Goal: Task Accomplishment & Management: Manage account settings

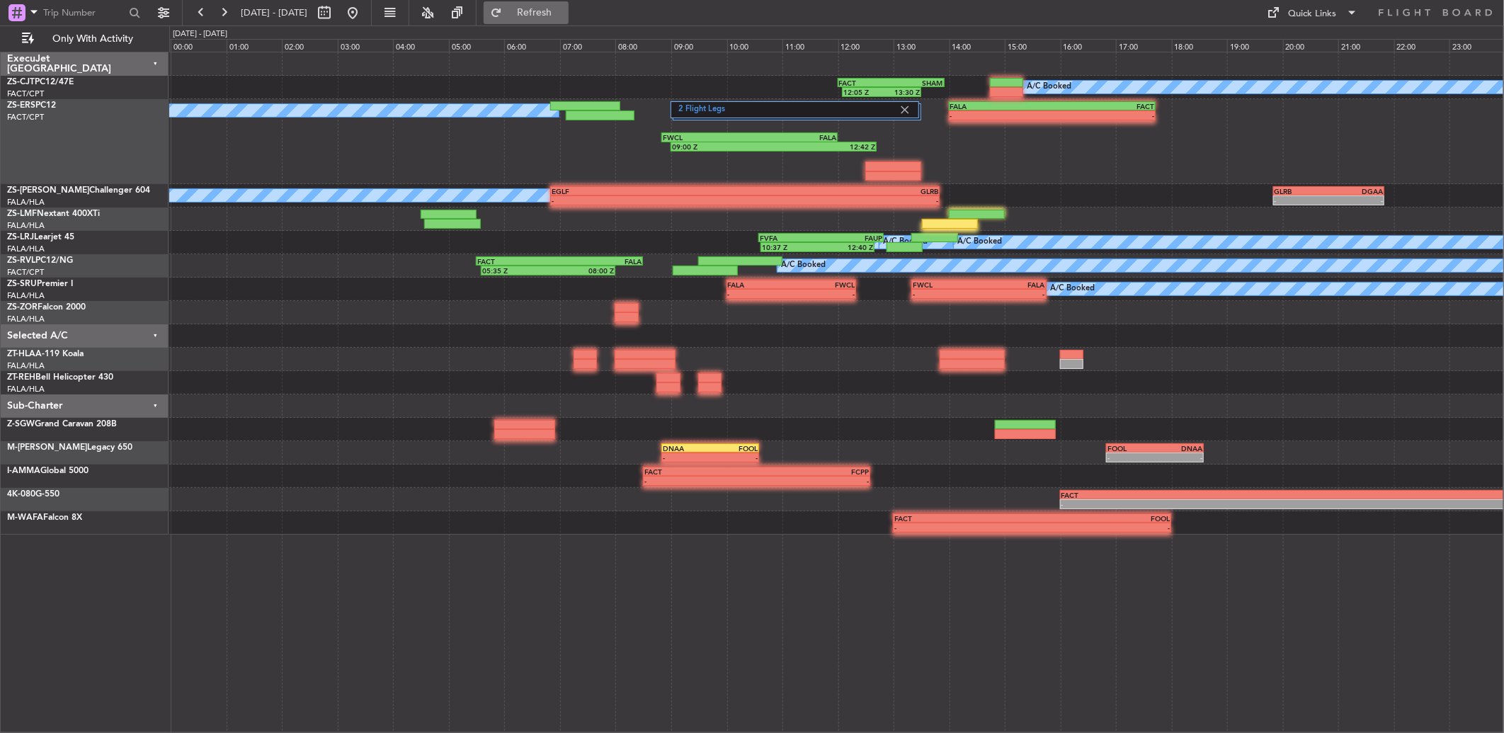
click at [568, 19] on button "Refresh" at bounding box center [525, 12] width 85 height 23
click at [220, 16] on button at bounding box center [223, 12] width 23 height 23
click at [224, 8] on button at bounding box center [223, 12] width 23 height 23
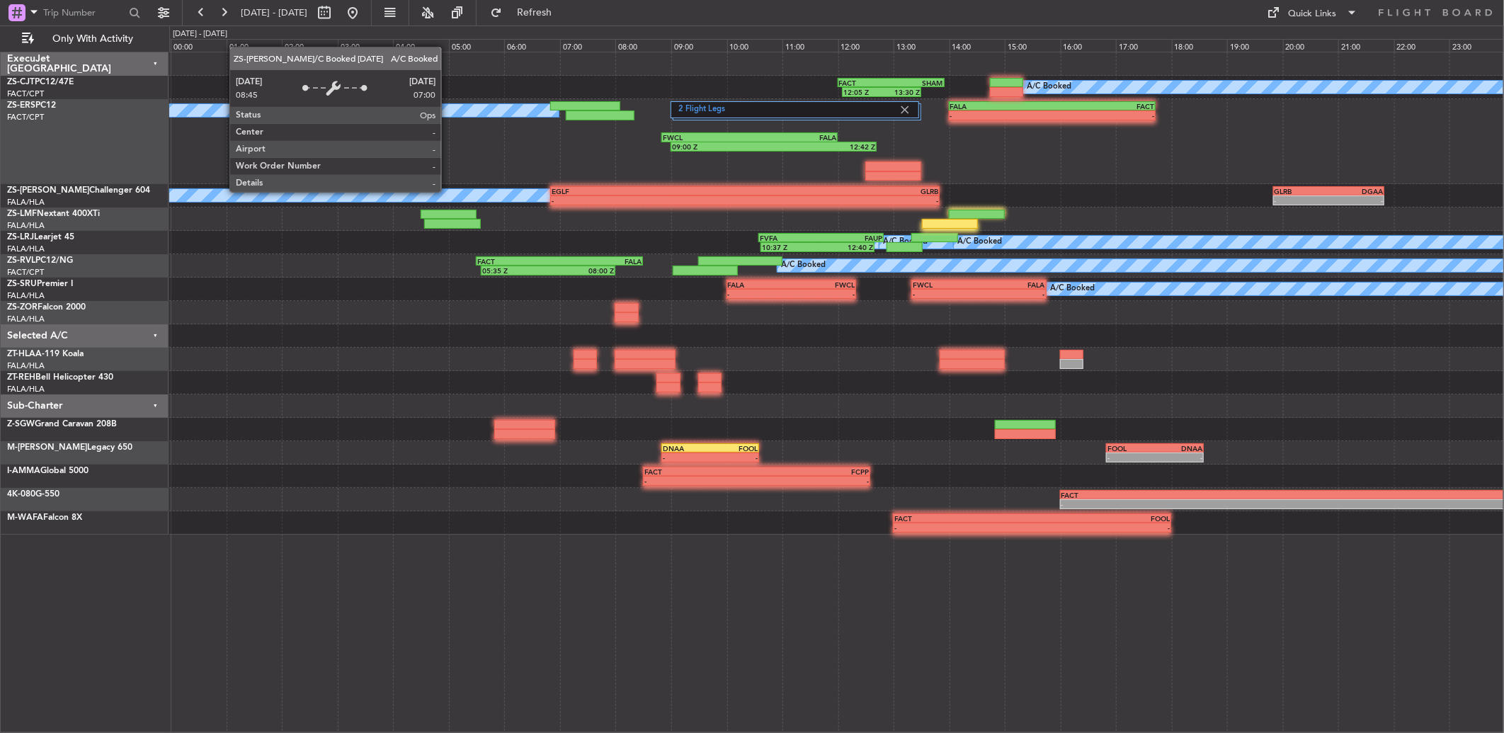
click at [561, 257] on div "FALA" at bounding box center [600, 261] width 82 height 8
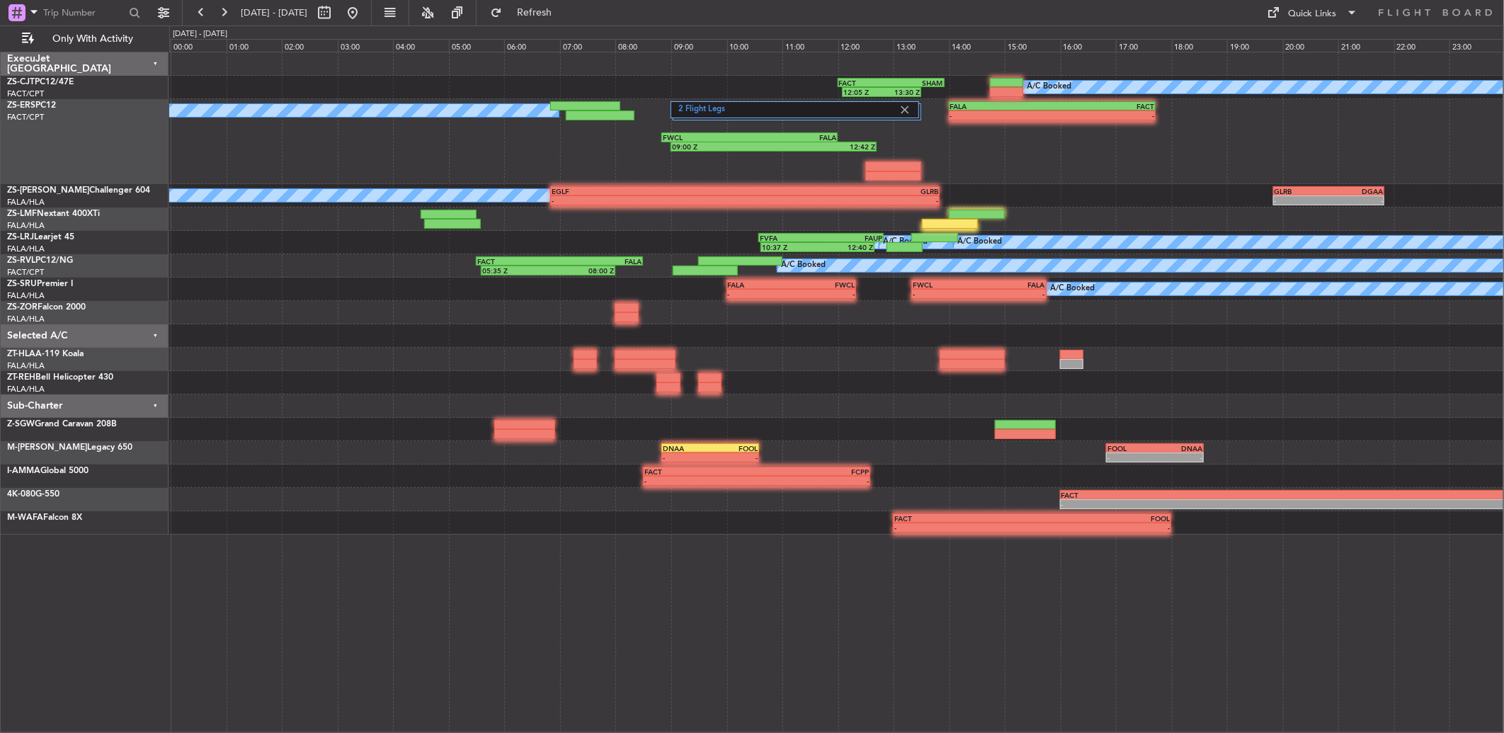
click at [340, 135] on div "2 Flight Legs A/C Booked A/C Booked - - FALA 14:00 Z FACT 17:43 Z 09:00 Z 12:42…" at bounding box center [836, 141] width 1334 height 85
click at [223, 11] on button at bounding box center [223, 12] width 23 height 23
click at [336, 11] on button at bounding box center [324, 12] width 23 height 23
select select "10"
select select "2025"
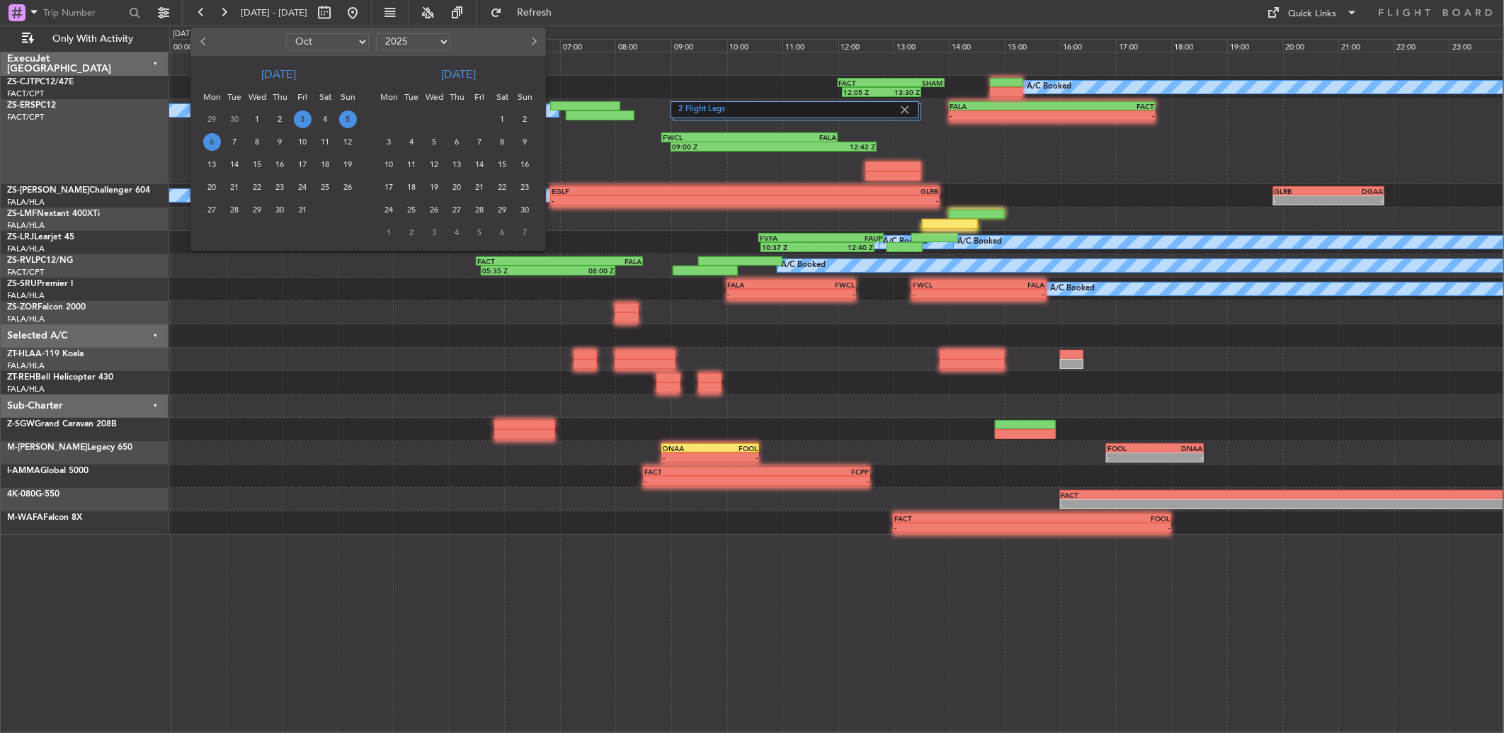
click at [303, 119] on span "3" at bounding box center [303, 119] width 18 height 18
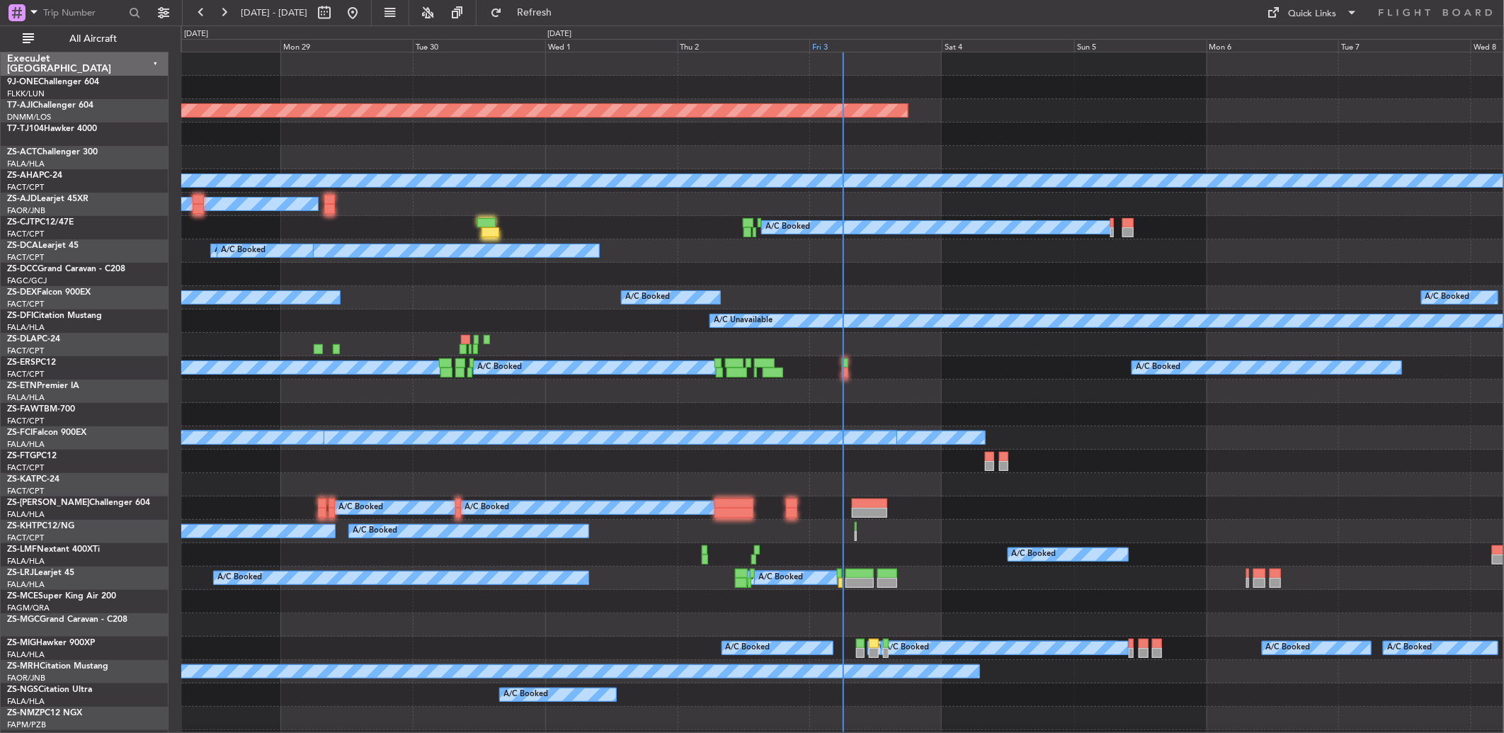
click at [821, 48] on div "Fri 3" at bounding box center [875, 45] width 132 height 13
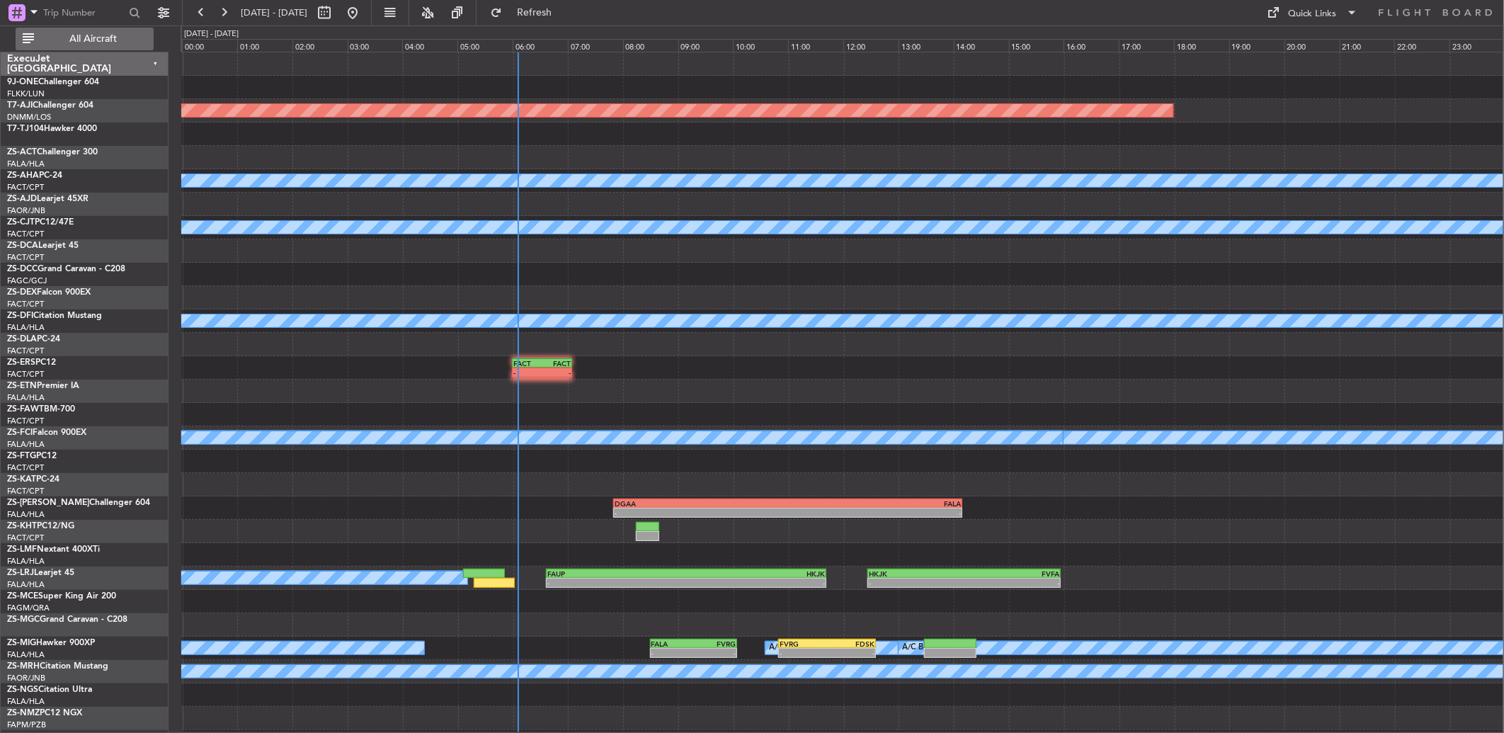
click at [88, 34] on span "All Aircraft" at bounding box center [93, 39] width 113 height 10
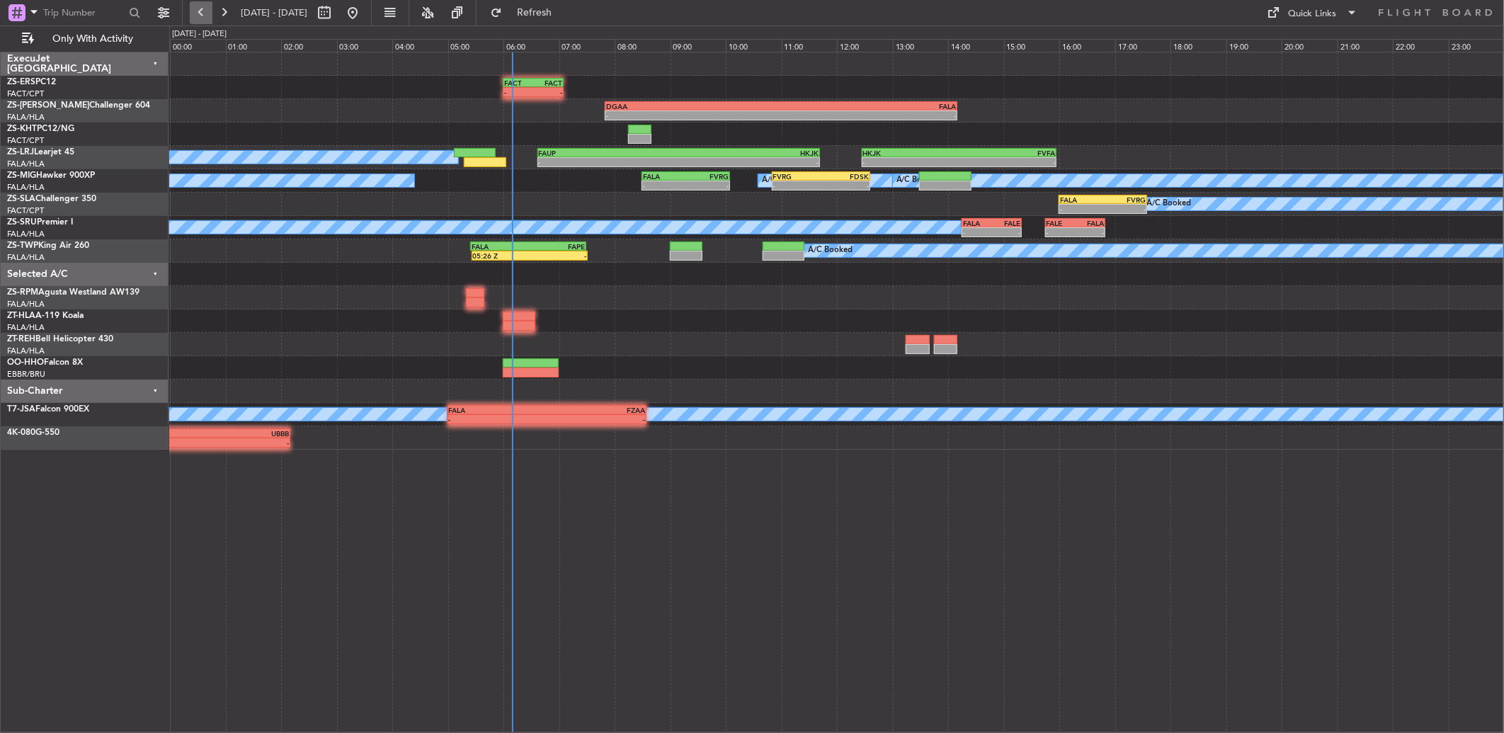
click at [197, 10] on button at bounding box center [201, 12] width 23 height 23
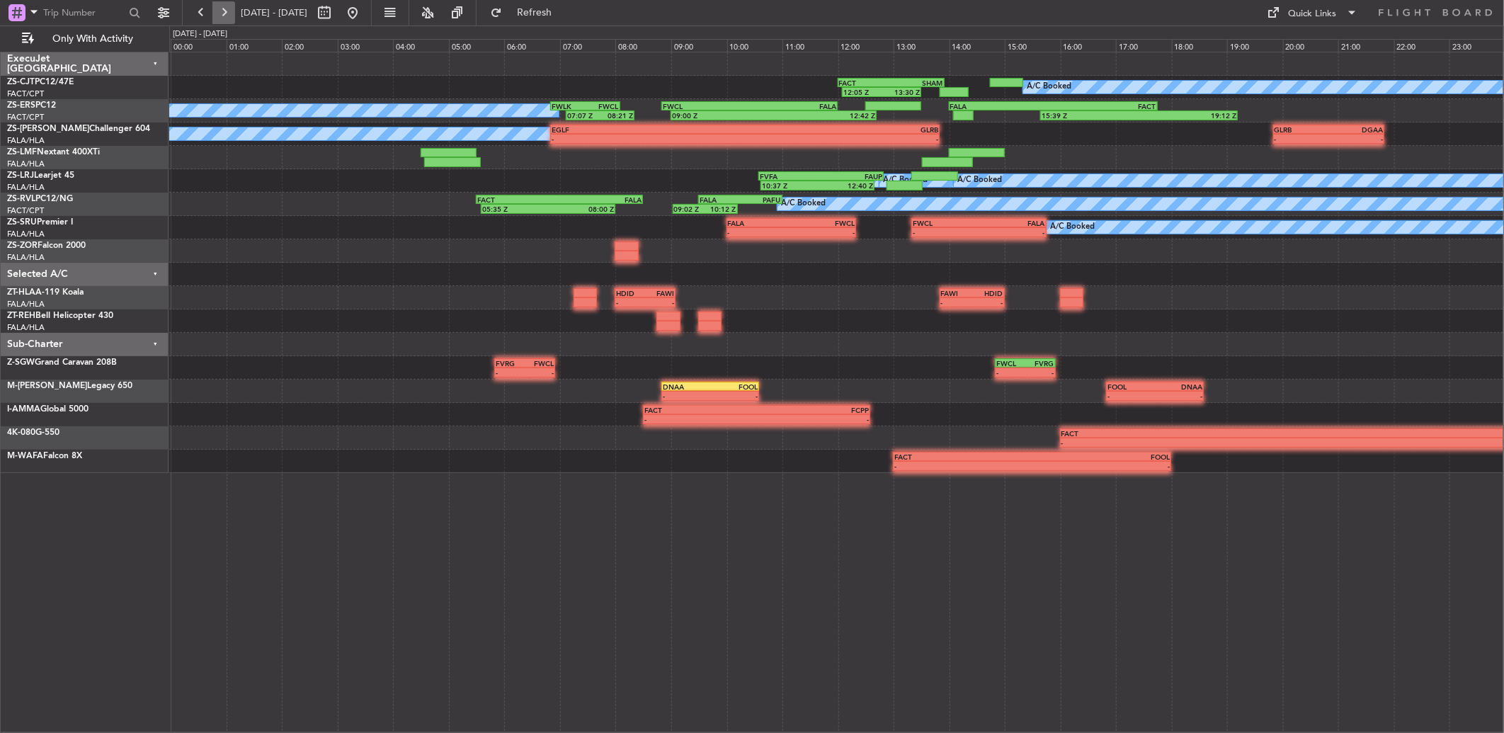
click at [220, 16] on button at bounding box center [223, 12] width 23 height 23
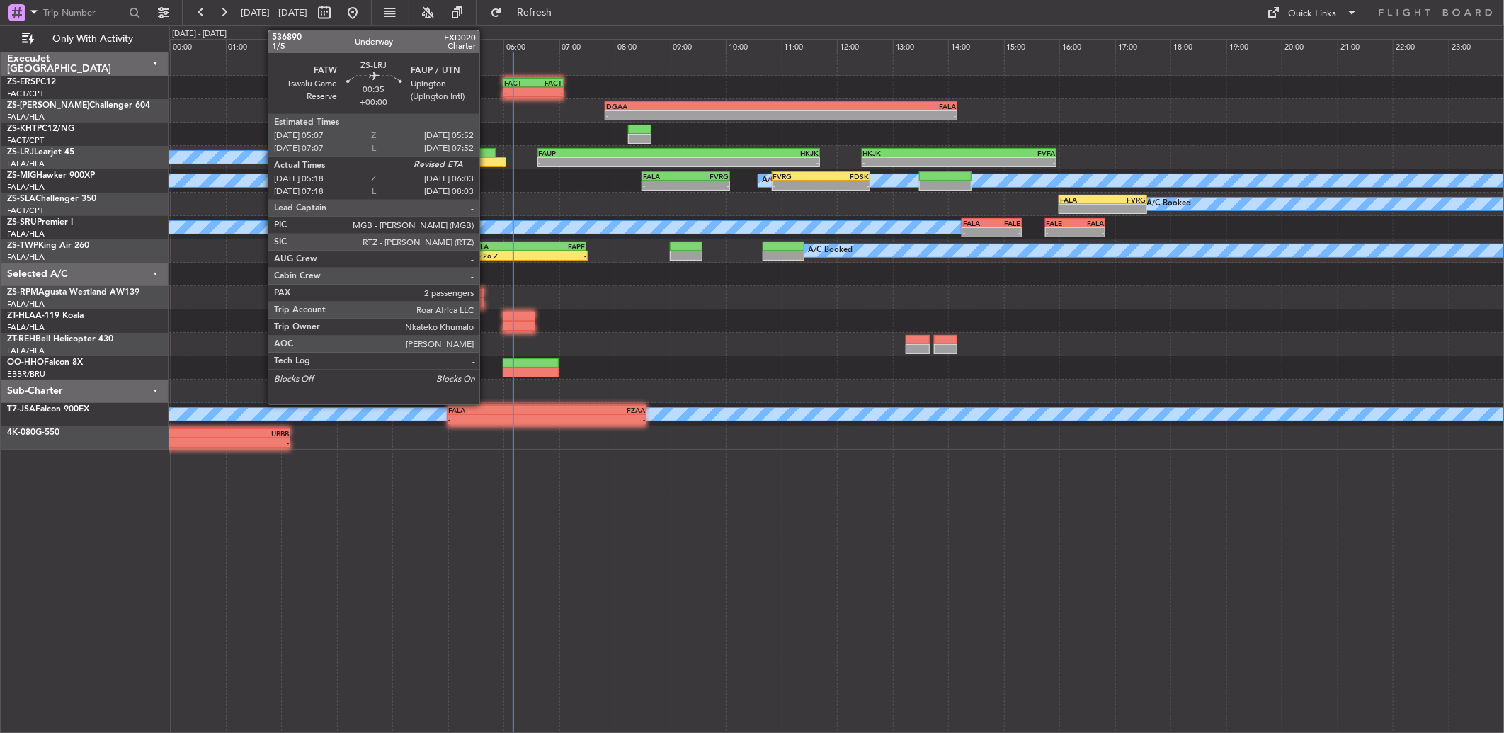
click at [486, 153] on div at bounding box center [475, 153] width 42 height 10
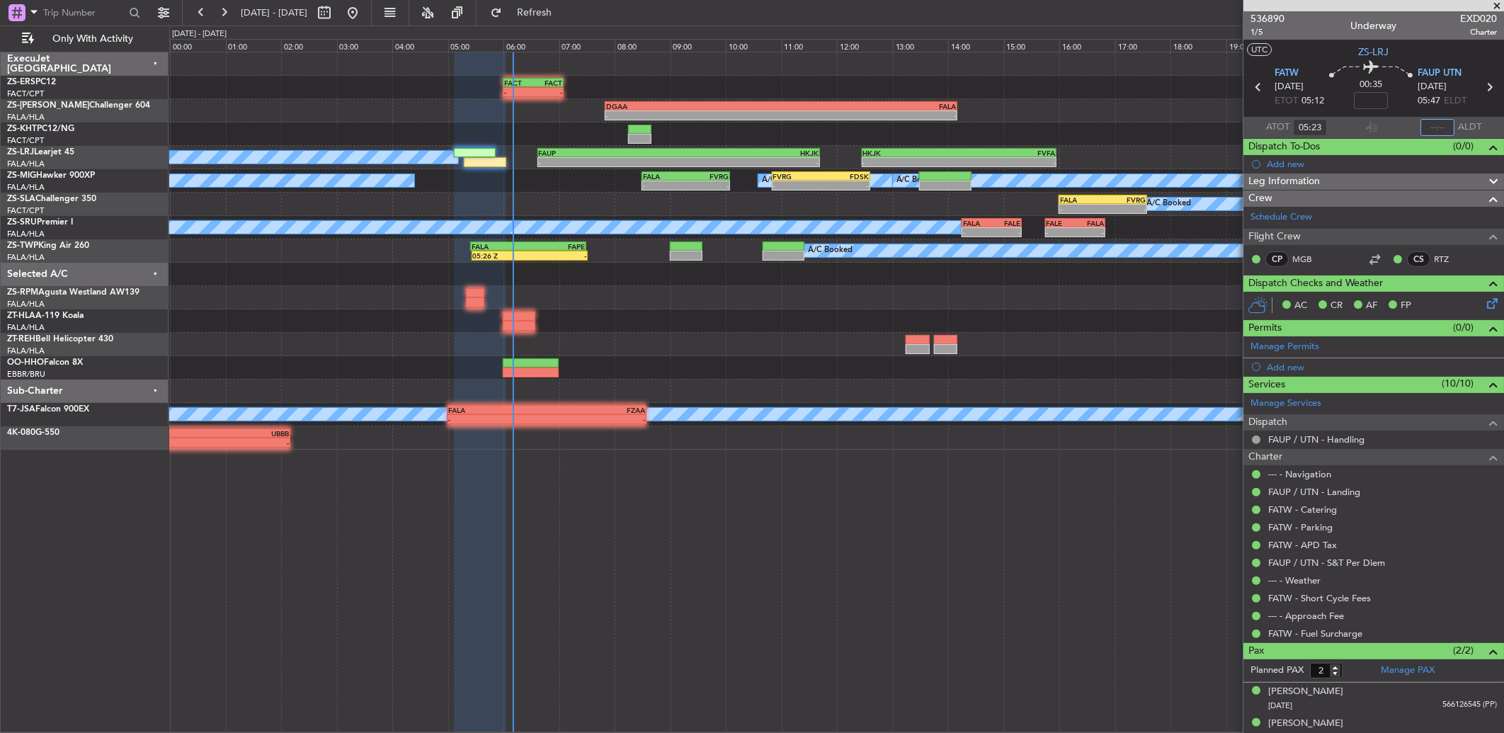
click at [1427, 125] on input "text" at bounding box center [1437, 127] width 34 height 17
click at [1425, 120] on input "text" at bounding box center [1437, 127] width 34 height 17
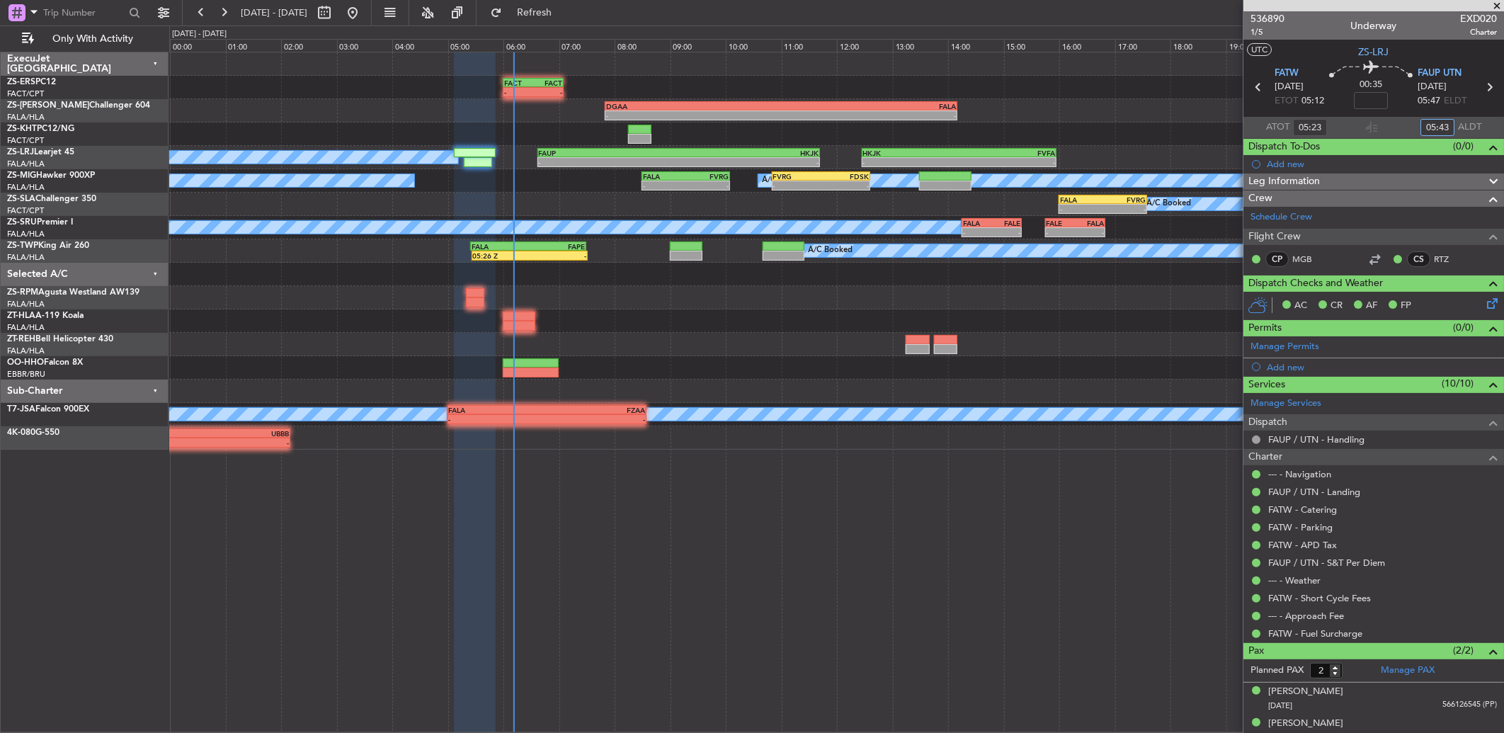
type input "05:43"
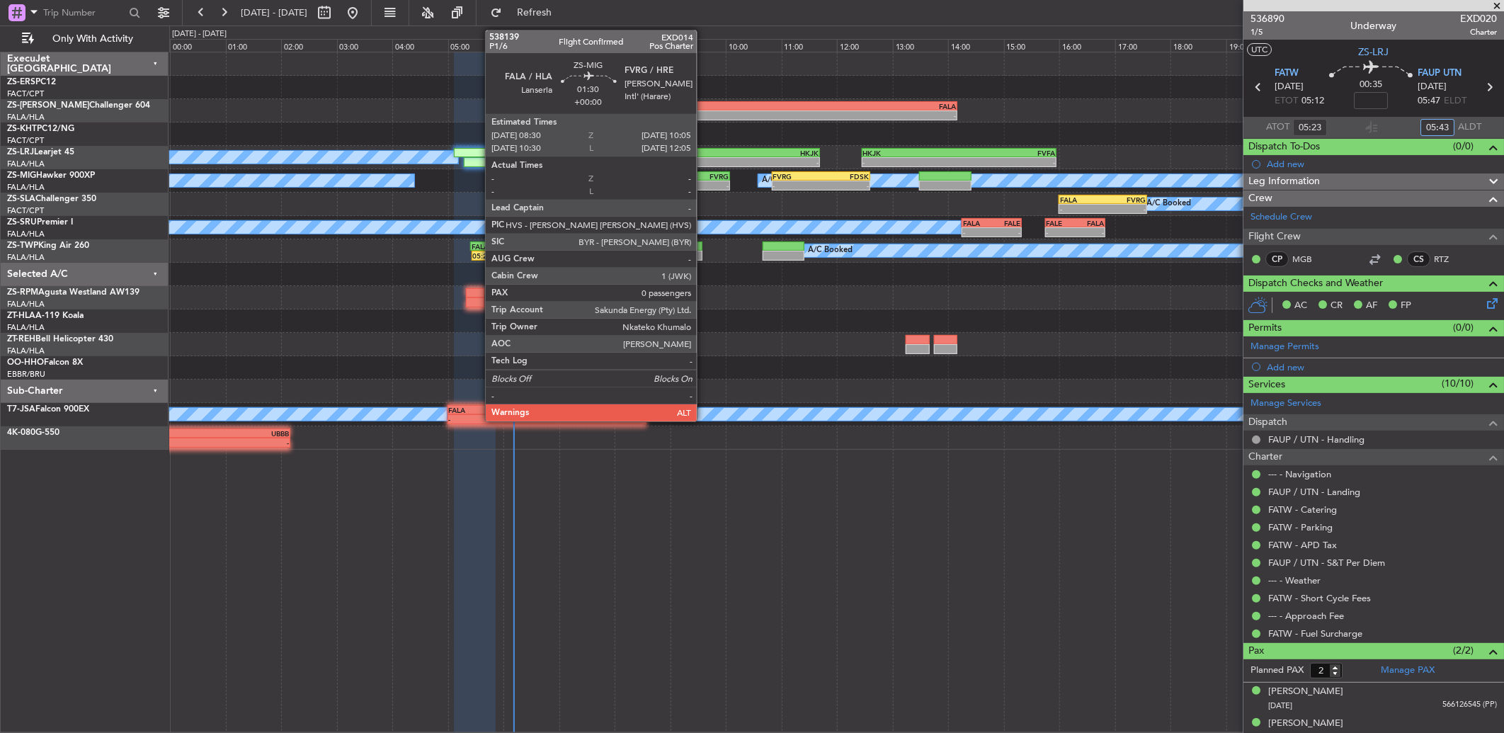
click at [704, 178] on div "FVRG" at bounding box center [707, 176] width 42 height 8
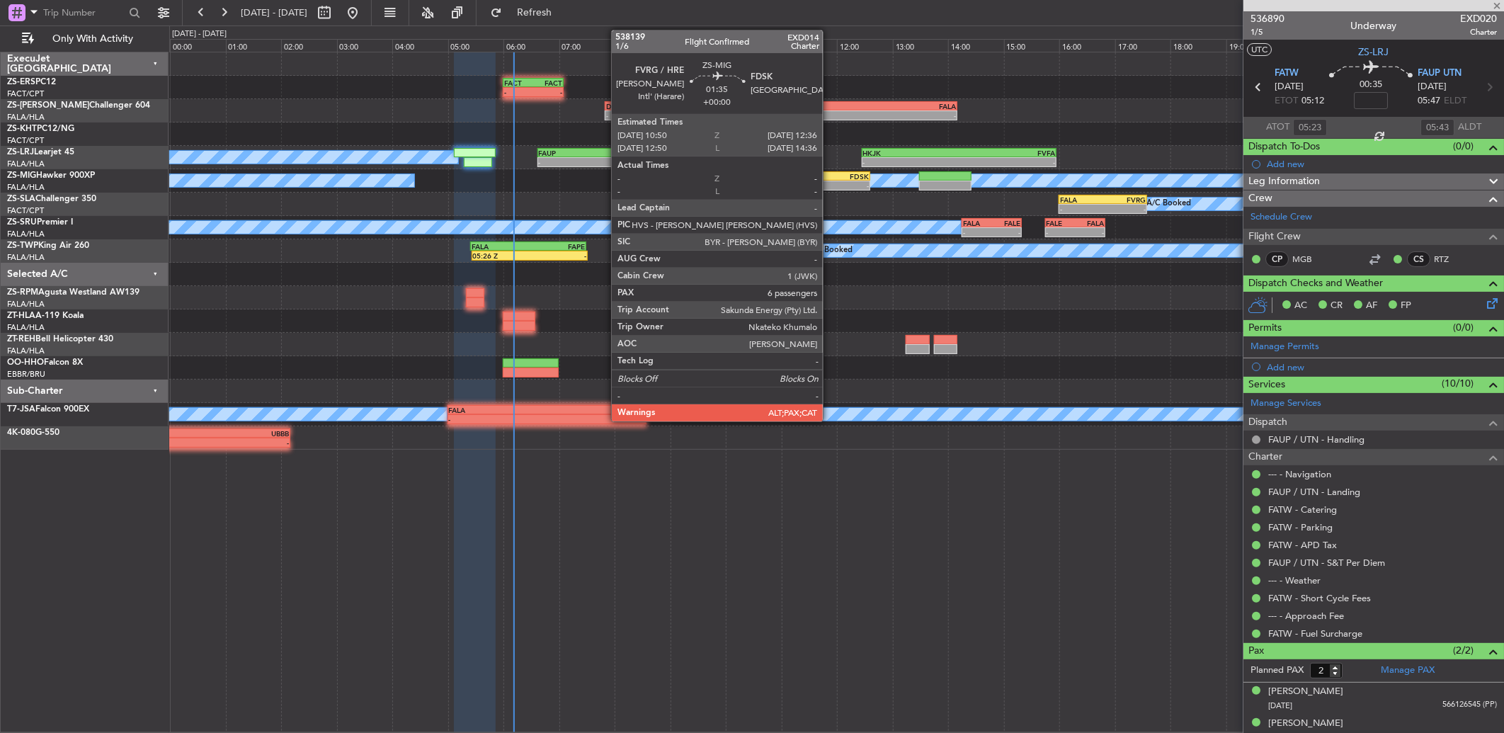
click at [830, 181] on div "-" at bounding box center [844, 185] width 48 height 8
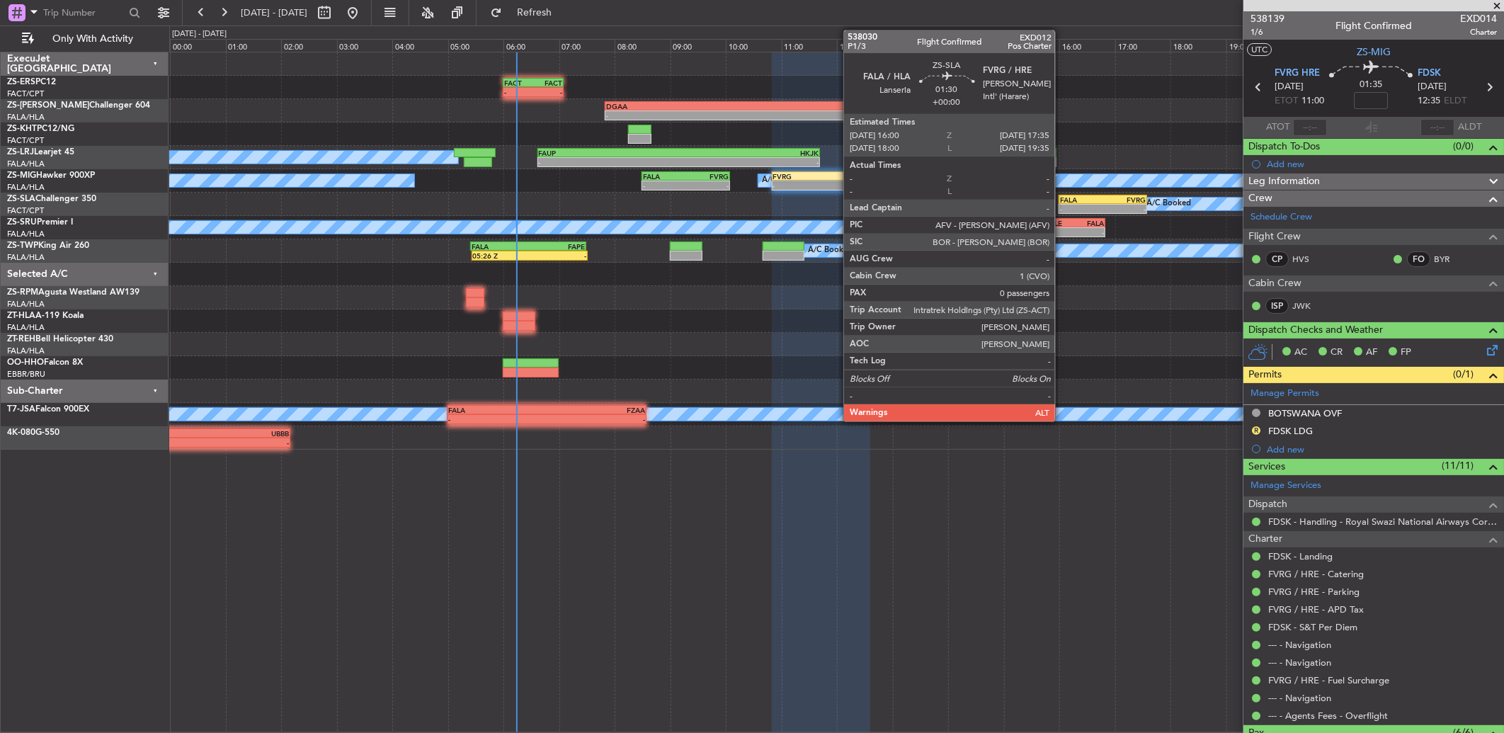
click at [1064, 198] on div "FALA" at bounding box center [1081, 199] width 42 height 8
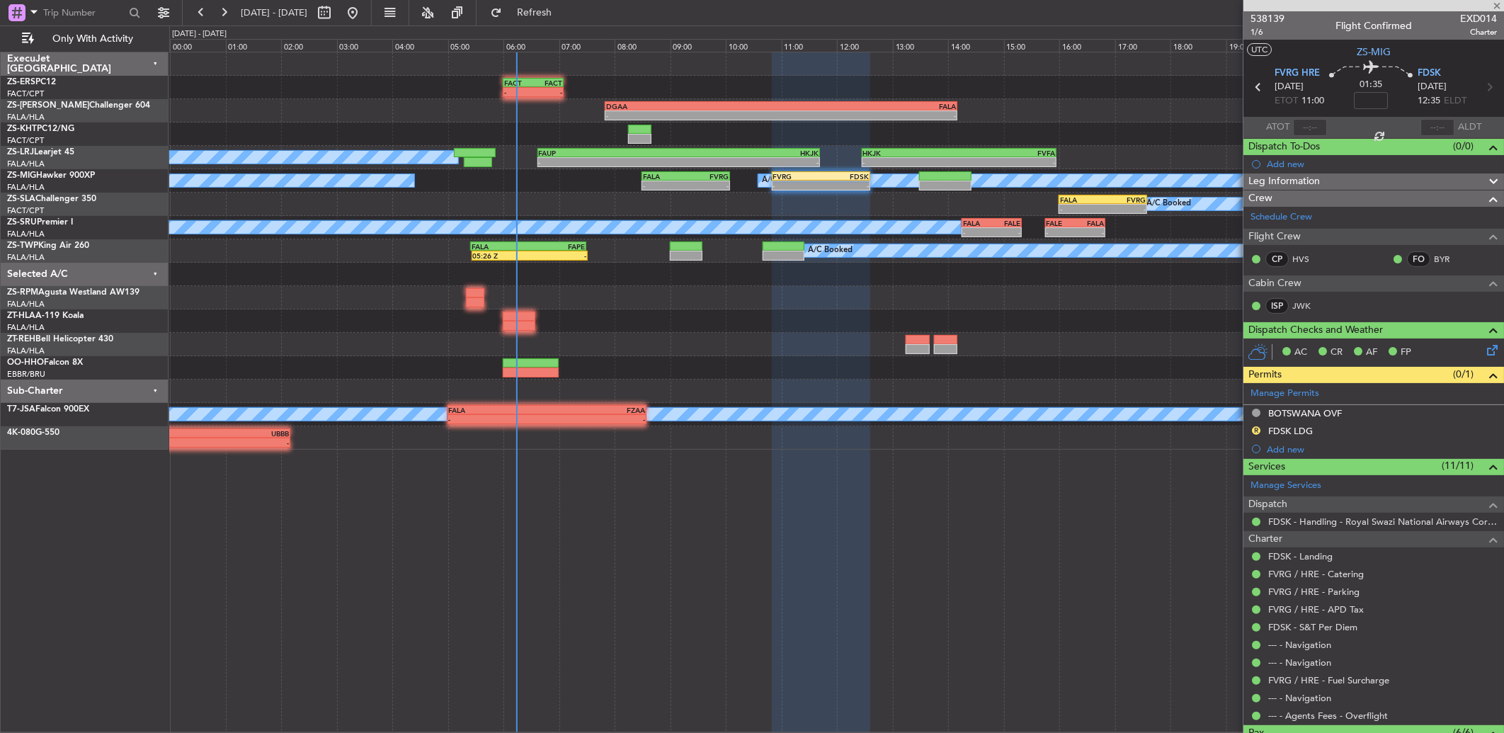
type input "0"
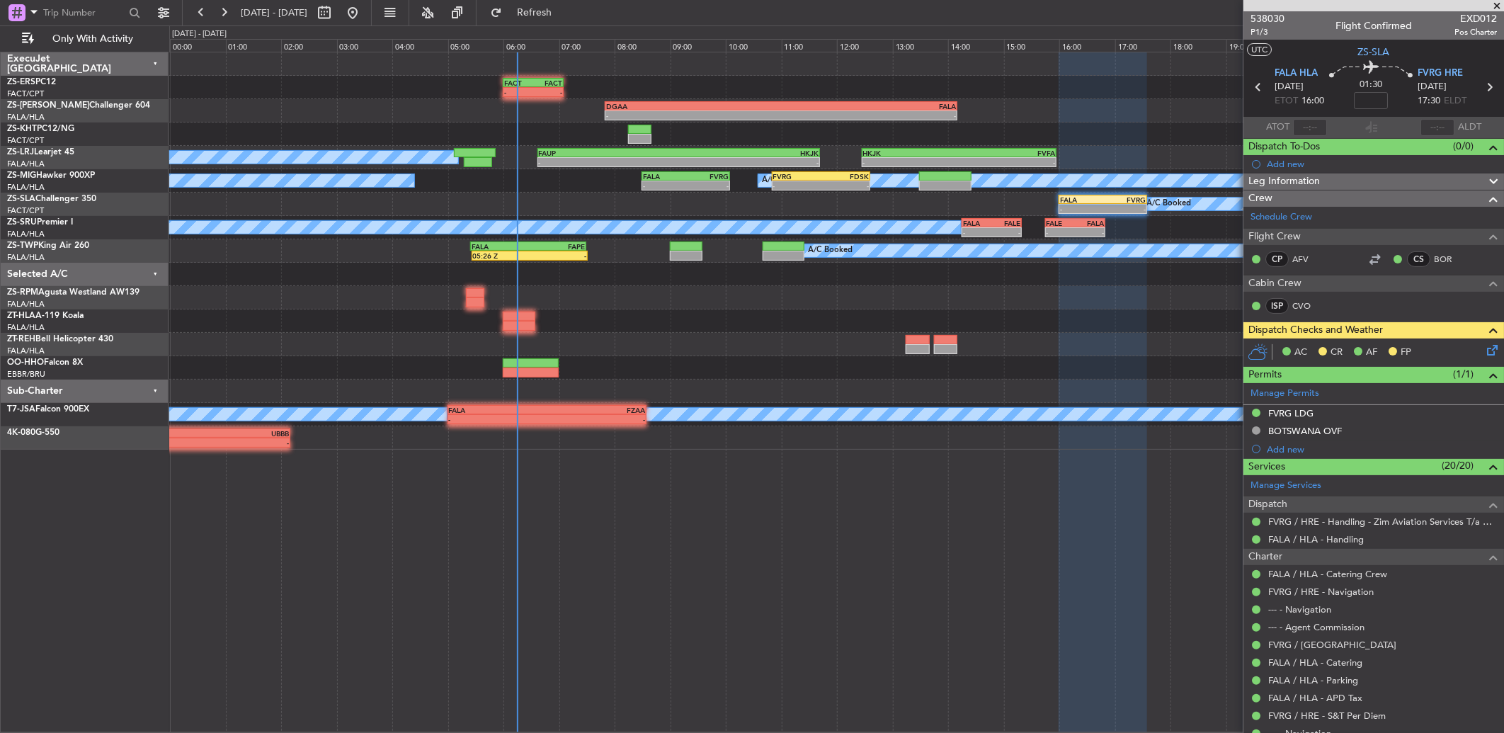
click at [1501, 5] on span at bounding box center [1496, 6] width 14 height 13
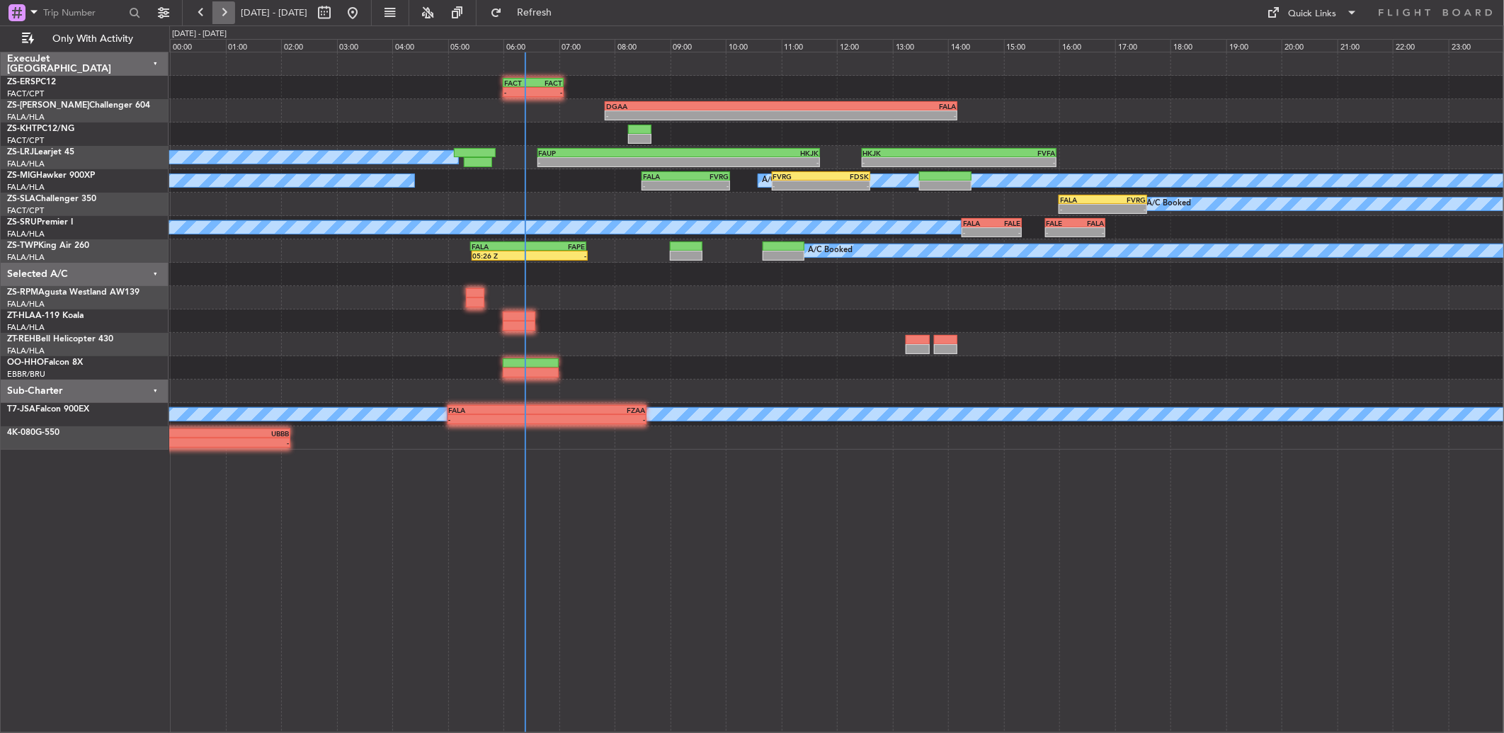
click at [223, 10] on button at bounding box center [223, 12] width 23 height 23
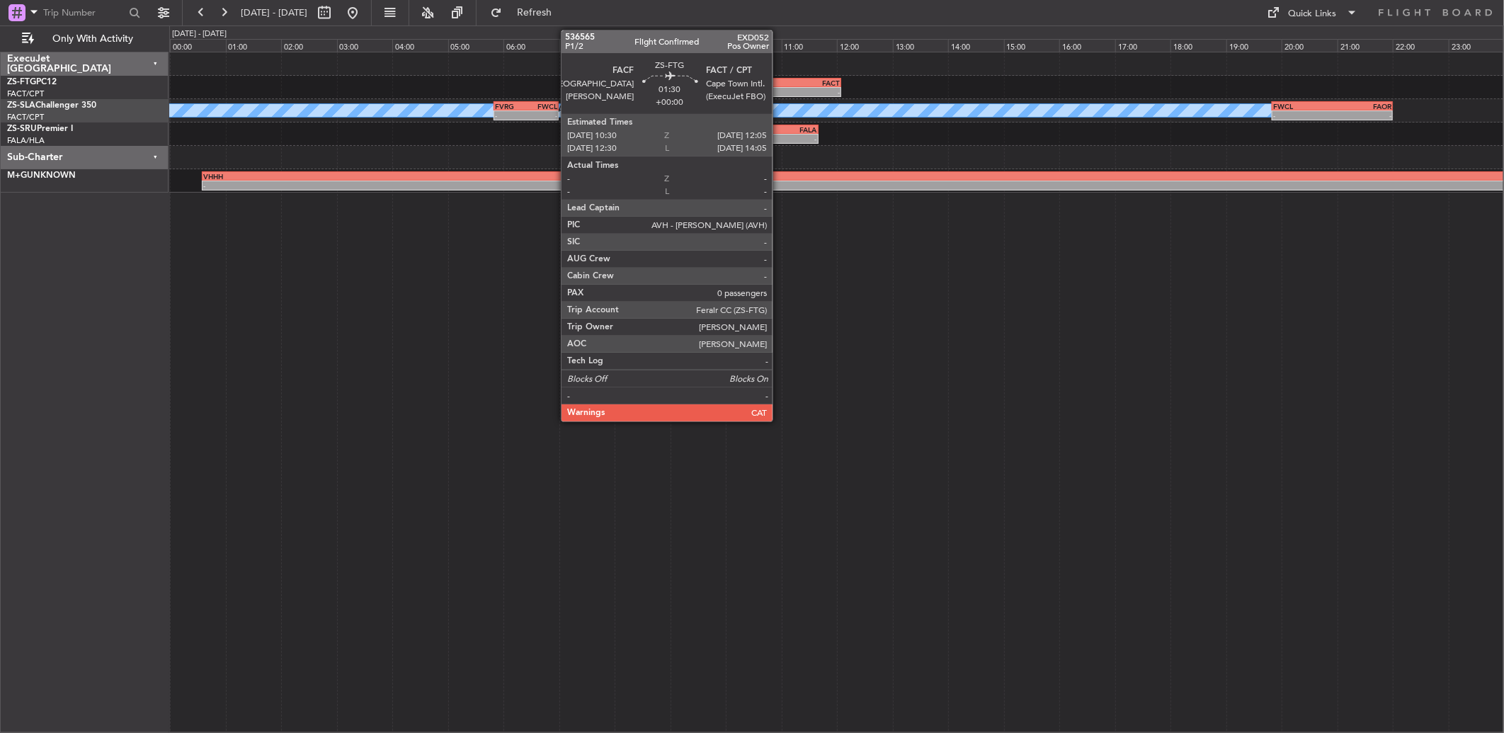
click at [779, 86] on div "10:30 Z" at bounding box center [775, 90] width 42 height 8
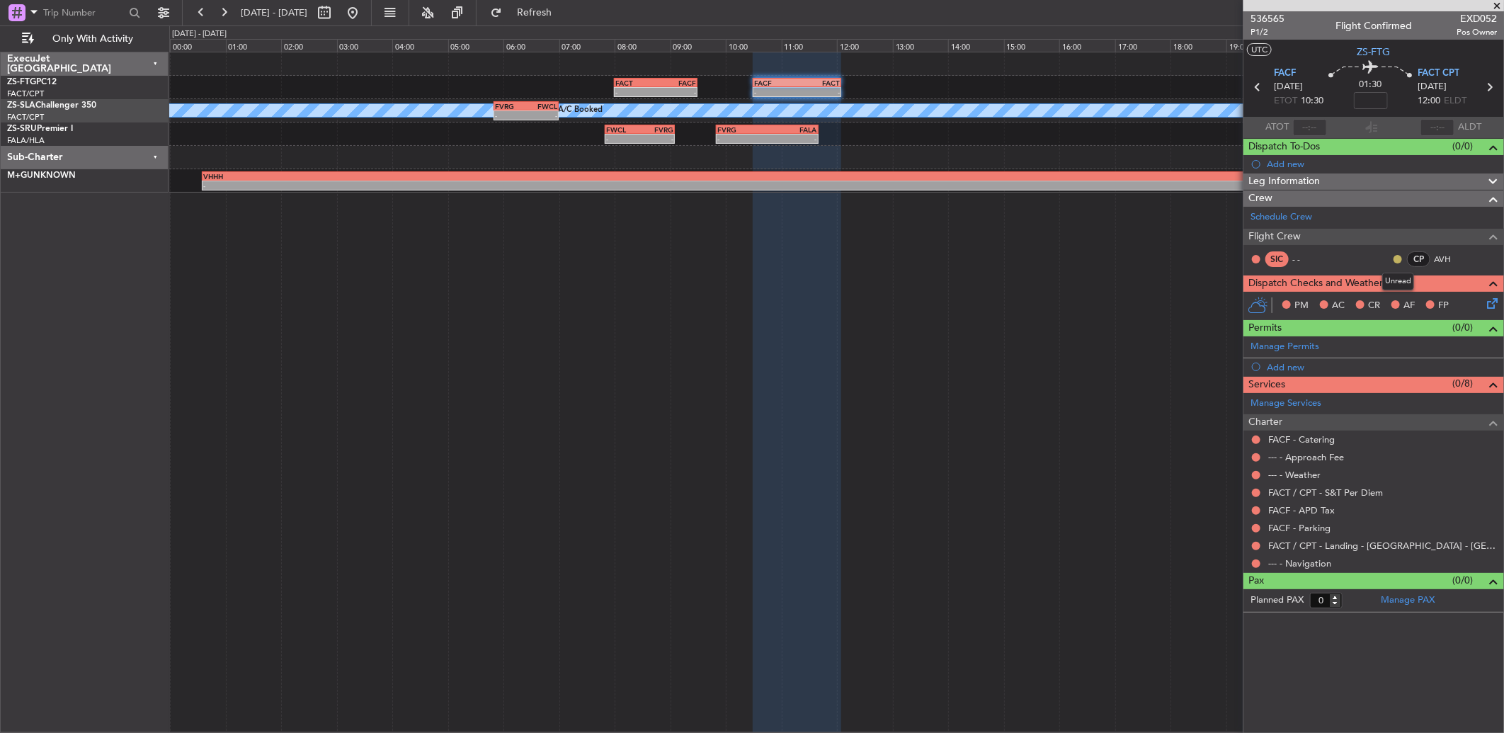
click at [1397, 261] on button at bounding box center [1397, 259] width 8 height 8
click at [1388, 295] on span "Acknowledged" at bounding box center [1401, 300] width 62 height 14
click at [1252, 564] on button at bounding box center [1256, 563] width 8 height 8
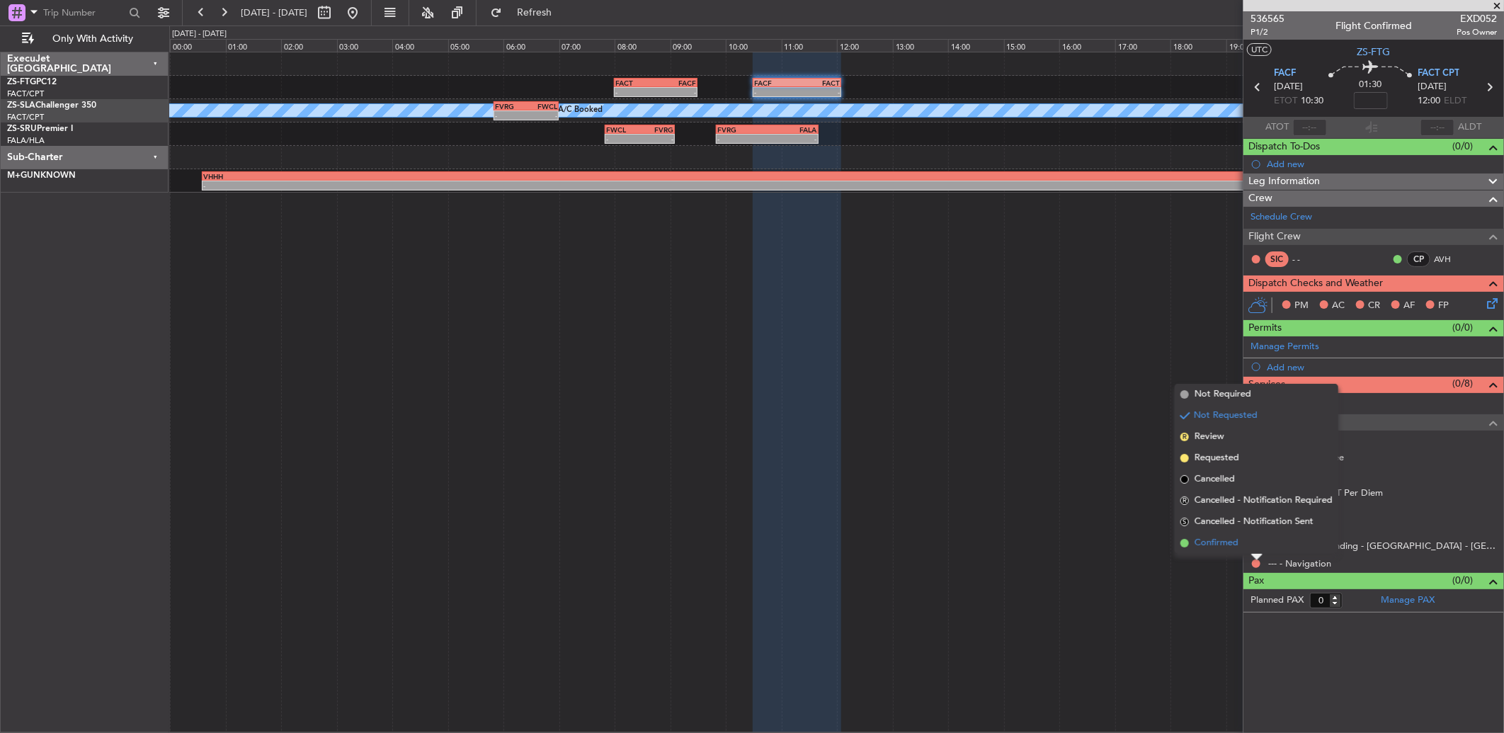
click at [1254, 545] on li "Confirmed" at bounding box center [1256, 542] width 164 height 21
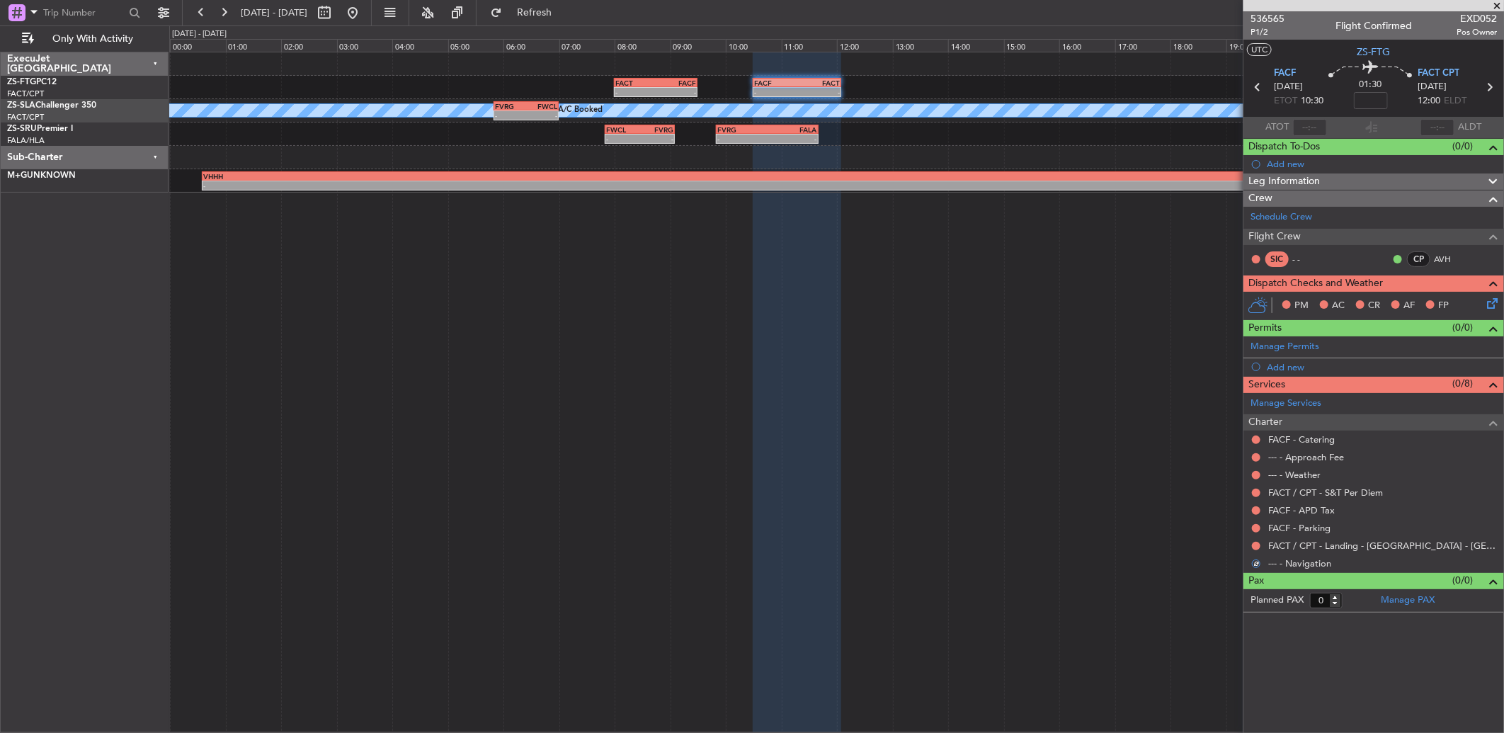
click at [1254, 545] on button at bounding box center [1256, 546] width 8 height 8
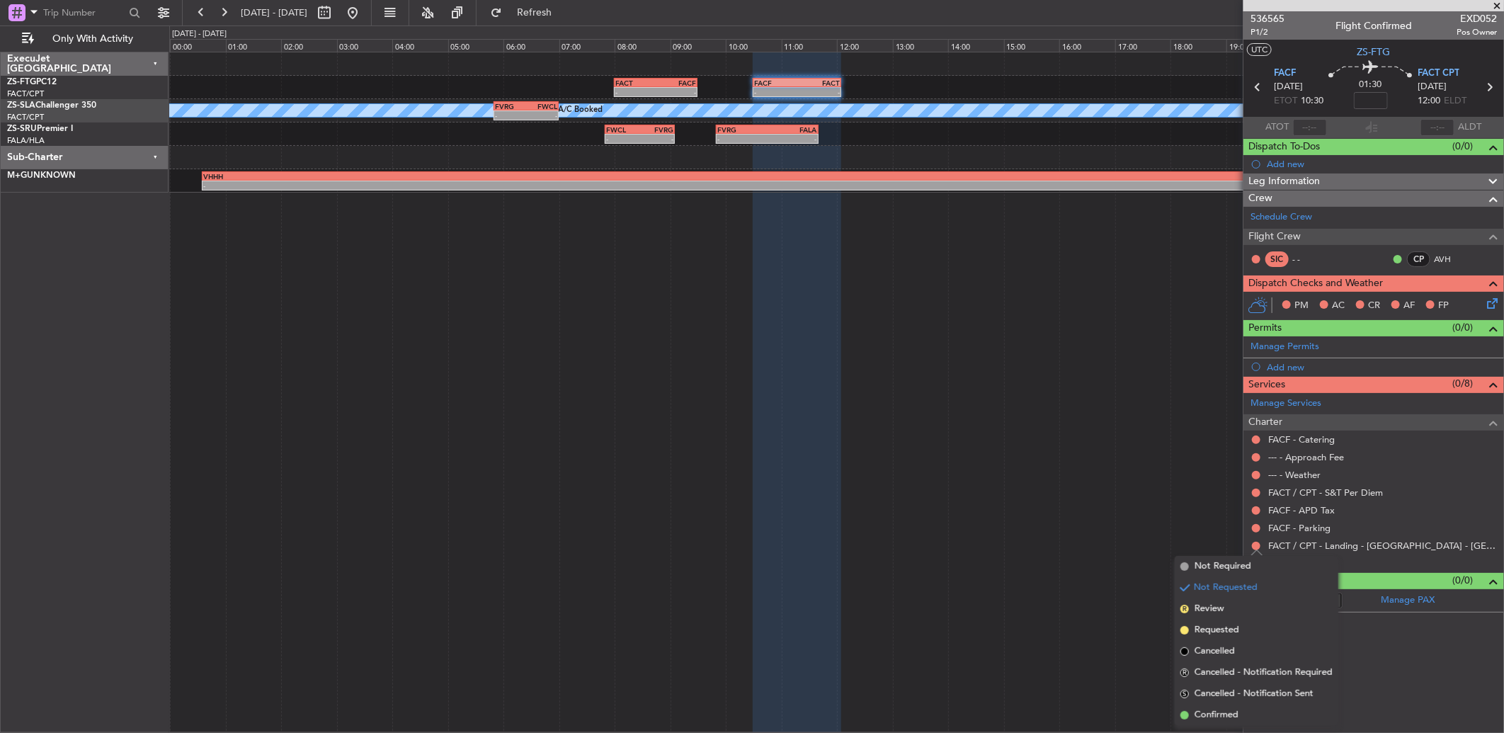
click at [1237, 711] on span "Confirmed" at bounding box center [1216, 715] width 44 height 14
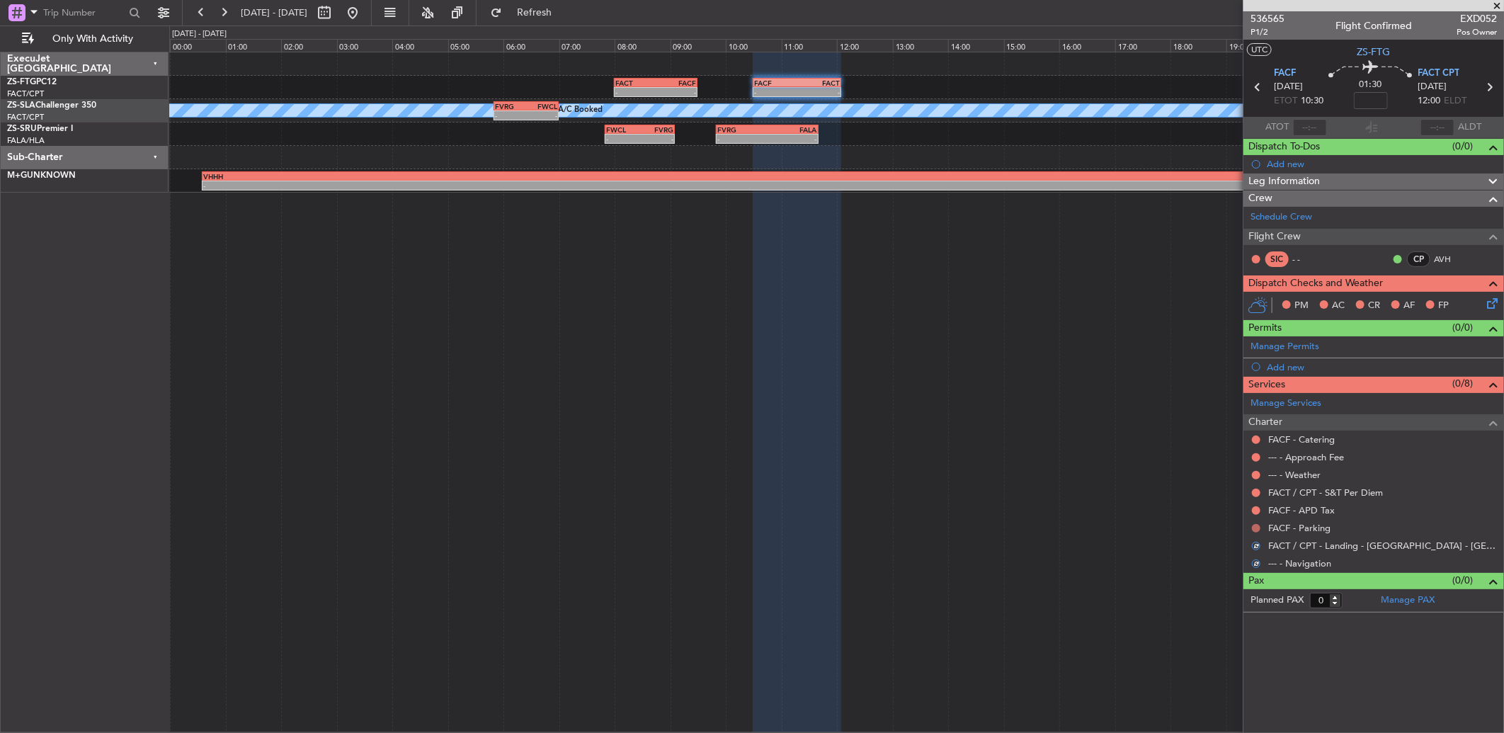
click at [1254, 527] on button at bounding box center [1256, 528] width 8 height 8
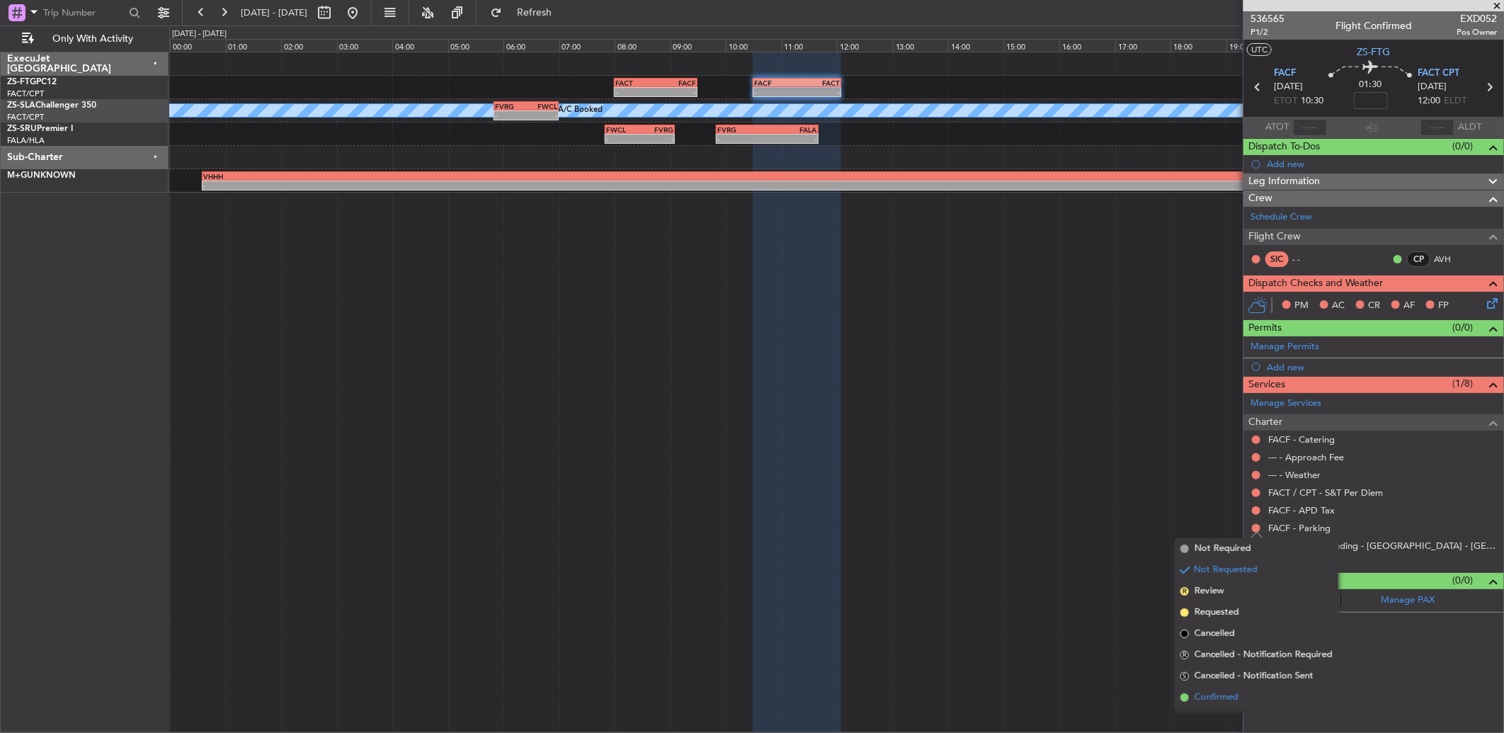
click at [1267, 699] on li "Confirmed" at bounding box center [1256, 697] width 164 height 21
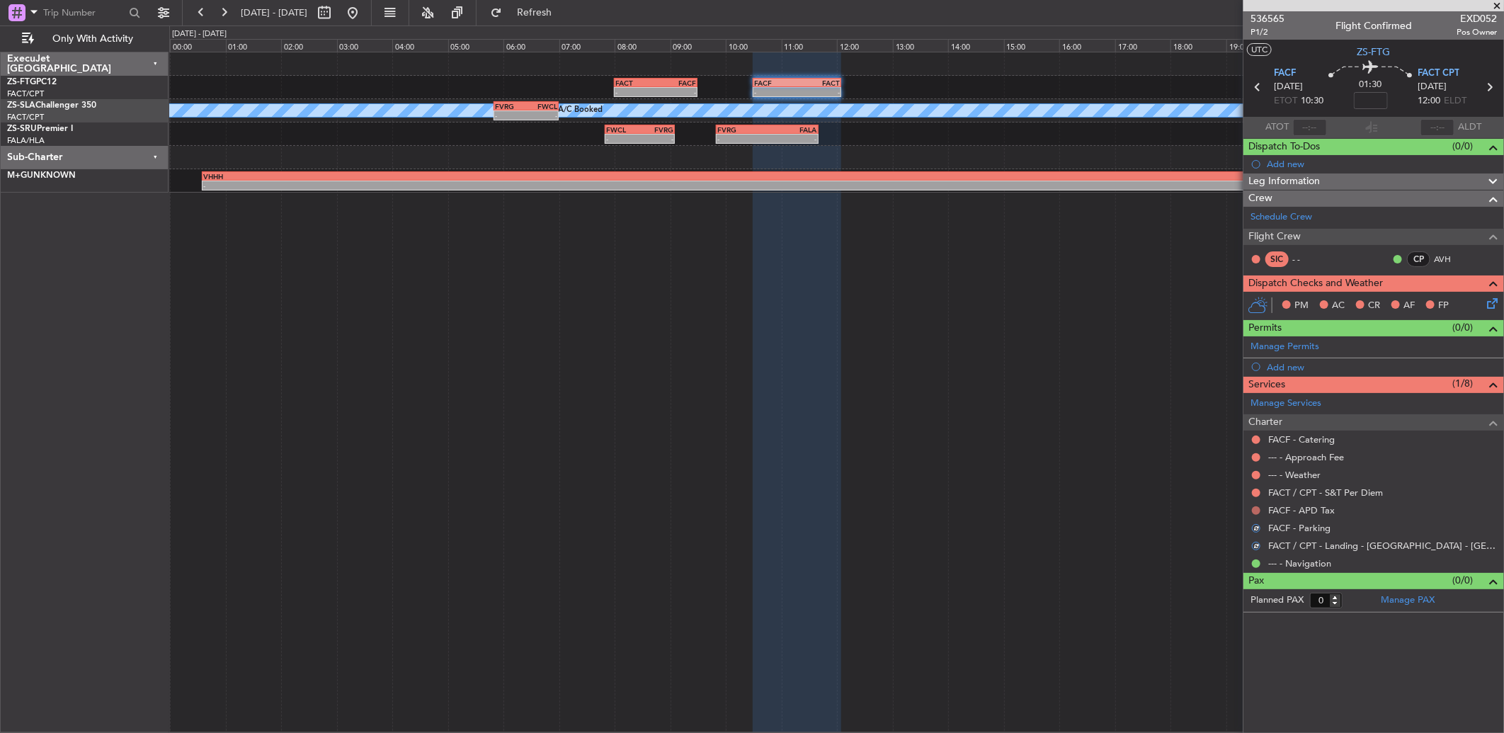
click at [1253, 507] on button at bounding box center [1256, 510] width 8 height 8
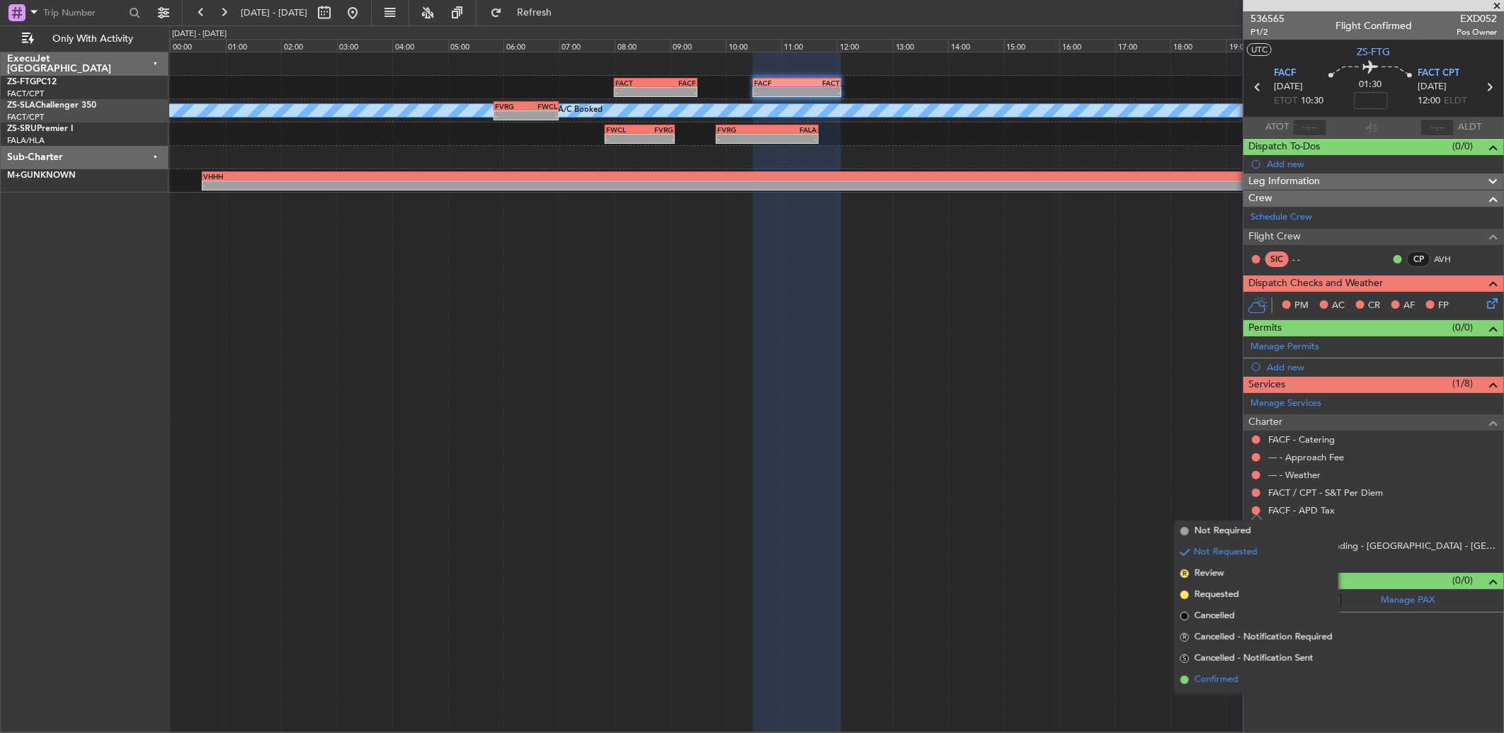
click at [1234, 675] on span "Confirmed" at bounding box center [1216, 680] width 44 height 14
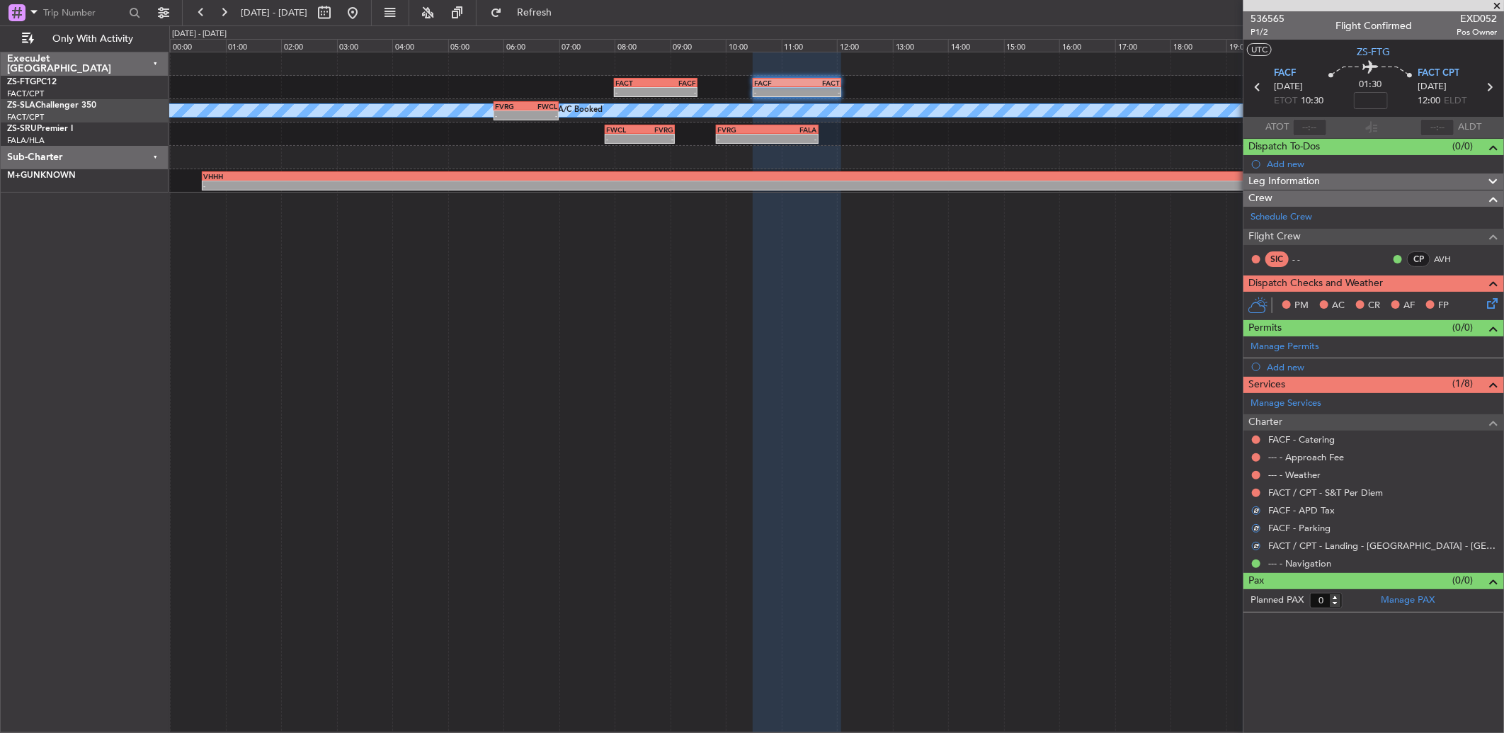
click at [1251, 497] on nimbus-traffic-light at bounding box center [1255, 492] width 11 height 11
click at [1252, 496] on div at bounding box center [1255, 492] width 11 height 11
click at [1252, 491] on button at bounding box center [1256, 492] width 8 height 8
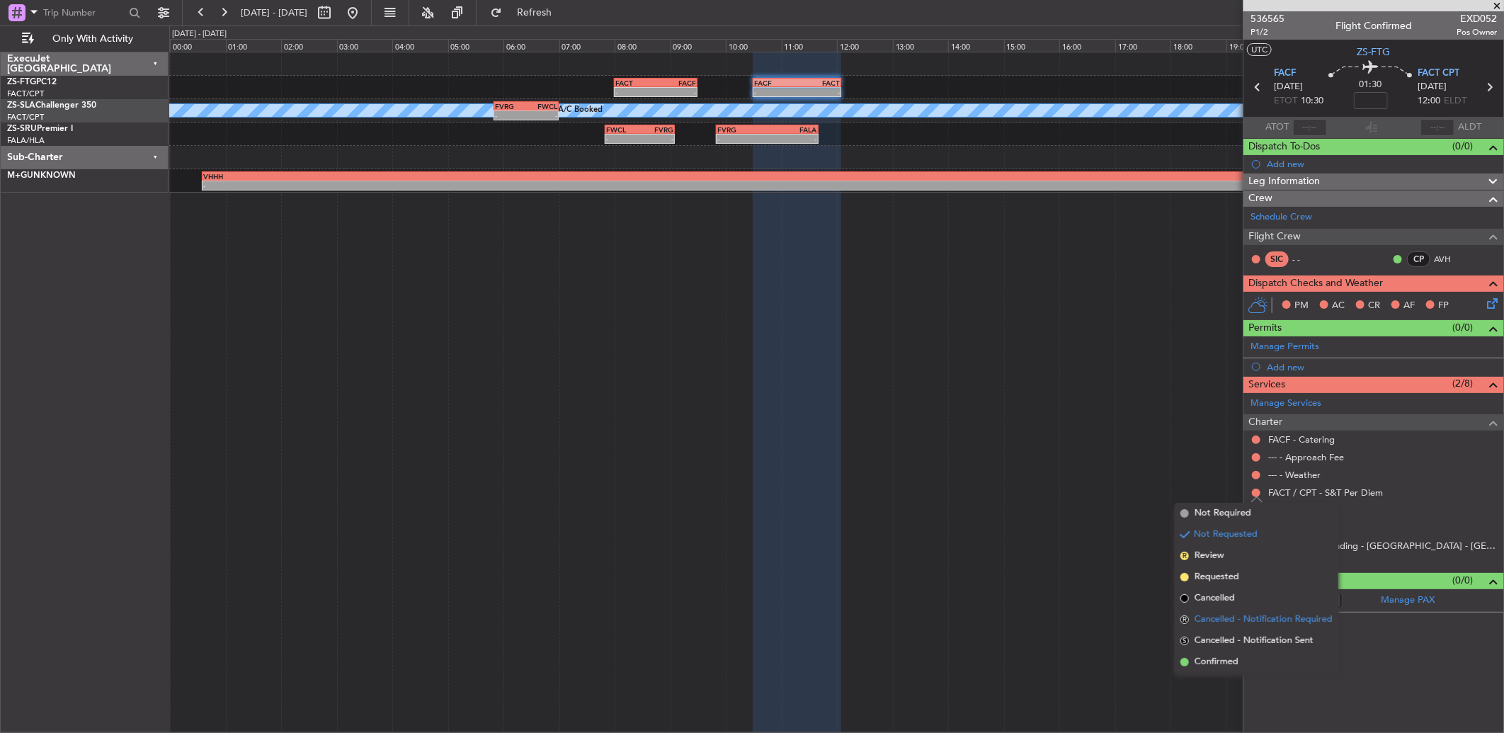
click at [1233, 628] on li "R Cancelled - Notification Required" at bounding box center [1256, 619] width 164 height 21
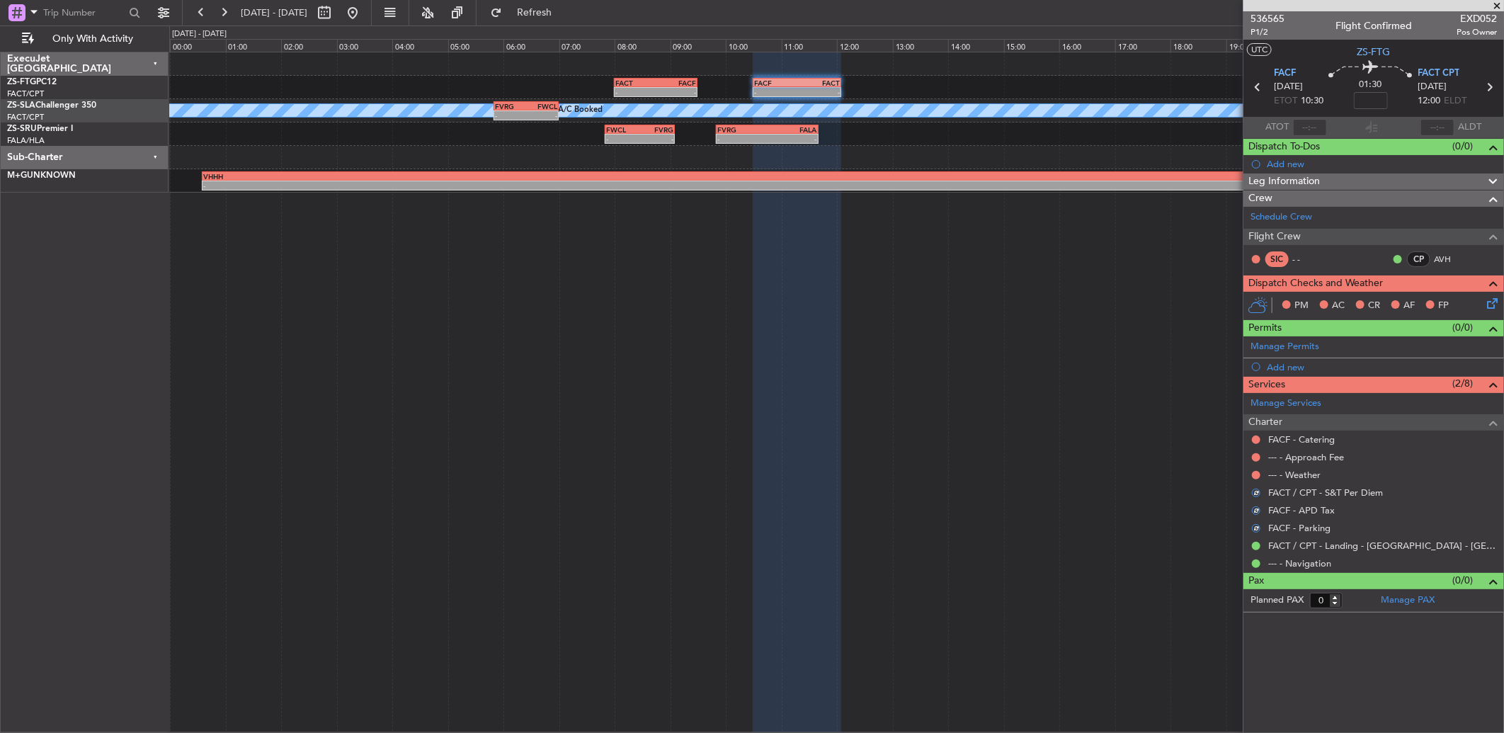
click at [1257, 471] on button at bounding box center [1256, 475] width 8 height 8
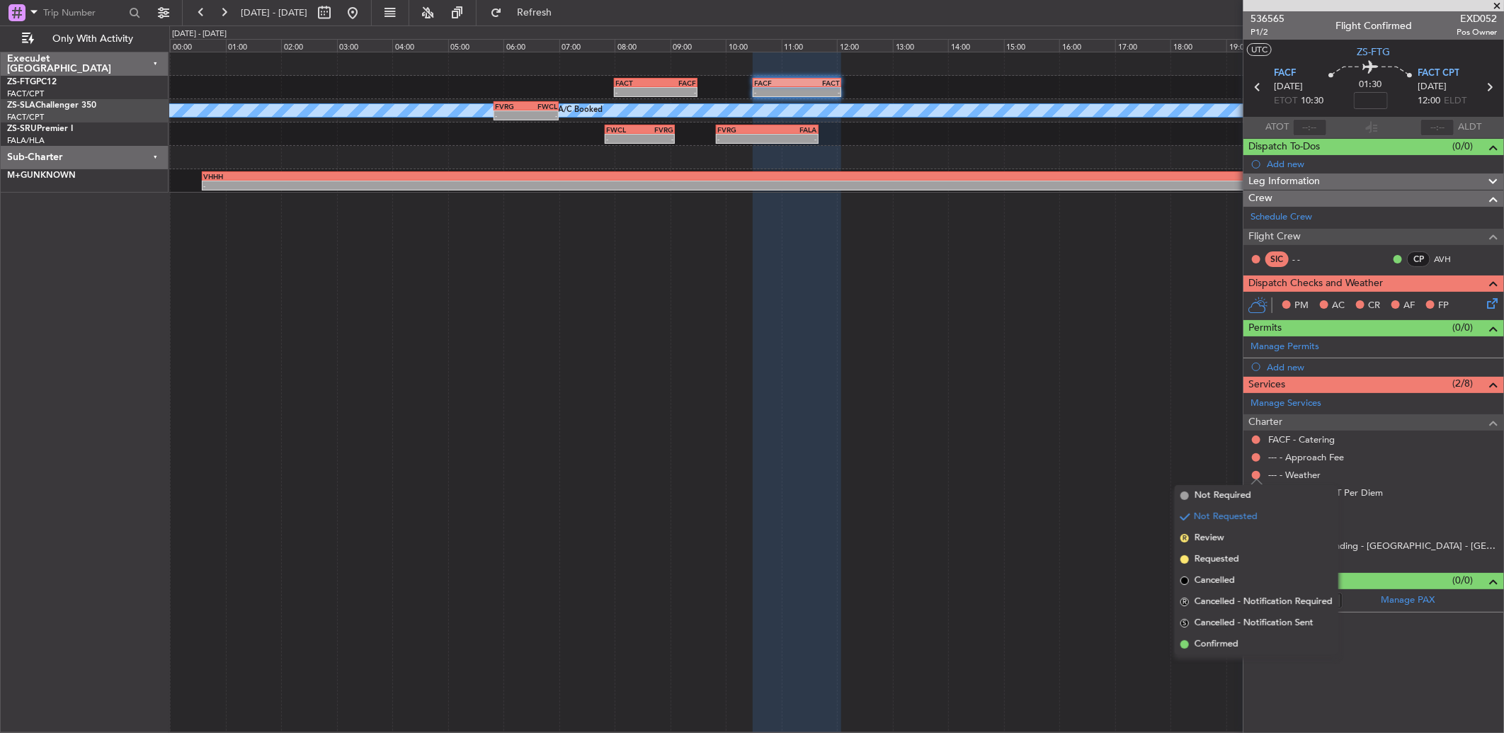
drag, startPoint x: 1225, startPoint y: 634, endPoint x: 1250, endPoint y: 528, distance: 108.5
click at [1227, 624] on ul "Not Required Not Requested R Review Requested Cancelled R Cancelled - Notificat…" at bounding box center [1256, 570] width 164 height 170
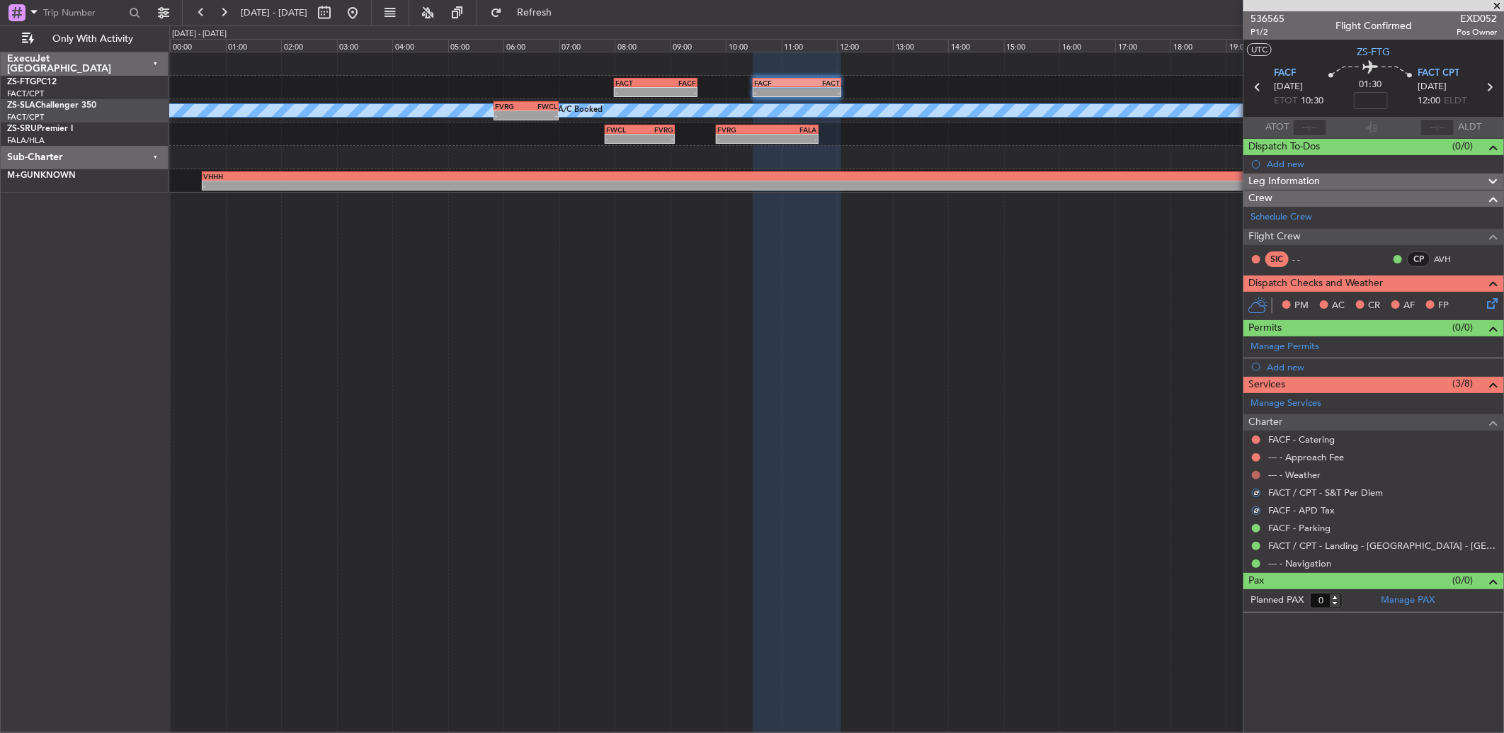
click at [1254, 474] on button at bounding box center [1256, 475] width 8 height 8
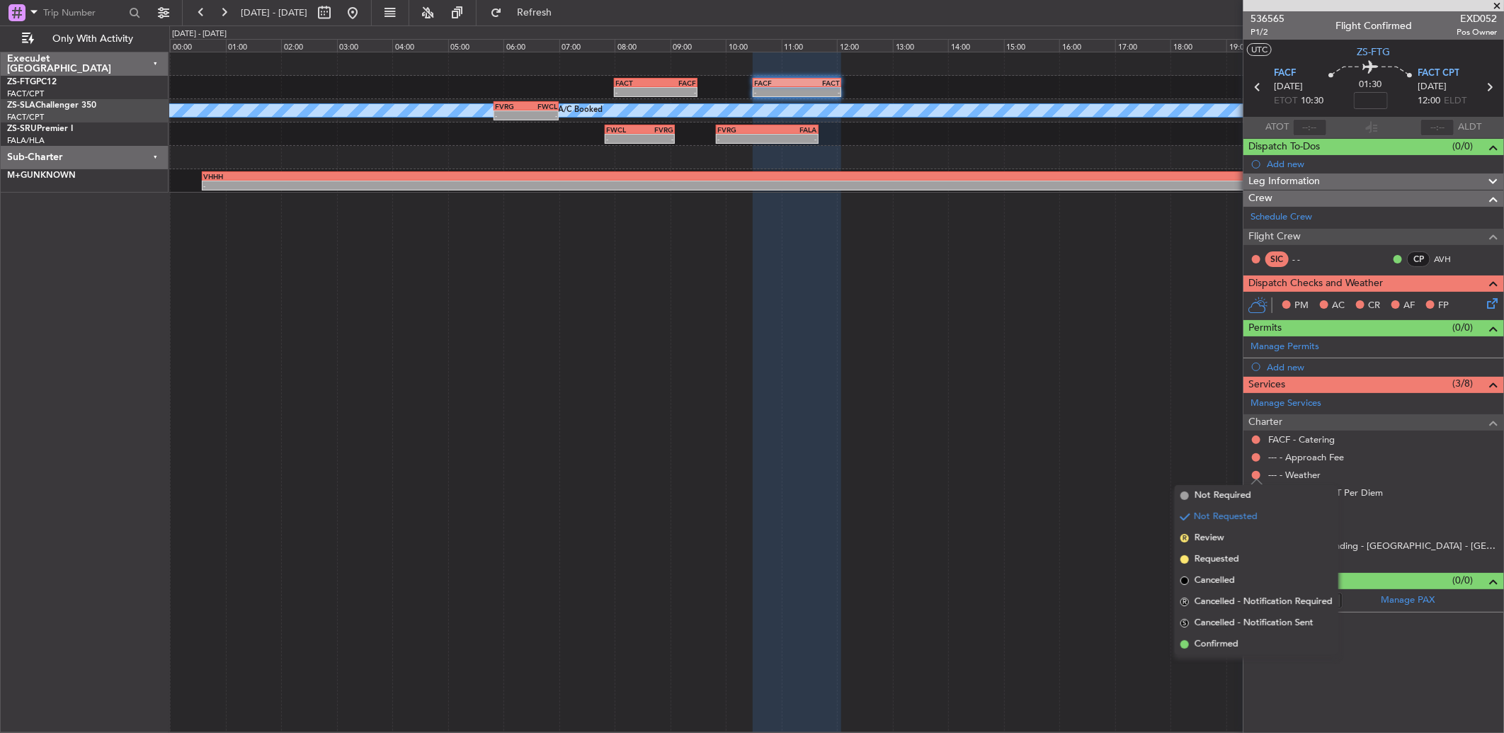
click at [1232, 658] on div "- - FACT 08:00 Z FACF 09:30 Z - - FACF 10:30 Z FACT 12:05 Z A/C Booked A/C Book…" at bounding box center [836, 392] width 1334 height 681
click at [1237, 641] on div "- - FACT 08:00 Z FACF 09:30 Z - - FACF 10:30 Z FACT 12:05 Z A/C Booked A/C Book…" at bounding box center [836, 392] width 1334 height 681
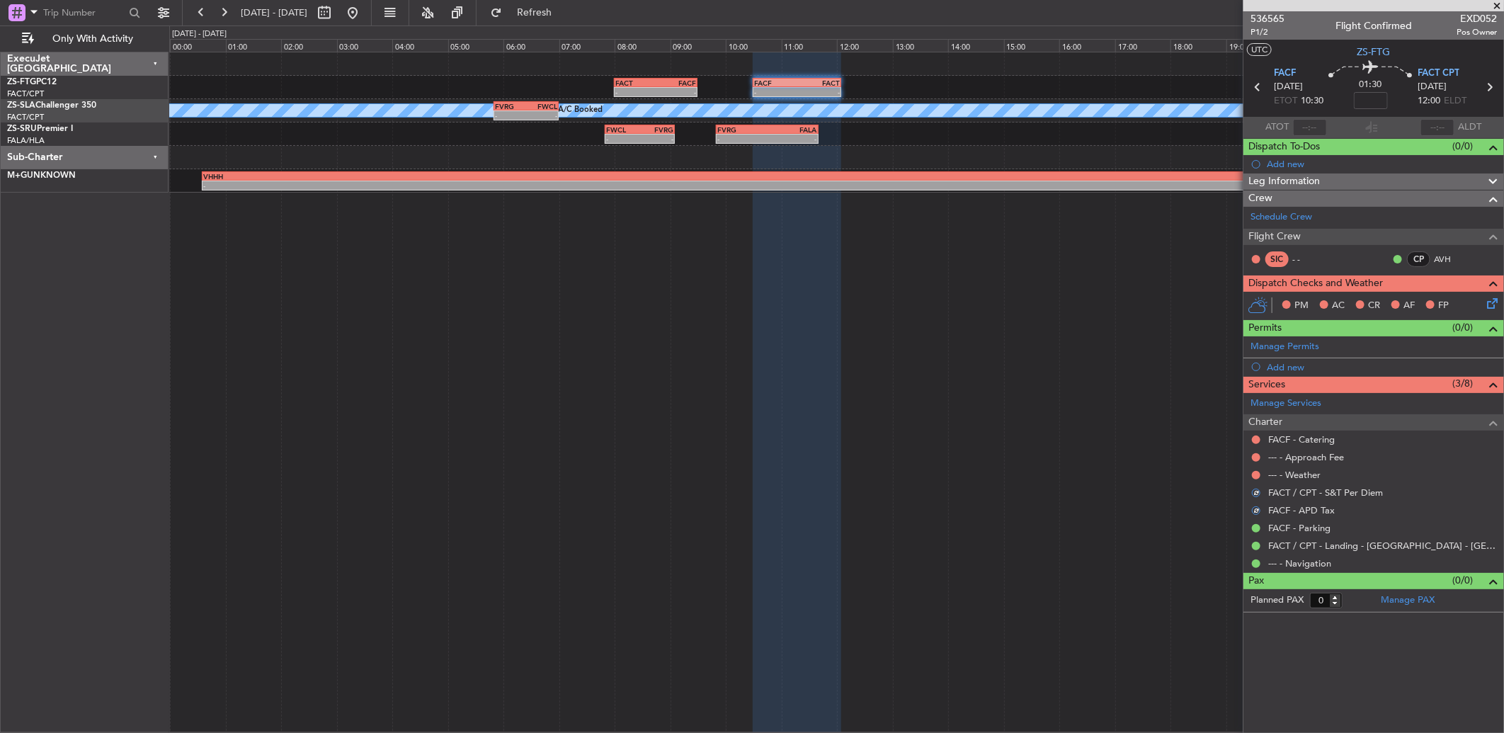
click at [1257, 479] on mat-tooltip-component "Not Requested" at bounding box center [1256, 498] width 80 height 38
click at [1257, 473] on button at bounding box center [1256, 475] width 8 height 8
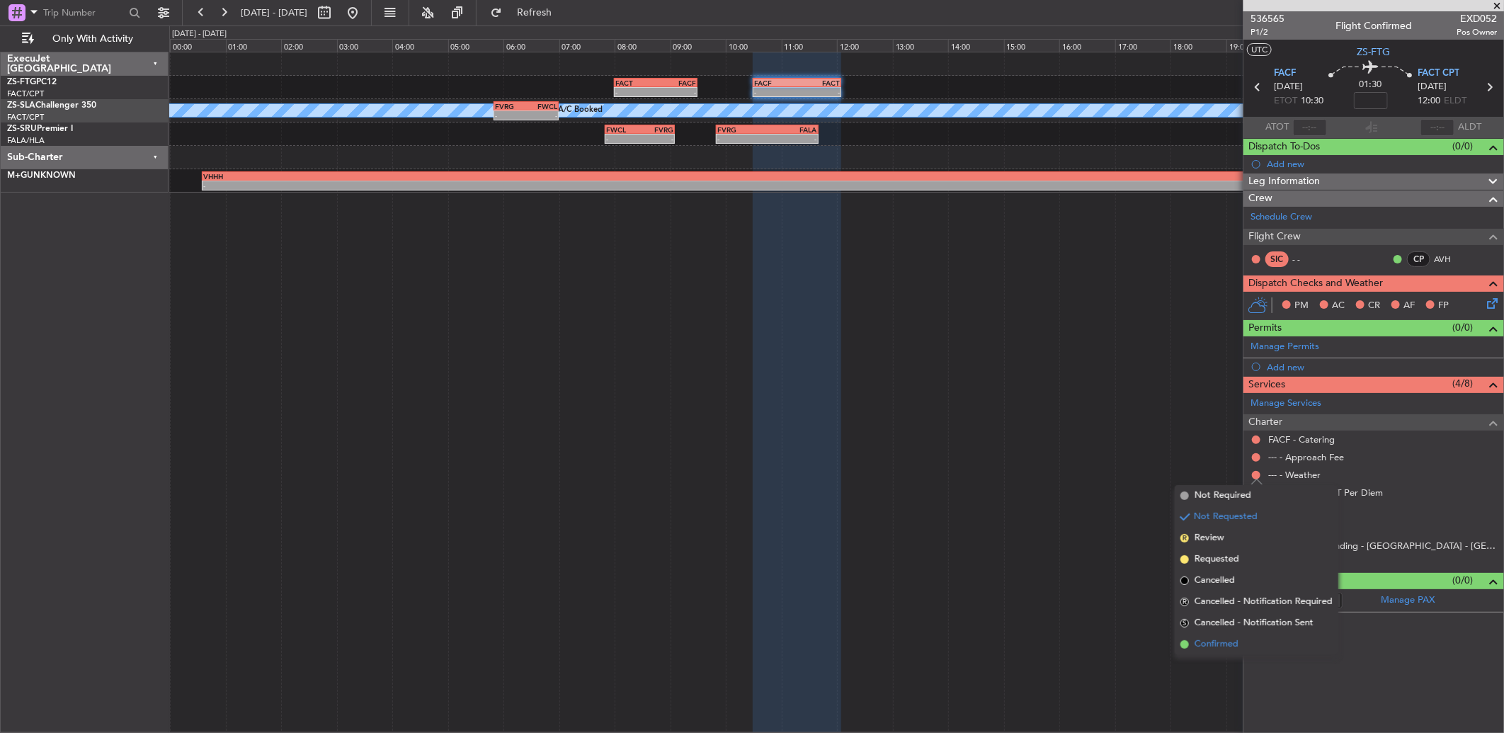
click at [1248, 641] on li "Confirmed" at bounding box center [1256, 644] width 164 height 21
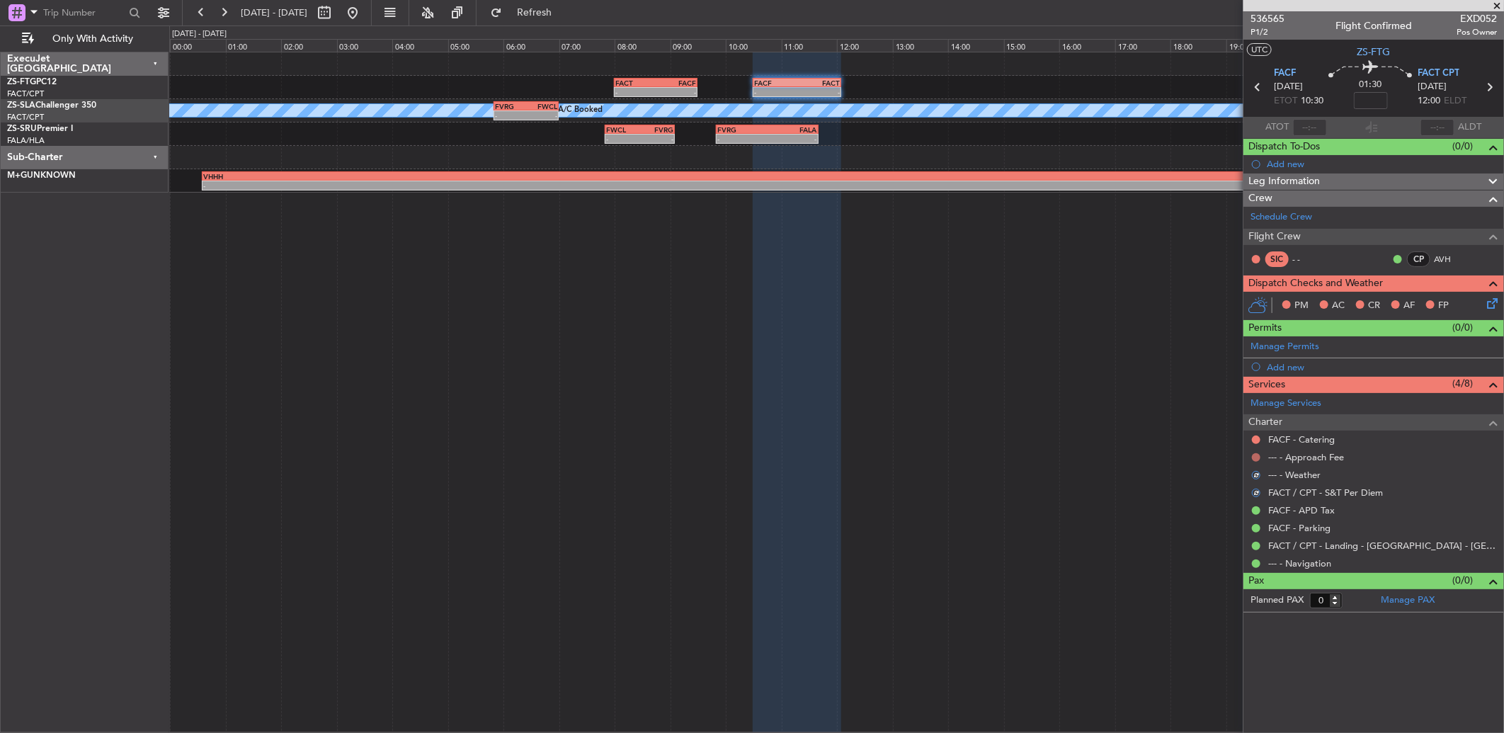
click at [1254, 457] on button at bounding box center [1256, 457] width 8 height 8
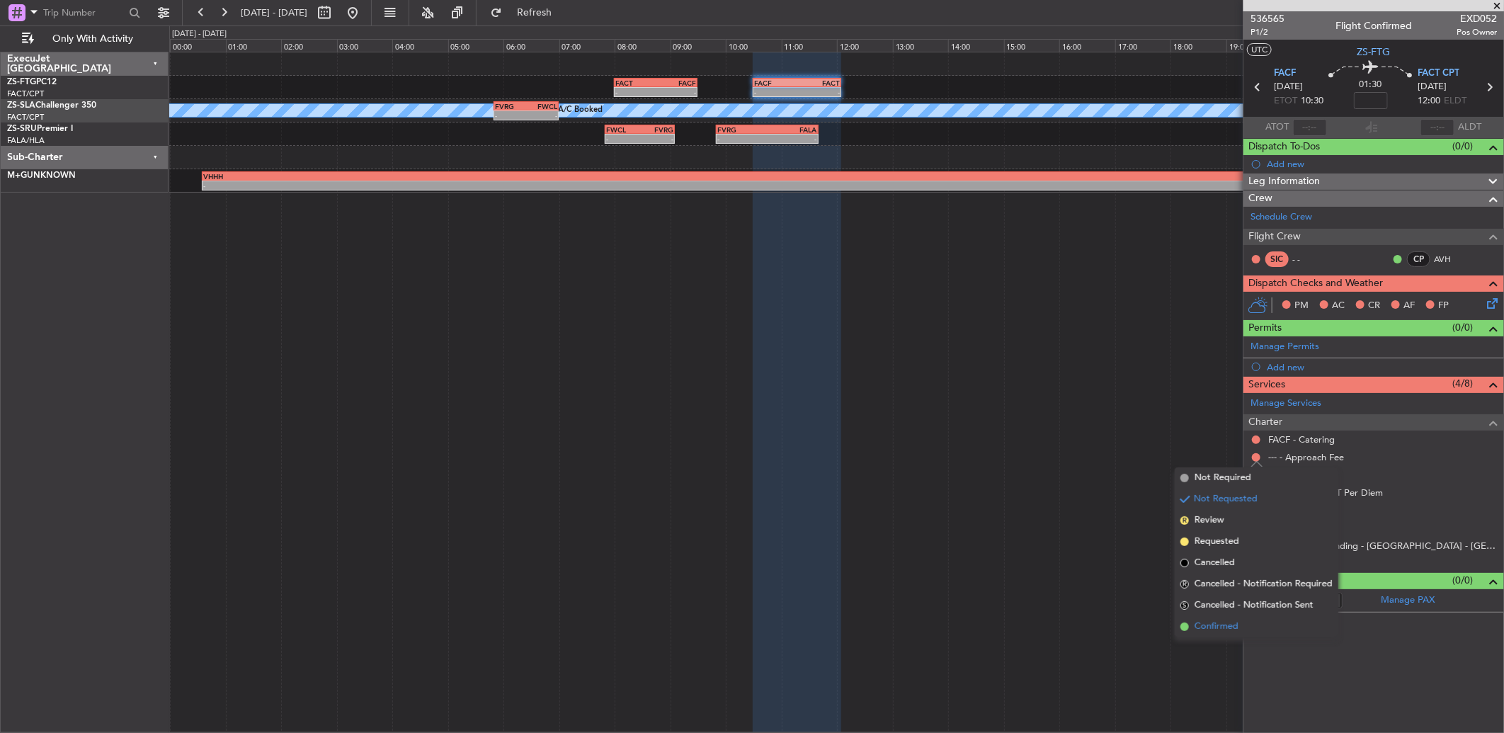
click at [1240, 626] on li "Confirmed" at bounding box center [1256, 626] width 164 height 21
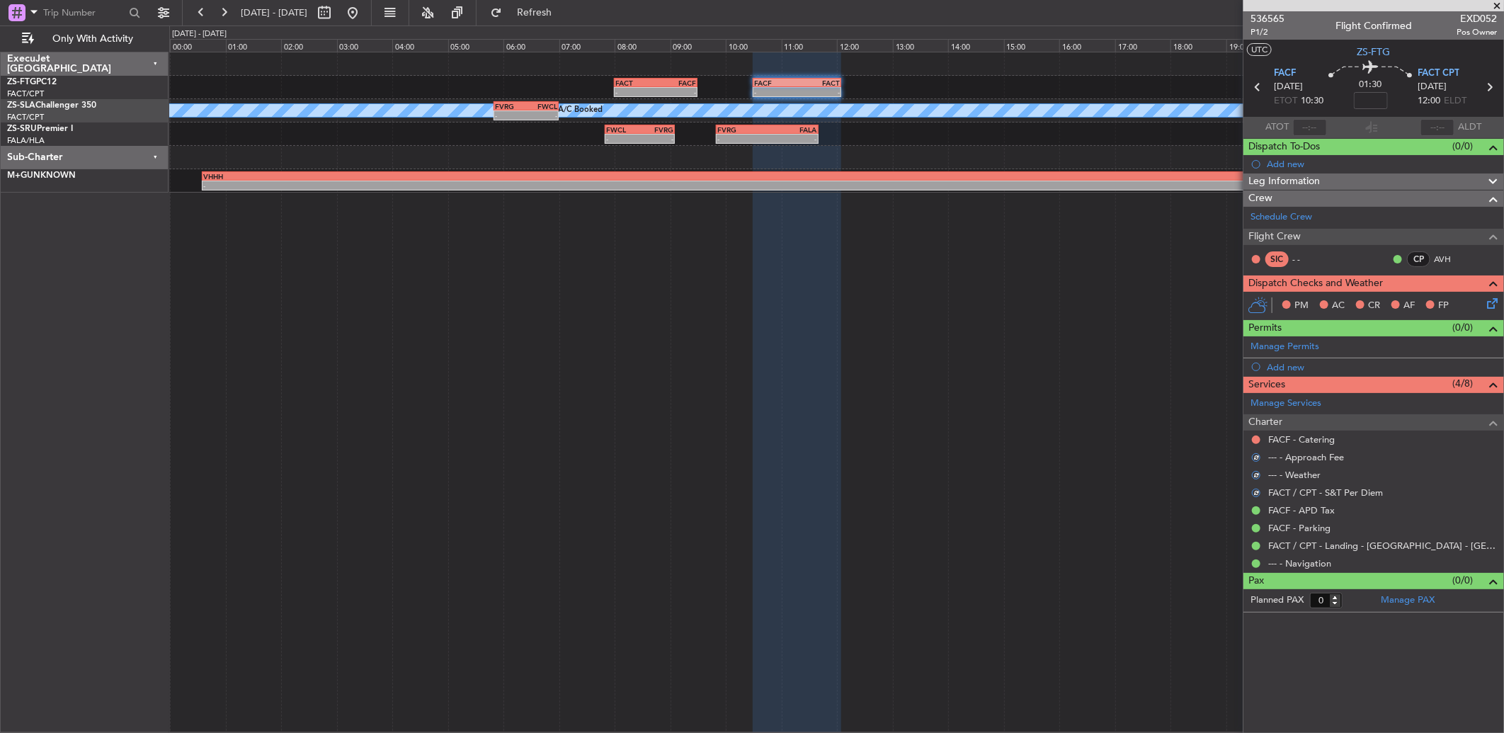
drag, startPoint x: 1255, startPoint y: 440, endPoint x: 1261, endPoint y: 477, distance: 37.4
click at [1256, 440] on button at bounding box center [1256, 439] width 8 height 8
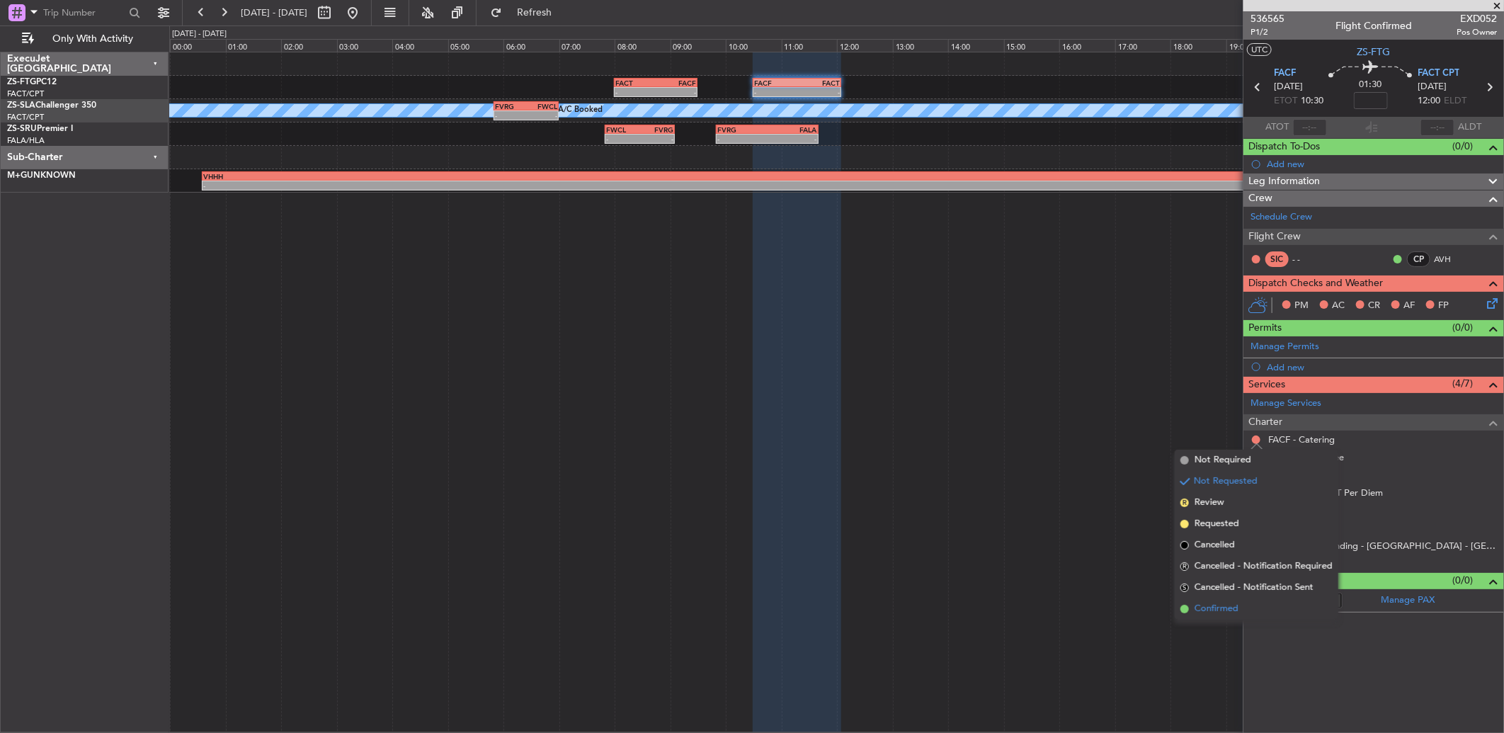
click at [1246, 610] on li "Confirmed" at bounding box center [1256, 608] width 164 height 21
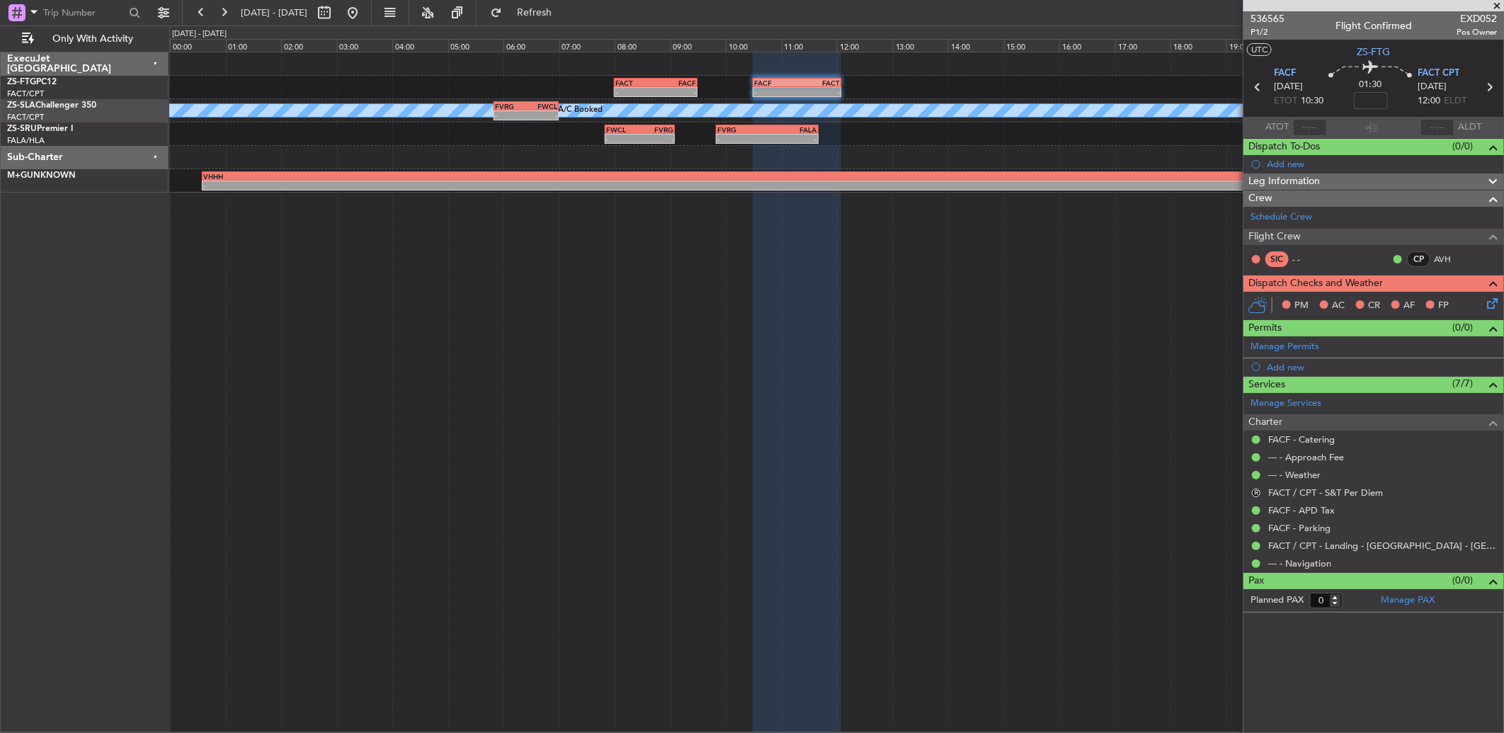
click at [1488, 304] on icon at bounding box center [1489, 300] width 11 height 11
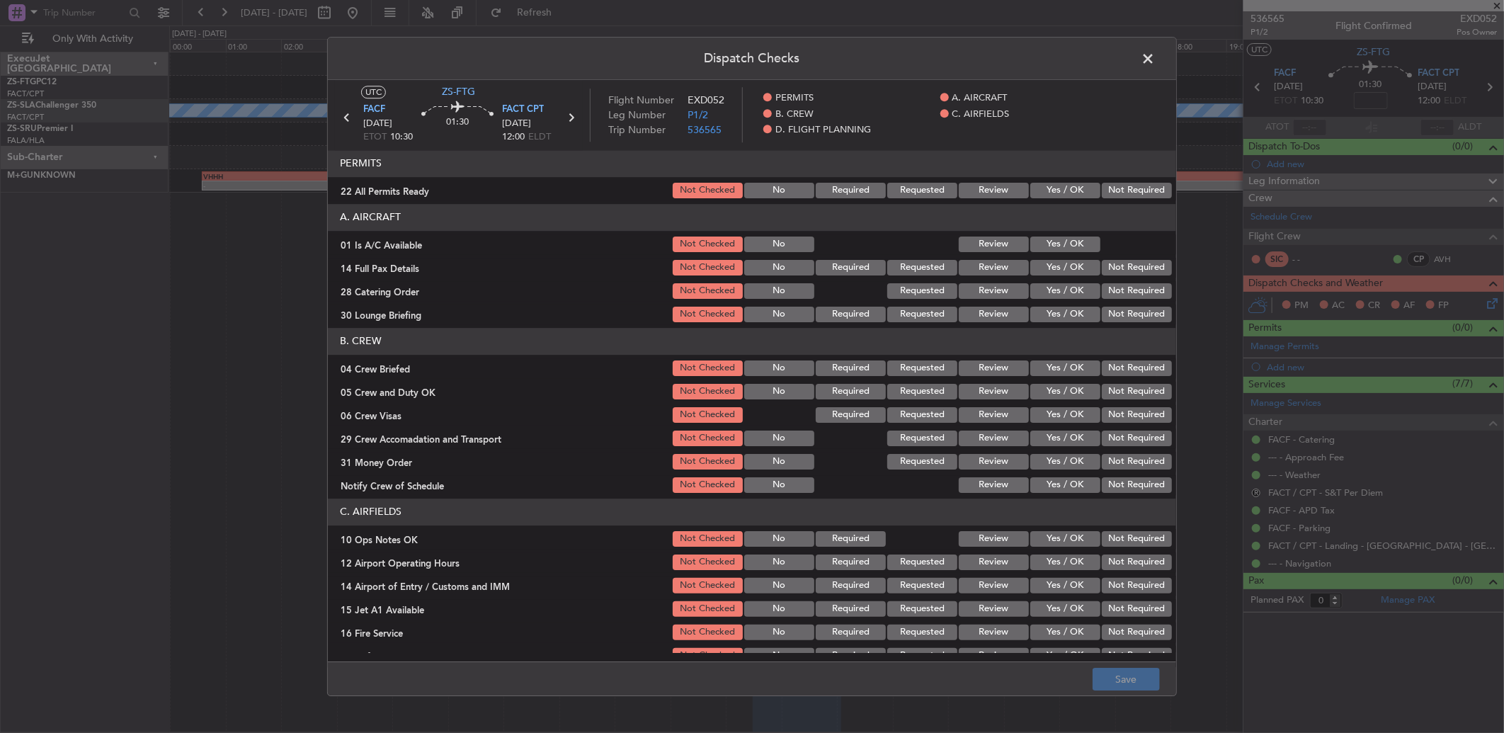
click at [1114, 187] on button "Not Required" at bounding box center [1136, 191] width 70 height 16
click at [1067, 239] on button "Yes / OK" at bounding box center [1065, 244] width 70 height 16
click at [1109, 260] on button "Not Required" at bounding box center [1136, 268] width 70 height 16
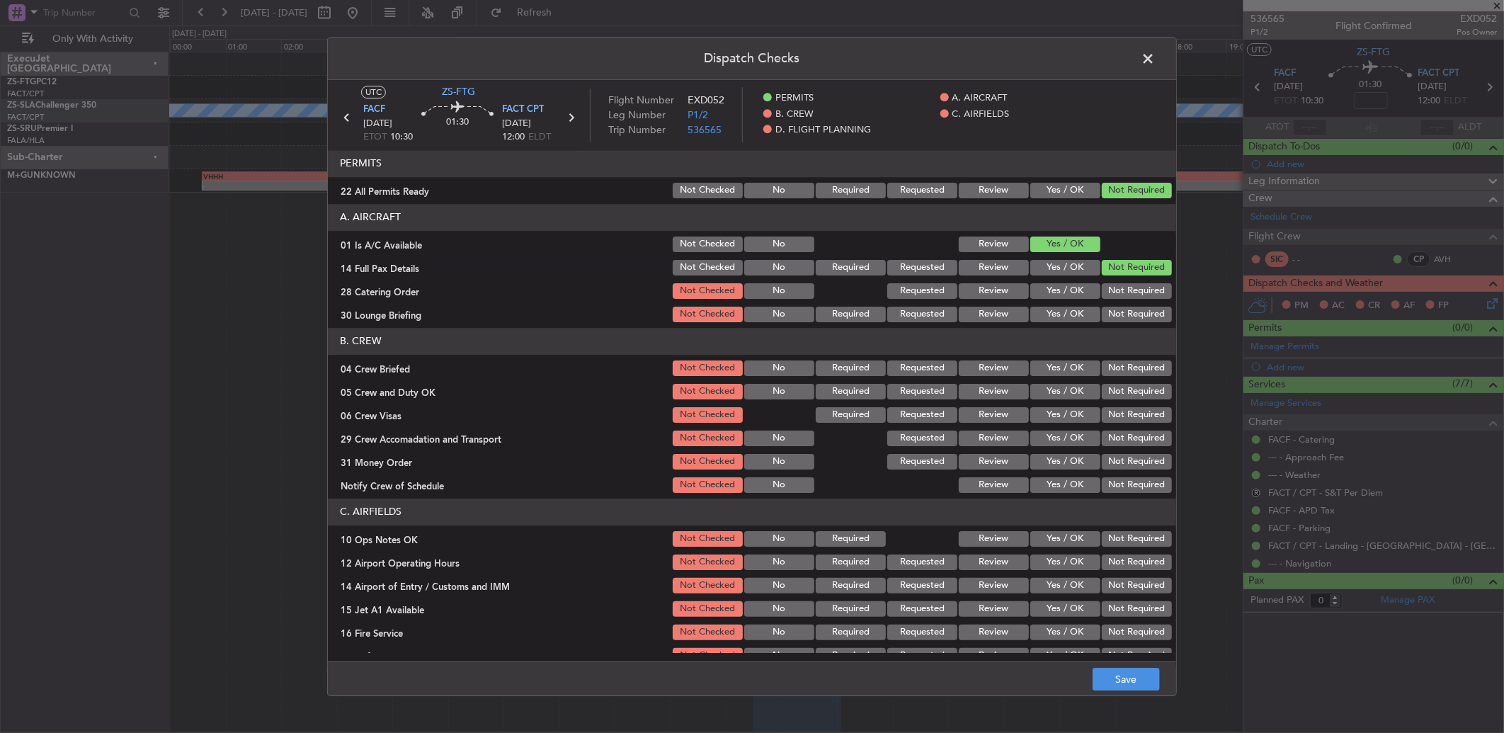
click at [1116, 284] on section "A. AIRCRAFT 01 Is A/C Available Not Checked No Review Yes / OK 14 Full Pax Deta…" at bounding box center [752, 264] width 848 height 120
click at [1116, 300] on div "Not Required" at bounding box center [1134, 291] width 71 height 20
click at [1116, 305] on section "A. AIRCRAFT 01 Is A/C Available Not Checked No Review Yes / OK 14 Full Pax Deta…" at bounding box center [752, 264] width 848 height 120
click at [1116, 302] on section "A. AIRCRAFT 01 Is A/C Available Not Checked No Review Yes / OK 14 Full Pax Deta…" at bounding box center [752, 264] width 848 height 120
click at [1114, 319] on button "Not Required" at bounding box center [1136, 315] width 70 height 16
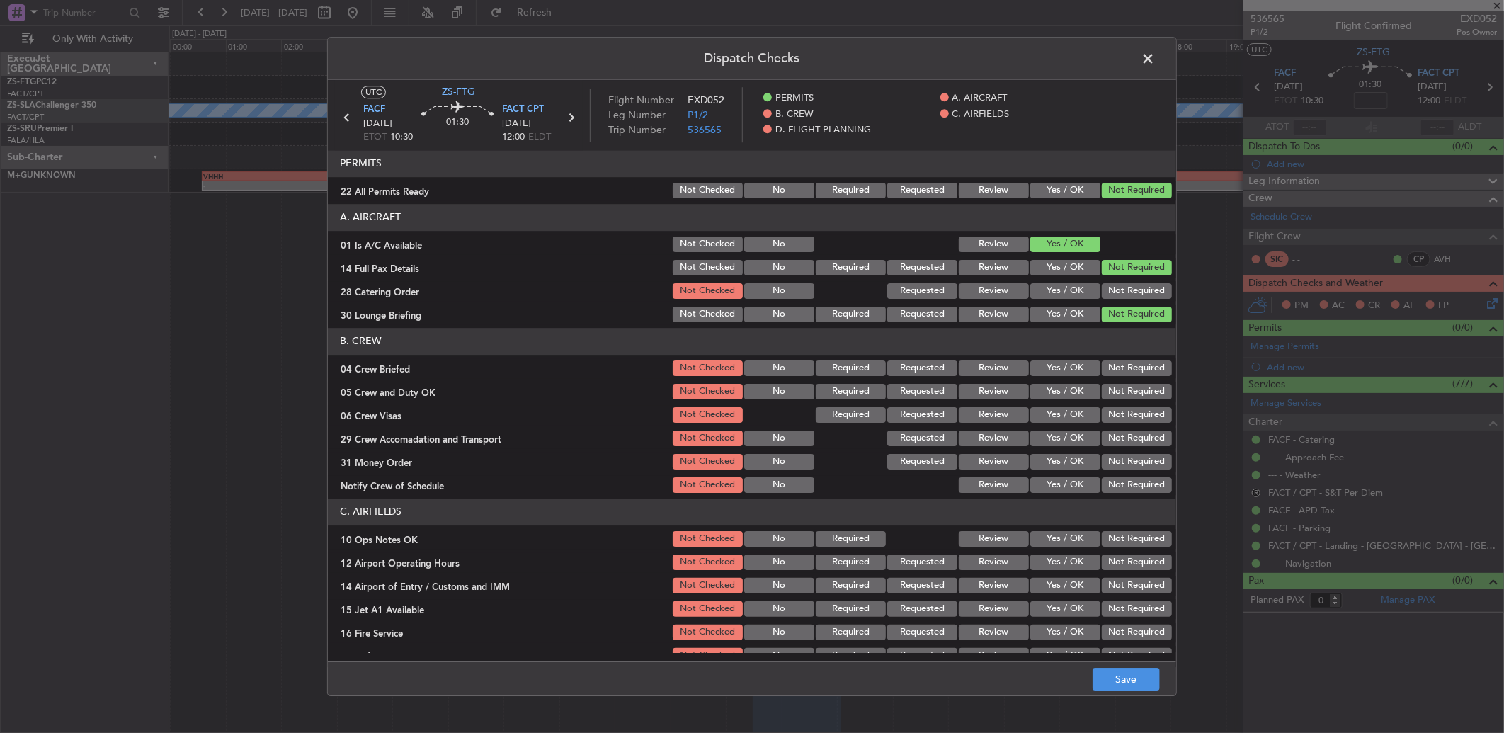
click at [1114, 336] on header "B. CREW" at bounding box center [752, 341] width 848 height 27
click at [1120, 377] on div "Not Required" at bounding box center [1134, 368] width 71 height 20
click at [1114, 287] on button "Not Required" at bounding box center [1136, 291] width 70 height 16
click at [1121, 370] on button "Not Required" at bounding box center [1136, 368] width 70 height 16
click at [1116, 390] on section "B. CREW 04 Crew Briefed Not Checked No Required Requested Review Yes / OK Not R…" at bounding box center [752, 411] width 848 height 167
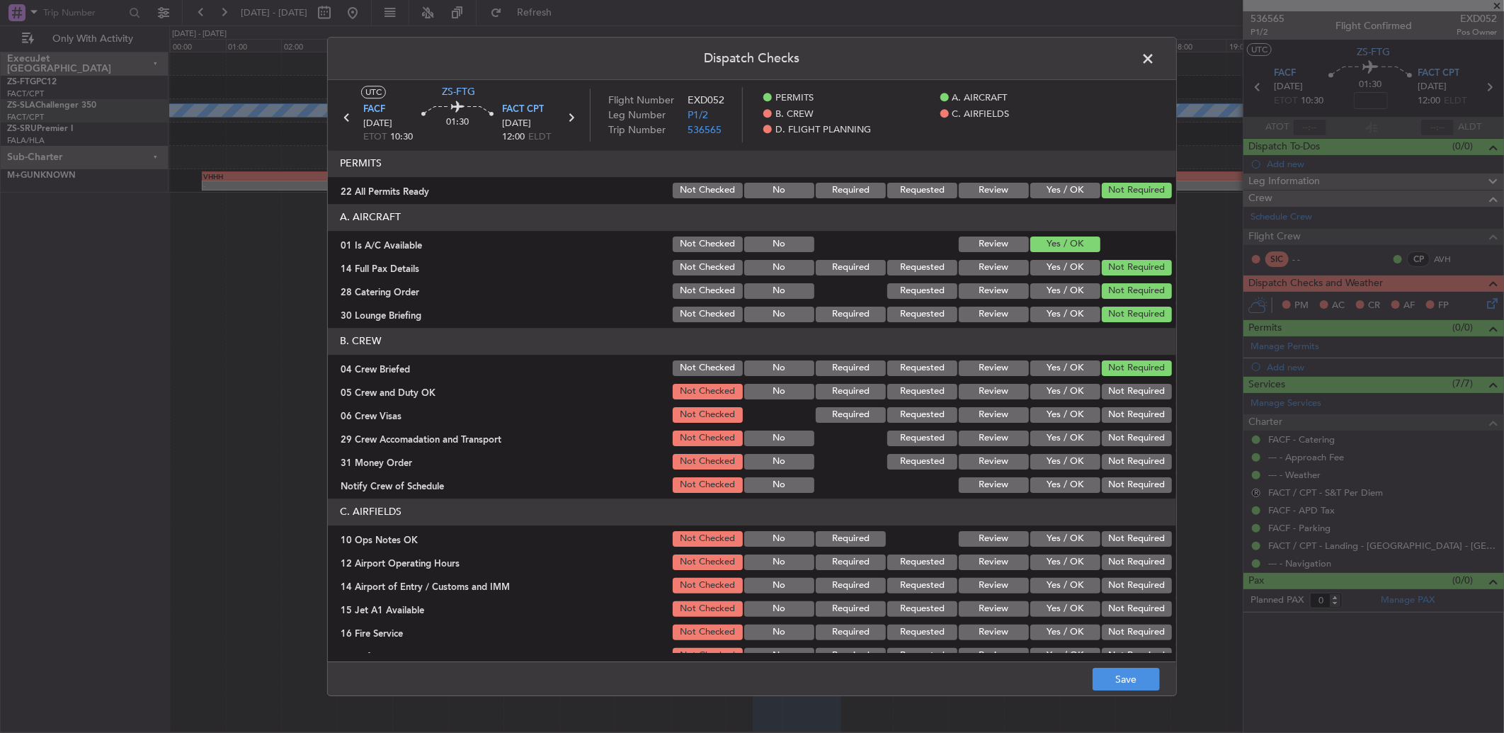
click at [1123, 411] on button "Not Required" at bounding box center [1136, 415] width 70 height 16
click at [1120, 384] on button "Not Required" at bounding box center [1136, 392] width 70 height 16
click at [1121, 435] on section "B. CREW 04 Crew Briefed Not Checked No Required Requested Review Yes / OK Not R…" at bounding box center [752, 411] width 848 height 167
click at [1121, 454] on button "Not Required" at bounding box center [1136, 462] width 70 height 16
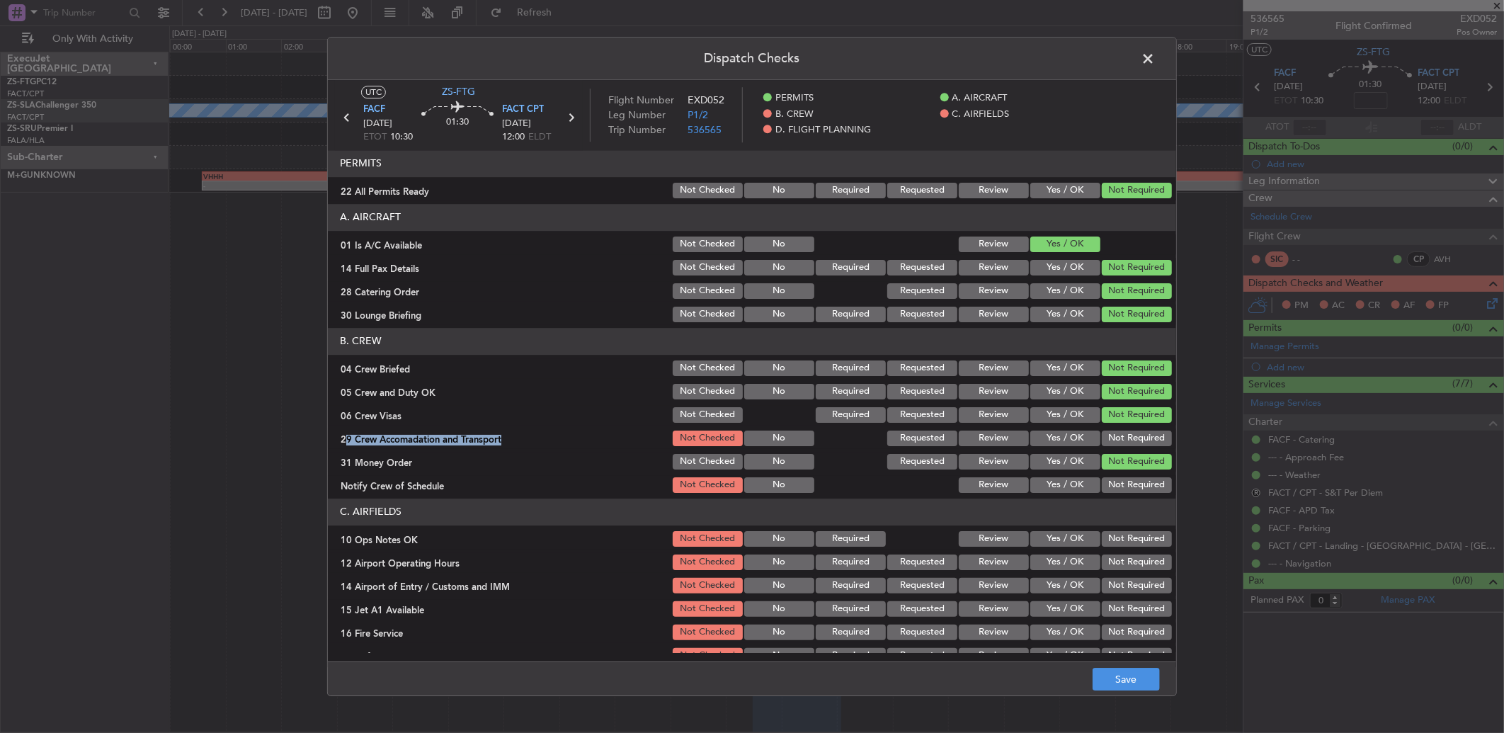
drag, startPoint x: 1129, startPoint y: 479, endPoint x: 1121, endPoint y: 476, distance: 9.0
click at [1127, 485] on button "Not Required" at bounding box center [1136, 485] width 70 height 16
click at [1117, 433] on button "Not Required" at bounding box center [1136, 438] width 70 height 16
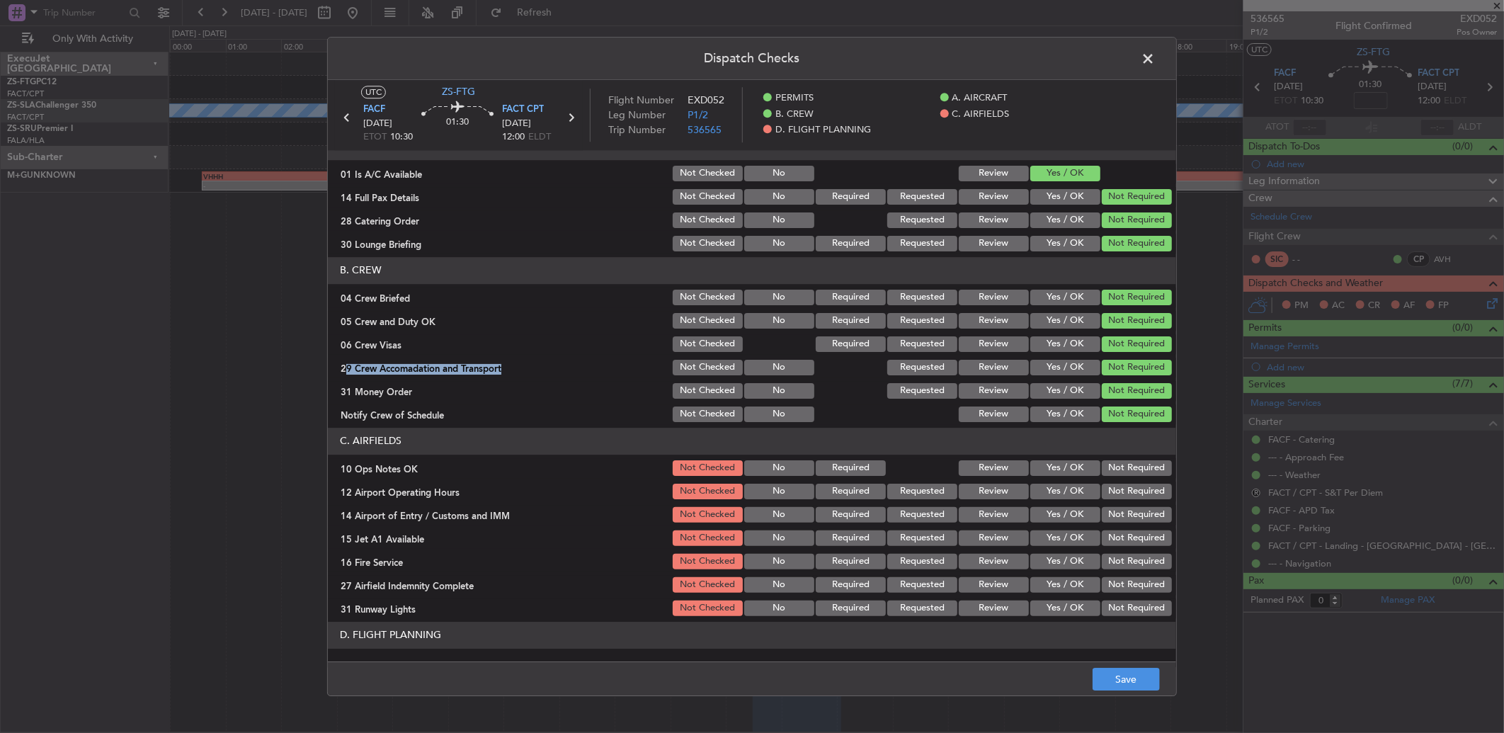
scroll to position [116, 0]
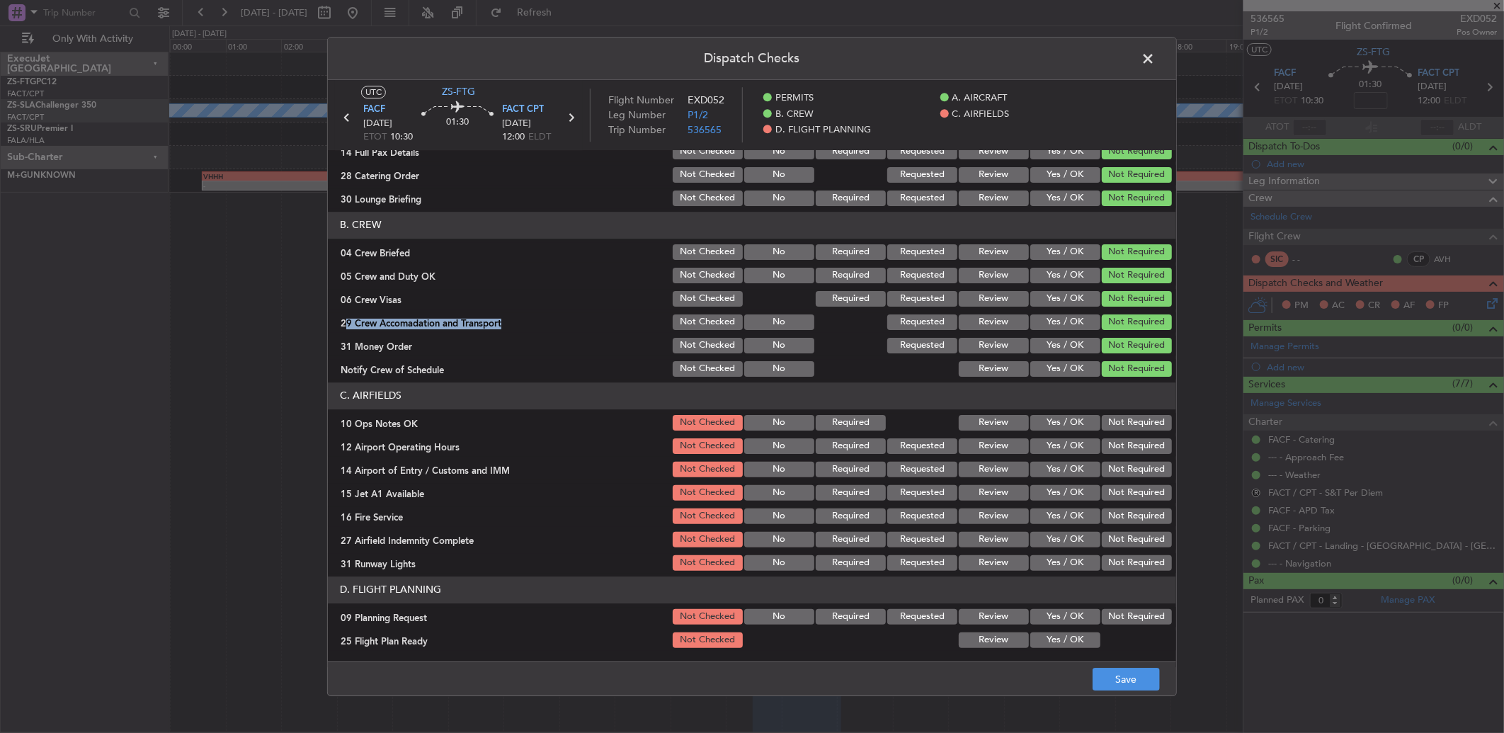
click at [1116, 426] on button "Not Required" at bounding box center [1136, 423] width 70 height 16
click at [1114, 446] on div "Not Required" at bounding box center [1134, 446] width 71 height 20
click at [1114, 450] on button "Not Required" at bounding box center [1136, 446] width 70 height 16
click at [1114, 466] on div "Not Required" at bounding box center [1134, 469] width 71 height 20
click at [1114, 476] on div "Not Required" at bounding box center [1134, 469] width 71 height 20
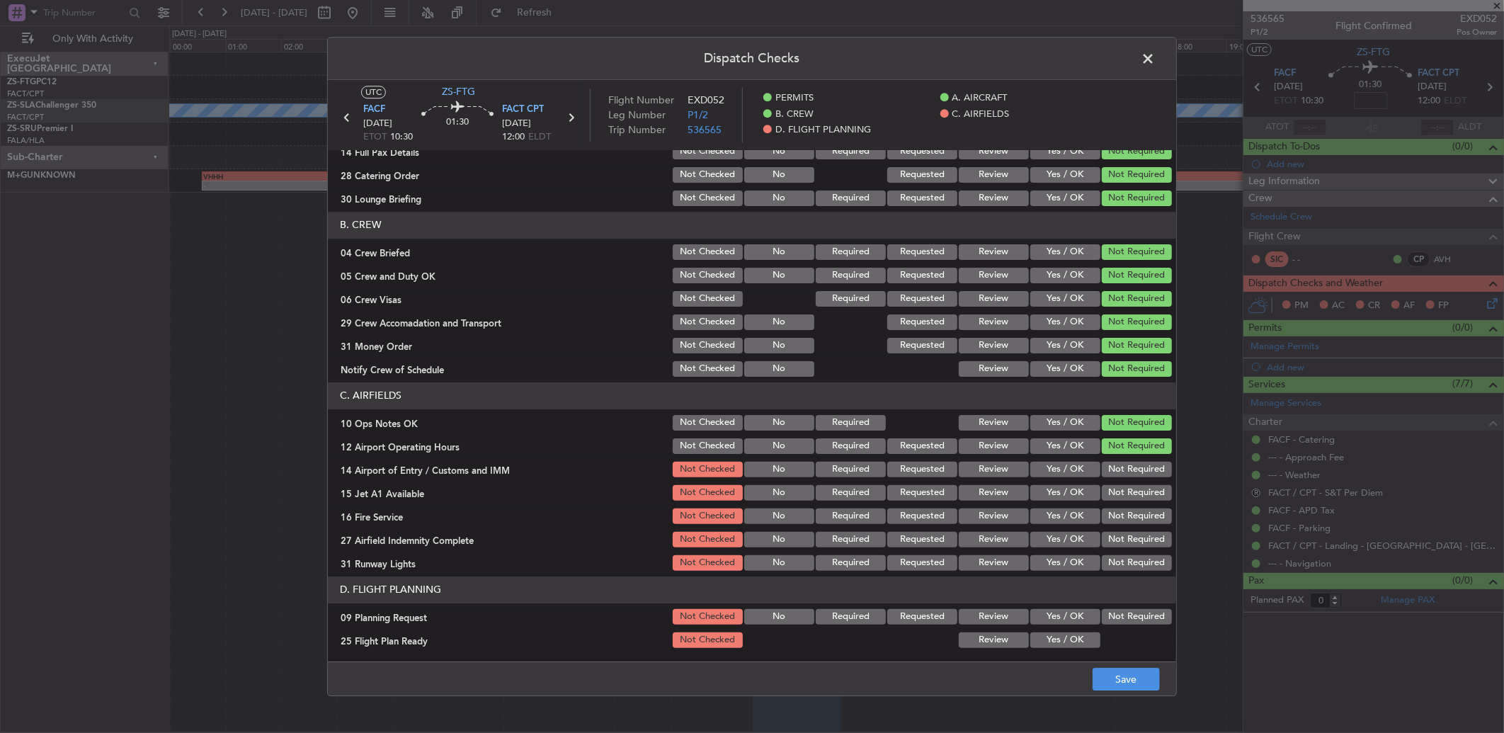
click at [1114, 484] on div "Not Required" at bounding box center [1134, 493] width 71 height 20
drag, startPoint x: 1111, startPoint y: 462, endPoint x: 1110, endPoint y: 477, distance: 14.9
click at [1111, 468] on button "Not Required" at bounding box center [1136, 470] width 70 height 16
click at [1108, 492] on section "C. AIRFIELDS 10 Ops Notes OK Not Checked No Required Review Yes / OK Not Requir…" at bounding box center [752, 477] width 848 height 190
drag, startPoint x: 1107, startPoint y: 493, endPoint x: 1110, endPoint y: 500, distance: 7.6
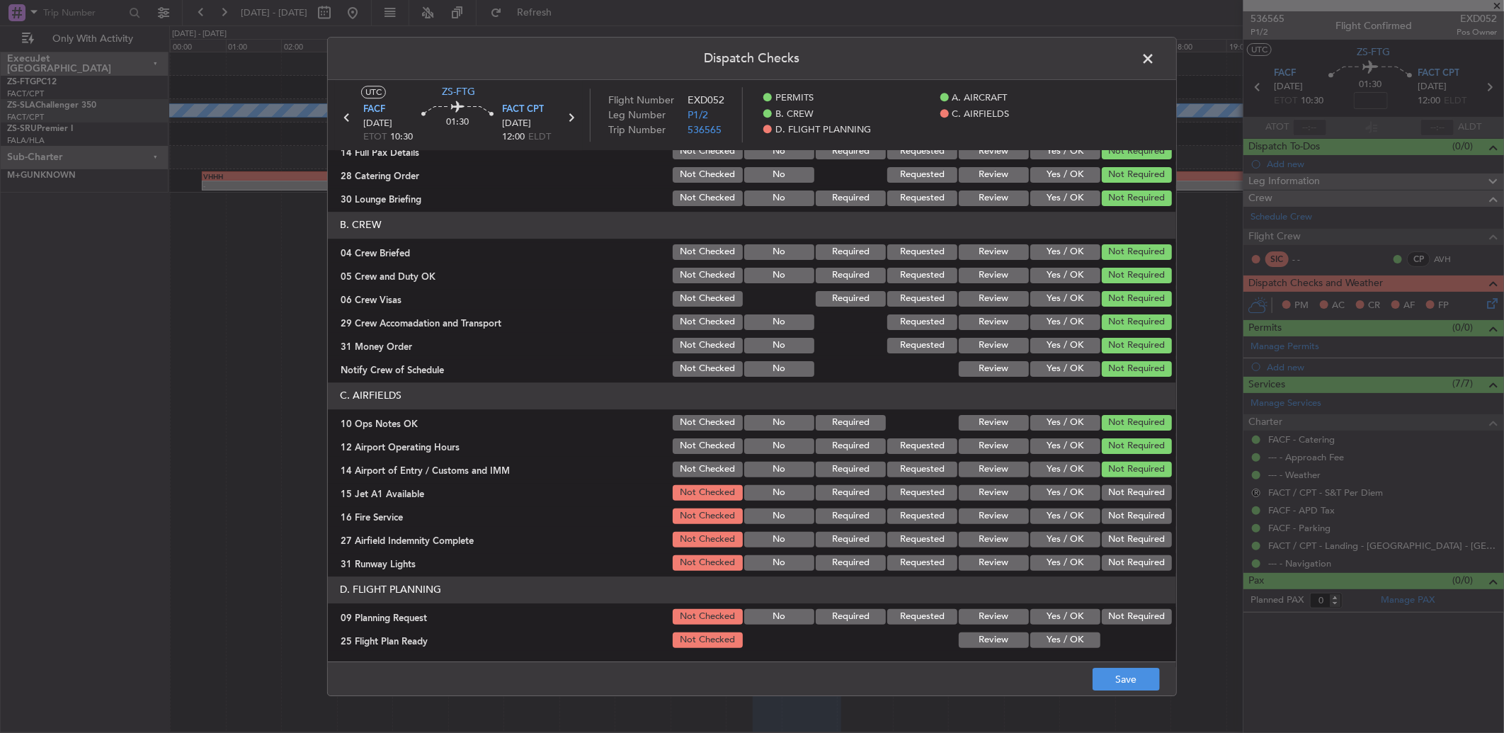
click at [1107, 494] on button "Not Required" at bounding box center [1136, 493] width 70 height 16
drag, startPoint x: 1110, startPoint y: 500, endPoint x: 1108, endPoint y: 520, distance: 19.9
click at [1108, 520] on section "C. AIRFIELDS 10 Ops Notes OK Not Checked No Required Review Yes / OK Not Requir…" at bounding box center [752, 477] width 848 height 190
click at [1108, 522] on button "Not Required" at bounding box center [1136, 516] width 70 height 16
click at [1117, 540] on button "Not Required" at bounding box center [1136, 540] width 70 height 16
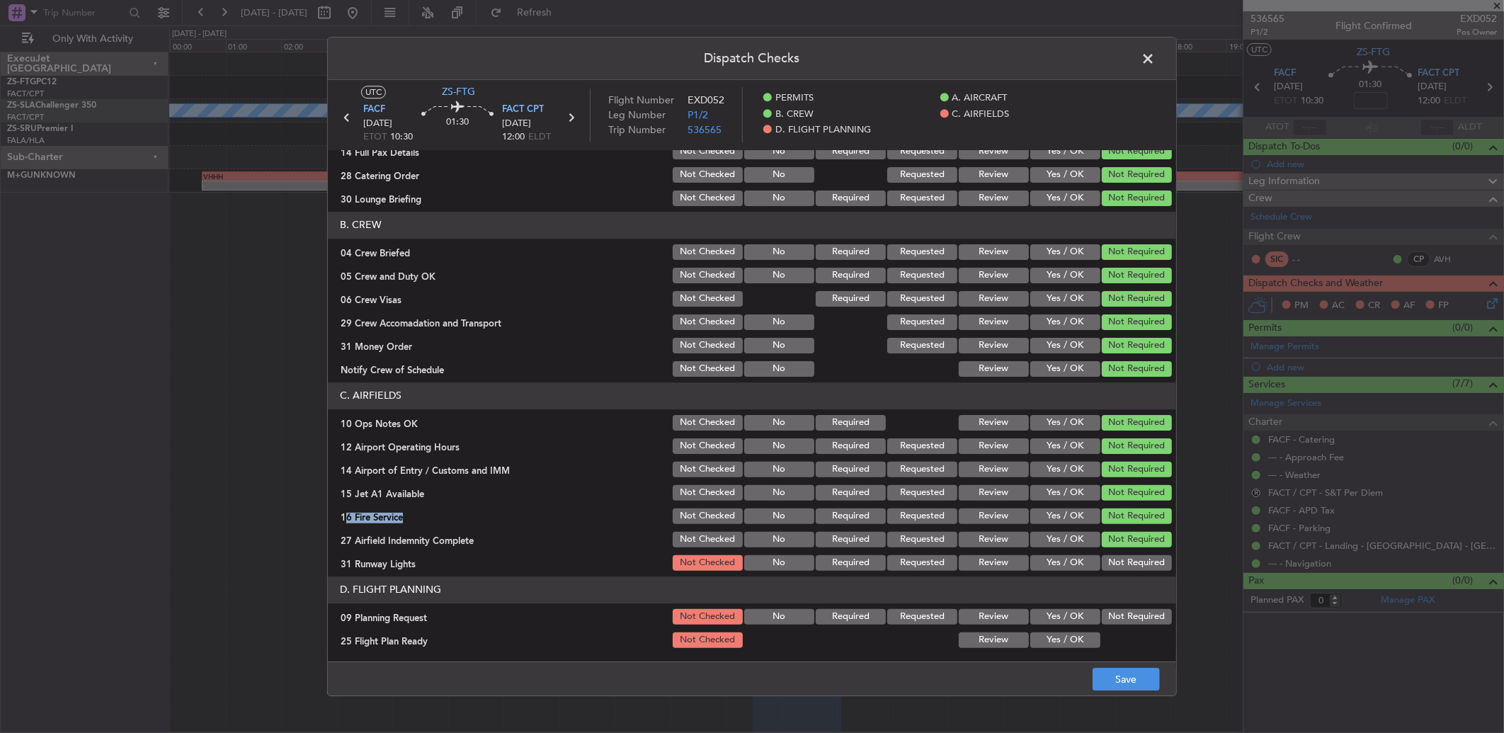
click at [1116, 553] on section "C. AIRFIELDS 10 Ops Notes OK Not Checked No Required Review Yes / OK Not Requir…" at bounding box center [752, 477] width 848 height 190
drag, startPoint x: 1116, startPoint y: 559, endPoint x: 1116, endPoint y: 568, distance: 8.5
click at [1116, 561] on button "Not Required" at bounding box center [1136, 563] width 70 height 16
click at [1116, 569] on button "Not Required" at bounding box center [1136, 563] width 70 height 16
click at [1118, 571] on div "Not Required" at bounding box center [1134, 563] width 71 height 20
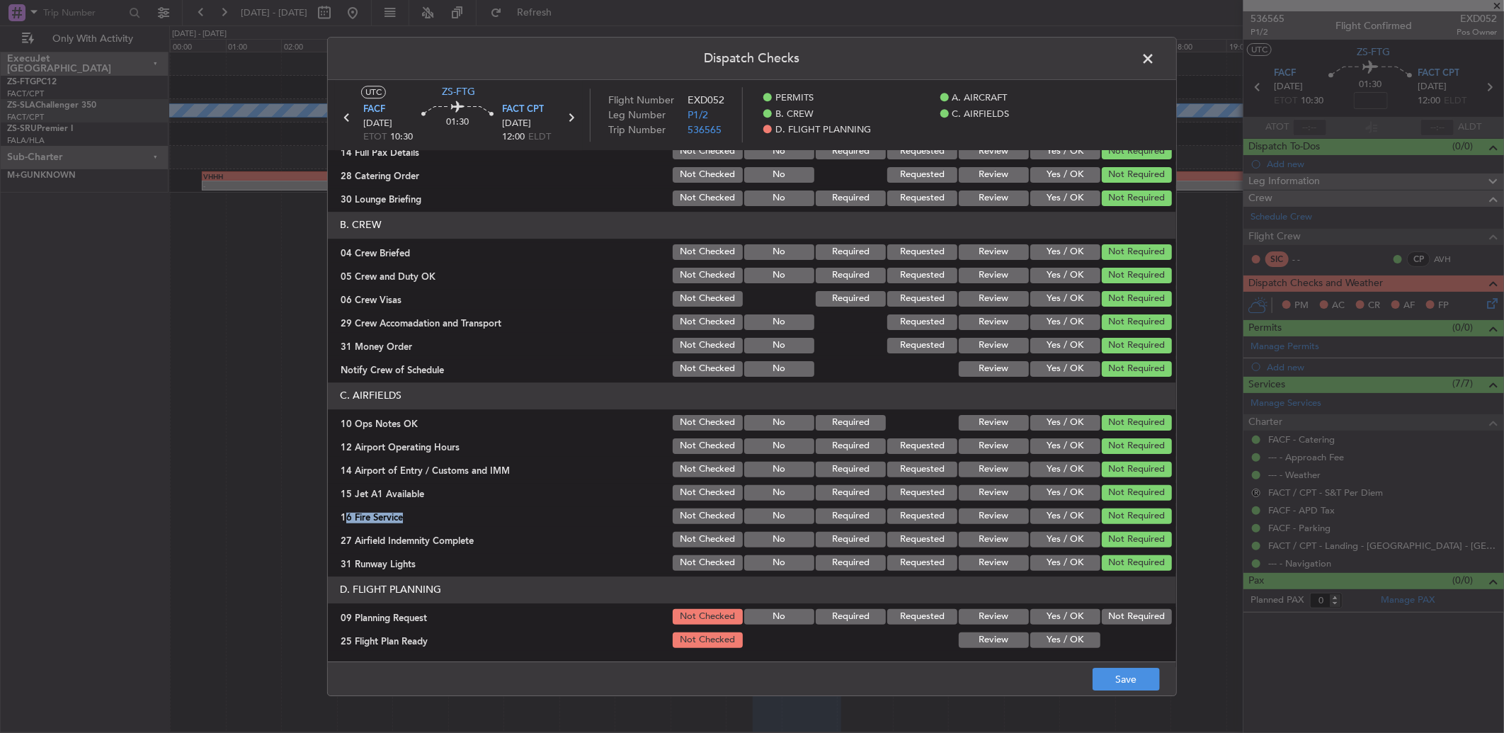
click at [1109, 622] on button "Not Required" at bounding box center [1136, 617] width 70 height 16
click at [967, 646] on button "Review" at bounding box center [993, 640] width 70 height 16
click at [1117, 689] on button "Save" at bounding box center [1125, 679] width 67 height 23
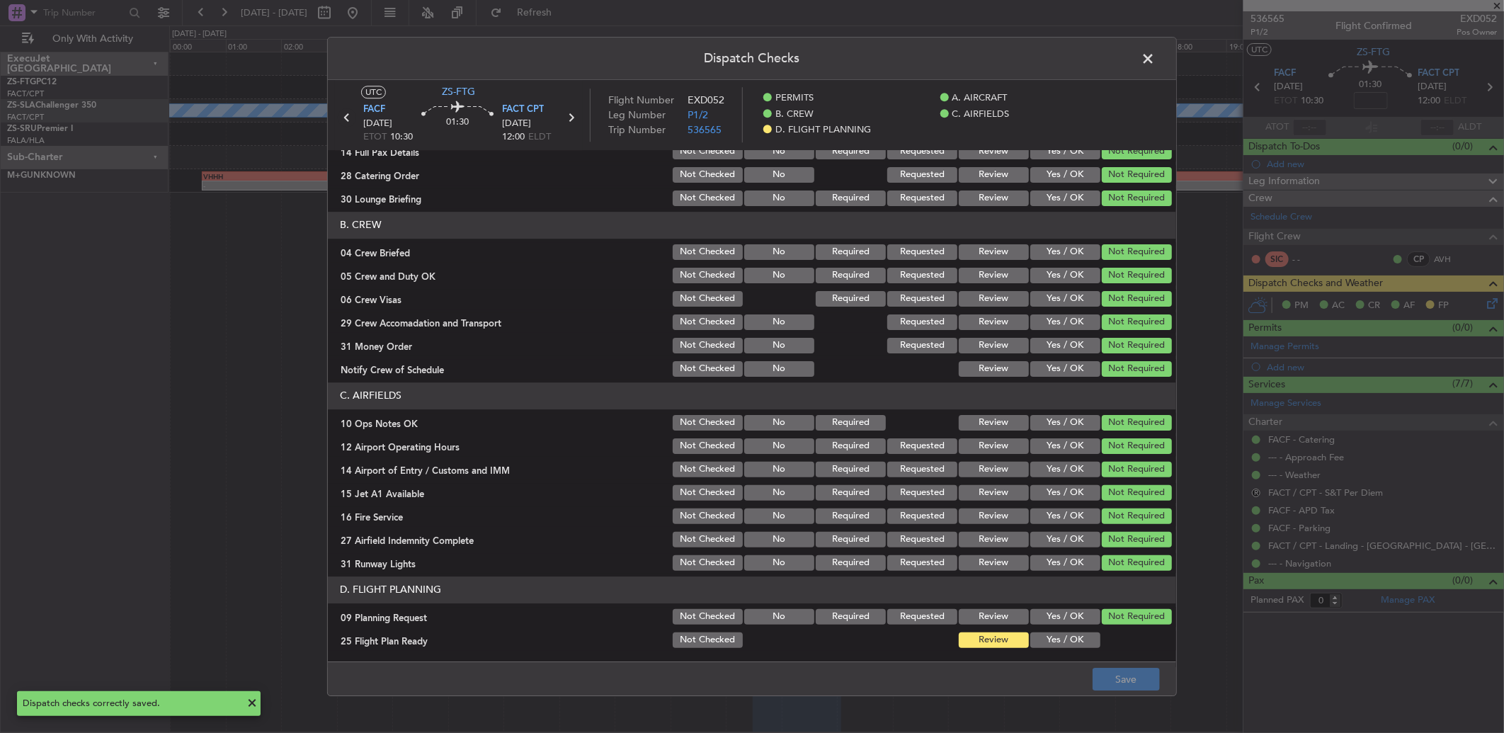
click at [348, 116] on icon at bounding box center [347, 117] width 18 height 18
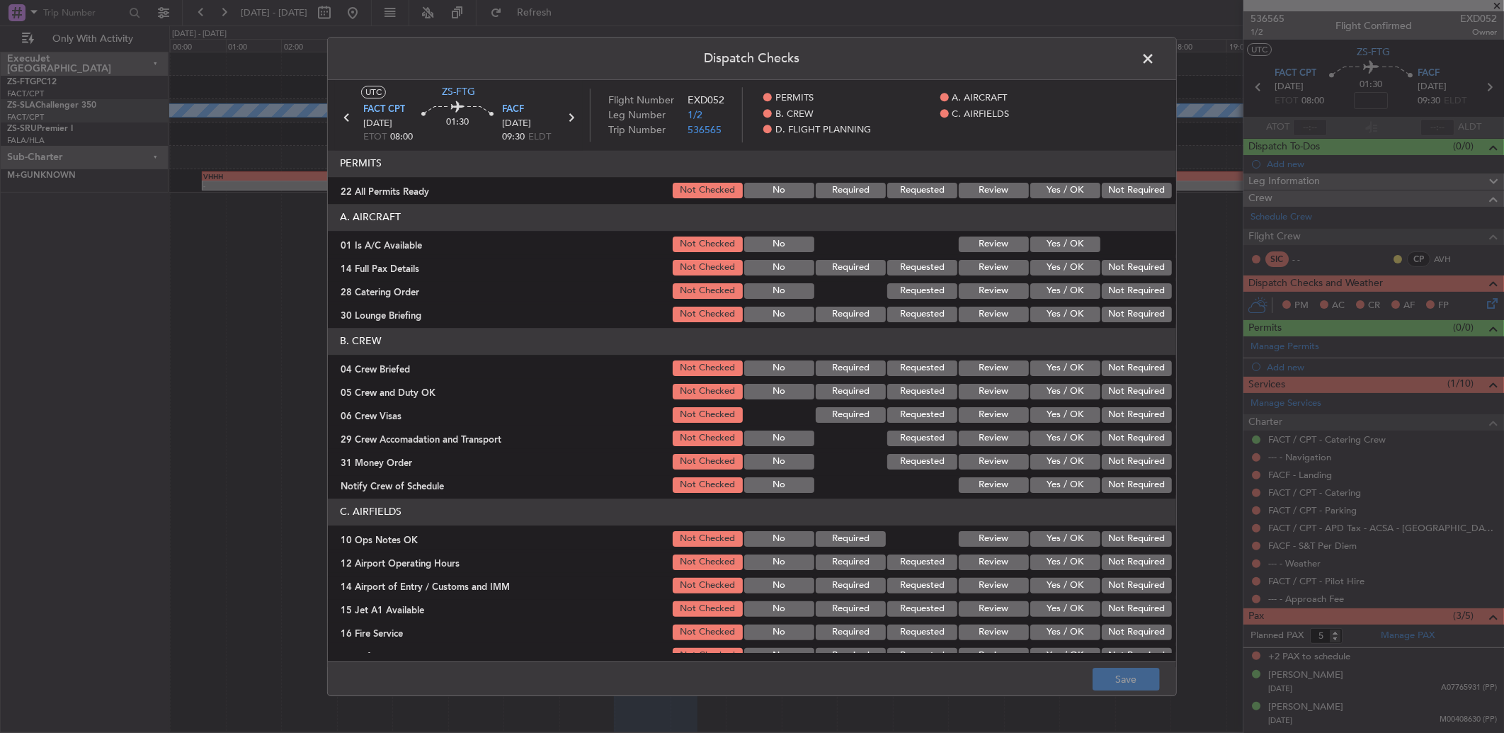
click at [1155, 62] on span at bounding box center [1155, 62] width 0 height 28
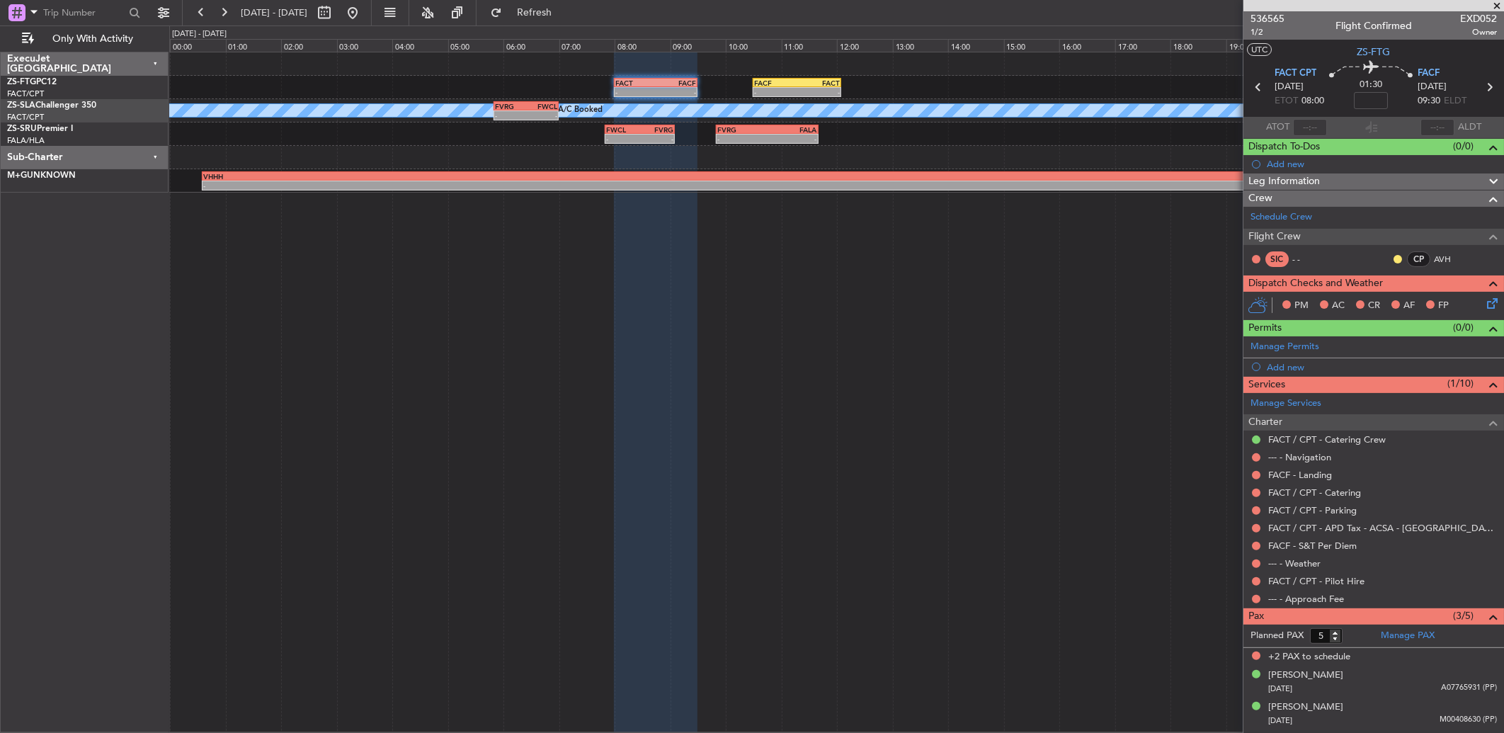
click at [1259, 602] on body "04 Oct 2025 - 05 Oct 2025 Refresh Quick Links Only With Activity - - FACT 08:00…" at bounding box center [752, 366] width 1504 height 733
click at [1257, 597] on button at bounding box center [1256, 599] width 8 height 8
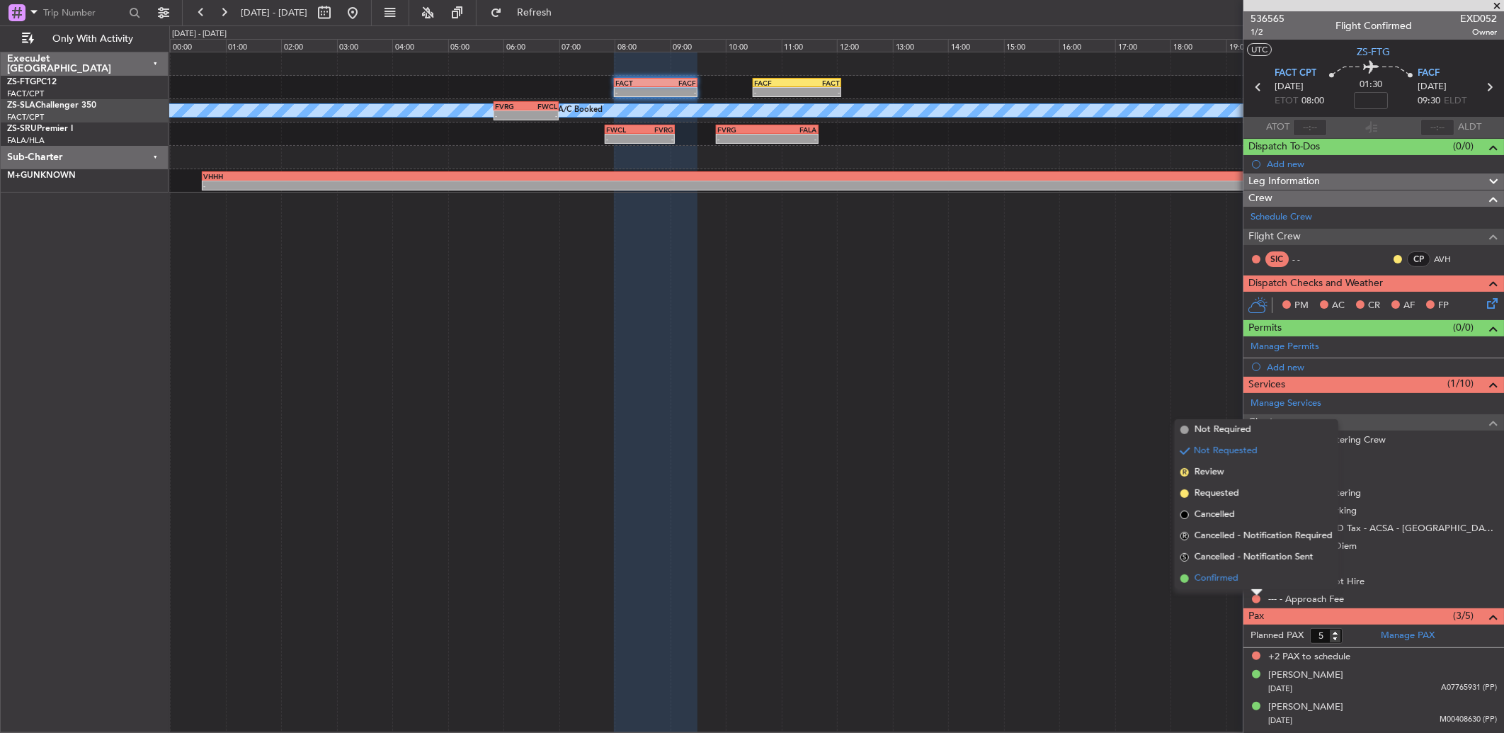
click at [1249, 578] on li "Confirmed" at bounding box center [1256, 578] width 164 height 21
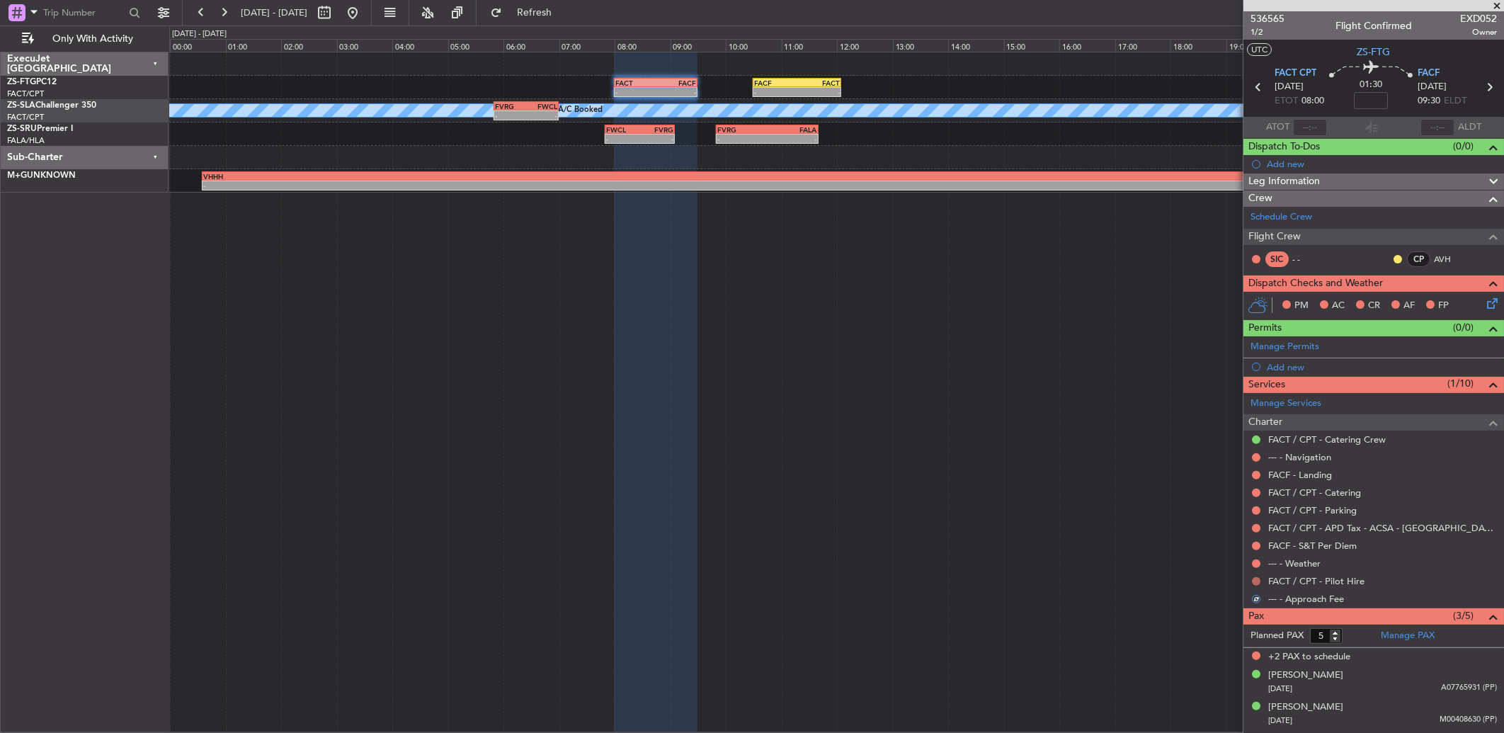
click at [1254, 578] on button at bounding box center [1256, 581] width 8 height 8
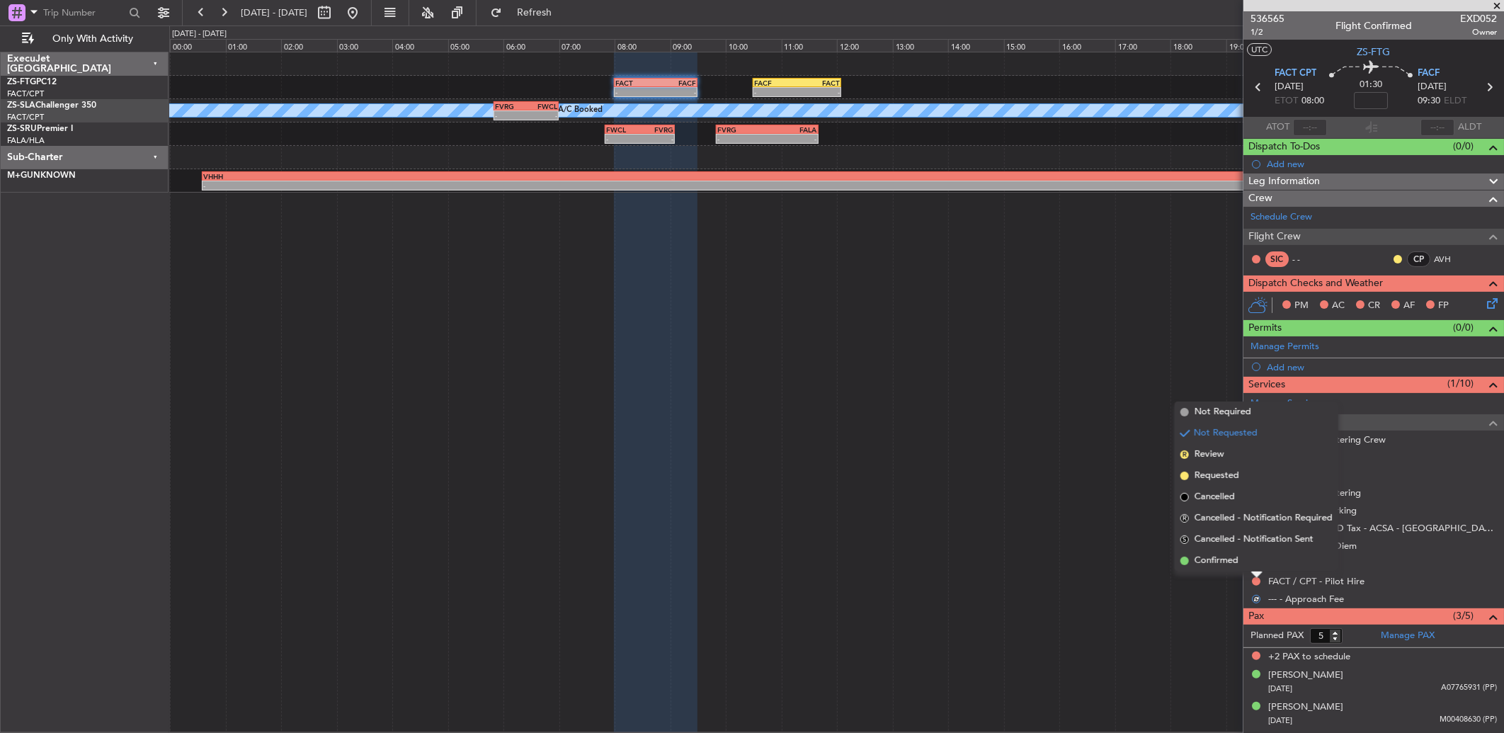
click at [1252, 572] on div at bounding box center [1256, 575] width 11 height 6
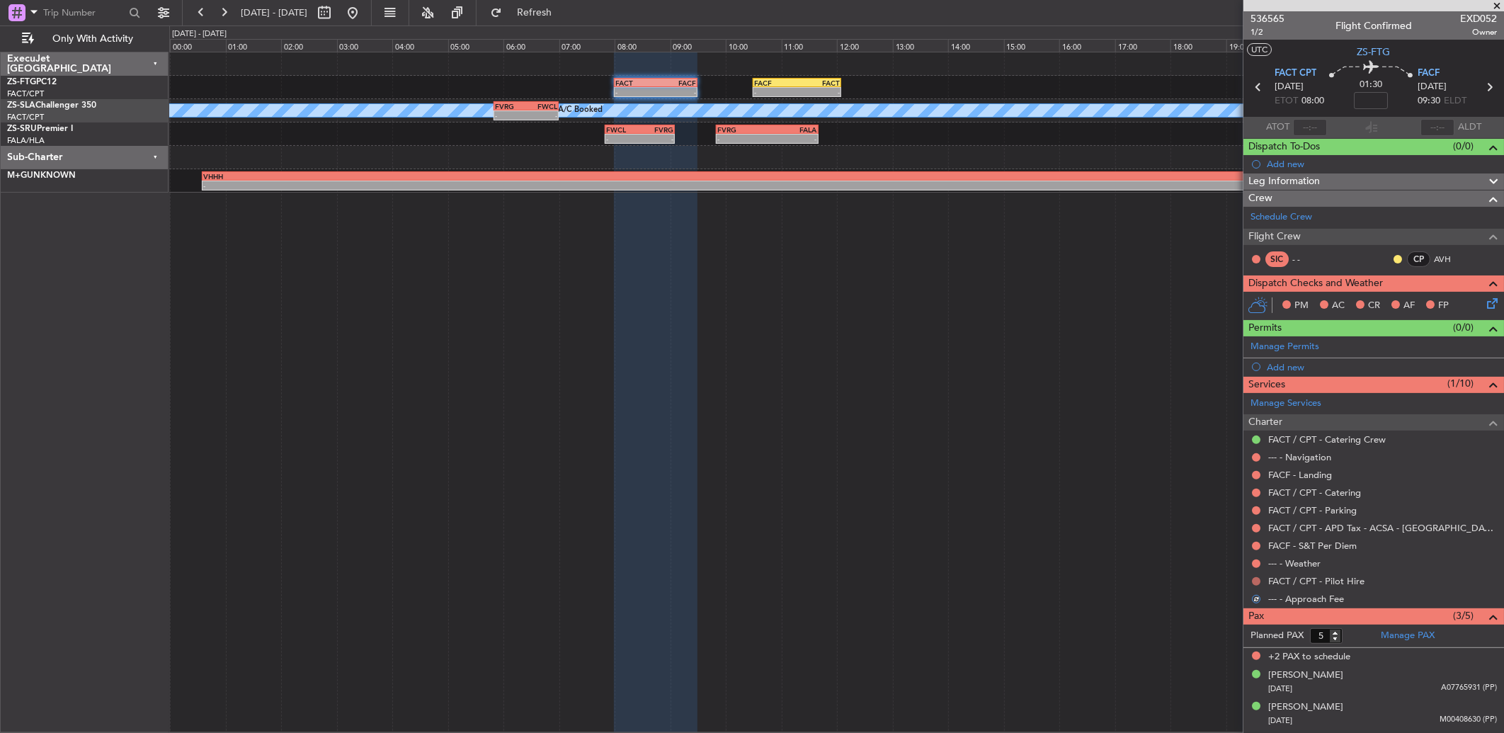
click at [1257, 578] on button at bounding box center [1256, 581] width 8 height 8
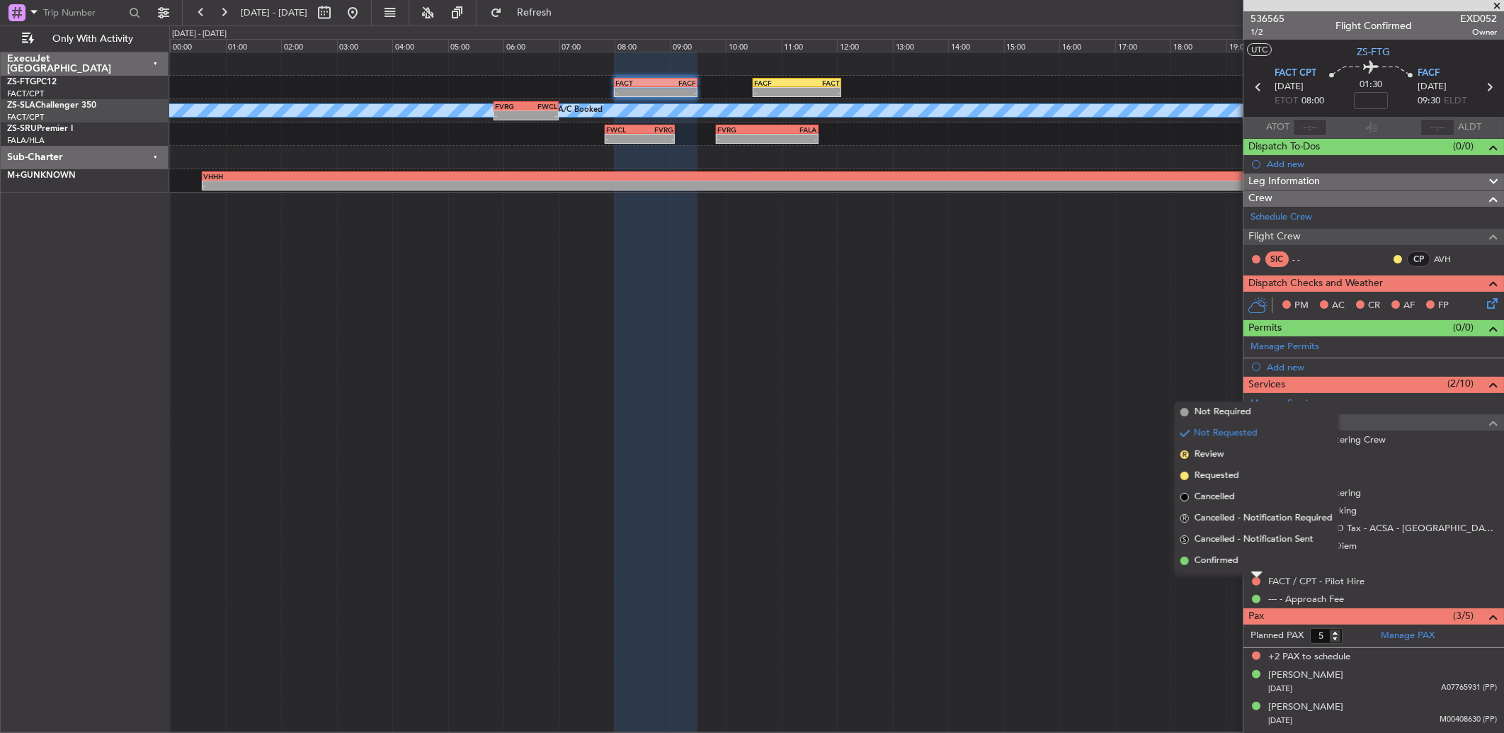
click at [1252, 555] on li "Confirmed" at bounding box center [1256, 560] width 164 height 21
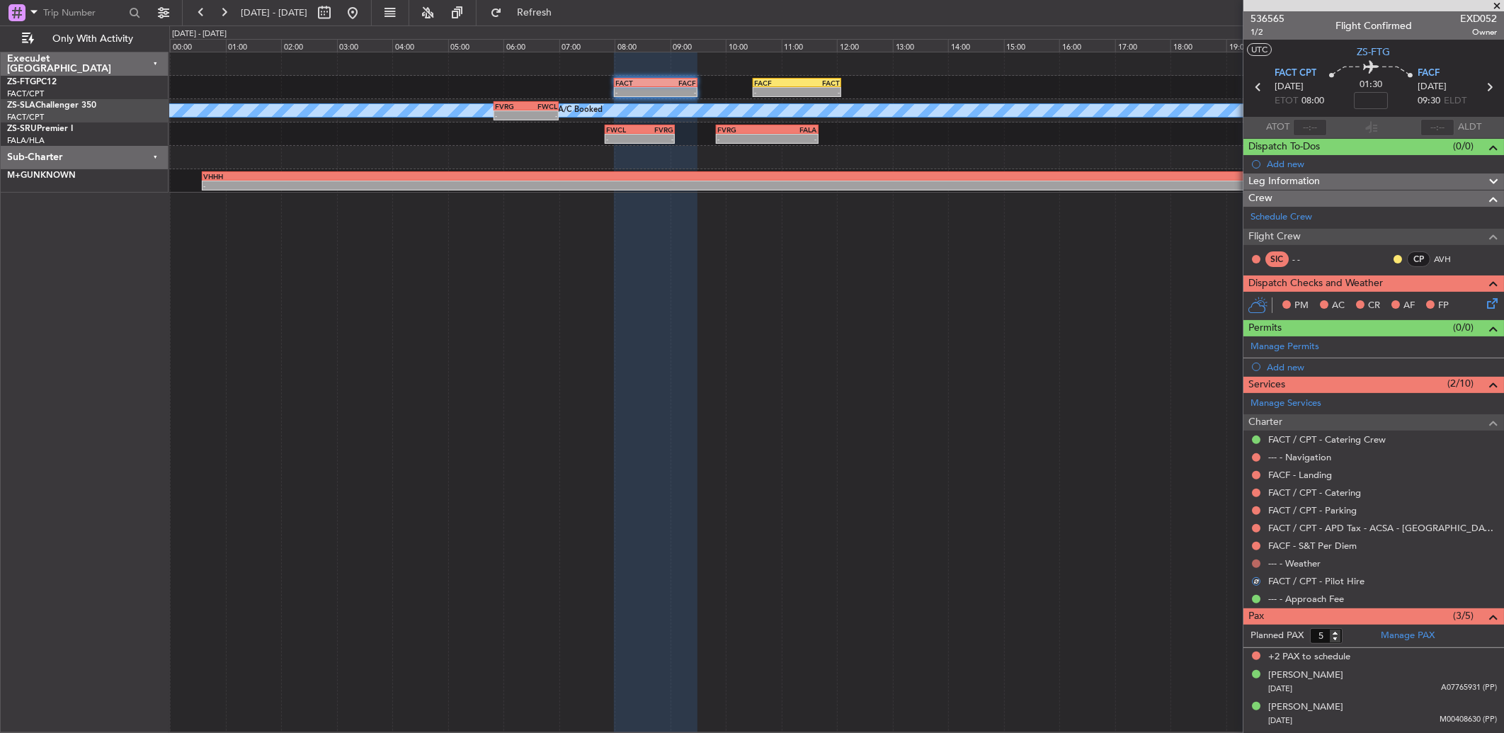
click at [1258, 563] on button at bounding box center [1256, 563] width 8 height 8
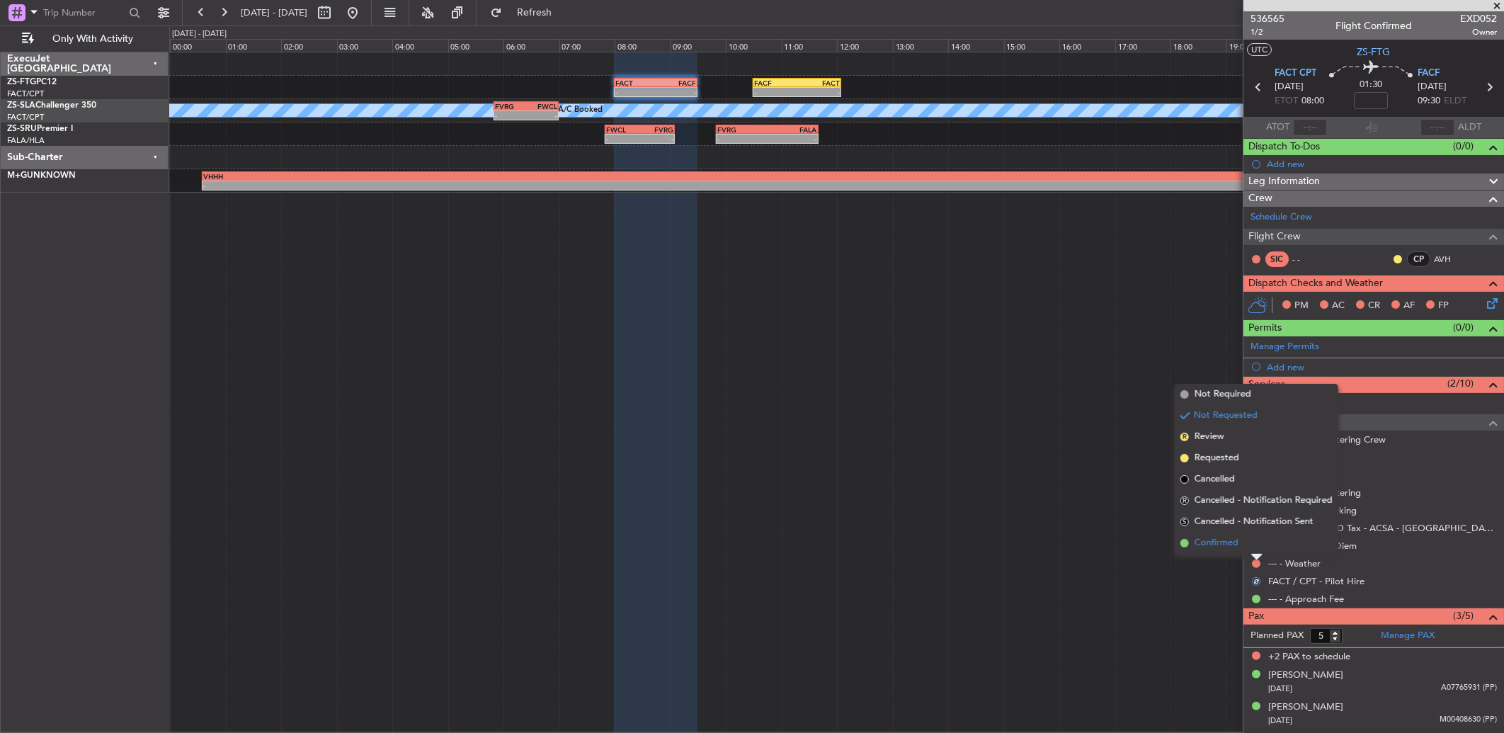
click at [1255, 544] on li "Confirmed" at bounding box center [1256, 542] width 164 height 21
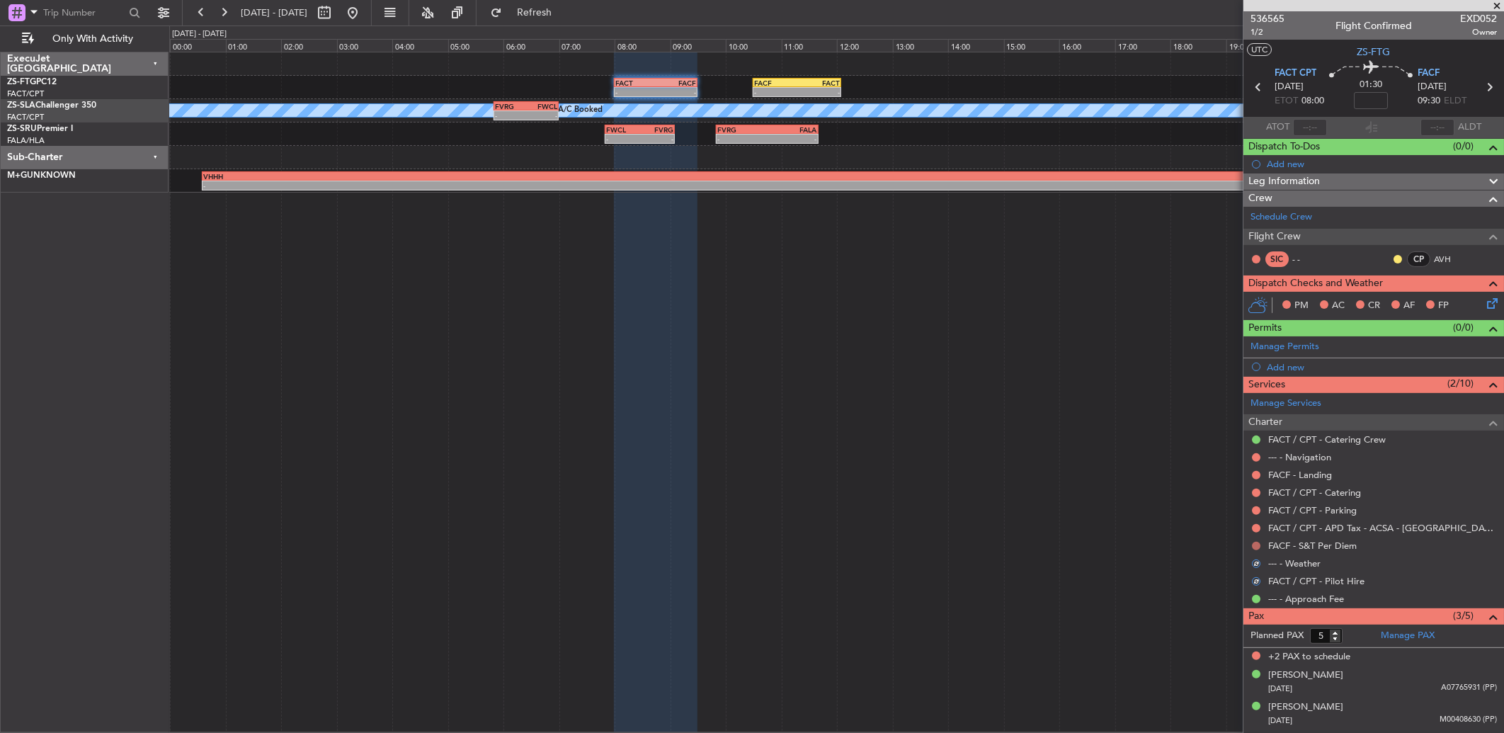
click at [1255, 545] on button at bounding box center [1256, 546] width 8 height 8
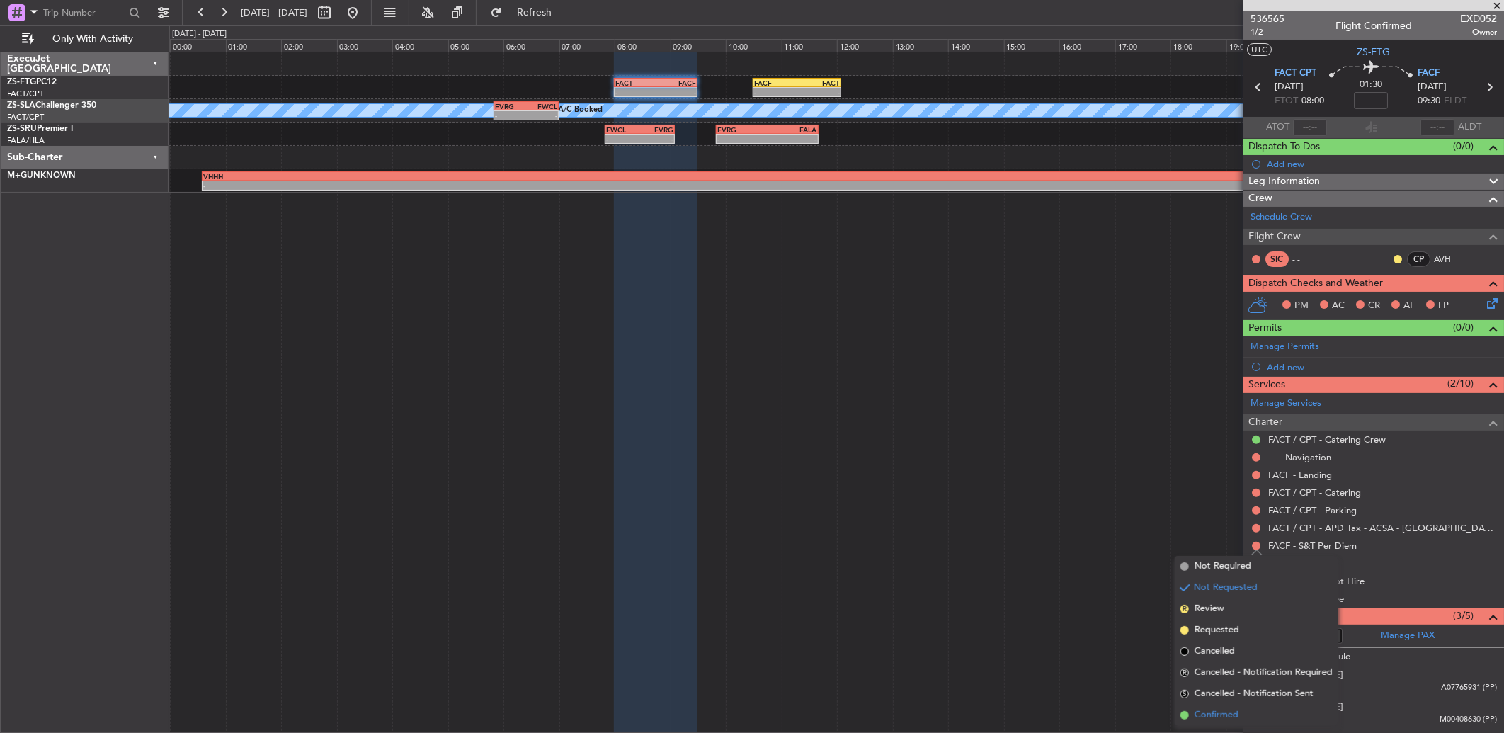
click at [1240, 708] on li "Confirmed" at bounding box center [1256, 714] width 164 height 21
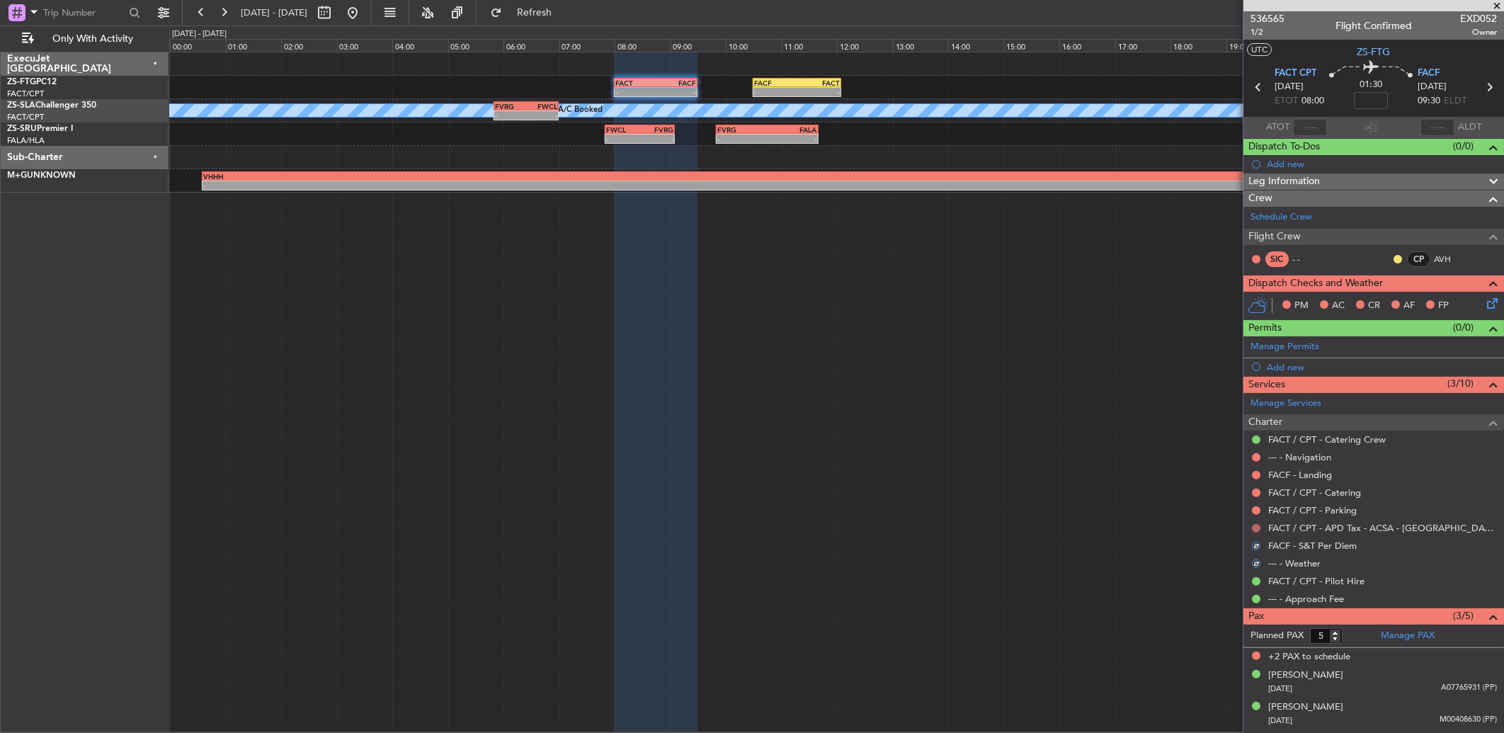
click at [1254, 529] on button at bounding box center [1256, 528] width 8 height 8
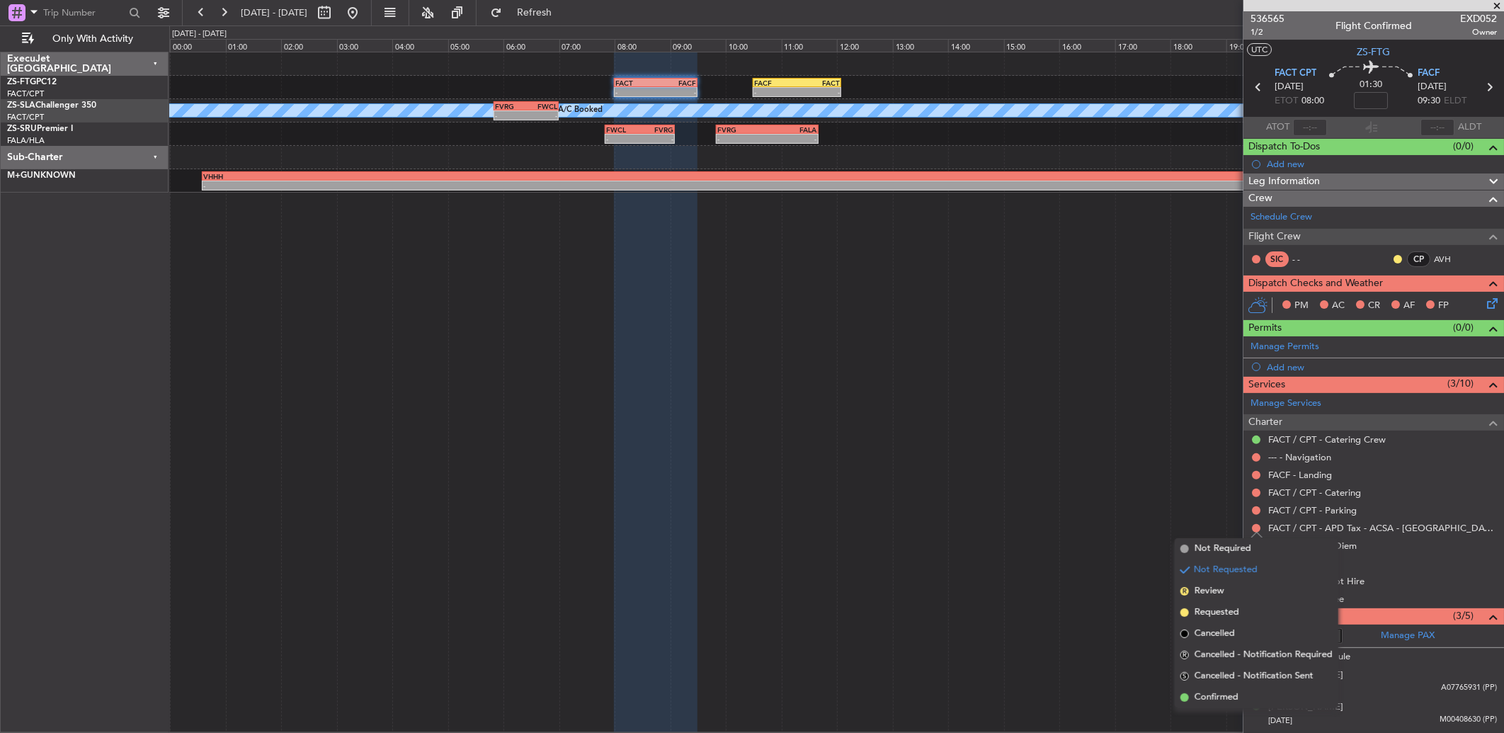
click at [1211, 697] on span "Confirmed" at bounding box center [1216, 697] width 44 height 14
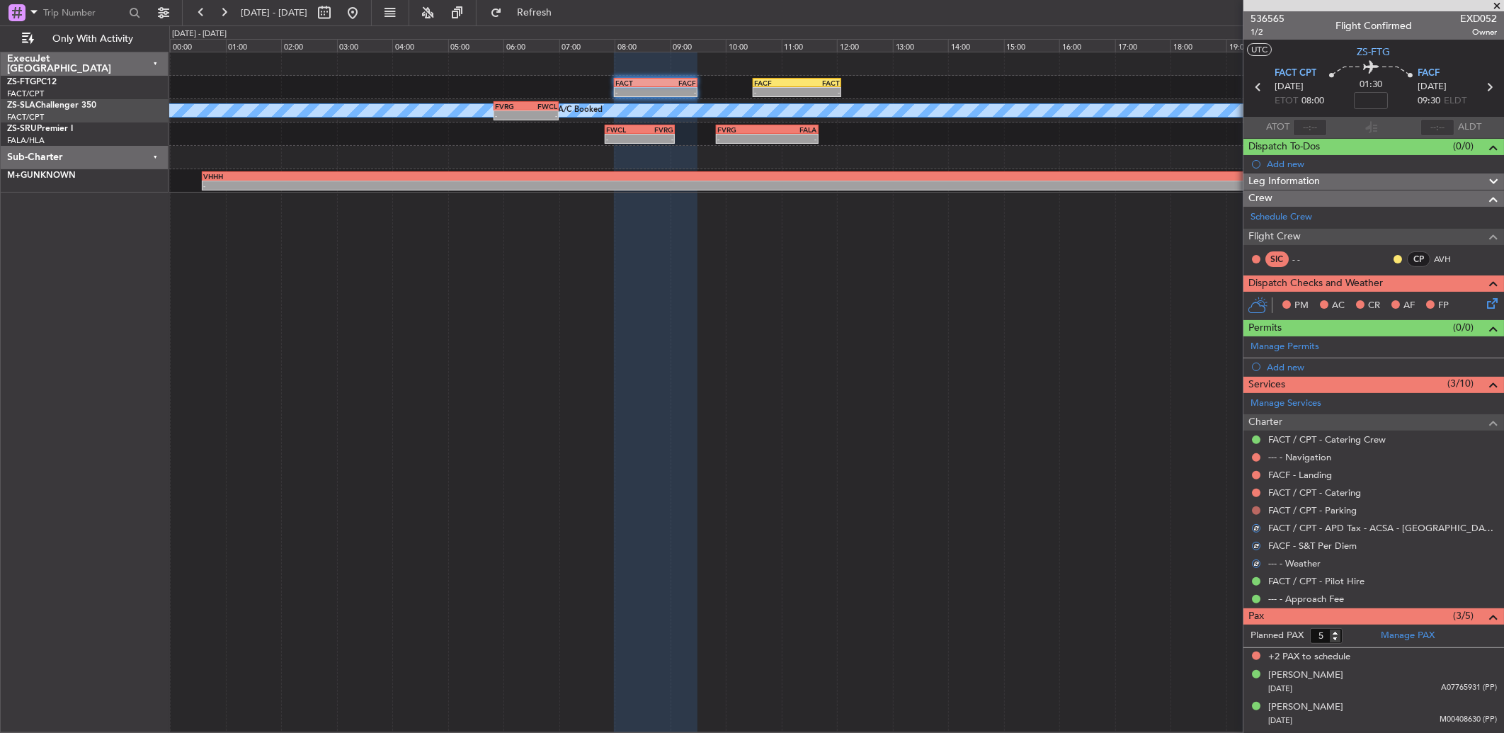
click at [1257, 511] on button at bounding box center [1256, 510] width 8 height 8
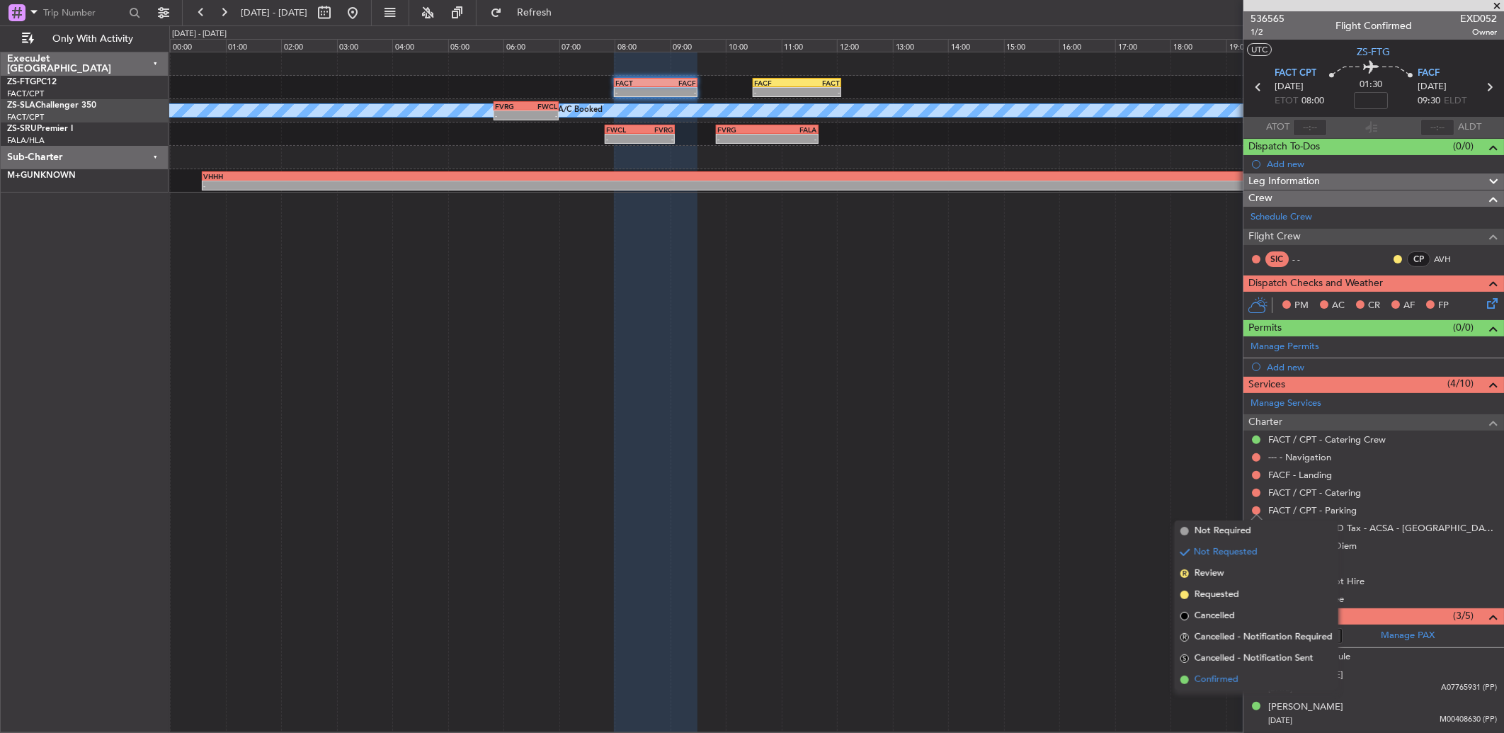
click at [1215, 684] on span "Confirmed" at bounding box center [1216, 680] width 44 height 14
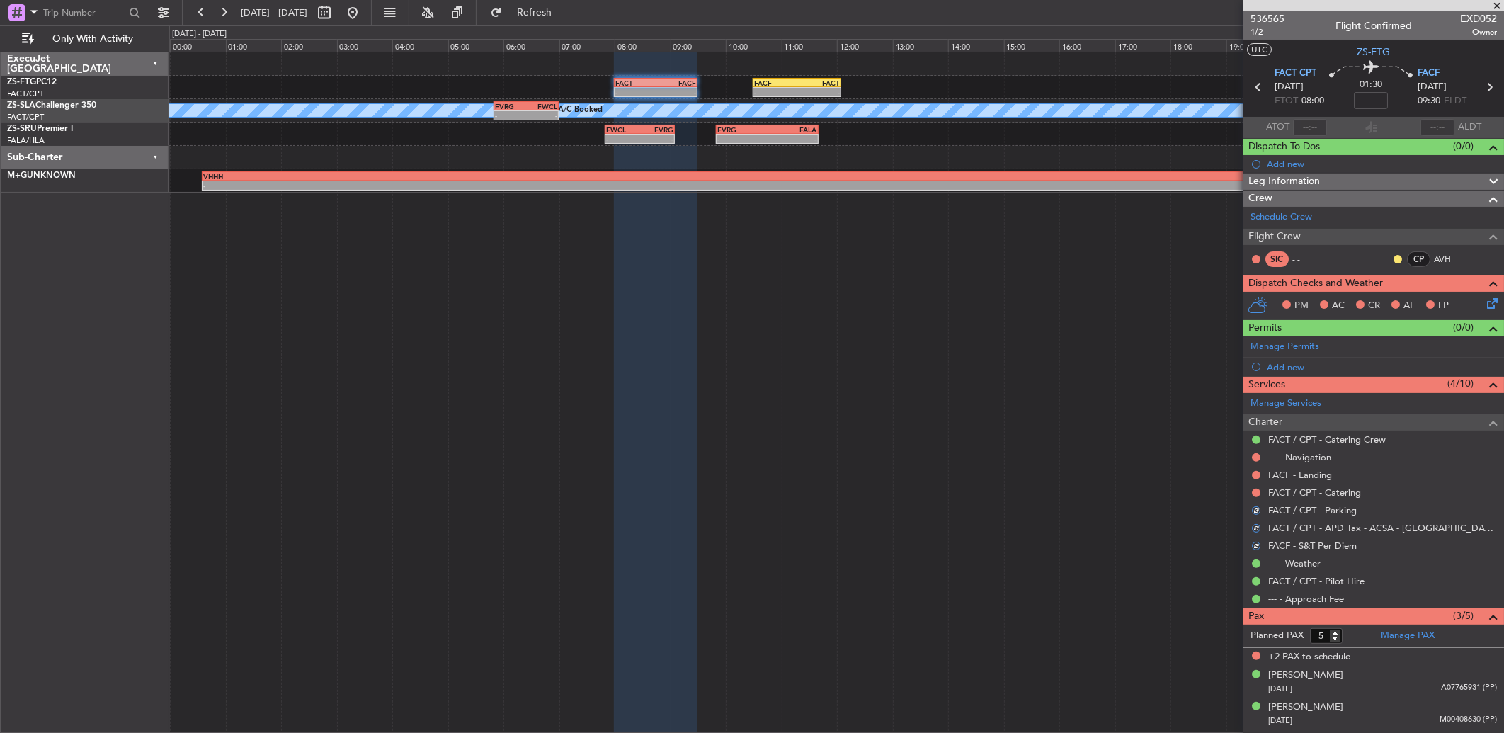
click at [1258, 494] on button at bounding box center [1256, 492] width 8 height 8
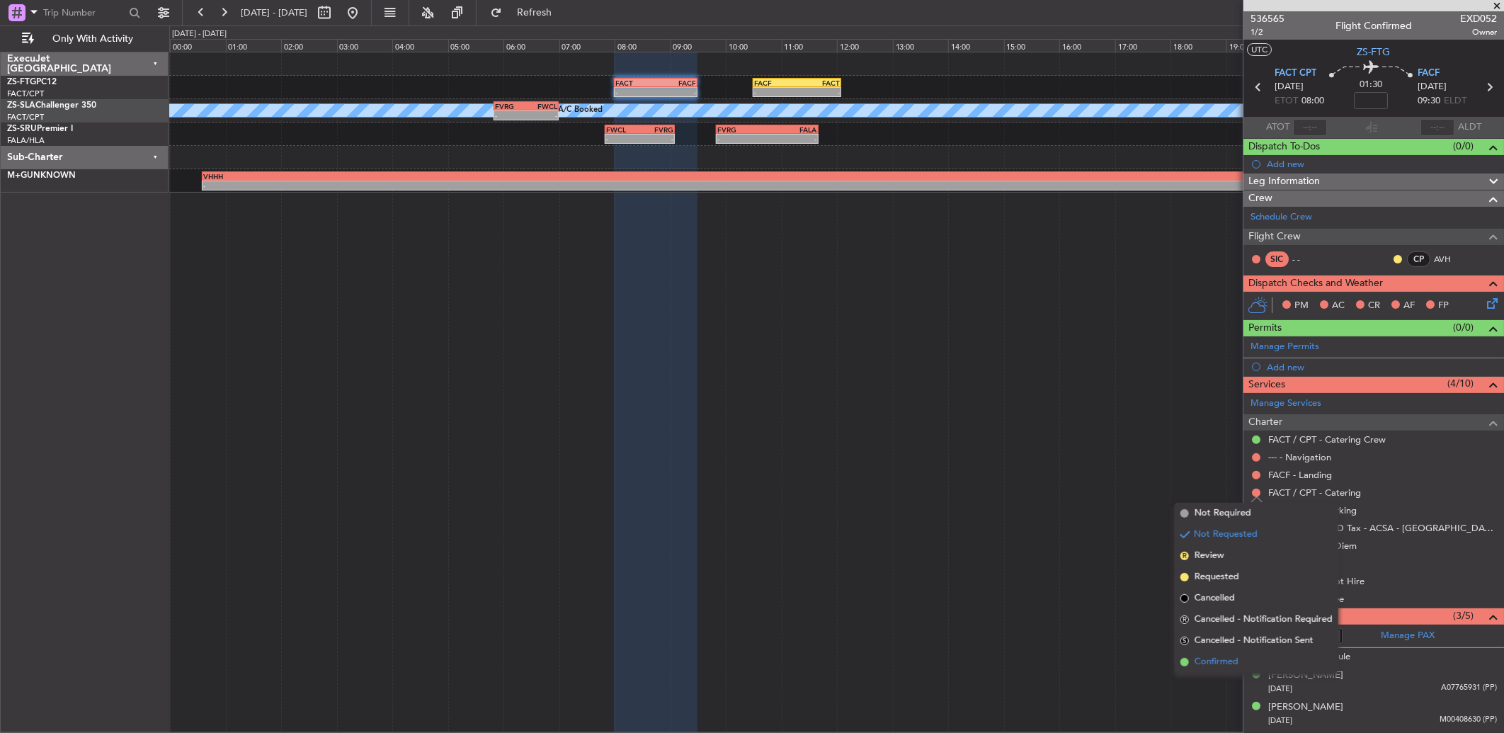
click at [1228, 659] on span "Confirmed" at bounding box center [1216, 662] width 44 height 14
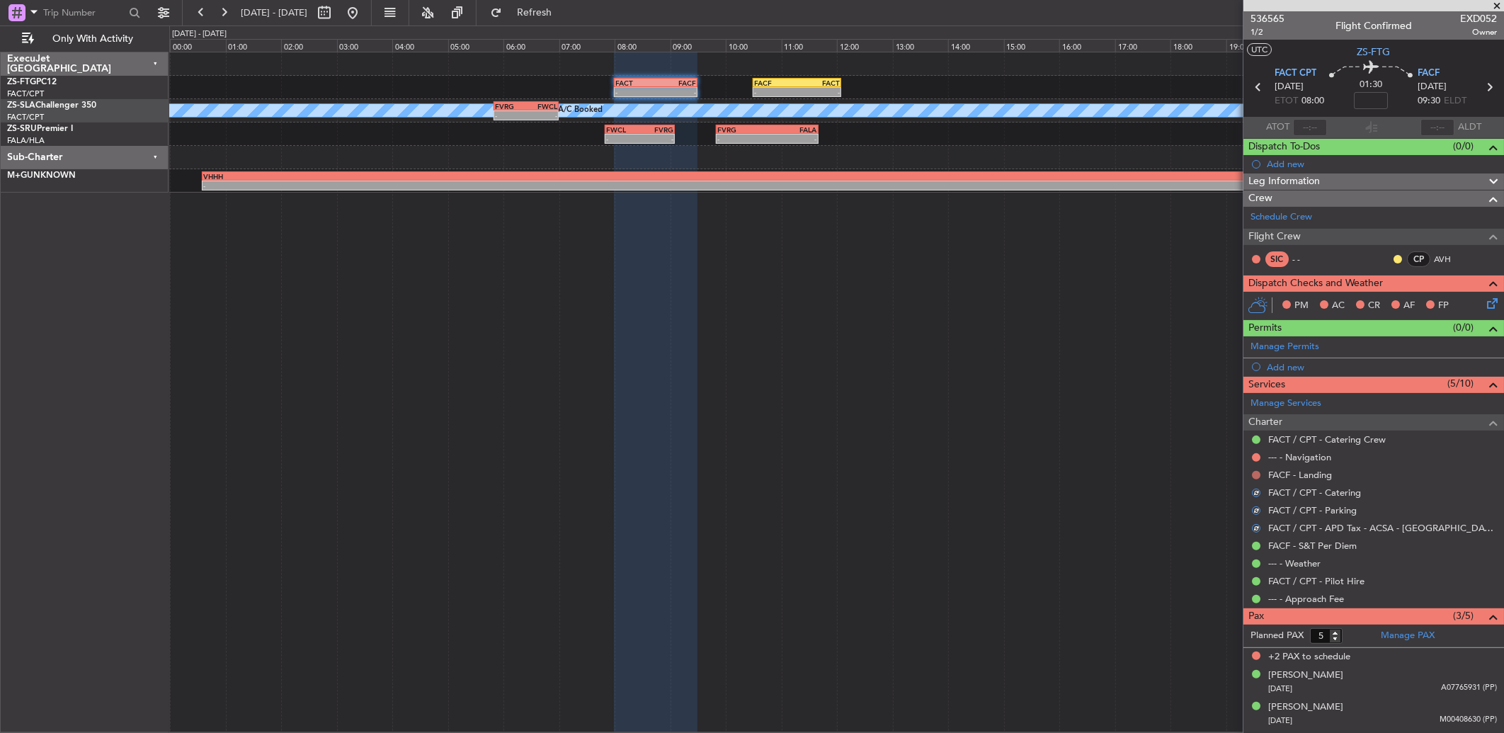
click at [1253, 476] on button at bounding box center [1256, 475] width 8 height 8
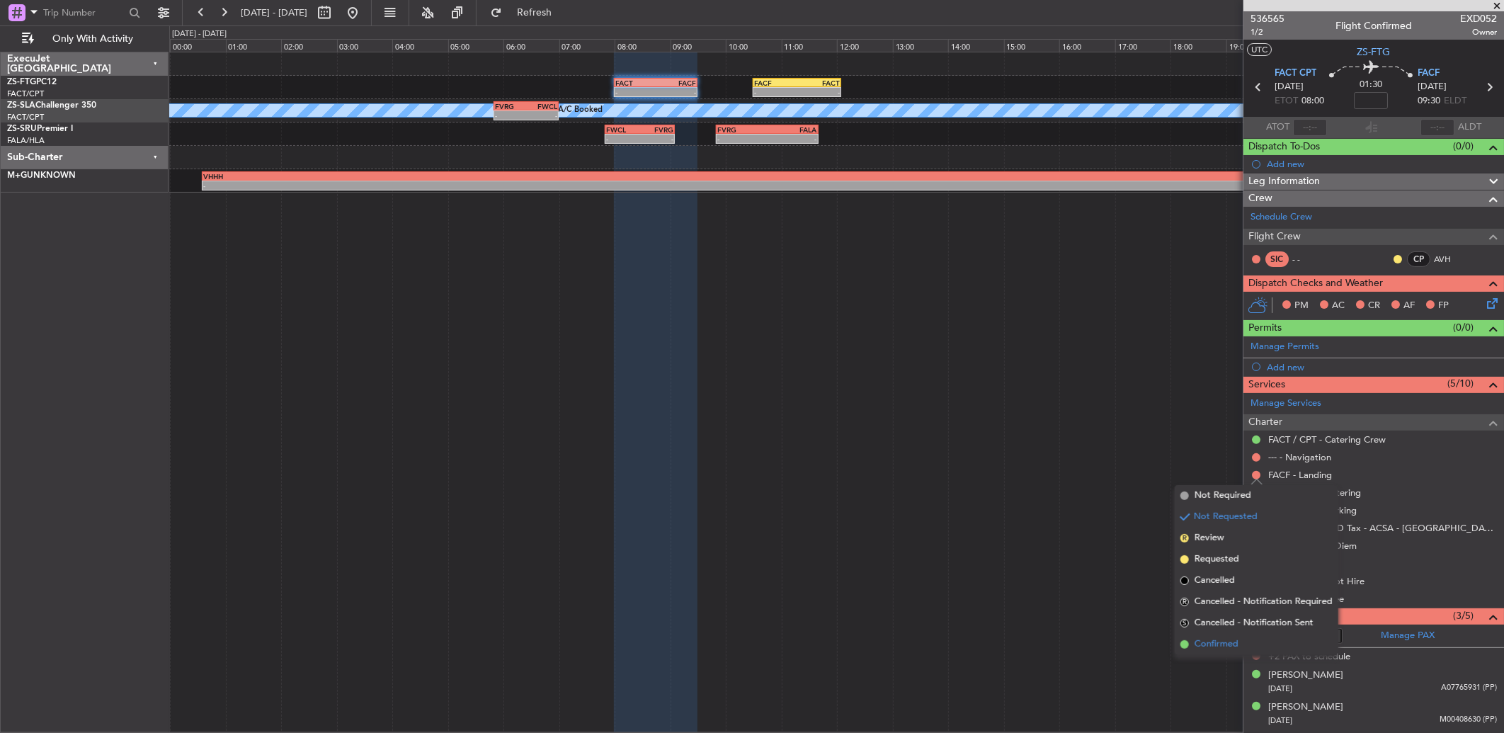
click at [1213, 645] on span "Confirmed" at bounding box center [1216, 644] width 44 height 14
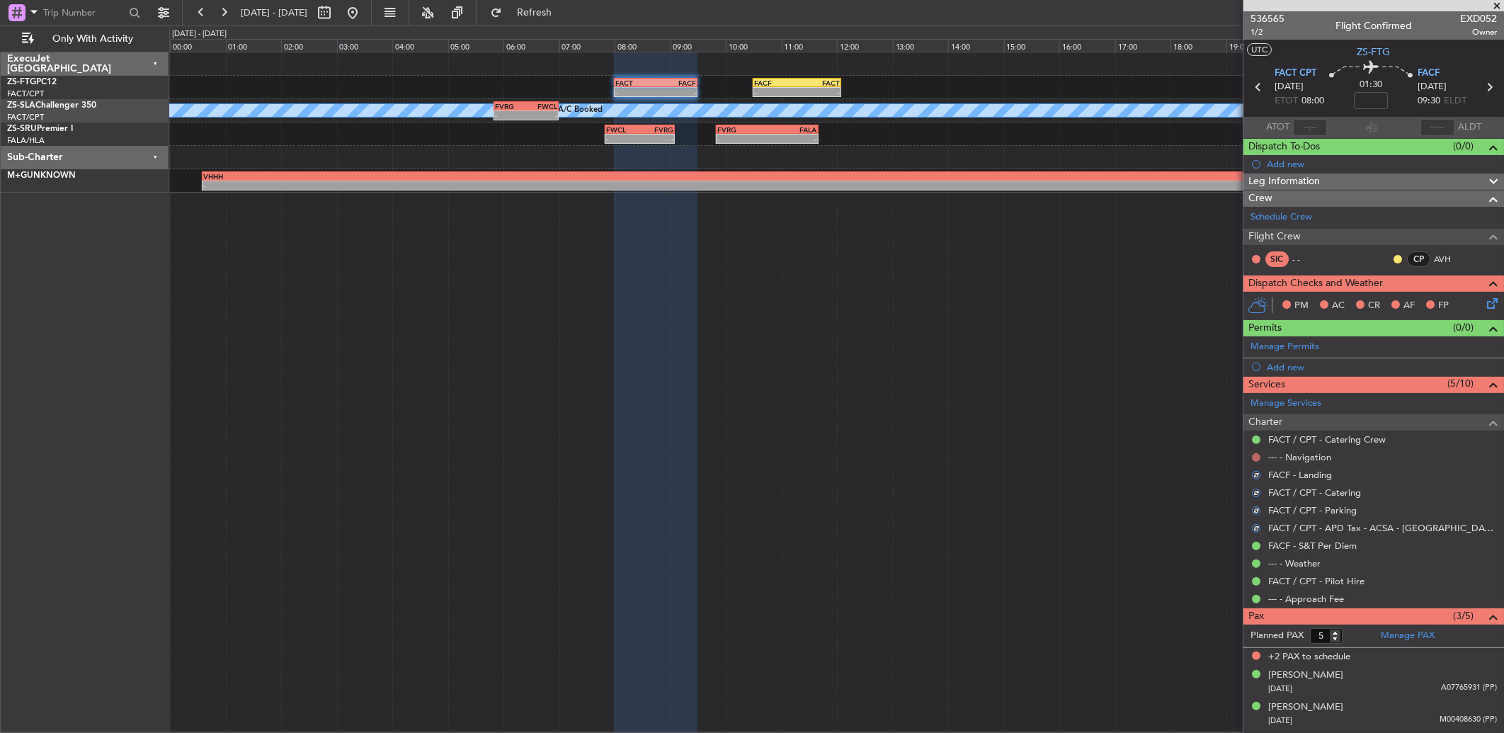
click at [1254, 457] on button at bounding box center [1256, 457] width 8 height 8
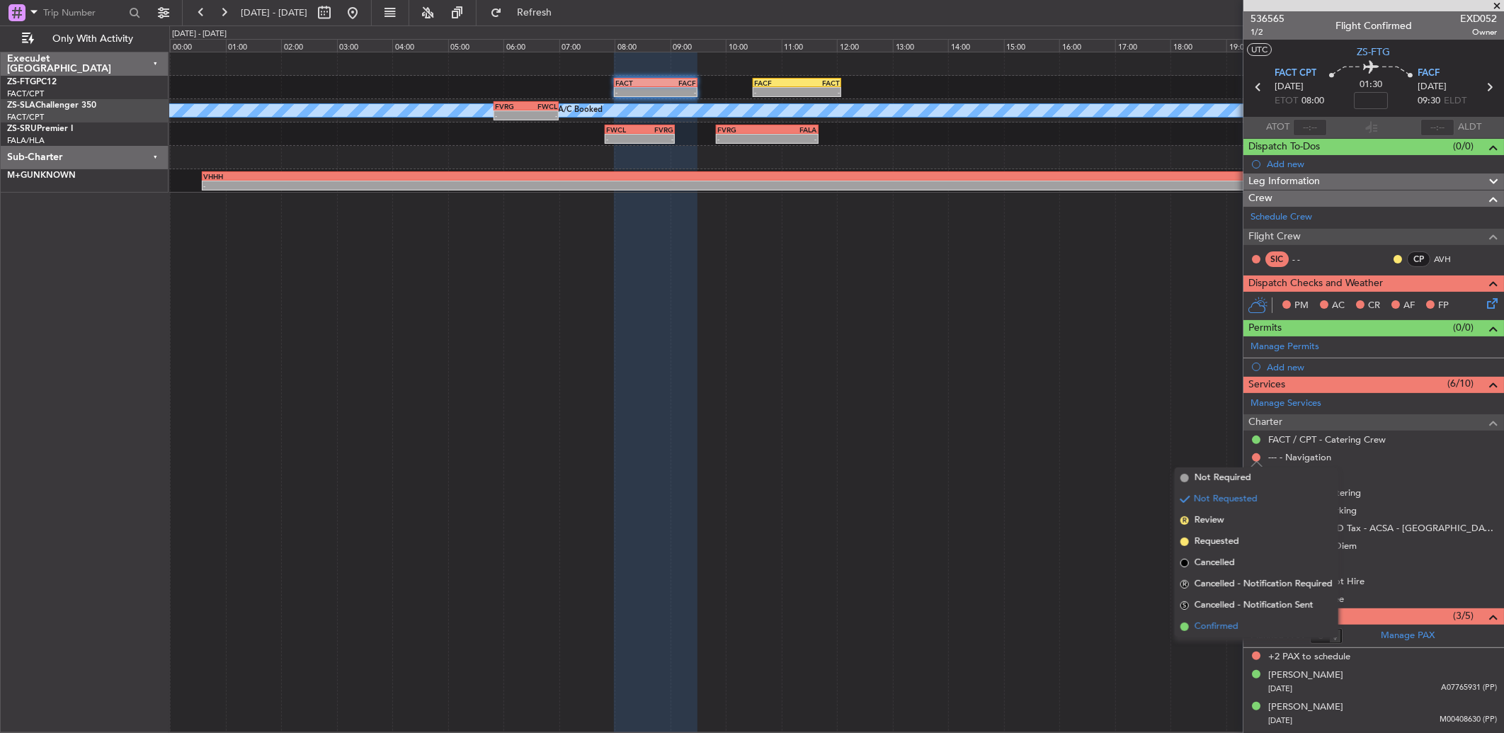
click at [1244, 628] on li "Confirmed" at bounding box center [1256, 626] width 164 height 21
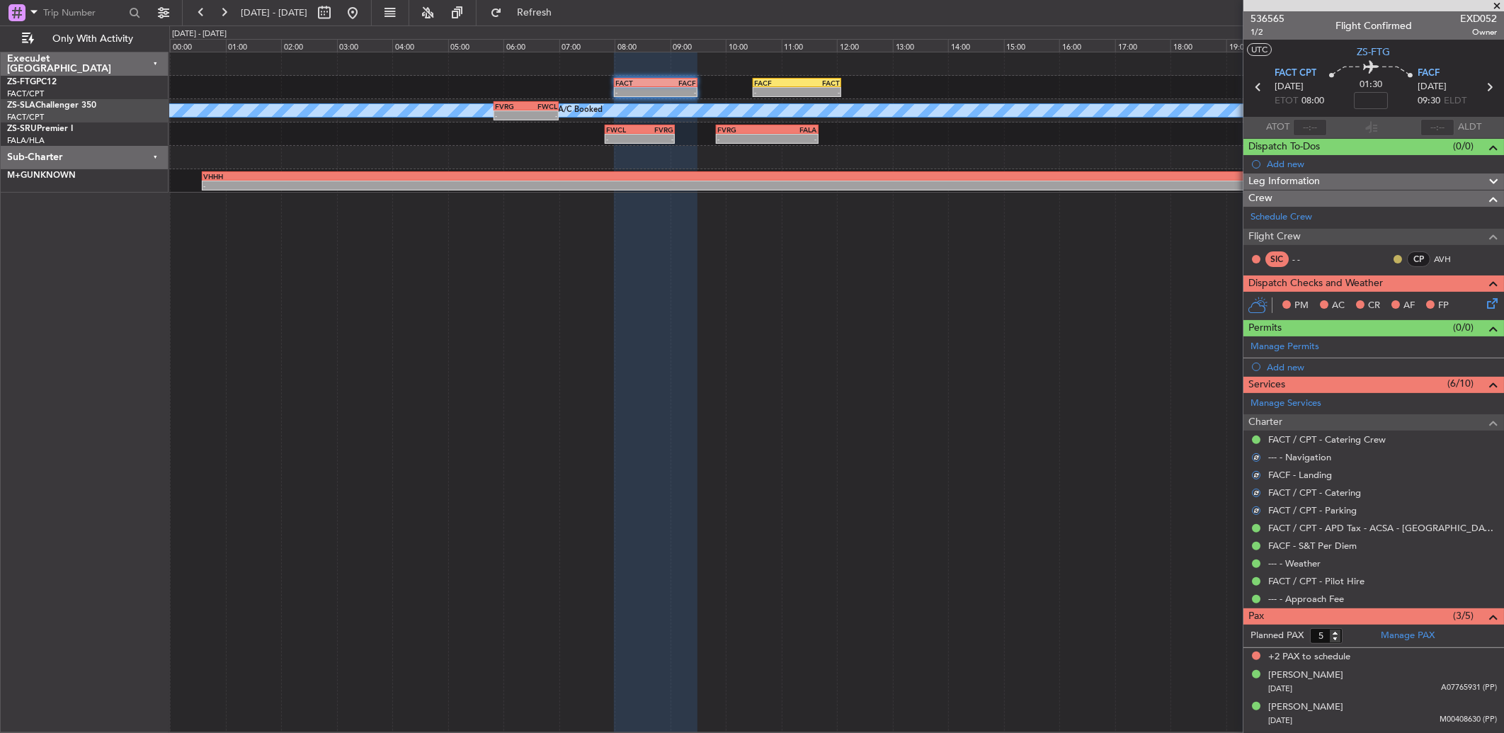
click at [1393, 257] on button at bounding box center [1397, 259] width 8 height 8
click at [1350, 301] on span at bounding box center [1348, 300] width 8 height 8
click at [1484, 305] on icon at bounding box center [1489, 300] width 11 height 11
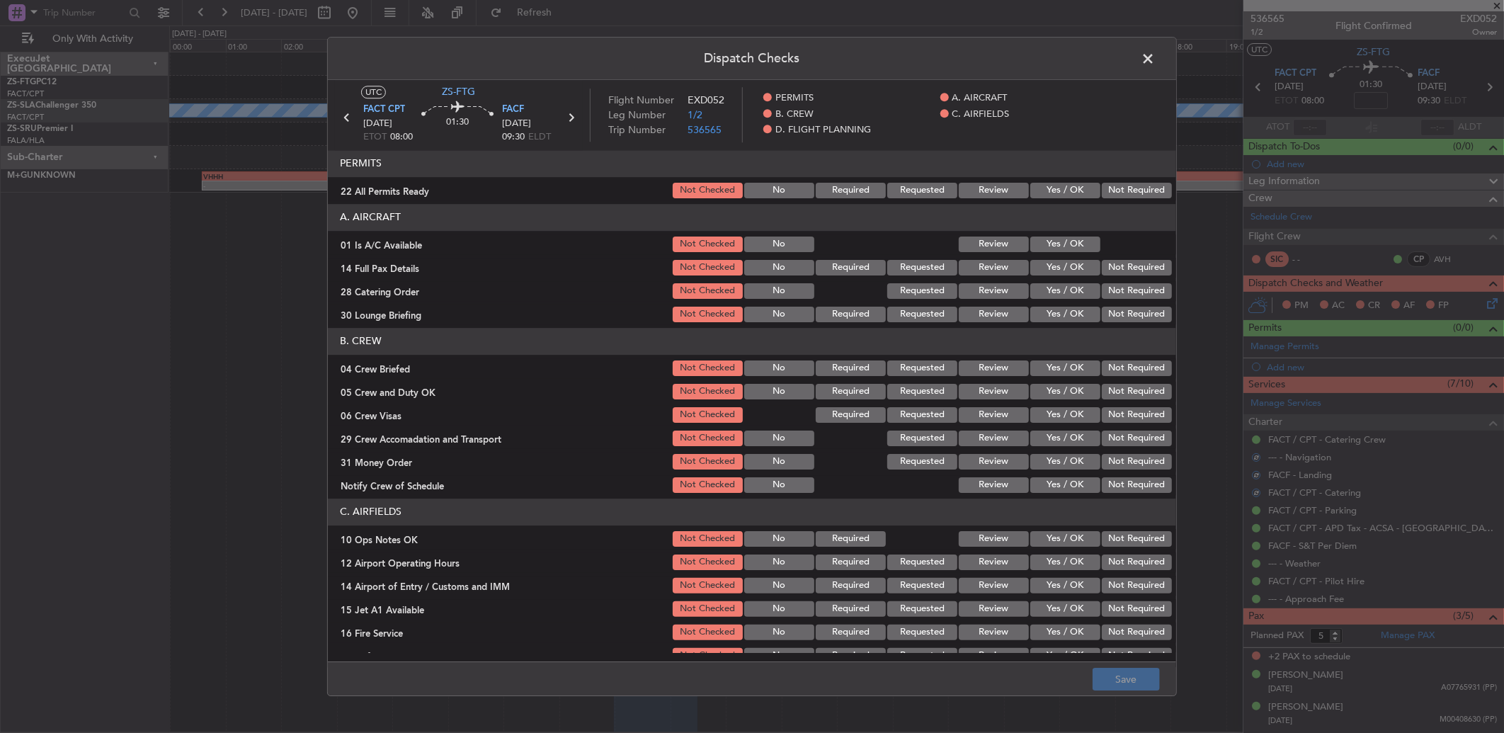
click at [1131, 195] on button "Not Required" at bounding box center [1136, 191] width 70 height 16
click at [1099, 249] on div at bounding box center [1134, 244] width 71 height 20
drag, startPoint x: 1073, startPoint y: 241, endPoint x: 1072, endPoint y: 258, distance: 17.8
click at [1072, 241] on button "Yes / OK" at bounding box center [1065, 244] width 70 height 16
click at [1070, 264] on button "Yes / OK" at bounding box center [1065, 268] width 70 height 16
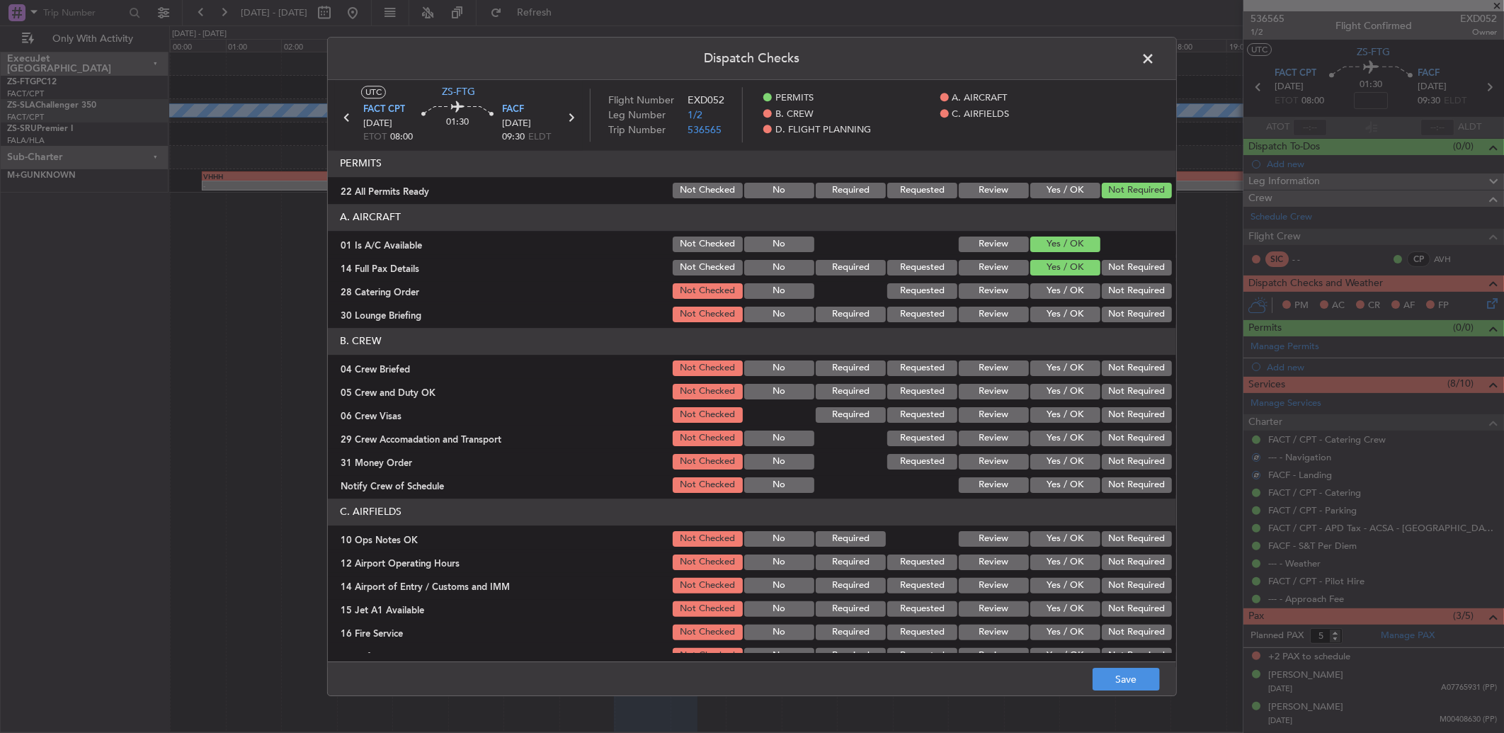
drag, startPoint x: 1110, startPoint y: 287, endPoint x: 1107, endPoint y: 294, distance: 7.6
click at [1110, 287] on button "Not Required" at bounding box center [1136, 291] width 70 height 16
click at [1137, 317] on button "Not Required" at bounding box center [1136, 315] width 70 height 16
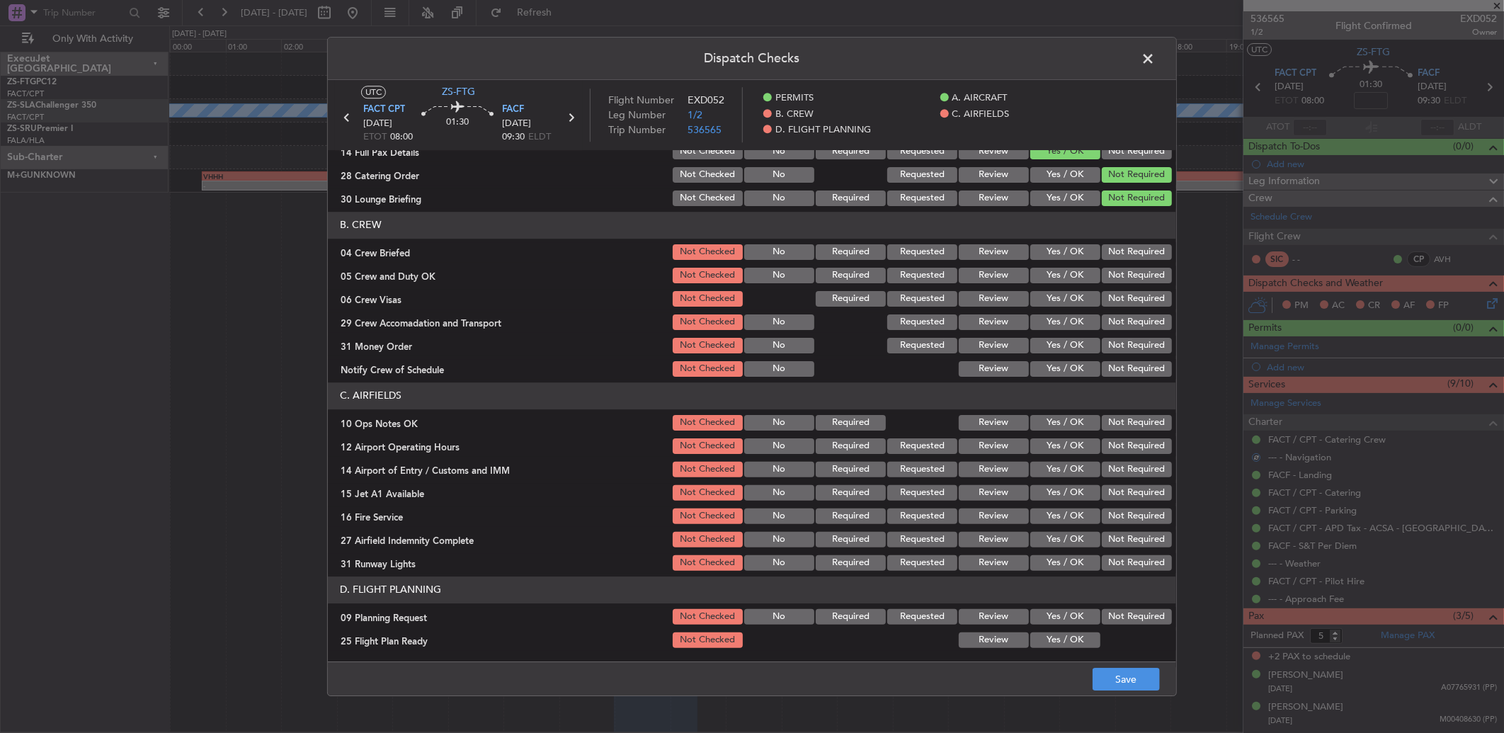
click at [1078, 252] on button "Yes / OK" at bounding box center [1065, 252] width 70 height 16
click at [1004, 259] on div "Review" at bounding box center [991, 252] width 71 height 20
click at [1055, 293] on button "Yes / OK" at bounding box center [1065, 299] width 70 height 16
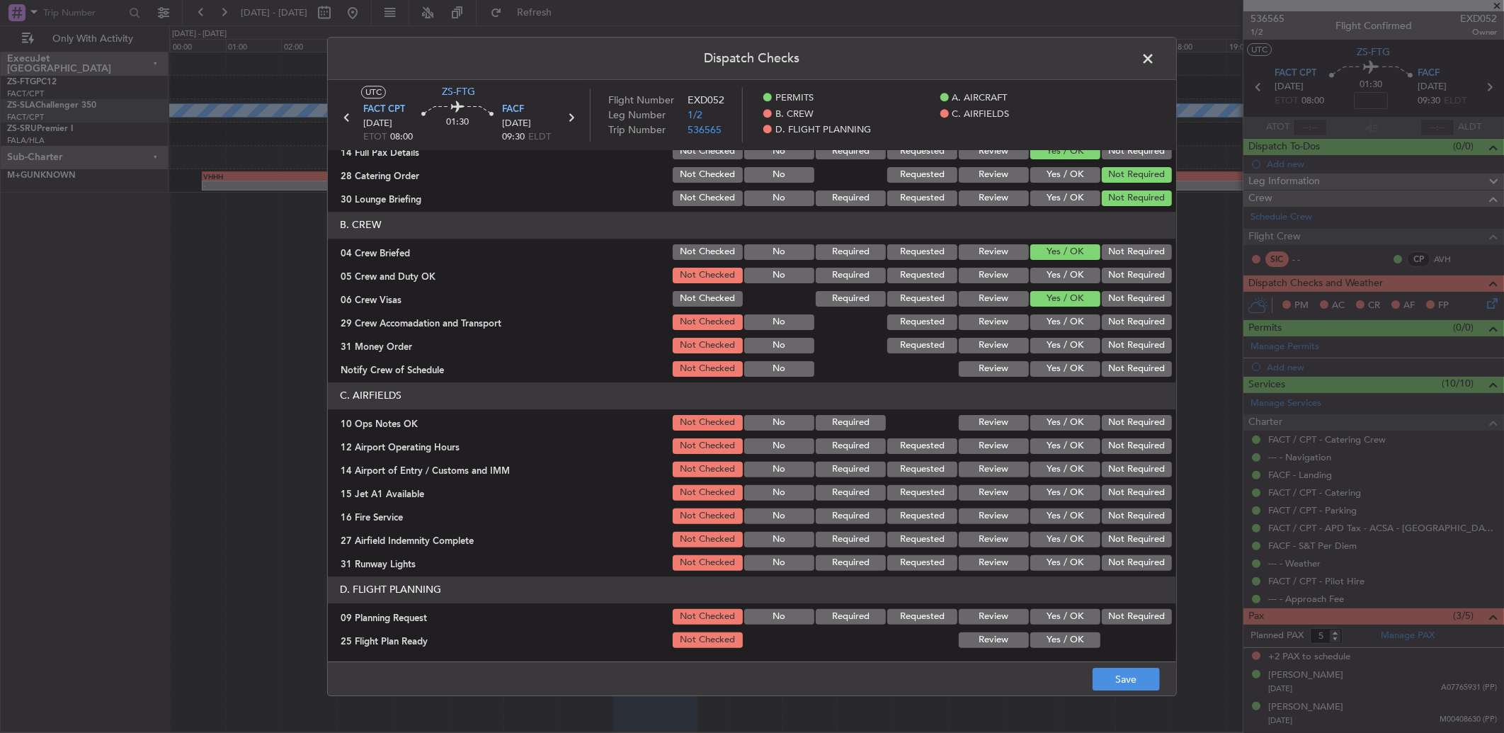
click at [1000, 251] on button "Review" at bounding box center [993, 252] width 70 height 16
click at [1041, 274] on button "Yes / OK" at bounding box center [1065, 276] width 70 height 16
click at [1111, 294] on button "Not Required" at bounding box center [1136, 299] width 70 height 16
click at [1108, 317] on button "Not Required" at bounding box center [1136, 322] width 70 height 16
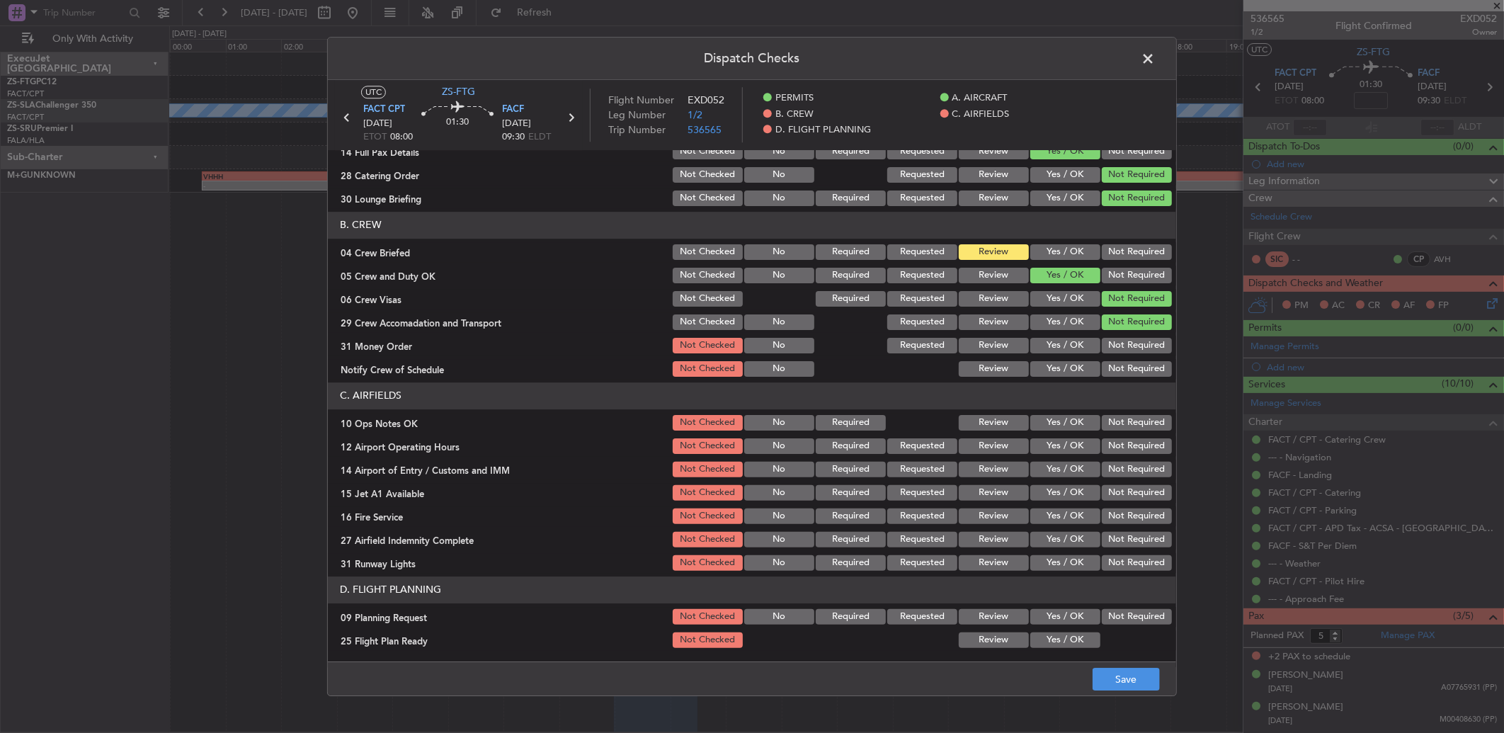
click at [1108, 338] on button "Not Required" at bounding box center [1136, 346] width 70 height 16
click at [1043, 367] on button "Yes / OK" at bounding box center [1065, 369] width 70 height 16
click at [1053, 409] on section "C. AIRFIELDS 10 Ops Notes OK Not Checked No Required Review Yes / OK Not Requir…" at bounding box center [752, 477] width 848 height 190
click at [1053, 418] on button "Yes / OK" at bounding box center [1065, 423] width 70 height 16
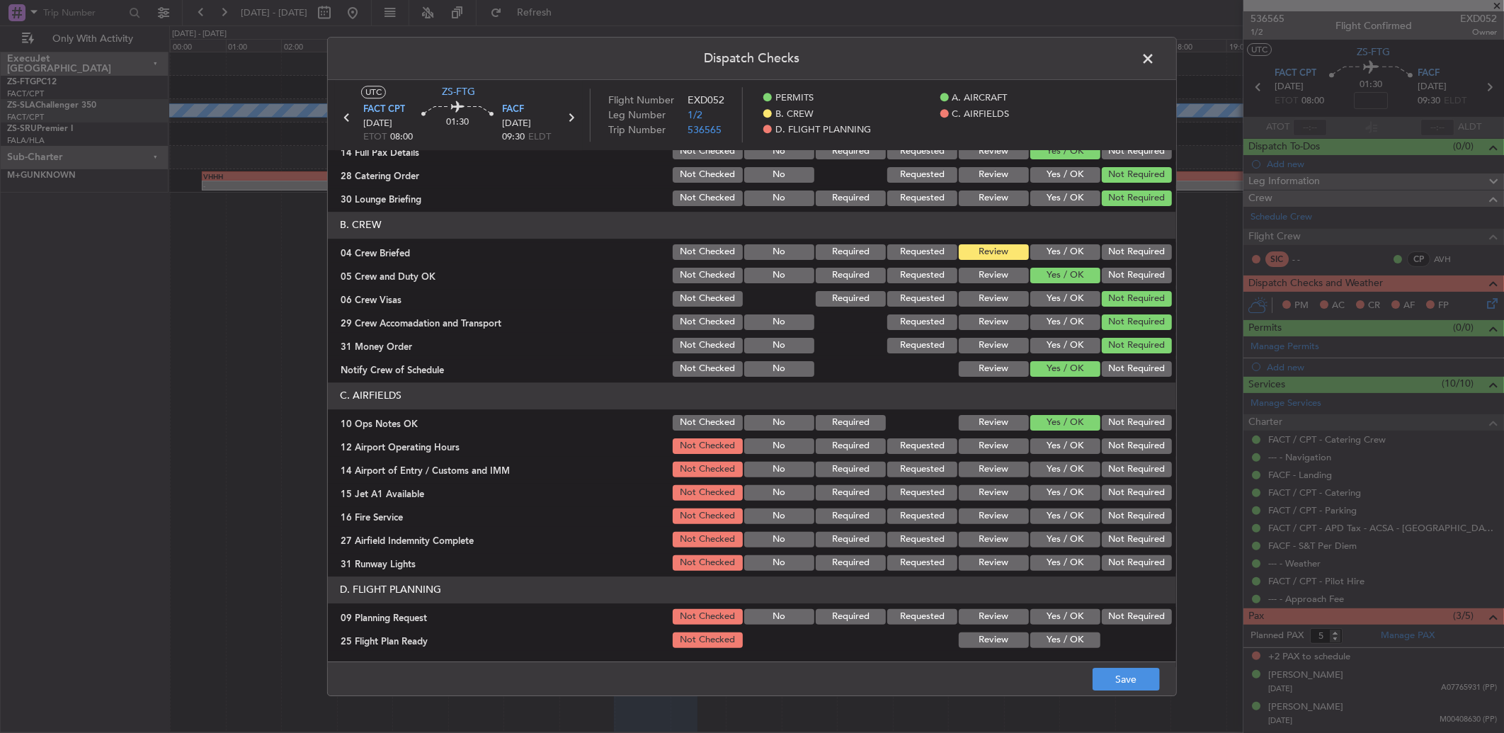
click at [1108, 448] on button "Not Required" at bounding box center [1136, 446] width 70 height 16
click at [1114, 471] on button "Not Required" at bounding box center [1136, 470] width 70 height 16
drag, startPoint x: 1120, startPoint y: 490, endPoint x: 1120, endPoint y: 511, distance: 21.2
click at [1120, 491] on button "Not Required" at bounding box center [1136, 493] width 70 height 16
click at [1120, 511] on button "Not Required" at bounding box center [1136, 516] width 70 height 16
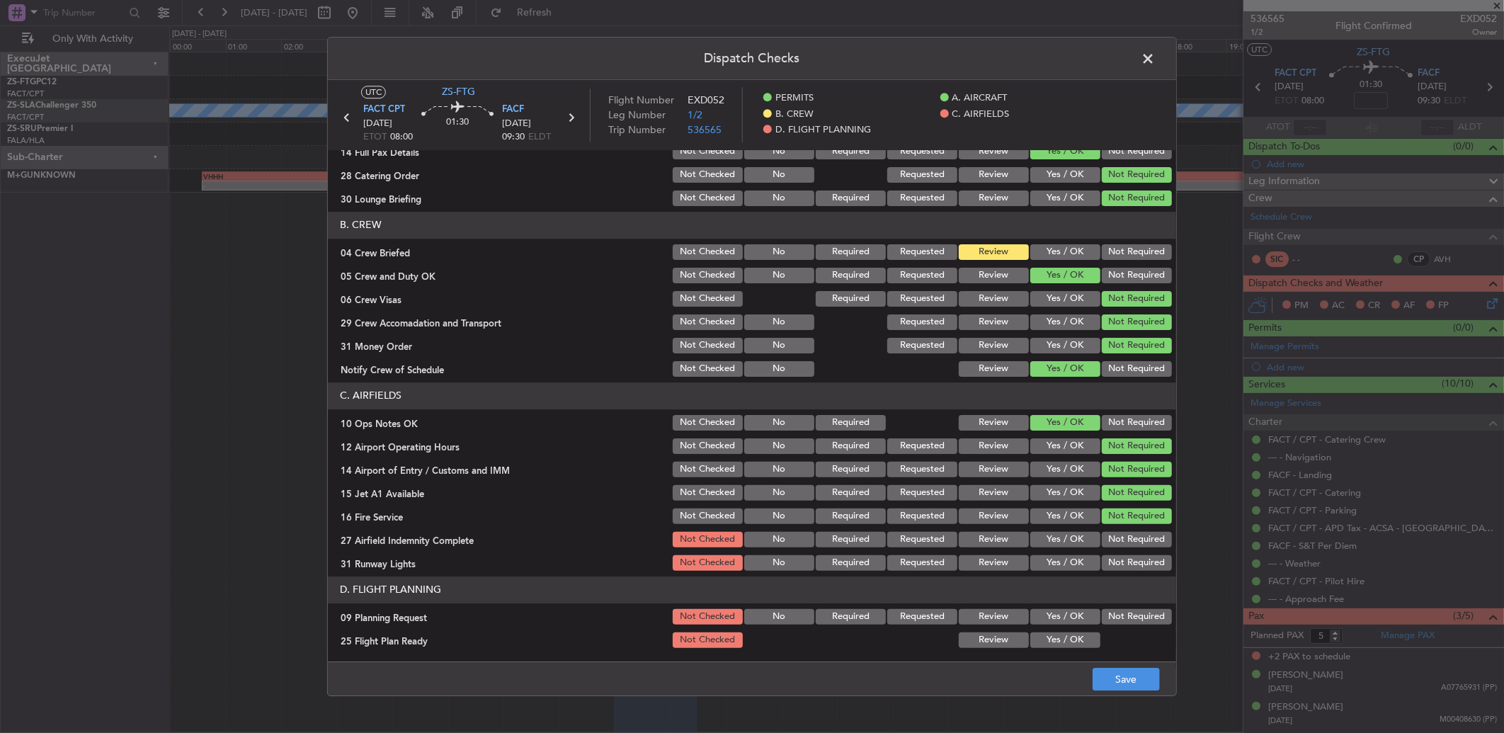
click at [1117, 546] on button "Not Required" at bounding box center [1136, 540] width 70 height 16
drag, startPoint x: 1117, startPoint y: 553, endPoint x: 1119, endPoint y: 562, distance: 9.4
click at [1118, 553] on div "Not Required" at bounding box center [1134, 563] width 71 height 20
click at [1118, 567] on button "Not Required" at bounding box center [1136, 563] width 70 height 16
click at [1118, 653] on main "UTC ZS-FTG FACT CPT 04/10/2025 ETOT 08:00 01:30 FACF 04/10/2025 09:30 ELDT Flig…" at bounding box center [752, 374] width 848 height 588
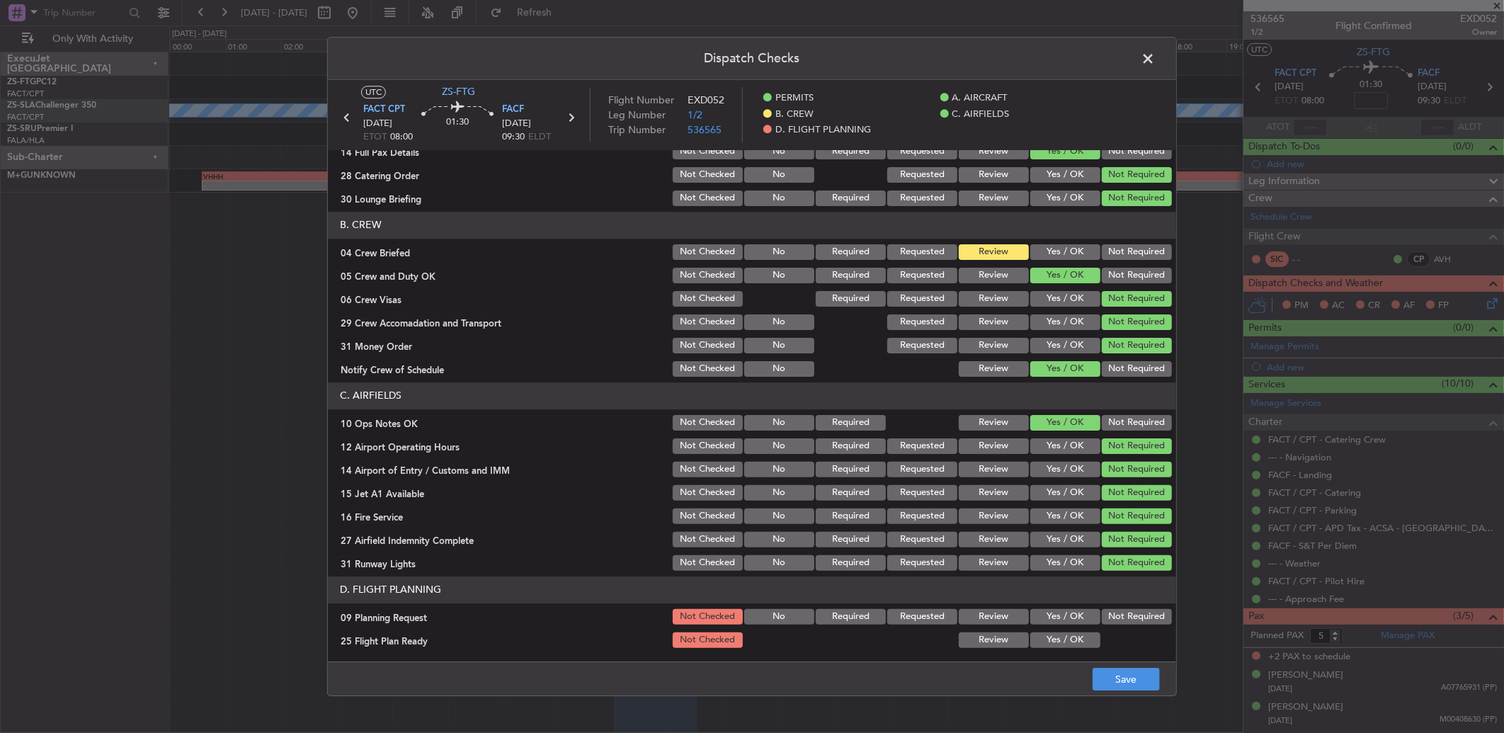
click at [1121, 614] on button "Not Required" at bounding box center [1136, 617] width 70 height 16
click at [982, 630] on div "Review" at bounding box center [991, 640] width 71 height 20
click at [958, 639] on button "Review" at bounding box center [993, 640] width 70 height 16
click at [1120, 676] on button "Save" at bounding box center [1125, 679] width 67 height 23
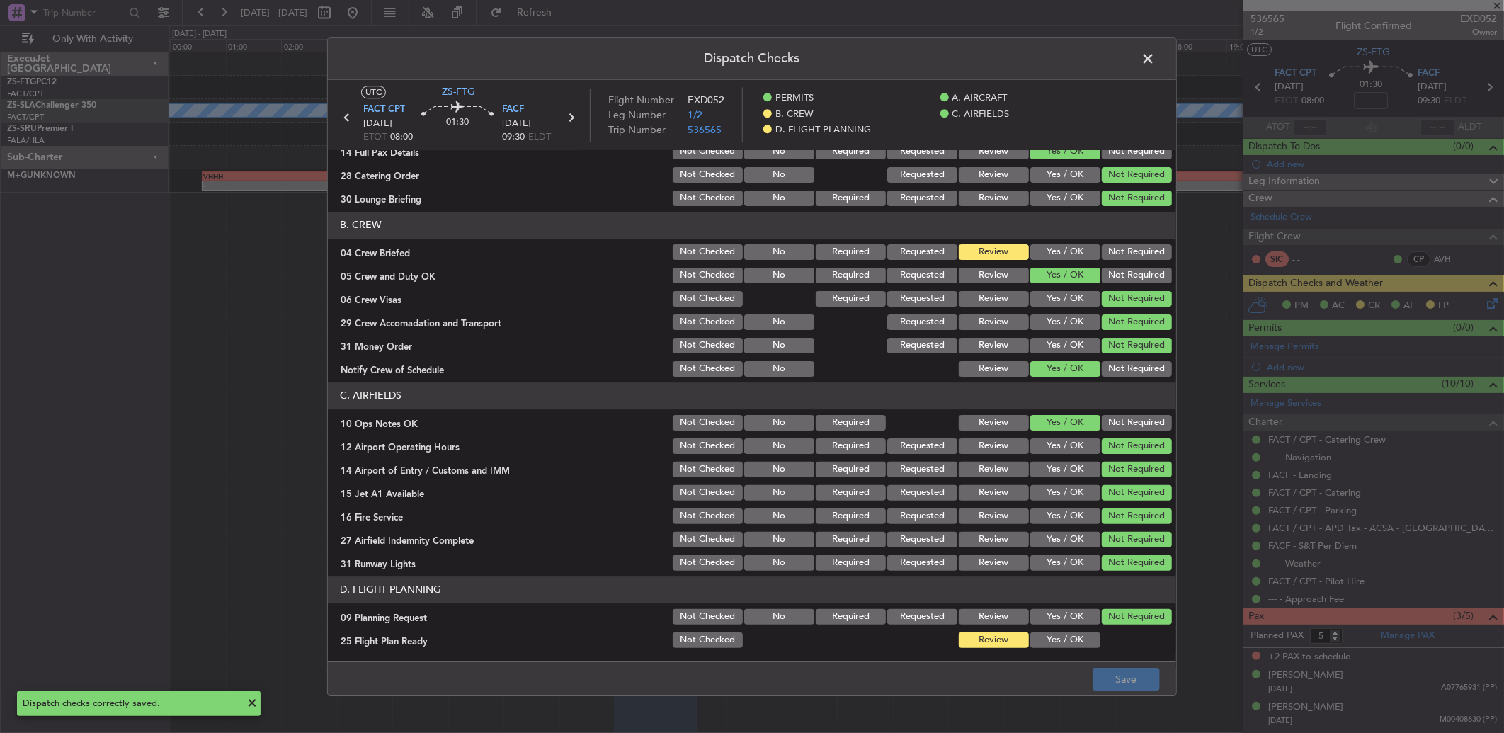
click at [1155, 60] on span at bounding box center [1155, 62] width 0 height 28
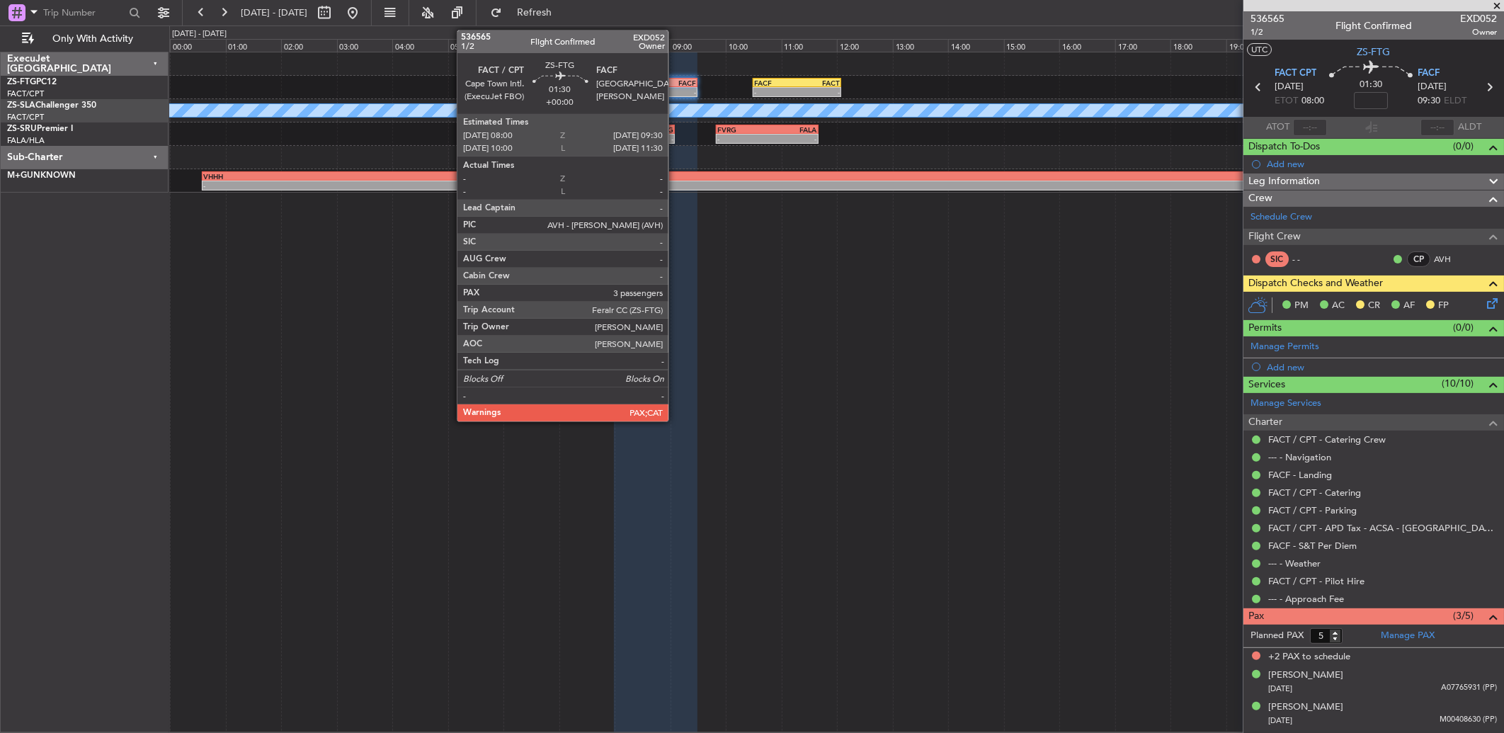
click at [675, 86] on div "FACT 08:00 Z FACF 09:30 Z" at bounding box center [656, 83] width 84 height 10
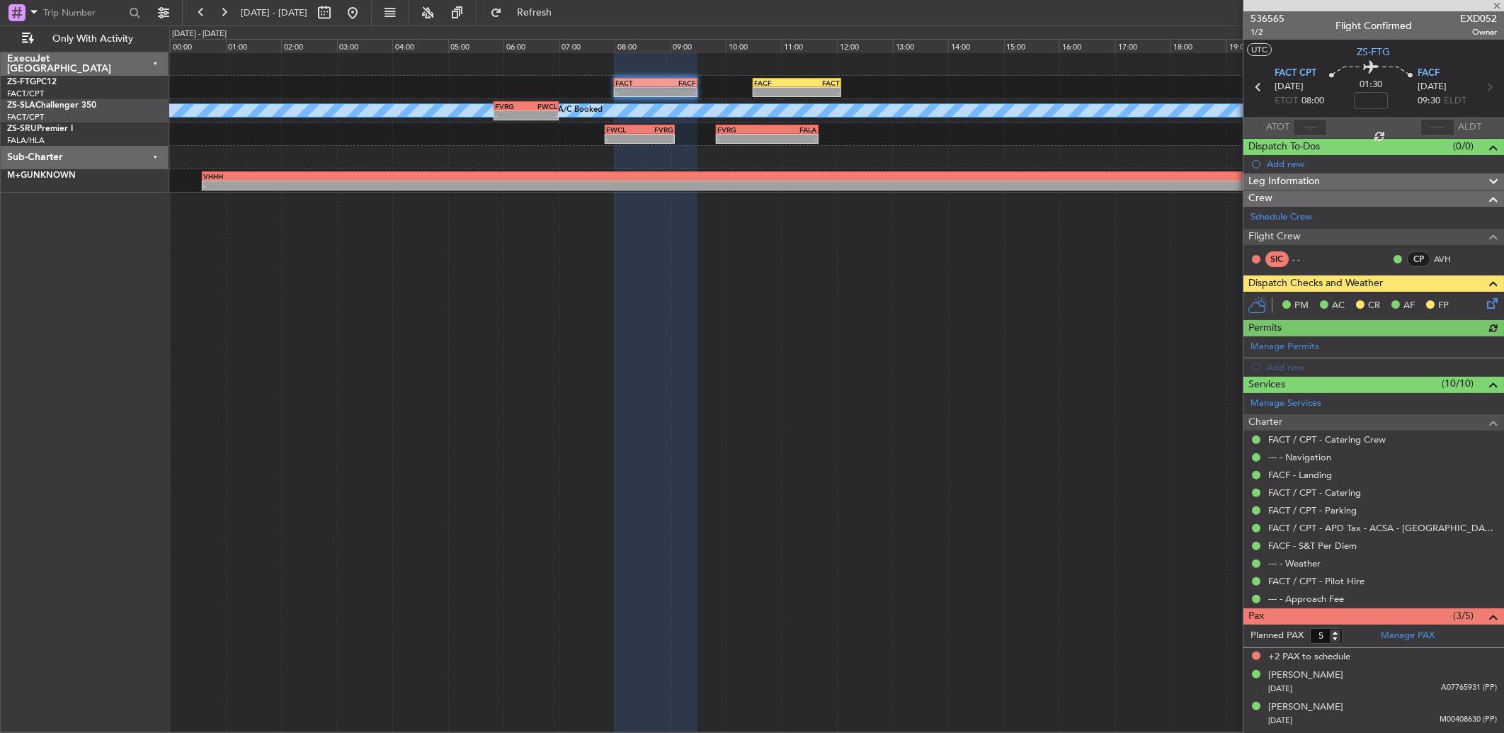
click at [1484, 305] on icon at bounding box center [1489, 300] width 11 height 11
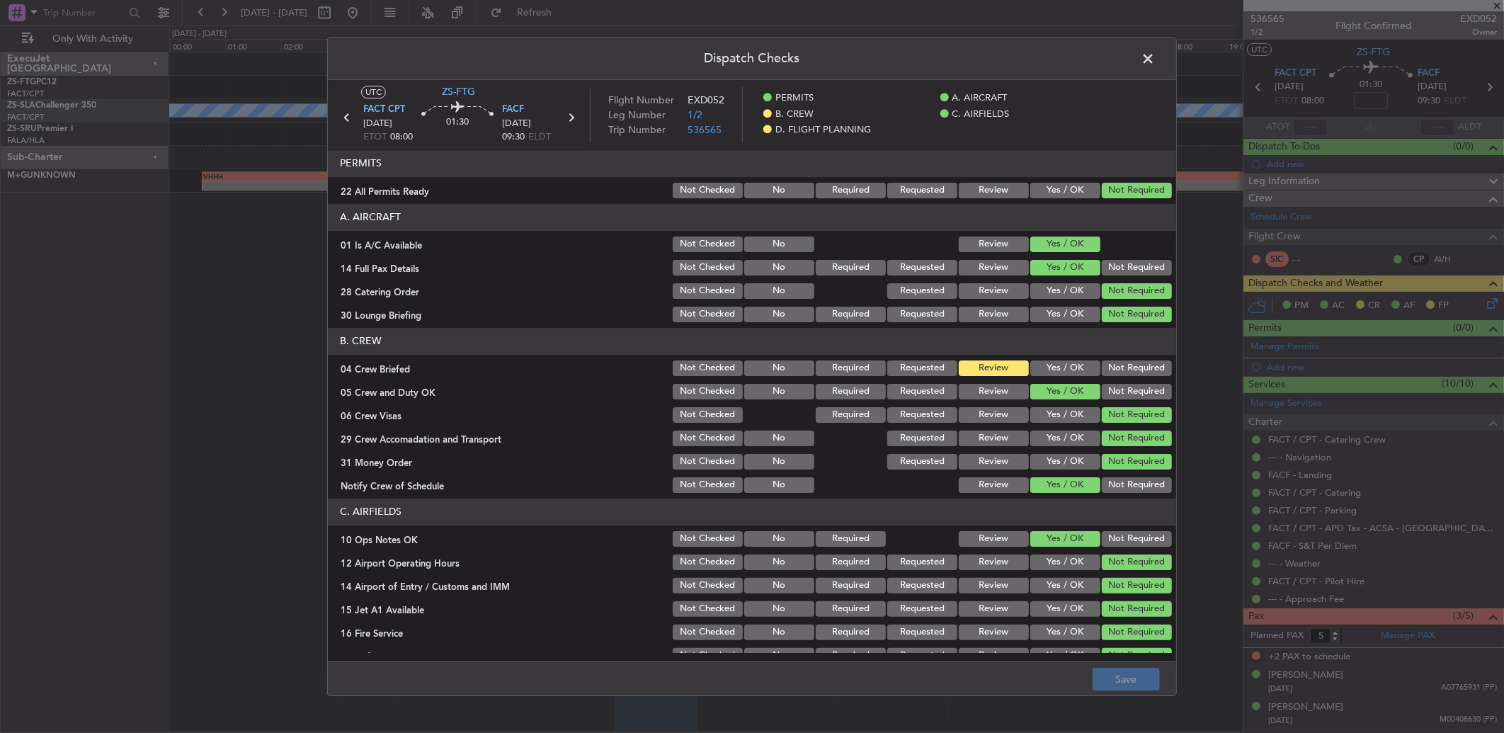
click at [1046, 367] on button "Yes / OK" at bounding box center [1065, 368] width 70 height 16
click at [1046, 363] on button "Yes / OK" at bounding box center [1065, 368] width 70 height 16
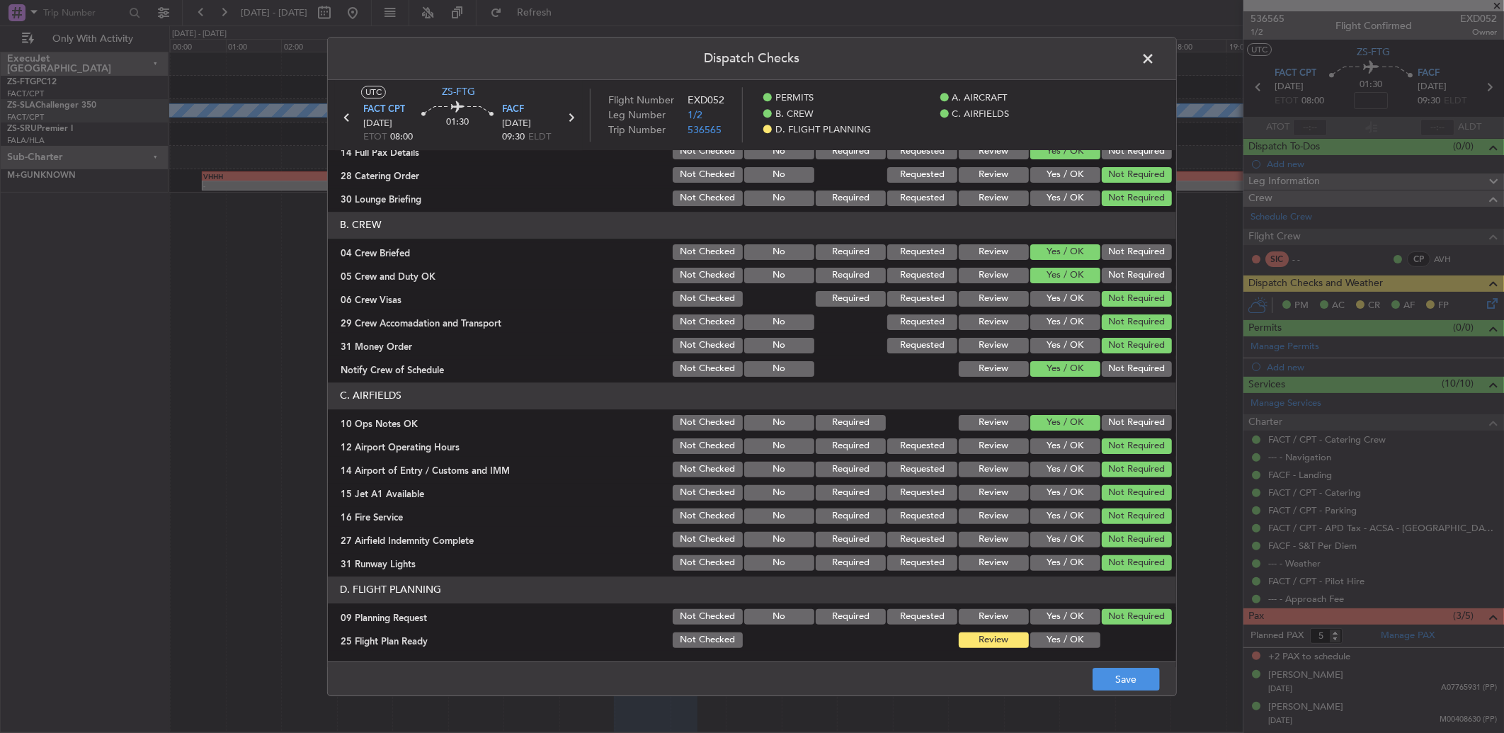
click at [1155, 51] on span at bounding box center [1155, 62] width 0 height 28
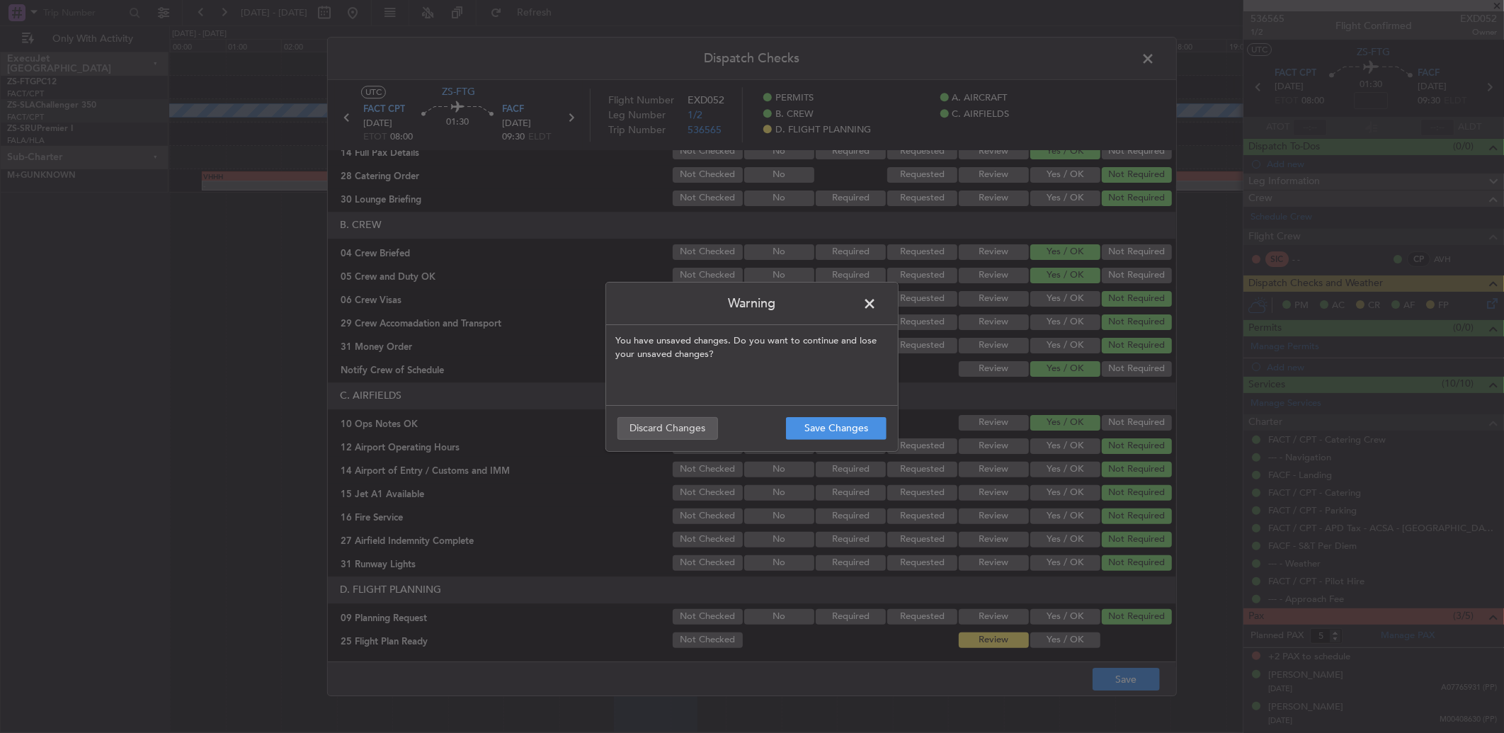
drag, startPoint x: 1138, startPoint y: 51, endPoint x: 974, endPoint y: 389, distance: 376.1
click at [1148, 64] on div "Warning You have unsaved changes. Do you want to continue and lose your unsaved…" at bounding box center [752, 366] width 1504 height 733
click at [855, 428] on button "Save Changes" at bounding box center [836, 428] width 101 height 23
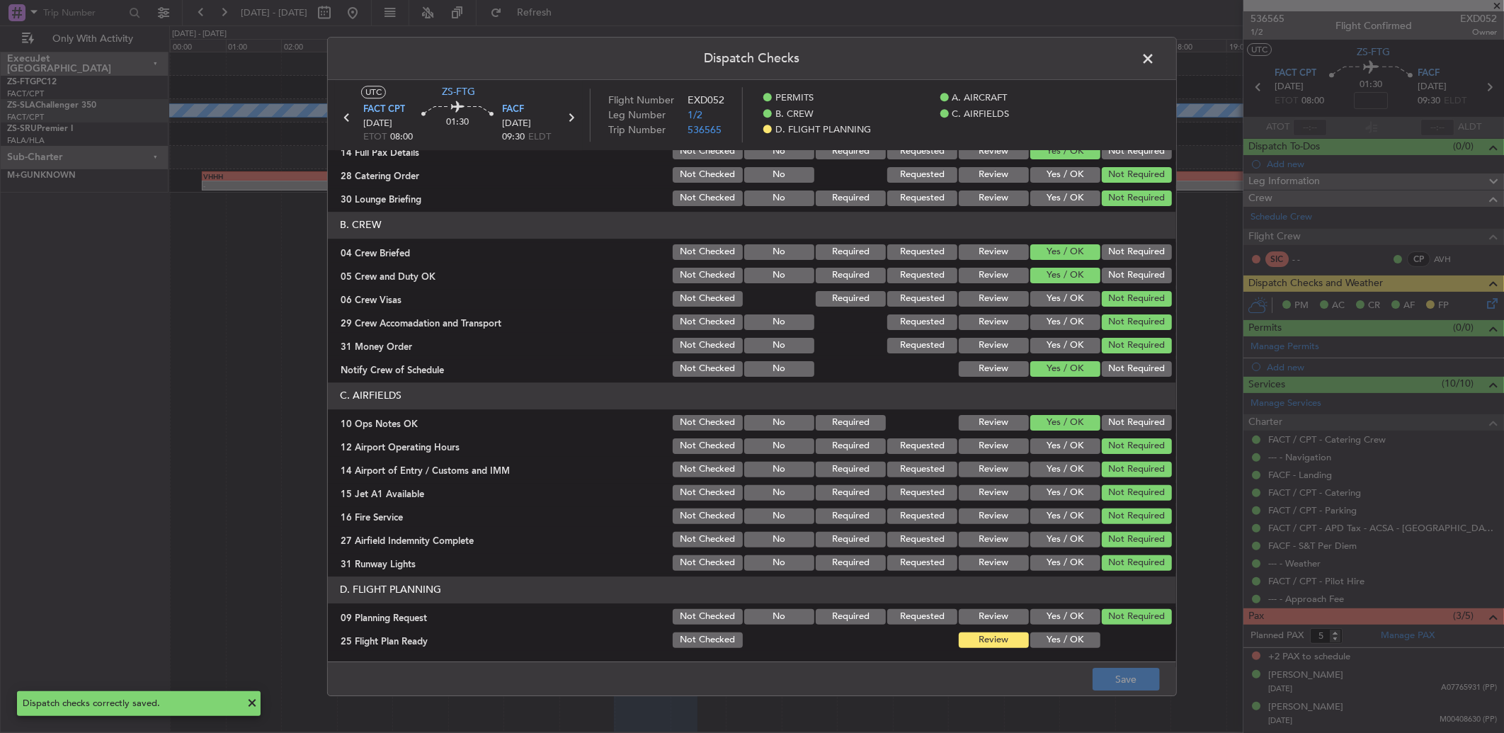
click at [1155, 52] on span at bounding box center [1155, 62] width 0 height 28
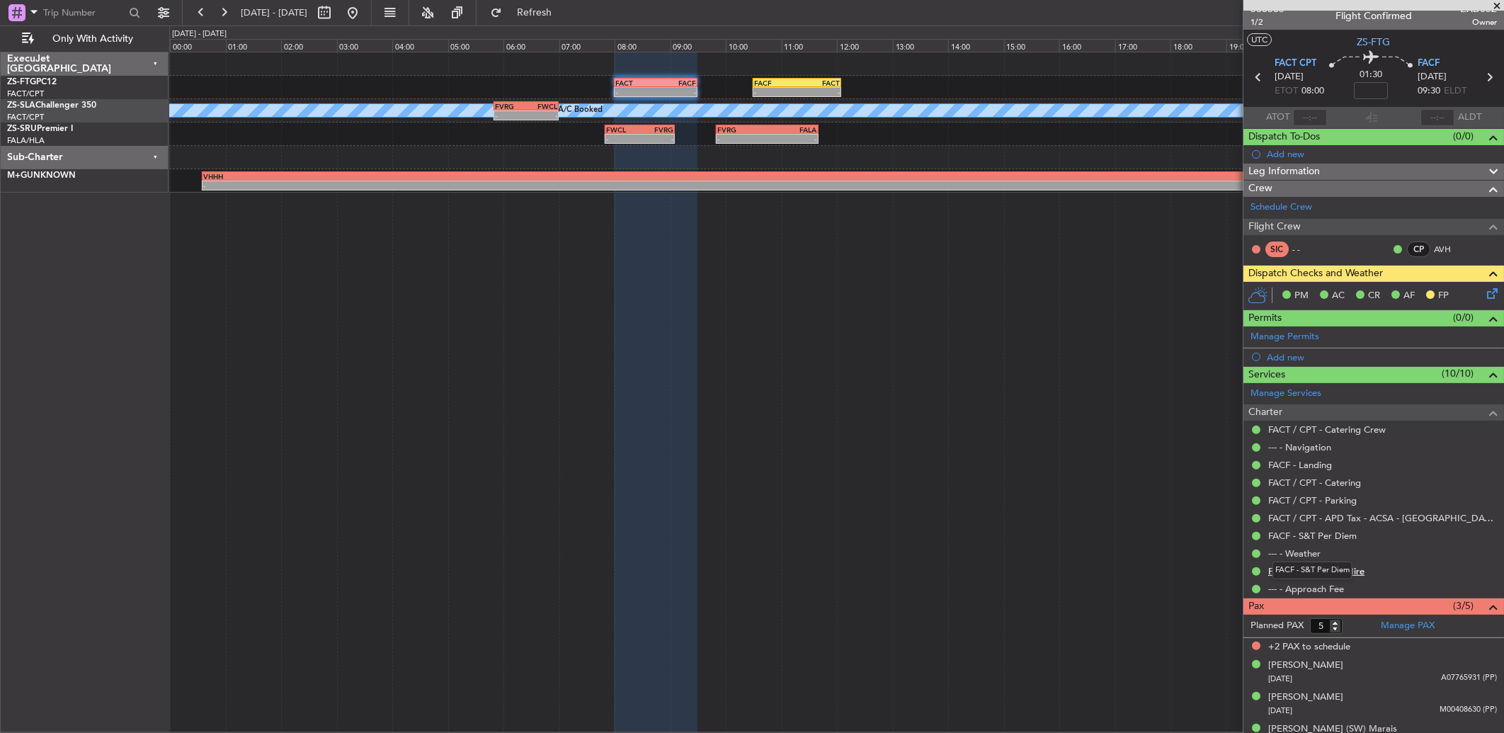
scroll to position [28, 0]
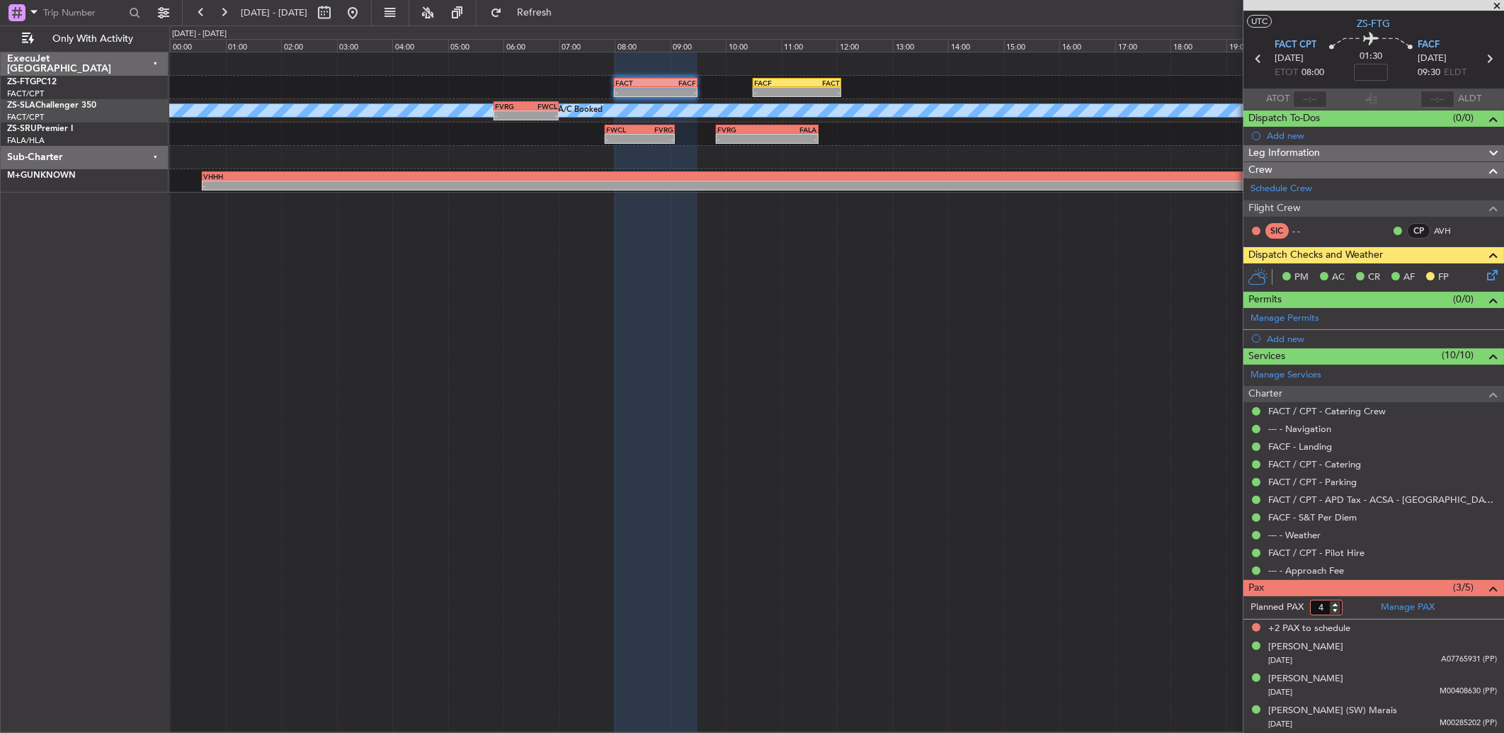
click at [1338, 612] on input "4" at bounding box center [1326, 608] width 33 height 16
type input "3"
click at [1341, 612] on input "3" at bounding box center [1326, 608] width 33 height 16
click at [1374, 593] on div "Pax (3/5)" at bounding box center [1373, 588] width 261 height 16
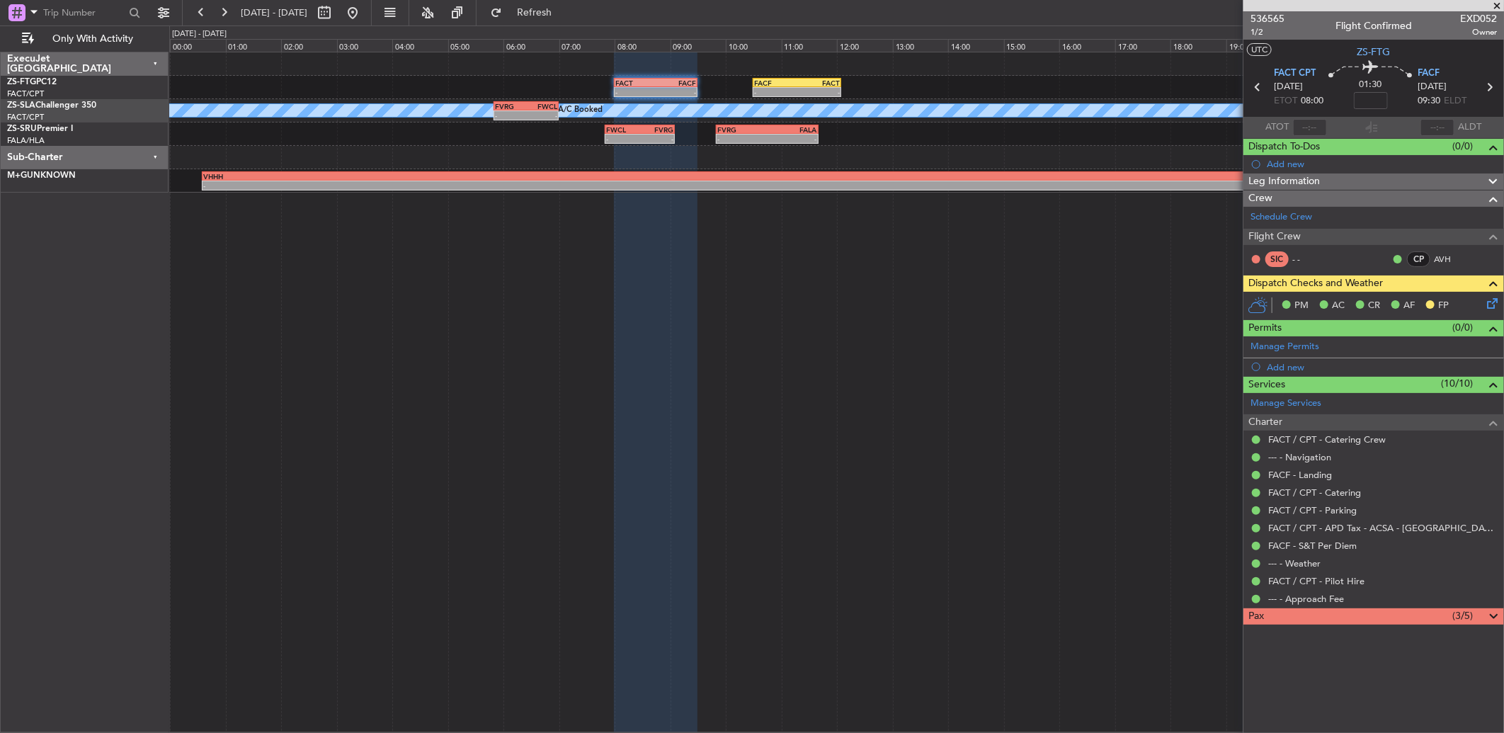
scroll to position [0, 0]
click at [1489, 613] on span at bounding box center [1492, 616] width 17 height 17
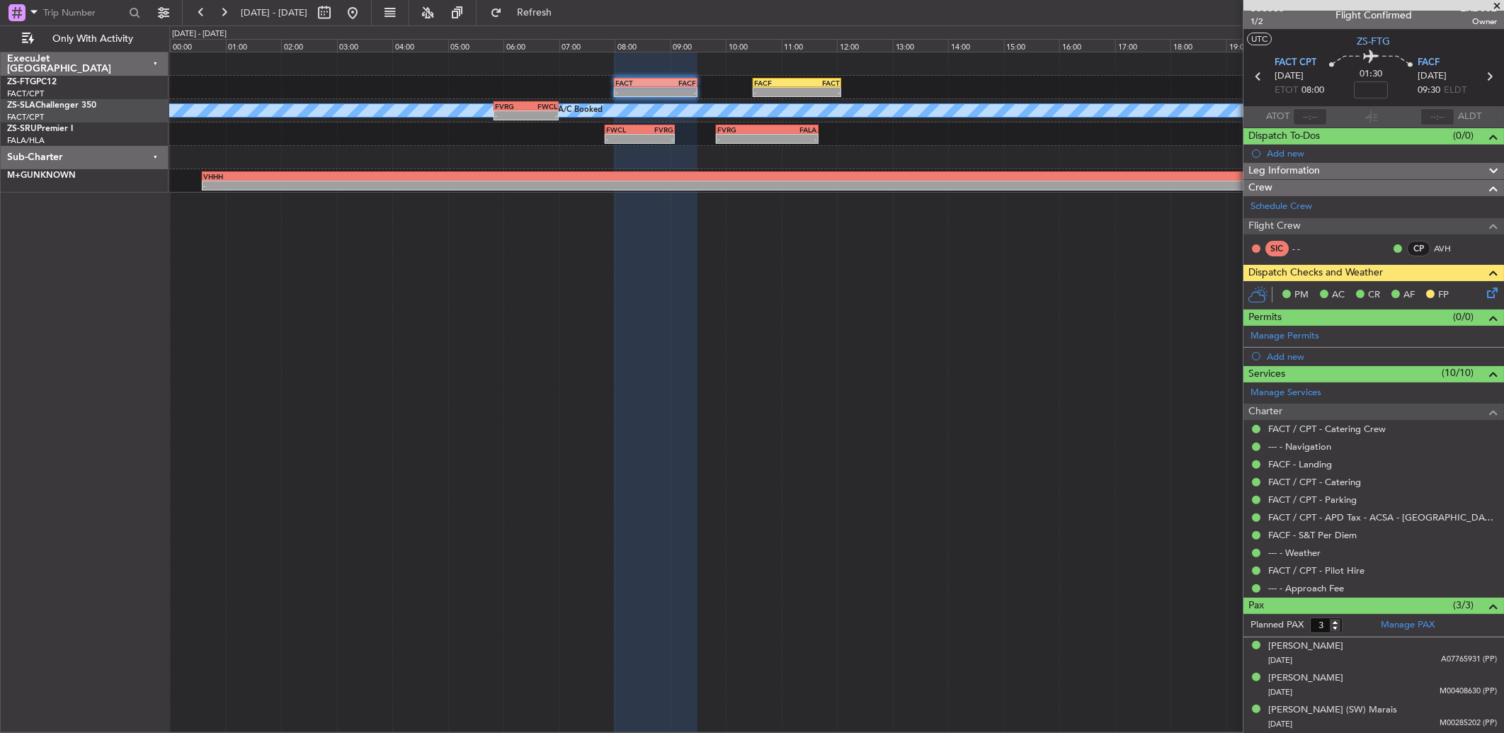
scroll to position [10, 0]
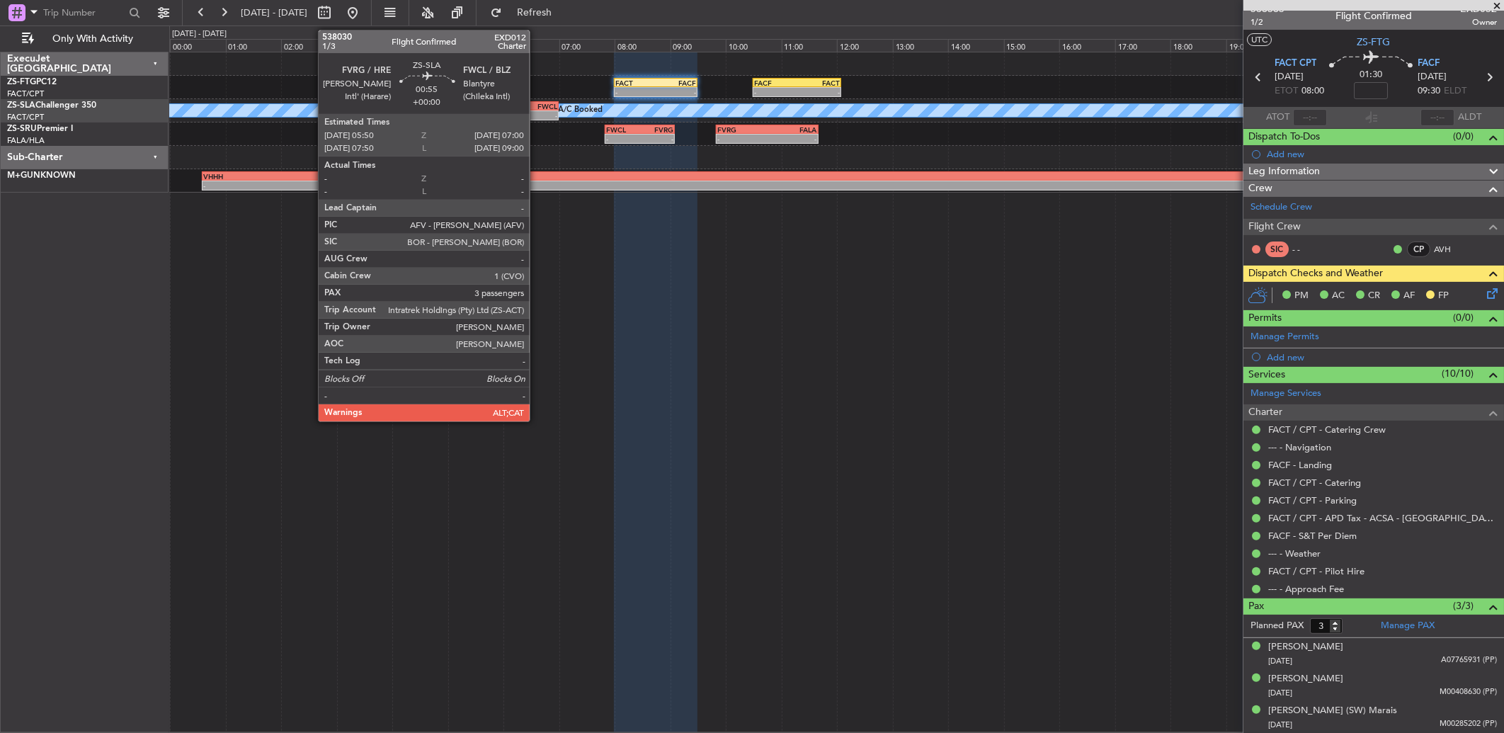
click at [537, 103] on div "FWCL" at bounding box center [541, 106] width 31 height 8
click at [531, 115] on div "-" at bounding box center [541, 115] width 31 height 8
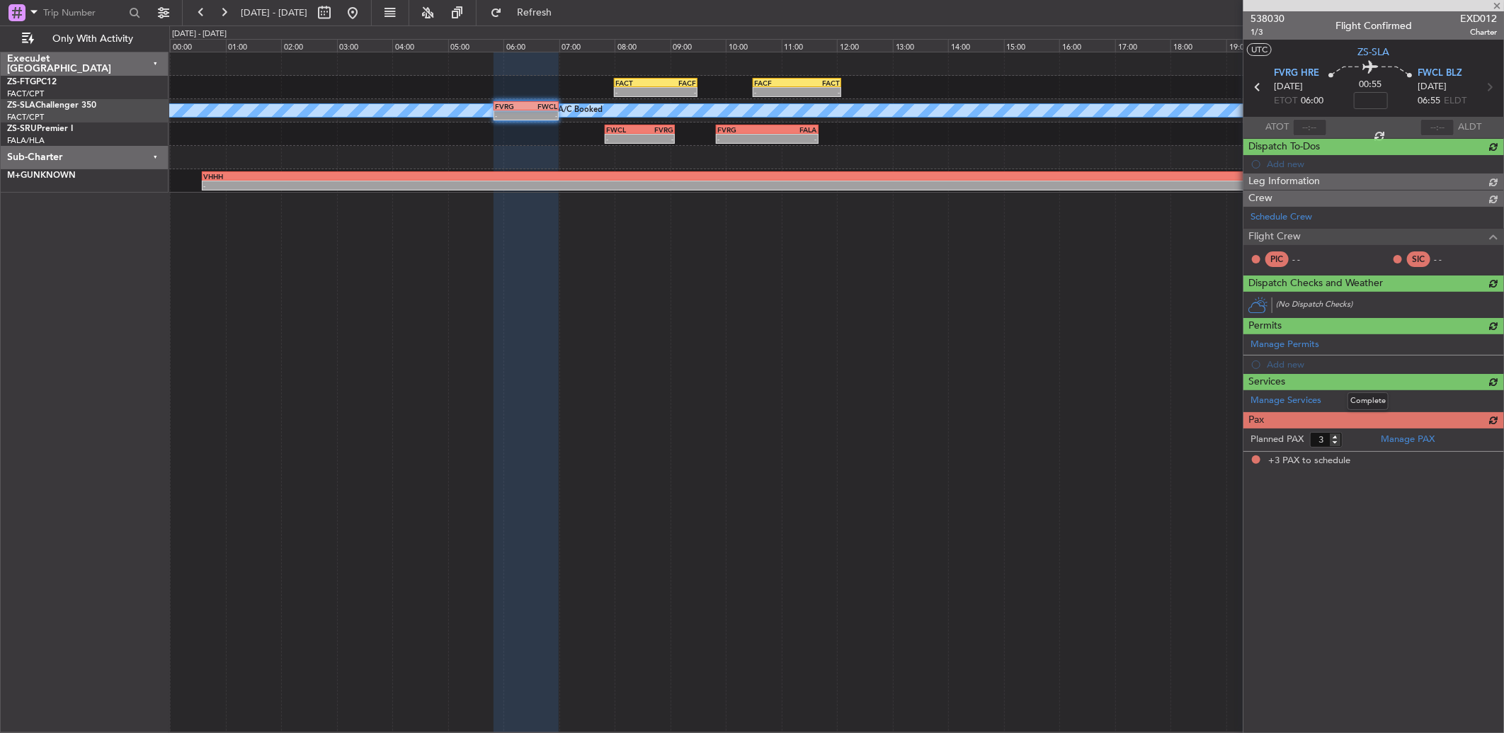
scroll to position [0, 0]
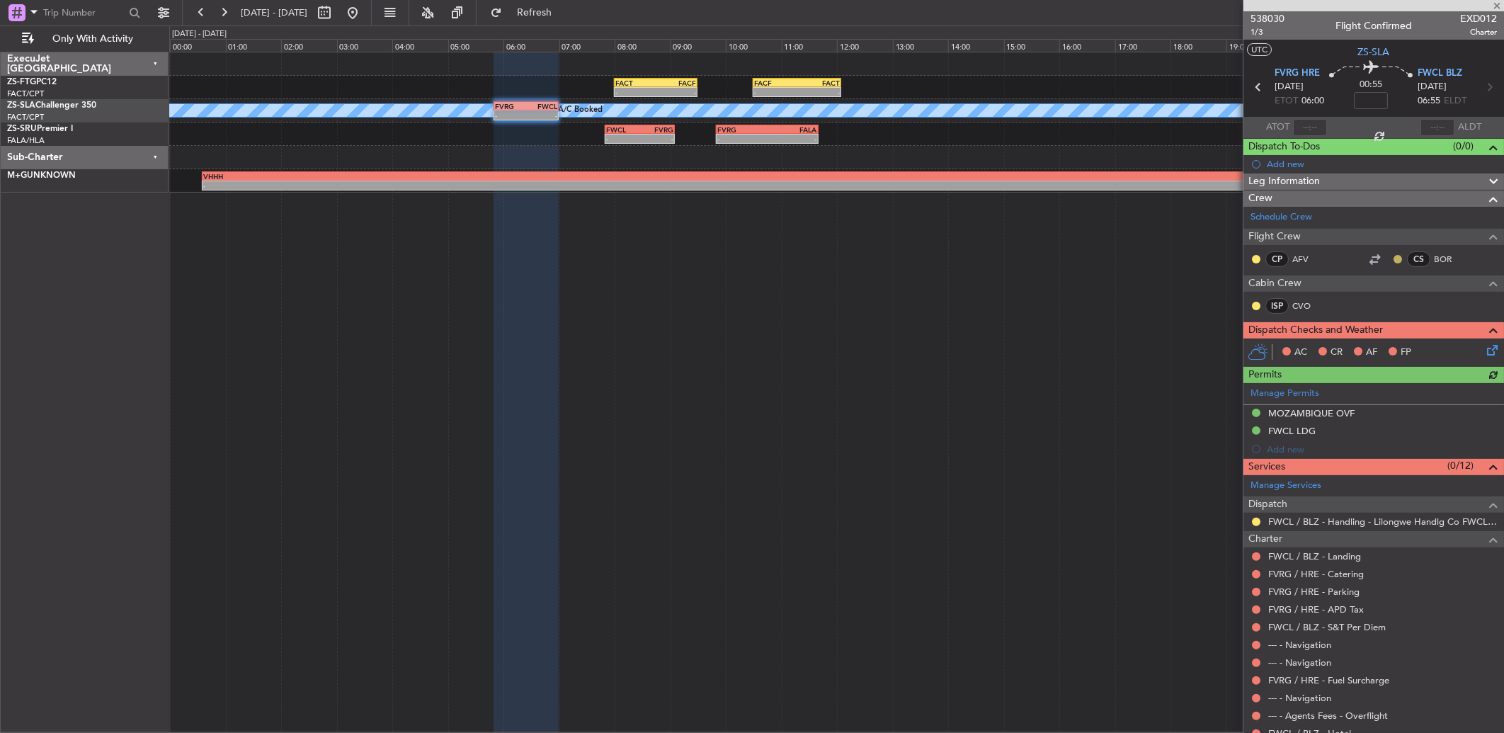
click at [1393, 256] on button at bounding box center [1397, 259] width 8 height 8
click at [1374, 302] on span "Acknowledged" at bounding box center [1389, 300] width 62 height 14
click at [1257, 260] on button at bounding box center [1256, 259] width 8 height 8
click at [1250, 300] on span "Acknowledged" at bounding box center [1259, 300] width 62 height 14
click at [1255, 302] on button at bounding box center [1256, 306] width 8 height 8
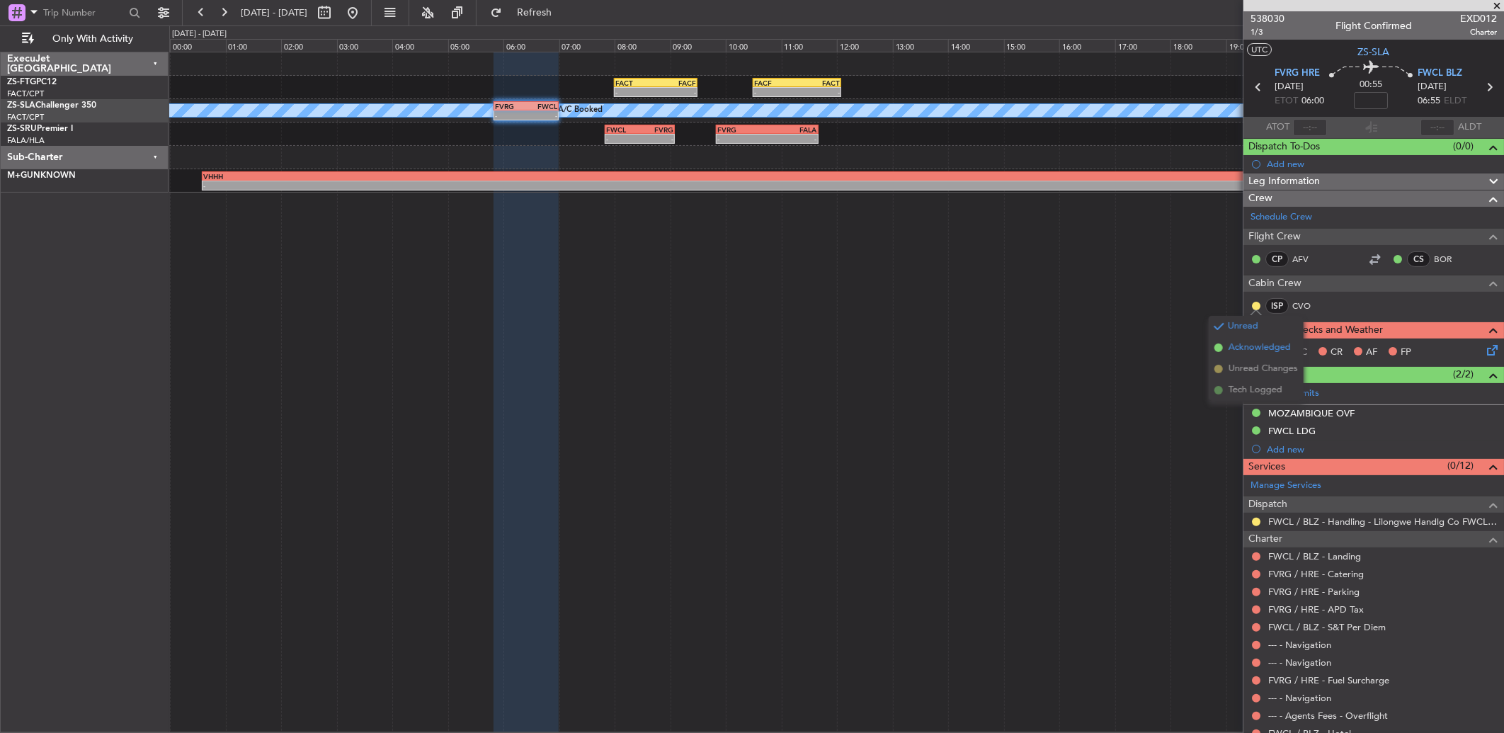
click at [1247, 348] on span "Acknowledged" at bounding box center [1259, 347] width 62 height 14
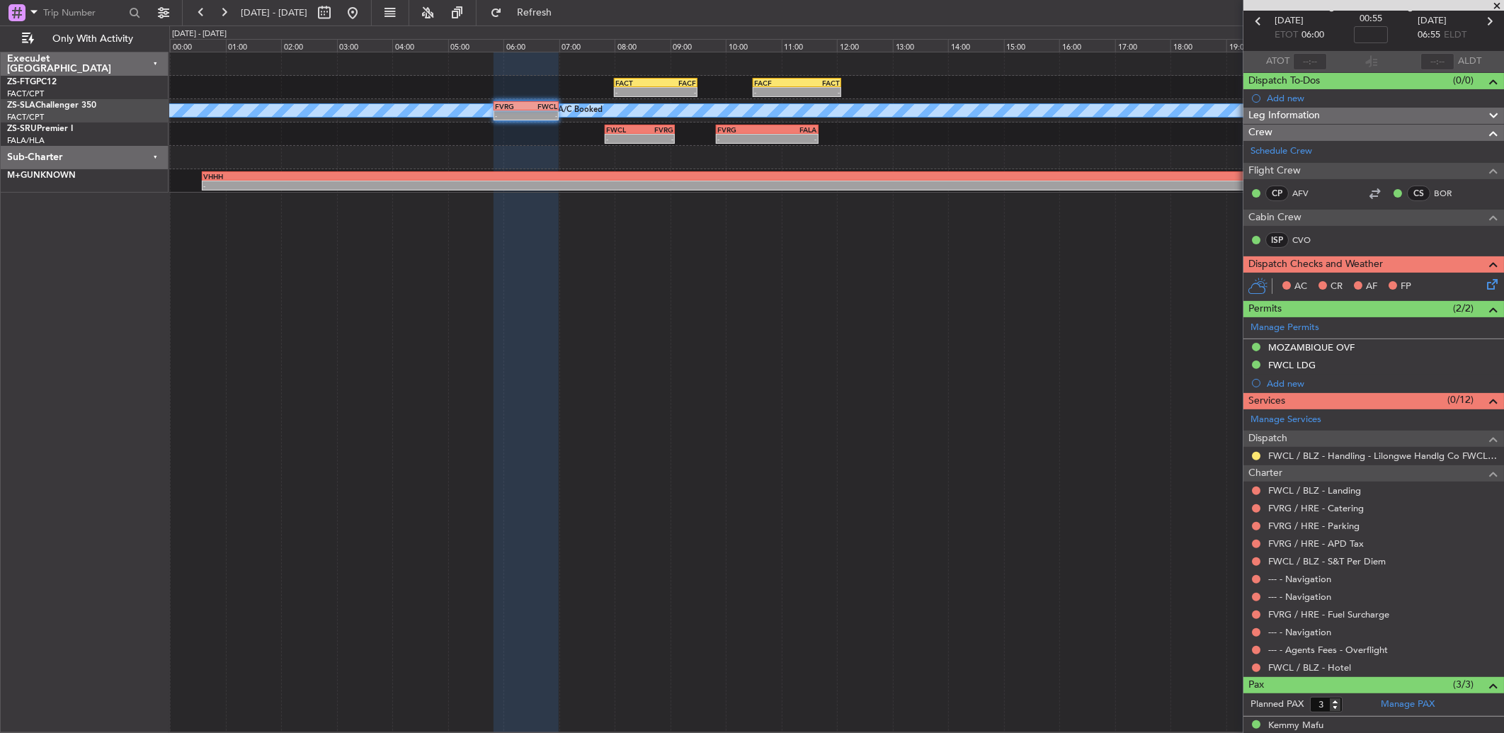
scroll to position [79, 0]
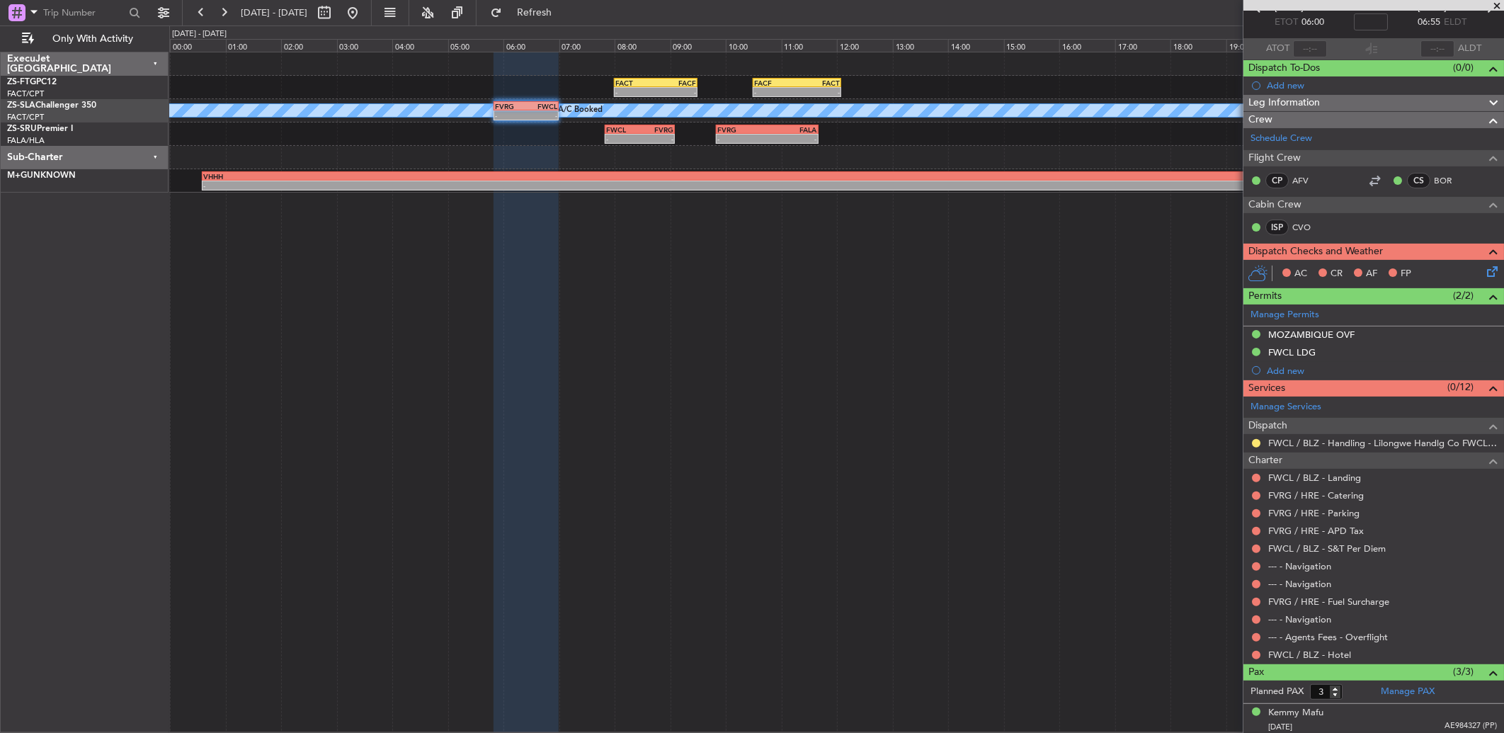
click at [1259, 649] on nimbus-traffic-light at bounding box center [1255, 654] width 11 height 11
click at [1253, 659] on mat-tooltip-component "Not Requested" at bounding box center [1256, 678] width 80 height 38
click at [1253, 656] on button at bounding box center [1256, 655] width 8 height 8
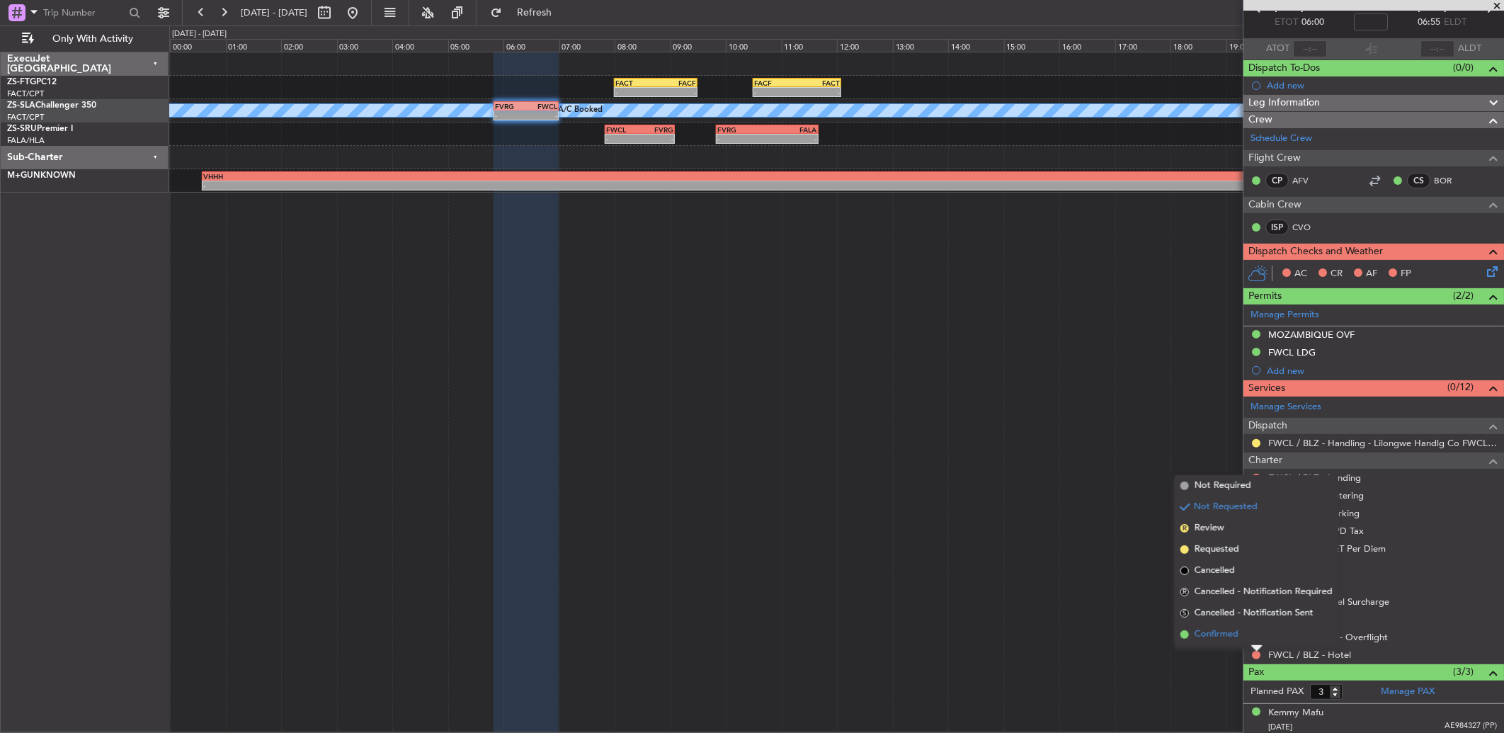
click at [1248, 639] on li "Confirmed" at bounding box center [1256, 634] width 164 height 21
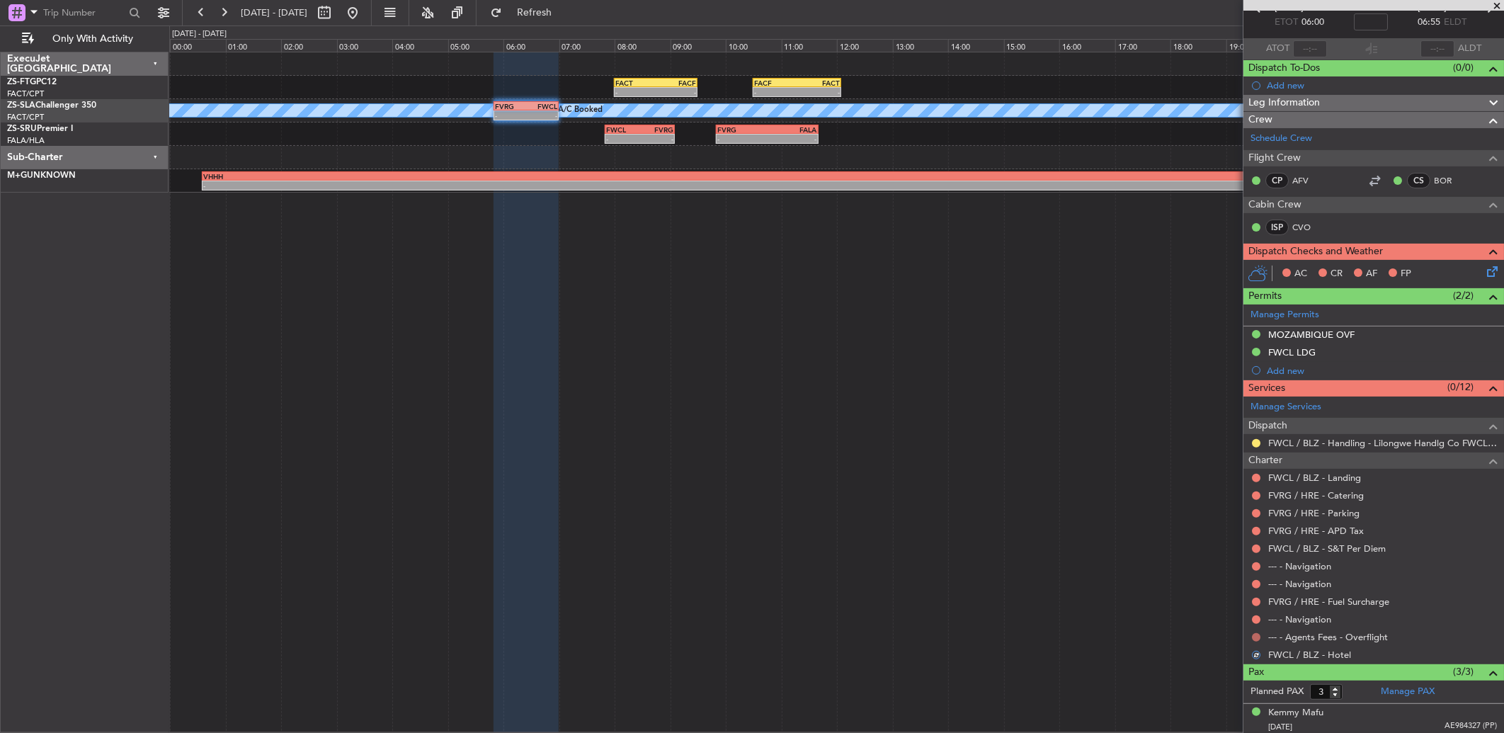
click at [1254, 637] on button at bounding box center [1256, 637] width 8 height 8
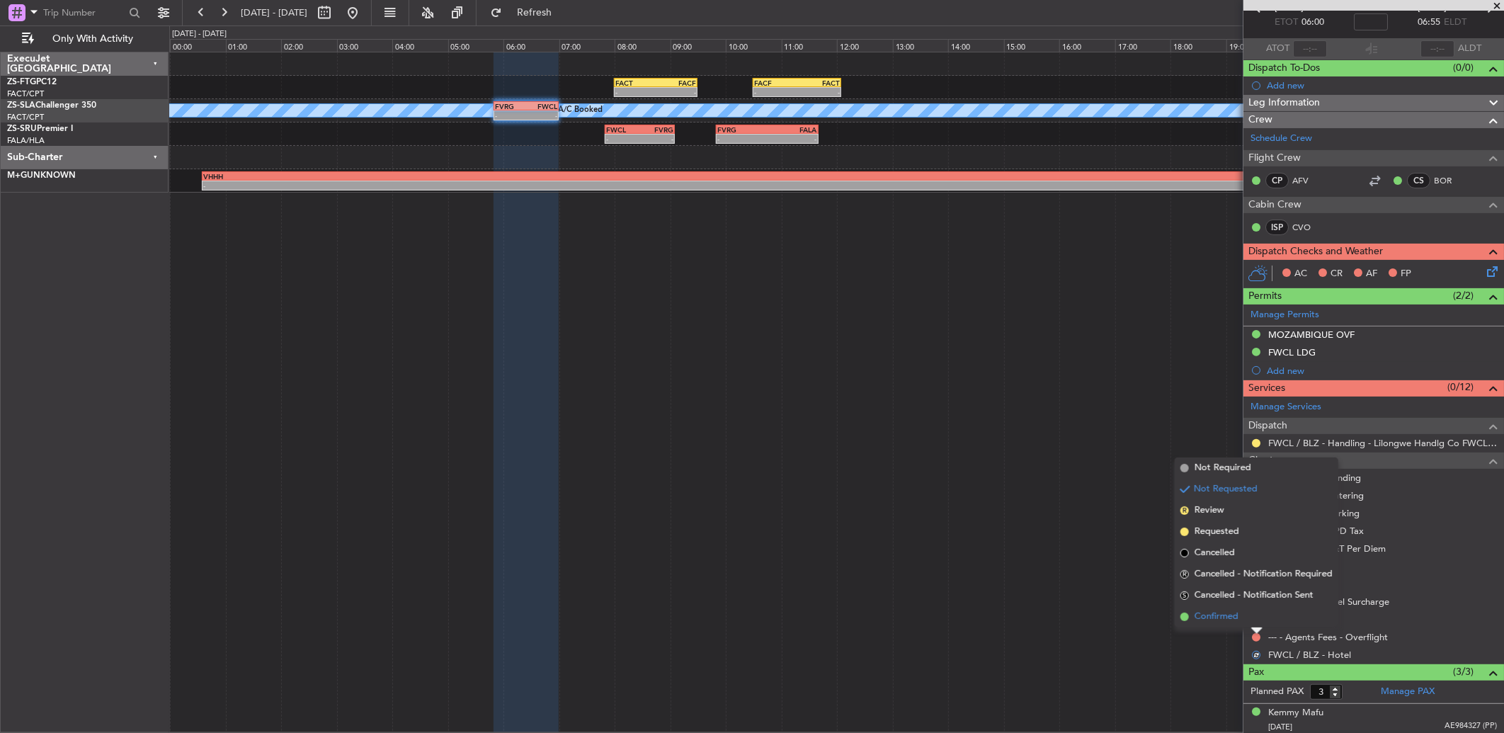
click at [1254, 621] on li "Confirmed" at bounding box center [1256, 616] width 164 height 21
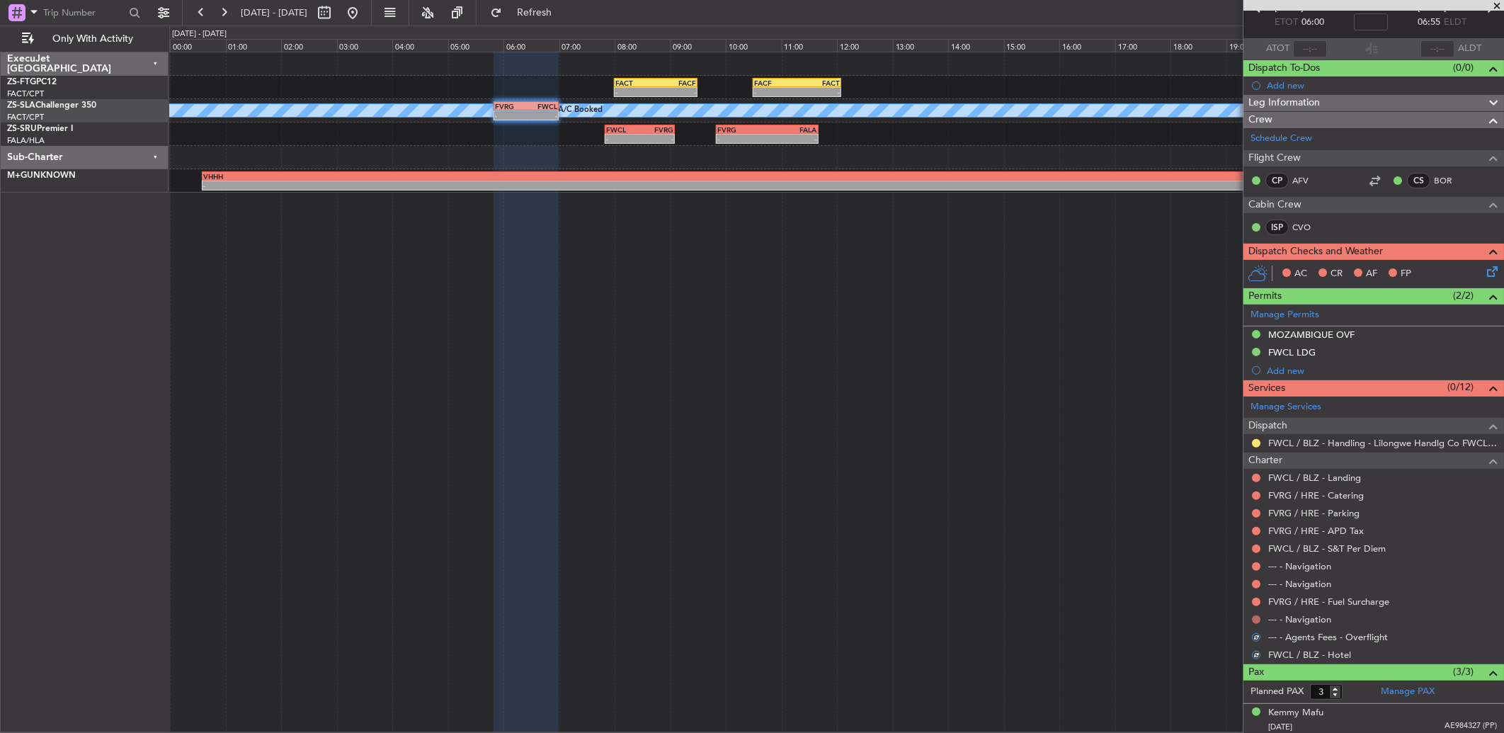
click at [1255, 619] on button at bounding box center [1256, 619] width 8 height 8
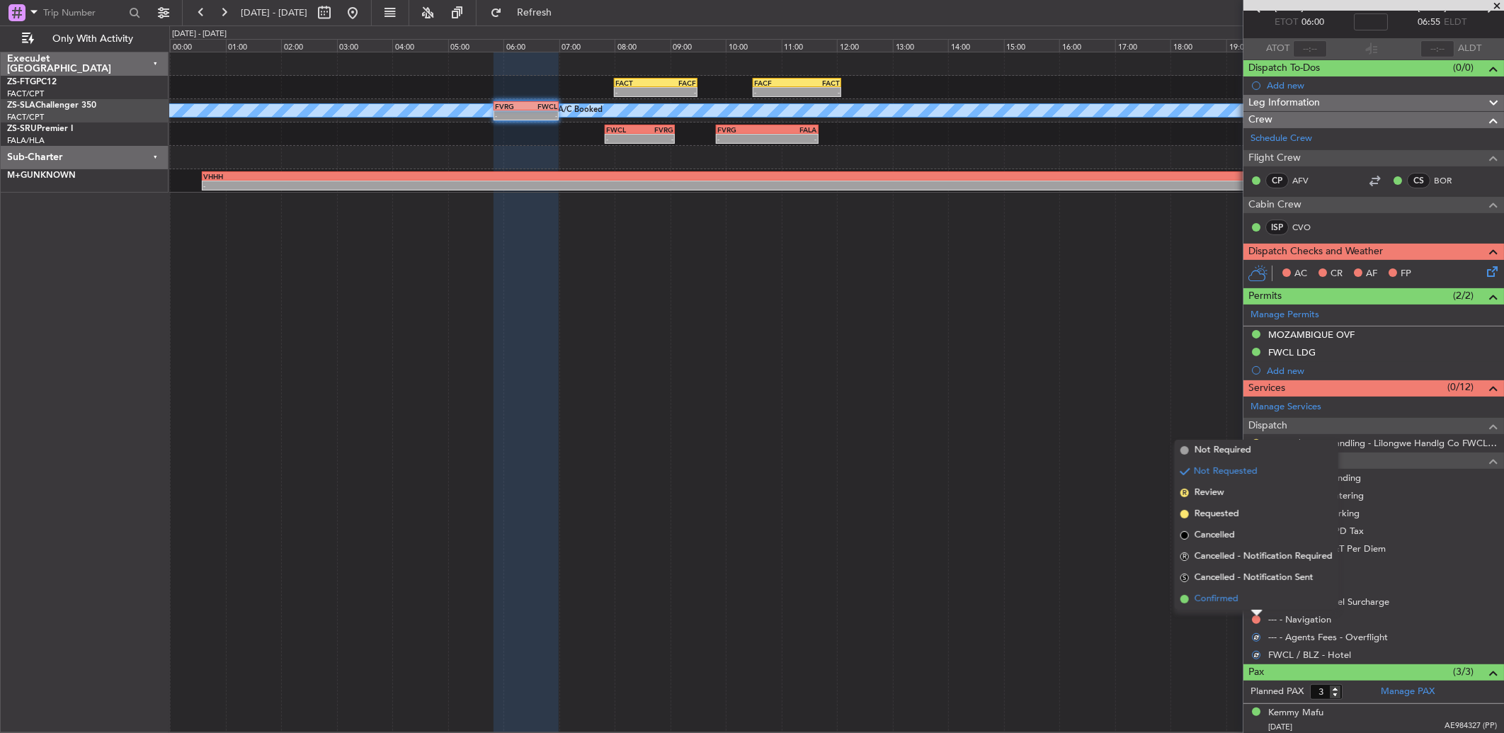
click at [1255, 599] on li "Confirmed" at bounding box center [1256, 598] width 164 height 21
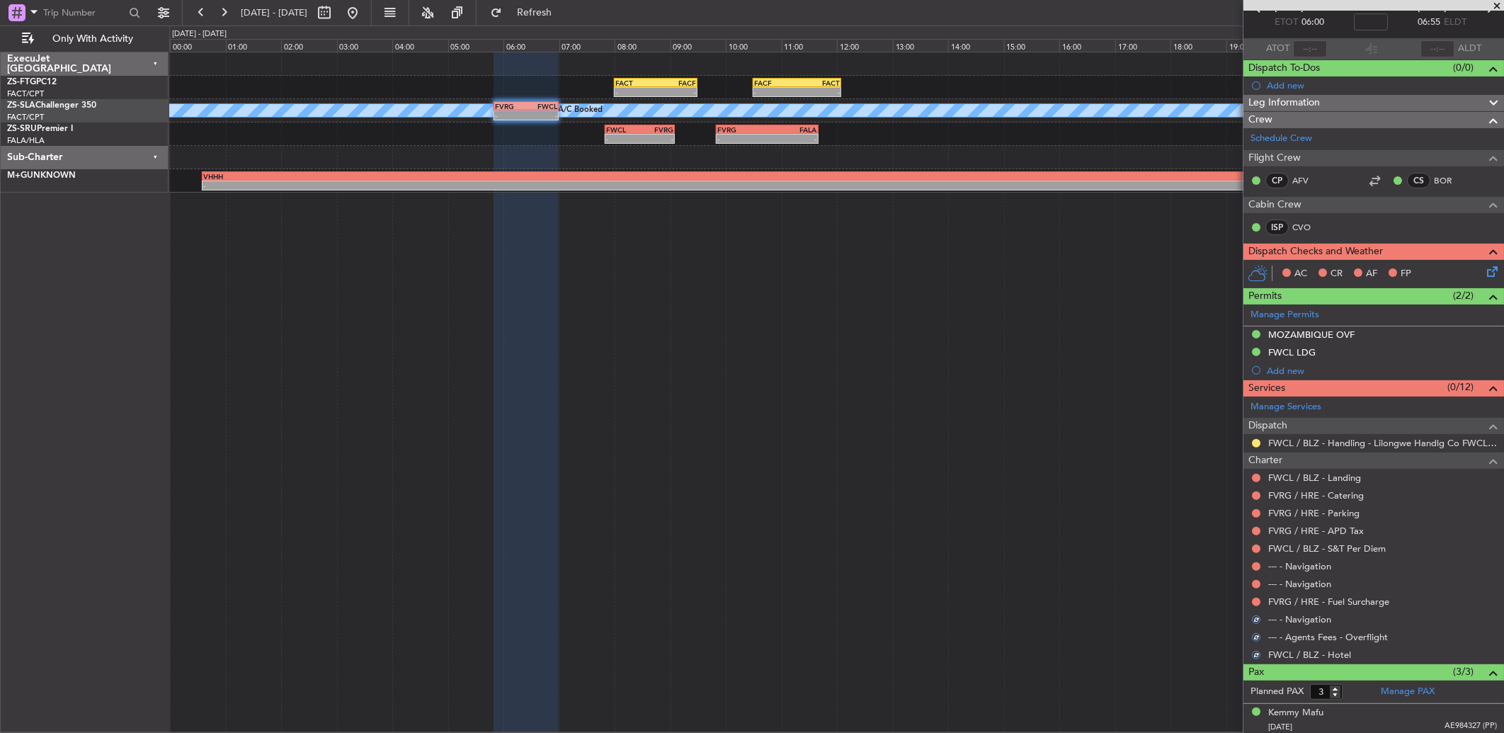
click at [1255, 599] on button at bounding box center [1256, 601] width 8 height 8
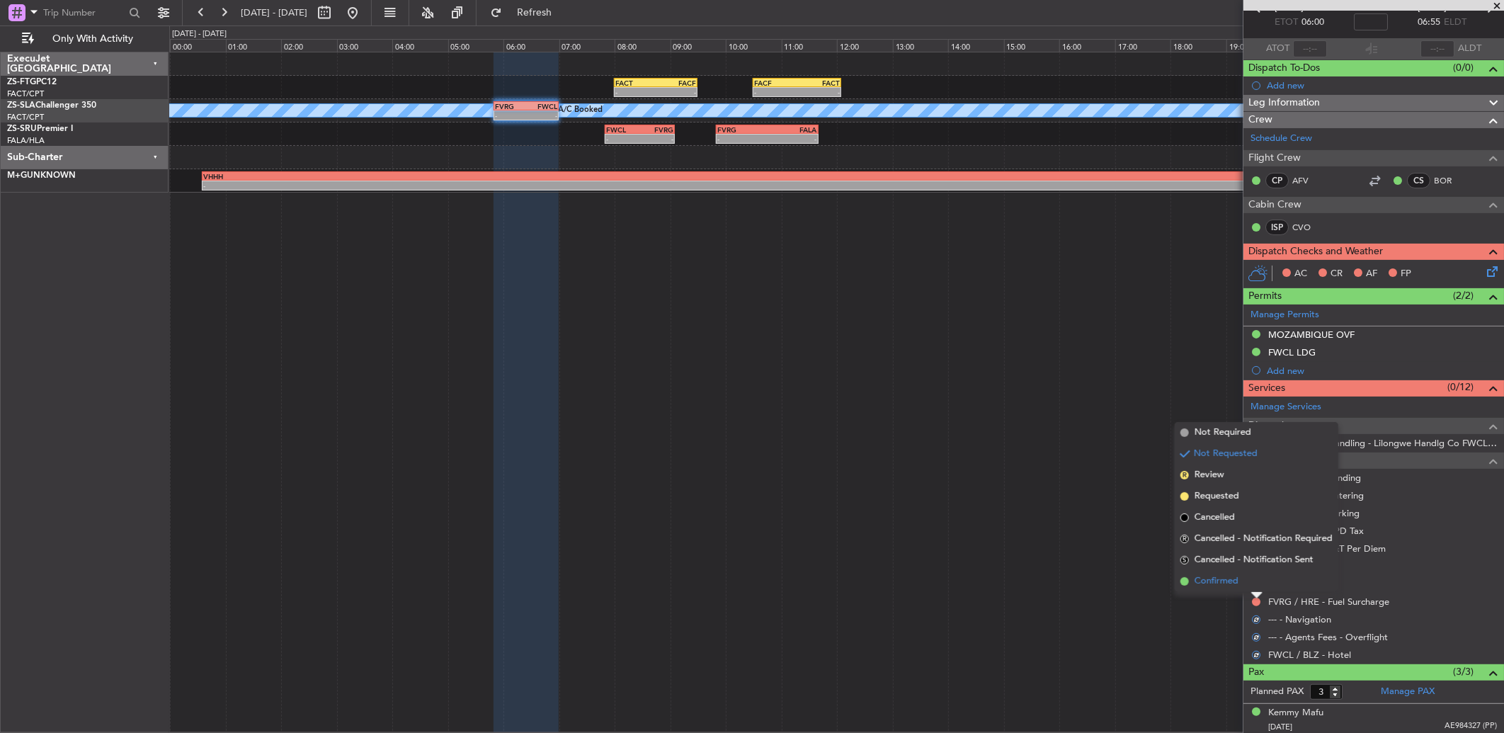
click at [1254, 583] on li "Confirmed" at bounding box center [1256, 581] width 164 height 21
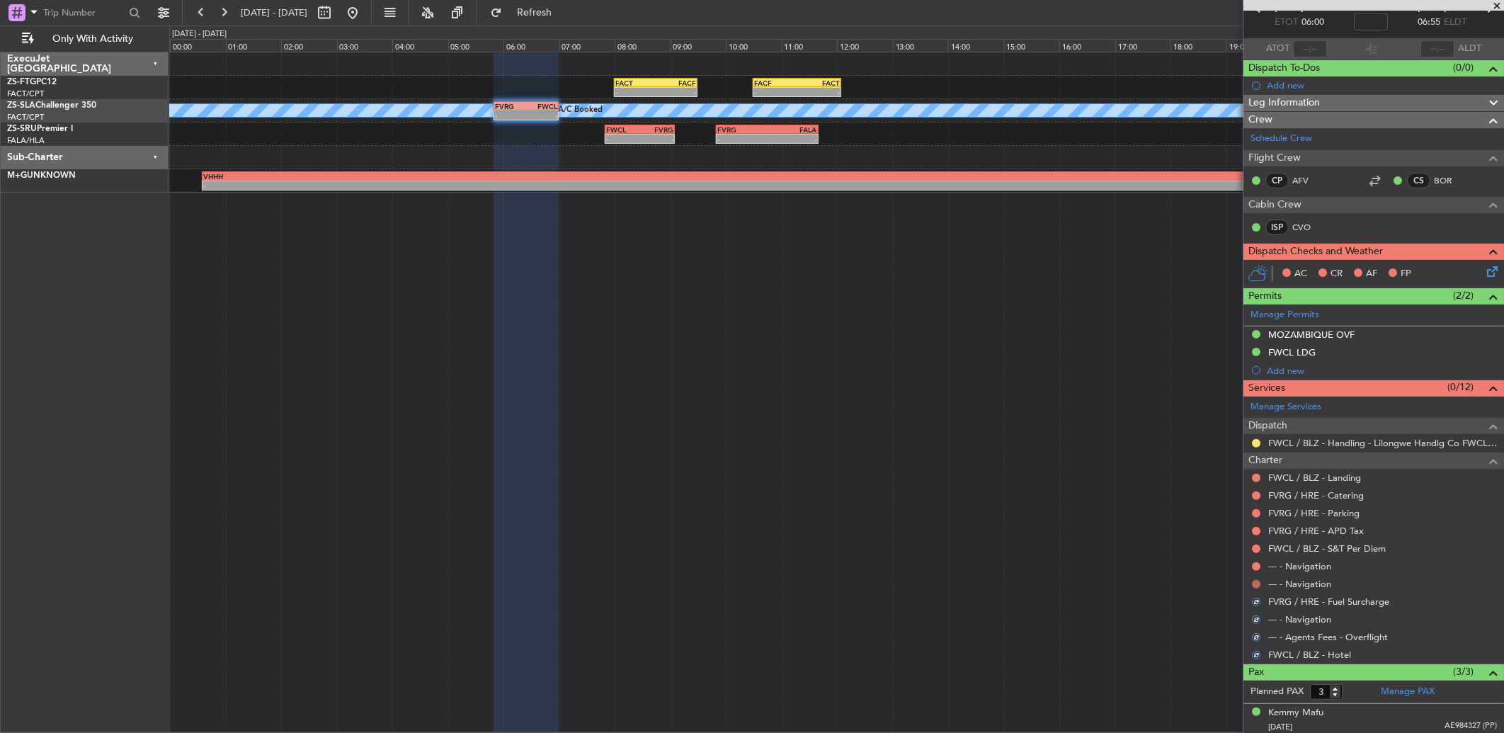
click at [1254, 585] on button at bounding box center [1256, 584] width 8 height 8
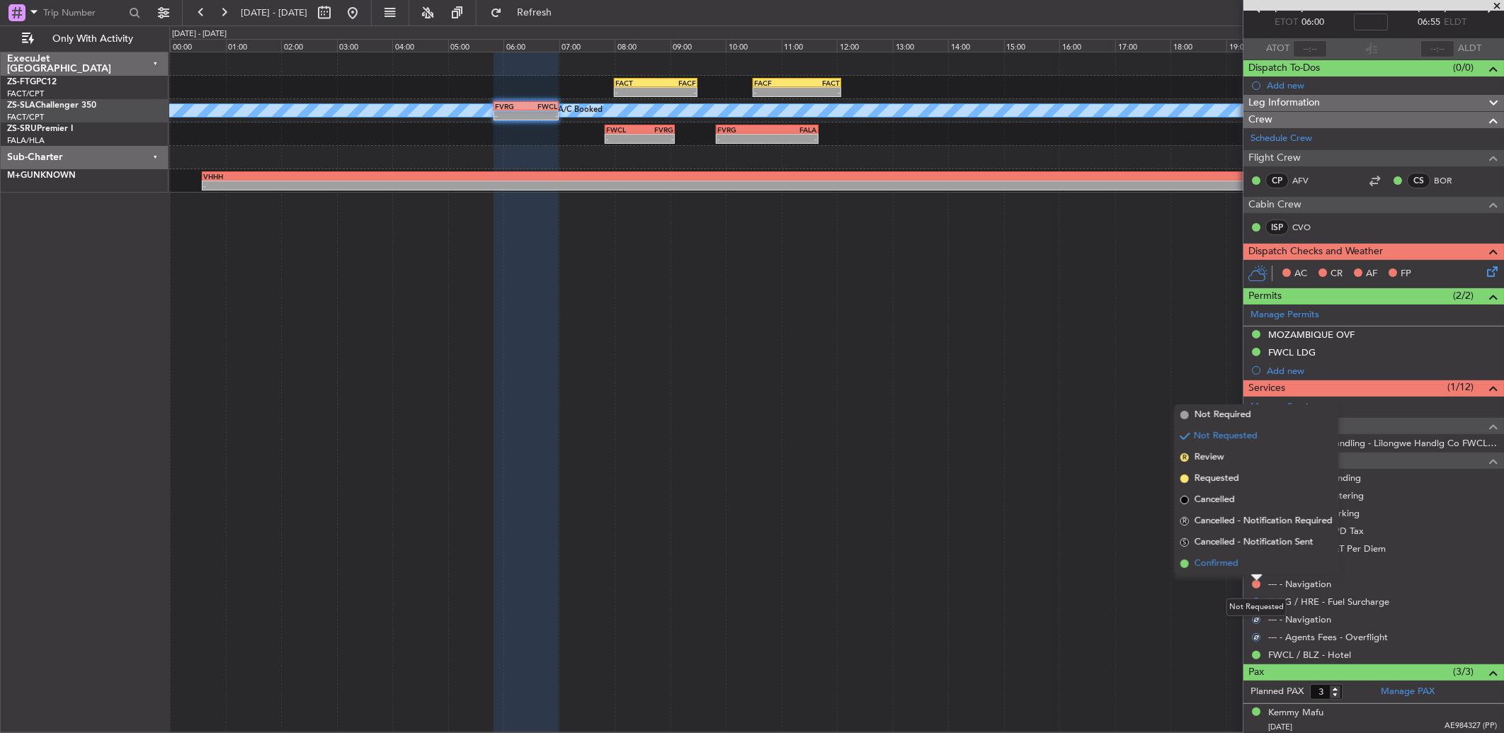
click at [1252, 570] on li "Confirmed" at bounding box center [1256, 563] width 164 height 21
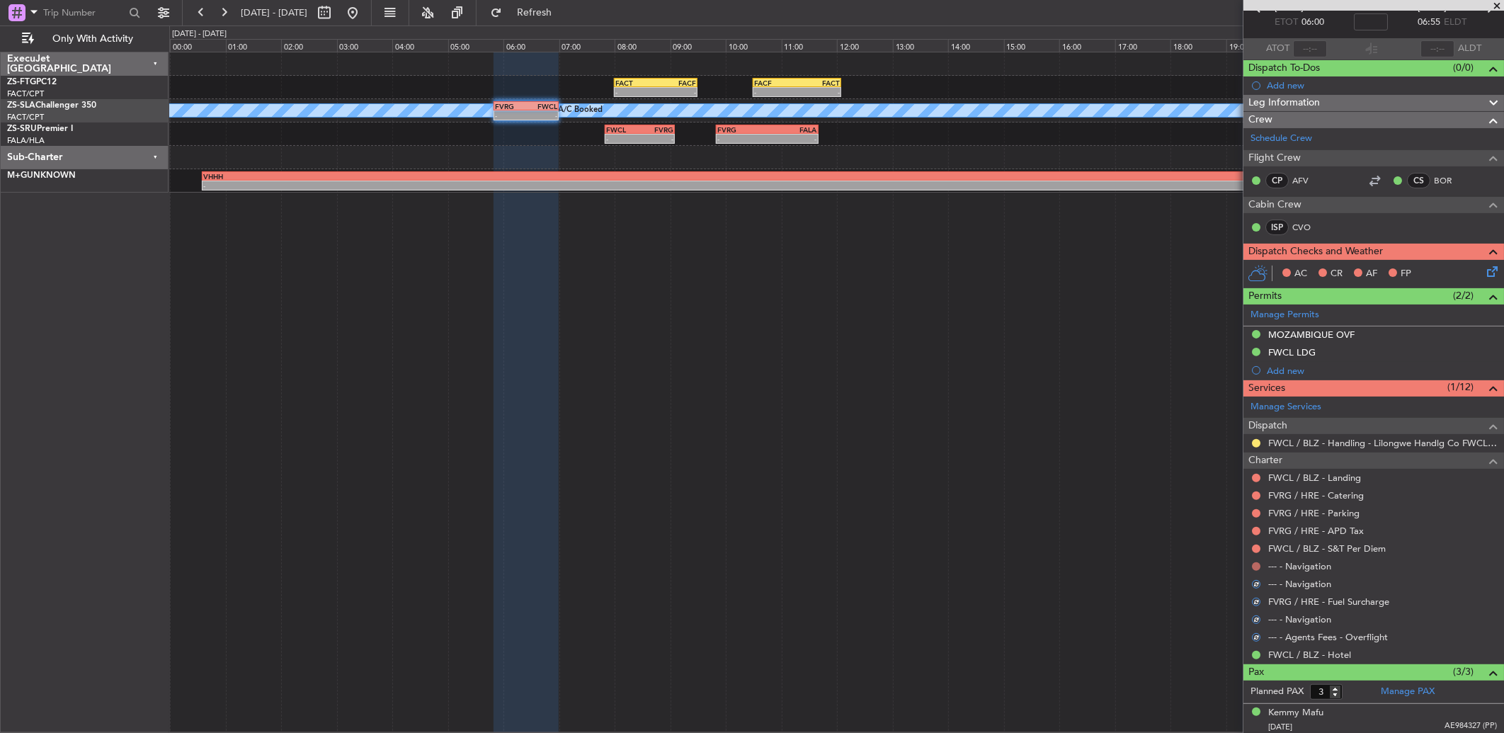
click at [1254, 562] on button at bounding box center [1256, 566] width 8 height 8
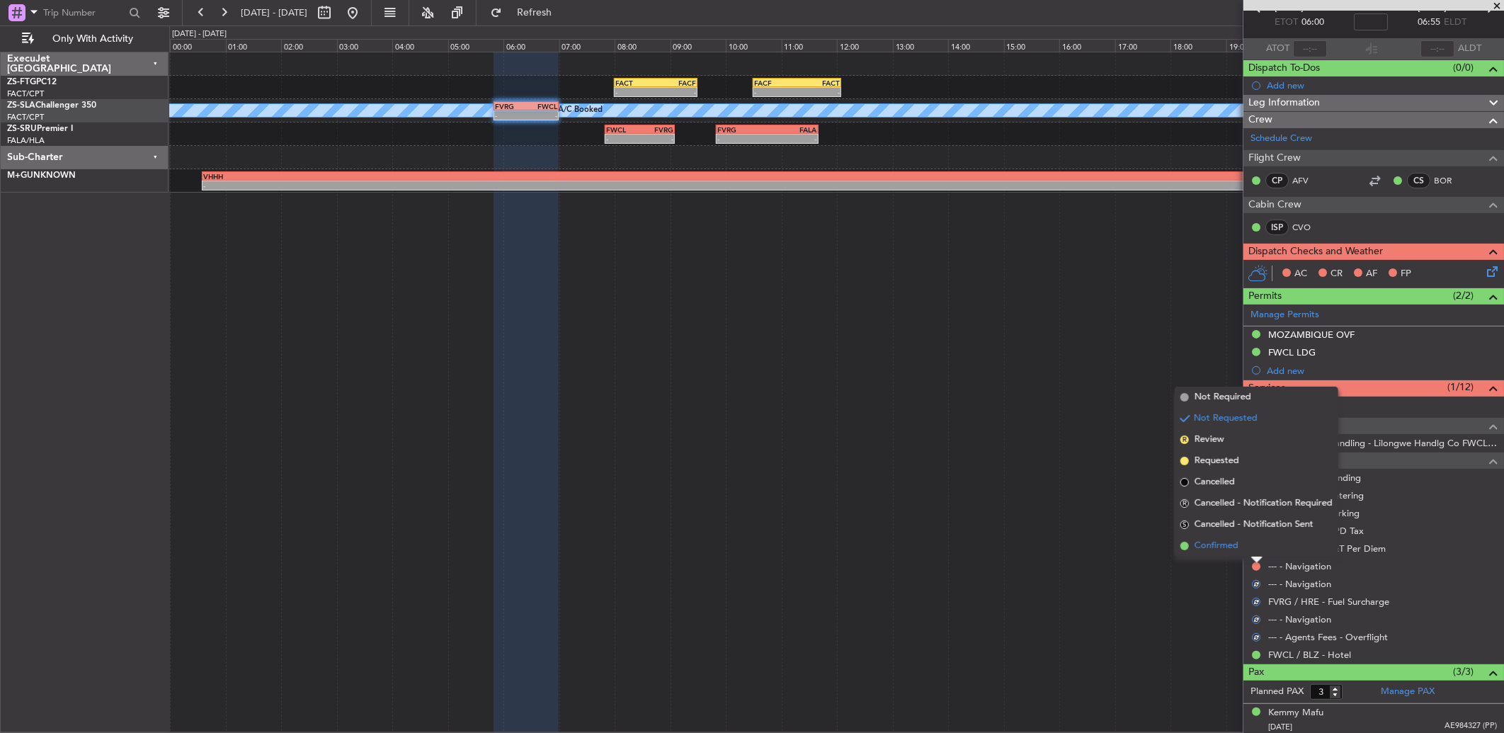
click at [1253, 549] on li "Confirmed" at bounding box center [1256, 545] width 164 height 21
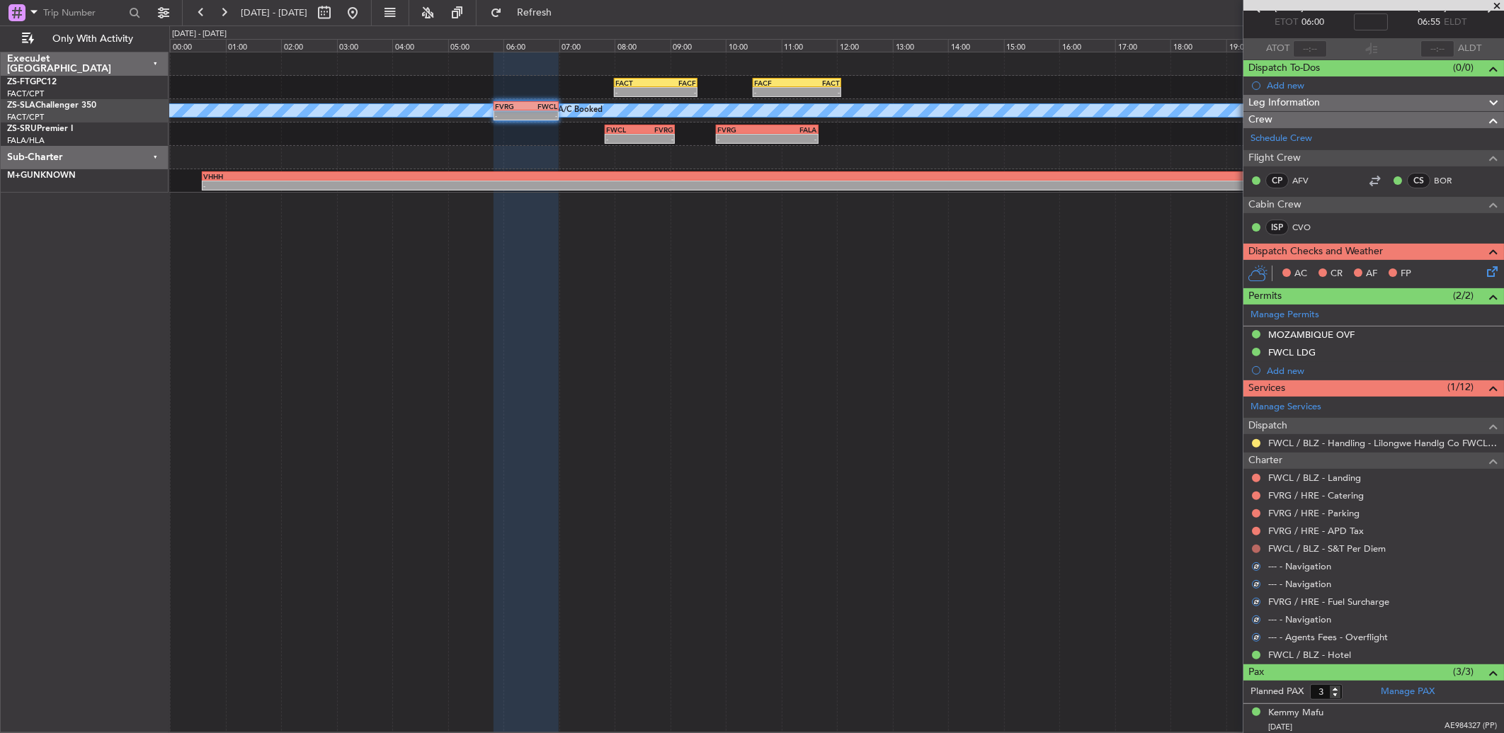
click at [1256, 546] on button at bounding box center [1256, 548] width 8 height 8
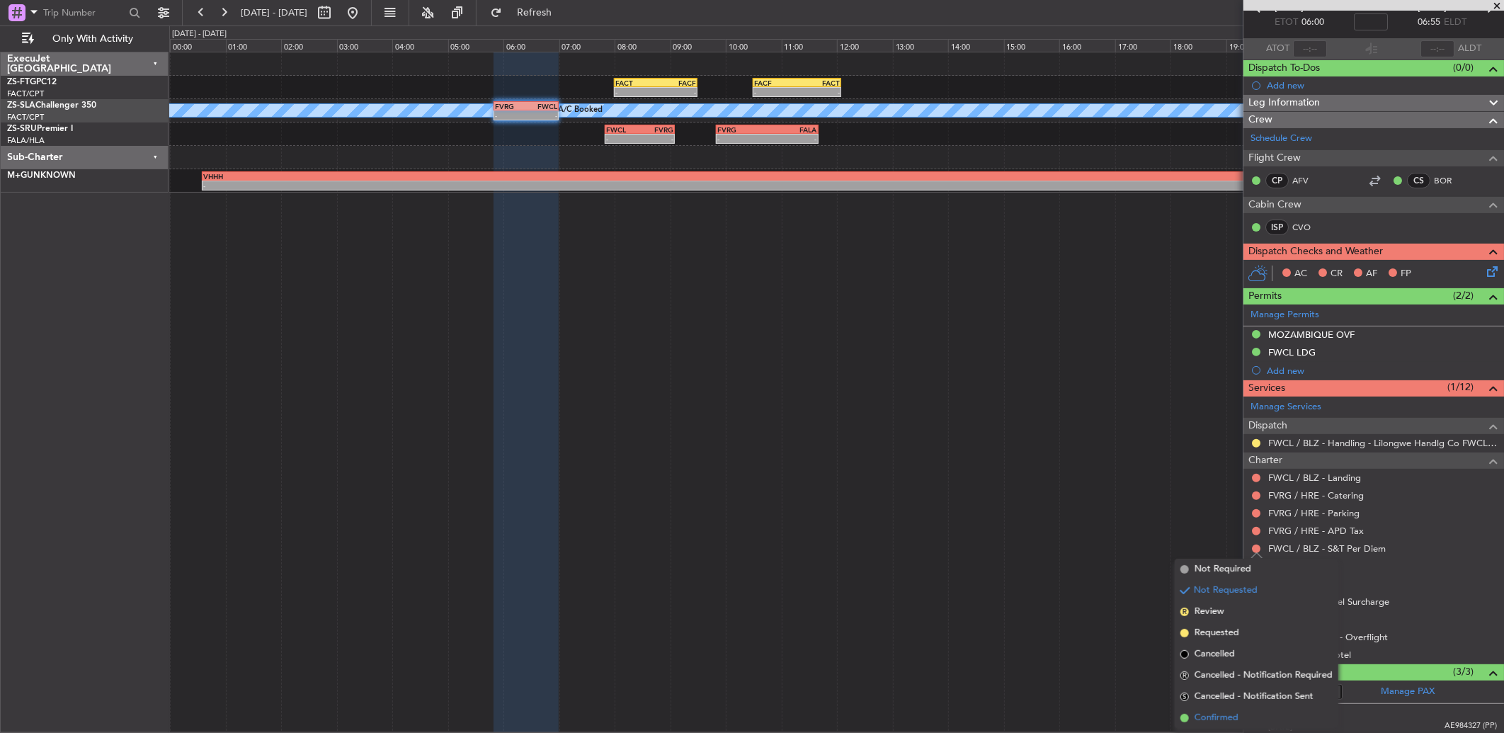
click at [1262, 715] on li "Confirmed" at bounding box center [1256, 717] width 164 height 21
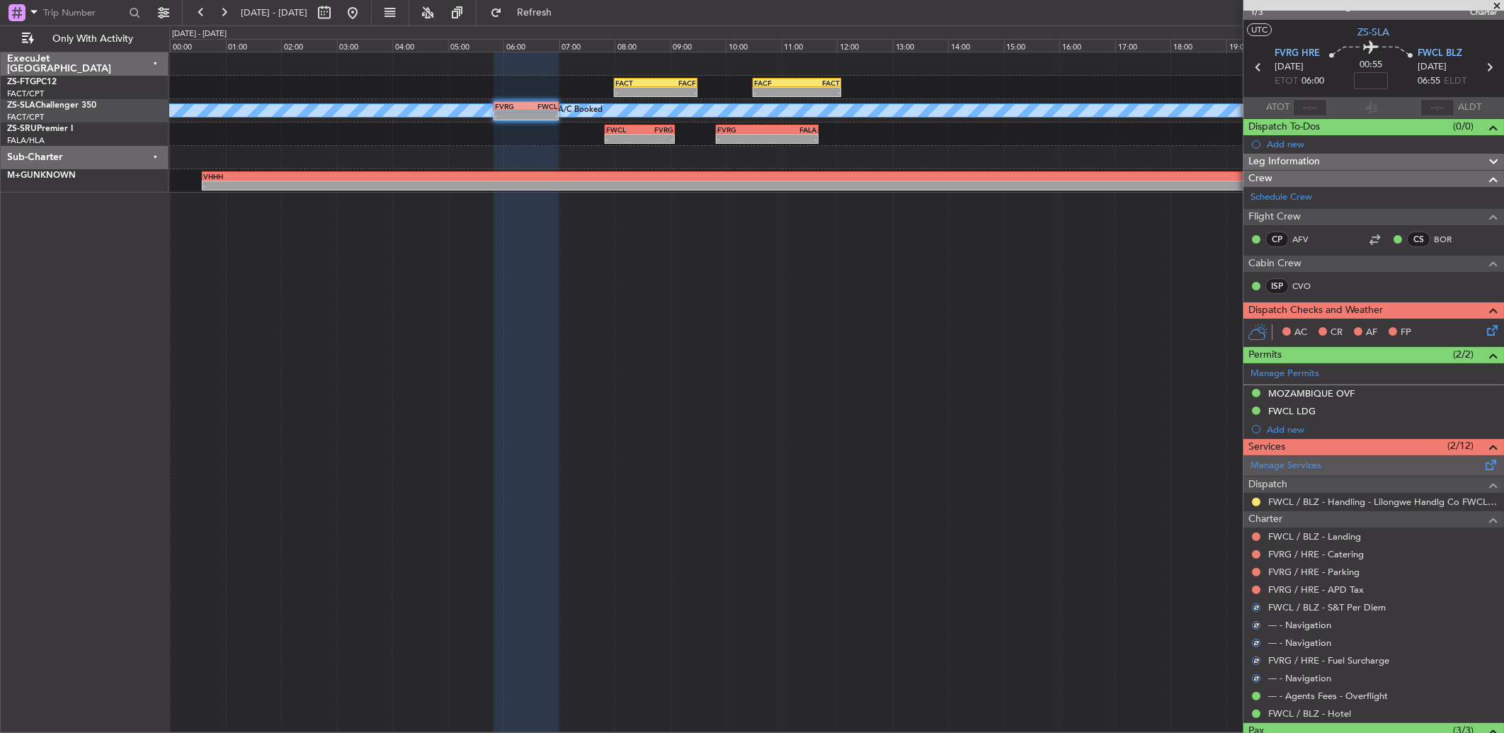
scroll to position [0, 0]
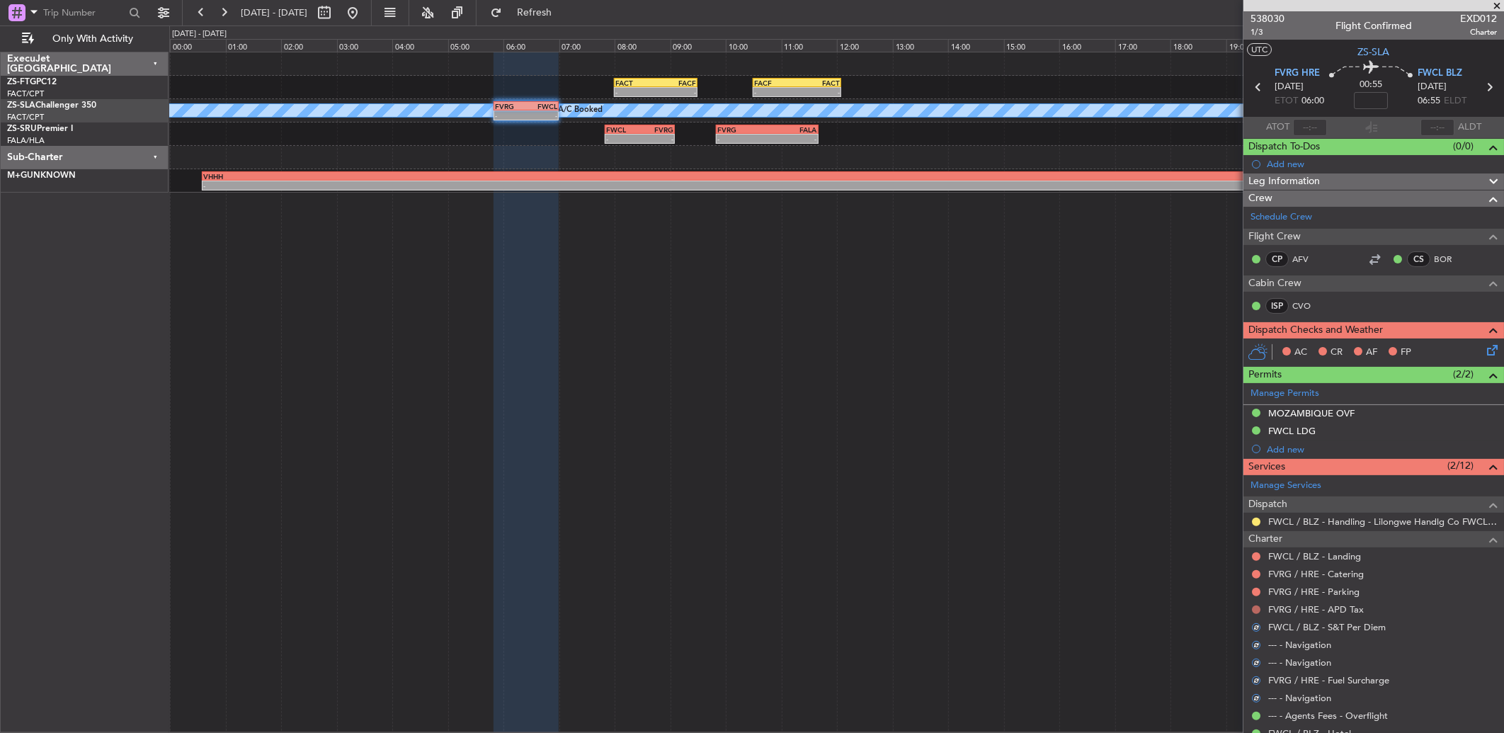
click at [1254, 607] on button at bounding box center [1256, 609] width 8 height 8
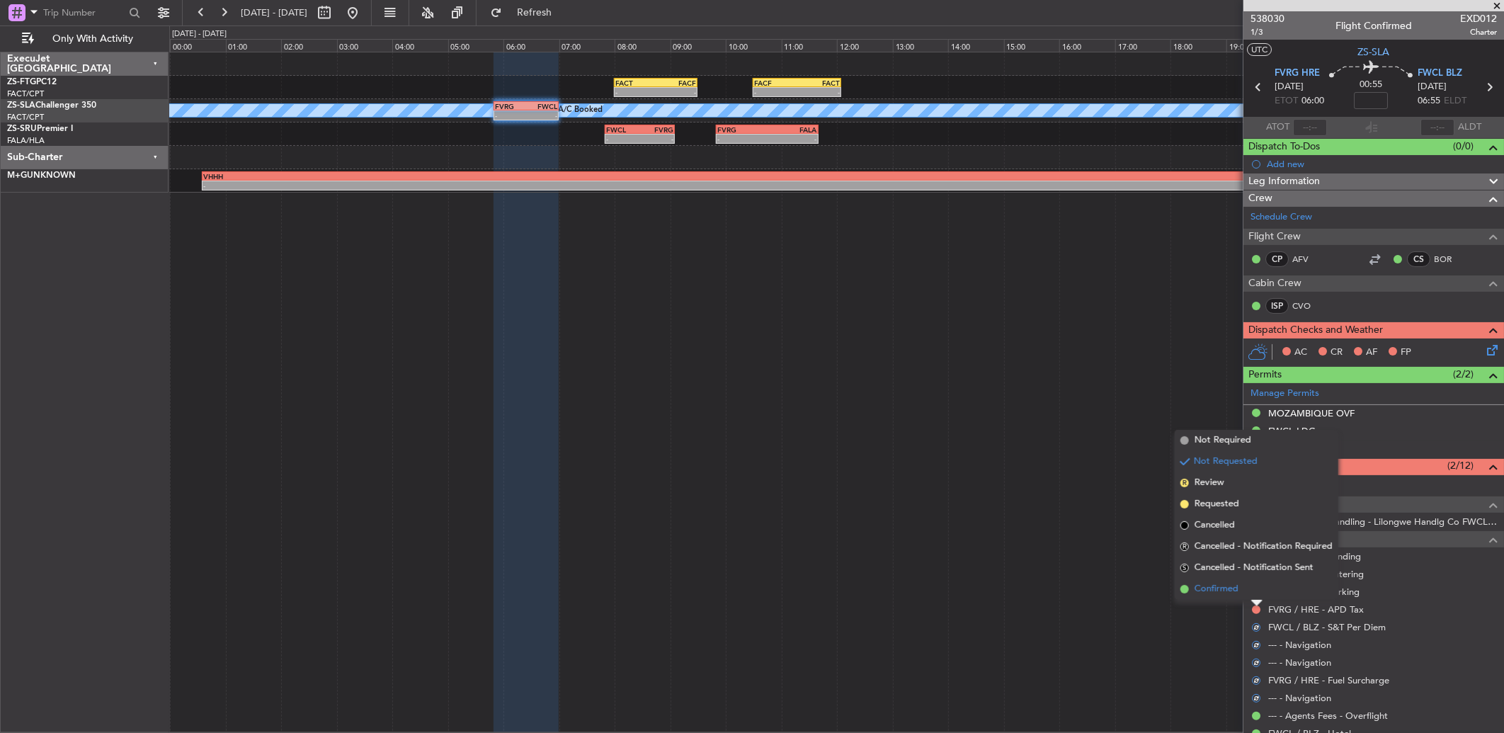
click at [1243, 585] on li "Confirmed" at bounding box center [1256, 588] width 164 height 21
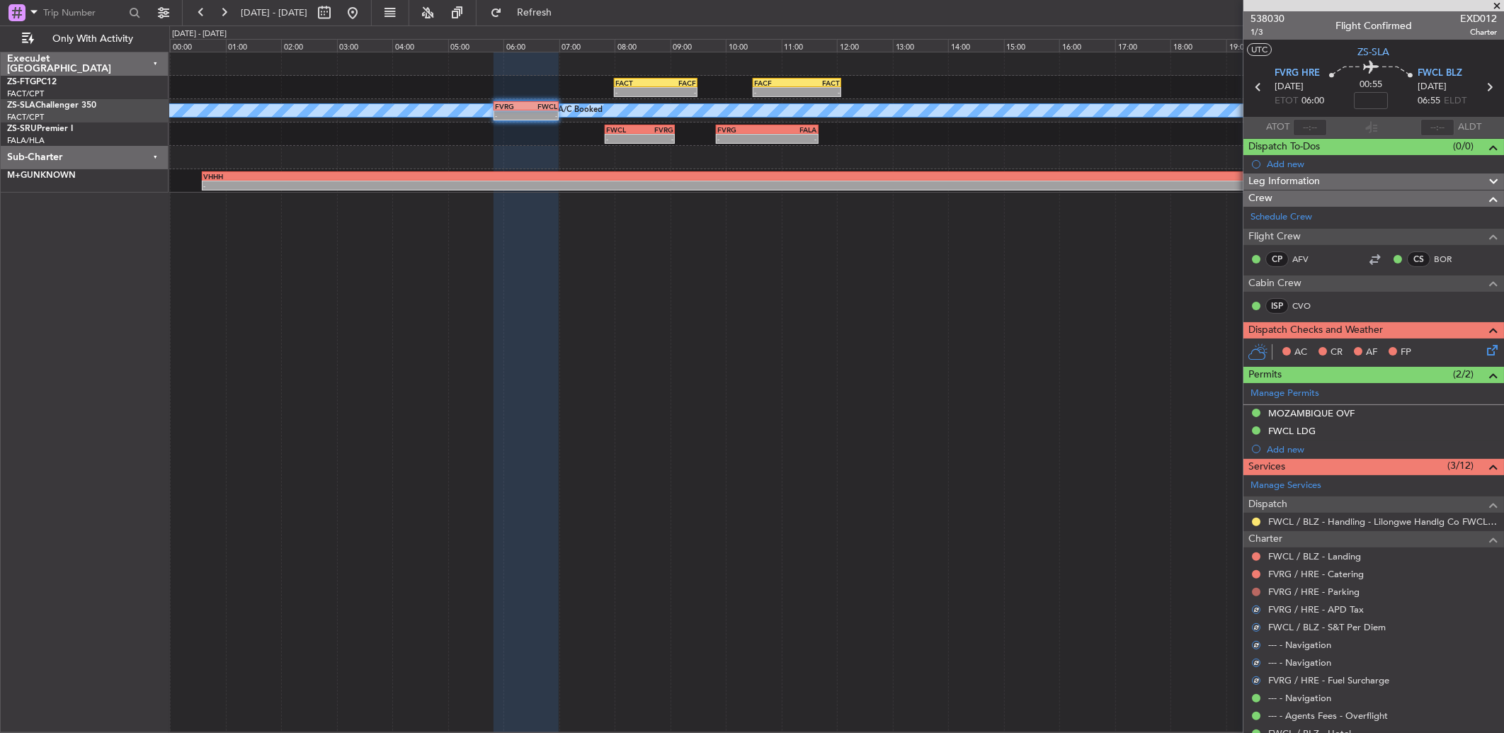
click at [1252, 590] on button at bounding box center [1256, 592] width 8 height 8
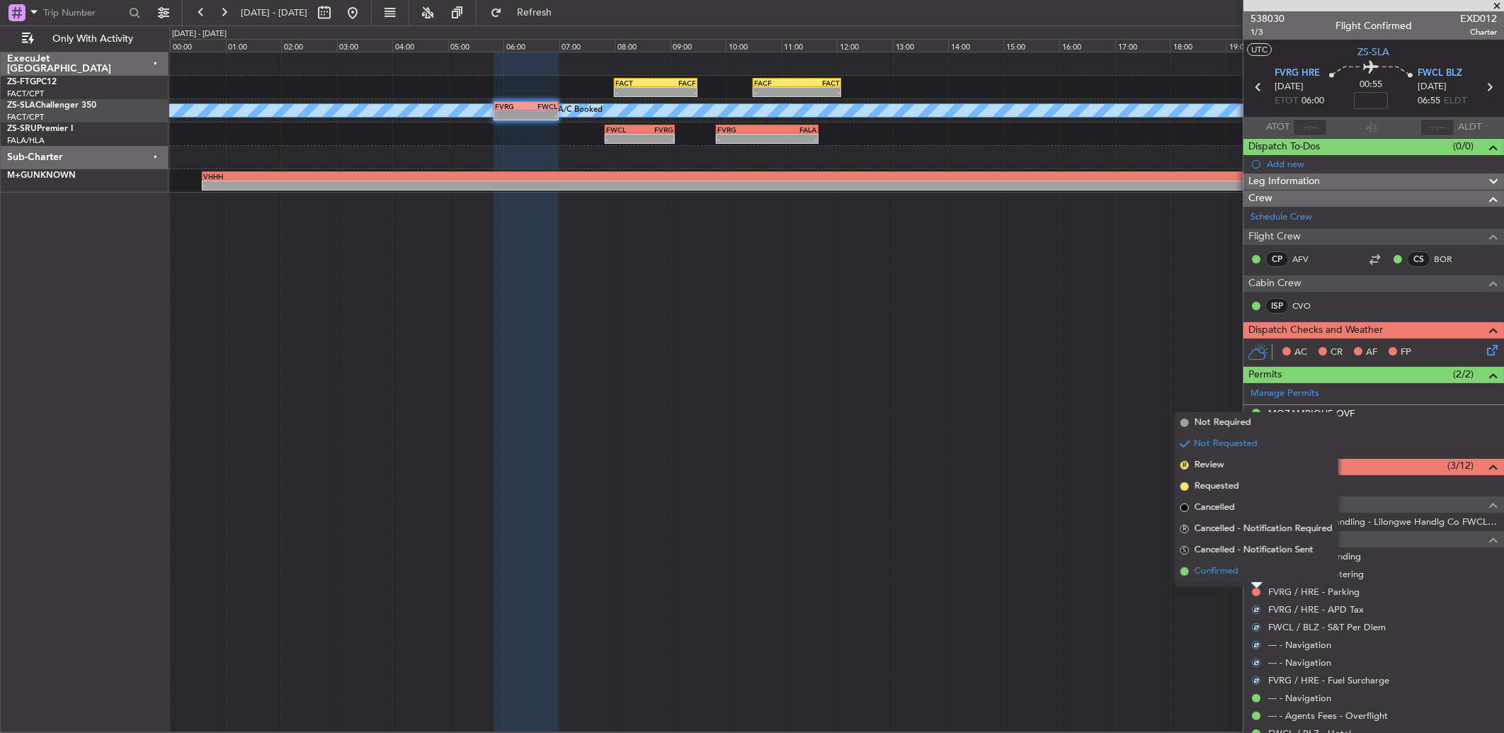
click at [1252, 569] on li "Confirmed" at bounding box center [1256, 571] width 164 height 21
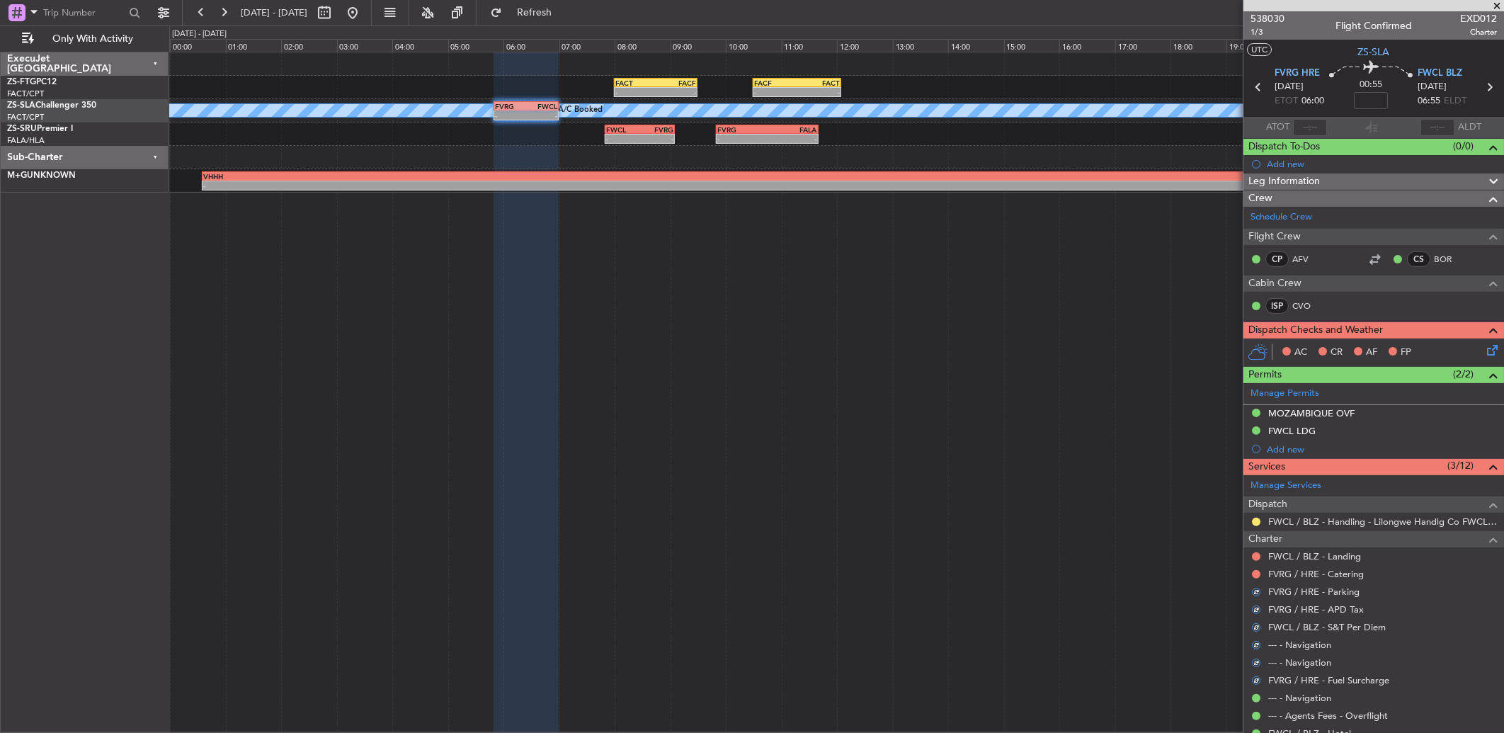
click at [1254, 569] on div at bounding box center [1255, 573] width 11 height 11
click at [1258, 577] on button at bounding box center [1256, 574] width 8 height 8
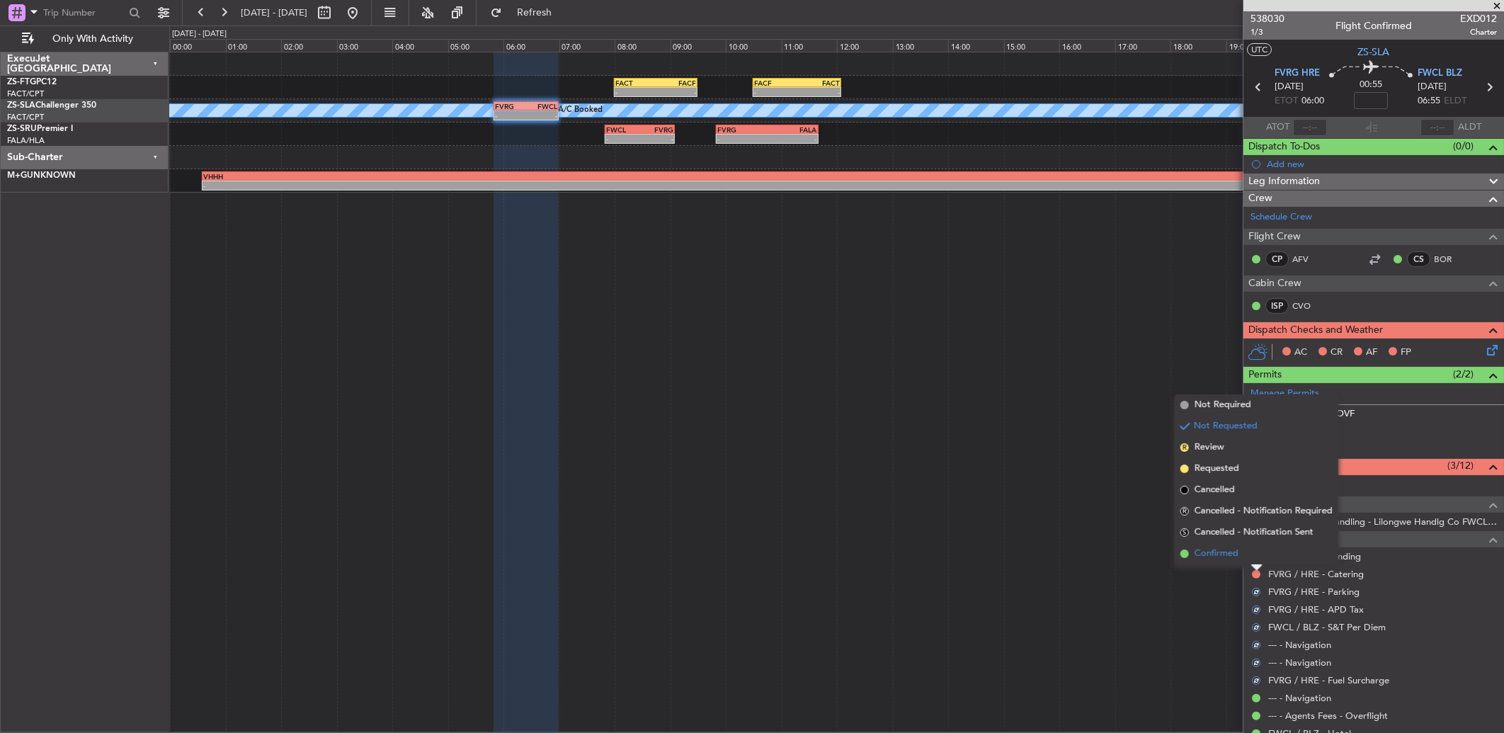
click at [1253, 554] on li "Confirmed" at bounding box center [1256, 553] width 164 height 21
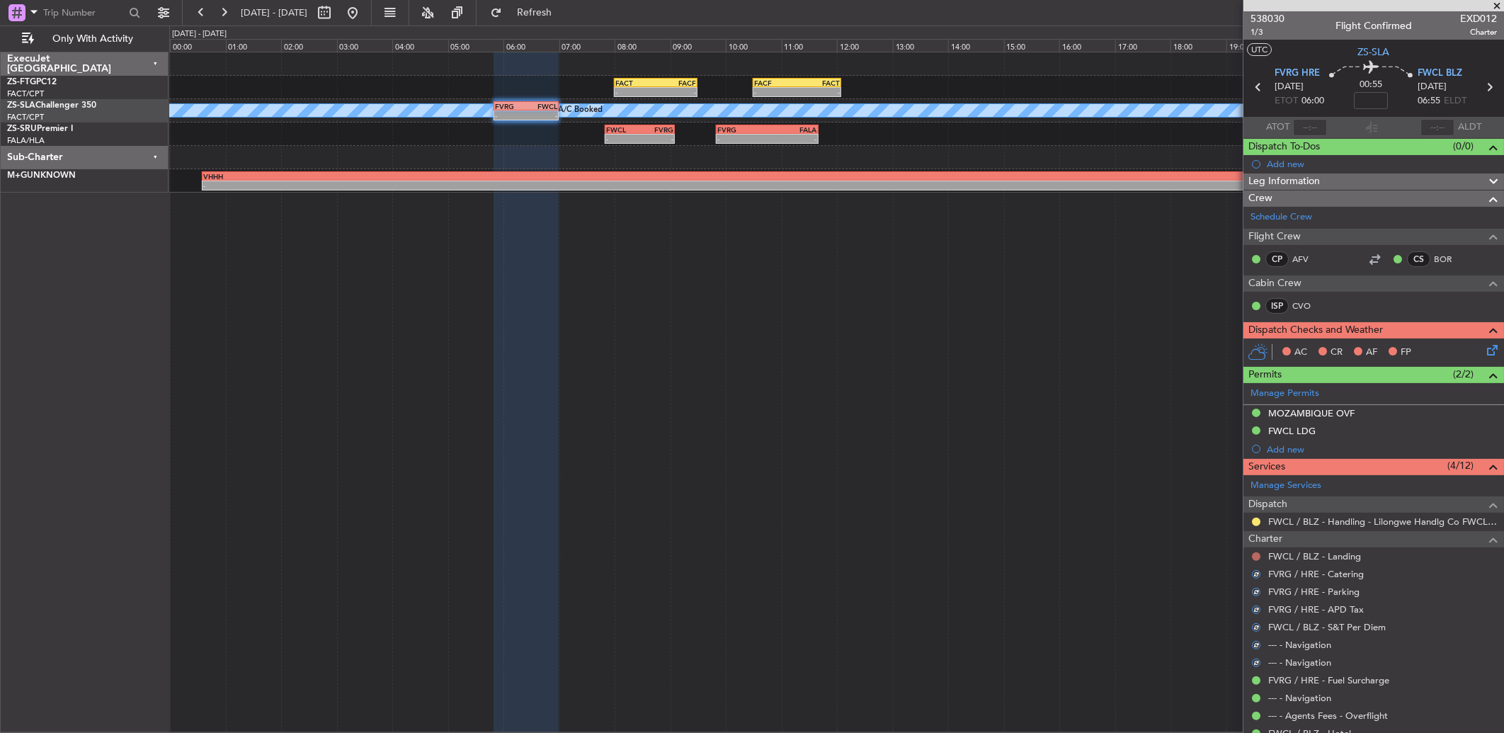
click at [1256, 555] on button at bounding box center [1256, 556] width 8 height 8
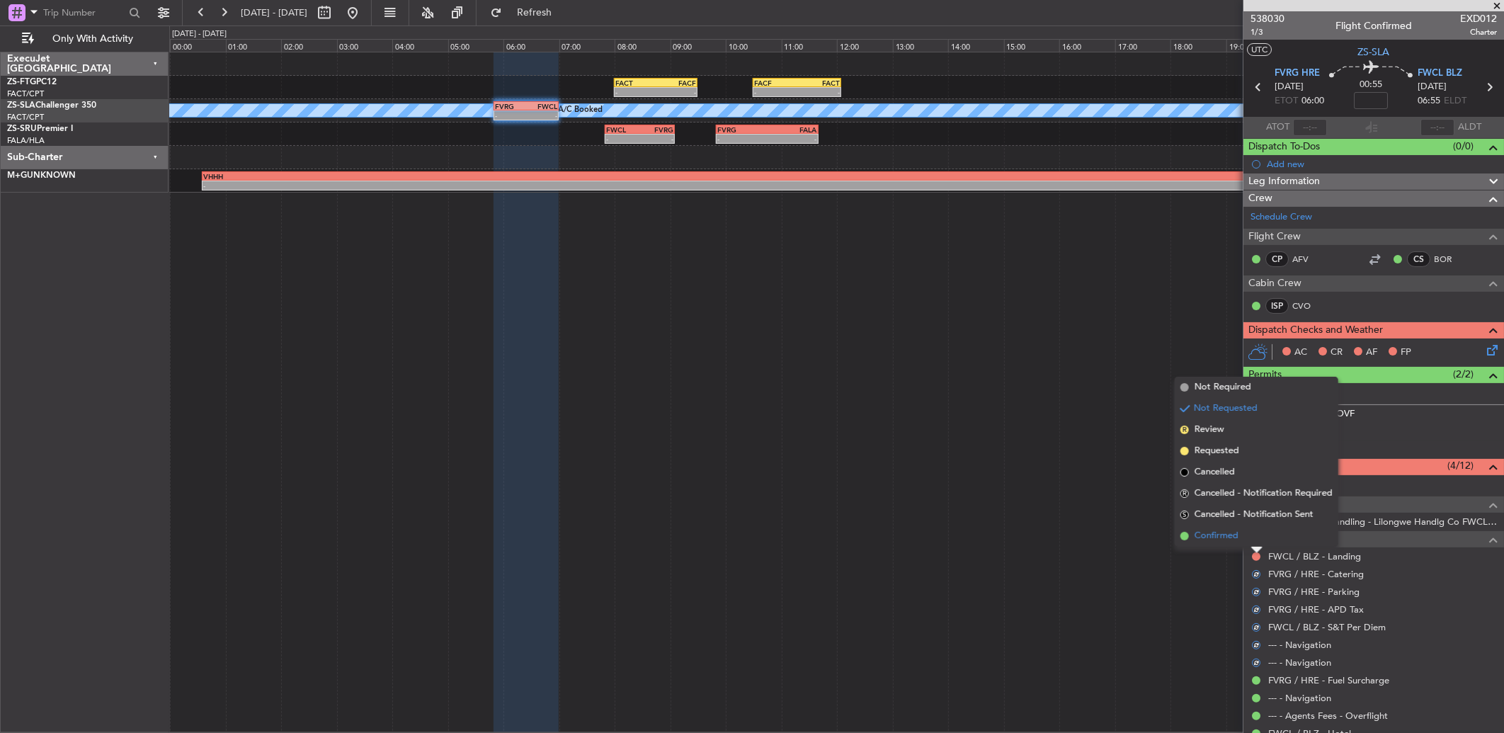
click at [1254, 542] on li "Confirmed" at bounding box center [1256, 535] width 164 height 21
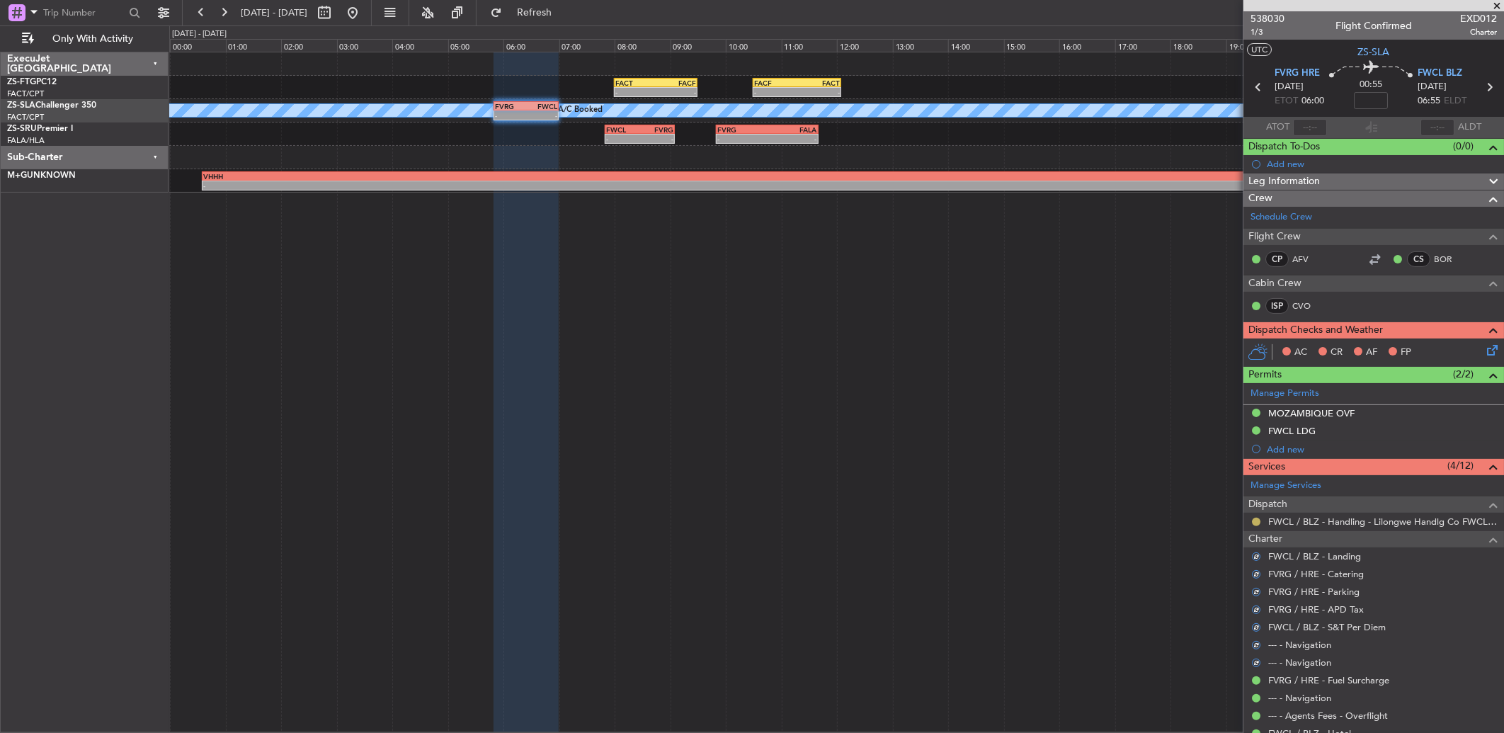
click at [1257, 522] on button at bounding box center [1256, 521] width 8 height 8
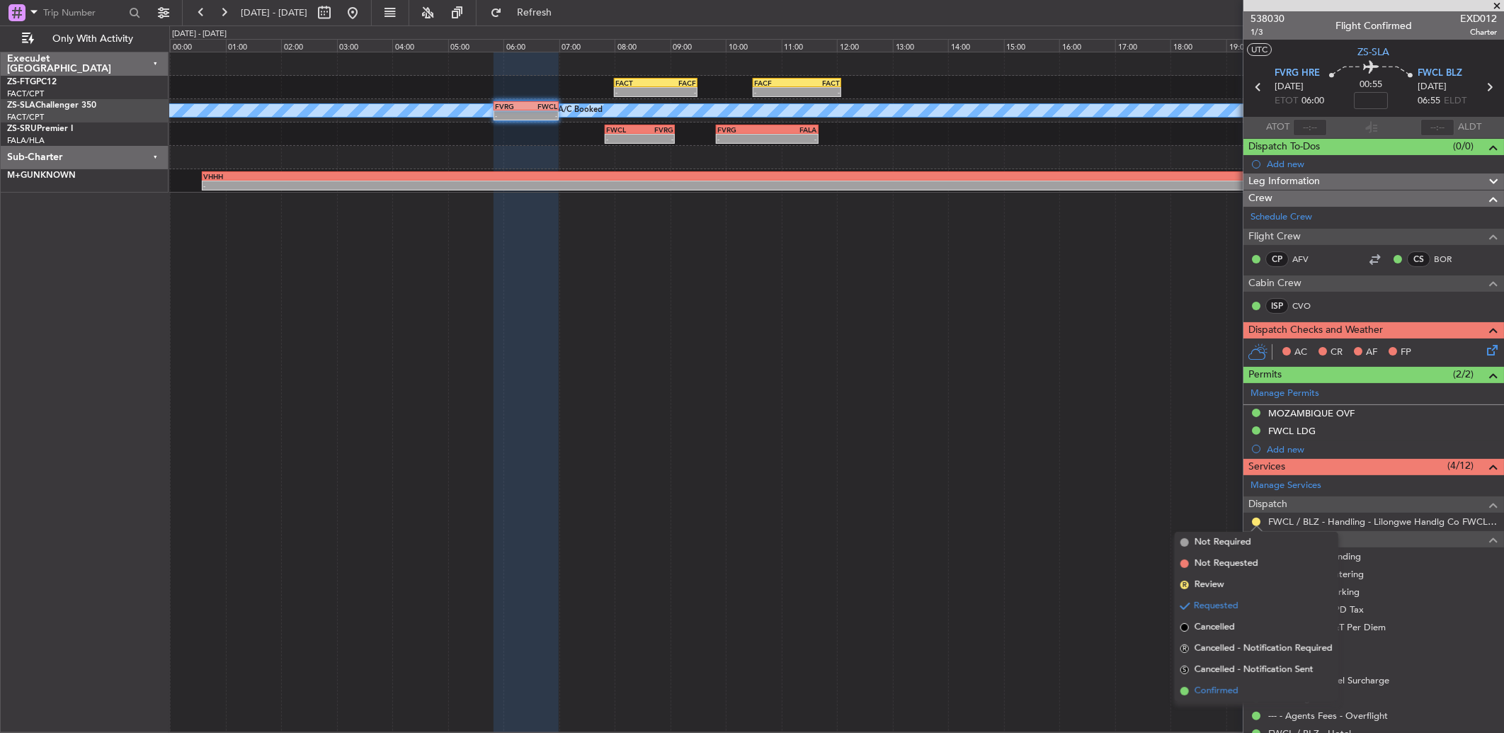
click at [1242, 692] on li "Confirmed" at bounding box center [1256, 690] width 164 height 21
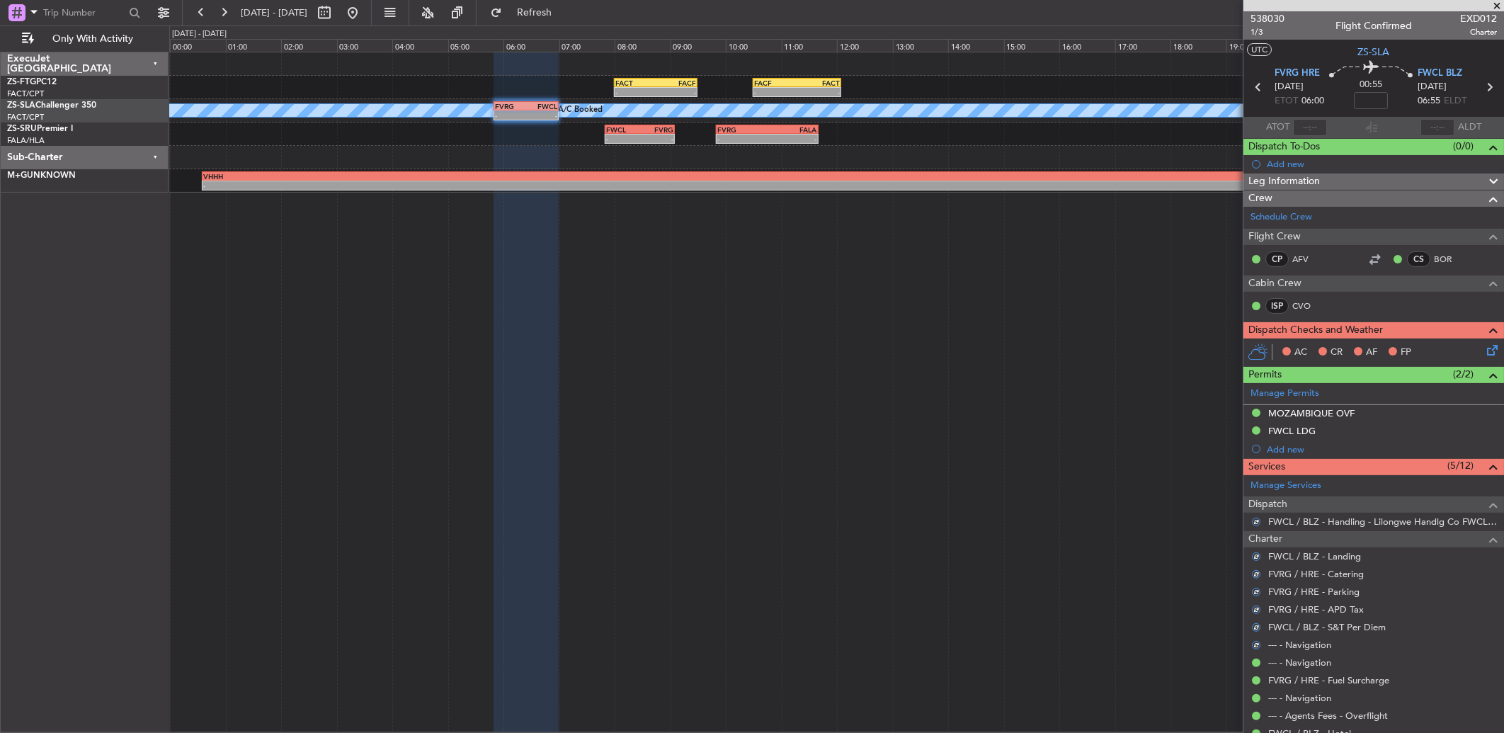
click at [1484, 348] on icon at bounding box center [1489, 347] width 11 height 11
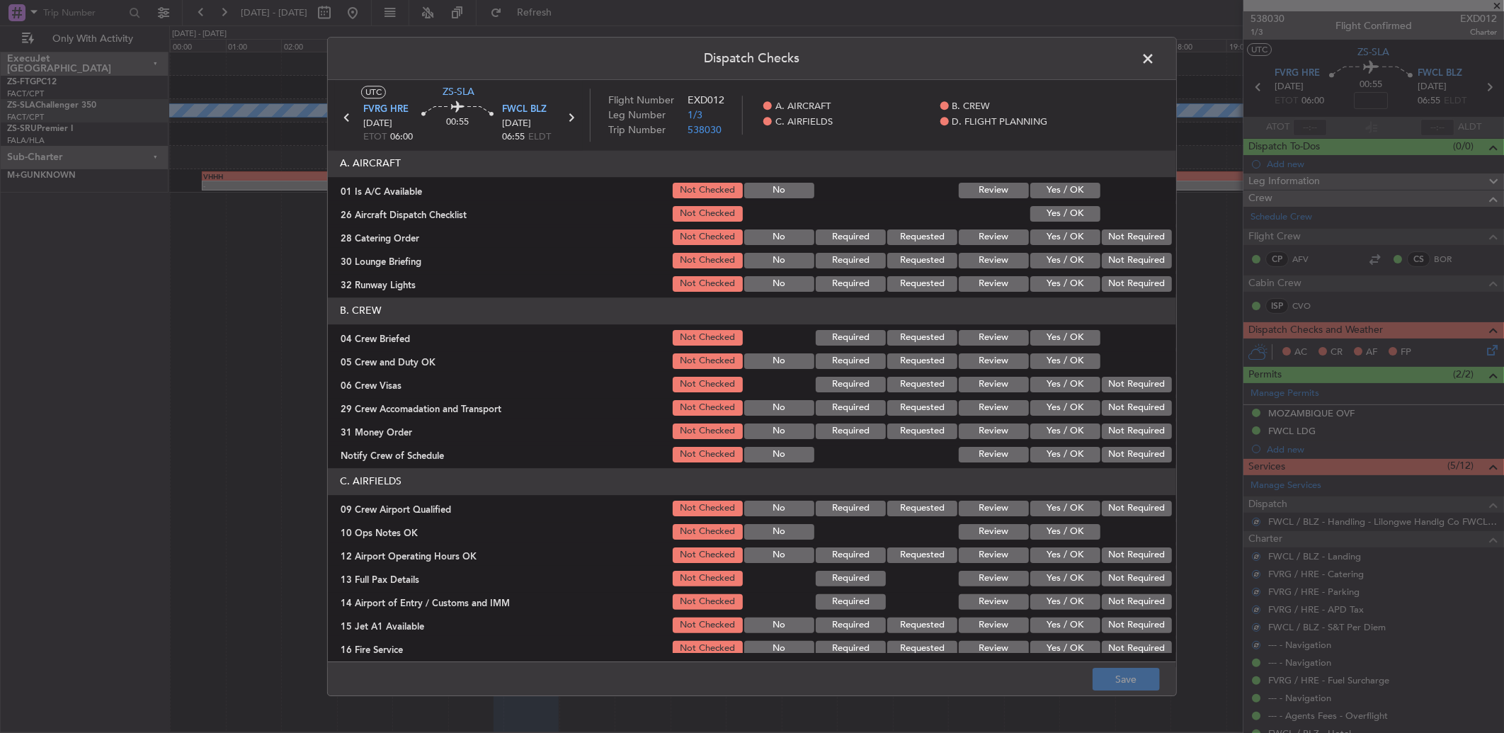
drag, startPoint x: 1089, startPoint y: 188, endPoint x: 1089, endPoint y: 202, distance: 14.9
click at [1099, 189] on div at bounding box center [1134, 191] width 71 height 20
click at [1099, 193] on div at bounding box center [1134, 191] width 71 height 20
click at [1072, 200] on section "A. AIRCRAFT 01 Is A/C Available Not Checked No Review Yes / OK 26 Aircraft Disp…" at bounding box center [752, 222] width 848 height 144
click at [1070, 195] on button "Yes / OK" at bounding box center [1065, 191] width 70 height 16
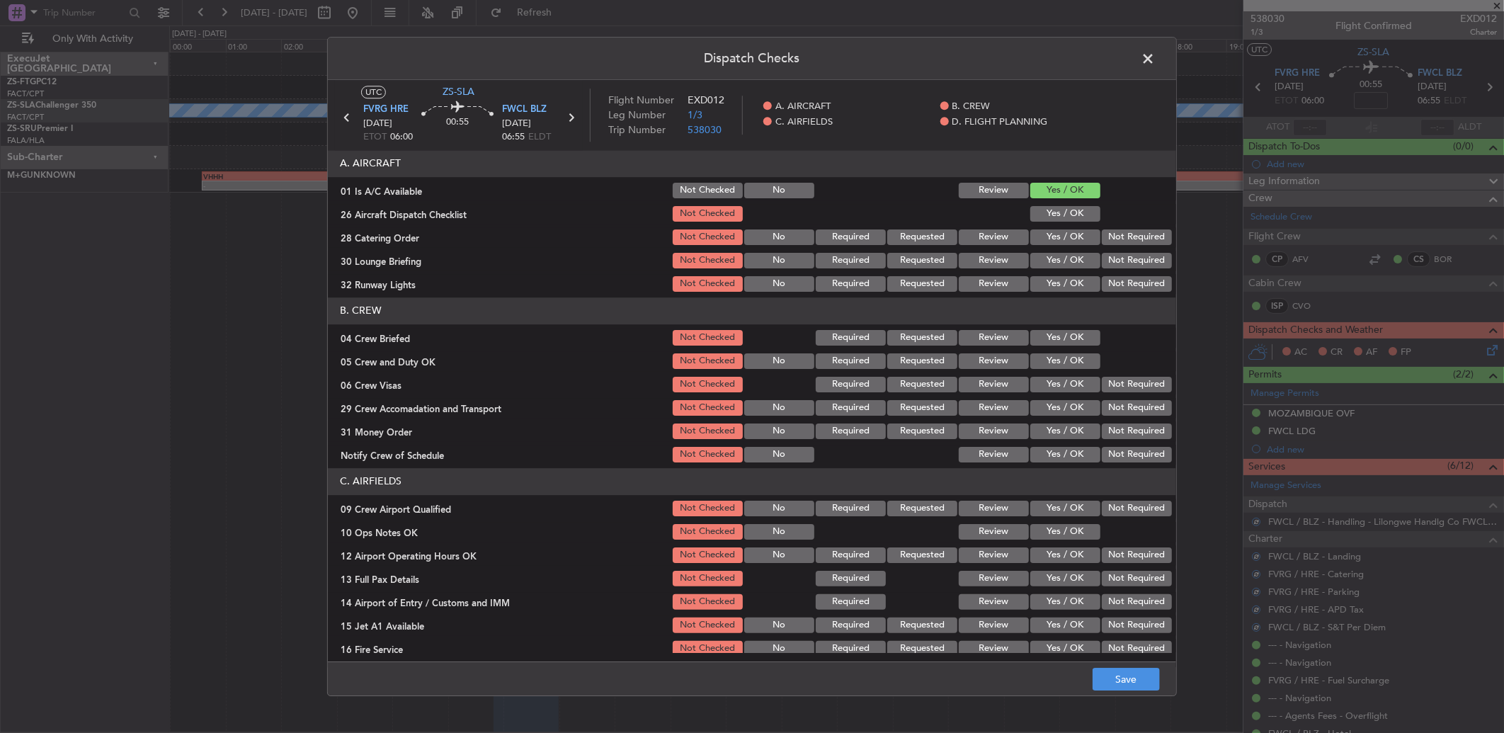
click at [1067, 214] on button "Yes / OK" at bounding box center [1065, 214] width 70 height 16
click at [1111, 236] on button "Not Required" at bounding box center [1136, 237] width 70 height 16
drag, startPoint x: 1111, startPoint y: 236, endPoint x: 1110, endPoint y: 260, distance: 24.1
click at [1111, 241] on button "Not Required" at bounding box center [1136, 237] width 70 height 16
click at [1110, 264] on button "Not Required" at bounding box center [1136, 261] width 70 height 16
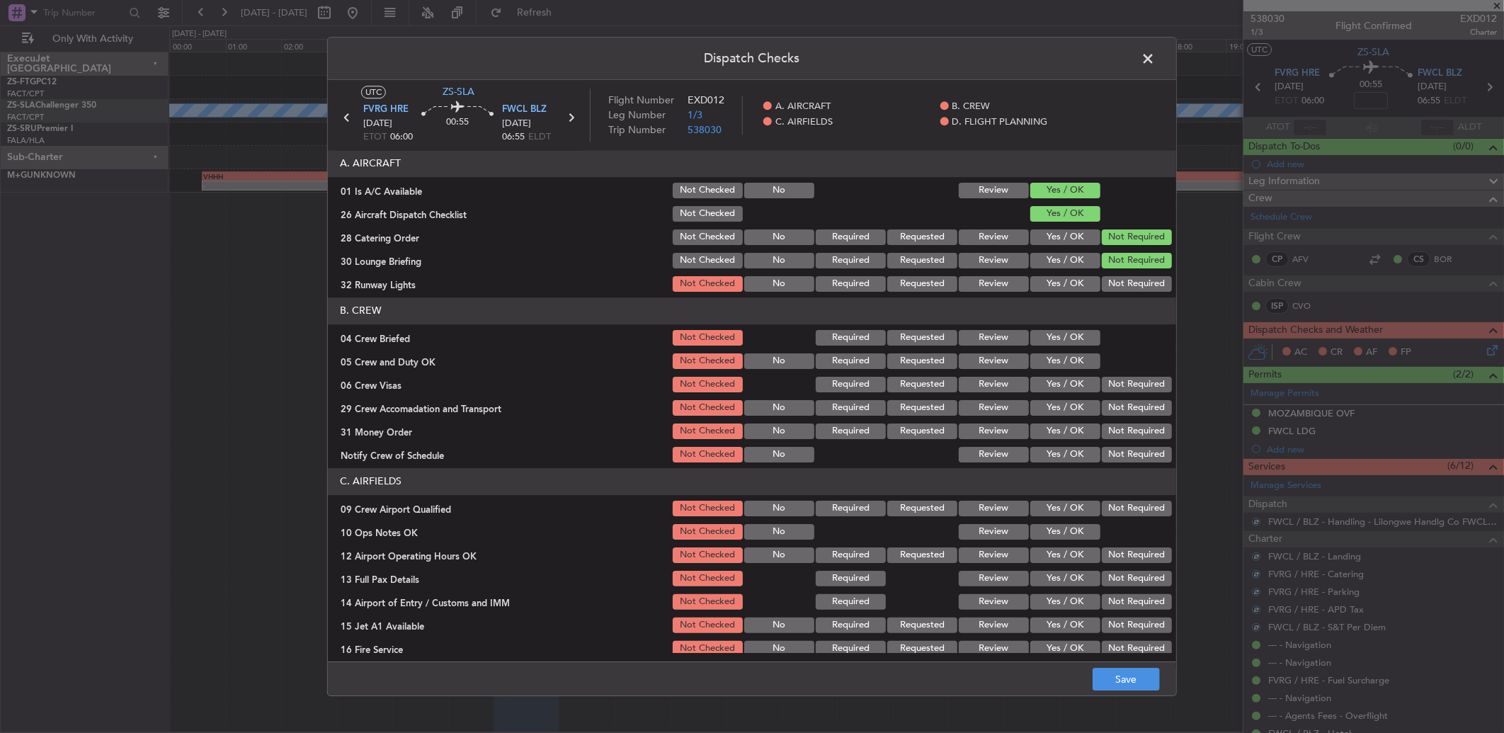
click at [1110, 269] on div "Not Required" at bounding box center [1134, 261] width 71 height 20
click at [1110, 279] on button "Not Required" at bounding box center [1136, 284] width 70 height 16
click at [1080, 336] on button "Yes / OK" at bounding box center [1065, 338] width 70 height 16
click at [1078, 357] on button "Yes / OK" at bounding box center [1065, 361] width 70 height 16
drag, startPoint x: 1115, startPoint y: 383, endPoint x: 1109, endPoint y: 391, distance: 10.6
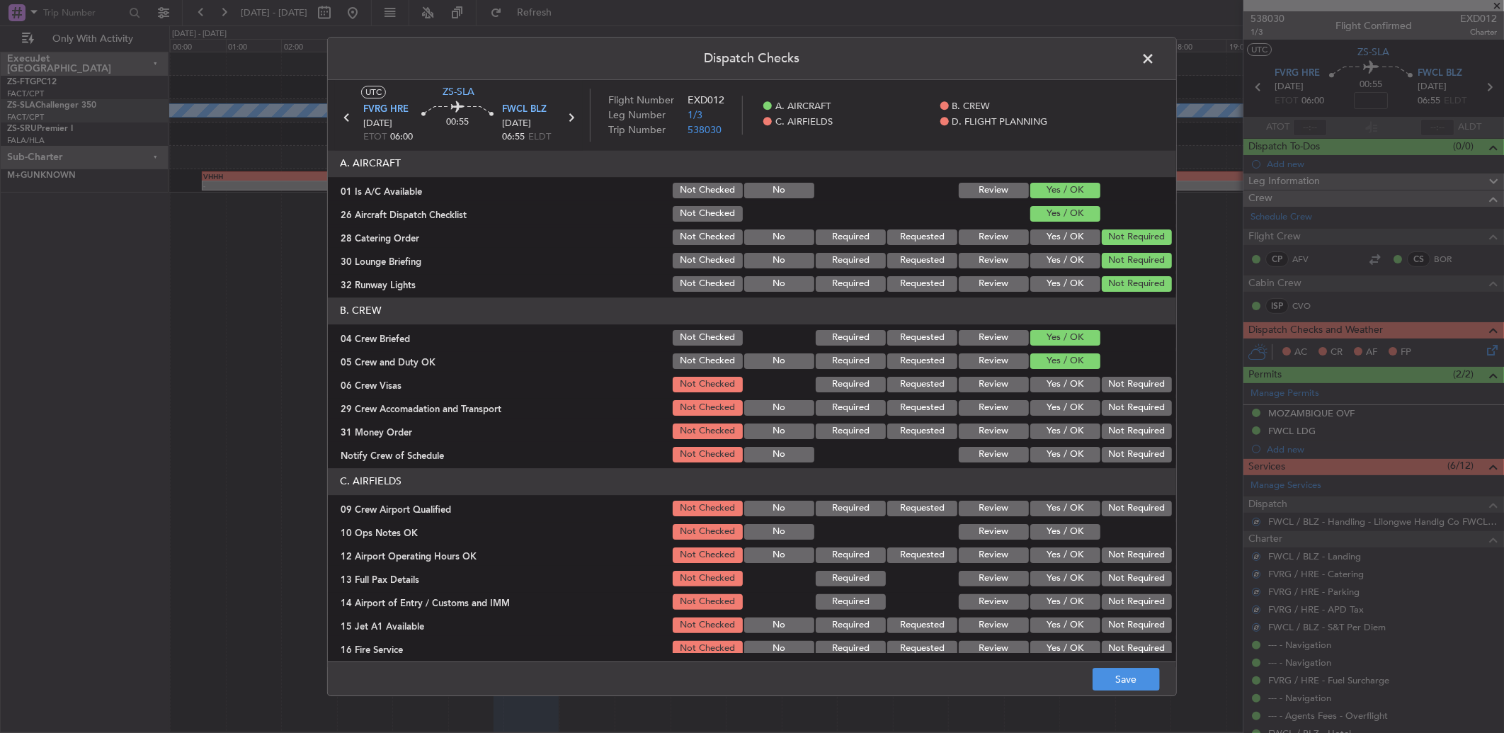
click at [1113, 384] on button "Not Required" at bounding box center [1136, 385] width 70 height 16
drag, startPoint x: 1109, startPoint y: 391, endPoint x: 1109, endPoint y: 401, distance: 9.2
click at [1109, 400] on section "B. CREW 04 Crew Briefed Not Checked Required Requested Review Yes / OK 05 Crew …" at bounding box center [752, 380] width 848 height 167
click at [1109, 401] on button "Not Required" at bounding box center [1136, 408] width 70 height 16
click at [1106, 408] on button "Not Required" at bounding box center [1136, 408] width 70 height 16
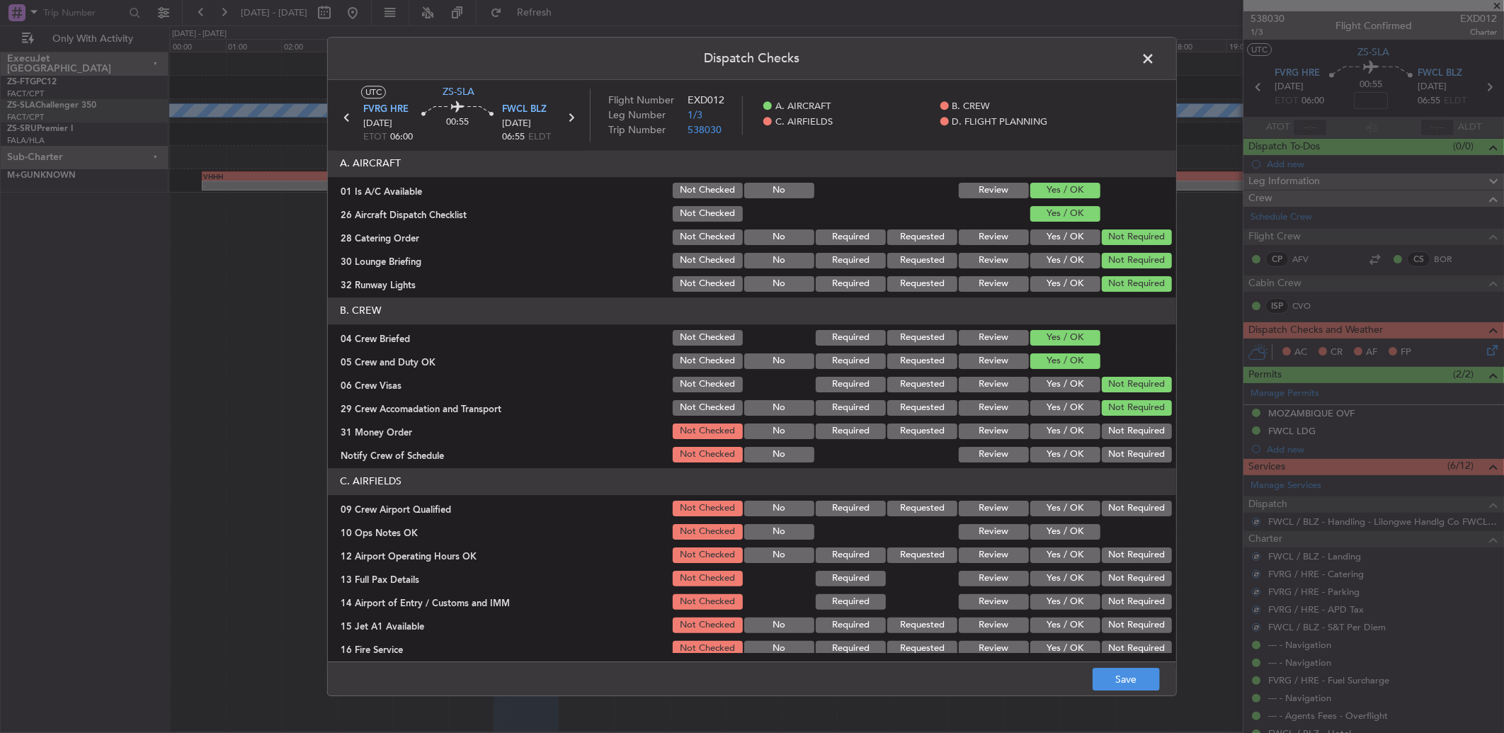
click at [1105, 434] on button "Not Required" at bounding box center [1136, 431] width 70 height 16
click at [1107, 450] on button "Not Required" at bounding box center [1136, 455] width 70 height 16
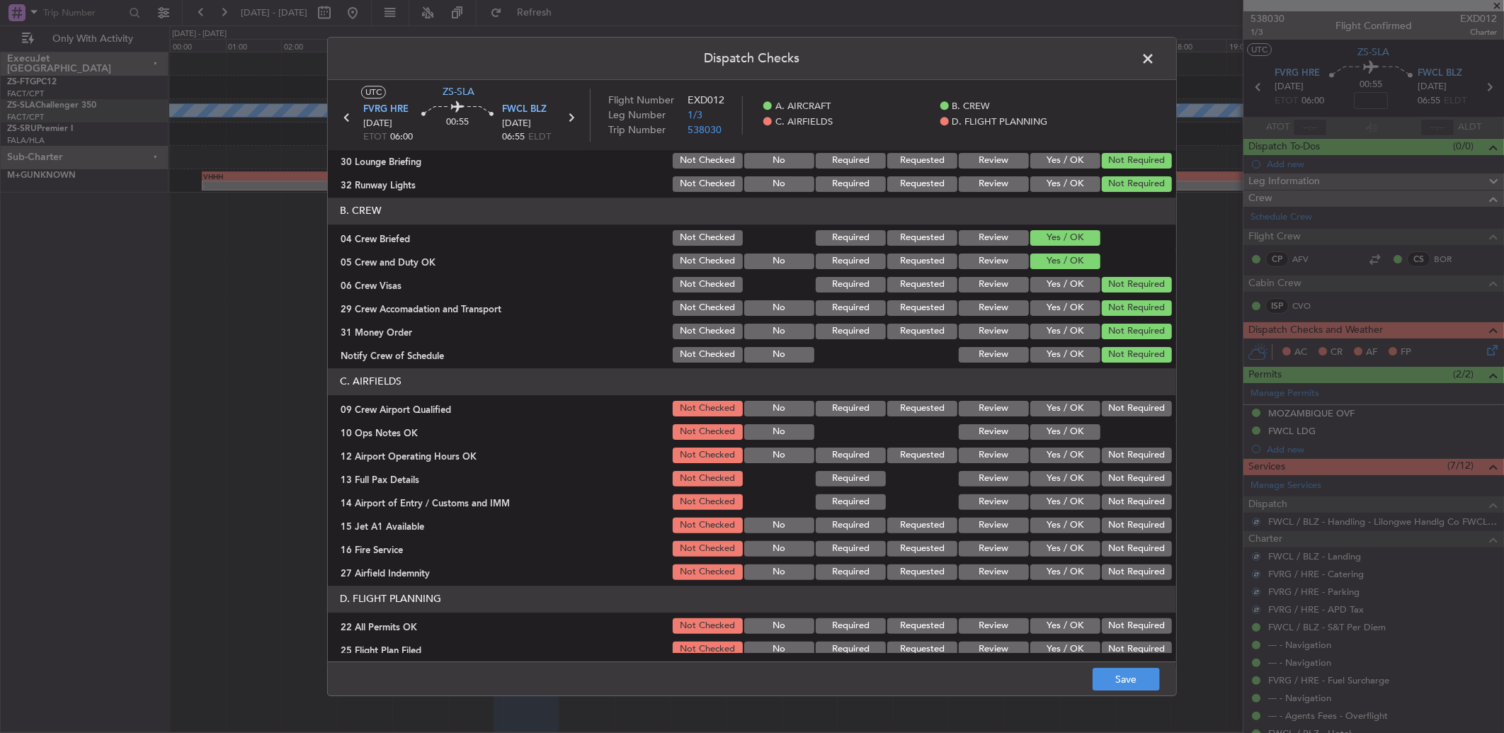
scroll to position [132, 0]
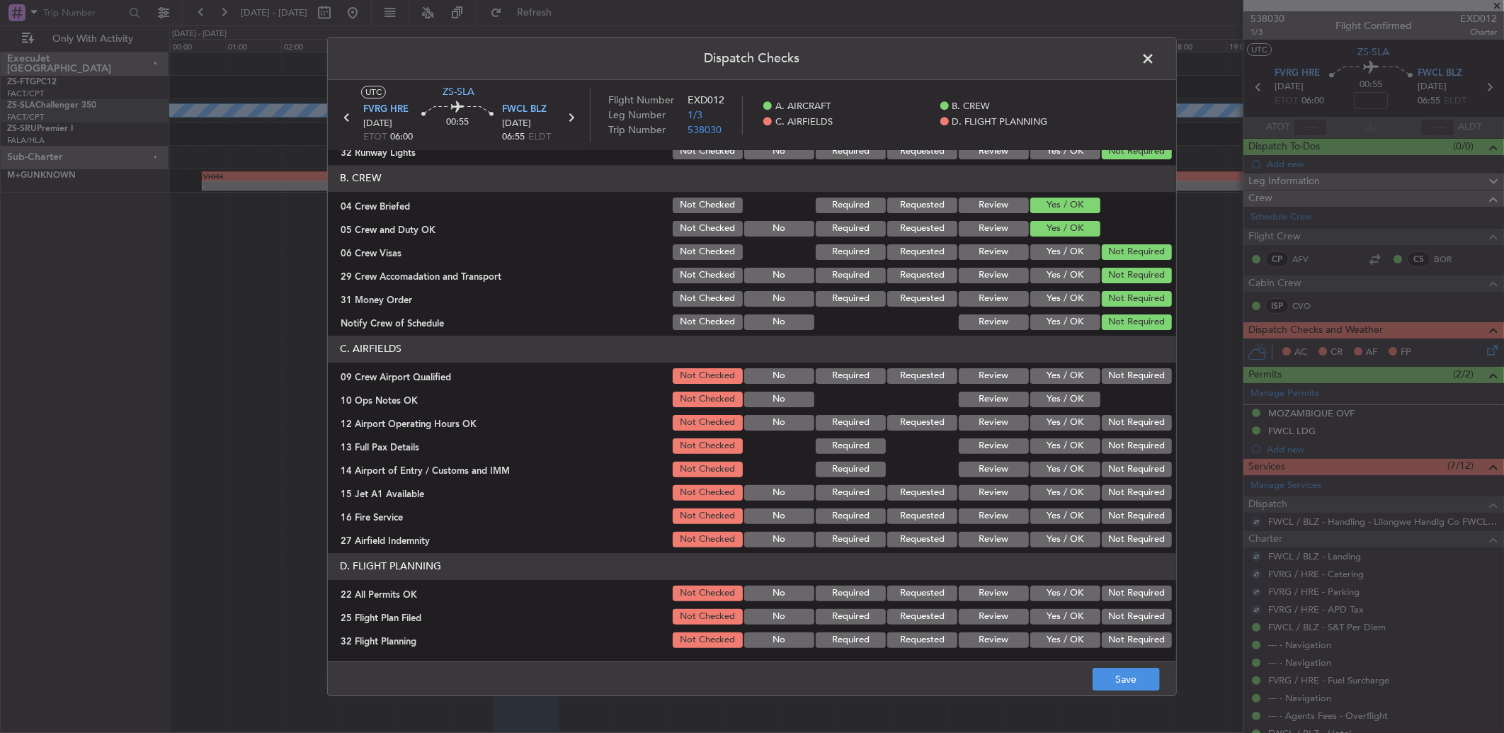
drag, startPoint x: 1103, startPoint y: 366, endPoint x: 1084, endPoint y: 395, distance: 34.8
click at [1103, 370] on div "Not Required" at bounding box center [1134, 376] width 71 height 20
drag, startPoint x: 1099, startPoint y: 378, endPoint x: 1083, endPoint y: 394, distance: 23.0
click at [1101, 379] on button "Not Required" at bounding box center [1136, 376] width 70 height 16
click at [1076, 401] on button "Yes / OK" at bounding box center [1065, 399] width 70 height 16
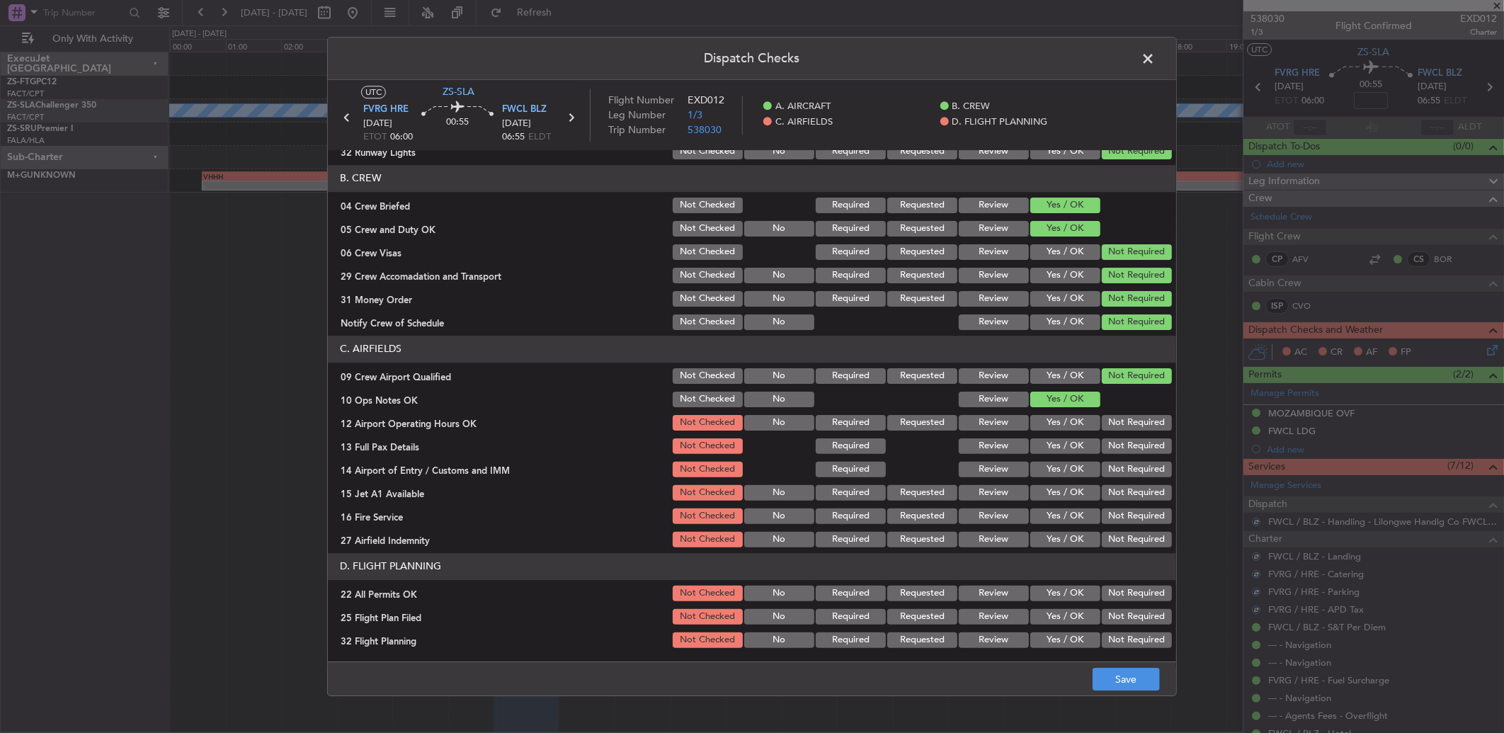
click at [1109, 419] on button "Not Required" at bounding box center [1136, 423] width 70 height 16
drag, startPoint x: 1109, startPoint y: 420, endPoint x: 1116, endPoint y: 441, distance: 22.2
click at [1115, 434] on section "C. AIRFIELDS 09 Crew Airport Qualified Not Checked No Required Requested Review…" at bounding box center [752, 443] width 848 height 214
click at [1116, 441] on button "Not Required" at bounding box center [1136, 446] width 70 height 16
click at [1118, 456] on section "C. AIRFIELDS 09 Crew Airport Qualified Not Checked No Required Requested Review…" at bounding box center [752, 443] width 848 height 214
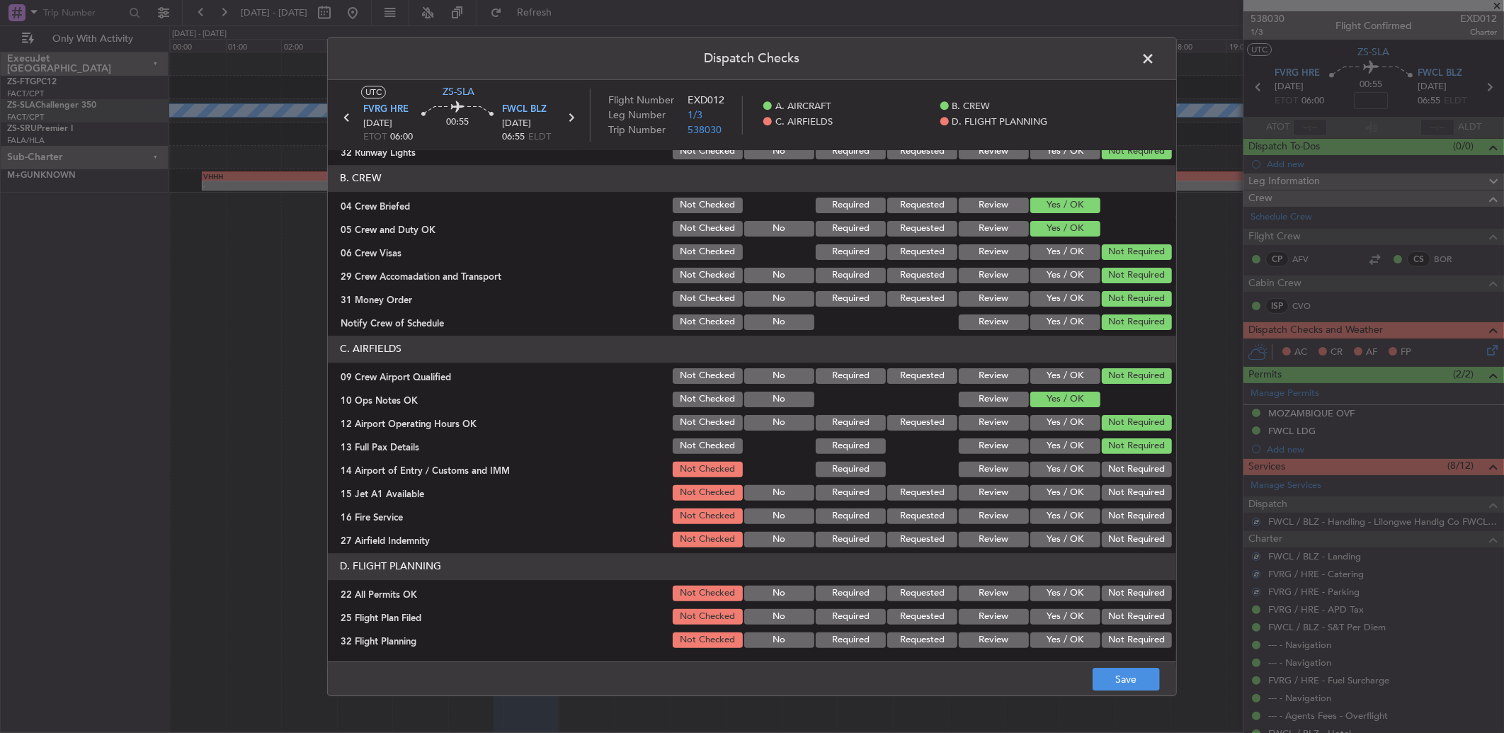
click at [1113, 471] on button "Not Required" at bounding box center [1136, 470] width 70 height 16
click at [1111, 479] on section "C. AIRFIELDS 09 Crew Airport Qualified Not Checked No Required Requested Review…" at bounding box center [752, 443] width 848 height 214
click at [1103, 493] on button "Not Required" at bounding box center [1136, 493] width 70 height 16
drag, startPoint x: 1105, startPoint y: 506, endPoint x: 1108, endPoint y: 519, distance: 13.1
click at [1106, 508] on section "C. AIRFIELDS 09 Crew Airport Qualified Not Checked No Required Requested Review…" at bounding box center [752, 443] width 848 height 214
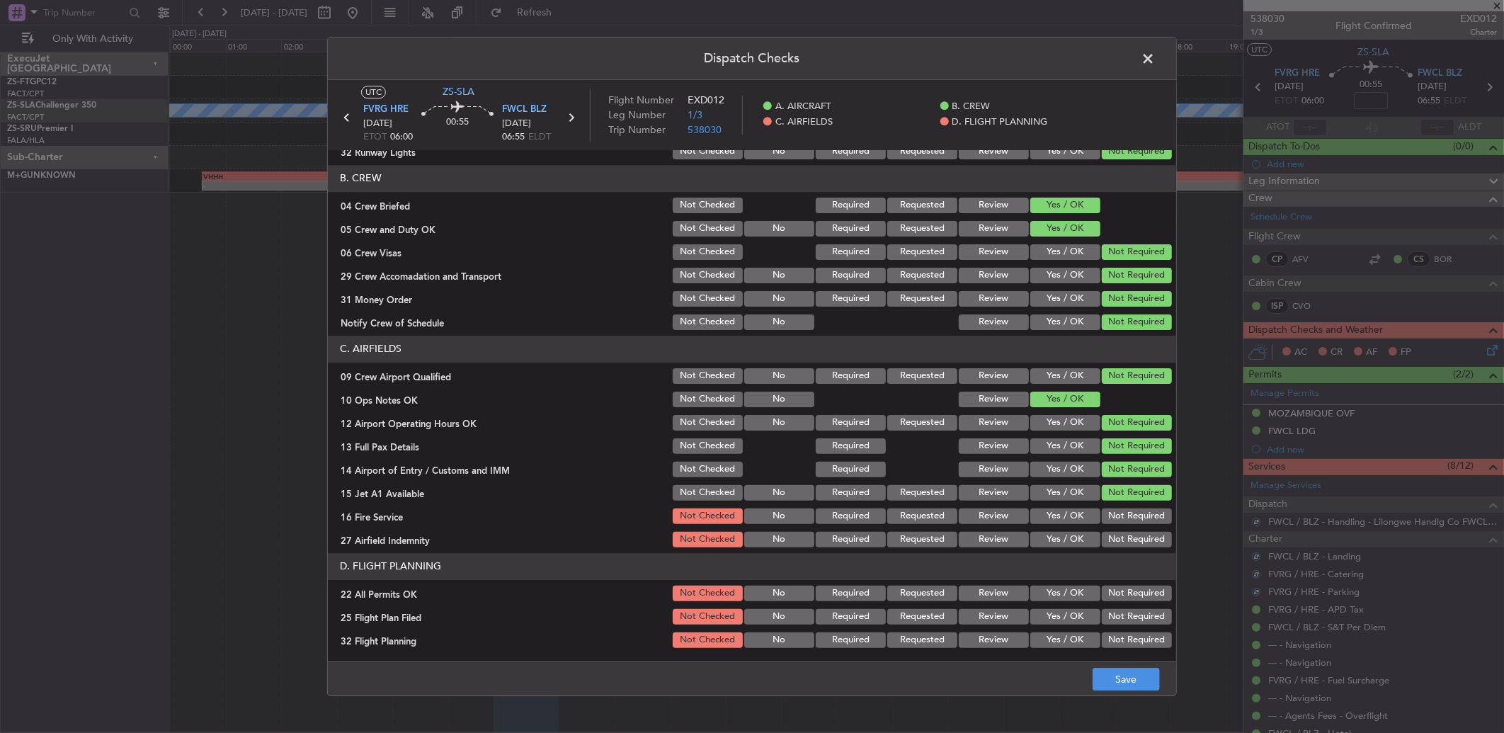
click at [1108, 519] on button "Not Required" at bounding box center [1136, 516] width 70 height 16
click at [1113, 535] on button "Not Required" at bounding box center [1136, 540] width 70 height 16
click at [1109, 590] on button "Not Required" at bounding box center [1136, 593] width 70 height 16
click at [1081, 614] on button "Yes / OK" at bounding box center [1065, 617] width 70 height 16
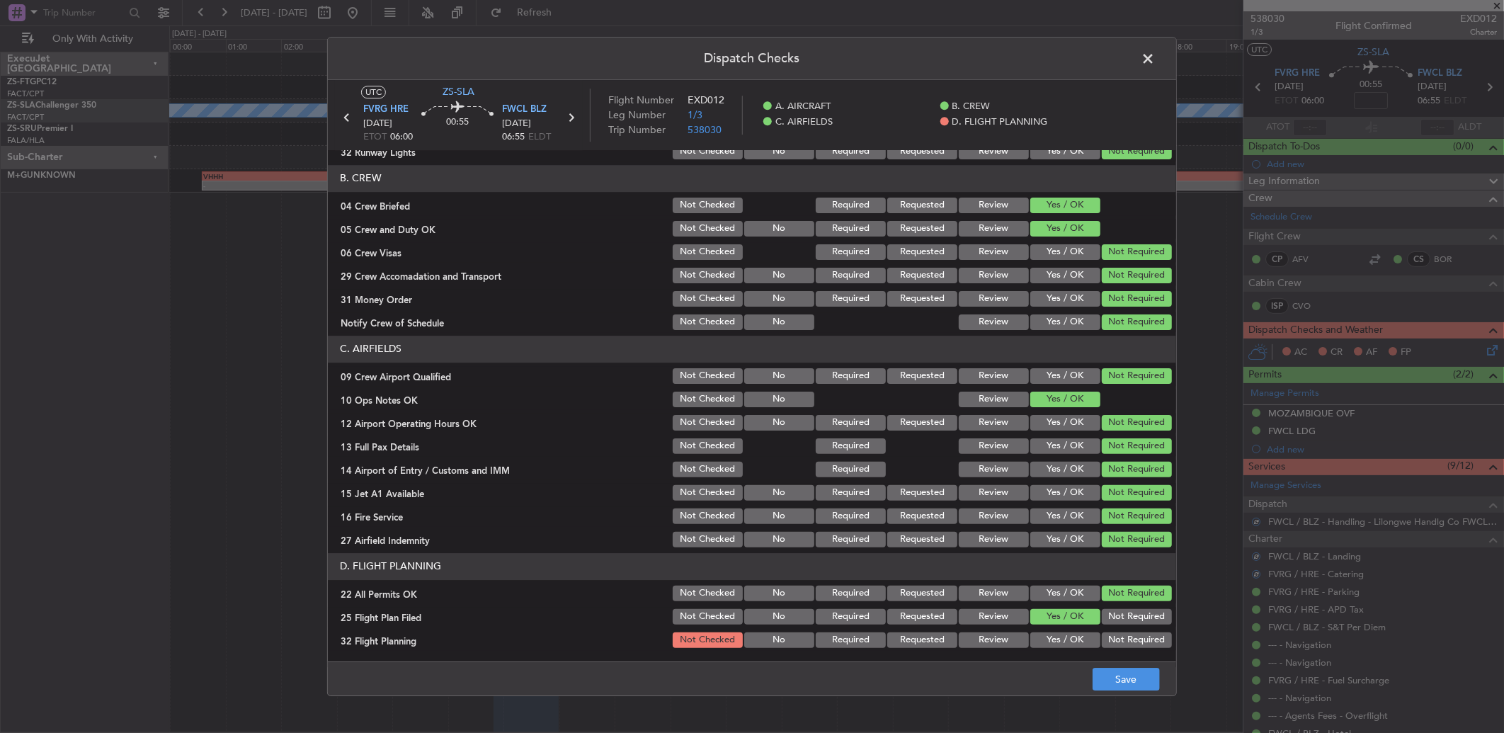
click at [1078, 630] on div "Yes / OK" at bounding box center [1063, 640] width 71 height 20
drag, startPoint x: 1077, startPoint y: 643, endPoint x: 1090, endPoint y: 652, distance: 15.7
click at [1076, 644] on button "Yes / OK" at bounding box center [1065, 640] width 70 height 16
click at [1116, 682] on button "Save" at bounding box center [1125, 679] width 67 height 23
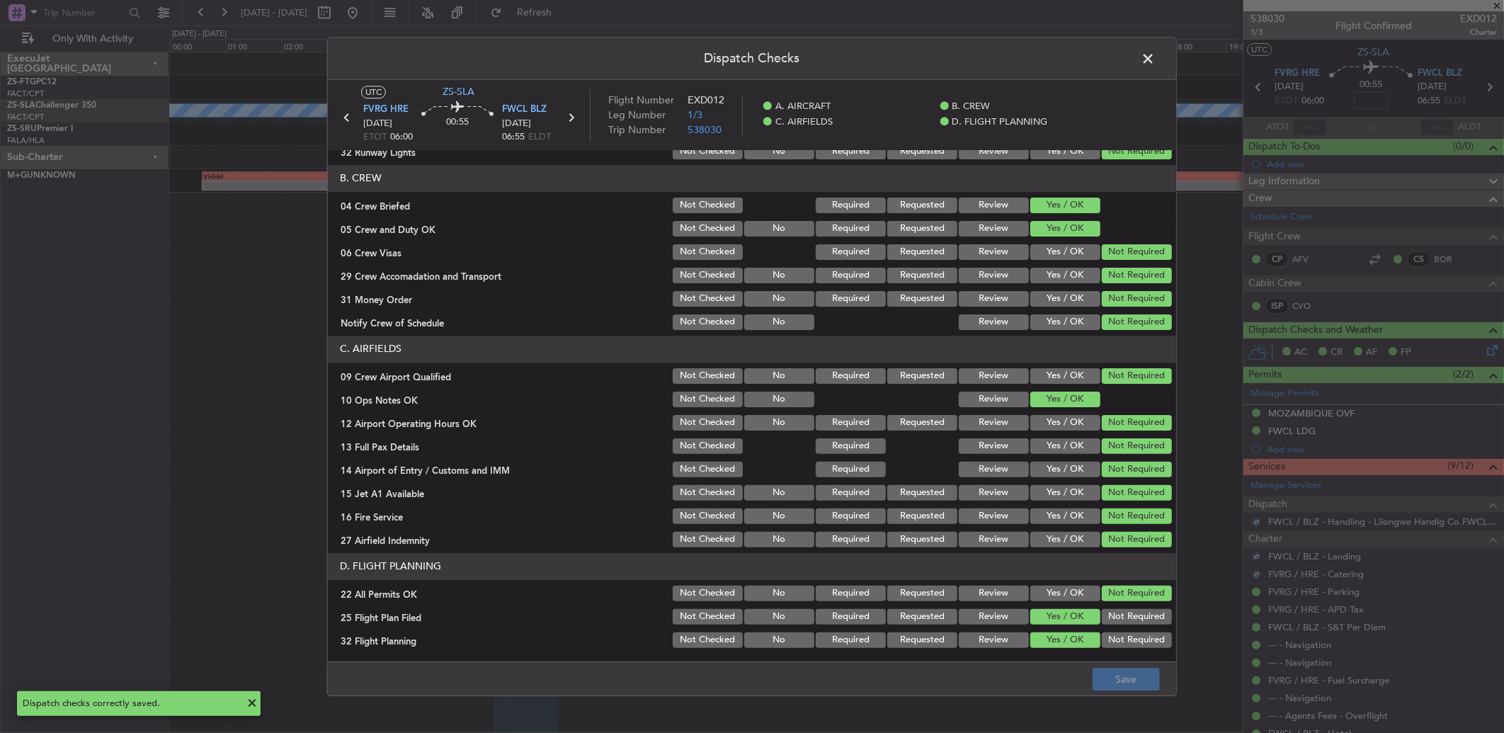
click at [1164, 61] on header "Dispatch Checks" at bounding box center [752, 59] width 848 height 42
click at [1155, 61] on span at bounding box center [1155, 62] width 0 height 28
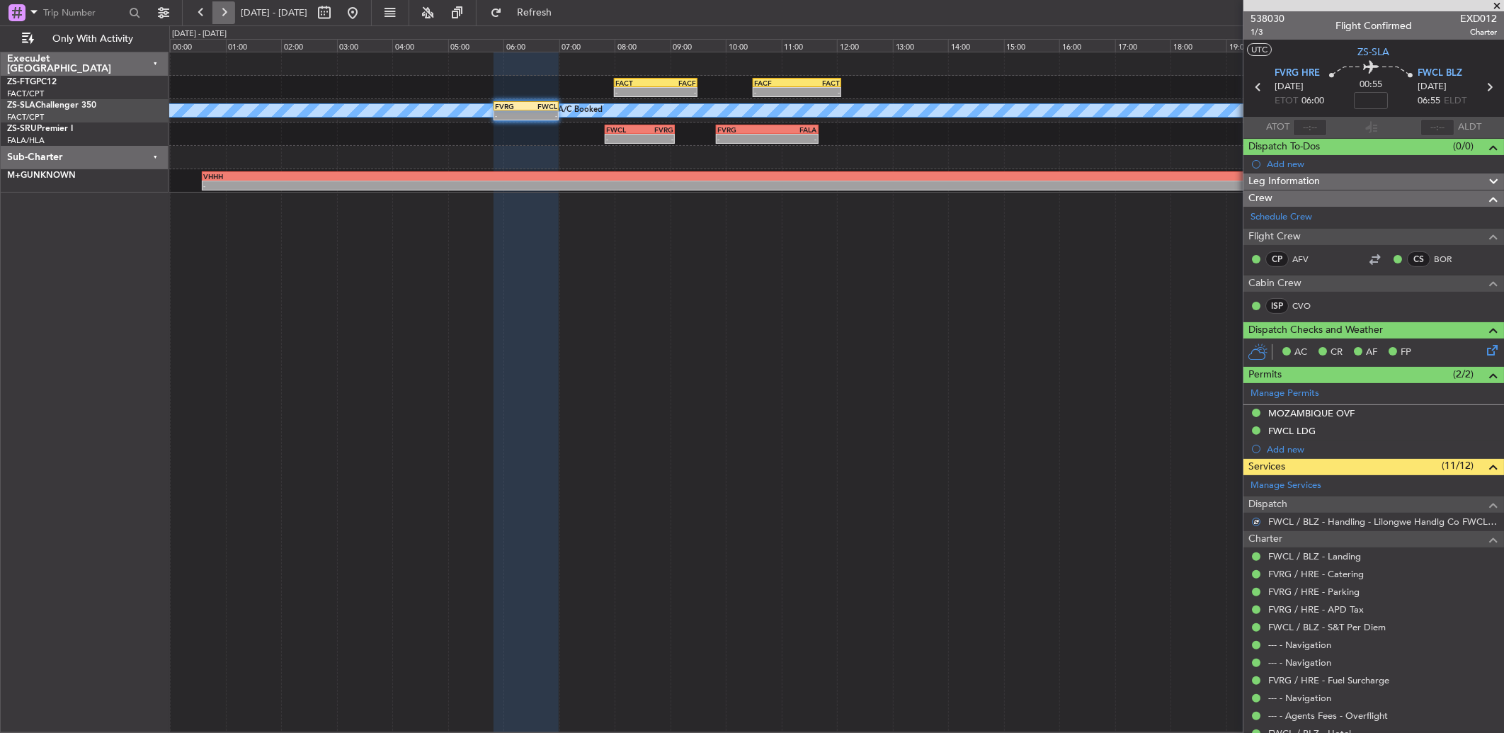
click at [224, 9] on button at bounding box center [223, 12] width 23 height 23
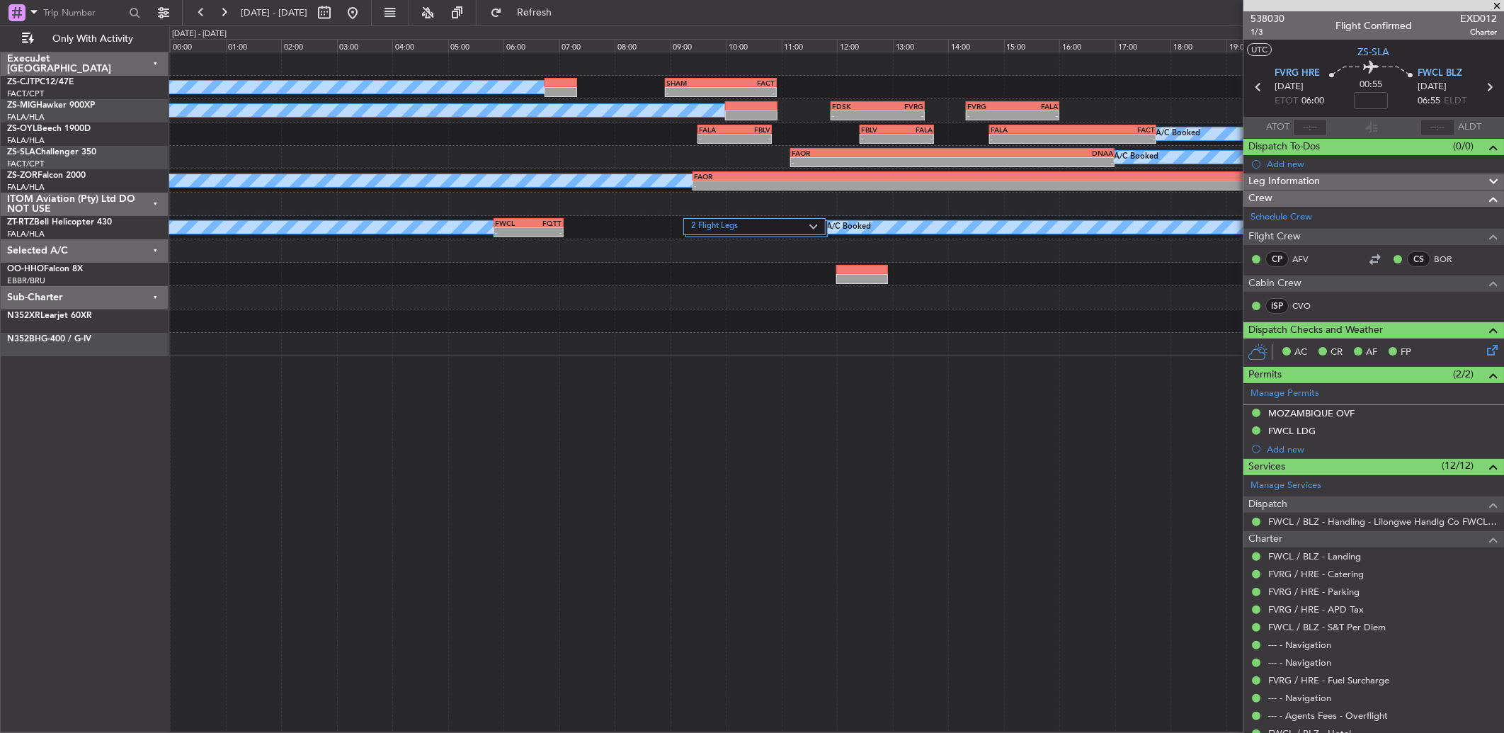
click at [1497, 11] on span at bounding box center [1496, 6] width 14 height 13
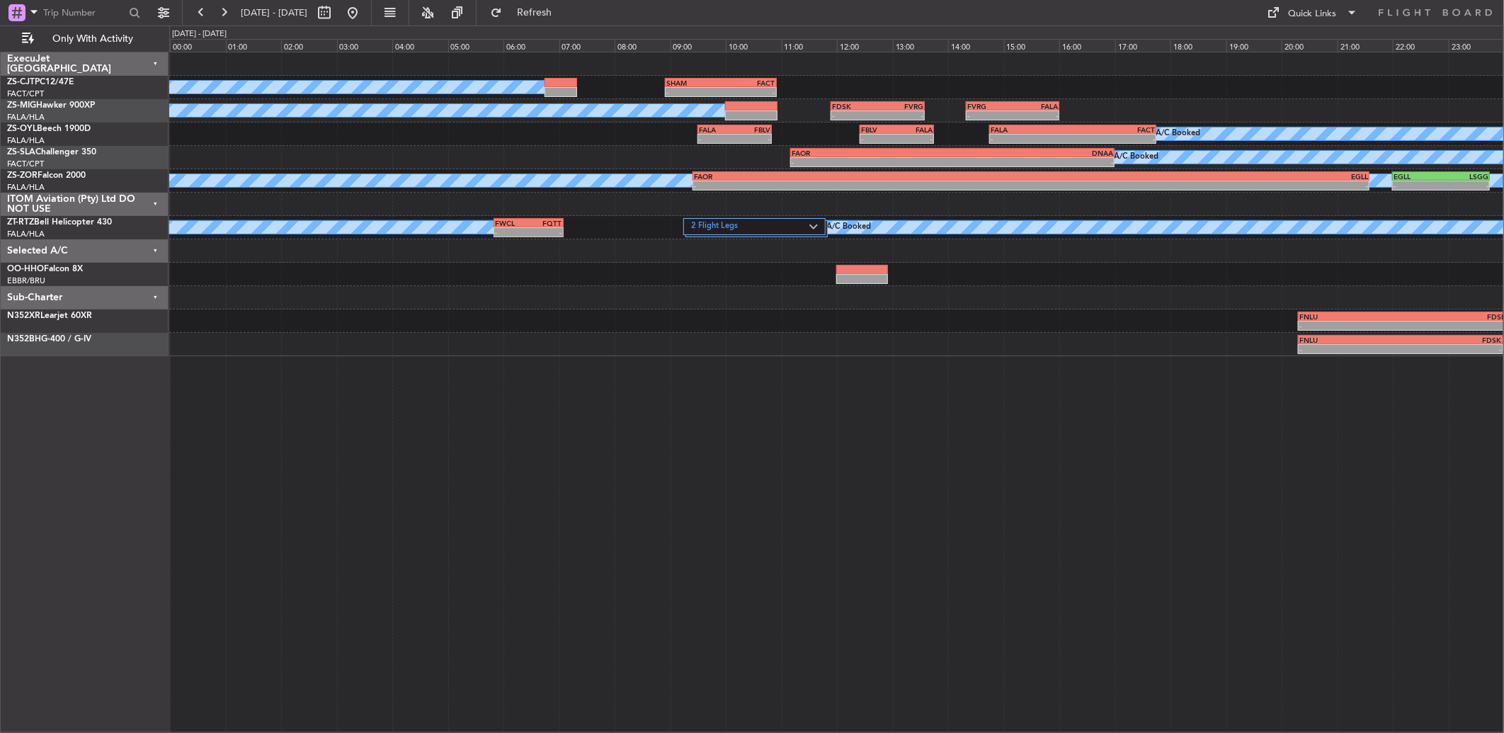
type input "0"
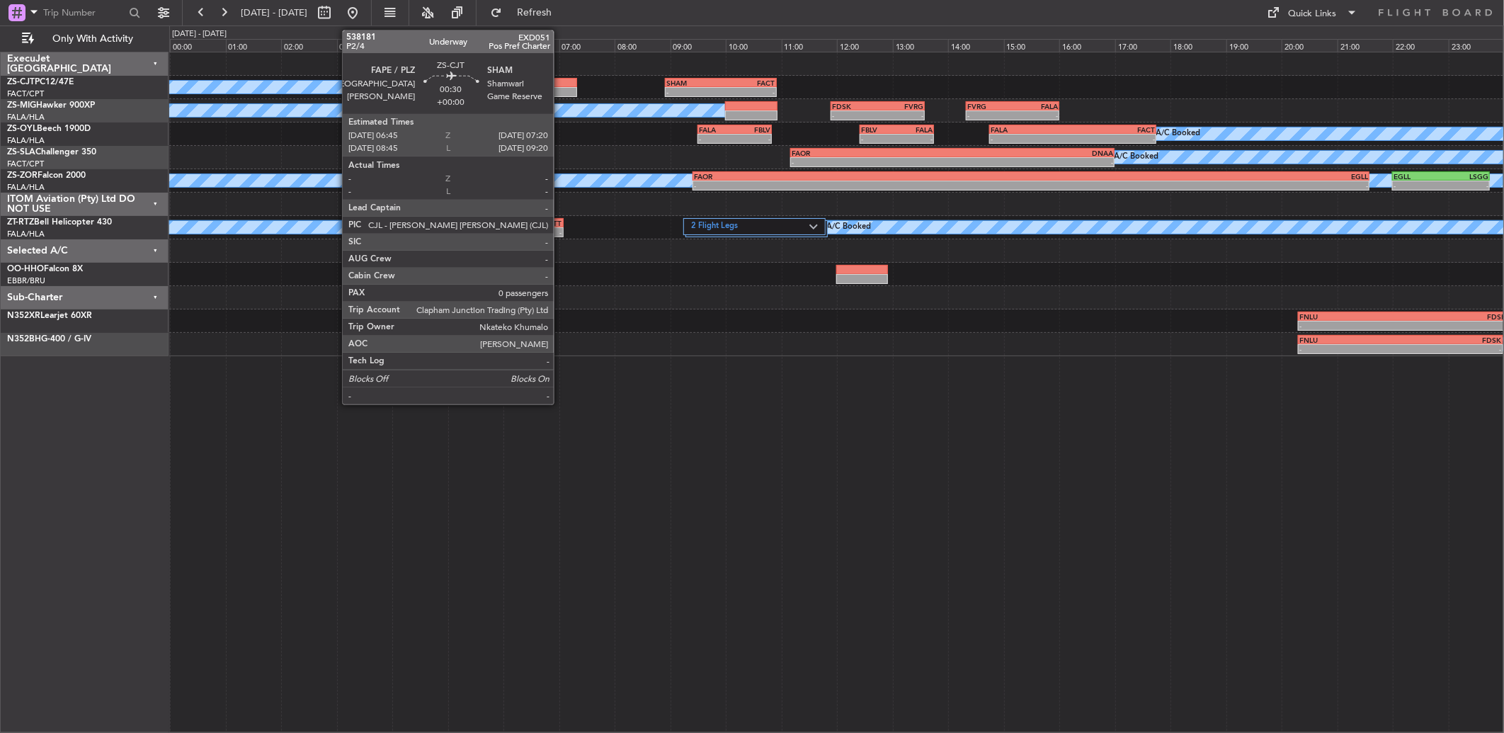
click at [561, 83] on div at bounding box center [560, 83] width 33 height 10
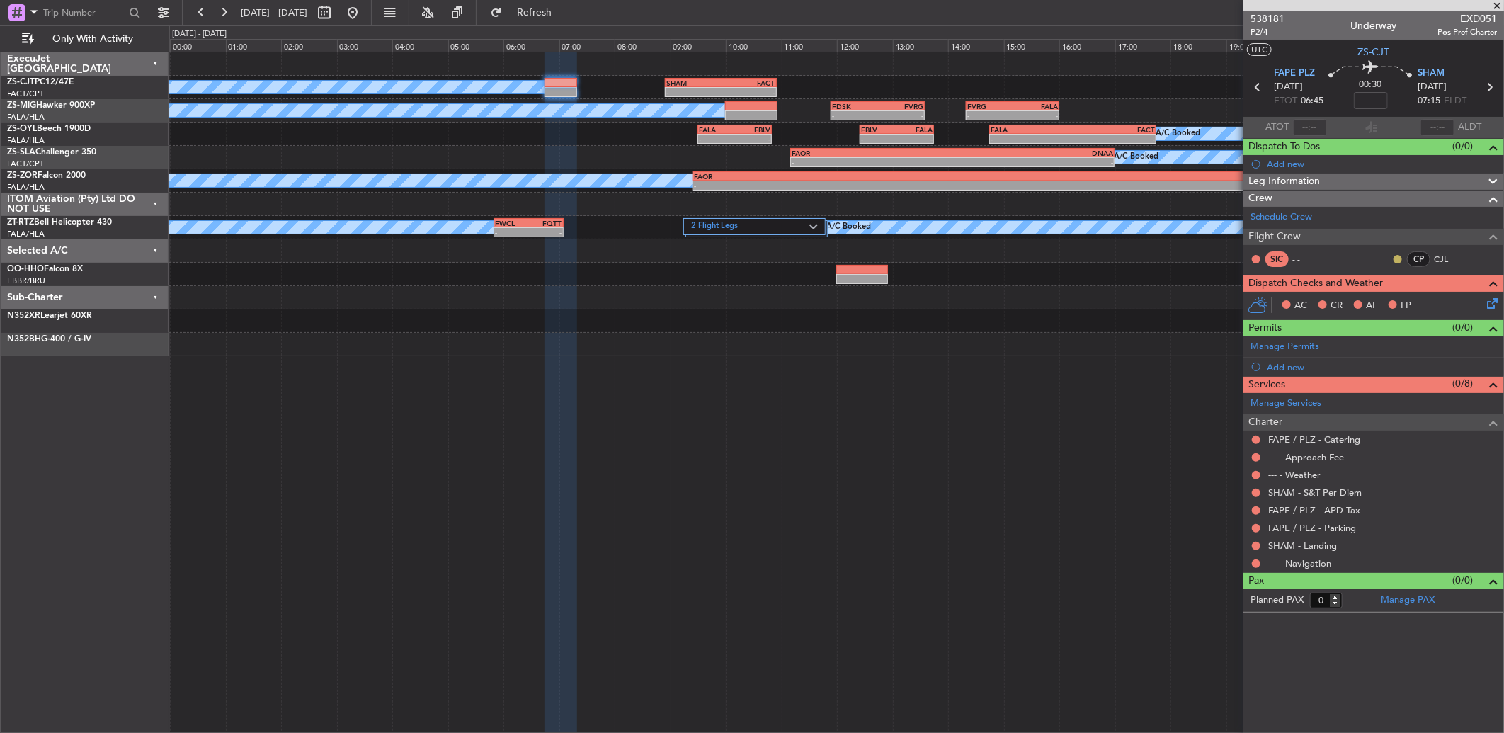
click at [1397, 255] on button at bounding box center [1397, 259] width 8 height 8
click at [1361, 296] on span at bounding box center [1360, 300] width 8 height 8
click at [1253, 564] on button at bounding box center [1256, 563] width 8 height 8
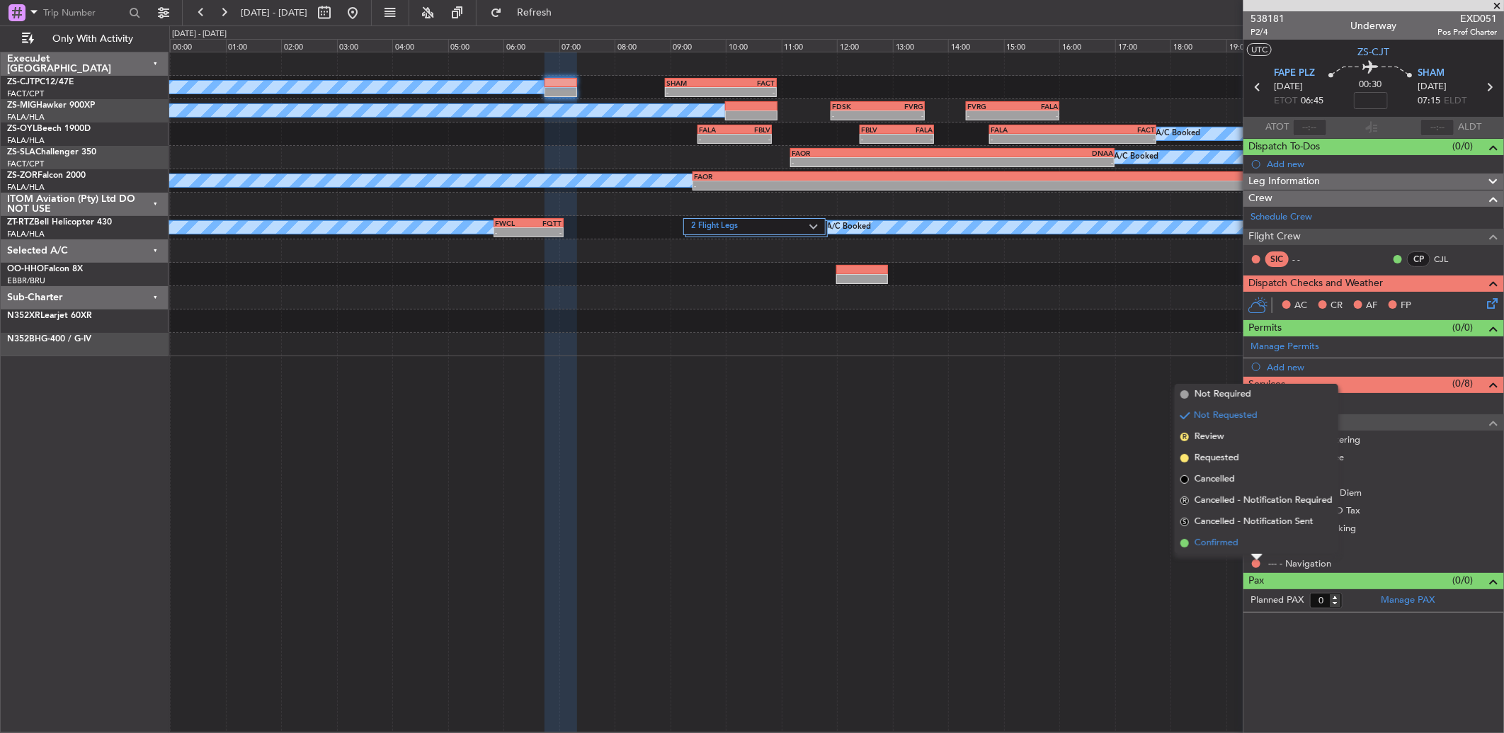
click at [1249, 546] on li "Confirmed" at bounding box center [1256, 542] width 164 height 21
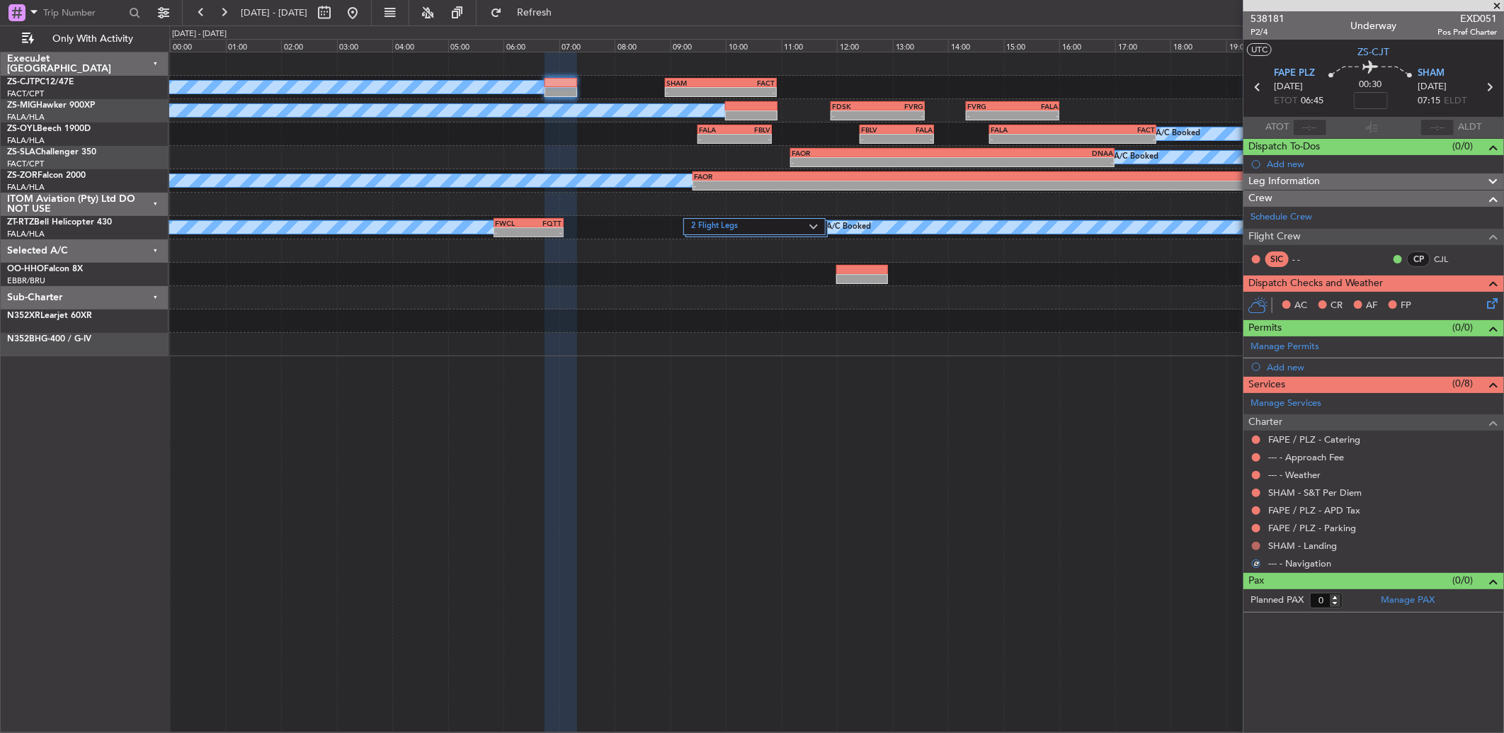
click at [1252, 546] on button at bounding box center [1256, 546] width 8 height 8
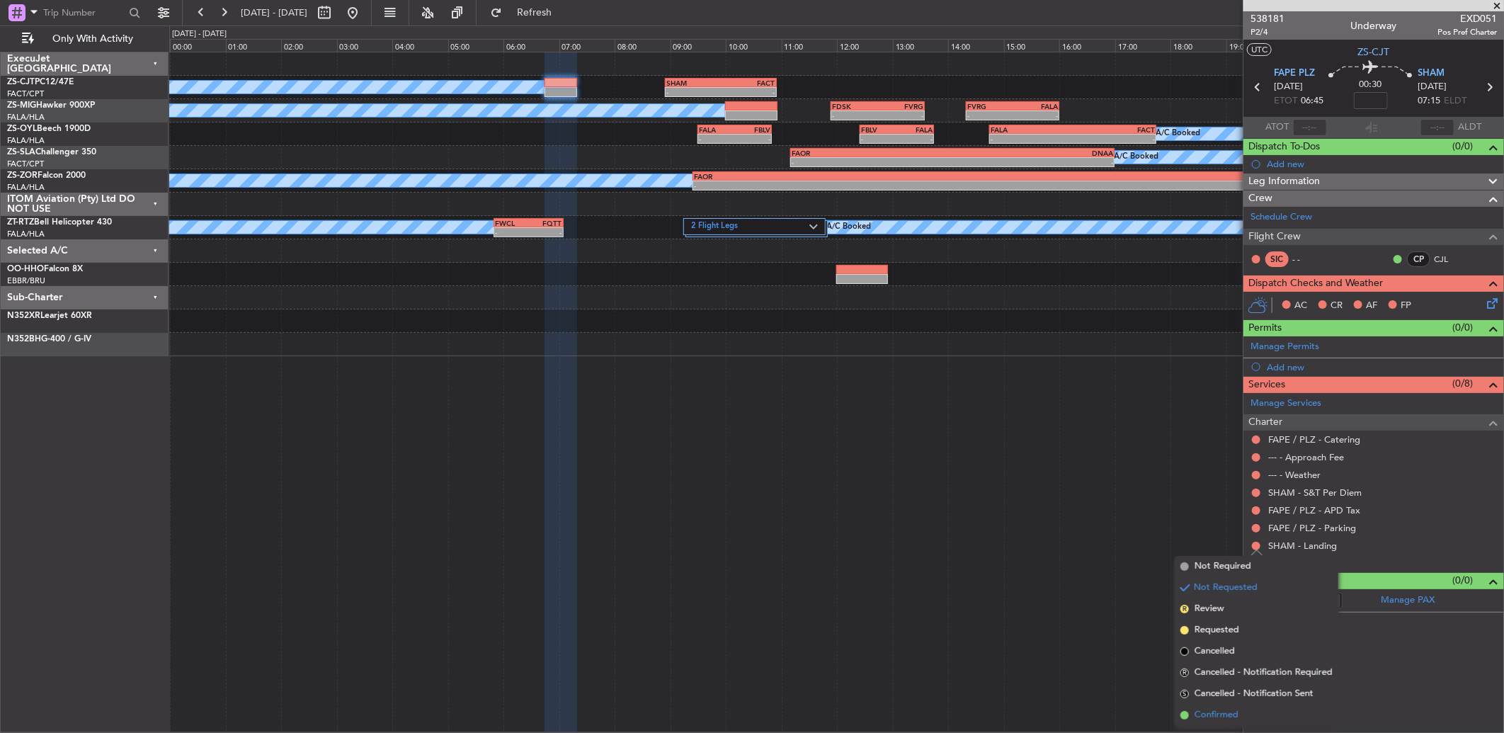
click at [1203, 709] on span "Confirmed" at bounding box center [1216, 715] width 44 height 14
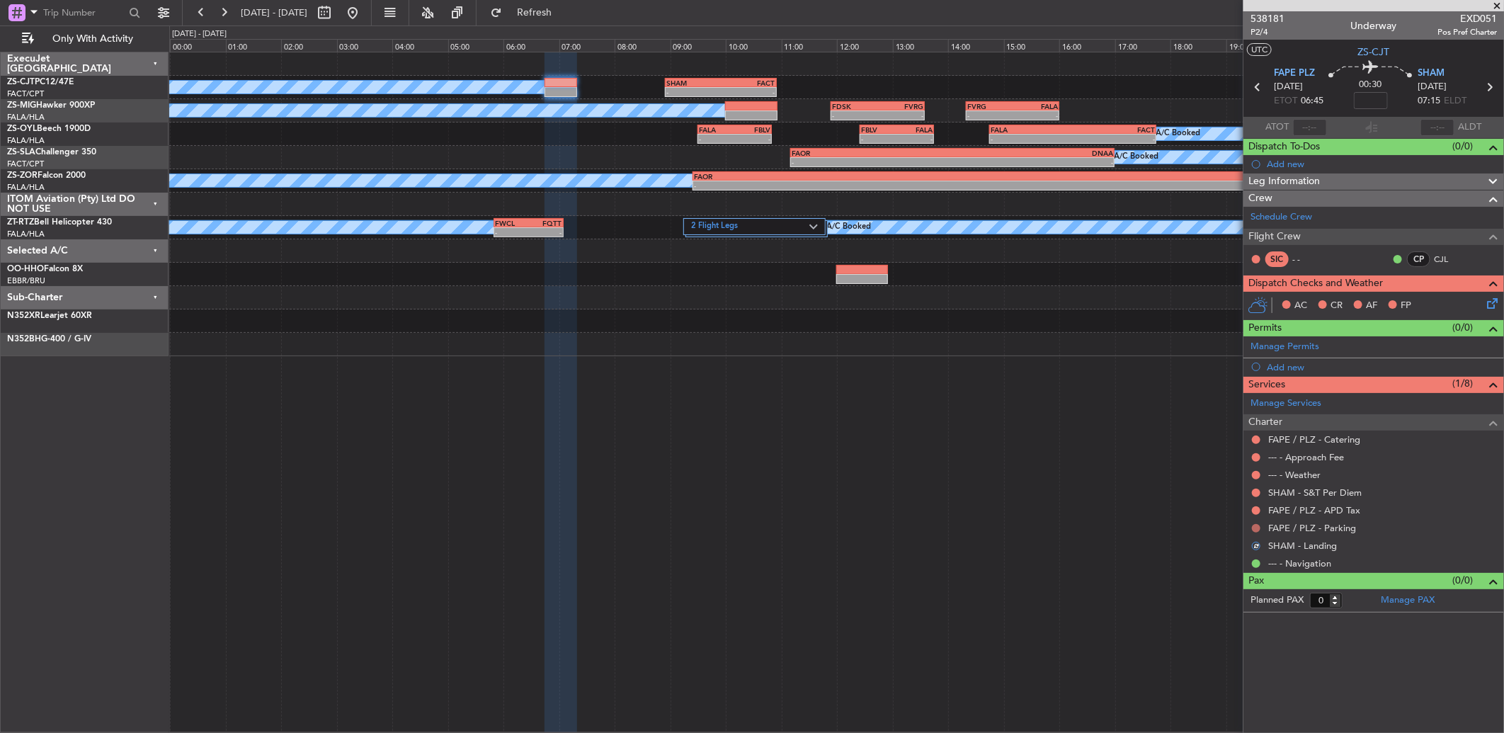
click at [1255, 525] on div at bounding box center [1255, 527] width 11 height 11
click at [1255, 529] on button at bounding box center [1256, 528] width 8 height 8
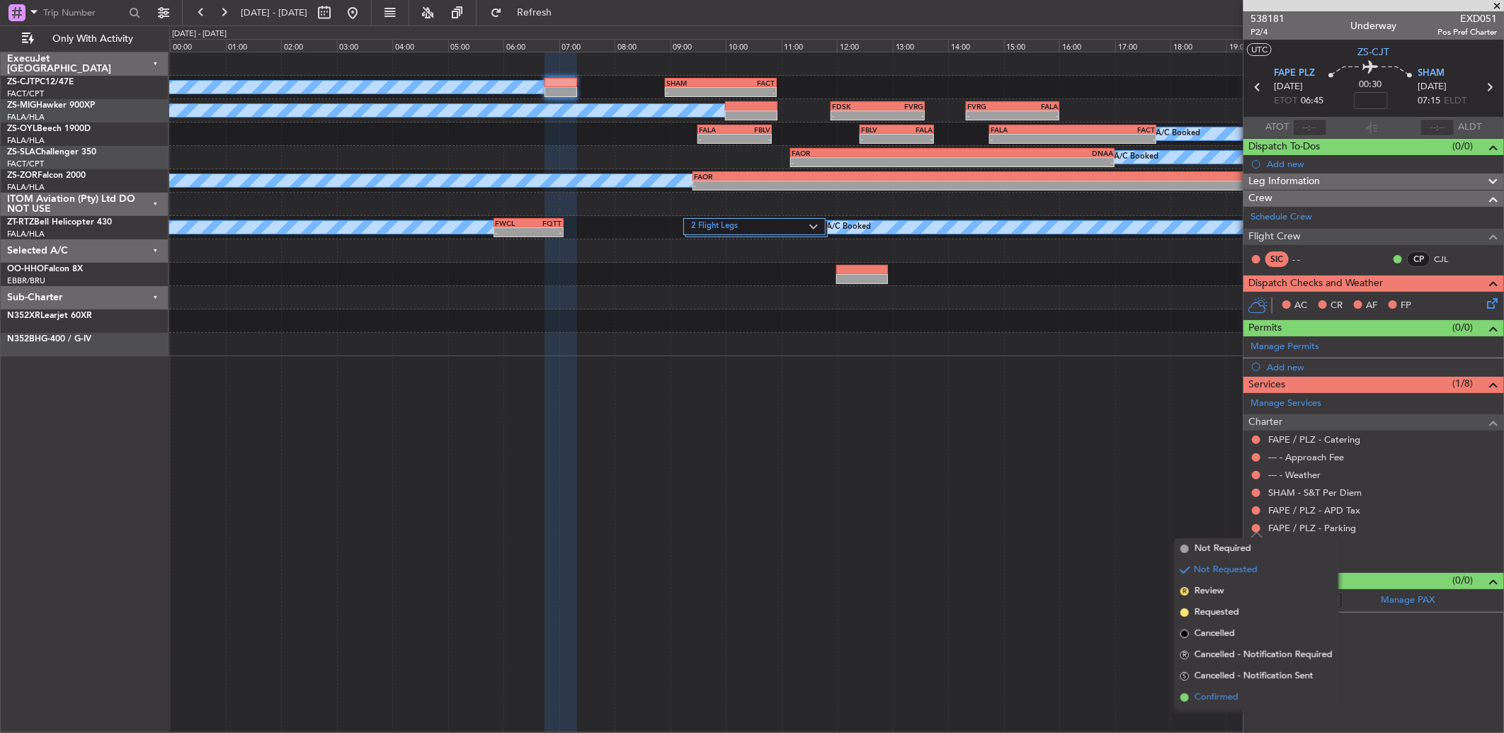
click at [1254, 698] on li "Confirmed" at bounding box center [1256, 697] width 164 height 21
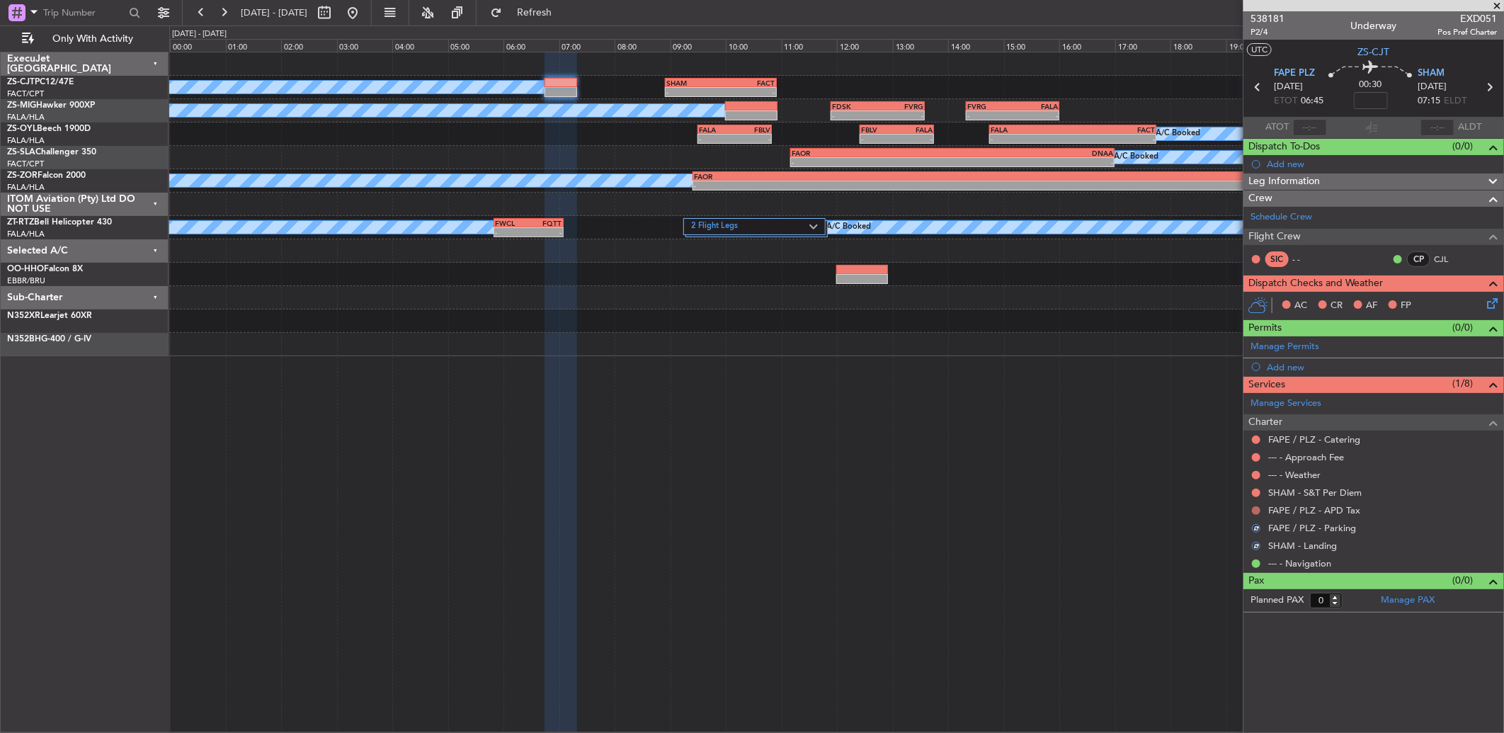
click at [1258, 506] on button at bounding box center [1256, 510] width 8 height 8
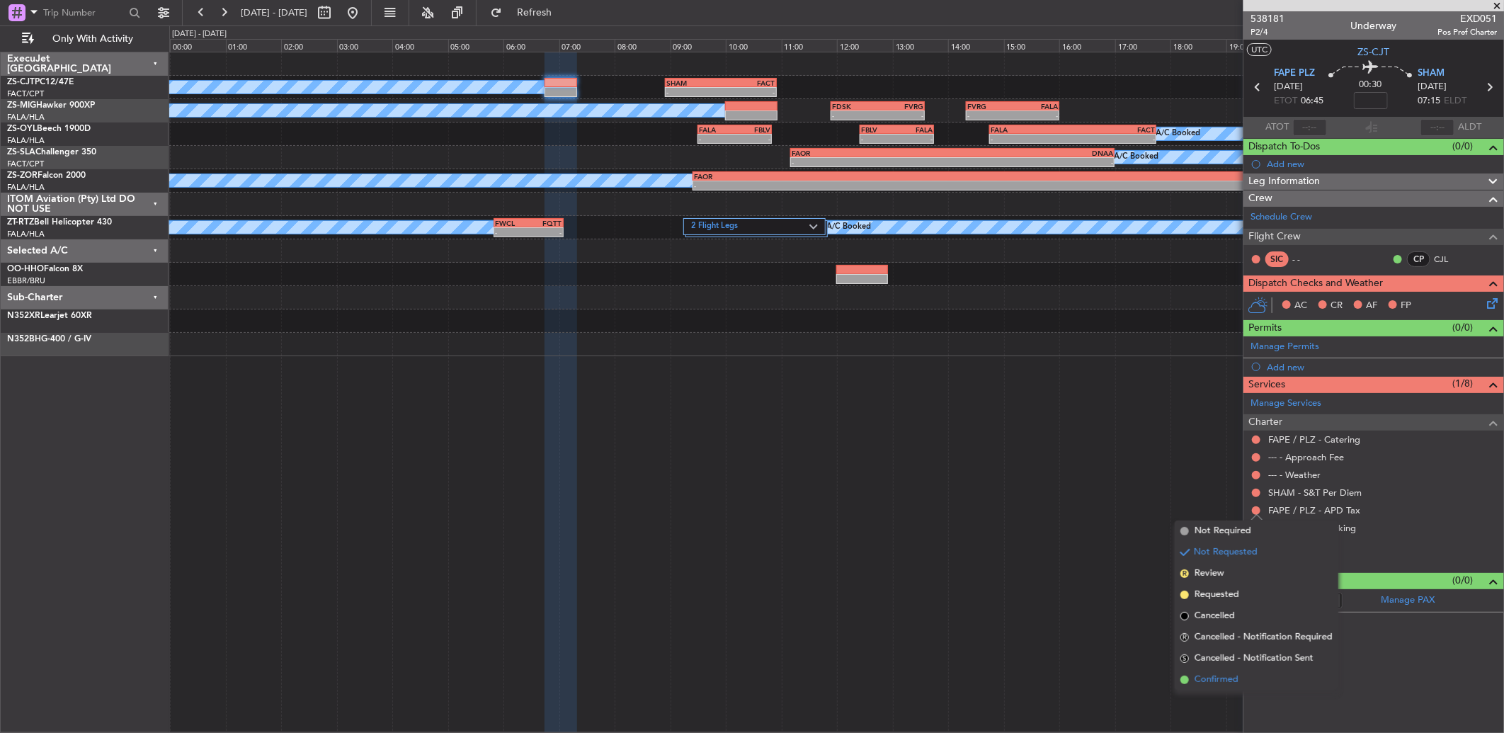
click at [1243, 682] on li "Confirmed" at bounding box center [1256, 679] width 164 height 21
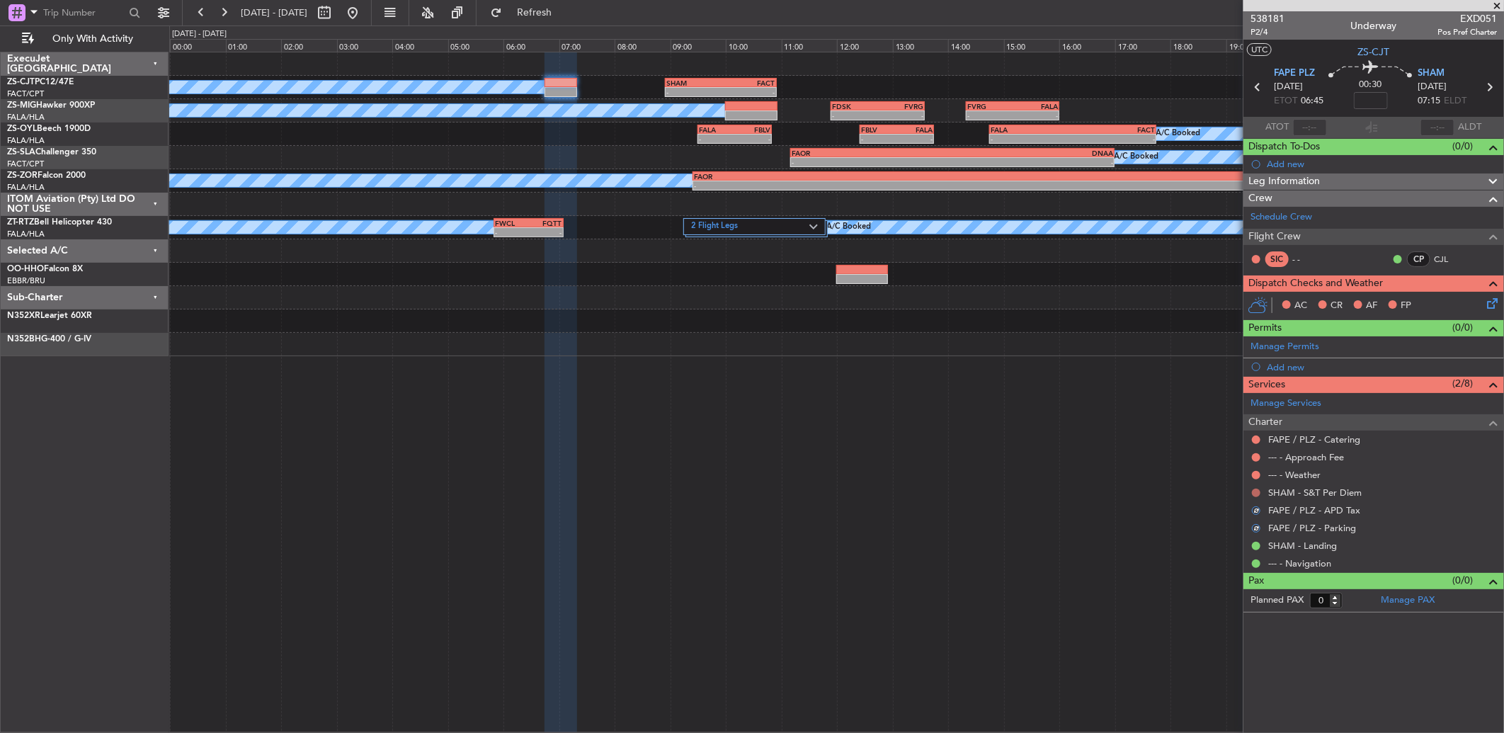
click at [1260, 492] on button at bounding box center [1256, 492] width 8 height 8
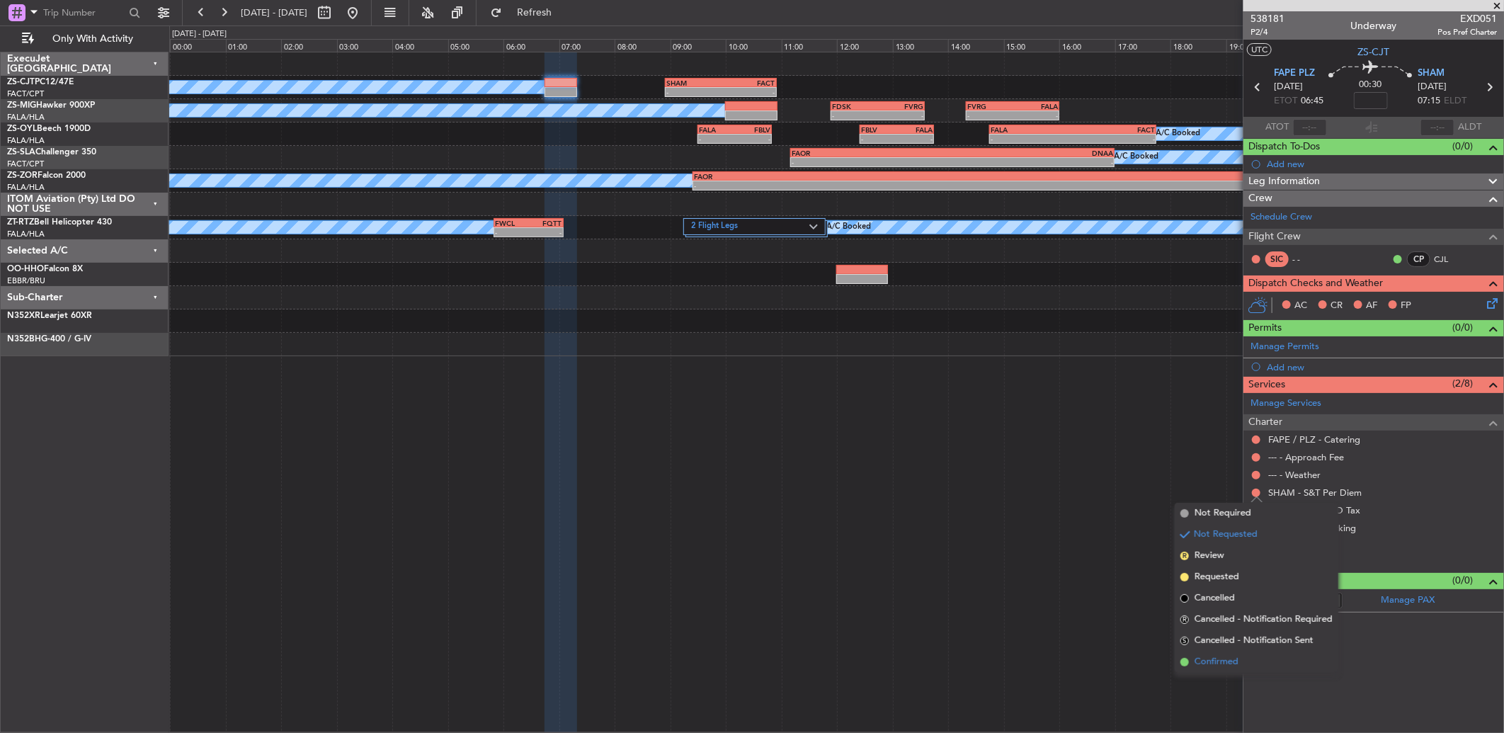
click at [1234, 658] on span "Confirmed" at bounding box center [1216, 662] width 44 height 14
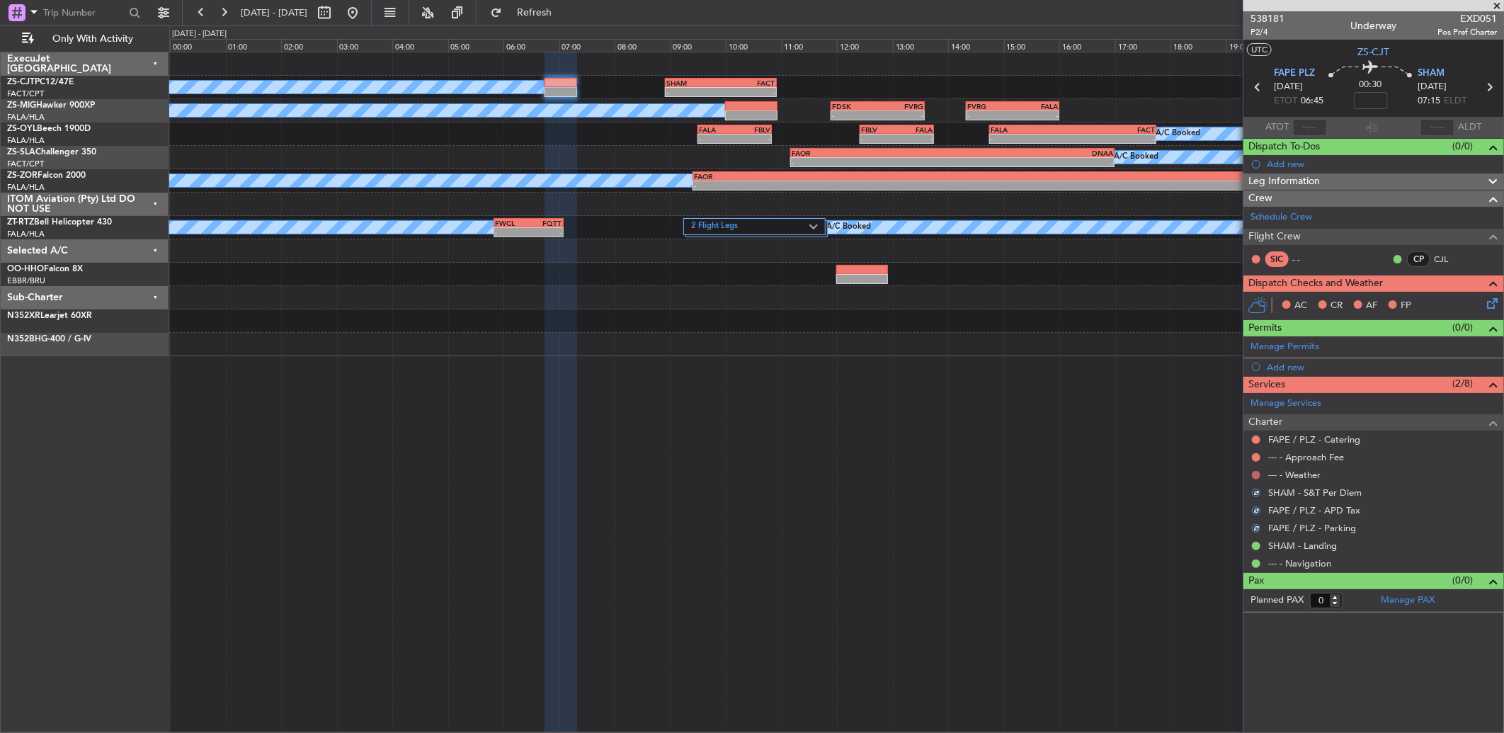
click at [1259, 471] on button at bounding box center [1256, 475] width 8 height 8
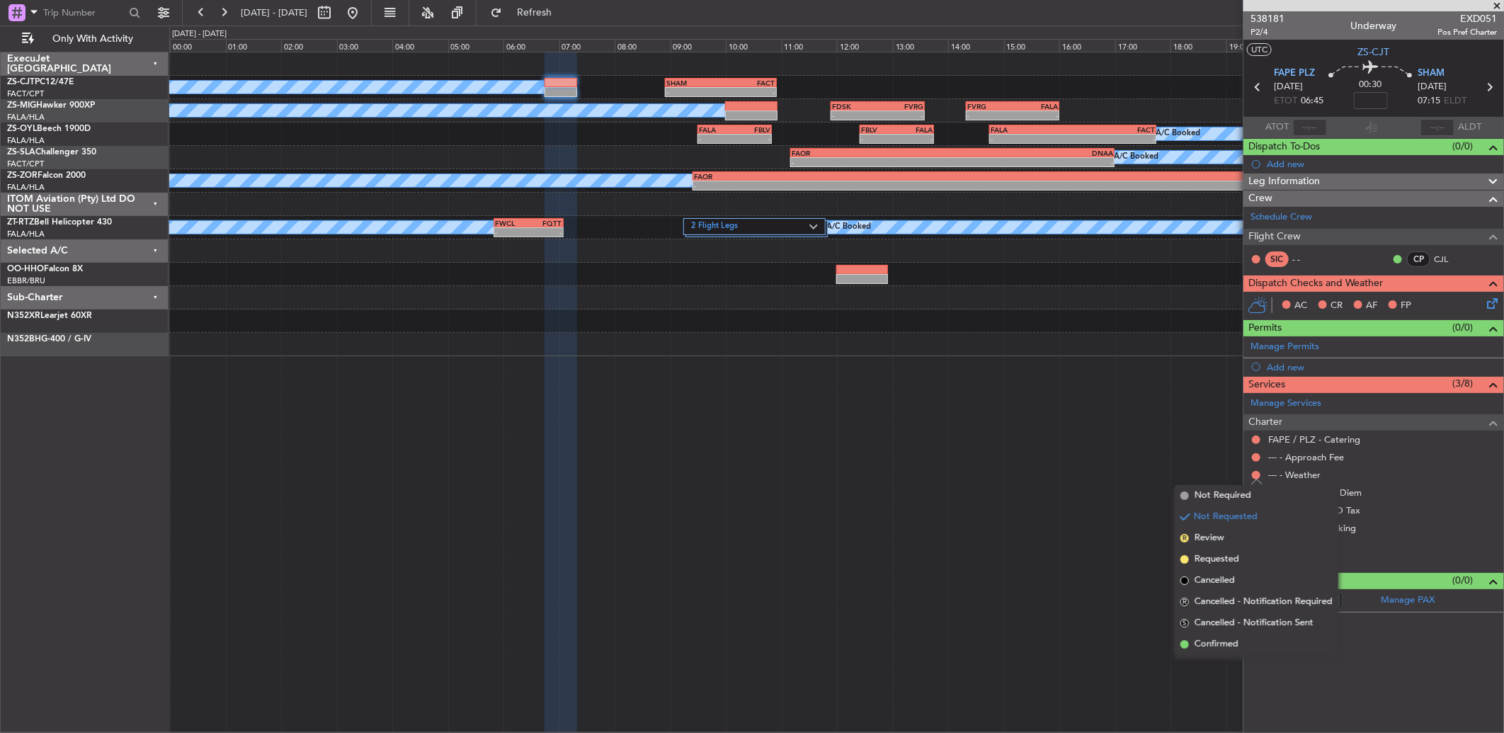
click at [1239, 593] on li "R Cancelled - Notification Required" at bounding box center [1256, 601] width 164 height 21
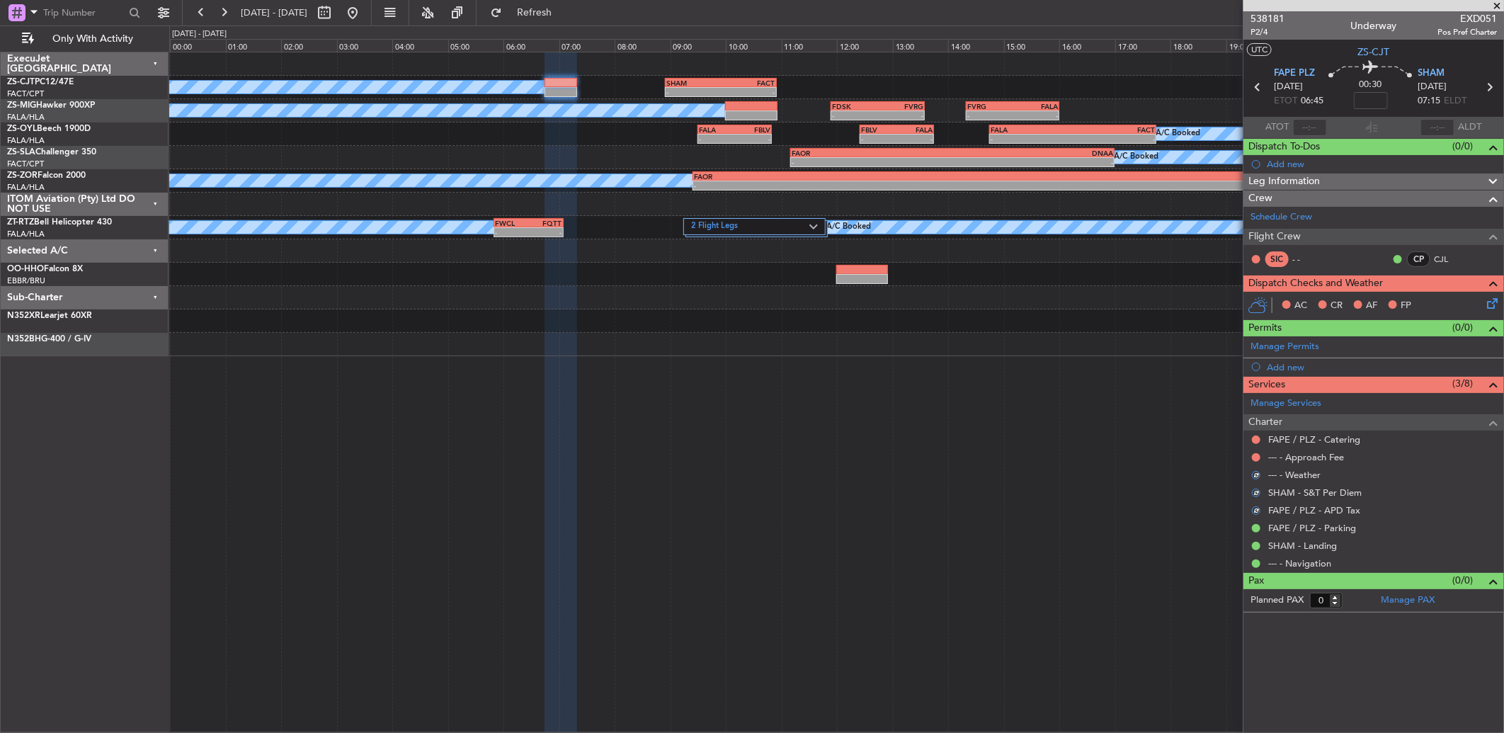
click at [1255, 462] on mat-tooltip-component "Not Requested" at bounding box center [1256, 481] width 80 height 38
click at [1256, 457] on button at bounding box center [1256, 457] width 8 height 8
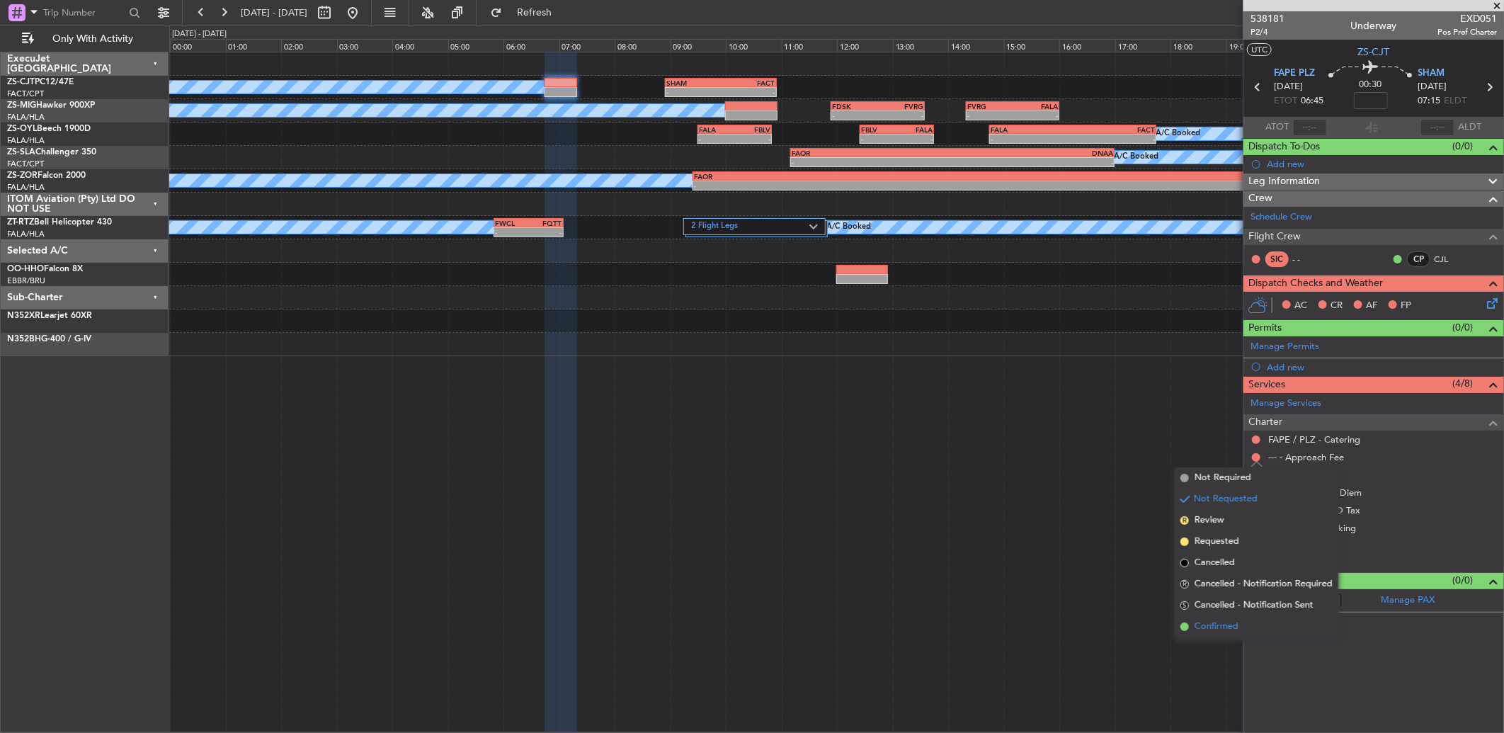
click at [1215, 622] on span "Confirmed" at bounding box center [1216, 626] width 44 height 14
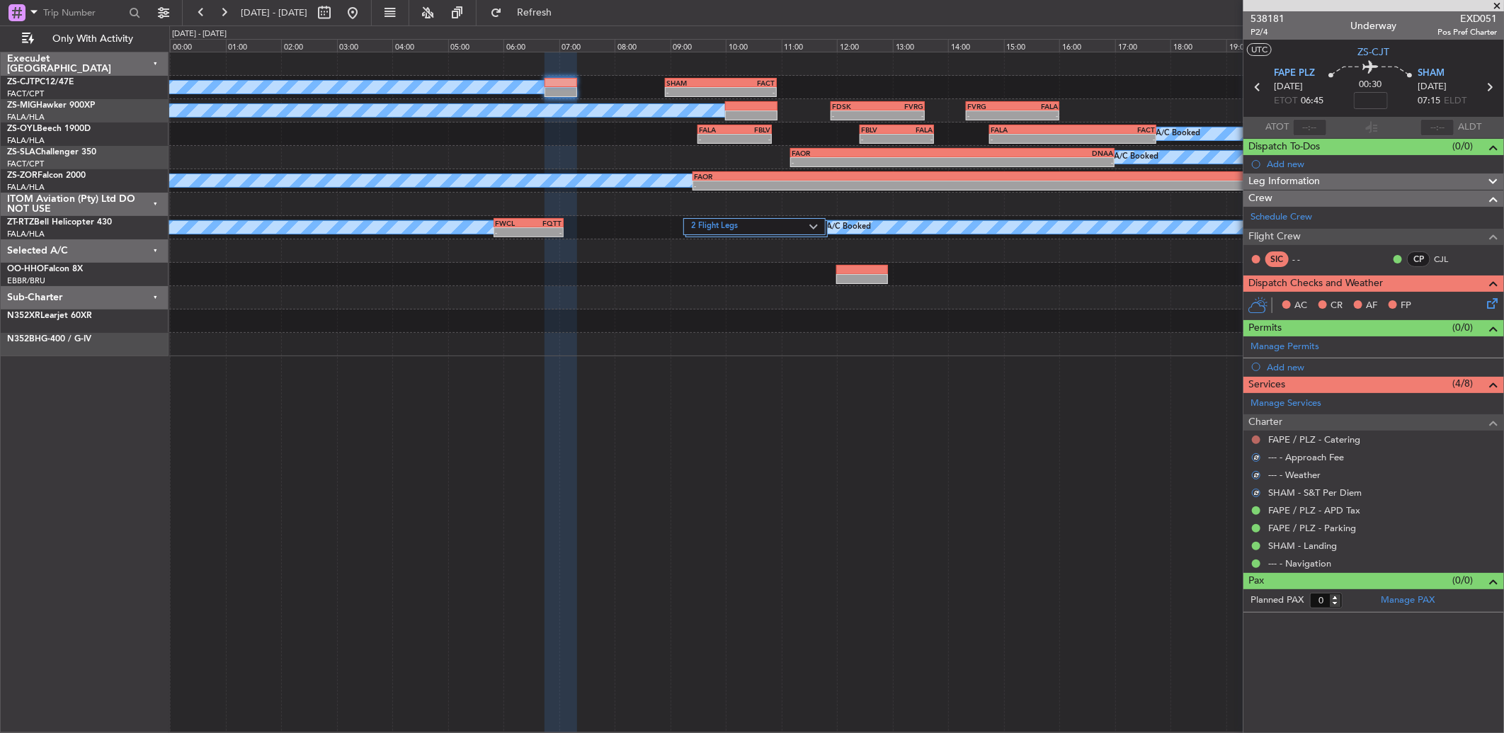
click at [1256, 440] on button at bounding box center [1256, 439] width 8 height 8
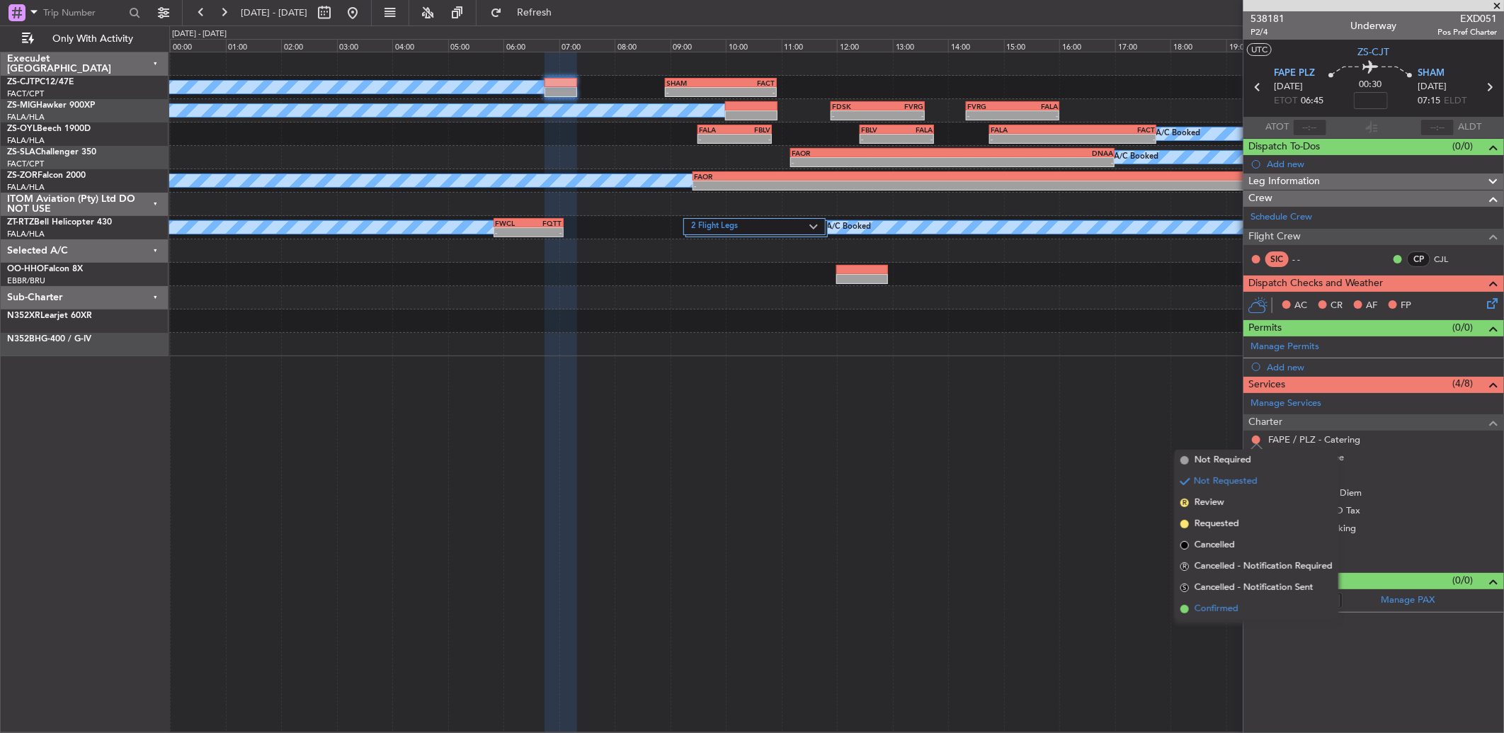
click at [1234, 600] on li "Confirmed" at bounding box center [1256, 608] width 164 height 21
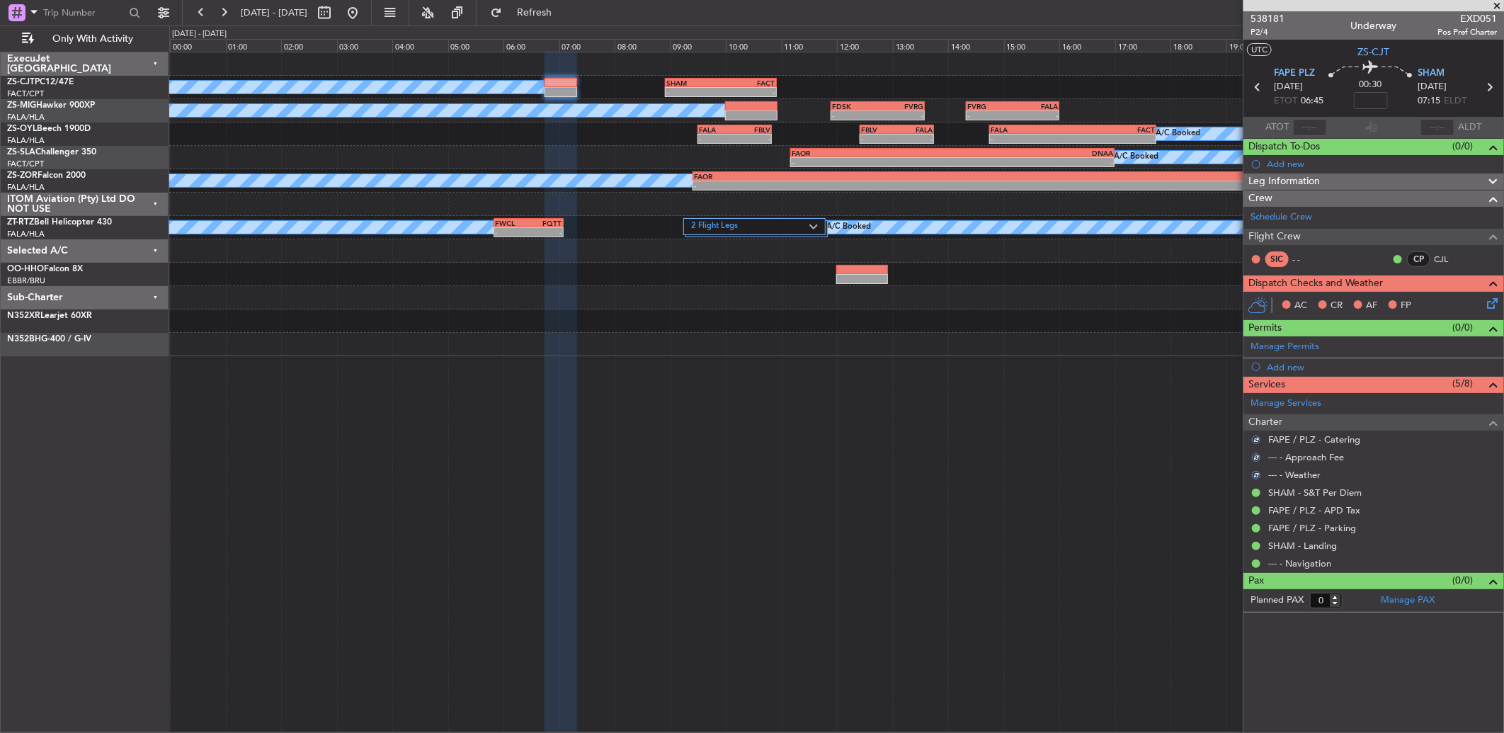
click at [1489, 299] on icon at bounding box center [1489, 300] width 11 height 11
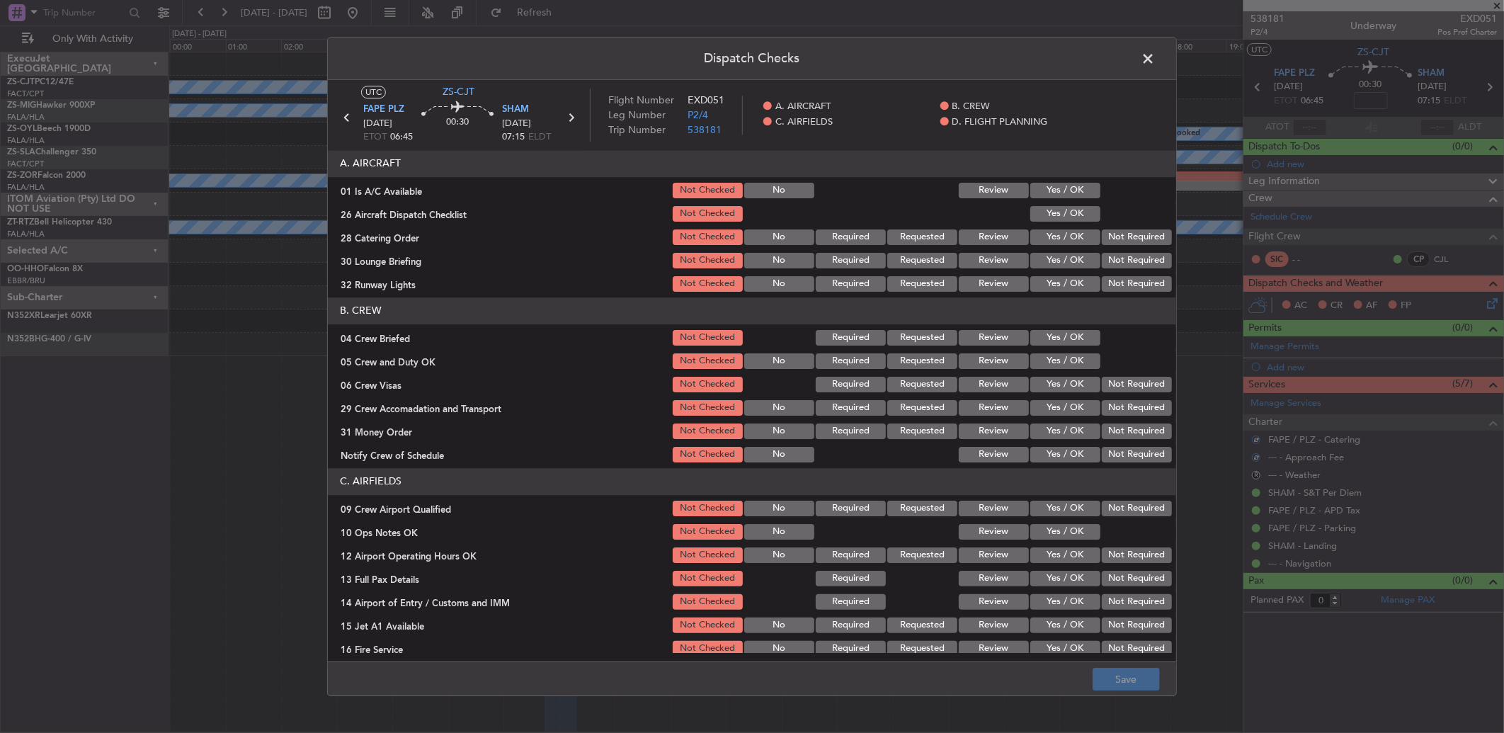
drag, startPoint x: 1051, startPoint y: 184, endPoint x: 1055, endPoint y: 213, distance: 29.2
click at [1055, 184] on button "Yes / OK" at bounding box center [1065, 191] width 70 height 16
click at [1055, 214] on button "Yes / OK" at bounding box center [1065, 214] width 70 height 16
click at [1105, 246] on div "Not Required" at bounding box center [1134, 237] width 71 height 20
click at [1106, 263] on button "Not Required" at bounding box center [1136, 261] width 70 height 16
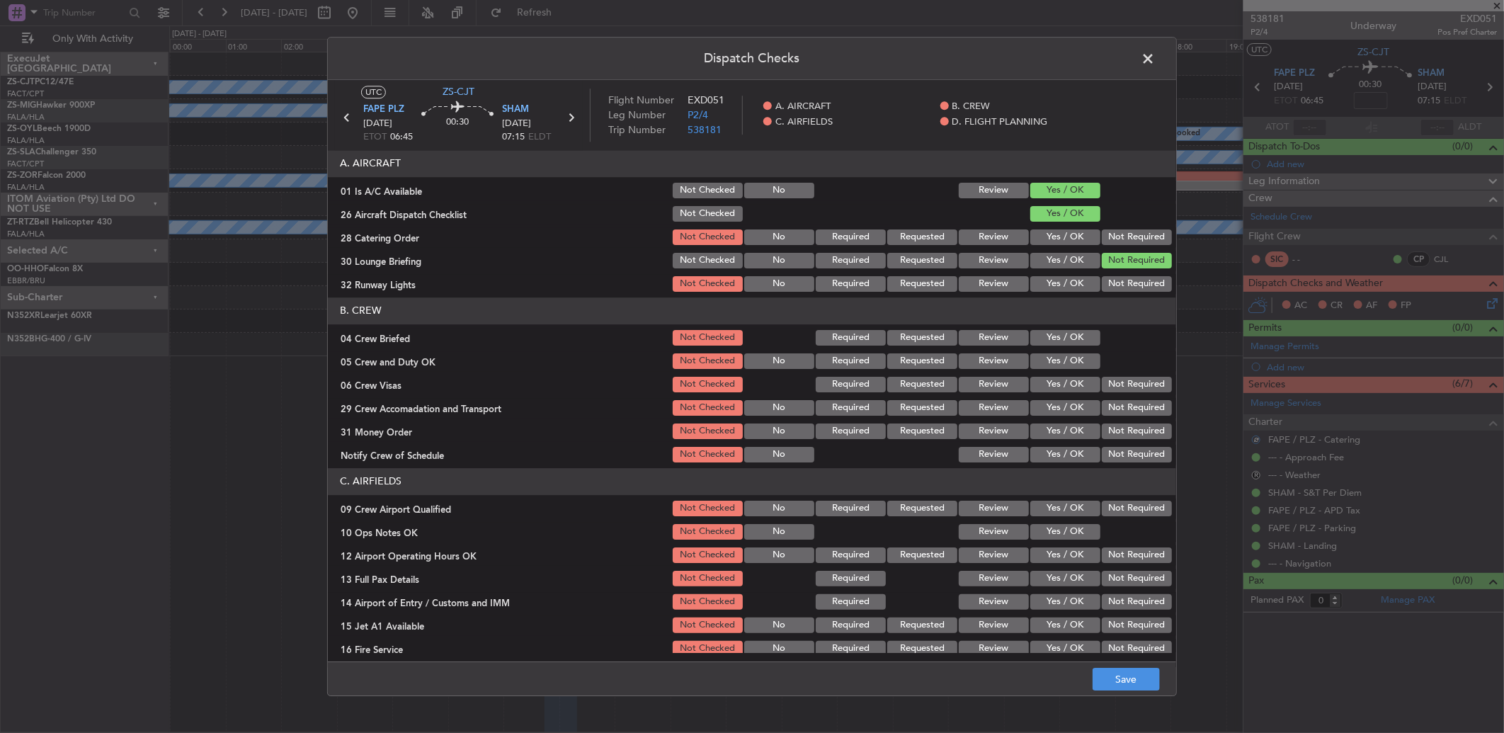
click at [1106, 248] on section "A. AIRCRAFT 01 Is A/C Available Not Checked No Review Yes / OK 26 Aircraft Disp…" at bounding box center [752, 222] width 848 height 144
click at [1114, 238] on button "Not Required" at bounding box center [1136, 237] width 70 height 16
click at [1114, 348] on section "B. CREW 04 Crew Briefed Not Checked Required Requested Review Yes / OK 05 Crew …" at bounding box center [752, 380] width 848 height 167
click at [1118, 278] on button "Not Required" at bounding box center [1136, 284] width 70 height 16
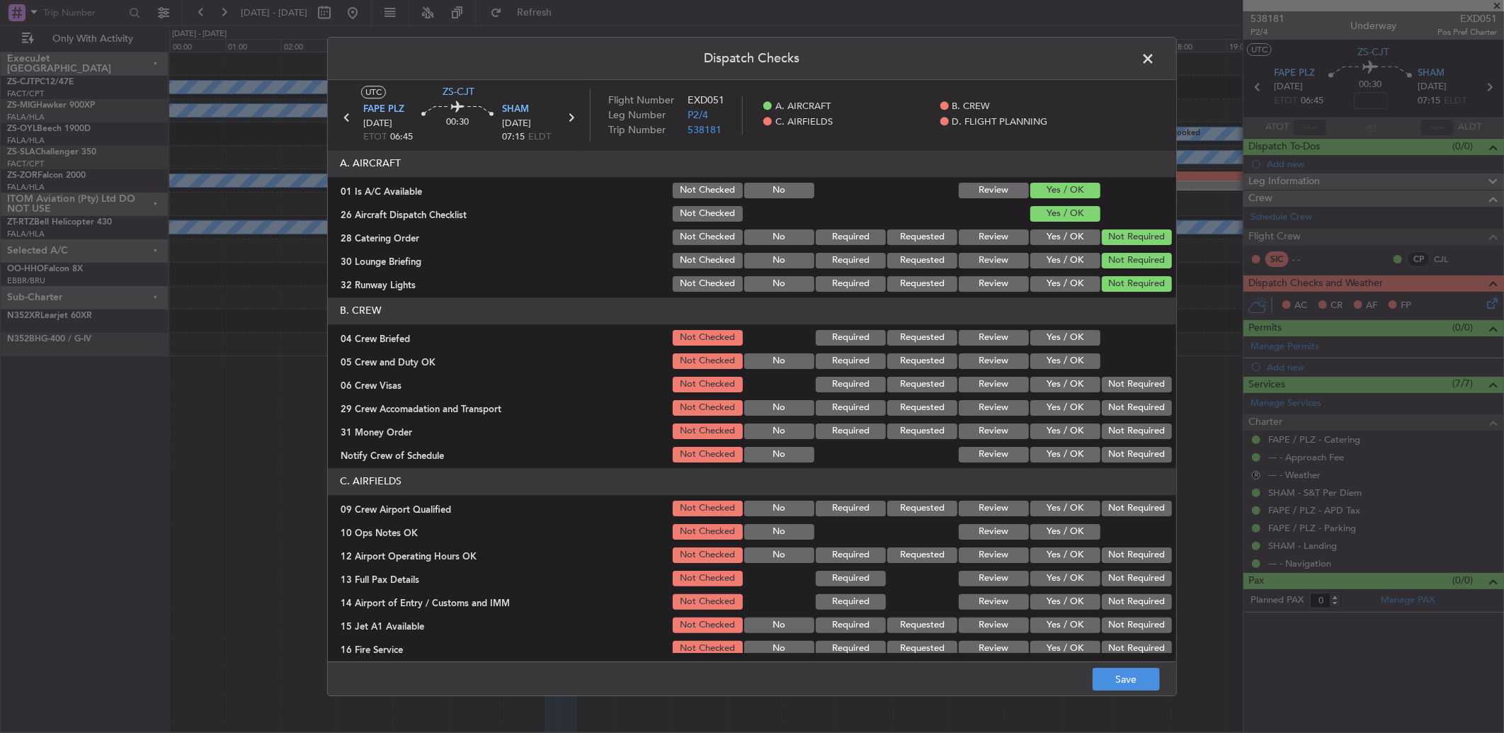
drag, startPoint x: 988, startPoint y: 331, endPoint x: 995, endPoint y: 333, distance: 7.4
click at [991, 331] on button "Review" at bounding box center [993, 338] width 70 height 16
click at [1058, 362] on button "Yes / OK" at bounding box center [1065, 361] width 70 height 16
click at [1107, 382] on button "Not Required" at bounding box center [1136, 385] width 70 height 16
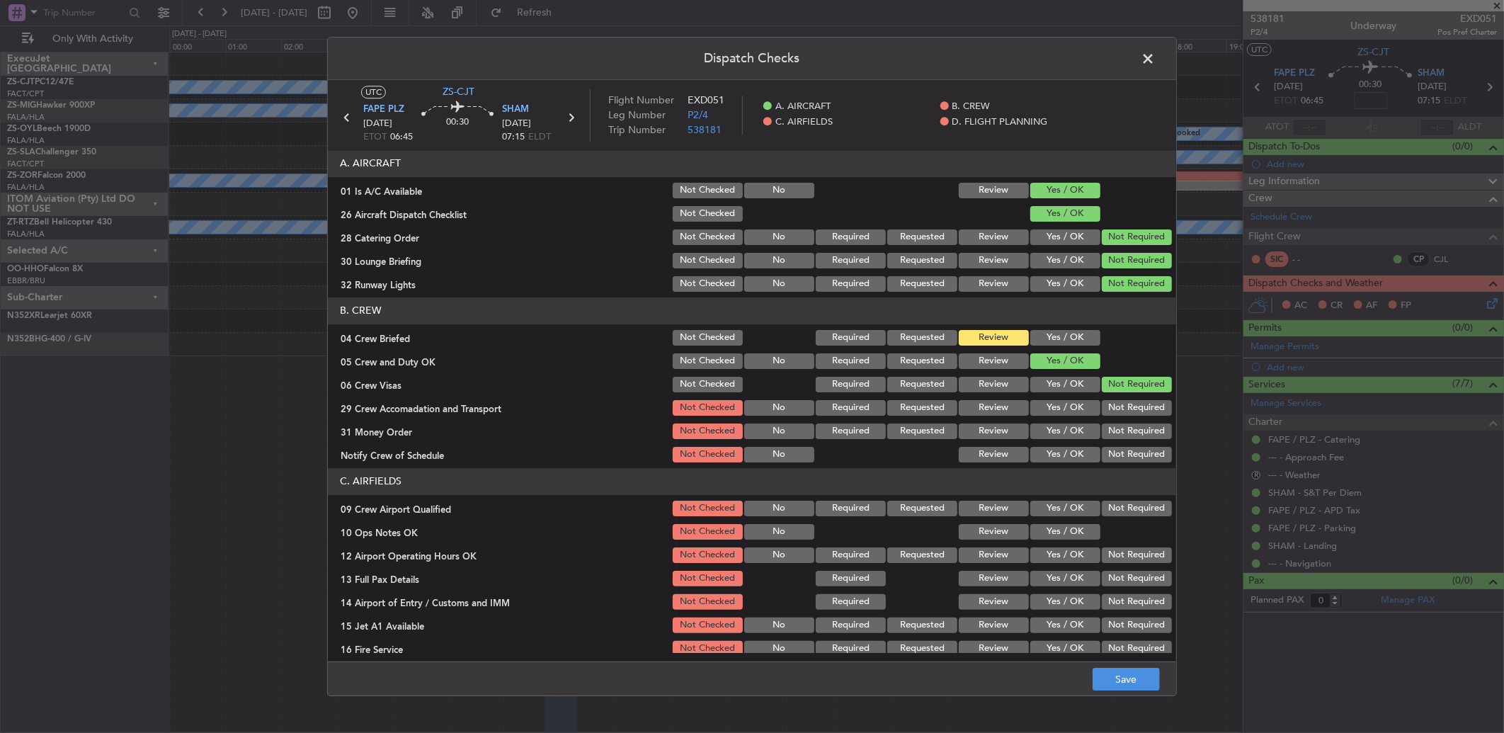
click at [1119, 408] on button "Not Required" at bounding box center [1136, 408] width 70 height 16
click at [1111, 432] on button "Not Required" at bounding box center [1136, 431] width 70 height 16
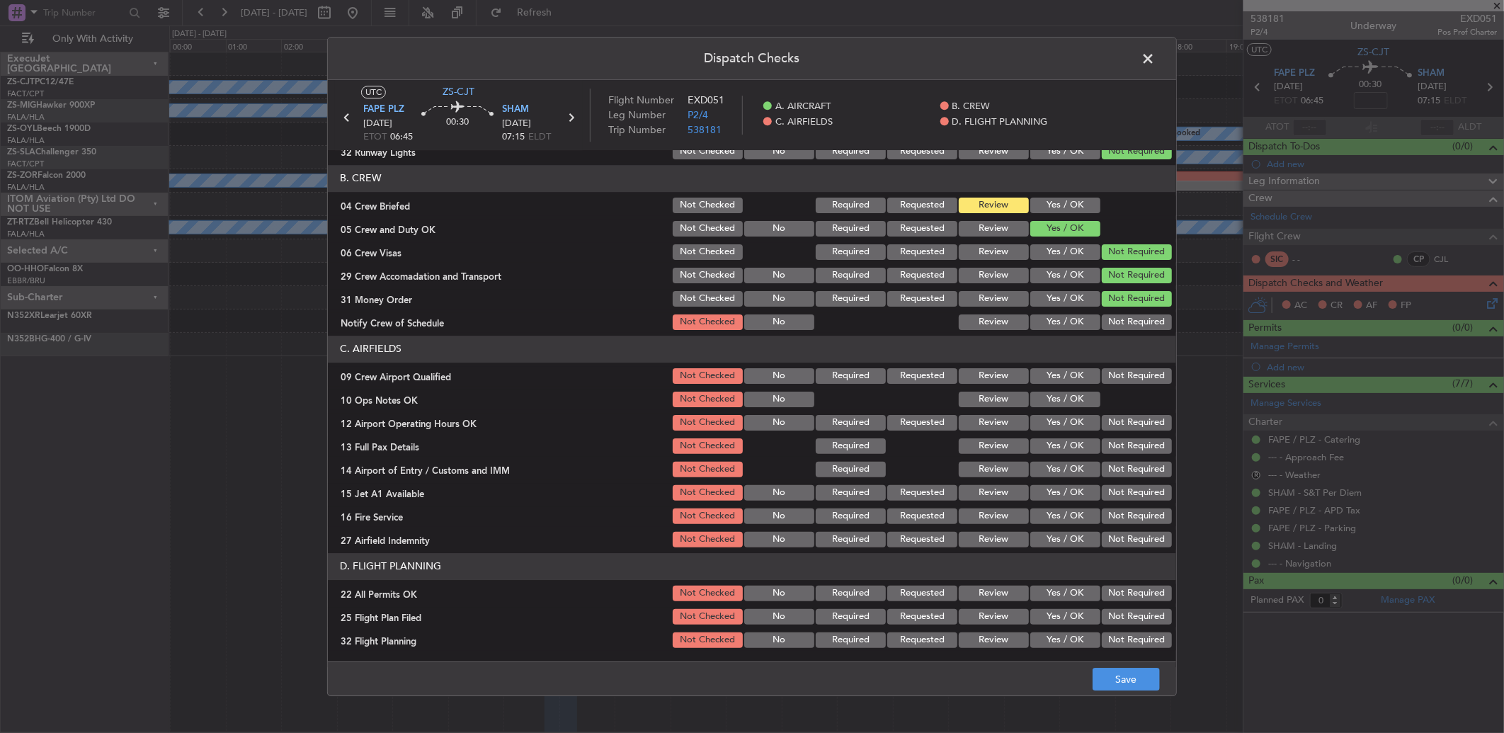
click at [1044, 326] on button "Yes / OK" at bounding box center [1065, 322] width 70 height 16
click at [1058, 370] on button "Yes / OK" at bounding box center [1065, 376] width 70 height 16
click at [1056, 404] on button "Yes / OK" at bounding box center [1065, 399] width 70 height 16
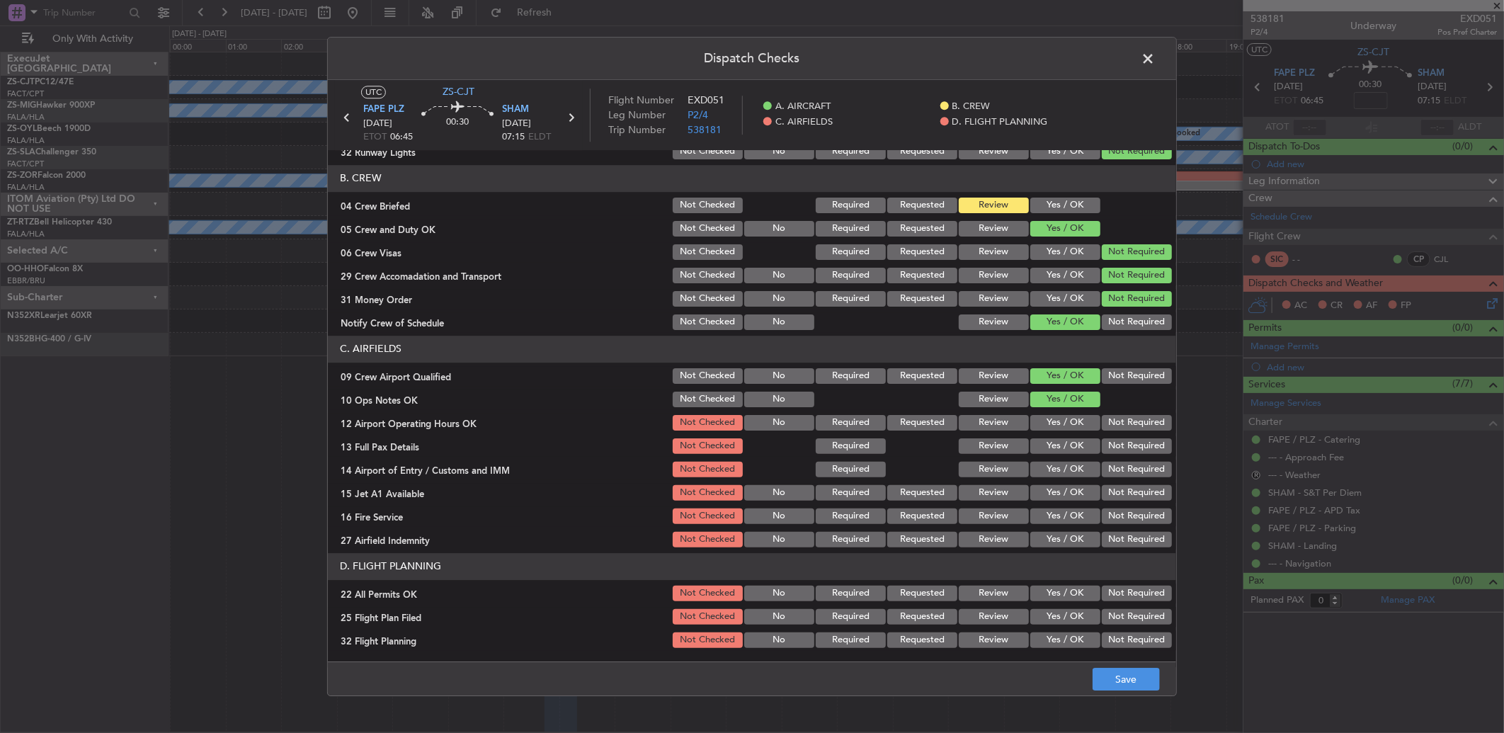
click at [1055, 423] on button "Yes / OK" at bounding box center [1065, 423] width 70 height 16
click at [1078, 446] on button "Yes / OK" at bounding box center [1065, 446] width 70 height 16
drag, startPoint x: 1099, startPoint y: 469, endPoint x: 1094, endPoint y: 486, distance: 17.2
click at [1101, 471] on button "Not Required" at bounding box center [1136, 470] width 70 height 16
click at [1109, 487] on button "Not Required" at bounding box center [1136, 493] width 70 height 16
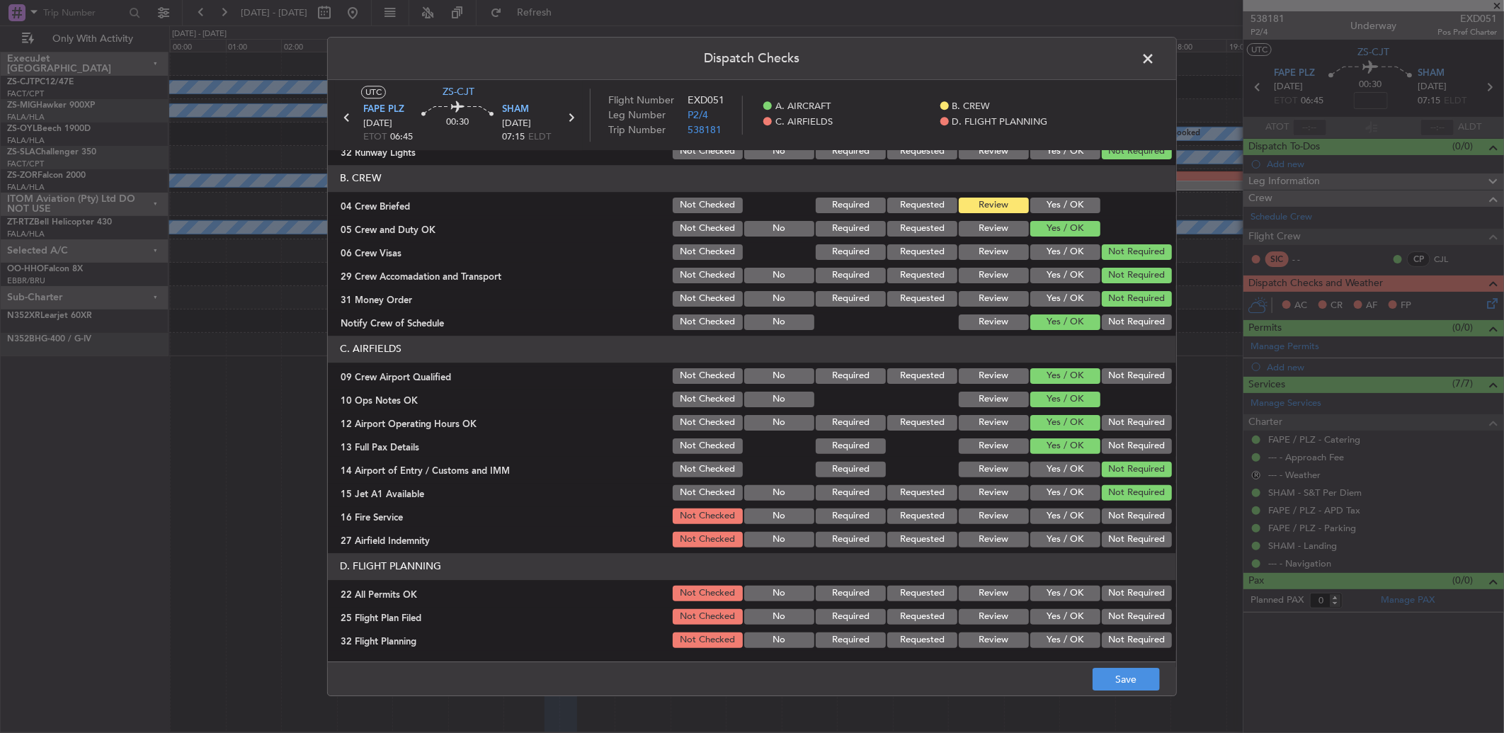
click at [1126, 517] on button "Not Required" at bounding box center [1136, 516] width 70 height 16
click at [1109, 537] on button "Not Required" at bounding box center [1136, 540] width 70 height 16
click at [1112, 590] on button "Not Required" at bounding box center [1136, 593] width 70 height 16
click at [977, 612] on button "Review" at bounding box center [993, 617] width 70 height 16
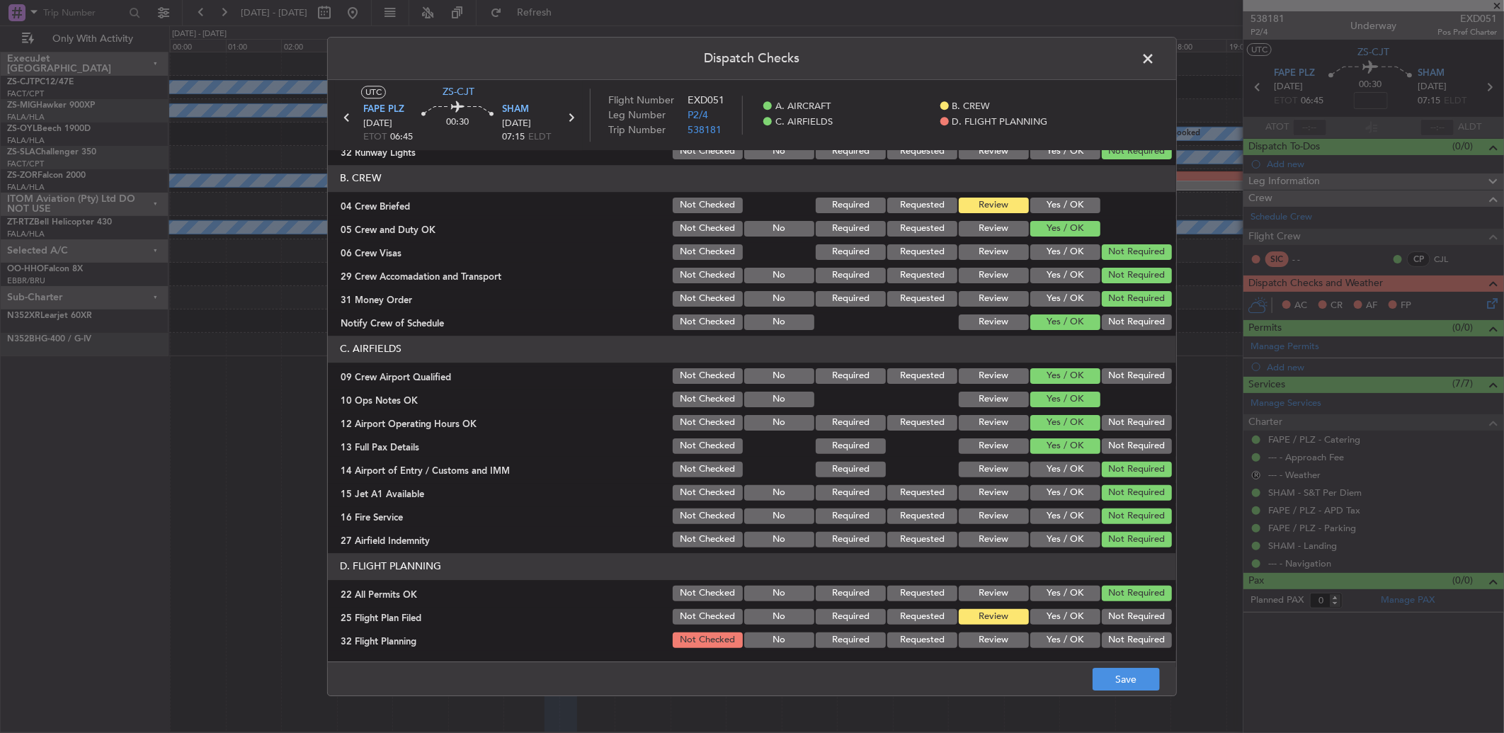
click at [995, 647] on div "Review" at bounding box center [991, 640] width 71 height 20
click at [975, 641] on button "Review" at bounding box center [993, 640] width 70 height 16
click at [1134, 709] on div "Dispatch Checks UTC ZS-CJT FAPE PLZ 05/10/2025 ETOT 06:45 00:30 SHAM 05/10/2025…" at bounding box center [752, 366] width 1504 height 733
click at [1131, 668] on footer "Save" at bounding box center [752, 678] width 848 height 34
click at [1131, 669] on button "Save" at bounding box center [1125, 679] width 67 height 23
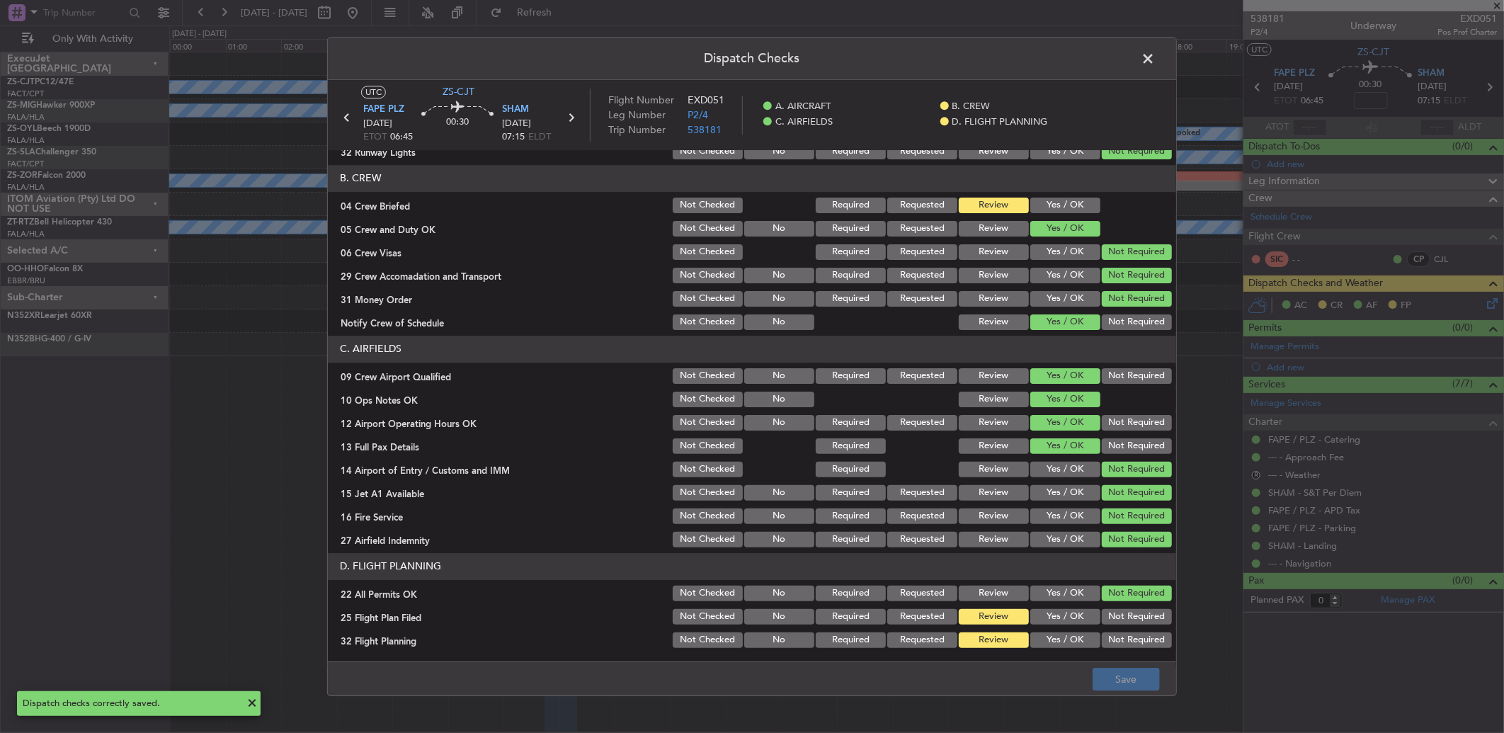
click at [1155, 67] on span at bounding box center [1155, 62] width 0 height 28
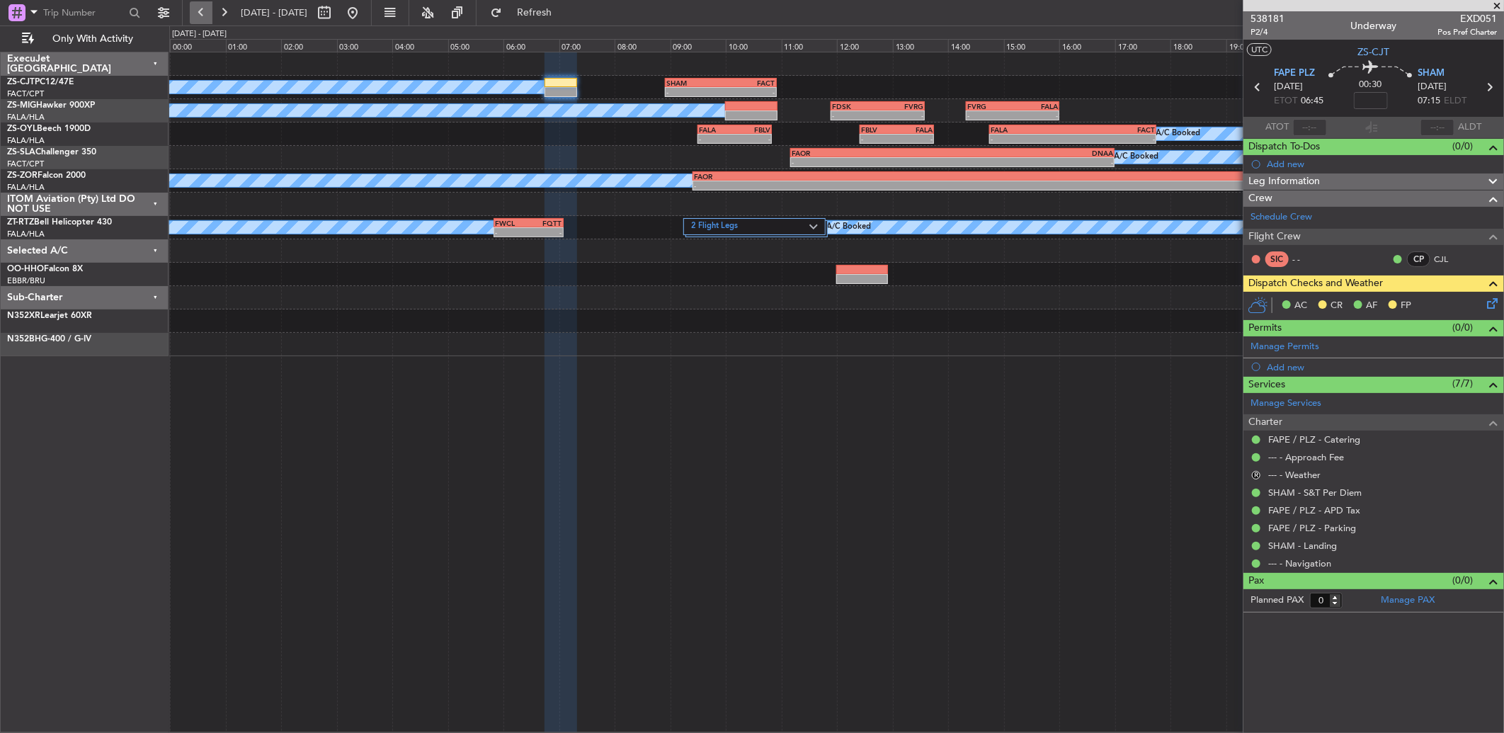
click at [195, 15] on button at bounding box center [201, 12] width 23 height 23
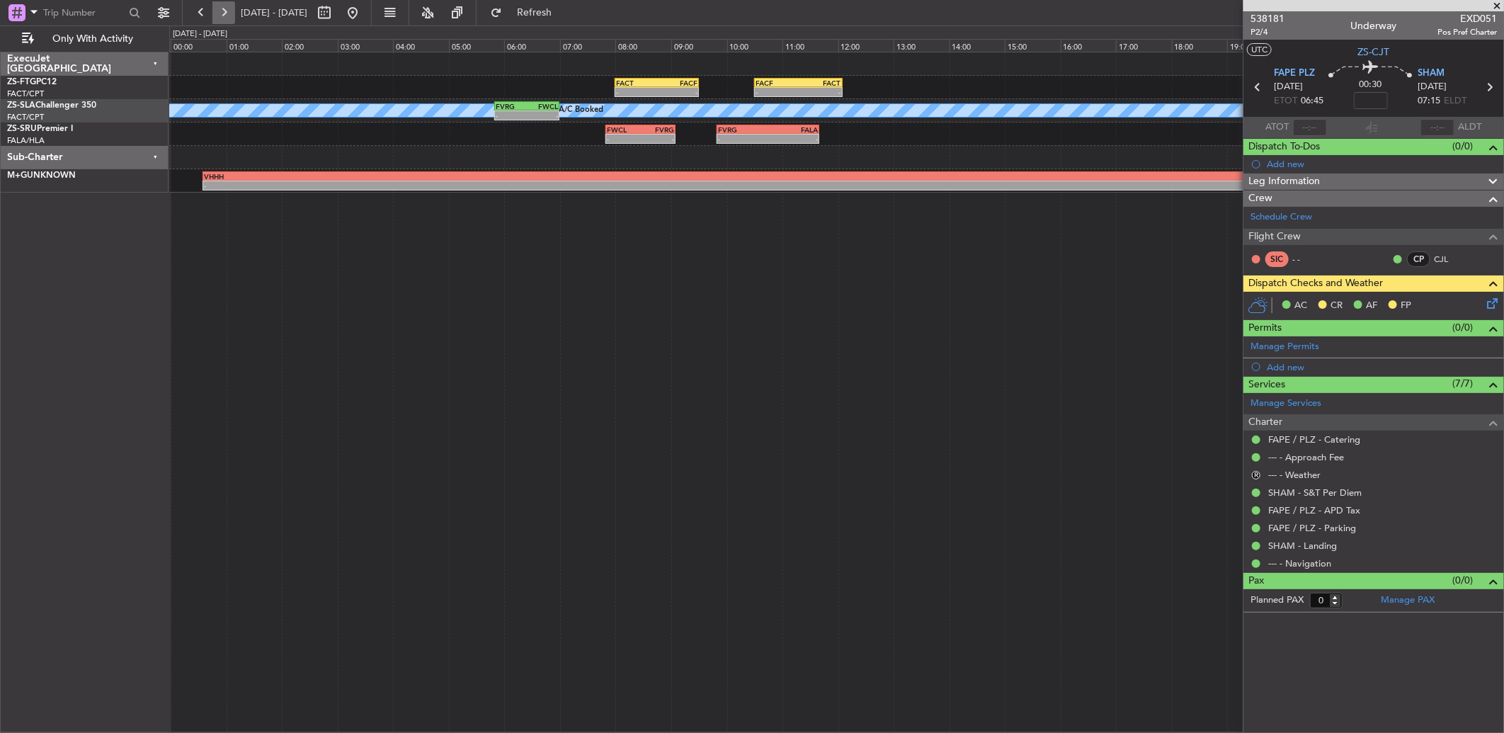
click at [225, 19] on button at bounding box center [223, 12] width 23 height 23
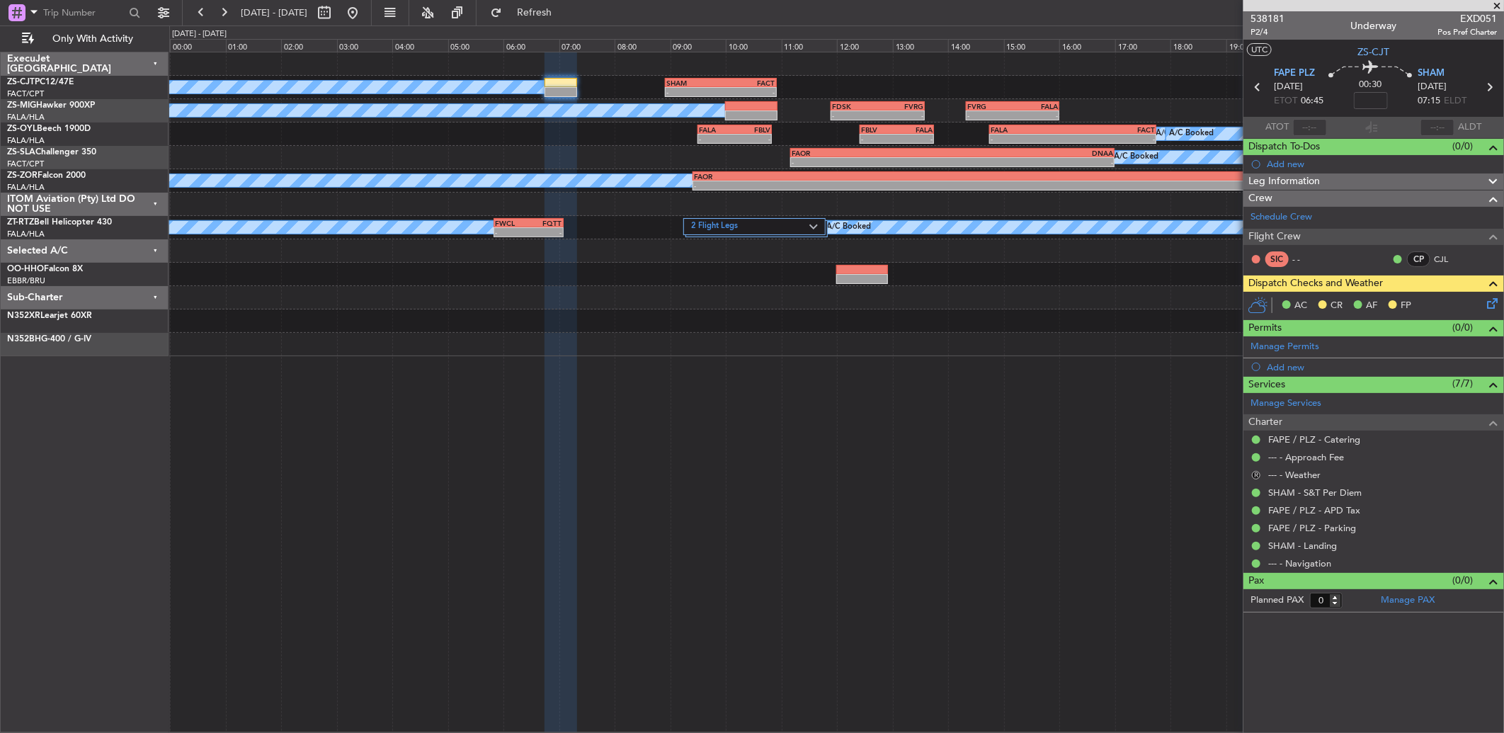
click at [1257, 472] on button "R" at bounding box center [1256, 475] width 8 height 8
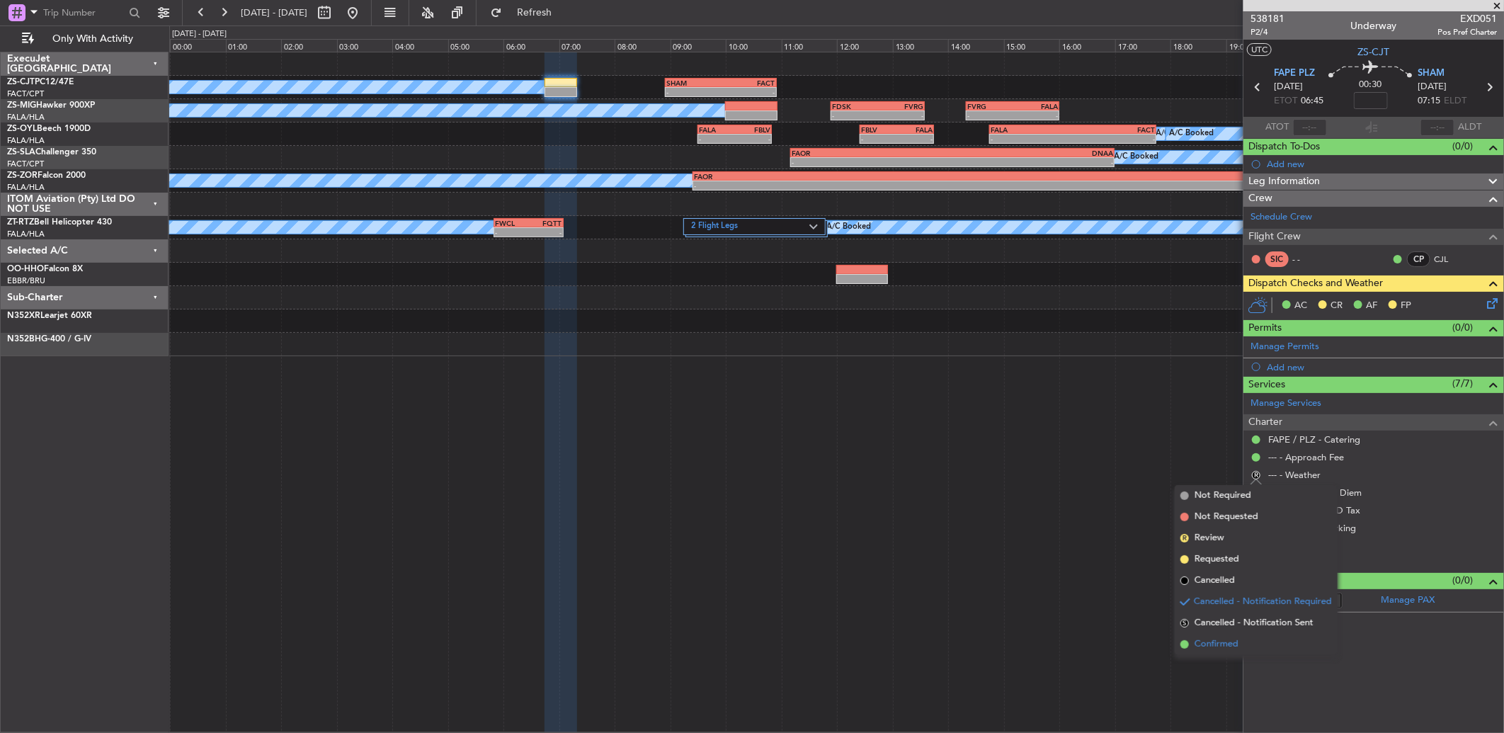
click at [1220, 637] on span "Confirmed" at bounding box center [1216, 644] width 44 height 14
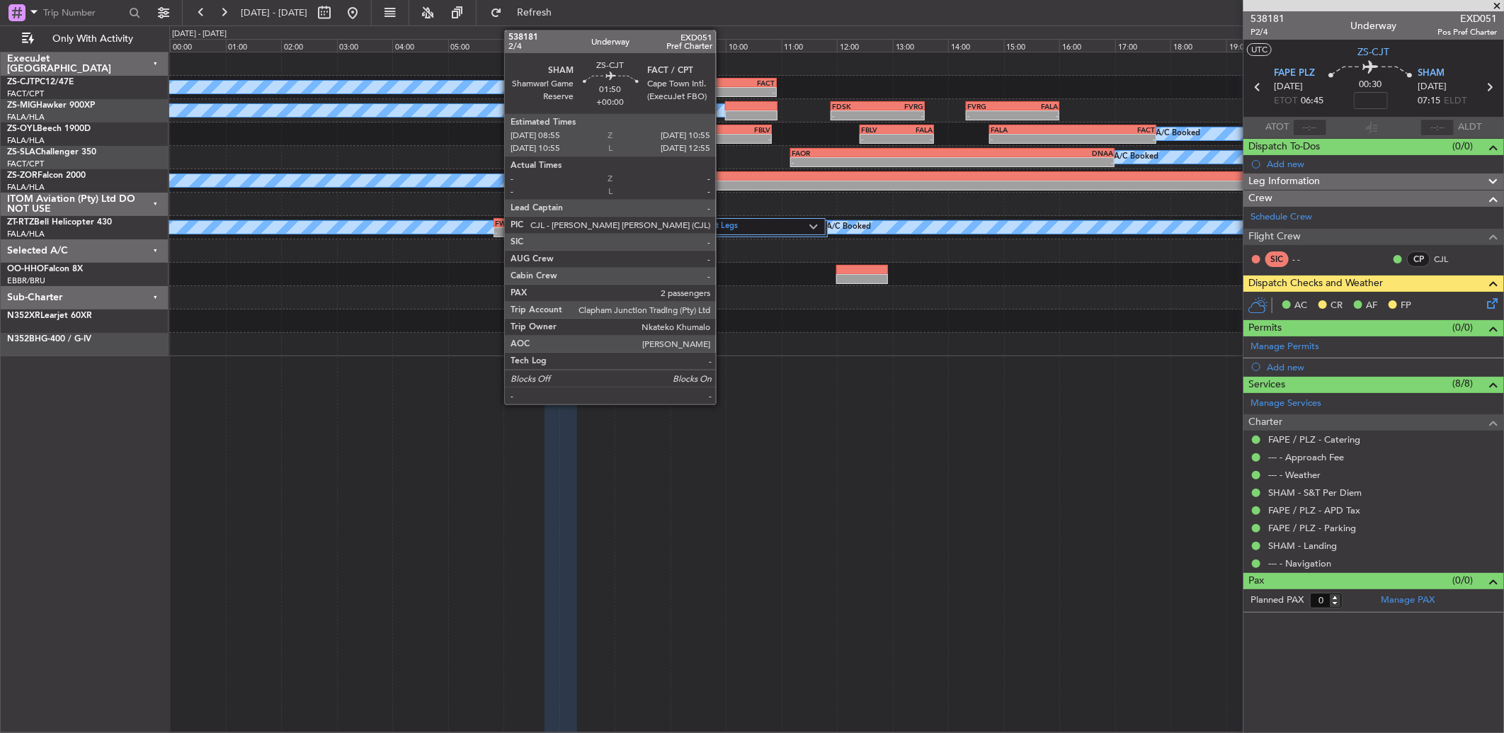
click at [727, 88] on div "-" at bounding box center [748, 92] width 55 height 8
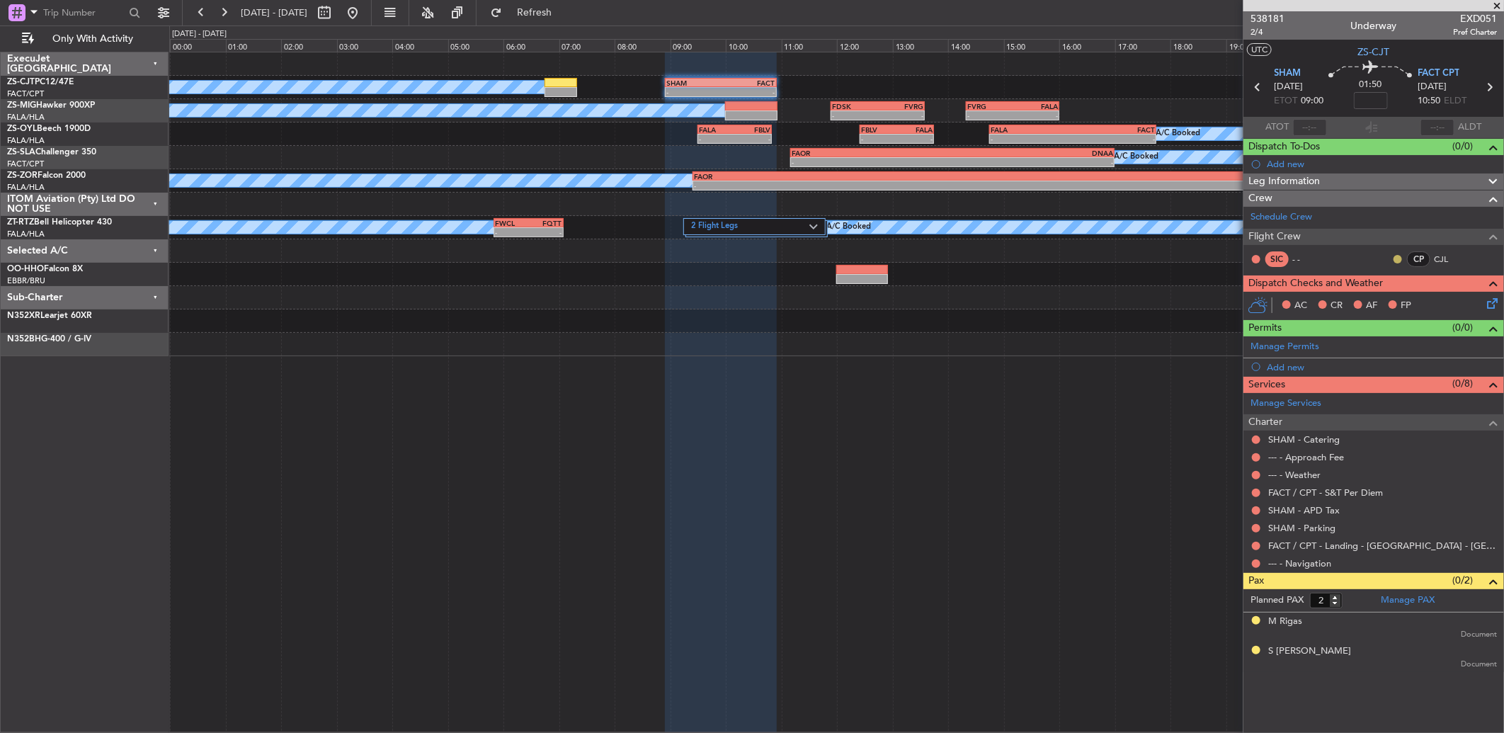
click at [1397, 258] on button at bounding box center [1397, 259] width 8 height 8
click at [1378, 303] on span "Acknowledged" at bounding box center [1401, 300] width 62 height 14
click at [1257, 561] on button at bounding box center [1256, 563] width 8 height 8
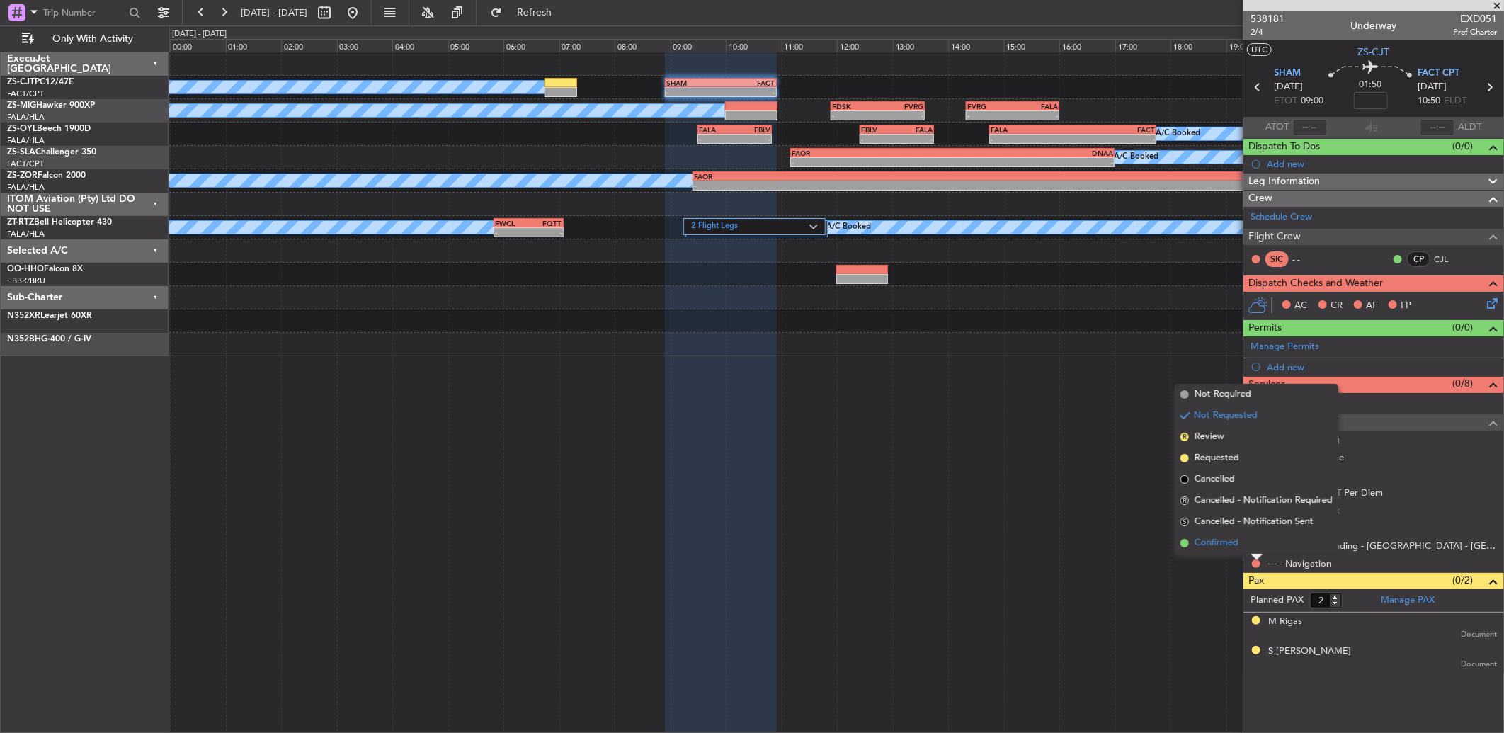
click at [1249, 543] on li "Confirmed" at bounding box center [1256, 542] width 164 height 21
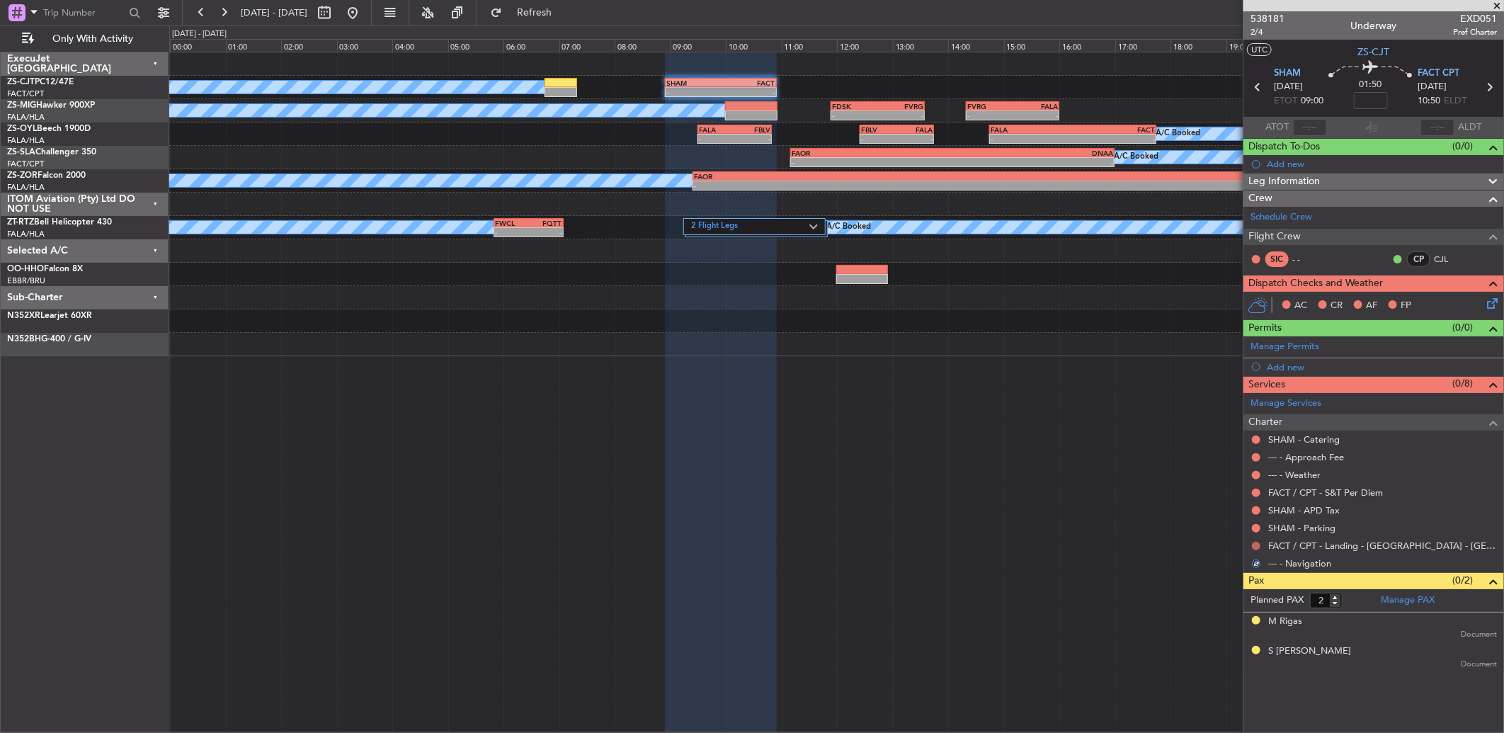
click at [1257, 543] on button at bounding box center [1256, 546] width 8 height 8
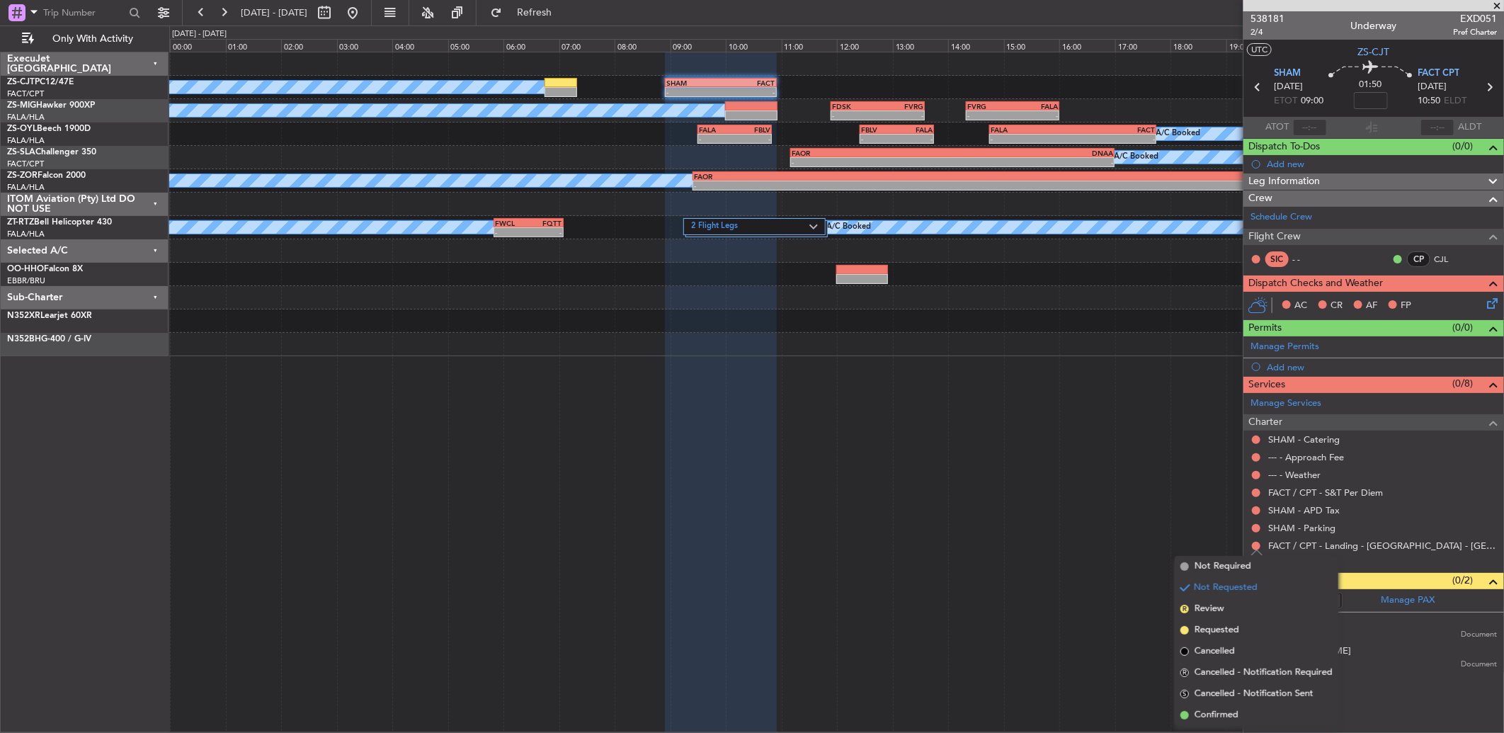
click at [1230, 710] on span "Confirmed" at bounding box center [1216, 715] width 44 height 14
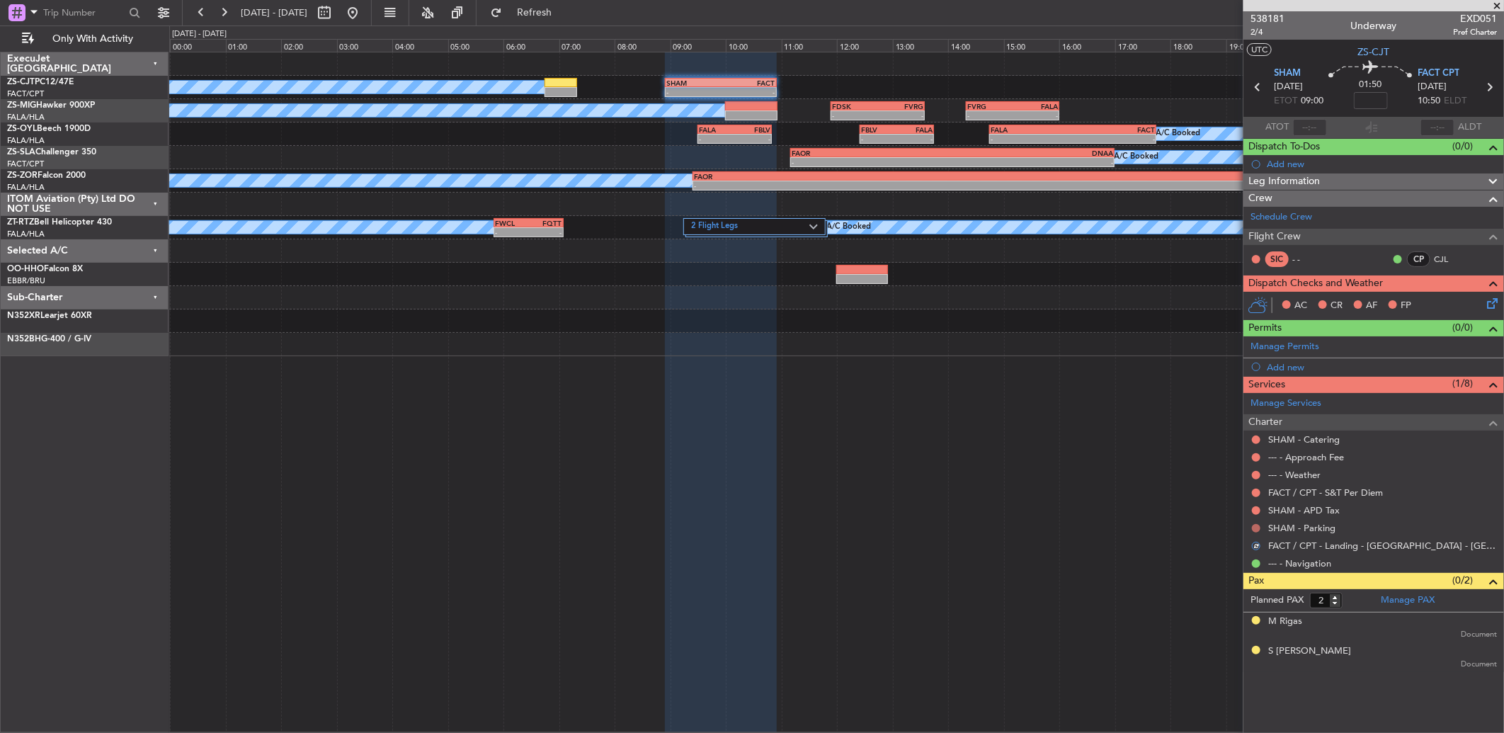
click at [1256, 526] on button at bounding box center [1256, 528] width 8 height 8
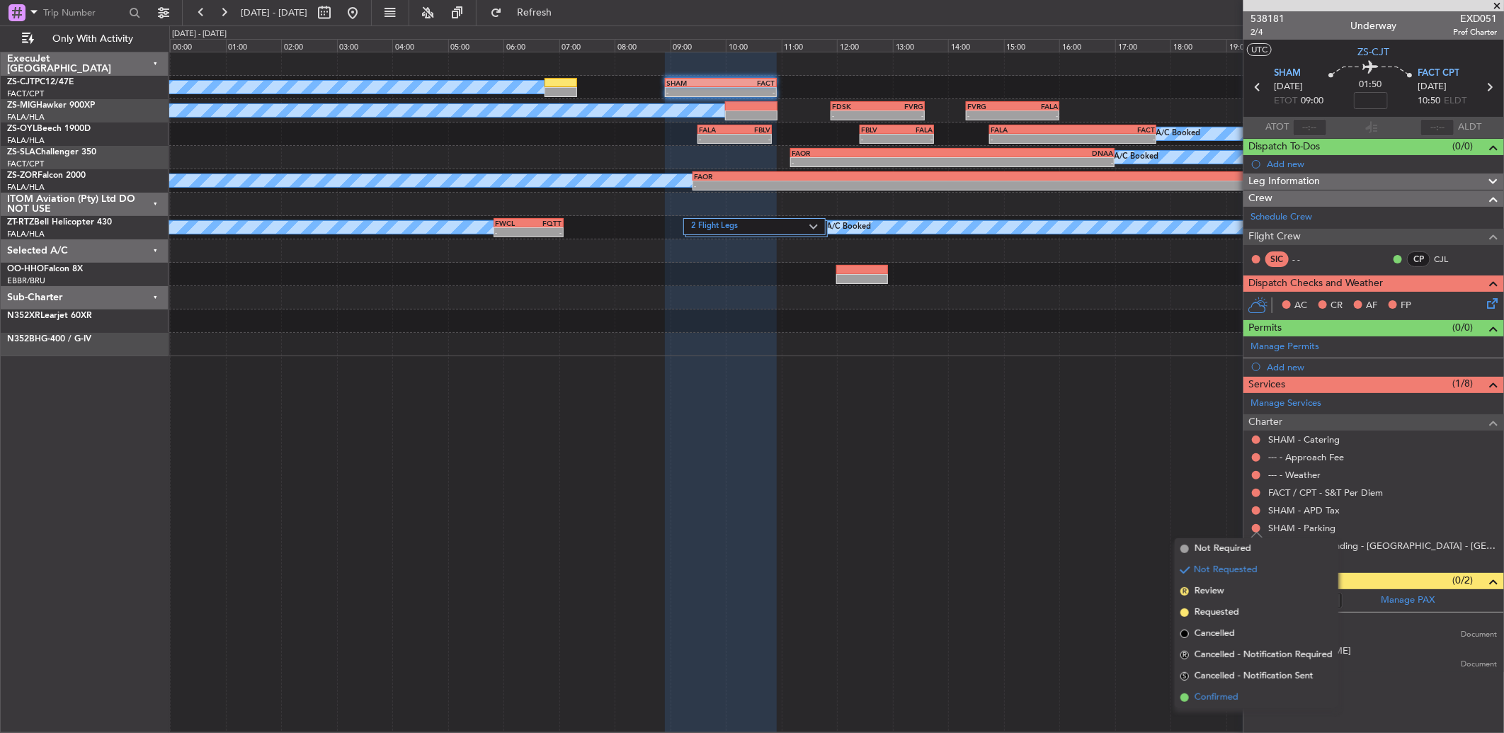
click at [1229, 706] on li "Confirmed" at bounding box center [1256, 697] width 164 height 21
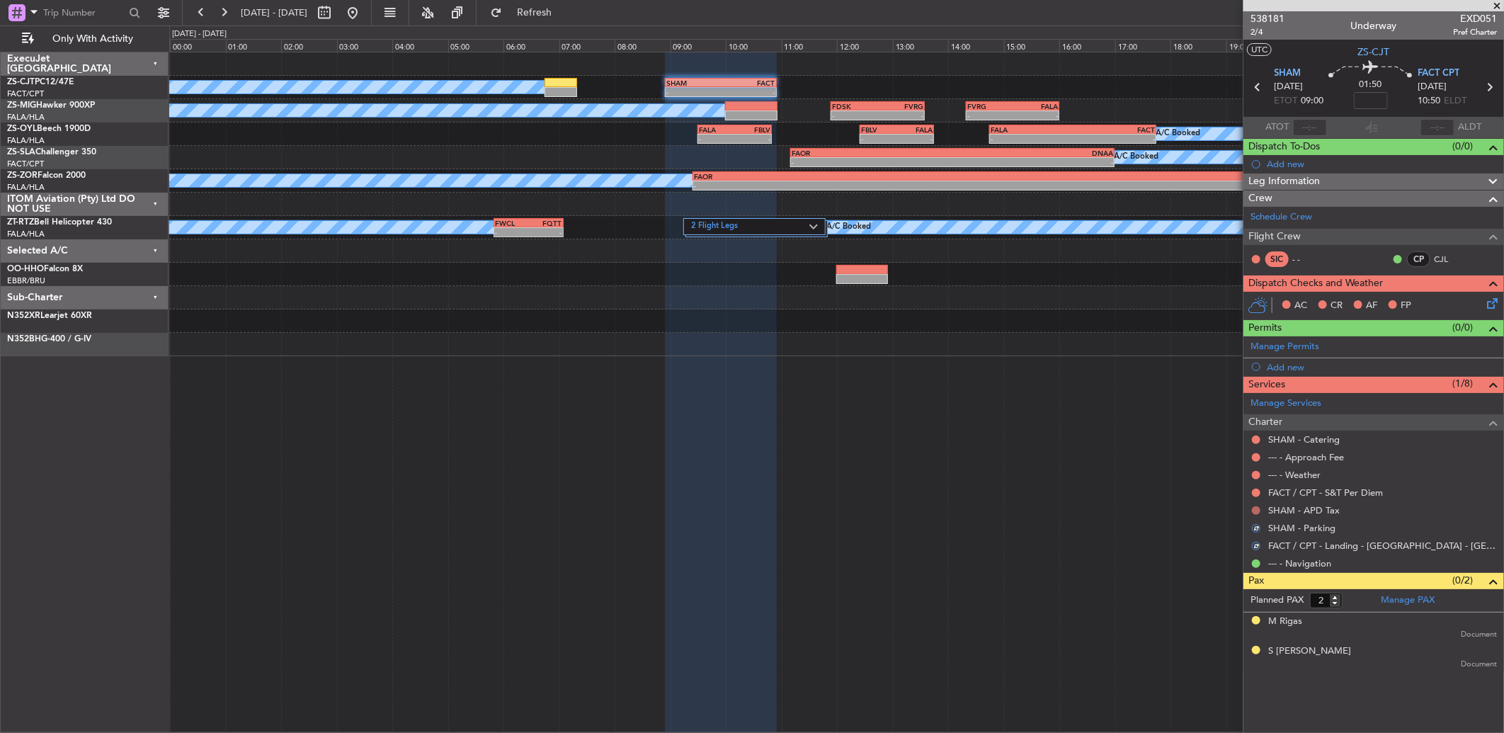
click at [1257, 511] on button at bounding box center [1256, 510] width 8 height 8
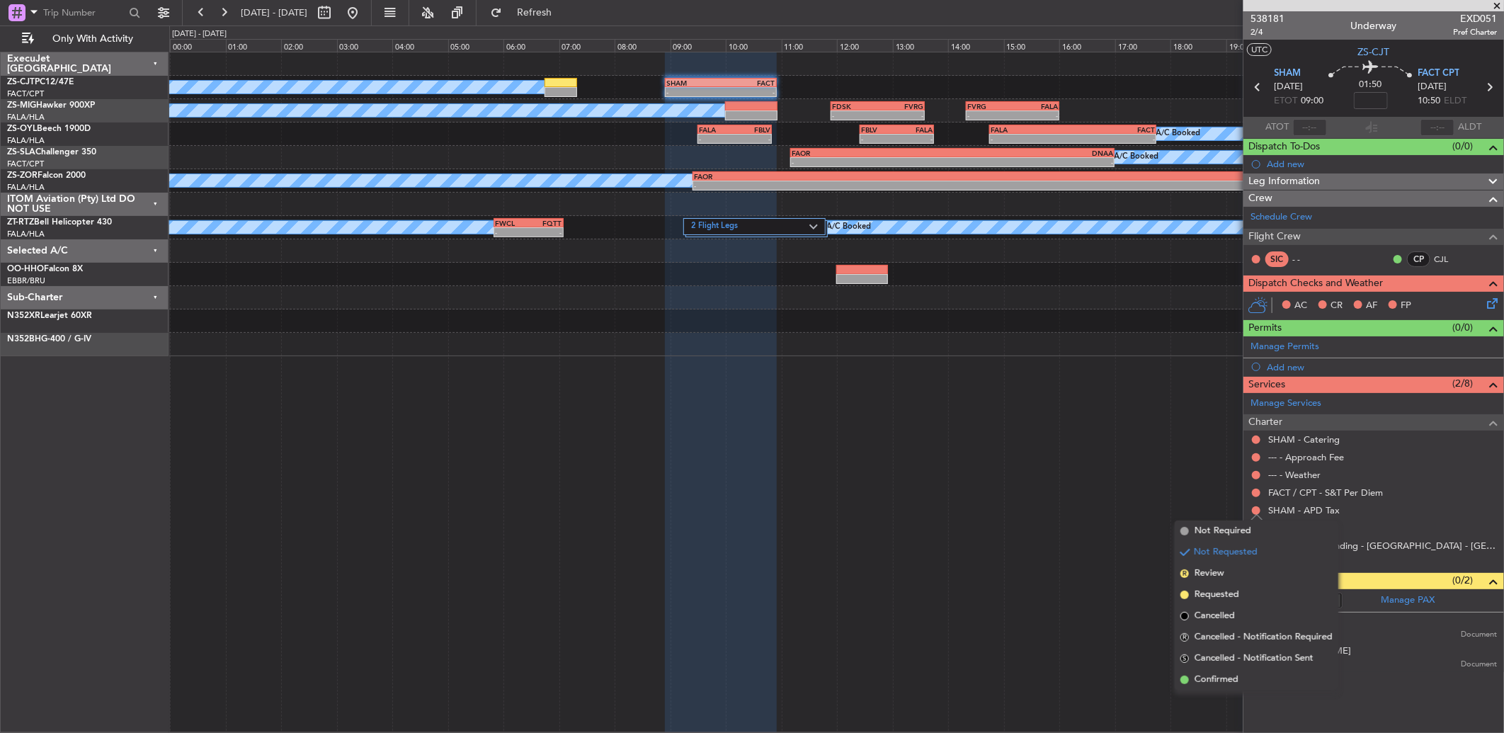
click at [1215, 680] on span "Confirmed" at bounding box center [1216, 680] width 44 height 14
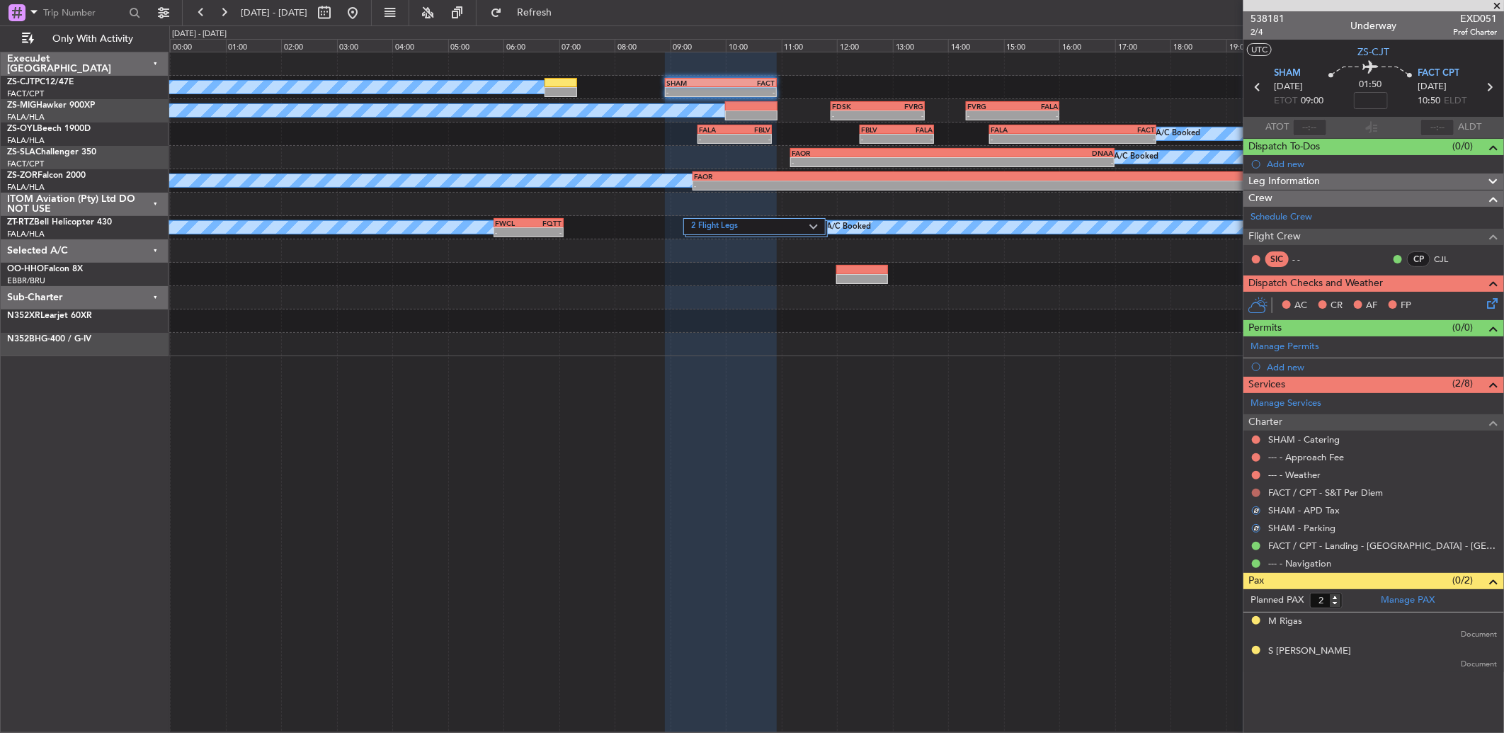
click at [1254, 489] on button at bounding box center [1256, 492] width 8 height 8
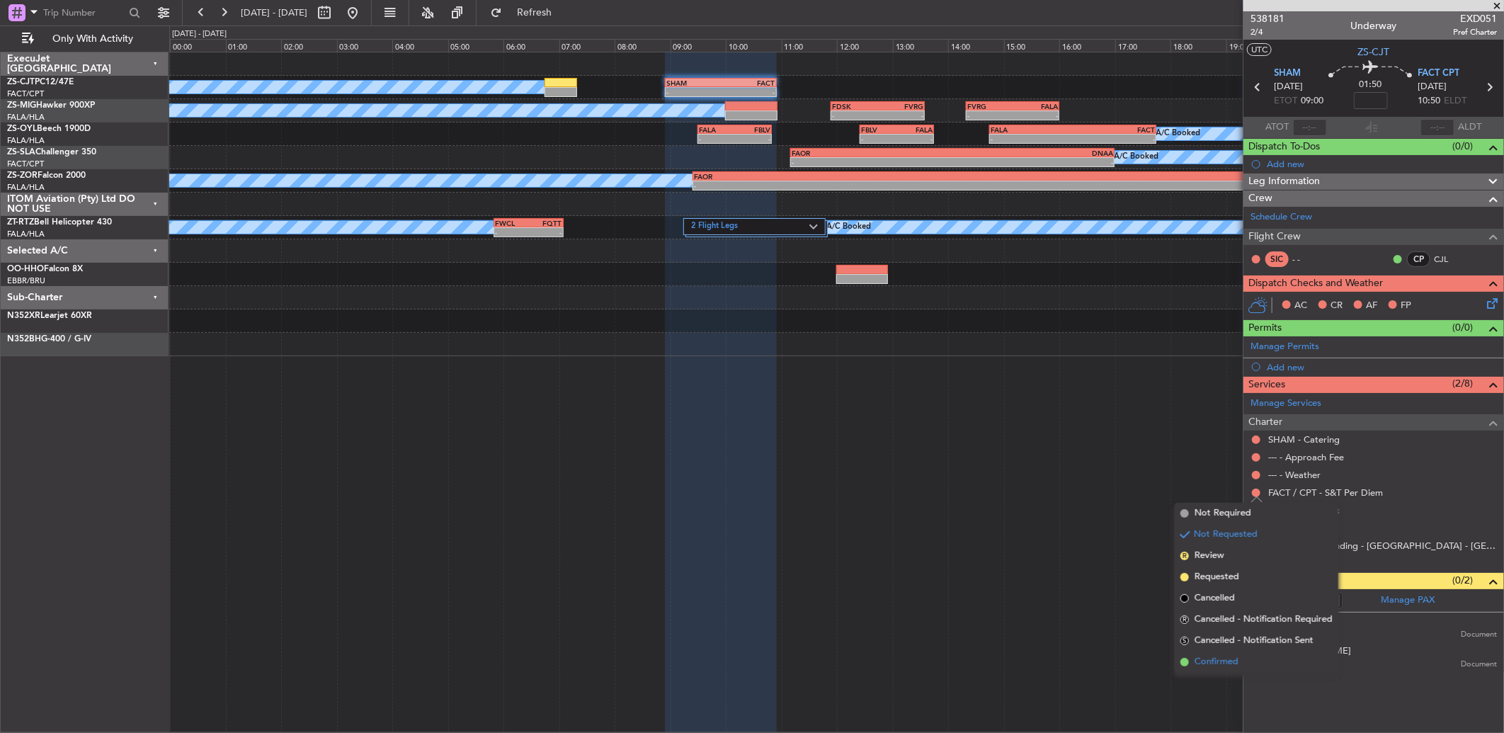
click at [1254, 670] on li "Confirmed" at bounding box center [1256, 661] width 164 height 21
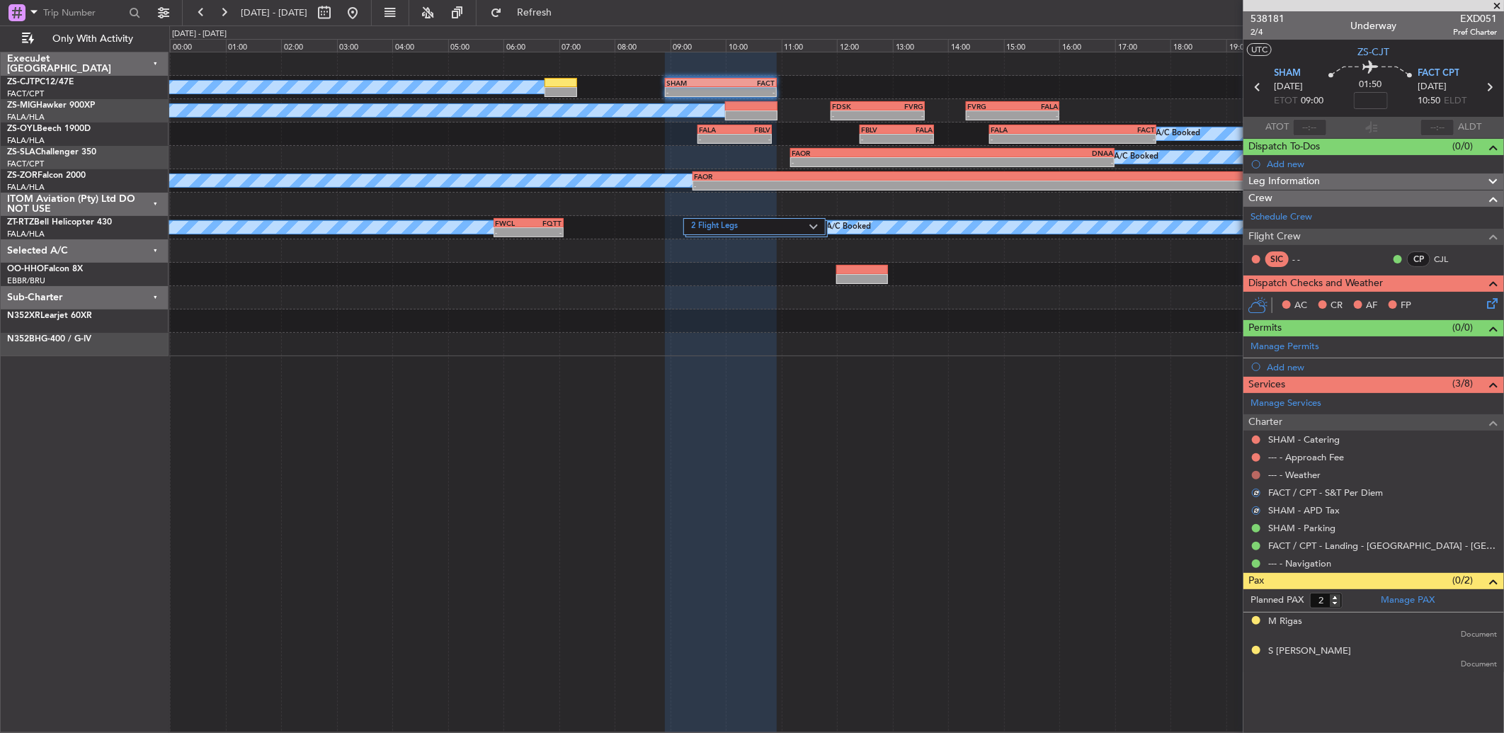
click at [1257, 476] on button at bounding box center [1256, 475] width 8 height 8
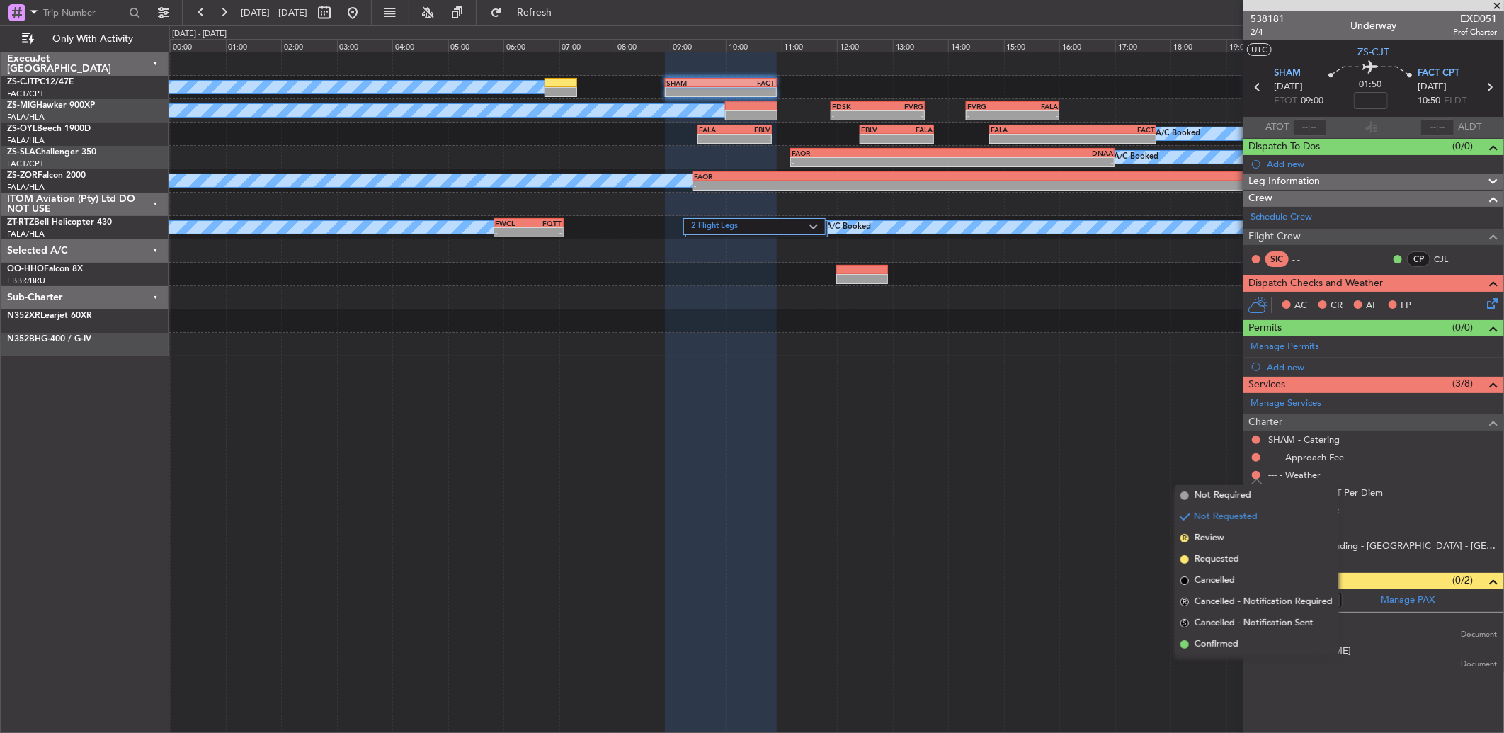
click at [1237, 648] on span "Confirmed" at bounding box center [1216, 644] width 44 height 14
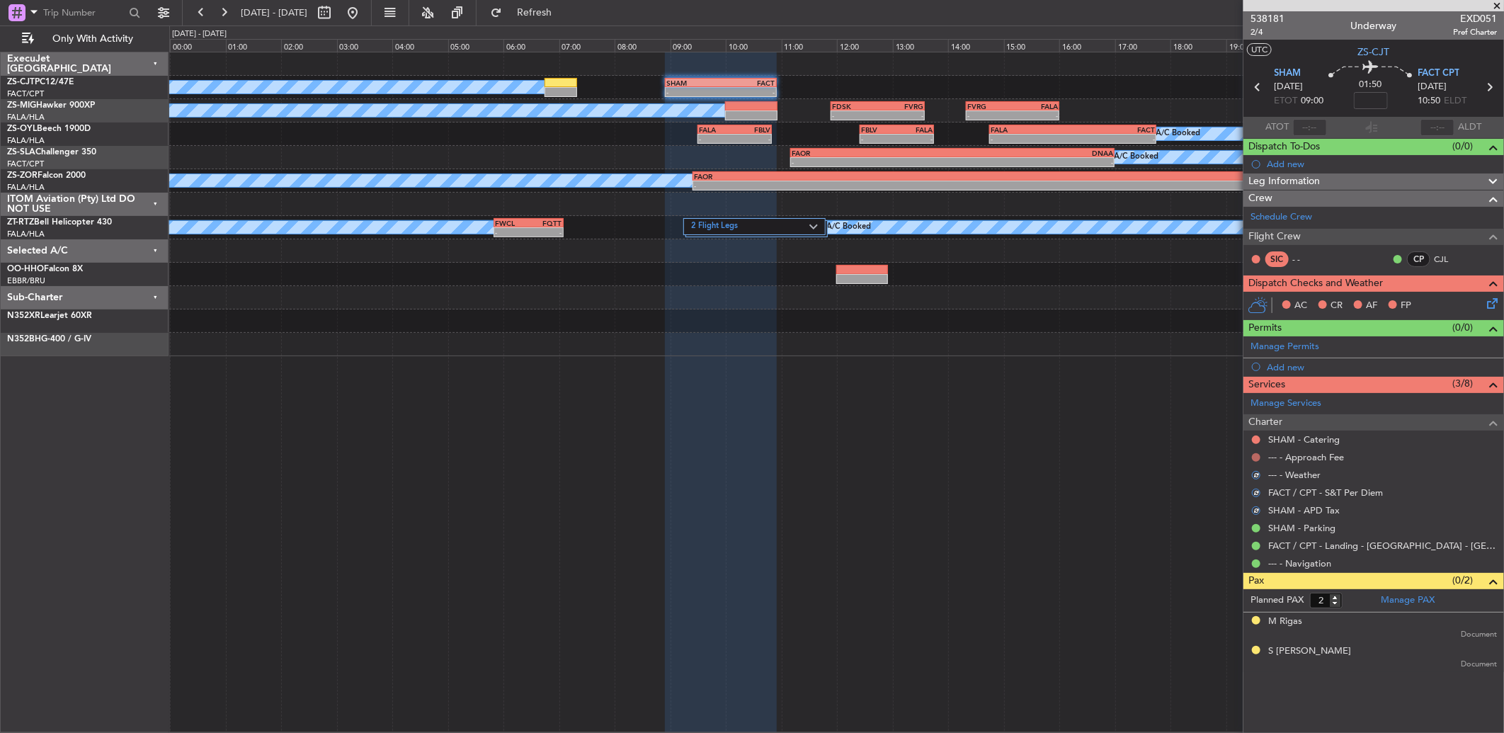
click at [1258, 460] on button at bounding box center [1256, 457] width 8 height 8
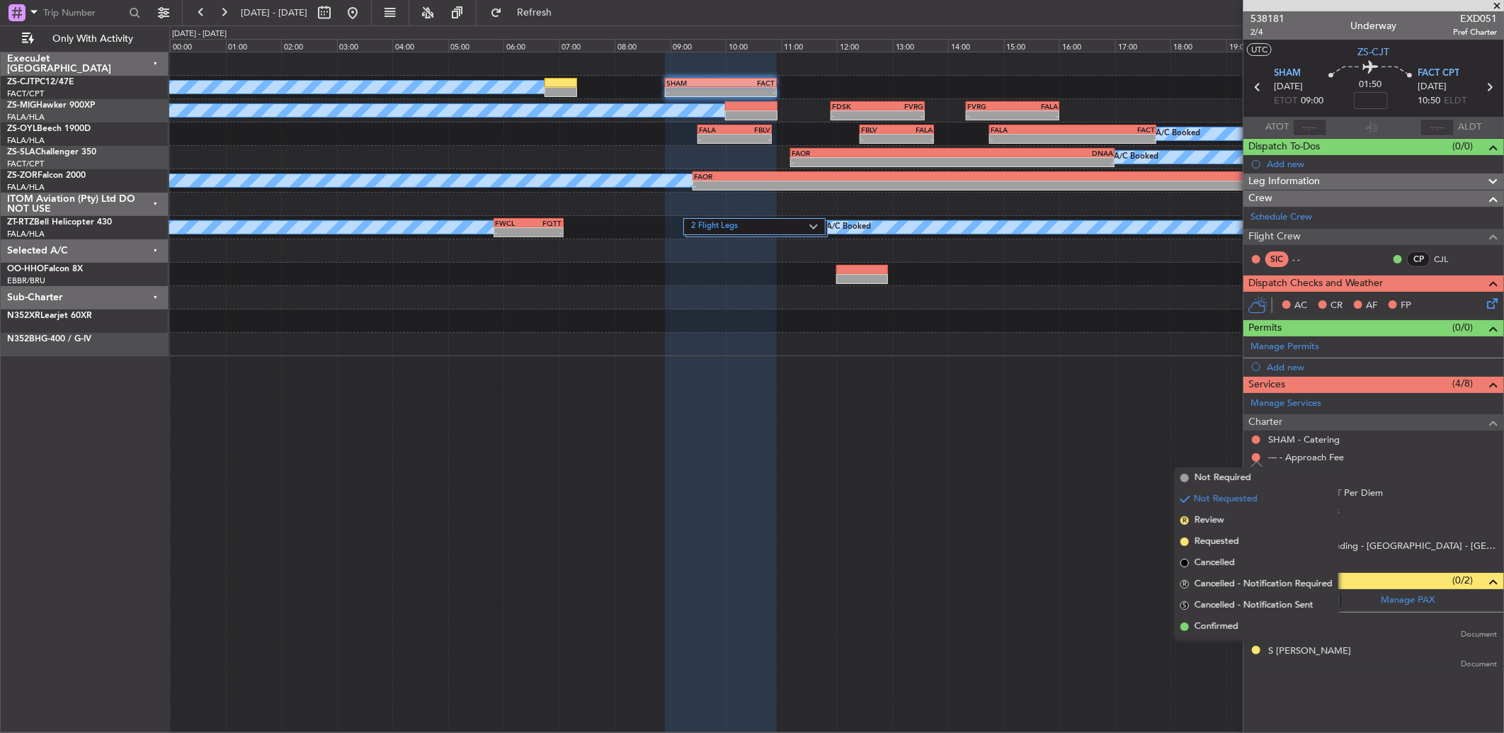
click at [1253, 634] on li "Confirmed" at bounding box center [1256, 626] width 164 height 21
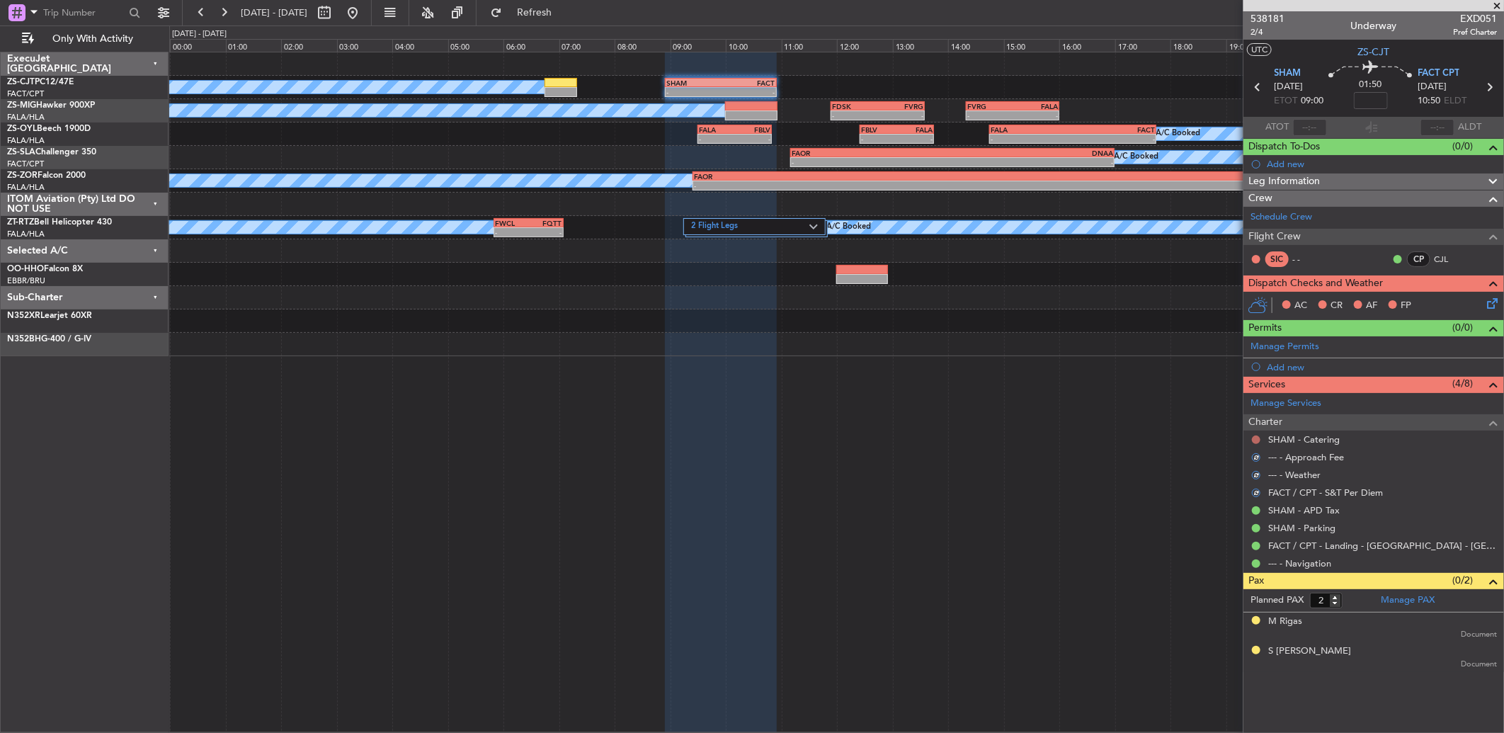
click at [1251, 437] on nimbus-traffic-light at bounding box center [1255, 439] width 11 height 11
click at [1254, 441] on button at bounding box center [1256, 439] width 8 height 8
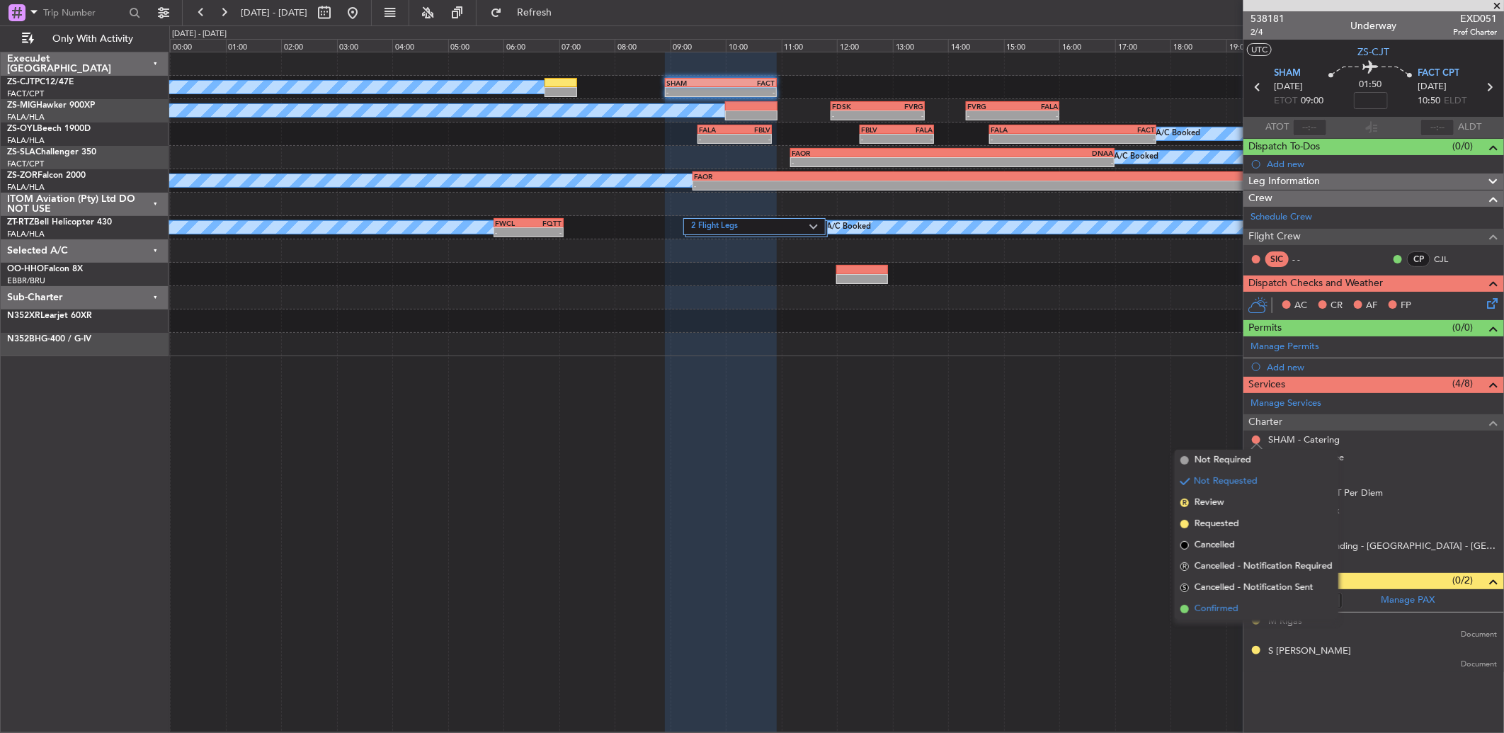
click at [1257, 604] on li "Confirmed" at bounding box center [1256, 608] width 164 height 21
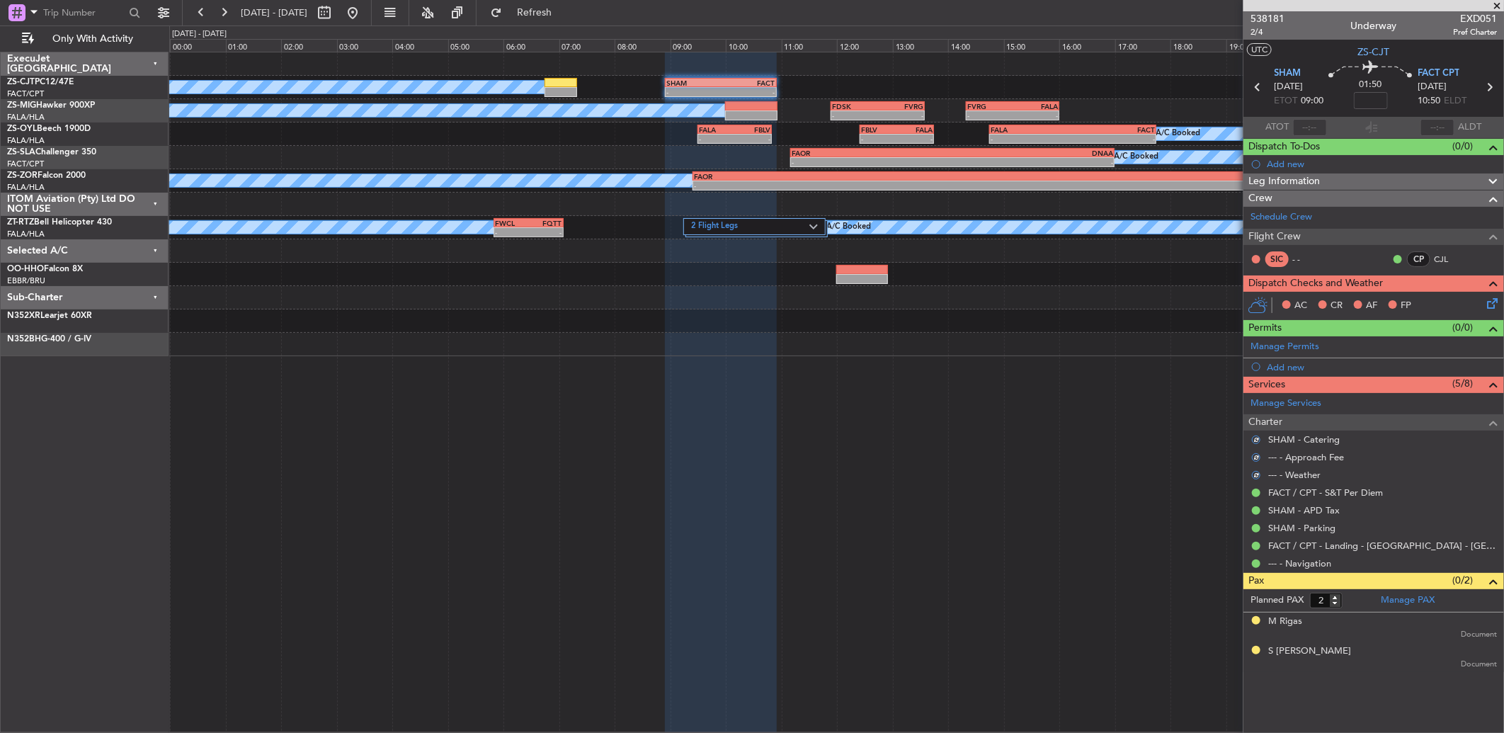
click at [1495, 299] on icon at bounding box center [1489, 300] width 11 height 11
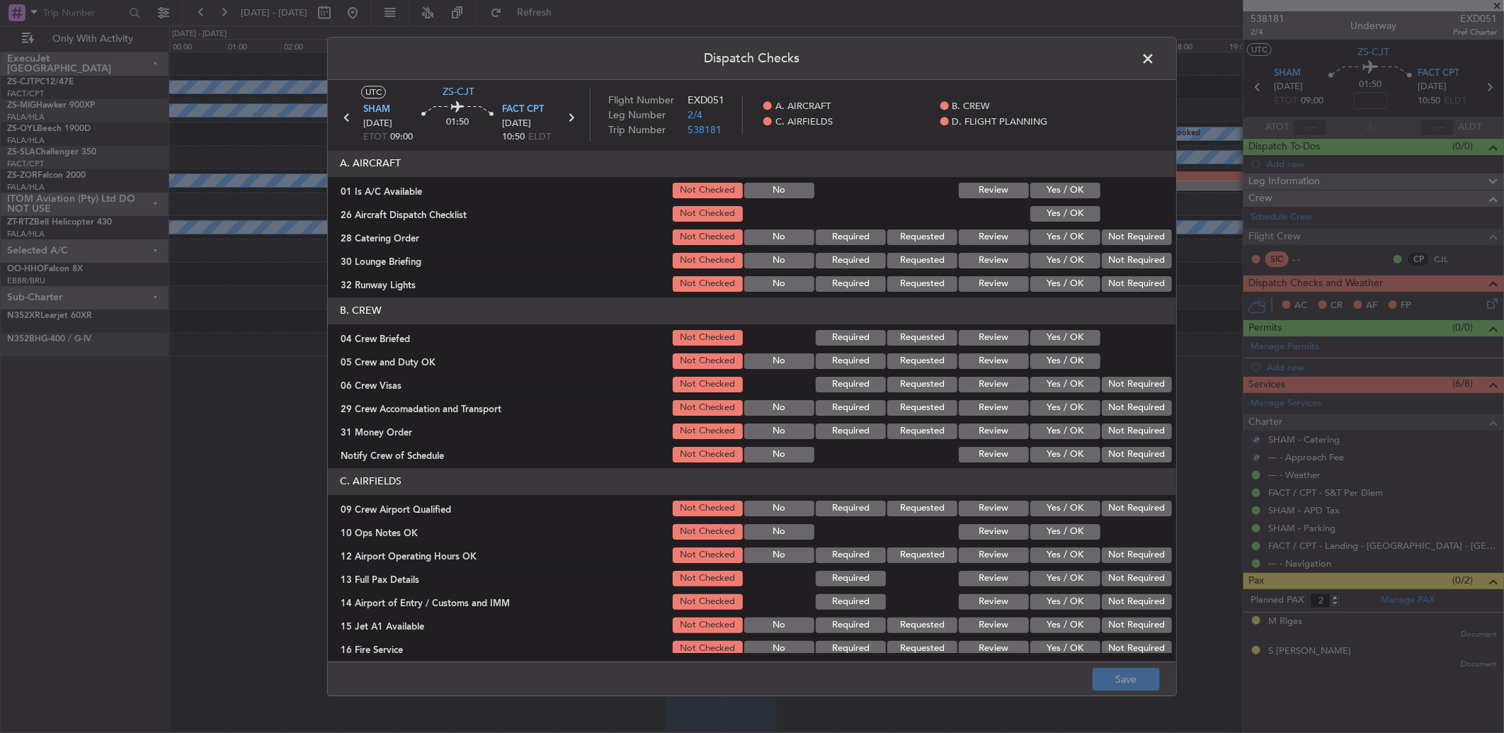
click at [1032, 188] on button "Yes / OK" at bounding box center [1065, 191] width 70 height 16
click at [1055, 206] on button "Yes / OK" at bounding box center [1065, 214] width 70 height 16
drag, startPoint x: 1065, startPoint y: 214, endPoint x: 1118, endPoint y: 258, distance: 69.9
click at [1069, 217] on button "Yes / OK" at bounding box center [1065, 214] width 70 height 16
click at [1122, 242] on button "Not Required" at bounding box center [1136, 237] width 70 height 16
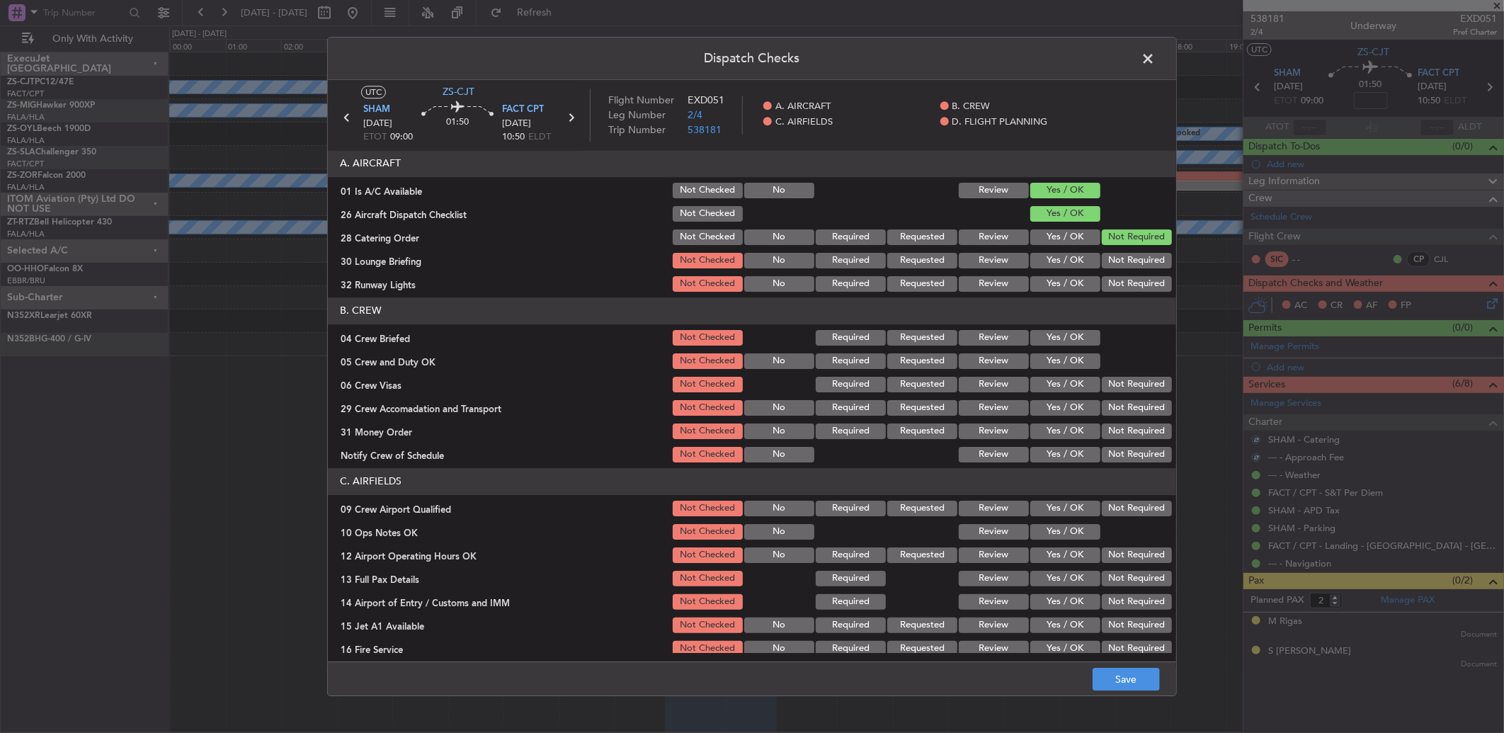
click at [1123, 257] on button "Not Required" at bounding box center [1136, 261] width 70 height 16
click at [1121, 260] on button "Not Required" at bounding box center [1136, 261] width 70 height 16
click at [1121, 281] on button "Not Required" at bounding box center [1136, 284] width 70 height 16
click at [1053, 341] on button "Yes / OK" at bounding box center [1065, 338] width 70 height 16
click at [1058, 357] on button "Yes / OK" at bounding box center [1065, 361] width 70 height 16
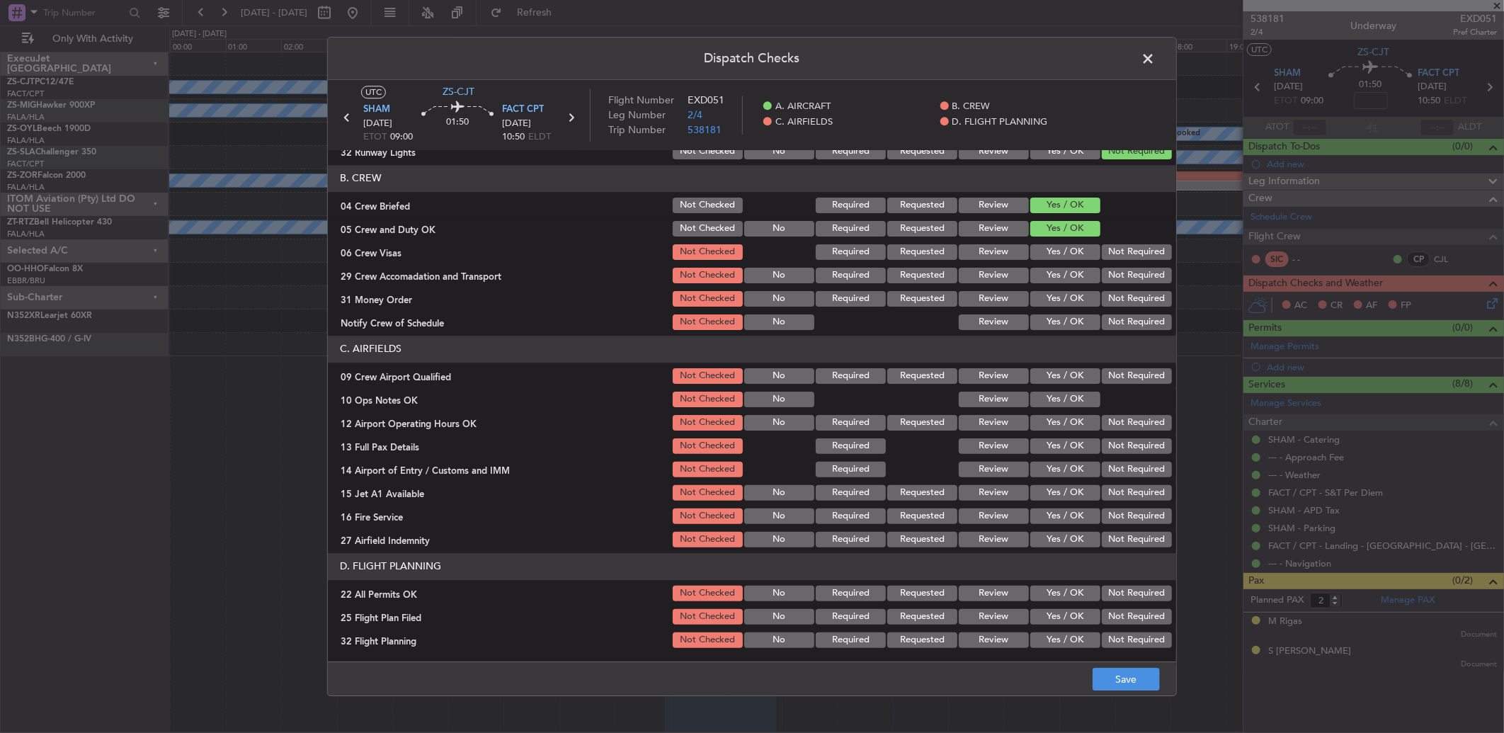
click at [1101, 250] on button "Not Required" at bounding box center [1136, 252] width 70 height 16
click at [1101, 285] on section "B. CREW 04 Crew Briefed Not Checked Required Requested Review Yes / OK 05 Crew …" at bounding box center [752, 248] width 848 height 167
click at [1101, 270] on button "Not Required" at bounding box center [1136, 276] width 70 height 16
click at [1107, 299] on button "Not Required" at bounding box center [1136, 299] width 70 height 16
click at [1117, 336] on header "C. AIRFIELDS" at bounding box center [752, 349] width 848 height 27
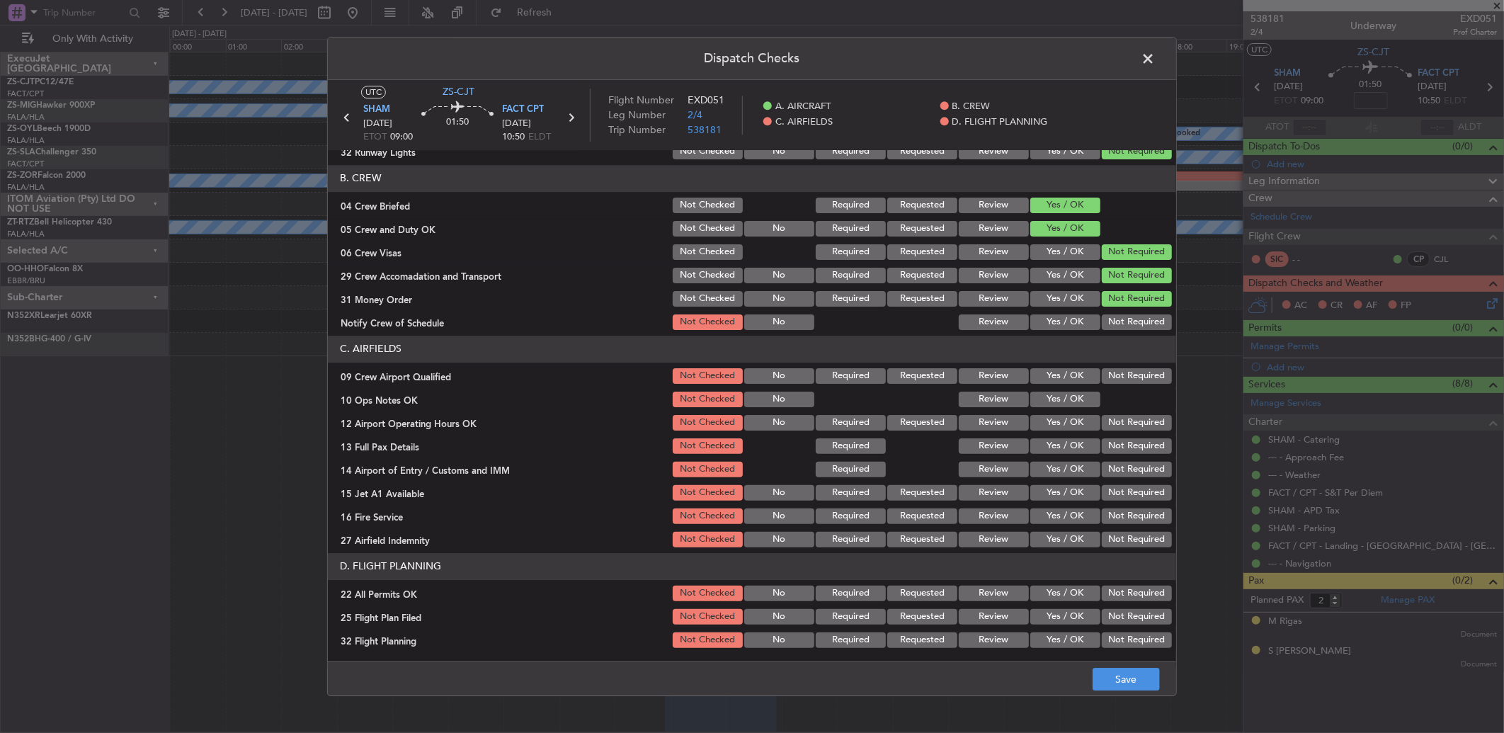
click at [1114, 327] on button "Not Required" at bounding box center [1136, 322] width 70 height 16
click at [1118, 372] on button "Not Required" at bounding box center [1136, 376] width 70 height 16
click at [1074, 406] on div "Yes / OK" at bounding box center [1063, 399] width 71 height 20
click at [1075, 393] on button "Yes / OK" at bounding box center [1065, 399] width 70 height 16
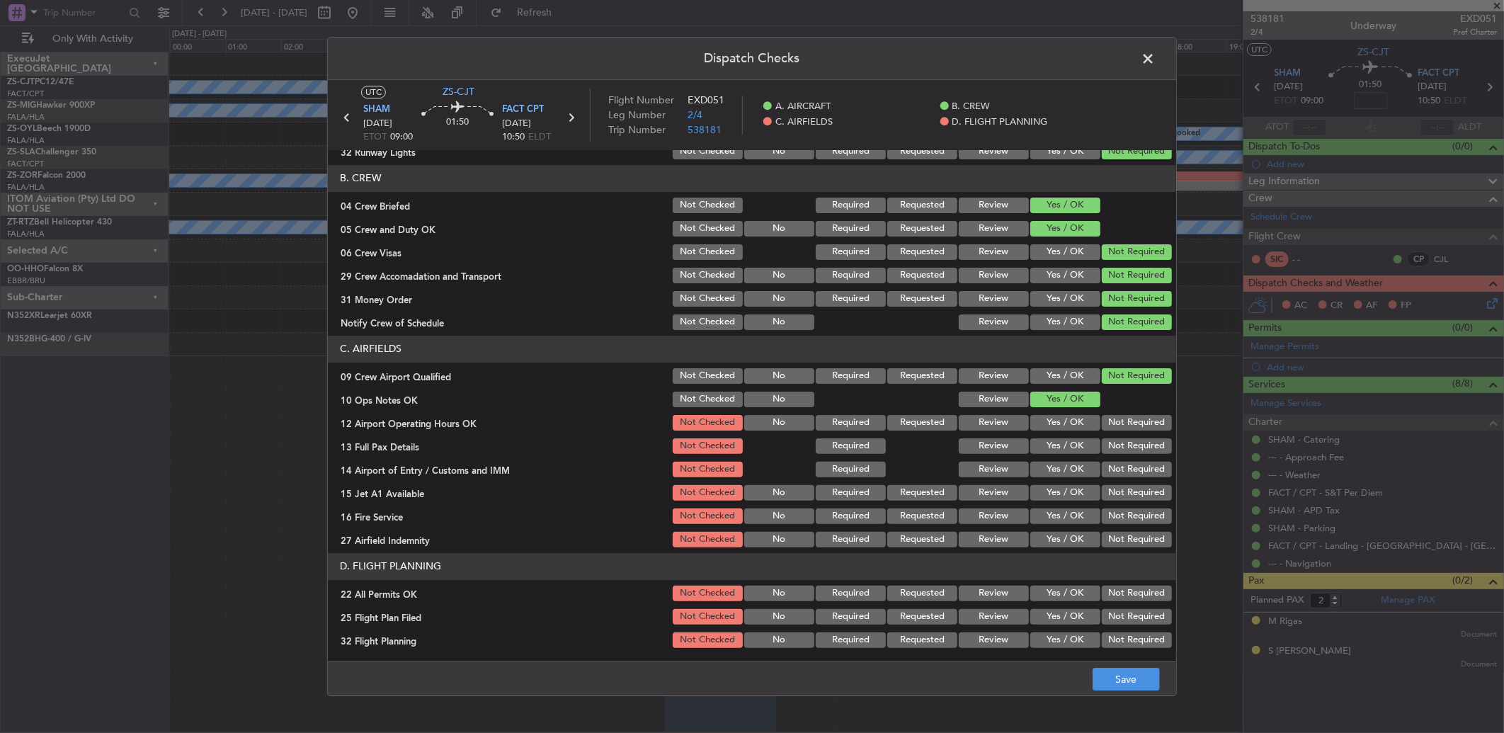
click at [1120, 422] on button "Not Required" at bounding box center [1136, 423] width 70 height 16
click at [1119, 443] on button "Not Required" at bounding box center [1136, 446] width 70 height 16
drag, startPoint x: 1118, startPoint y: 443, endPoint x: 1110, endPoint y: 458, distance: 17.1
click at [1116, 450] on button "Not Required" at bounding box center [1136, 446] width 70 height 16
drag, startPoint x: 1110, startPoint y: 465, endPoint x: 1108, endPoint y: 477, distance: 12.2
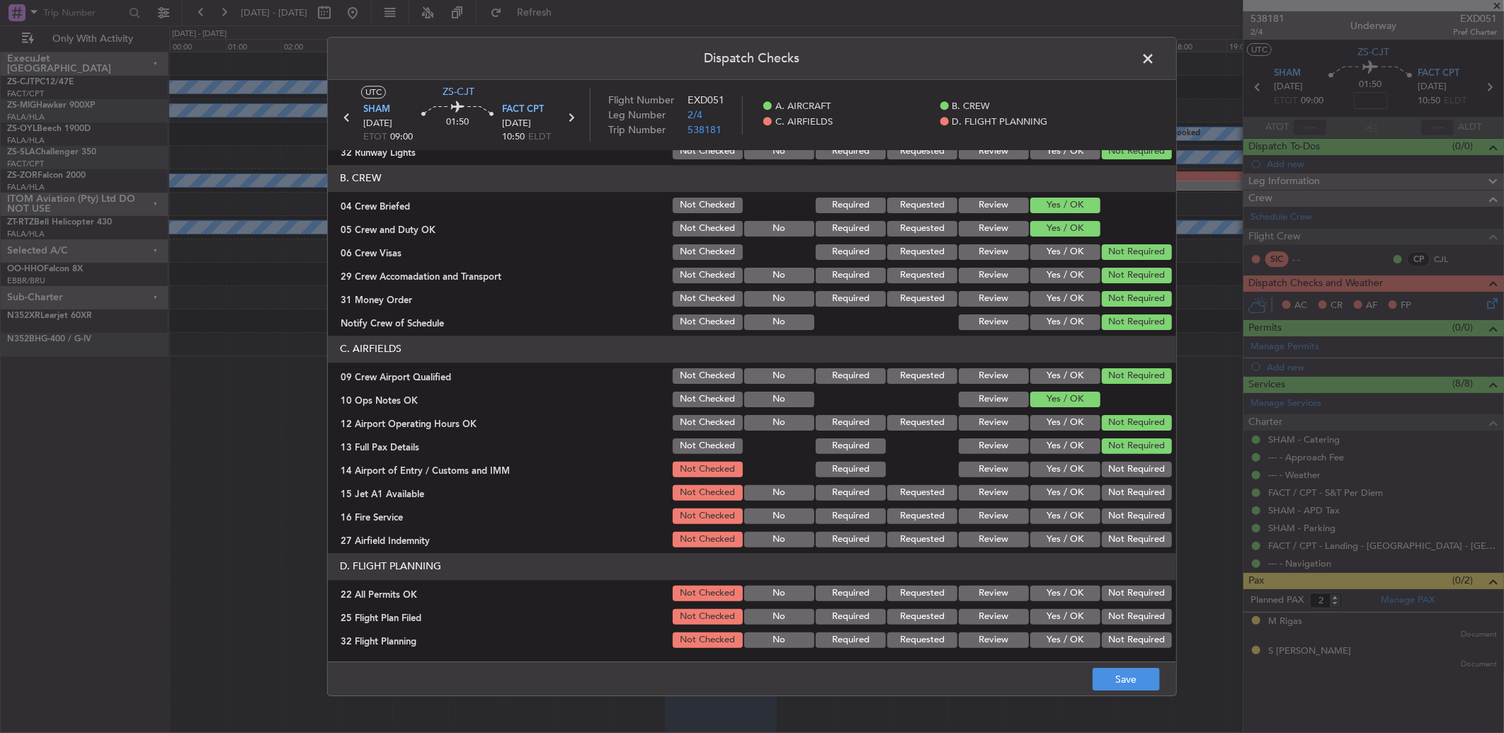
click at [1109, 469] on button "Not Required" at bounding box center [1136, 470] width 70 height 16
click at [1108, 477] on div "Not Required" at bounding box center [1134, 469] width 71 height 20
click at [1107, 497] on button "Not Required" at bounding box center [1136, 493] width 70 height 16
drag, startPoint x: 1107, startPoint y: 499, endPoint x: 1109, endPoint y: 515, distance: 15.6
click at [1107, 503] on section "C. AIRFIELDS 09 Crew Airport Qualified Not Checked No Required Requested Review…" at bounding box center [752, 443] width 848 height 214
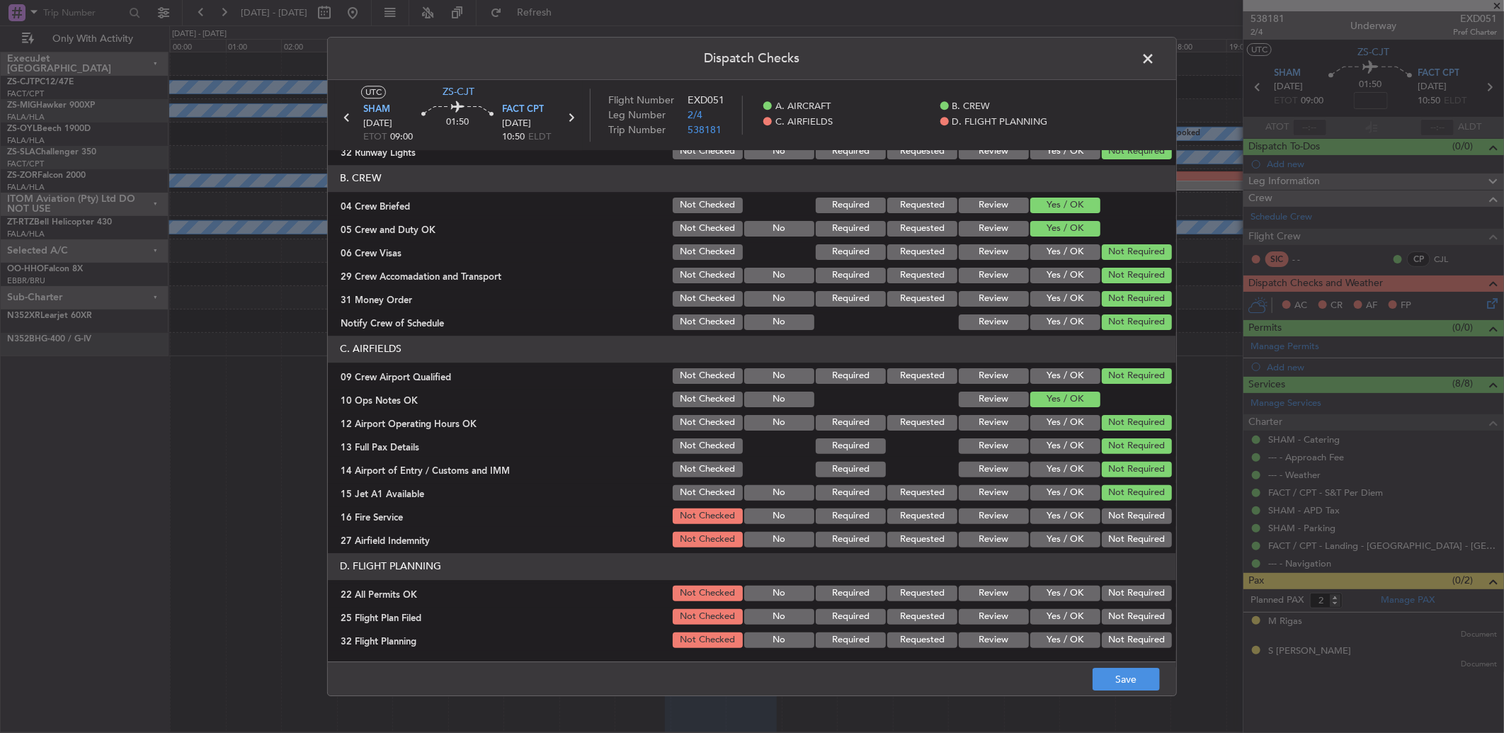
click at [1109, 520] on button "Not Required" at bounding box center [1136, 516] width 70 height 16
click at [1109, 533] on section "C. AIRFIELDS 09 Crew Airport Qualified Not Checked No Required Requested Review…" at bounding box center [752, 443] width 848 height 214
click at [1111, 548] on div "Not Required" at bounding box center [1134, 540] width 71 height 20
click at [1101, 532] on button "Not Required" at bounding box center [1136, 540] width 70 height 16
click at [1107, 596] on button "Not Required" at bounding box center [1136, 593] width 70 height 16
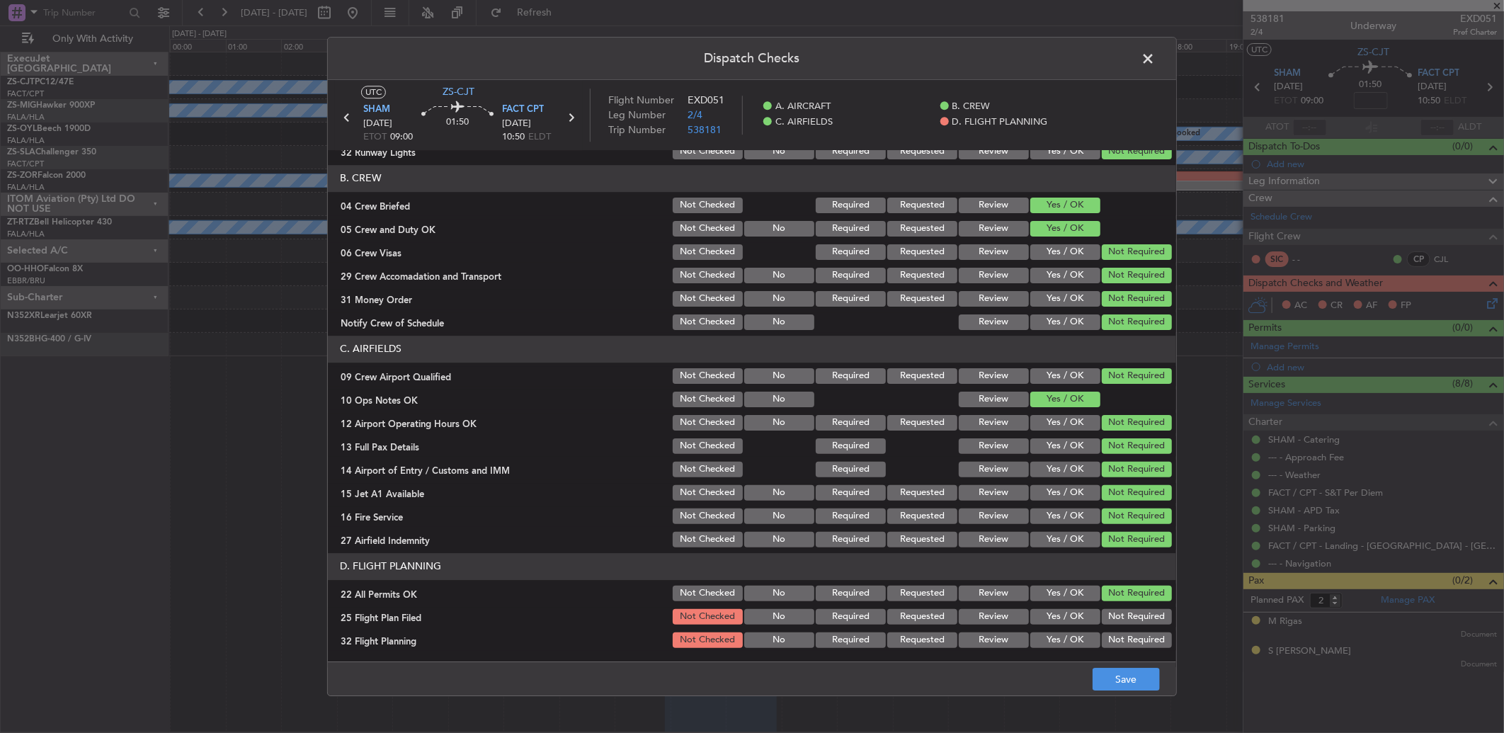
drag, startPoint x: 984, startPoint y: 614, endPoint x: 994, endPoint y: 641, distance: 28.7
click at [989, 622] on button "Review" at bounding box center [993, 617] width 70 height 16
click at [994, 641] on button "Review" at bounding box center [993, 640] width 70 height 16
click at [1085, 677] on footer "Save" at bounding box center [752, 678] width 848 height 34
click at [1155, 59] on span at bounding box center [1155, 62] width 0 height 28
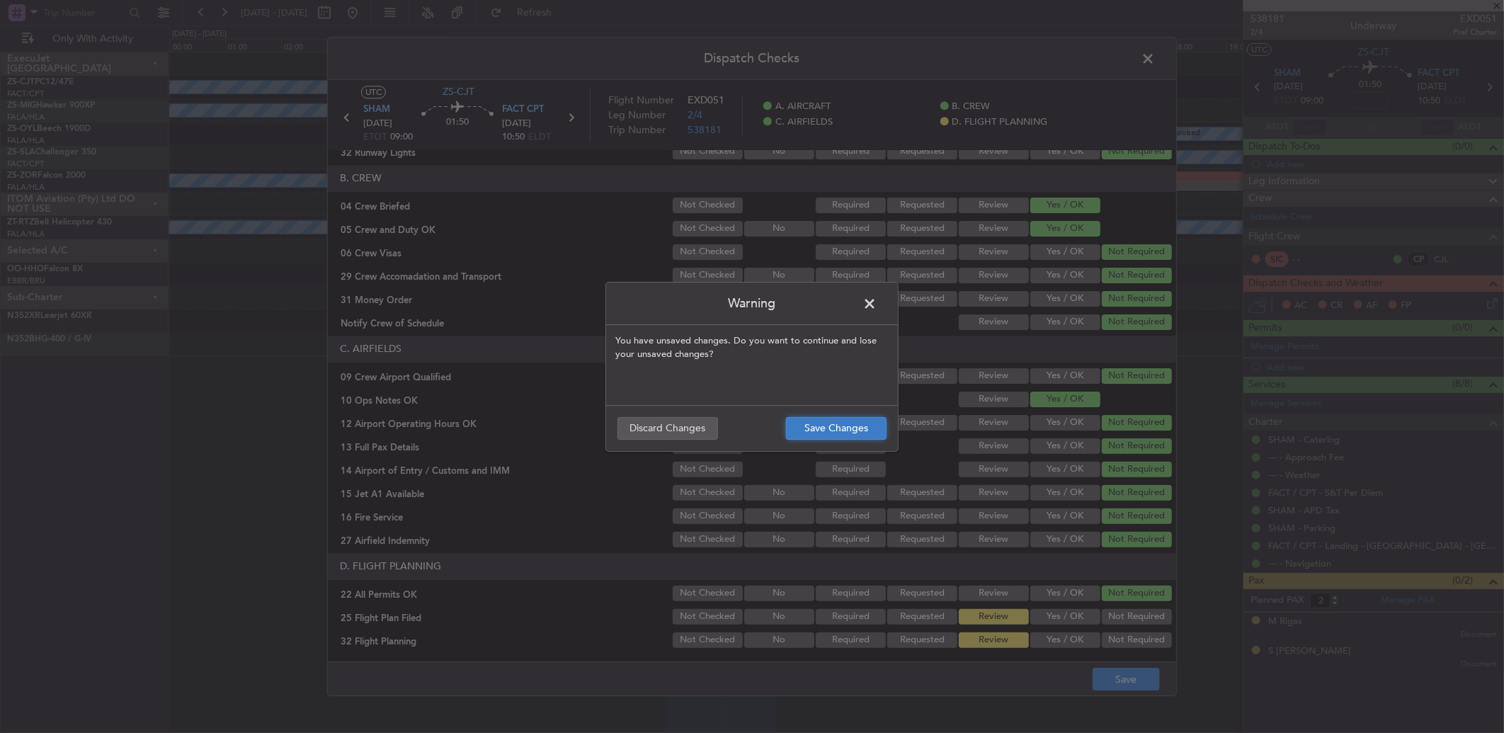
click at [862, 427] on button "Save Changes" at bounding box center [836, 428] width 101 height 23
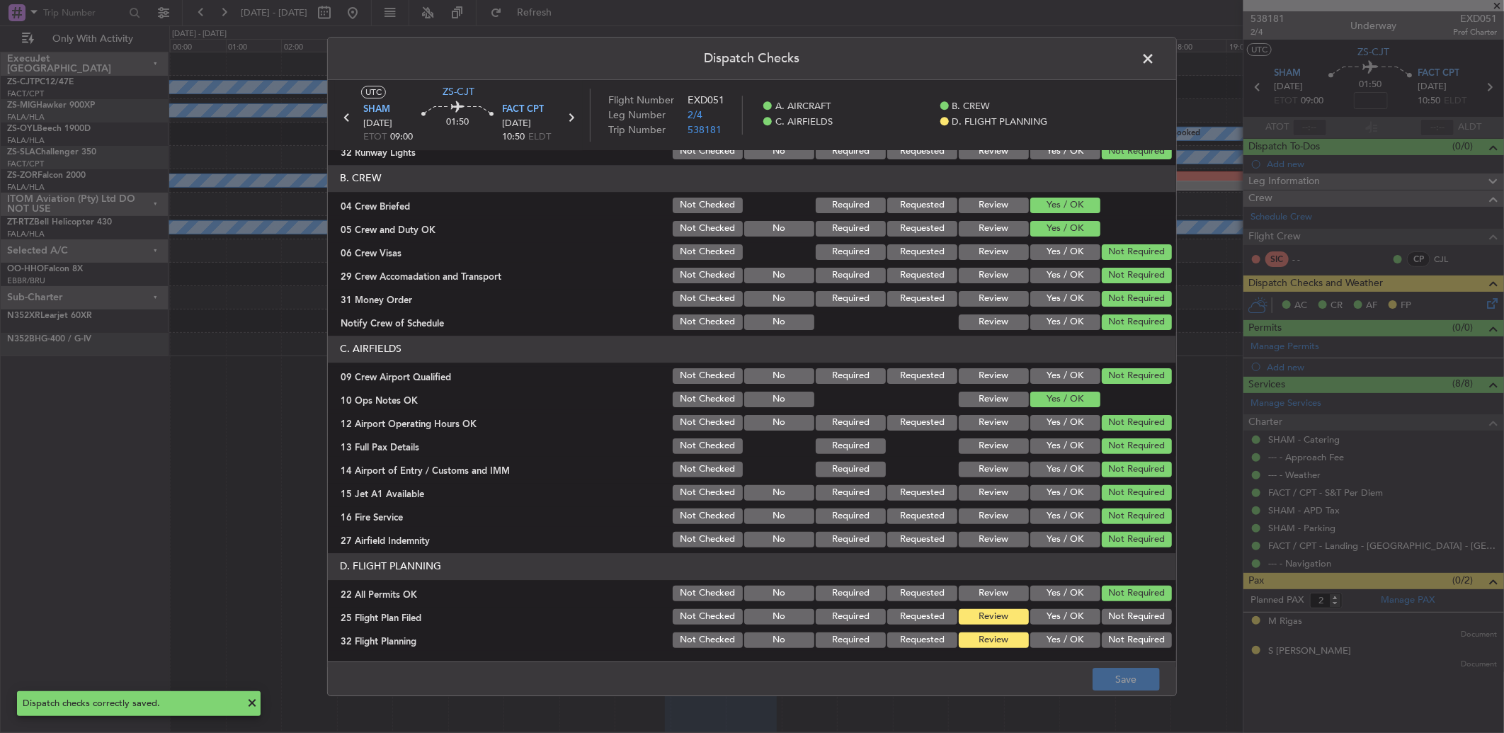
click at [1155, 51] on span at bounding box center [1155, 62] width 0 height 28
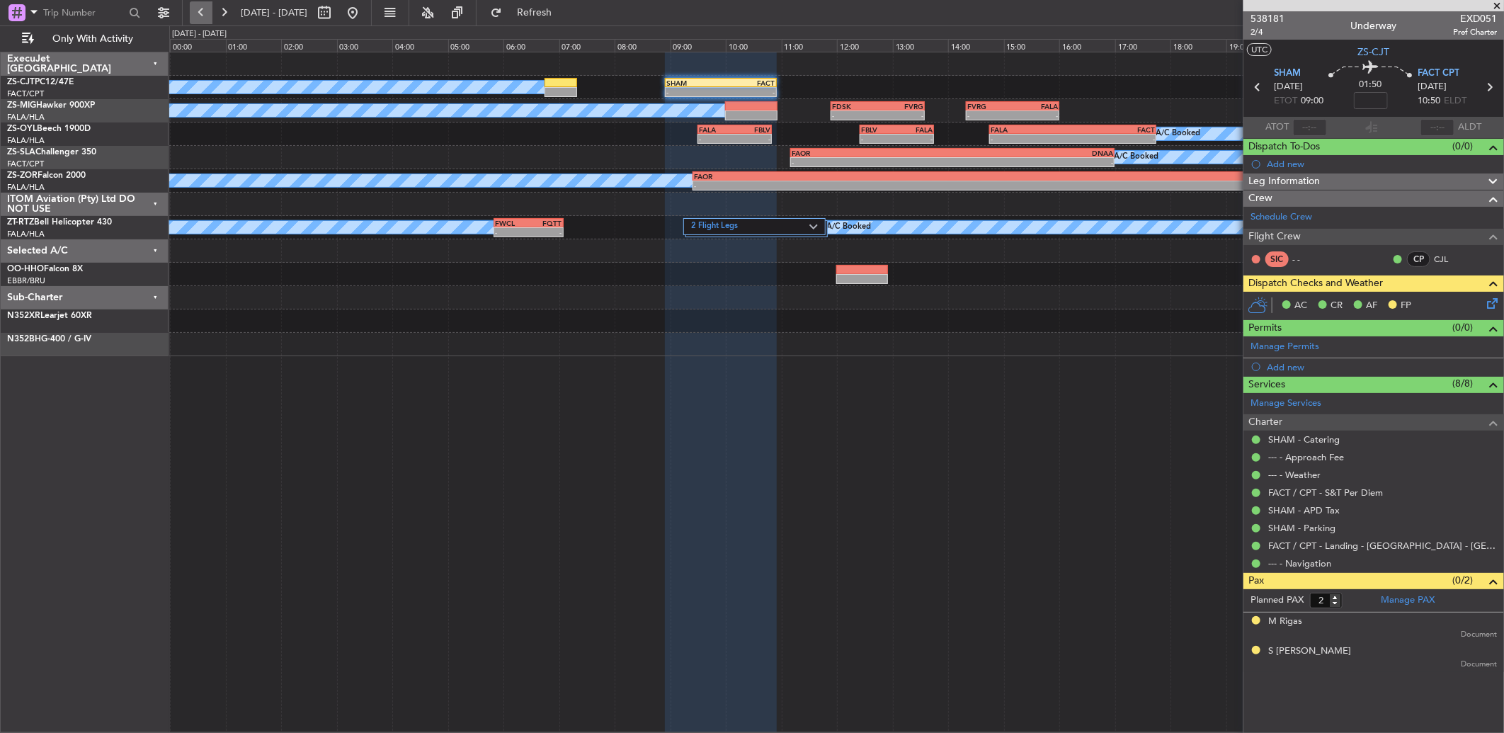
click at [195, 16] on button at bounding box center [201, 12] width 23 height 23
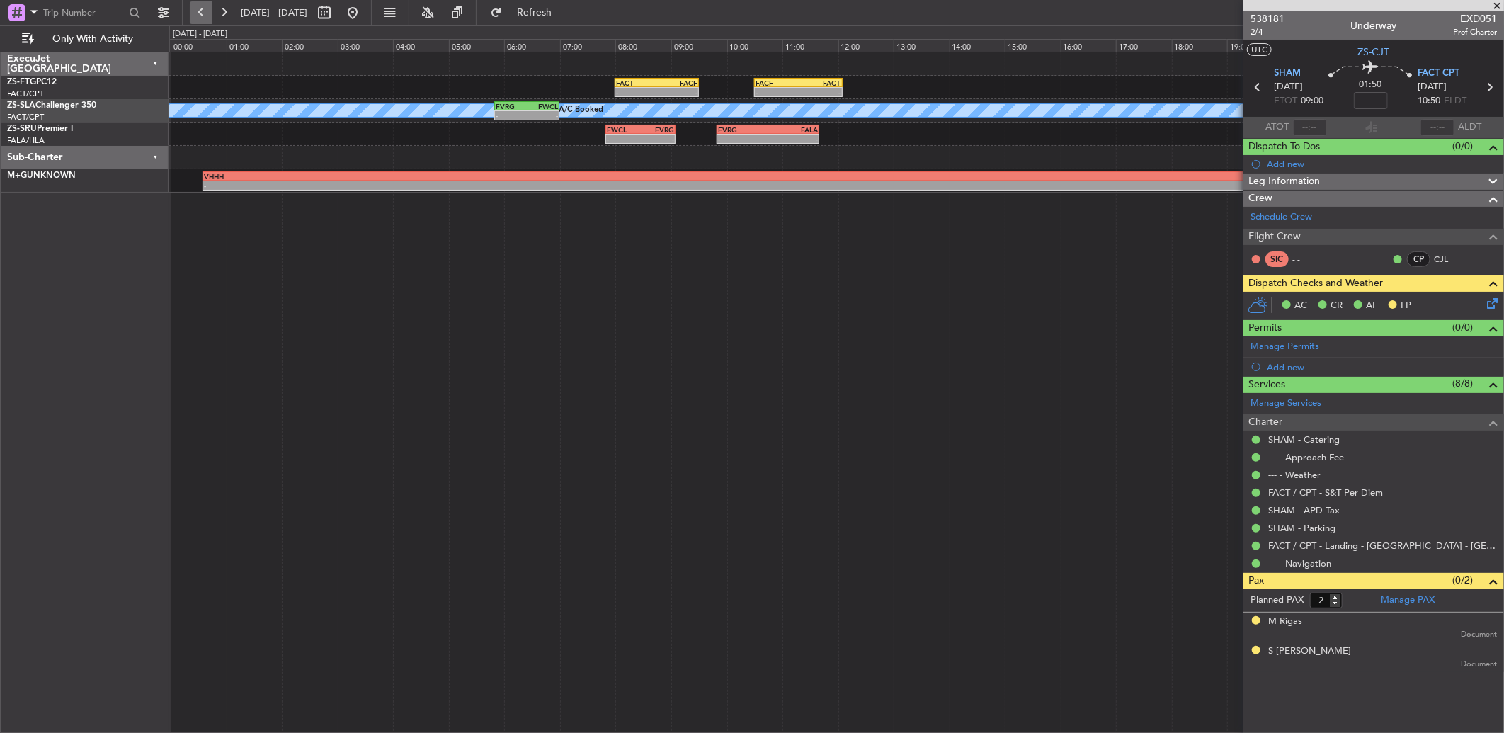
click at [210, 11] on button at bounding box center [201, 12] width 23 height 23
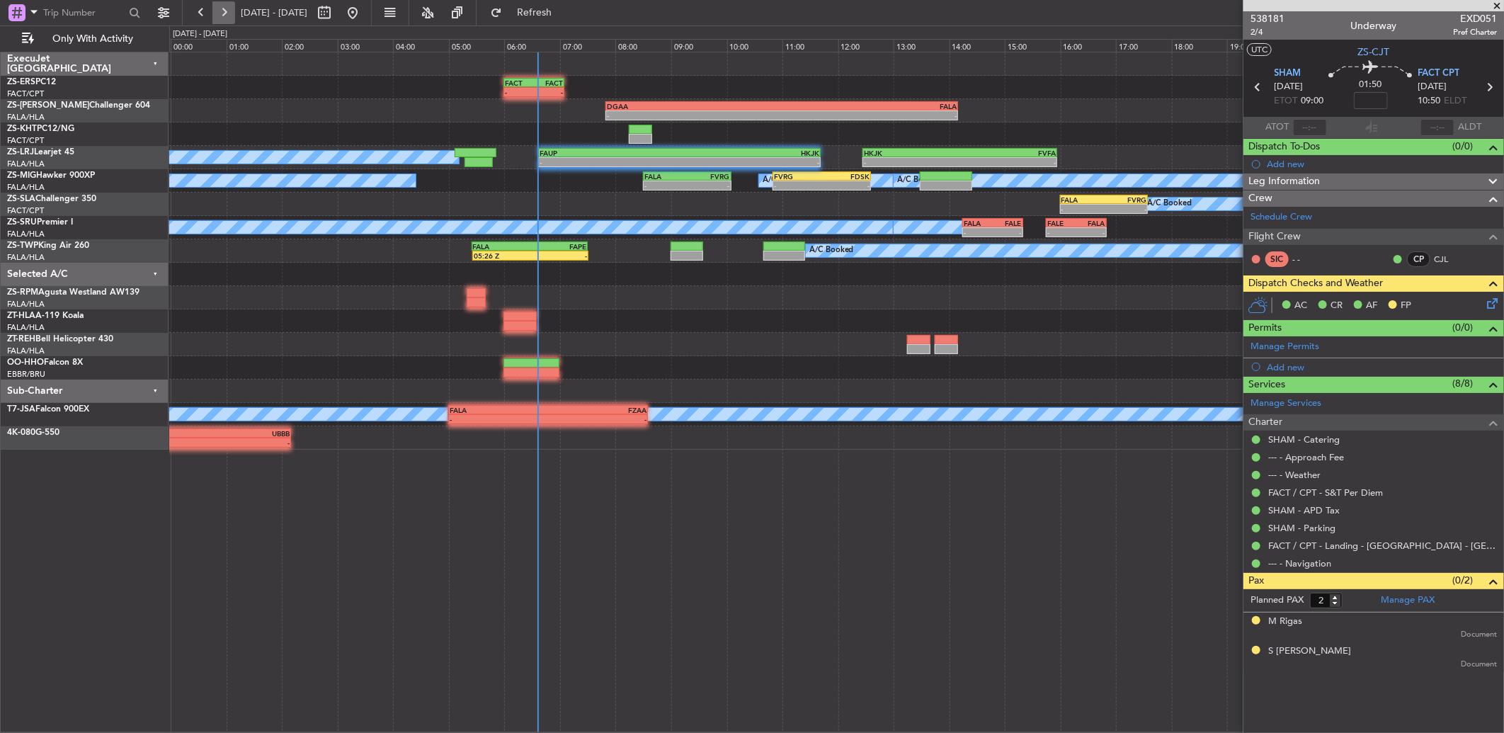
click at [224, 11] on button at bounding box center [223, 12] width 23 height 23
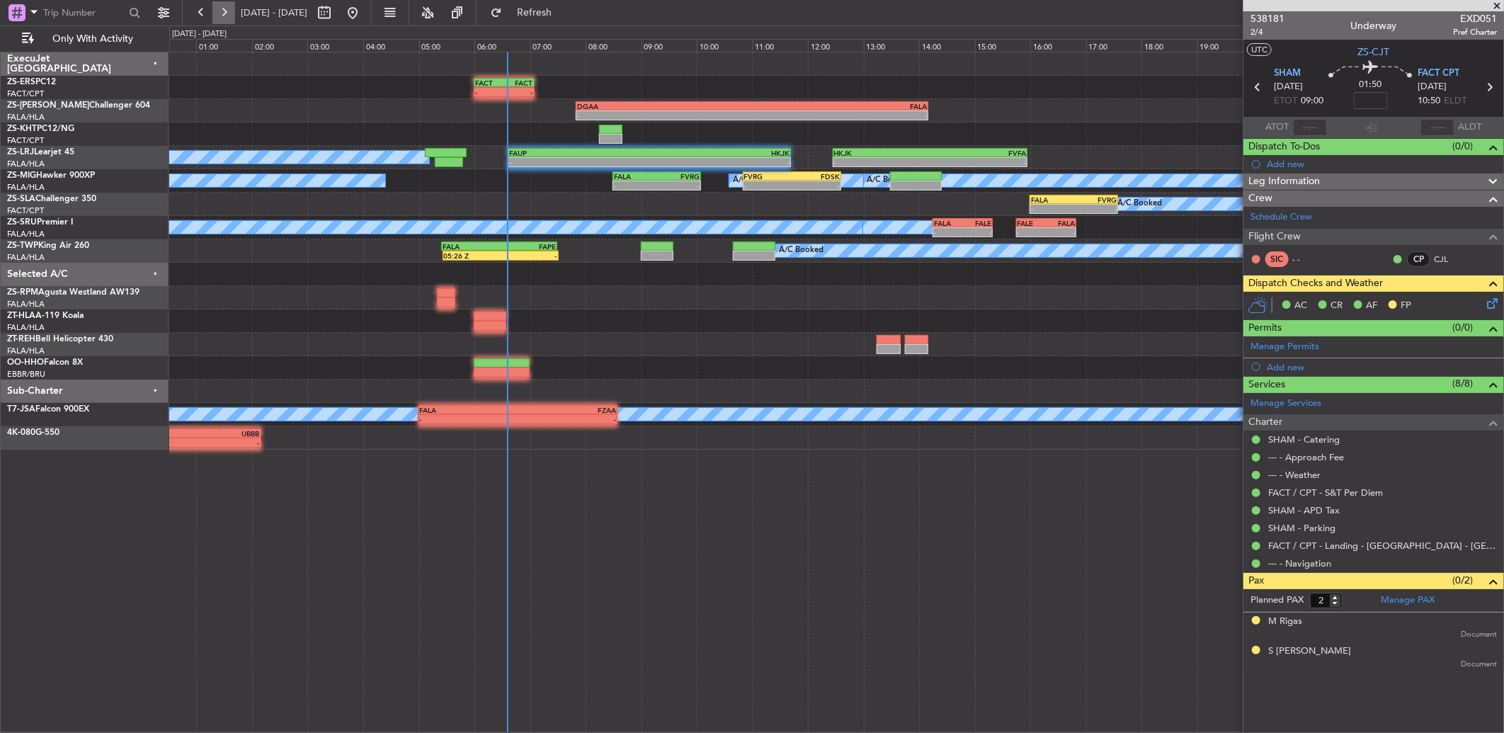
click at [224, 11] on button at bounding box center [223, 12] width 23 height 23
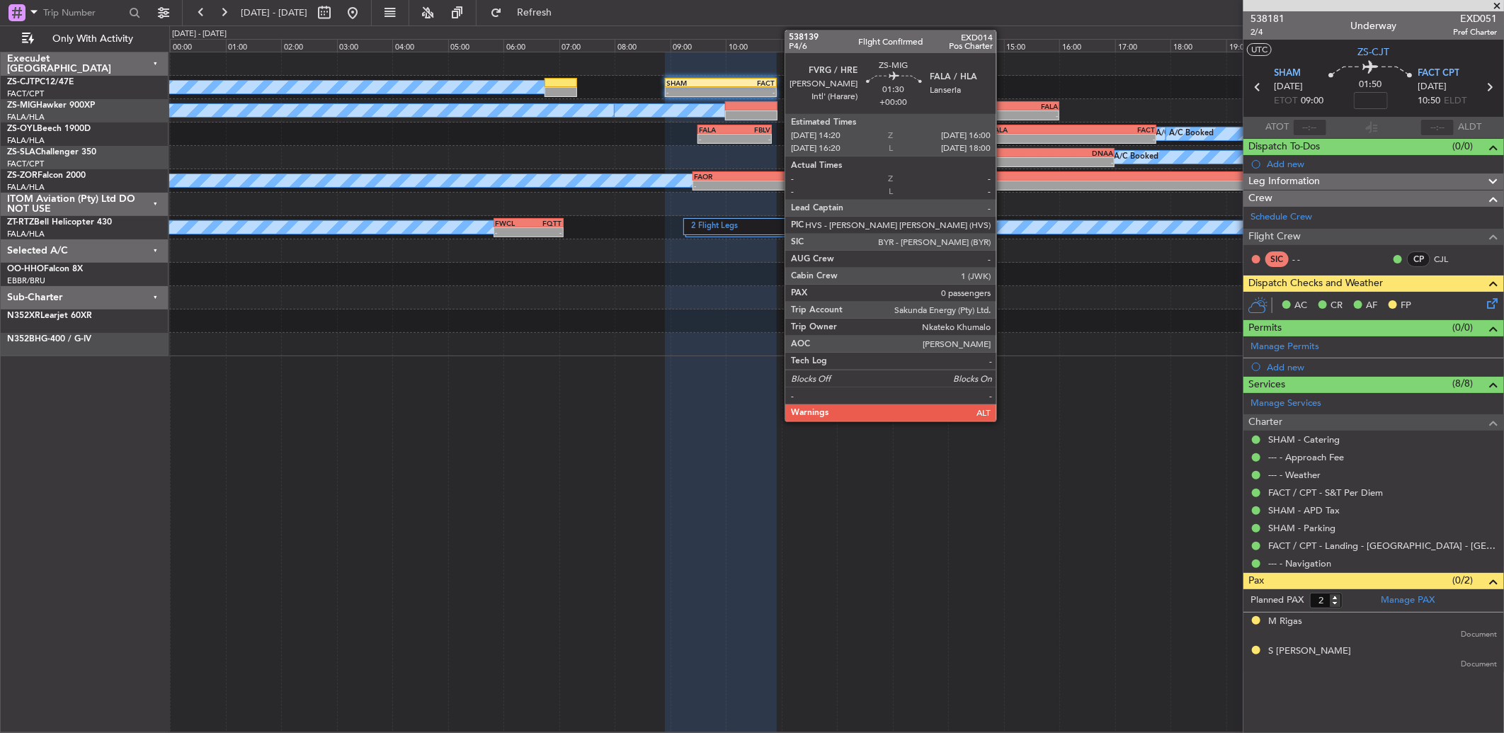
click at [1003, 110] on div "- -" at bounding box center [1012, 115] width 93 height 10
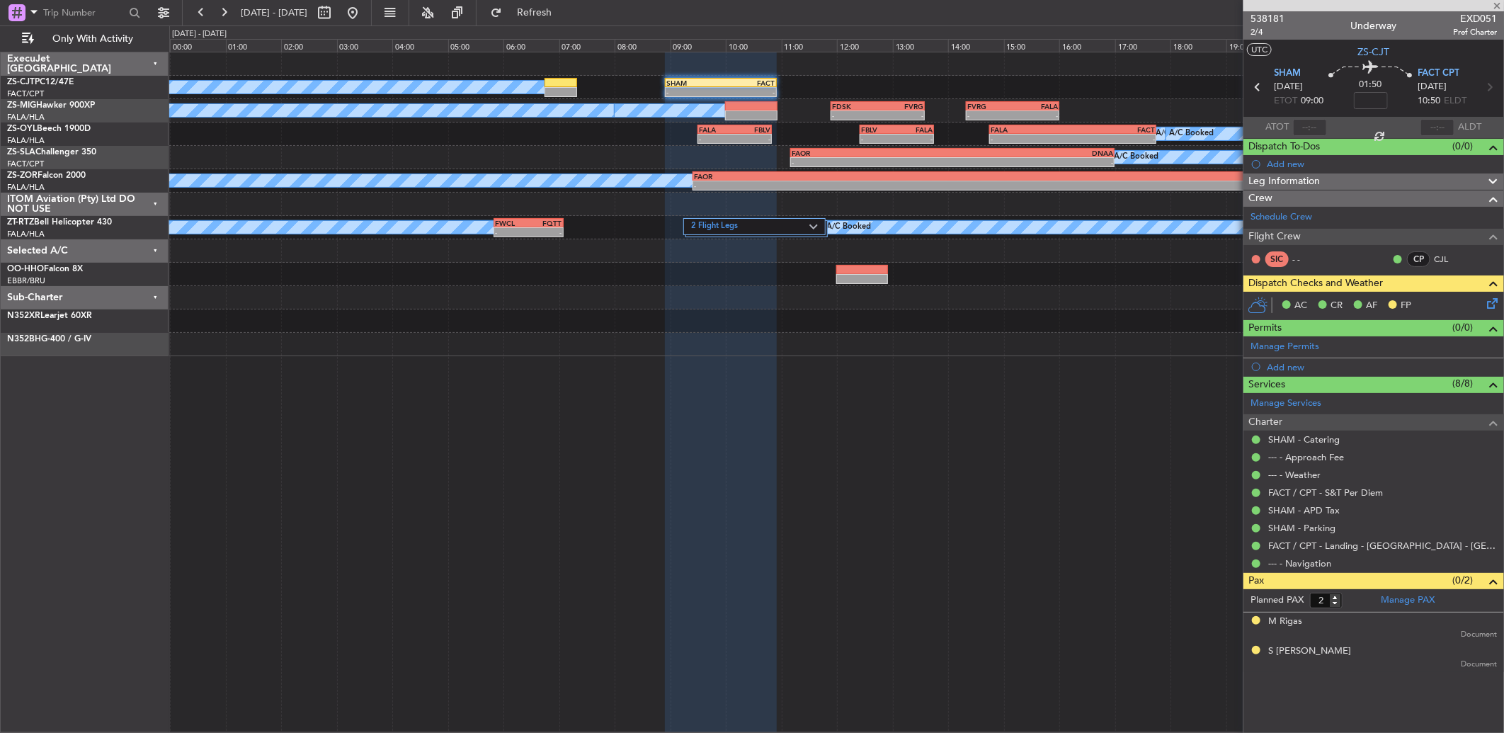
type input "0"
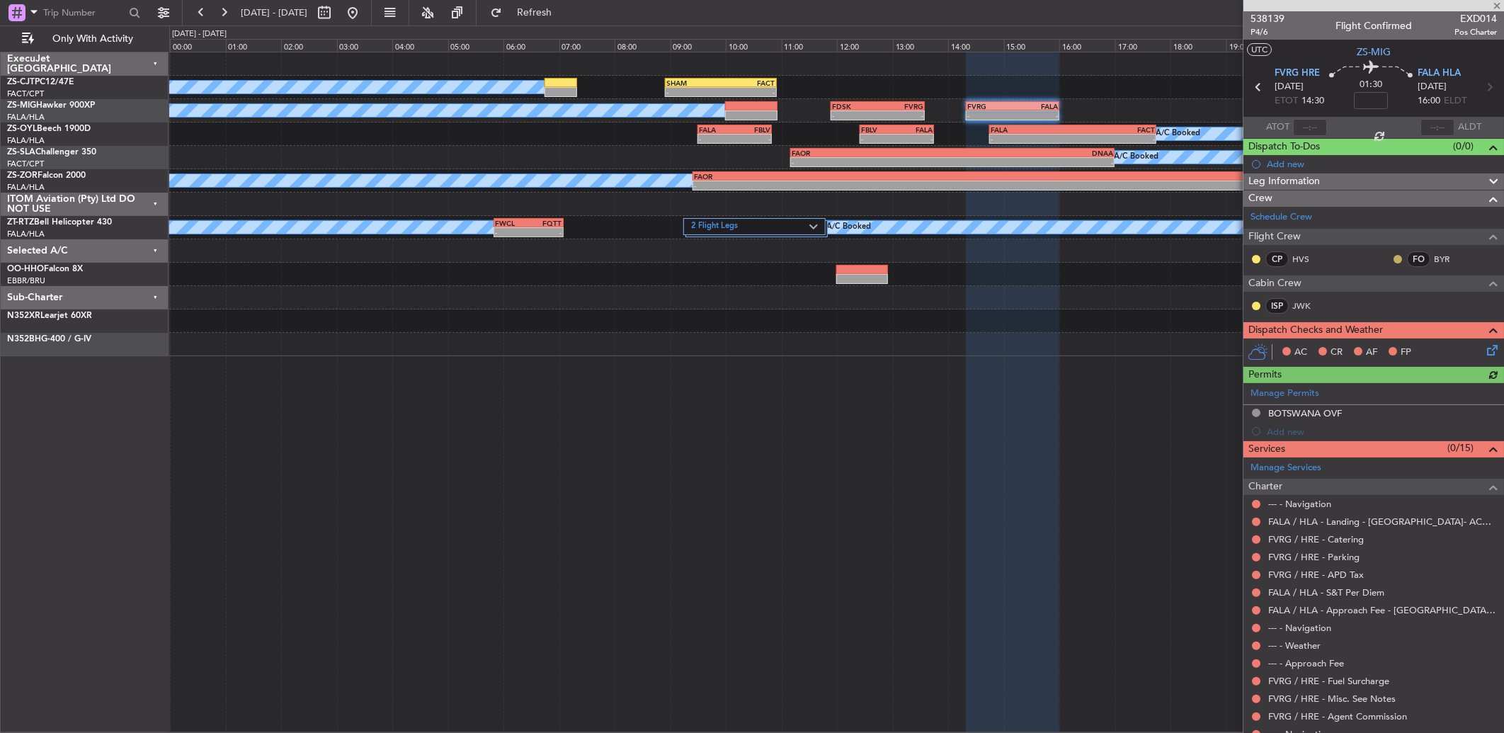
click at [1393, 257] on button at bounding box center [1397, 259] width 8 height 8
click at [1353, 297] on li "Acknowledged" at bounding box center [1386, 300] width 95 height 21
click at [1257, 263] on div at bounding box center [1255, 258] width 11 height 11
click at [1254, 253] on div at bounding box center [1255, 258] width 11 height 11
click at [1257, 258] on button at bounding box center [1256, 259] width 8 height 8
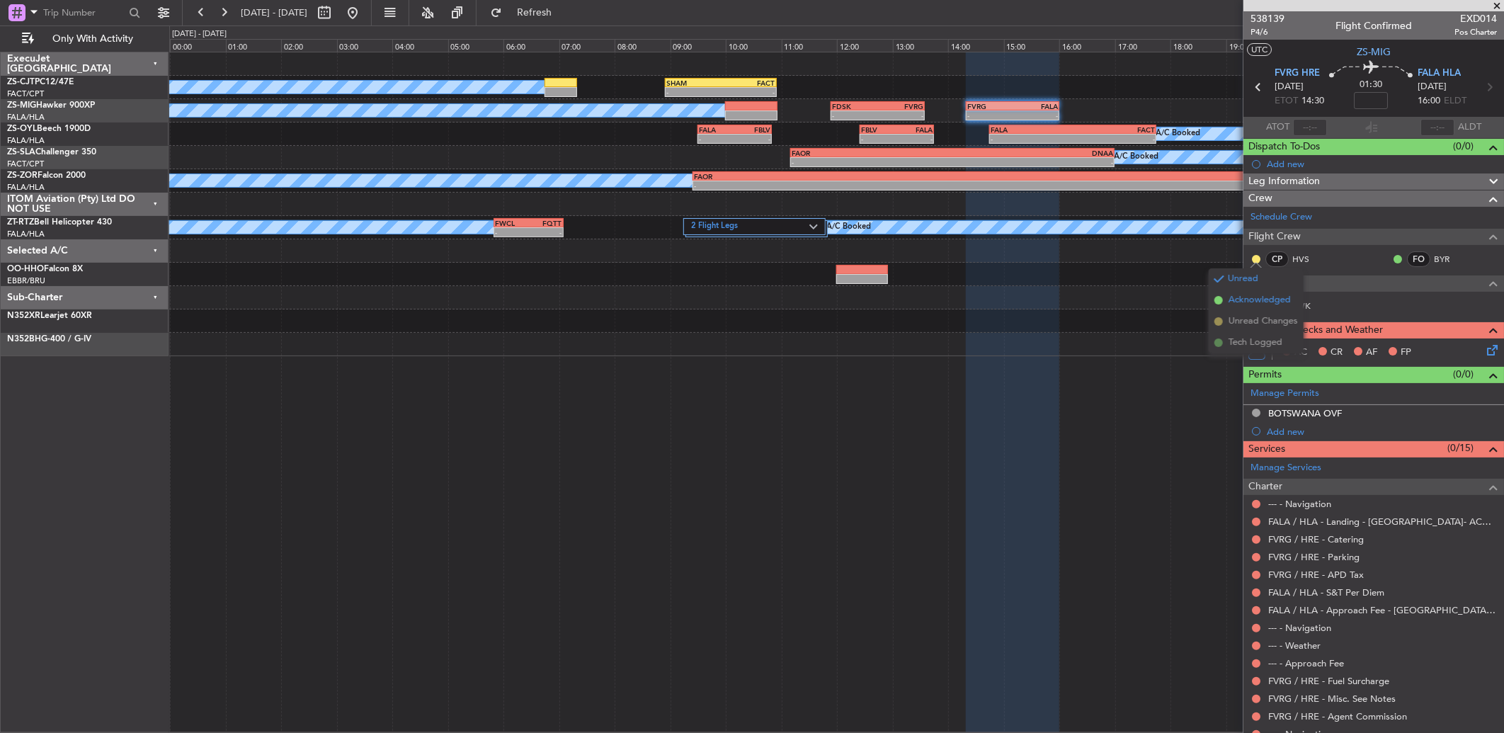
click at [1264, 299] on span "Acknowledged" at bounding box center [1259, 300] width 62 height 14
click at [1258, 302] on button at bounding box center [1256, 306] width 8 height 8
click at [1244, 349] on span "Acknowledged" at bounding box center [1259, 347] width 62 height 14
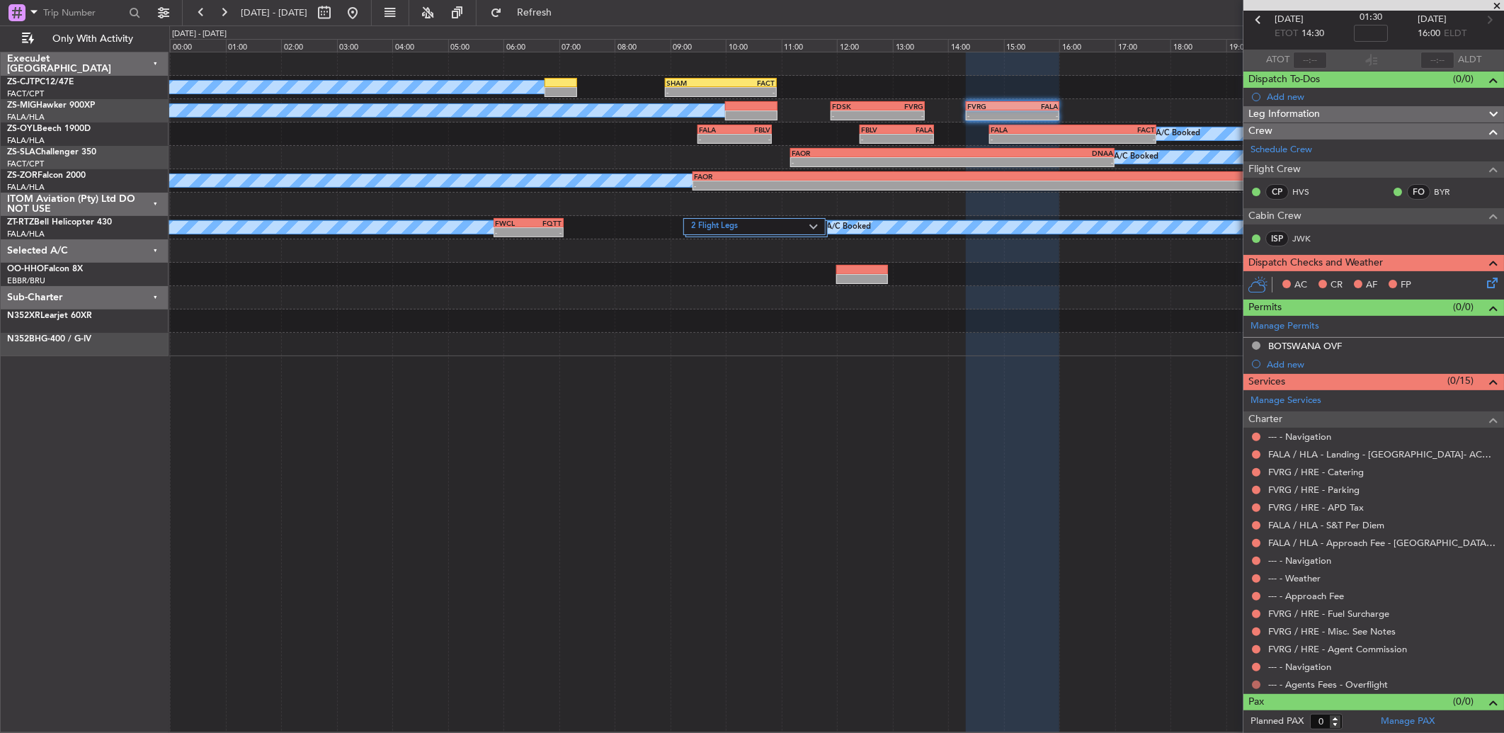
click at [1256, 684] on button at bounding box center [1256, 684] width 8 height 8
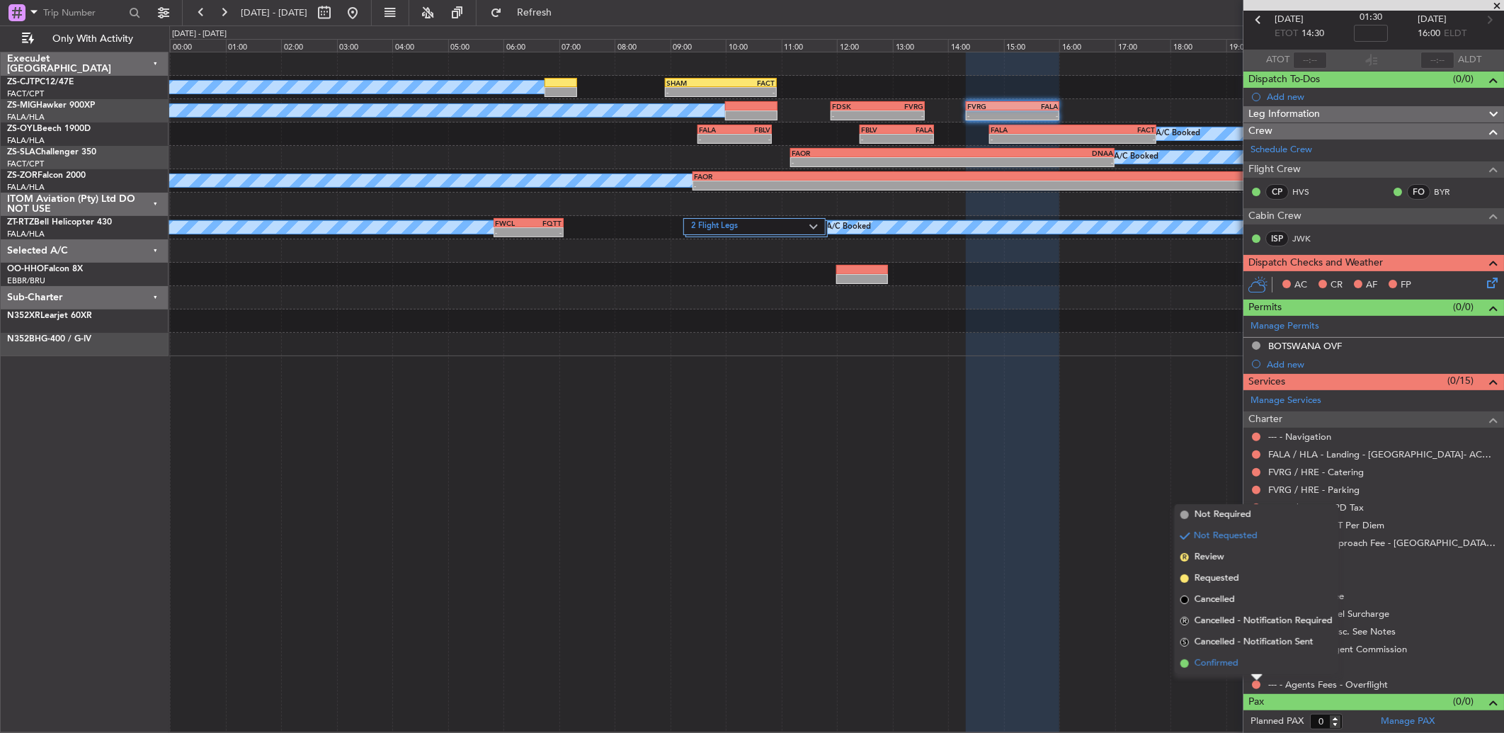
click at [1185, 665] on span at bounding box center [1184, 663] width 8 height 8
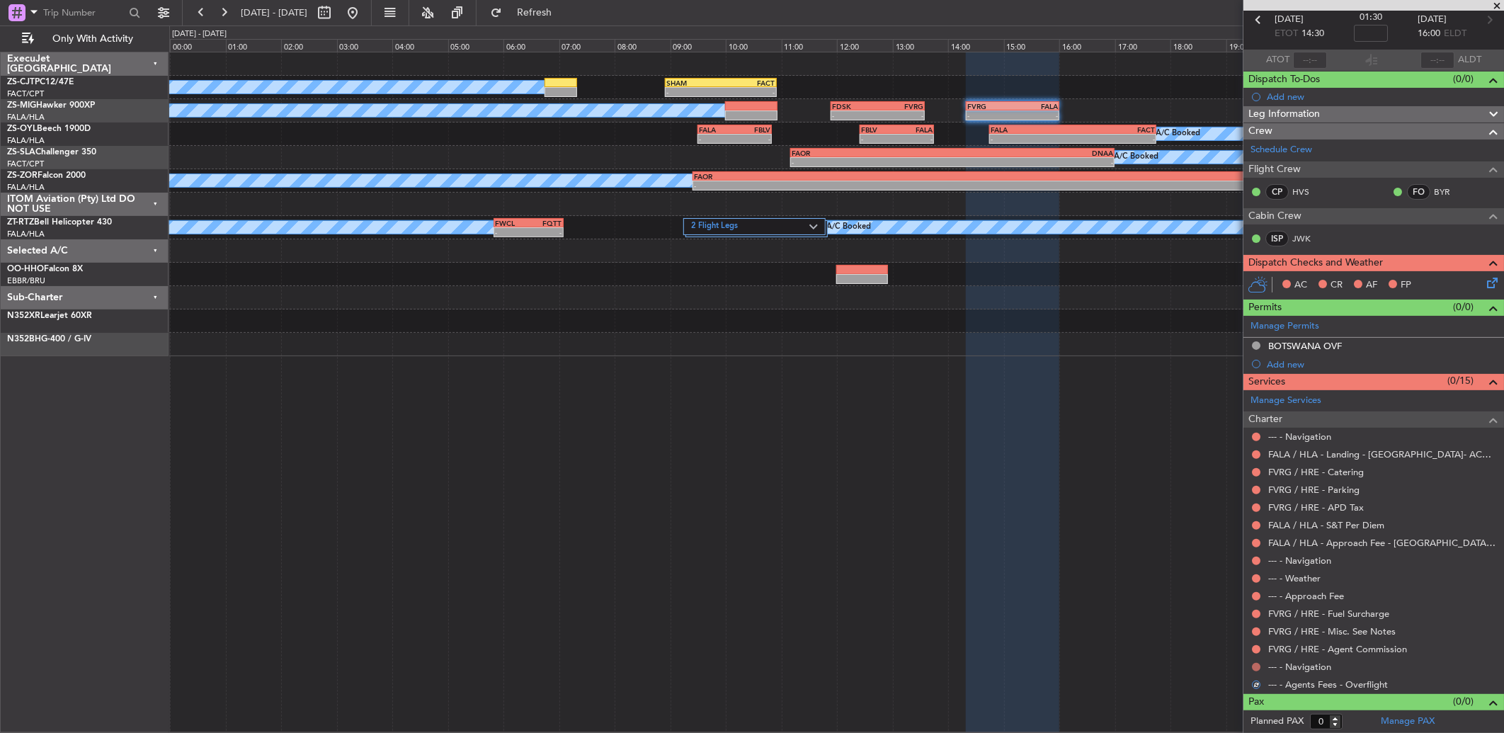
click at [1254, 668] on button at bounding box center [1256, 667] width 8 height 8
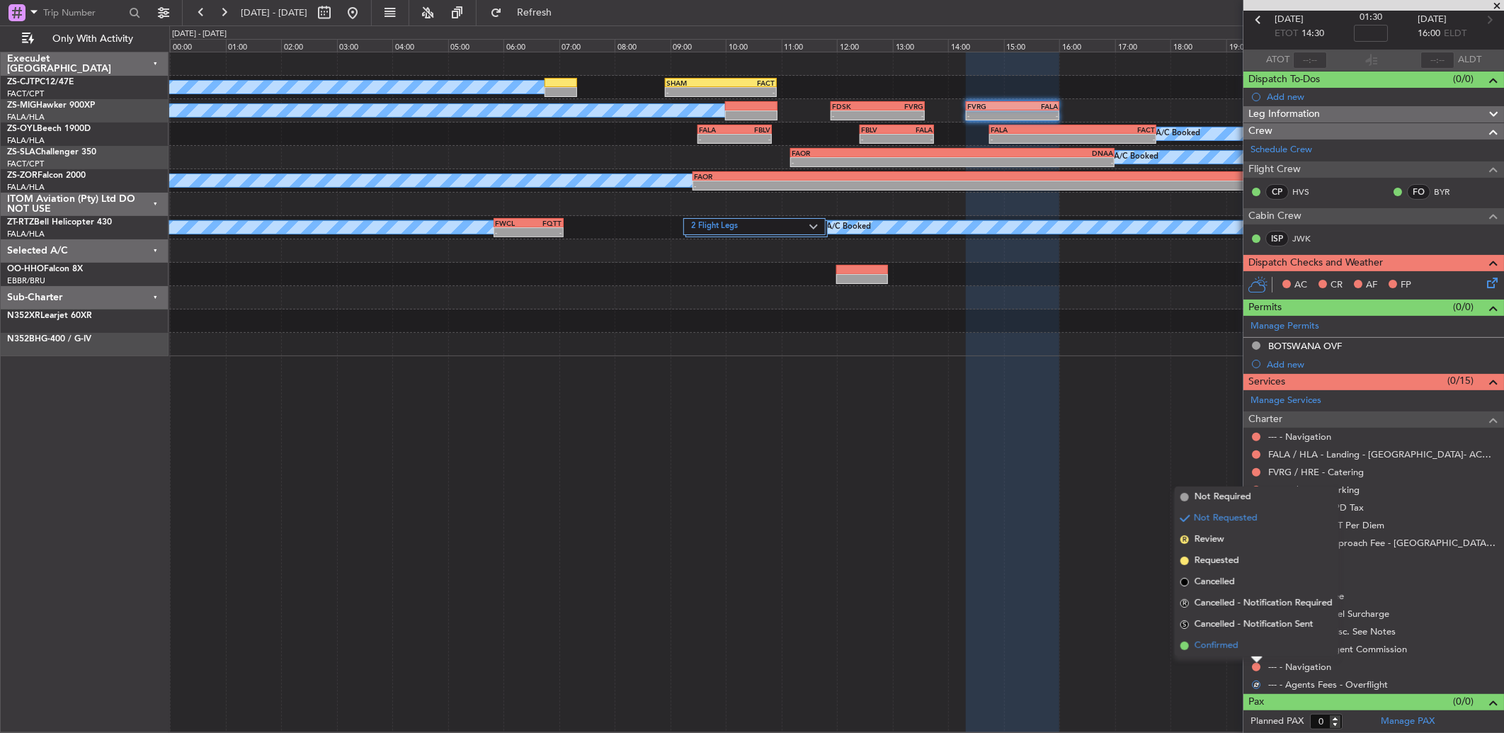
click at [1250, 650] on li "Confirmed" at bounding box center [1256, 645] width 164 height 21
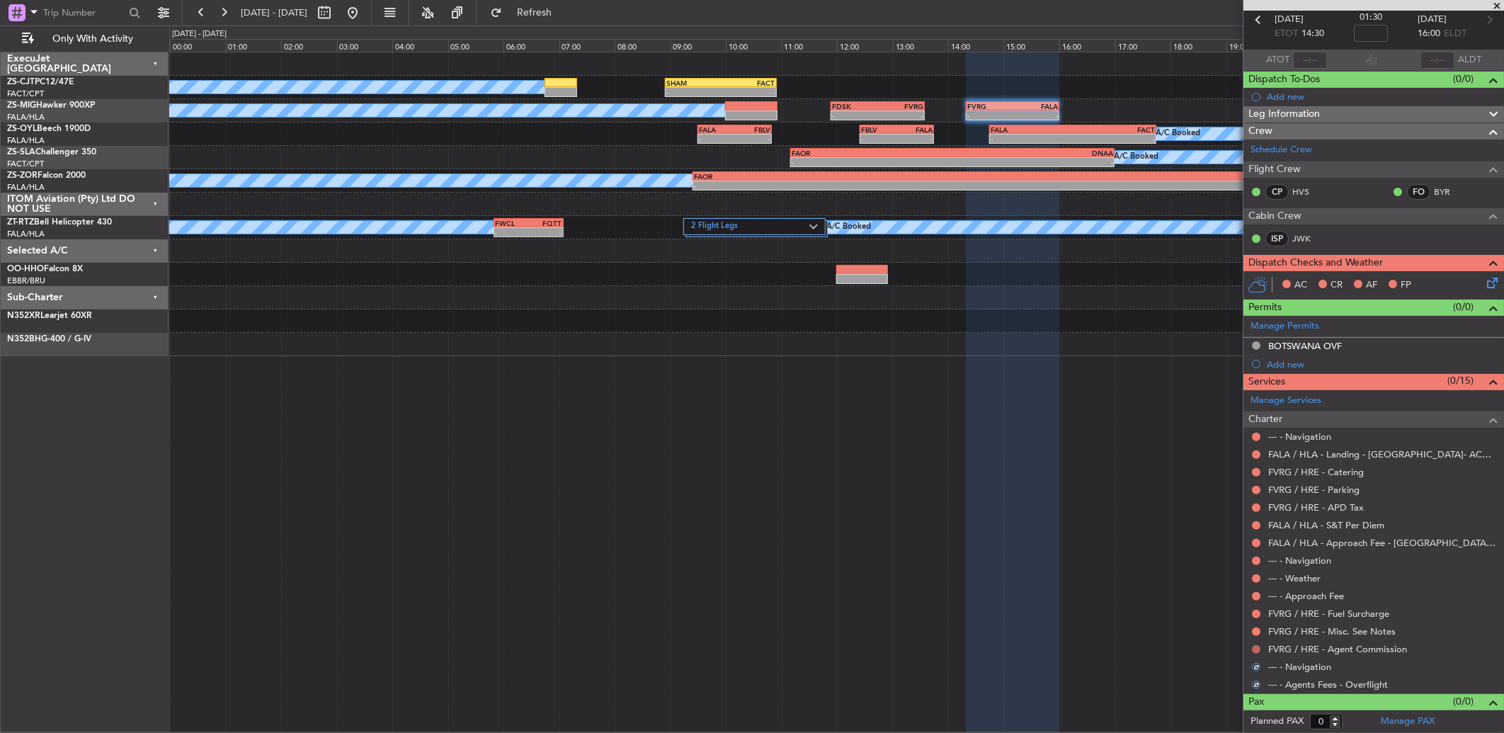
click at [1254, 648] on button at bounding box center [1256, 649] width 8 height 8
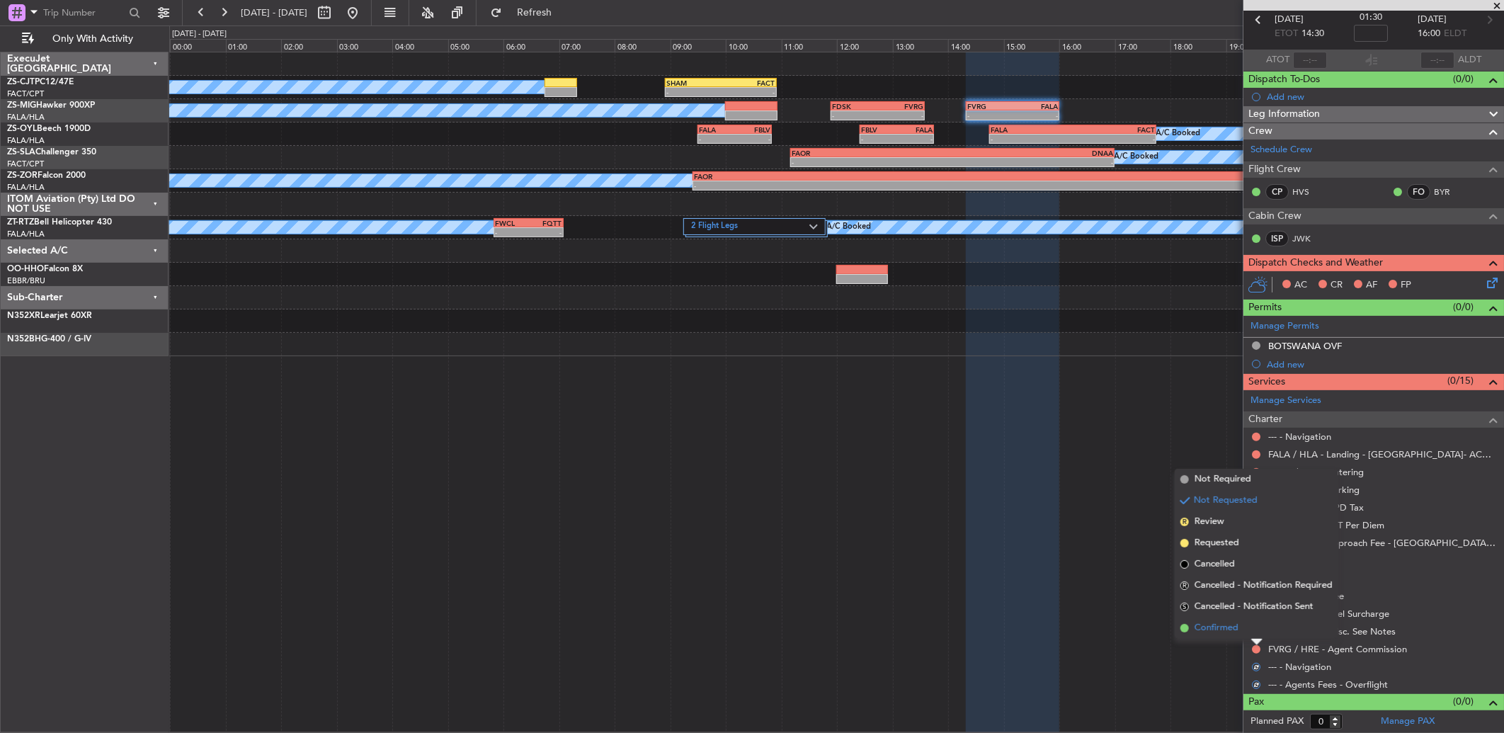
click at [1252, 626] on li "Confirmed" at bounding box center [1256, 627] width 164 height 21
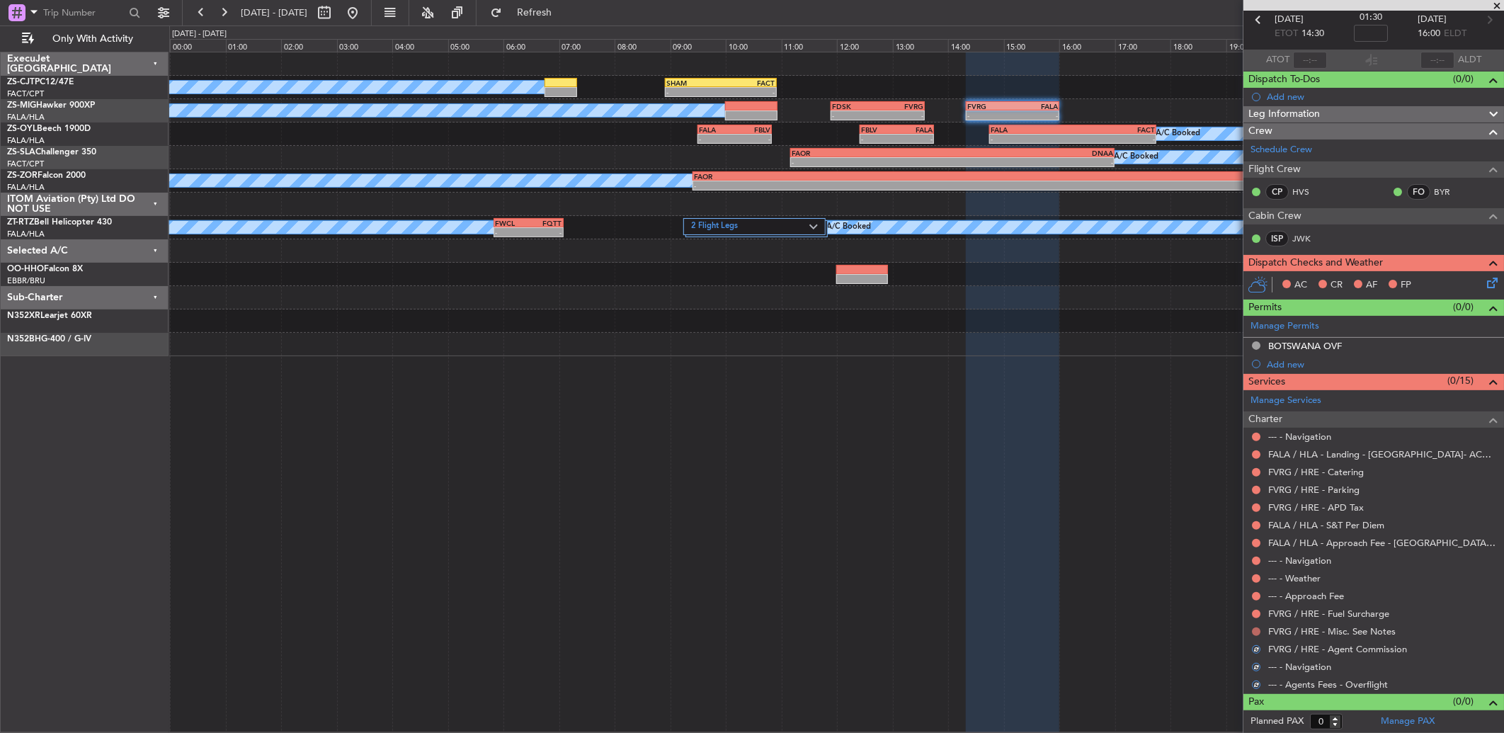
click at [1253, 626] on div at bounding box center [1255, 631] width 11 height 11
click at [1256, 634] on button at bounding box center [1256, 631] width 8 height 8
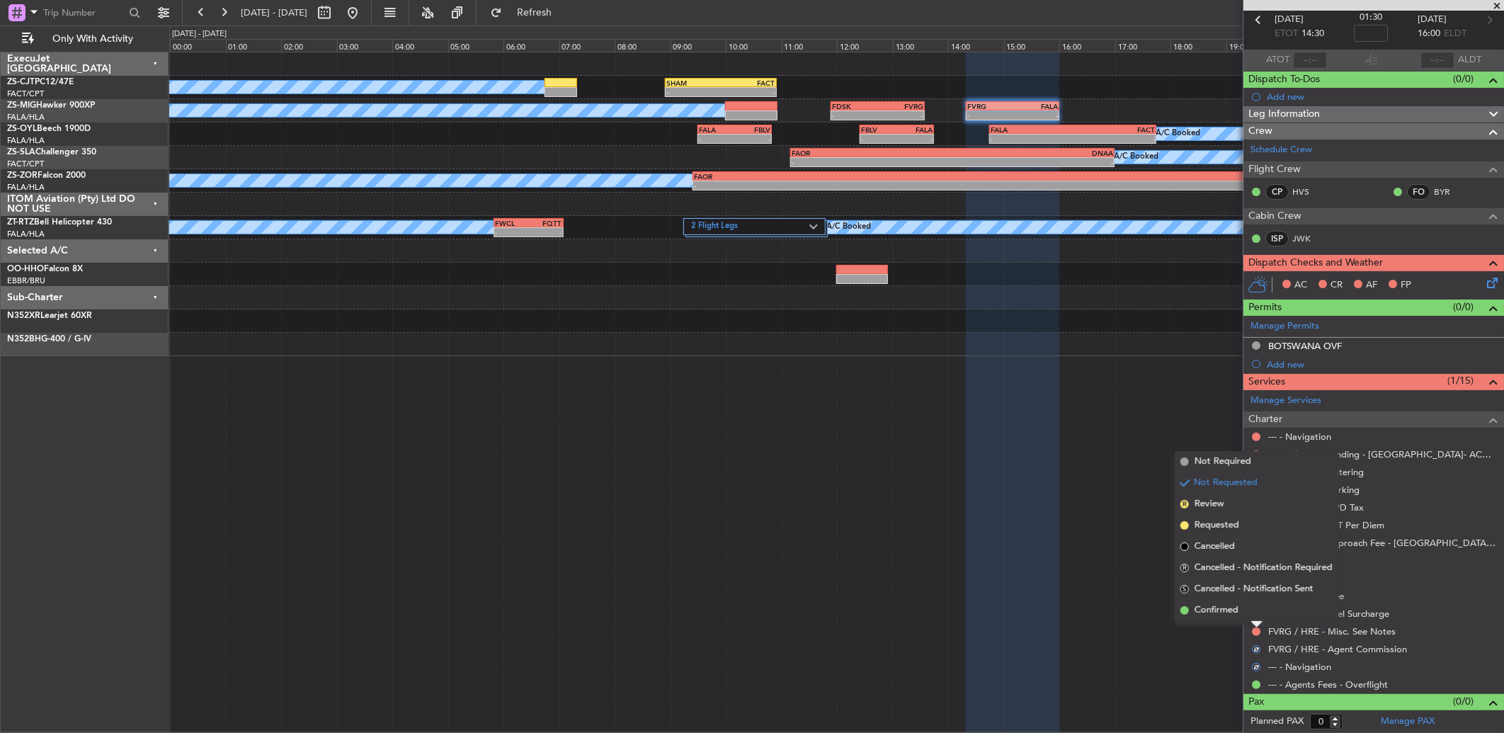
drag, startPoint x: 1256, startPoint y: 605, endPoint x: 1255, endPoint y: 616, distance: 10.6
click at [1256, 606] on li "Confirmed" at bounding box center [1256, 610] width 164 height 21
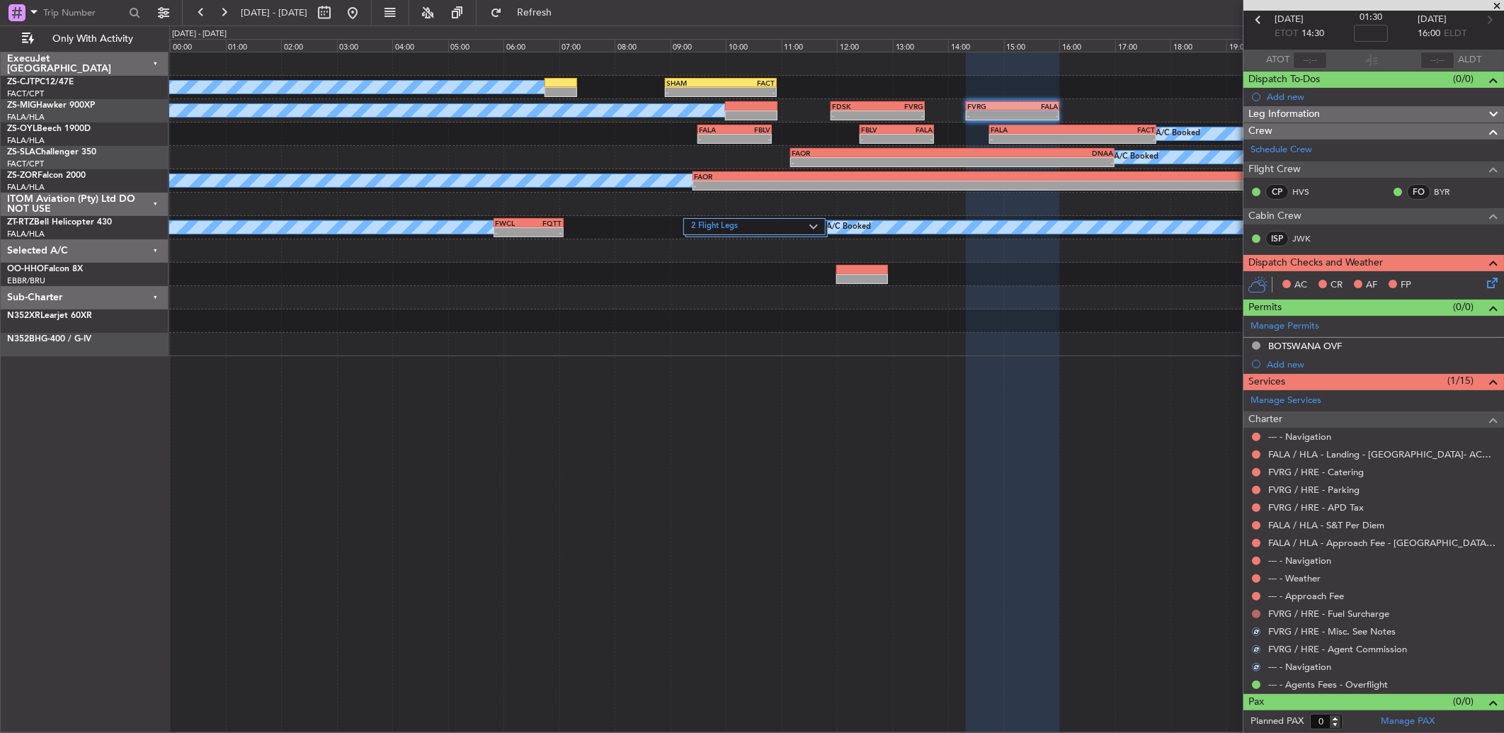
click at [1255, 610] on button at bounding box center [1256, 614] width 8 height 8
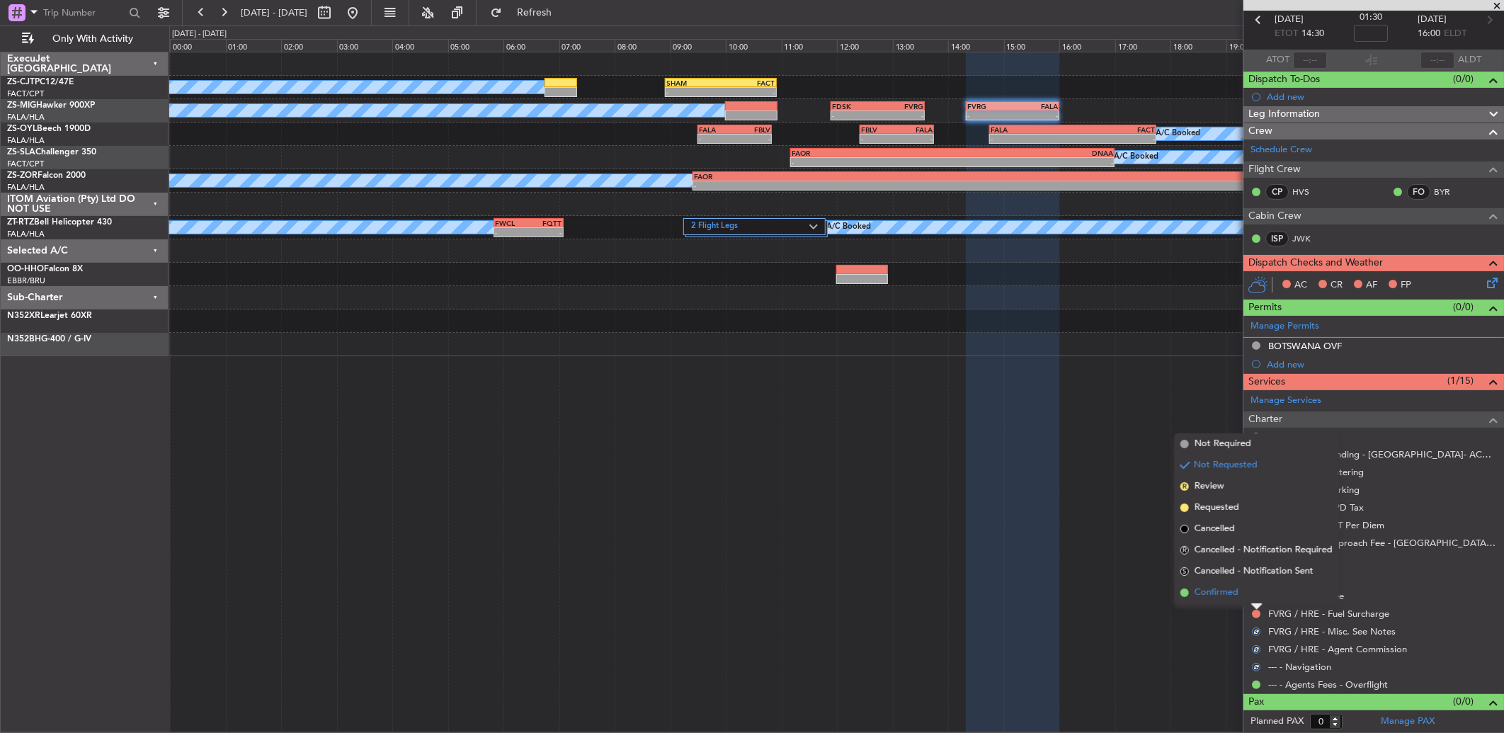
click at [1251, 591] on li "Confirmed" at bounding box center [1256, 592] width 164 height 21
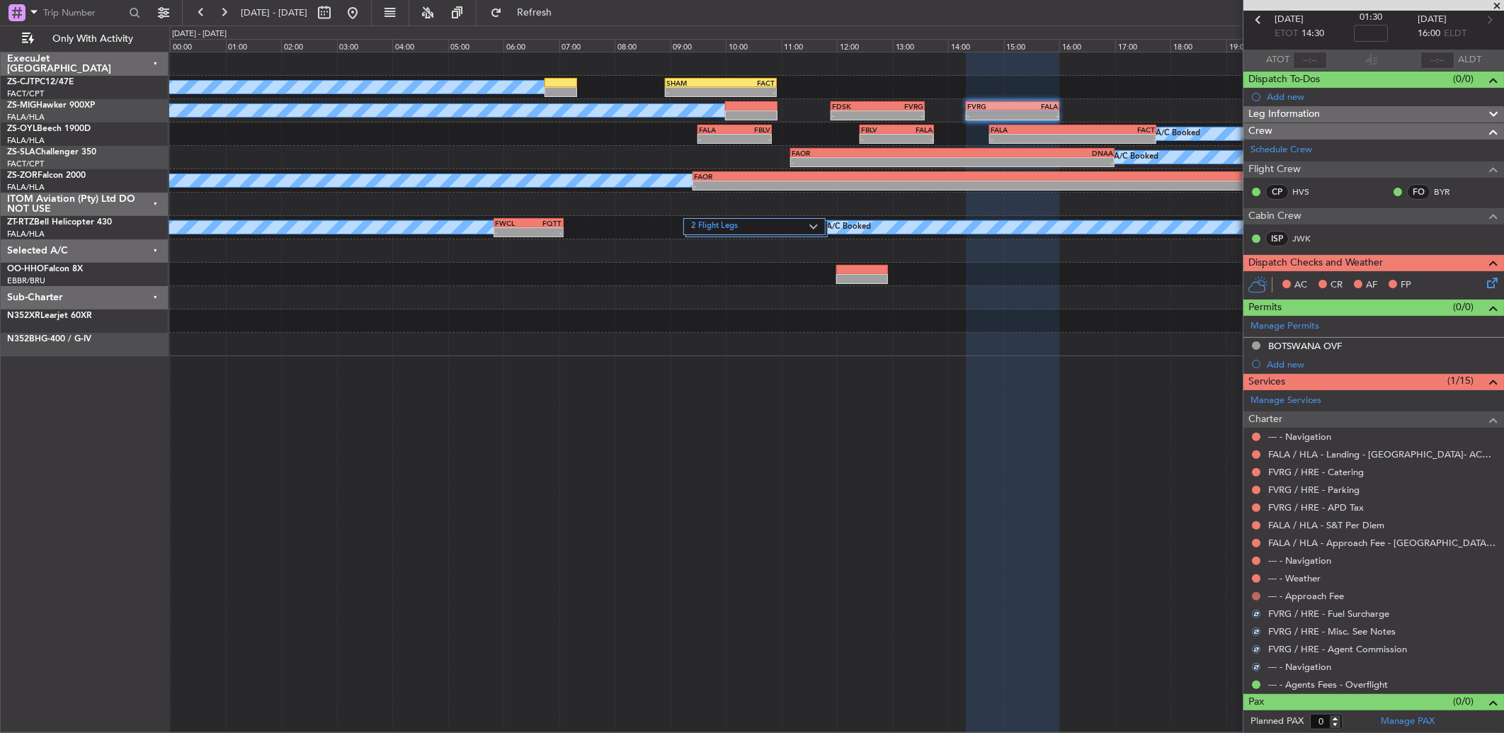
click at [1252, 597] on button at bounding box center [1256, 596] width 8 height 8
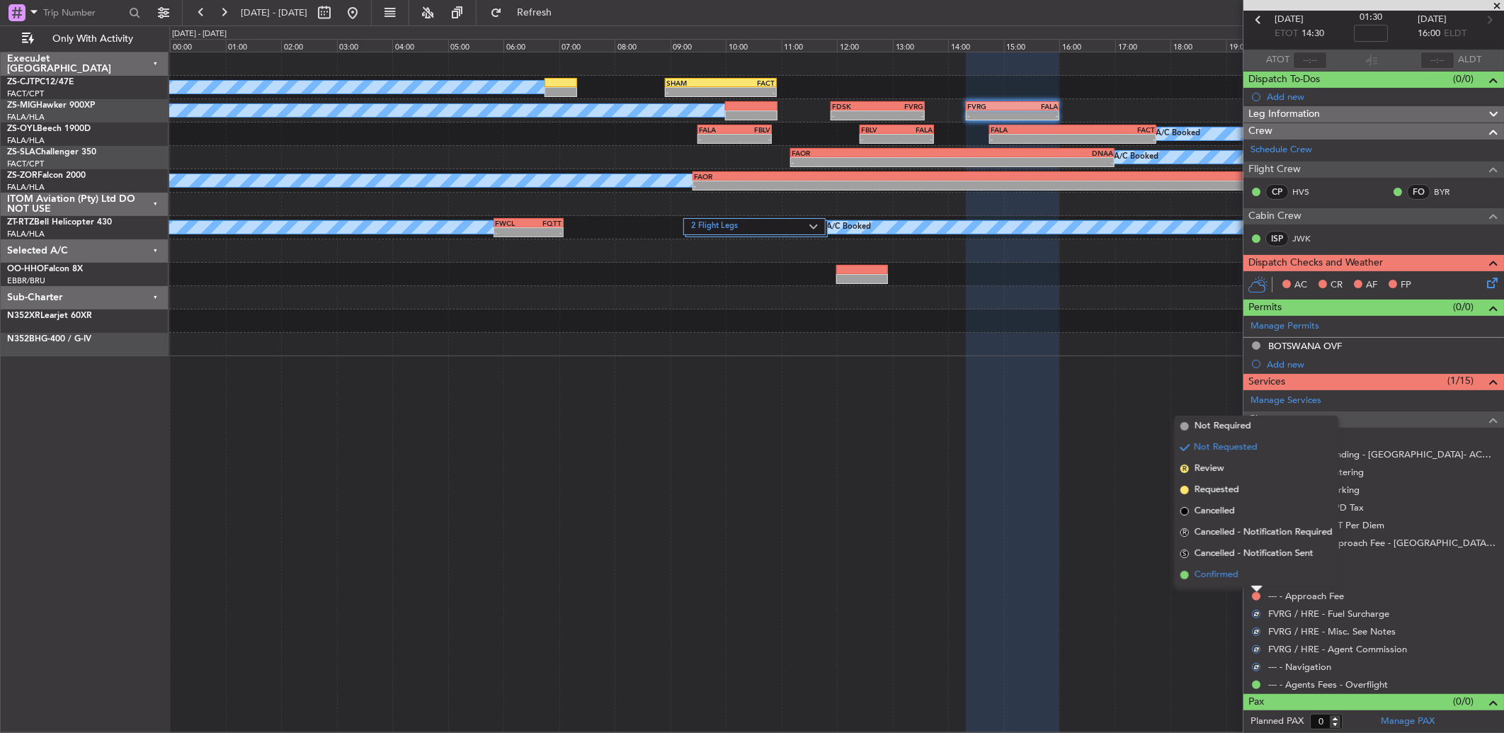
click at [1254, 576] on li "Confirmed" at bounding box center [1256, 574] width 164 height 21
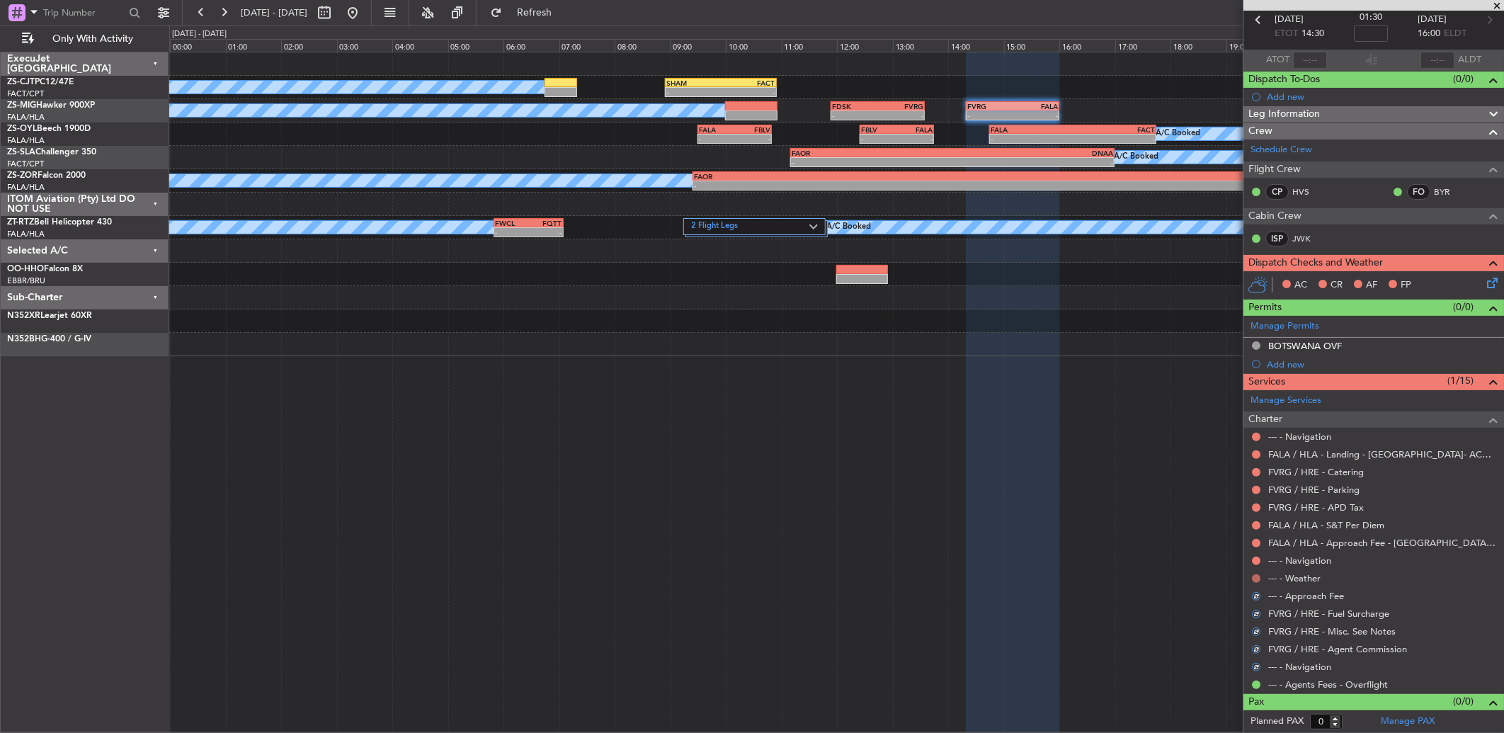
click at [1254, 574] on button at bounding box center [1256, 578] width 8 height 8
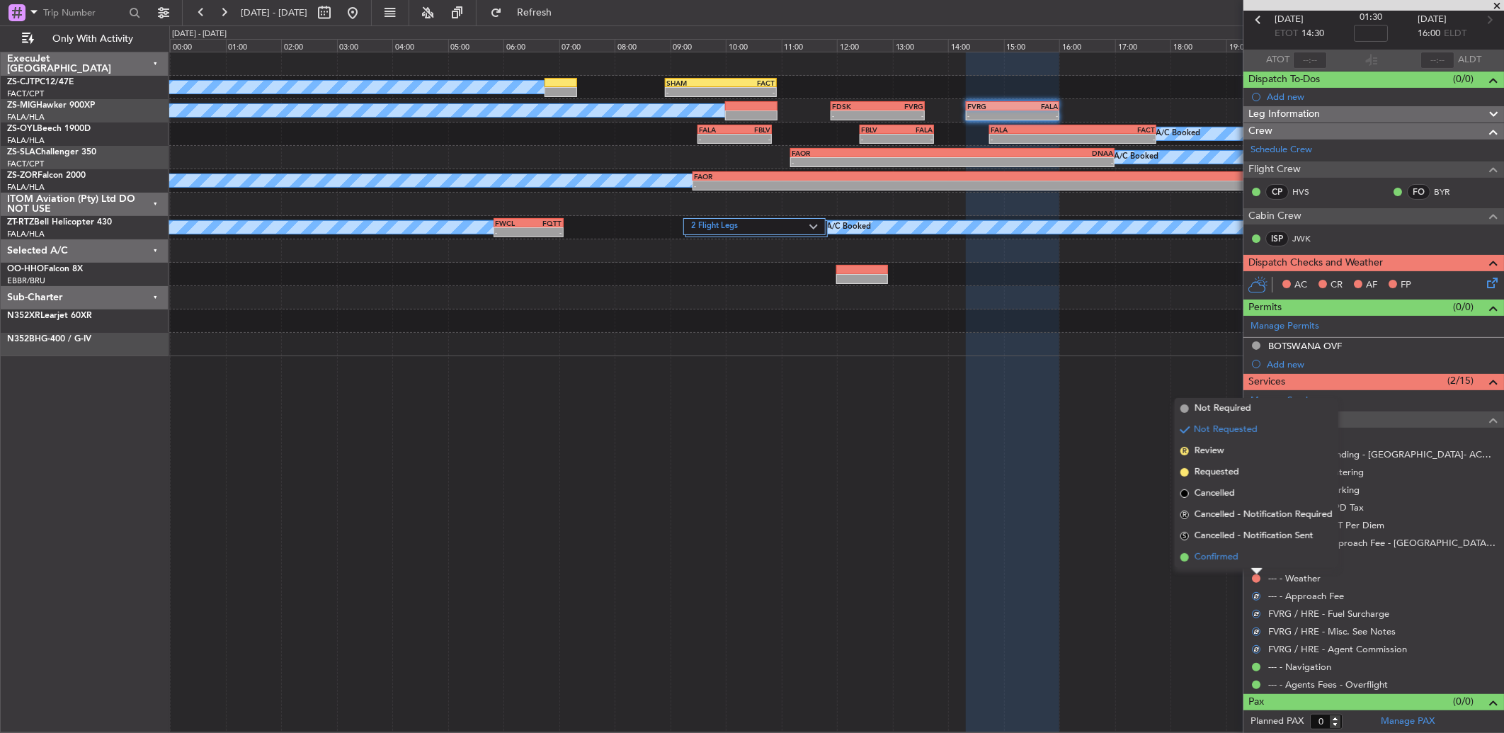
drag, startPoint x: 1254, startPoint y: 574, endPoint x: 1254, endPoint y: 561, distance: 13.5
click at [1254, 561] on li "Confirmed" at bounding box center [1256, 556] width 164 height 21
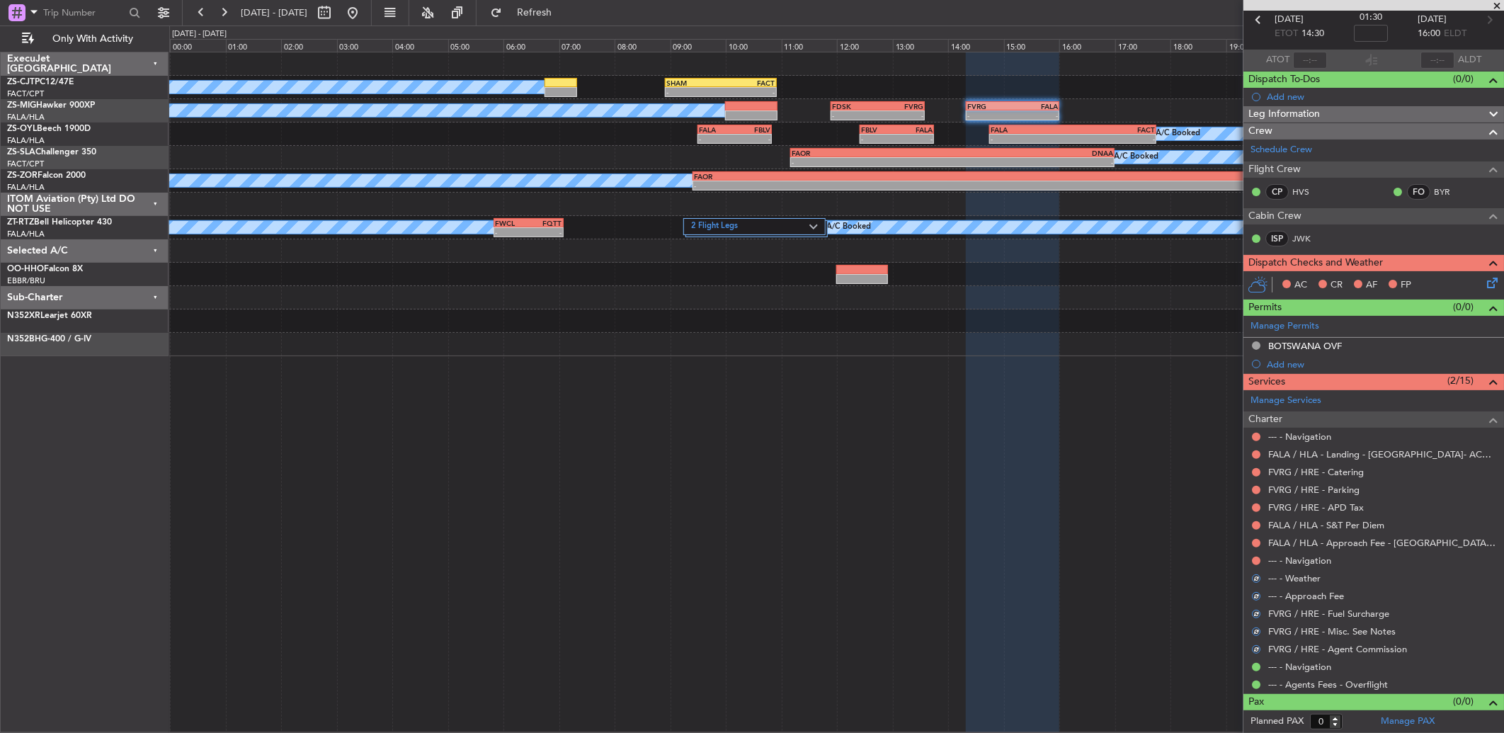
click at [1253, 555] on div at bounding box center [1255, 560] width 11 height 11
click at [1254, 560] on button at bounding box center [1256, 560] width 8 height 8
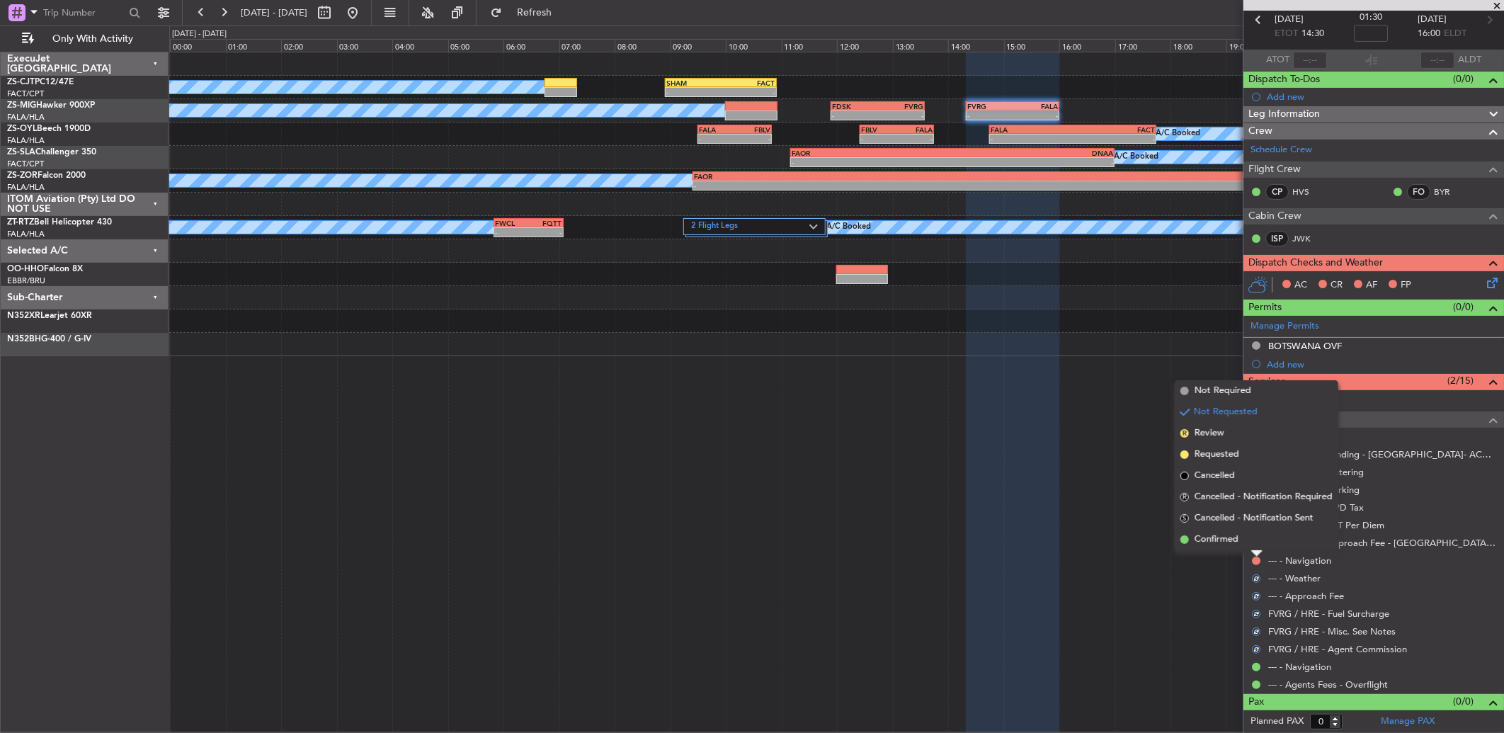
drag, startPoint x: 1249, startPoint y: 538, endPoint x: 1254, endPoint y: 546, distance: 8.9
click at [1251, 544] on li "Confirmed" at bounding box center [1256, 539] width 164 height 21
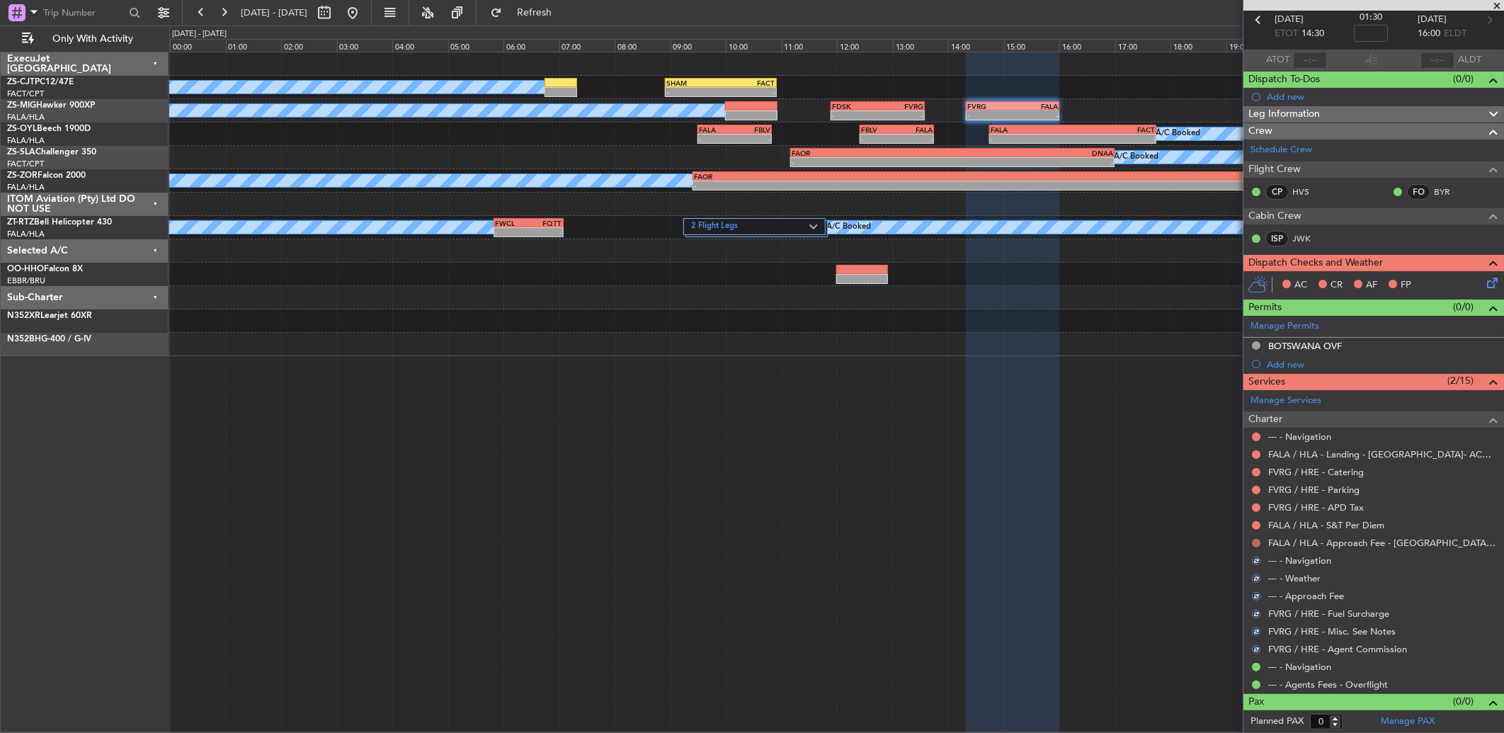
click at [1254, 539] on button at bounding box center [1256, 543] width 8 height 8
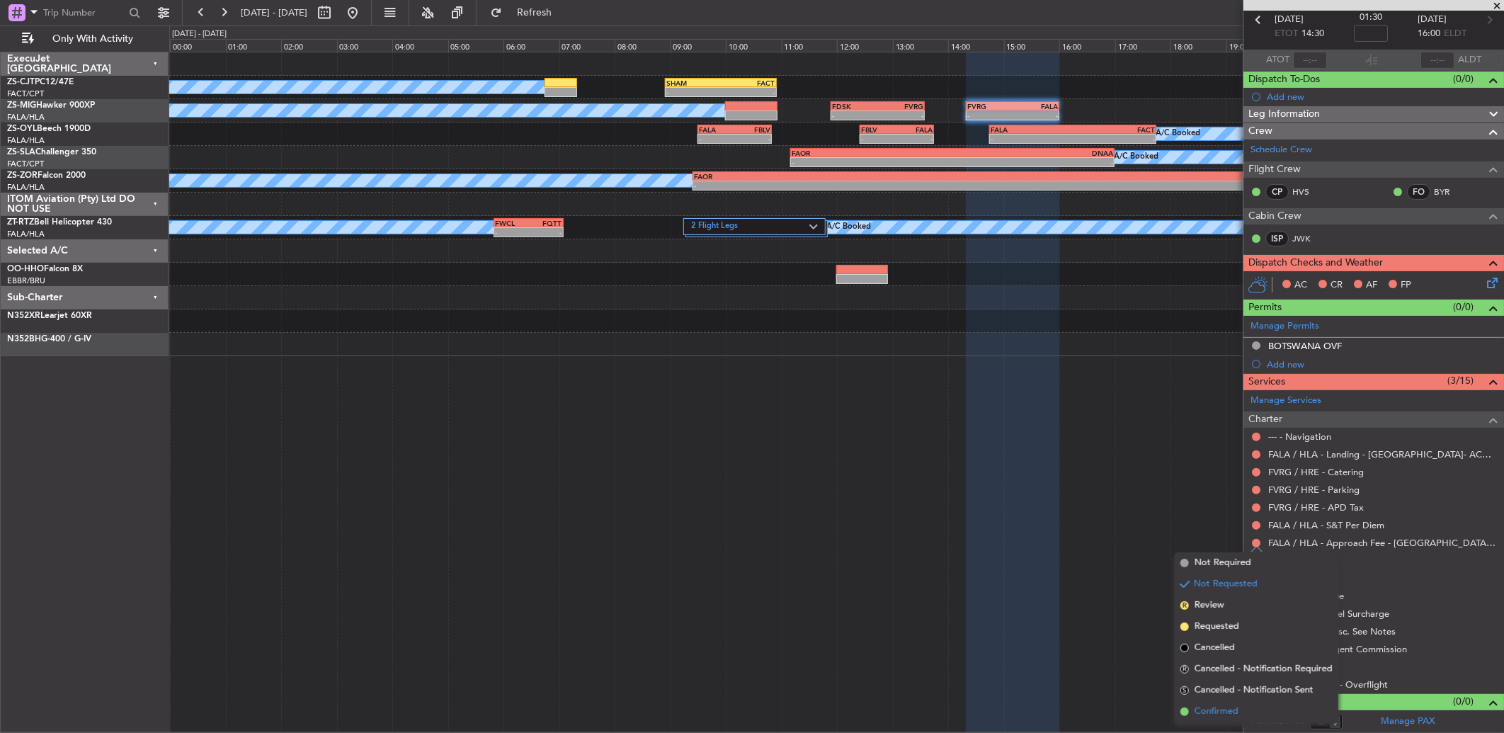
click at [1253, 704] on li "Confirmed" at bounding box center [1256, 711] width 164 height 21
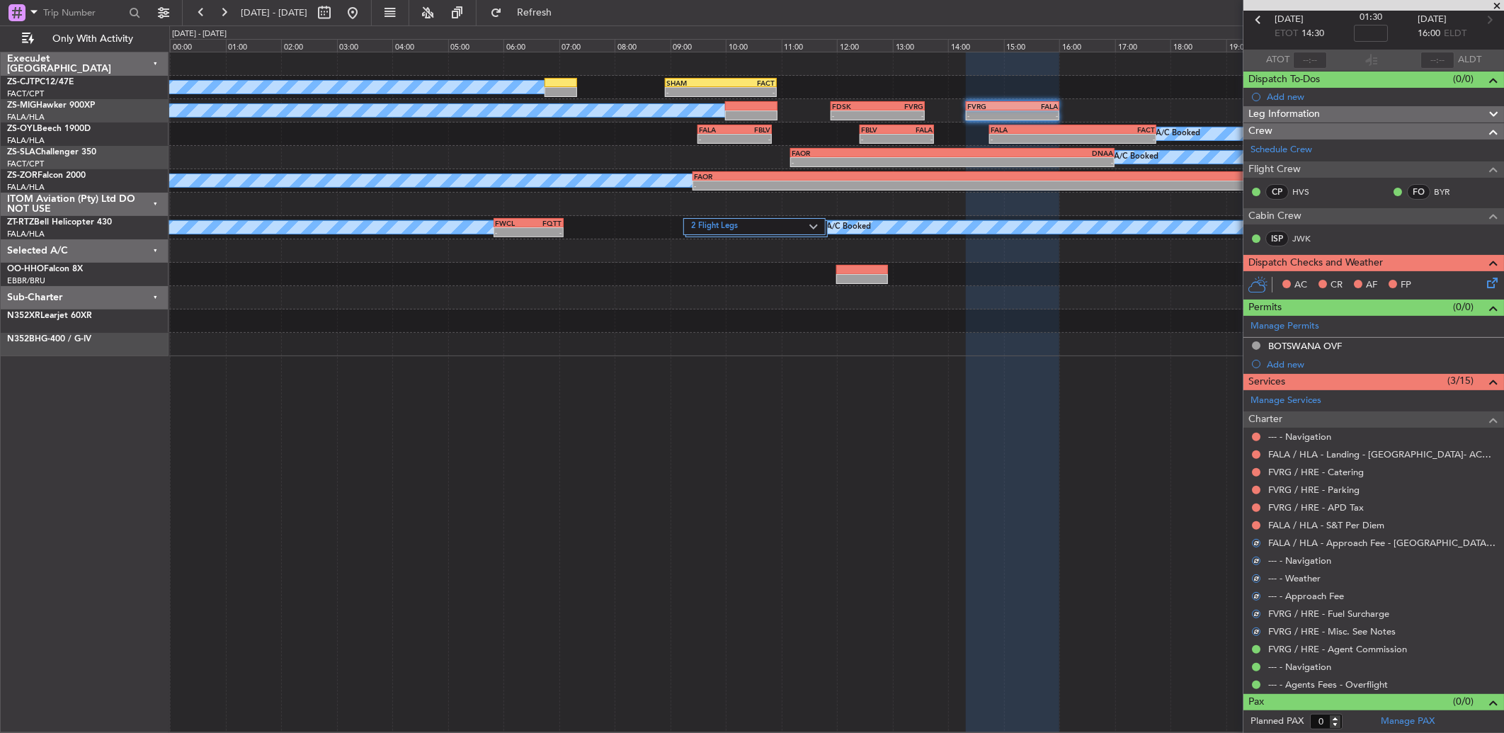
scroll to position [0, 0]
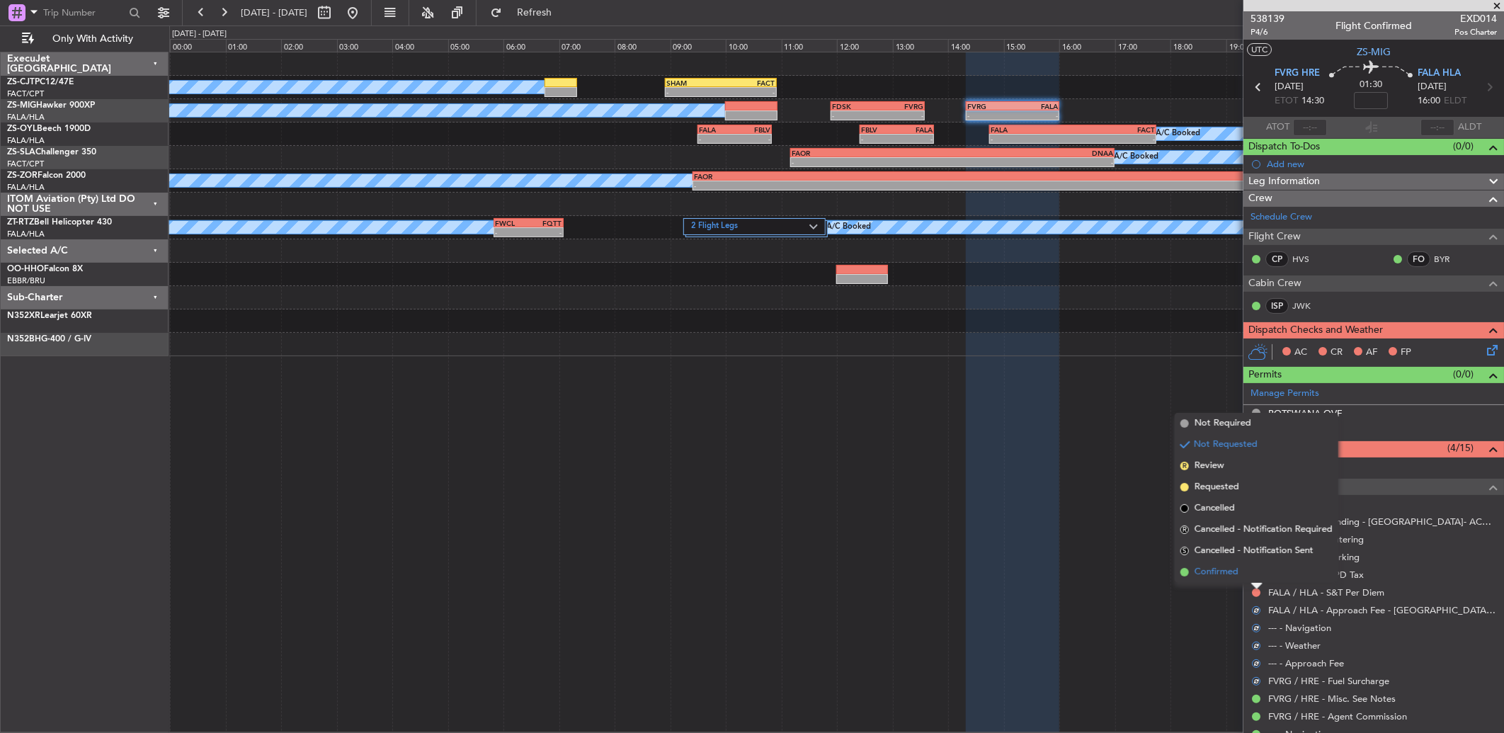
click at [1254, 567] on li "Confirmed" at bounding box center [1256, 571] width 164 height 21
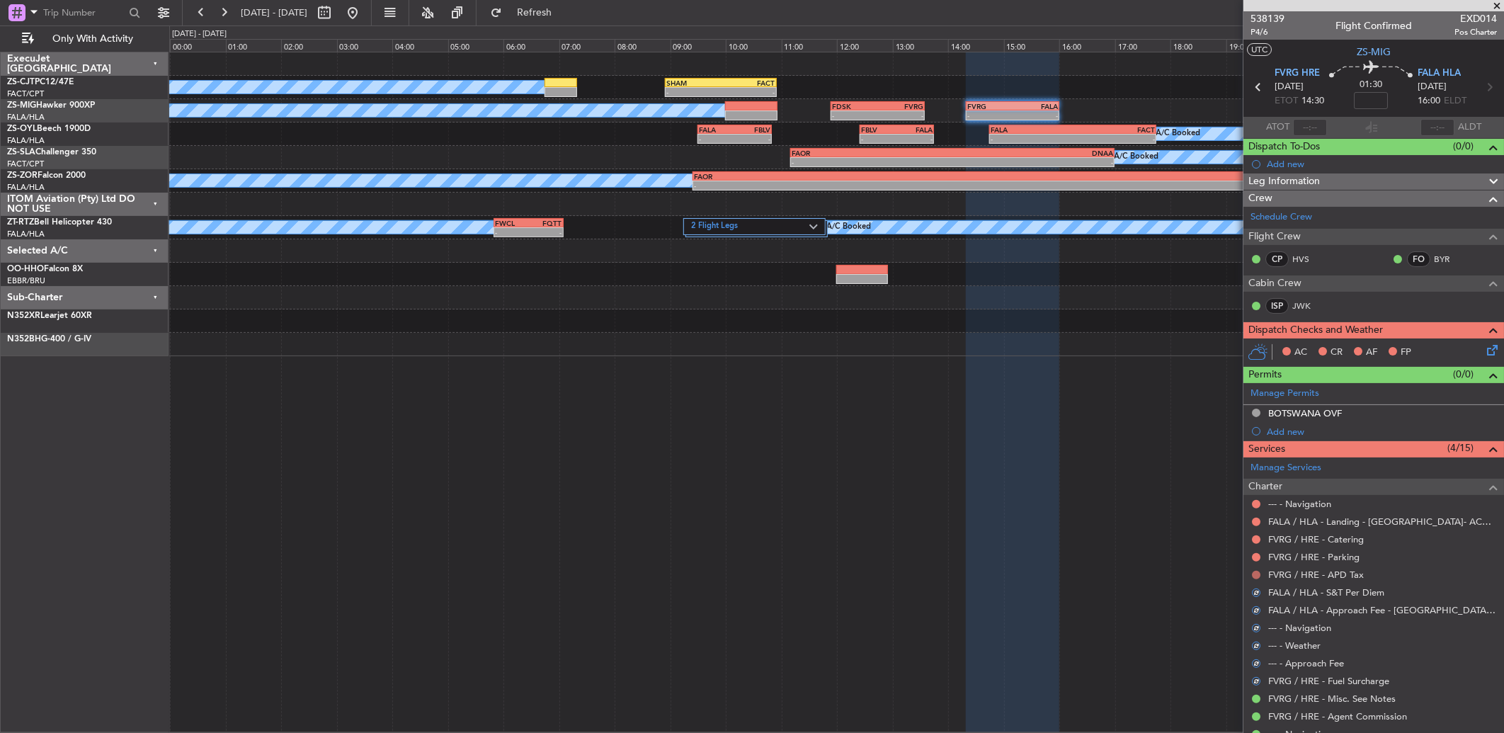
click at [1257, 575] on button at bounding box center [1256, 575] width 8 height 8
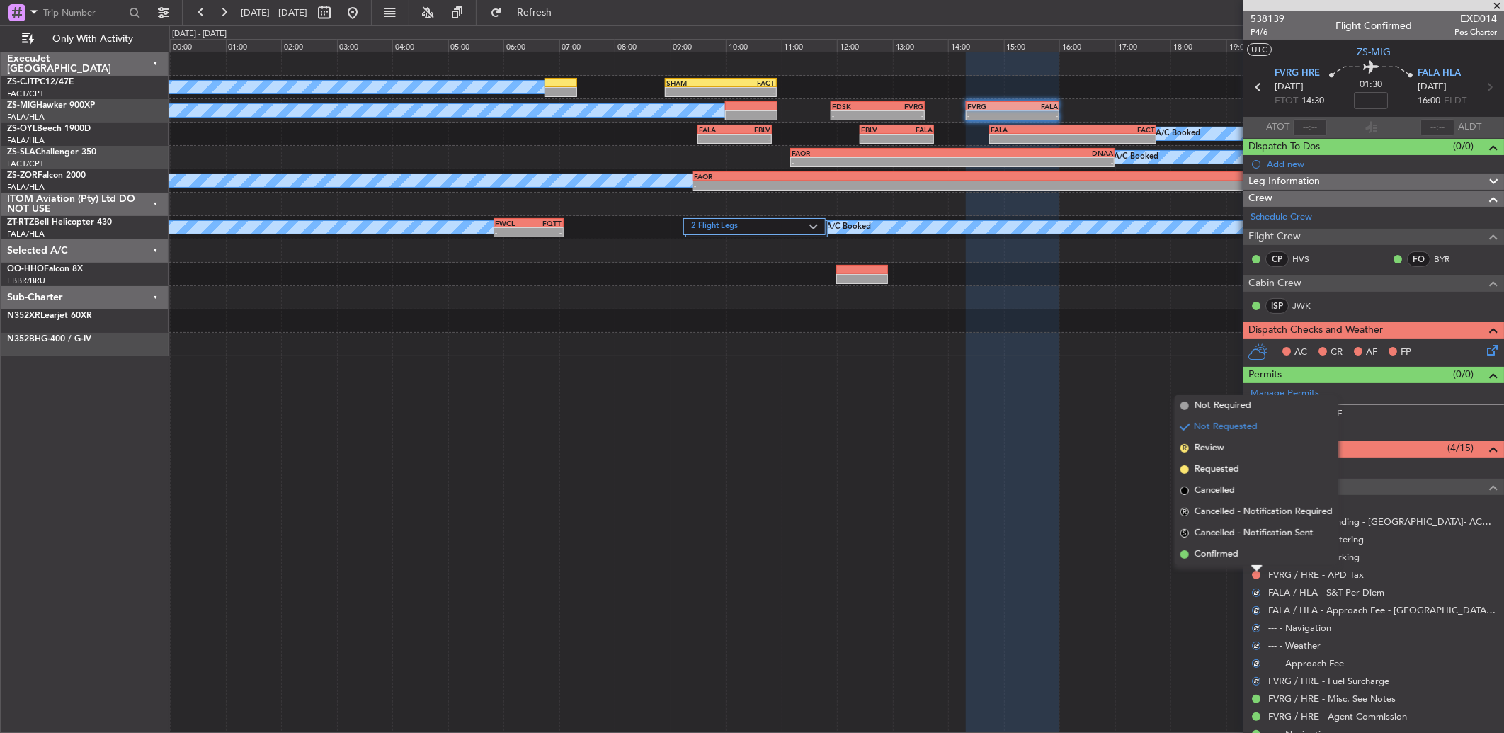
click at [1252, 554] on li "Confirmed" at bounding box center [1256, 554] width 164 height 21
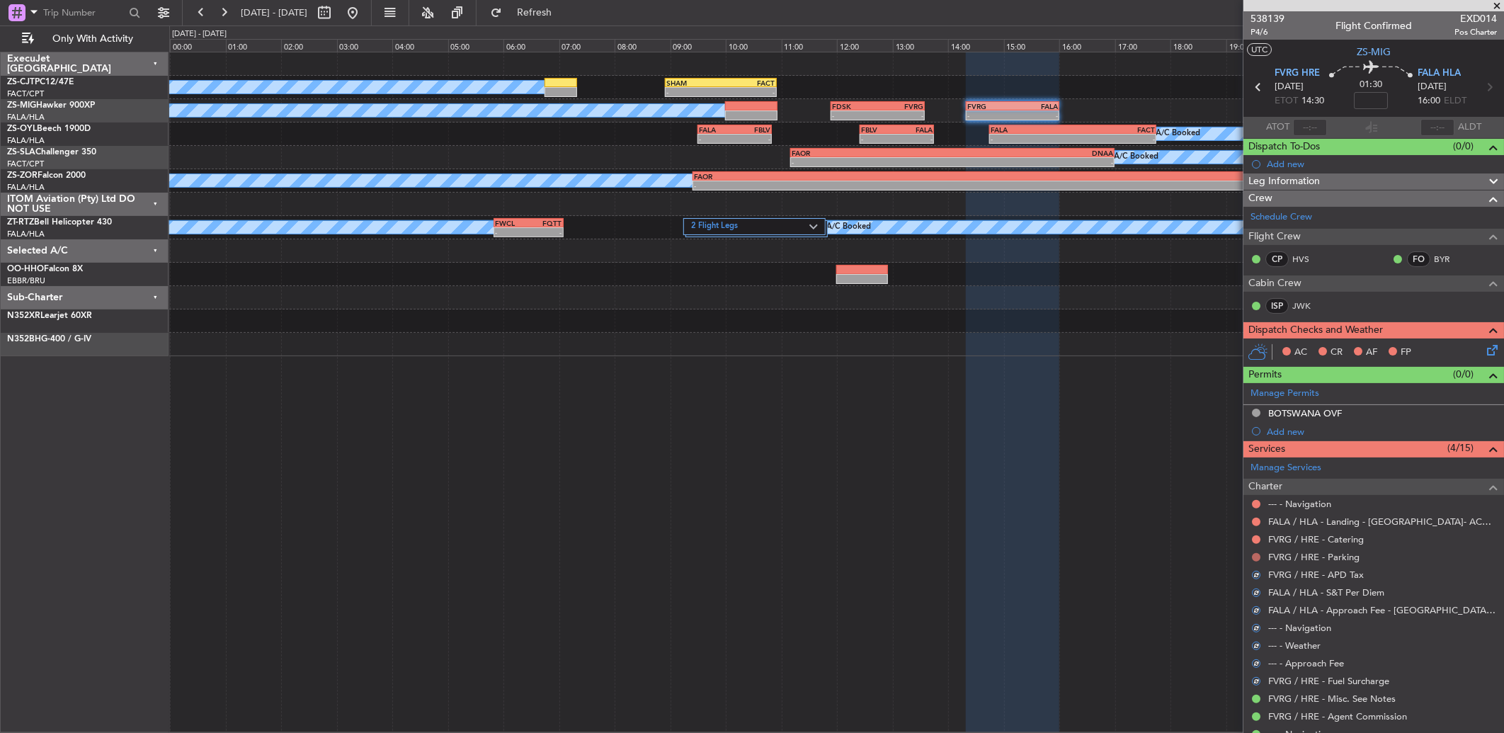
click at [1254, 553] on button at bounding box center [1256, 557] width 8 height 8
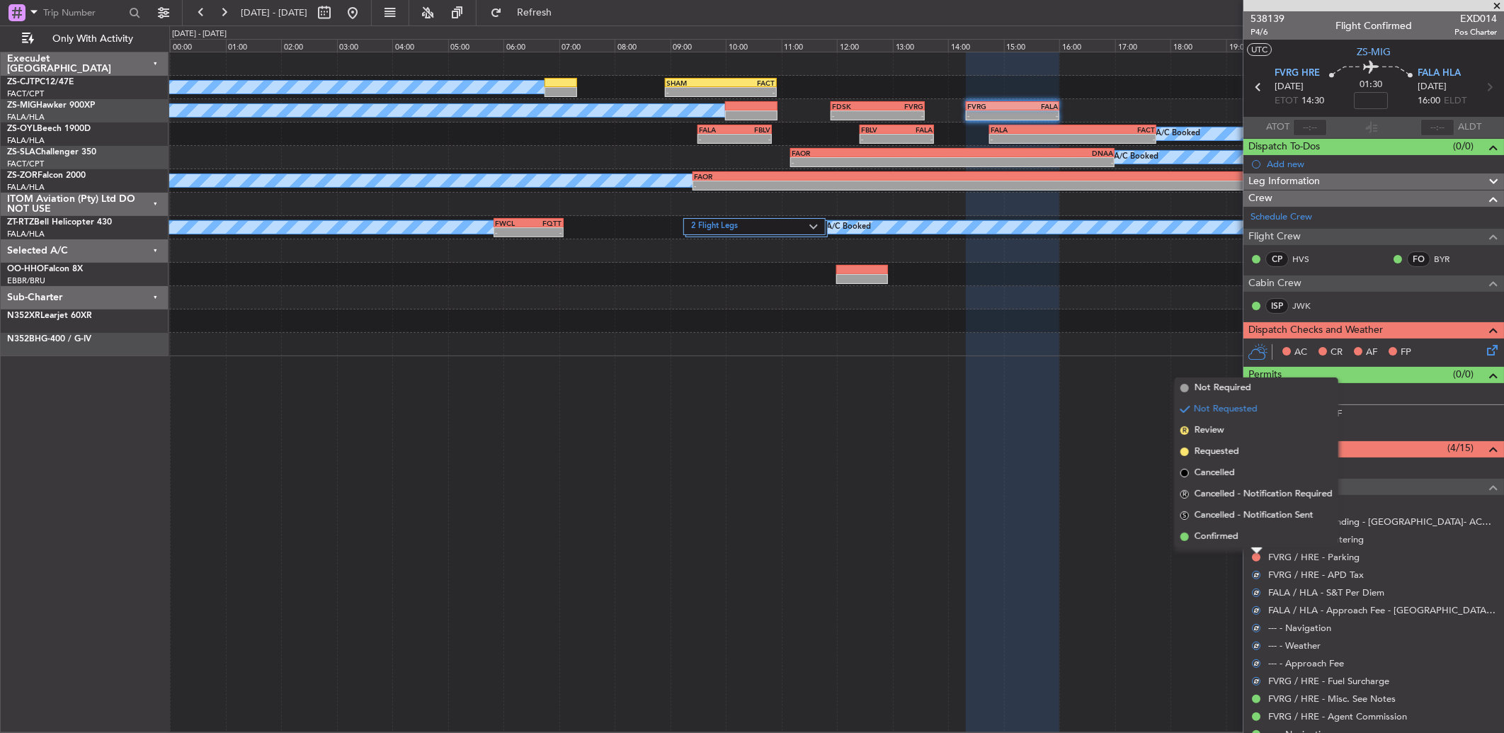
click at [1256, 534] on li "Confirmed" at bounding box center [1256, 536] width 164 height 21
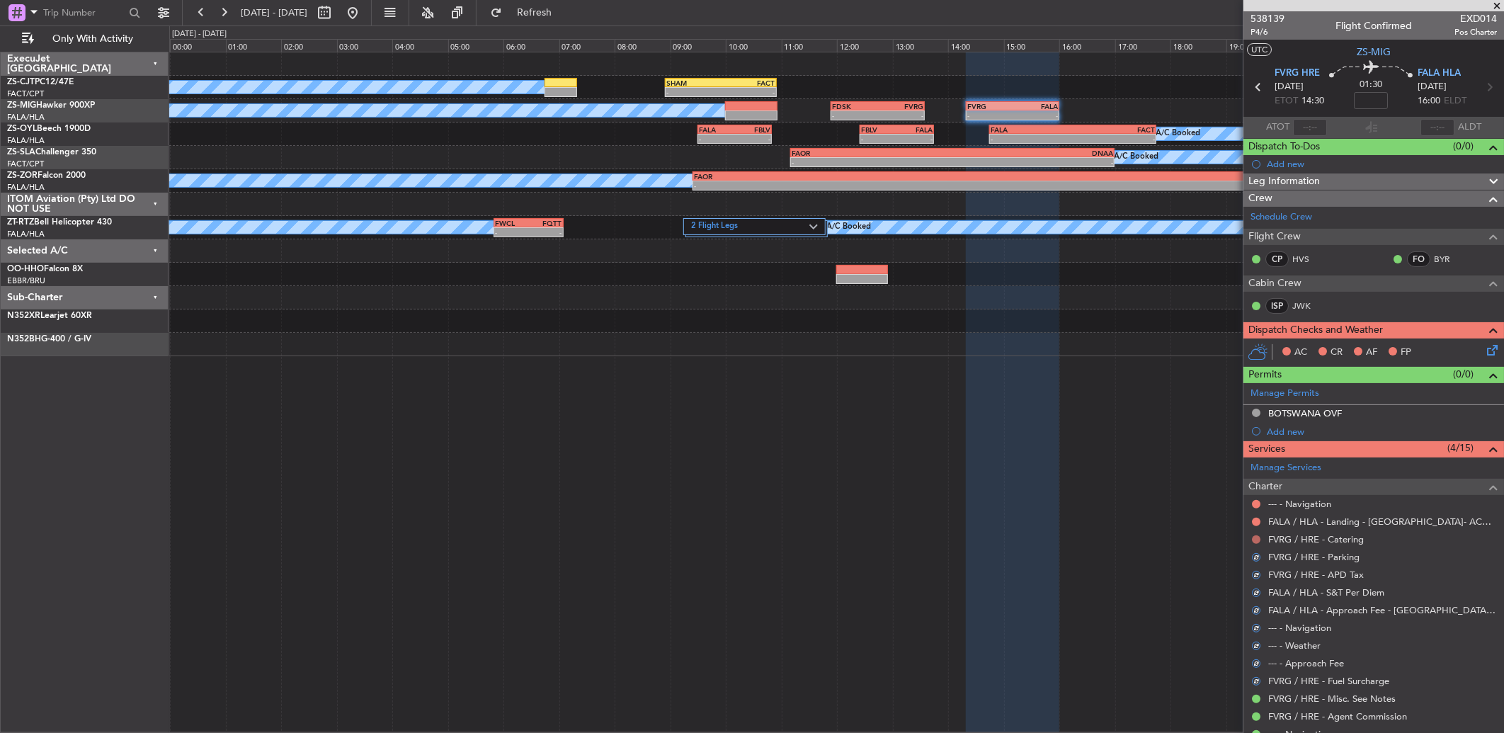
click at [1257, 540] on button at bounding box center [1256, 539] width 8 height 8
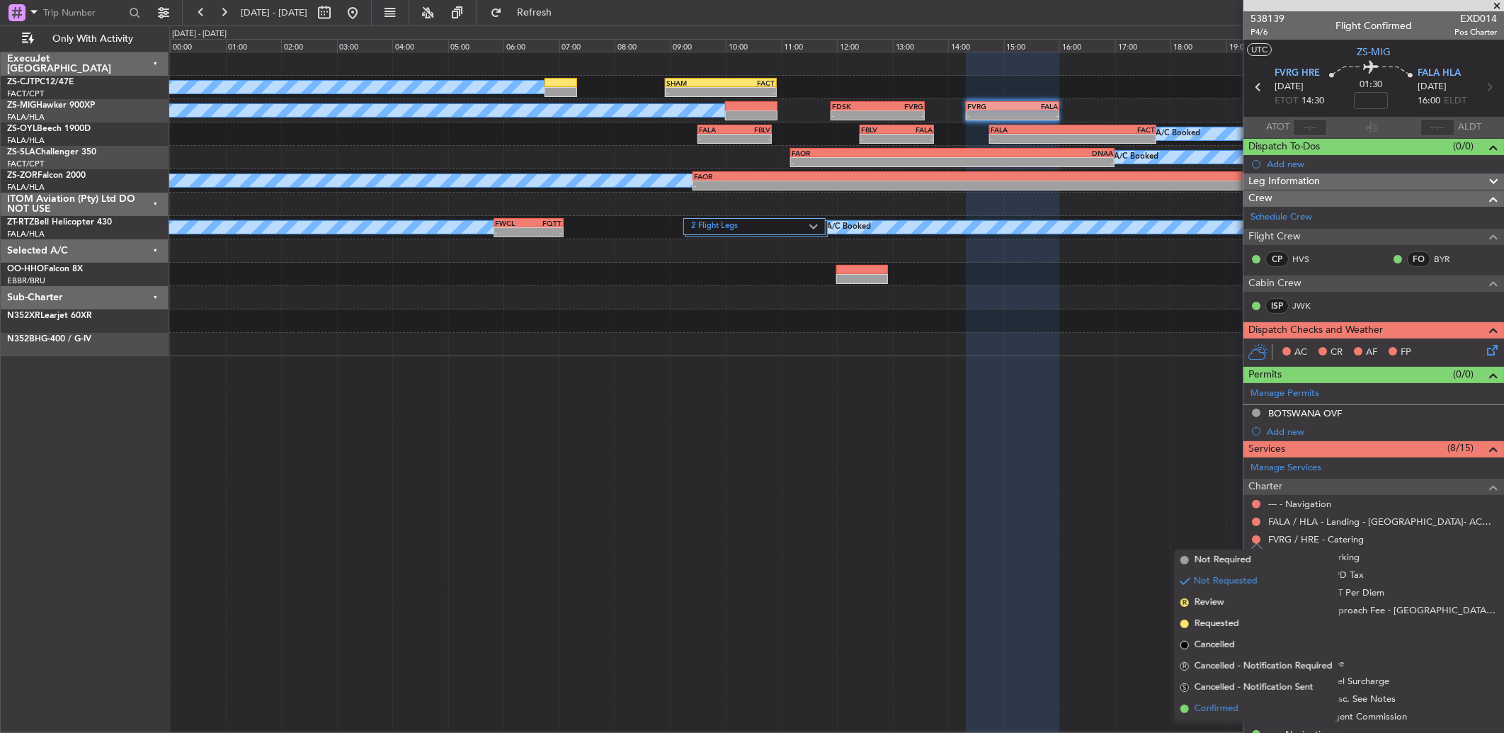
click at [1208, 705] on span "Confirmed" at bounding box center [1216, 709] width 44 height 14
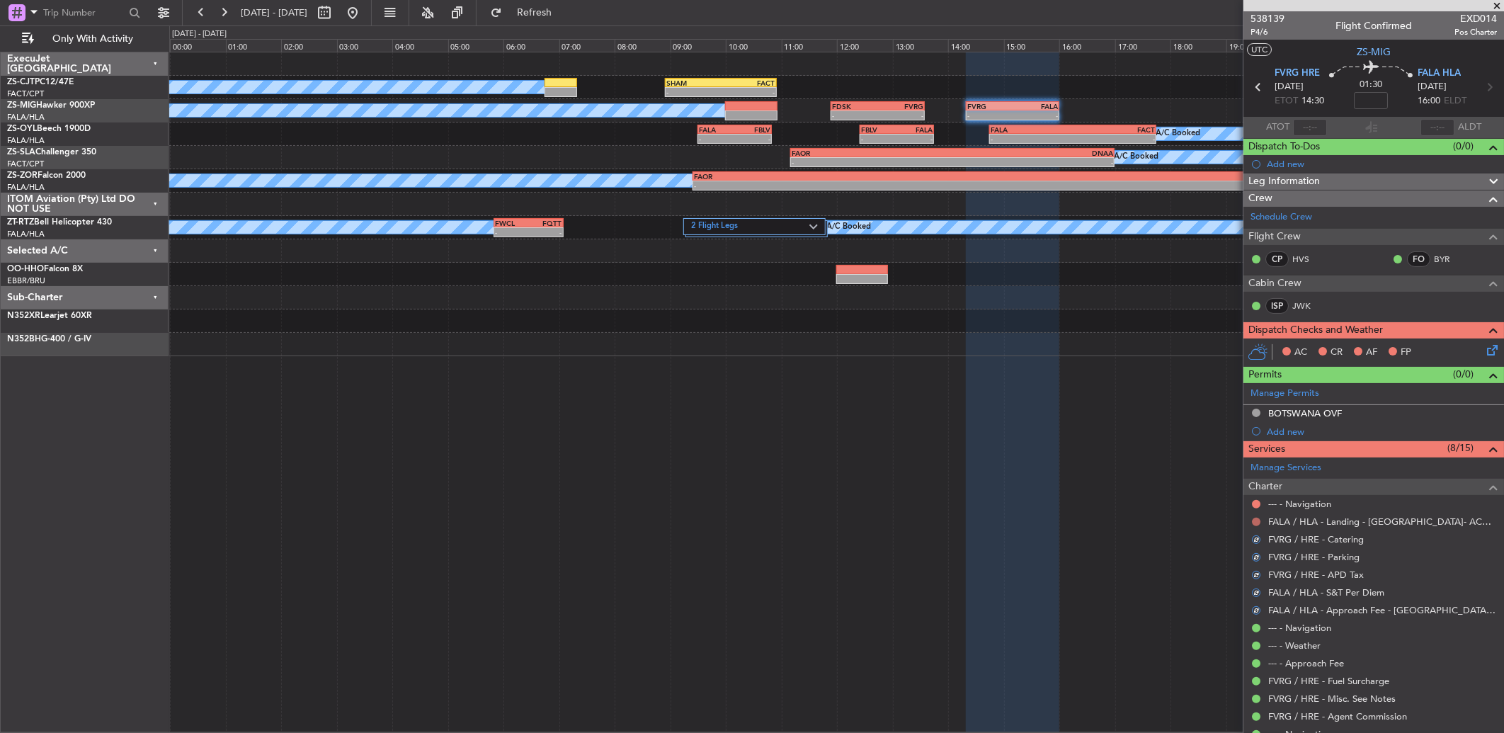
click at [1258, 519] on button at bounding box center [1256, 521] width 8 height 8
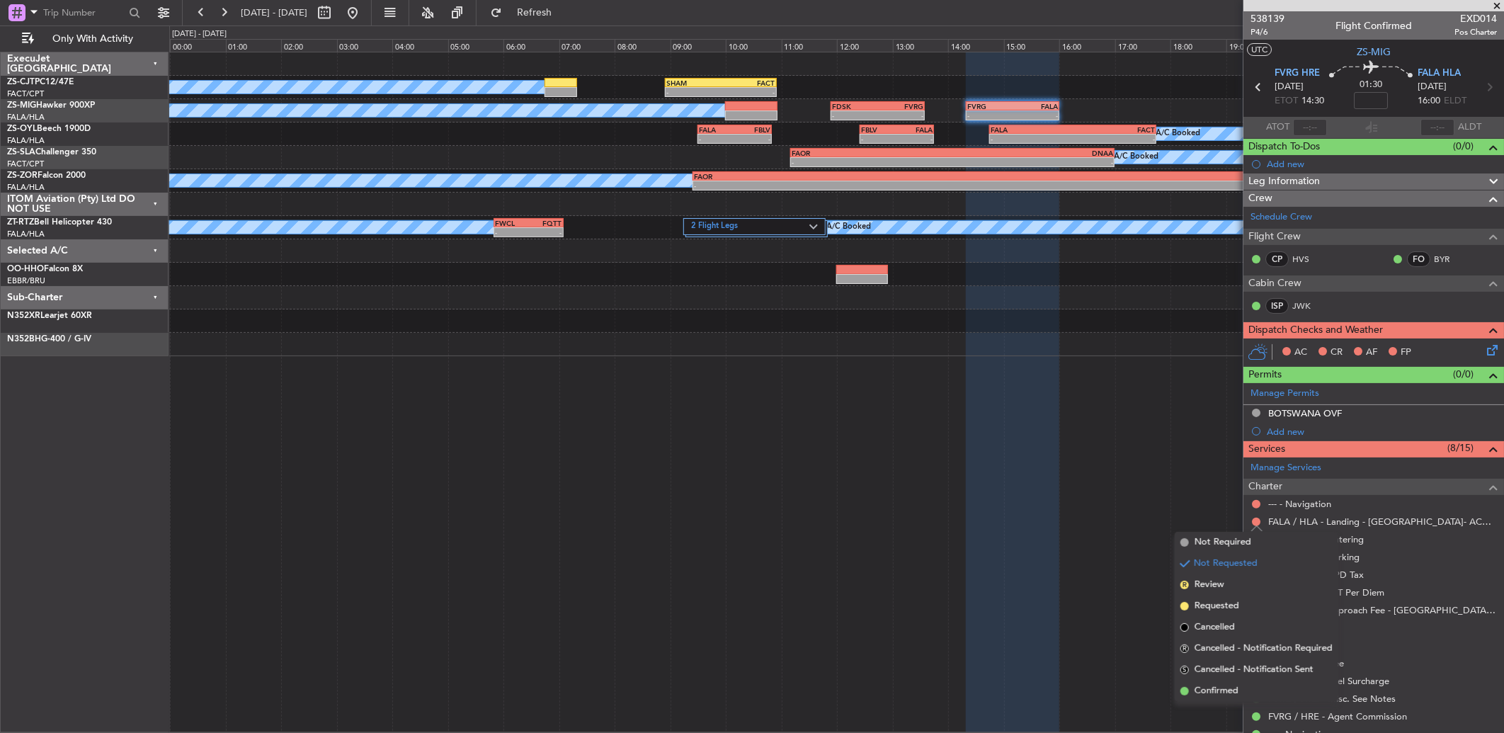
click at [1244, 687] on li "Confirmed" at bounding box center [1256, 690] width 164 height 21
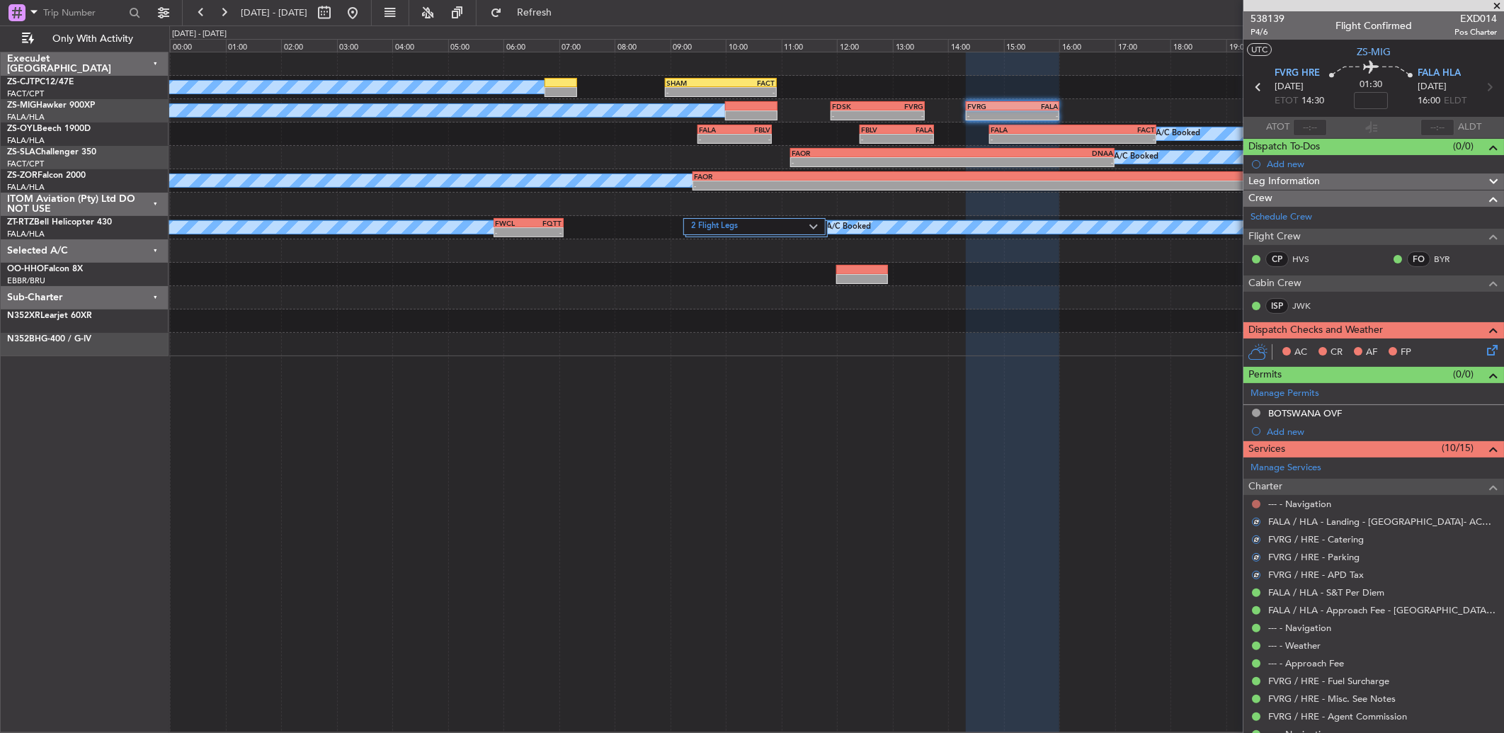
click at [1254, 500] on button at bounding box center [1256, 504] width 8 height 8
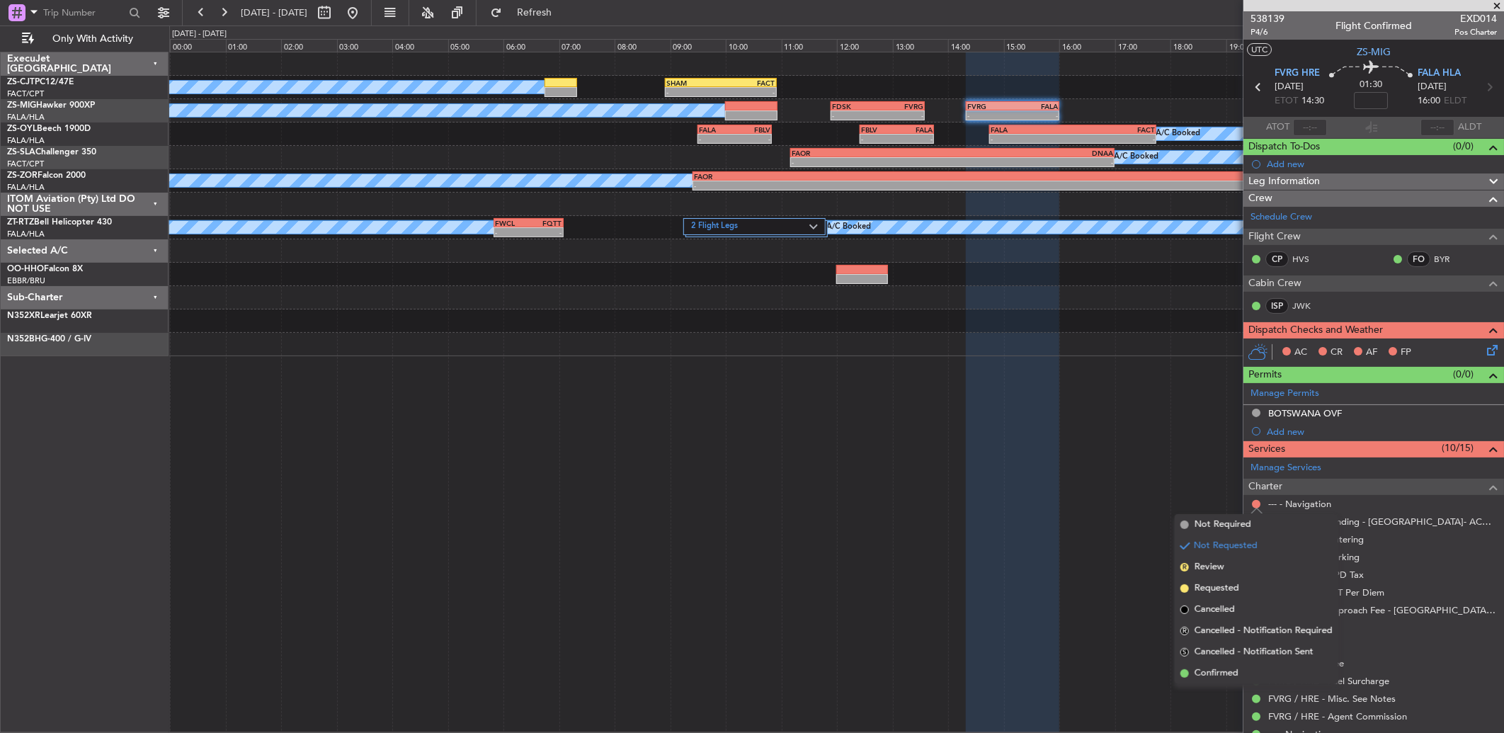
drag, startPoint x: 1260, startPoint y: 677, endPoint x: 1256, endPoint y: 649, distance: 27.9
click at [1257, 675] on li "Confirmed" at bounding box center [1256, 673] width 164 height 21
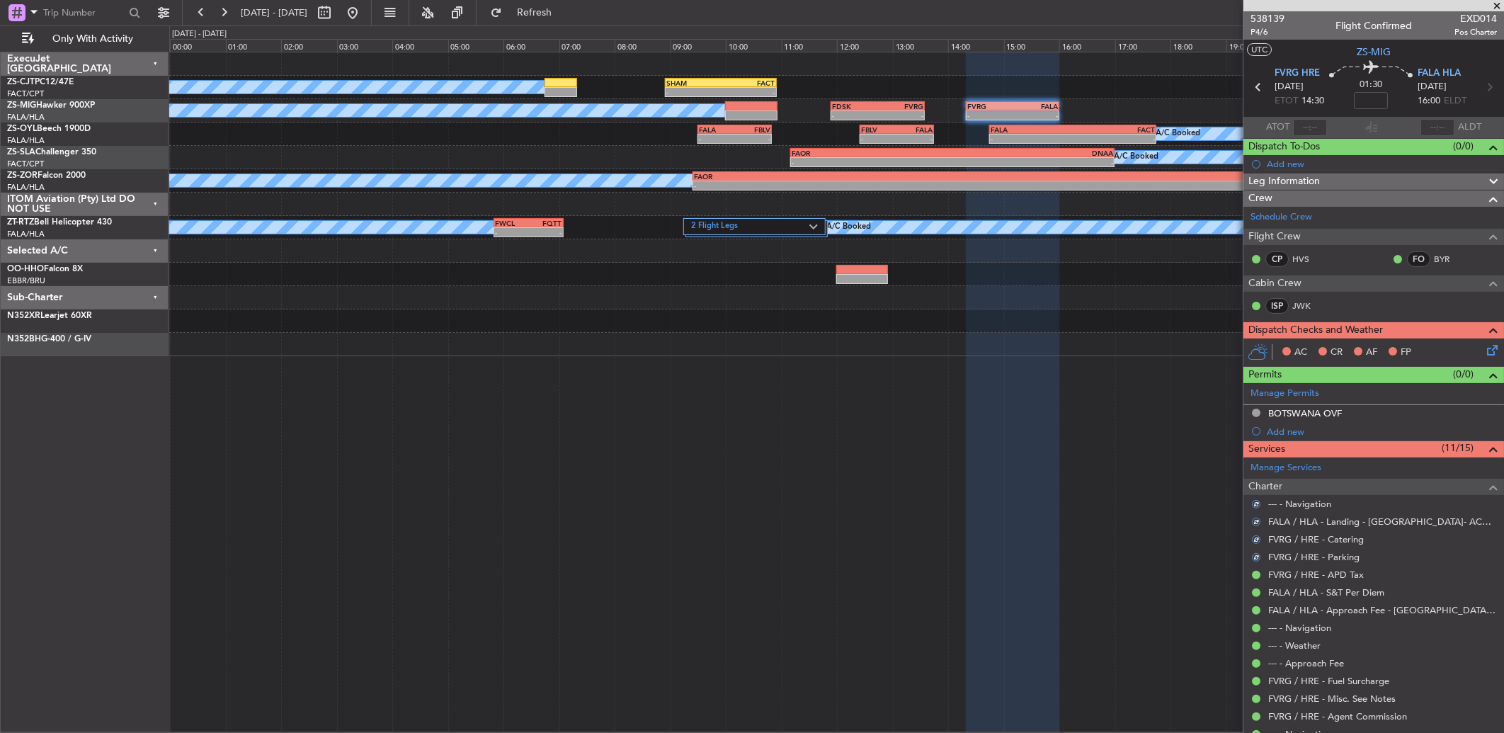
click at [1484, 348] on icon at bounding box center [1489, 347] width 11 height 11
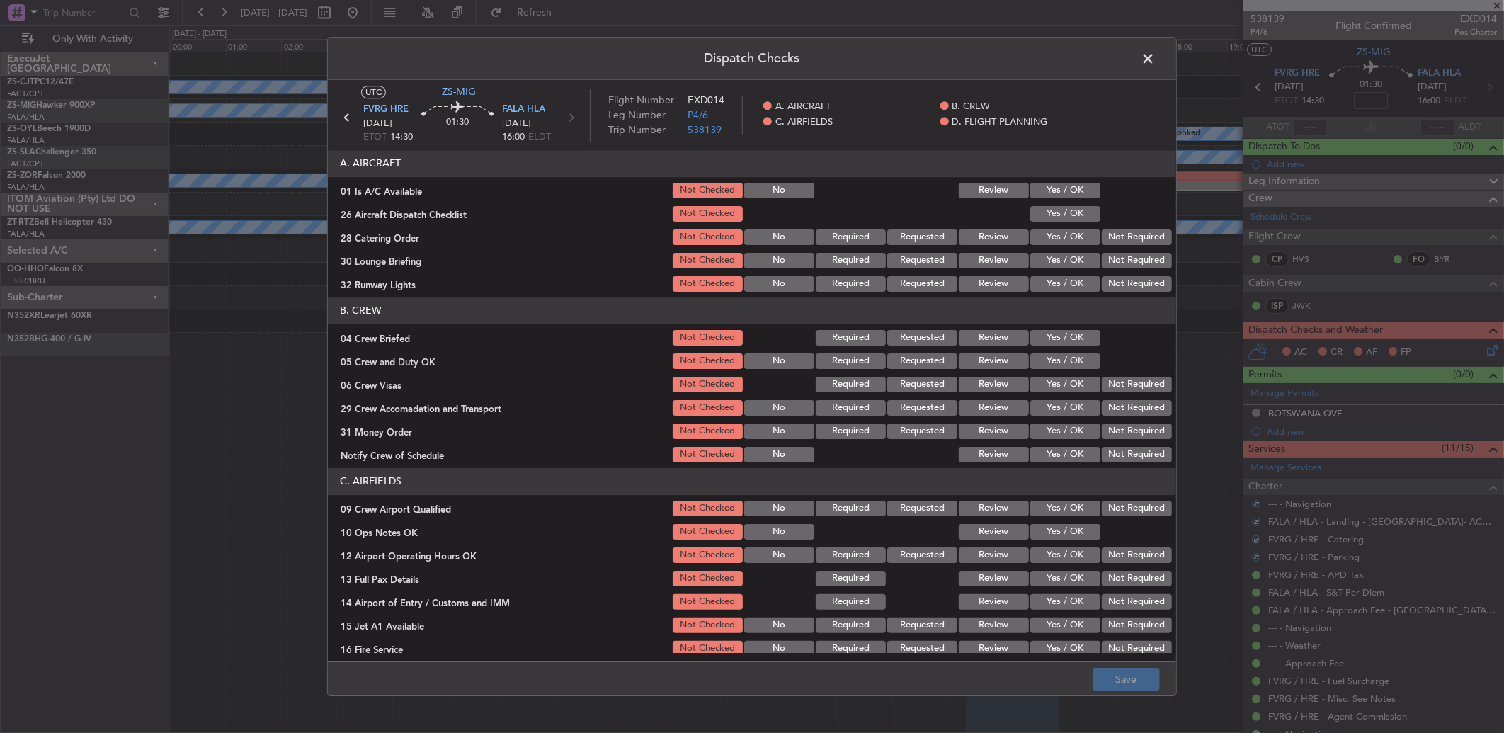
click at [1055, 193] on button "Yes / OK" at bounding box center [1065, 191] width 70 height 16
drag, startPoint x: 1058, startPoint y: 207, endPoint x: 1080, endPoint y: 214, distance: 24.0
click at [1059, 207] on button "Yes / OK" at bounding box center [1065, 214] width 70 height 16
click at [1106, 237] on section "A. AIRCRAFT 01 Is A/C Available Not Checked No Review Yes / OK 26 Aircraft Disp…" at bounding box center [752, 222] width 848 height 144
drag, startPoint x: 1107, startPoint y: 241, endPoint x: 1116, endPoint y: 253, distance: 14.7
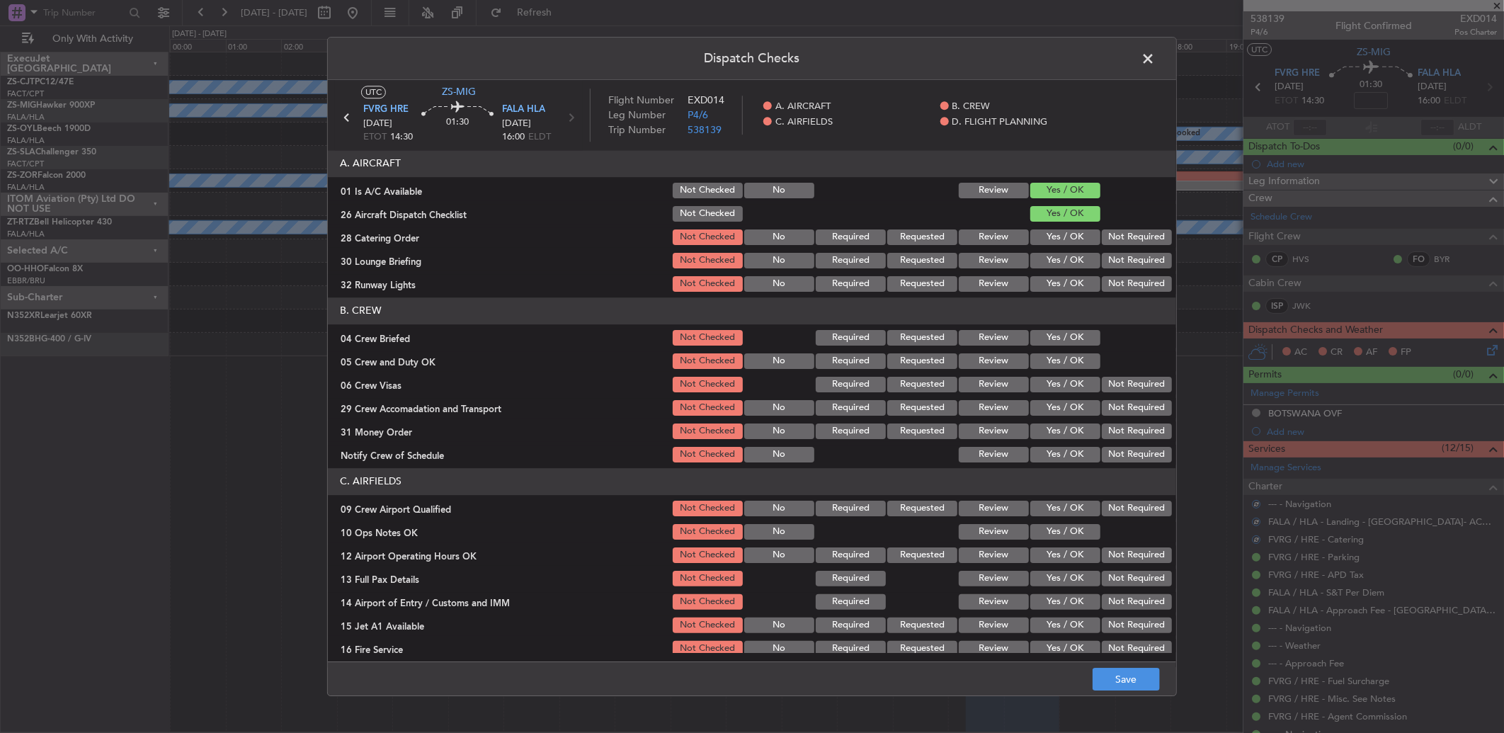
click at [1116, 253] on section "A. AIRCRAFT 01 Is A/C Available Not Checked No Review Yes / OK 26 Aircraft Disp…" at bounding box center [752, 222] width 848 height 144
click at [1109, 232] on button "Not Required" at bounding box center [1136, 237] width 70 height 16
drag, startPoint x: 1111, startPoint y: 251, endPoint x: 1112, endPoint y: 262, distance: 11.3
click at [1112, 256] on section "A. AIRCRAFT 01 Is A/C Available Not Checked No Review Yes / OK 26 Aircraft Disp…" at bounding box center [752, 222] width 848 height 144
drag, startPoint x: 1112, startPoint y: 262, endPoint x: 1112, endPoint y: 285, distance: 22.7
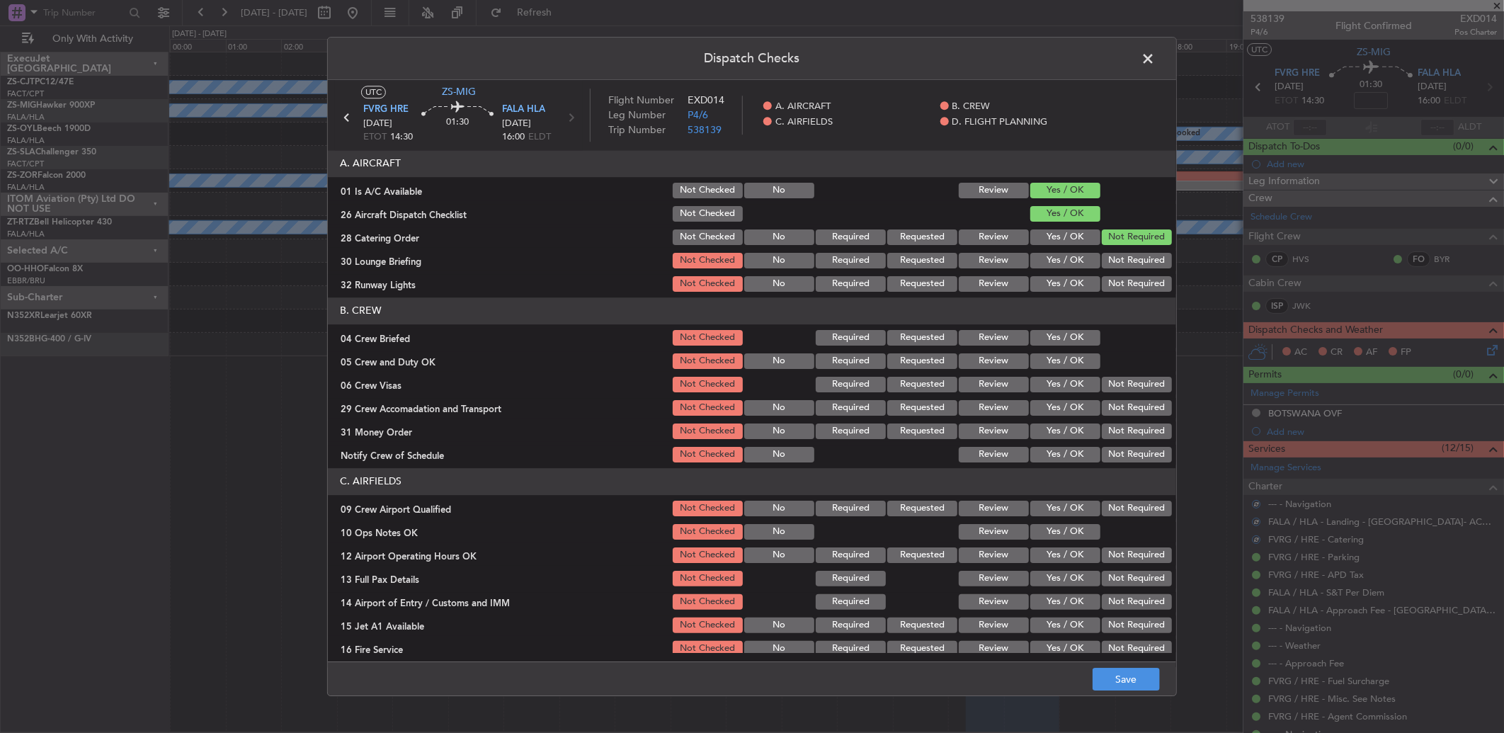
click at [1112, 263] on button "Not Required" at bounding box center [1136, 261] width 70 height 16
click at [1112, 286] on button "Not Required" at bounding box center [1136, 284] width 70 height 16
click at [1112, 288] on button "Not Required" at bounding box center [1136, 284] width 70 height 16
drag, startPoint x: 1075, startPoint y: 340, endPoint x: 1078, endPoint y: 372, distance: 32.1
click at [1077, 351] on section "B. CREW 04 Crew Briefed Not Checked Required Requested Review Yes / OK 05 Crew …" at bounding box center [752, 380] width 848 height 167
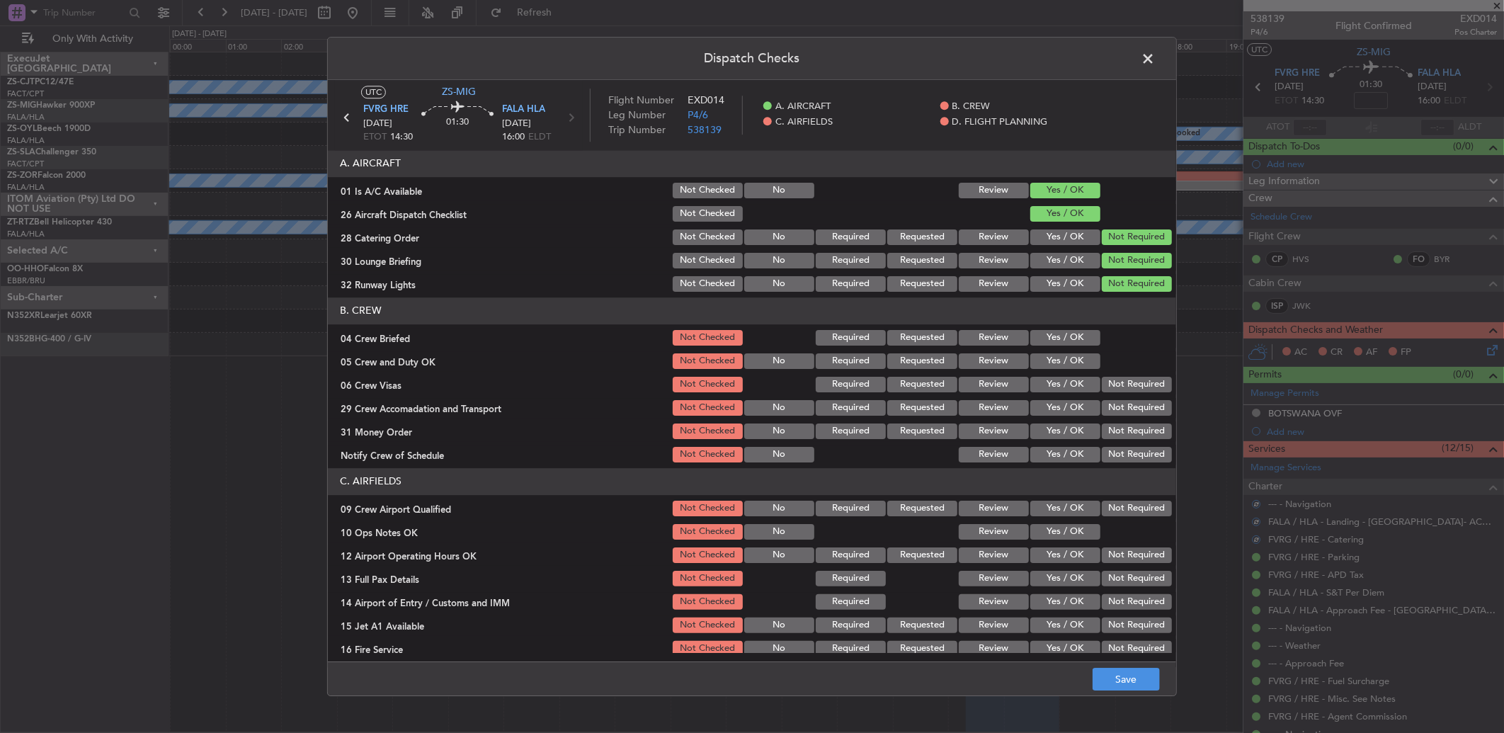
click at [1078, 372] on section "B. CREW 04 Crew Briefed Not Checked Required Requested Review Yes / OK 05 Crew …" at bounding box center [752, 380] width 848 height 167
click at [1076, 361] on button "Yes / OK" at bounding box center [1065, 361] width 70 height 16
click at [1078, 335] on button "Yes / OK" at bounding box center [1065, 338] width 70 height 16
click at [1123, 390] on button "Not Required" at bounding box center [1136, 385] width 70 height 16
click at [1124, 408] on button "Not Required" at bounding box center [1136, 408] width 70 height 16
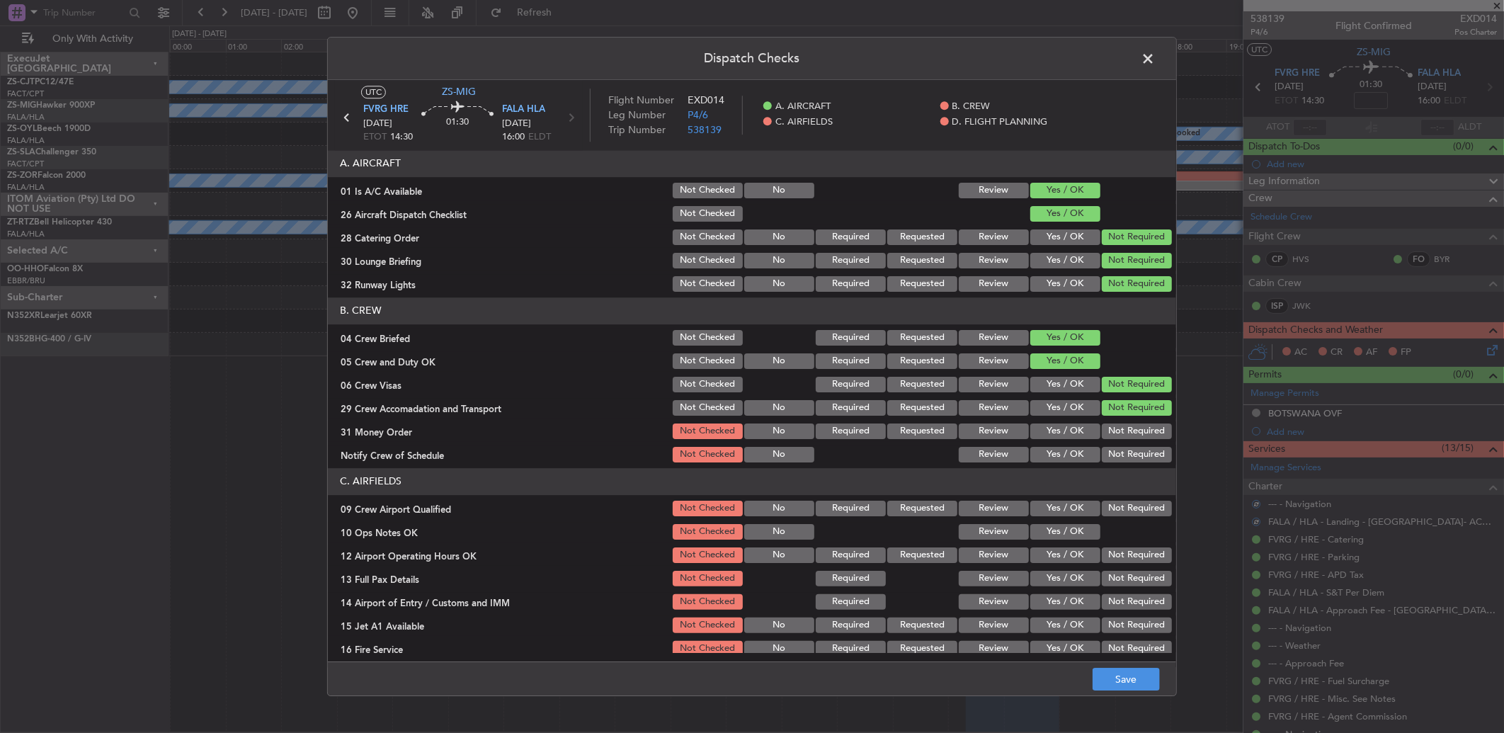
drag, startPoint x: 1133, startPoint y: 416, endPoint x: 1135, endPoint y: 435, distance: 19.2
click at [1135, 423] on section "B. CREW 04 Crew Briefed Not Checked Required Requested Review Yes / OK 05 Crew …" at bounding box center [752, 380] width 848 height 167
click at [1131, 430] on button "Not Required" at bounding box center [1136, 431] width 70 height 16
click at [1135, 452] on button "Not Required" at bounding box center [1136, 455] width 70 height 16
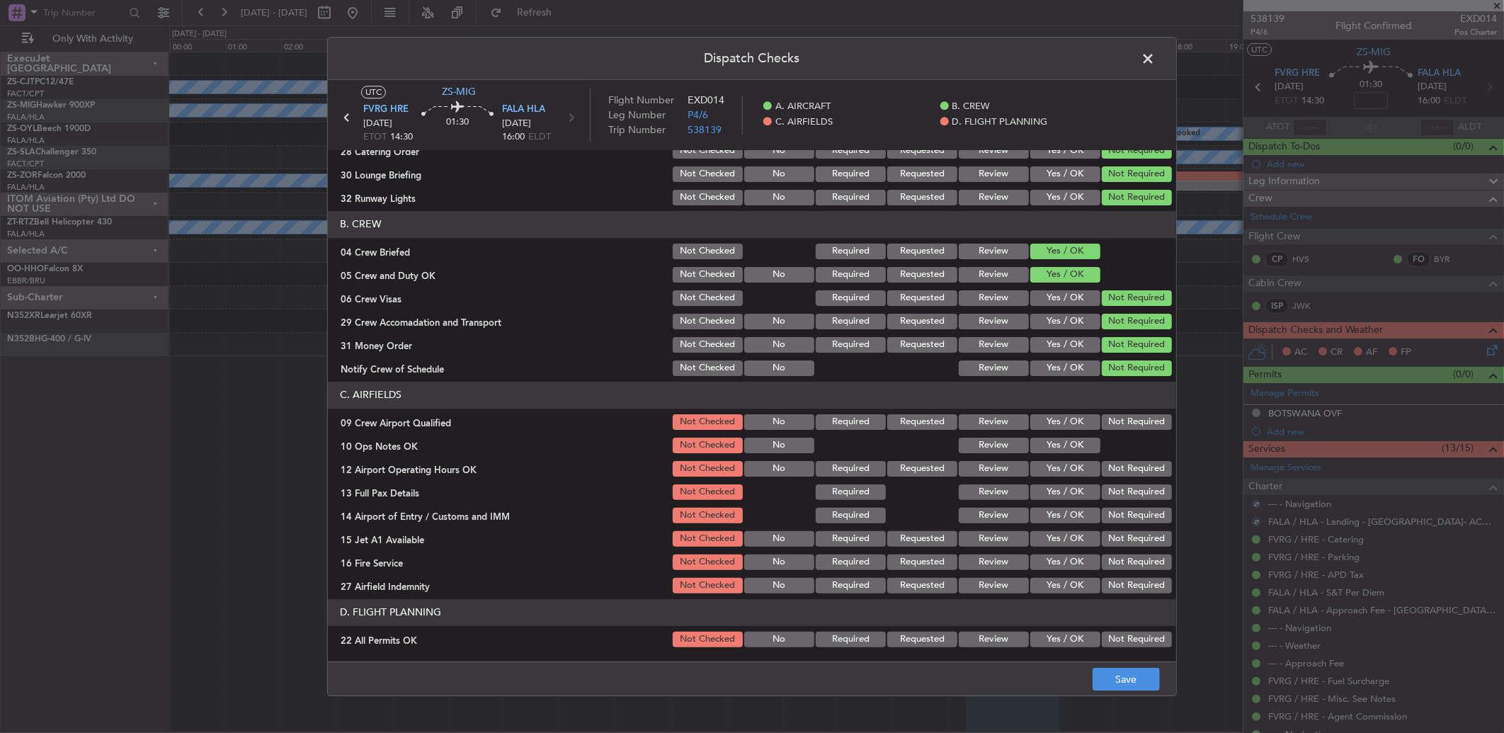
scroll to position [132, 0]
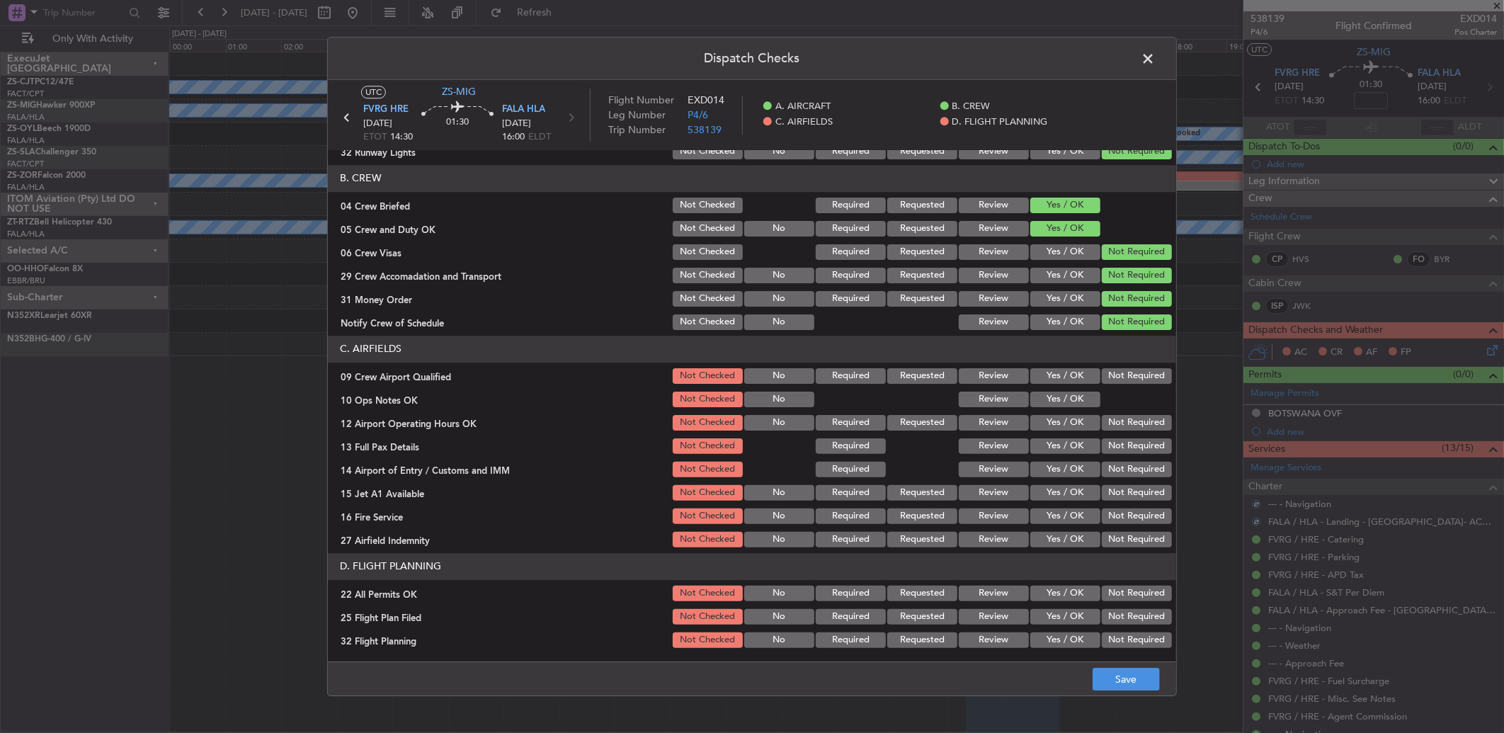
click at [1109, 376] on button "Not Required" at bounding box center [1136, 376] width 70 height 16
click at [1086, 392] on button "Yes / OK" at bounding box center [1065, 399] width 70 height 16
click at [1120, 420] on button "Not Required" at bounding box center [1136, 423] width 70 height 16
click at [1123, 428] on button "Not Required" at bounding box center [1136, 423] width 70 height 16
click at [1124, 442] on div "Not Required" at bounding box center [1134, 446] width 71 height 20
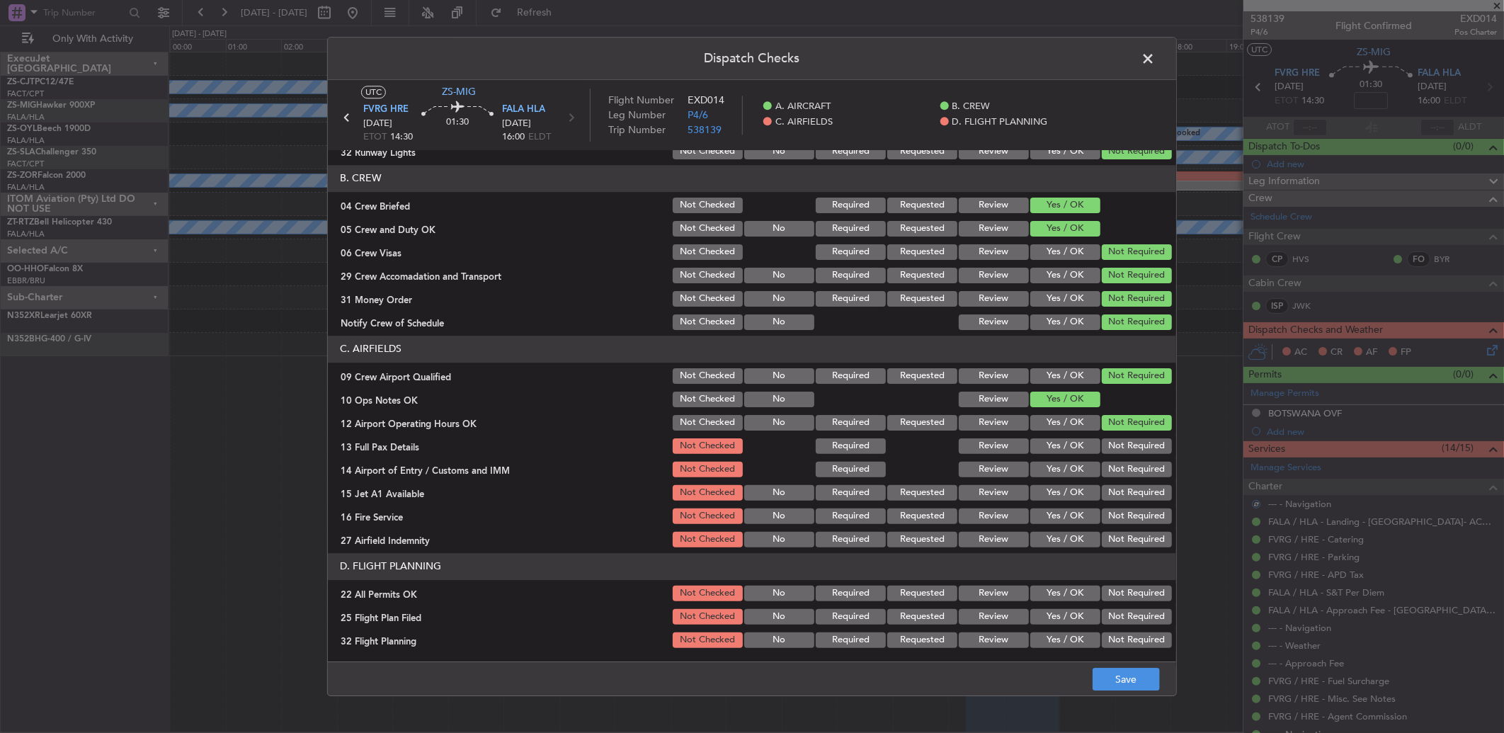
click at [1123, 442] on button "Not Required" at bounding box center [1136, 446] width 70 height 16
click at [1126, 450] on button "Not Required" at bounding box center [1136, 446] width 70 height 16
click at [1130, 486] on section "C. AIRFIELDS 09 Crew Airport Qualified Not Checked No Required Requested Review…" at bounding box center [752, 443] width 848 height 214
drag, startPoint x: 1130, startPoint y: 486, endPoint x: 1121, endPoint y: 476, distance: 14.1
click at [1121, 485] on button "Not Required" at bounding box center [1136, 493] width 70 height 16
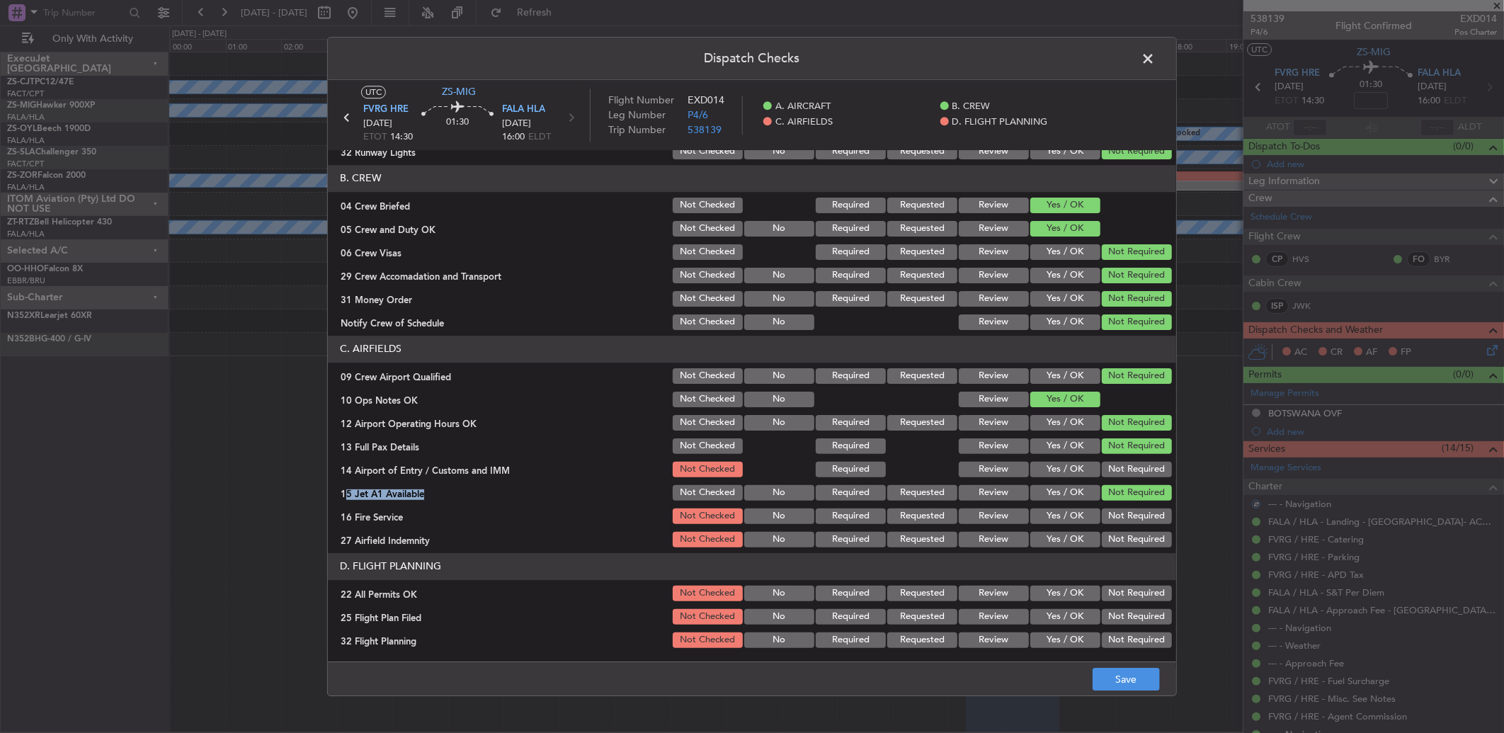
click at [1121, 469] on button "Not Required" at bounding box center [1136, 470] width 70 height 16
click at [1129, 518] on button "Not Required" at bounding box center [1136, 516] width 70 height 16
click at [1131, 535] on button "Not Required" at bounding box center [1136, 540] width 70 height 16
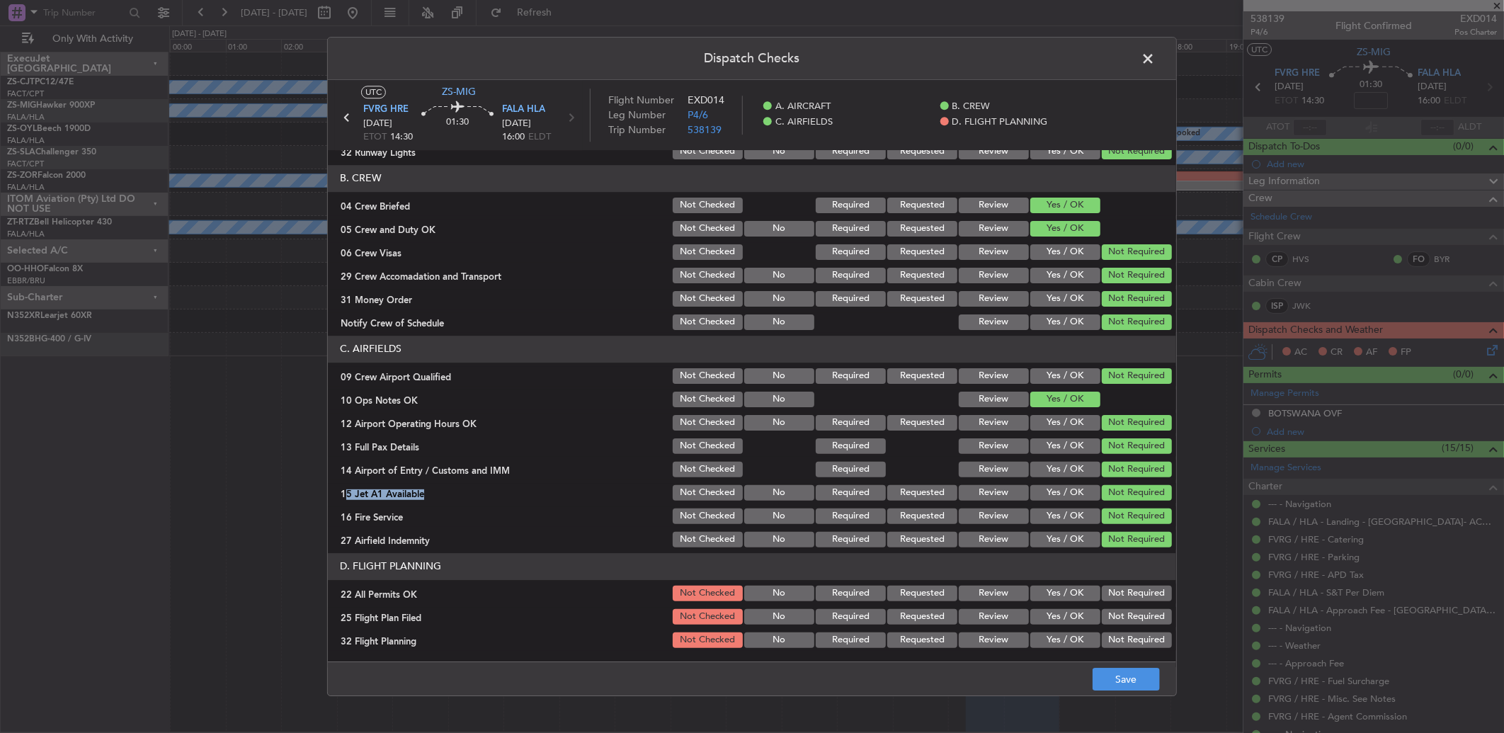
click at [1114, 588] on button "Not Required" at bounding box center [1136, 593] width 70 height 16
drag, startPoint x: 1010, startPoint y: 610, endPoint x: 1012, endPoint y: 646, distance: 35.5
click at [1010, 611] on button "Review" at bounding box center [993, 617] width 70 height 16
click at [1012, 648] on div "Review" at bounding box center [991, 640] width 71 height 20
click at [990, 639] on button "Review" at bounding box center [993, 640] width 70 height 16
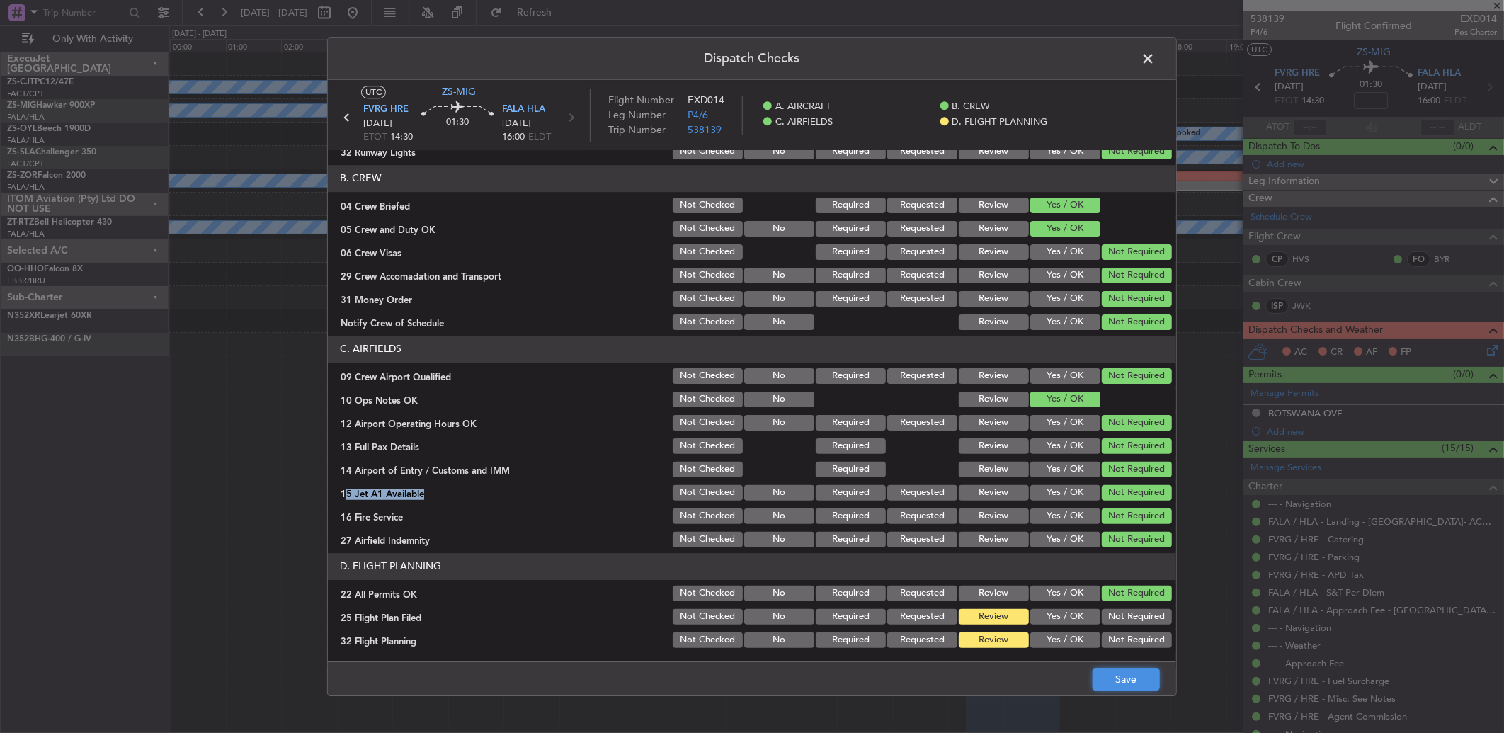
drag, startPoint x: 1121, startPoint y: 680, endPoint x: 1121, endPoint y: 673, distance: 7.8
click at [1121, 681] on button "Save" at bounding box center [1125, 679] width 67 height 23
drag, startPoint x: 1149, startPoint y: 64, endPoint x: 1158, endPoint y: 71, distance: 11.6
click at [1155, 69] on span at bounding box center [1155, 62] width 0 height 28
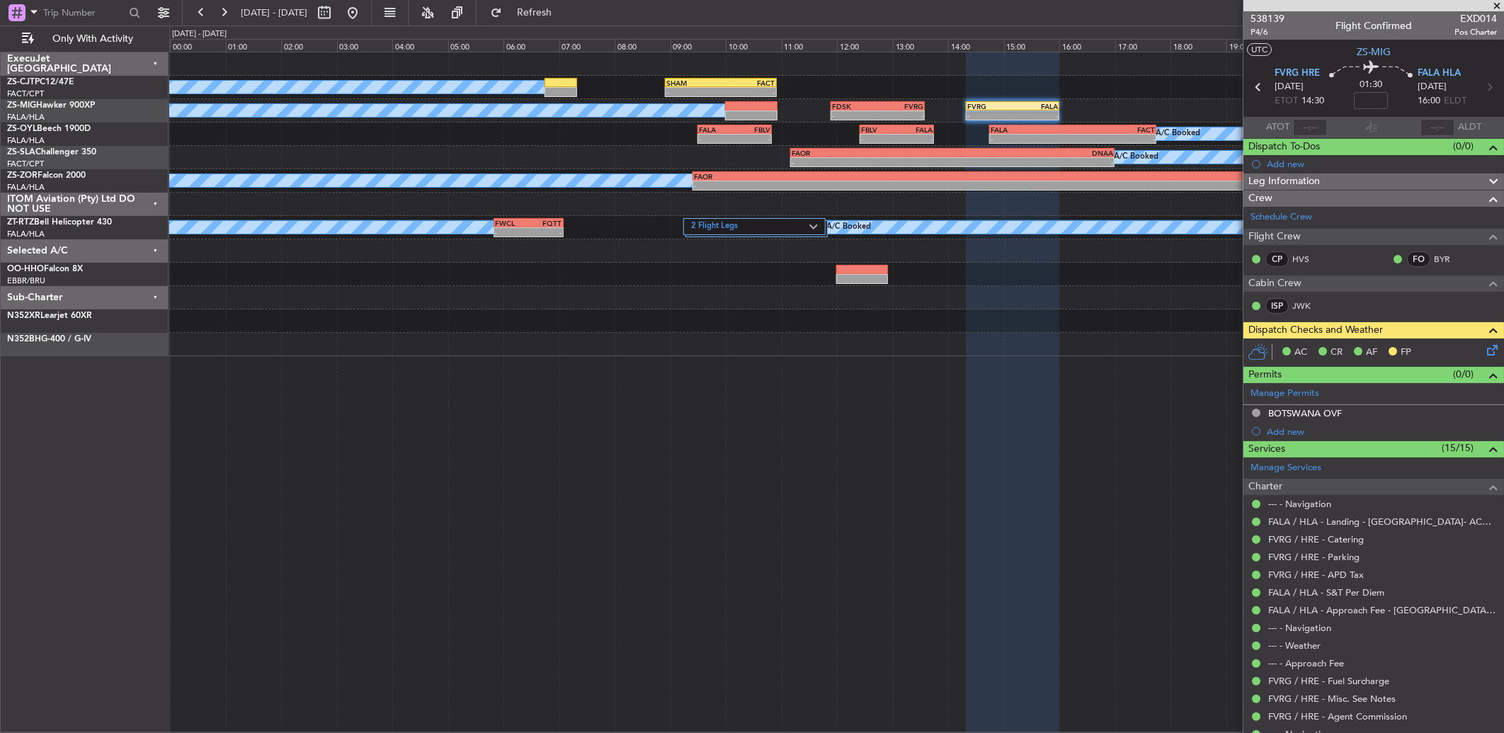
click at [1258, 91] on icon at bounding box center [1258, 87] width 18 height 18
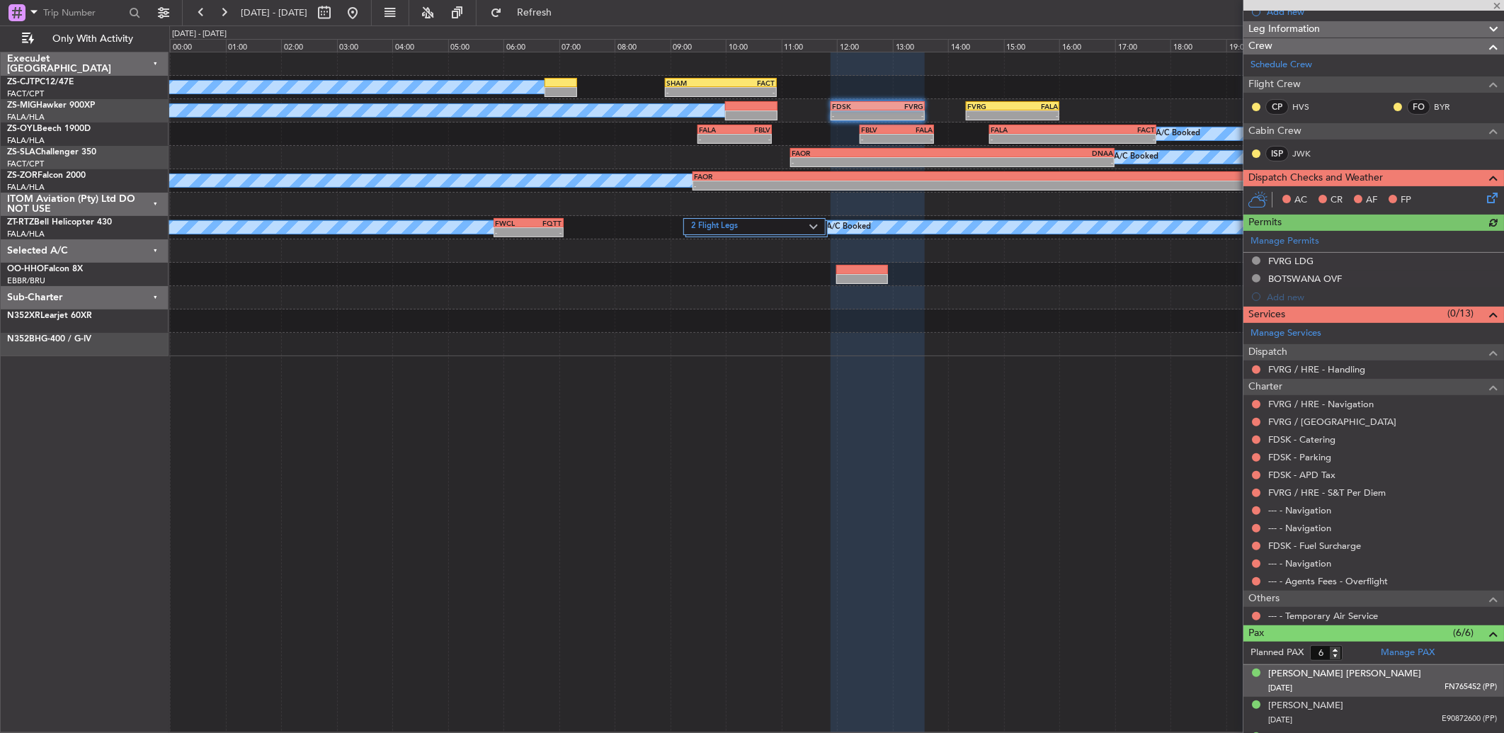
scroll to position [275, 0]
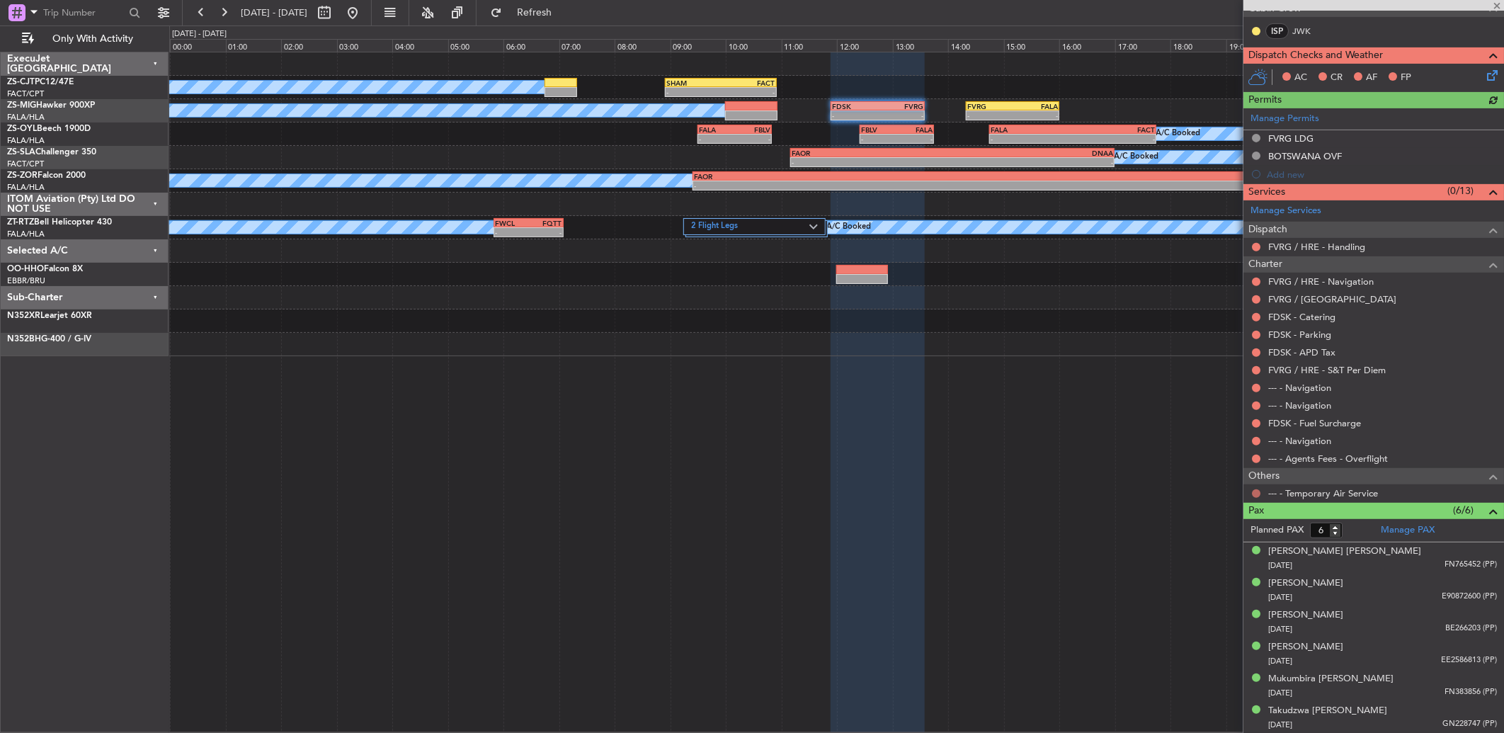
click at [1255, 493] on button at bounding box center [1256, 493] width 8 height 8
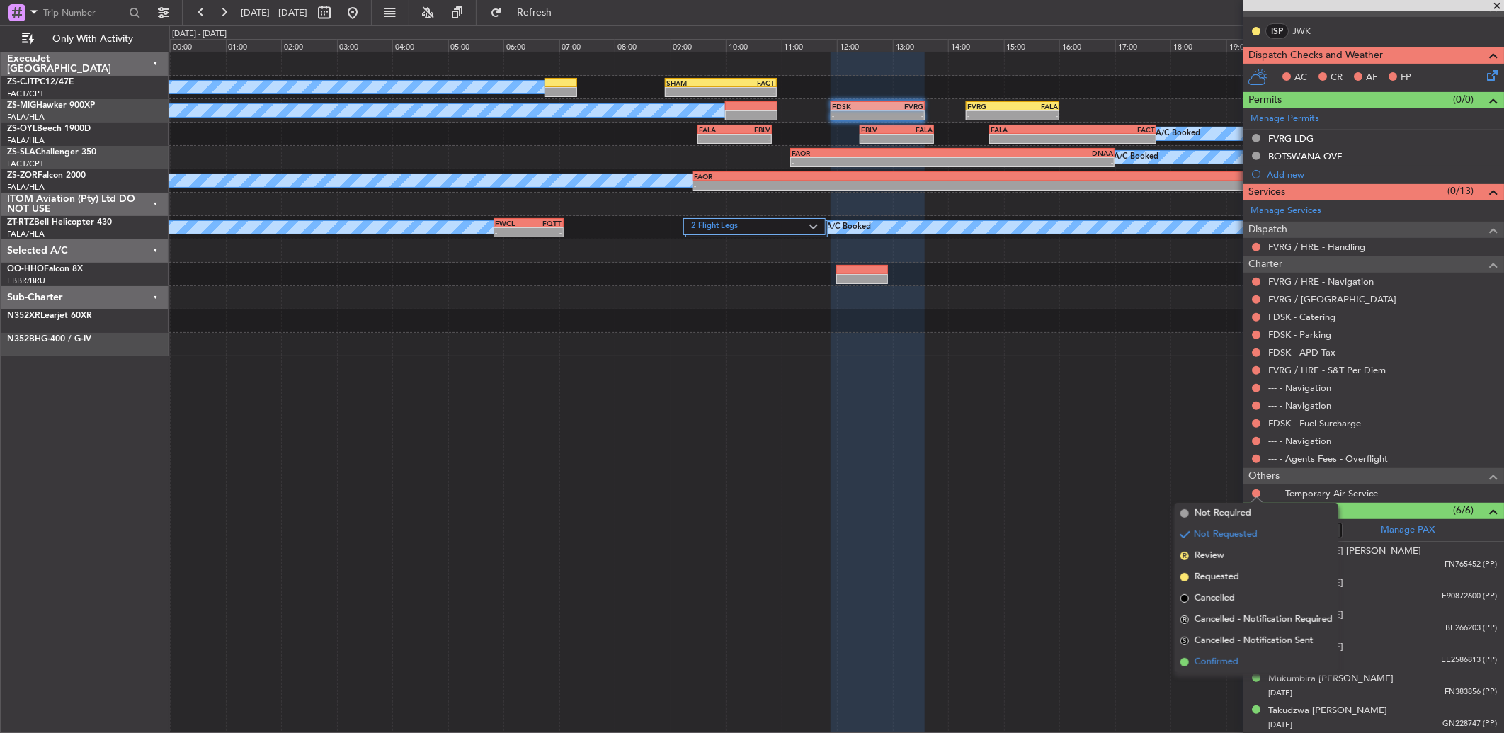
click at [1200, 665] on span "Confirmed" at bounding box center [1216, 662] width 44 height 14
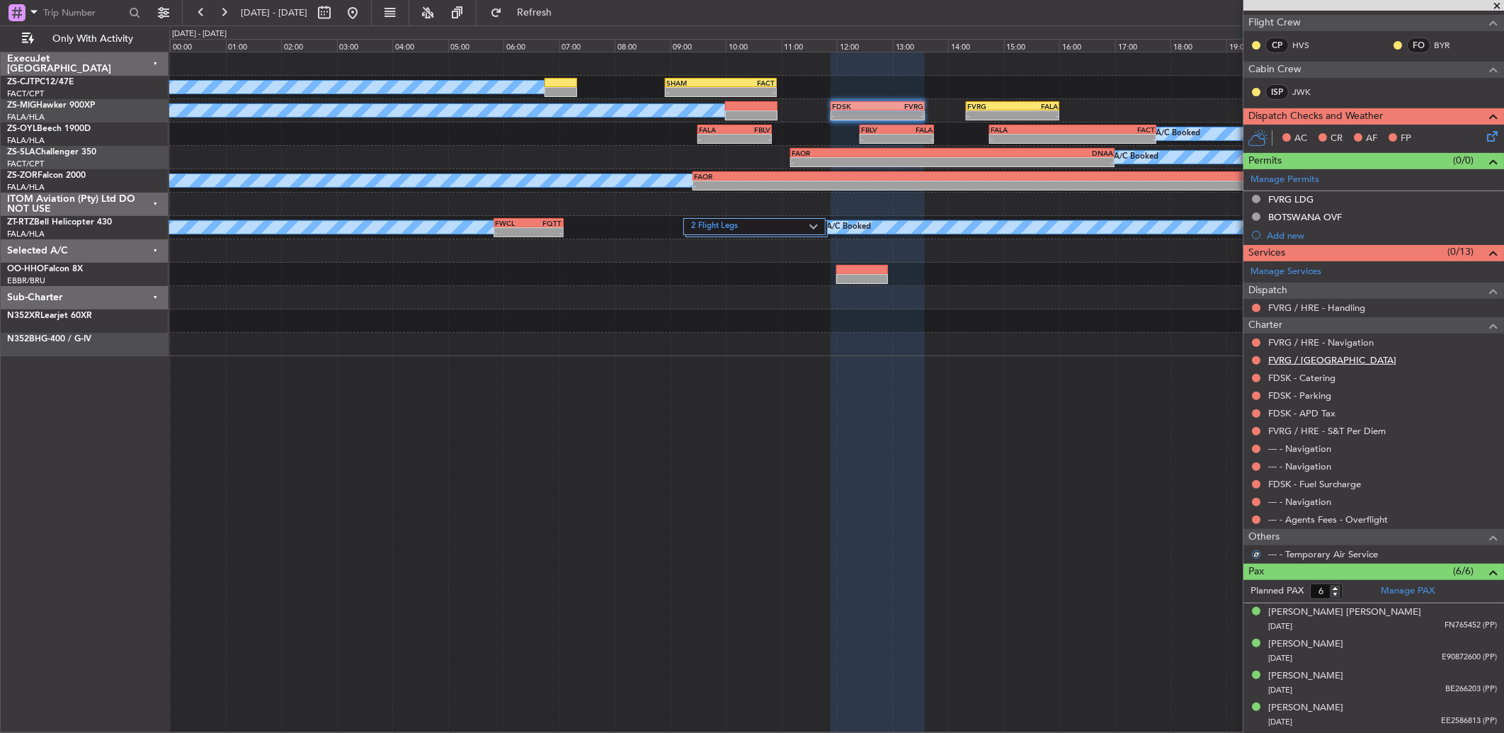
scroll to position [118, 0]
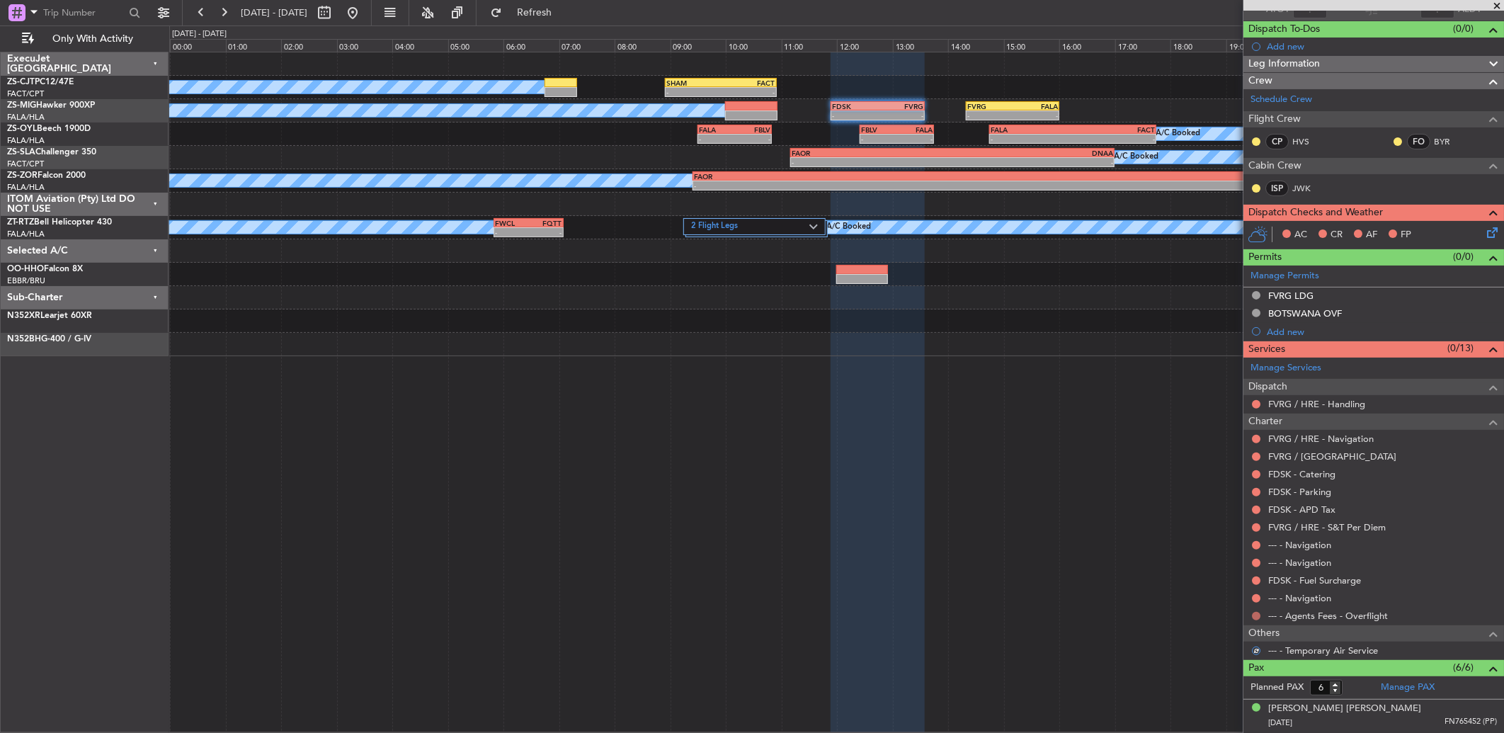
click at [1257, 614] on button at bounding box center [1256, 616] width 8 height 8
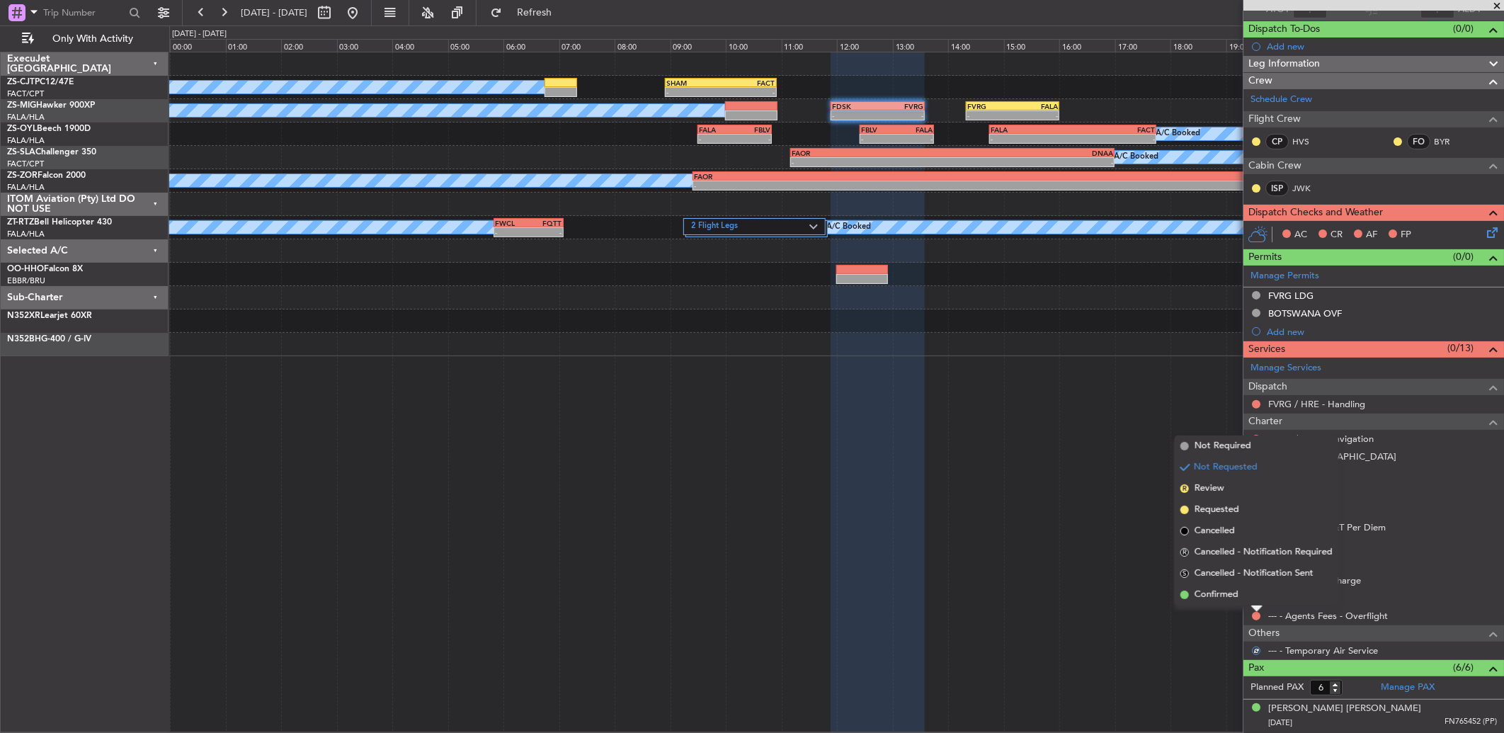
click at [1253, 596] on li "Confirmed" at bounding box center [1256, 594] width 164 height 21
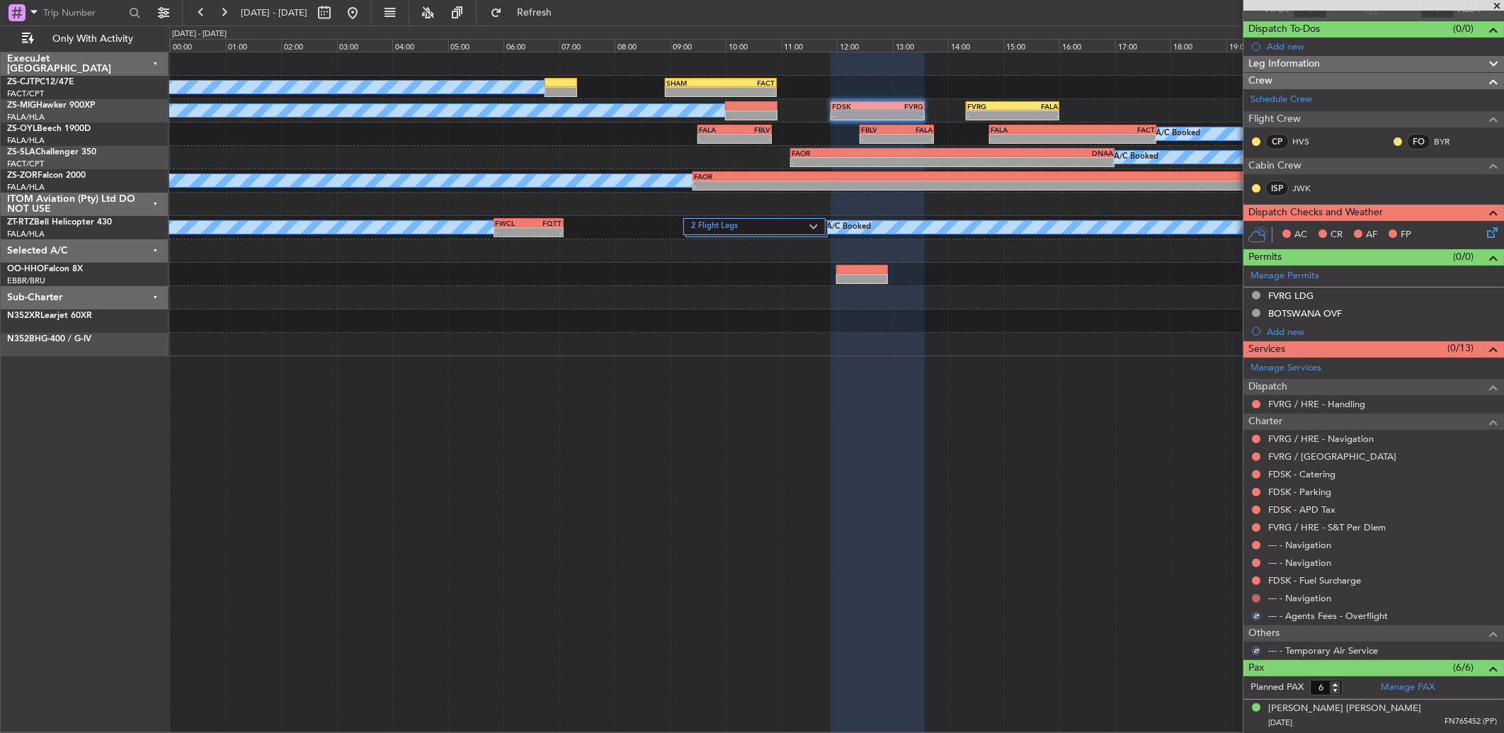
click at [1253, 597] on button at bounding box center [1256, 598] width 8 height 8
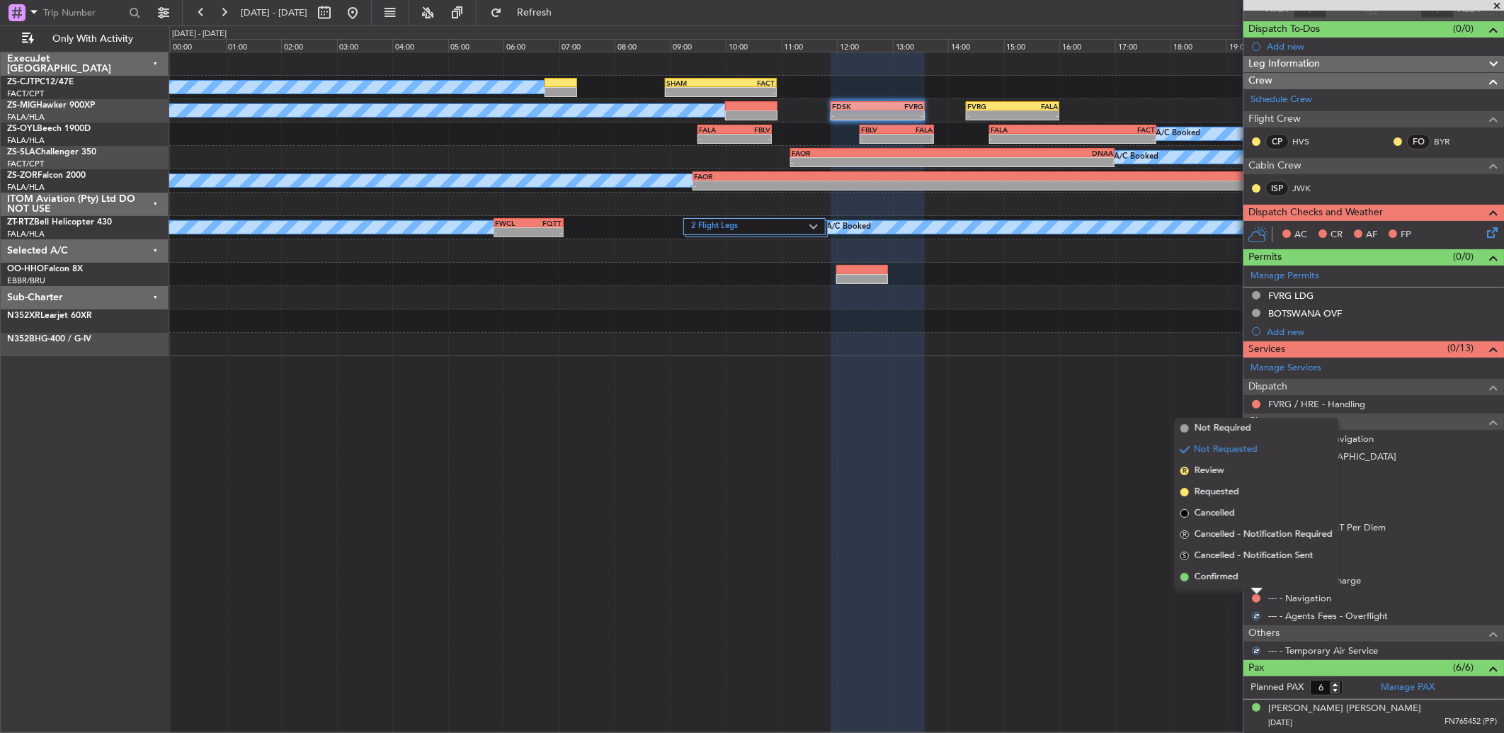
drag, startPoint x: 1256, startPoint y: 571, endPoint x: 1257, endPoint y: 578, distance: 7.1
click at [1257, 576] on li "Confirmed" at bounding box center [1256, 576] width 164 height 21
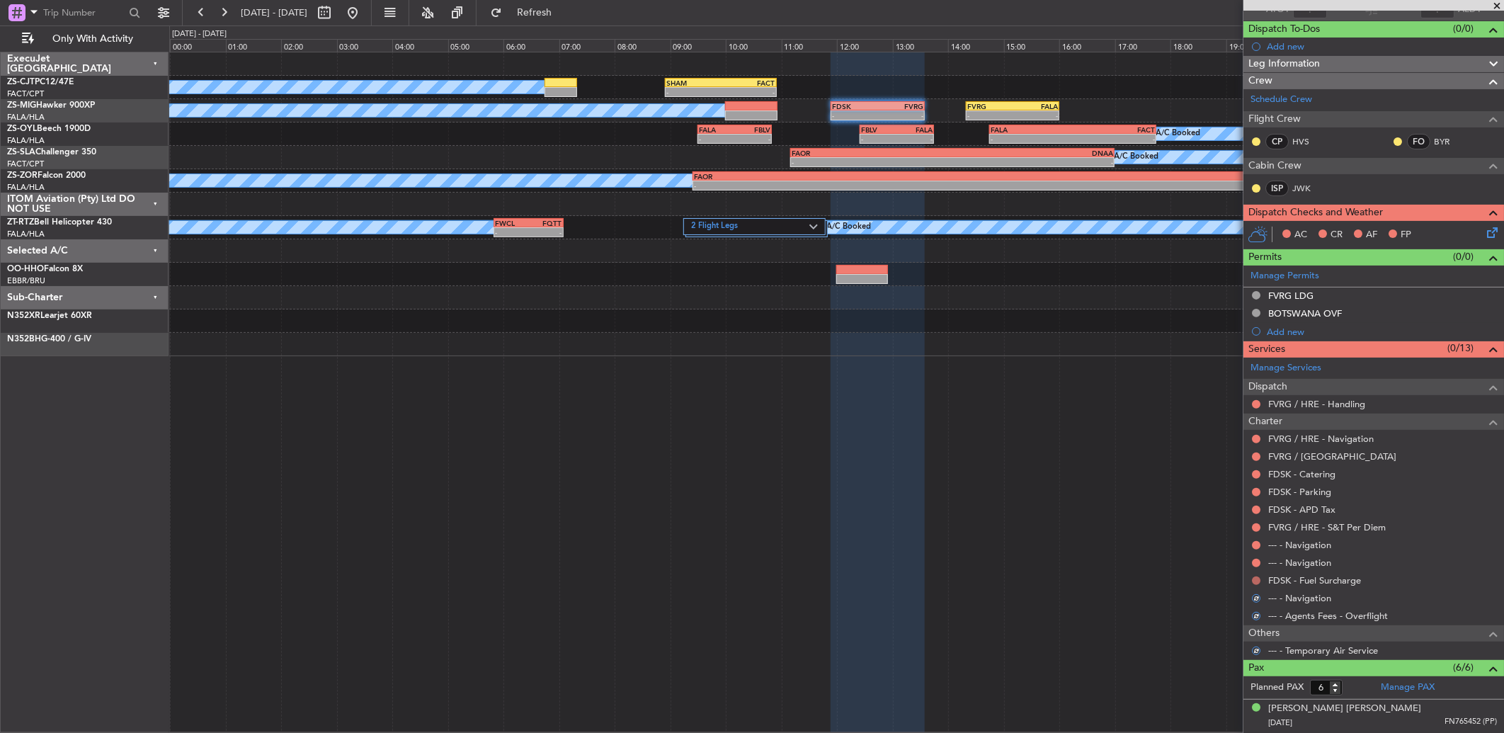
click at [1257, 576] on div at bounding box center [1255, 580] width 11 height 11
click at [1255, 576] on button at bounding box center [1256, 580] width 8 height 8
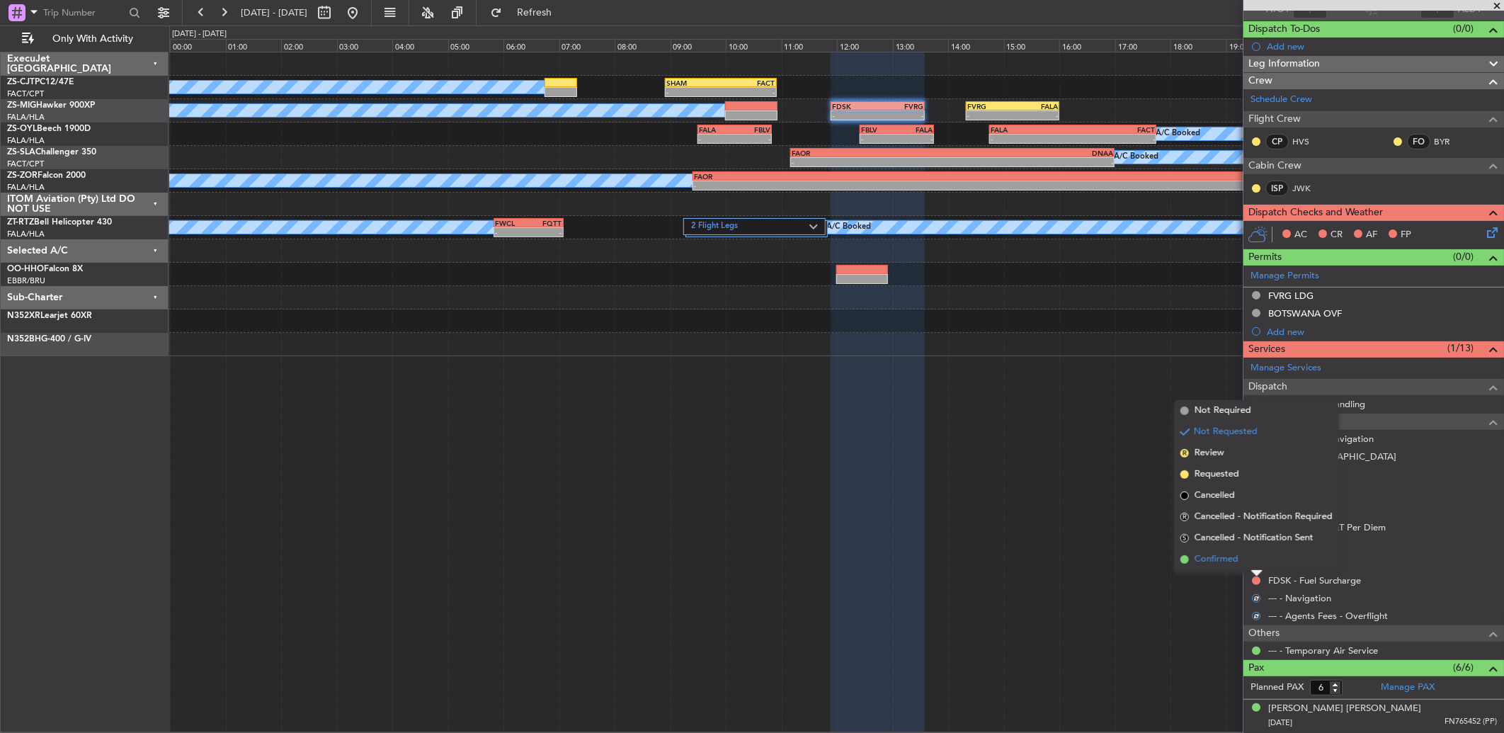
click at [1253, 560] on li "Confirmed" at bounding box center [1256, 559] width 164 height 21
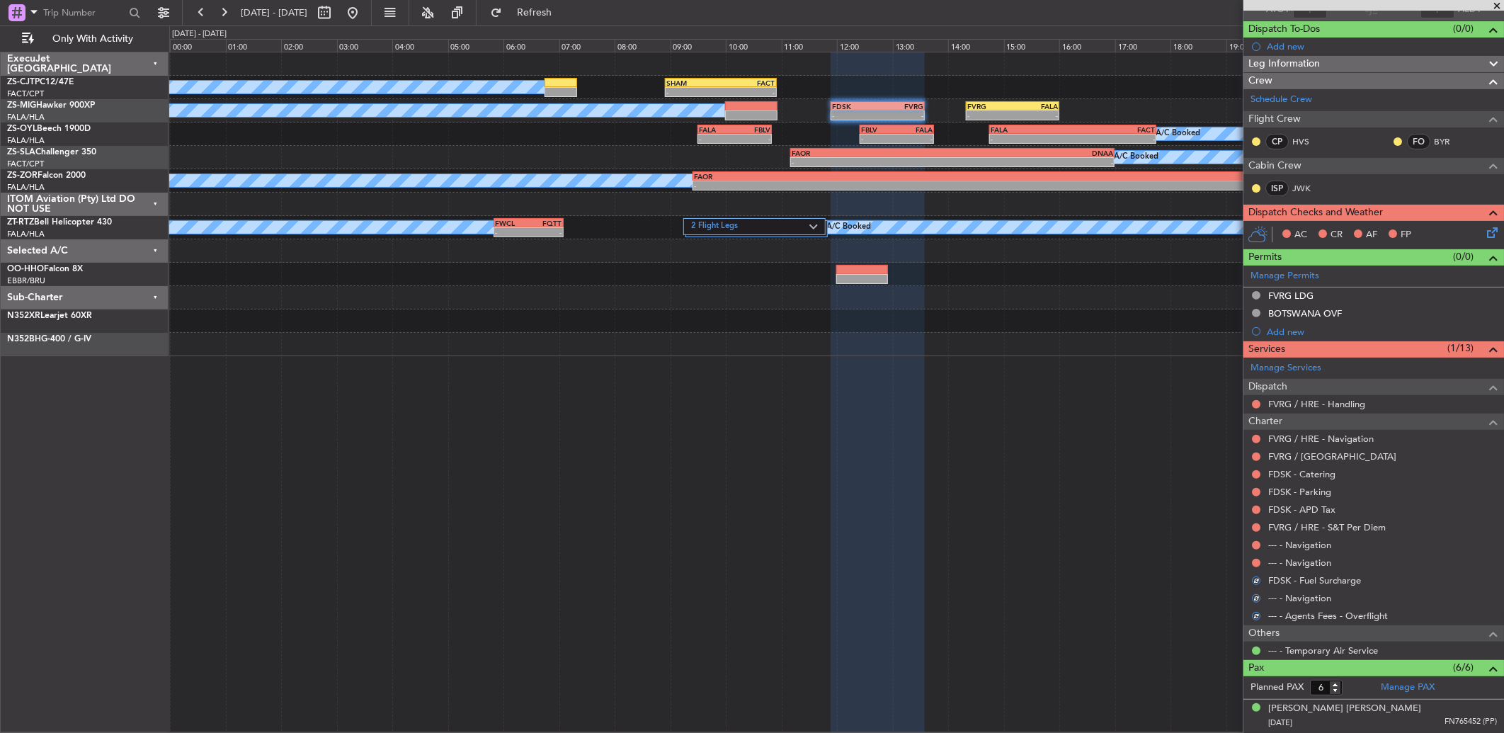
click at [1253, 560] on button at bounding box center [1256, 563] width 8 height 8
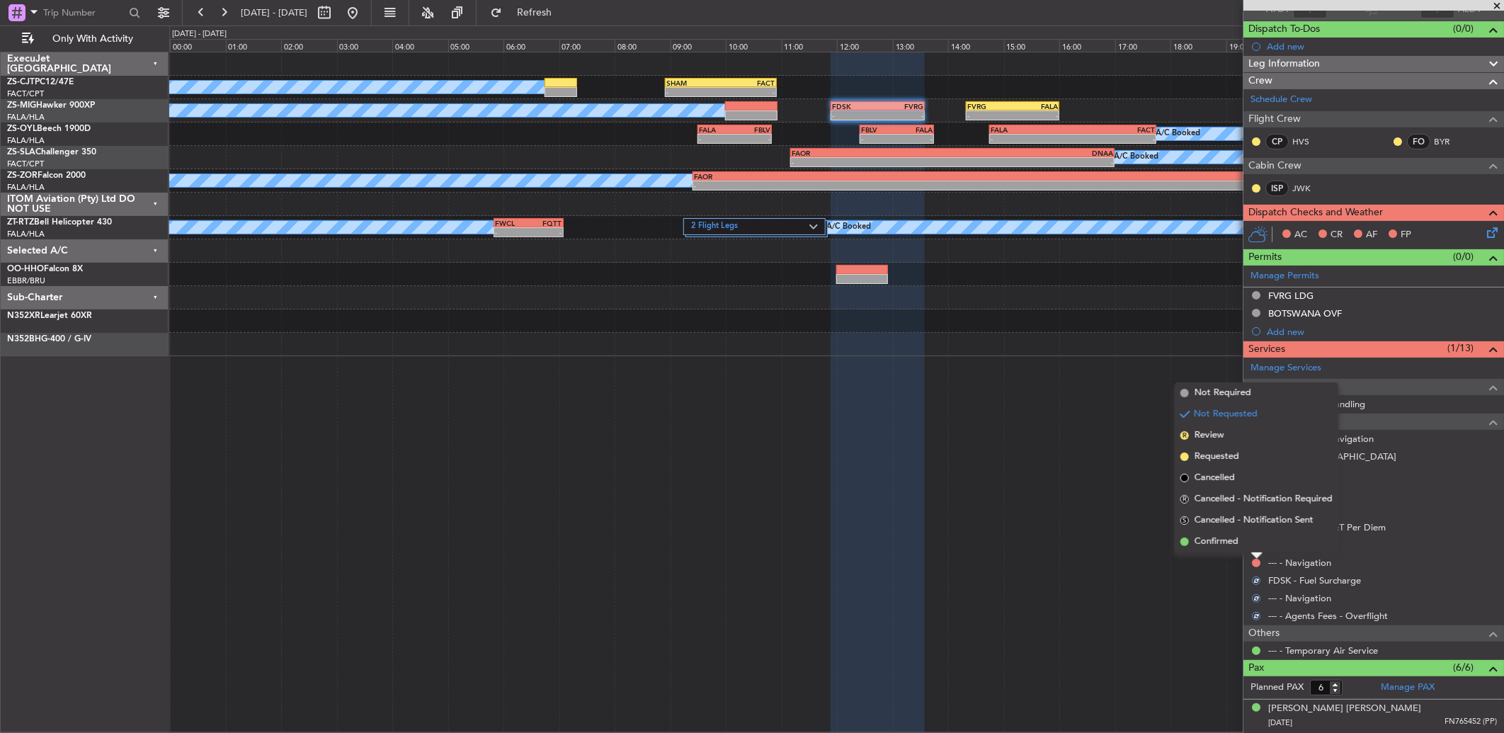
click at [1254, 546] on li "Confirmed" at bounding box center [1256, 541] width 164 height 21
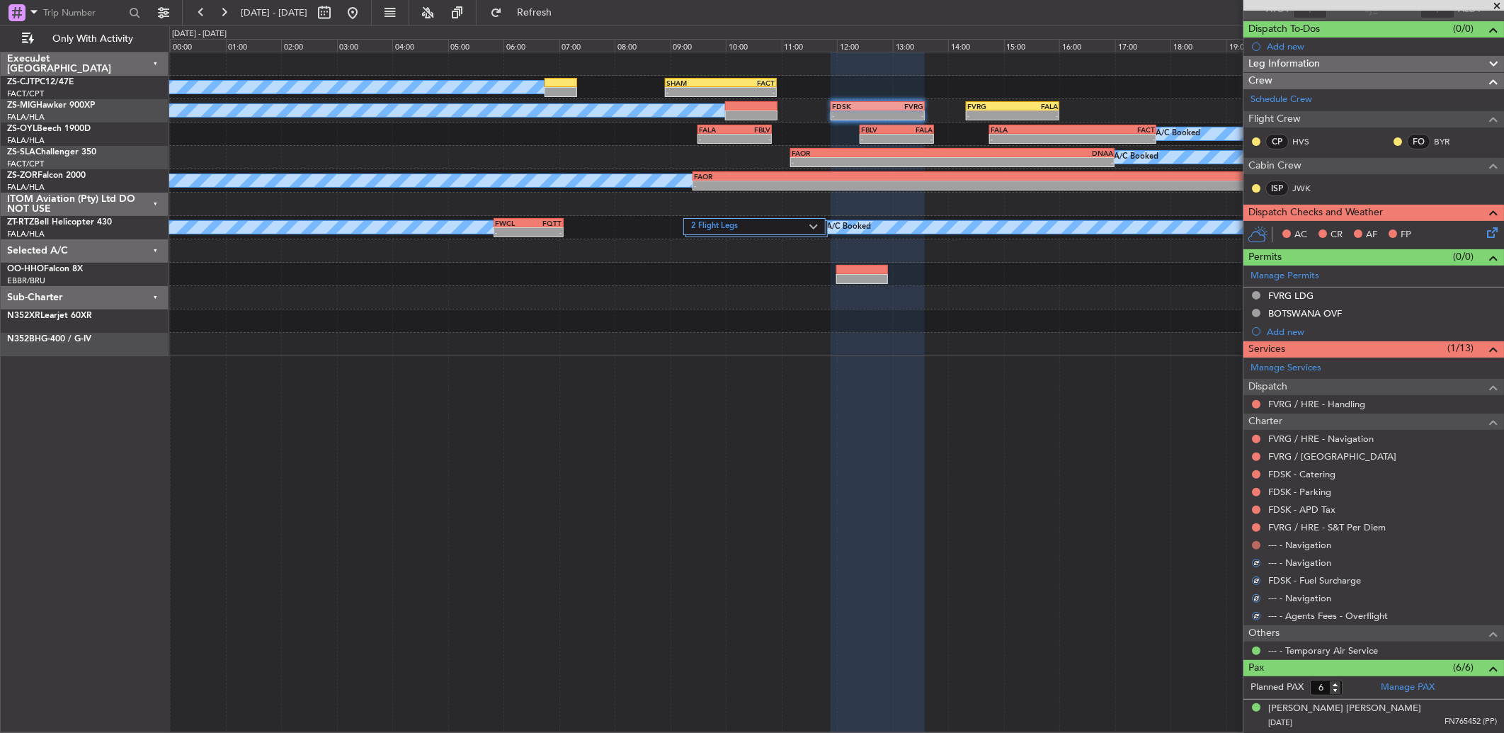
click at [1254, 546] on button at bounding box center [1256, 545] width 8 height 8
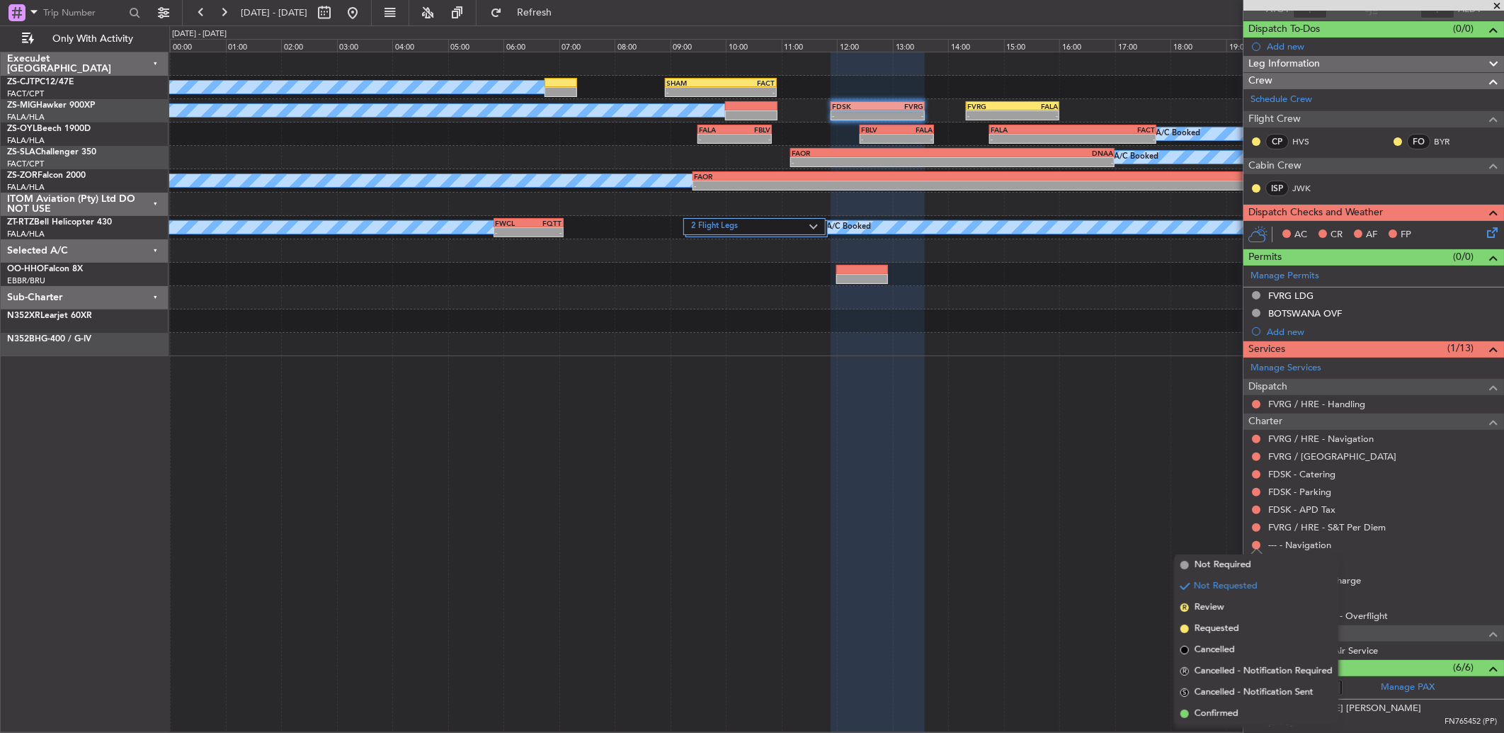
click at [1229, 711] on span "Confirmed" at bounding box center [1216, 713] width 44 height 14
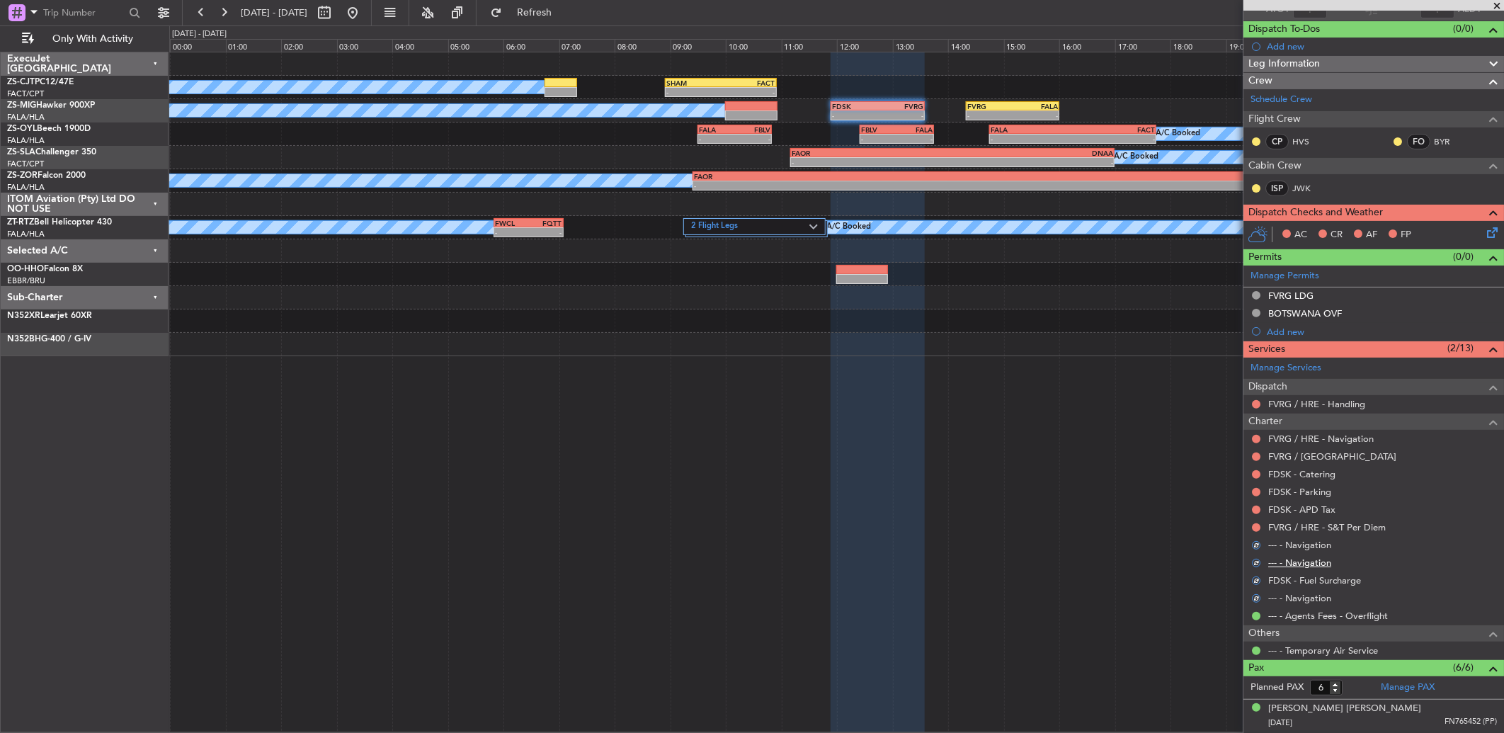
scroll to position [0, 0]
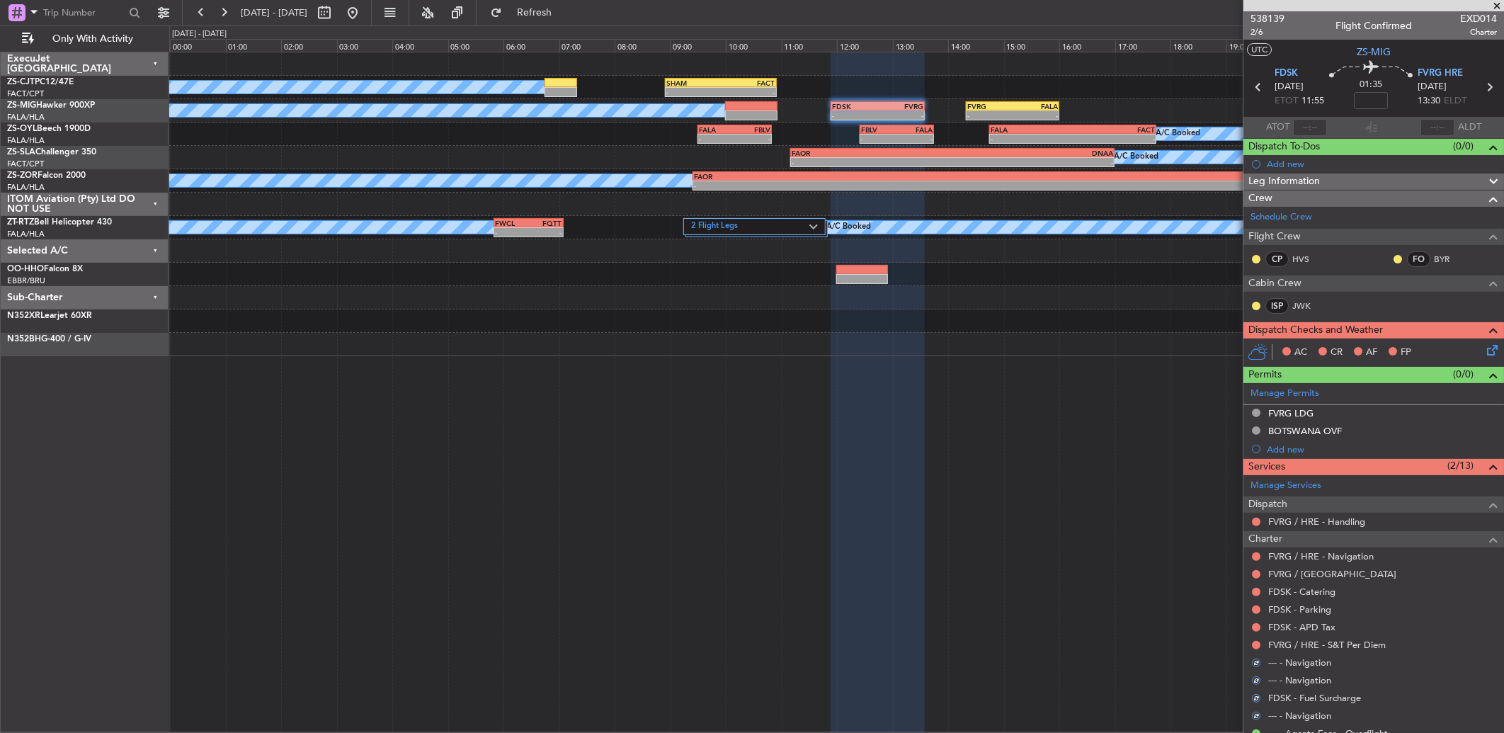
click at [1258, 640] on div at bounding box center [1255, 644] width 11 height 11
click at [1258, 646] on button at bounding box center [1256, 645] width 8 height 8
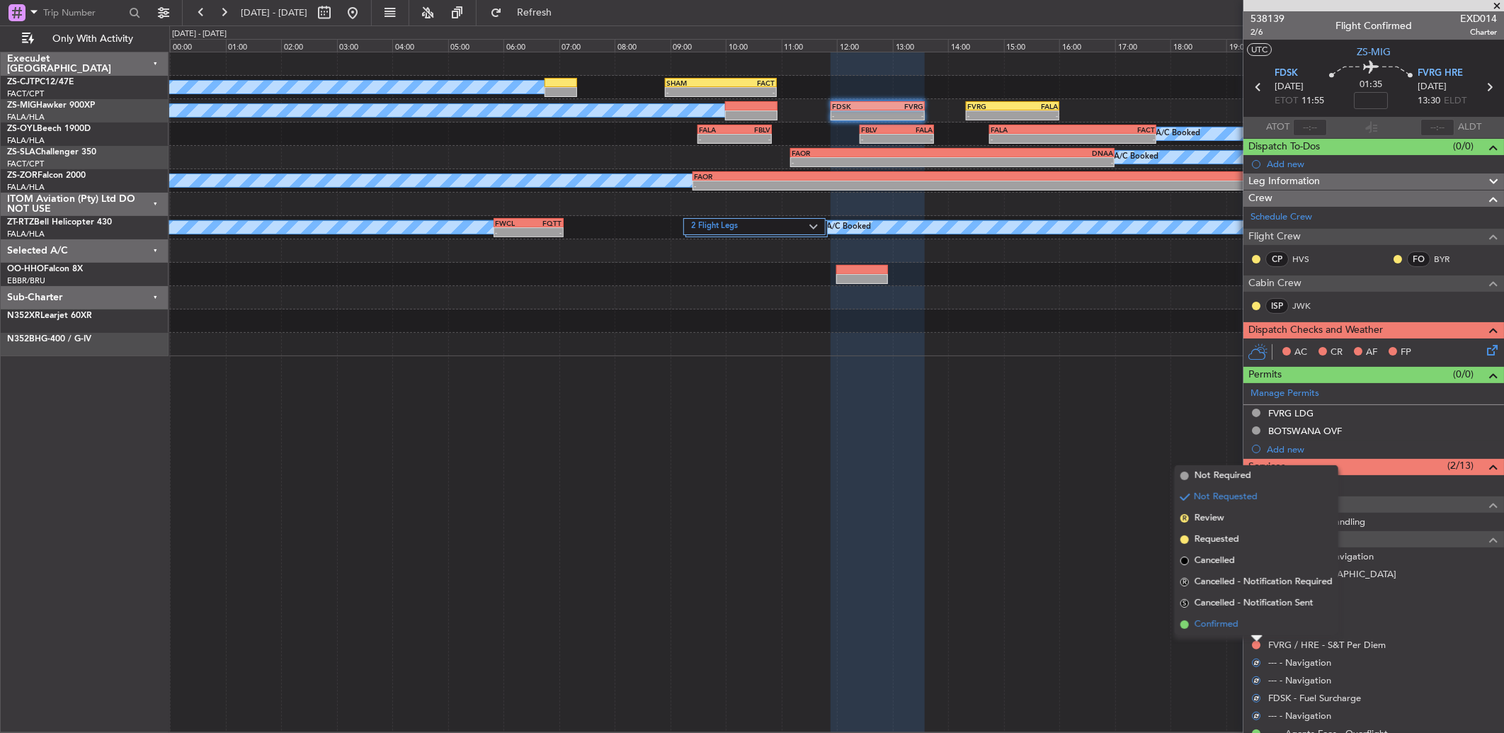
click at [1241, 626] on li "Confirmed" at bounding box center [1256, 624] width 164 height 21
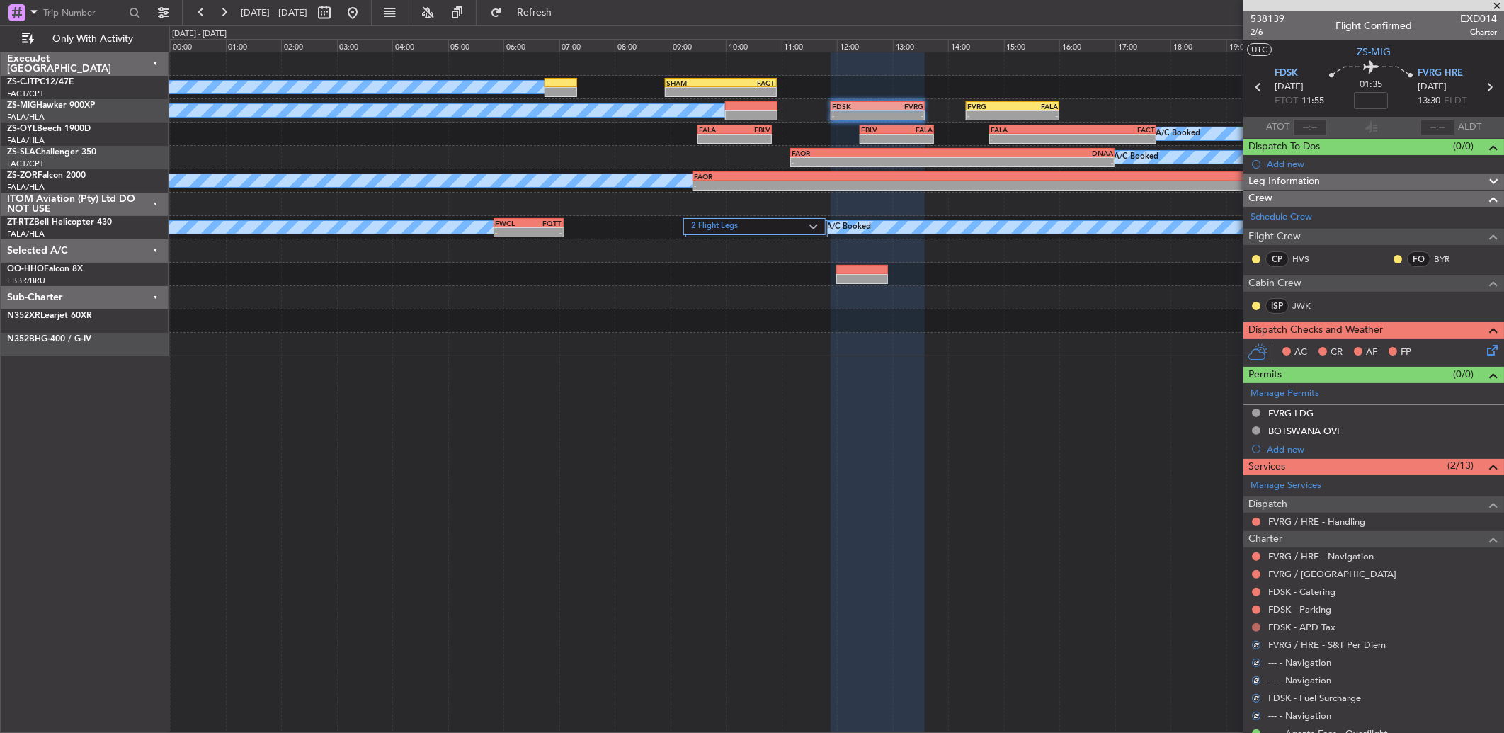
click at [1258, 627] on button at bounding box center [1256, 627] width 8 height 8
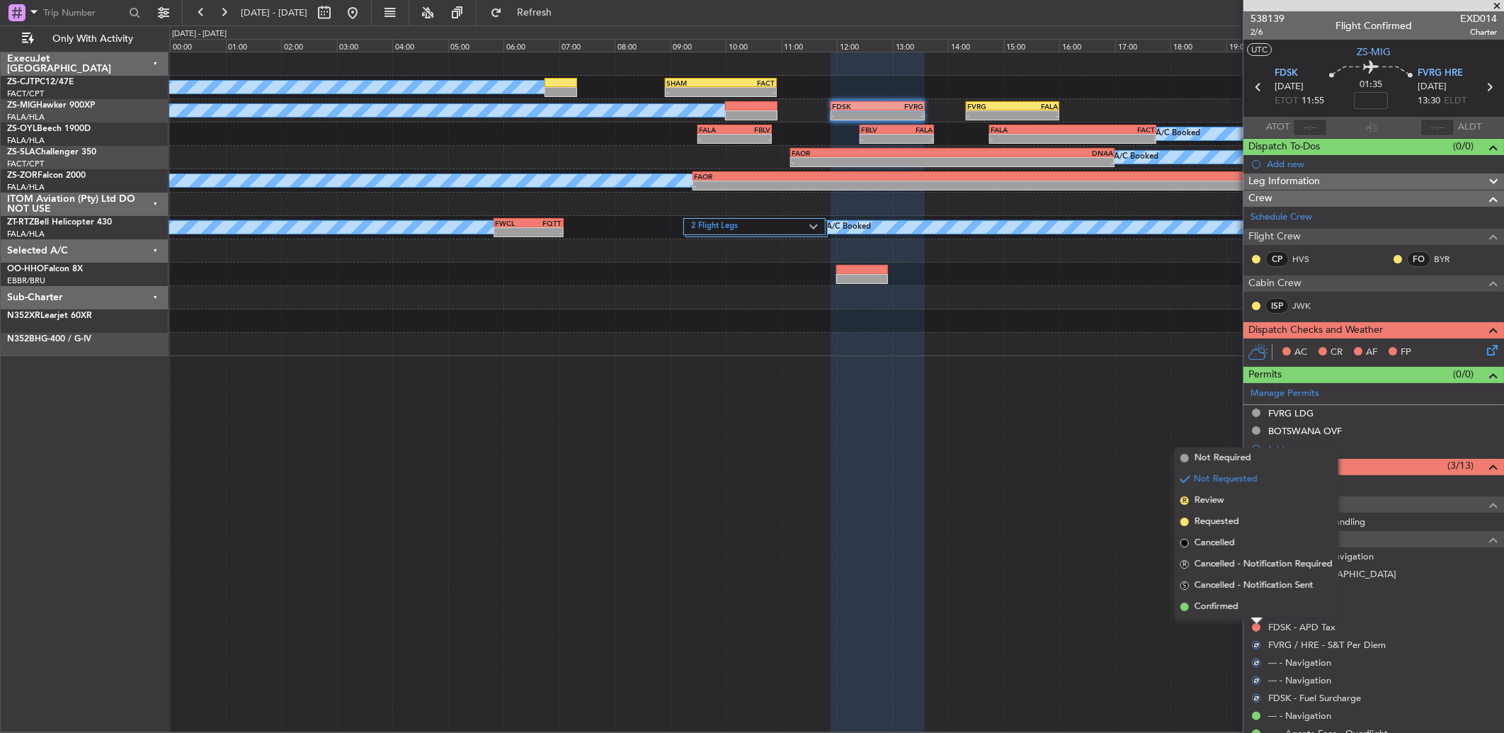
drag, startPoint x: 1253, startPoint y: 609, endPoint x: 1260, endPoint y: 610, distance: 7.2
click at [1254, 609] on li "Confirmed" at bounding box center [1256, 606] width 164 height 21
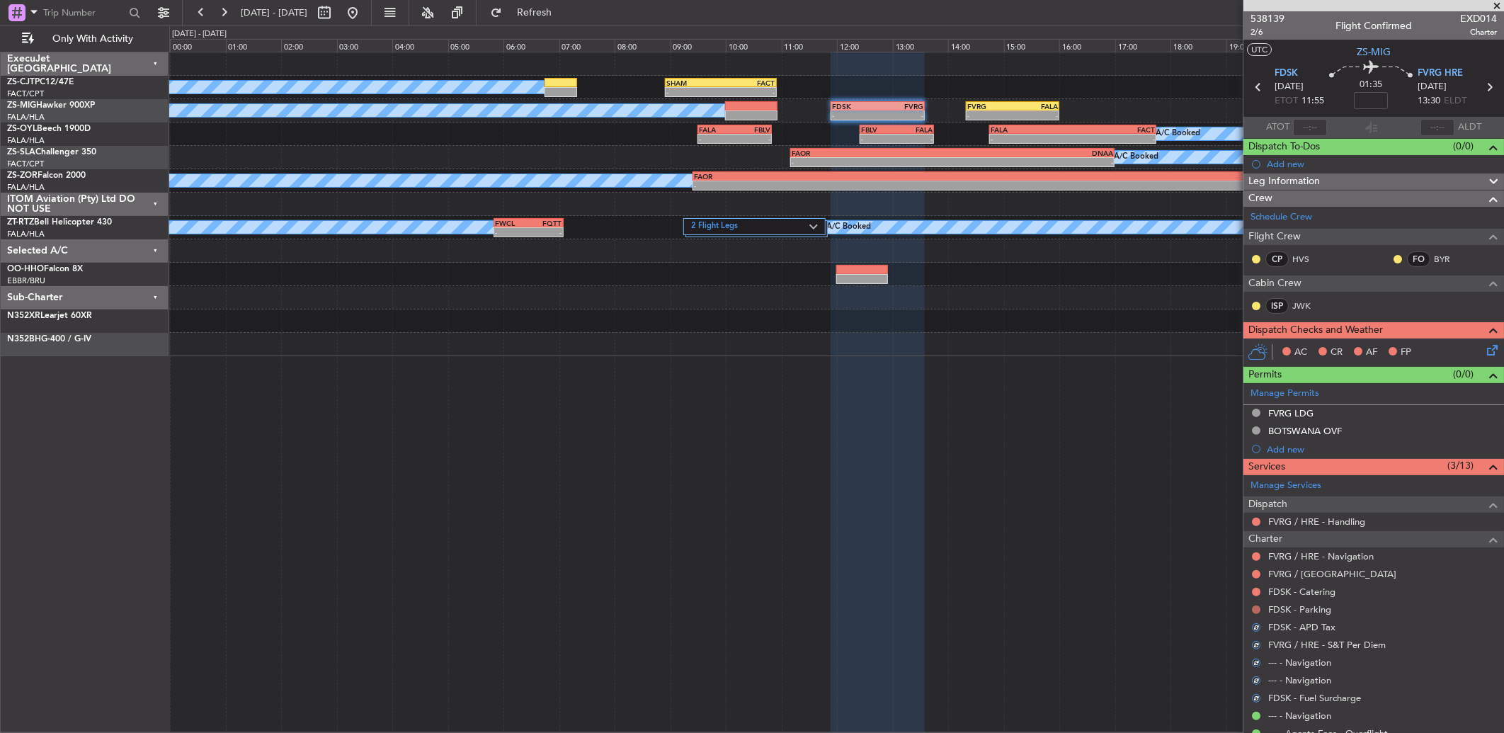
click at [1256, 609] on button at bounding box center [1256, 609] width 8 height 8
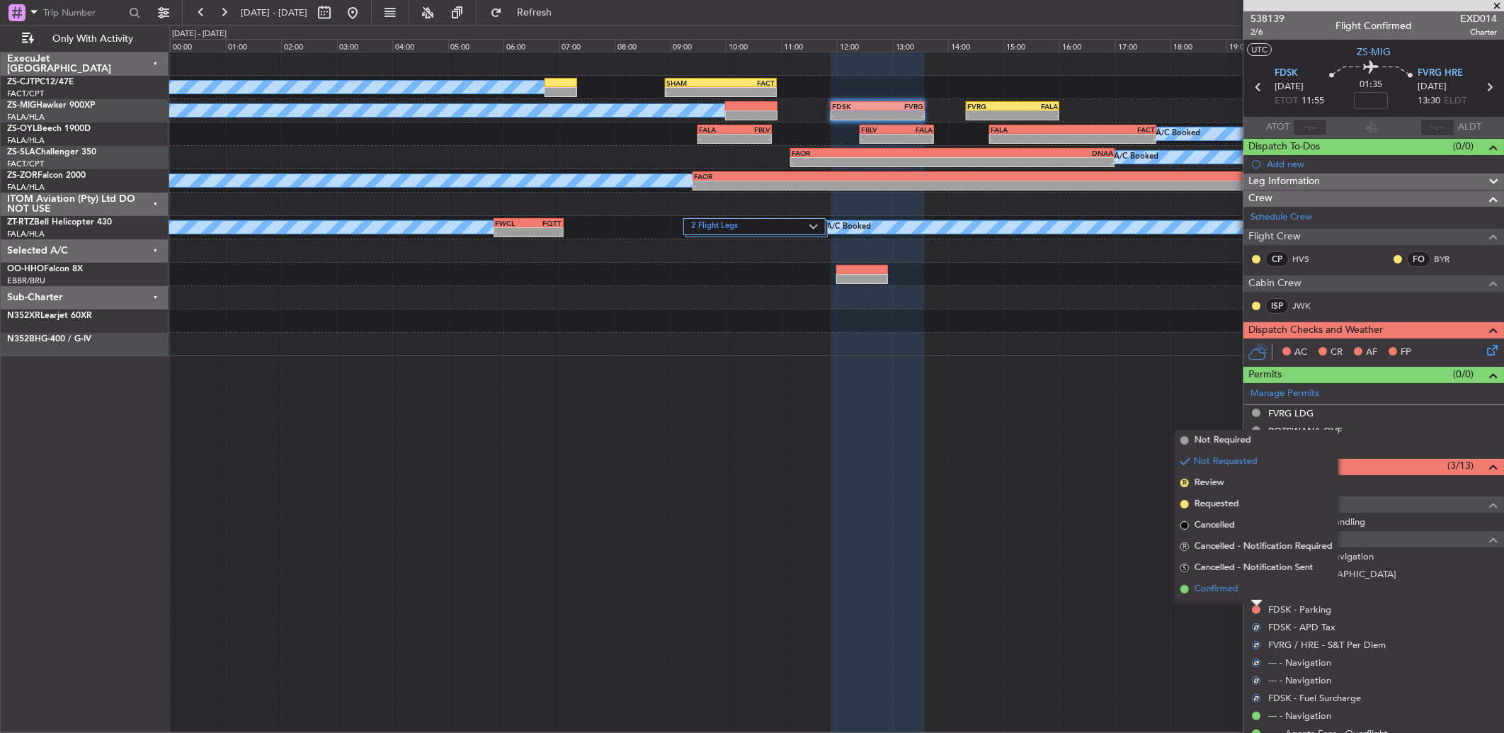
click at [1236, 590] on span "Confirmed" at bounding box center [1216, 589] width 44 height 14
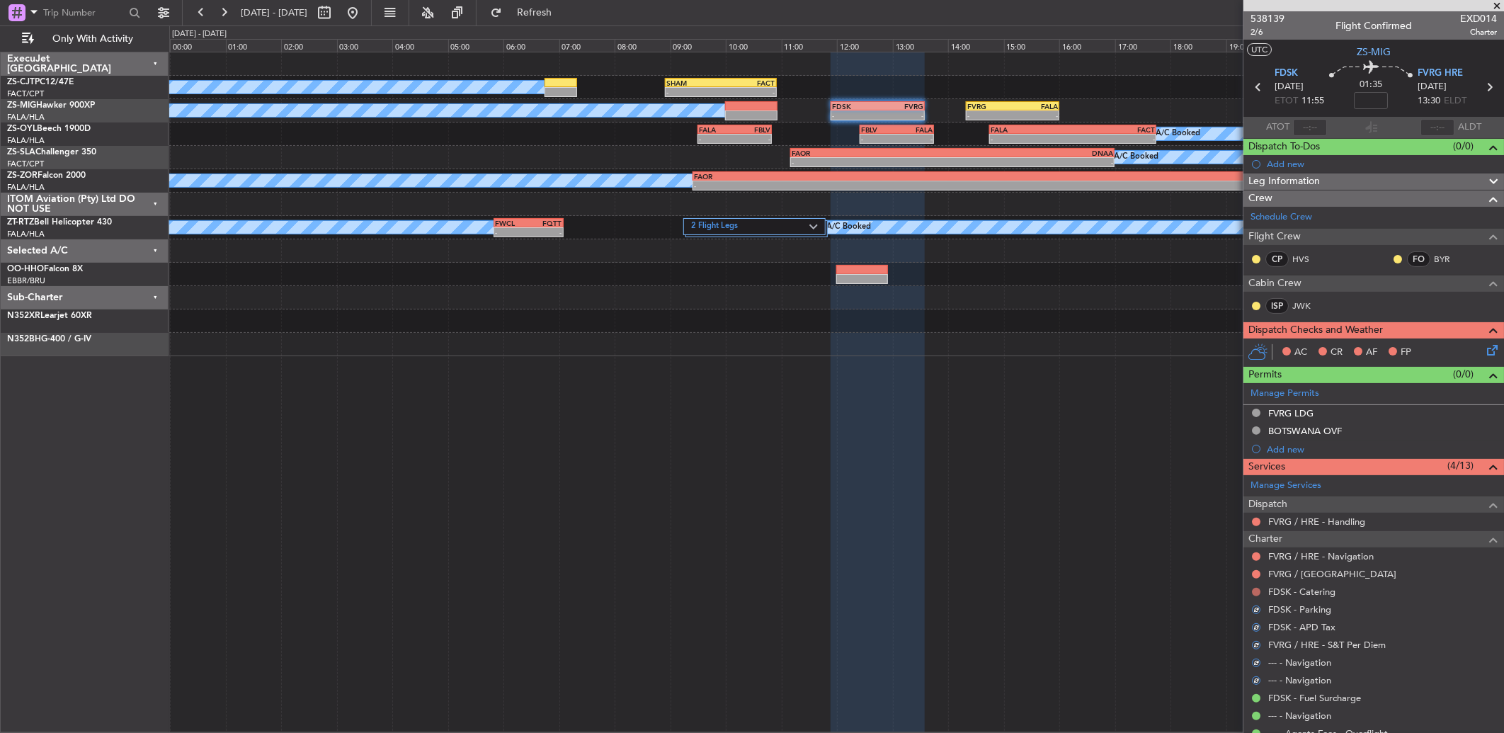
click at [1252, 593] on button at bounding box center [1256, 592] width 8 height 8
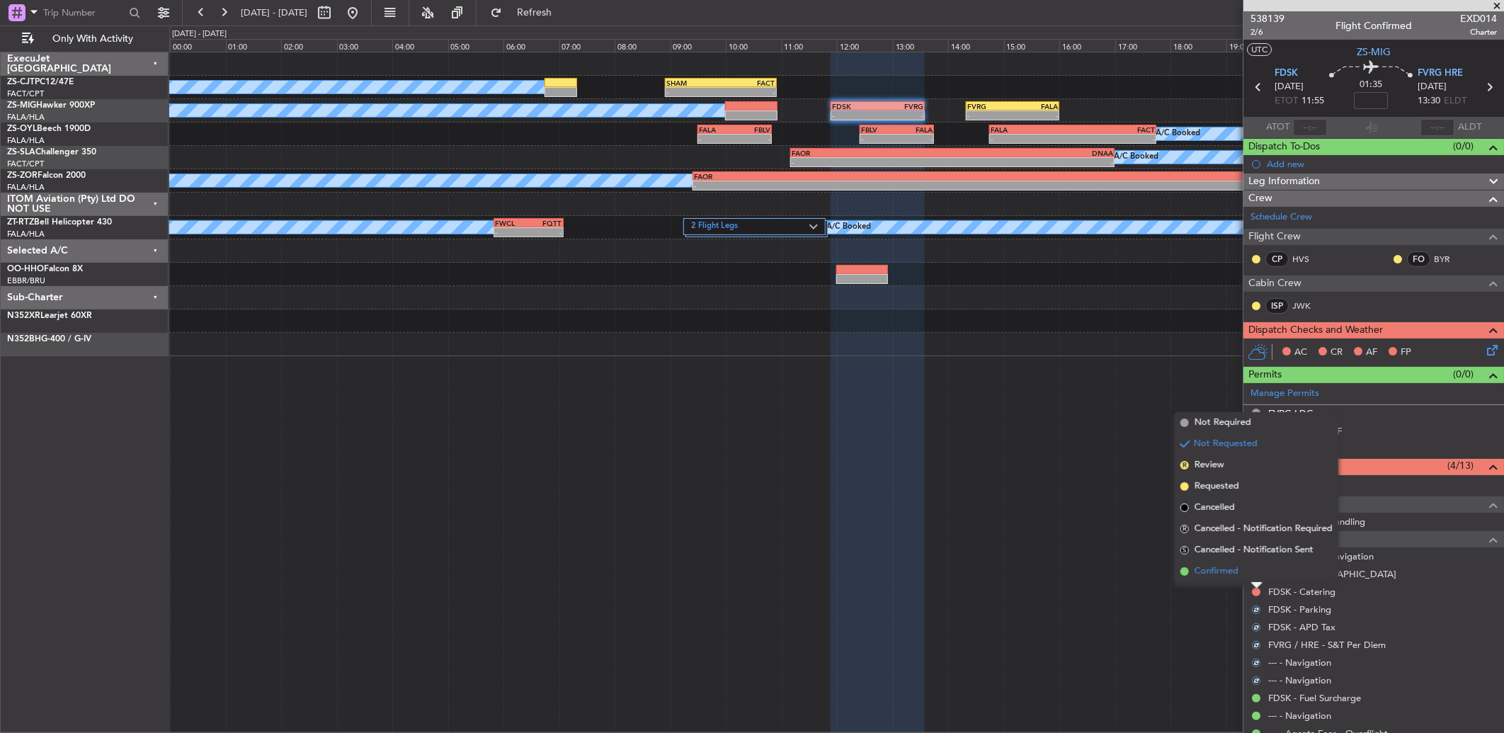
click at [1248, 576] on li "Confirmed" at bounding box center [1256, 571] width 164 height 21
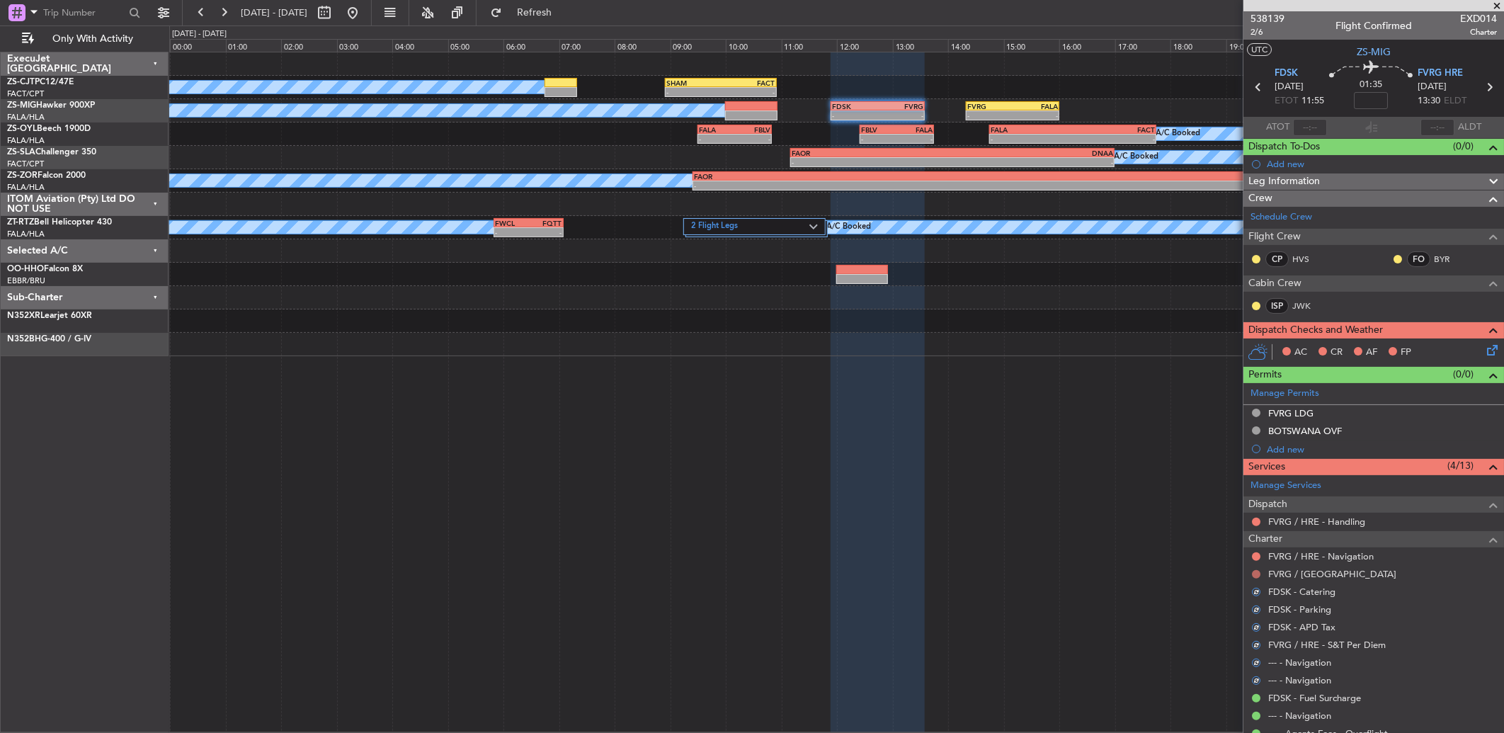
click at [1256, 572] on button at bounding box center [1256, 574] width 8 height 8
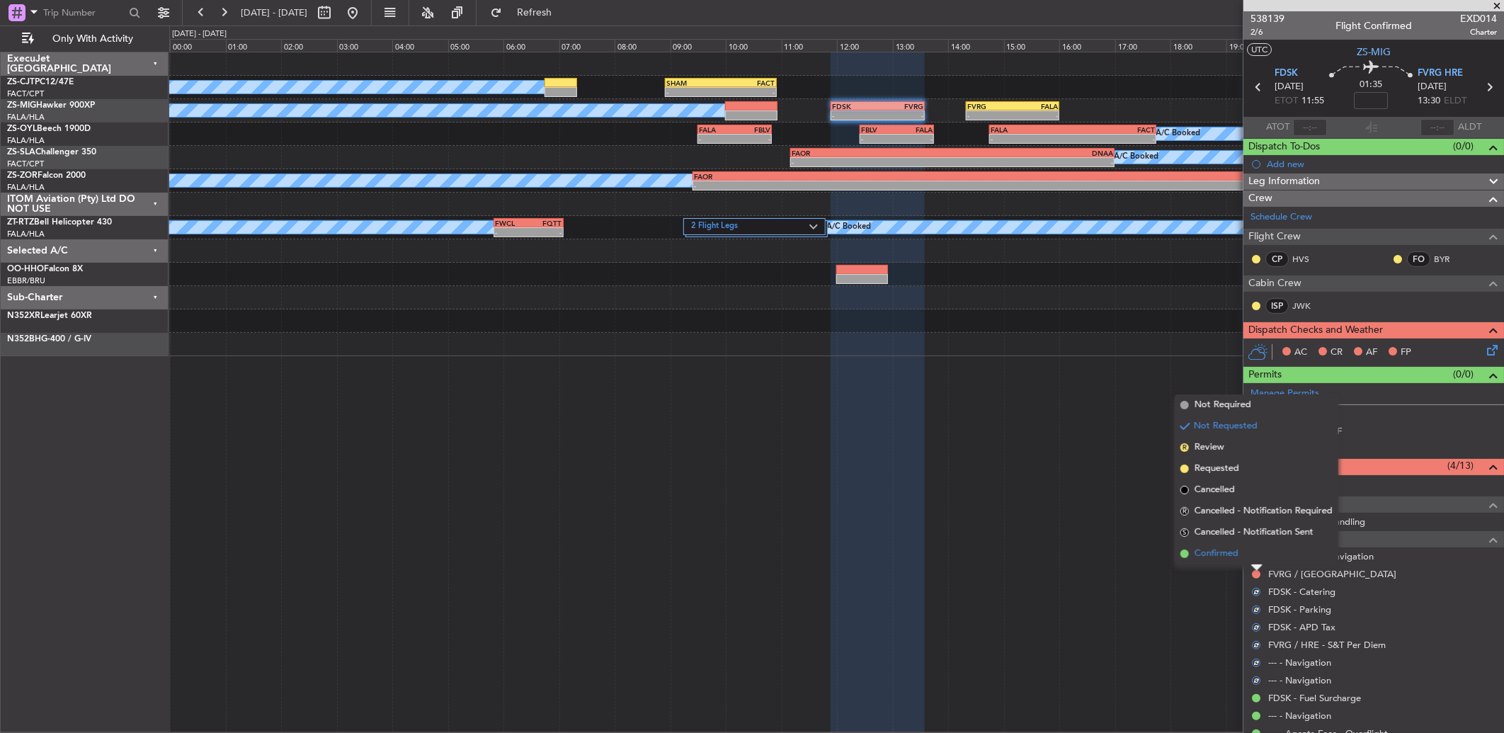
click at [1252, 561] on li "Confirmed" at bounding box center [1256, 553] width 164 height 21
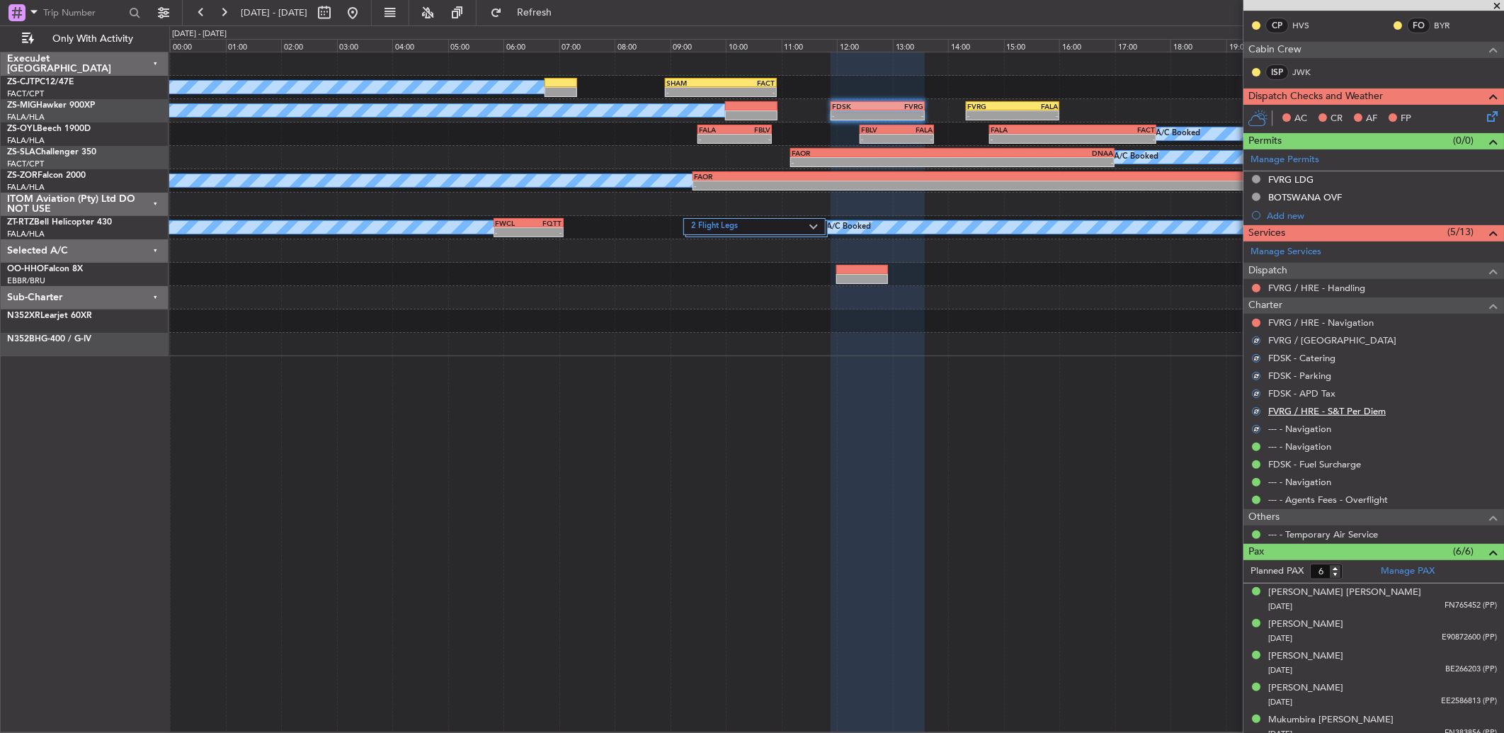
scroll to position [236, 0]
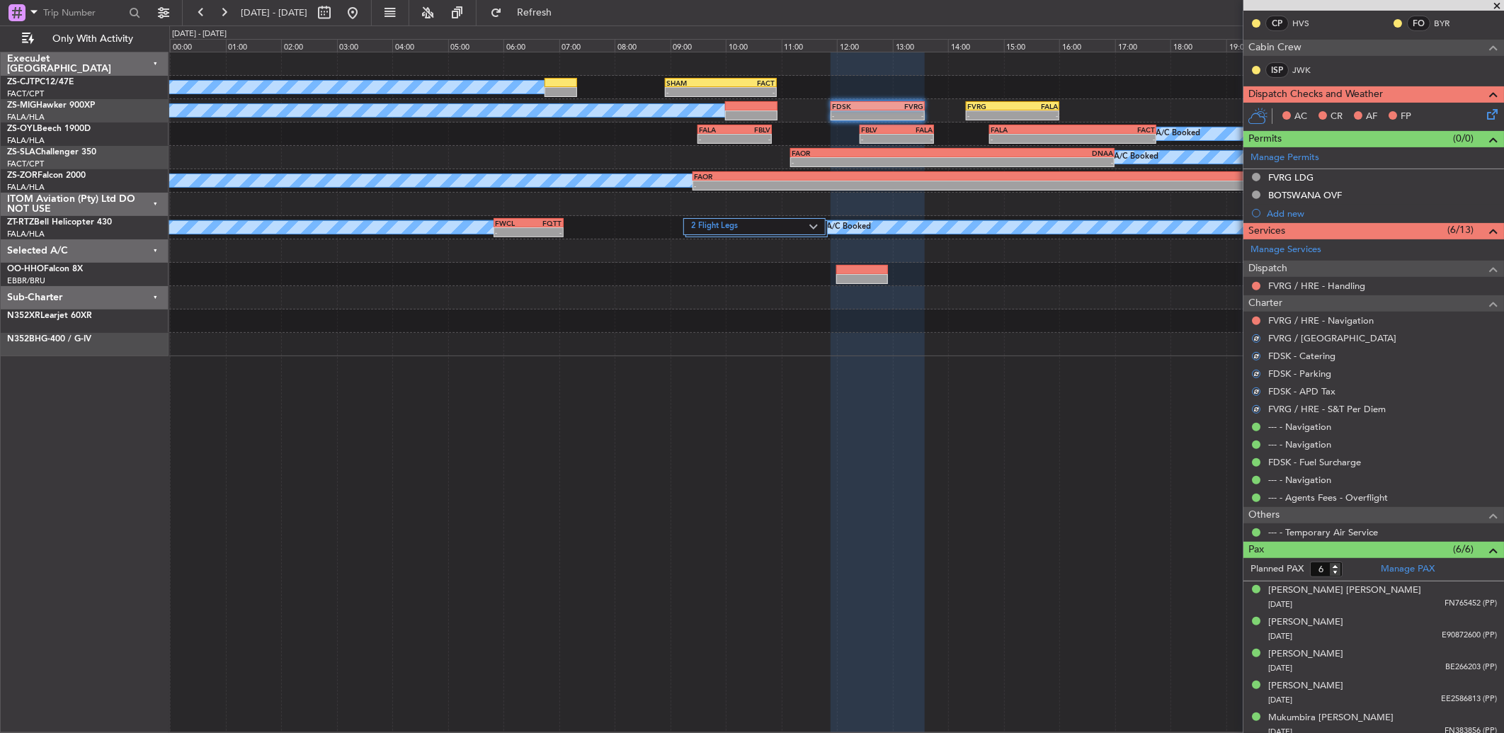
click at [1253, 328] on mat-tooltip-component "Not Requested" at bounding box center [1256, 344] width 80 height 38
click at [1257, 319] on button at bounding box center [1256, 320] width 8 height 8
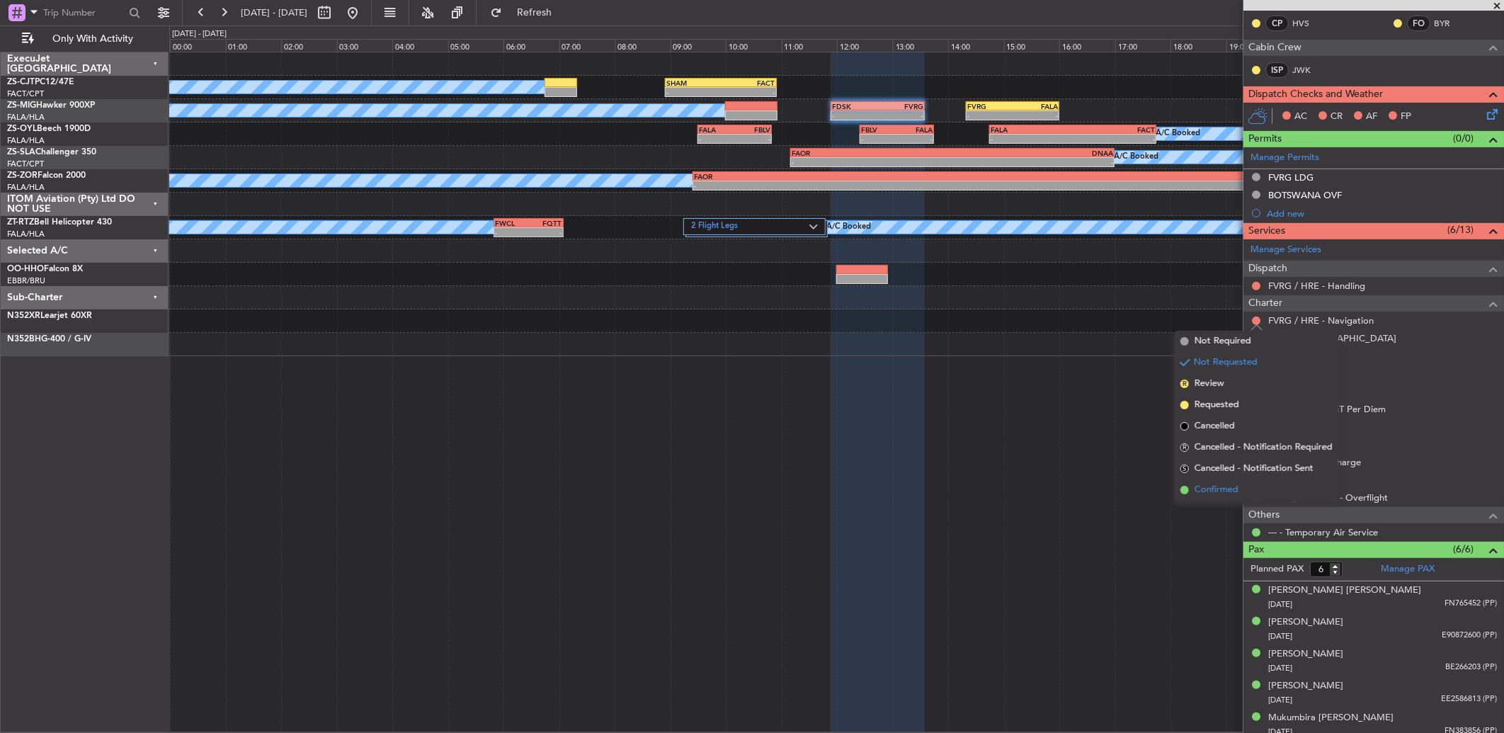
click at [1254, 483] on li "Confirmed" at bounding box center [1256, 489] width 164 height 21
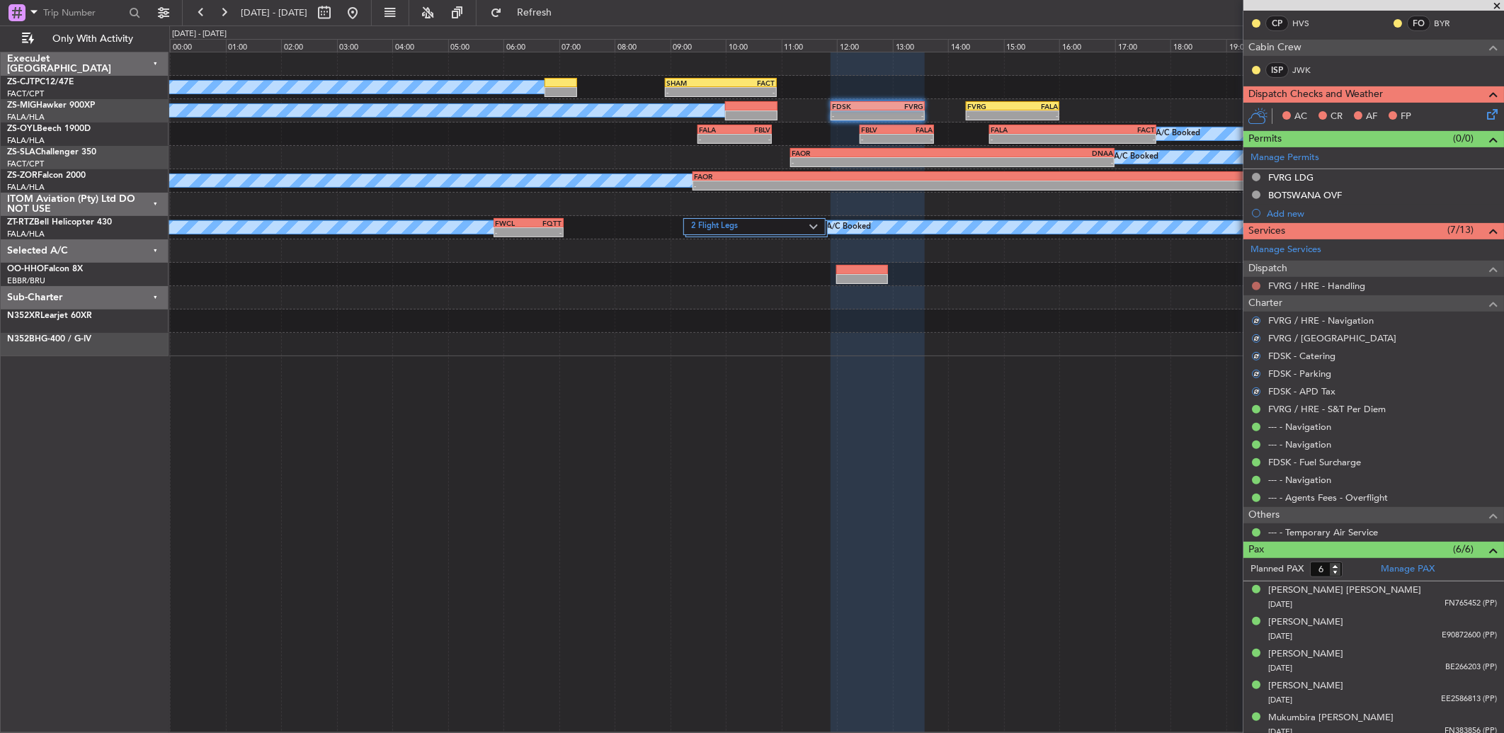
click at [1257, 285] on button at bounding box center [1256, 286] width 8 height 8
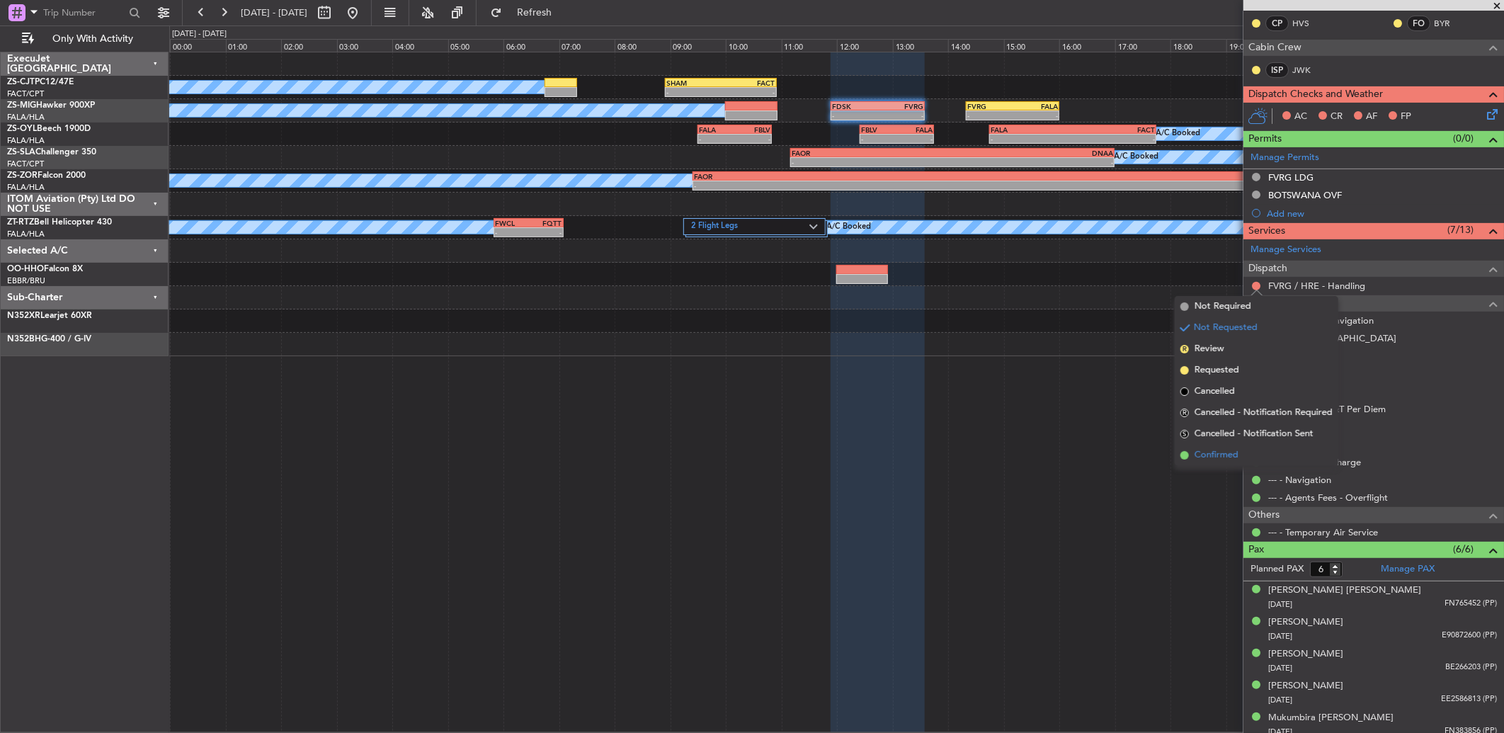
click at [1215, 454] on span "Confirmed" at bounding box center [1216, 455] width 44 height 14
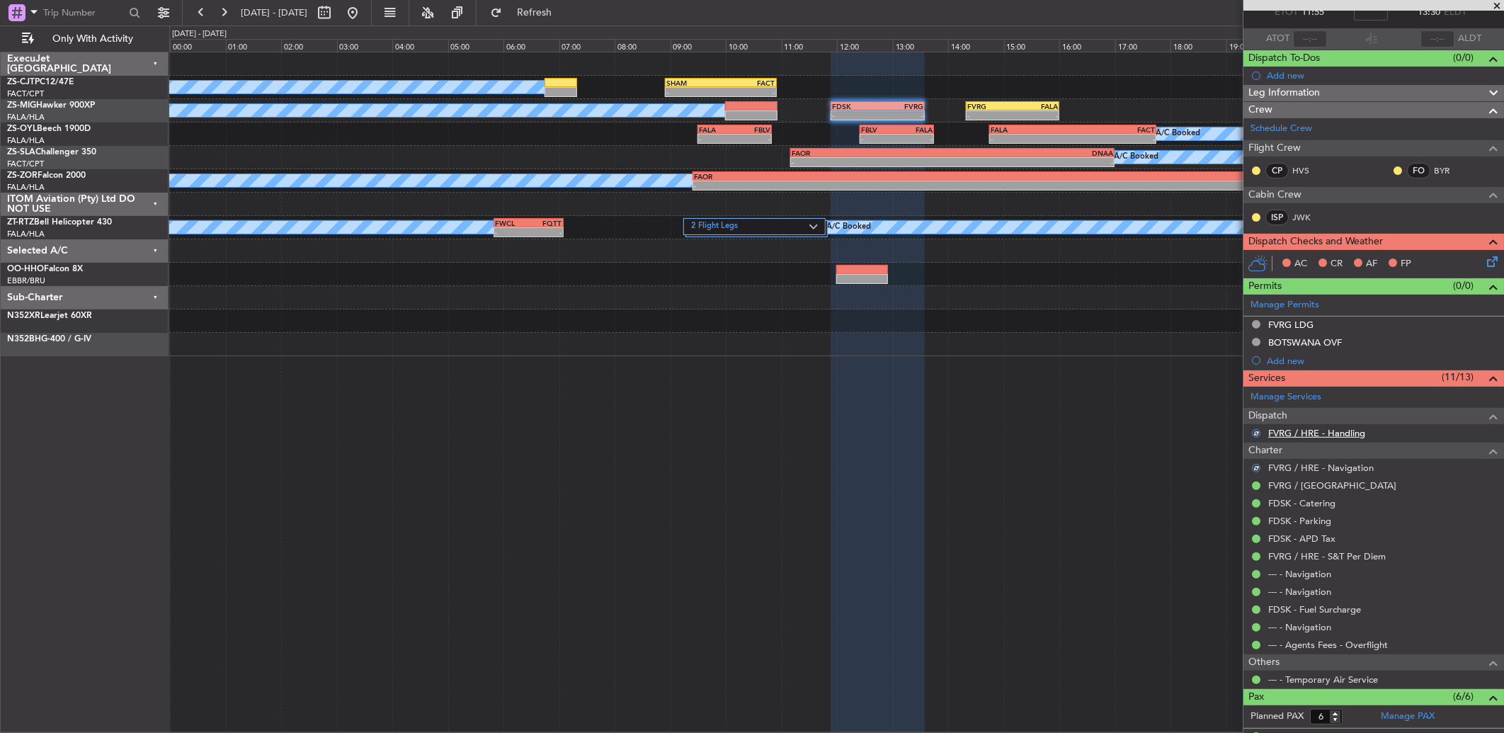
scroll to position [0, 0]
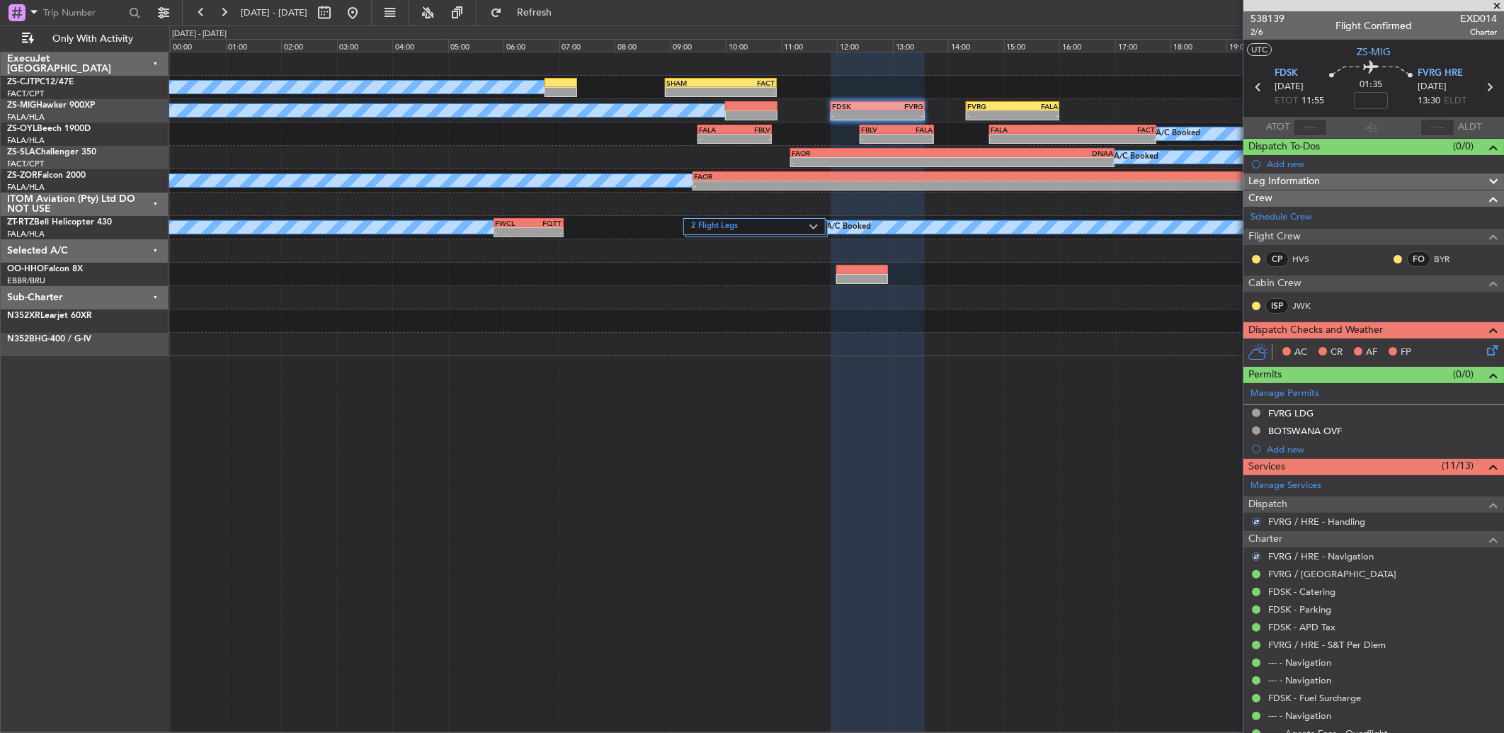
click at [1392, 262] on div "FO BYR" at bounding box center [1429, 259] width 74 height 16
click at [1393, 259] on button at bounding box center [1397, 259] width 8 height 8
click at [1372, 297] on span "Acknowledged" at bounding box center [1389, 300] width 62 height 14
click at [1257, 259] on button at bounding box center [1256, 259] width 8 height 8
click at [1264, 301] on span "Acknowledged" at bounding box center [1259, 300] width 62 height 14
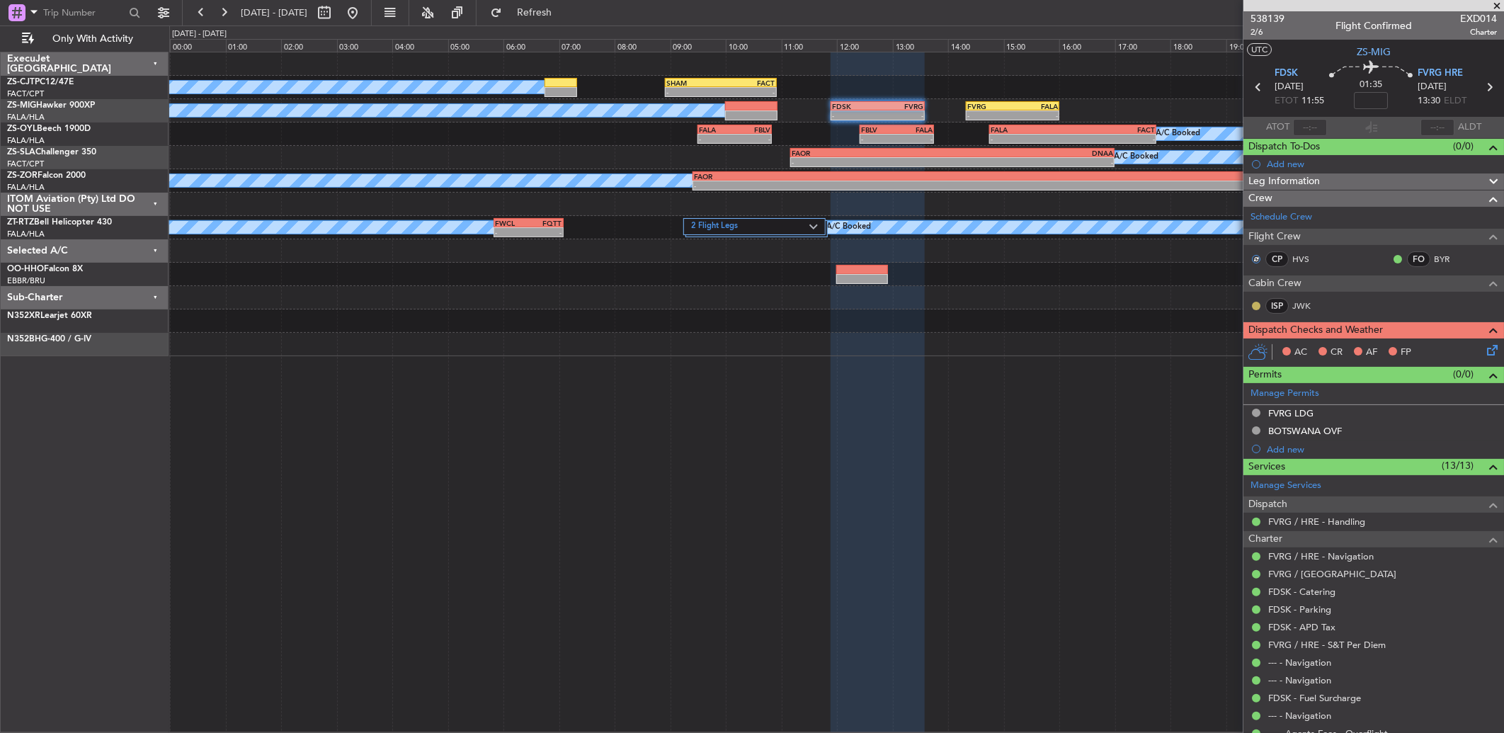
click at [1260, 306] on button at bounding box center [1256, 306] width 8 height 8
click at [1215, 345] on span at bounding box center [1218, 347] width 8 height 8
click at [1477, 358] on div "AC CR AF FP" at bounding box center [1373, 352] width 261 height 28
click at [1484, 353] on icon at bounding box center [1489, 347] width 11 height 11
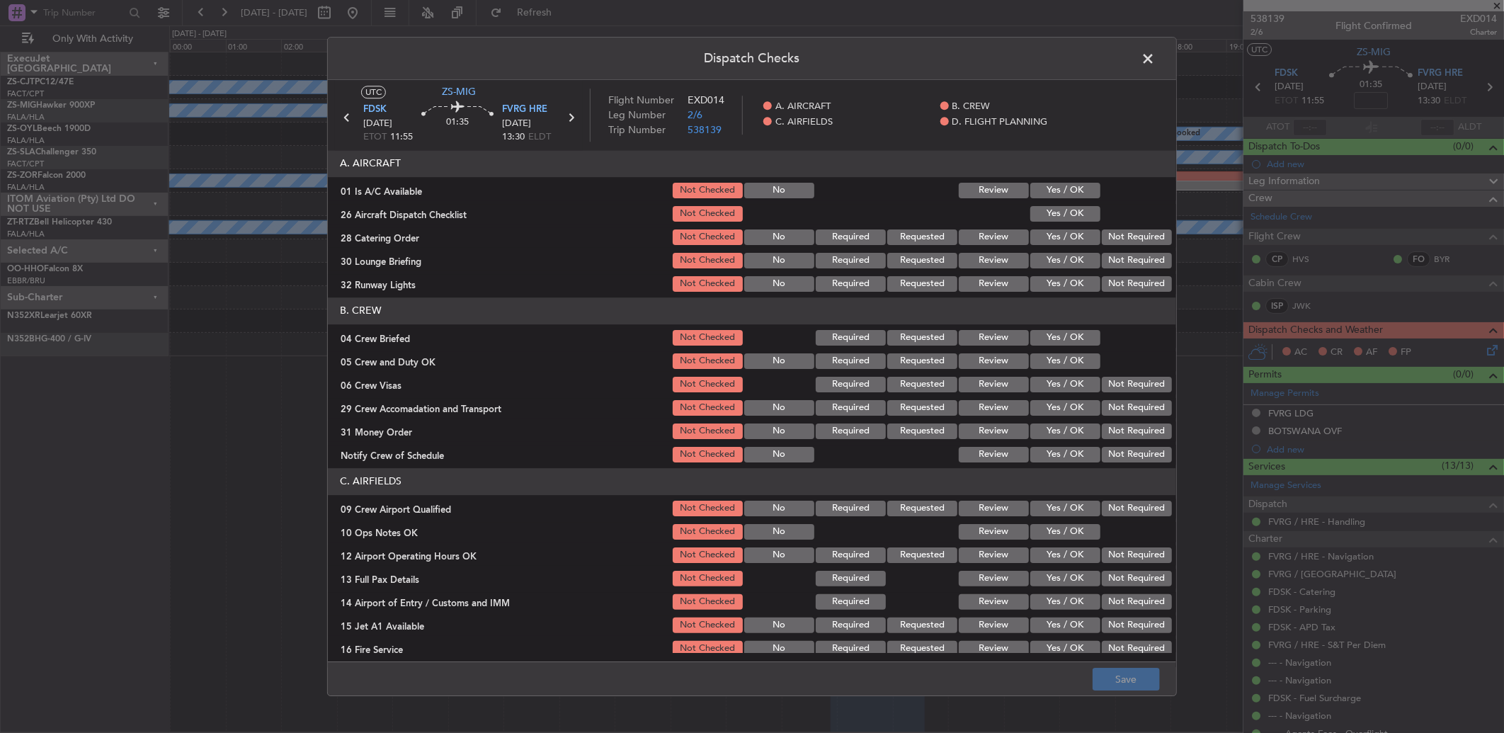
click at [1072, 195] on button "Yes / OK" at bounding box center [1065, 191] width 70 height 16
click at [1070, 217] on button "Yes / OK" at bounding box center [1065, 214] width 70 height 16
drag, startPoint x: 1116, startPoint y: 246, endPoint x: 1123, endPoint y: 263, distance: 19.1
click at [1123, 263] on section "A. AIRCRAFT 01 Is A/C Available Not Checked No Review Yes / OK 26 Aircraft Disp…" at bounding box center [752, 222] width 848 height 144
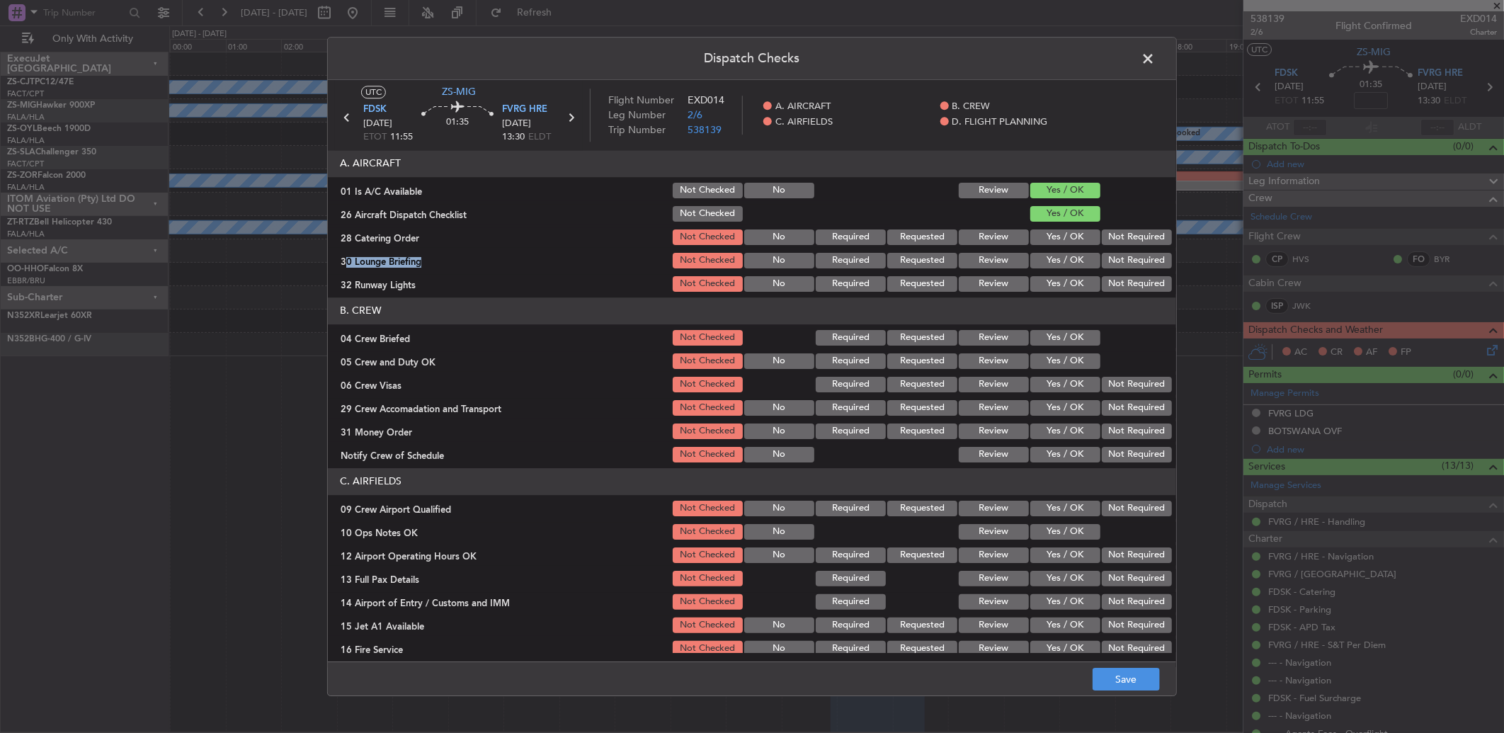
drag, startPoint x: 1123, startPoint y: 263, endPoint x: 1116, endPoint y: 250, distance: 14.9
click at [1114, 236] on button "Not Required" at bounding box center [1136, 237] width 70 height 16
click at [1119, 256] on button "Not Required" at bounding box center [1136, 261] width 70 height 16
click at [1123, 287] on button "Not Required" at bounding box center [1136, 284] width 70 height 16
drag, startPoint x: 1070, startPoint y: 328, endPoint x: 1070, endPoint y: 351, distance: 23.4
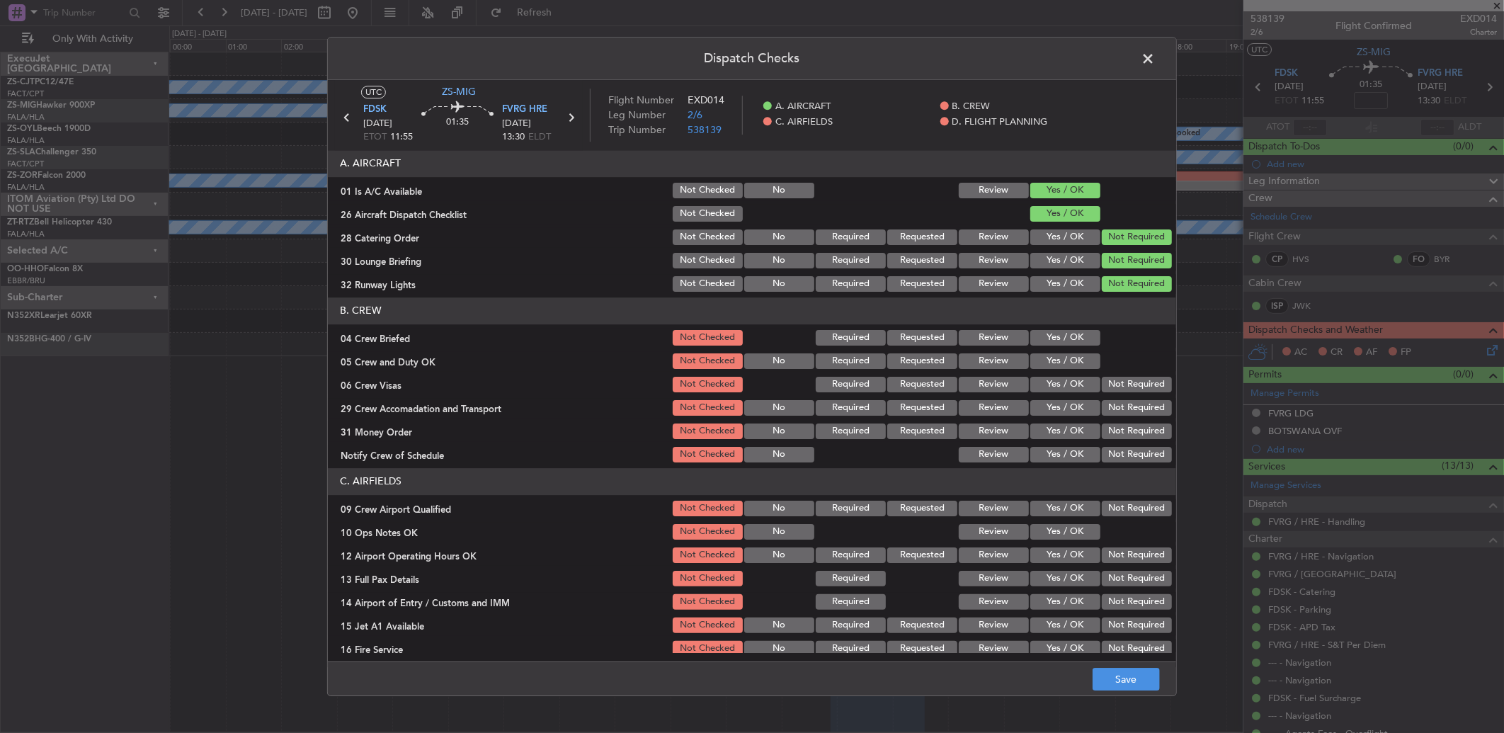
click at [1070, 330] on div "Yes / OK" at bounding box center [1063, 338] width 71 height 20
click at [1069, 355] on button "Yes / OK" at bounding box center [1065, 361] width 70 height 16
click at [1071, 338] on button "Yes / OK" at bounding box center [1065, 338] width 70 height 16
click at [1112, 390] on button "Not Required" at bounding box center [1136, 385] width 70 height 16
drag, startPoint x: 1112, startPoint y: 390, endPoint x: 1112, endPoint y: 406, distance: 15.6
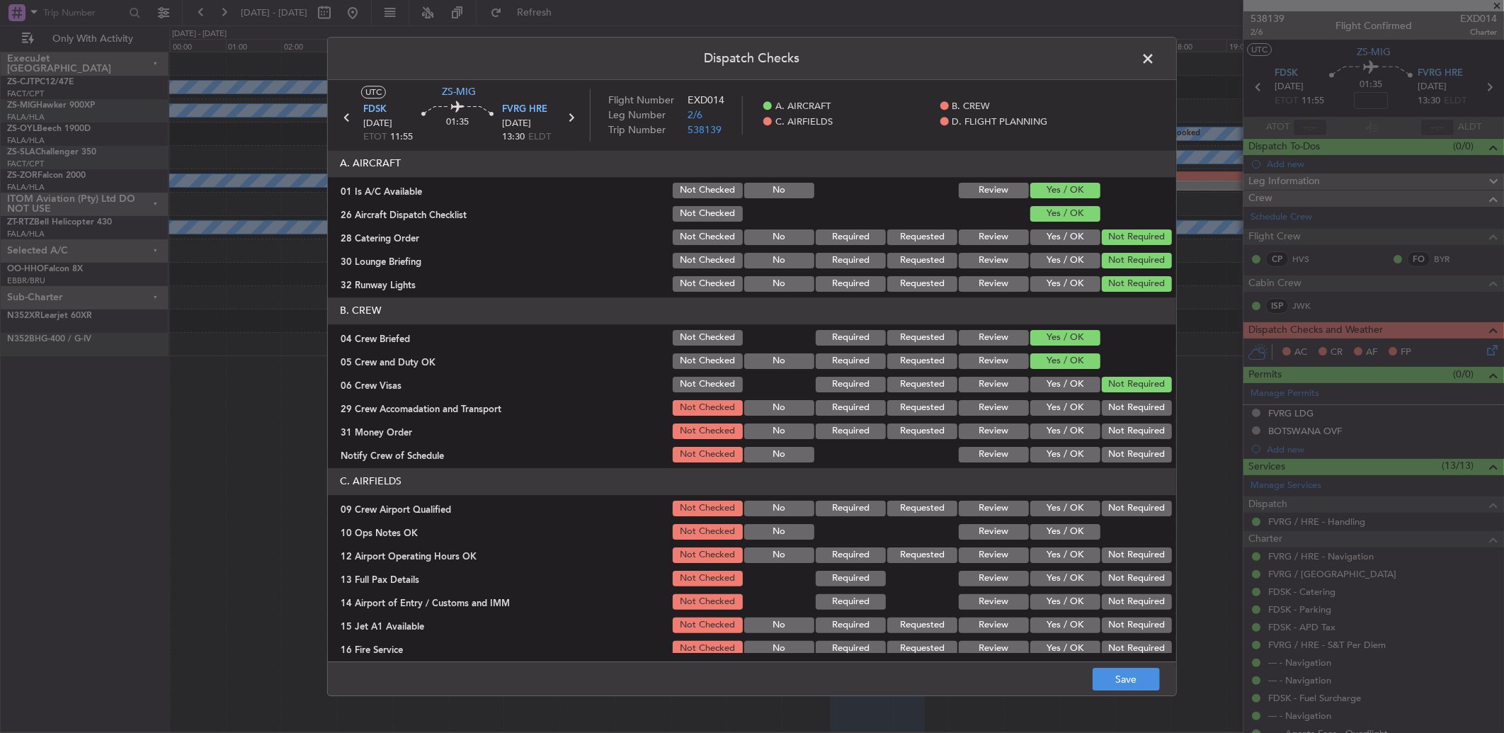
click at [1112, 394] on div "Not Required" at bounding box center [1134, 384] width 71 height 20
drag, startPoint x: 1112, startPoint y: 406, endPoint x: 1110, endPoint y: 414, distance: 8.8
click at [1112, 408] on button "Not Required" at bounding box center [1136, 408] width 70 height 16
click at [1109, 418] on section "B. CREW 04 Crew Briefed Not Checked Required Requested Review Yes / OK 05 Crew …" at bounding box center [752, 380] width 848 height 167
click at [1105, 442] on section "B. CREW 04 Crew Briefed Not Checked Required Requested Review Yes / OK 05 Crew …" at bounding box center [752, 380] width 848 height 167
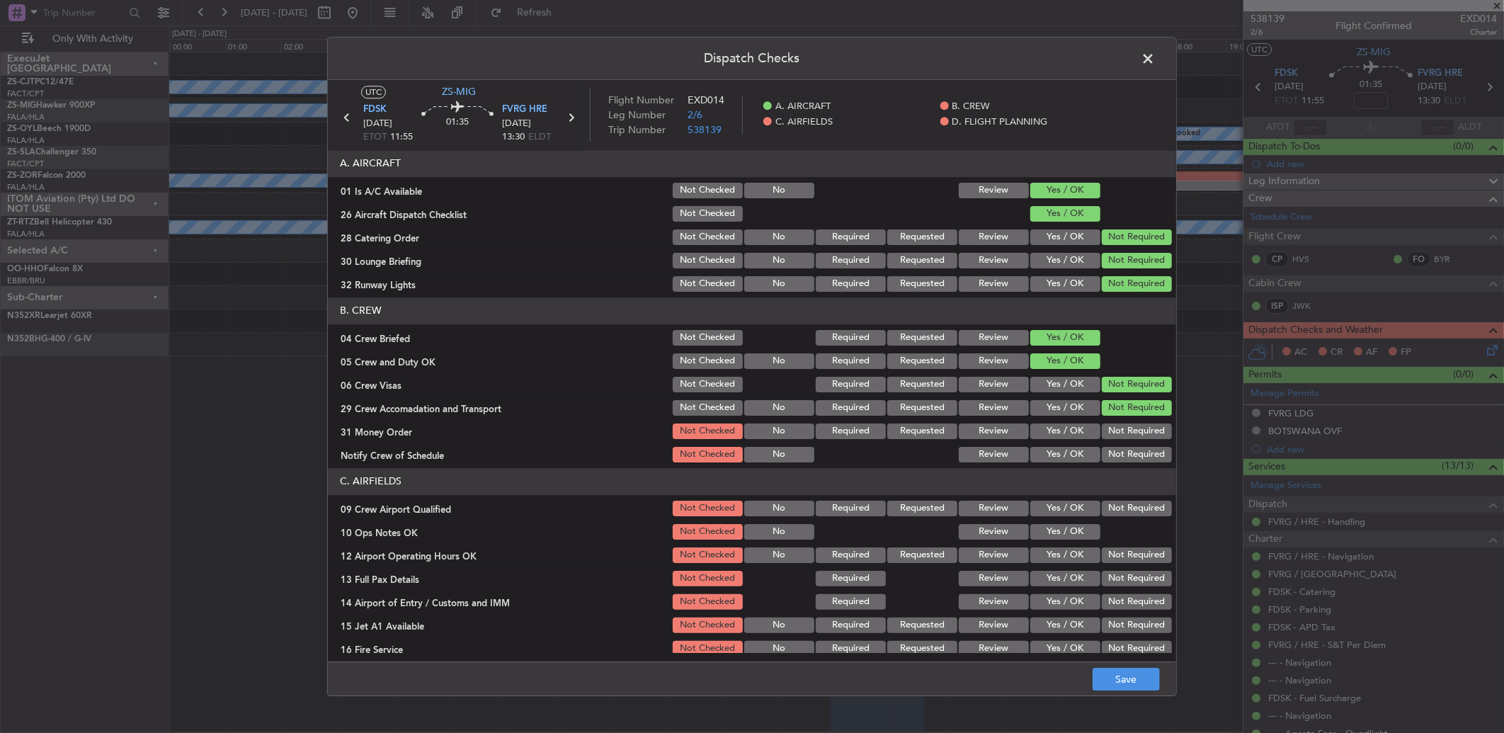
click at [1102, 435] on button "Not Required" at bounding box center [1136, 431] width 70 height 16
click at [1107, 455] on button "Not Required" at bounding box center [1136, 455] width 70 height 16
drag, startPoint x: 1107, startPoint y: 455, endPoint x: 1107, endPoint y: 471, distance: 16.3
click at [1107, 462] on button "Not Required" at bounding box center [1136, 455] width 70 height 16
click at [1110, 504] on button "Not Required" at bounding box center [1136, 508] width 70 height 16
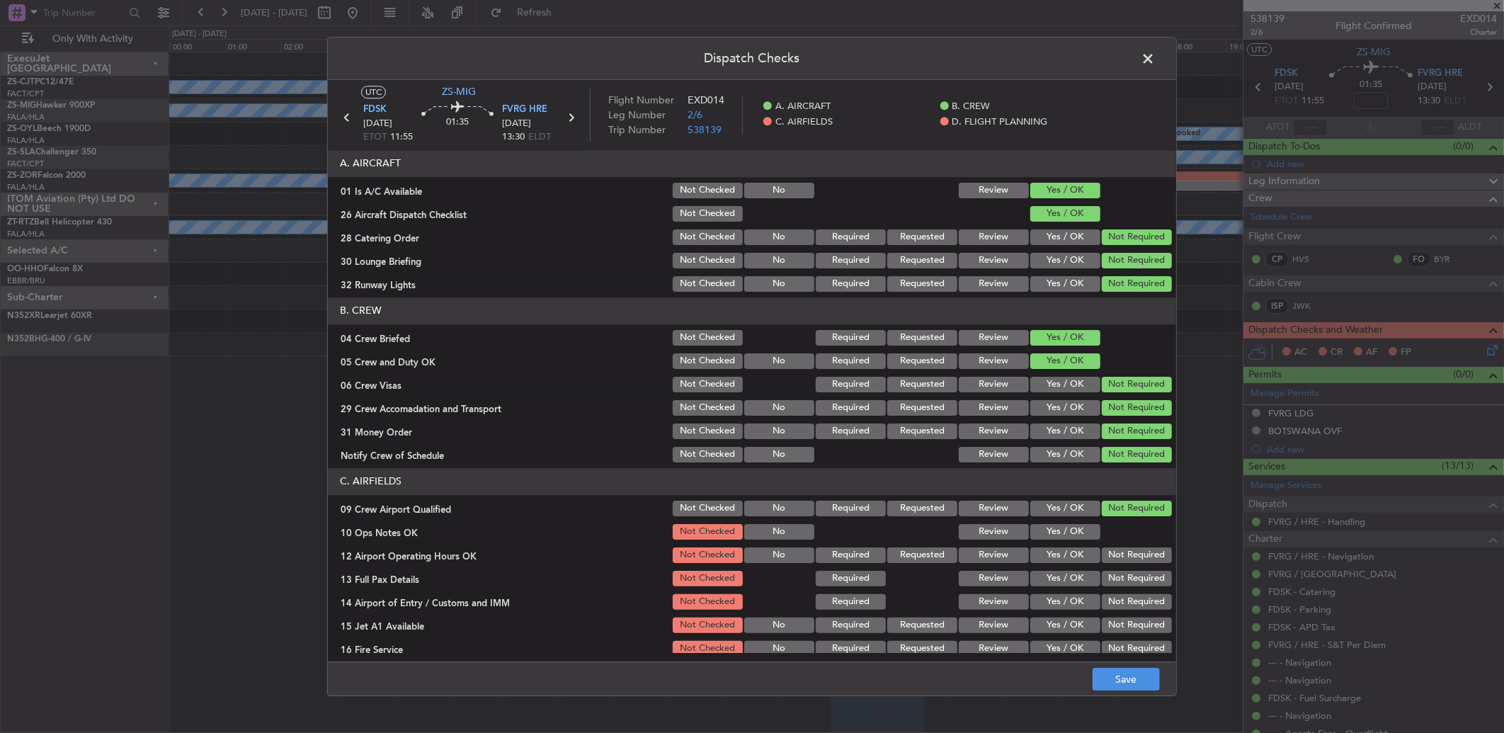
drag, startPoint x: 1065, startPoint y: 529, endPoint x: 1073, endPoint y: 541, distance: 14.7
click at [1065, 530] on button "Yes / OK" at bounding box center [1065, 532] width 70 height 16
click at [1101, 554] on button "Not Required" at bounding box center [1136, 555] width 70 height 16
click at [1114, 588] on div "Not Required" at bounding box center [1134, 578] width 71 height 20
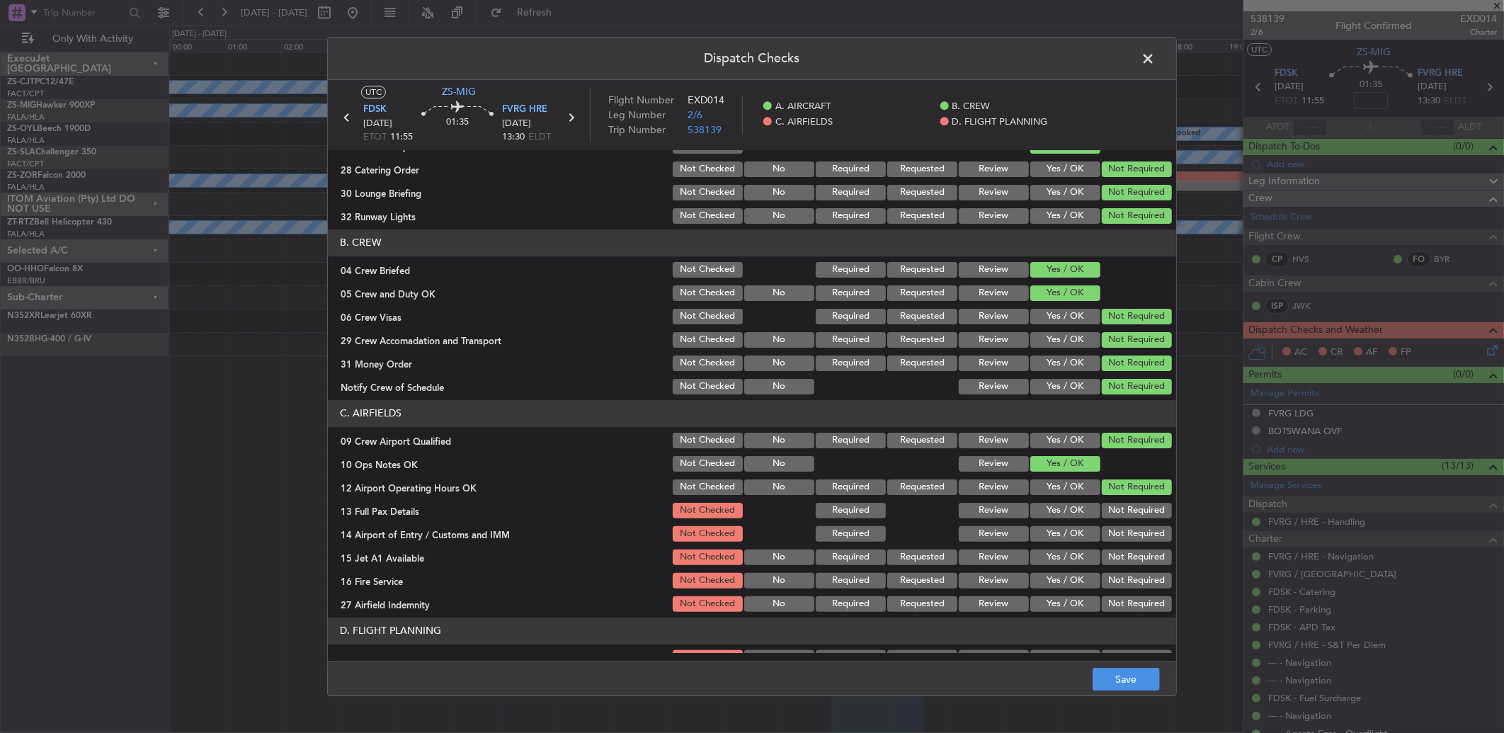
scroll to position [132, 0]
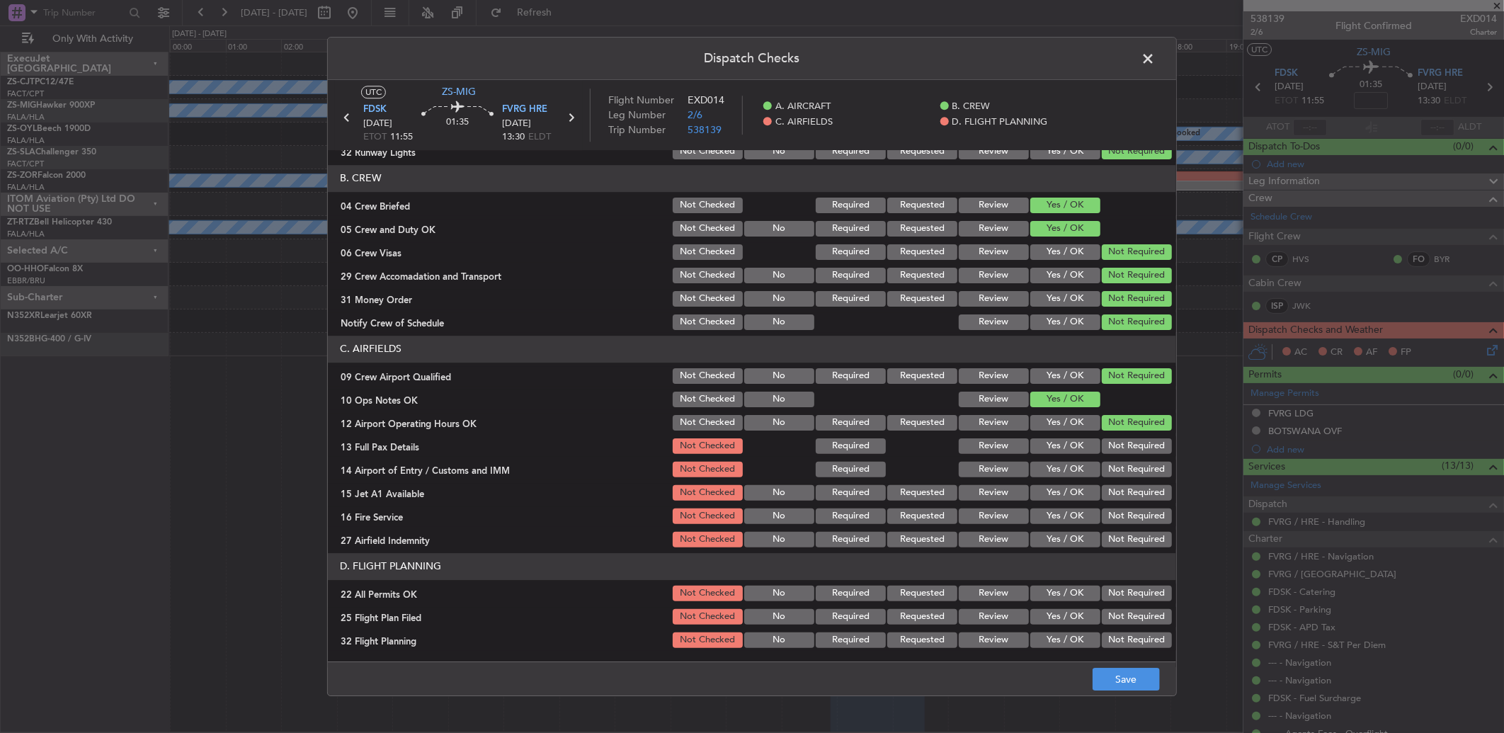
click at [1116, 456] on section "C. AIRFIELDS 09 Crew Airport Qualified Not Checked No Required Requested Review…" at bounding box center [752, 443] width 848 height 214
click at [1121, 450] on button "Not Required" at bounding box center [1136, 446] width 70 height 16
click at [1121, 460] on section "C. AIRFIELDS 09 Crew Airport Qualified Not Checked No Required Requested Review…" at bounding box center [752, 443] width 848 height 214
click at [1122, 476] on div "Not Required" at bounding box center [1134, 469] width 71 height 20
drag, startPoint x: 1123, startPoint y: 485, endPoint x: 1121, endPoint y: 473, distance: 12.2
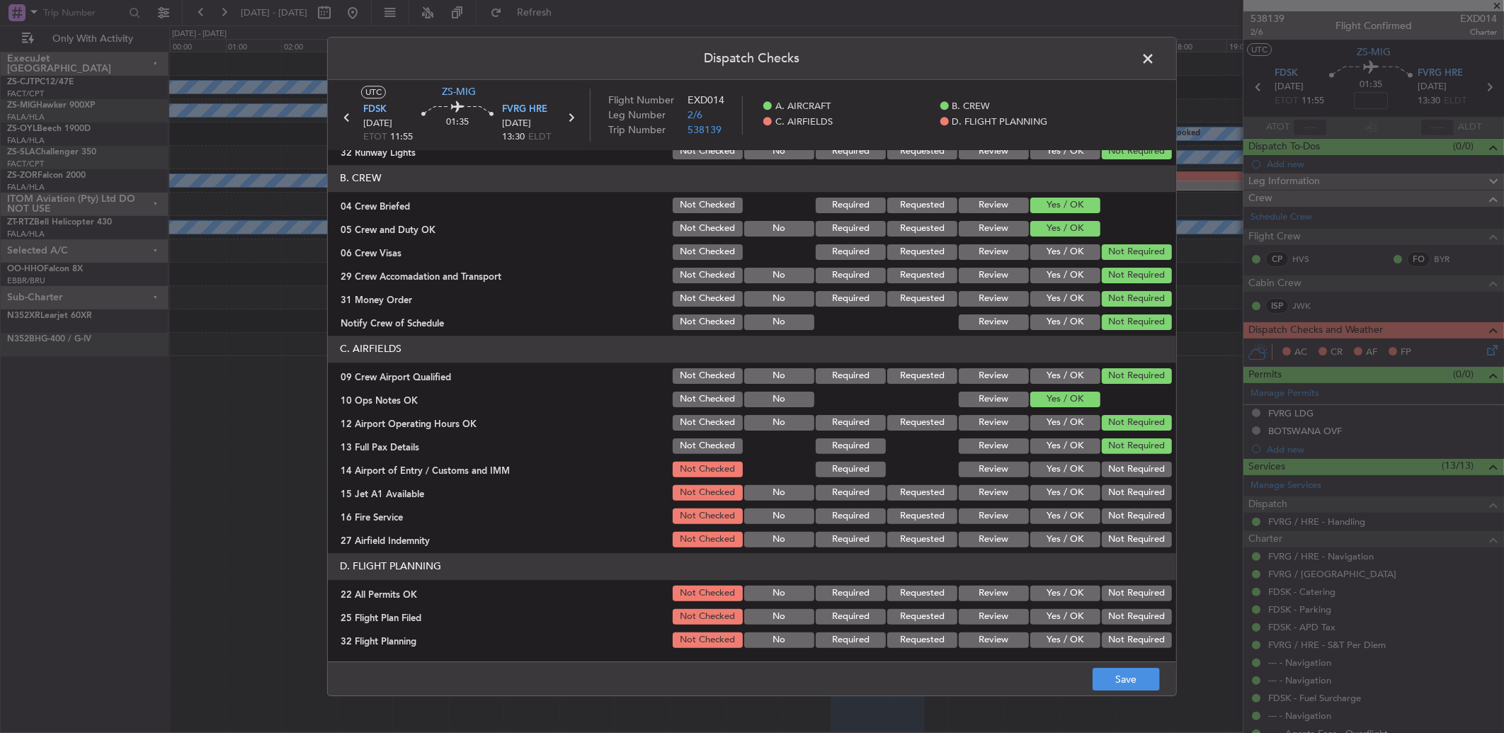
click at [1123, 486] on div "Not Required" at bounding box center [1134, 493] width 71 height 20
click at [1121, 462] on button "Not Required" at bounding box center [1136, 470] width 70 height 16
click at [1123, 486] on div "Not Required" at bounding box center [1134, 493] width 71 height 20
click at [1123, 491] on button "Not Required" at bounding box center [1136, 493] width 70 height 16
click at [1123, 503] on section "C. AIRFIELDS 09 Crew Airport Qualified Not Checked No Required Requested Review…" at bounding box center [752, 443] width 848 height 214
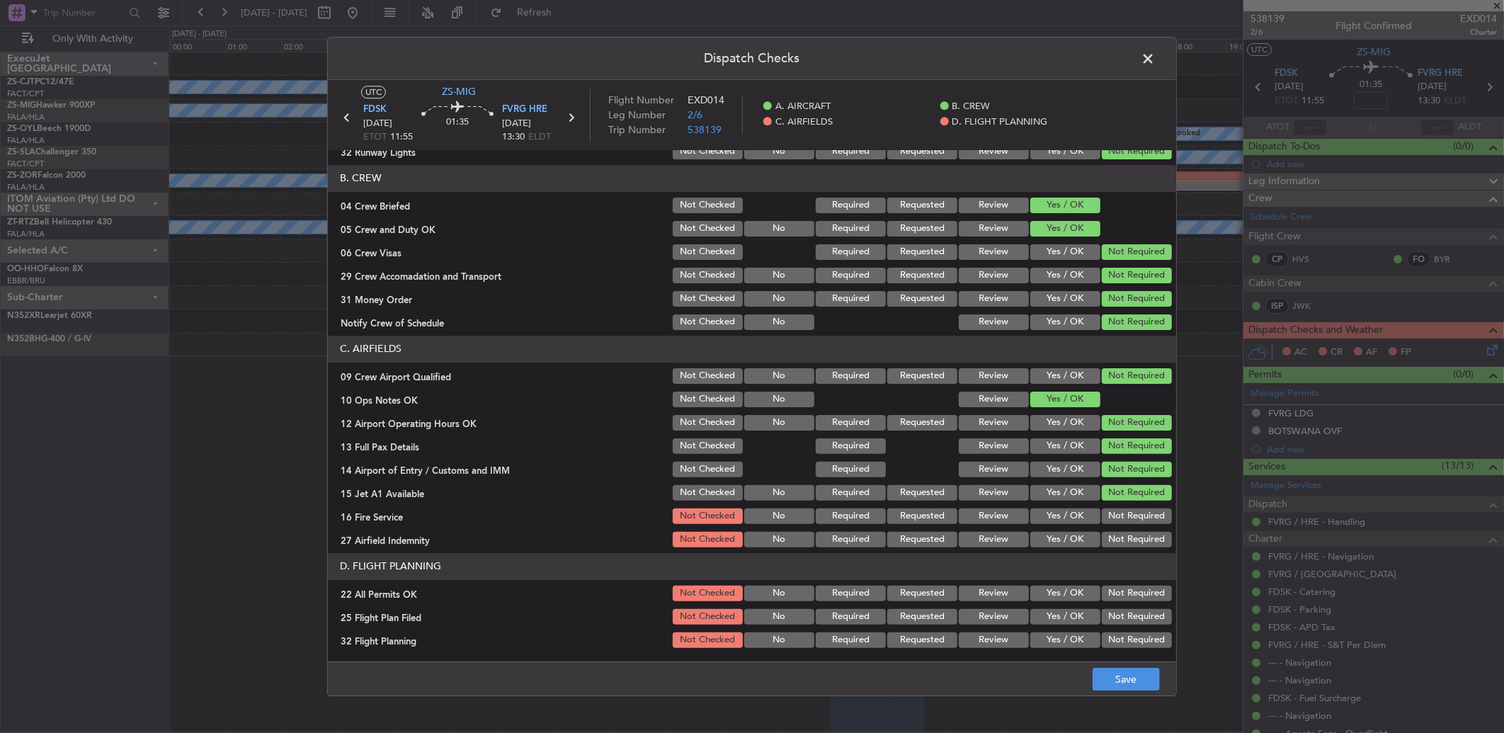
click at [1121, 520] on button "Not Required" at bounding box center [1136, 516] width 70 height 16
drag, startPoint x: 1117, startPoint y: 513, endPoint x: 1117, endPoint y: 525, distance: 11.3
click at [1117, 515] on button "Not Required" at bounding box center [1136, 516] width 70 height 16
click at [1118, 535] on button "Not Required" at bounding box center [1136, 540] width 70 height 16
click at [1109, 593] on button "Not Required" at bounding box center [1136, 593] width 70 height 16
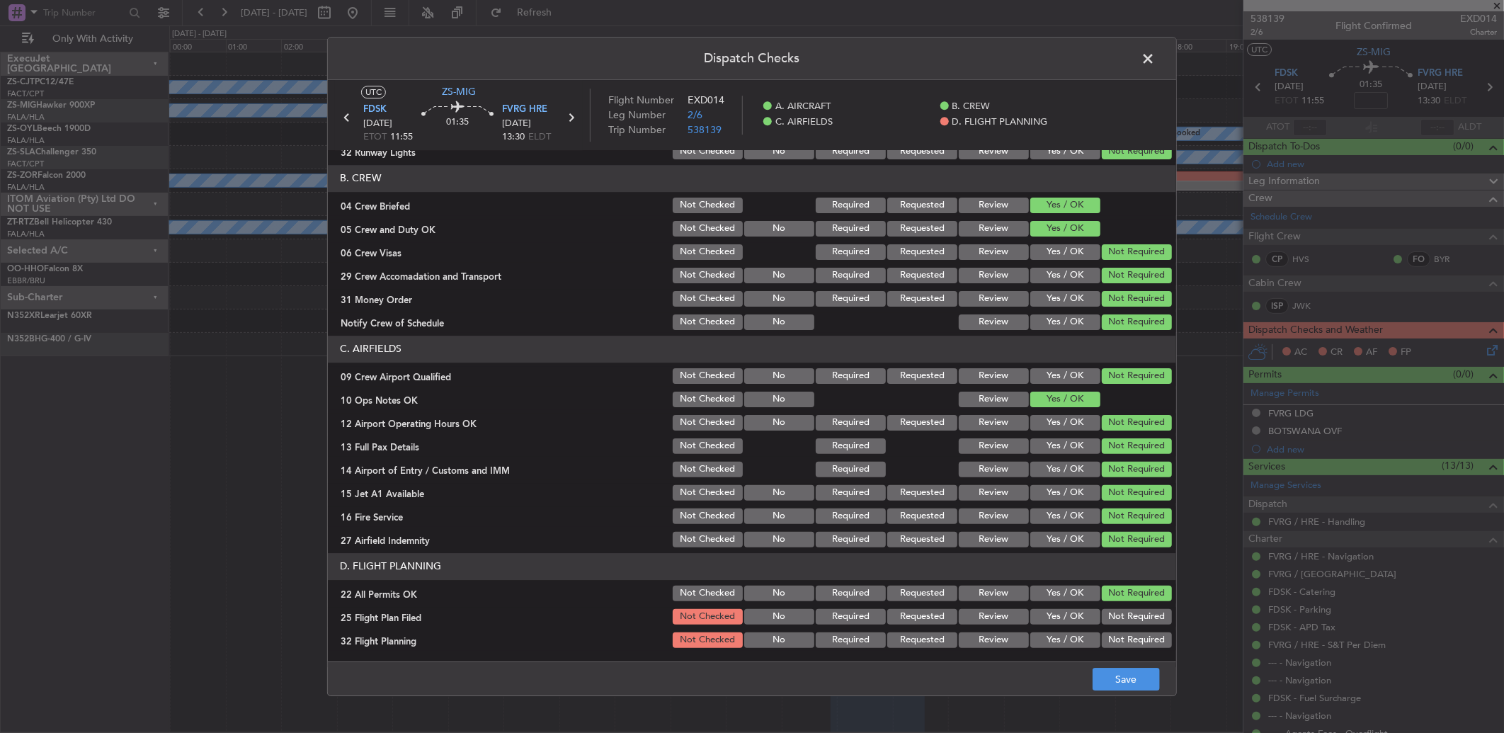
click at [988, 630] on div "Review" at bounding box center [991, 640] width 71 height 20
click at [990, 618] on button "Review" at bounding box center [993, 617] width 70 height 16
click at [1007, 637] on button "Review" at bounding box center [993, 640] width 70 height 16
click at [1108, 685] on button "Save" at bounding box center [1125, 679] width 67 height 23
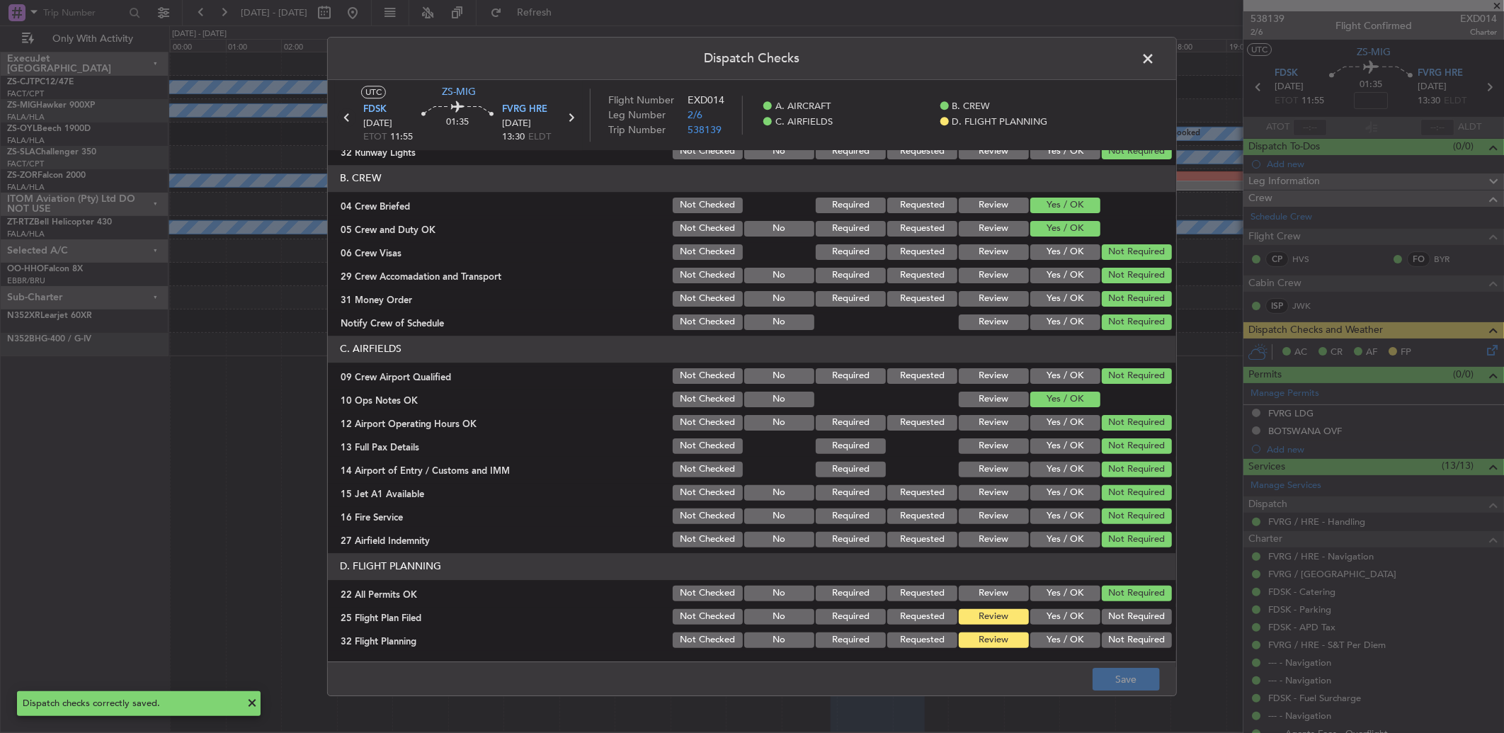
click at [350, 125] on icon at bounding box center [347, 117] width 18 height 18
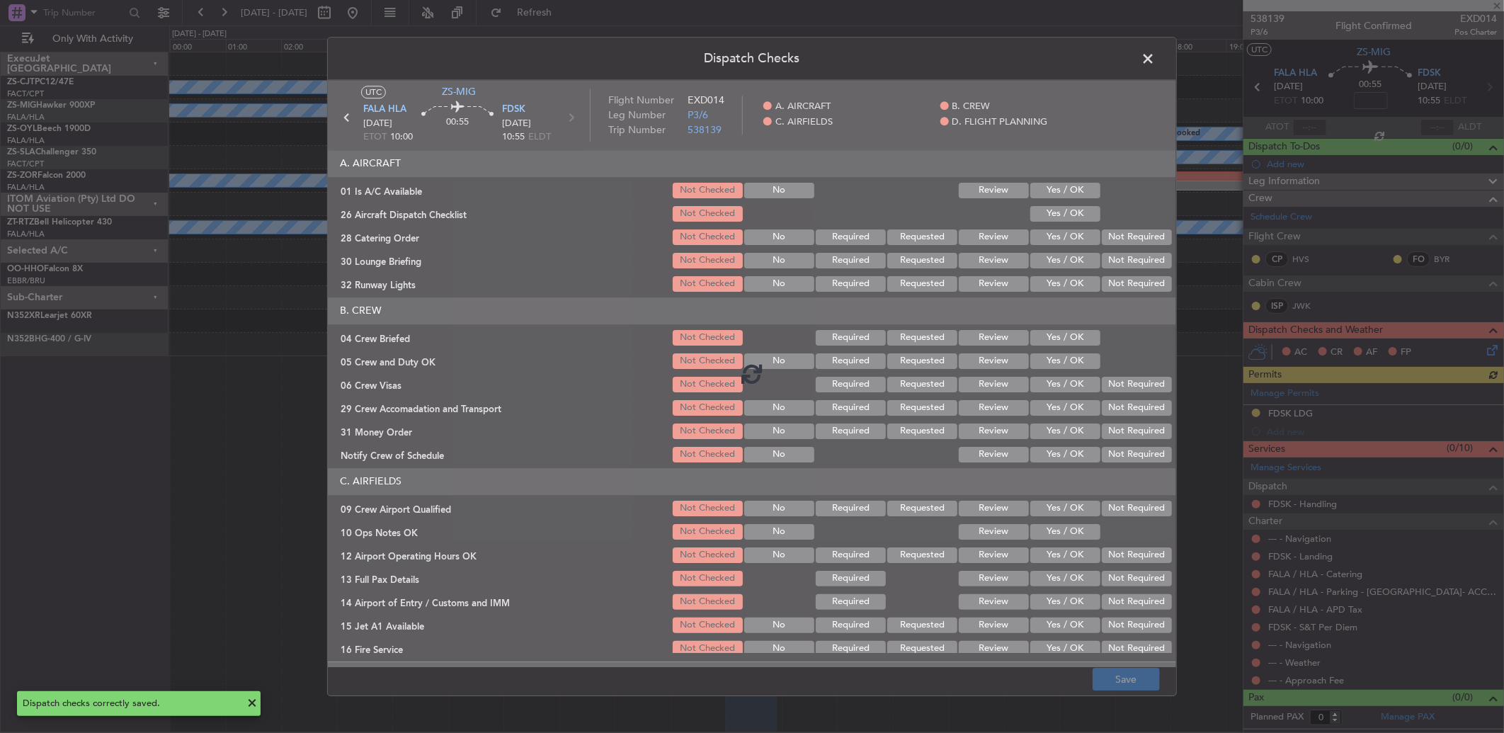
click at [1087, 193] on div at bounding box center [752, 374] width 848 height 588
click at [1082, 193] on div at bounding box center [752, 374] width 848 height 588
click at [1077, 224] on div at bounding box center [752, 374] width 848 height 588
drag, startPoint x: 1077, startPoint y: 227, endPoint x: 1097, endPoint y: 246, distance: 27.0
click at [1078, 232] on div at bounding box center [752, 374] width 848 height 588
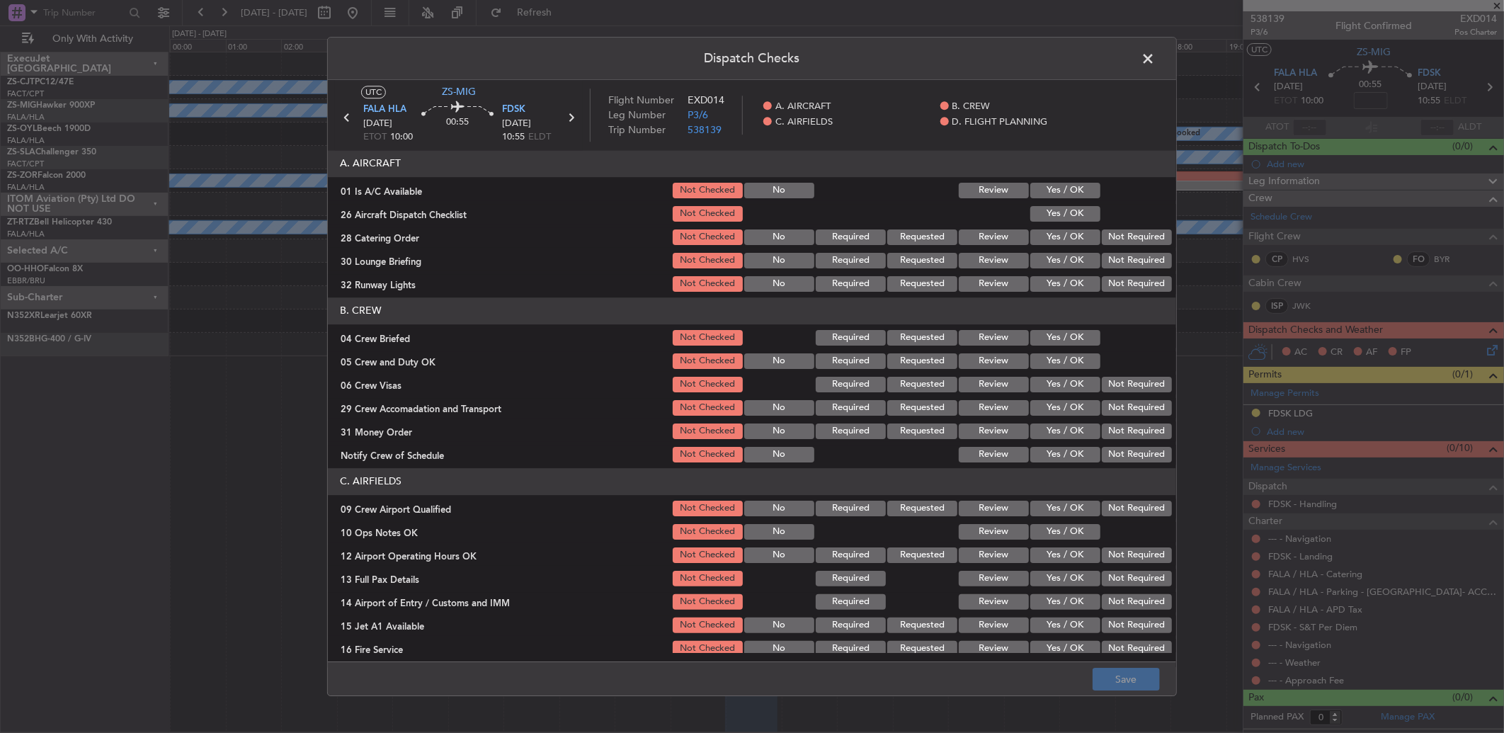
drag, startPoint x: 1036, startPoint y: 189, endPoint x: 1044, endPoint y: 207, distance: 20.0
click at [1036, 191] on button "Yes / OK" at bounding box center [1065, 191] width 70 height 16
click at [1053, 222] on div "Yes / OK" at bounding box center [1063, 214] width 71 height 20
click at [1077, 214] on button "Yes / OK" at bounding box center [1065, 214] width 70 height 16
drag, startPoint x: 1102, startPoint y: 236, endPoint x: 1108, endPoint y: 251, distance: 15.2
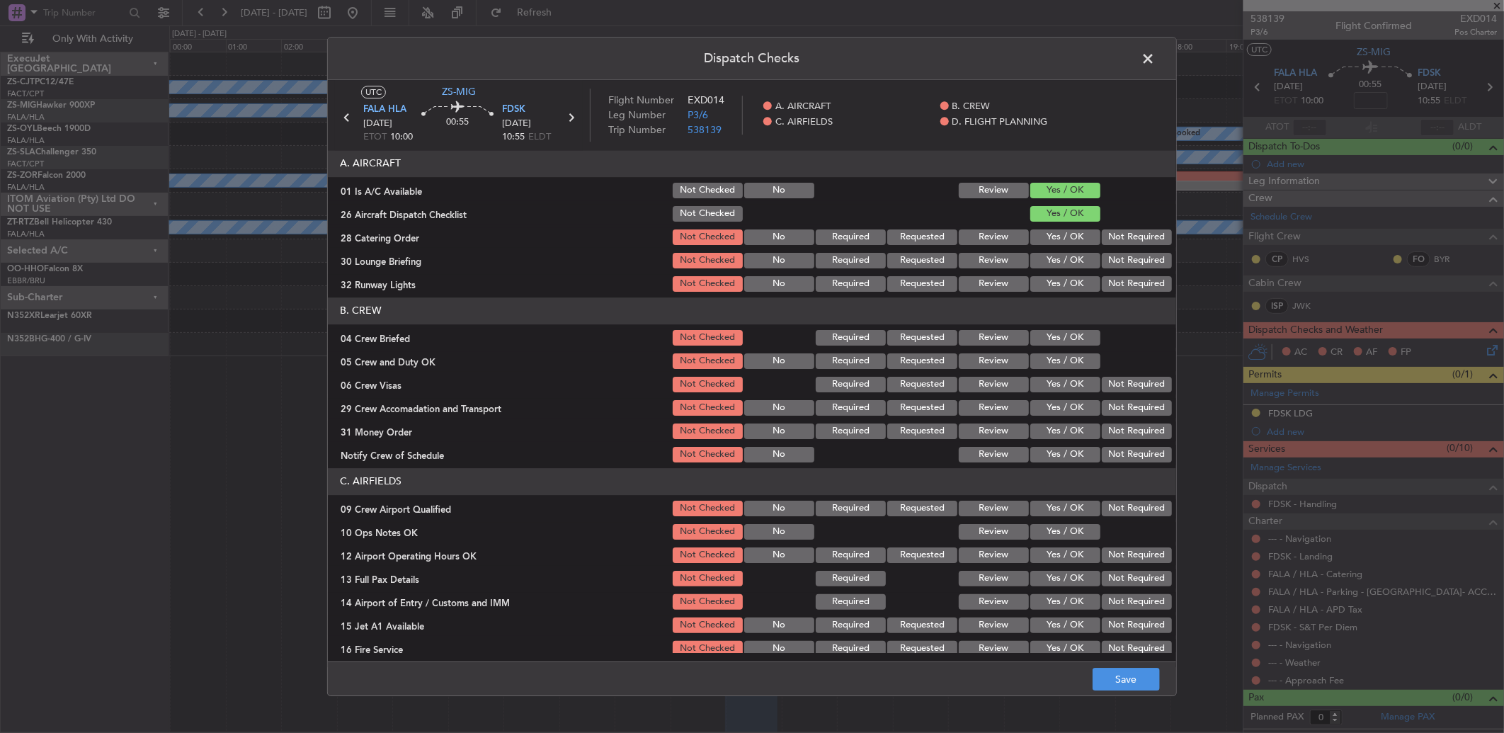
click at [1108, 248] on section "A. AIRCRAFT 01 Is A/C Available Not Checked No Review Yes / OK 26 Aircraft Disp…" at bounding box center [752, 222] width 848 height 144
click at [1108, 251] on div "Not Required" at bounding box center [1134, 261] width 71 height 20
click at [1109, 256] on button "Not Required" at bounding box center [1136, 261] width 70 height 16
click at [1109, 241] on button "Not Required" at bounding box center [1136, 237] width 70 height 16
drag, startPoint x: 1110, startPoint y: 269, endPoint x: 1113, endPoint y: 284, distance: 15.1
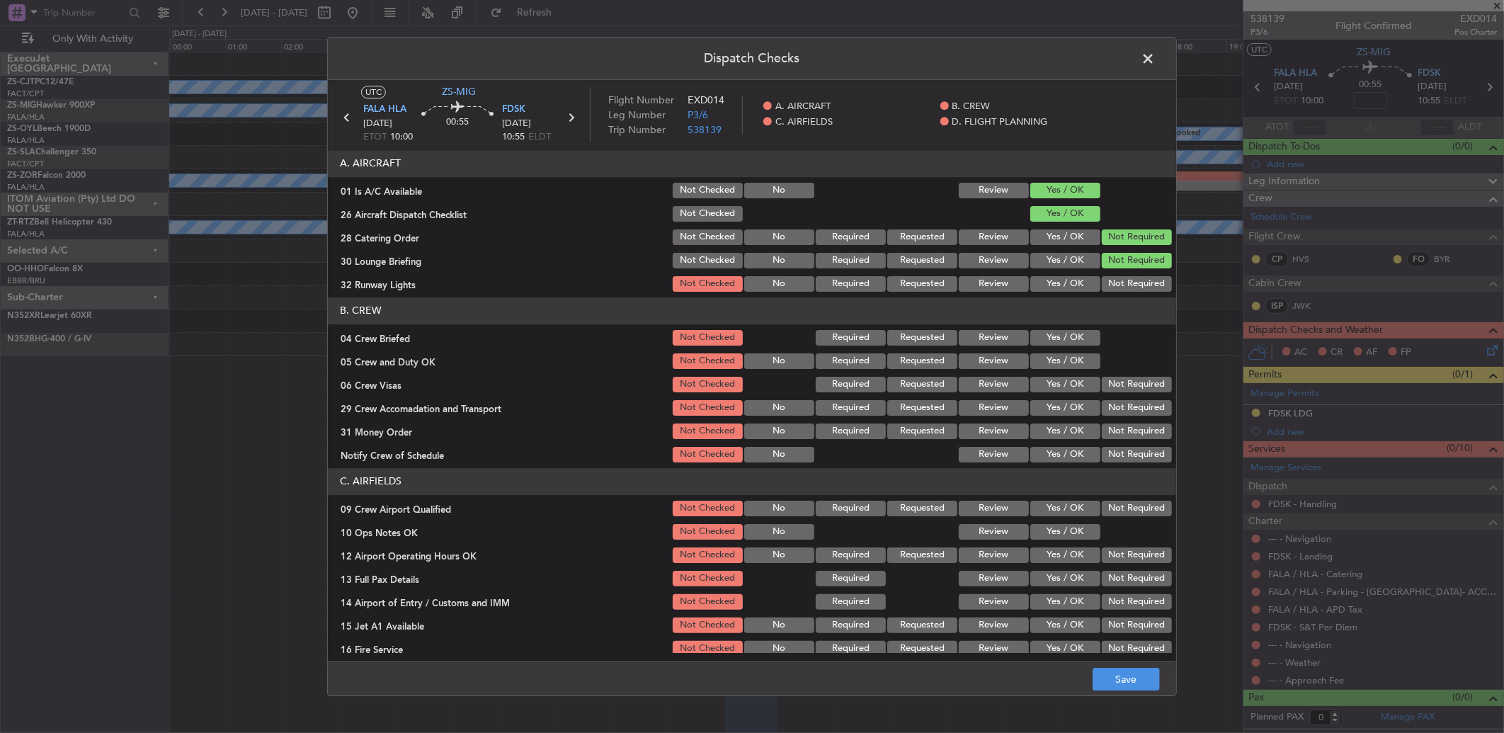
click at [1111, 278] on section "A. AIRCRAFT 01 Is A/C Available Not Checked No Review Yes / OK 26 Aircraft Disp…" at bounding box center [752, 222] width 848 height 144
drag, startPoint x: 1114, startPoint y: 286, endPoint x: 1105, endPoint y: 297, distance: 14.2
click at [1114, 288] on button "Not Required" at bounding box center [1136, 284] width 70 height 16
click at [1058, 349] on section "B. CREW 04 Crew Briefed Not Checked Required Requested Review Yes / OK 05 Crew …" at bounding box center [752, 380] width 848 height 167
click at [1056, 356] on button "Yes / OK" at bounding box center [1065, 361] width 70 height 16
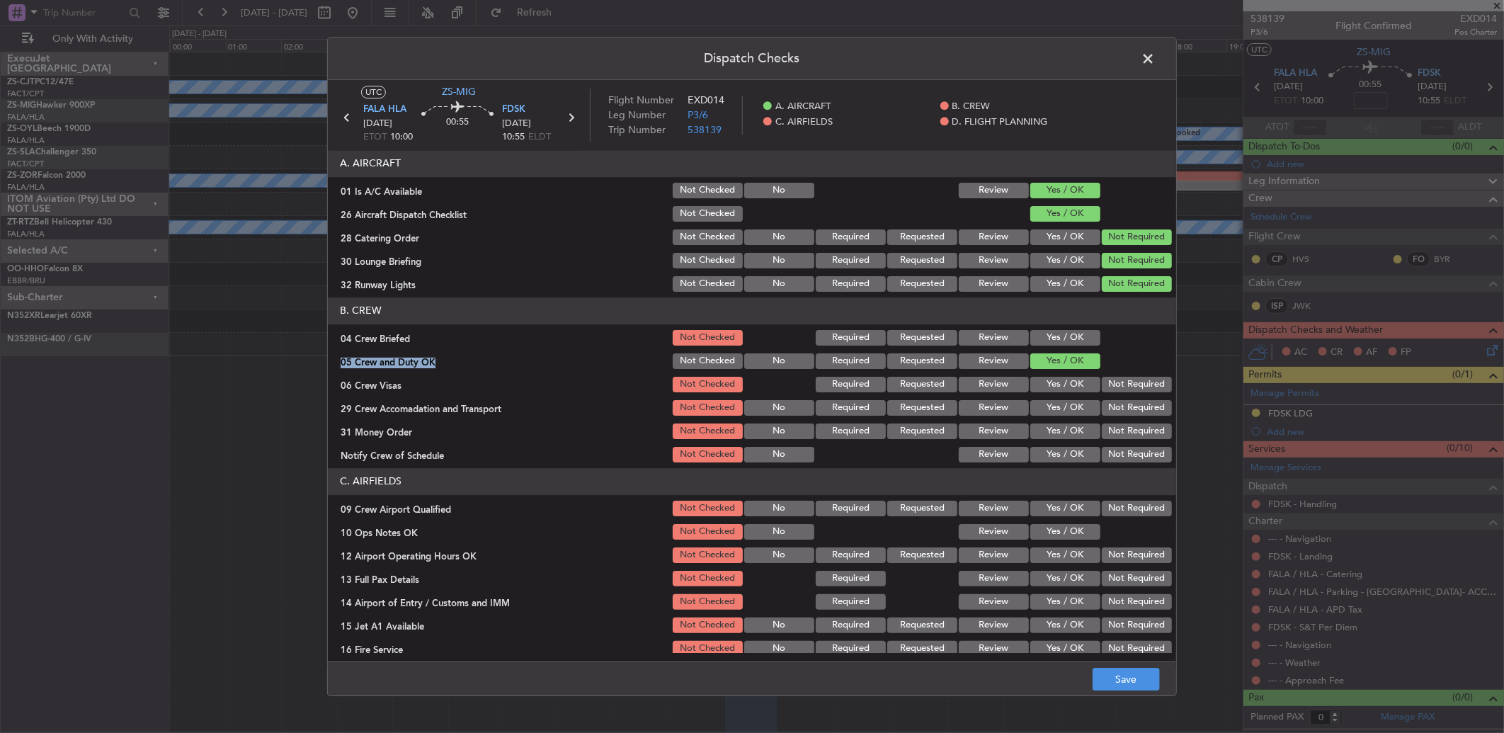
click at [1060, 338] on button "Yes / OK" at bounding box center [1065, 338] width 70 height 16
click at [1068, 345] on button "Yes / OK" at bounding box center [1065, 338] width 70 height 16
click at [1109, 381] on button "Not Required" at bounding box center [1136, 385] width 70 height 16
click at [1114, 392] on div "Not Required" at bounding box center [1134, 384] width 71 height 20
click at [1116, 408] on button "Not Required" at bounding box center [1136, 408] width 70 height 16
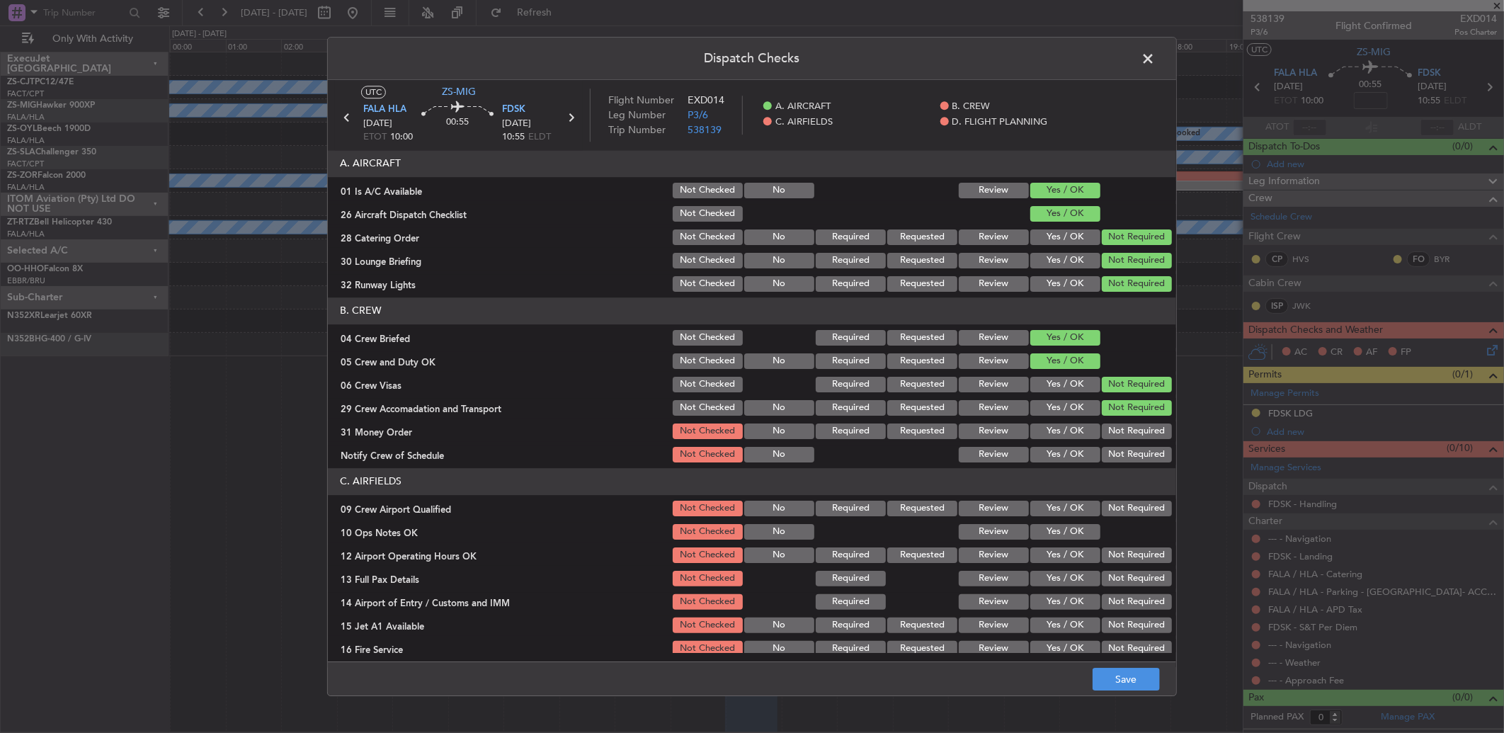
click at [1116, 414] on button "Not Required" at bounding box center [1136, 408] width 70 height 16
click at [1116, 420] on section "B. CREW 04 Crew Briefed Not Checked Required Requested Review Yes / OK 05 Crew …" at bounding box center [752, 380] width 848 height 167
click at [1116, 434] on button "Not Required" at bounding box center [1136, 431] width 70 height 16
click at [1116, 436] on button "Not Required" at bounding box center [1136, 431] width 70 height 16
click at [1117, 454] on button "Not Required" at bounding box center [1136, 455] width 70 height 16
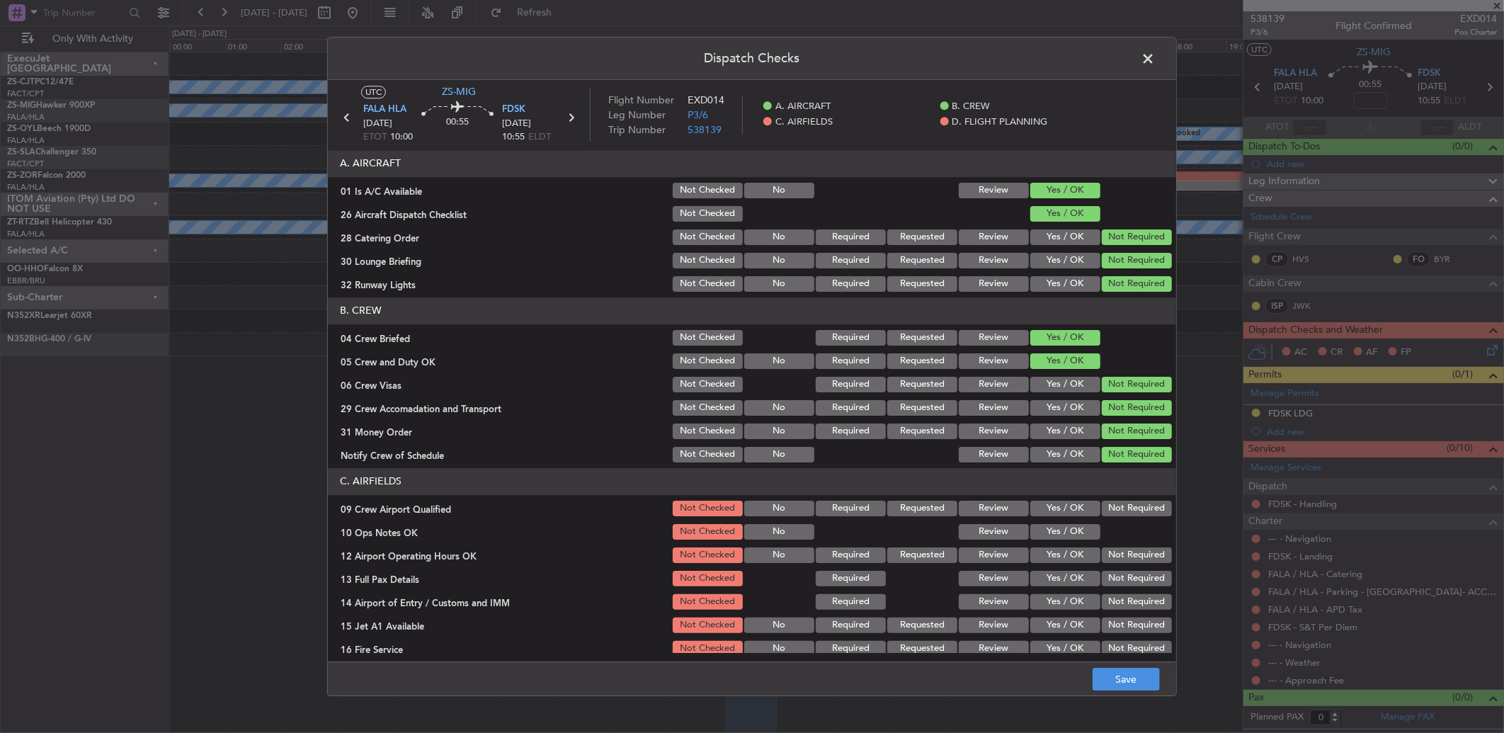
click at [1117, 456] on button "Not Required" at bounding box center [1136, 455] width 70 height 16
click at [1116, 504] on button "Not Required" at bounding box center [1136, 508] width 70 height 16
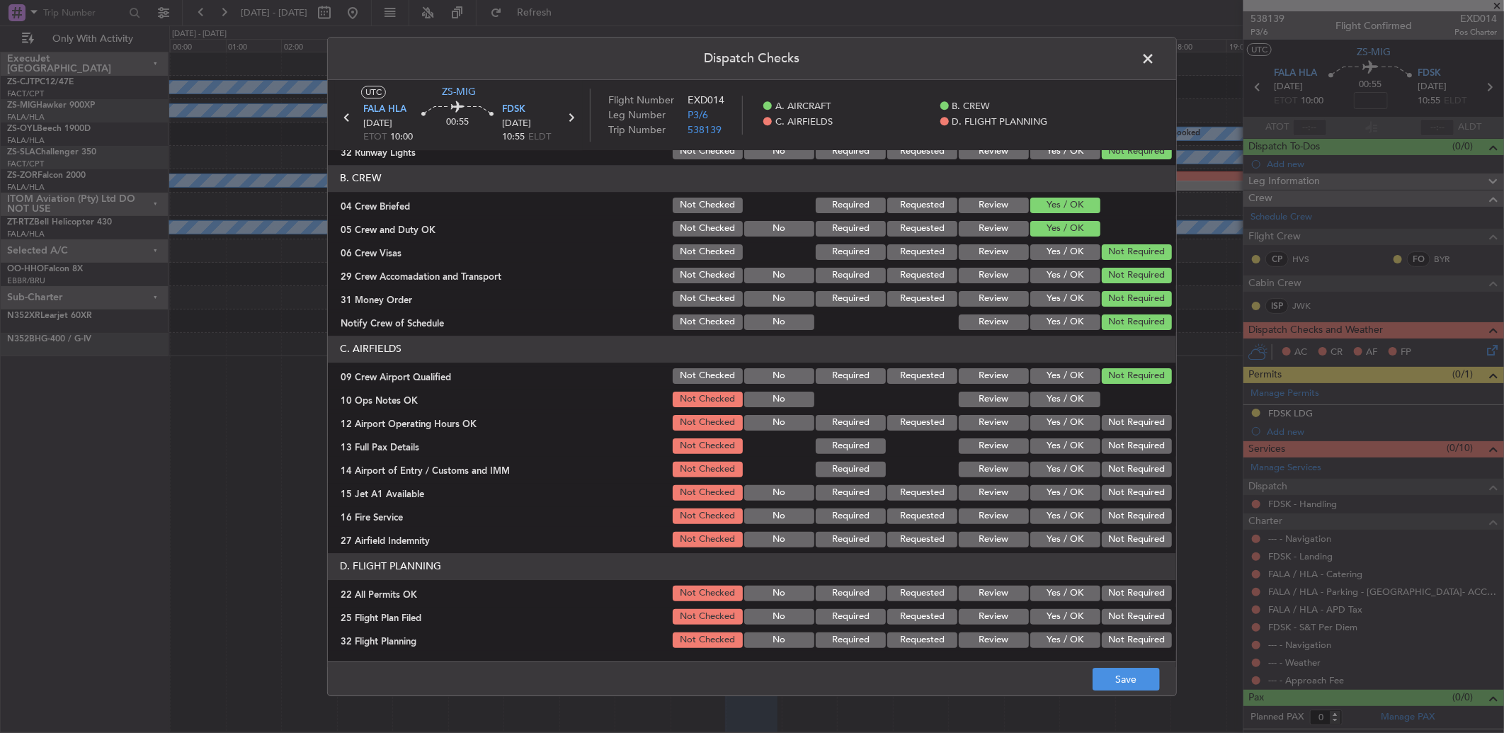
click at [1029, 383] on div "Yes / OK" at bounding box center [1063, 376] width 71 height 20
drag, startPoint x: 1037, startPoint y: 393, endPoint x: 1048, endPoint y: 401, distance: 13.7
click at [1038, 393] on button "Yes / OK" at bounding box center [1065, 399] width 70 height 16
click at [1102, 425] on button "Not Required" at bounding box center [1136, 423] width 70 height 16
click at [1118, 450] on button "Not Required" at bounding box center [1136, 446] width 70 height 16
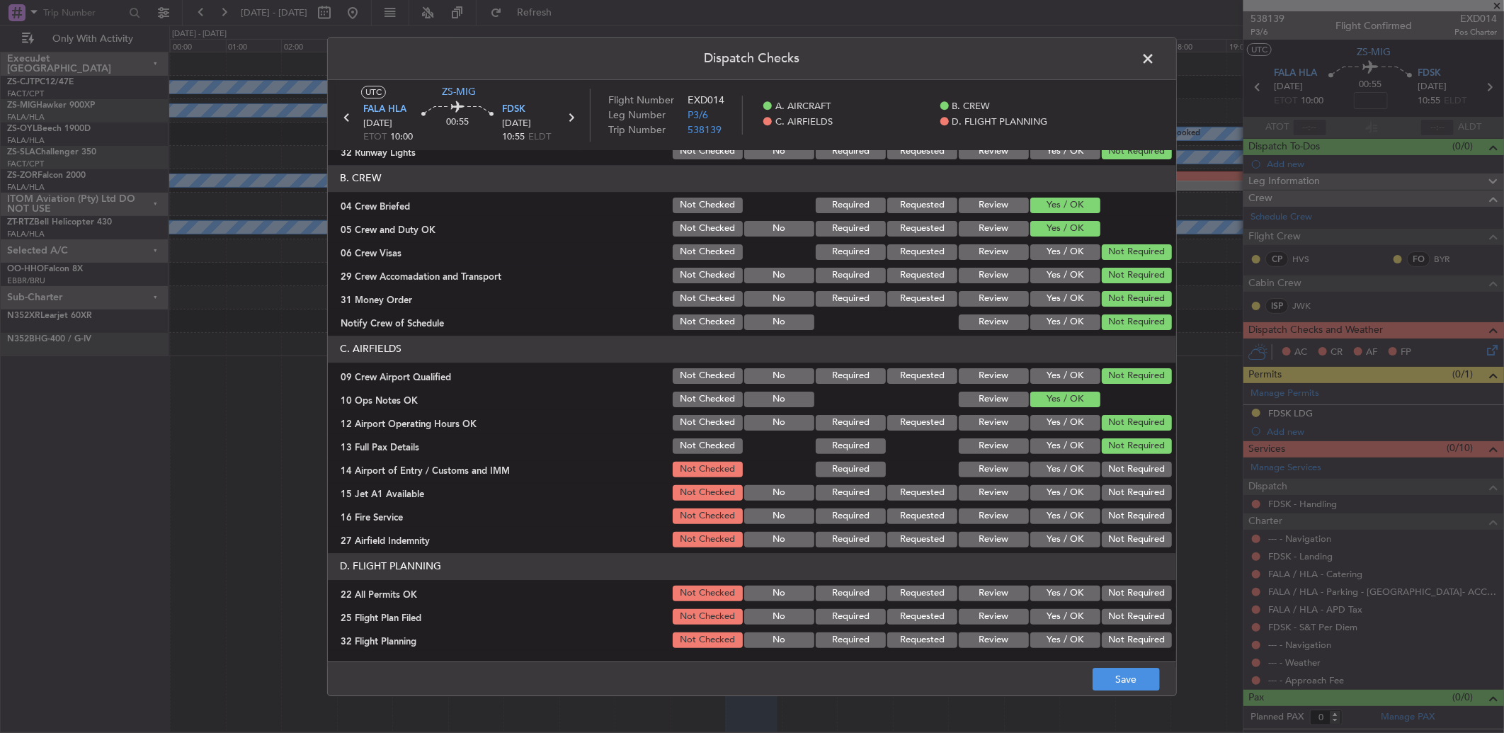
click at [1118, 454] on div "Not Required" at bounding box center [1134, 446] width 71 height 20
drag, startPoint x: 1121, startPoint y: 481, endPoint x: 1122, endPoint y: 473, distance: 8.6
click at [1121, 482] on section "C. AIRFIELDS 09 Crew Airport Qualified Not Checked No Required Requested Review…" at bounding box center [752, 443] width 848 height 214
drag, startPoint x: 1121, startPoint y: 458, endPoint x: 1124, endPoint y: 472, distance: 14.4
click at [1122, 459] on div "Not Required" at bounding box center [1134, 469] width 71 height 20
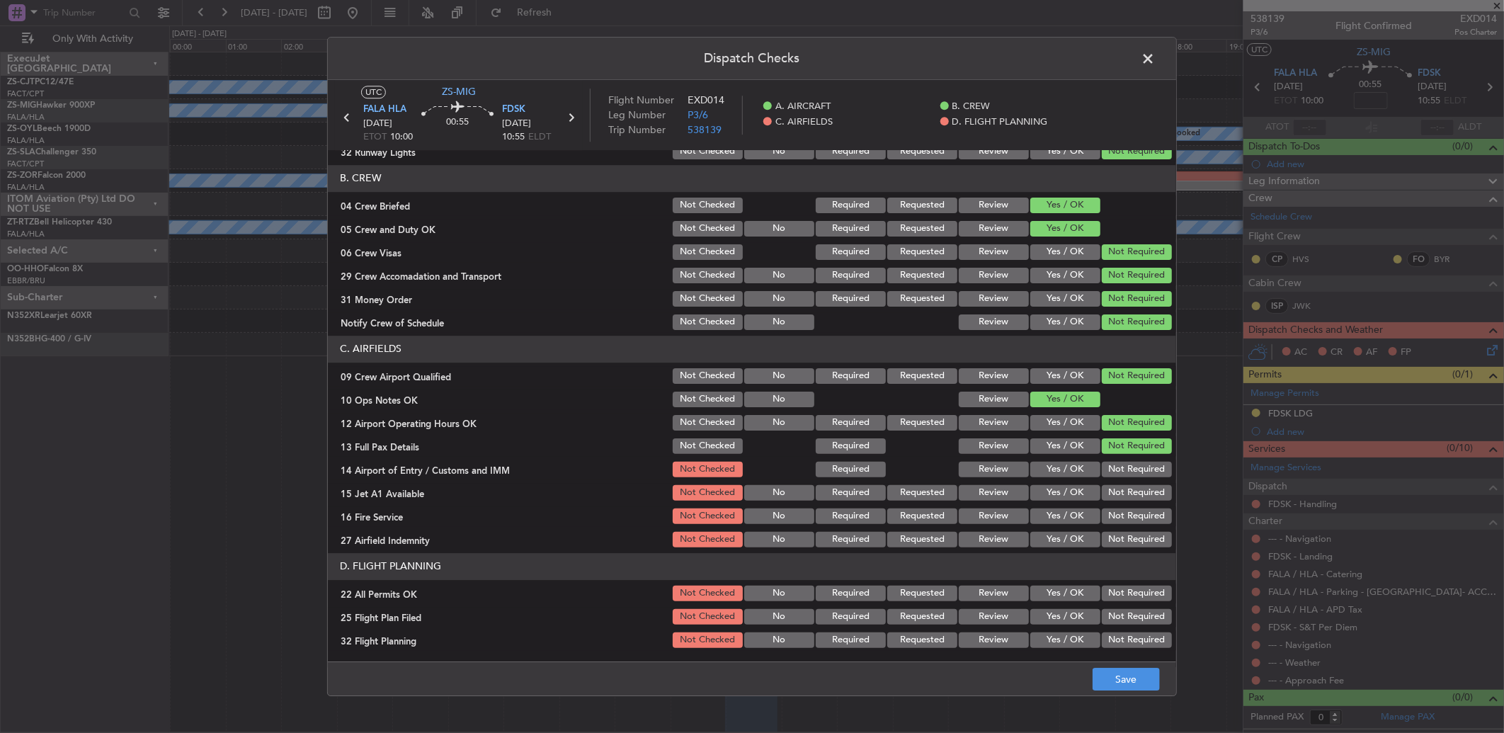
click at [1124, 483] on div "Not Required" at bounding box center [1134, 493] width 71 height 20
click at [1119, 465] on button "Not Required" at bounding box center [1136, 470] width 70 height 16
click at [1133, 496] on button "Not Required" at bounding box center [1136, 493] width 70 height 16
click at [1133, 501] on div "Not Required" at bounding box center [1134, 493] width 71 height 20
click at [1134, 519] on button "Not Required" at bounding box center [1136, 516] width 70 height 16
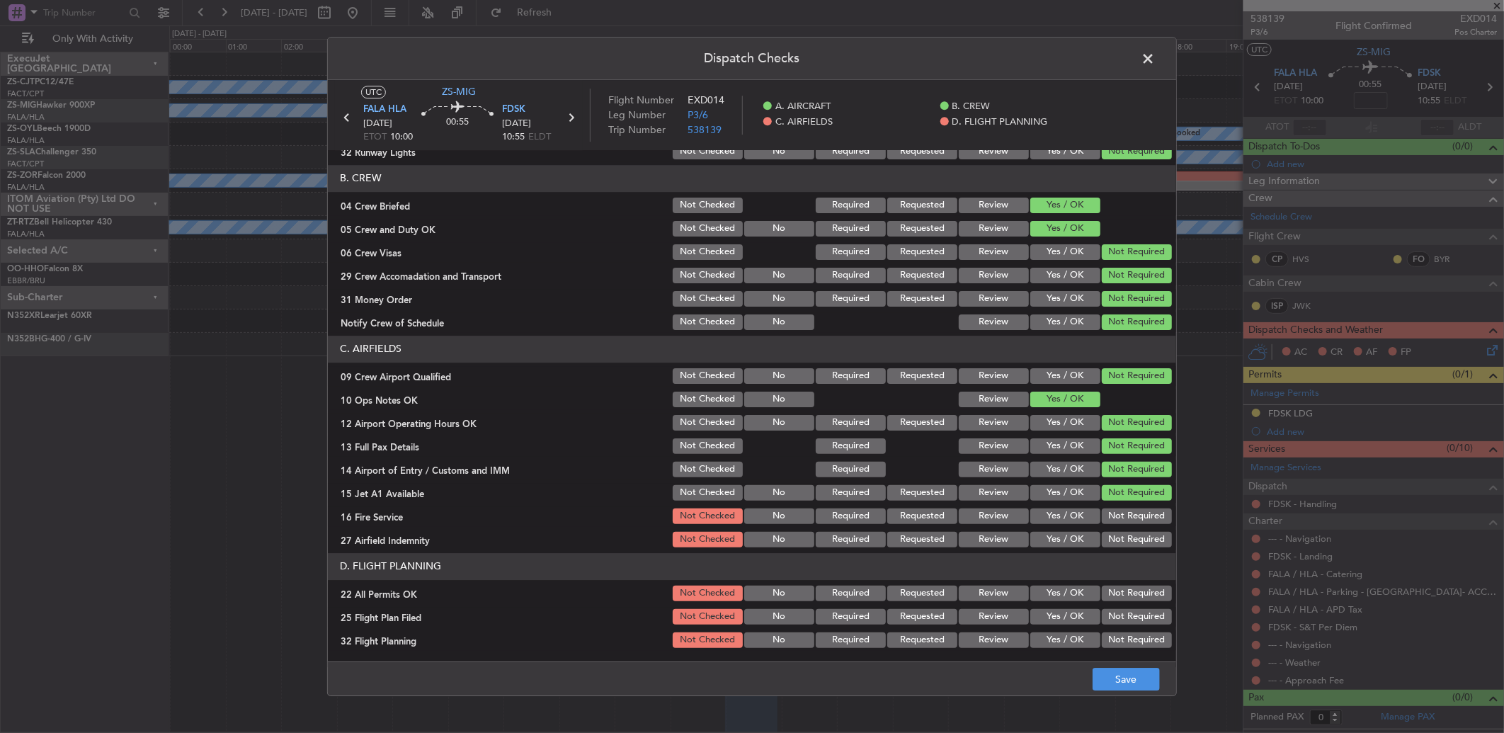
click at [1134, 522] on div "Not Required" at bounding box center [1134, 516] width 71 height 20
click at [1133, 539] on button "Not Required" at bounding box center [1136, 540] width 70 height 16
click at [1119, 585] on button "Not Required" at bounding box center [1136, 593] width 70 height 16
click at [981, 617] on button "Review" at bounding box center [993, 617] width 70 height 16
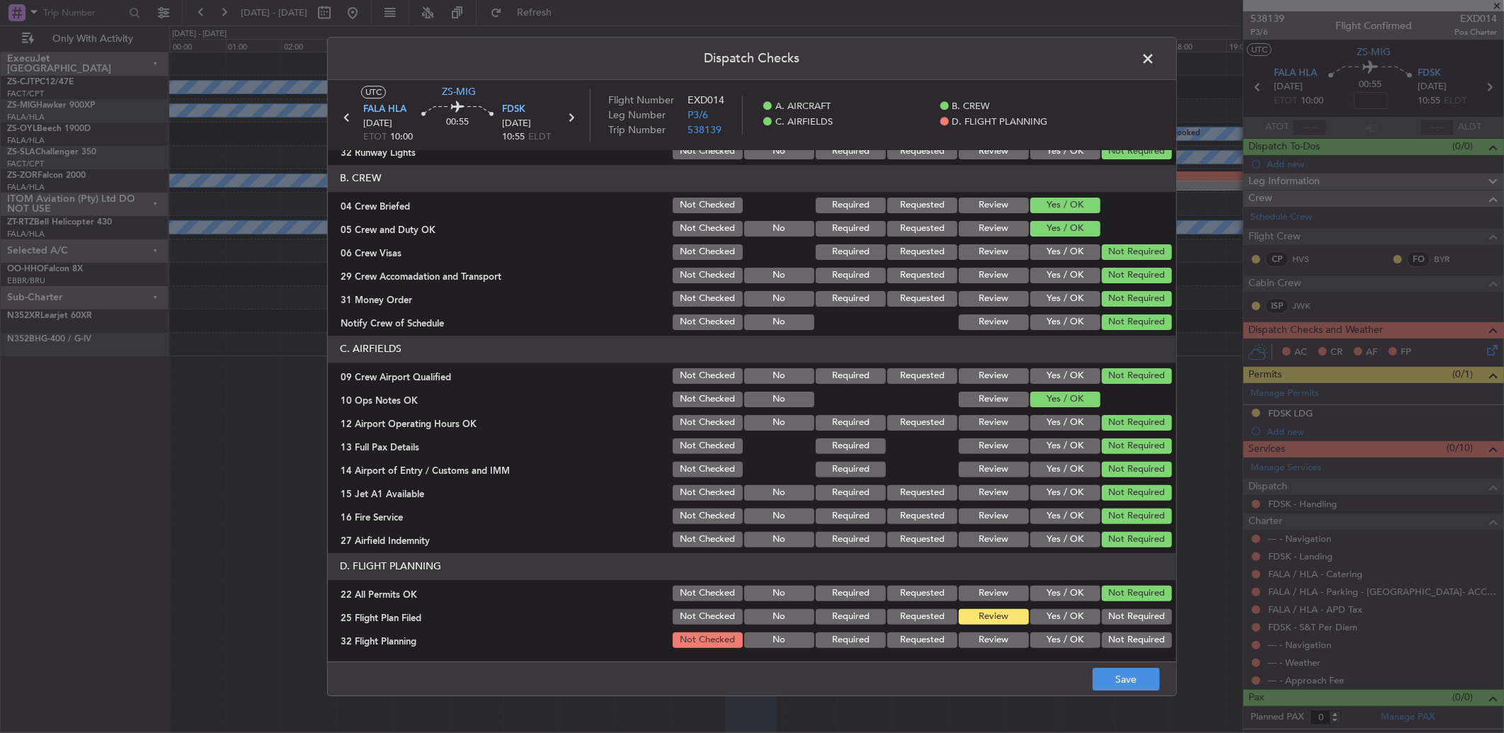
click at [985, 641] on div "Review" at bounding box center [991, 640] width 71 height 20
drag, startPoint x: 987, startPoint y: 638, endPoint x: 998, endPoint y: 647, distance: 14.6
click at [988, 643] on button "Review" at bounding box center [993, 640] width 70 height 16
click at [1138, 692] on footer "Save" at bounding box center [752, 678] width 848 height 34
click at [1135, 680] on button "Save" at bounding box center [1125, 679] width 67 height 23
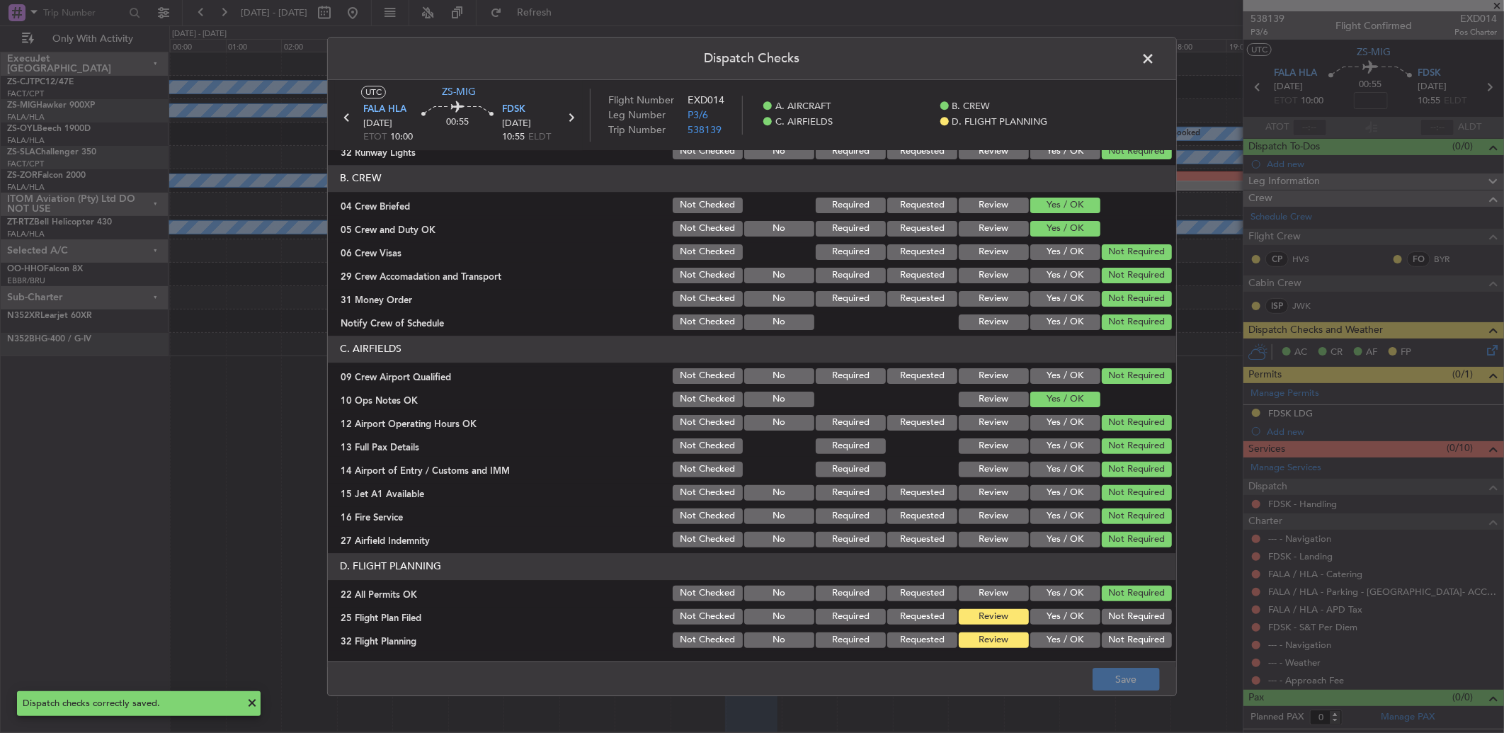
click at [1155, 57] on span at bounding box center [1155, 62] width 0 height 28
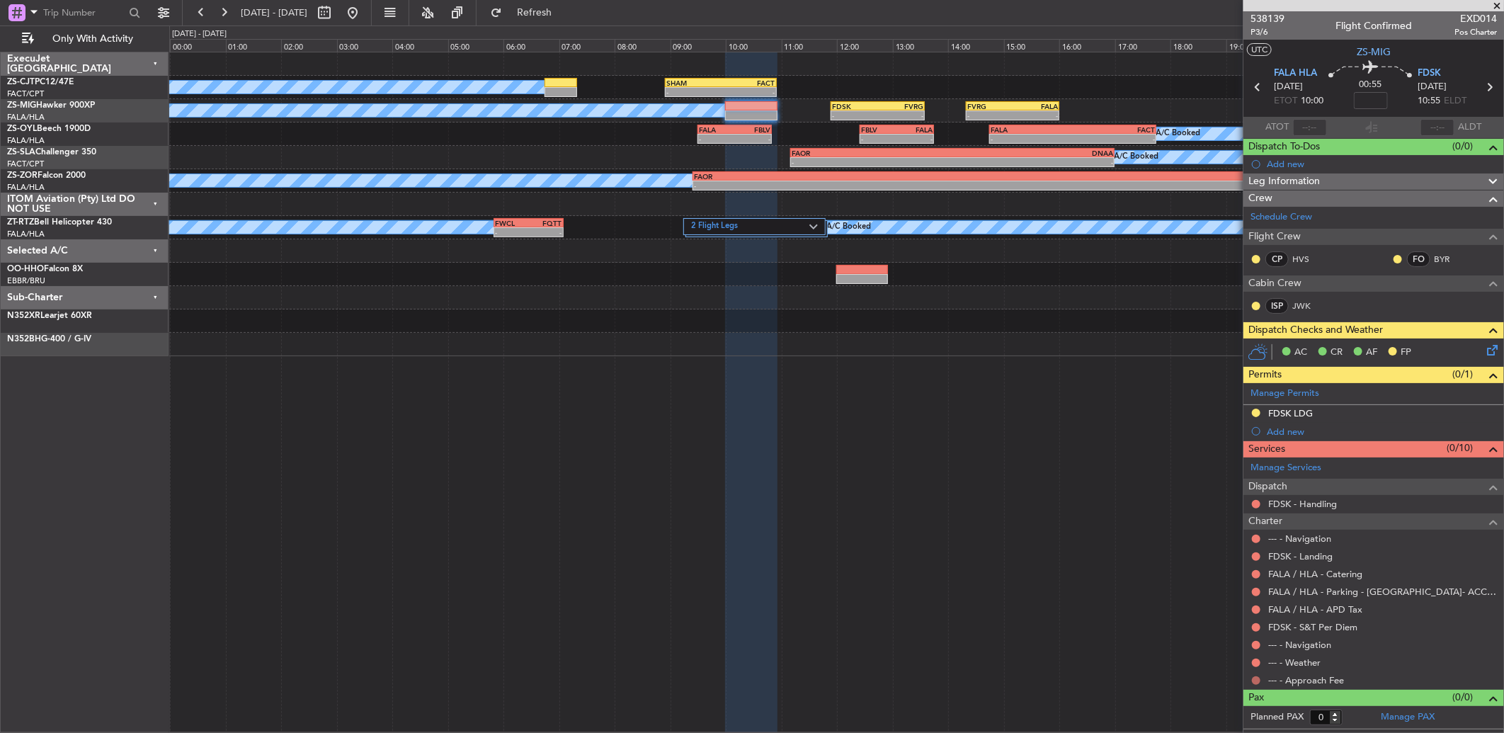
click at [1254, 682] on button at bounding box center [1256, 680] width 8 height 8
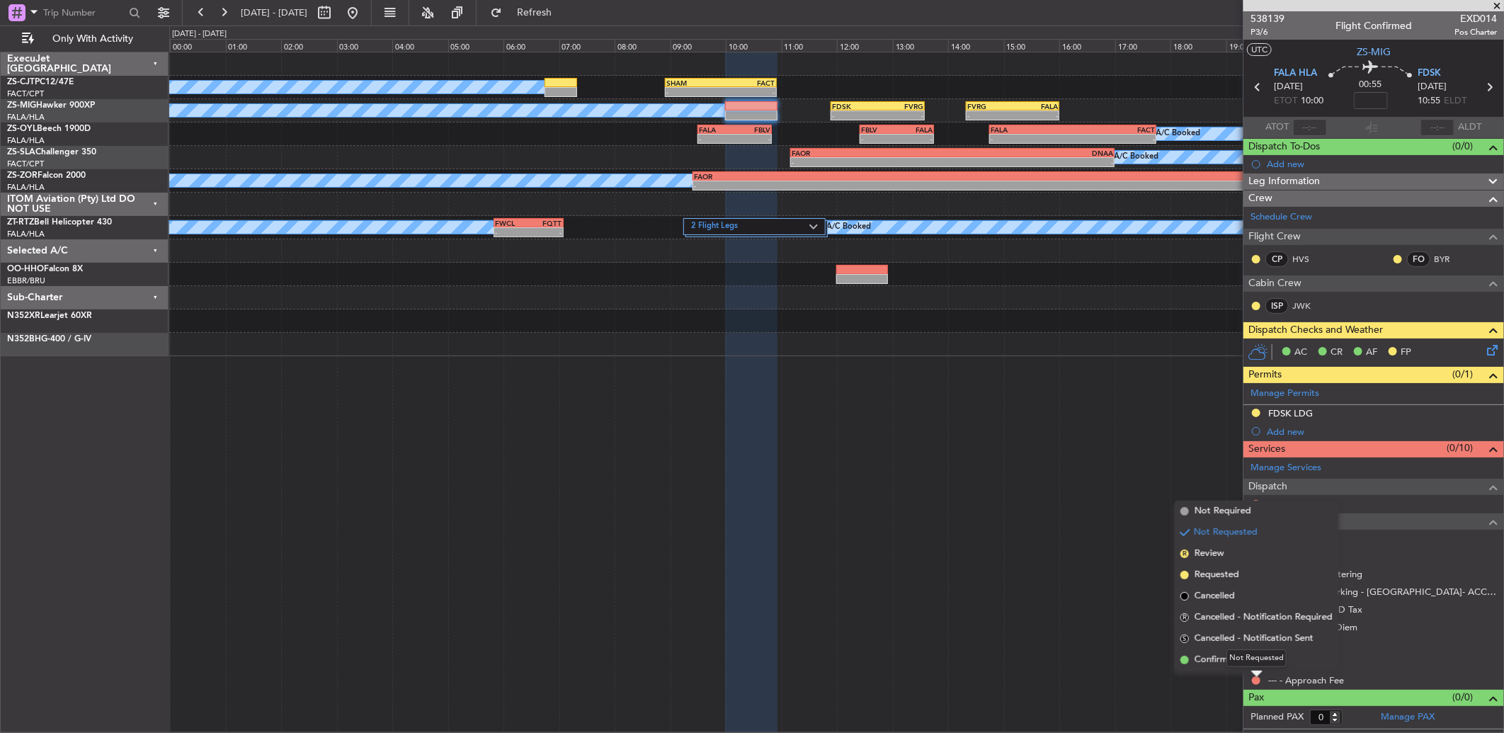
drag, startPoint x: 1213, startPoint y: 653, endPoint x: 1240, endPoint y: 666, distance: 29.8
click at [1214, 656] on span "Confirmed" at bounding box center [1216, 660] width 44 height 14
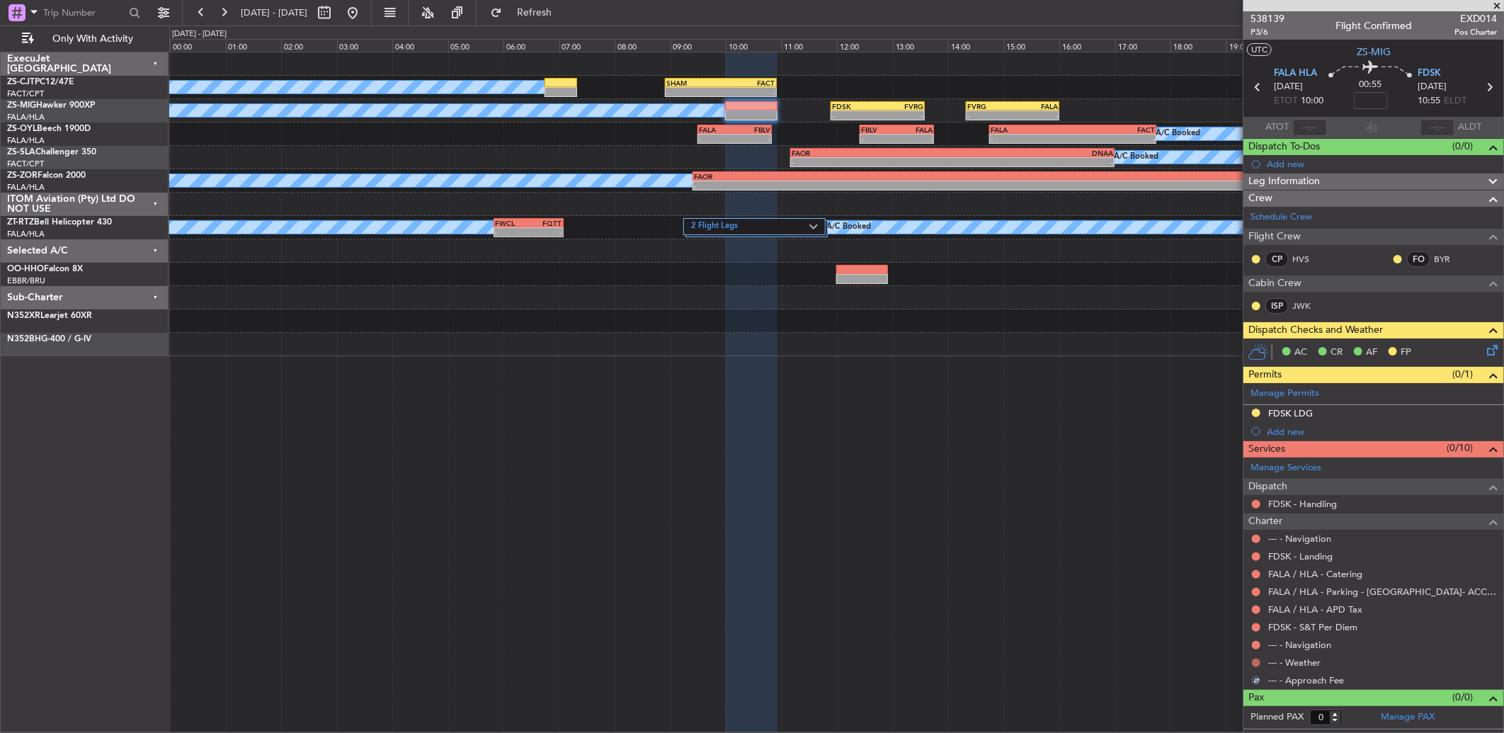
click at [1257, 663] on button at bounding box center [1256, 662] width 8 height 8
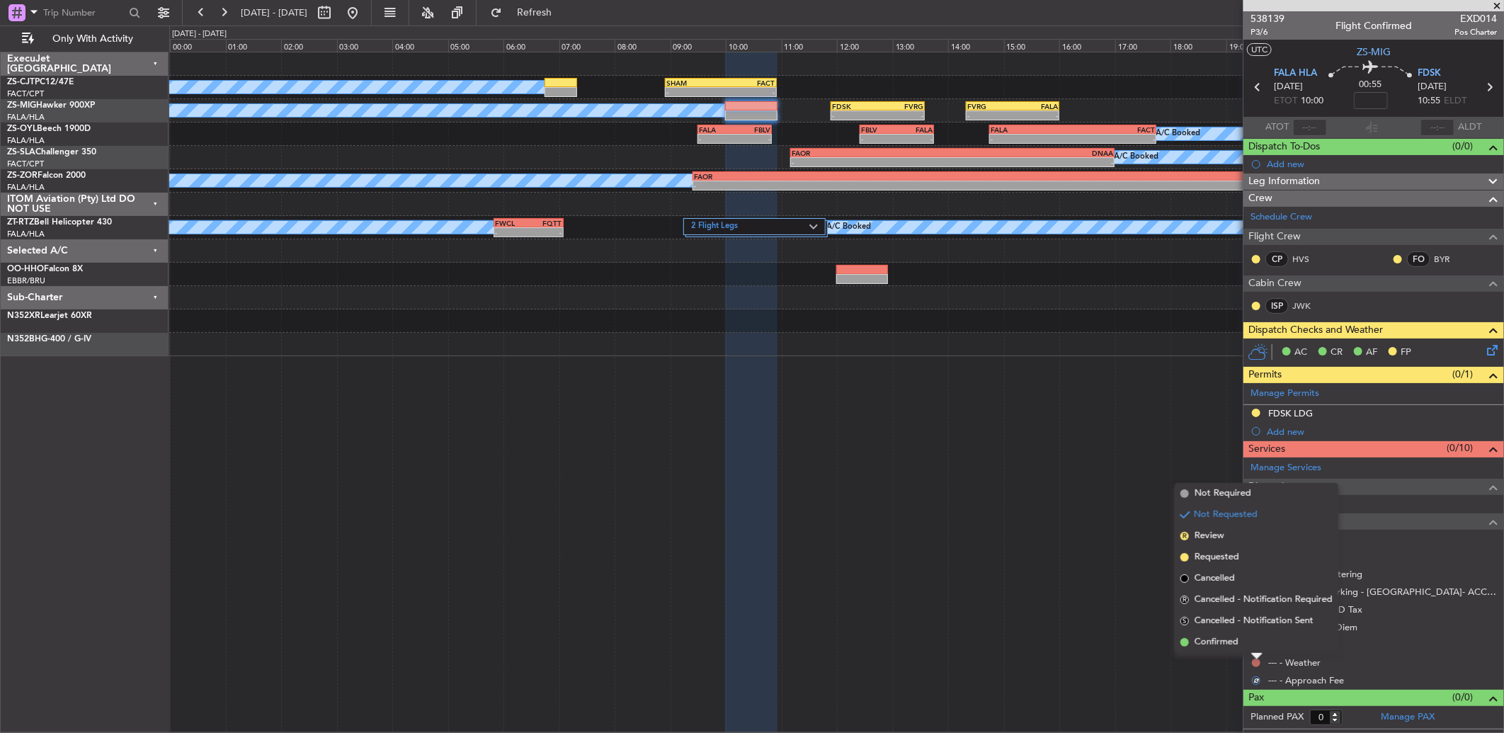
click at [1257, 646] on li "Confirmed" at bounding box center [1256, 641] width 164 height 21
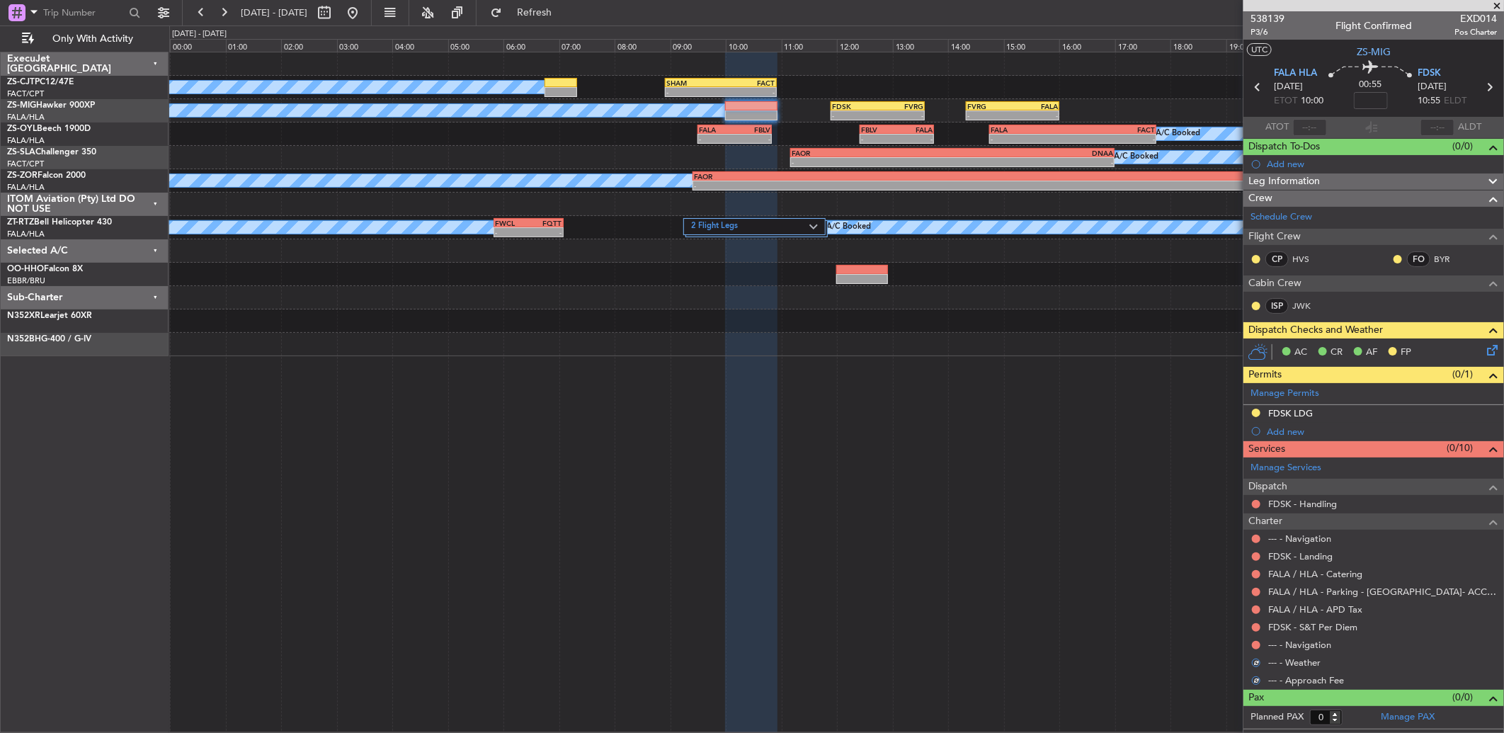
click at [1257, 646] on button at bounding box center [1256, 645] width 8 height 8
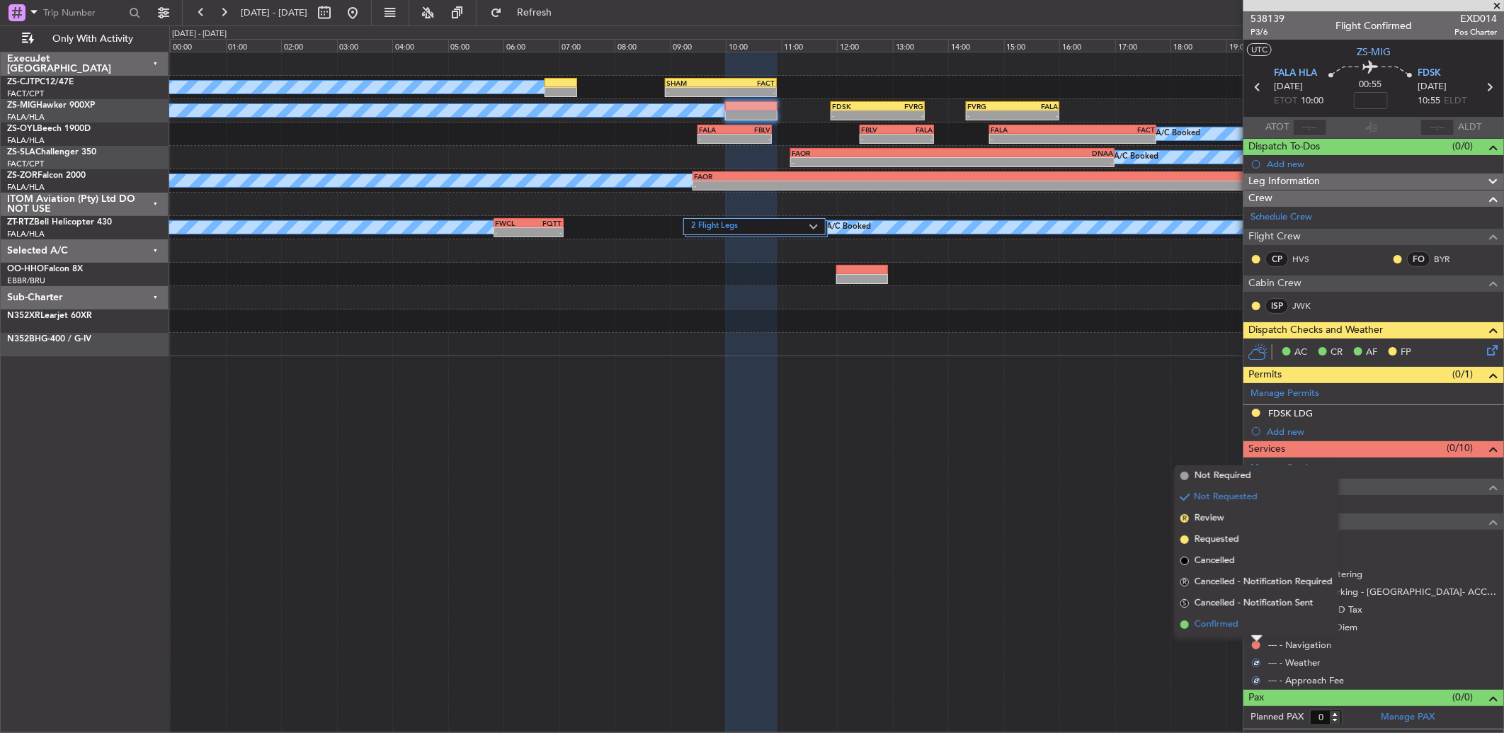
click at [1257, 634] on li "Confirmed" at bounding box center [1256, 624] width 164 height 21
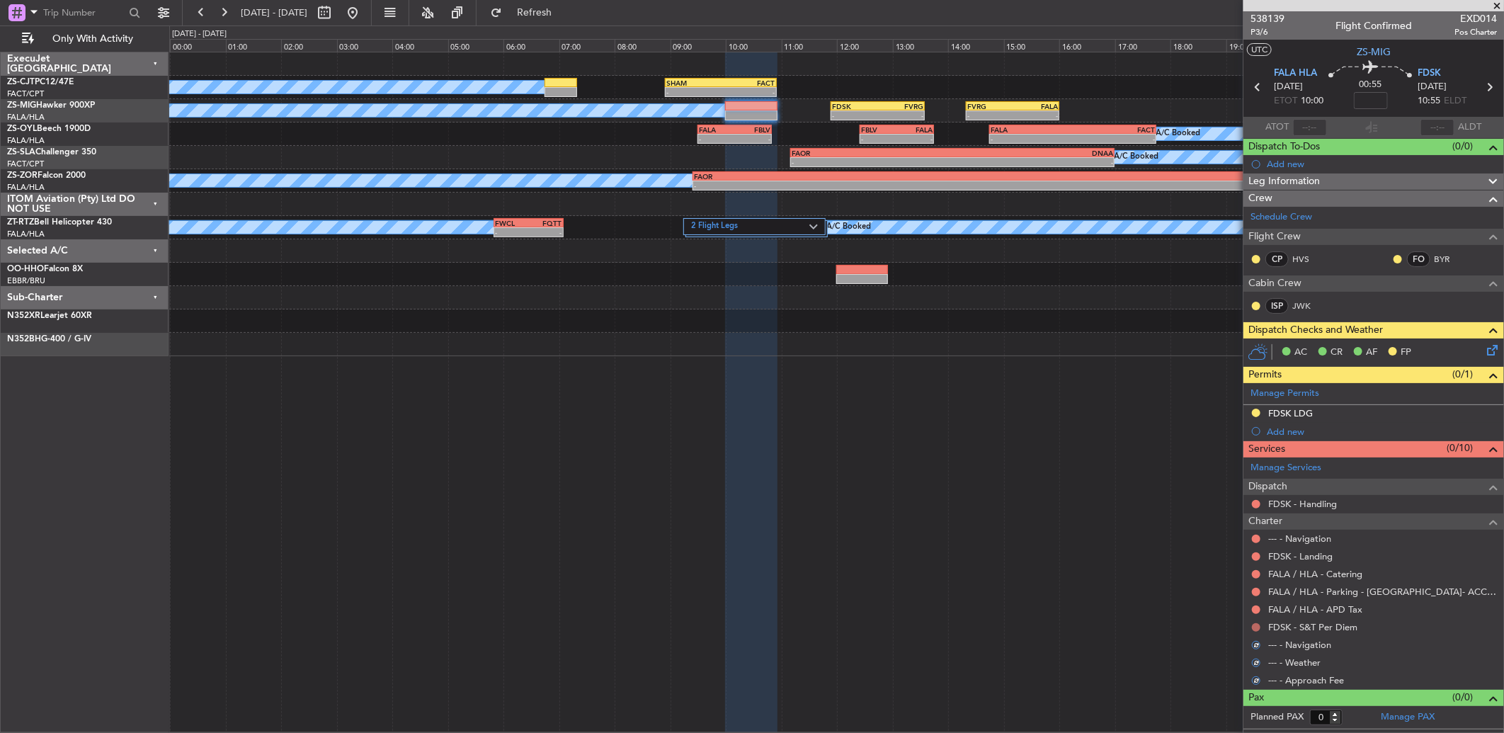
click at [1257, 624] on button at bounding box center [1256, 627] width 8 height 8
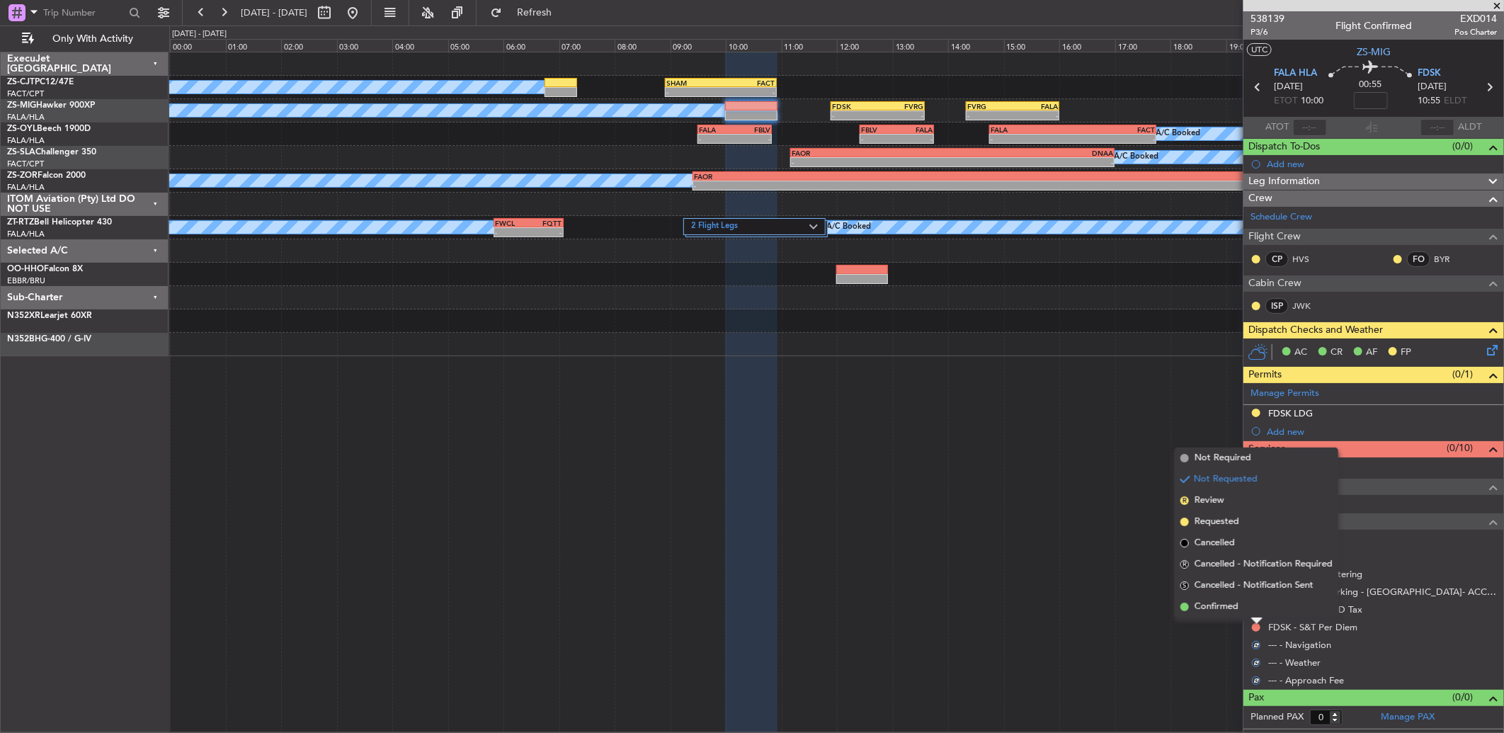
click at [1252, 609] on li "Confirmed" at bounding box center [1256, 606] width 164 height 21
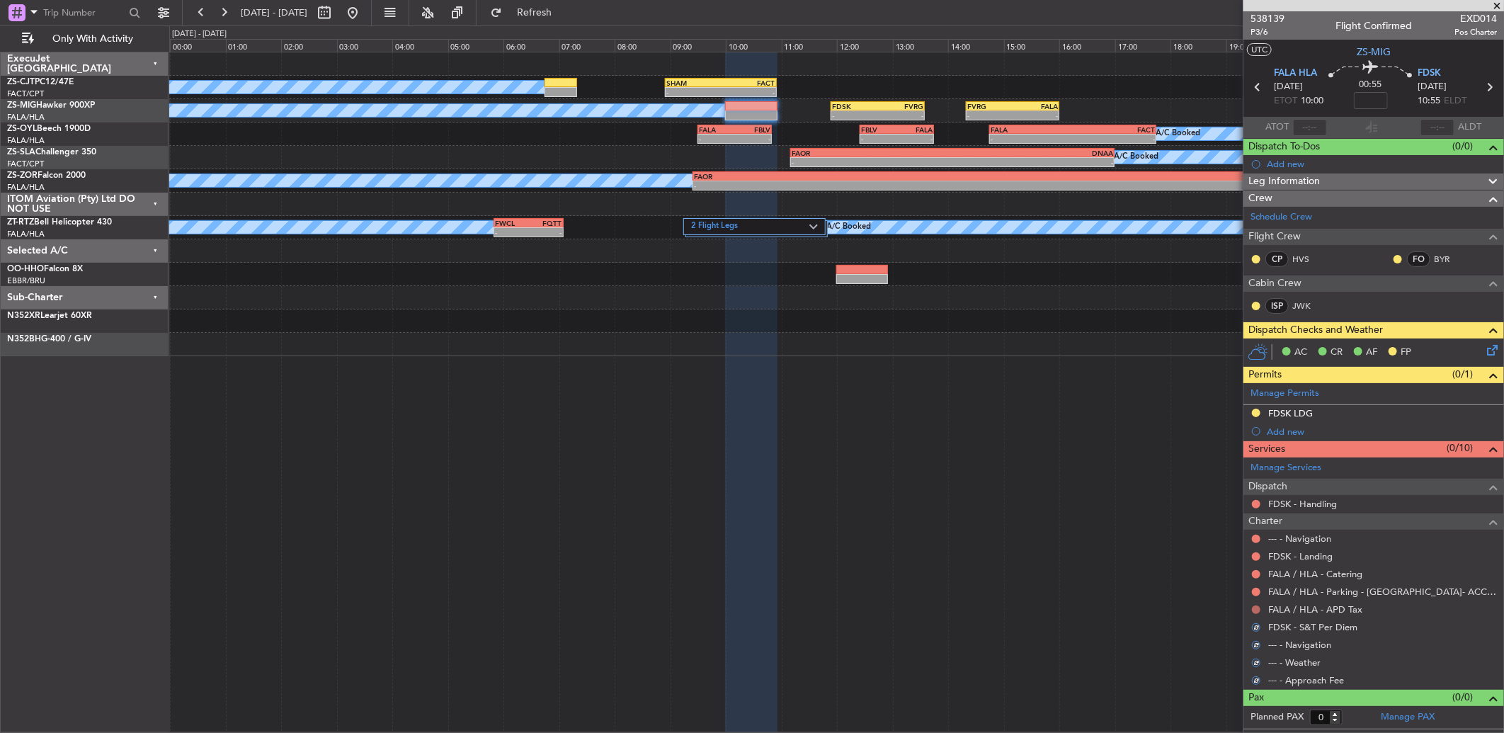
click at [1252, 609] on button at bounding box center [1256, 609] width 8 height 8
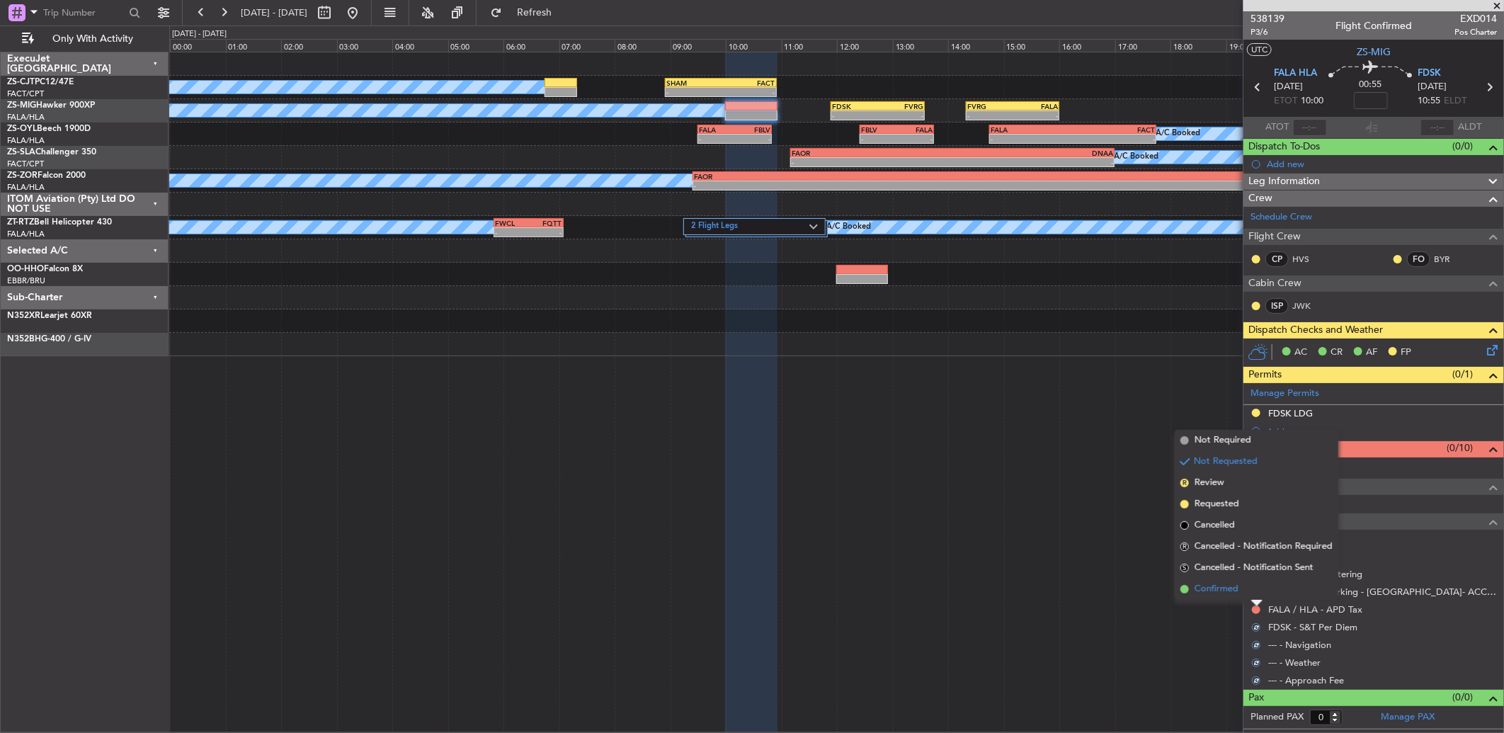
click at [1250, 595] on li "Confirmed" at bounding box center [1256, 588] width 164 height 21
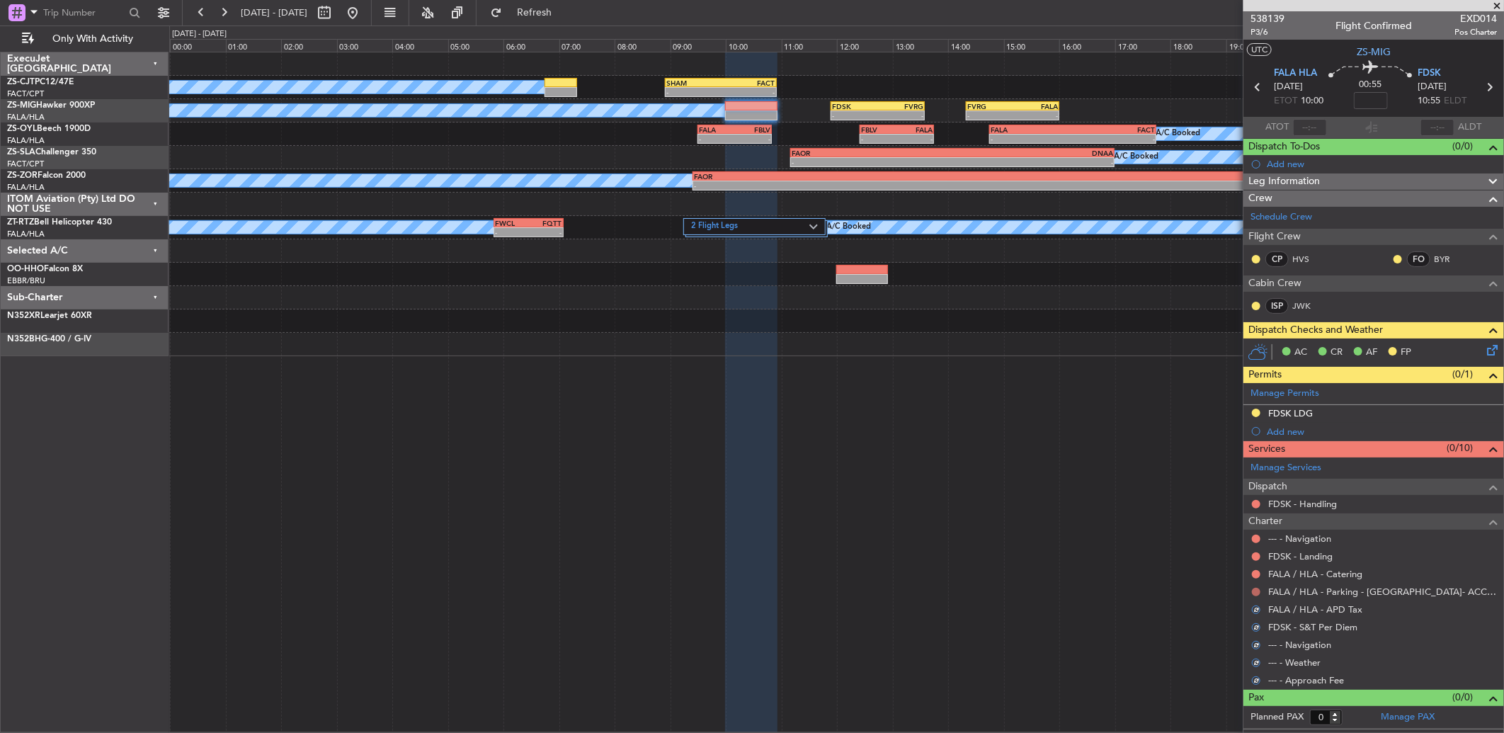
click at [1252, 591] on button at bounding box center [1256, 592] width 8 height 8
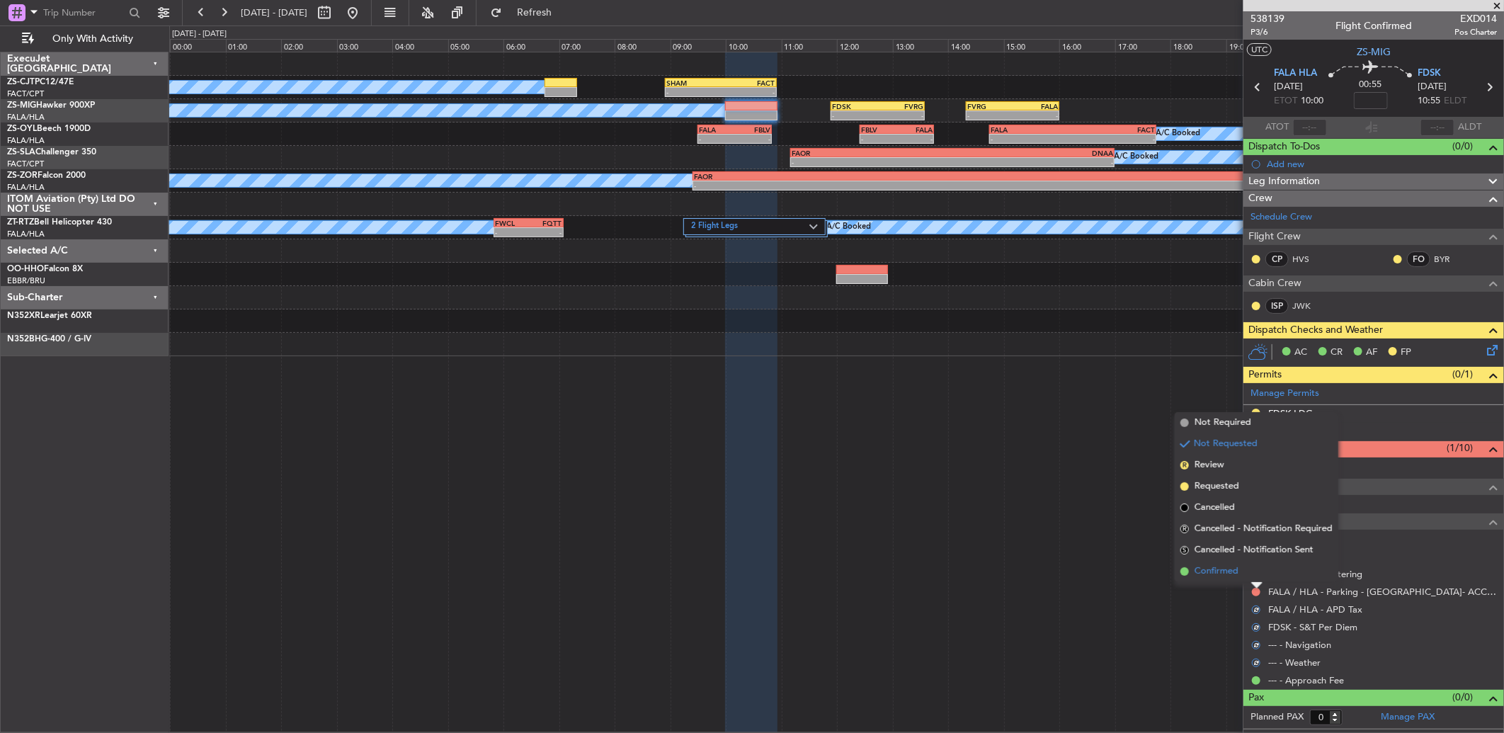
click at [1252, 579] on li "Confirmed" at bounding box center [1256, 571] width 164 height 21
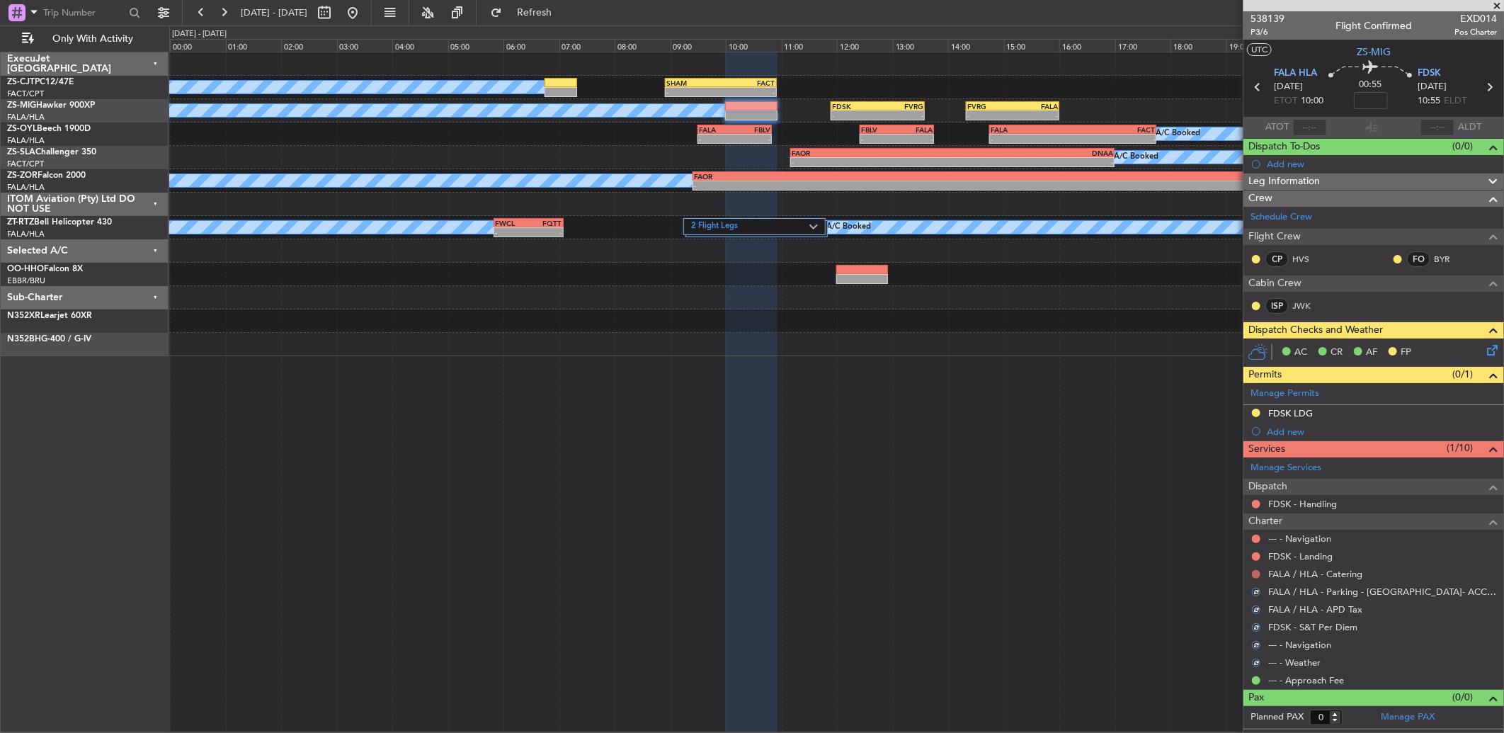
click at [1259, 574] on button at bounding box center [1256, 574] width 8 height 8
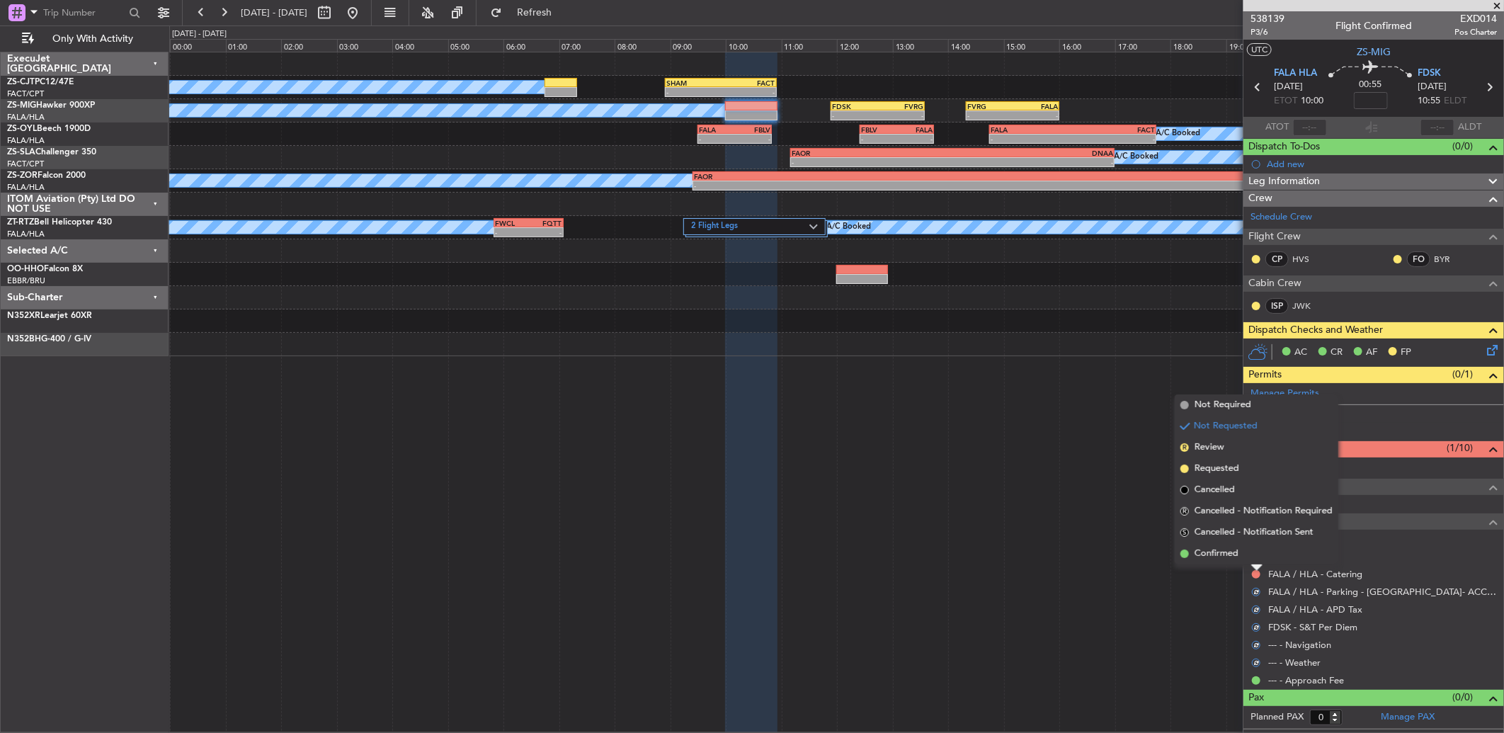
click at [1248, 560] on li "Confirmed" at bounding box center [1256, 553] width 164 height 21
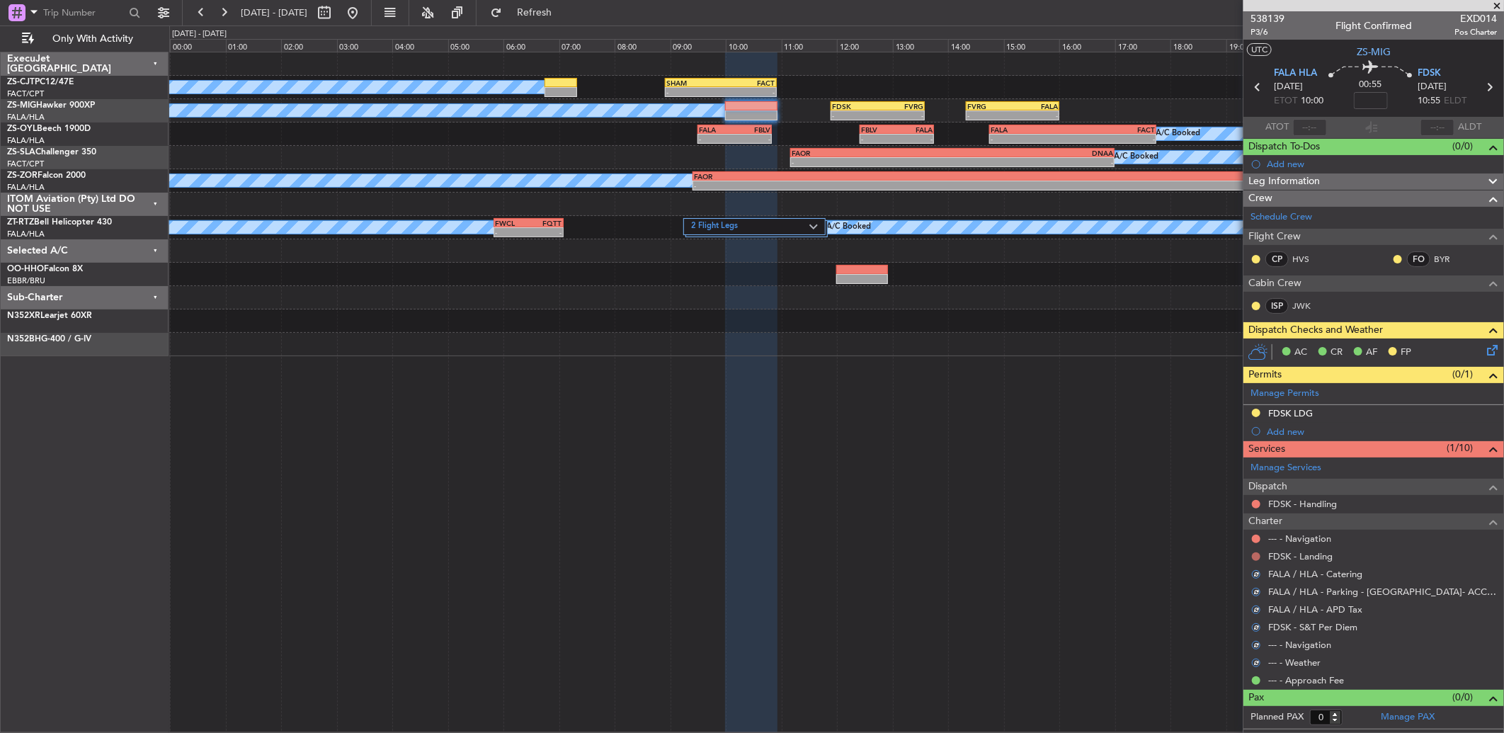
click at [1252, 555] on button at bounding box center [1256, 556] width 8 height 8
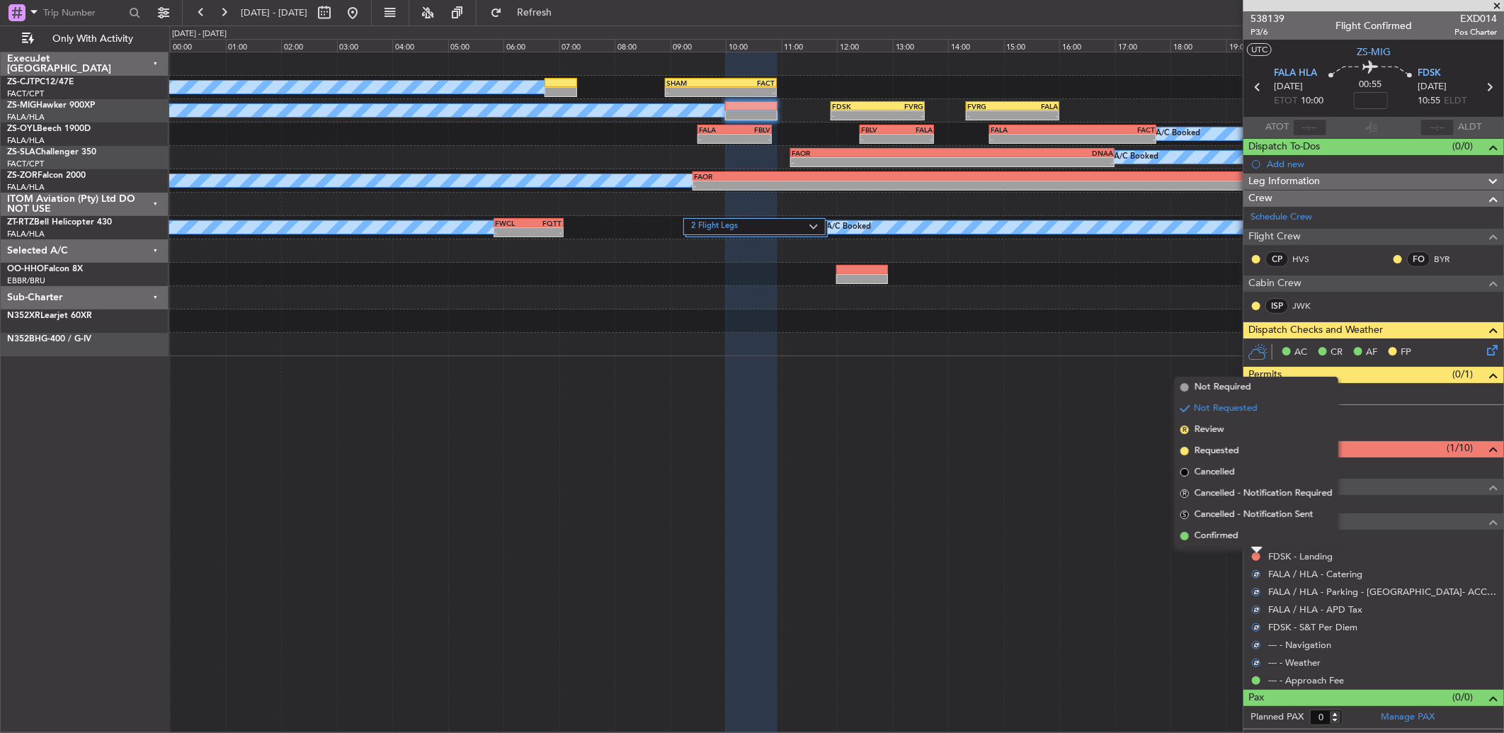
click at [1254, 546] on ngb-popover-window "Not Required Not Requested R Review Requested Cancelled R Cancelled - Notificat…" at bounding box center [1256, 462] width 164 height 170
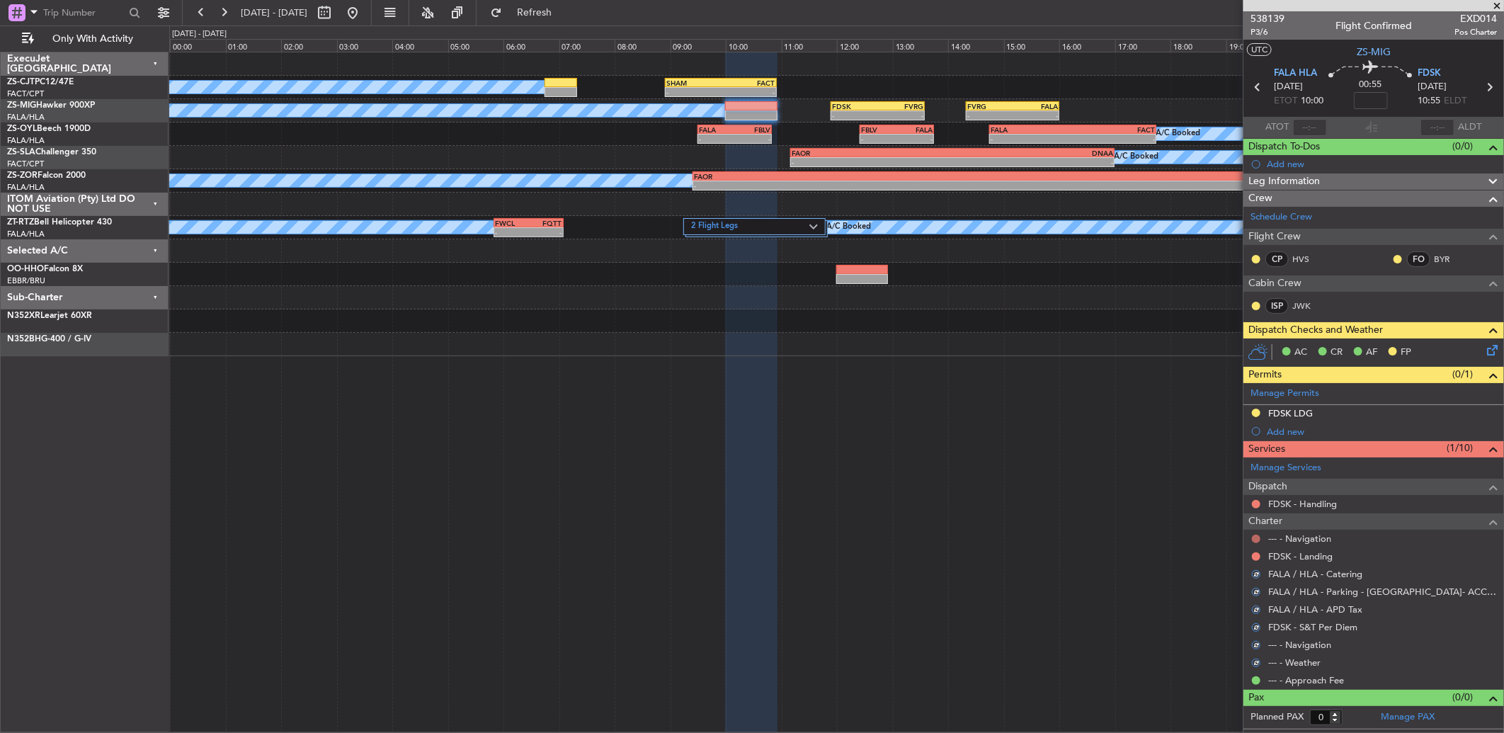
click at [1256, 539] on button at bounding box center [1256, 538] width 8 height 8
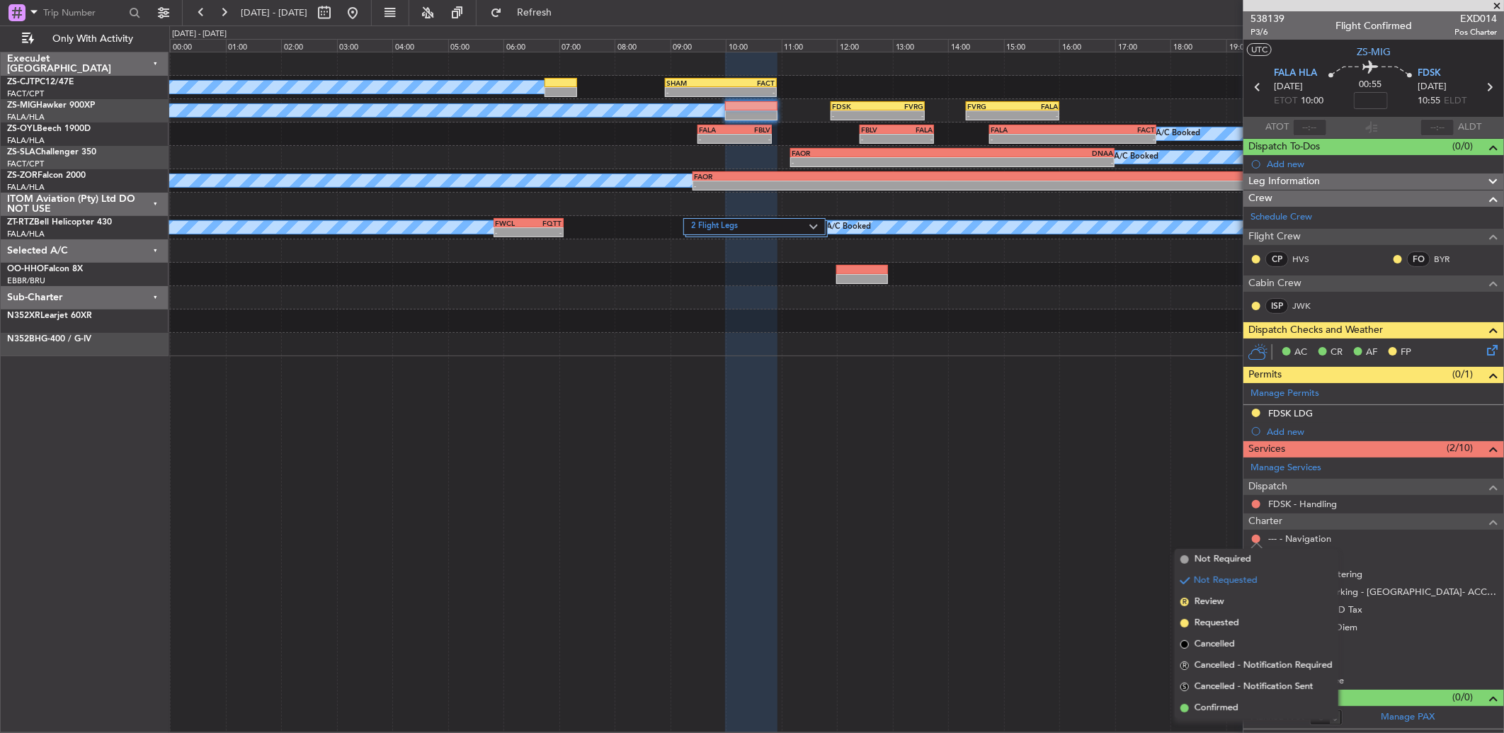
drag, startPoint x: 1254, startPoint y: 701, endPoint x: 1267, endPoint y: 585, distance: 116.2
click at [1254, 699] on li "Confirmed" at bounding box center [1256, 707] width 164 height 21
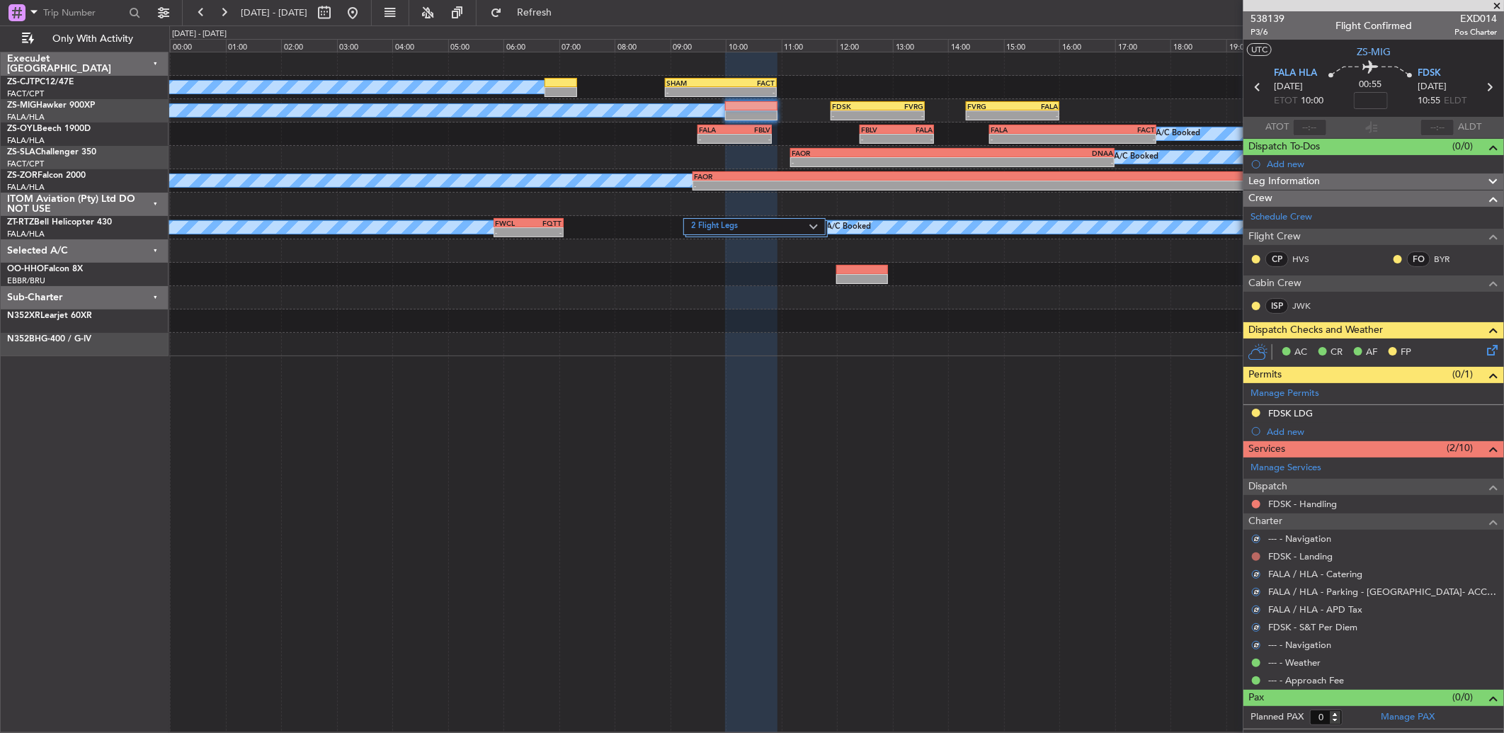
click at [1257, 554] on button at bounding box center [1256, 556] width 8 height 8
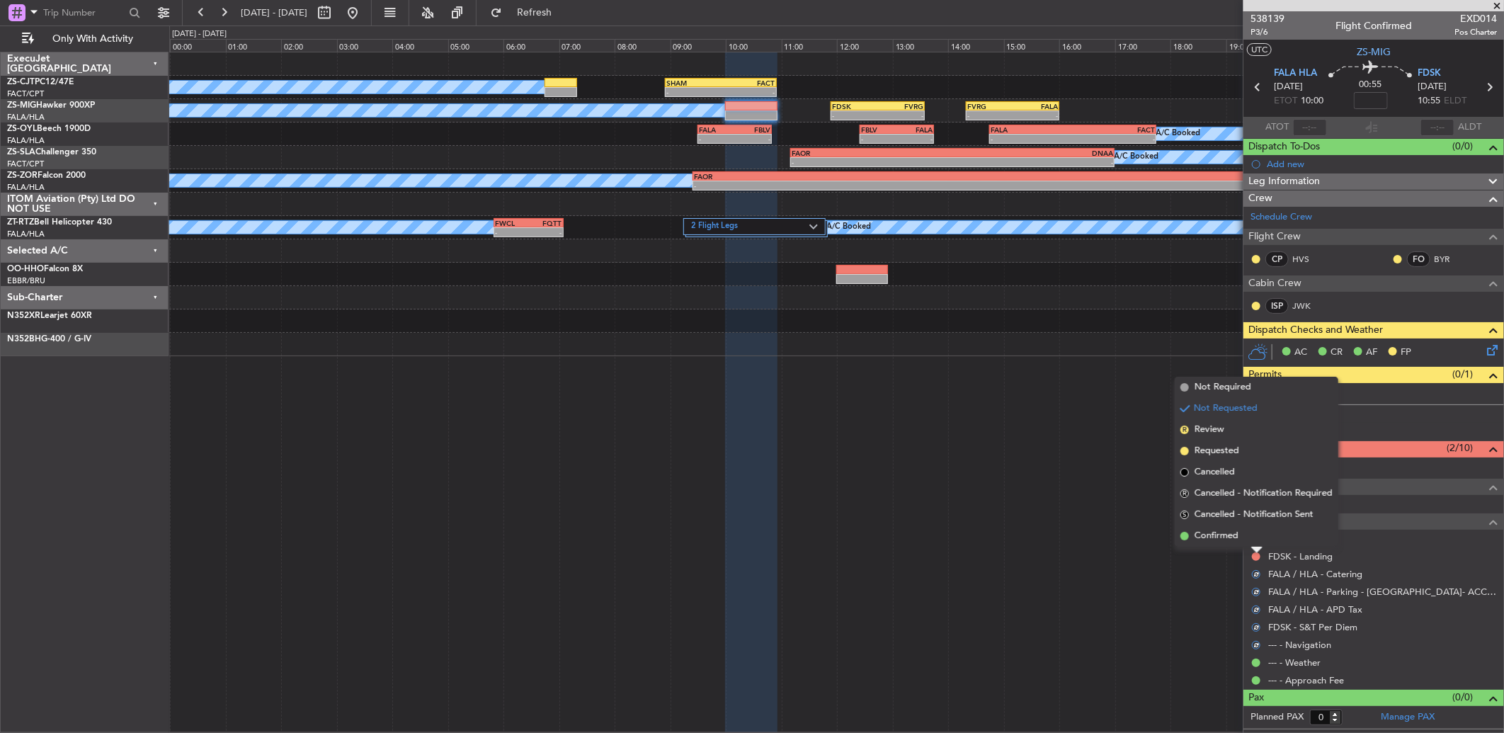
click at [1257, 540] on li "Confirmed" at bounding box center [1256, 535] width 164 height 21
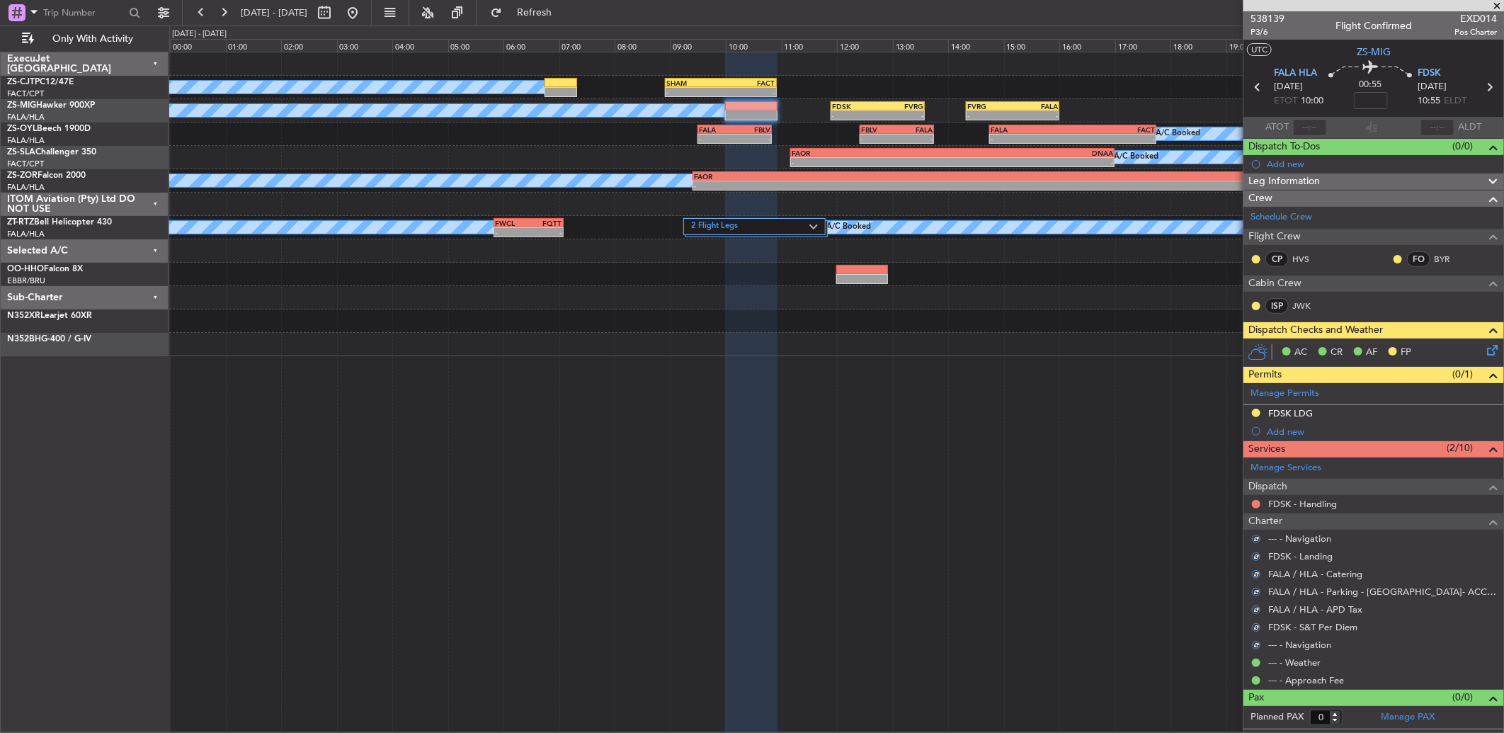
click at [1252, 510] on body "05 Oct 2025 - 06 Oct 2025 Refresh Quick Links Only With Activity A/C Booked - -…" at bounding box center [752, 366] width 1504 height 733
click at [1254, 501] on button at bounding box center [1256, 504] width 8 height 8
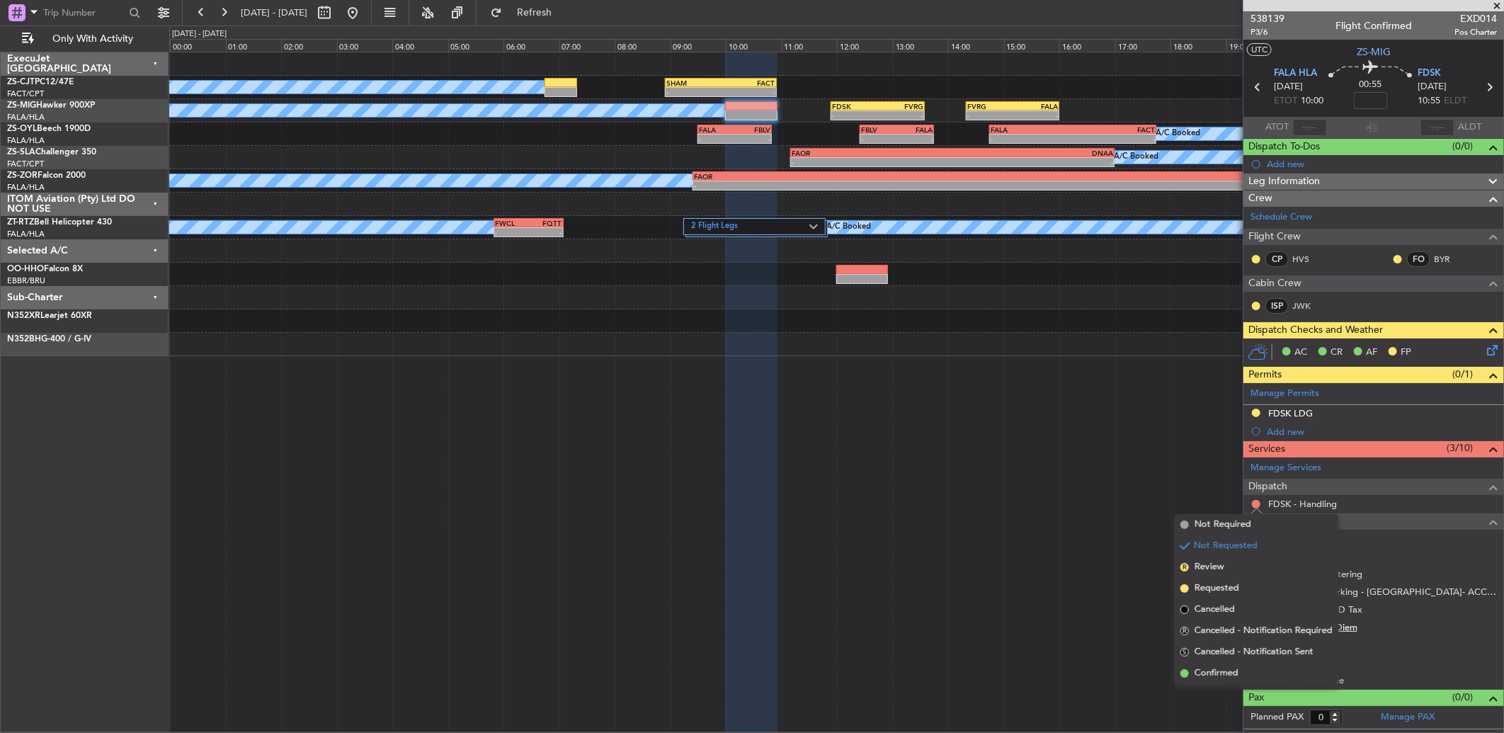
click at [1249, 671] on li "Confirmed" at bounding box center [1256, 673] width 164 height 21
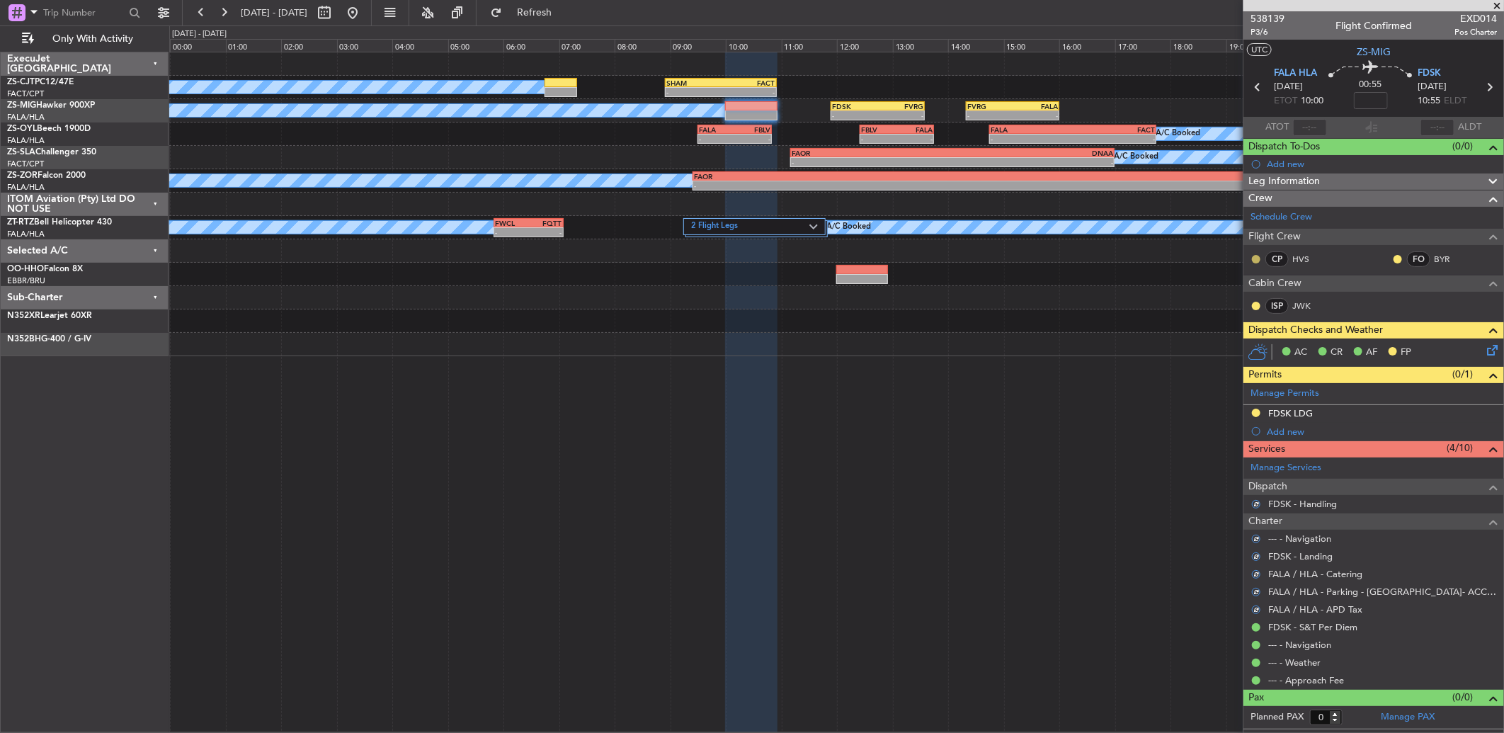
click at [1258, 257] on button at bounding box center [1256, 259] width 8 height 8
click at [1274, 294] on span "Acknowledged" at bounding box center [1259, 300] width 62 height 14
click at [1395, 257] on button at bounding box center [1397, 259] width 8 height 8
click at [1366, 296] on li "Acknowledged" at bounding box center [1397, 300] width 95 height 21
click at [1257, 305] on button at bounding box center [1256, 306] width 8 height 8
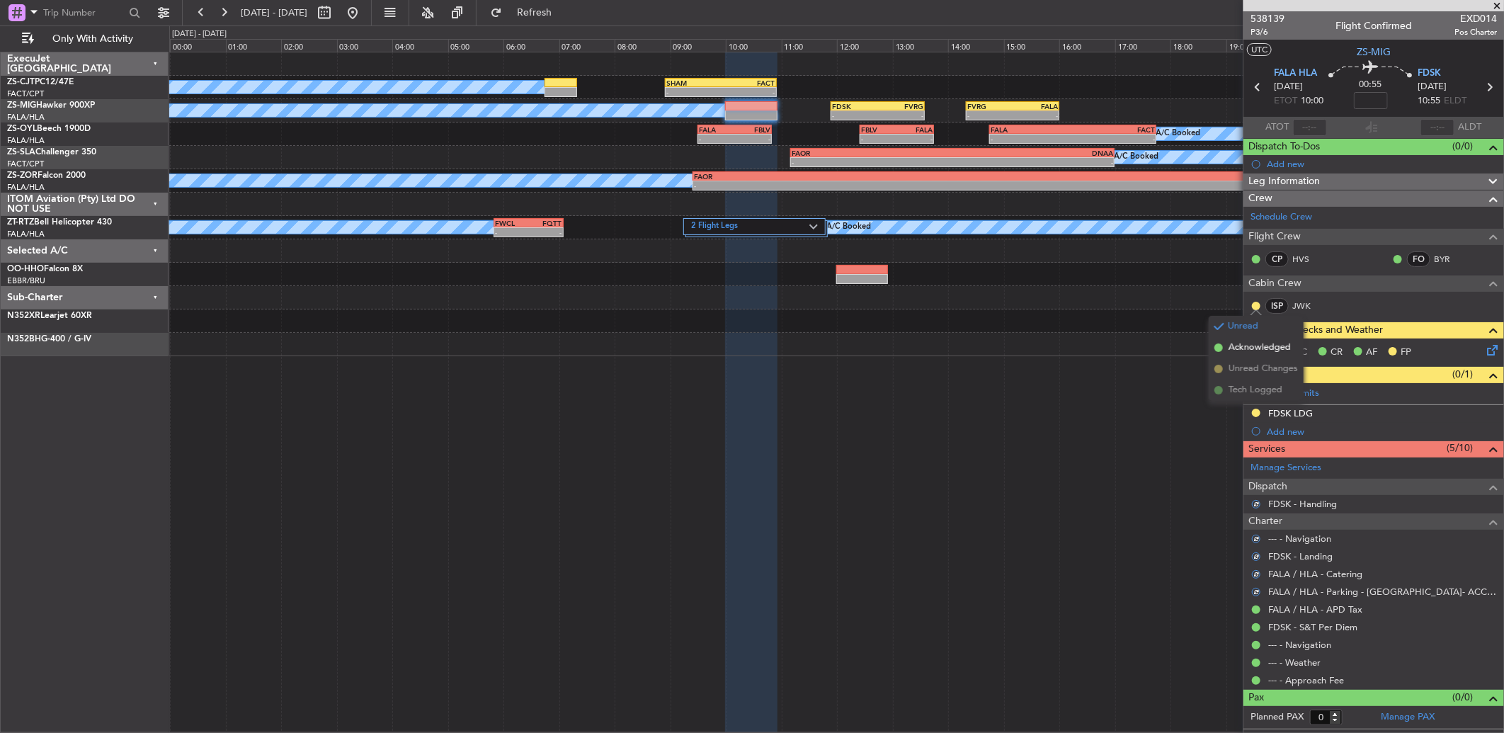
click at [1257, 338] on li "Acknowledged" at bounding box center [1255, 347] width 95 height 21
click at [1494, 344] on icon at bounding box center [1489, 347] width 11 height 11
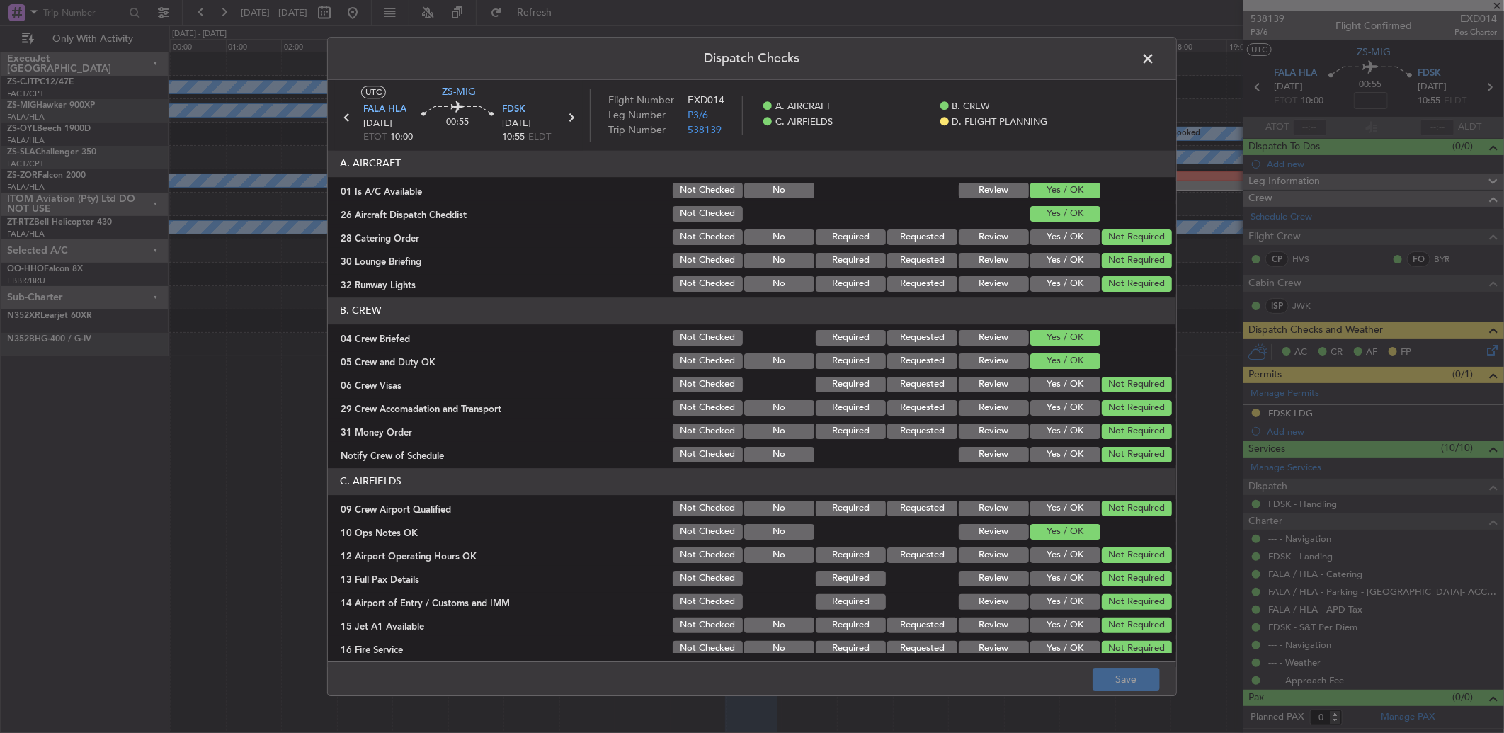
drag, startPoint x: 990, startPoint y: 263, endPoint x: 1007, endPoint y: 303, distance: 43.4
click at [990, 263] on button "Review" at bounding box center [993, 261] width 70 height 16
click at [1007, 303] on header "B. CREW" at bounding box center [752, 310] width 848 height 27
click at [1007, 283] on button "Review" at bounding box center [993, 284] width 70 height 16
click at [978, 333] on button "Review" at bounding box center [993, 338] width 70 height 16
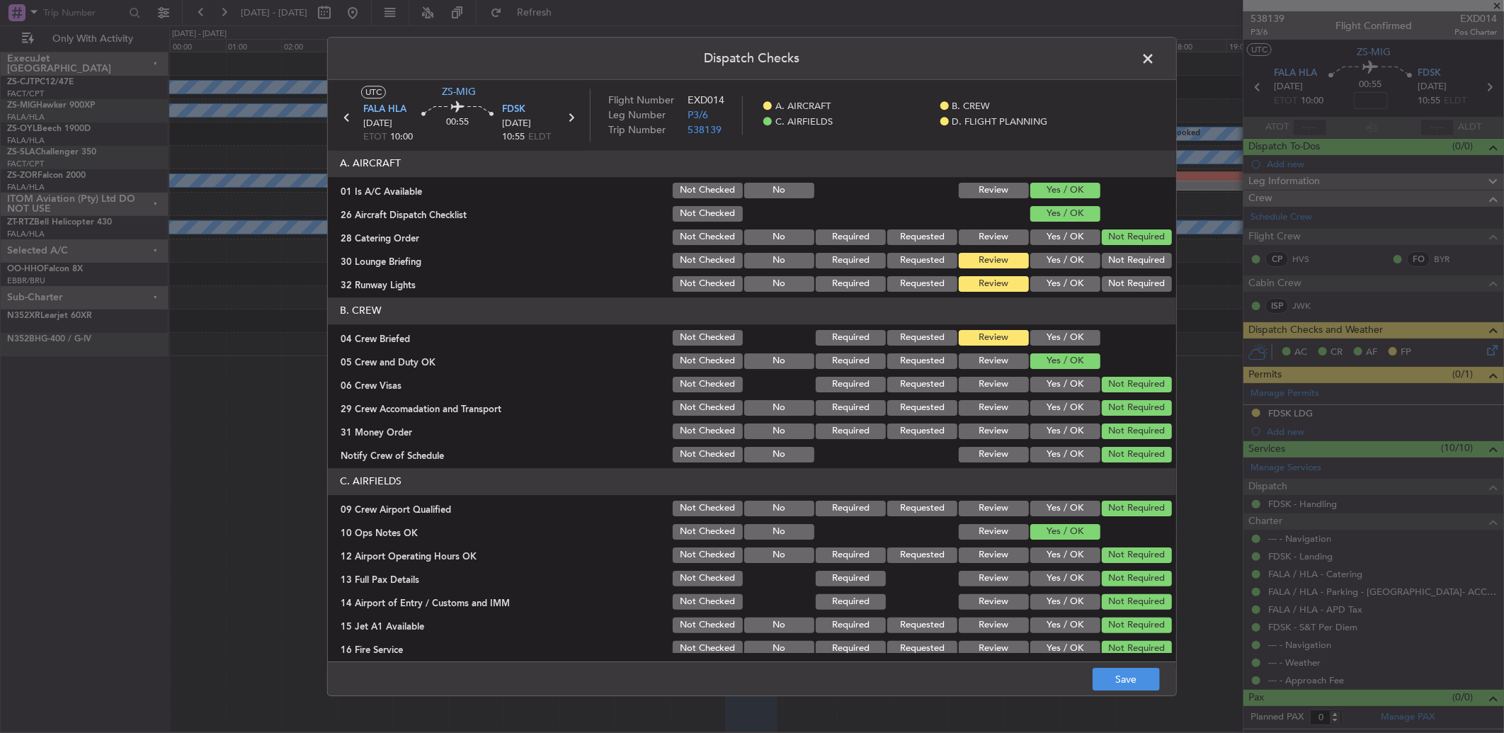
click at [1001, 430] on button "Review" at bounding box center [993, 431] width 70 height 16
click at [1065, 451] on button "Yes / OK" at bounding box center [1065, 455] width 70 height 16
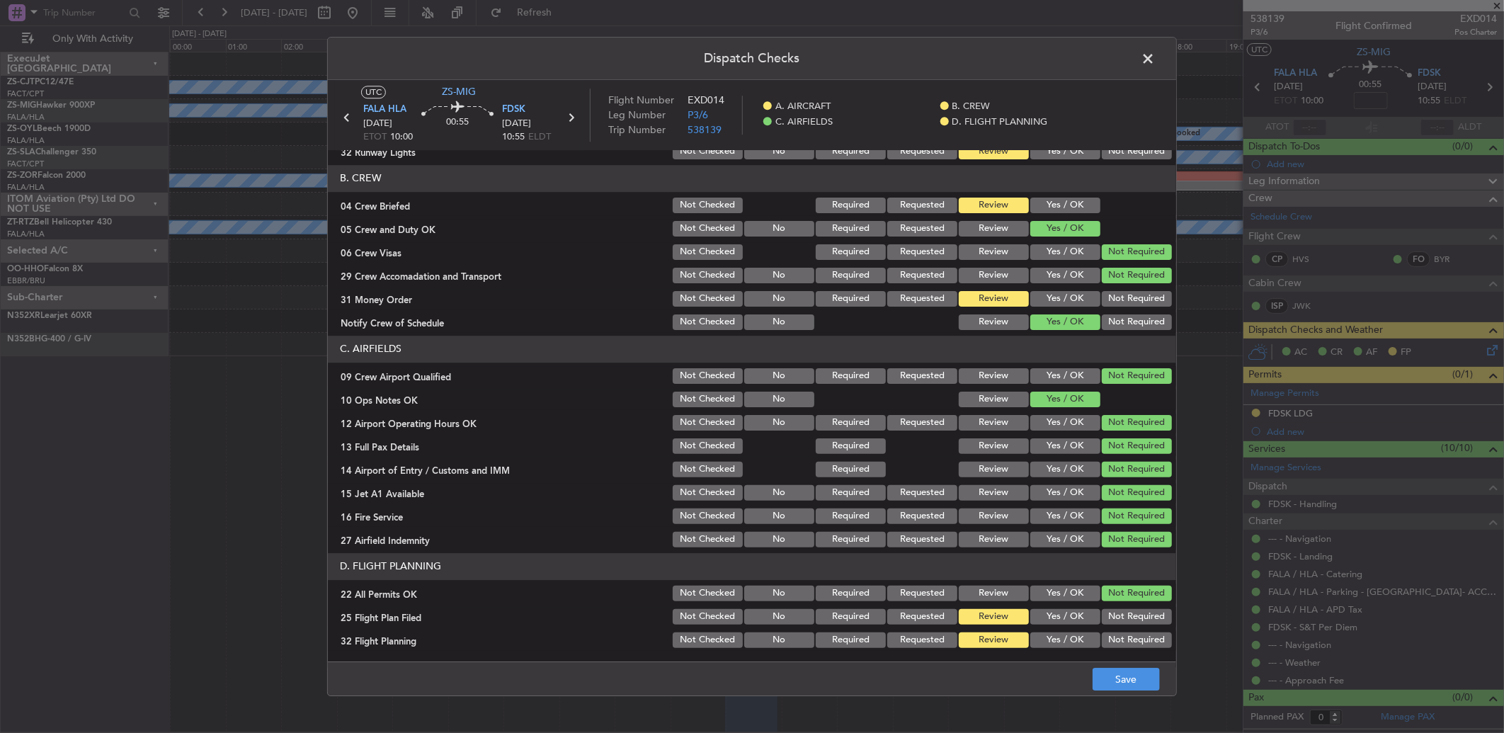
click at [1050, 373] on button "Yes / OK" at bounding box center [1065, 376] width 70 height 16
drag, startPoint x: 1046, startPoint y: 422, endPoint x: 1055, endPoint y: 442, distance: 21.9
click at [1046, 423] on button "Yes / OK" at bounding box center [1065, 423] width 70 height 16
drag, startPoint x: 1053, startPoint y: 442, endPoint x: 1055, endPoint y: 451, distance: 8.8
click at [1053, 444] on button "Yes / OK" at bounding box center [1065, 446] width 70 height 16
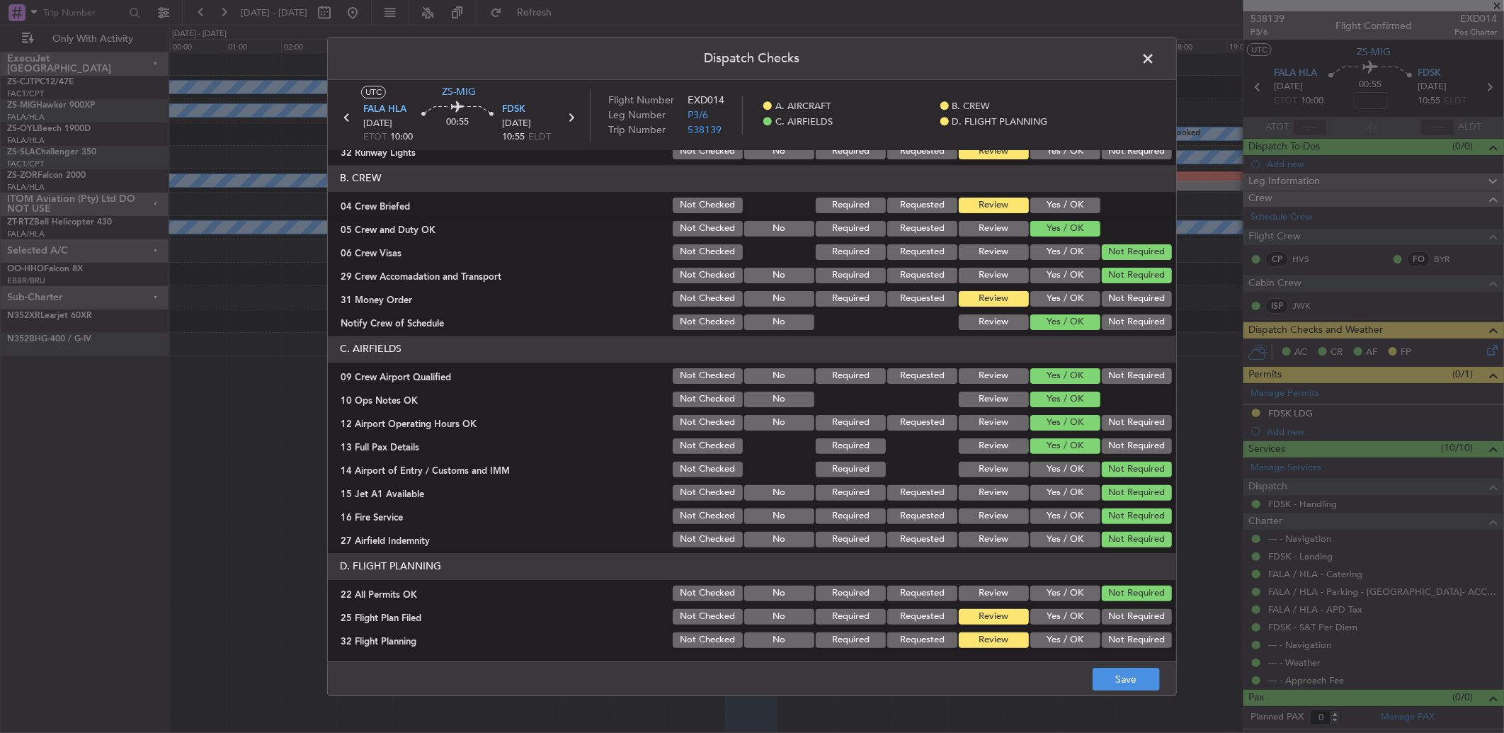
click at [1053, 469] on button "Yes / OK" at bounding box center [1065, 470] width 70 height 16
click at [1051, 493] on button "Yes / OK" at bounding box center [1065, 493] width 70 height 16
click at [1155, 59] on span at bounding box center [1155, 62] width 0 height 28
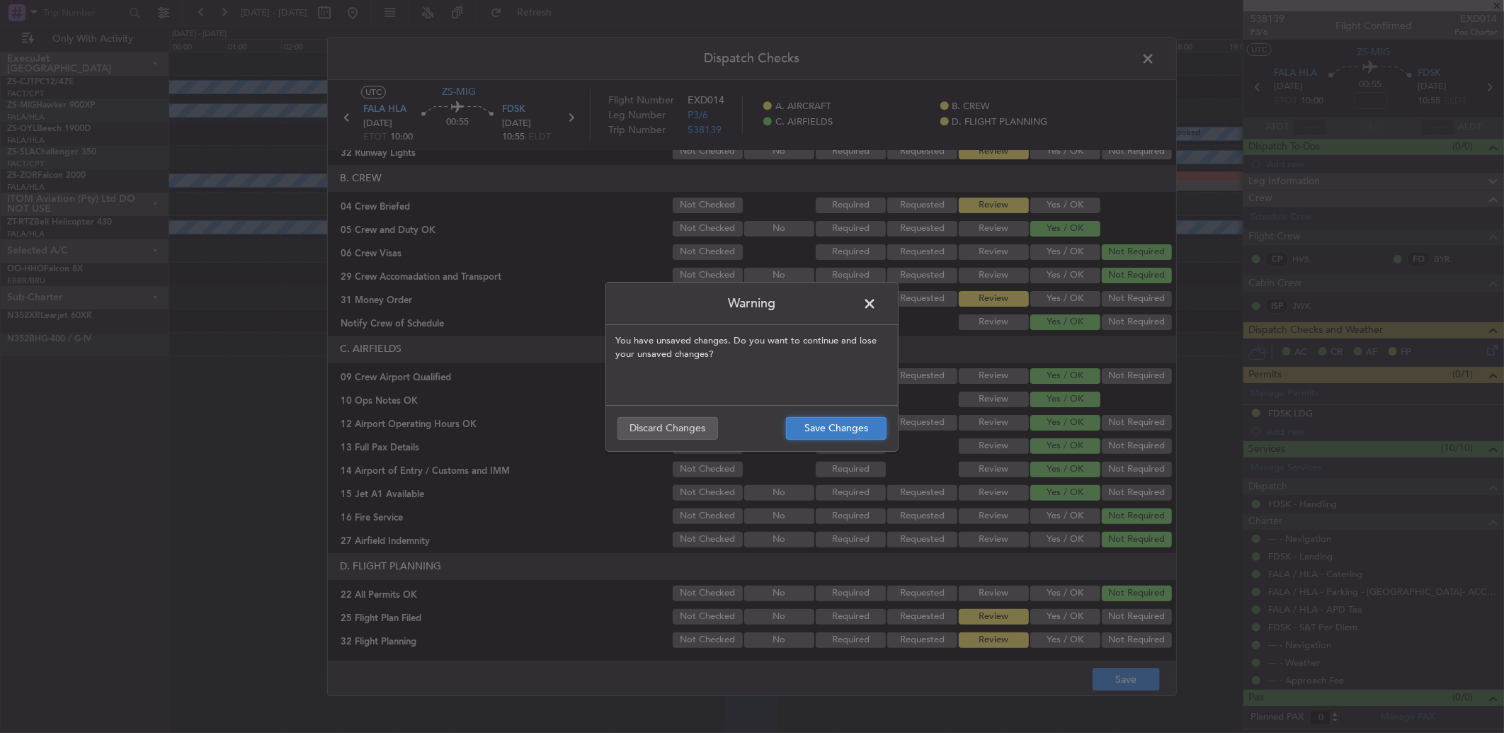
click at [850, 426] on button "Save Changes" at bounding box center [836, 428] width 101 height 23
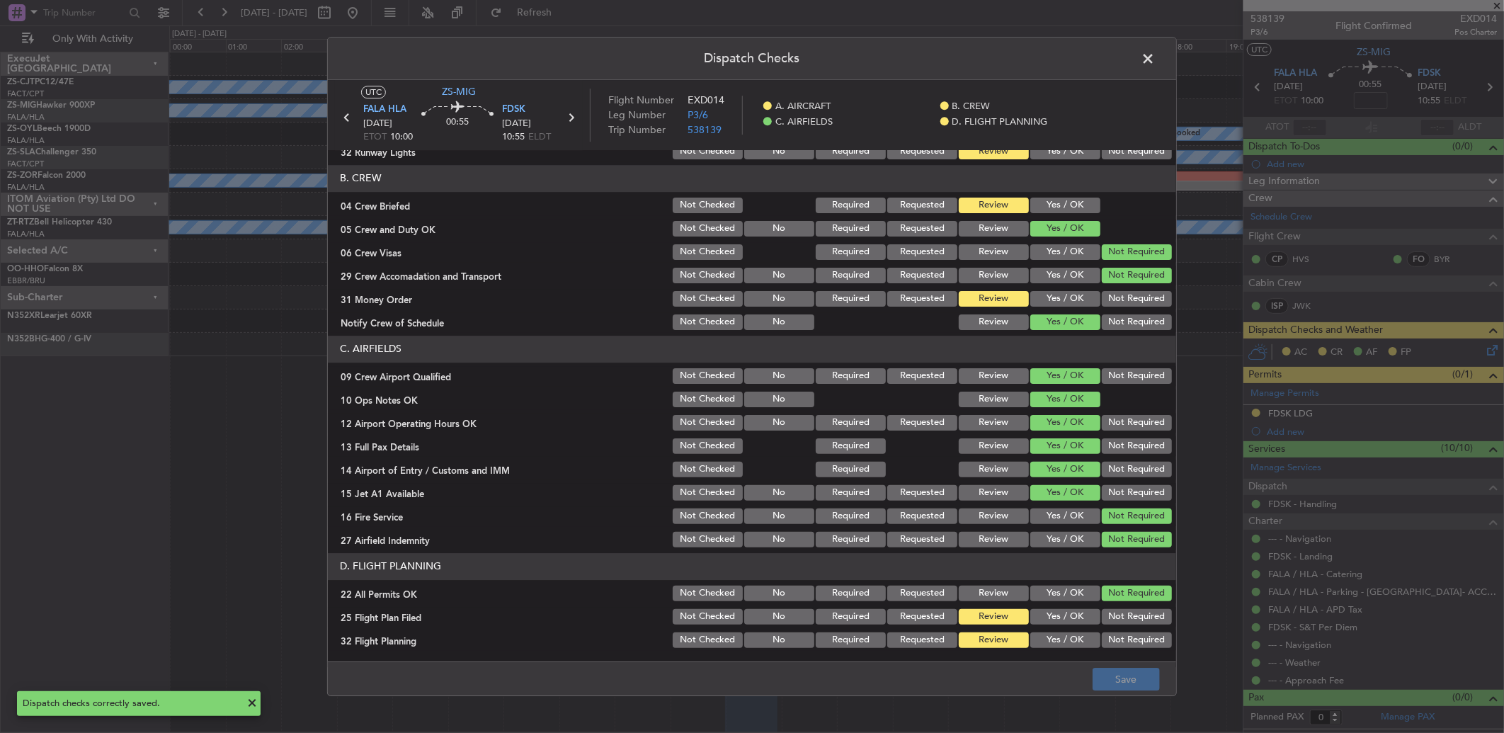
click at [1155, 59] on span at bounding box center [1155, 62] width 0 height 28
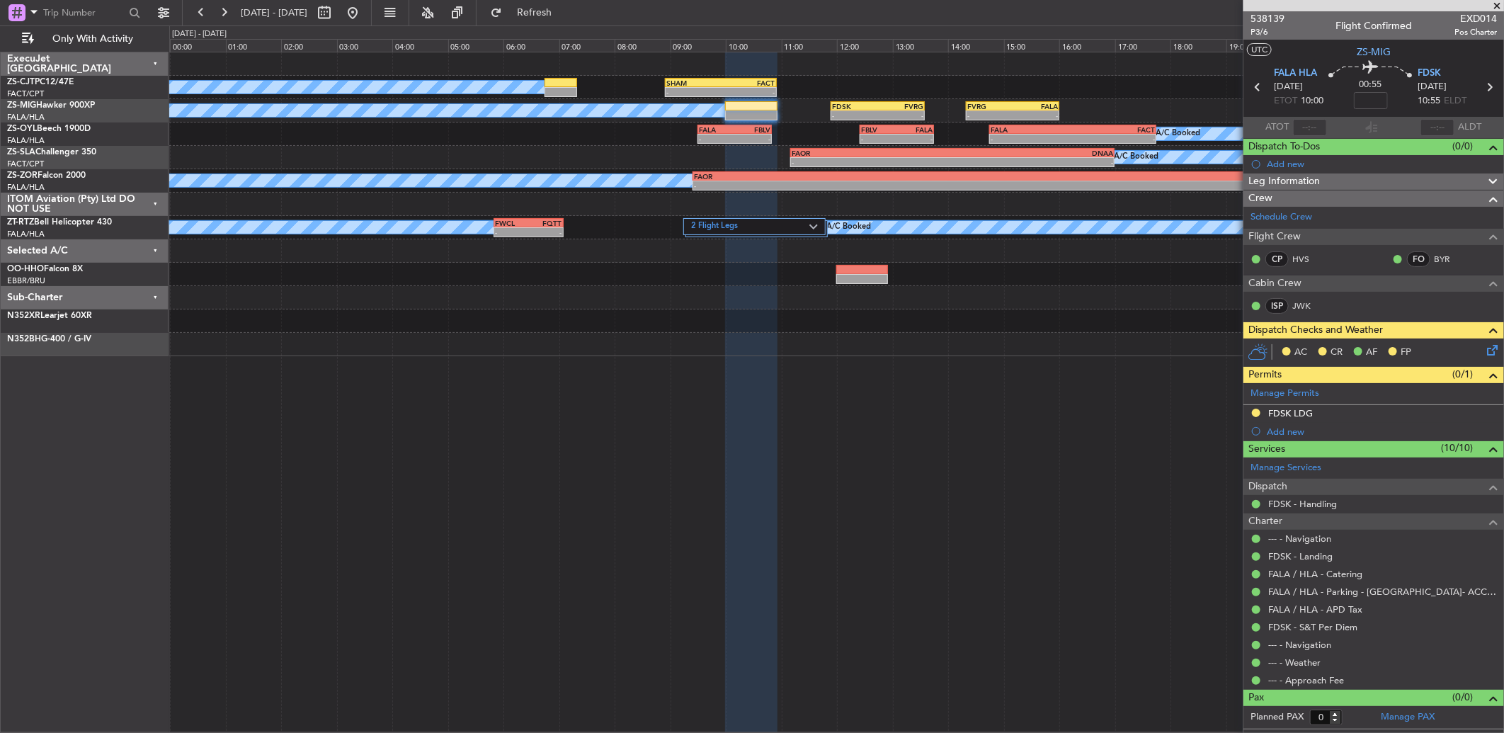
click at [1494, 349] on icon at bounding box center [1489, 347] width 11 height 11
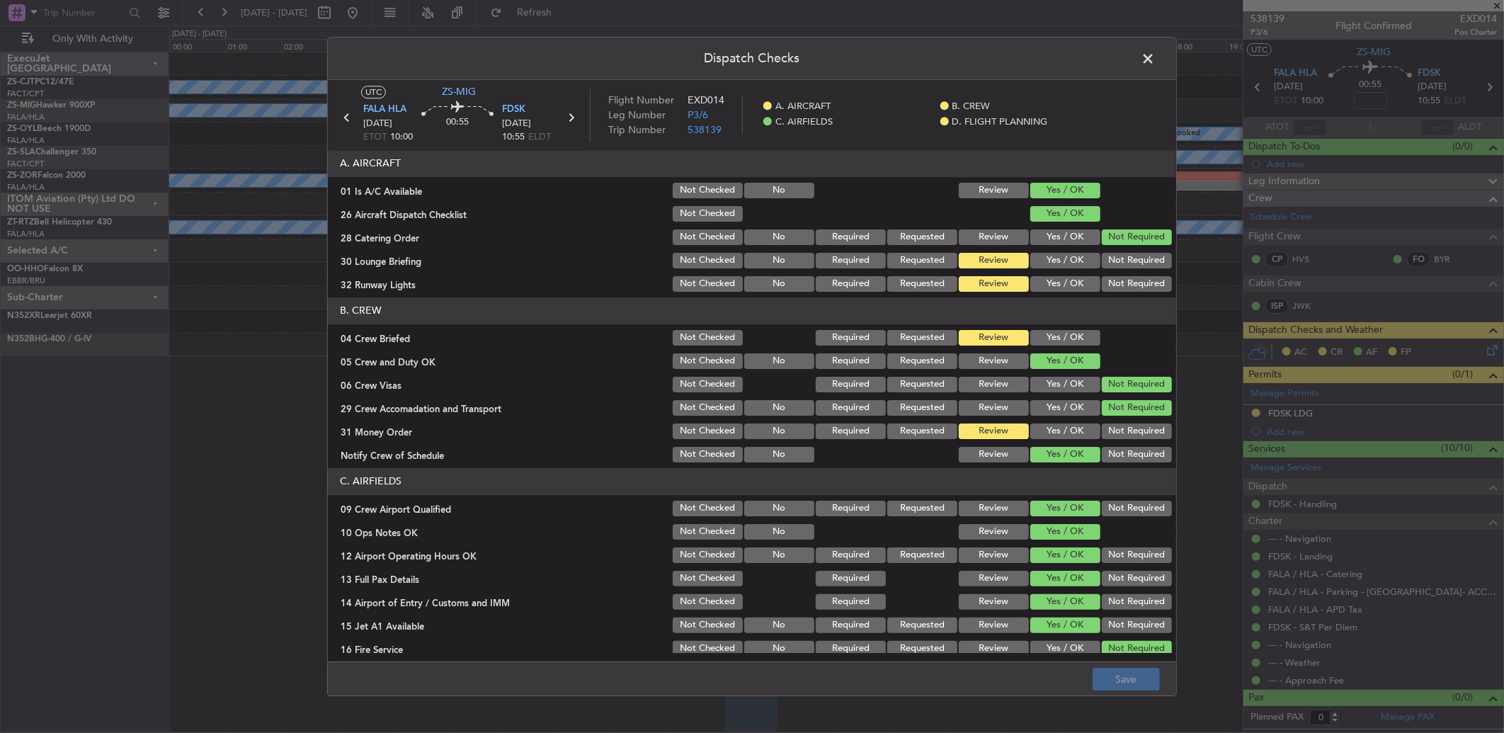
click at [1144, 72] on div "Dispatch Checks UTC ZS-MIG FALA HLA 05/10/2025 ETOT 10:00 00:55 FDSK 05/10/2025…" at bounding box center [751, 367] width 849 height 660
drag, startPoint x: 1037, startPoint y: 261, endPoint x: 1048, endPoint y: 280, distance: 22.5
click at [1039, 263] on button "Yes / OK" at bounding box center [1065, 261] width 70 height 16
click at [1048, 281] on button "Yes / OK" at bounding box center [1065, 284] width 70 height 16
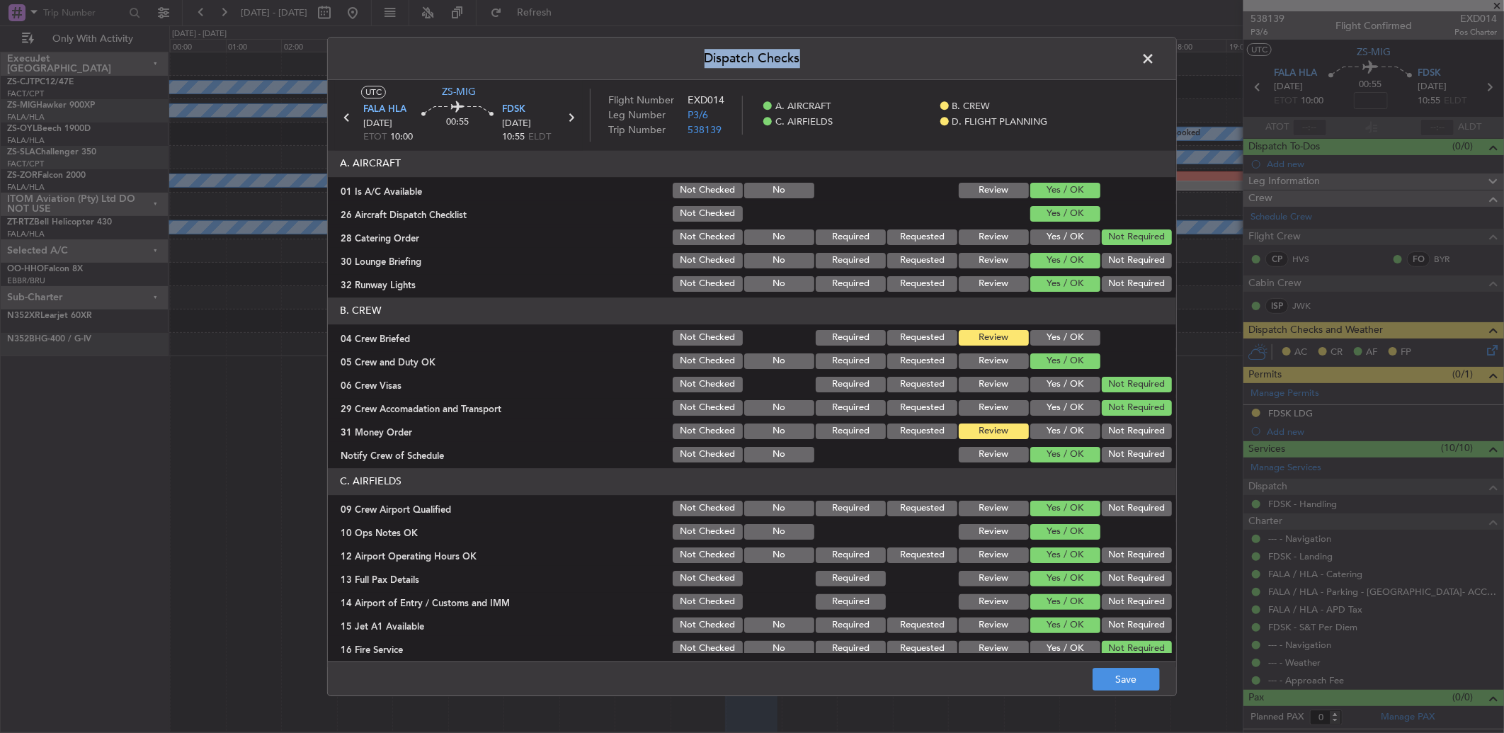
click at [1155, 59] on span at bounding box center [1155, 62] width 0 height 28
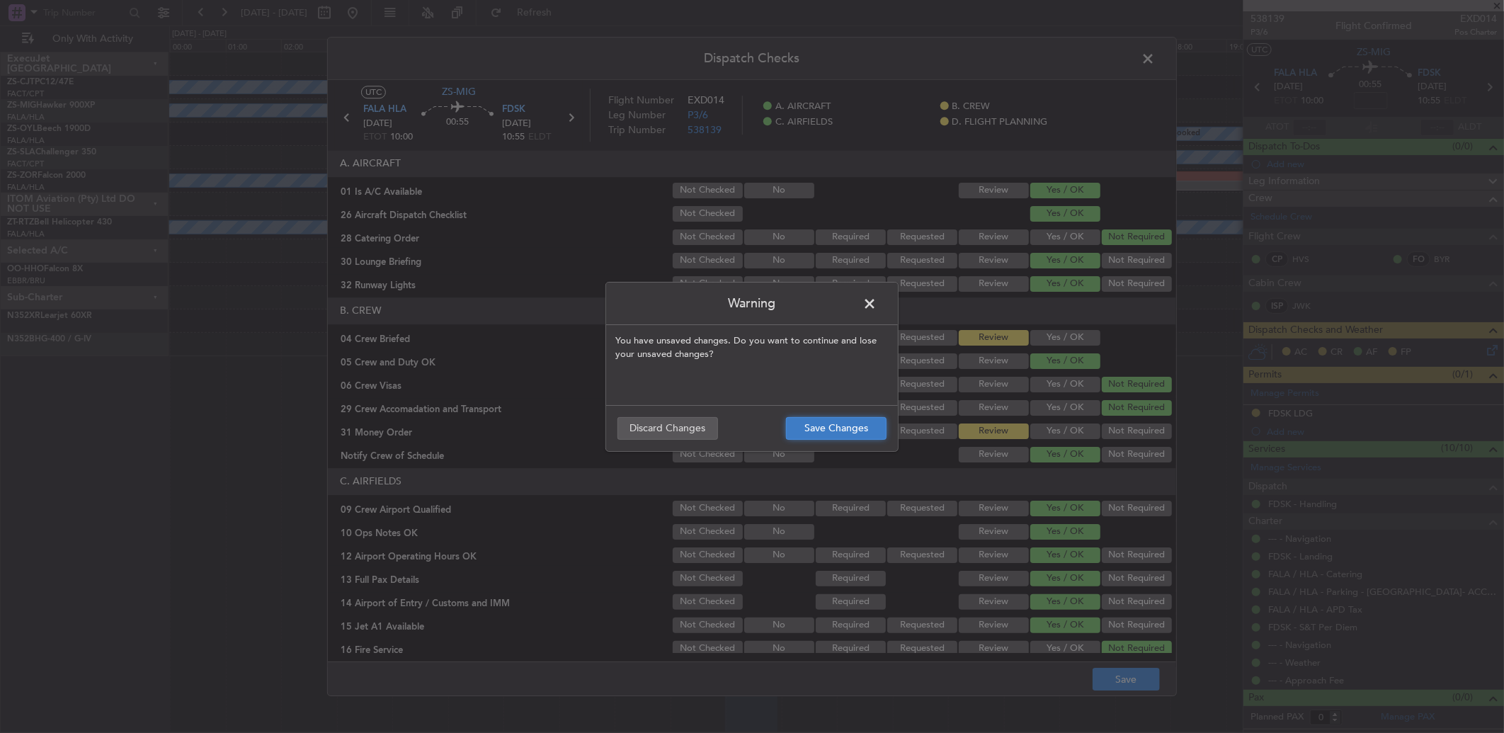
click at [841, 432] on button "Save Changes" at bounding box center [836, 428] width 101 height 23
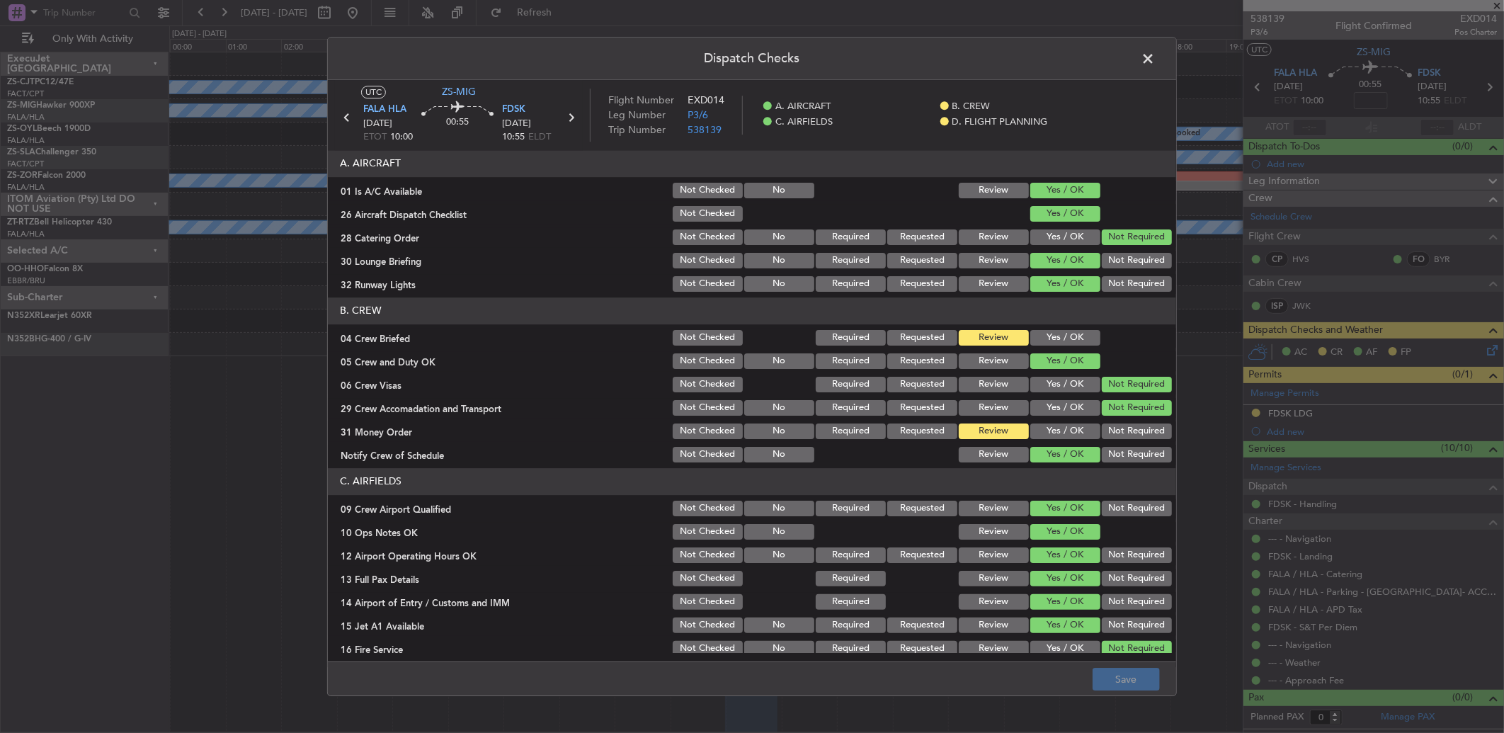
click at [1155, 58] on span at bounding box center [1155, 62] width 0 height 28
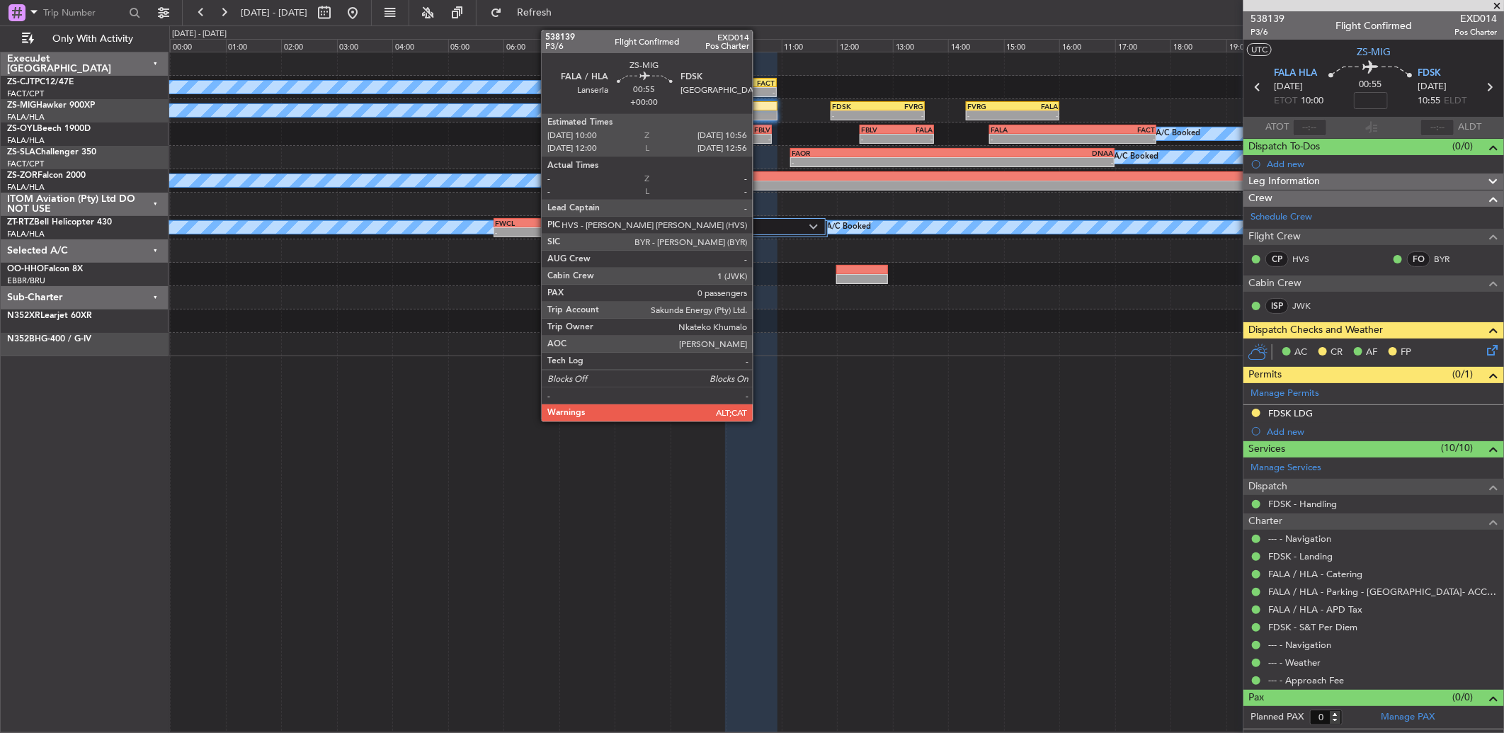
click at [760, 110] on div at bounding box center [751, 115] width 52 height 10
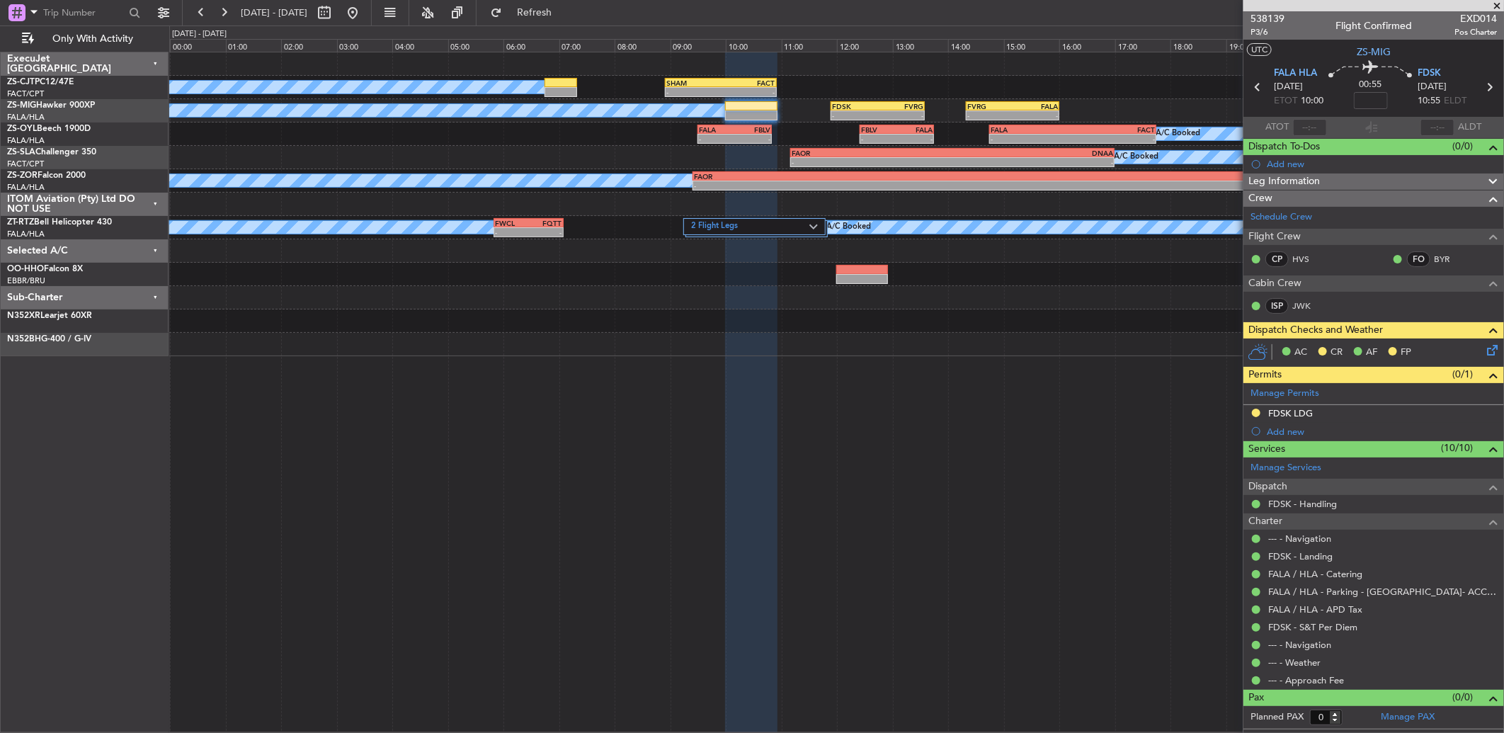
click at [1491, 340] on div "AC CR AF FP" at bounding box center [1373, 352] width 261 height 28
click at [1491, 350] on icon at bounding box center [1489, 347] width 11 height 11
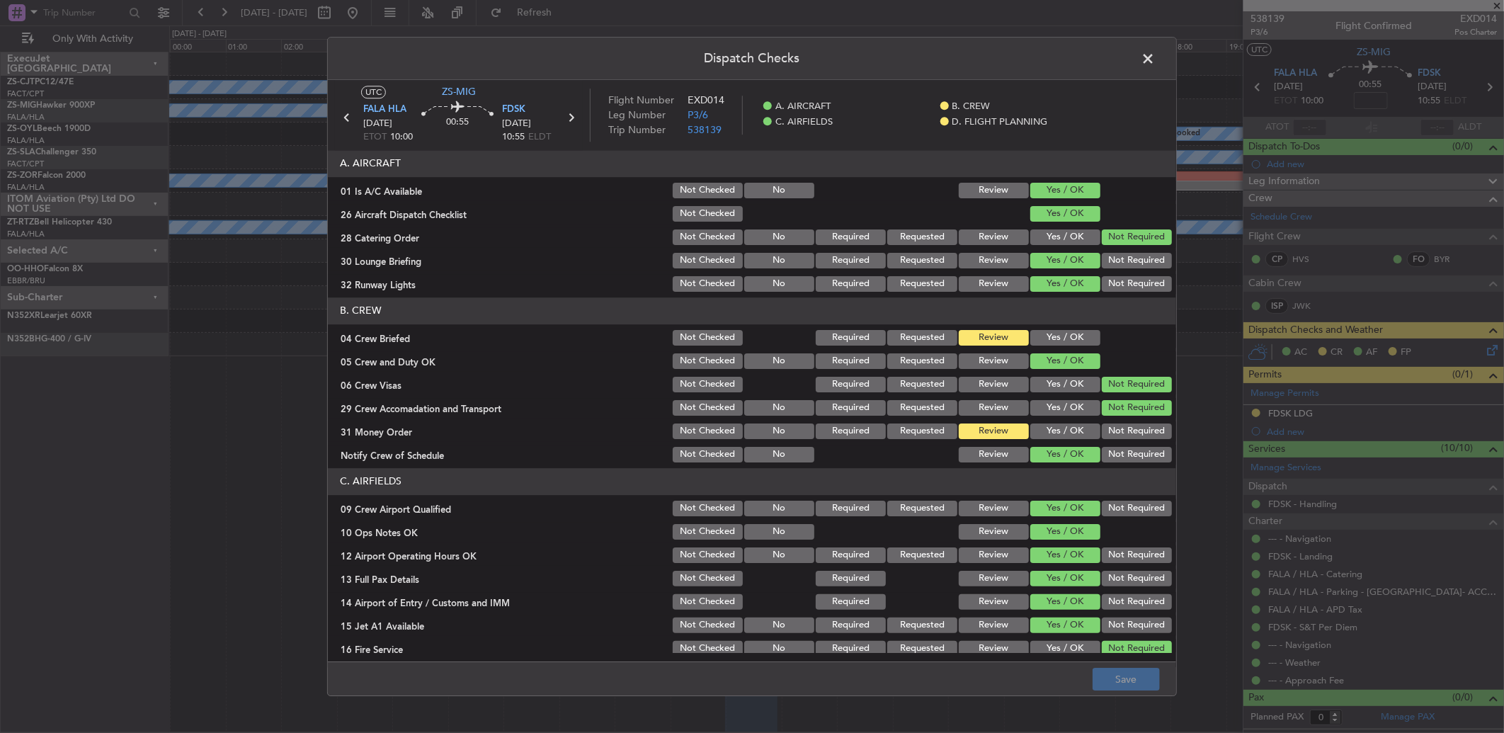
click at [1036, 336] on button "Yes / OK" at bounding box center [1065, 338] width 70 height 16
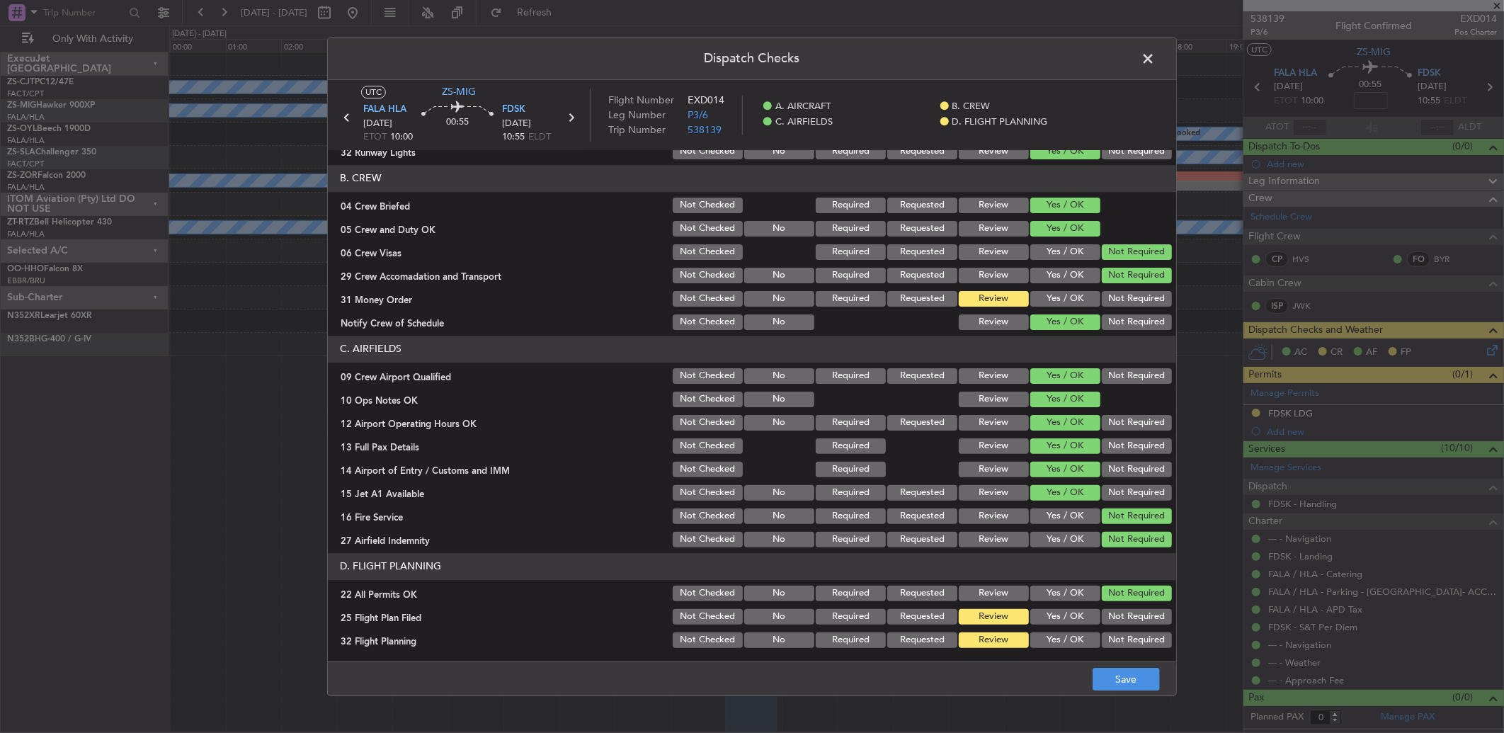
click at [1155, 61] on span at bounding box center [1155, 62] width 0 height 28
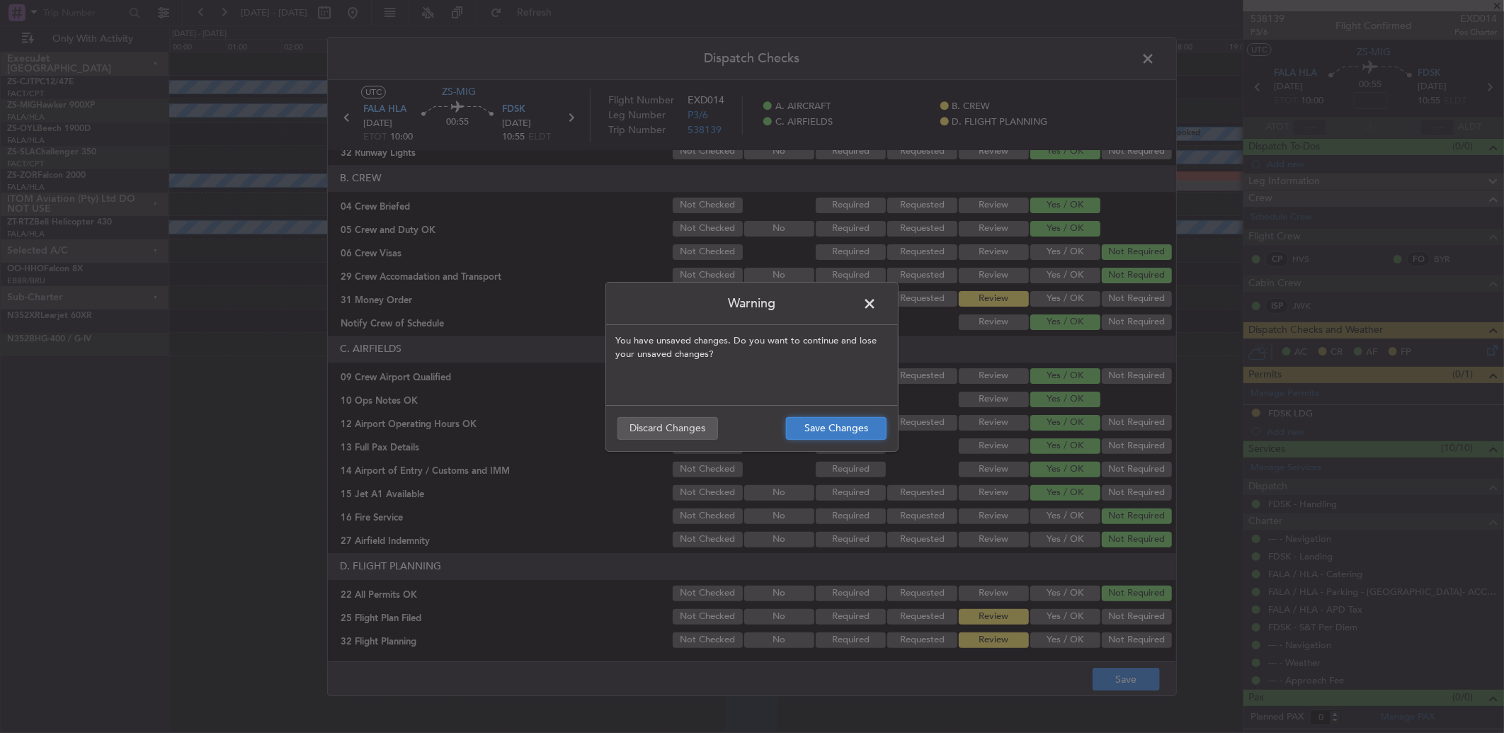
click at [869, 430] on button "Save Changes" at bounding box center [836, 428] width 101 height 23
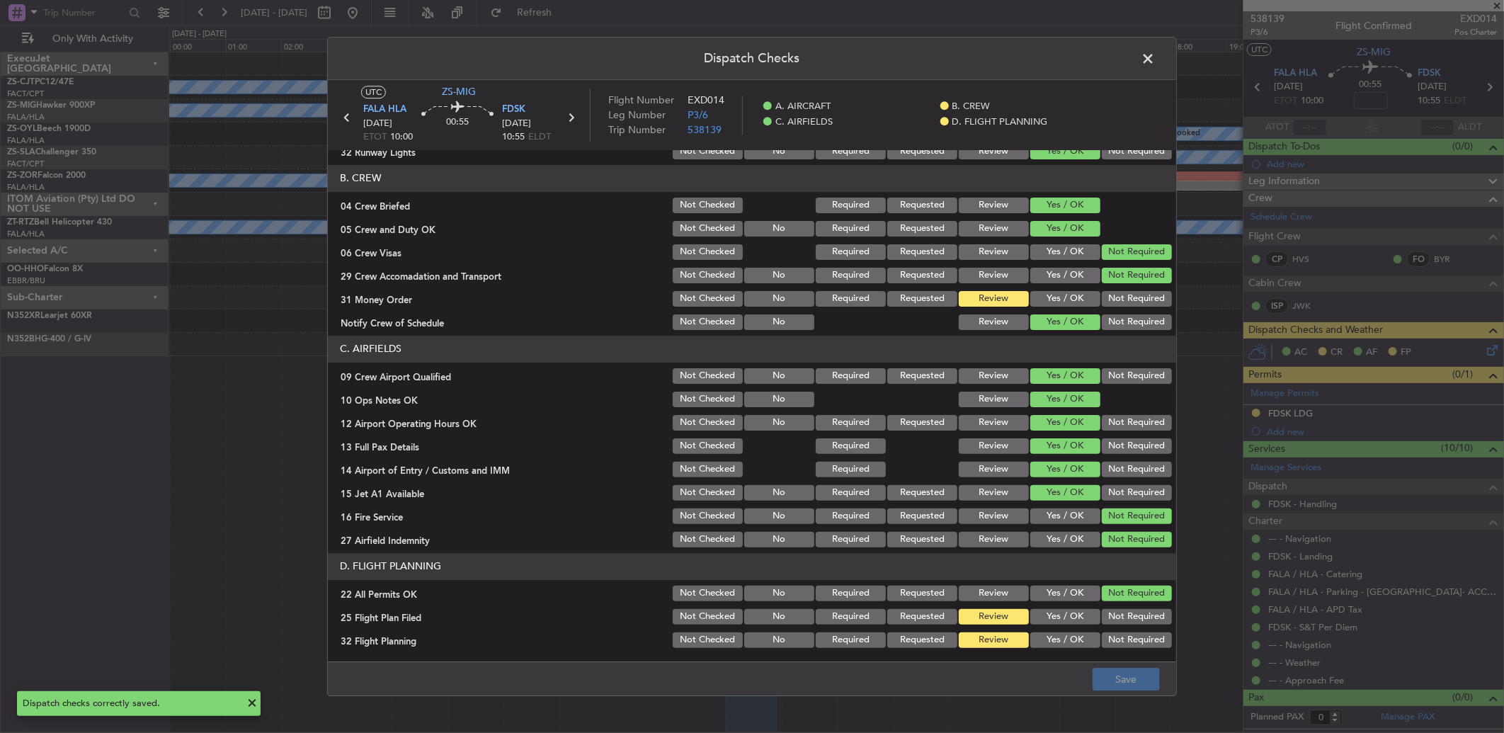
click at [1155, 69] on span at bounding box center [1155, 62] width 0 height 28
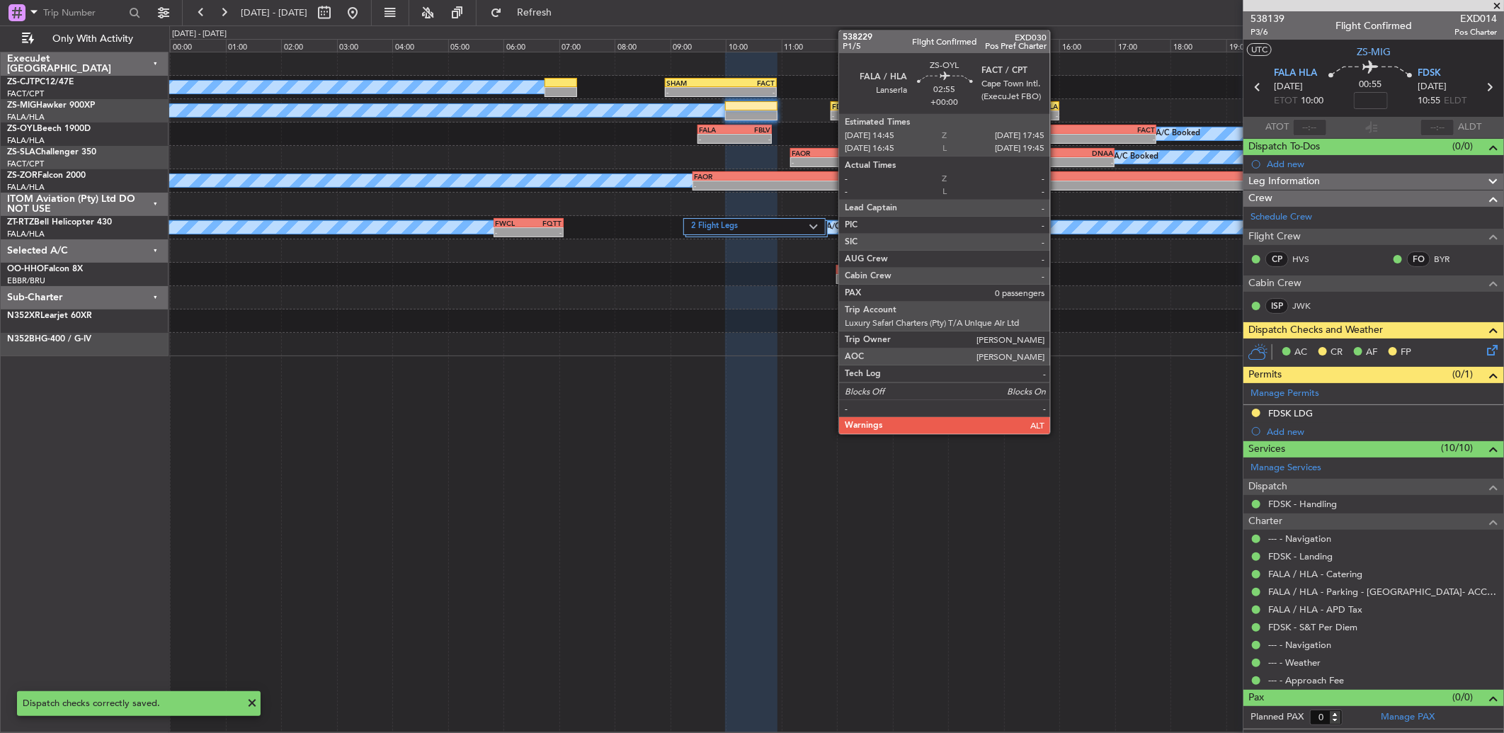
click at [1053, 133] on div "14:45 Z" at bounding box center [1031, 137] width 82 height 8
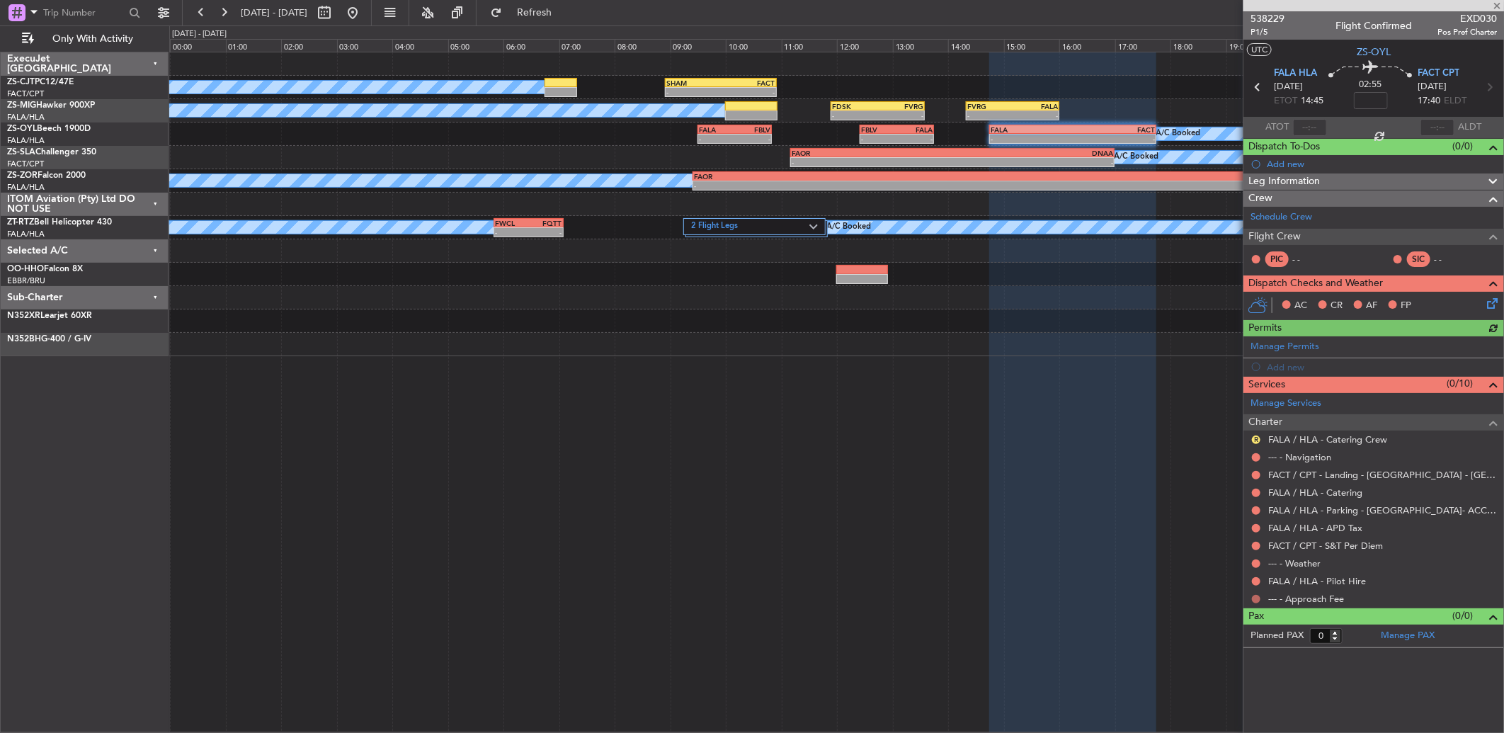
click at [1253, 598] on button at bounding box center [1256, 599] width 8 height 8
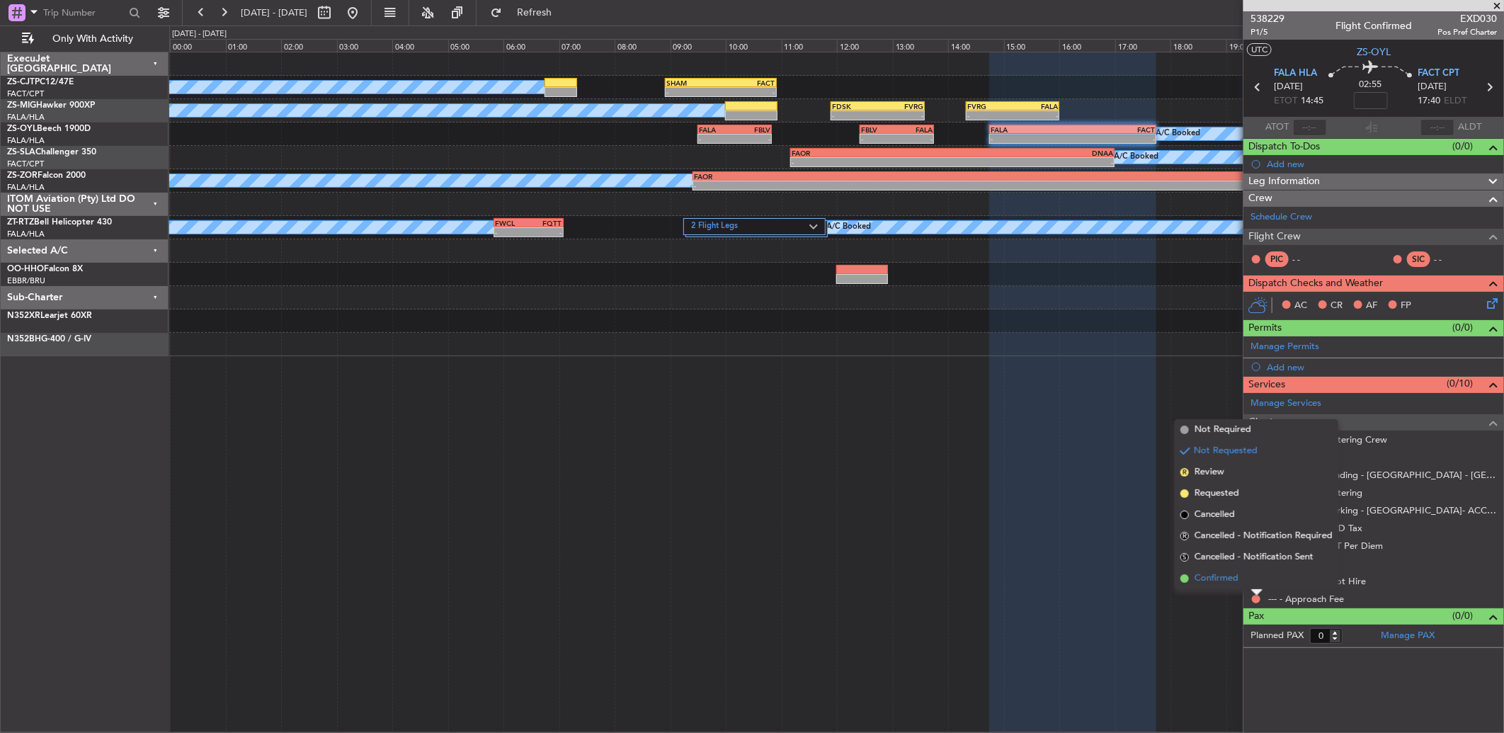
click at [1240, 580] on li "Confirmed" at bounding box center [1256, 578] width 164 height 21
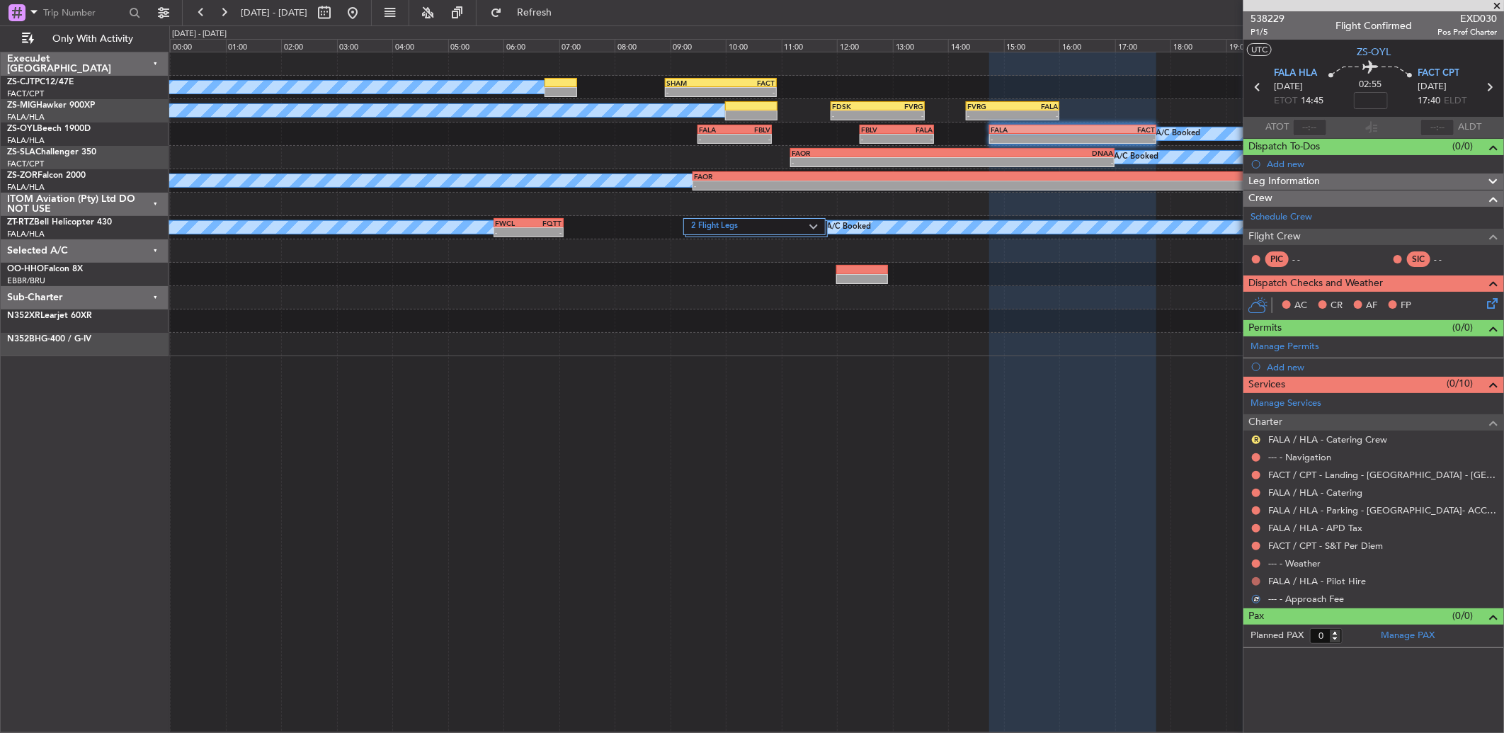
click at [1257, 583] on button at bounding box center [1256, 581] width 8 height 8
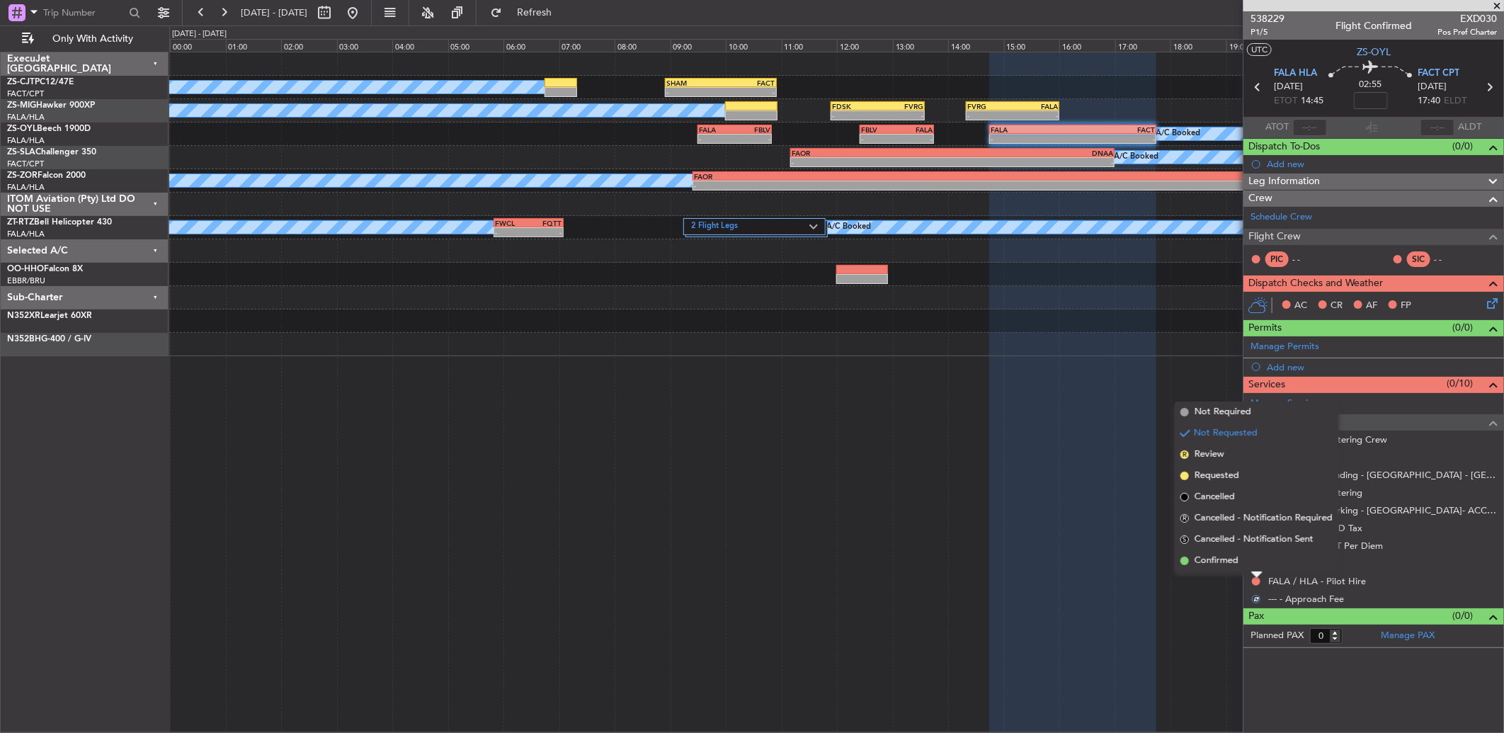
click at [1257, 562] on li "Confirmed" at bounding box center [1256, 560] width 164 height 21
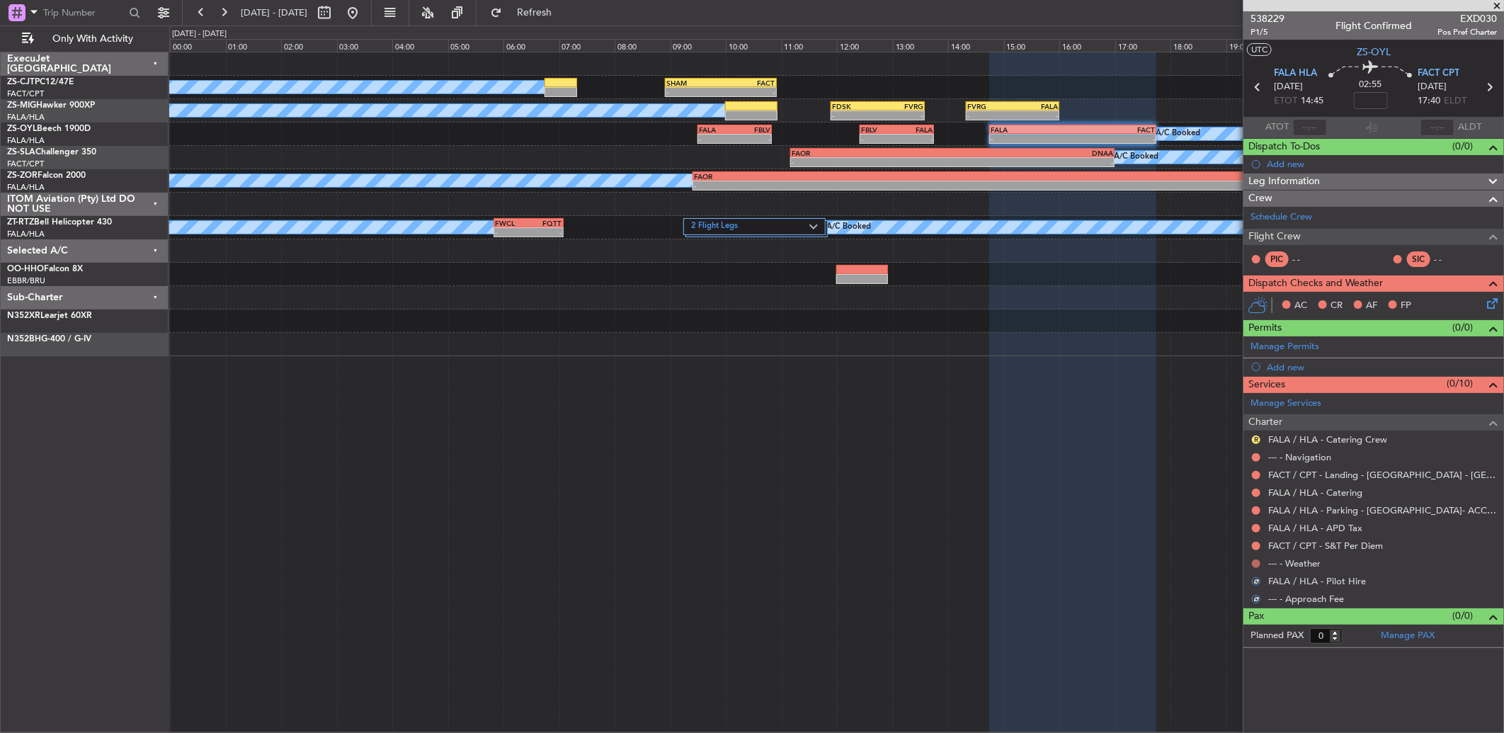
click at [1257, 562] on button at bounding box center [1256, 563] width 8 height 8
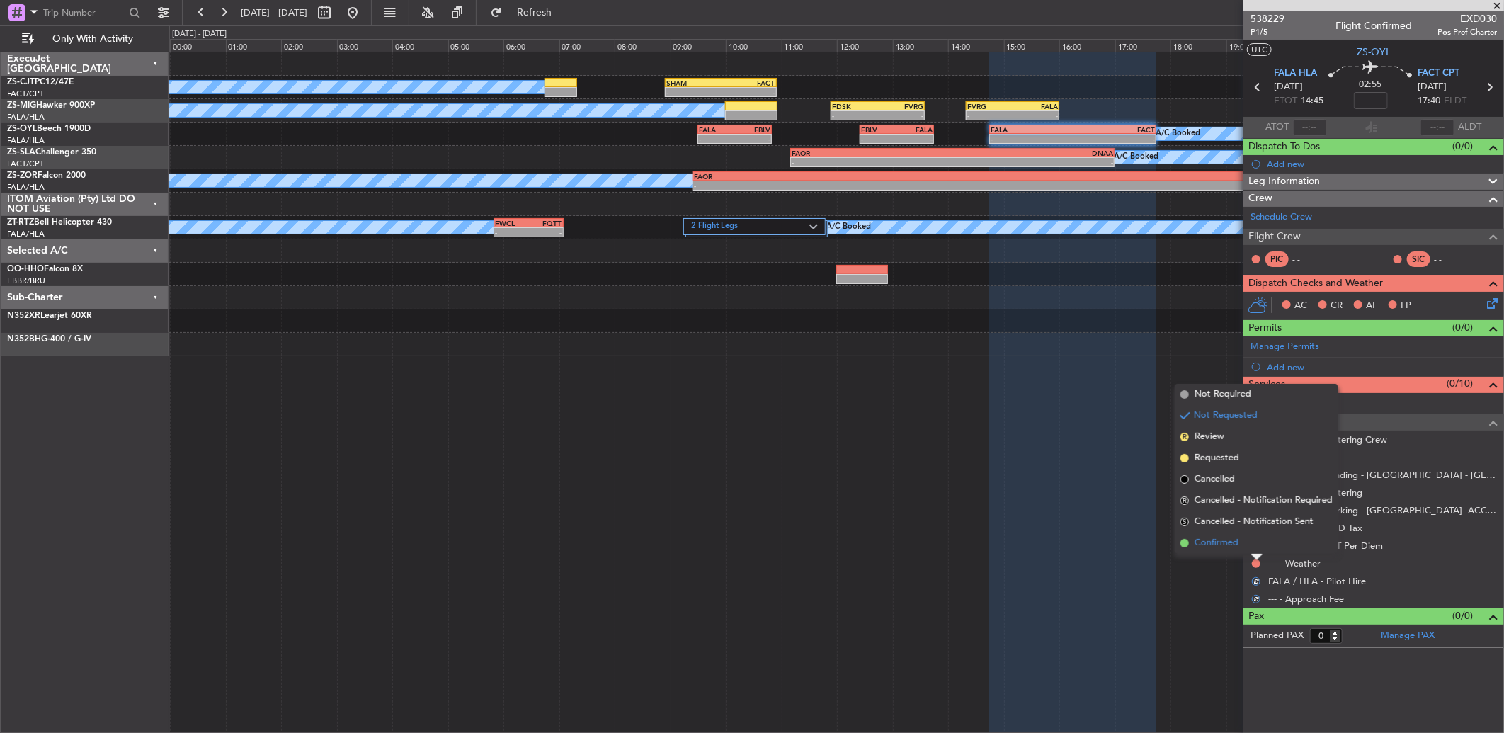
click at [1254, 544] on li "Confirmed" at bounding box center [1256, 542] width 164 height 21
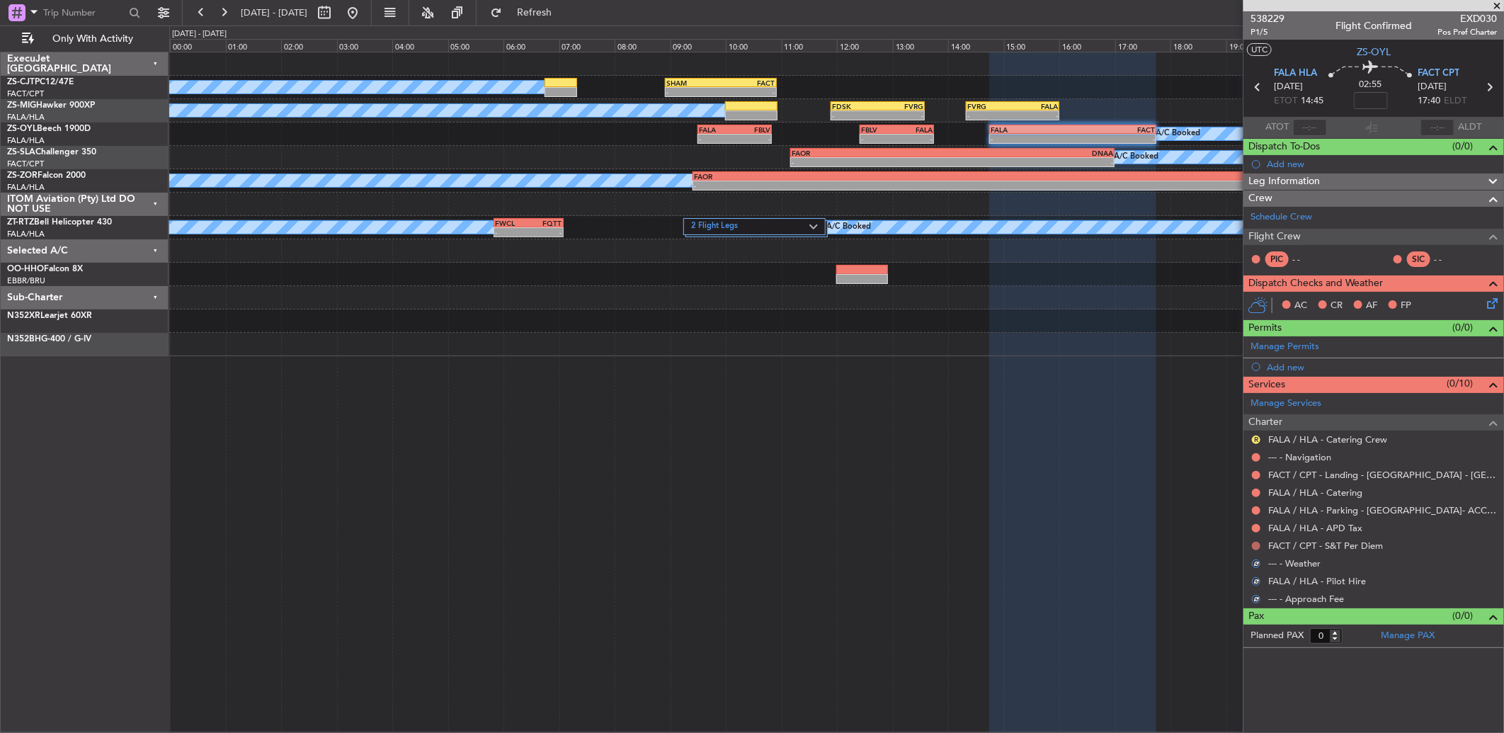
click at [1255, 544] on button at bounding box center [1256, 546] width 8 height 8
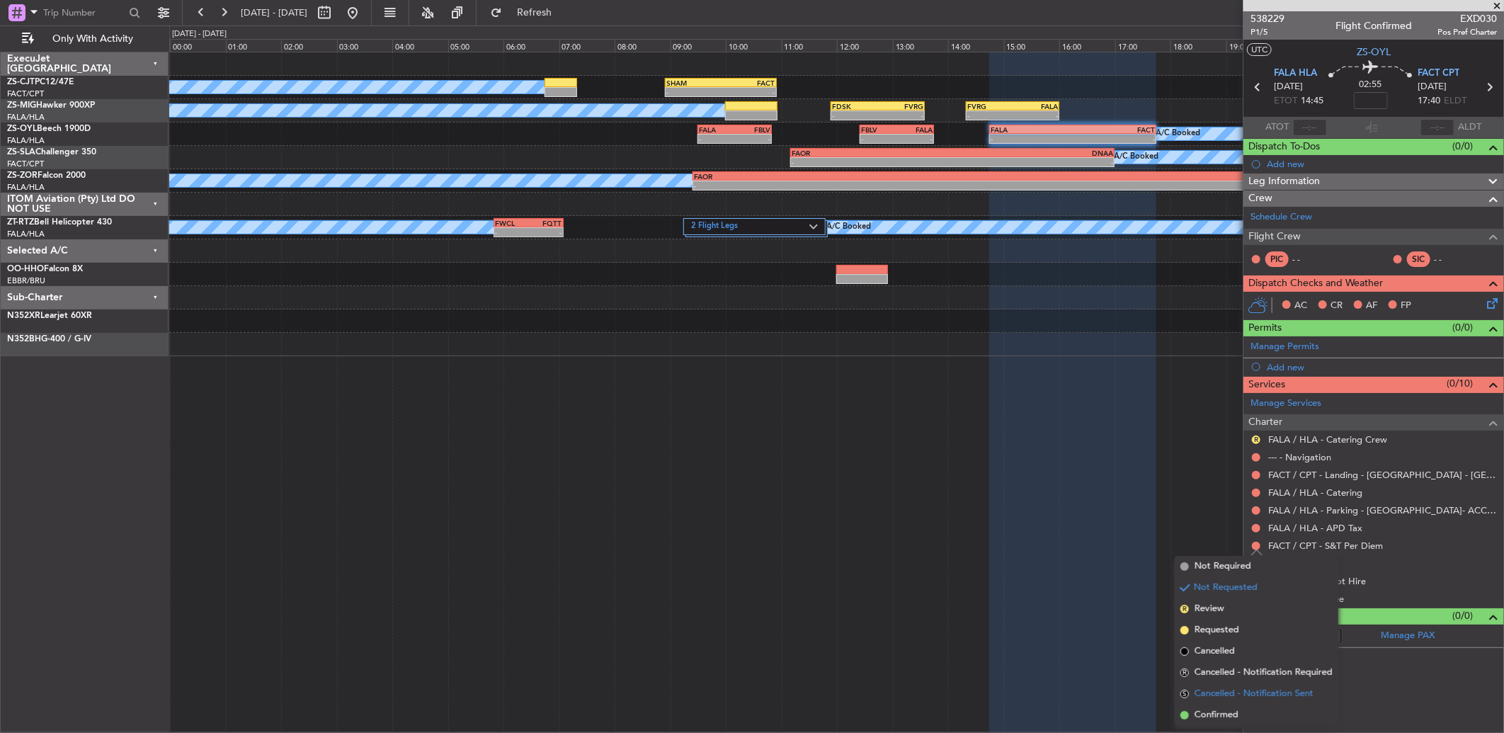
click at [1241, 702] on li "S Cancelled - Notification Sent" at bounding box center [1256, 693] width 164 height 21
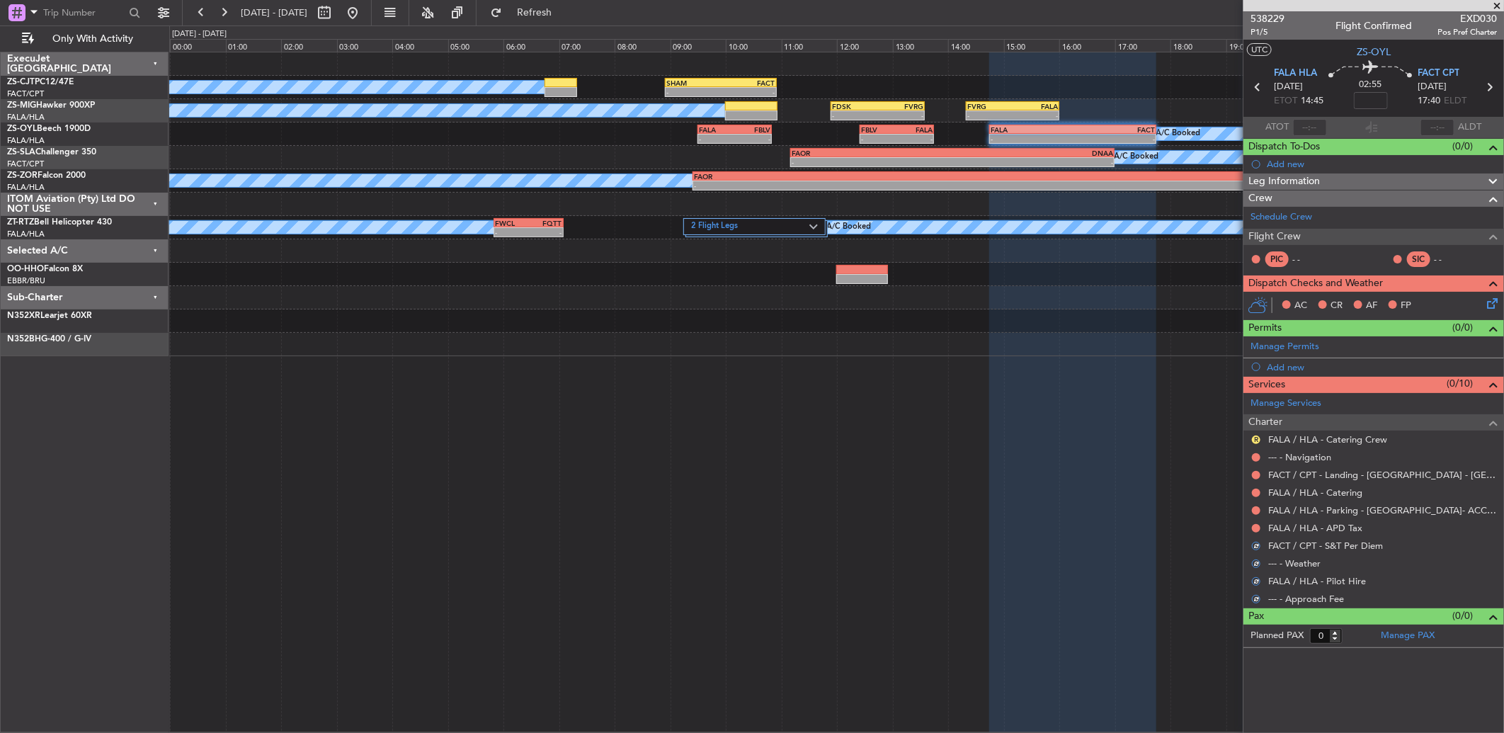
drag, startPoint x: 1255, startPoint y: 527, endPoint x: 1258, endPoint y: 561, distance: 33.4
click at [1256, 527] on button at bounding box center [1256, 528] width 8 height 8
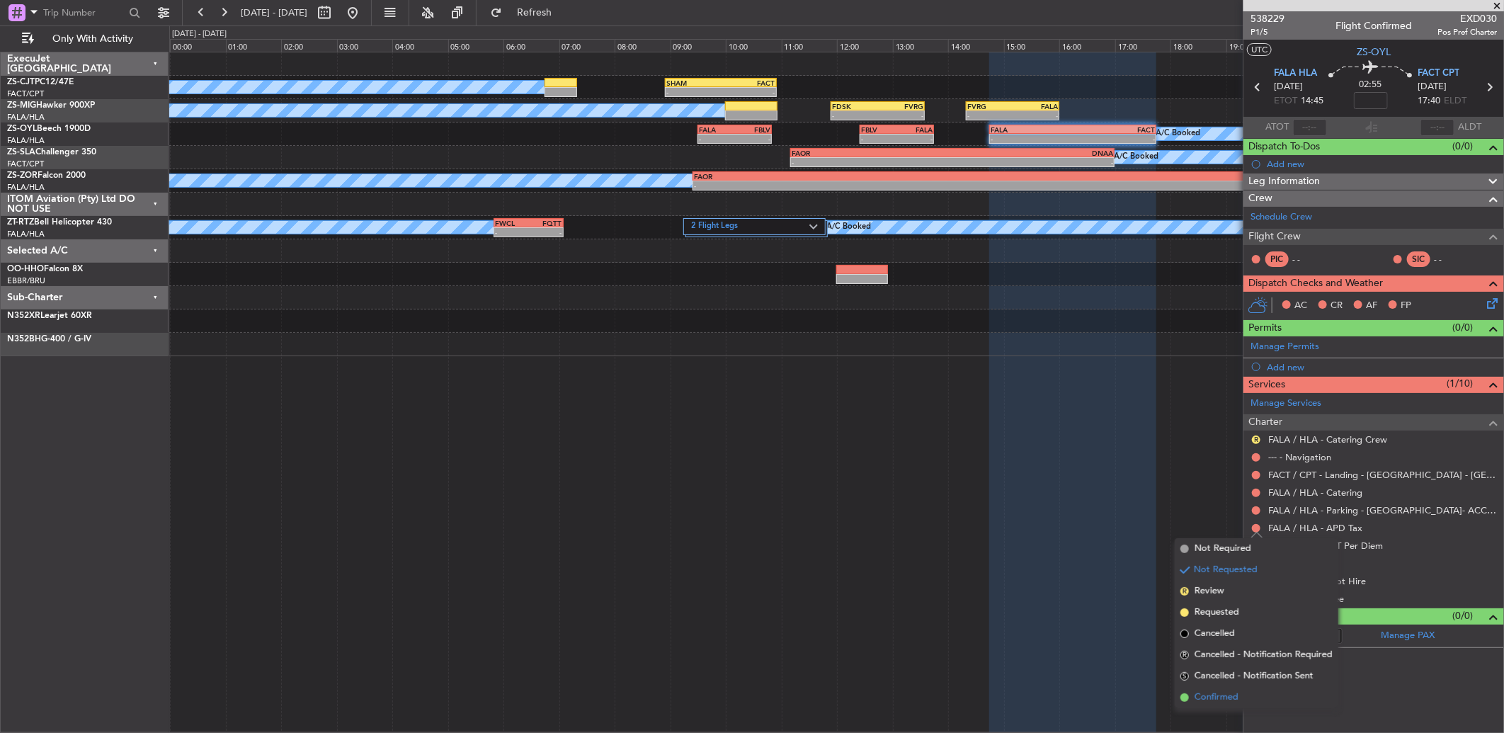
click at [1232, 692] on span "Confirmed" at bounding box center [1216, 697] width 44 height 14
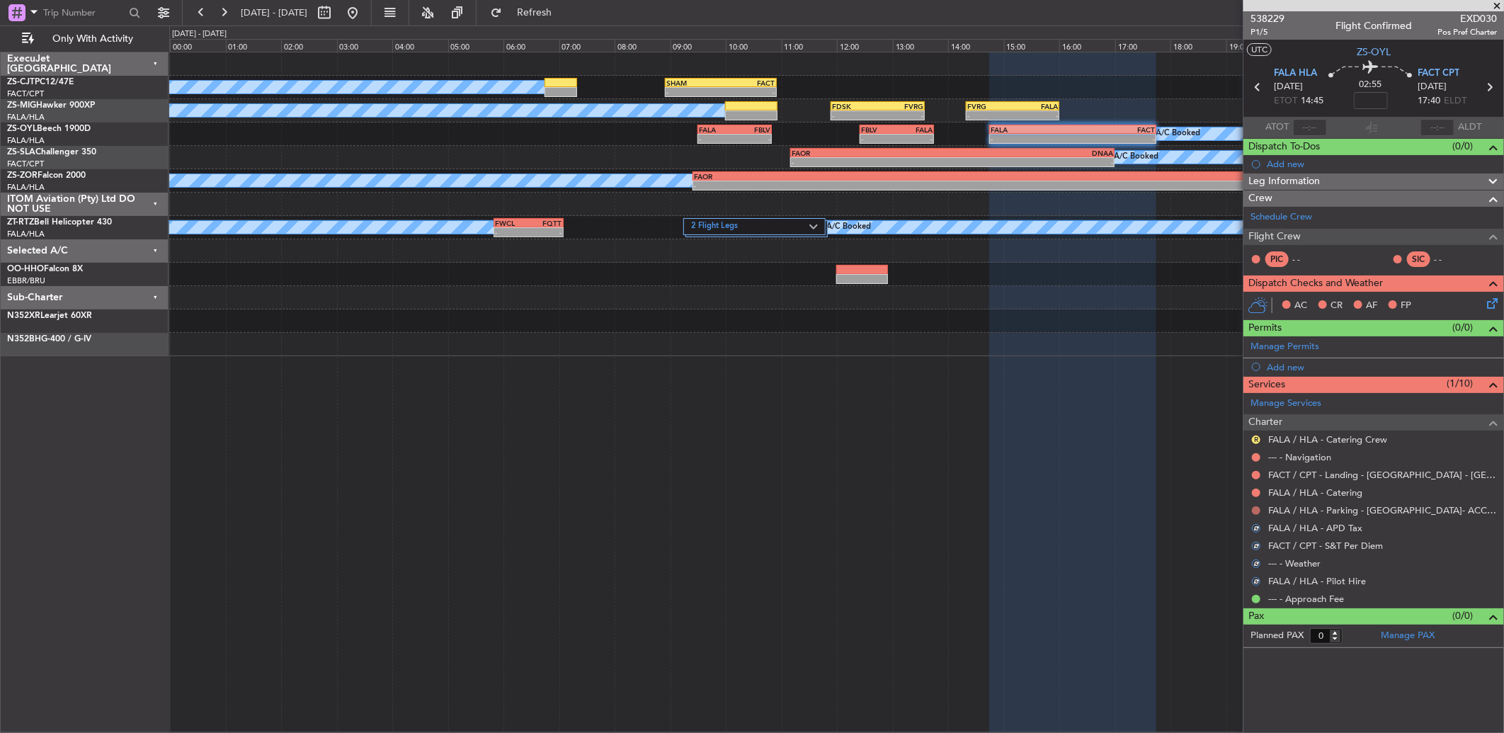
click at [1252, 510] on button at bounding box center [1256, 510] width 8 height 8
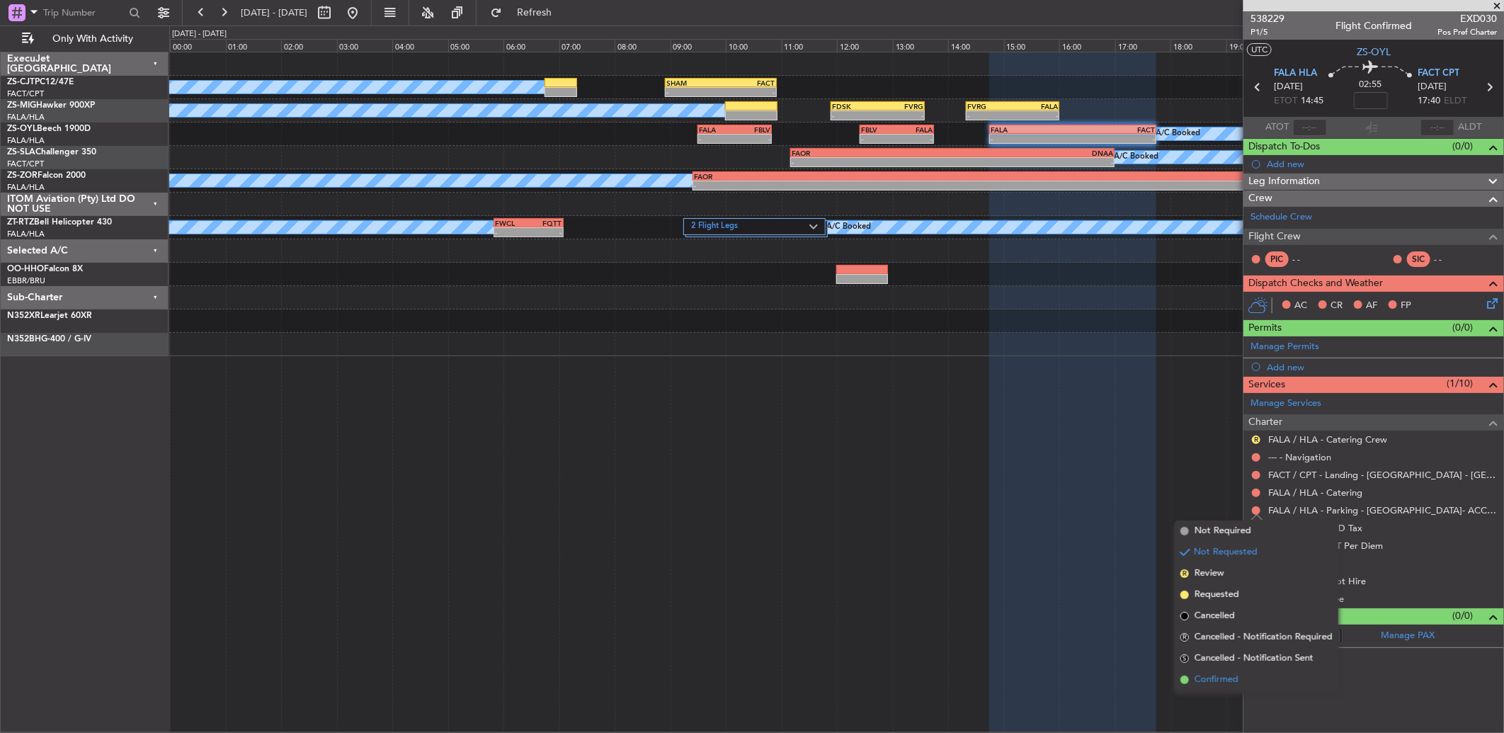
click at [1242, 680] on li "Confirmed" at bounding box center [1256, 679] width 164 height 21
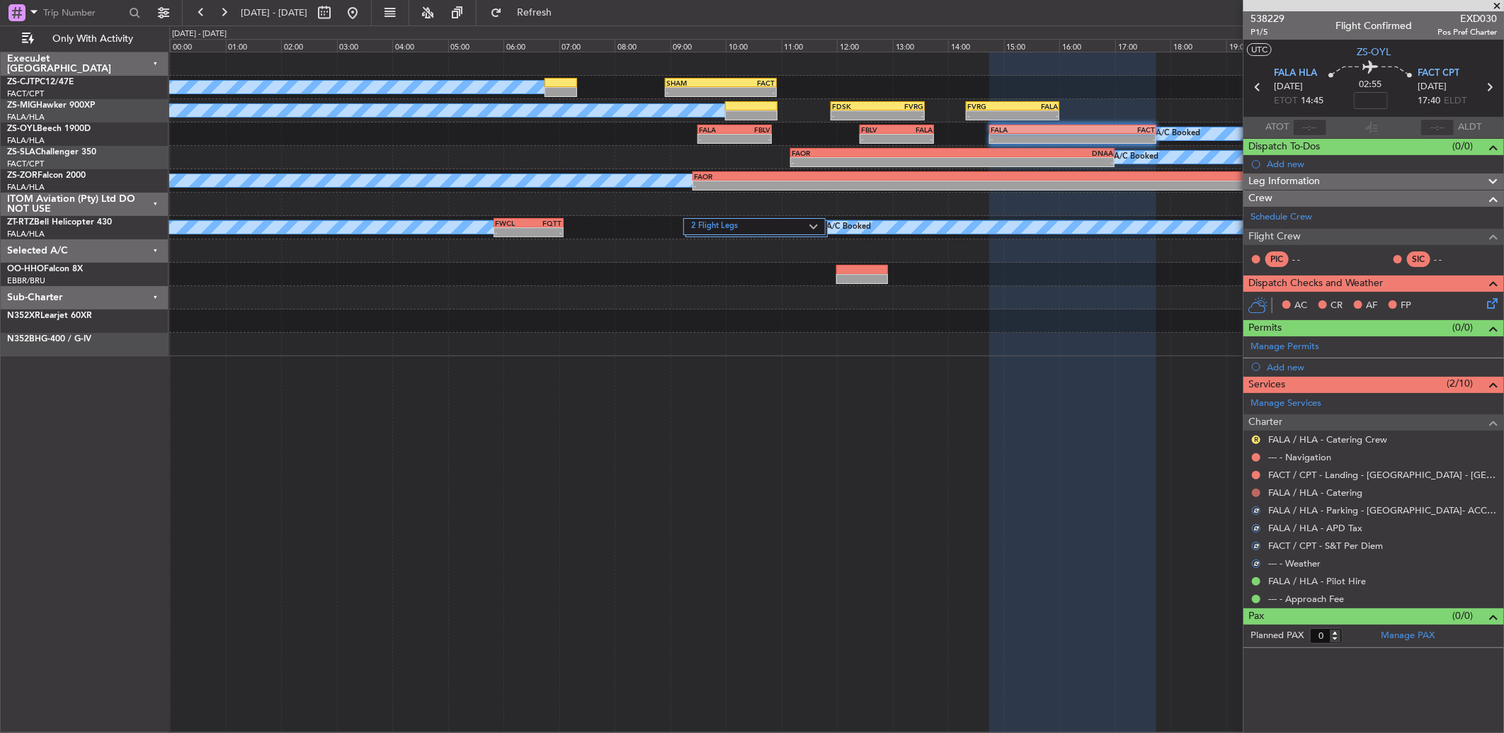
click at [1255, 490] on button at bounding box center [1256, 492] width 8 height 8
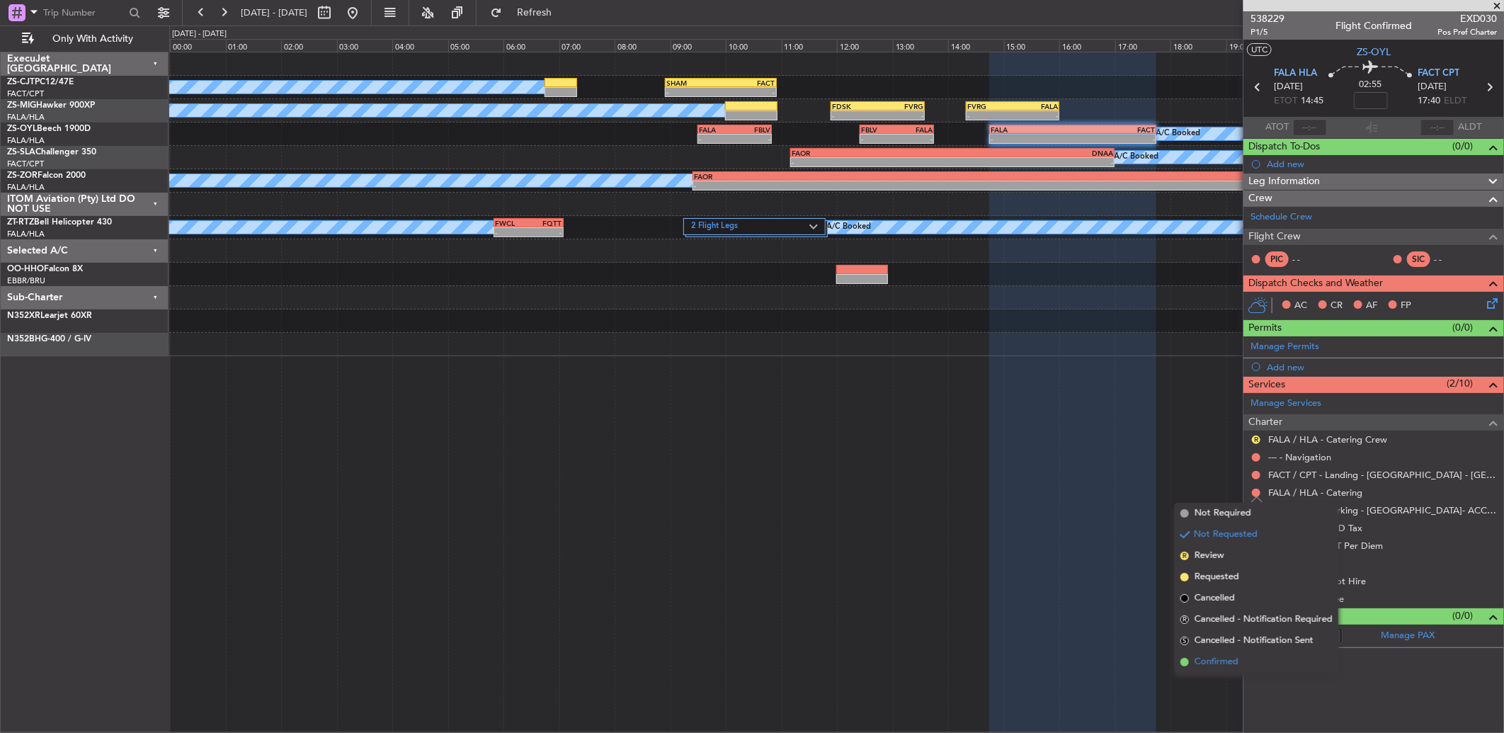
click at [1235, 658] on span "Confirmed" at bounding box center [1216, 662] width 44 height 14
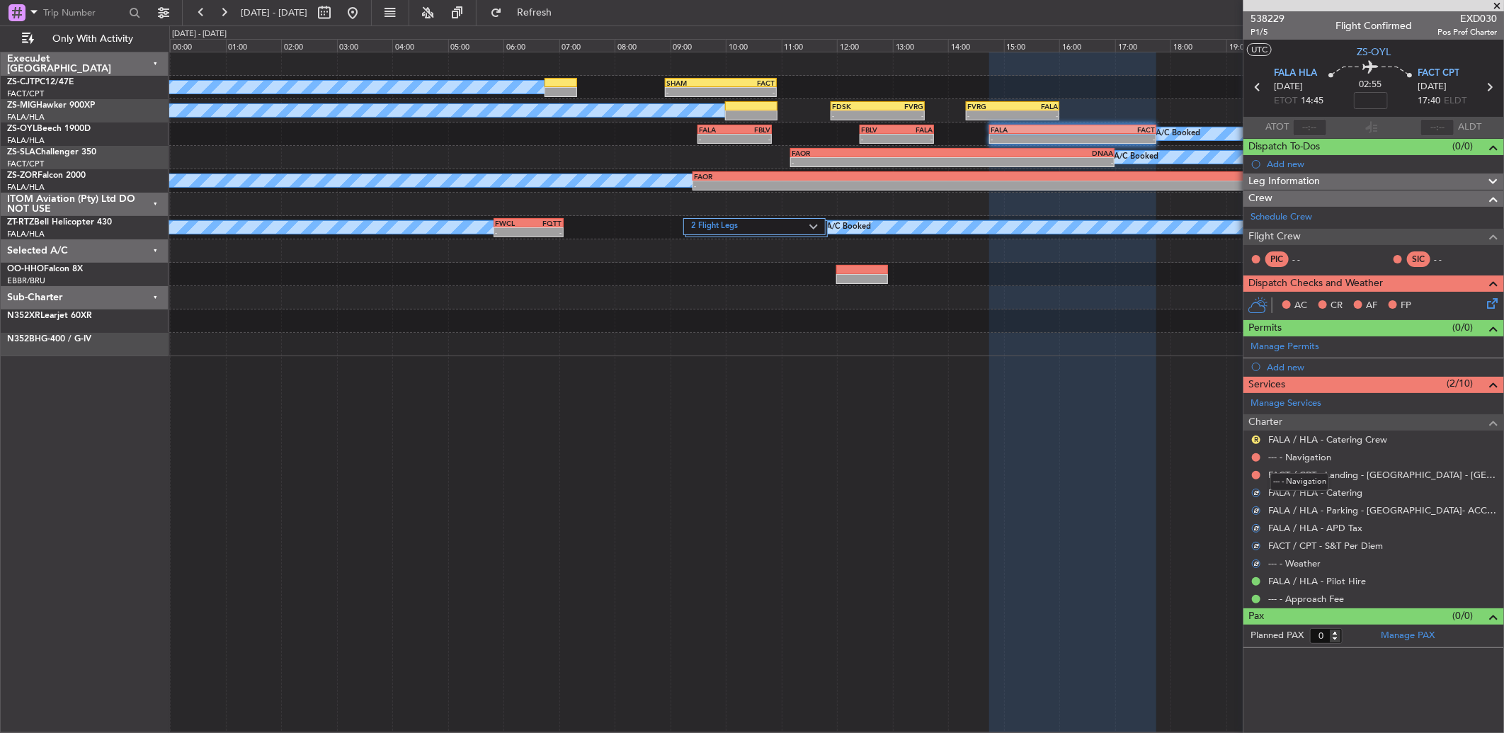
click at [1261, 480] on mat-tooltip-component "--- - Navigation" at bounding box center [1299, 482] width 79 height 38
click at [1258, 475] on body "05 Oct 2025 - 06 Oct 2025 Refresh Quick Links Only With Activity A/C Booked - -…" at bounding box center [752, 366] width 1504 height 733
click at [1253, 471] on button at bounding box center [1256, 475] width 8 height 8
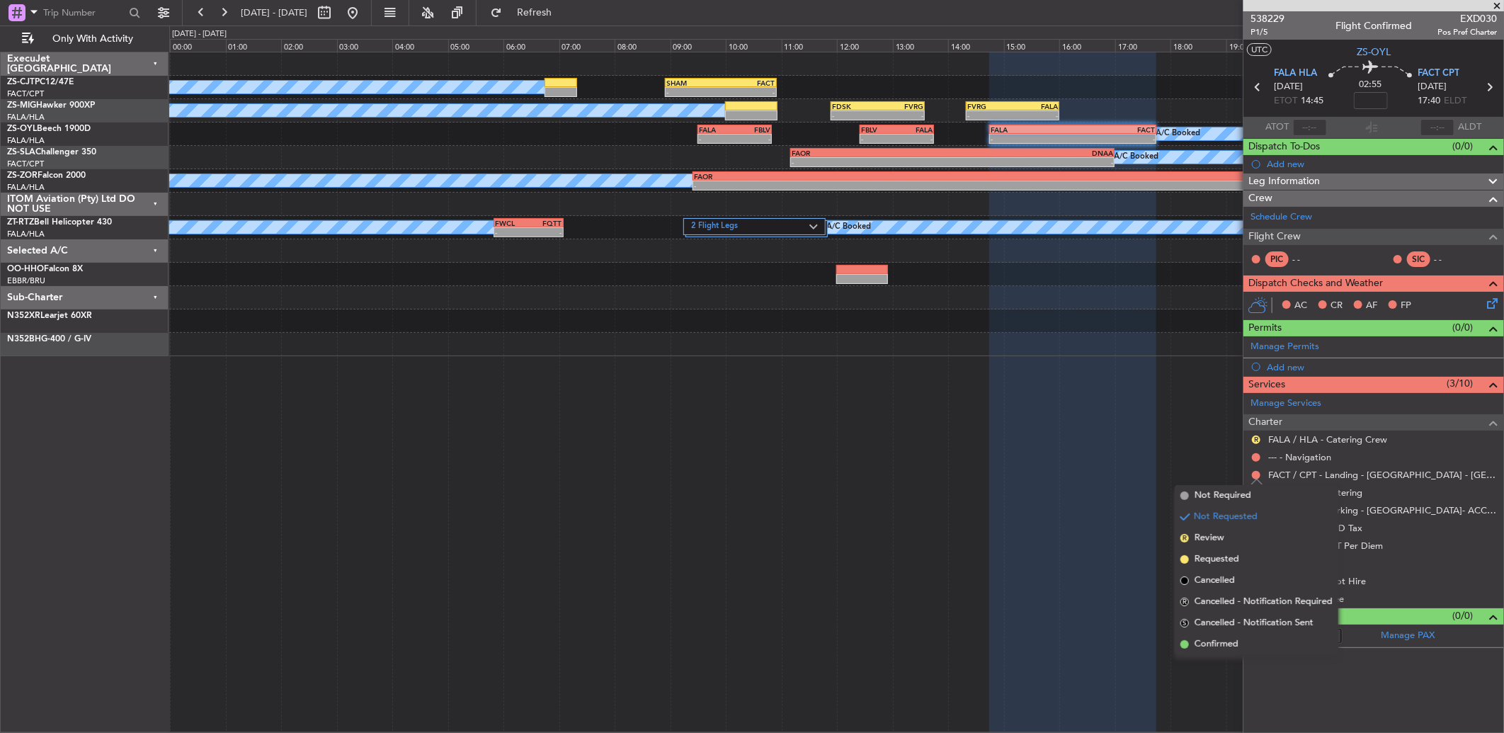
drag, startPoint x: 1236, startPoint y: 639, endPoint x: 1237, endPoint y: 631, distance: 8.6
click at [1235, 639] on span "Confirmed" at bounding box center [1216, 644] width 44 height 14
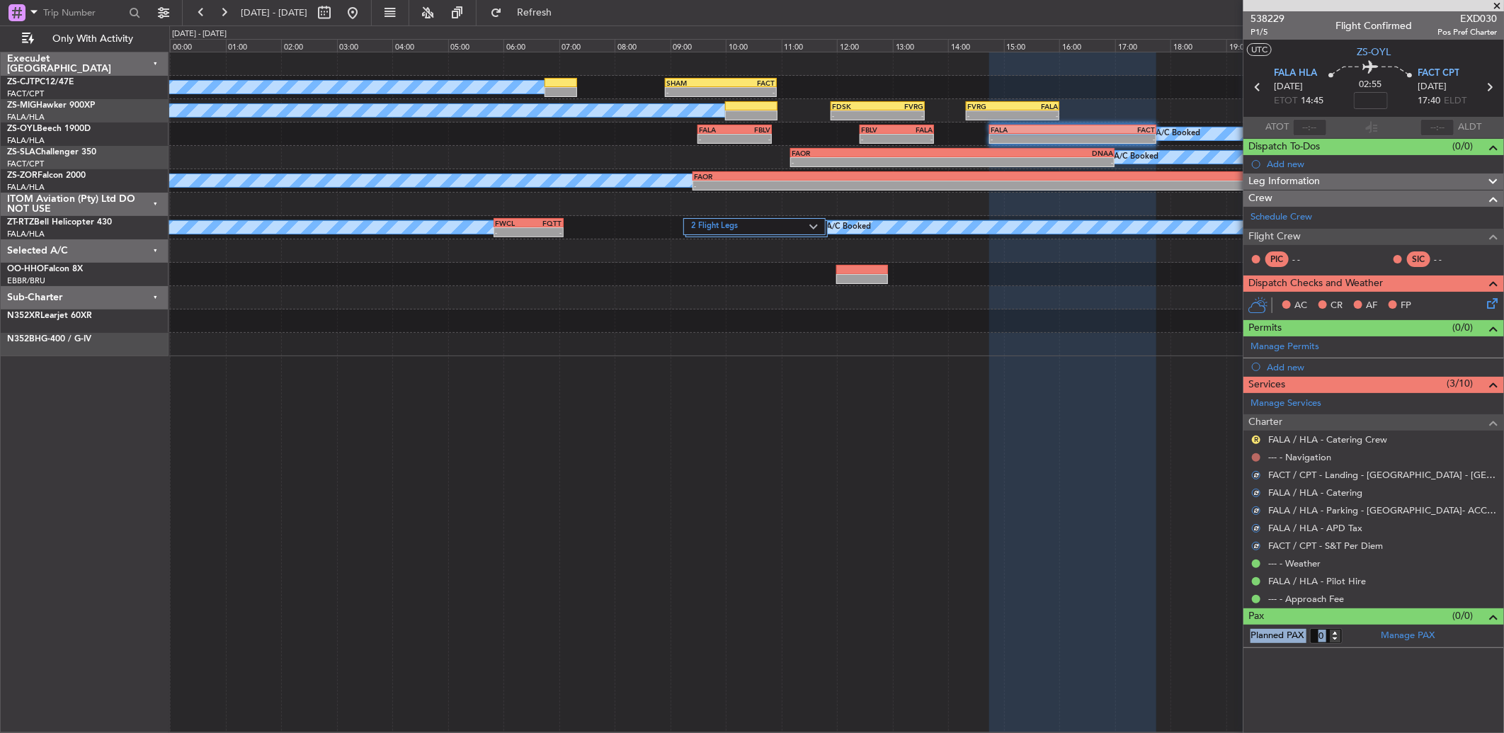
click at [1256, 458] on button at bounding box center [1256, 457] width 8 height 8
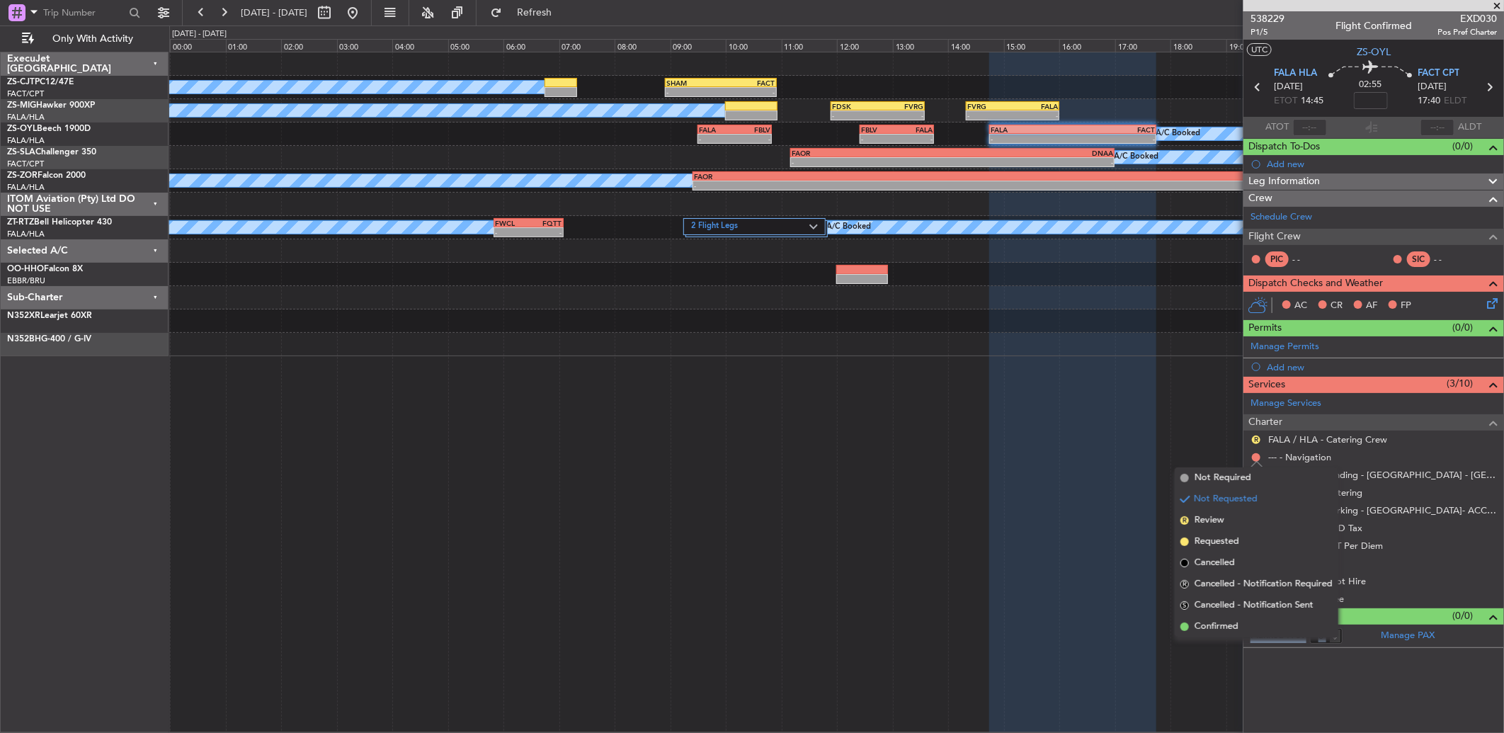
drag, startPoint x: 1240, startPoint y: 620, endPoint x: 1250, endPoint y: 499, distance: 121.5
click at [1237, 600] on ul "Not Required Not Requested R Review Requested Cancelled R Cancelled - Notificat…" at bounding box center [1256, 552] width 164 height 170
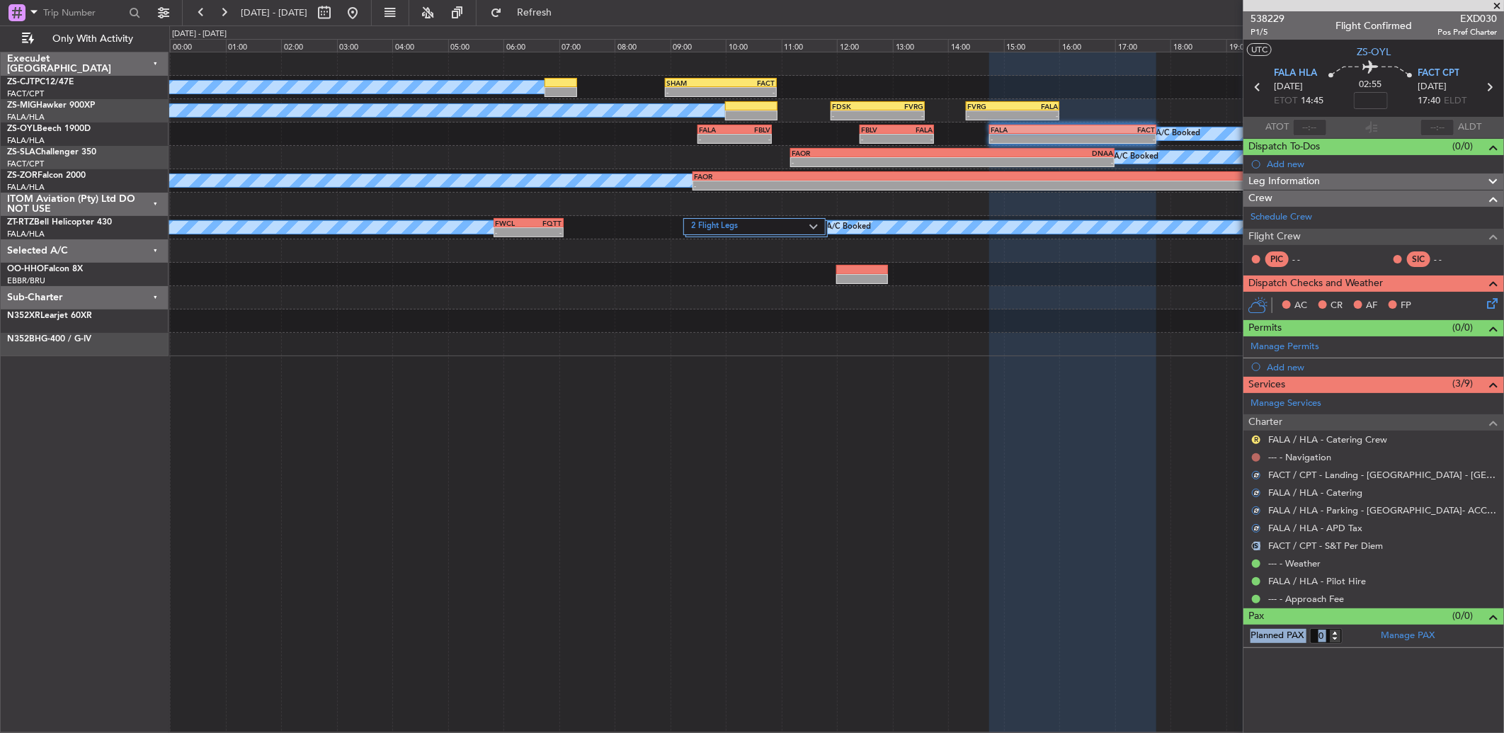
click at [1254, 457] on button at bounding box center [1256, 457] width 8 height 8
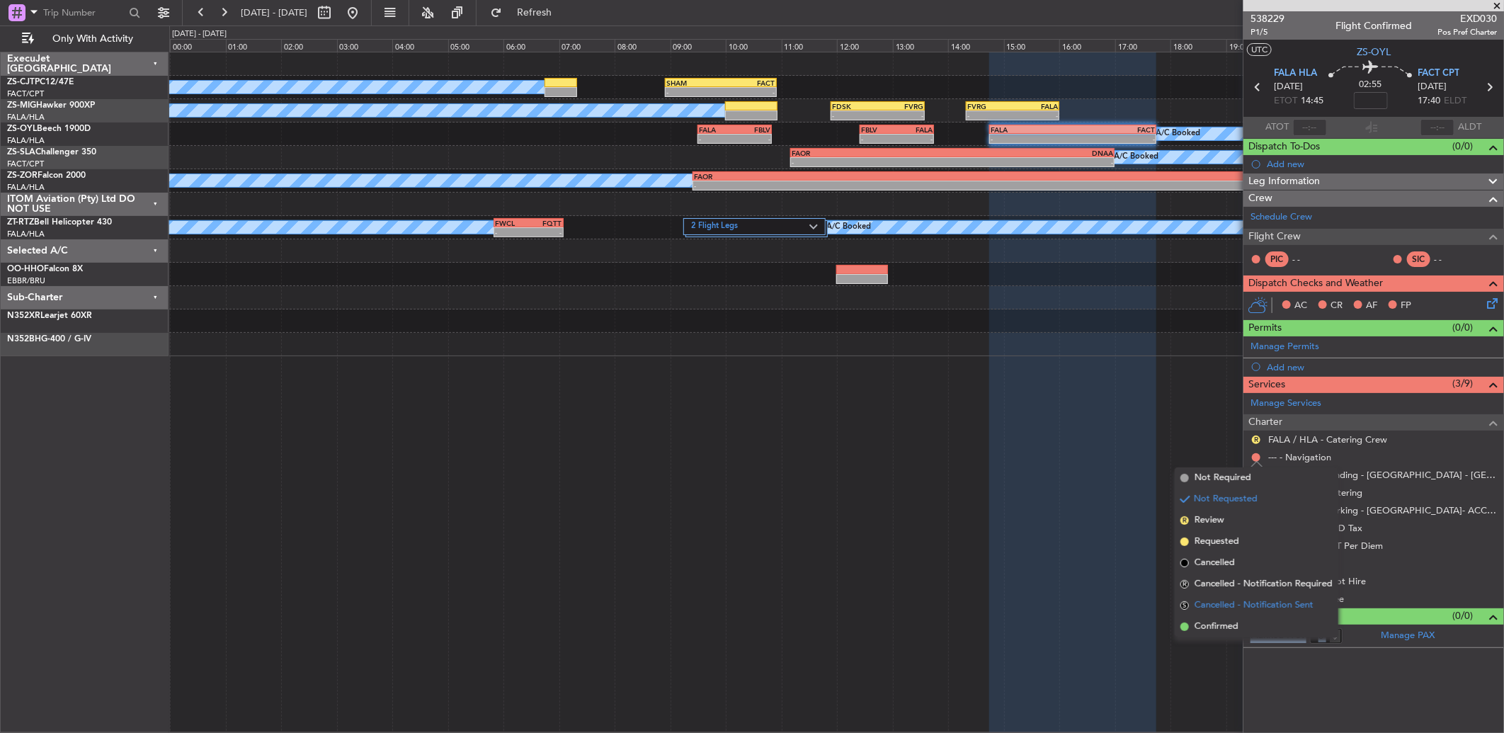
click at [1227, 604] on span "Cancelled - Notification Sent" at bounding box center [1253, 605] width 119 height 14
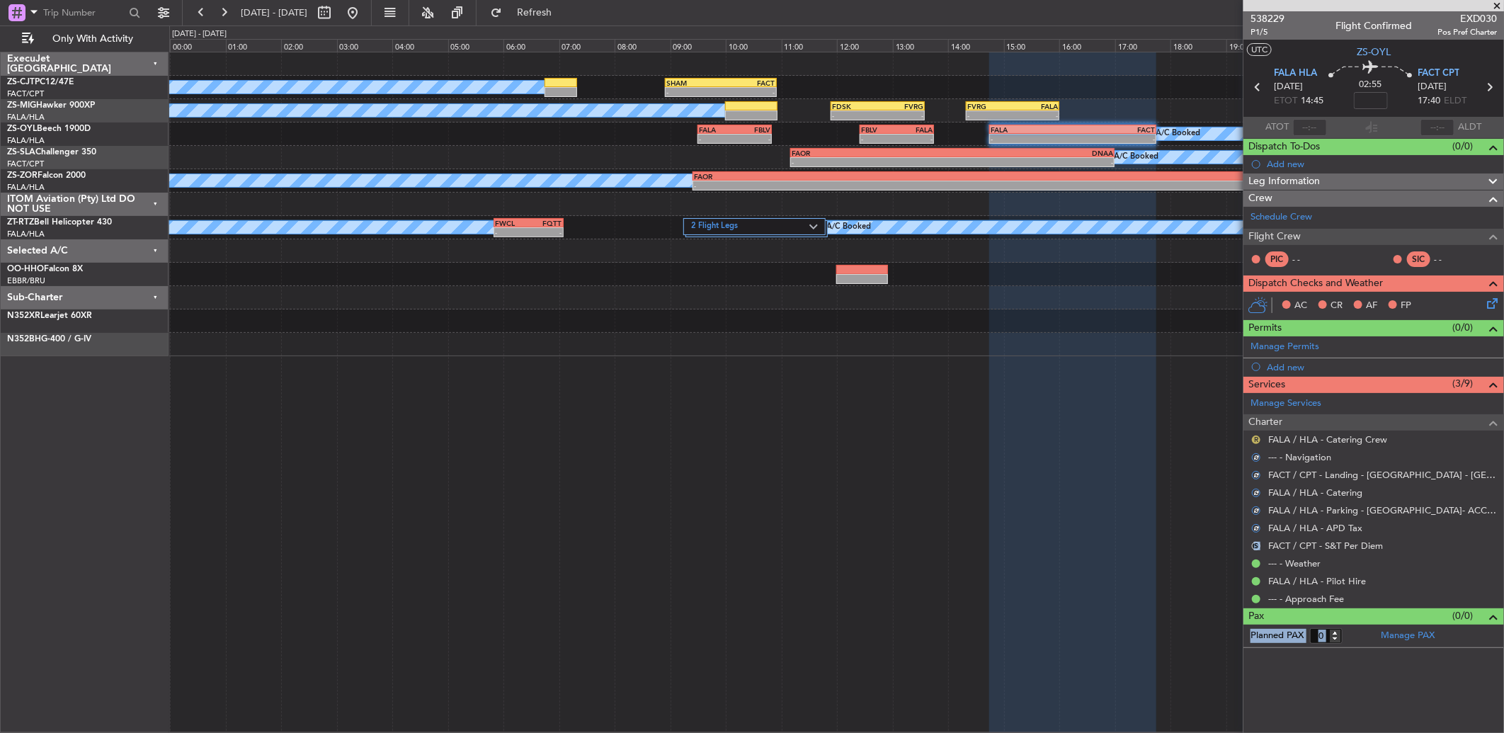
click at [1255, 435] on button "R" at bounding box center [1256, 439] width 8 height 8
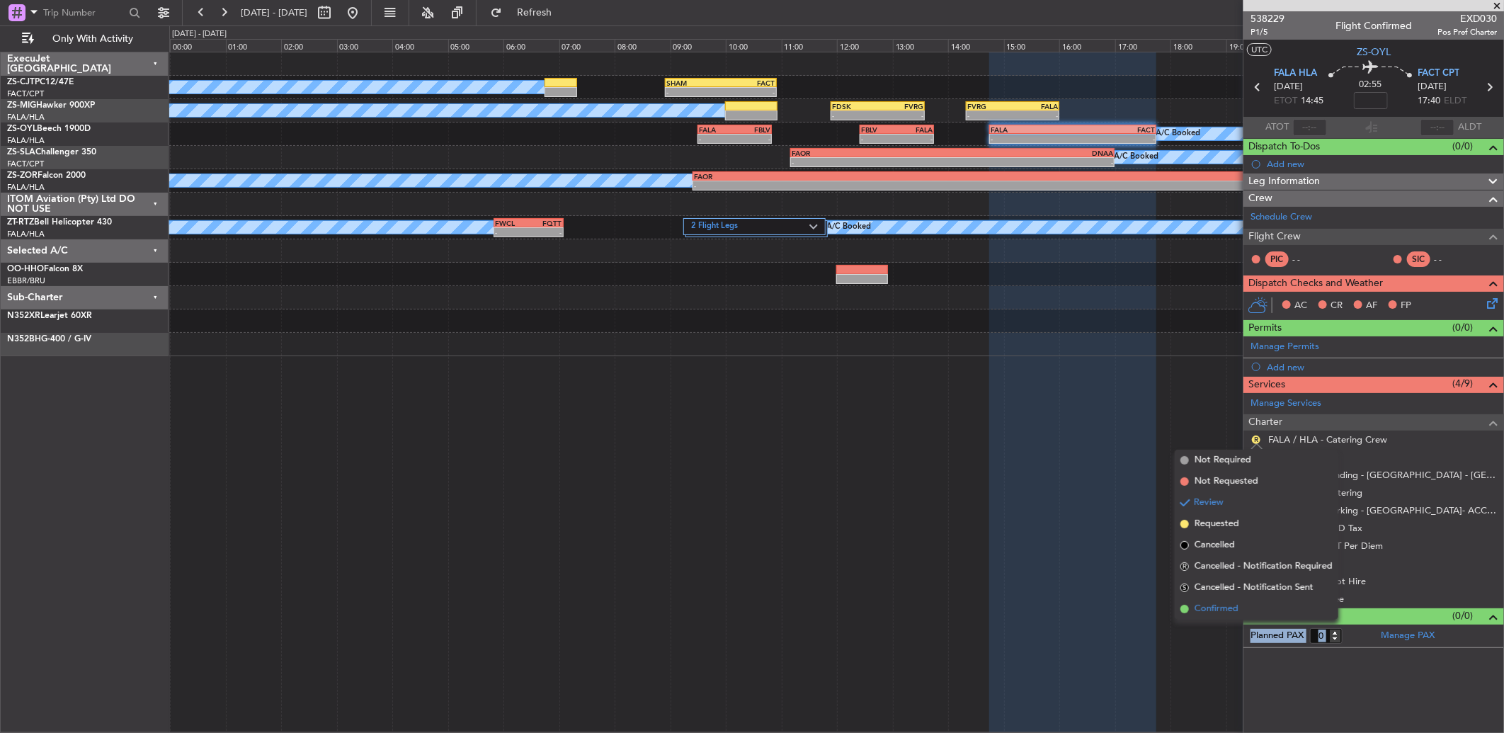
click at [1232, 605] on span "Confirmed" at bounding box center [1216, 609] width 44 height 14
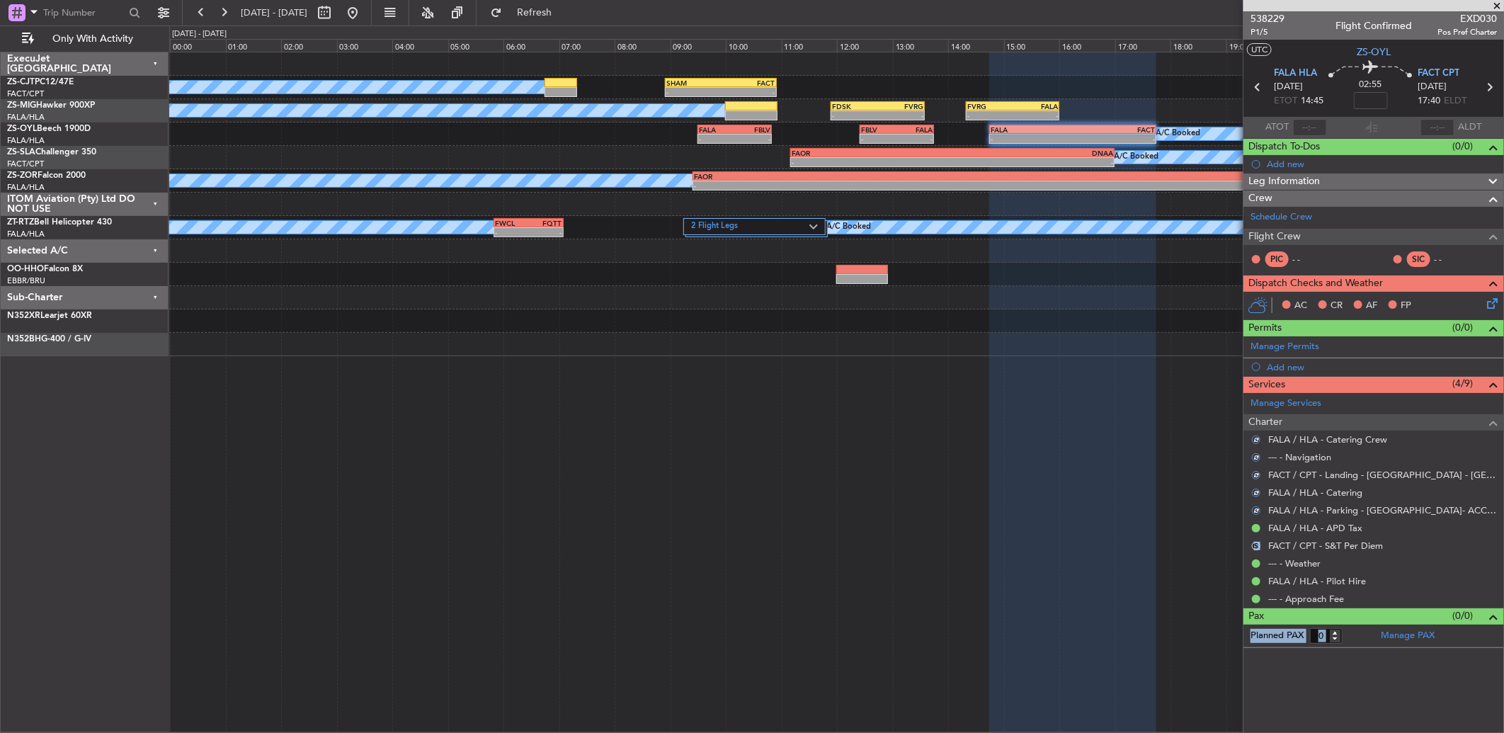
click at [1485, 307] on icon at bounding box center [1489, 300] width 11 height 11
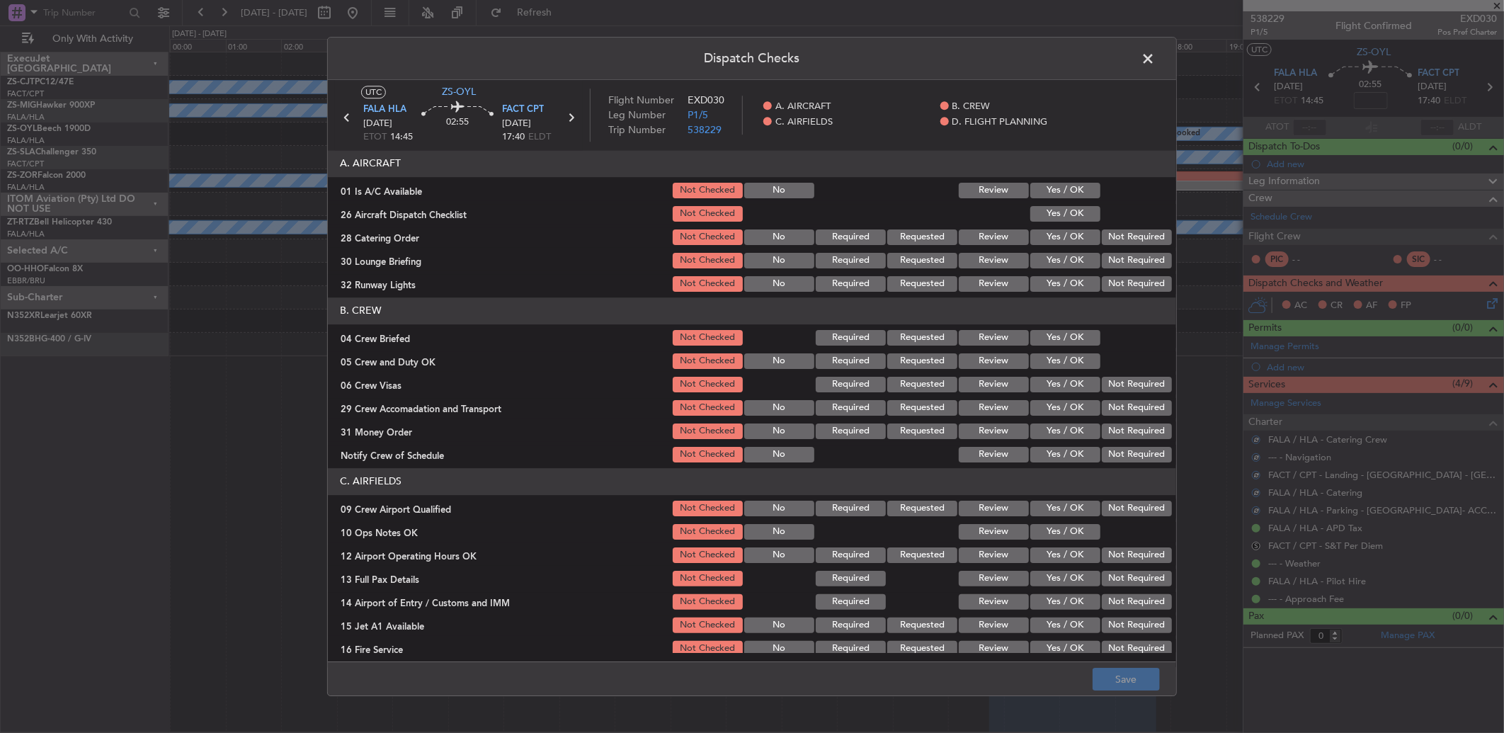
click at [1057, 192] on button "Yes / OK" at bounding box center [1065, 191] width 70 height 16
click at [1078, 214] on button "Yes / OK" at bounding box center [1065, 214] width 70 height 16
click at [1092, 234] on section "A. AIRCRAFT 01 Is A/C Available Not Checked No Review Yes / OK 26 Aircraft Disp…" at bounding box center [752, 222] width 848 height 144
click at [1126, 225] on section "A. AIRCRAFT 01 Is A/C Available Not Checked No Review Yes / OK 26 Aircraft Disp…" at bounding box center [752, 222] width 848 height 144
click at [1121, 242] on button "Not Required" at bounding box center [1136, 237] width 70 height 16
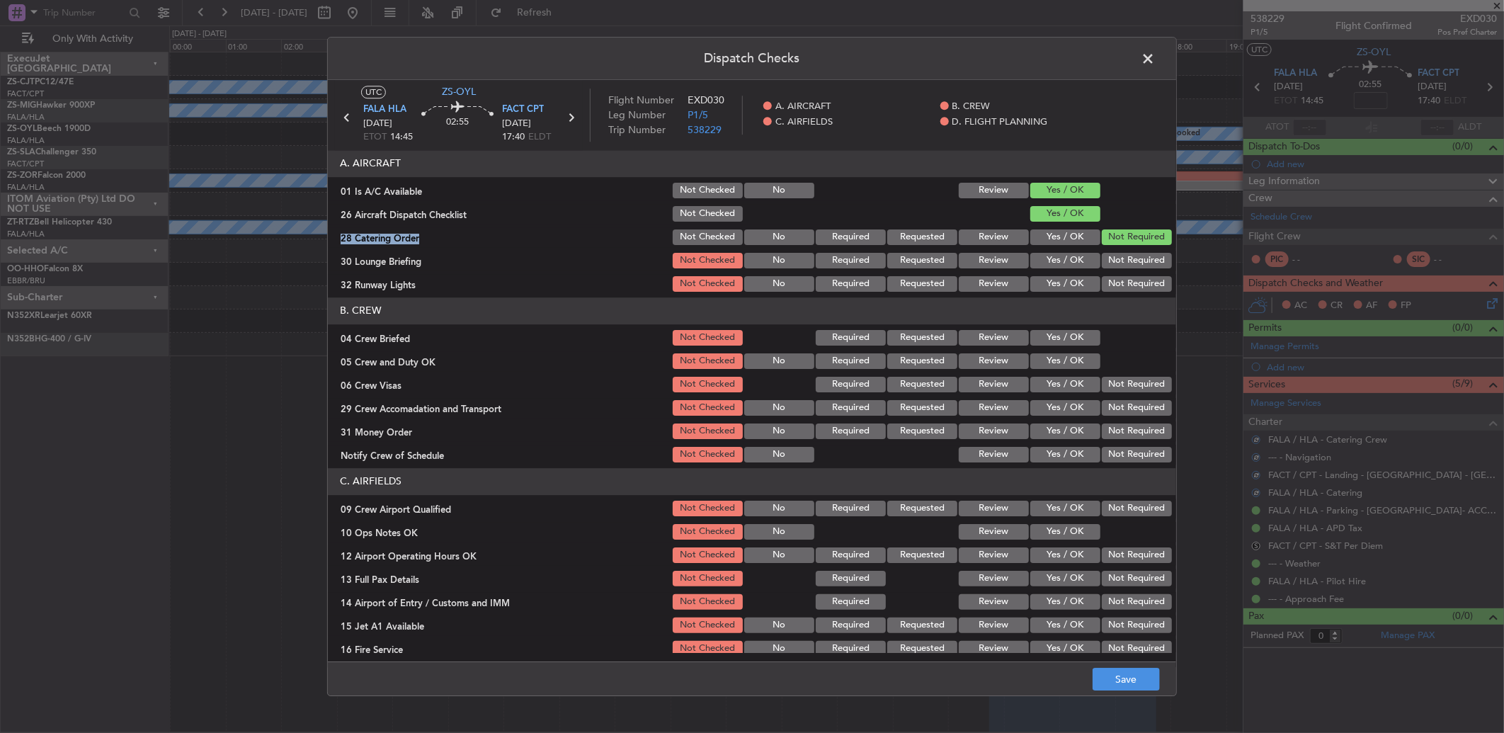
click at [1116, 261] on button "Not Required" at bounding box center [1136, 261] width 70 height 16
click at [1102, 280] on button "Not Required" at bounding box center [1136, 284] width 70 height 16
click at [1060, 329] on section "B. CREW 04 Crew Briefed Not Checked Required Requested Review Yes / OK 05 Crew …" at bounding box center [752, 380] width 848 height 167
drag, startPoint x: 1060, startPoint y: 333, endPoint x: 1077, endPoint y: 387, distance: 56.4
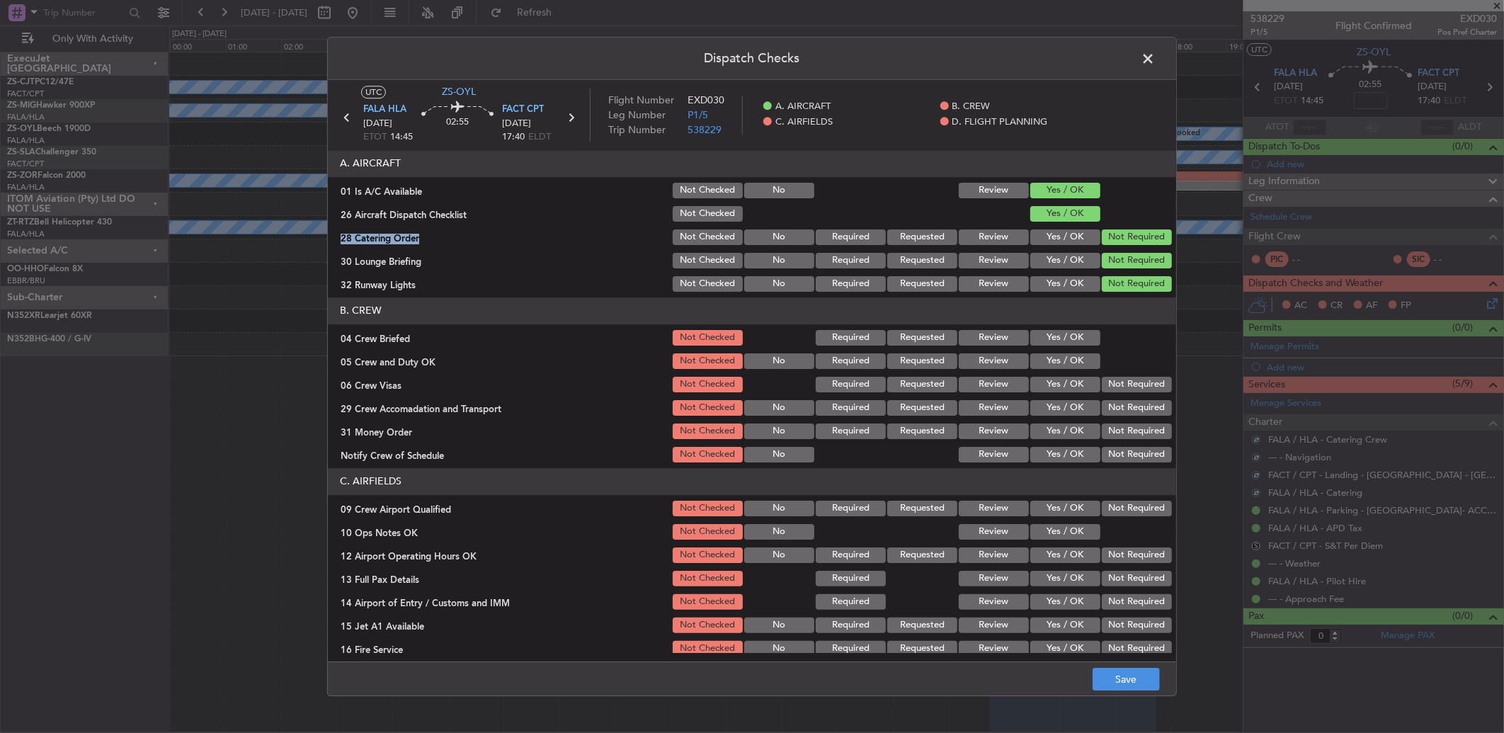
click at [1063, 343] on button "Yes / OK" at bounding box center [1065, 338] width 70 height 16
click at [1079, 387] on button "Yes / OK" at bounding box center [1065, 385] width 70 height 16
click at [1077, 360] on button "Yes / OK" at bounding box center [1065, 361] width 70 height 16
drag, startPoint x: 1097, startPoint y: 378, endPoint x: 1115, endPoint y: 401, distance: 29.3
click at [1101, 382] on button "Not Required" at bounding box center [1136, 385] width 70 height 16
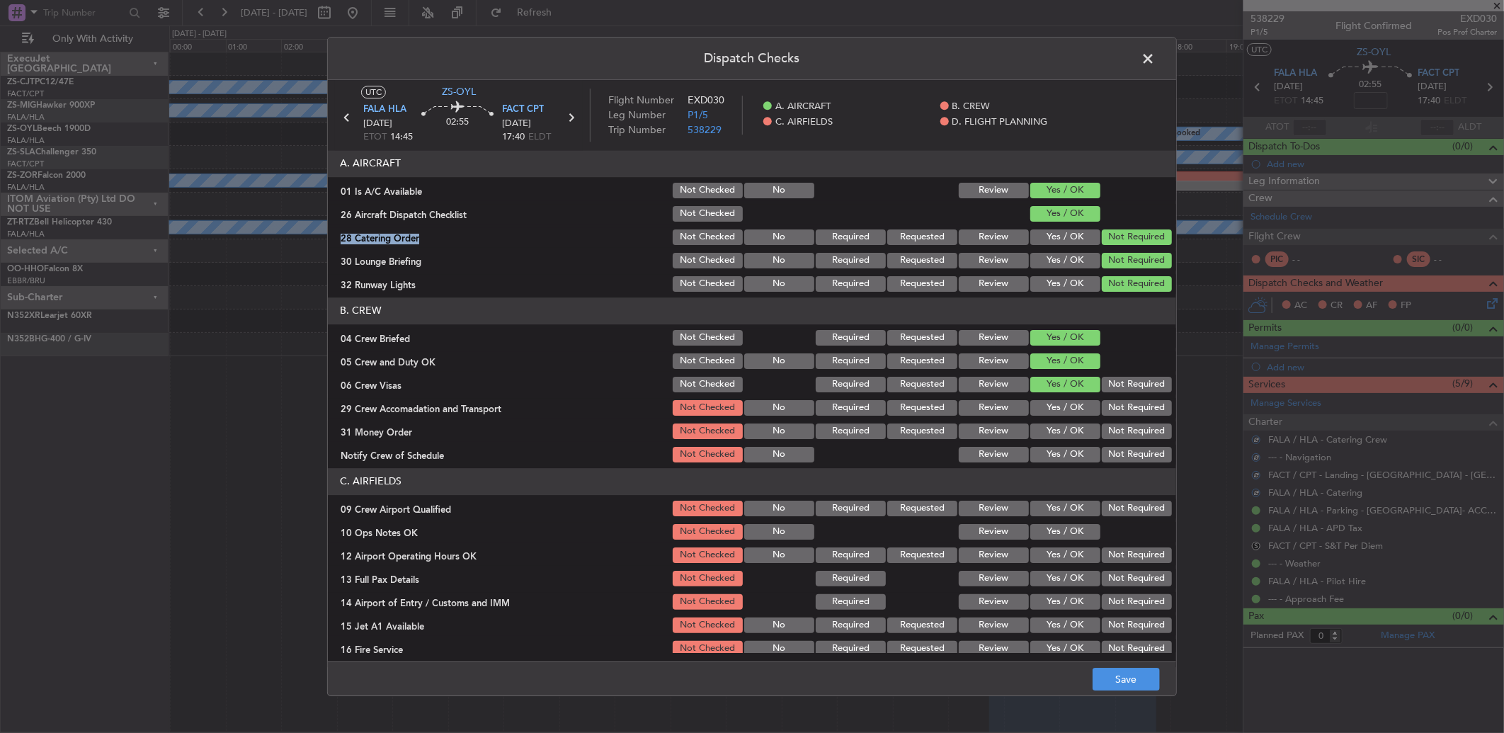
click at [1116, 405] on section "B. CREW 04 Crew Briefed Not Checked Required Requested Review Yes / OK 05 Crew …" at bounding box center [752, 380] width 848 height 167
drag, startPoint x: 1116, startPoint y: 406, endPoint x: 1116, endPoint y: 420, distance: 14.2
click at [1117, 411] on button "Not Required" at bounding box center [1136, 408] width 70 height 16
click at [1117, 413] on button "Not Required" at bounding box center [1136, 408] width 70 height 16
drag, startPoint x: 1116, startPoint y: 426, endPoint x: 1115, endPoint y: 433, distance: 7.1
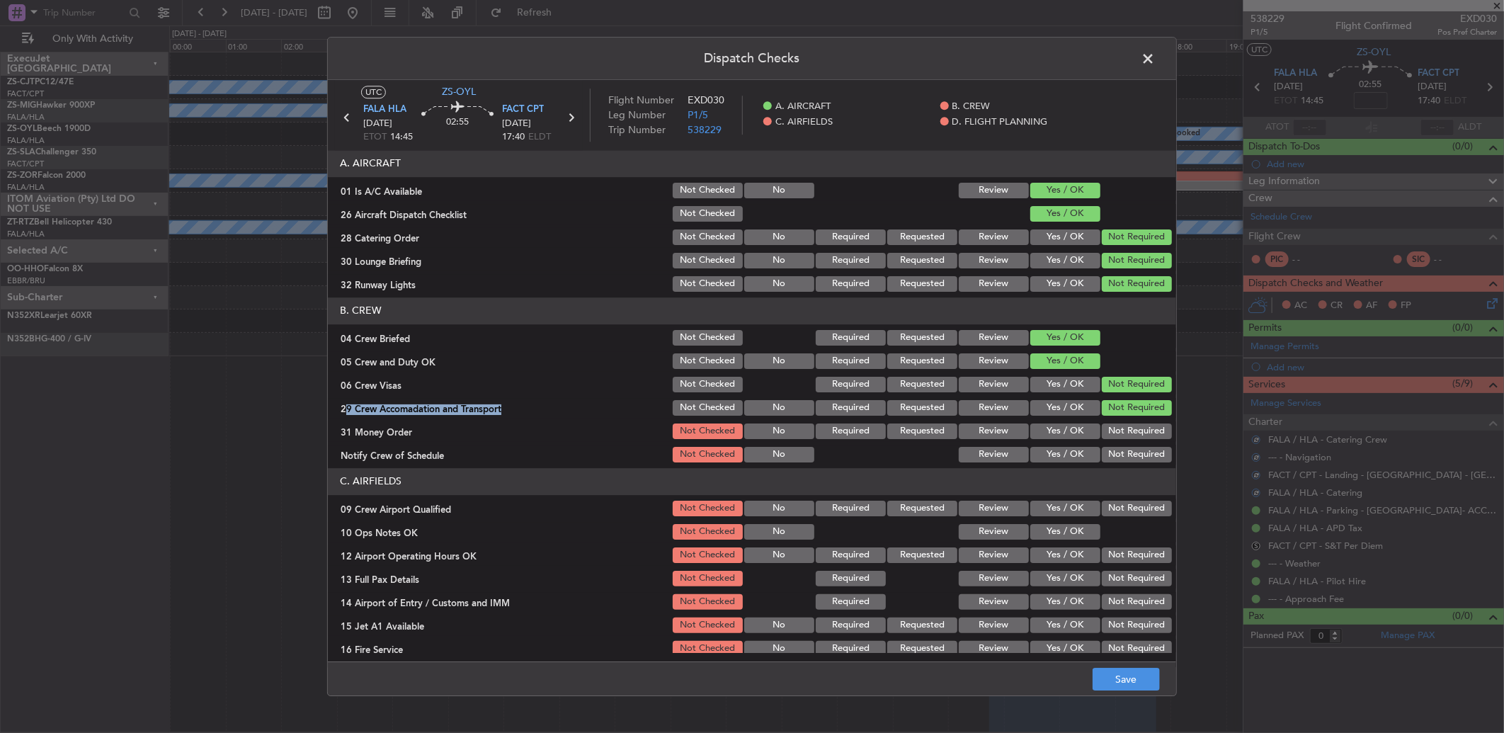
click at [1116, 428] on button "Not Required" at bounding box center [1136, 431] width 70 height 16
click at [1115, 434] on button "Not Required" at bounding box center [1136, 431] width 70 height 16
click at [1116, 450] on button "Not Required" at bounding box center [1136, 455] width 70 height 16
click at [1121, 508] on button "Not Required" at bounding box center [1136, 508] width 70 height 16
click at [1069, 525] on section "C. AIRFIELDS 09 Crew Airport Qualified Not Checked No Required Requested Review…" at bounding box center [752, 575] width 848 height 214
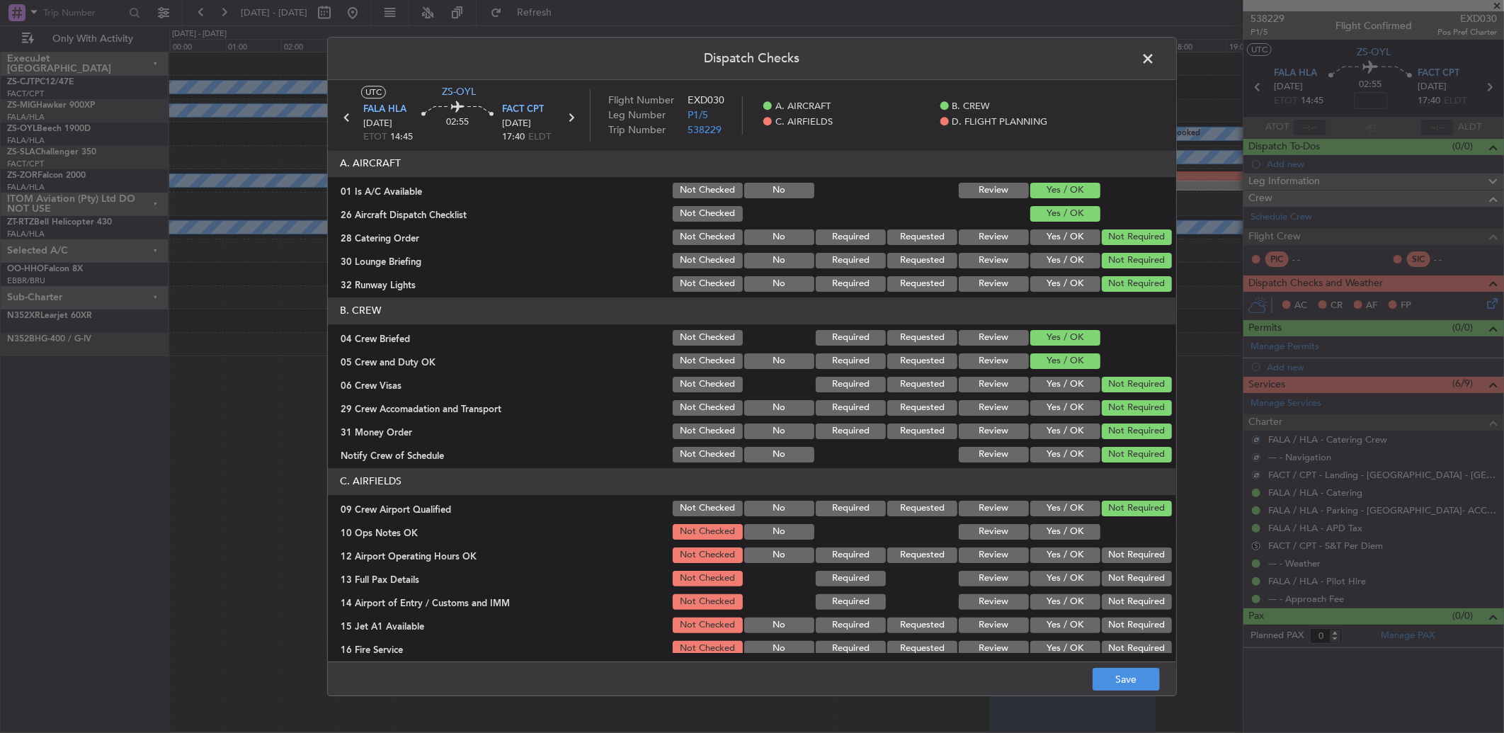
click at [1069, 536] on button "Yes / OK" at bounding box center [1065, 532] width 70 height 16
click at [1099, 551] on div "Not Required" at bounding box center [1134, 555] width 71 height 20
click at [1101, 563] on div "Not Required" at bounding box center [1134, 555] width 71 height 20
click at [1104, 571] on div "Not Required" at bounding box center [1134, 578] width 71 height 20
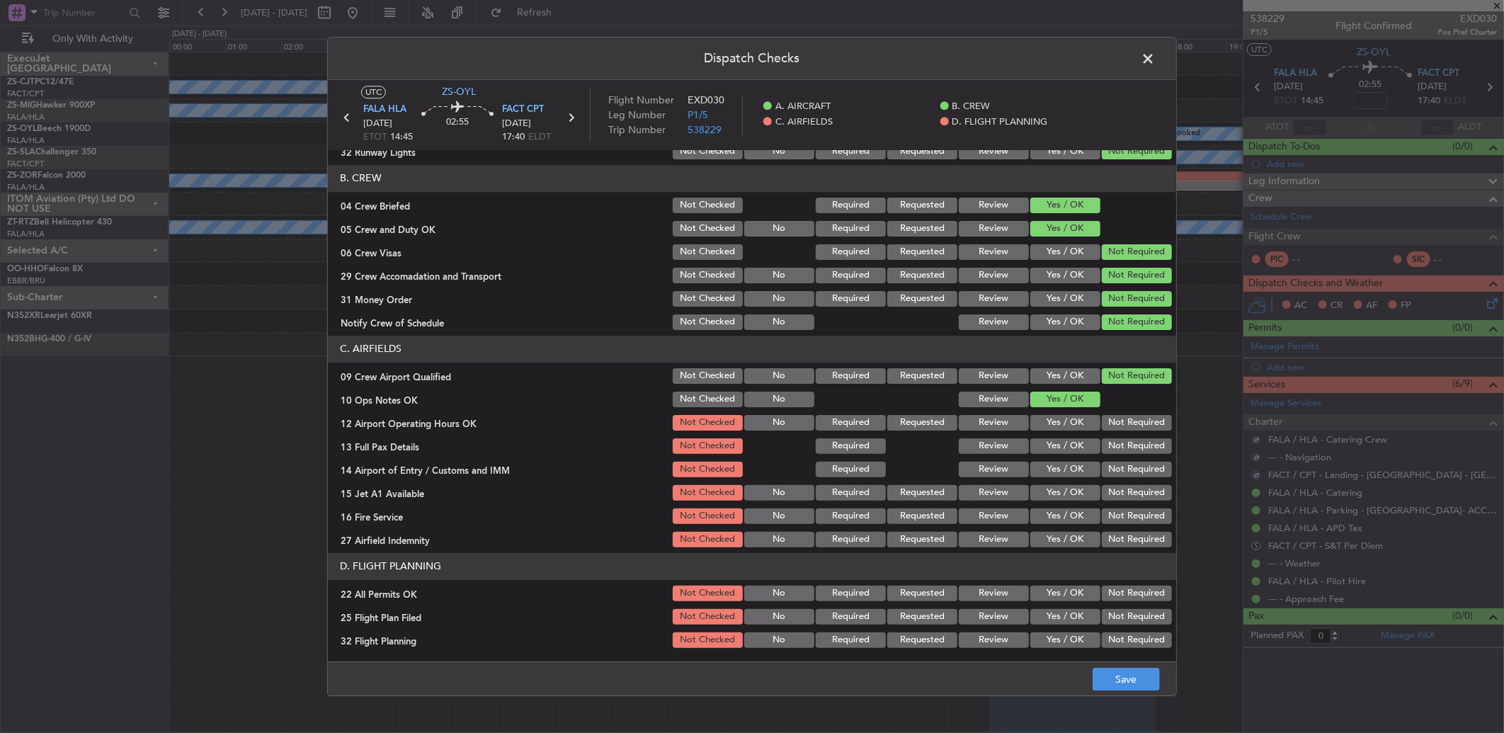
click at [1124, 433] on section "C. AIRFIELDS 09 Crew Airport Qualified Not Checked No Required Requested Review…" at bounding box center [752, 443] width 848 height 214
click at [1123, 430] on div "Not Required" at bounding box center [1134, 423] width 71 height 20
click at [1126, 446] on button "Not Required" at bounding box center [1136, 446] width 70 height 16
click at [1121, 418] on button "Not Required" at bounding box center [1136, 423] width 70 height 16
drag, startPoint x: 1123, startPoint y: 447, endPoint x: 1123, endPoint y: 459, distance: 11.3
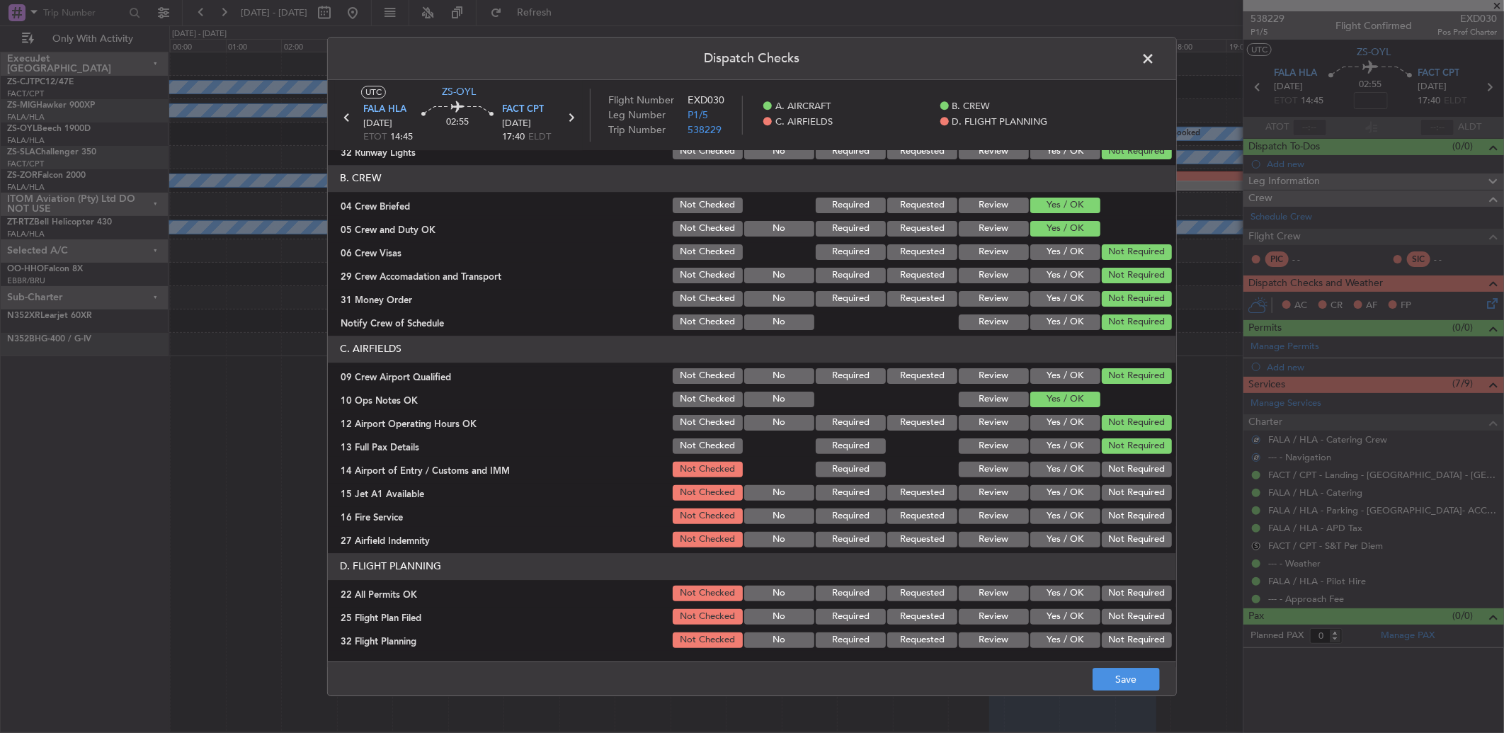
click at [1123, 459] on section "C. AIRFIELDS 09 Crew Airport Qualified Not Checked No Required Requested Review…" at bounding box center [752, 443] width 848 height 214
click at [1126, 462] on button "Not Required" at bounding box center [1136, 470] width 70 height 16
click at [1133, 483] on section "C. AIRFIELDS 09 Crew Airport Qualified Not Checked No Required Requested Review…" at bounding box center [752, 443] width 848 height 214
click at [1138, 510] on section "C. AIRFIELDS 09 Crew Airport Qualified Not Checked No Required Requested Review…" at bounding box center [752, 443] width 848 height 214
click at [1137, 525] on div "Not Required" at bounding box center [1134, 516] width 71 height 20
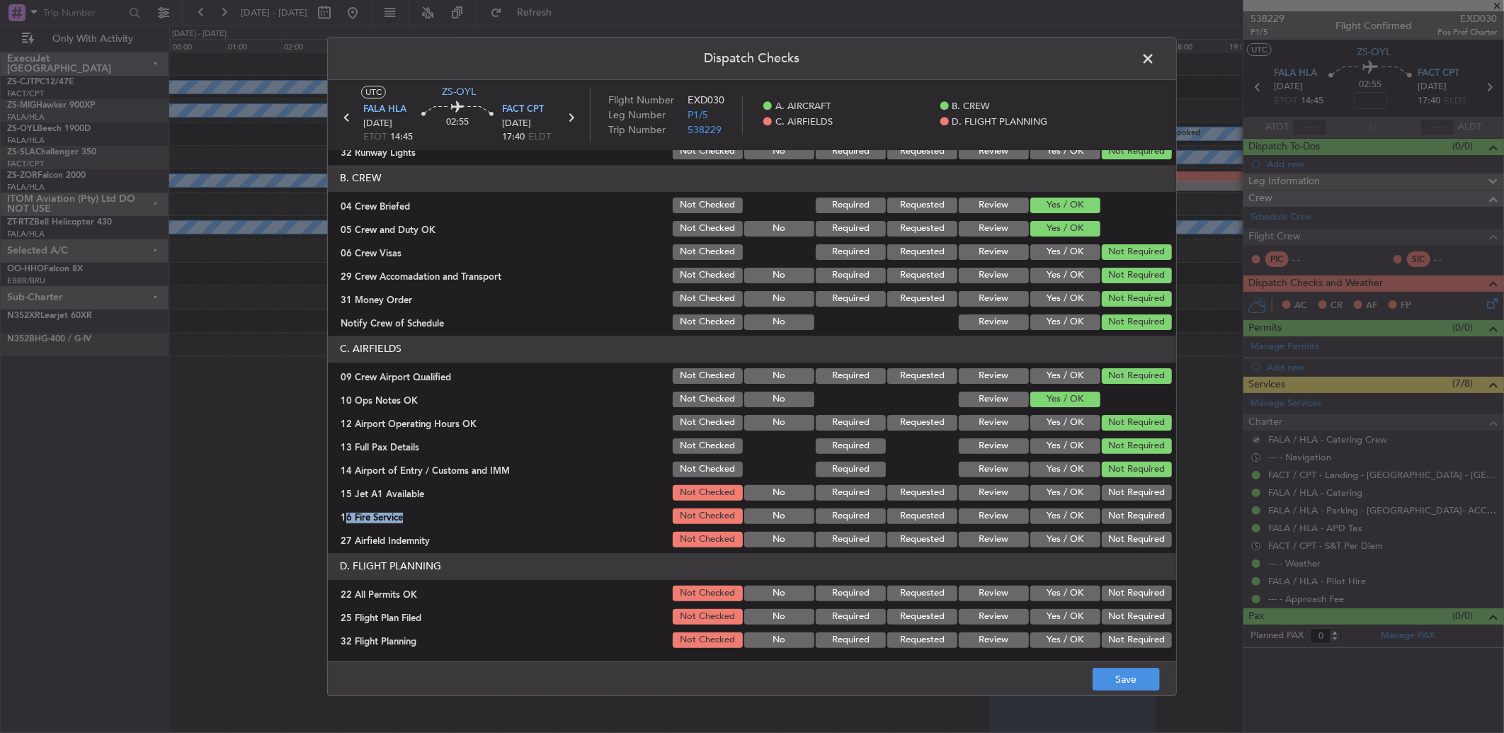
click at [1111, 494] on button "Not Required" at bounding box center [1136, 493] width 70 height 16
click at [1119, 521] on button "Not Required" at bounding box center [1136, 516] width 70 height 16
click at [1127, 551] on article "A. AIRCRAFT 01 Is A/C Available Not Checked No Review Yes / OK 26 Aircraft Disp…" at bounding box center [752, 401] width 848 height 503
click at [1121, 546] on div "Not Required" at bounding box center [1134, 540] width 71 height 20
click at [1127, 534] on button "Not Required" at bounding box center [1136, 540] width 70 height 16
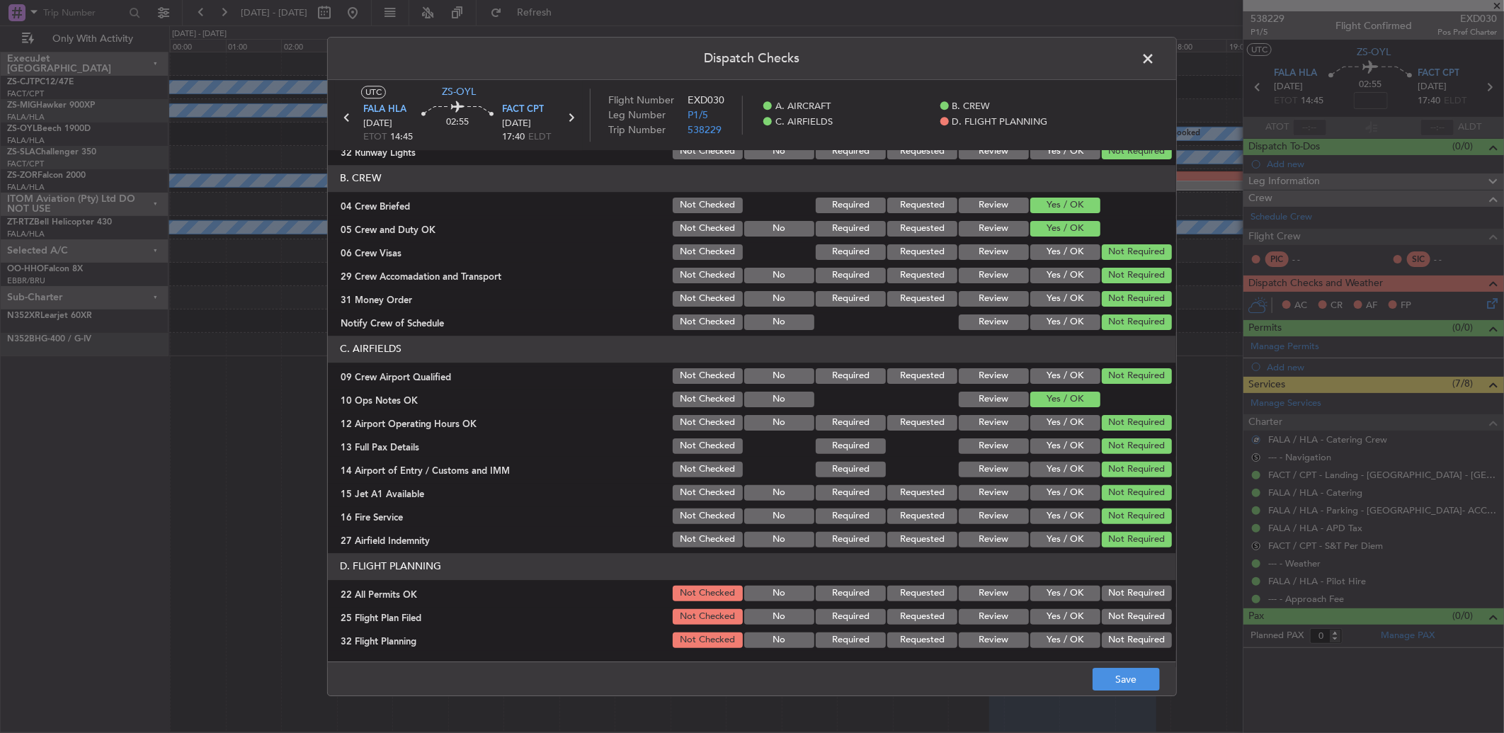
click at [1124, 583] on div "Not Required" at bounding box center [1134, 593] width 71 height 20
click at [1121, 590] on button "Not Required" at bounding box center [1136, 593] width 70 height 16
click at [995, 612] on button "Review" at bounding box center [993, 617] width 70 height 16
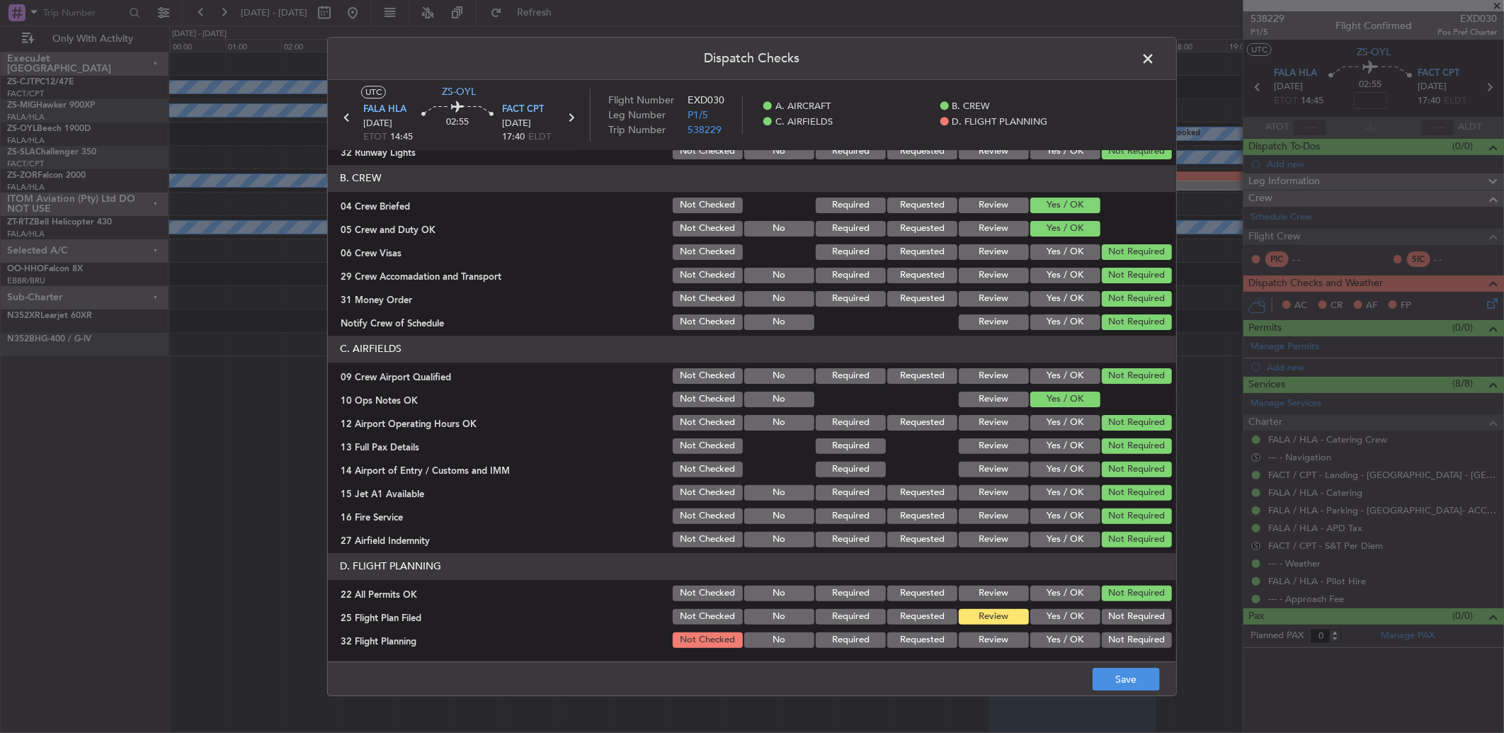
click at [988, 640] on button "Review" at bounding box center [993, 640] width 70 height 16
click at [1118, 685] on button "Save" at bounding box center [1125, 679] width 67 height 23
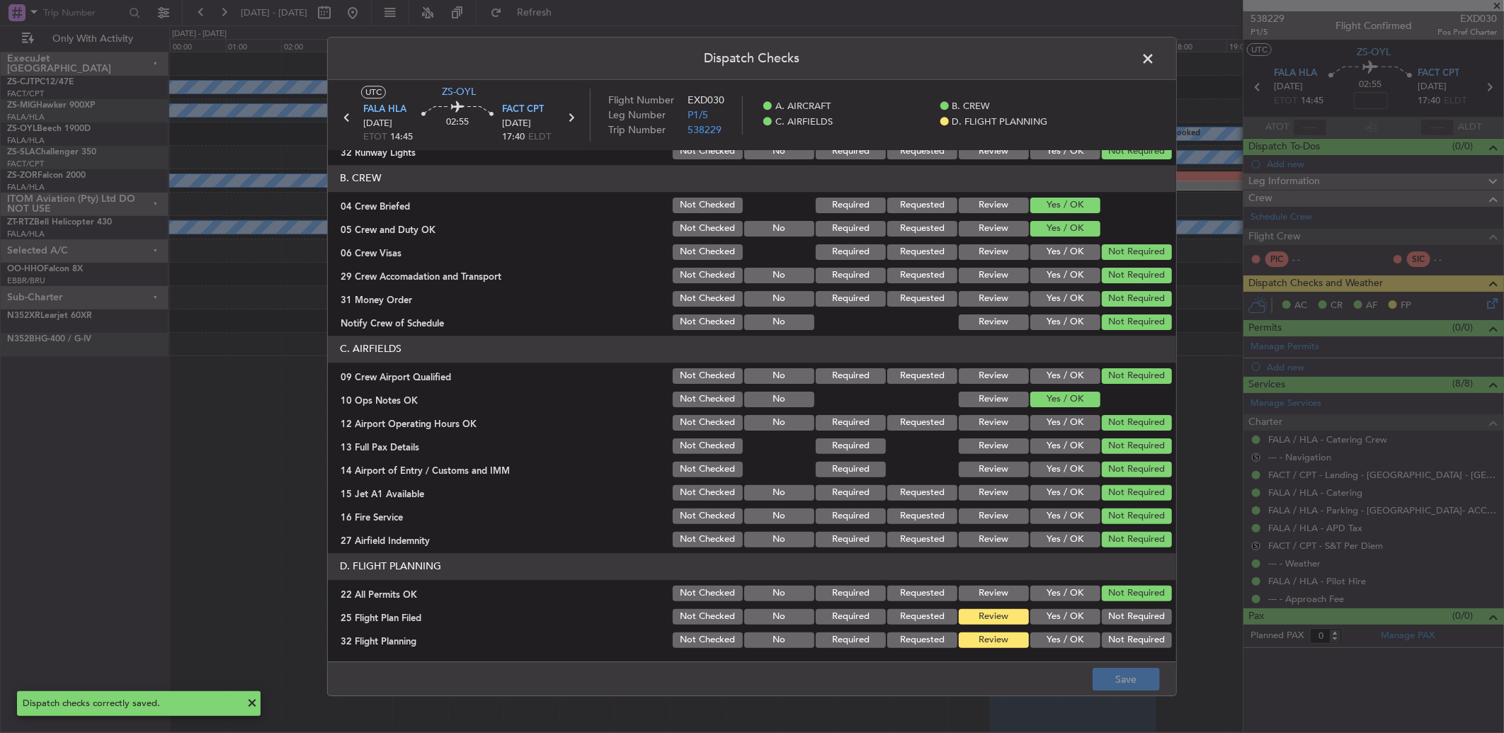
click at [1155, 64] on span at bounding box center [1155, 62] width 0 height 28
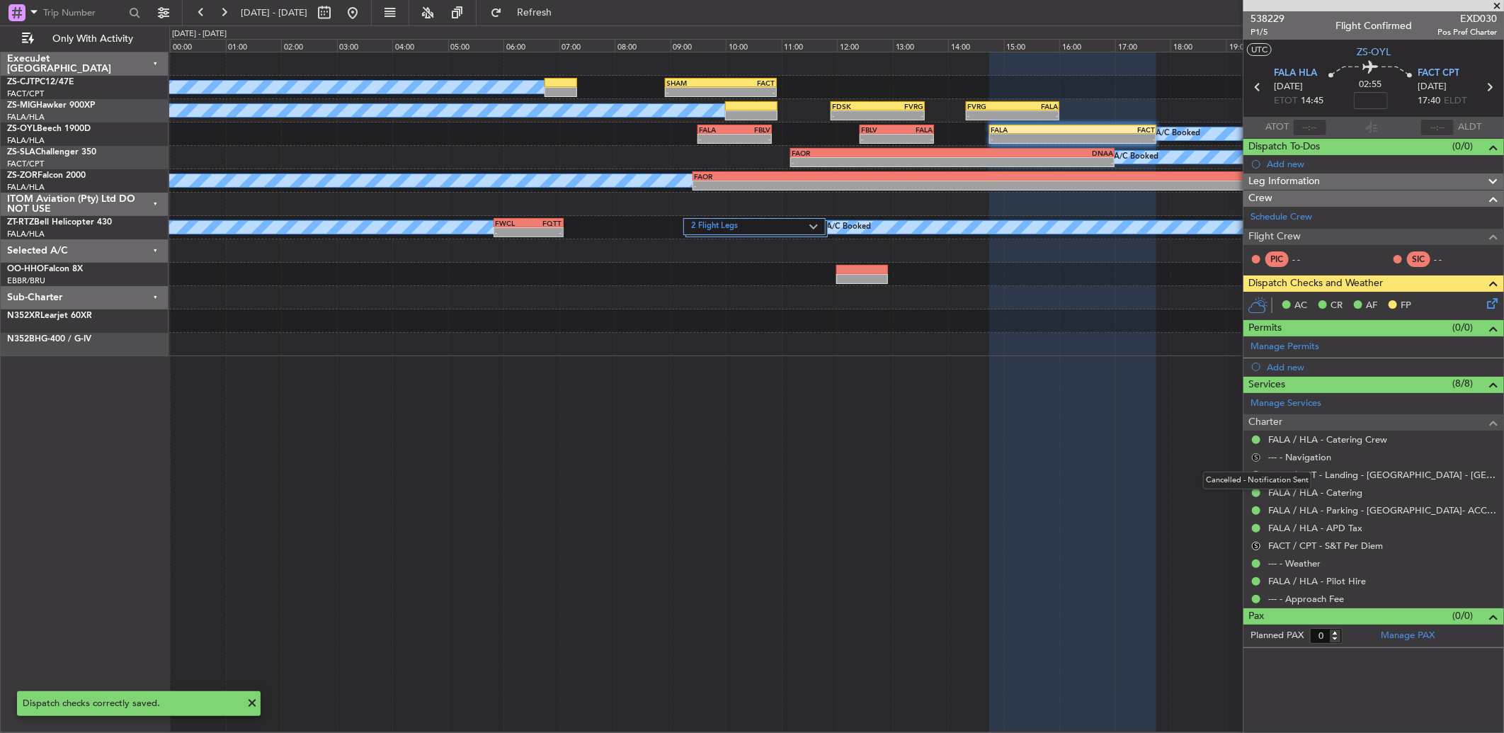
click at [1259, 456] on button "S" at bounding box center [1256, 457] width 8 height 8
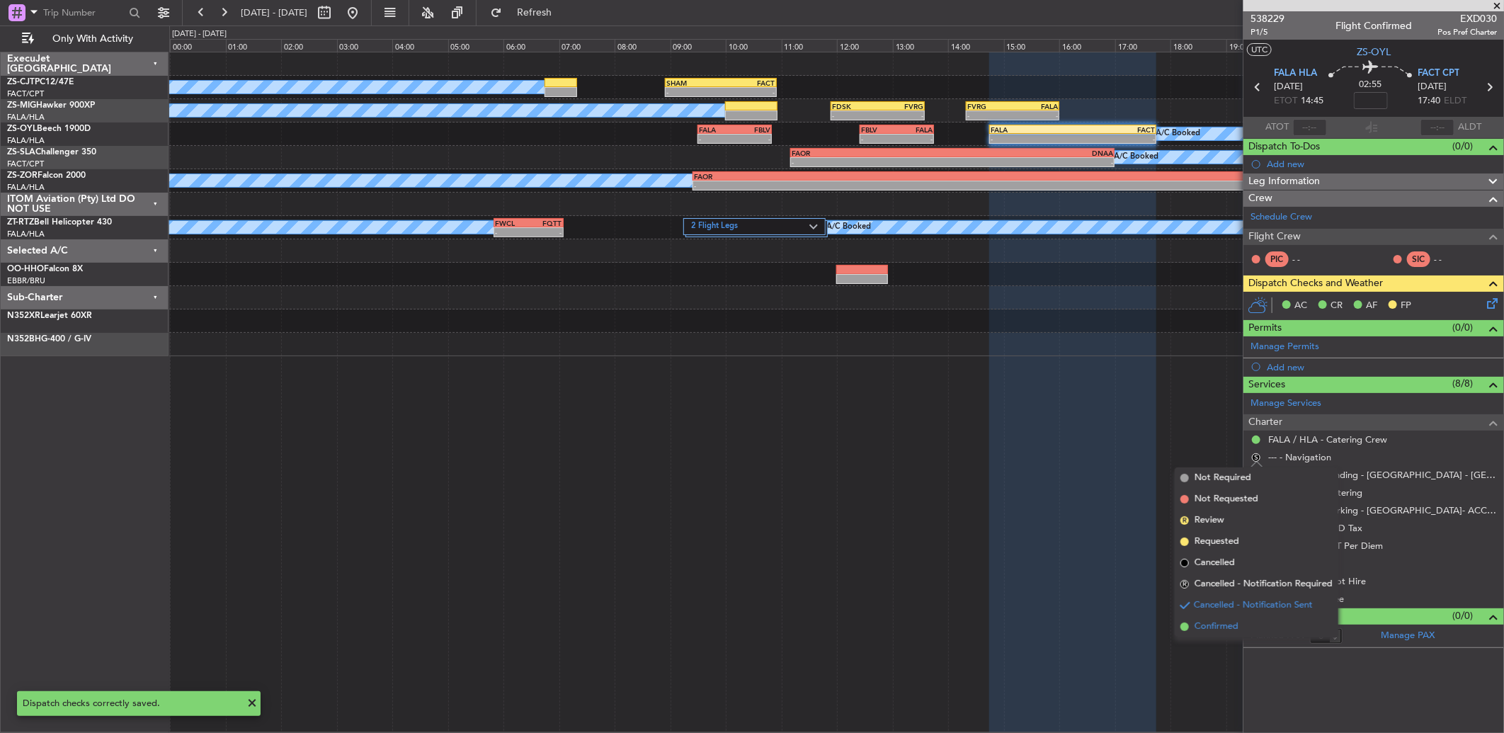
click at [1235, 627] on span "Confirmed" at bounding box center [1216, 626] width 44 height 14
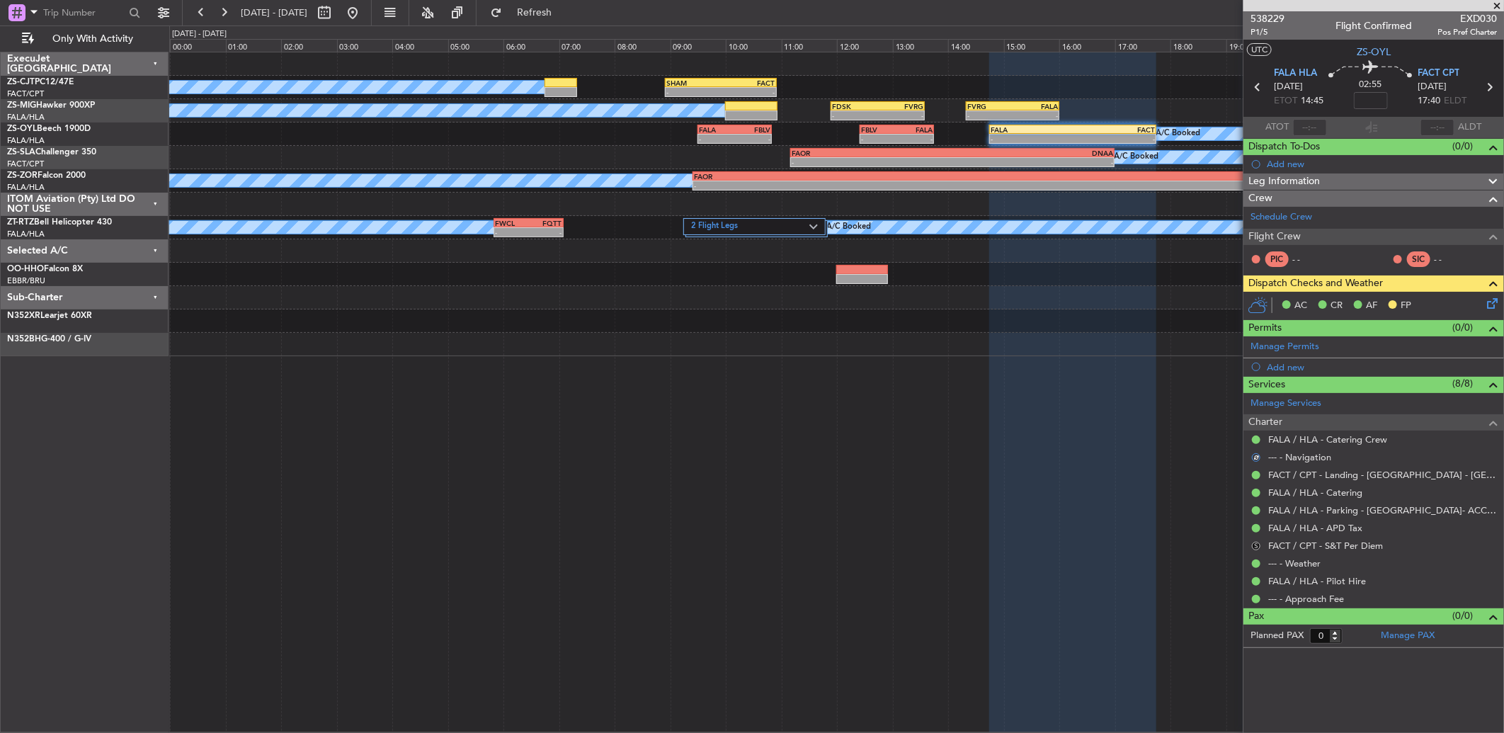
click at [1253, 545] on button "S" at bounding box center [1256, 546] width 8 height 8
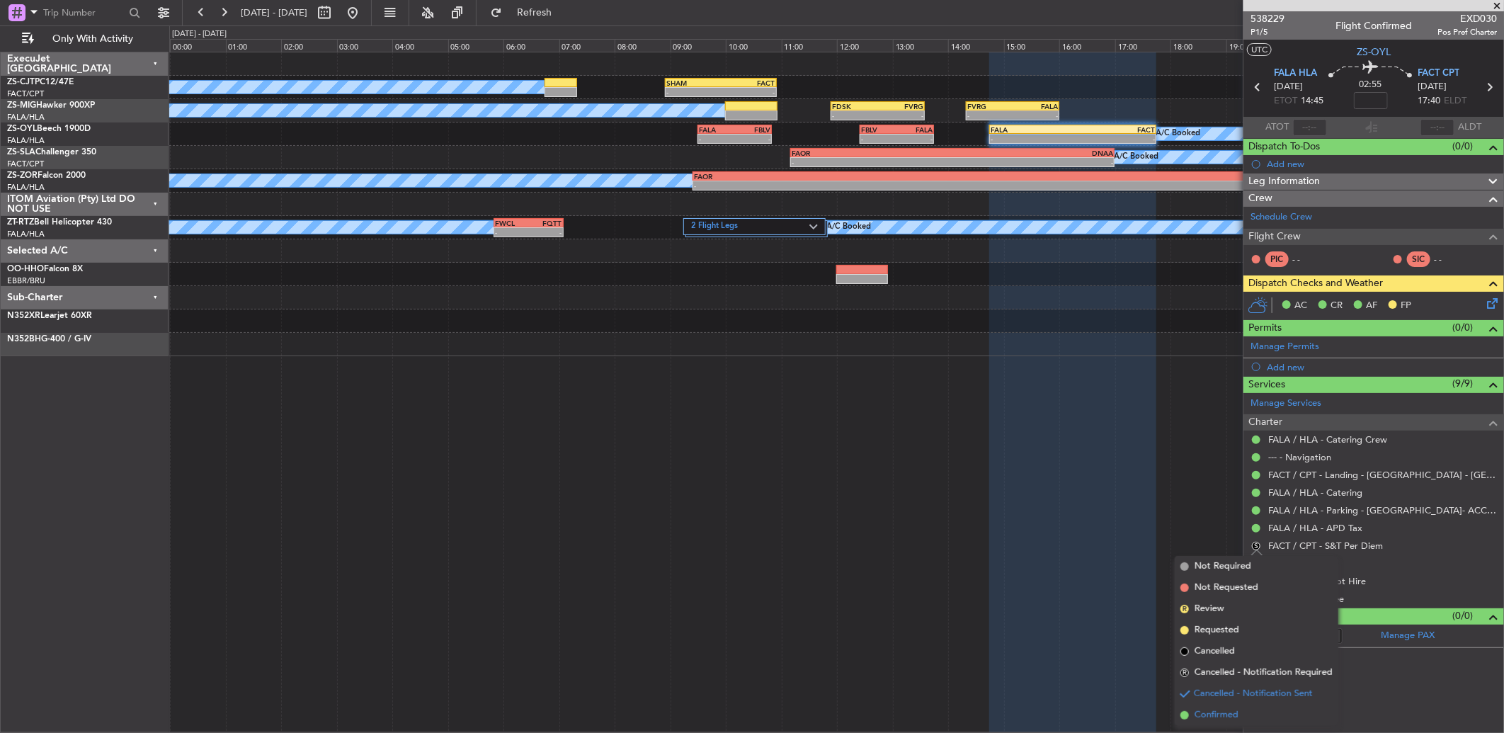
click at [1230, 709] on span "Confirmed" at bounding box center [1216, 715] width 44 height 14
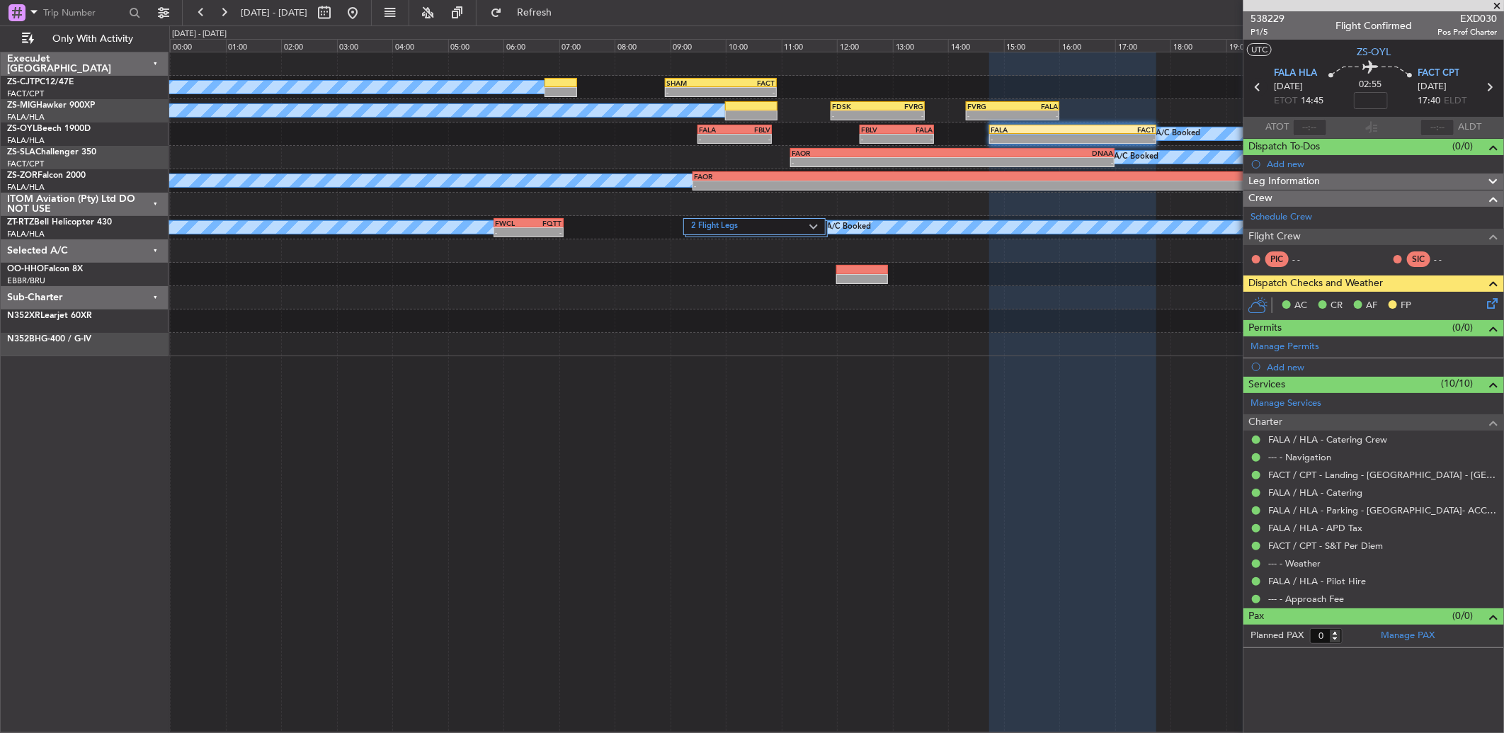
click at [1254, 85] on icon at bounding box center [1258, 87] width 18 height 18
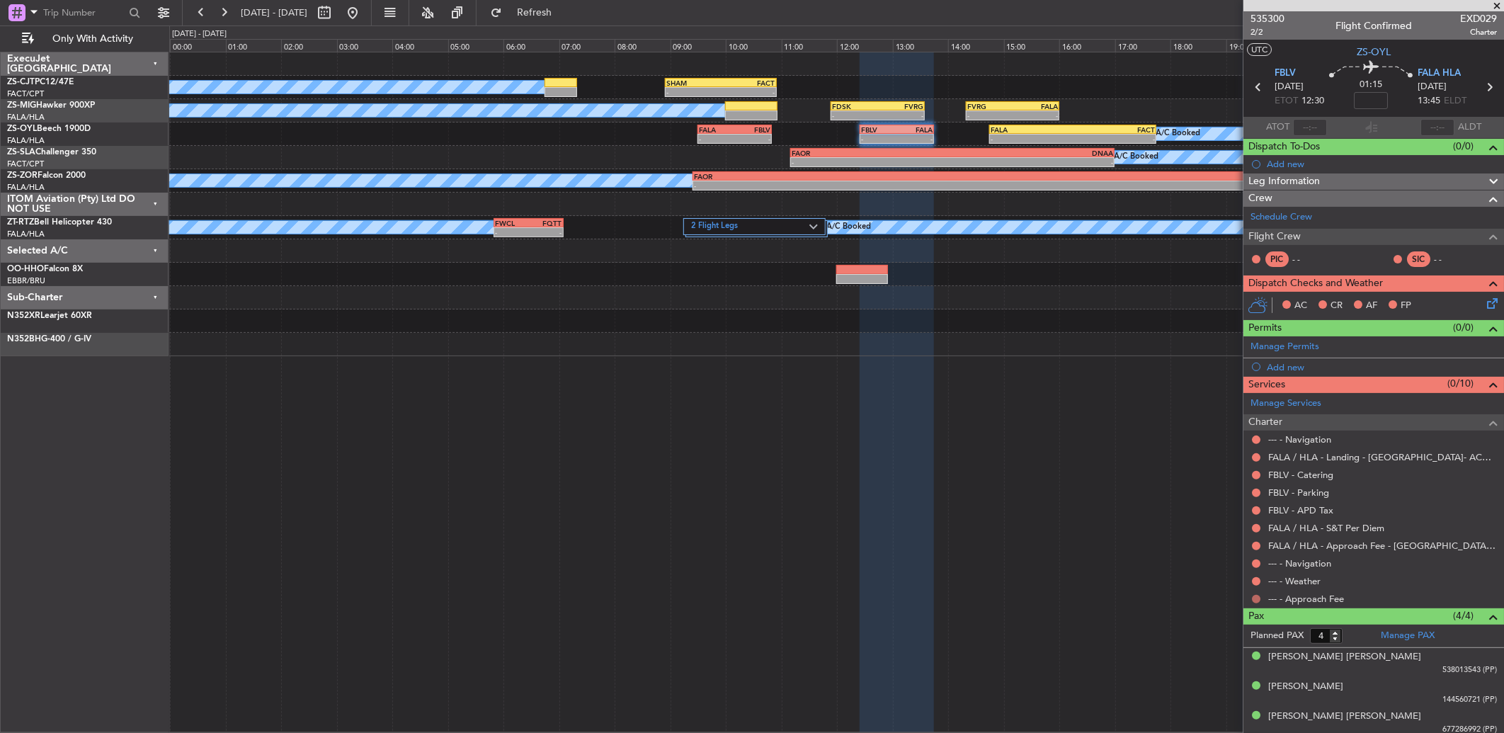
click at [1252, 598] on button at bounding box center [1256, 599] width 8 height 8
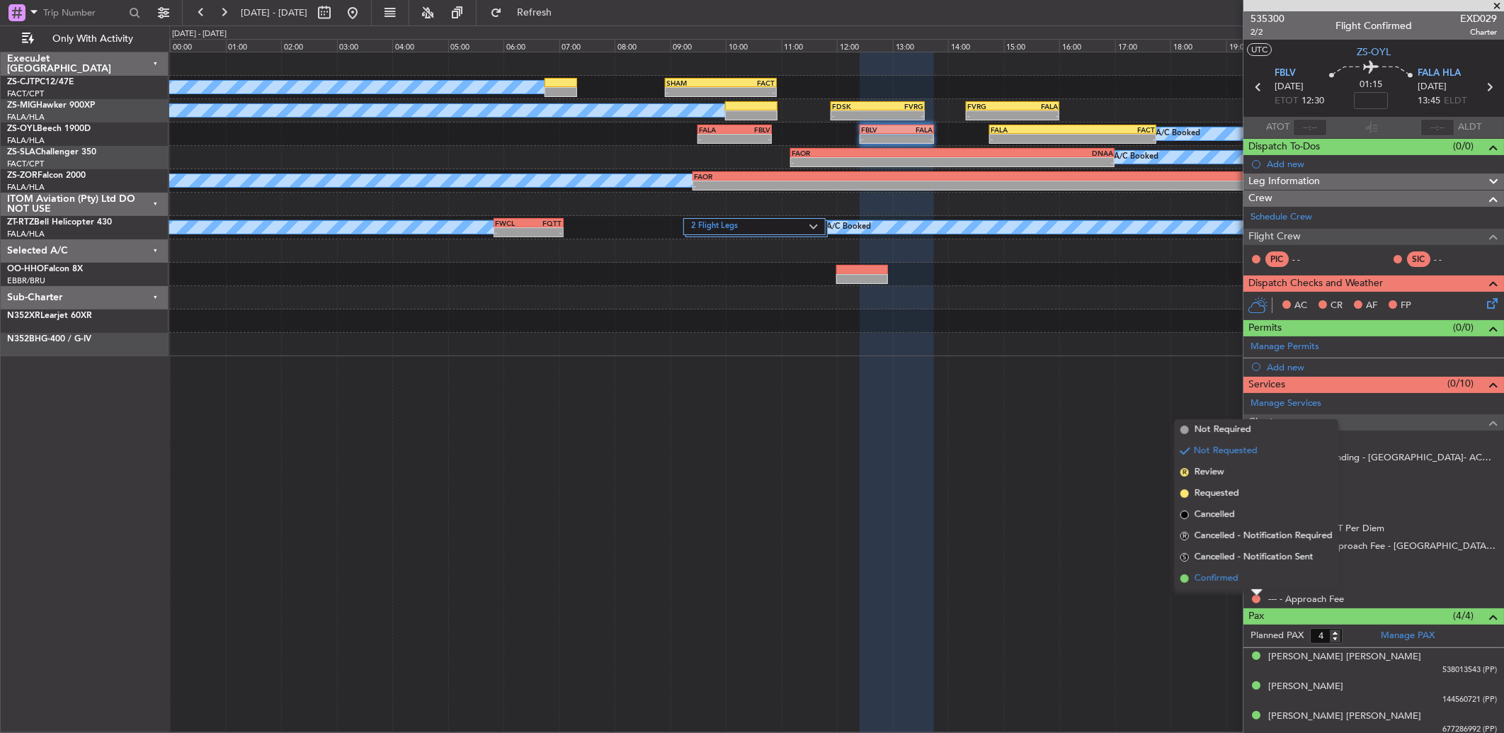
click at [1249, 574] on li "Confirmed" at bounding box center [1256, 578] width 164 height 21
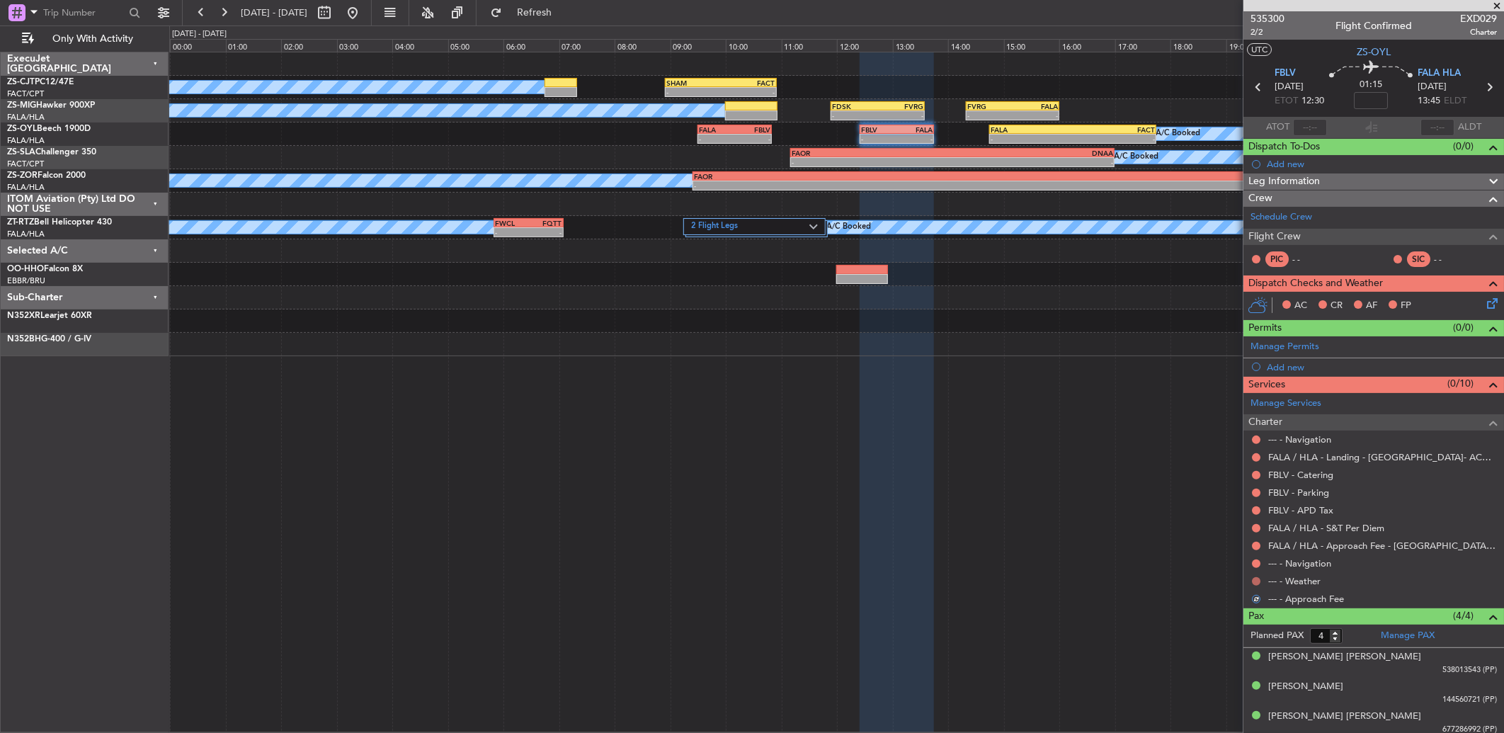
click at [1253, 584] on button at bounding box center [1256, 581] width 8 height 8
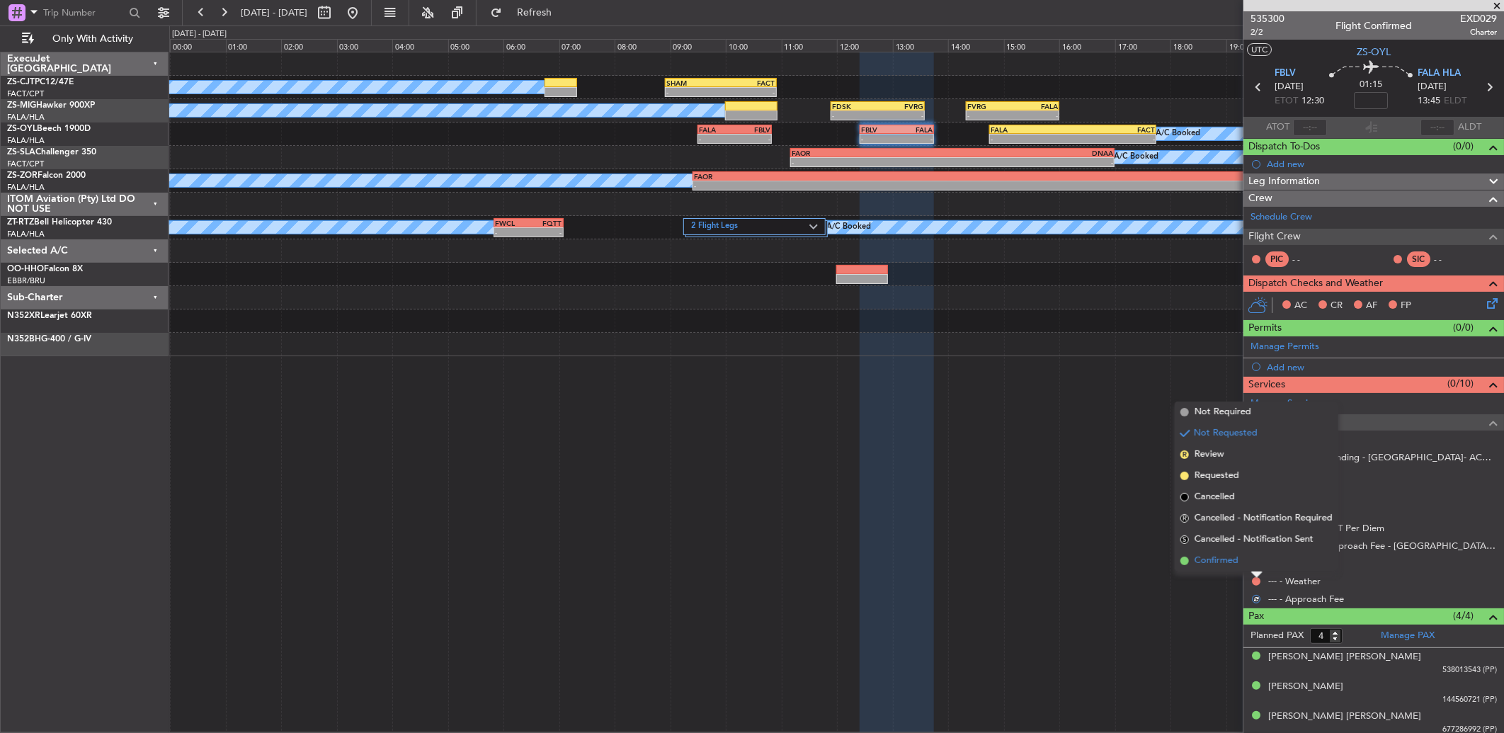
click at [1259, 562] on li "Confirmed" at bounding box center [1256, 560] width 164 height 21
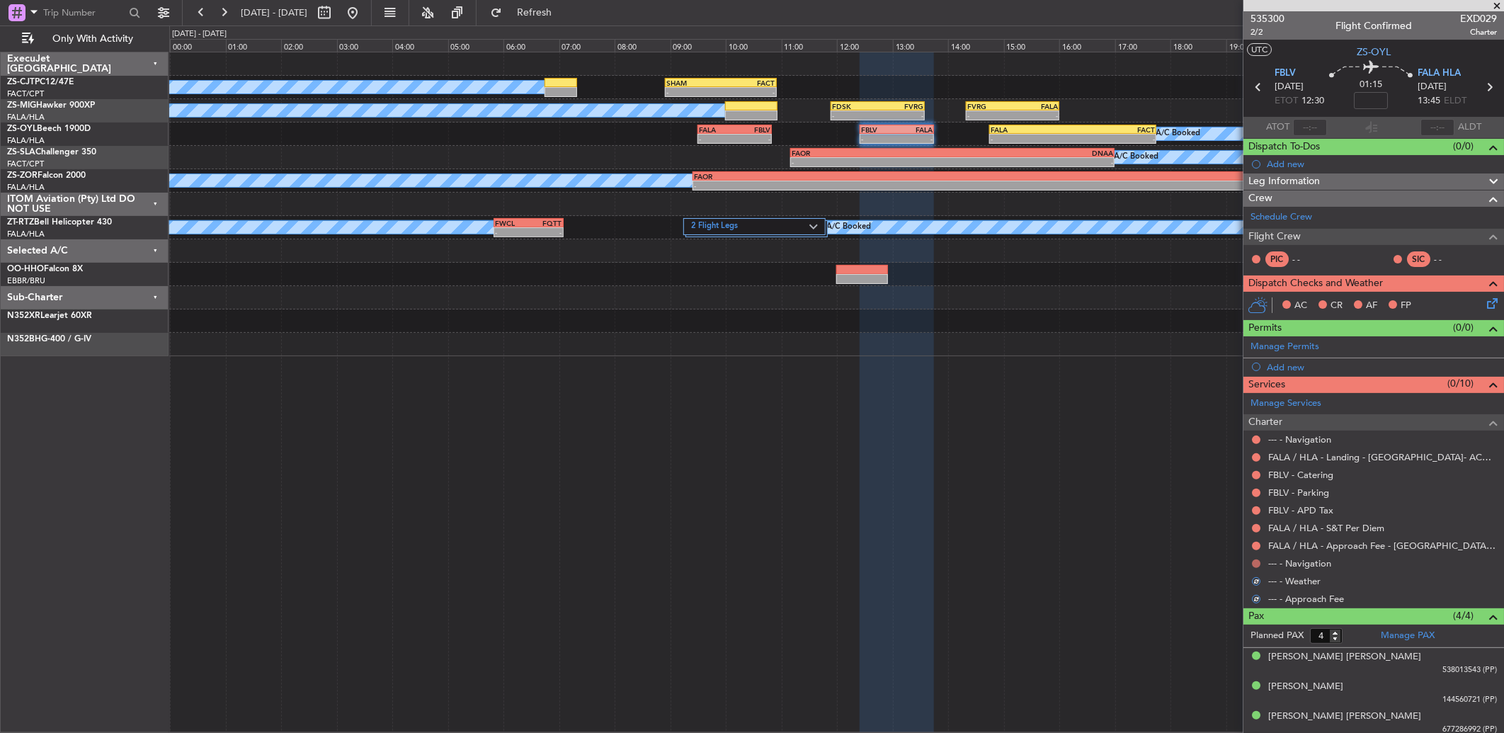
click at [1254, 561] on button at bounding box center [1256, 563] width 8 height 8
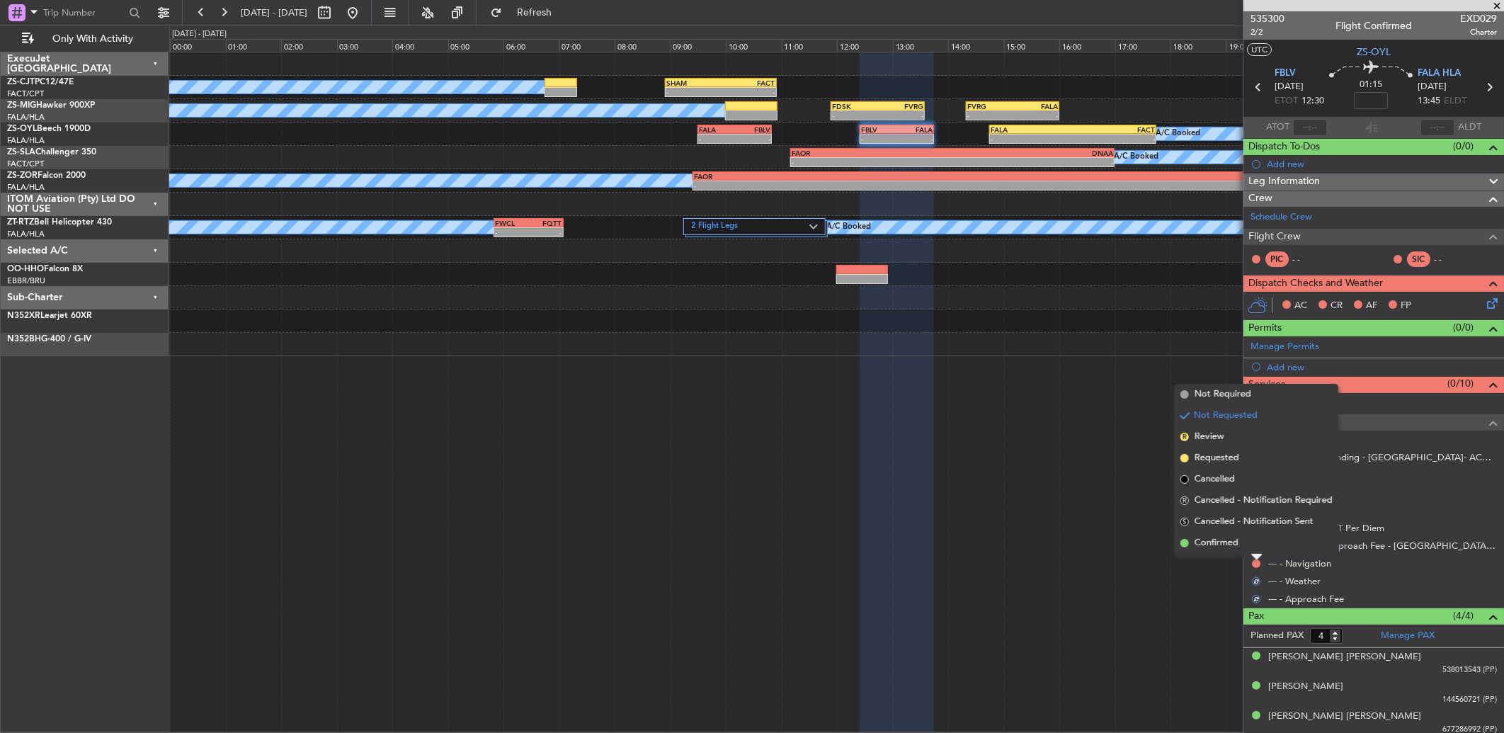
click at [1249, 545] on li "Confirmed" at bounding box center [1256, 542] width 164 height 21
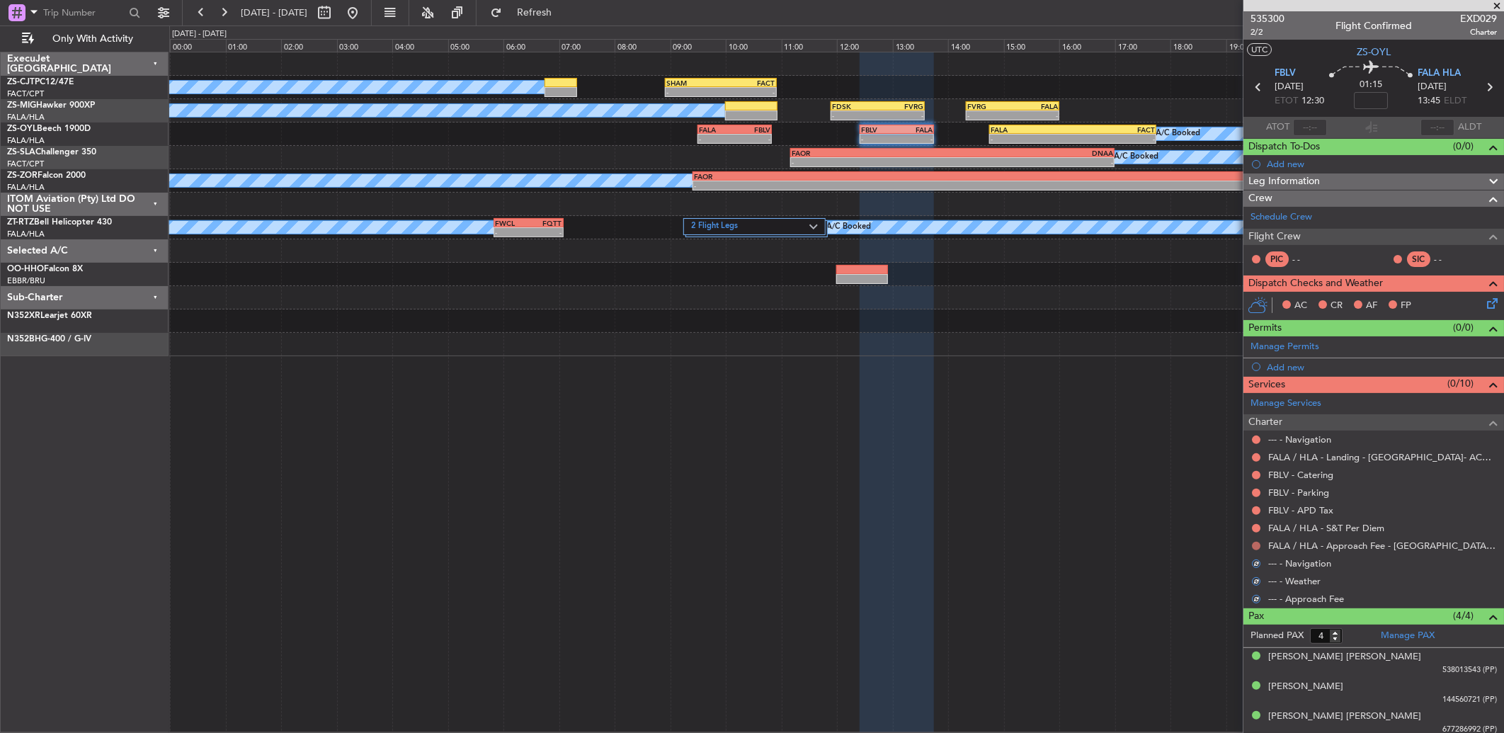
click at [1255, 543] on button at bounding box center [1256, 546] width 8 height 8
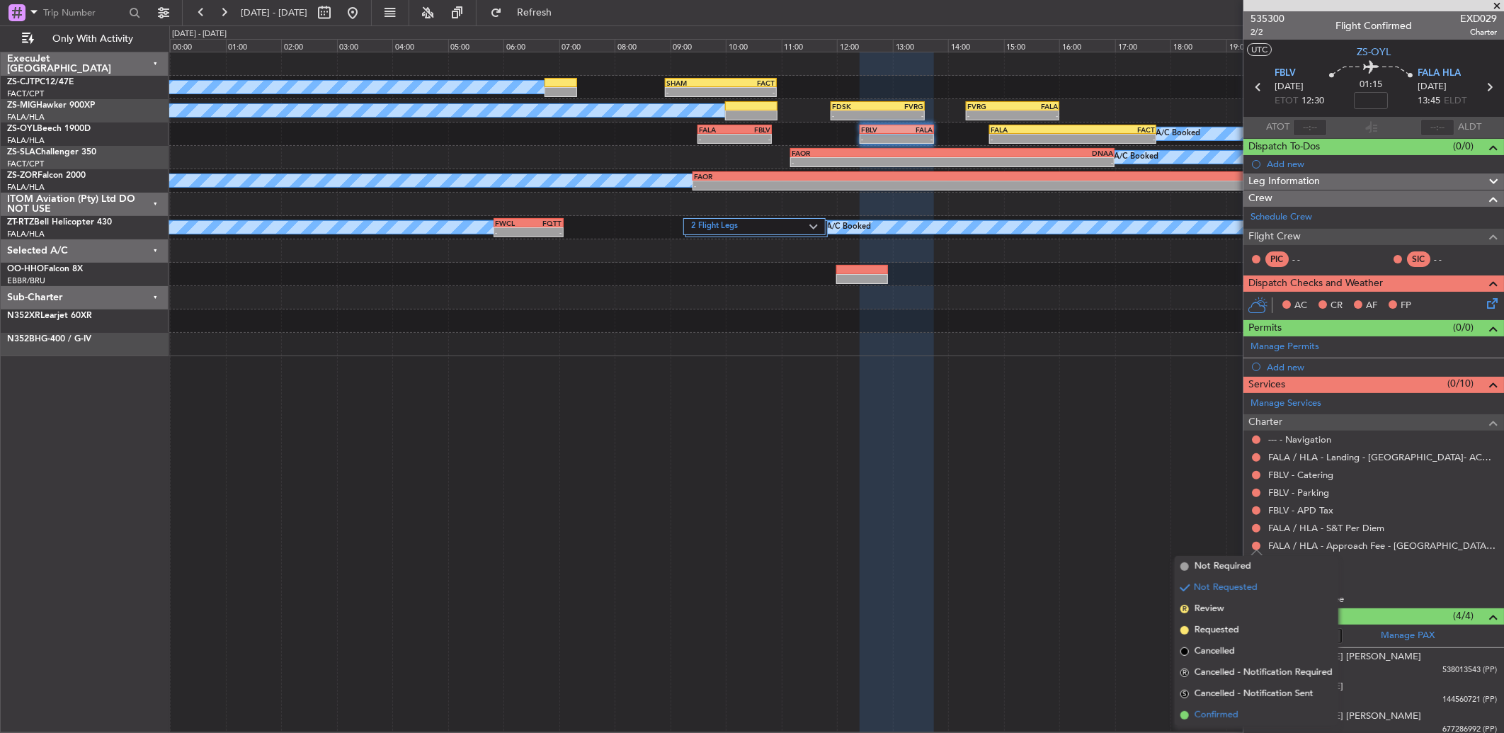
click at [1221, 714] on span "Confirmed" at bounding box center [1216, 715] width 44 height 14
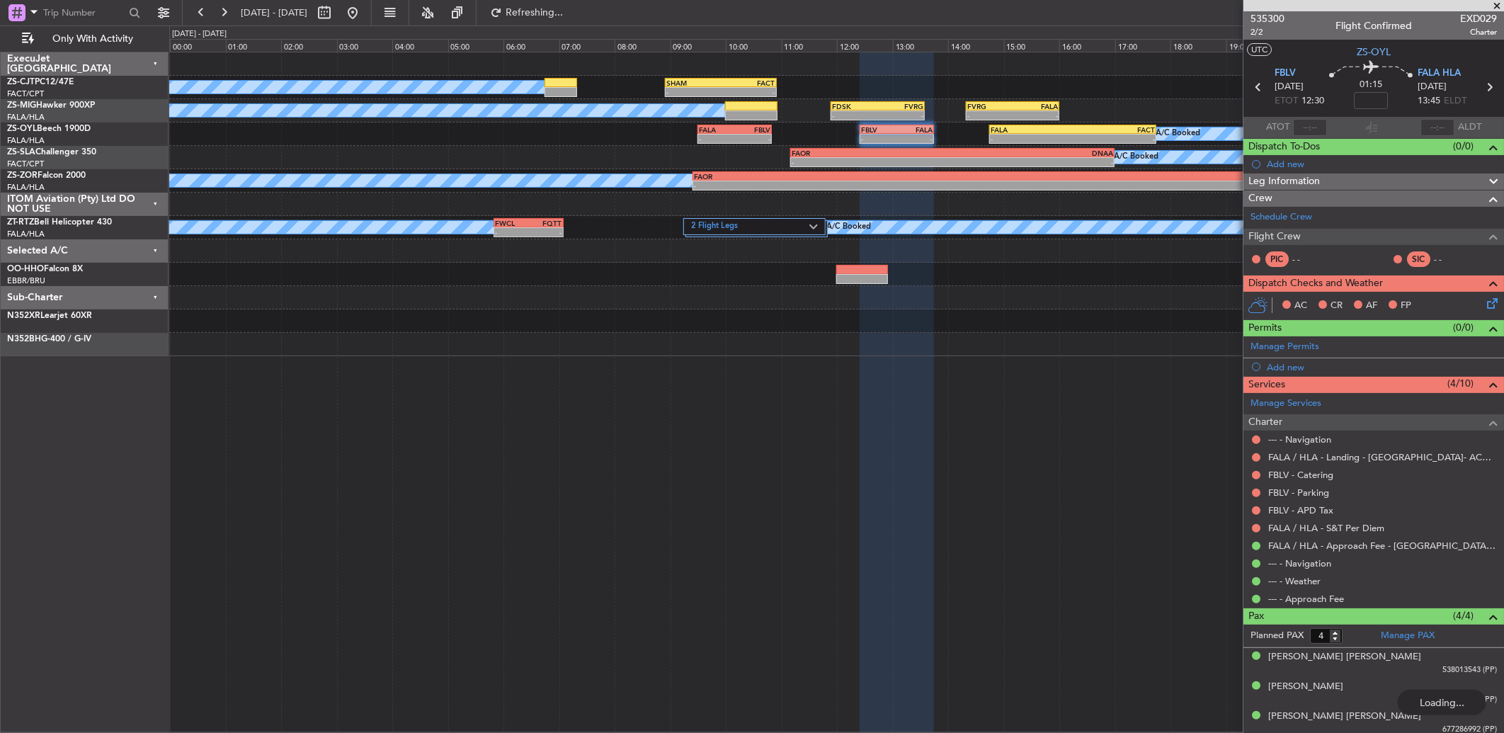
click at [1259, 529] on div "Manage Services Charter --- - Navigation FALA / HLA - Landing - Lanseria Airpor…" at bounding box center [1373, 500] width 261 height 215
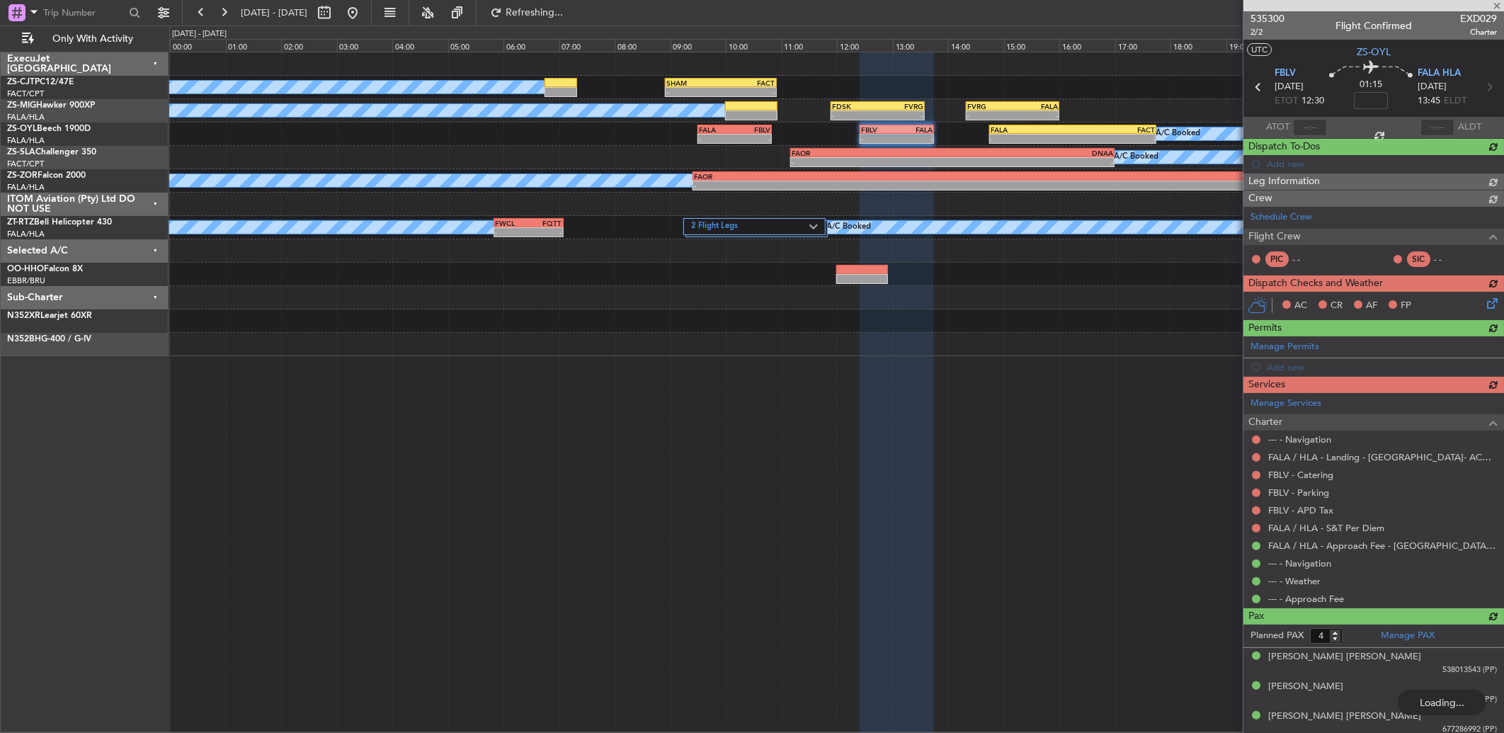
click at [1256, 527] on div "Manage Services Charter --- - Navigation FALA / HLA - Landing - Lanseria Airpor…" at bounding box center [1373, 500] width 261 height 215
click at [1255, 526] on button at bounding box center [1256, 528] width 8 height 8
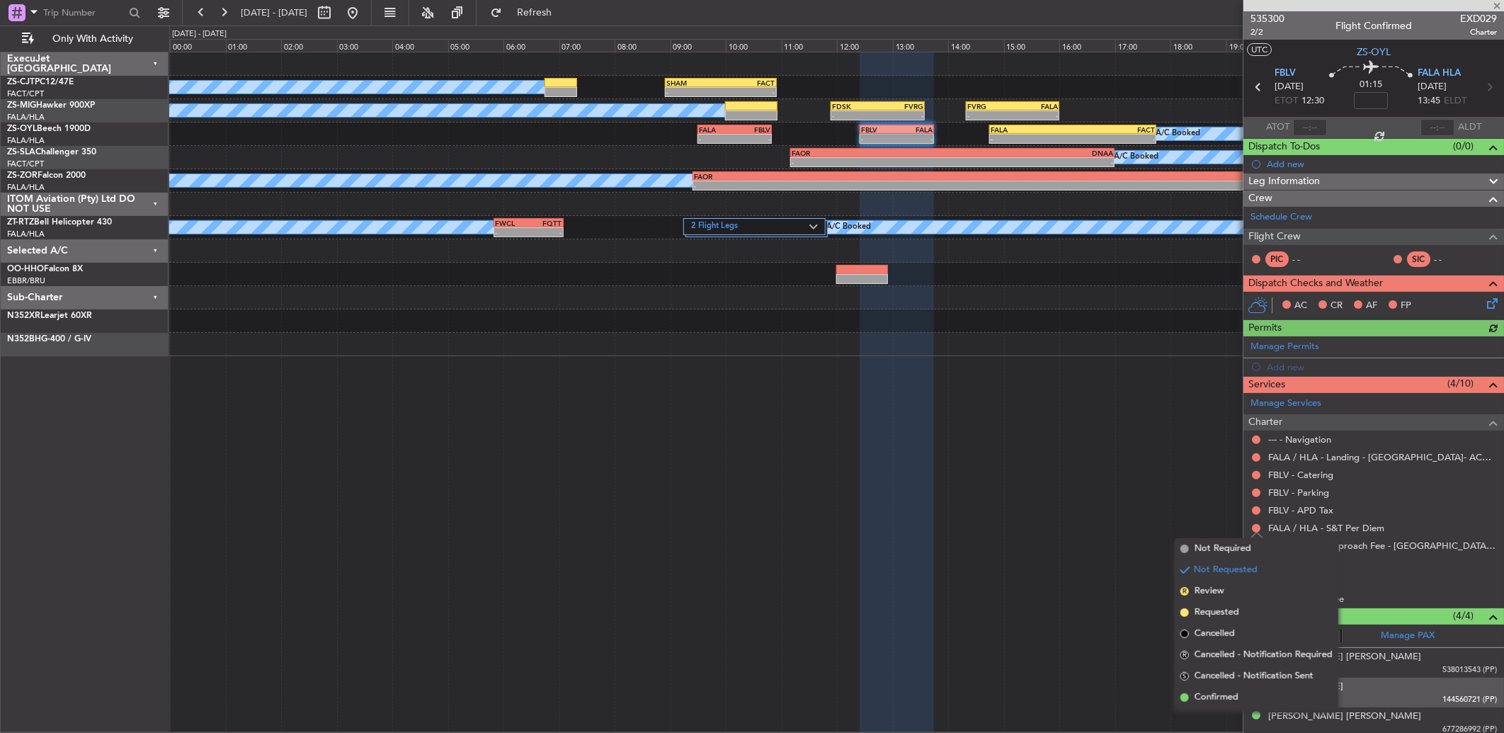
click at [1256, 694] on li "Confirmed" at bounding box center [1256, 697] width 164 height 21
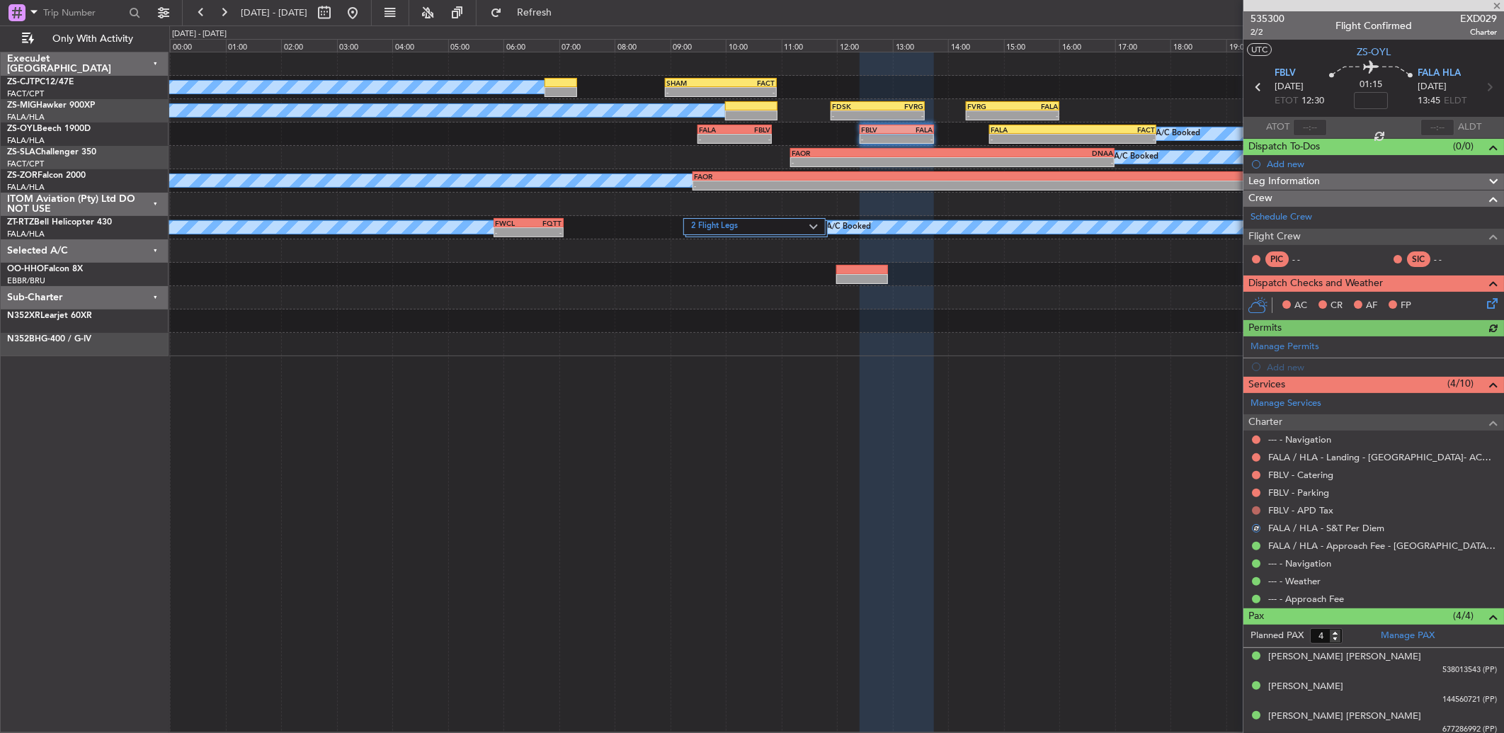
click at [1258, 510] on button at bounding box center [1256, 510] width 8 height 8
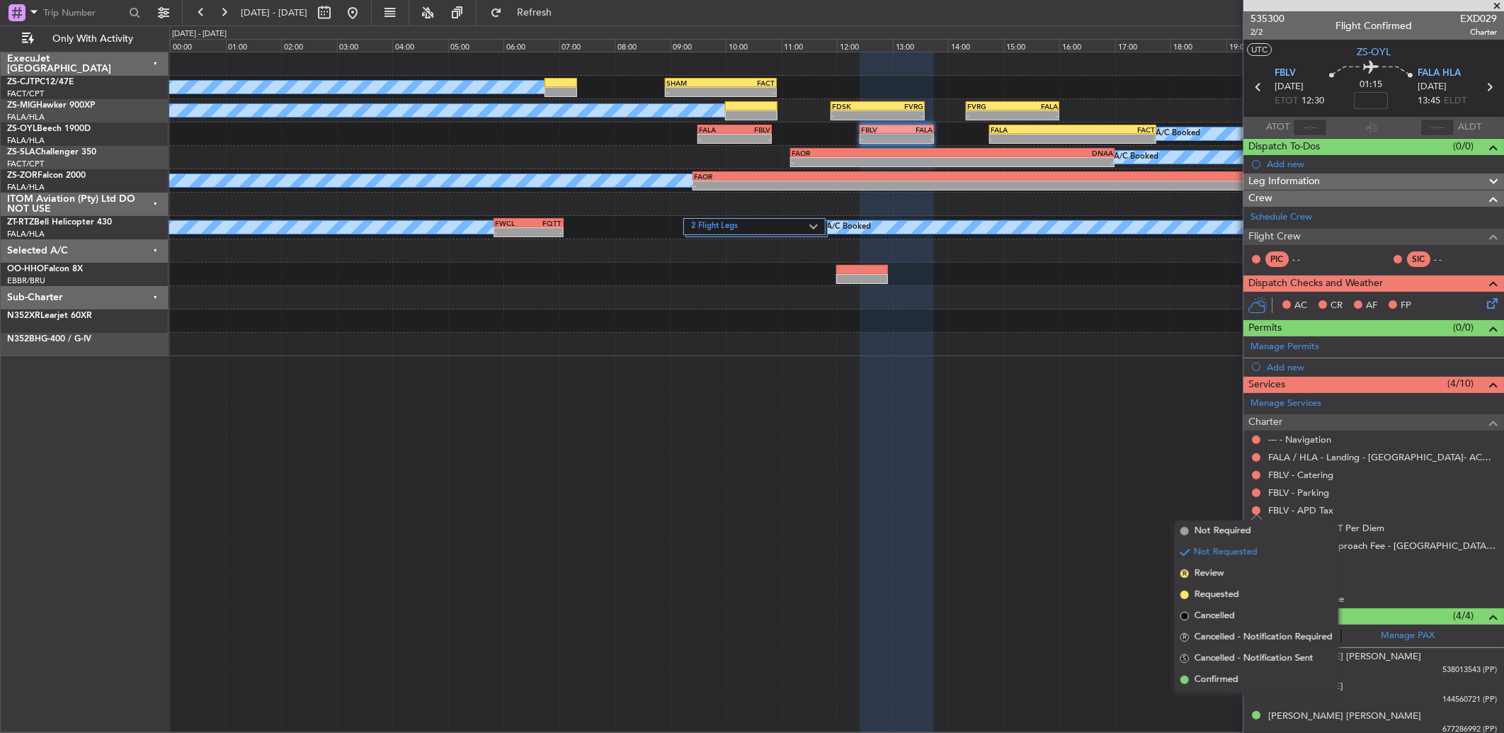
drag, startPoint x: 1240, startPoint y: 680, endPoint x: 1250, endPoint y: 631, distance: 49.8
click at [1240, 678] on li "Confirmed" at bounding box center [1256, 679] width 164 height 21
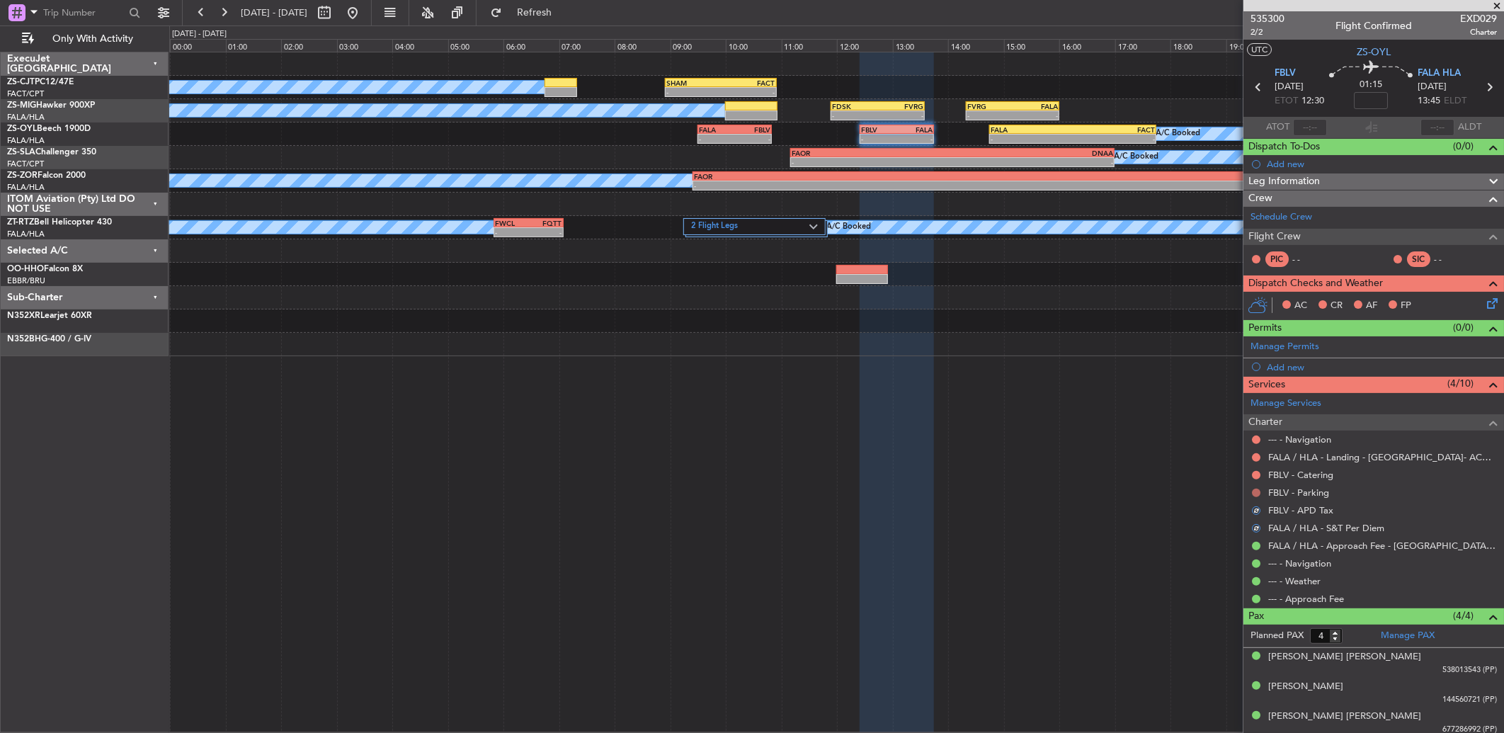
click at [1255, 493] on button at bounding box center [1256, 492] width 8 height 8
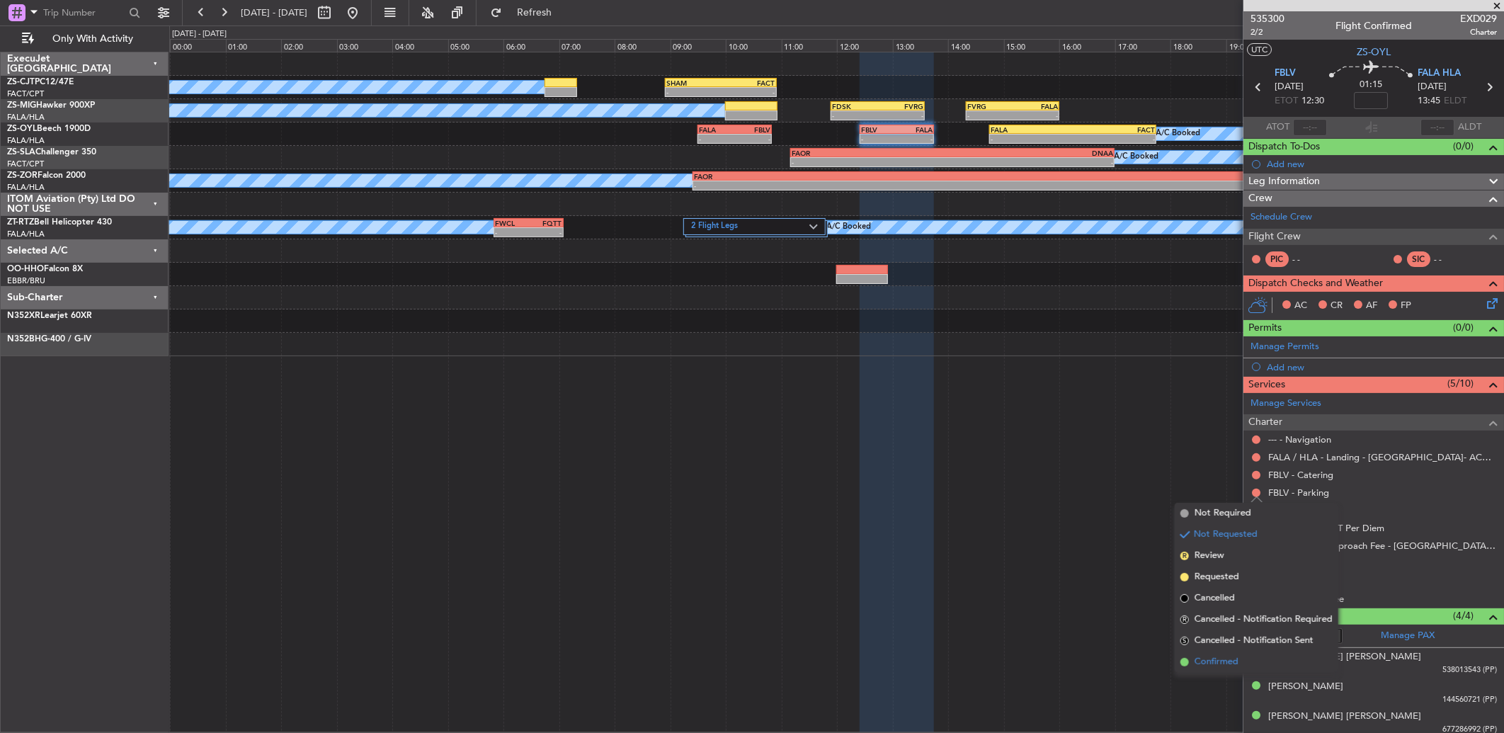
click at [1240, 661] on li "Confirmed" at bounding box center [1256, 661] width 164 height 21
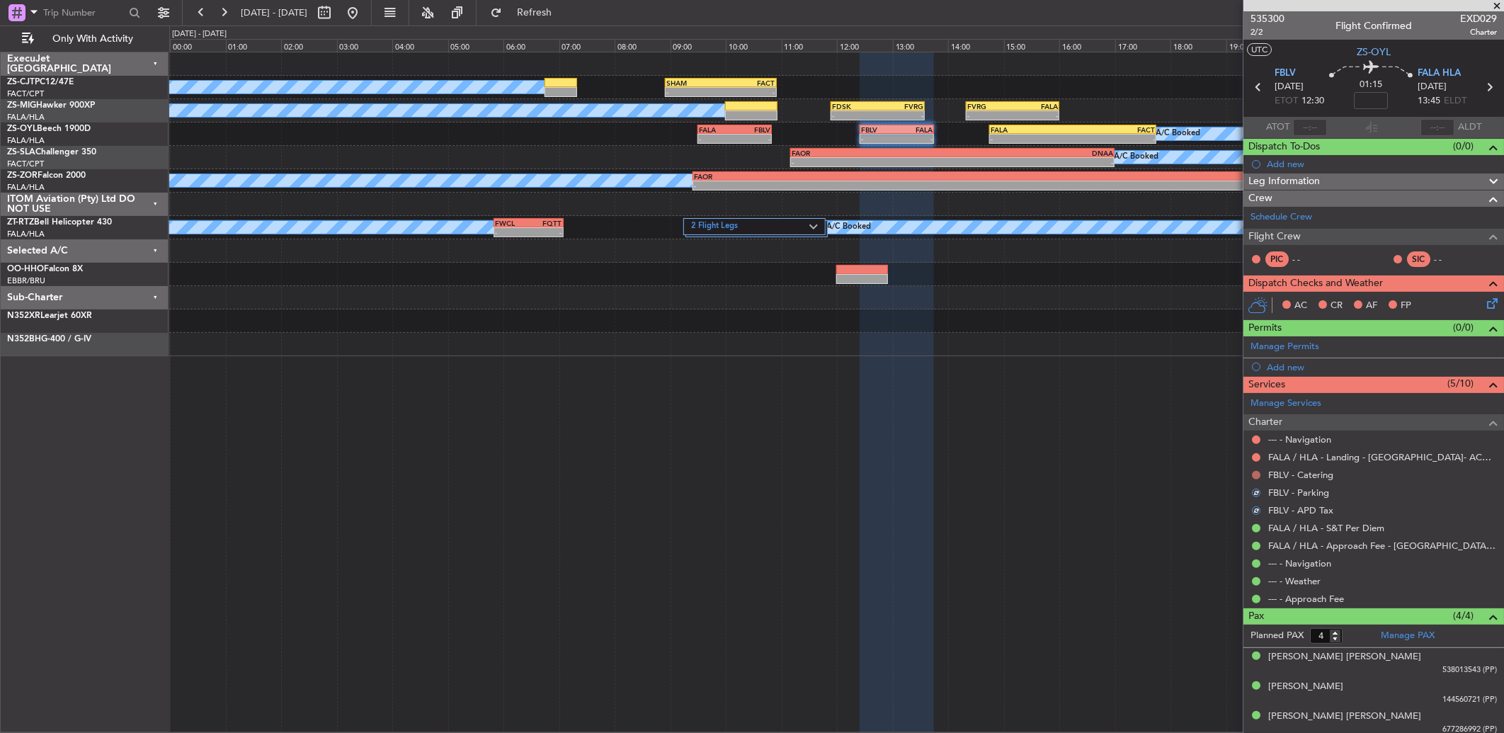
click at [1253, 476] on button at bounding box center [1256, 475] width 8 height 8
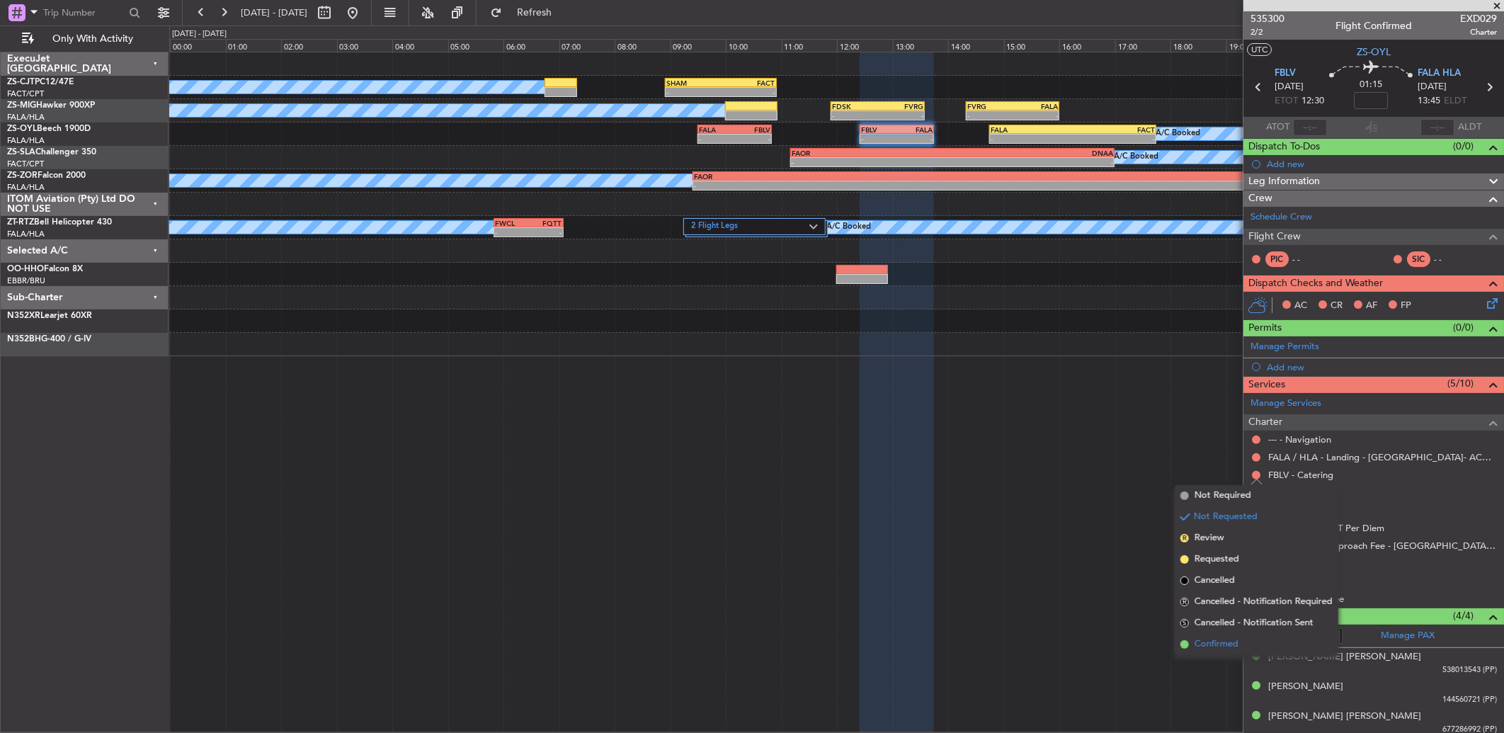
click at [1240, 644] on li "Confirmed" at bounding box center [1256, 644] width 164 height 21
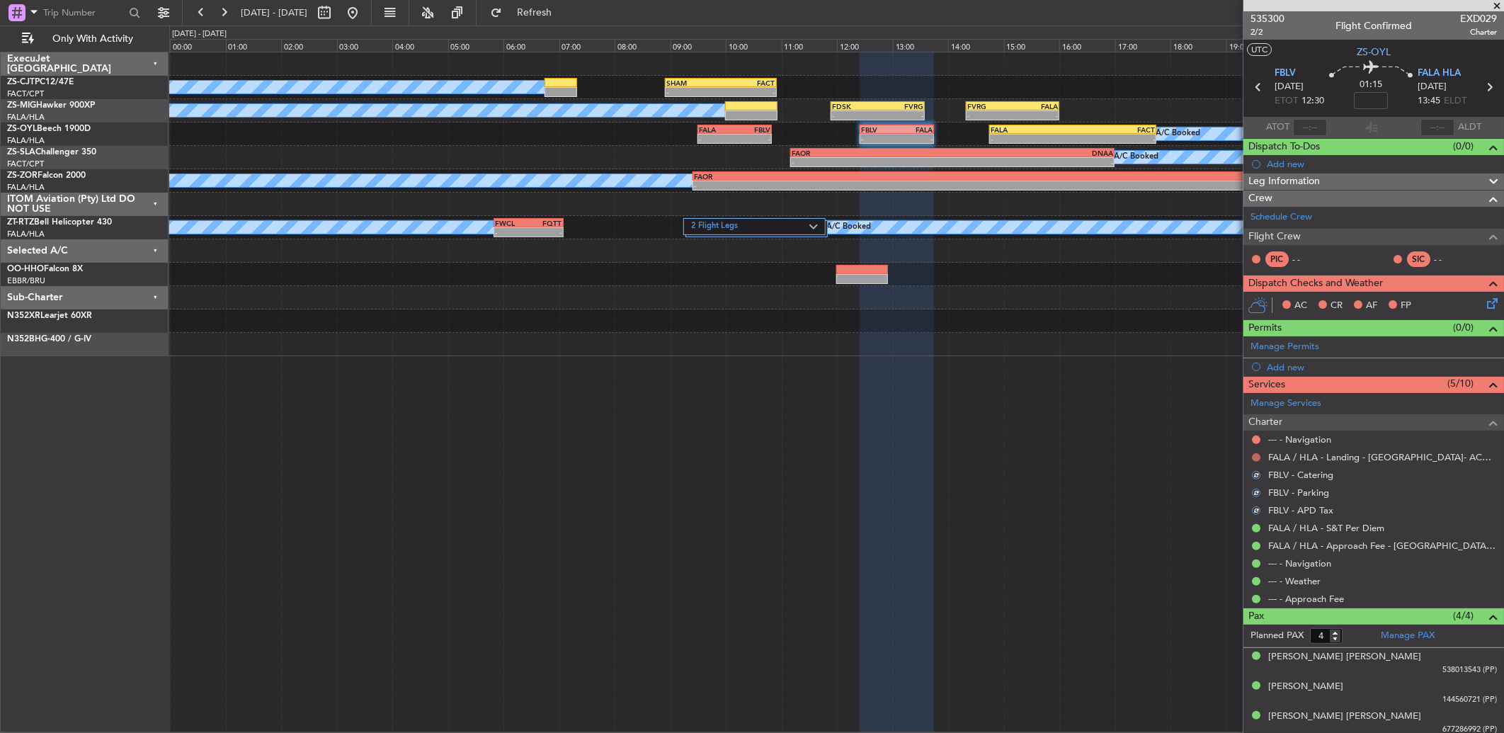
click at [1254, 457] on button at bounding box center [1256, 457] width 8 height 8
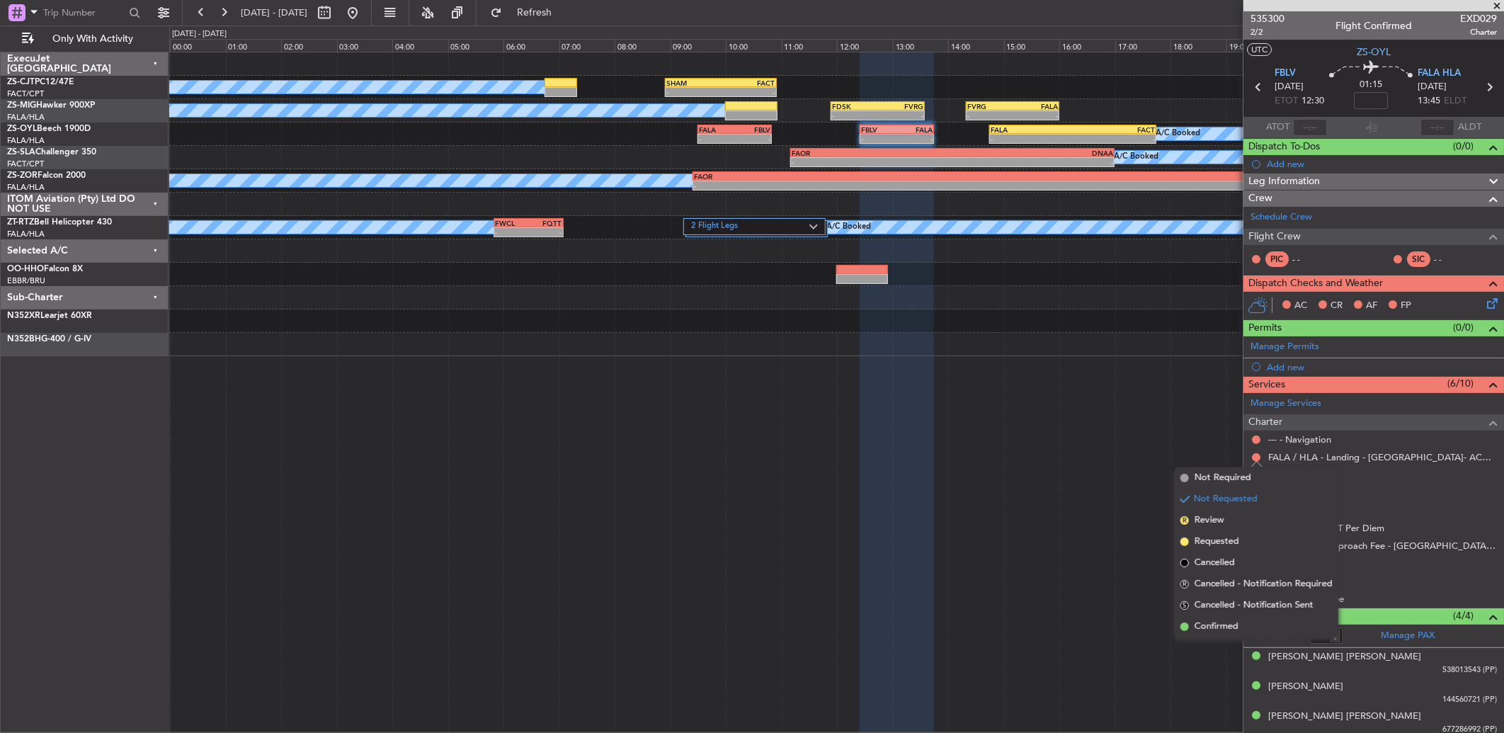
click at [1269, 637] on label "Planned PAX" at bounding box center [1276, 636] width 53 height 14
click at [1310, 637] on input "4" at bounding box center [1326, 636] width 33 height 16
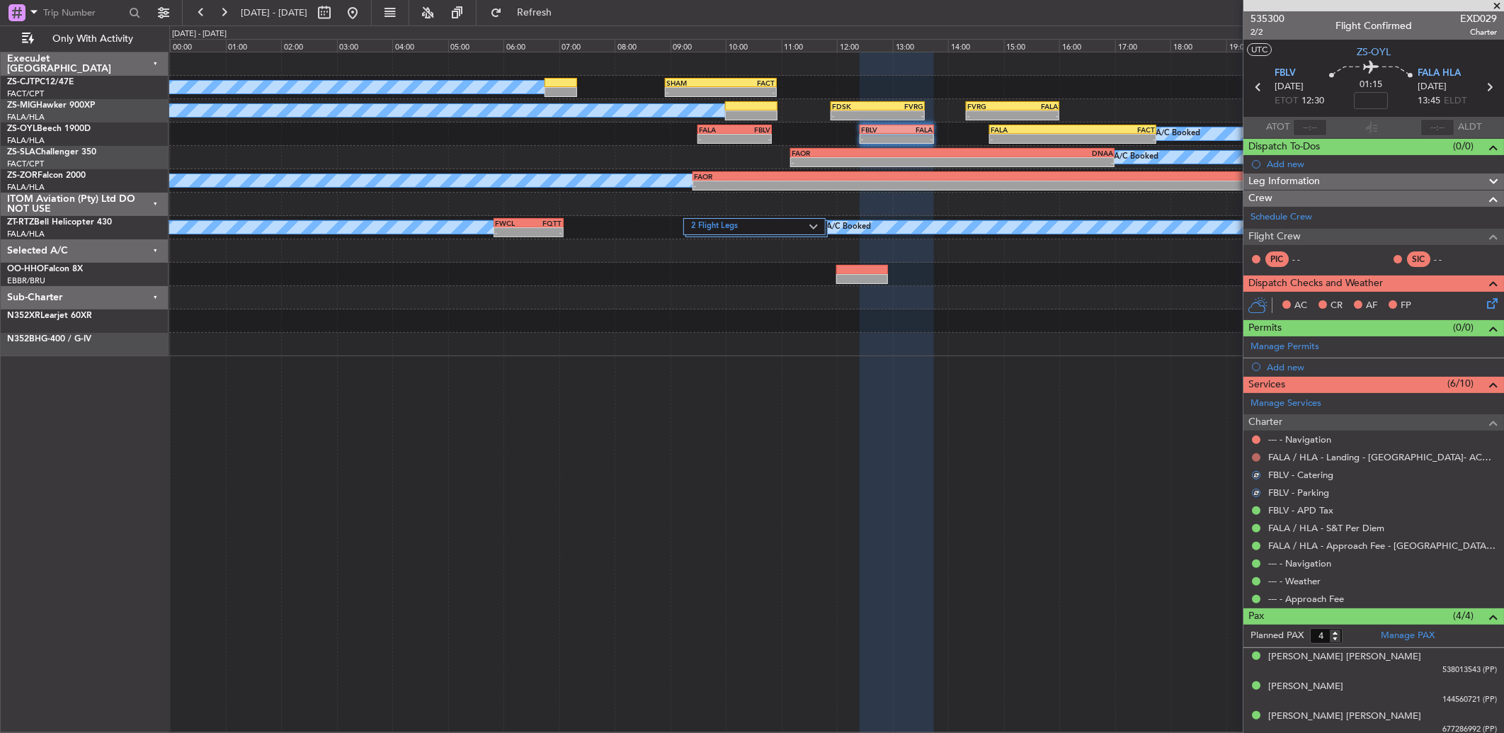
click at [1254, 459] on button at bounding box center [1256, 457] width 8 height 8
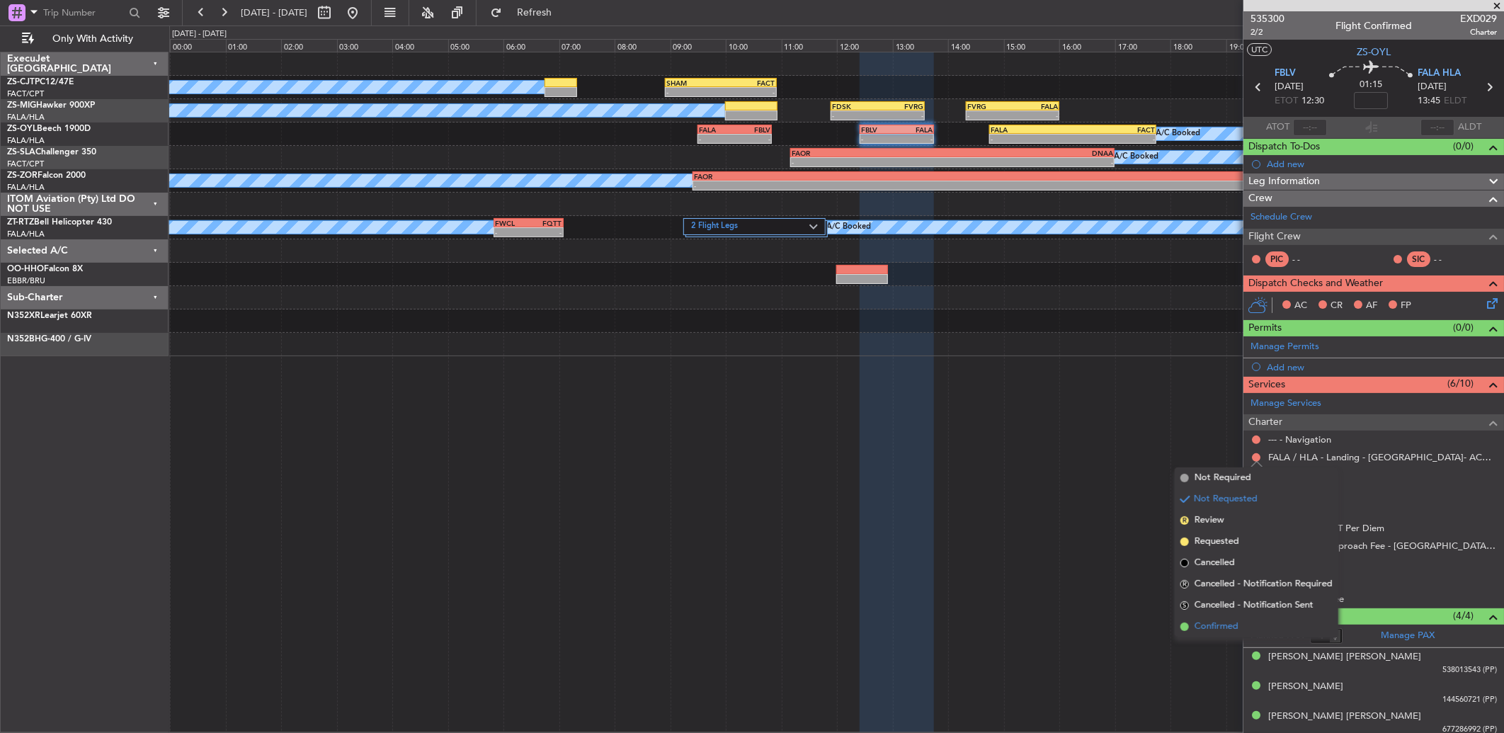
click at [1237, 630] on span "Confirmed" at bounding box center [1216, 626] width 44 height 14
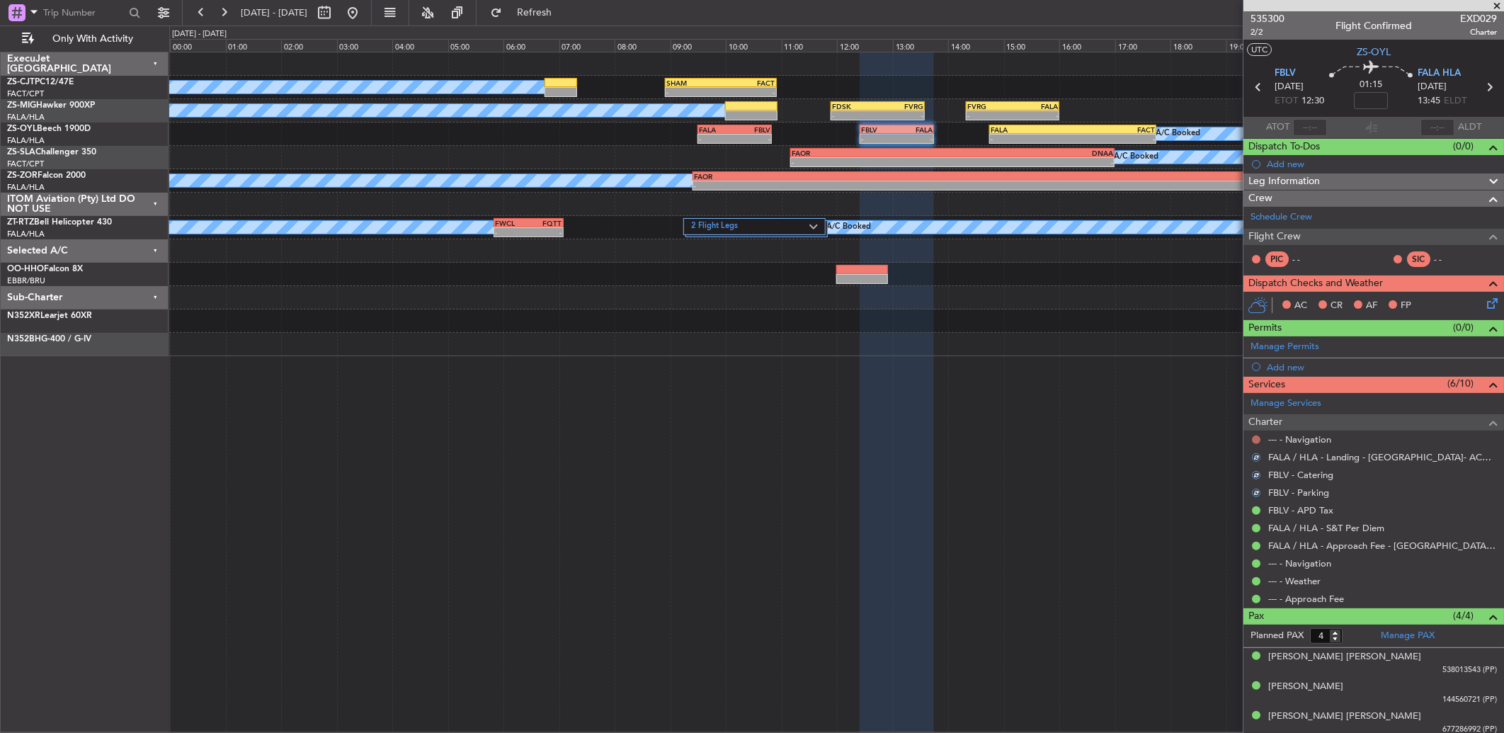
click at [1257, 439] on button at bounding box center [1256, 439] width 8 height 8
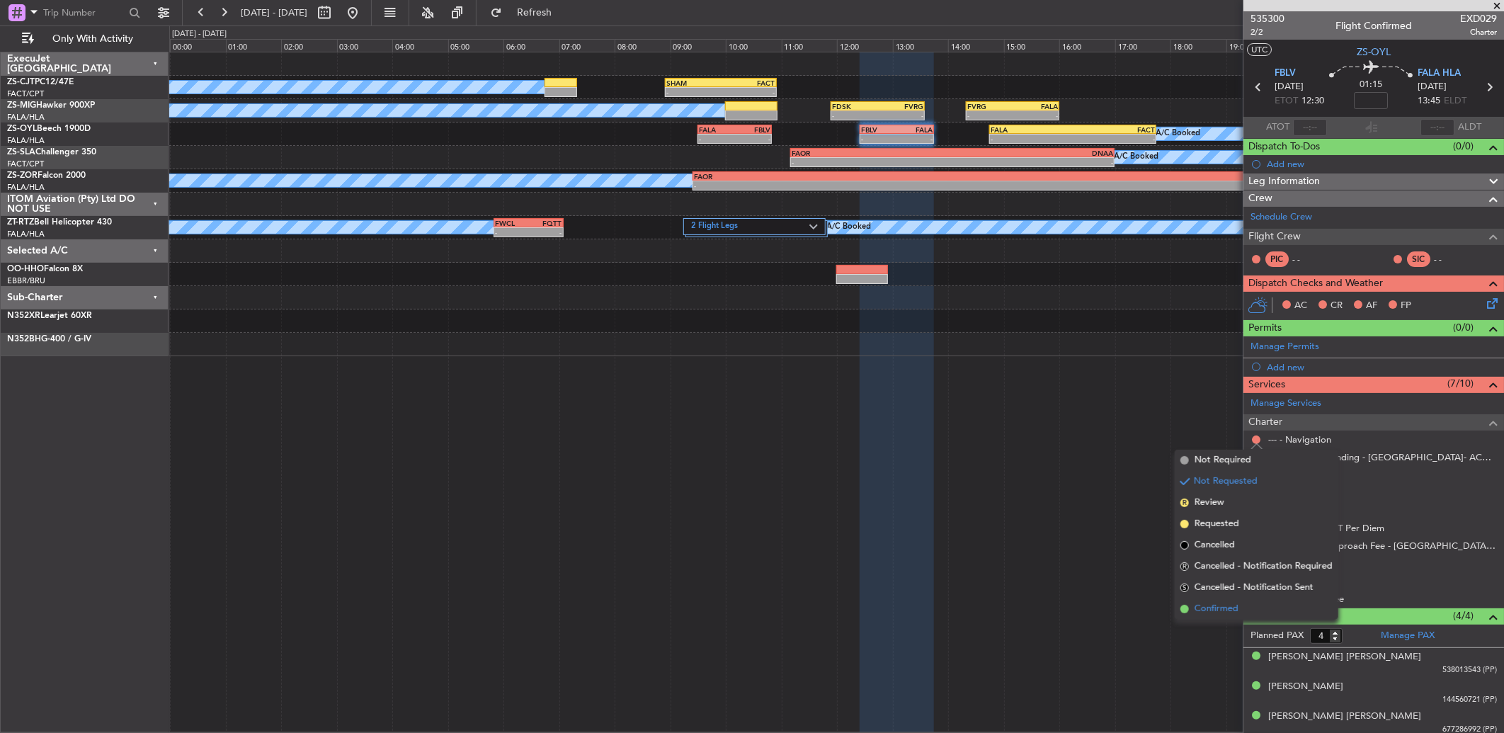
click at [1230, 613] on span "Confirmed" at bounding box center [1216, 609] width 44 height 14
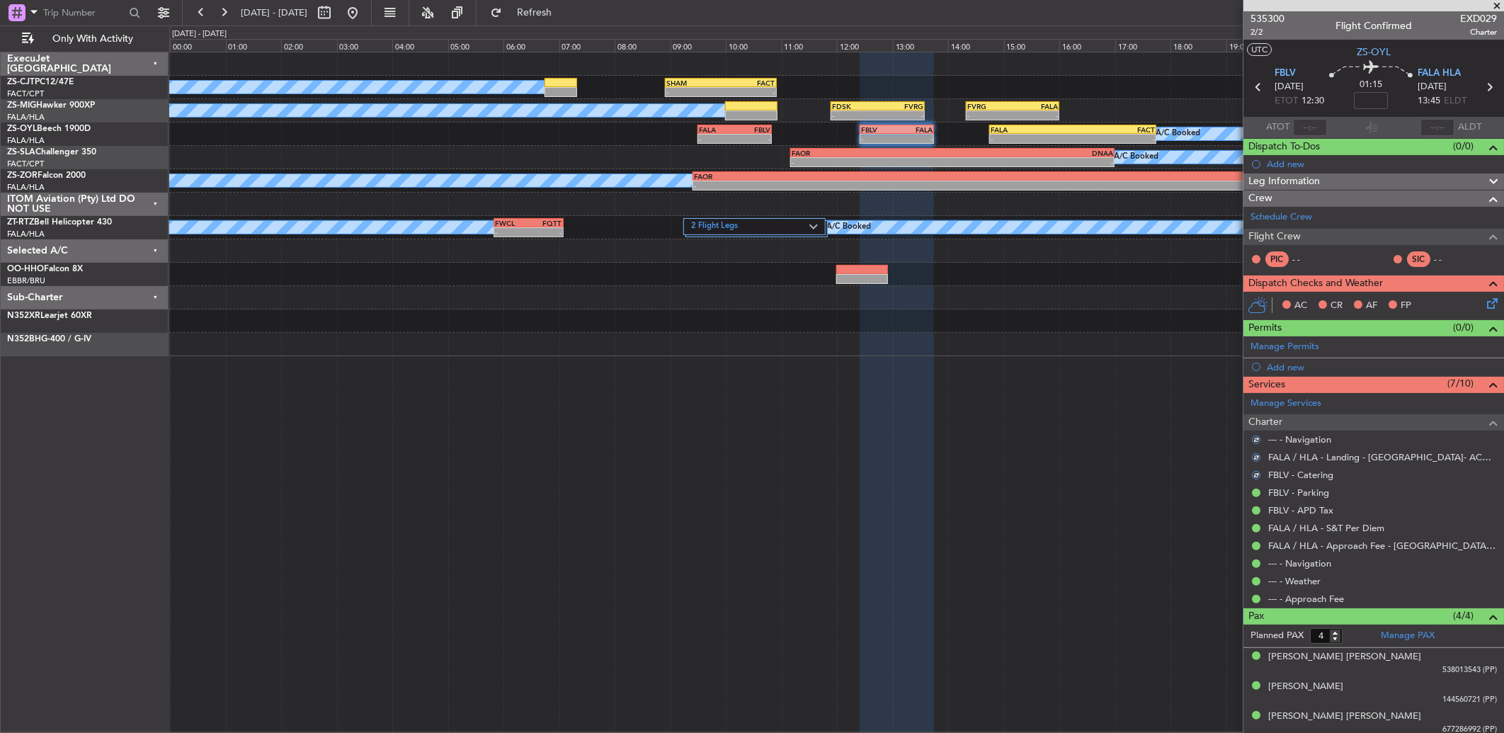
click at [1484, 304] on icon at bounding box center [1489, 300] width 11 height 11
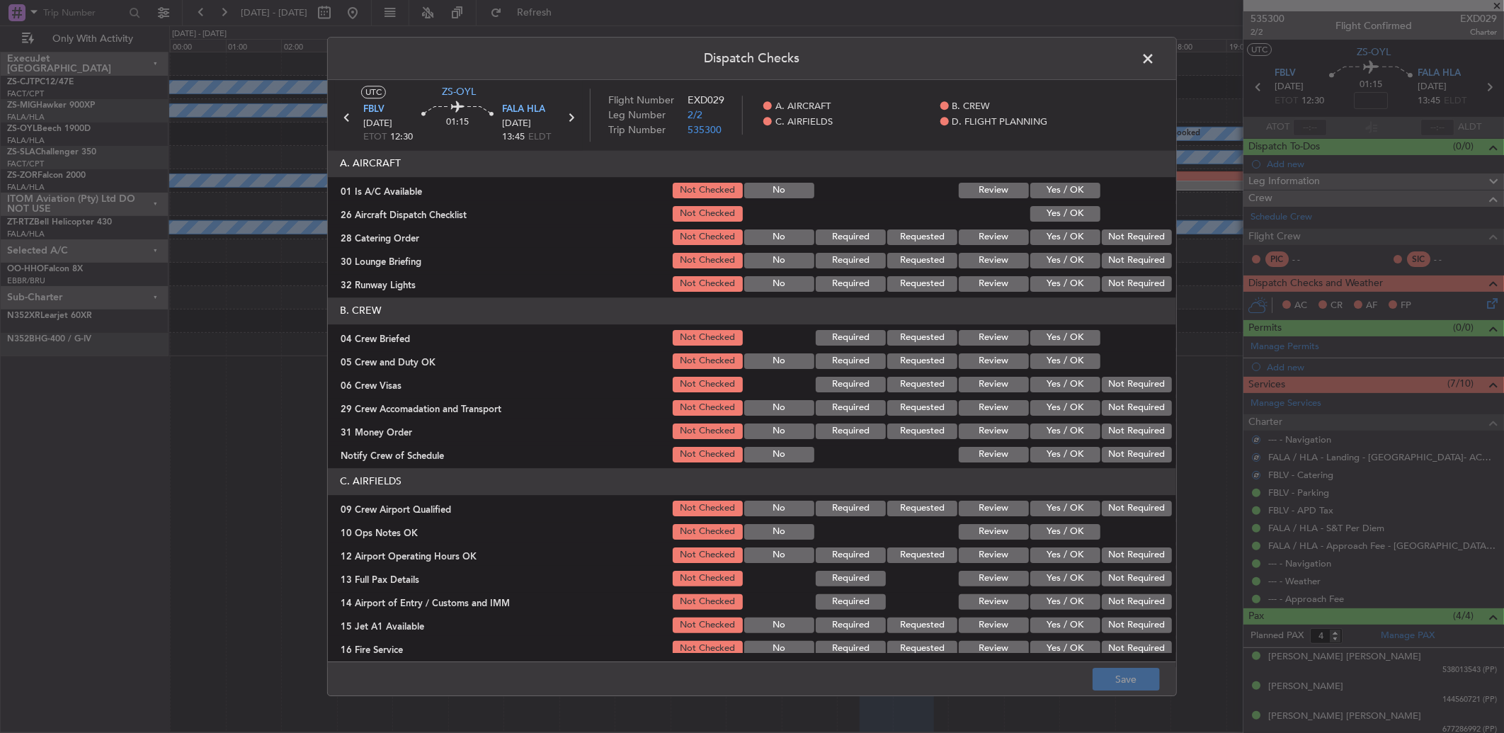
click at [1052, 190] on button "Yes / OK" at bounding box center [1065, 191] width 70 height 16
drag, startPoint x: 1056, startPoint y: 202, endPoint x: 1059, endPoint y: 221, distance: 18.6
click at [1059, 221] on section "A. AIRCRAFT 01 Is A/C Available Not Checked No Review Yes / OK 26 Aircraft Disp…" at bounding box center [752, 222] width 848 height 144
click at [1065, 214] on button "Yes / OK" at bounding box center [1065, 214] width 70 height 16
click at [1121, 241] on button "Not Required" at bounding box center [1136, 237] width 70 height 16
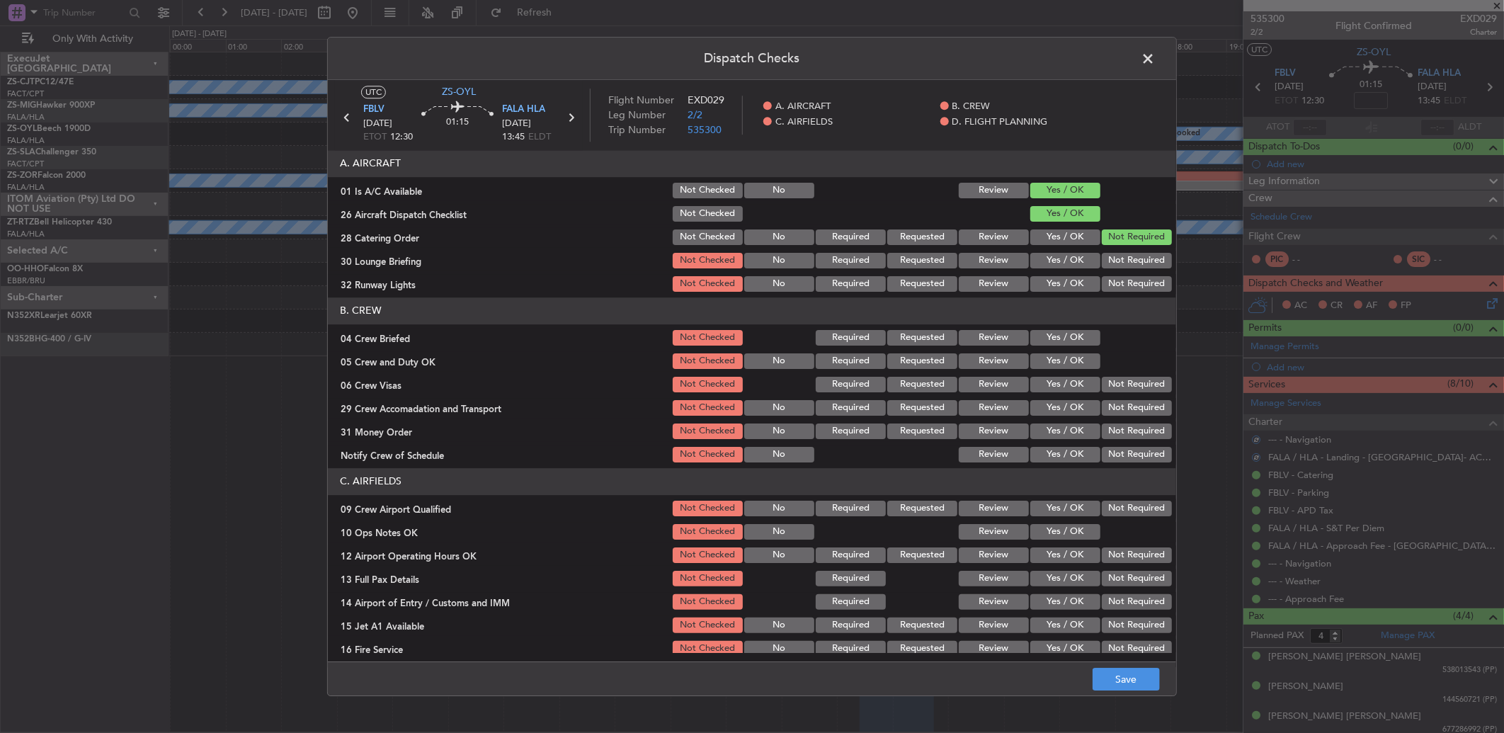
click at [1121, 248] on section "A. AIRCRAFT 01 Is A/C Available Not Checked No Review Yes / OK 26 Aircraft Disp…" at bounding box center [752, 222] width 848 height 144
drag, startPoint x: 1121, startPoint y: 260, endPoint x: 1121, endPoint y: 280, distance: 20.5
click at [1121, 271] on section "A. AIRCRAFT 01 Is A/C Available Not Checked No Review Yes / OK 26 Aircraft Disp…" at bounding box center [752, 222] width 848 height 144
click at [1121, 280] on button "Not Required" at bounding box center [1136, 284] width 70 height 16
click at [1124, 253] on button "Not Required" at bounding box center [1136, 261] width 70 height 16
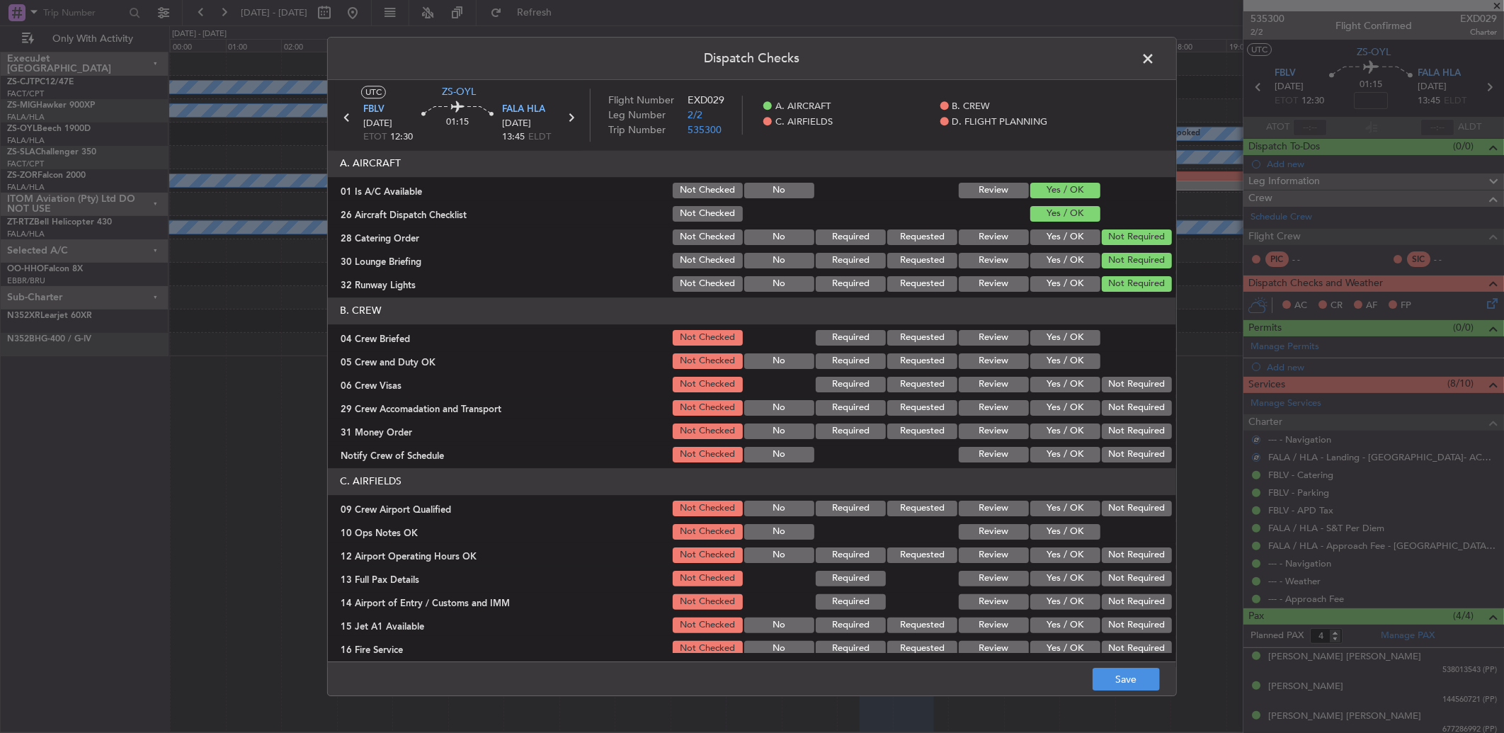
click at [1070, 337] on button "Yes / OK" at bounding box center [1065, 338] width 70 height 16
click at [1070, 355] on section "B. CREW 04 Crew Briefed Not Checked Required Requested Review Yes / OK 05 Crew …" at bounding box center [752, 380] width 848 height 167
click at [1070, 357] on button "Yes / OK" at bounding box center [1065, 361] width 70 height 16
click at [1099, 370] on div at bounding box center [1134, 361] width 71 height 20
click at [1106, 407] on section "B. CREW 04 Crew Briefed Not Checked Required Requested Review Yes / OK 05 Crew …" at bounding box center [752, 380] width 848 height 167
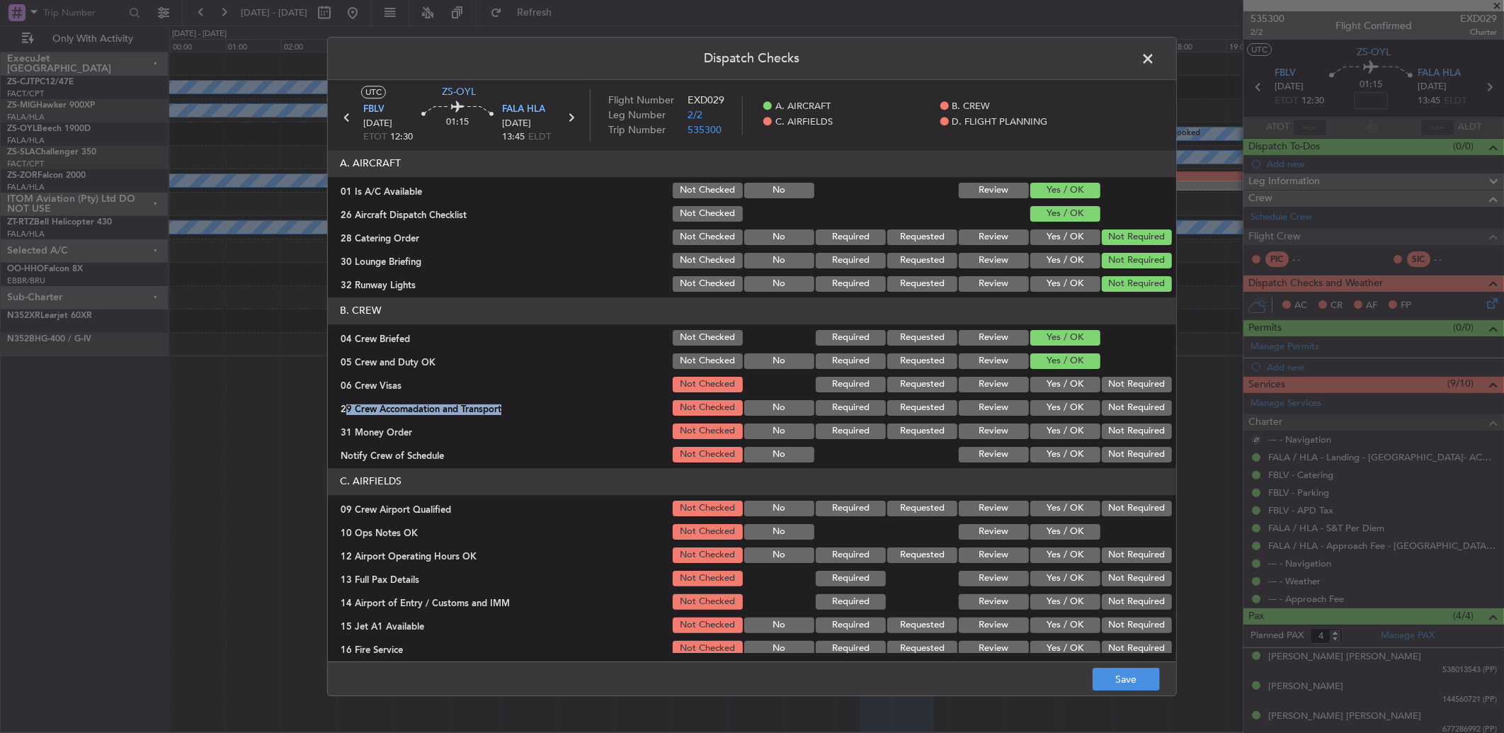
drag, startPoint x: 1106, startPoint y: 407, endPoint x: 1111, endPoint y: 389, distance: 18.4
click at [1105, 386] on button "Not Required" at bounding box center [1136, 385] width 70 height 16
click at [1116, 394] on section "B. CREW 04 Crew Briefed Not Checked Required Requested Review Yes / OK 05 Crew …" at bounding box center [752, 380] width 848 height 167
drag, startPoint x: 1116, startPoint y: 402, endPoint x: 1123, endPoint y: 435, distance: 33.2
click at [1123, 430] on section "B. CREW 04 Crew Briefed Not Checked Required Requested Review Yes / OK 05 Crew …" at bounding box center [752, 380] width 848 height 167
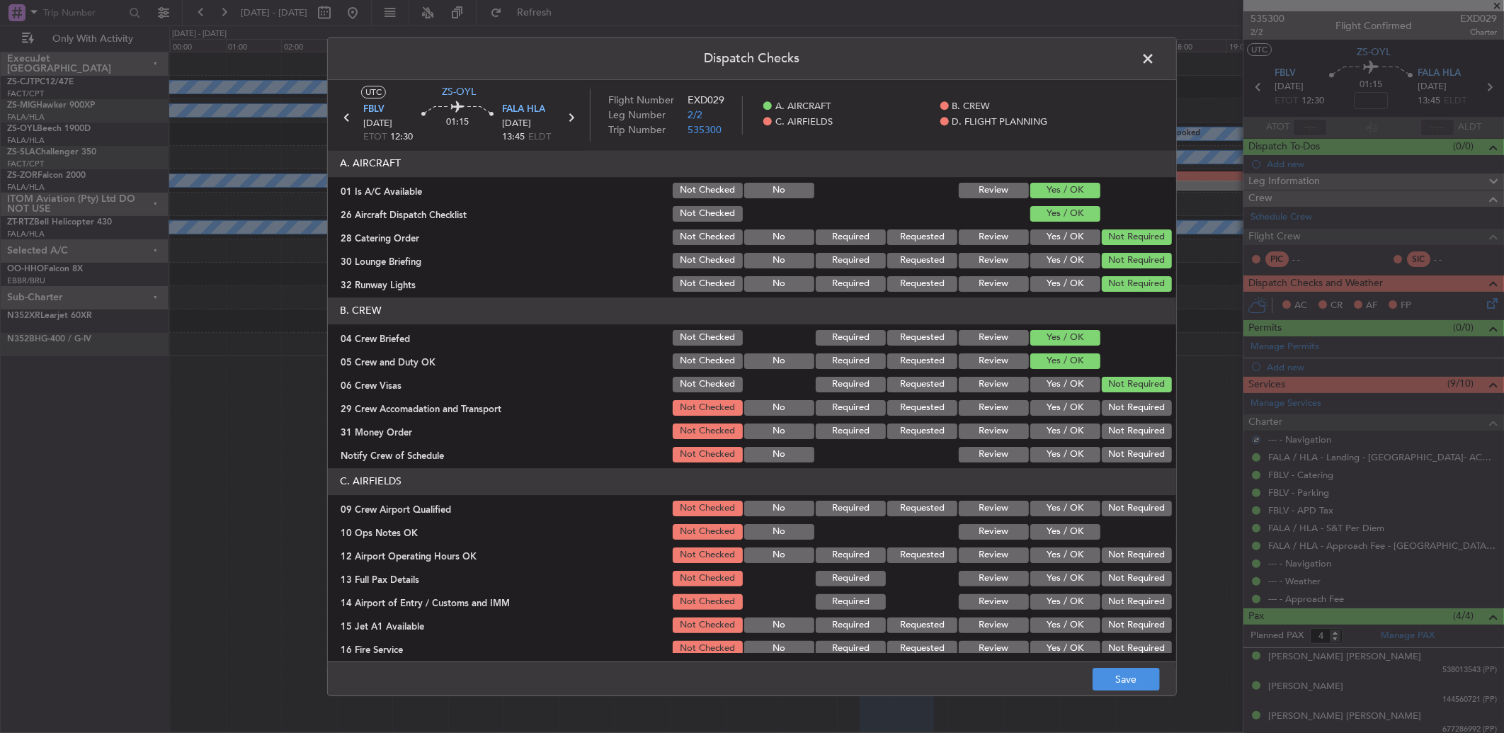
click at [1116, 406] on button "Not Required" at bounding box center [1136, 408] width 70 height 16
click at [1113, 421] on section "B. CREW 04 Crew Briefed Not Checked Required Requested Review Yes / OK 05 Crew …" at bounding box center [752, 380] width 848 height 167
drag, startPoint x: 1113, startPoint y: 425, endPoint x: 1111, endPoint y: 434, distance: 9.3
click at [1113, 427] on button "Not Required" at bounding box center [1136, 431] width 70 height 16
click at [1111, 434] on button "Not Required" at bounding box center [1136, 431] width 70 height 16
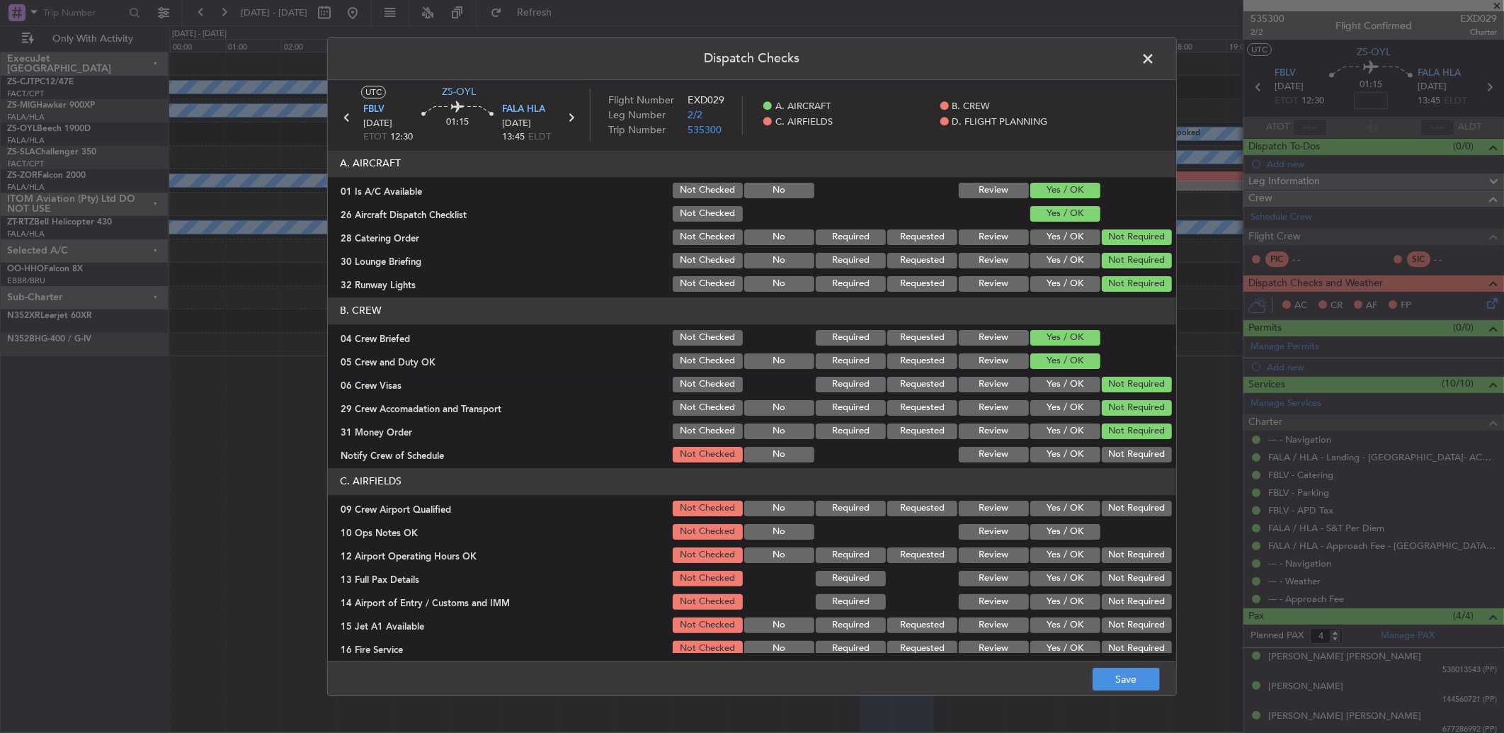
click at [1107, 455] on button "Not Required" at bounding box center [1136, 455] width 70 height 16
click at [1101, 504] on button "Not Required" at bounding box center [1136, 508] width 70 height 16
drag, startPoint x: 1024, startPoint y: 526, endPoint x: 1133, endPoint y: 536, distance: 108.8
click at [1030, 527] on button "Yes / OK" at bounding box center [1065, 532] width 70 height 16
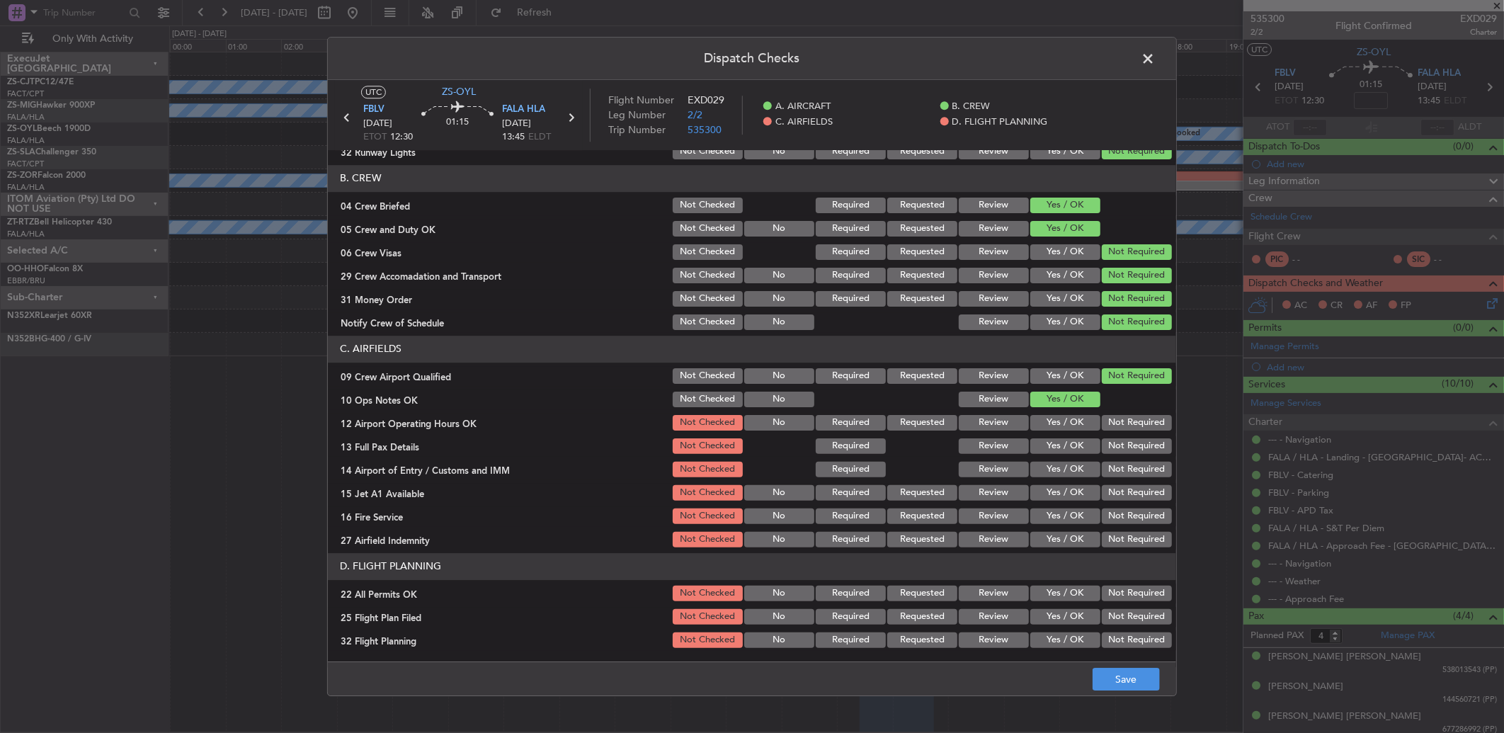
click at [1128, 428] on button "Not Required" at bounding box center [1136, 423] width 70 height 16
click at [1128, 446] on button "Not Required" at bounding box center [1136, 446] width 70 height 16
drag, startPoint x: 1128, startPoint y: 447, endPoint x: 1128, endPoint y: 457, distance: 9.9
click at [1128, 454] on div "Not Required" at bounding box center [1134, 446] width 71 height 20
click at [1128, 457] on section "C. AIRFIELDS 09 Crew Airport Qualified Not Checked No Required Requested Review…" at bounding box center [752, 443] width 848 height 214
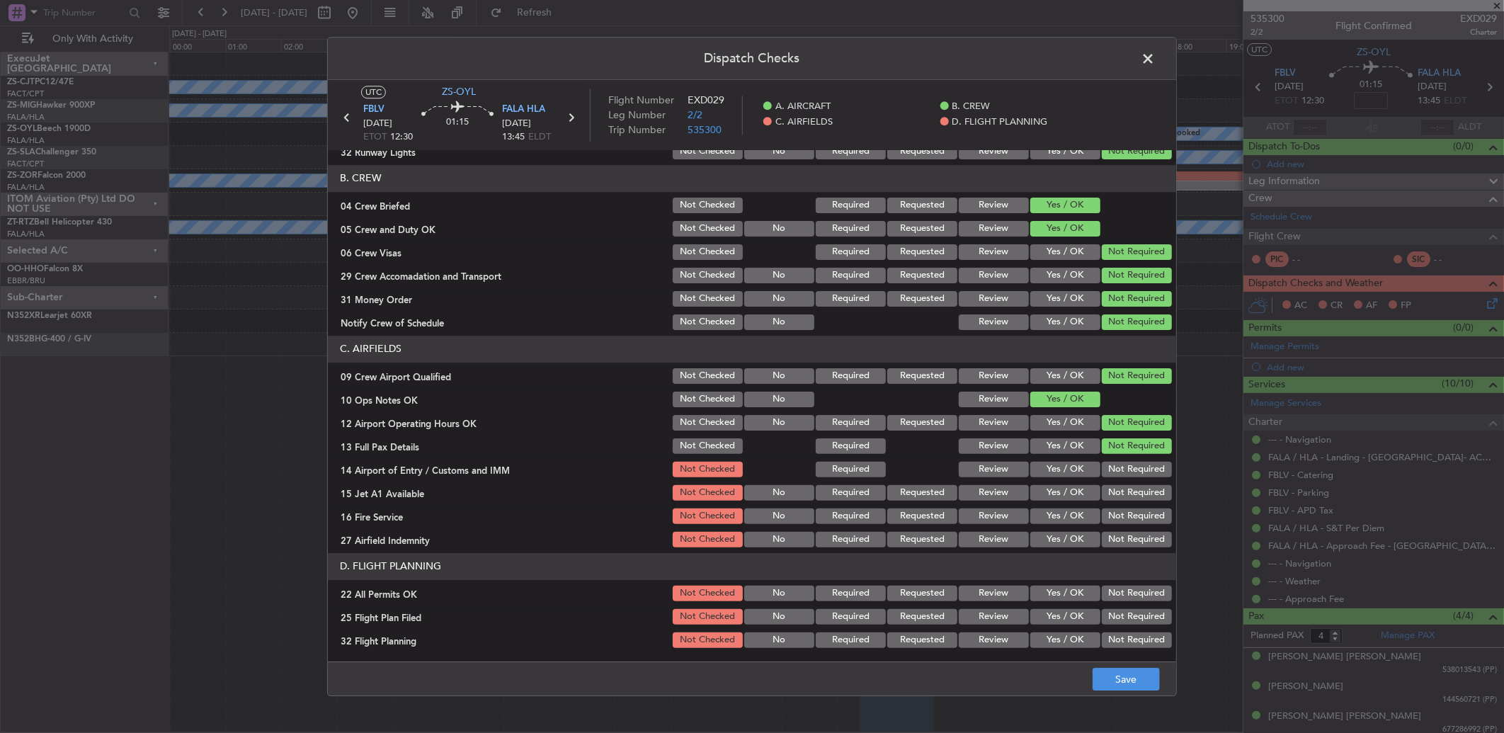
click at [1130, 471] on button "Not Required" at bounding box center [1136, 470] width 70 height 16
drag, startPoint x: 1130, startPoint y: 471, endPoint x: 1129, endPoint y: 482, distance: 10.6
click at [1130, 474] on button "Not Required" at bounding box center [1136, 470] width 70 height 16
click at [1129, 483] on div "Not Required" at bounding box center [1134, 493] width 71 height 20
click at [1128, 492] on button "Not Required" at bounding box center [1136, 493] width 70 height 16
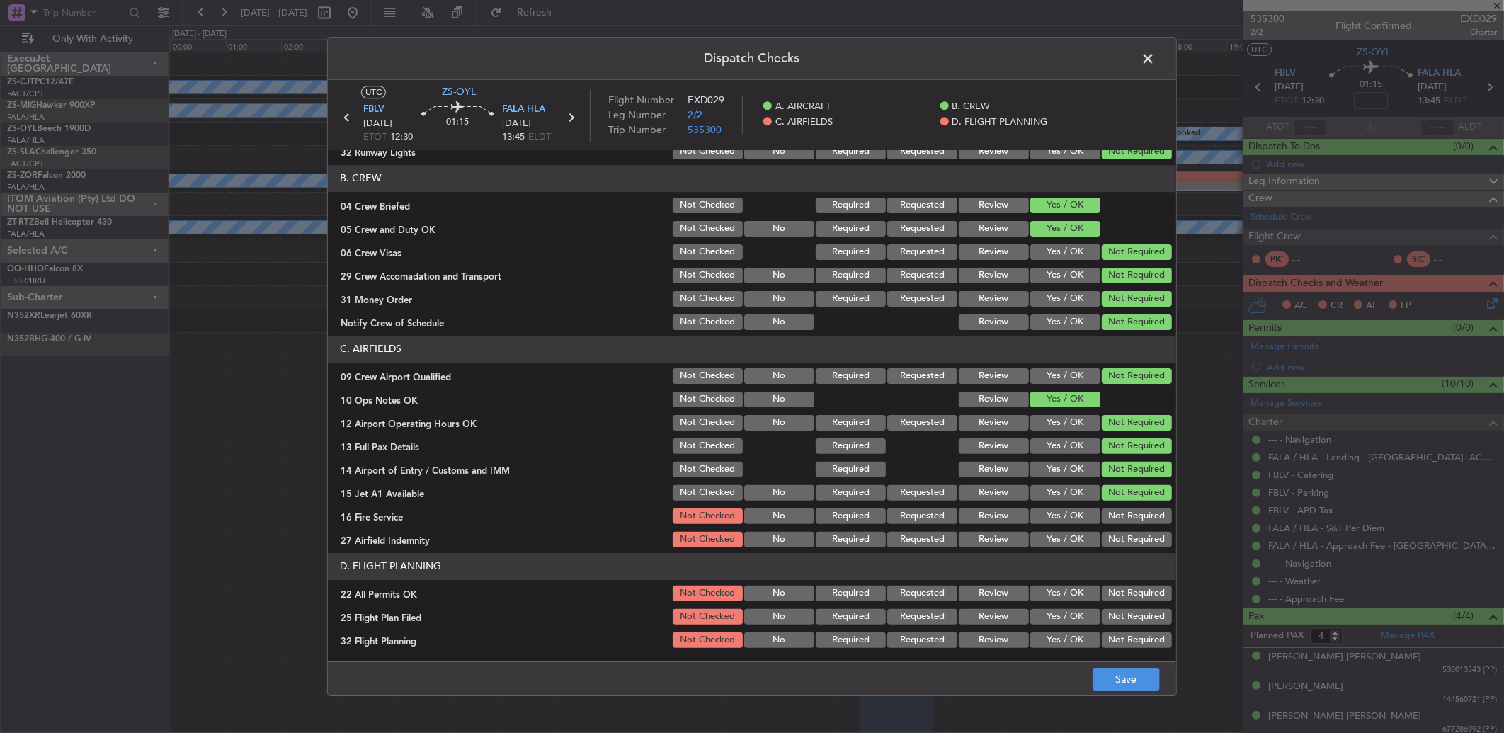
drag, startPoint x: 1128, startPoint y: 496, endPoint x: 1127, endPoint y: 510, distance: 14.2
click at [1128, 501] on div "Not Required" at bounding box center [1134, 493] width 71 height 20
click at [1126, 511] on button "Not Required" at bounding box center [1136, 516] width 70 height 16
click at [1122, 525] on div "Not Required" at bounding box center [1134, 516] width 71 height 20
click at [1117, 535] on button "Not Required" at bounding box center [1136, 540] width 70 height 16
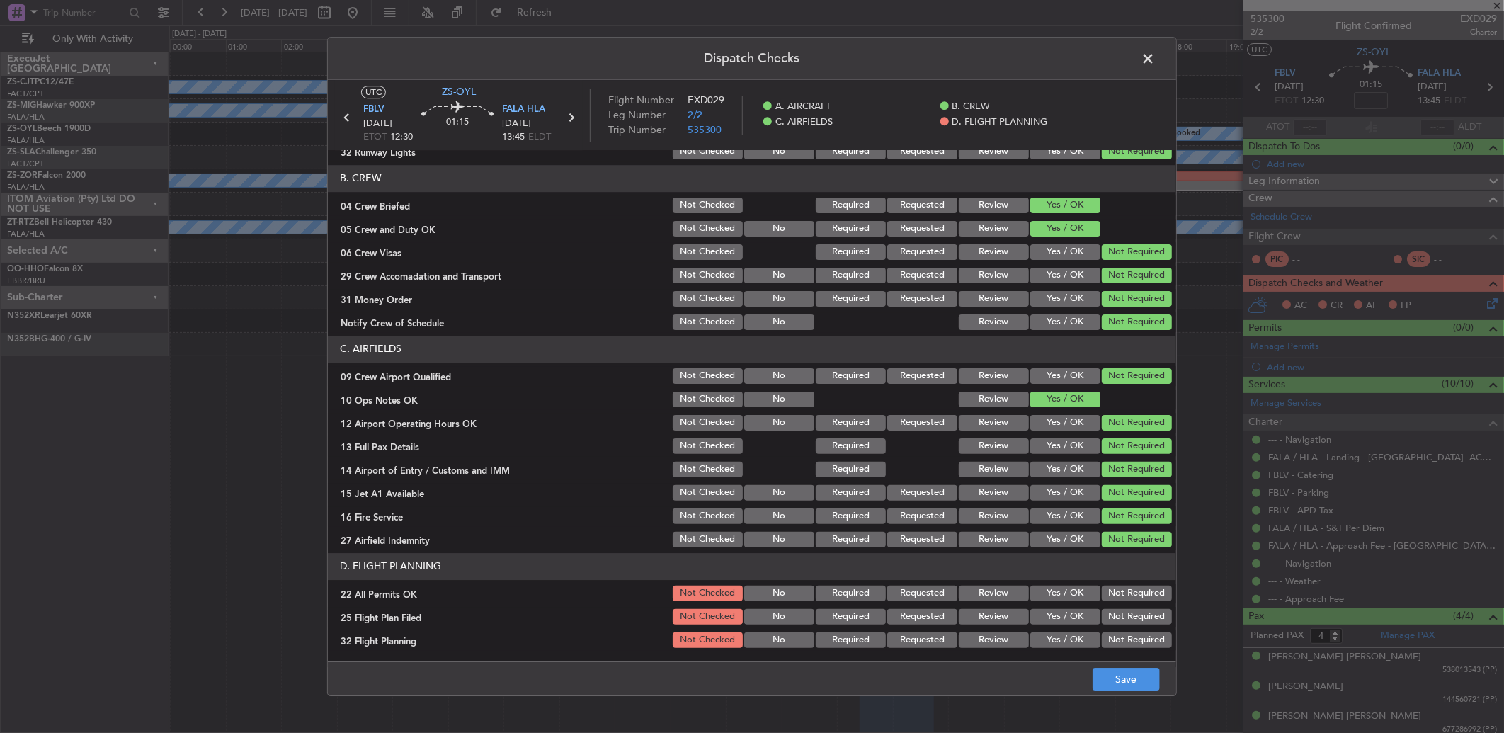
drag, startPoint x: 1117, startPoint y: 535, endPoint x: 1092, endPoint y: 576, distance: 47.7
click at [1116, 542] on button "Not Required" at bounding box center [1136, 540] width 70 height 16
click at [1104, 593] on button "Not Required" at bounding box center [1136, 593] width 70 height 16
click at [995, 612] on button "Review" at bounding box center [993, 617] width 70 height 16
click at [995, 631] on section "D. FLIGHT PLANNING 22 All Permits OK Not Checked No Required Requested Review Y…" at bounding box center [752, 601] width 848 height 97
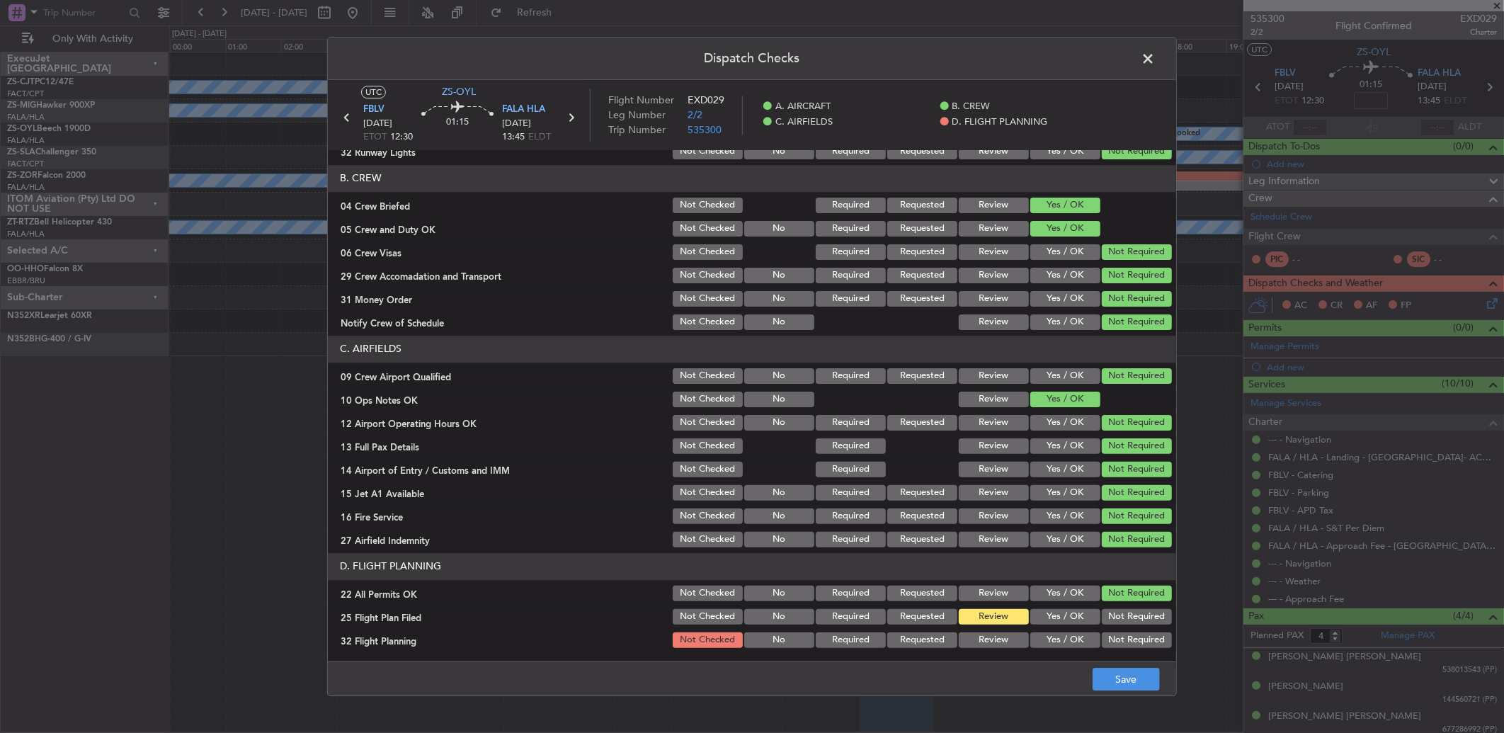
click at [1015, 650] on article "A. AIRCRAFT 01 Is A/C Available Not Checked No Review Yes / OK 26 Aircraft Disp…" at bounding box center [752, 401] width 848 height 503
drag, startPoint x: 991, startPoint y: 637, endPoint x: 1004, endPoint y: 646, distance: 15.3
click at [992, 637] on button "Review" at bounding box center [993, 640] width 70 height 16
click at [1137, 666] on footer "Save" at bounding box center [752, 678] width 848 height 34
drag, startPoint x: 1140, startPoint y: 676, endPoint x: 1131, endPoint y: 675, distance: 8.6
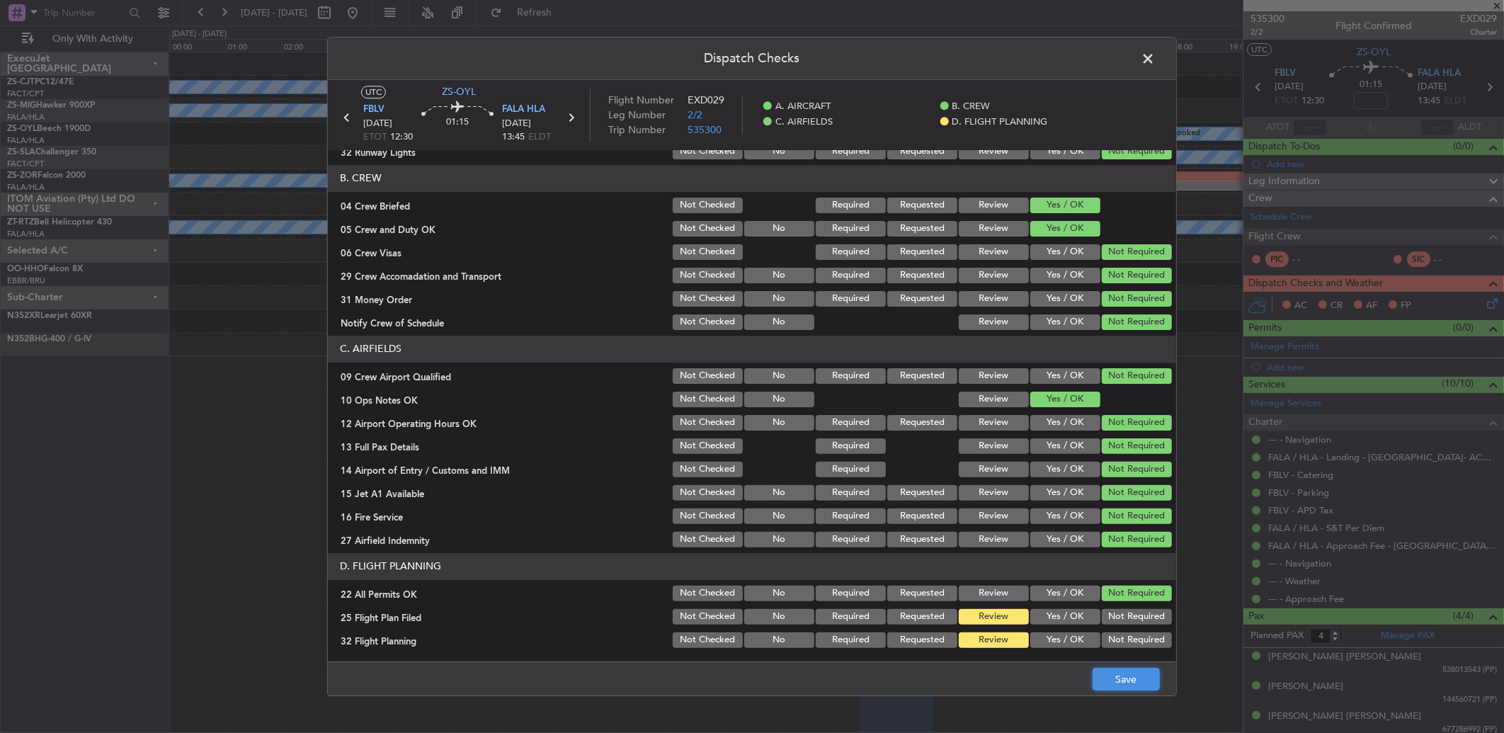
click at [1138, 677] on button "Save" at bounding box center [1125, 679] width 67 height 23
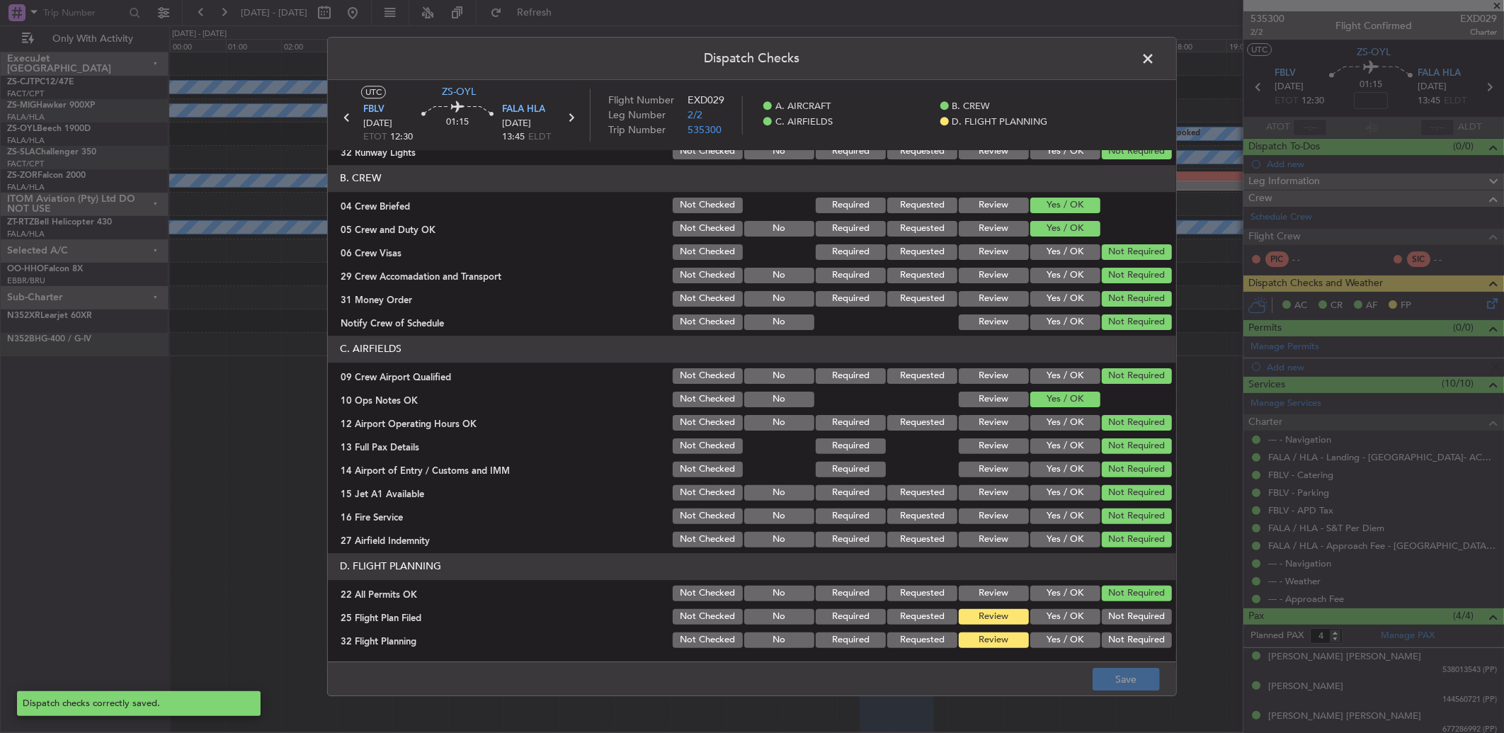
click at [1155, 62] on span at bounding box center [1155, 62] width 0 height 28
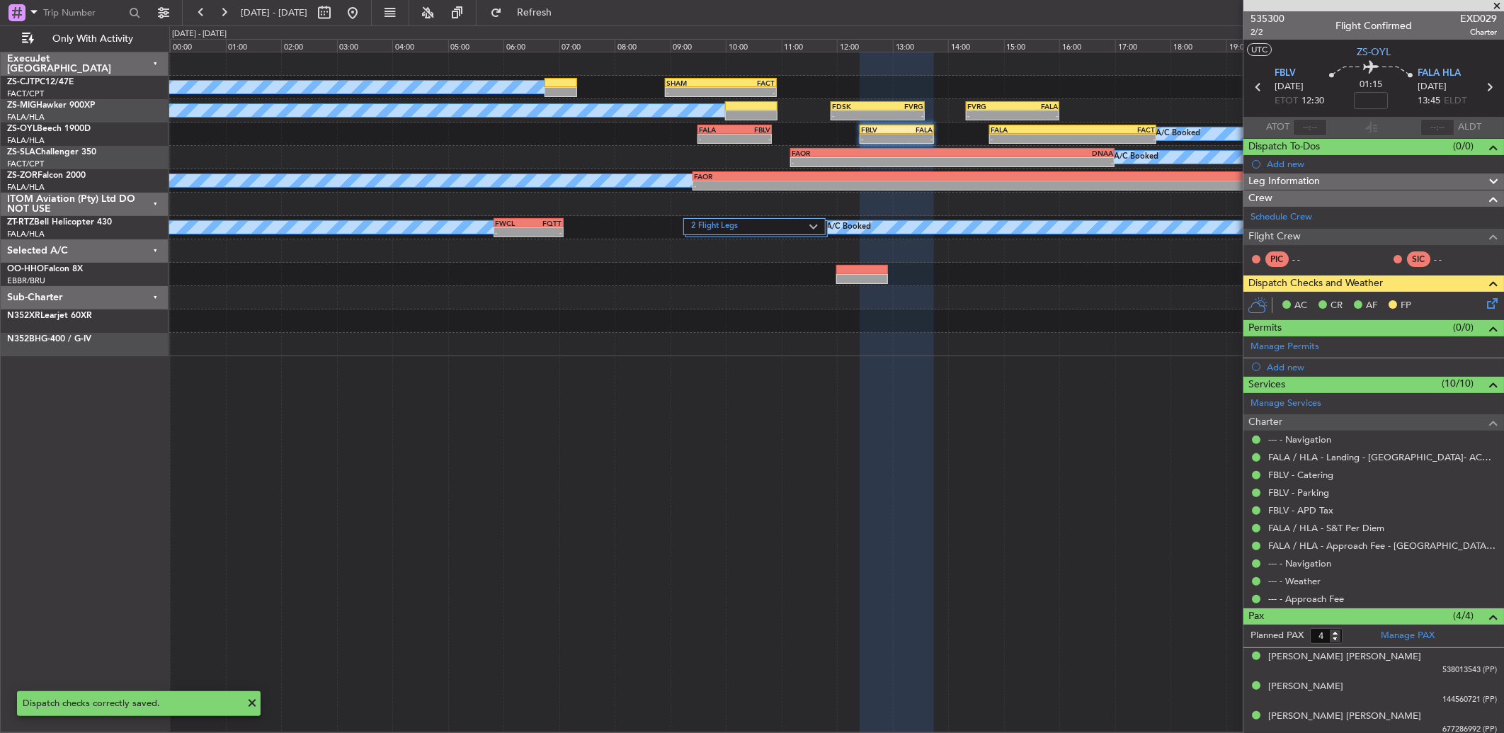
click at [1251, 86] on icon at bounding box center [1258, 87] width 18 height 18
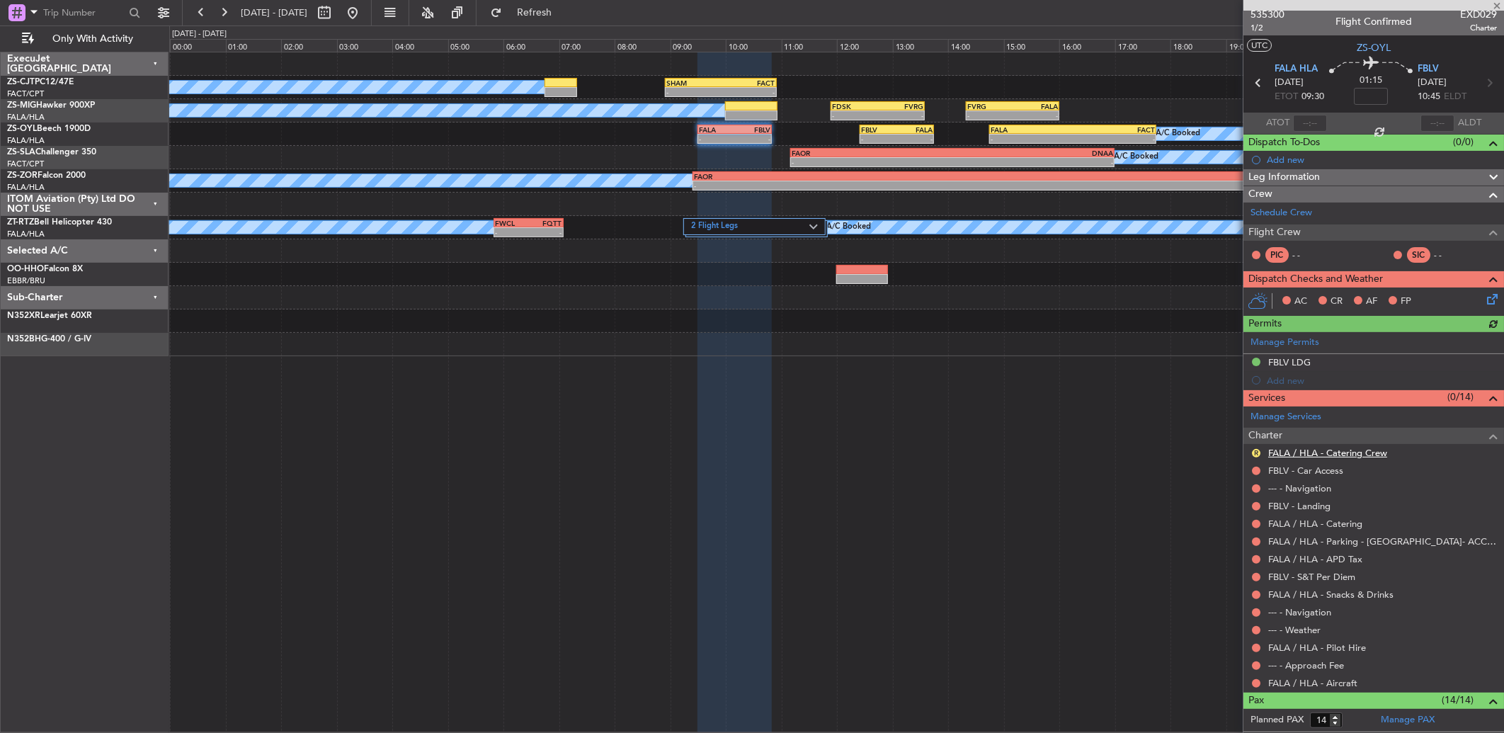
scroll to position [0, 0]
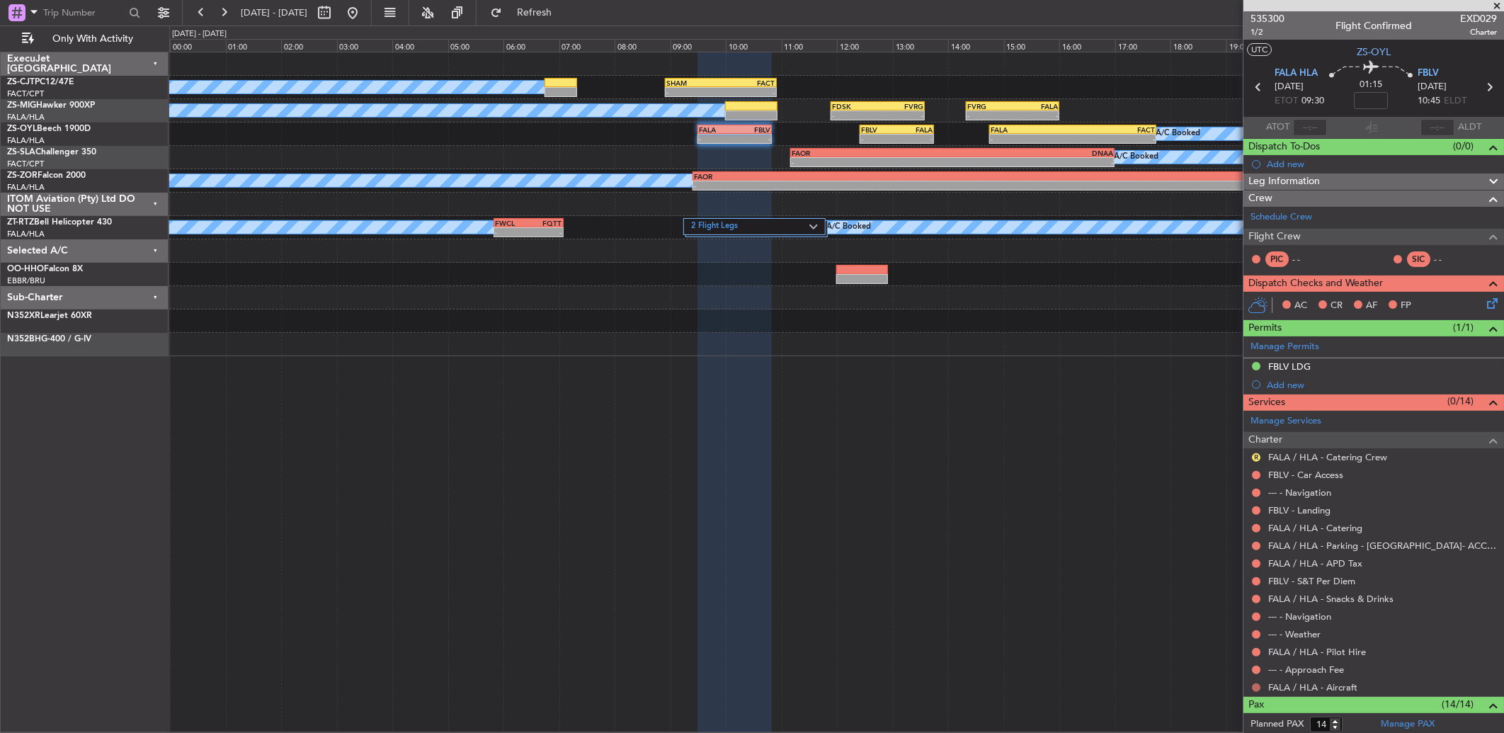
click at [1256, 685] on button at bounding box center [1256, 687] width 8 height 8
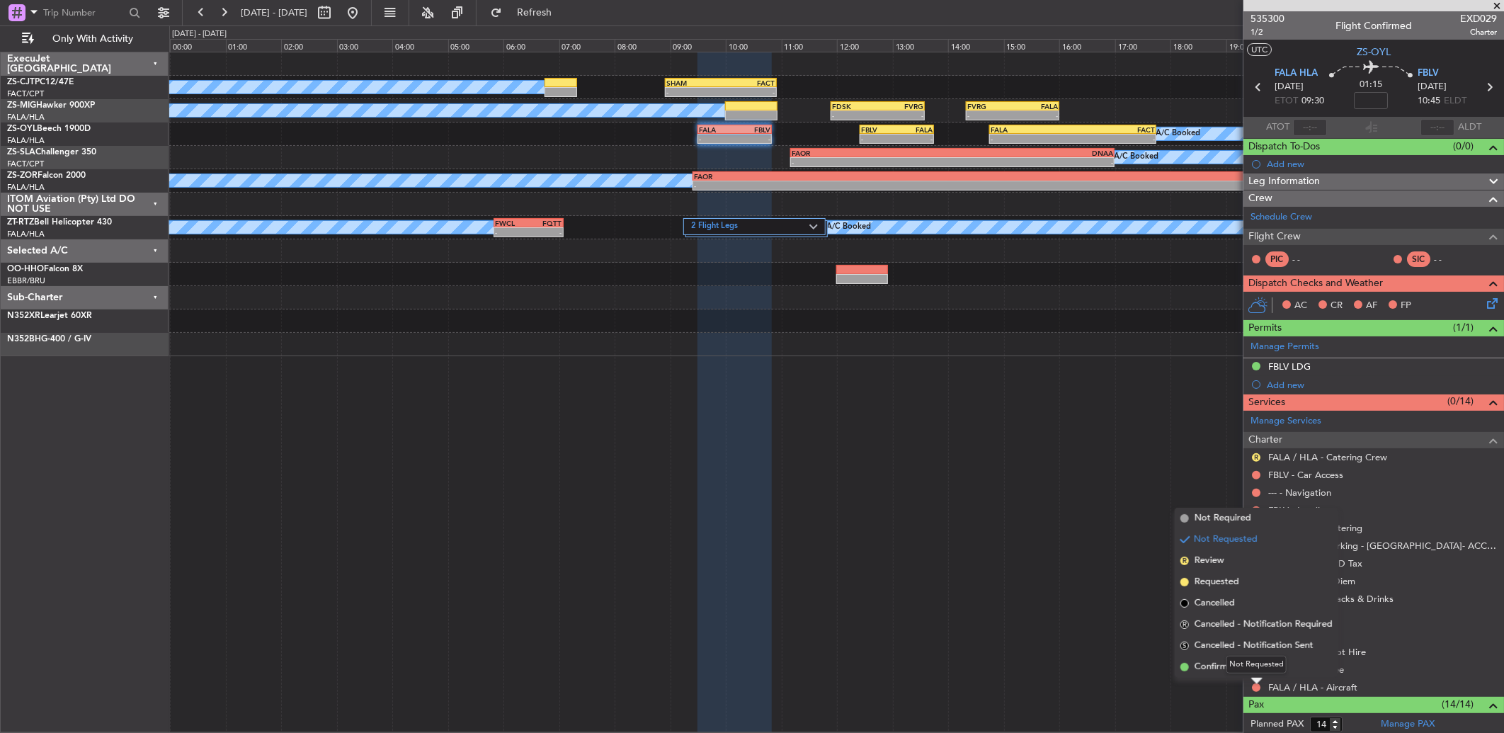
click at [1244, 667] on div "Not Requested" at bounding box center [1256, 665] width 60 height 18
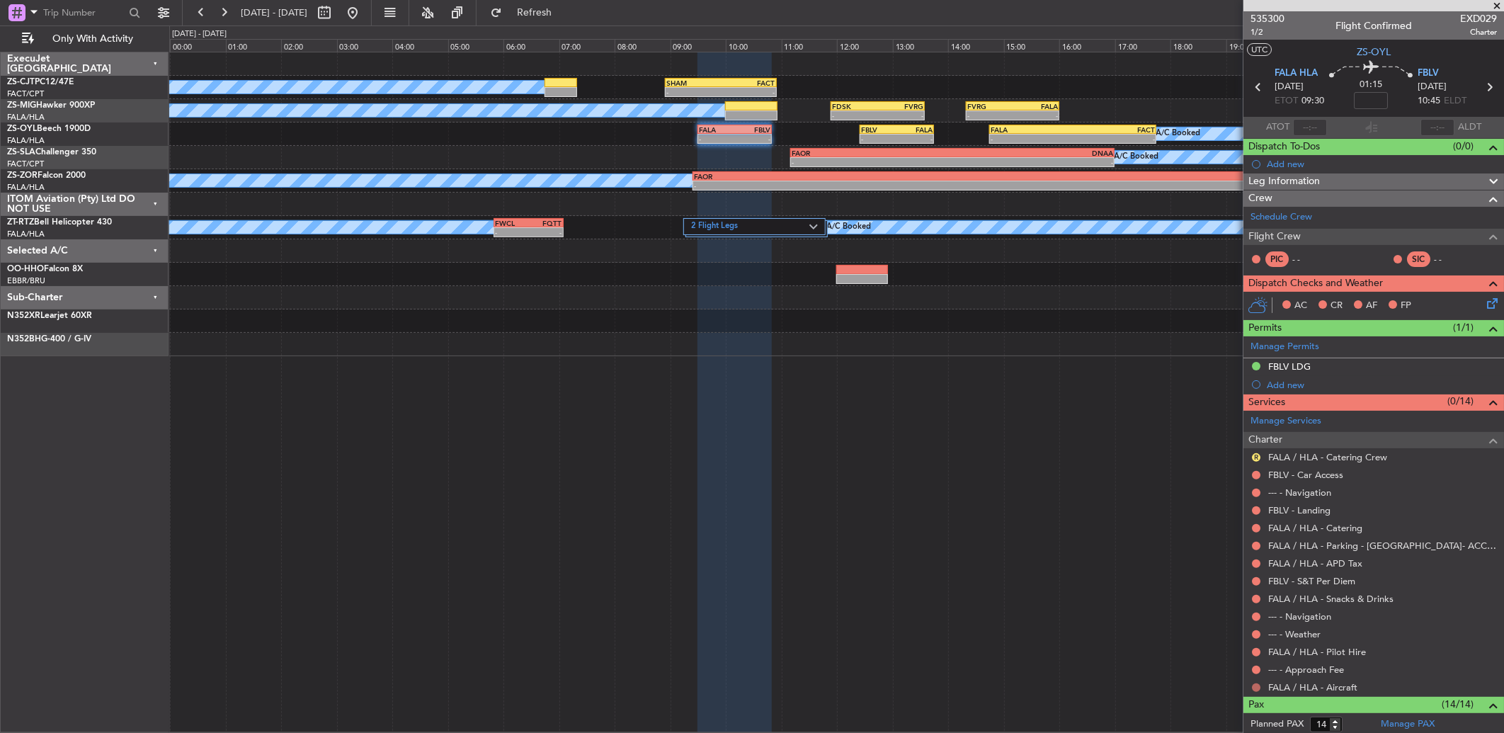
click at [1253, 689] on button at bounding box center [1256, 687] width 8 height 8
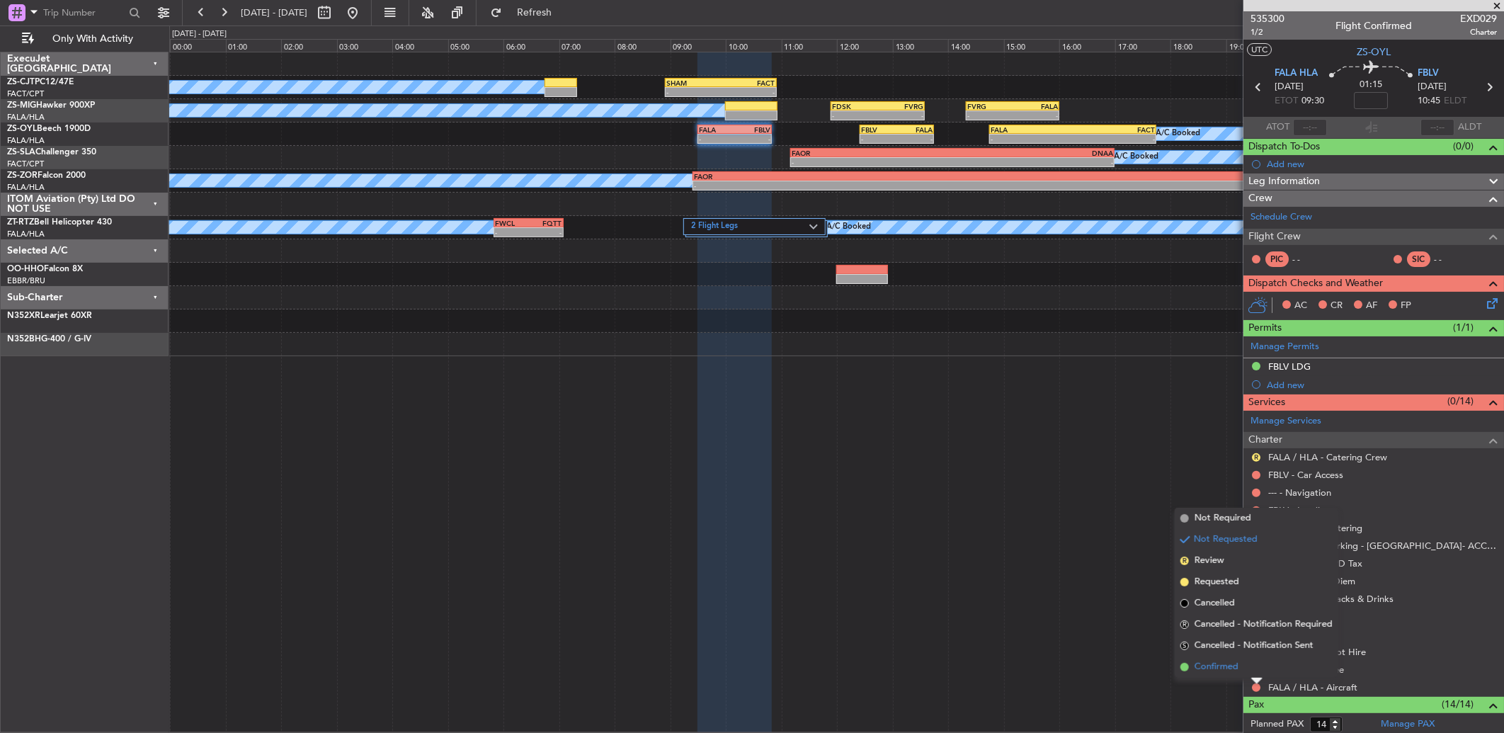
click at [1216, 666] on span "Confirmed" at bounding box center [1216, 667] width 44 height 14
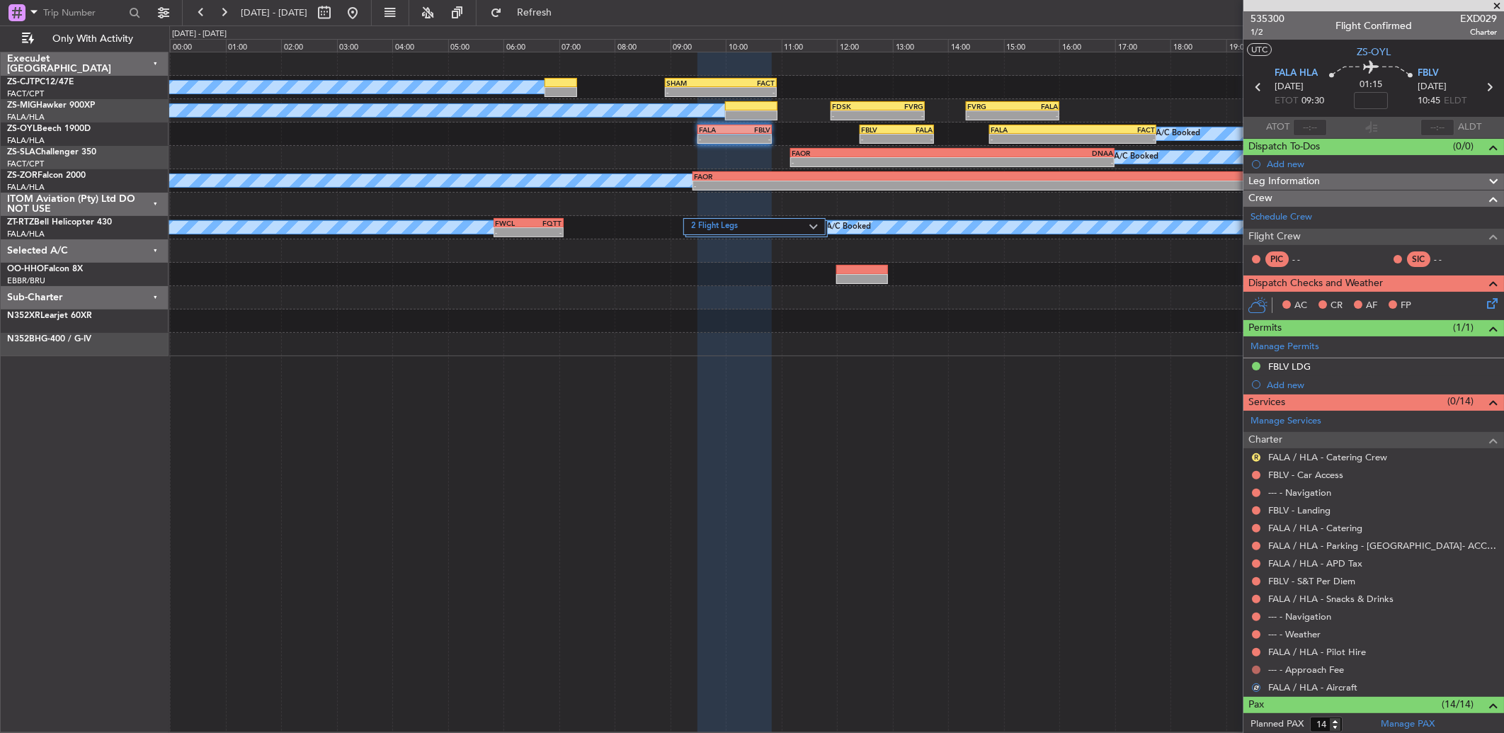
click at [1256, 669] on button at bounding box center [1256, 669] width 8 height 8
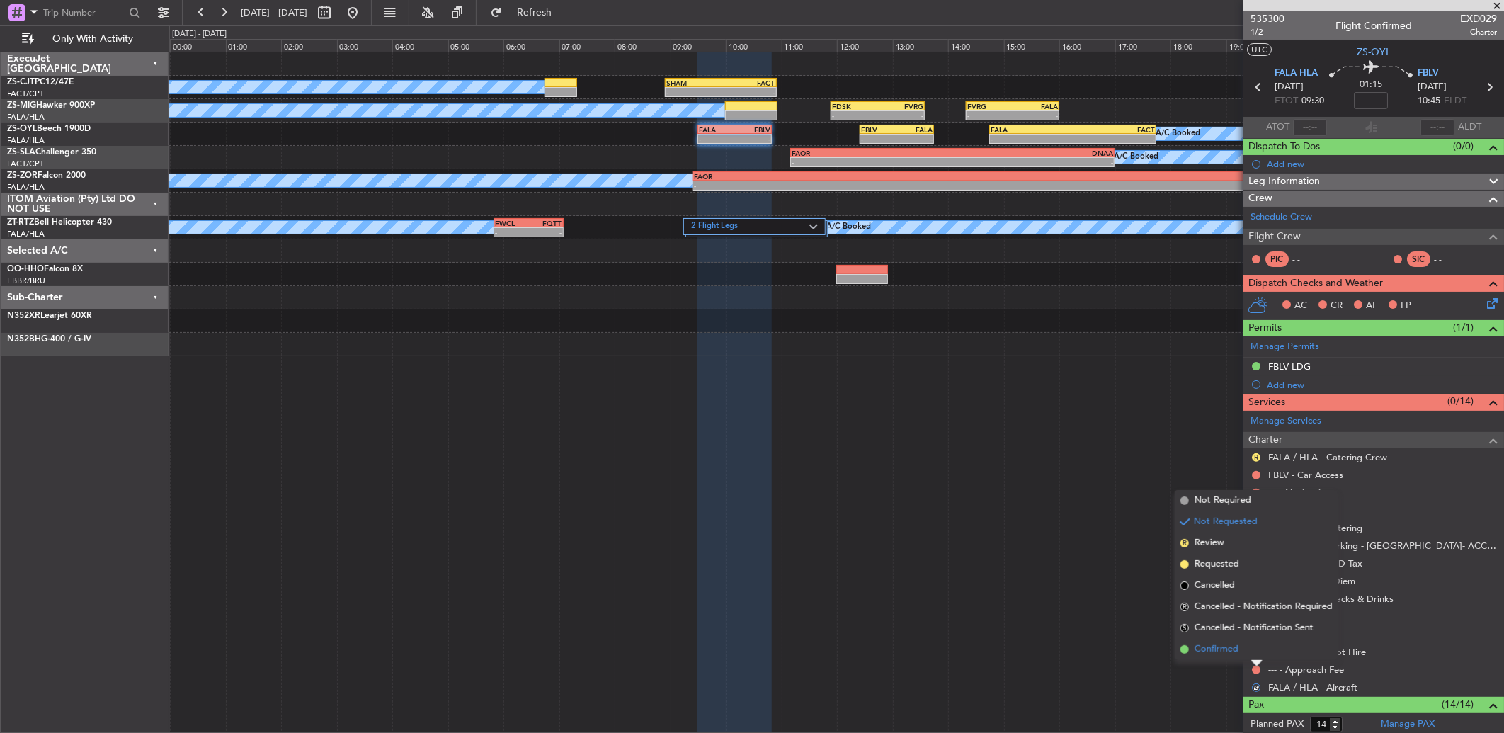
click at [1257, 648] on li "Confirmed" at bounding box center [1256, 649] width 164 height 21
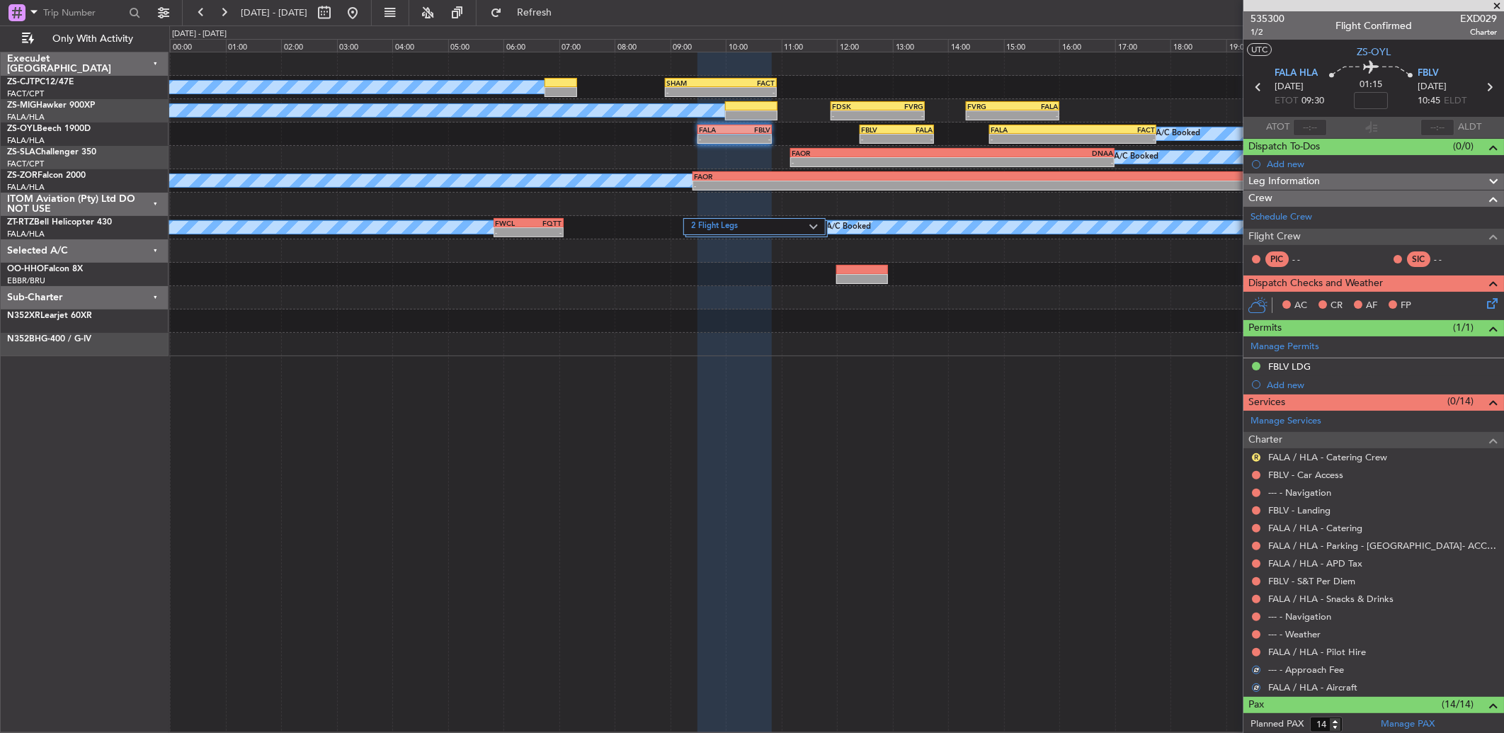
click at [1257, 648] on button at bounding box center [1256, 652] width 8 height 8
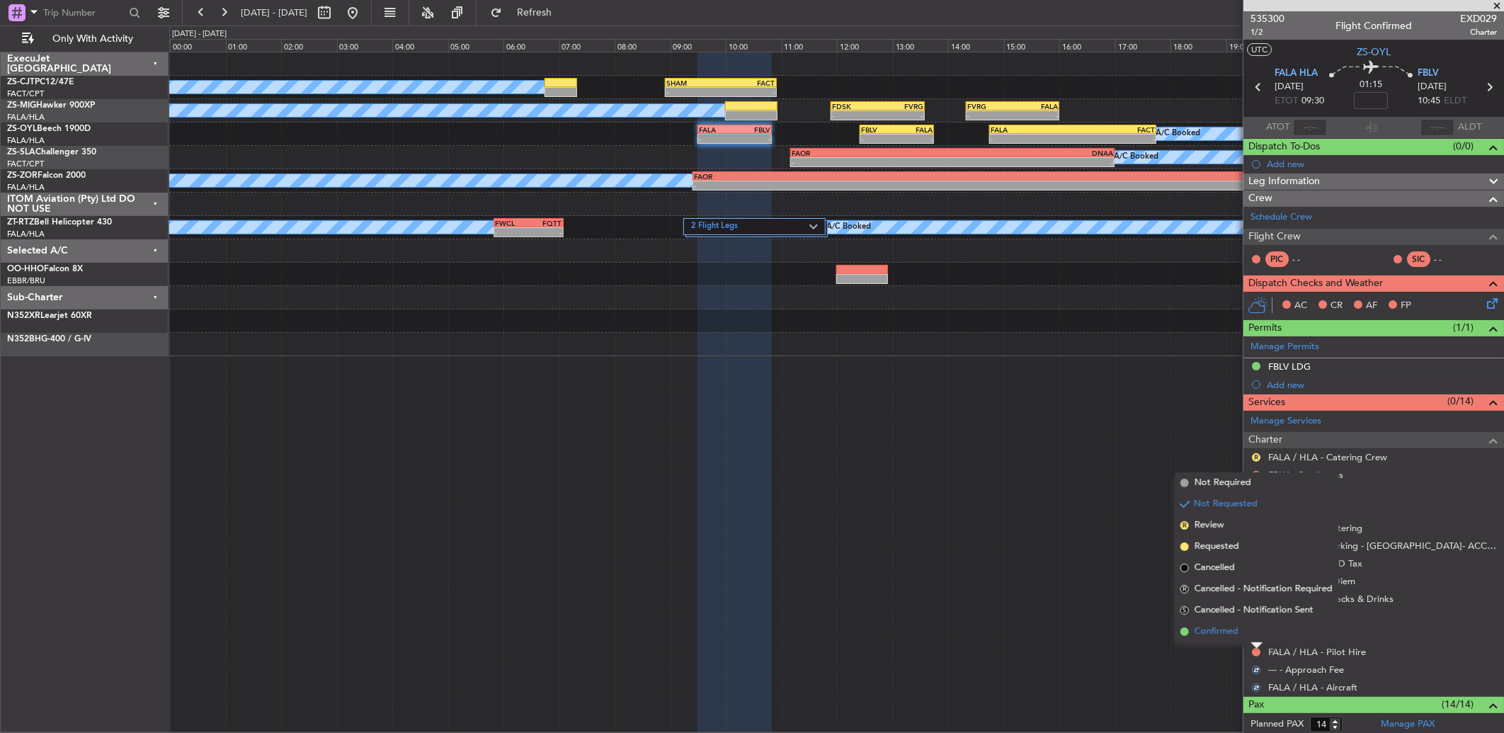
click at [1254, 641] on li "Confirmed" at bounding box center [1256, 631] width 164 height 21
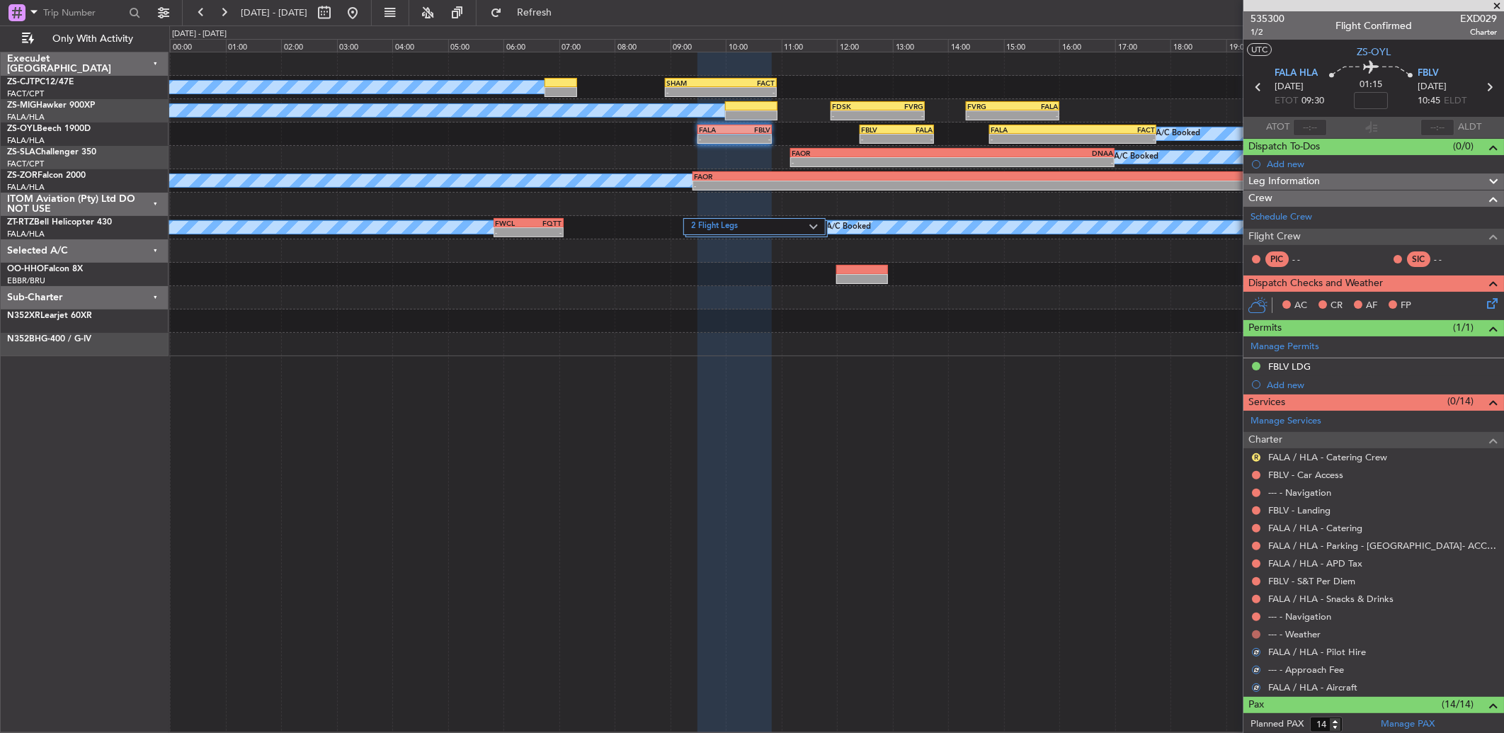
click at [1257, 634] on button at bounding box center [1256, 634] width 8 height 8
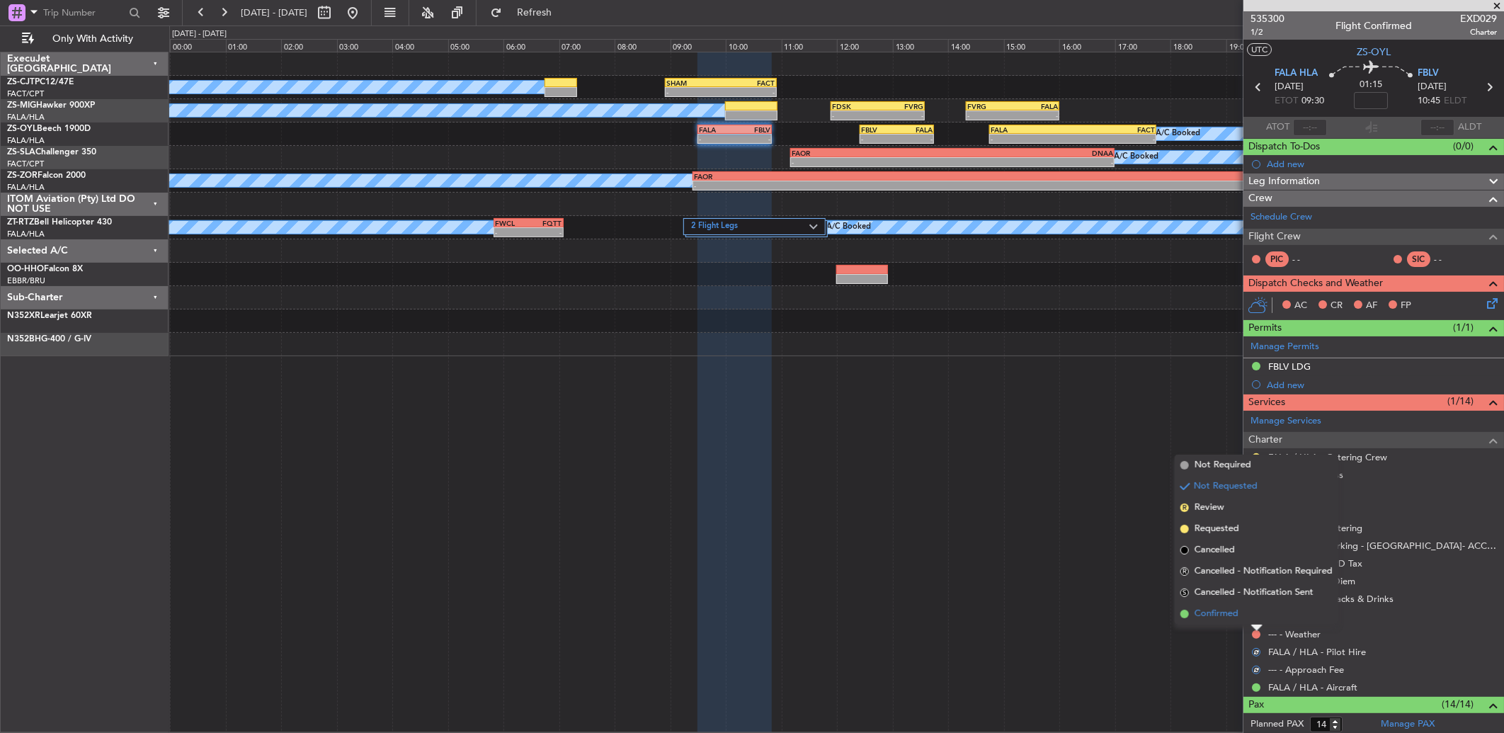
click at [1254, 619] on li "Confirmed" at bounding box center [1256, 613] width 164 height 21
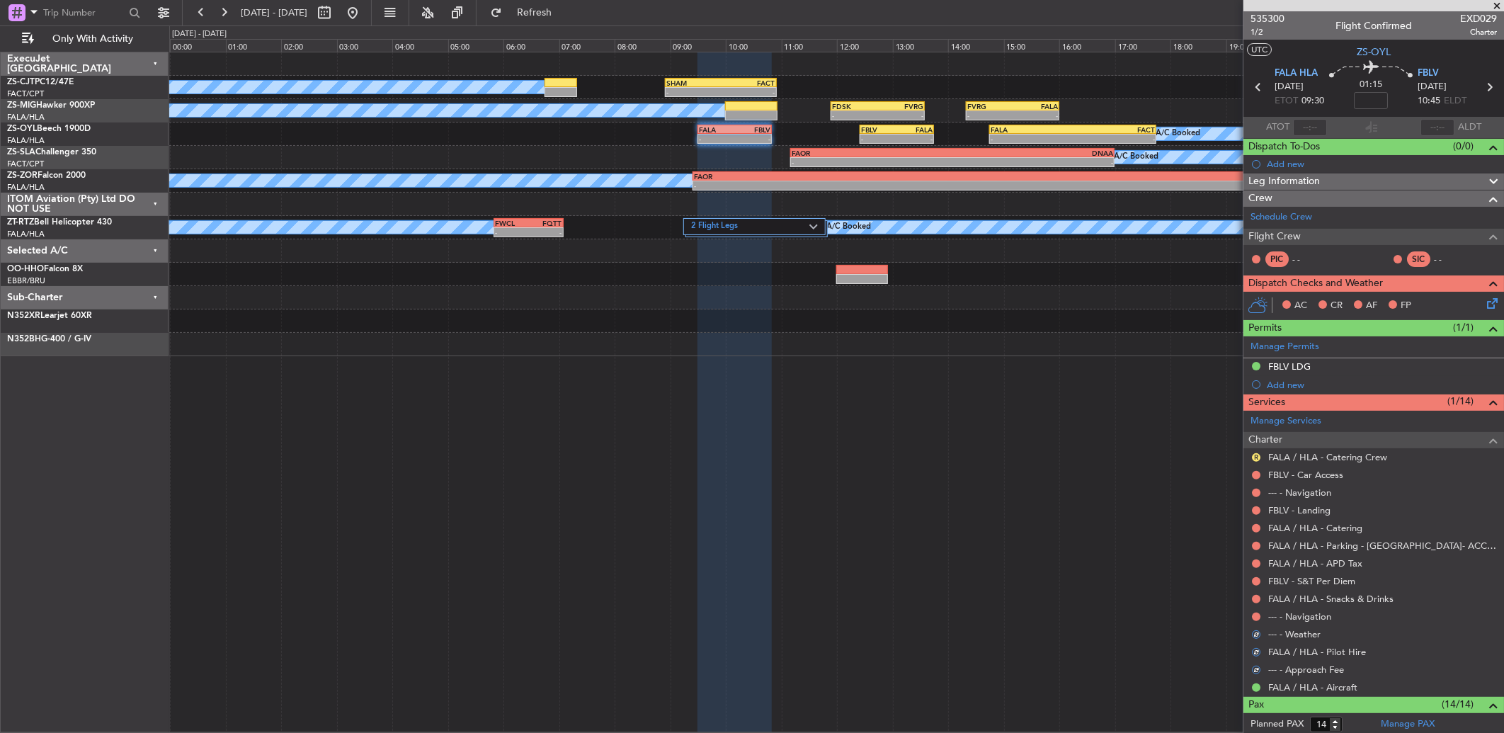
click at [1254, 619] on button at bounding box center [1256, 616] width 8 height 8
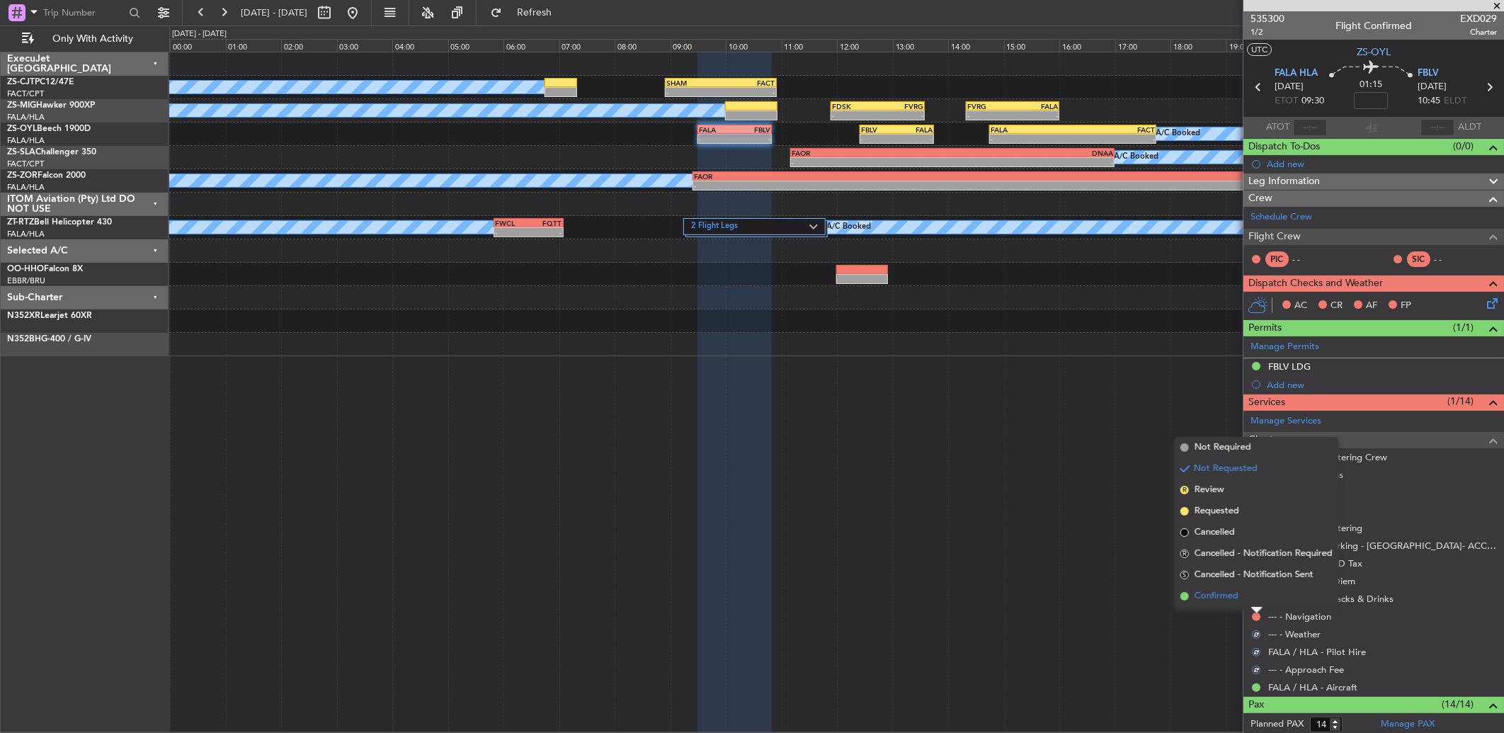
click at [1254, 602] on li "Confirmed" at bounding box center [1256, 595] width 164 height 21
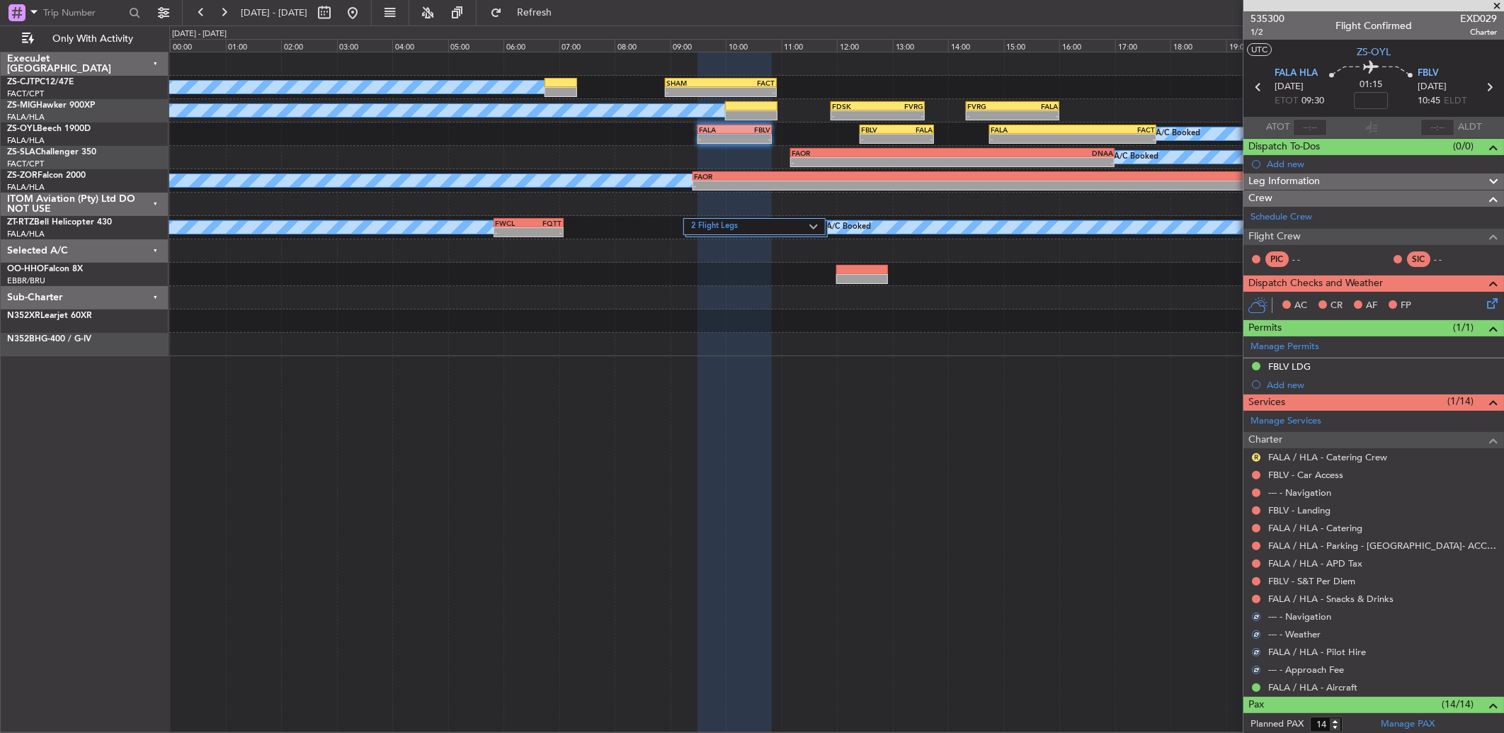
click at [1254, 602] on button at bounding box center [1256, 599] width 8 height 8
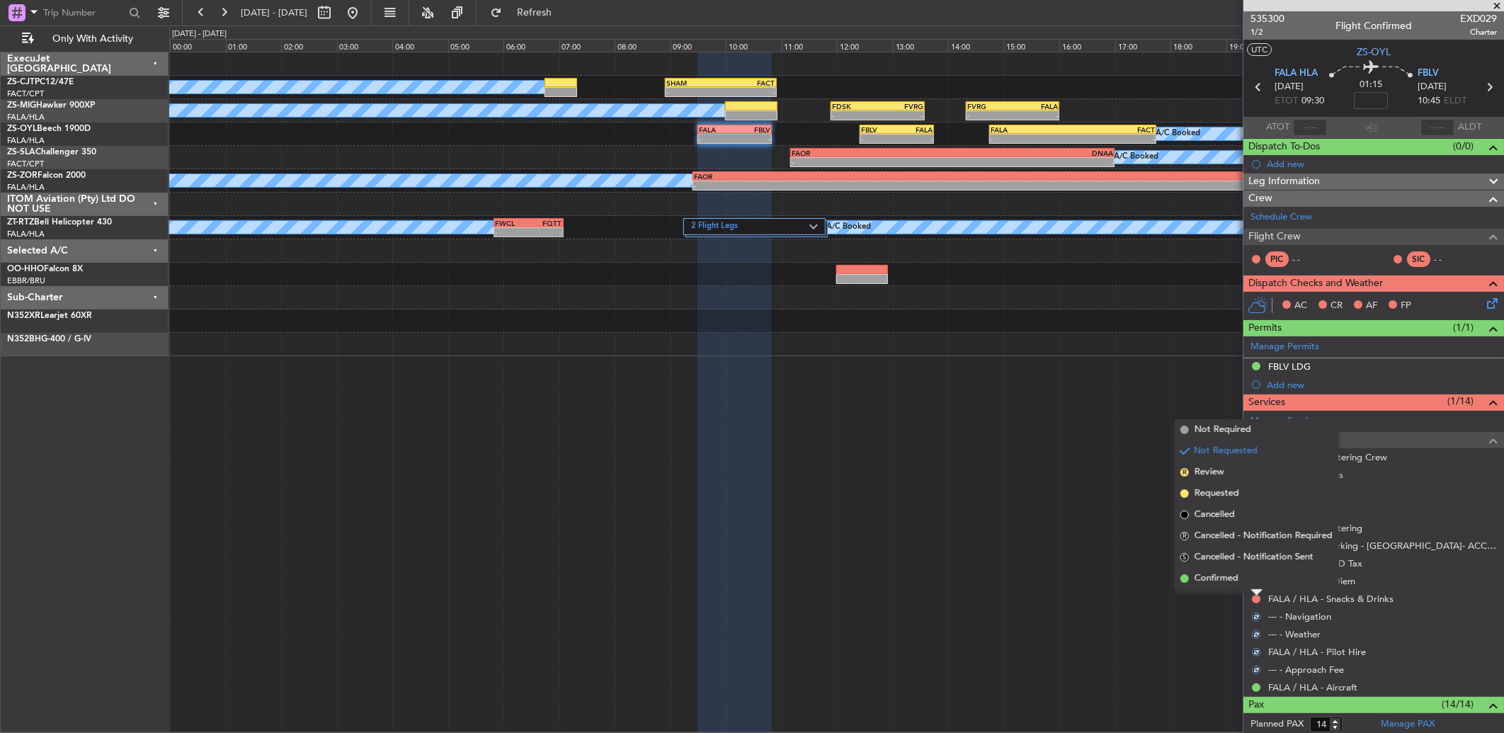
click at [1254, 588] on li "Confirmed" at bounding box center [1256, 578] width 164 height 21
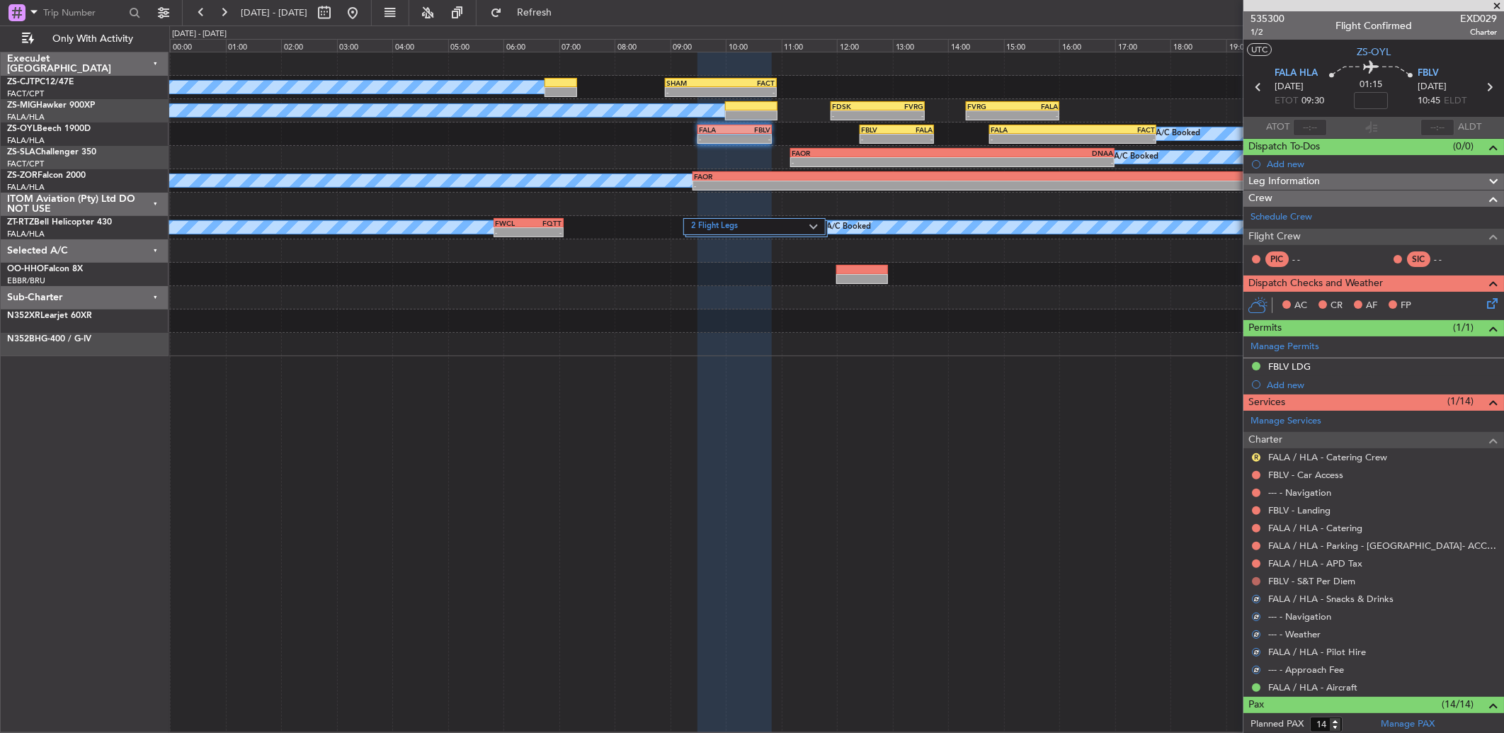
click at [1255, 584] on button at bounding box center [1256, 581] width 8 height 8
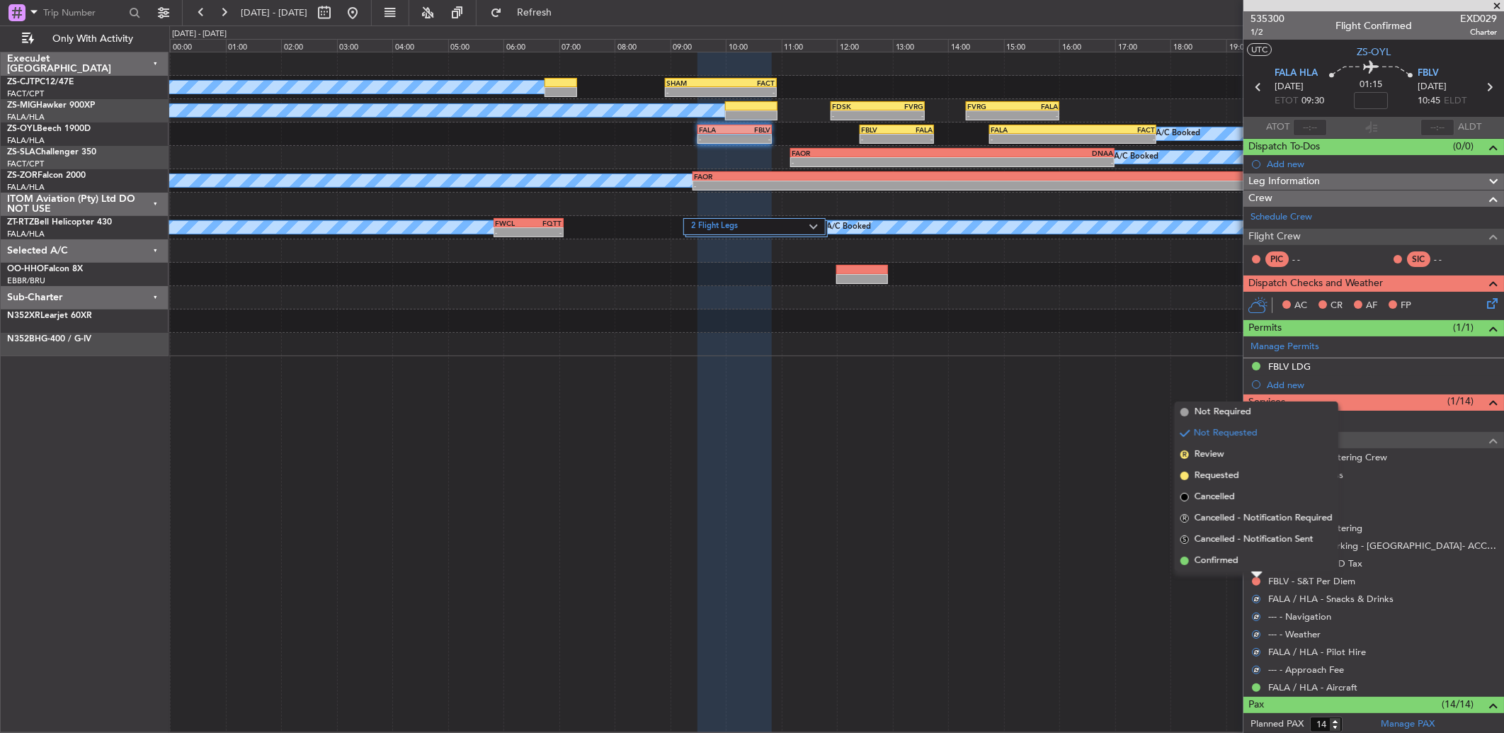
click at [1256, 566] on li "Confirmed" at bounding box center [1256, 560] width 164 height 21
click at [1260, 568] on nimbus-traffic-light at bounding box center [1255, 563] width 11 height 11
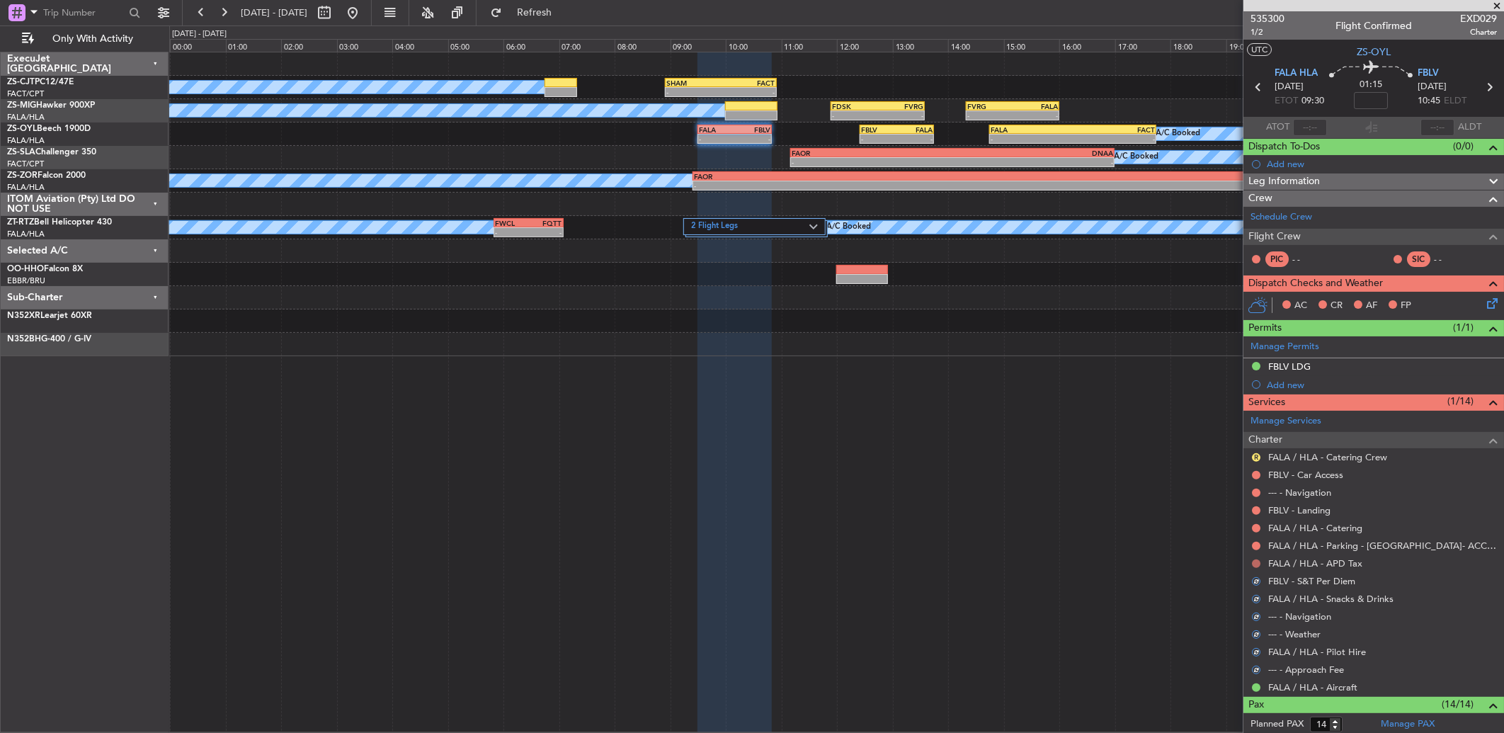
click at [1257, 562] on button at bounding box center [1256, 563] width 8 height 8
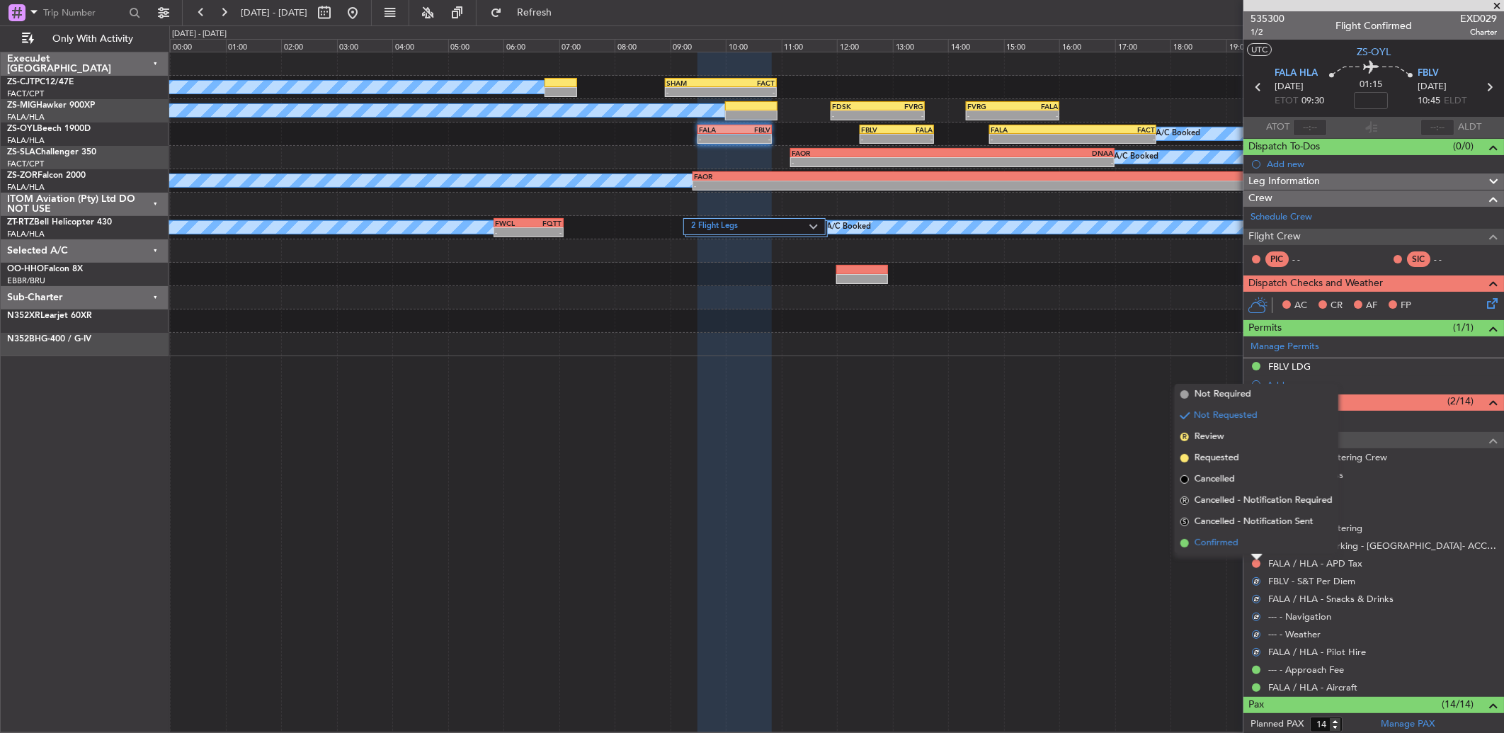
click at [1254, 546] on li "Confirmed" at bounding box center [1256, 542] width 164 height 21
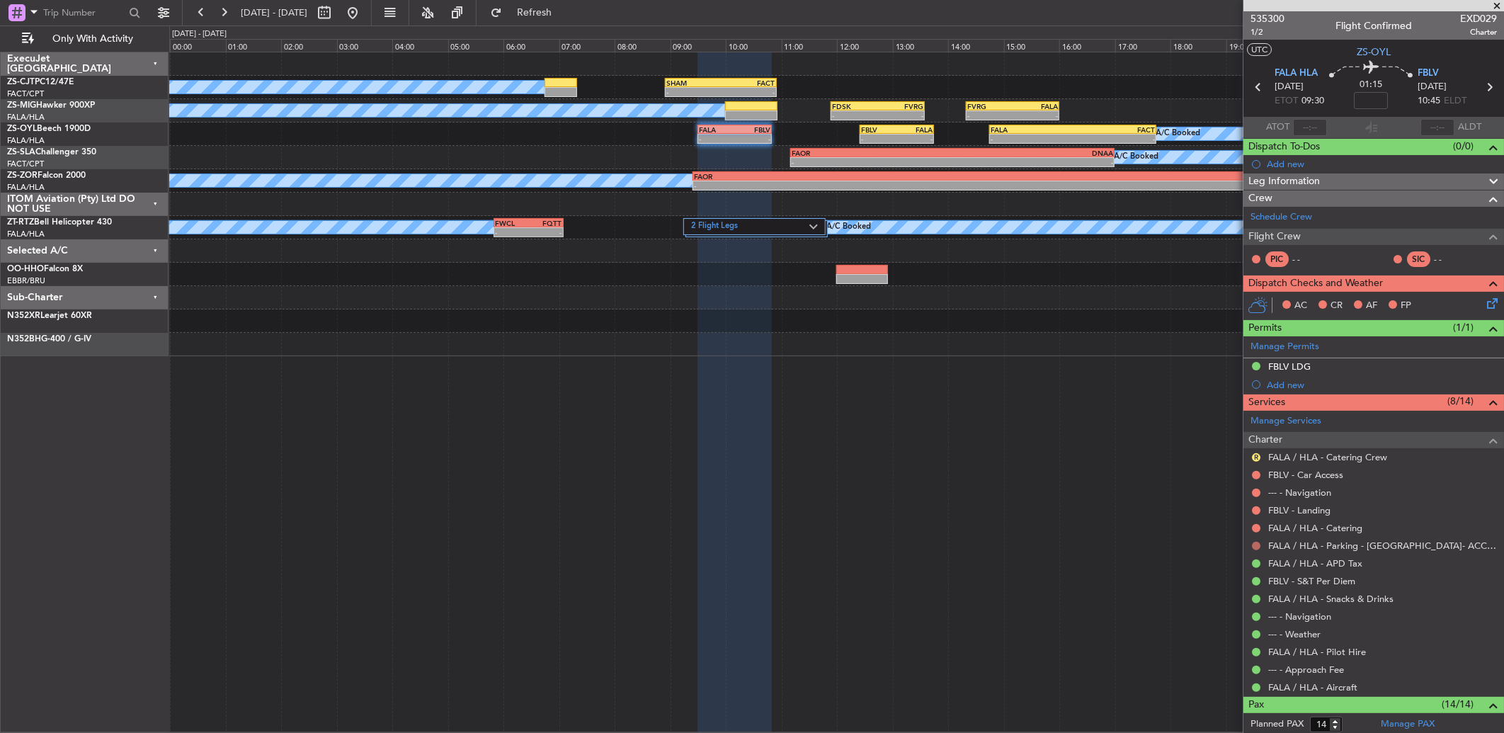
click at [1257, 546] on button at bounding box center [1256, 546] width 8 height 8
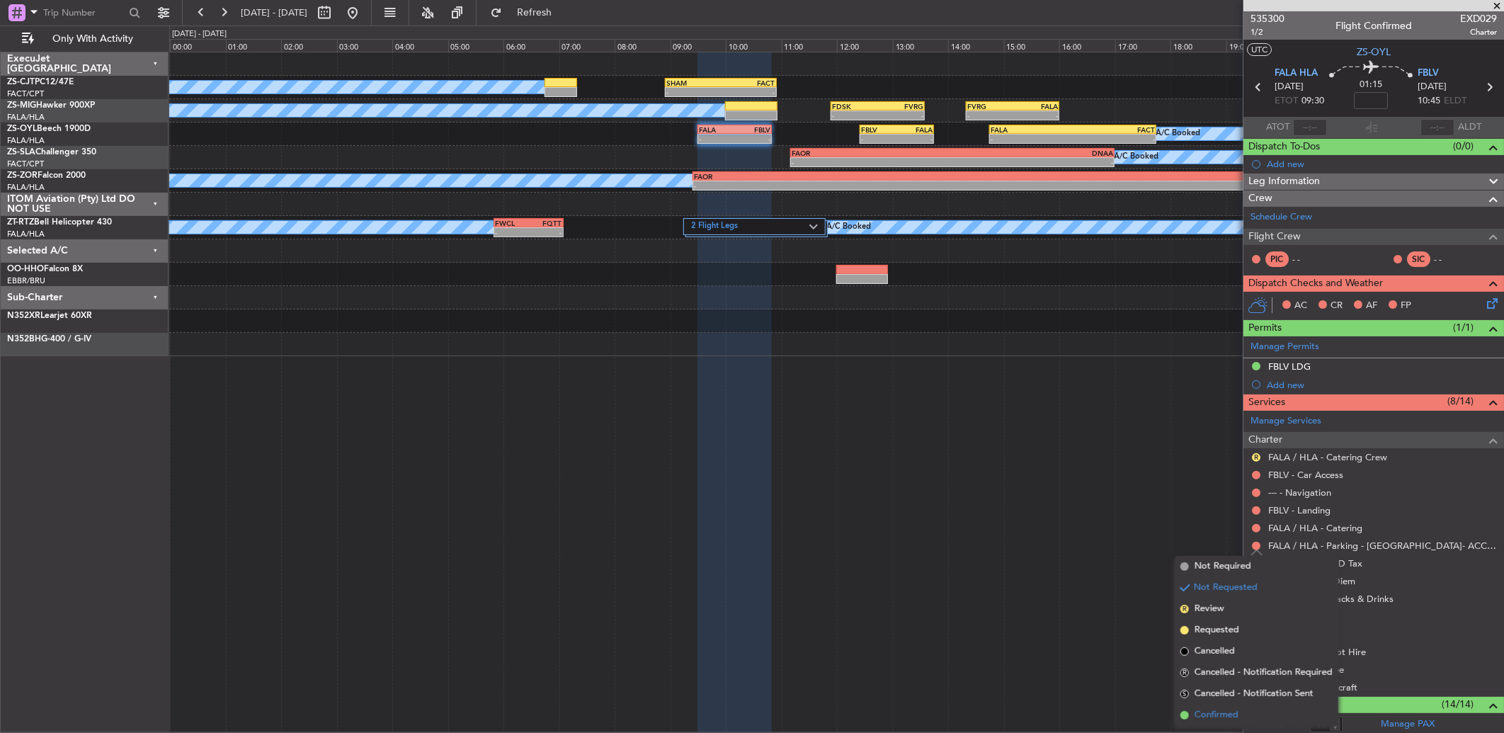
click at [1230, 714] on span "Confirmed" at bounding box center [1216, 715] width 44 height 14
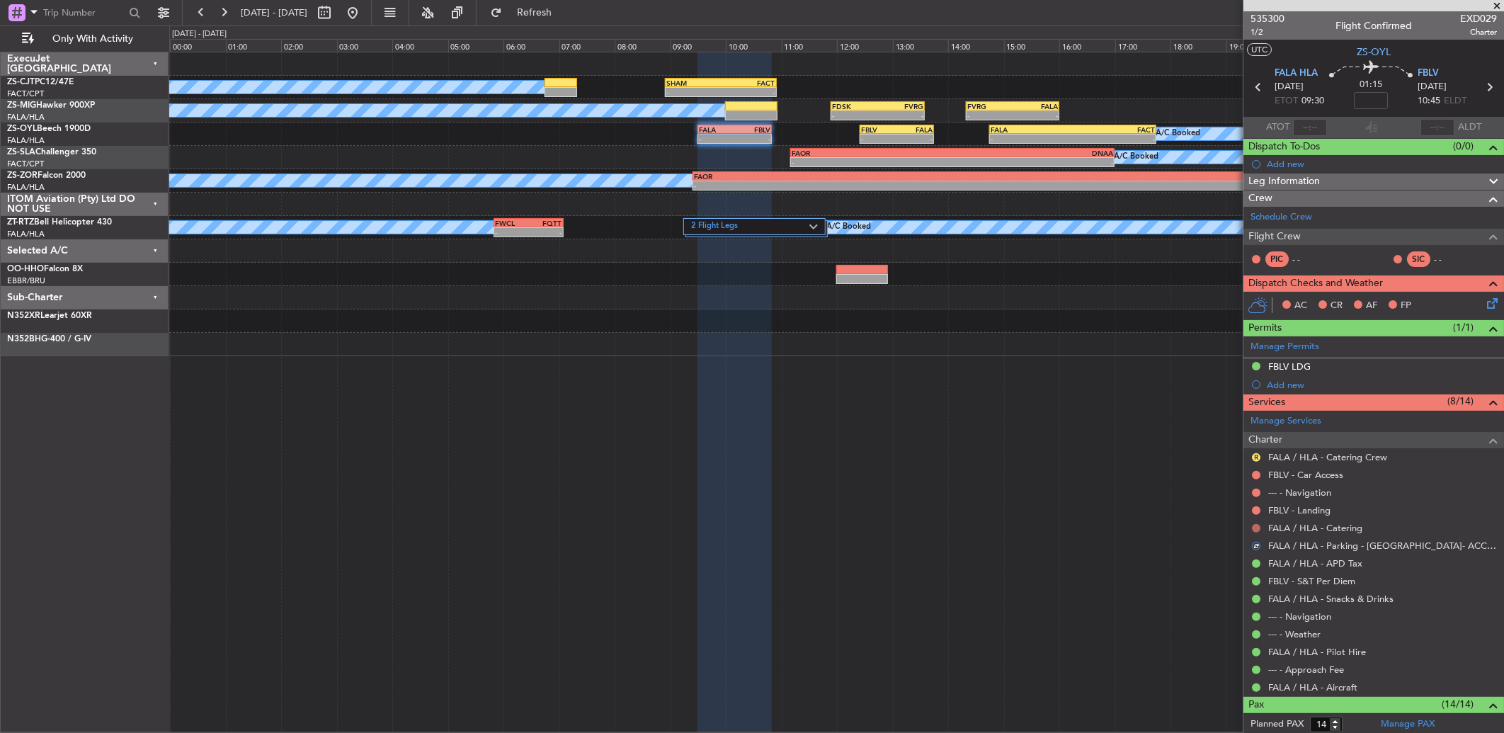
click at [1254, 529] on button at bounding box center [1256, 528] width 8 height 8
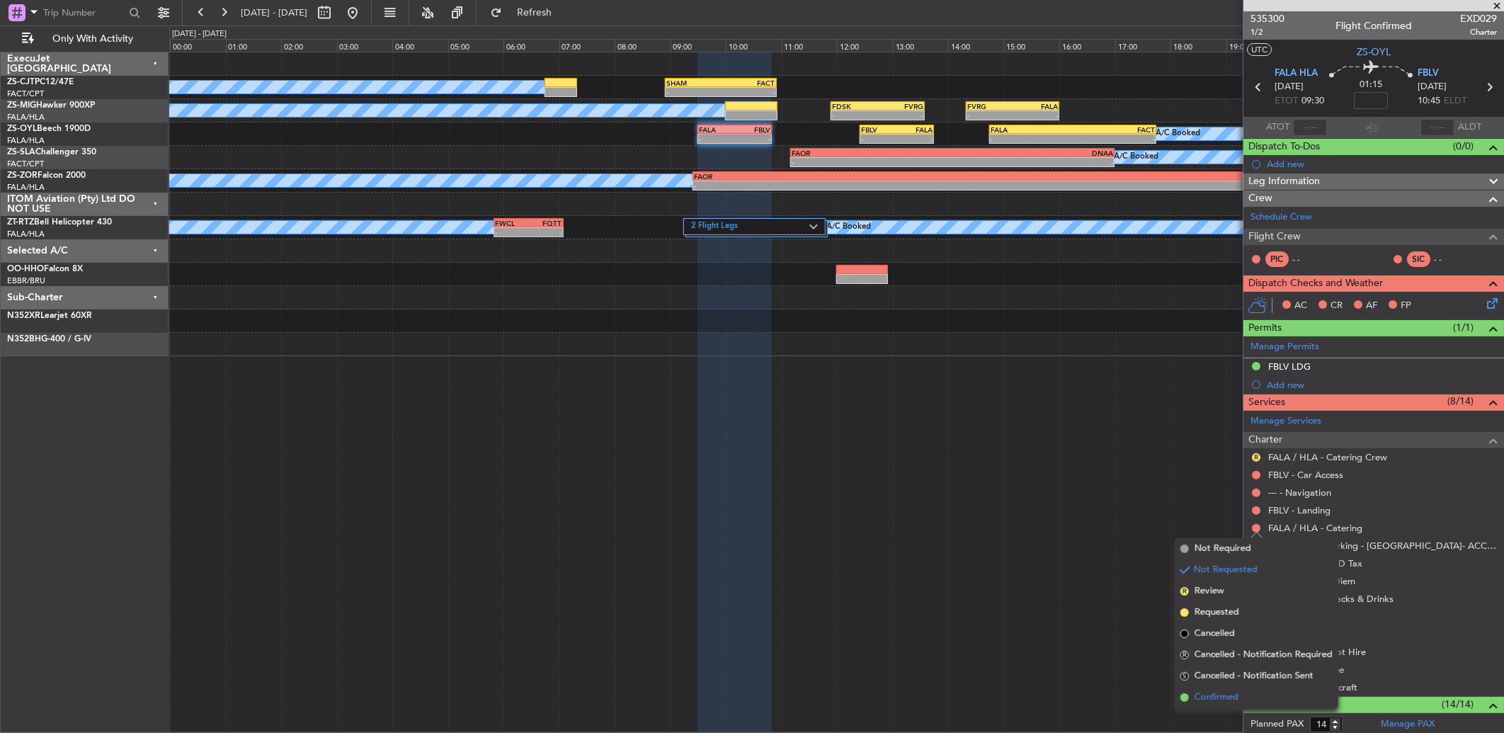
click at [1240, 687] on li "Confirmed" at bounding box center [1256, 697] width 164 height 21
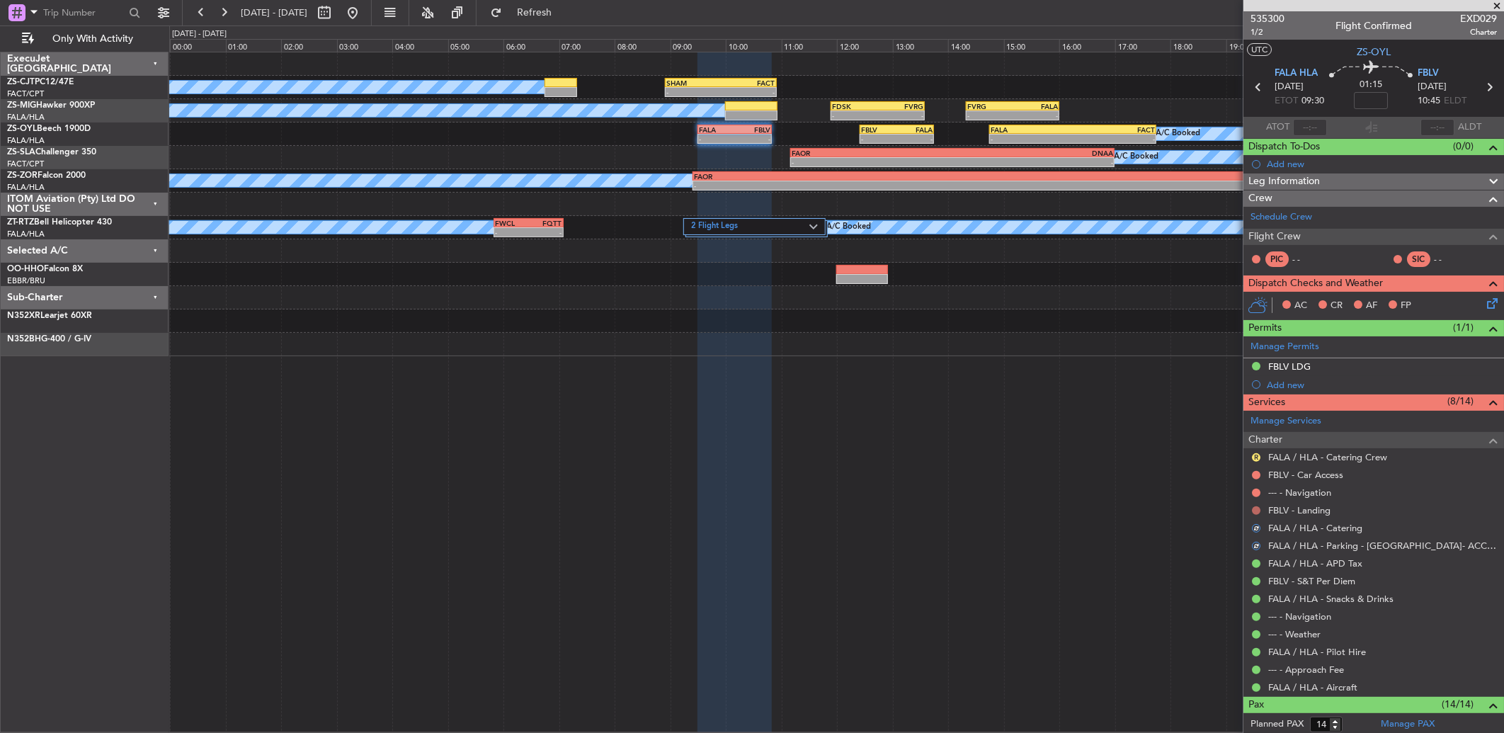
click at [1259, 508] on button at bounding box center [1256, 510] width 8 height 8
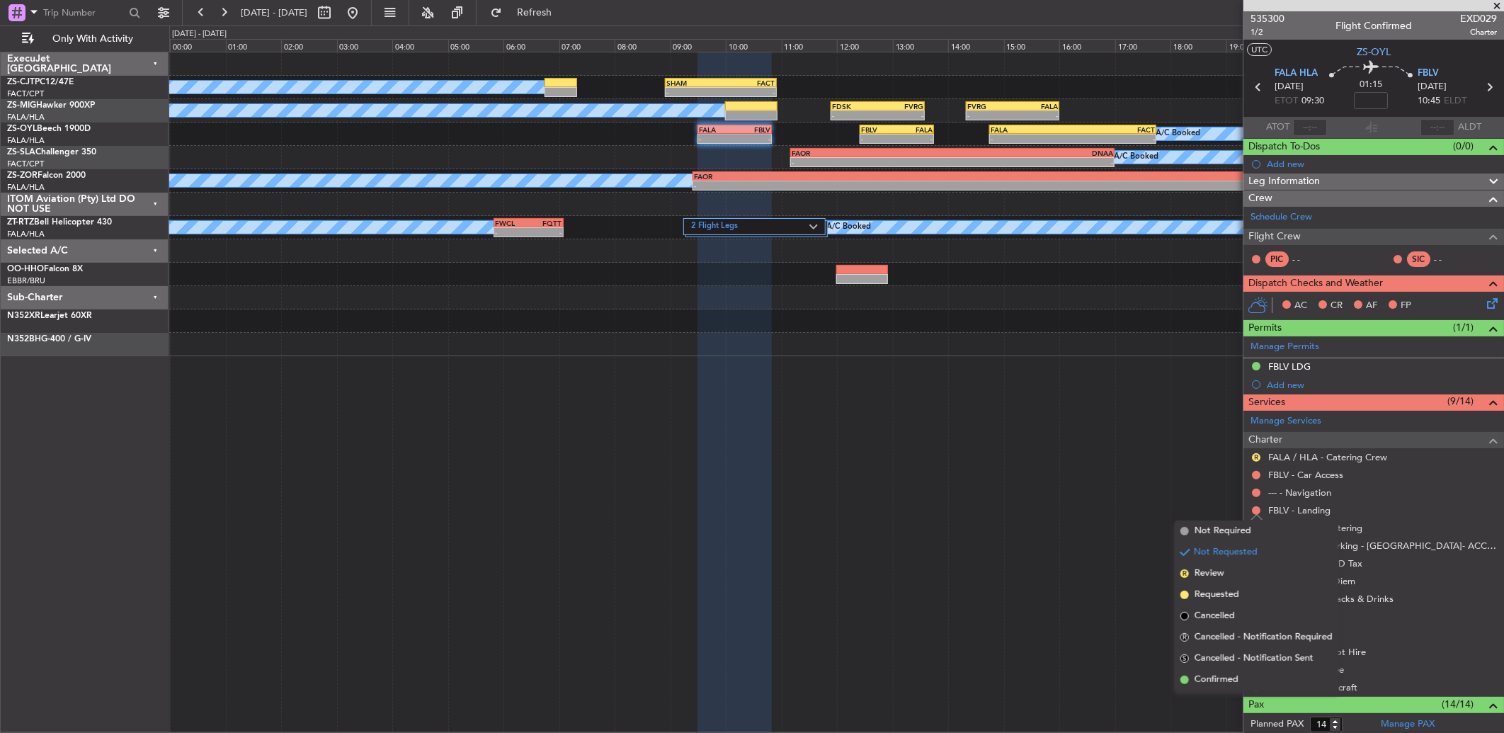
click at [1225, 674] on span "Confirmed" at bounding box center [1216, 680] width 44 height 14
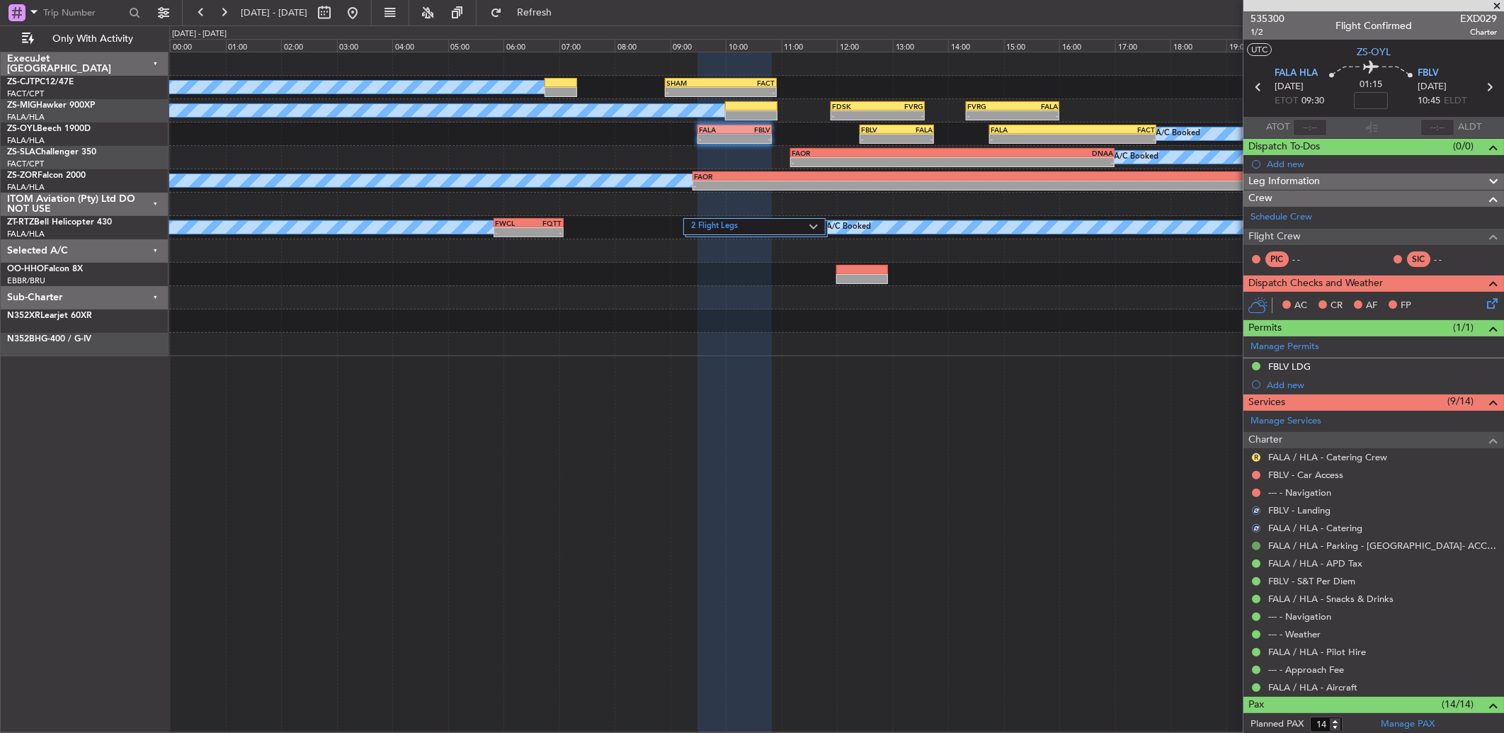
drag, startPoint x: 1256, startPoint y: 494, endPoint x: 1258, endPoint y: 547, distance: 53.1
click at [1256, 498] on body "05 Oct 2025 - 06 Oct 2025 Refresh Quick Links Only With Activity A/C Booked - -…" at bounding box center [752, 366] width 1504 height 733
click at [1261, 488] on nimbus-traffic-light at bounding box center [1255, 492] width 11 height 11
click at [1257, 491] on button at bounding box center [1256, 492] width 8 height 8
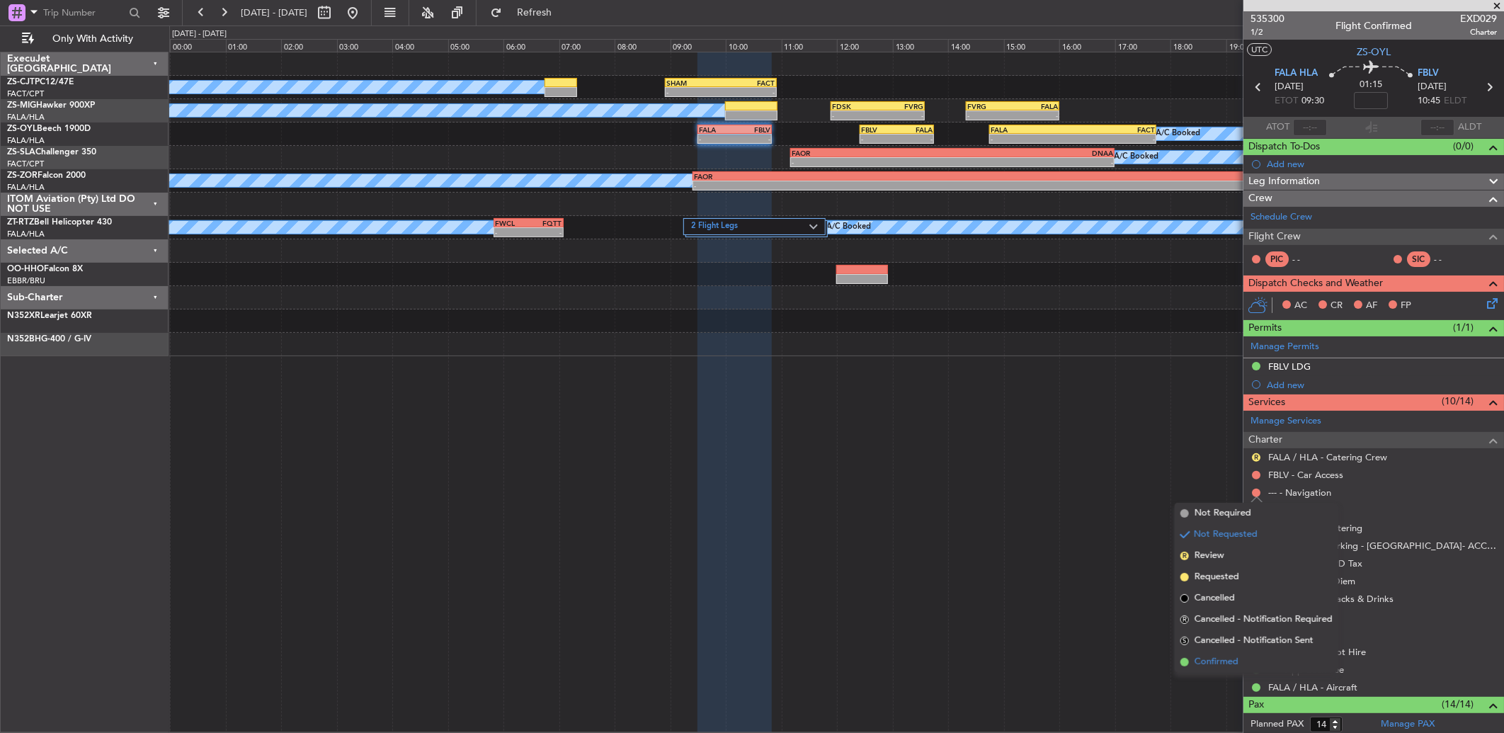
click at [1215, 665] on span "Confirmed" at bounding box center [1216, 662] width 44 height 14
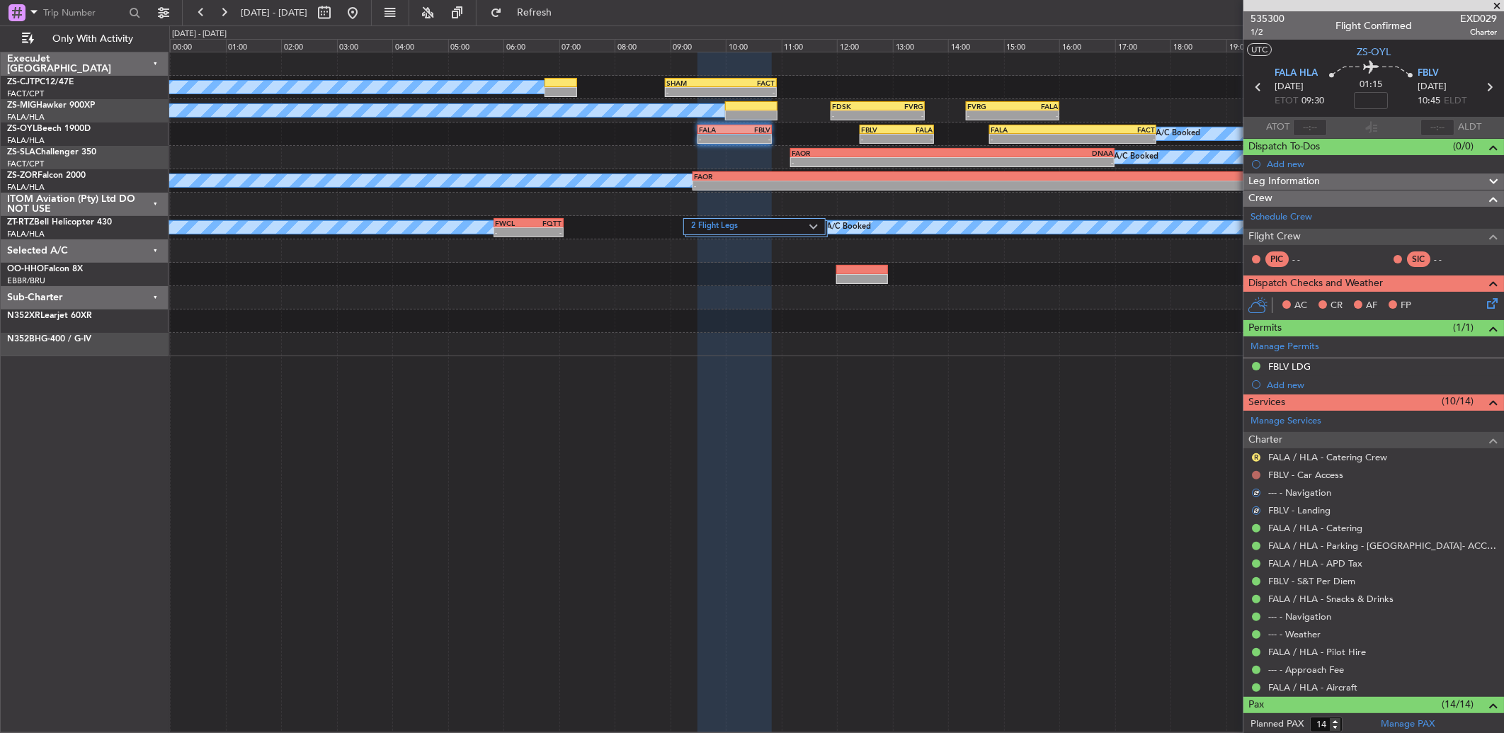
click at [1257, 476] on button at bounding box center [1256, 475] width 8 height 8
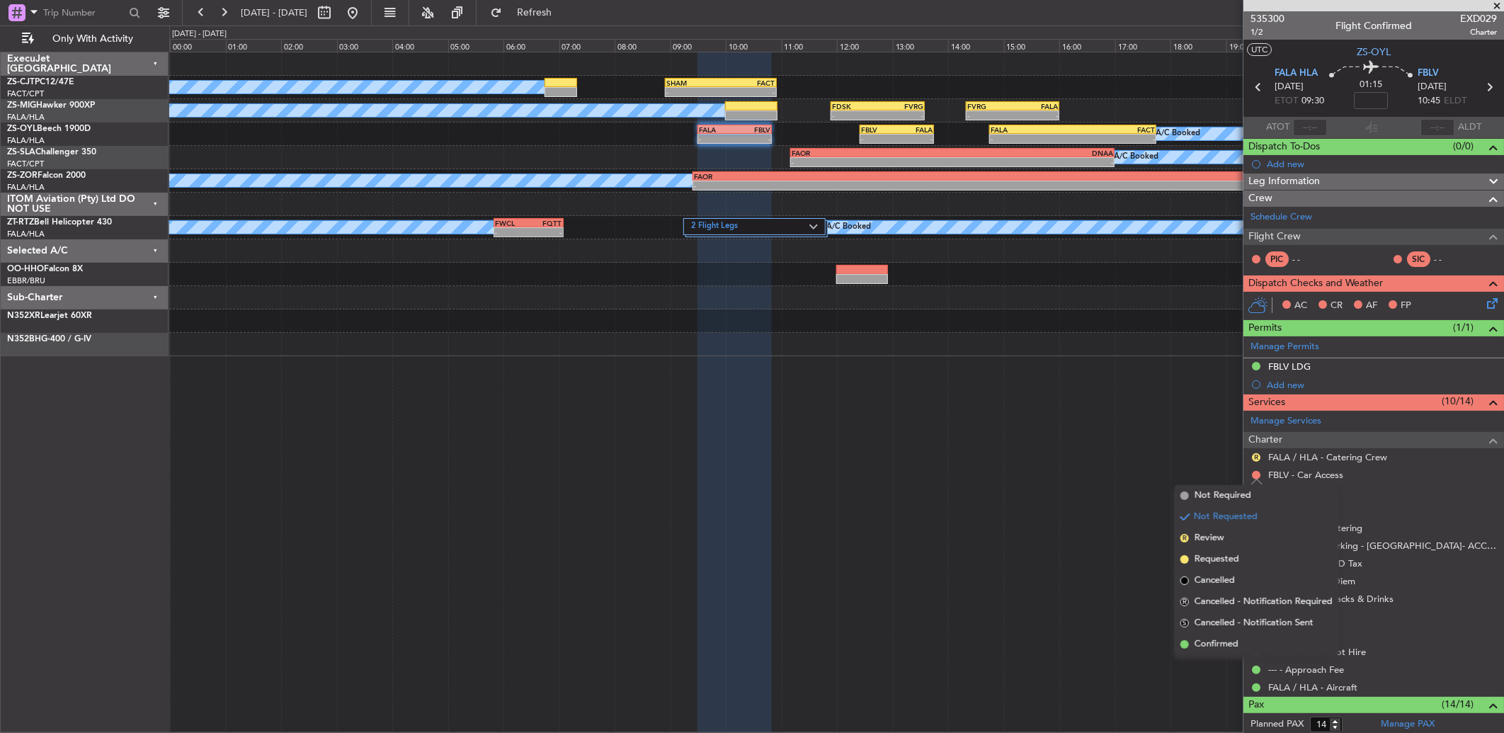
drag, startPoint x: 1248, startPoint y: 646, endPoint x: 1253, endPoint y: 542, distance: 103.5
click at [1247, 643] on li "Confirmed" at bounding box center [1256, 644] width 164 height 21
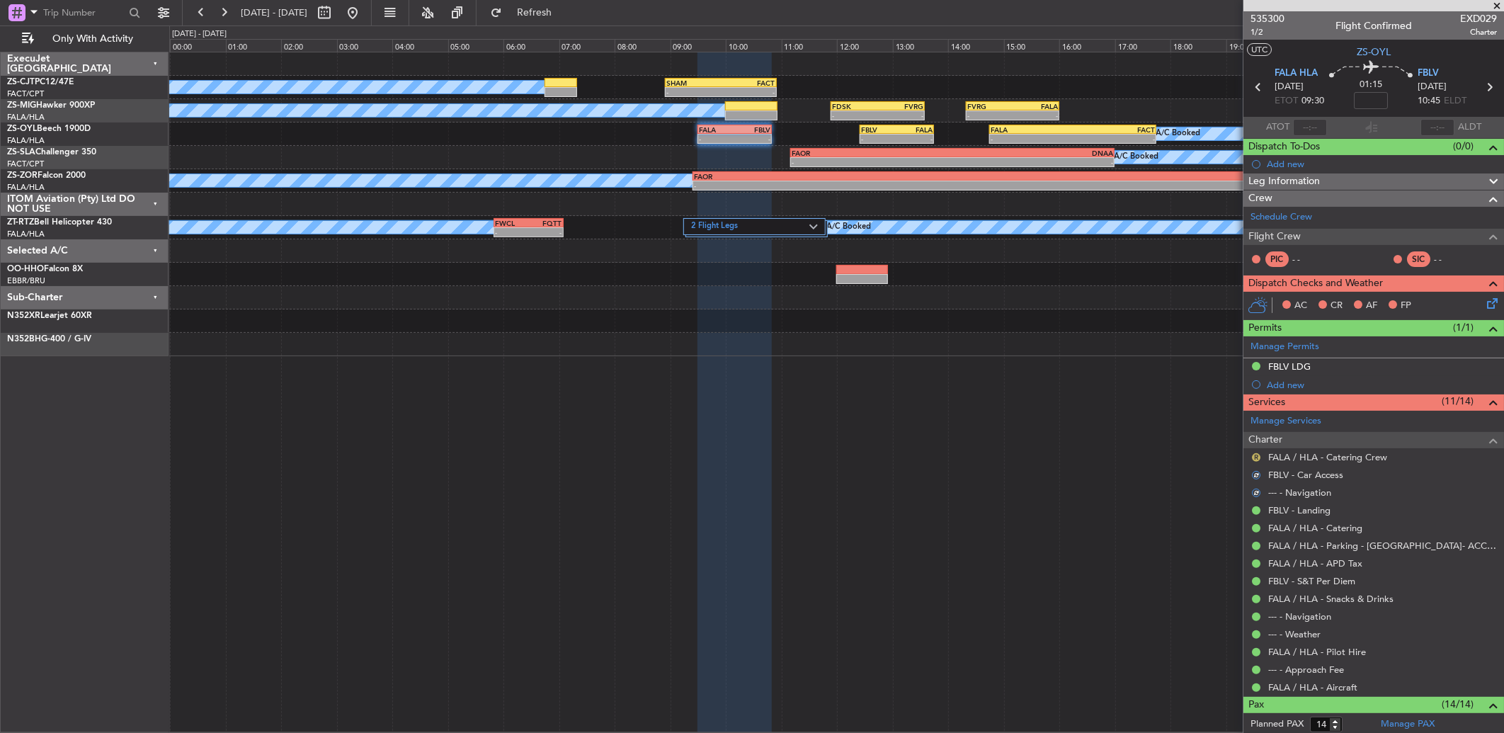
click at [1257, 460] on button "R" at bounding box center [1256, 457] width 8 height 8
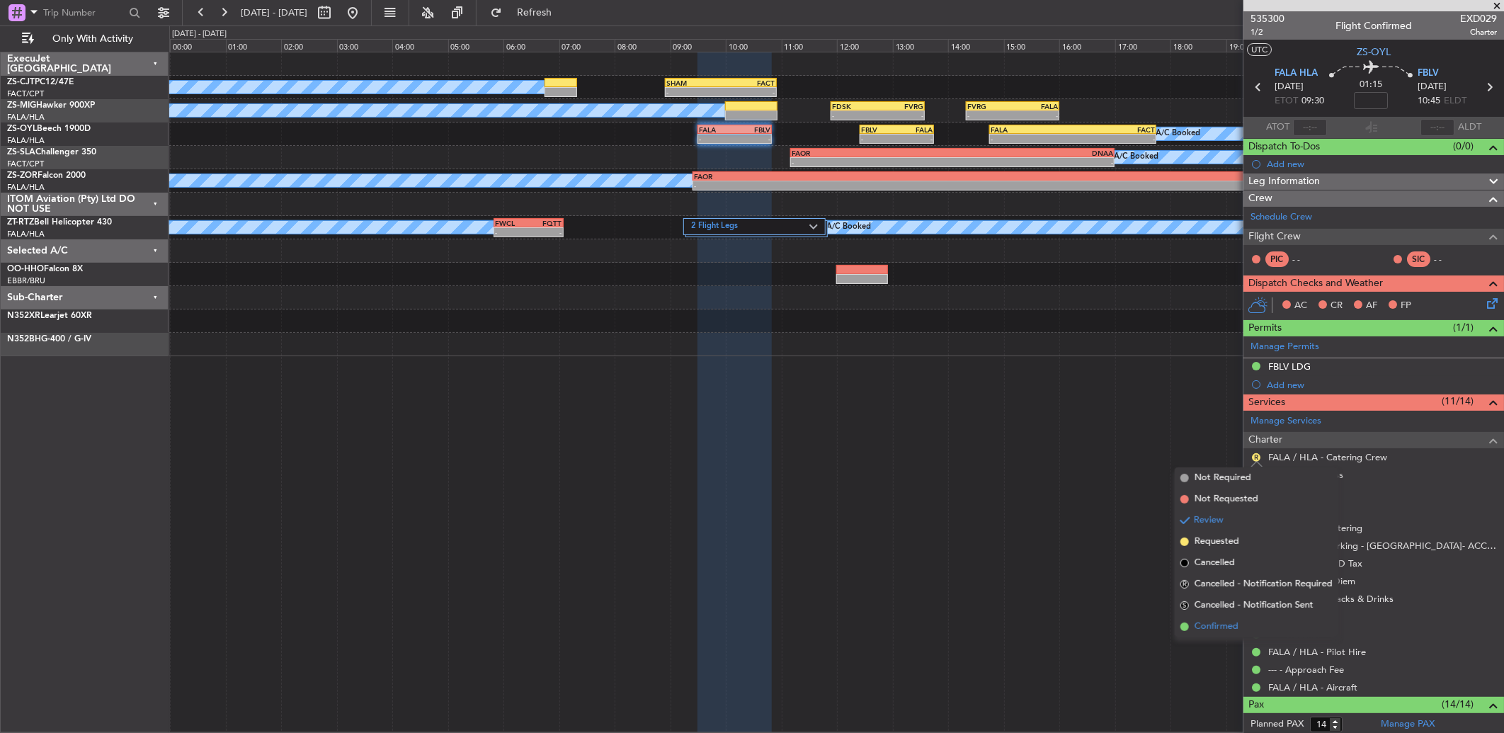
click at [1194, 628] on span "Confirmed" at bounding box center [1216, 626] width 44 height 14
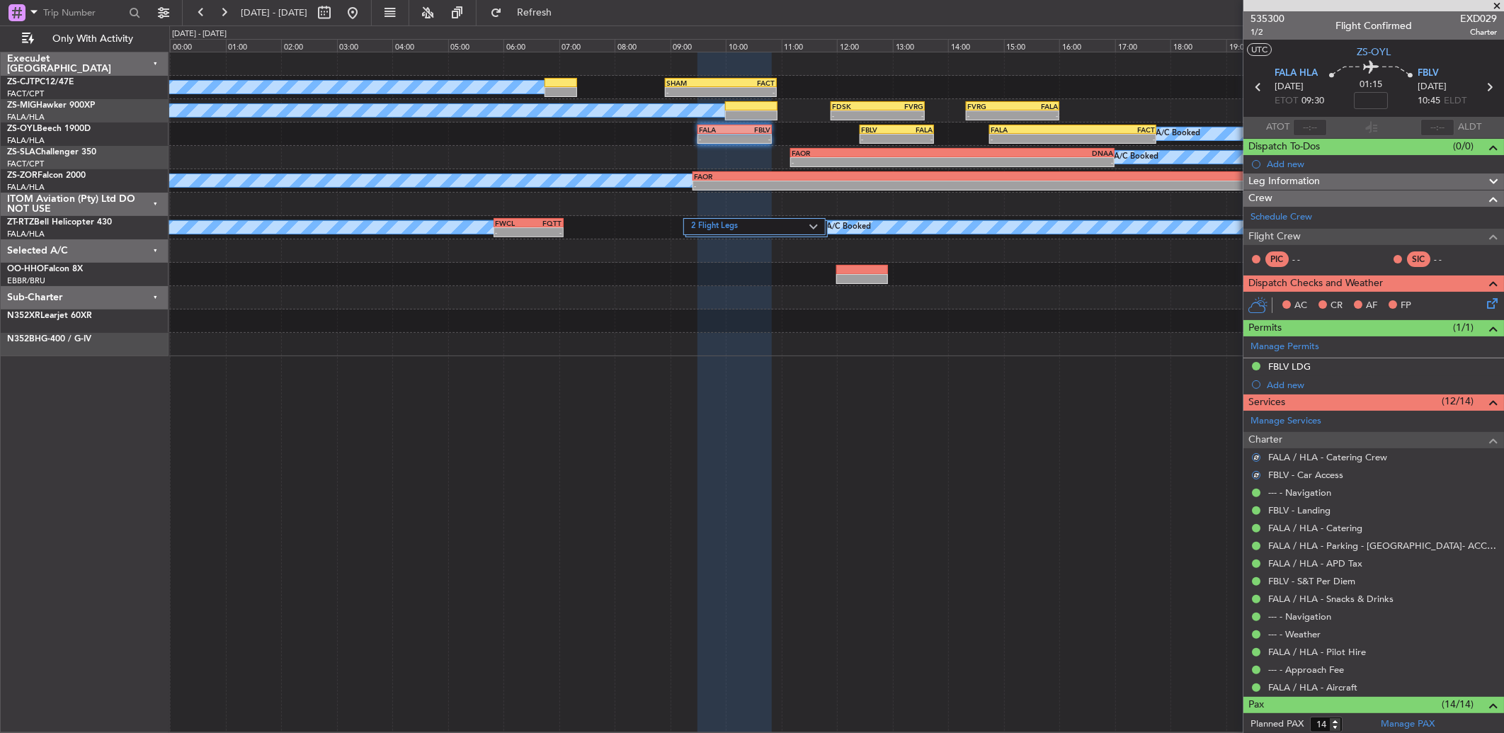
click at [1484, 302] on icon at bounding box center [1489, 300] width 11 height 11
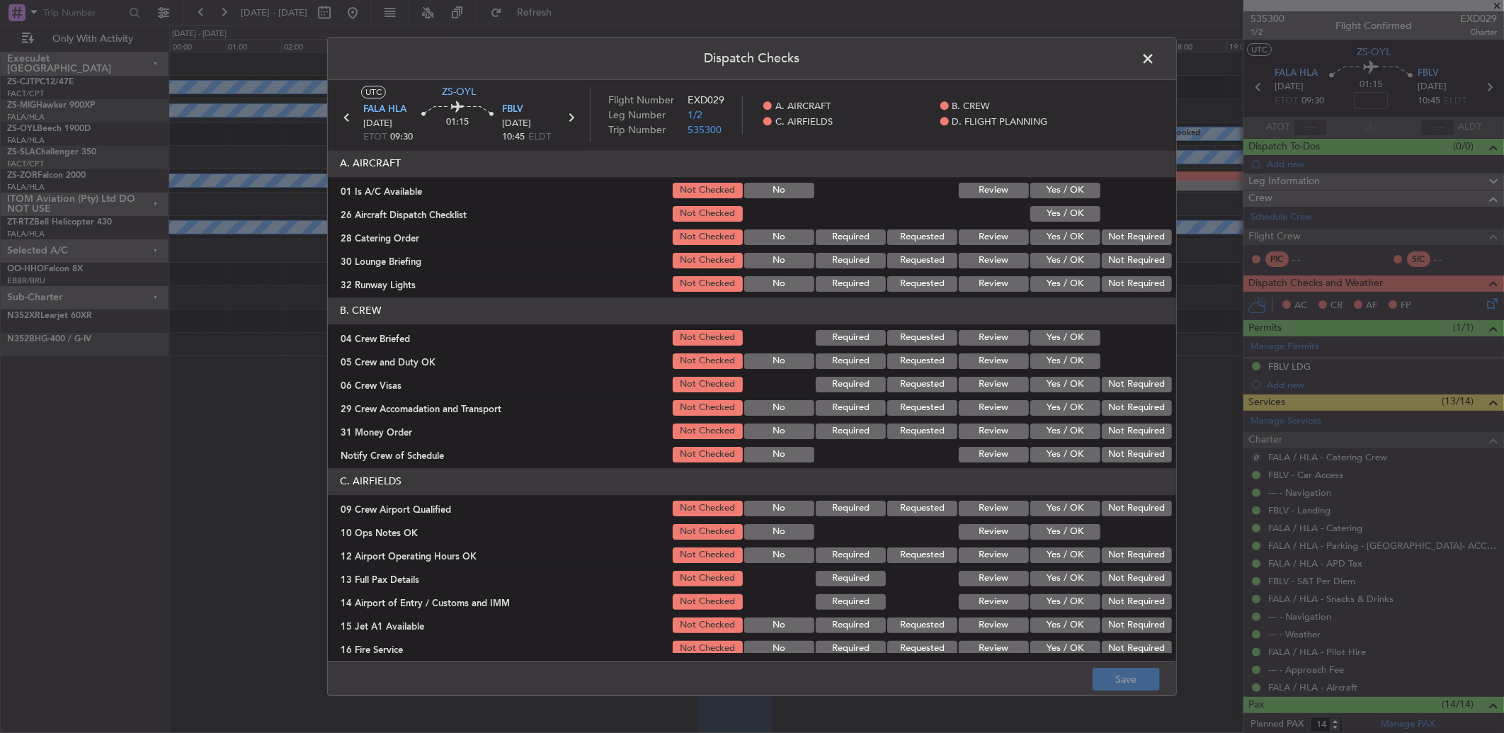
drag, startPoint x: 1053, startPoint y: 200, endPoint x: 1063, endPoint y: 229, distance: 29.8
click at [1062, 202] on section "A. AIRCRAFT 01 Is A/C Available Not Checked No Review Yes / OK 26 Aircraft Disp…" at bounding box center [752, 222] width 848 height 144
click at [1063, 216] on button "Yes / OK" at bounding box center [1065, 214] width 70 height 16
click at [1060, 234] on button "Yes / OK" at bounding box center [1065, 237] width 70 height 16
click at [1060, 186] on button "Yes / OK" at bounding box center [1065, 191] width 70 height 16
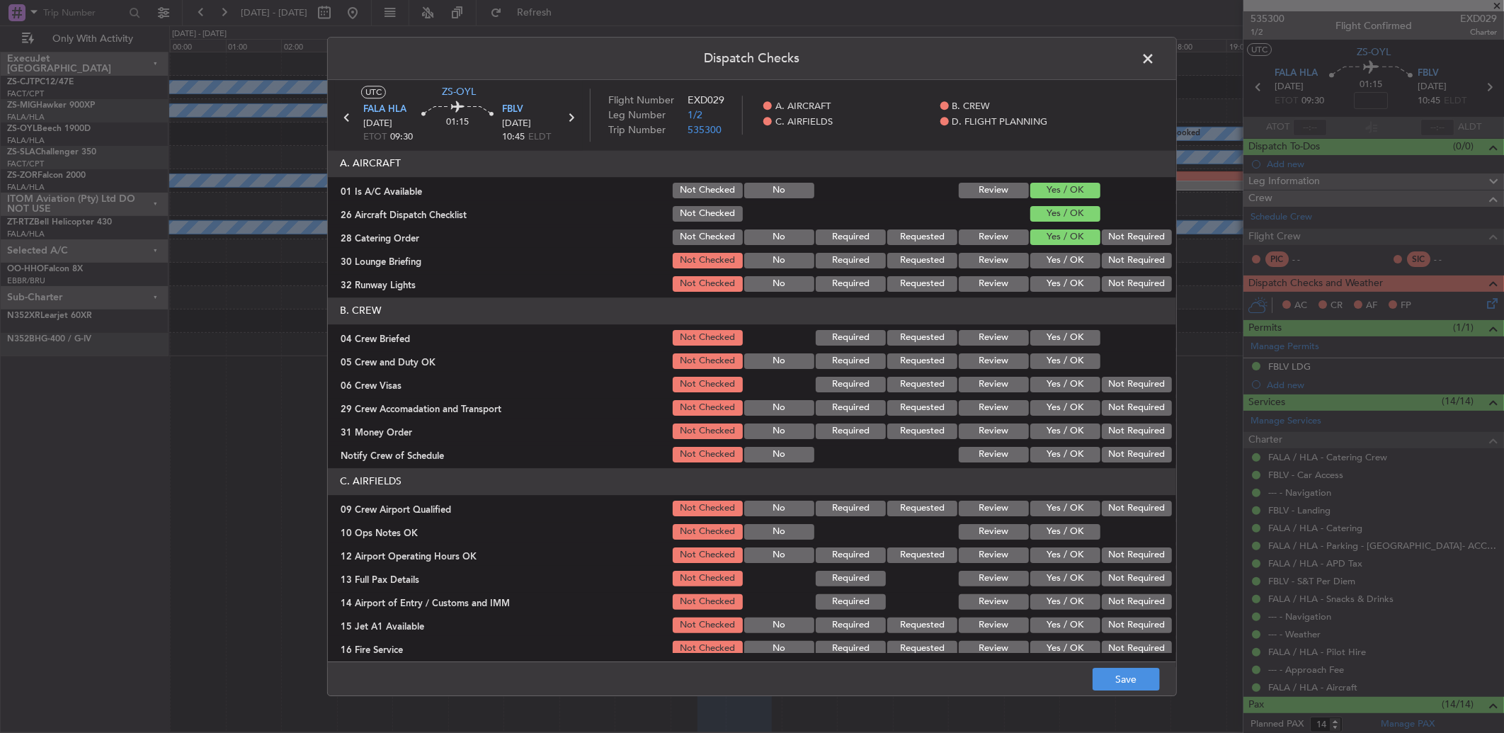
click at [974, 239] on button "Review" at bounding box center [993, 237] width 70 height 16
drag, startPoint x: 1070, startPoint y: 263, endPoint x: 1072, endPoint y: 285, distance: 22.8
click at [1071, 263] on button "Yes / OK" at bounding box center [1065, 261] width 70 height 16
click at [1072, 285] on button "Yes / OK" at bounding box center [1065, 284] width 70 height 16
click at [999, 333] on button "Review" at bounding box center [993, 338] width 70 height 16
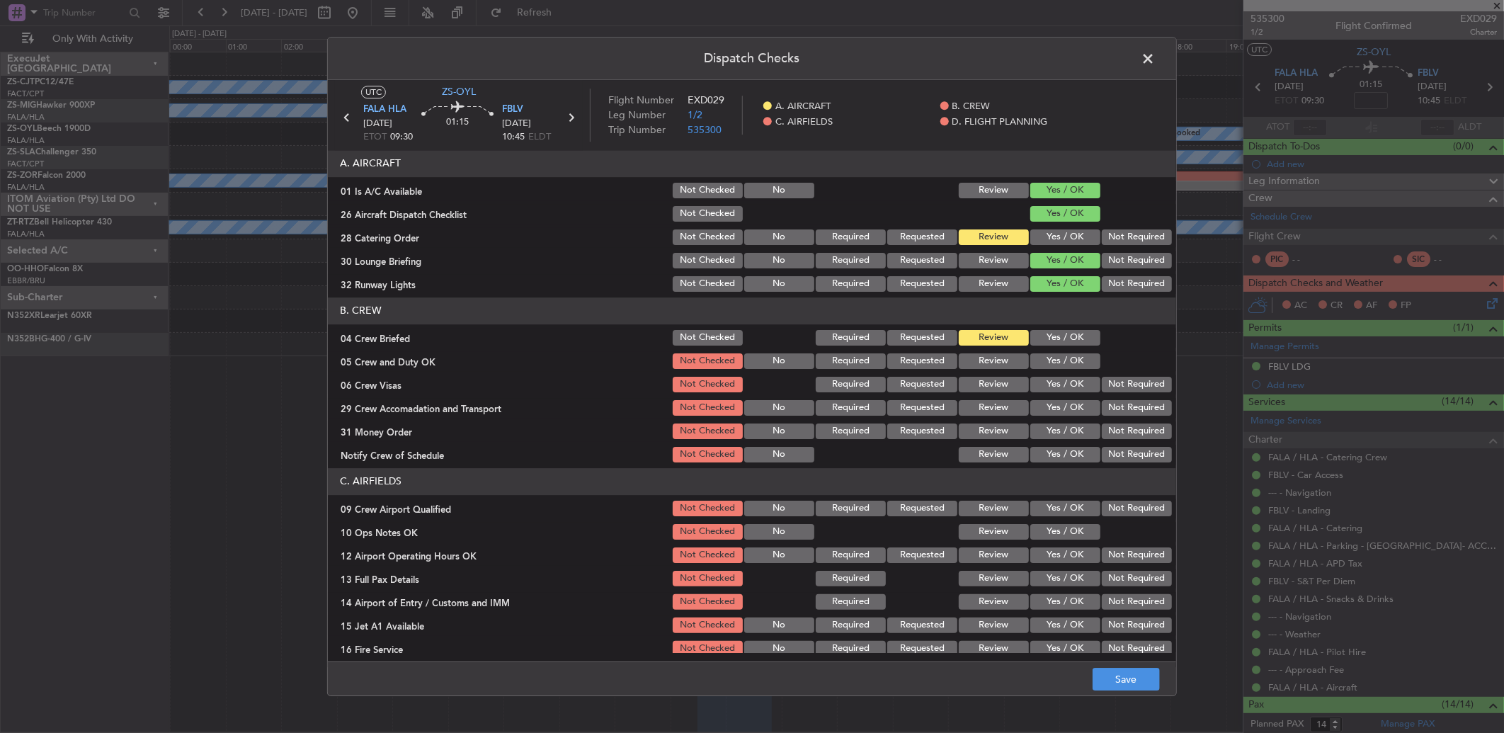
click at [1030, 359] on button "Yes / OK" at bounding box center [1065, 361] width 70 height 16
click at [1101, 379] on button "Not Required" at bounding box center [1136, 385] width 70 height 16
click at [1115, 411] on button "Not Required" at bounding box center [1136, 408] width 70 height 16
click at [1010, 422] on div "Review" at bounding box center [991, 431] width 71 height 20
click at [1030, 428] on button "Yes / OK" at bounding box center [1065, 431] width 70 height 16
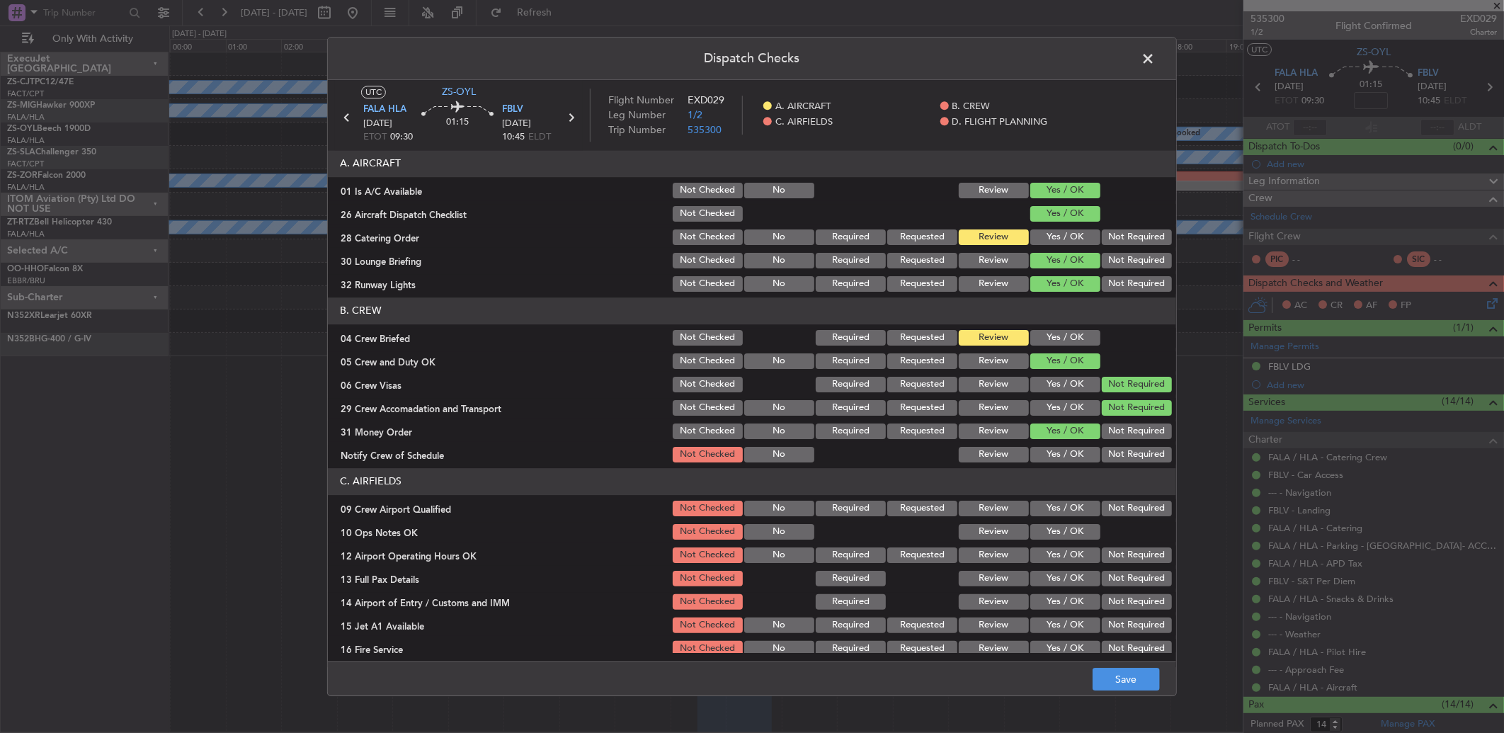
drag, startPoint x: 989, startPoint y: 428, endPoint x: 1004, endPoint y: 433, distance: 15.7
click at [990, 428] on button "Review" at bounding box center [993, 431] width 70 height 16
drag, startPoint x: 1056, startPoint y: 454, endPoint x: 1031, endPoint y: 515, distance: 65.1
click at [1056, 456] on button "Yes / OK" at bounding box center [1065, 455] width 70 height 16
click at [1065, 510] on button "Yes / OK" at bounding box center [1065, 508] width 70 height 16
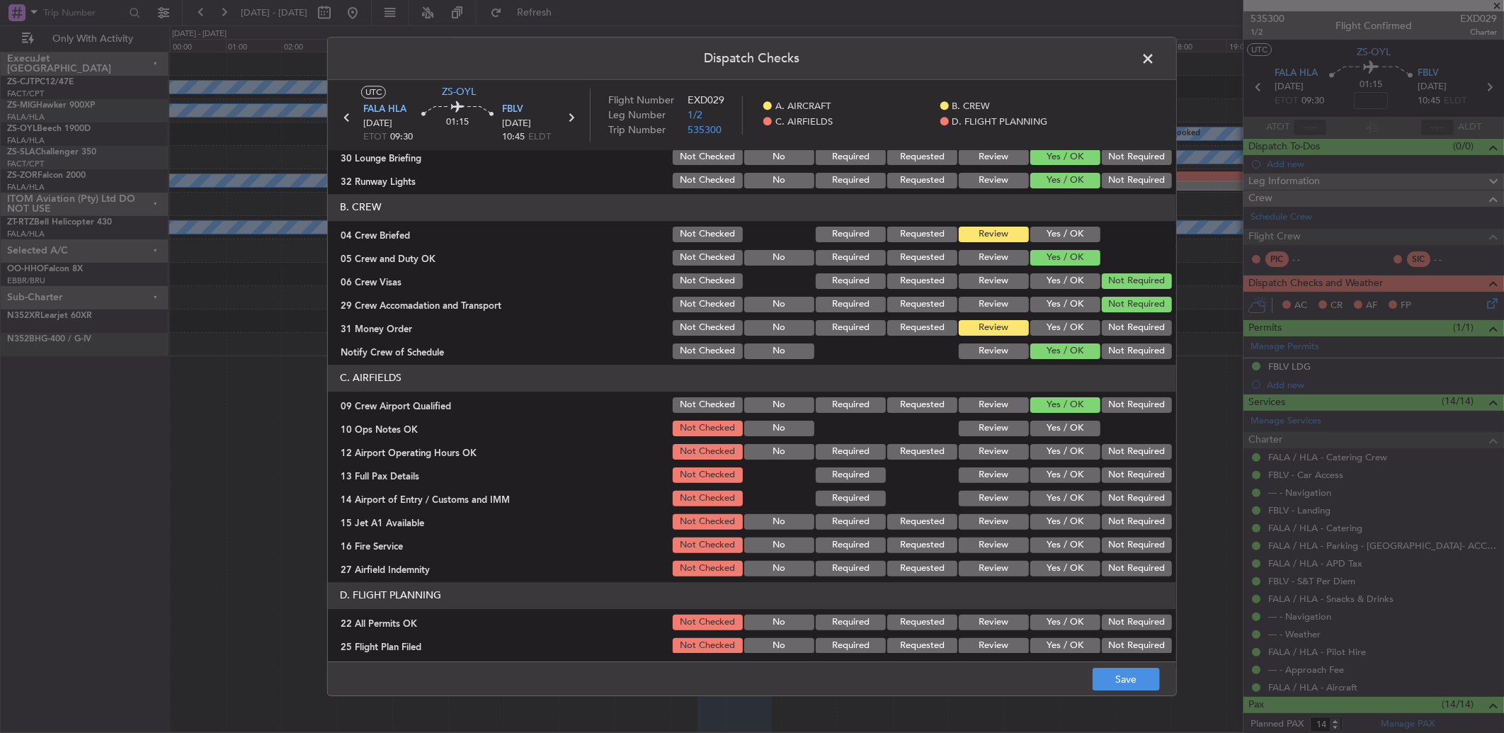
scroll to position [132, 0]
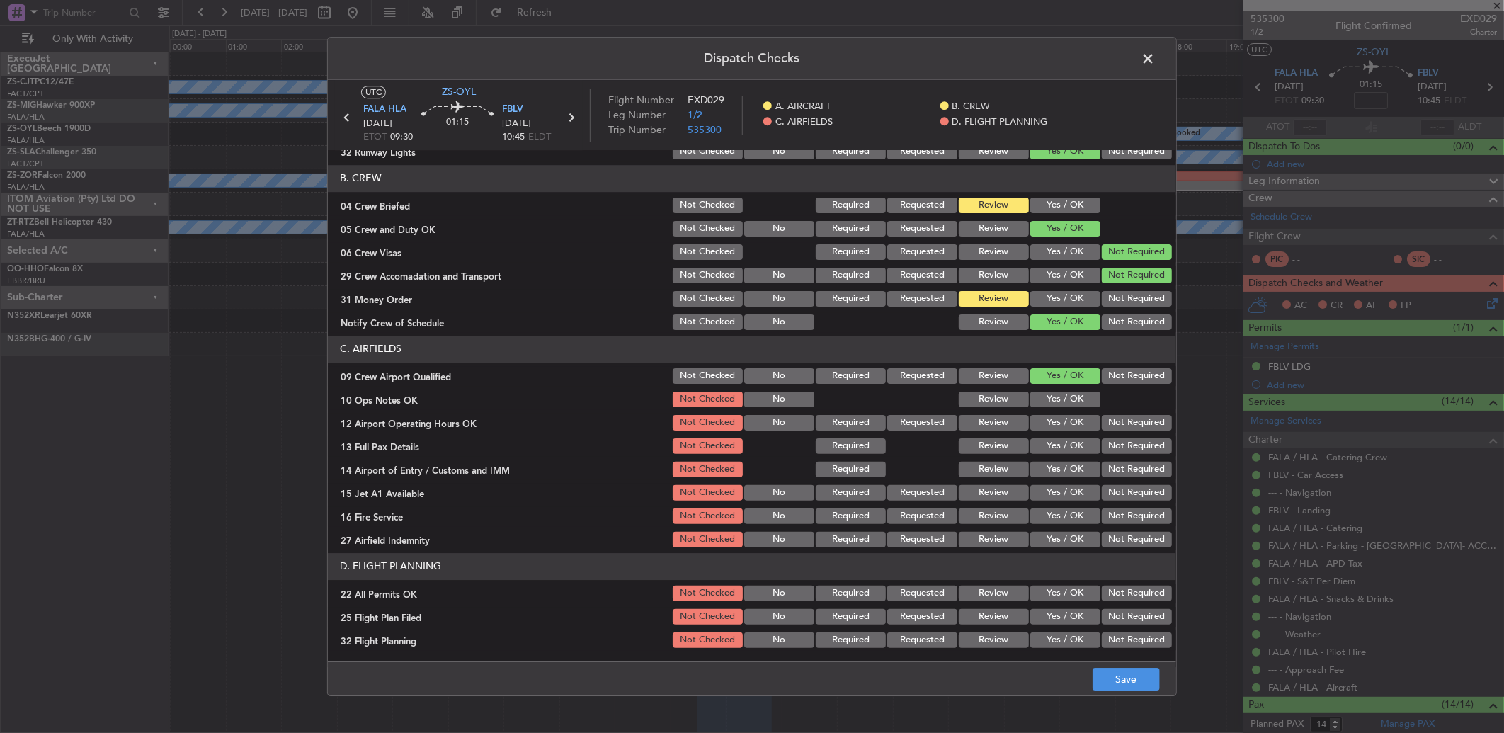
drag, startPoint x: 1048, startPoint y: 394, endPoint x: 1053, endPoint y: 405, distance: 12.0
click at [1048, 394] on button "Yes / OK" at bounding box center [1065, 399] width 70 height 16
click at [1052, 425] on button "Yes / OK" at bounding box center [1065, 423] width 70 height 16
click at [1060, 443] on button "Yes / OK" at bounding box center [1065, 446] width 70 height 16
click at [1064, 469] on button "Yes / OK" at bounding box center [1065, 470] width 70 height 16
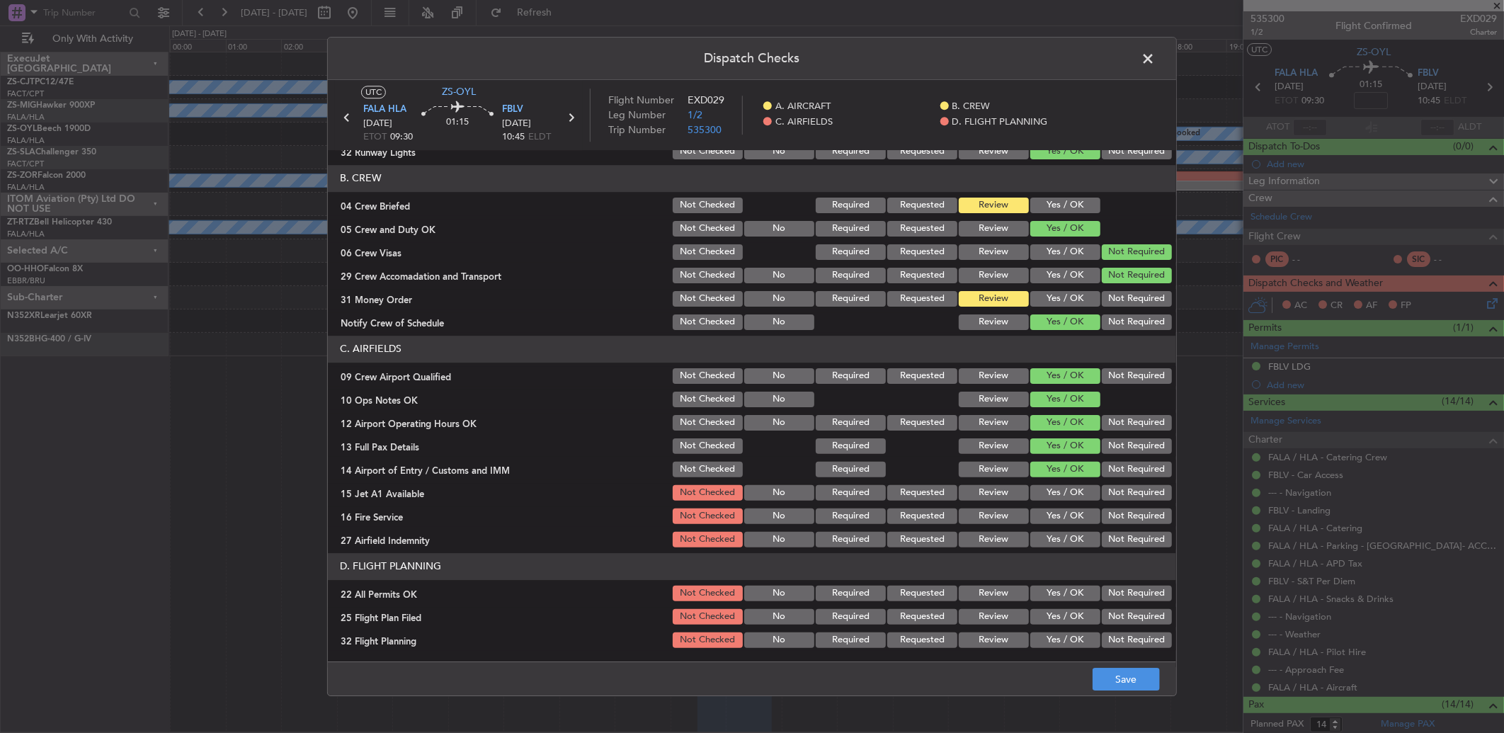
click at [1059, 496] on button "Yes / OK" at bounding box center [1065, 493] width 70 height 16
click at [1050, 514] on button "Yes / OK" at bounding box center [1065, 516] width 70 height 16
click at [1121, 535] on button "Not Required" at bounding box center [1136, 540] width 70 height 16
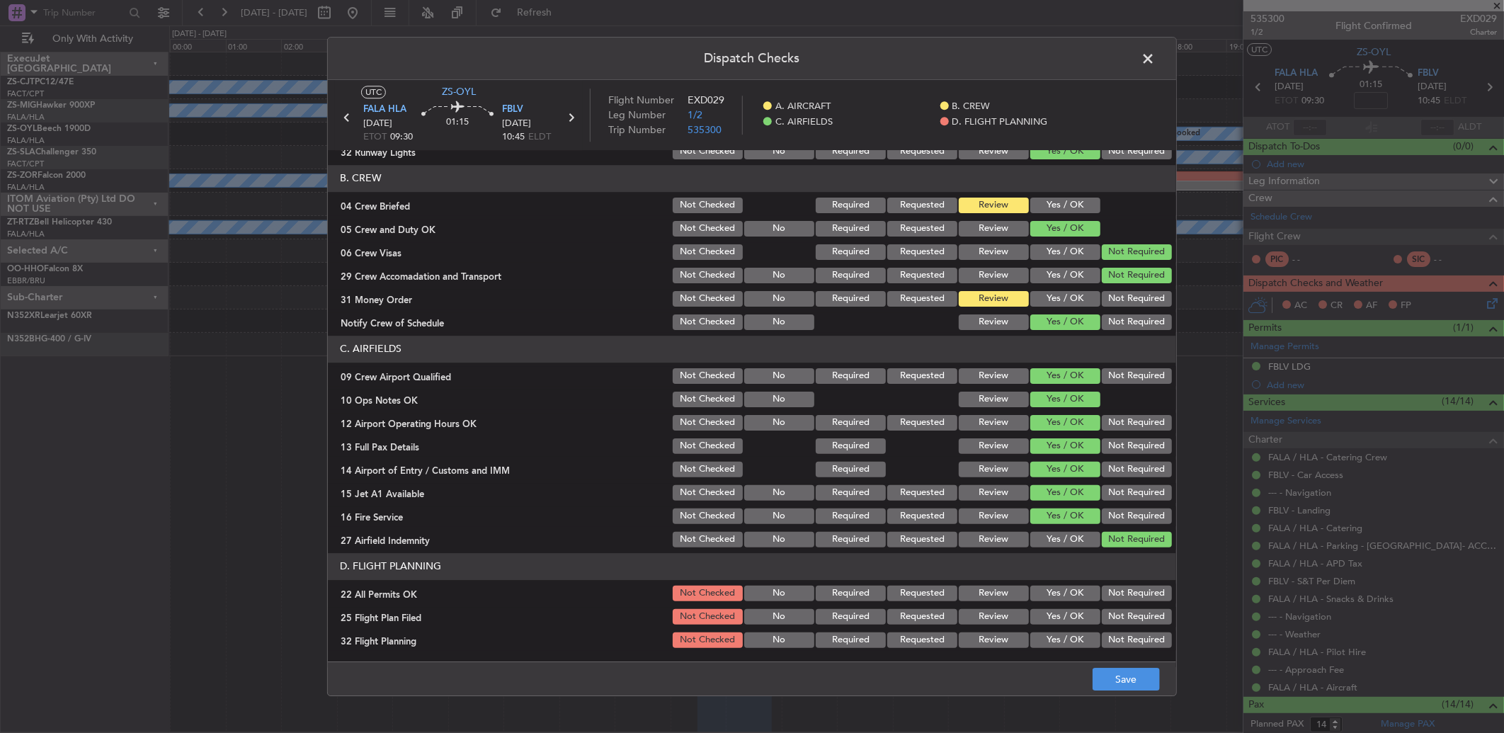
drag, startPoint x: 958, startPoint y: 536, endPoint x: 966, endPoint y: 537, distance: 7.8
click at [963, 538] on button "Review" at bounding box center [993, 540] width 70 height 16
click at [1127, 600] on div "Not Required" at bounding box center [1134, 593] width 71 height 20
click at [1118, 588] on button "Not Required" at bounding box center [1136, 593] width 70 height 16
click at [988, 610] on button "Review" at bounding box center [993, 617] width 70 height 16
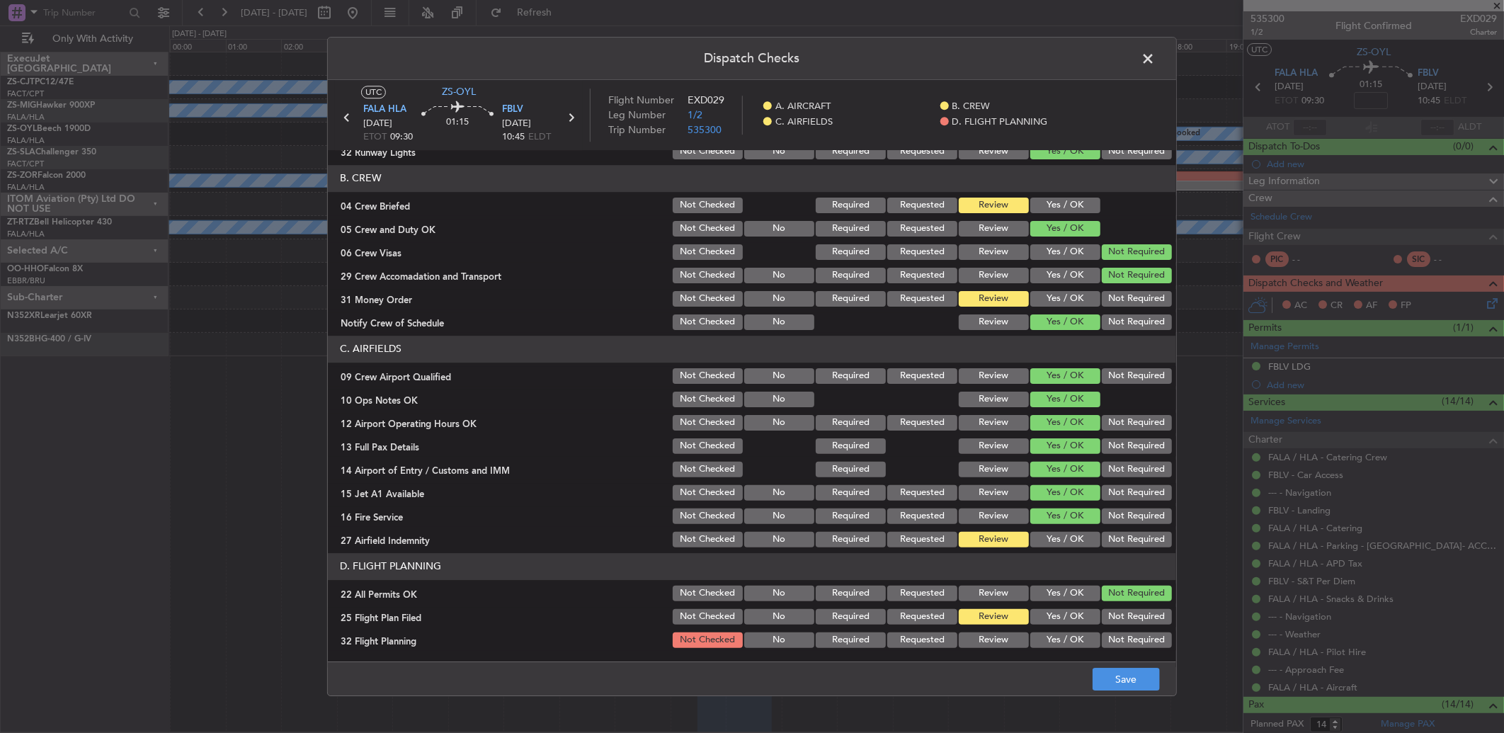
click at [991, 630] on div "Review" at bounding box center [991, 640] width 71 height 20
click at [985, 637] on button "Review" at bounding box center [993, 640] width 70 height 16
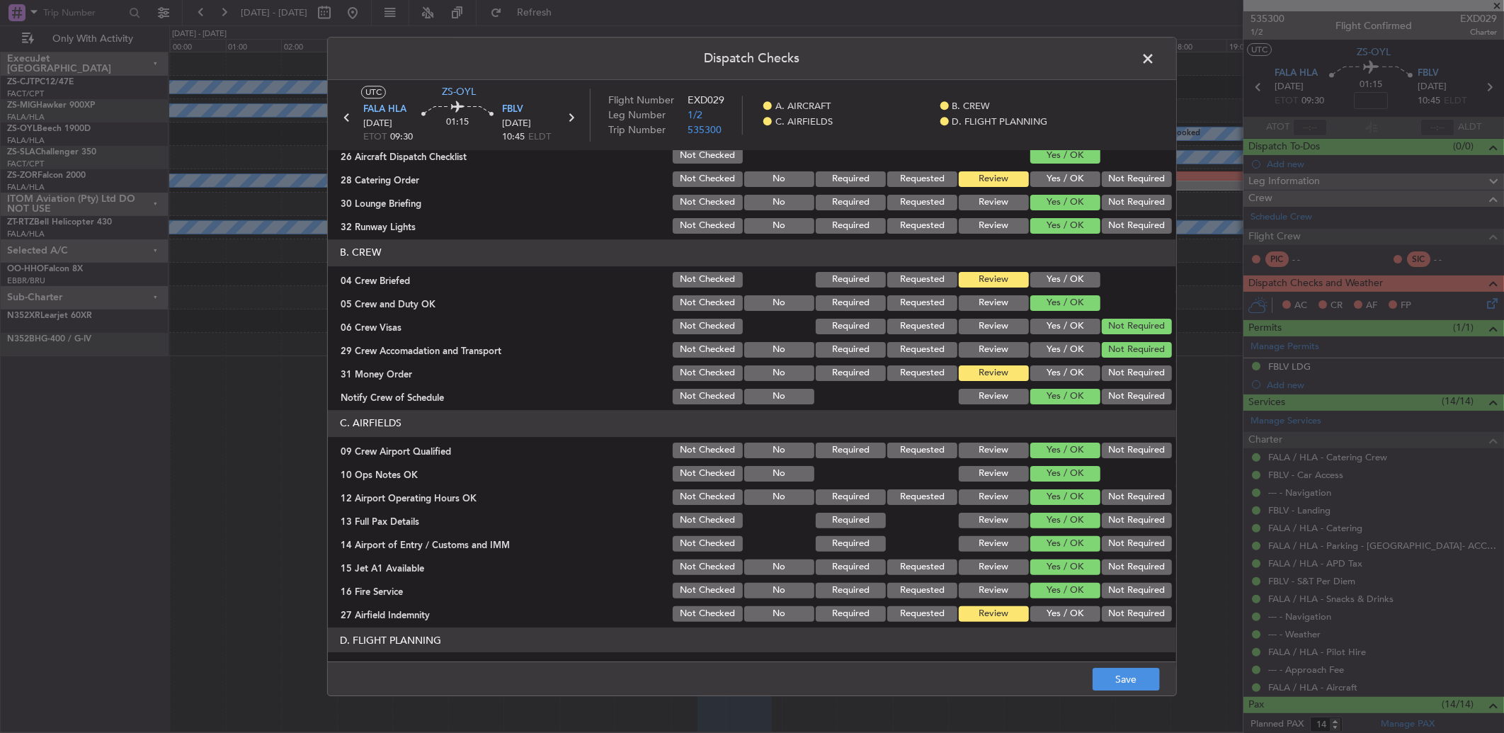
scroll to position [0, 0]
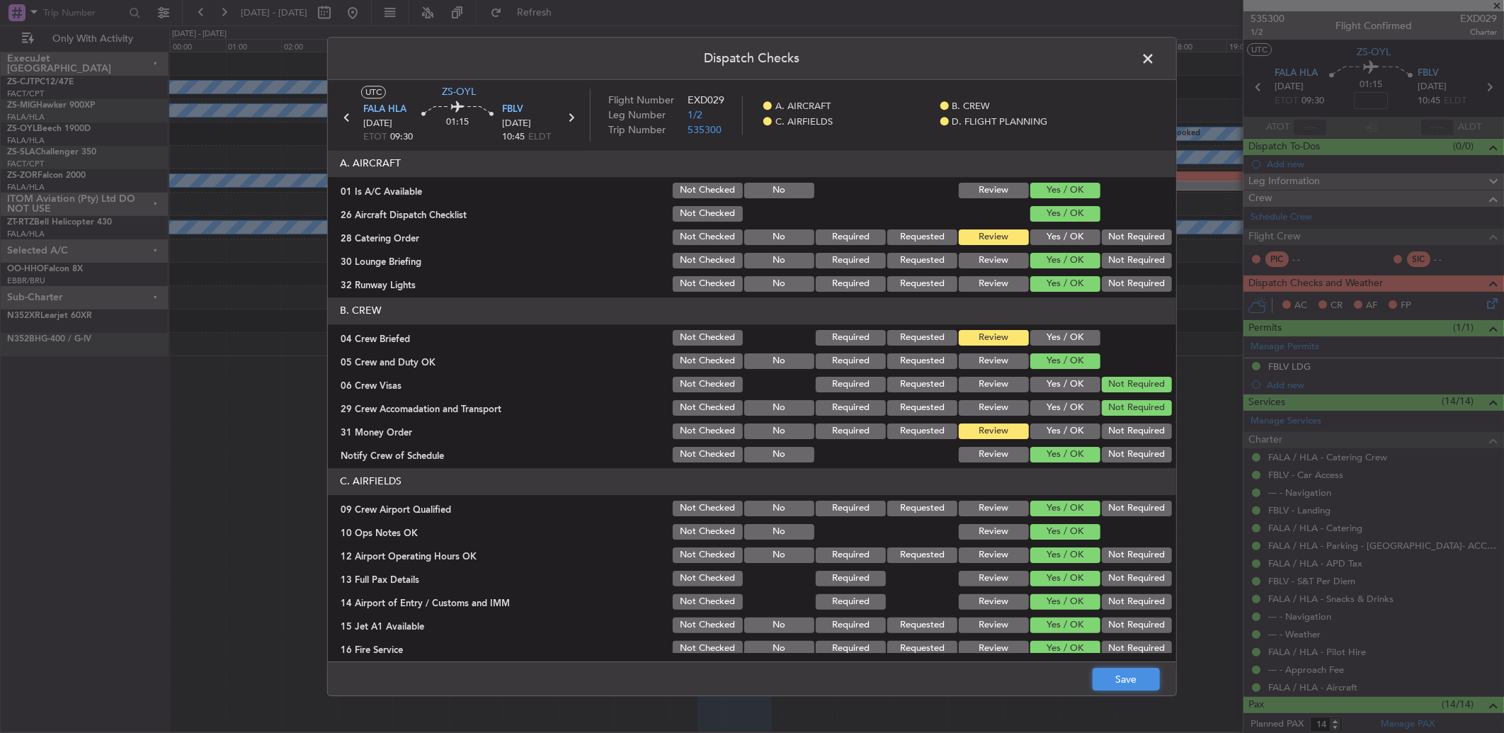
drag, startPoint x: 1118, startPoint y: 685, endPoint x: 1121, endPoint y: 670, distance: 15.1
click at [1119, 685] on button "Save" at bounding box center [1125, 679] width 67 height 23
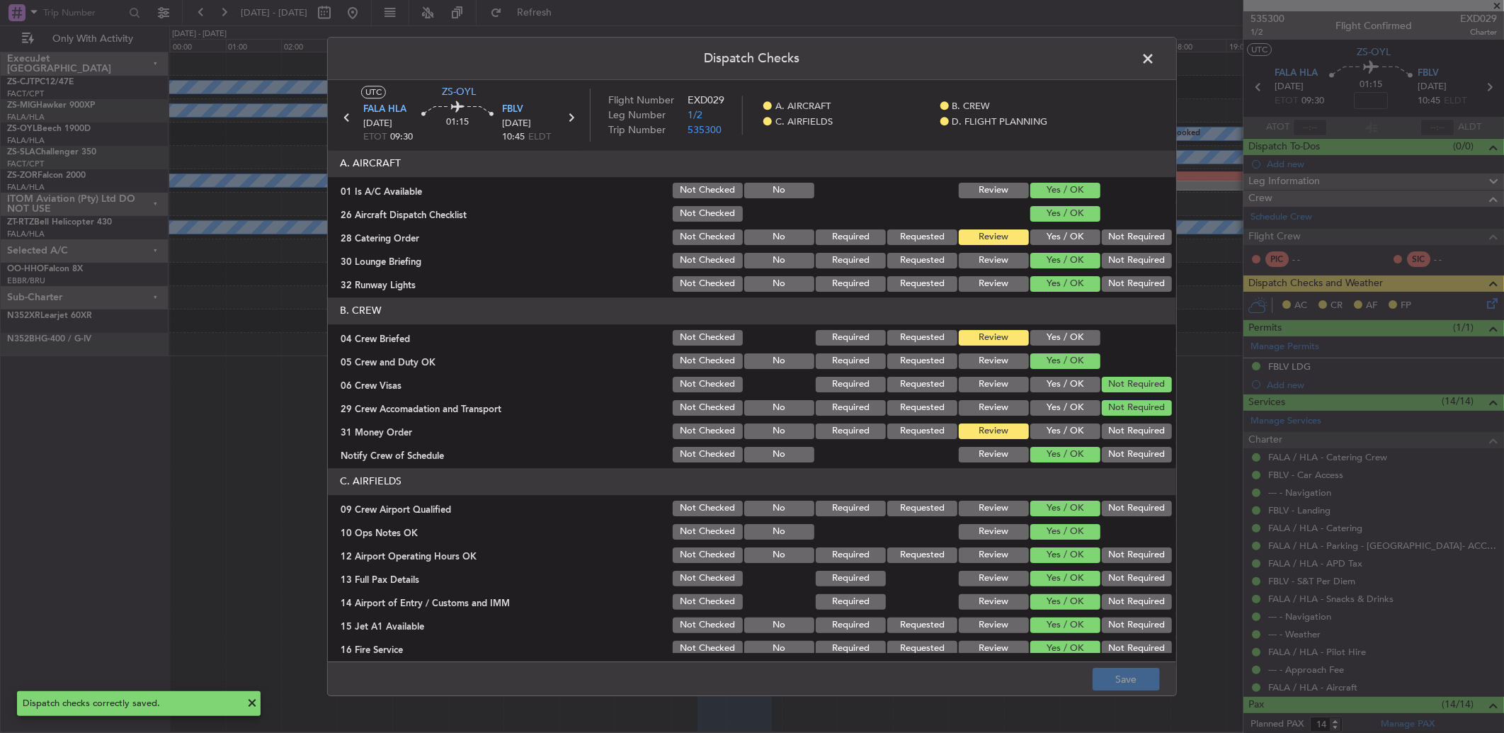
click at [1155, 62] on span at bounding box center [1155, 62] width 0 height 28
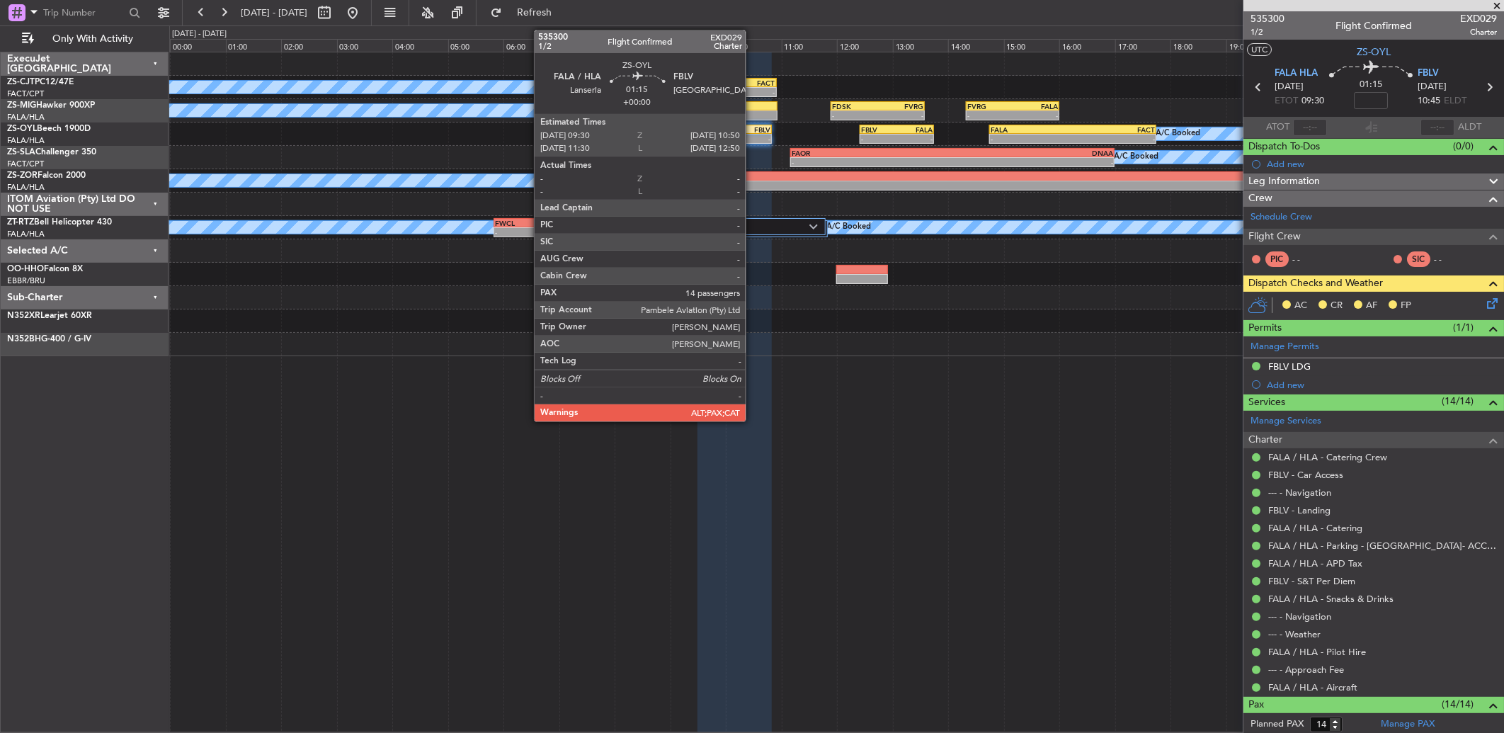
click at [752, 139] on div "-" at bounding box center [753, 139] width 36 height 8
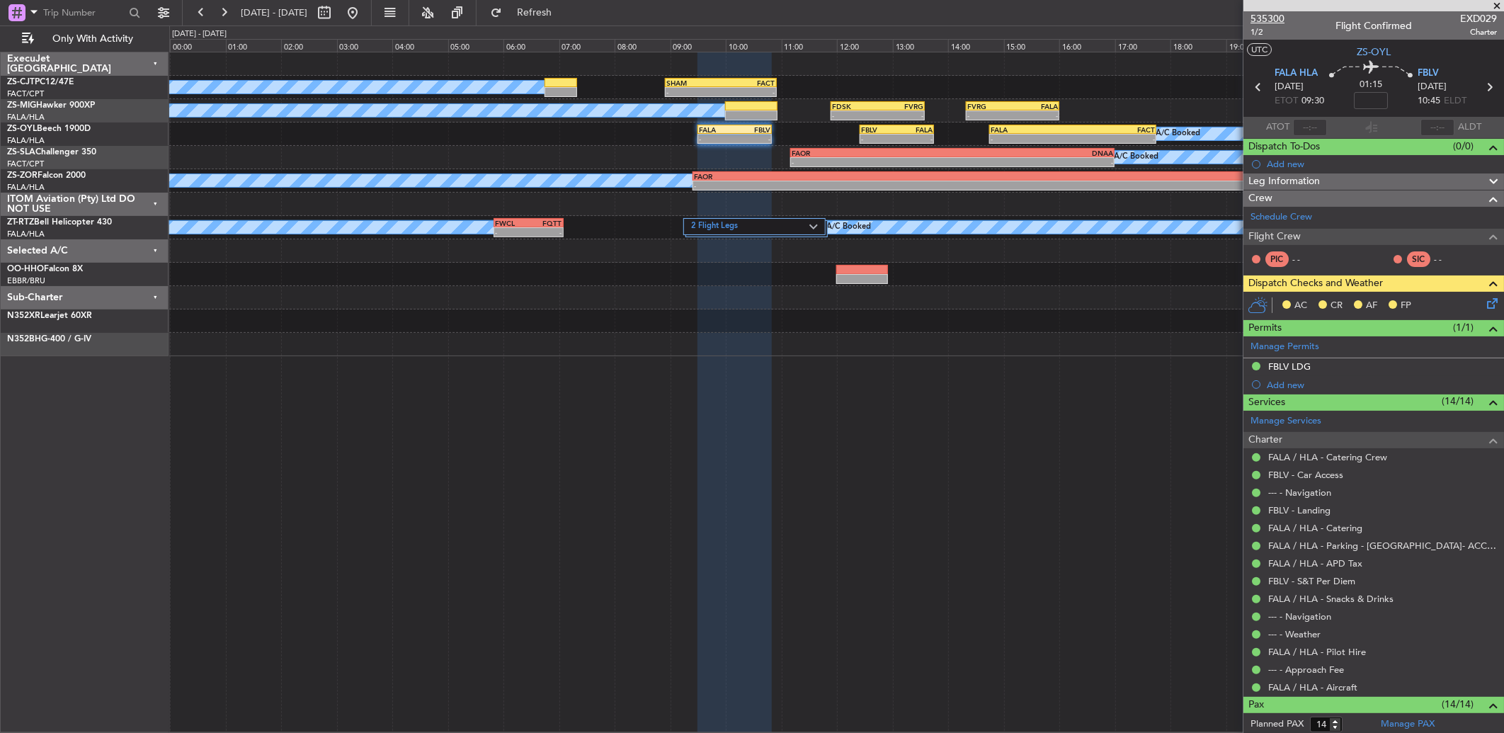
click at [1273, 16] on span "535300" at bounding box center [1267, 18] width 34 height 15
click at [1484, 304] on icon at bounding box center [1489, 300] width 11 height 11
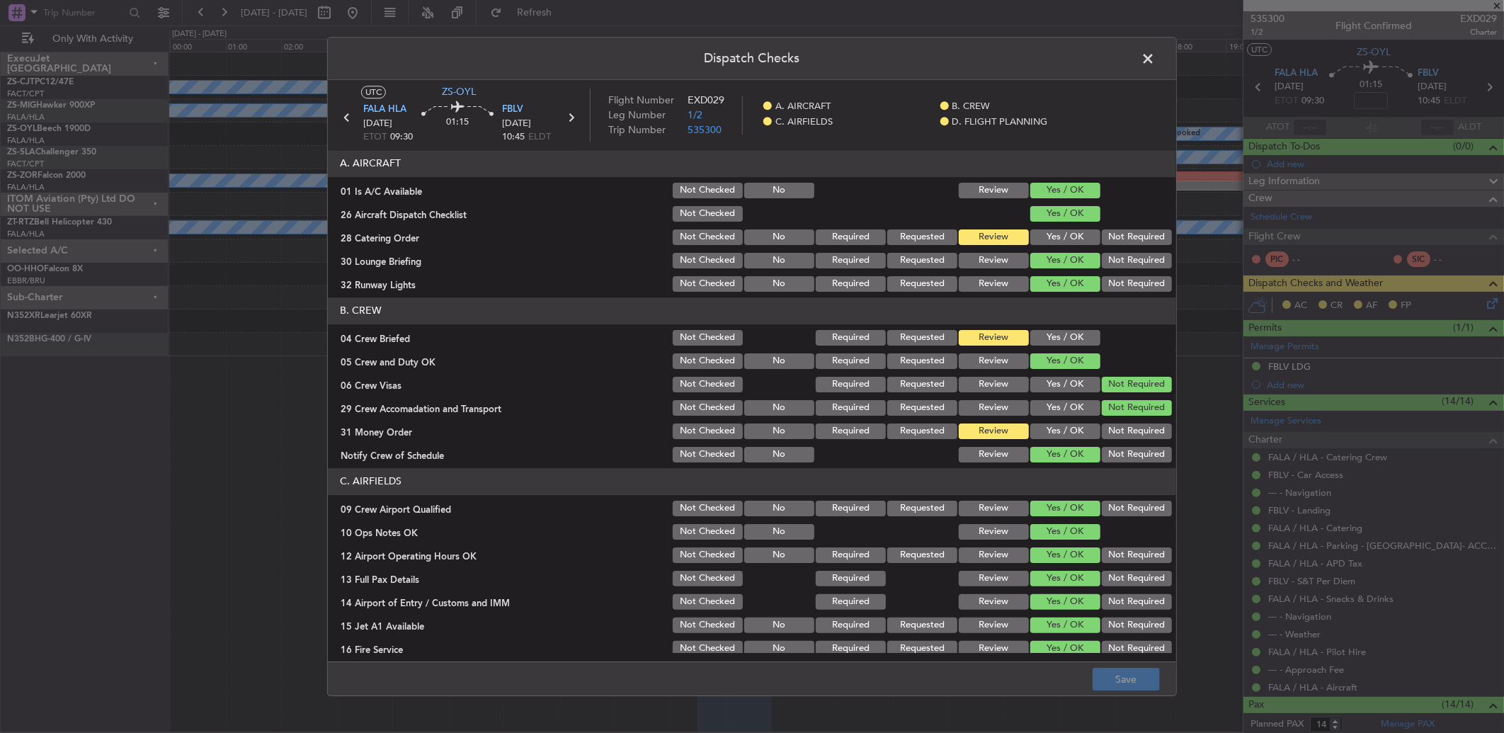
click at [1057, 343] on button "Yes / OK" at bounding box center [1065, 338] width 70 height 16
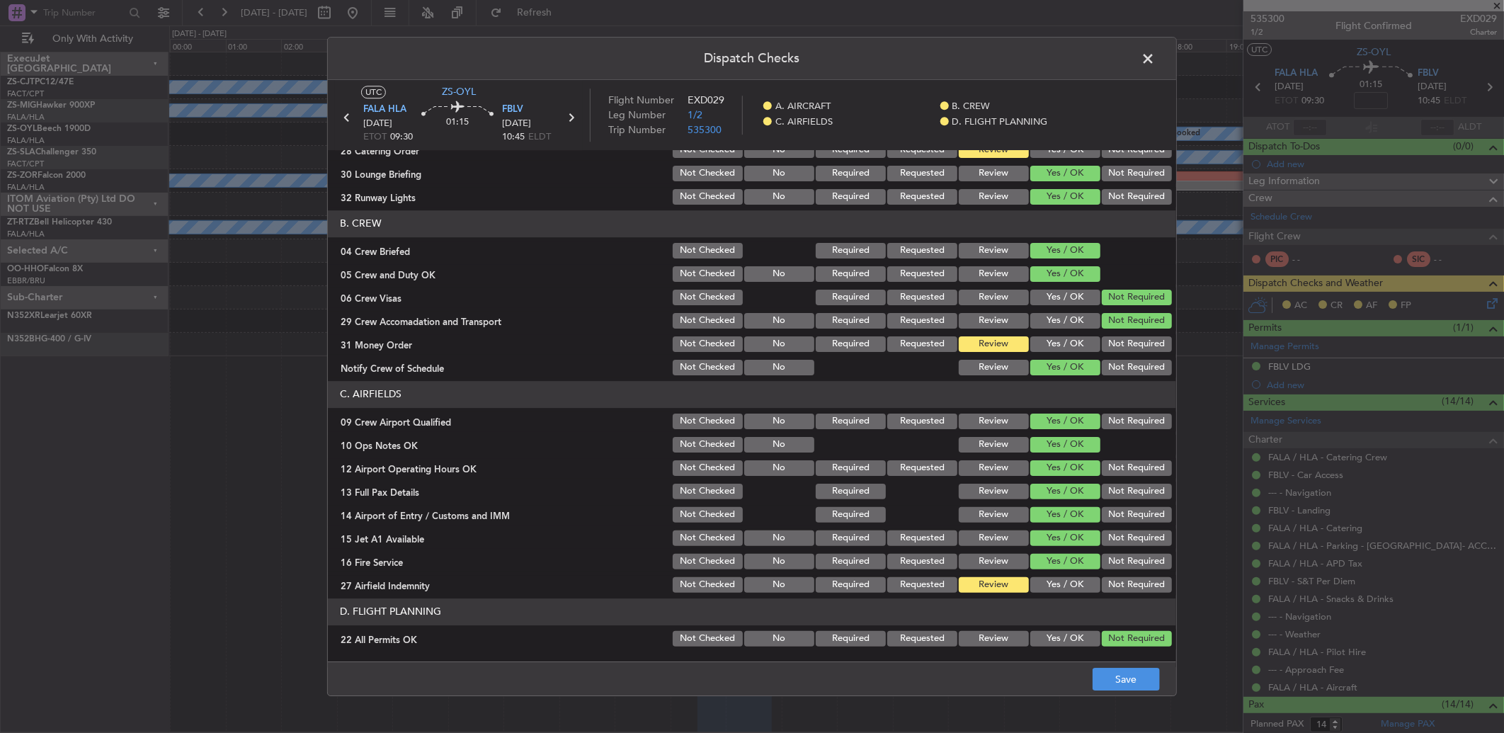
scroll to position [132, 0]
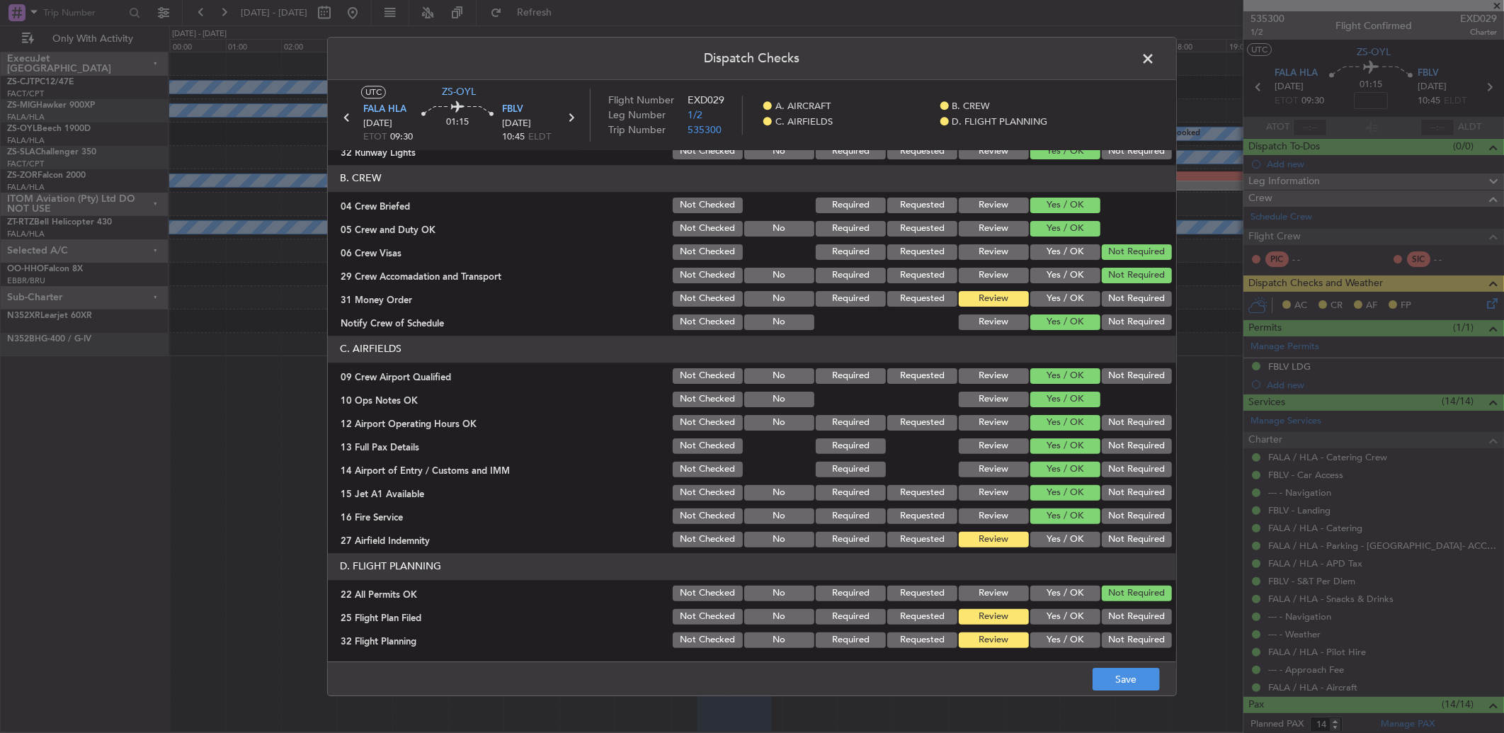
click at [1155, 52] on span at bounding box center [1155, 62] width 0 height 28
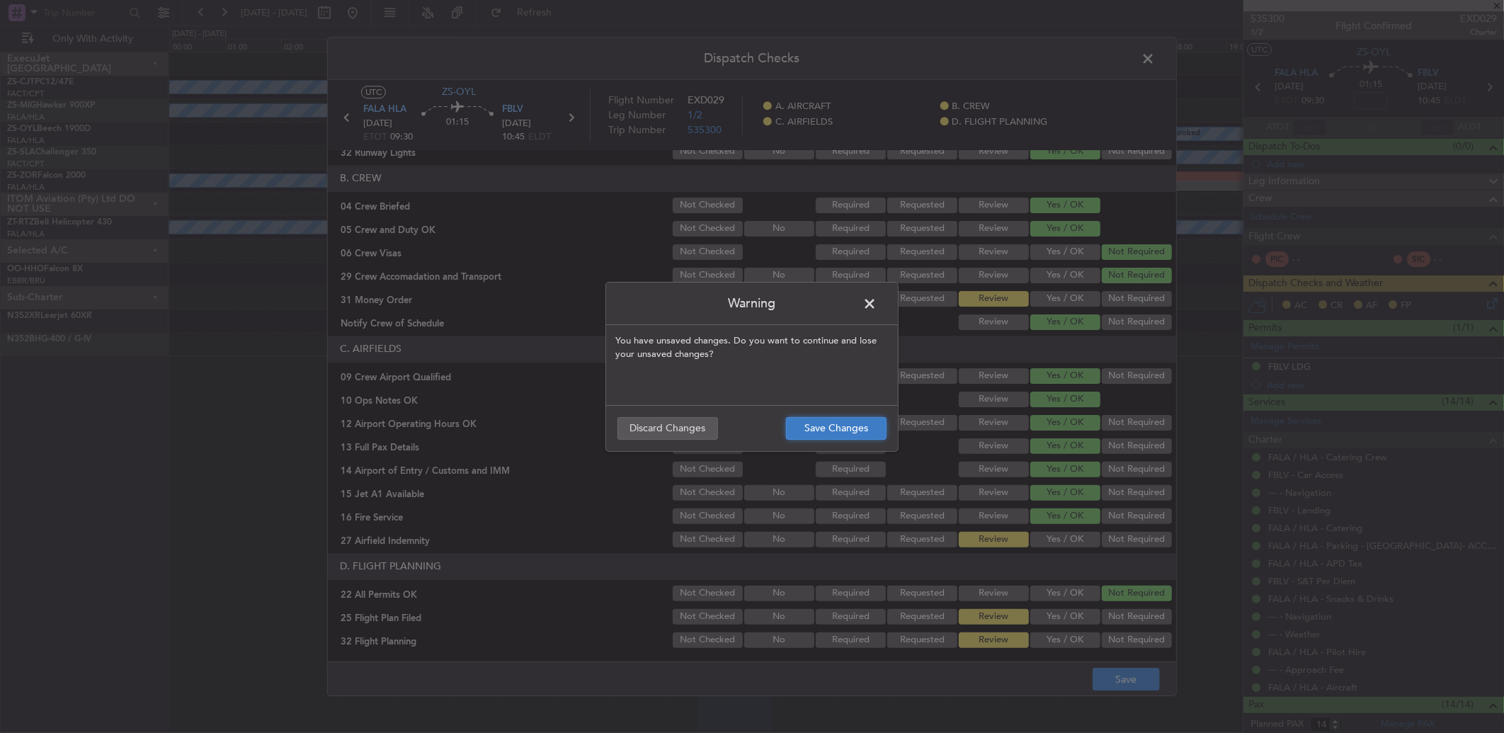
click at [859, 425] on button "Save Changes" at bounding box center [836, 428] width 101 height 23
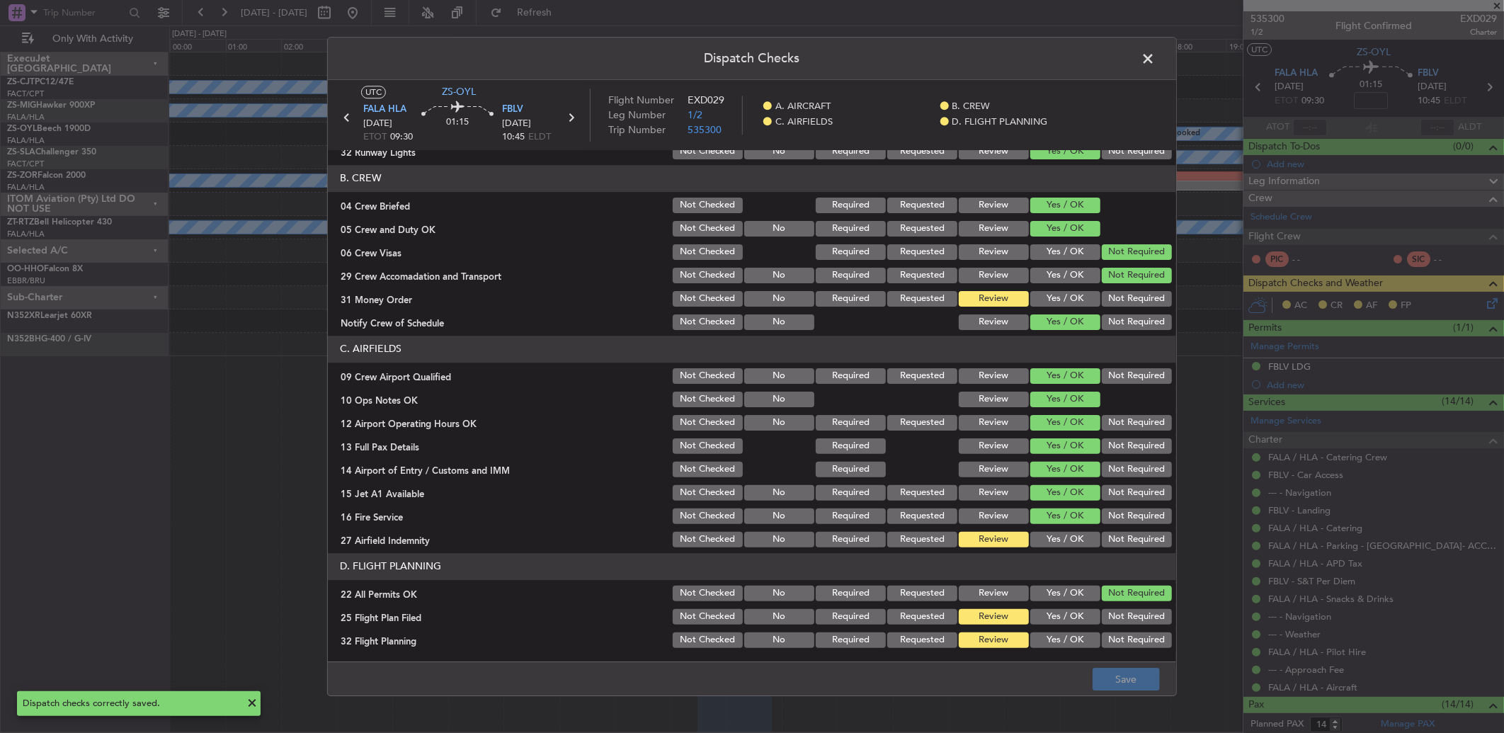
click at [1155, 57] on span at bounding box center [1155, 62] width 0 height 28
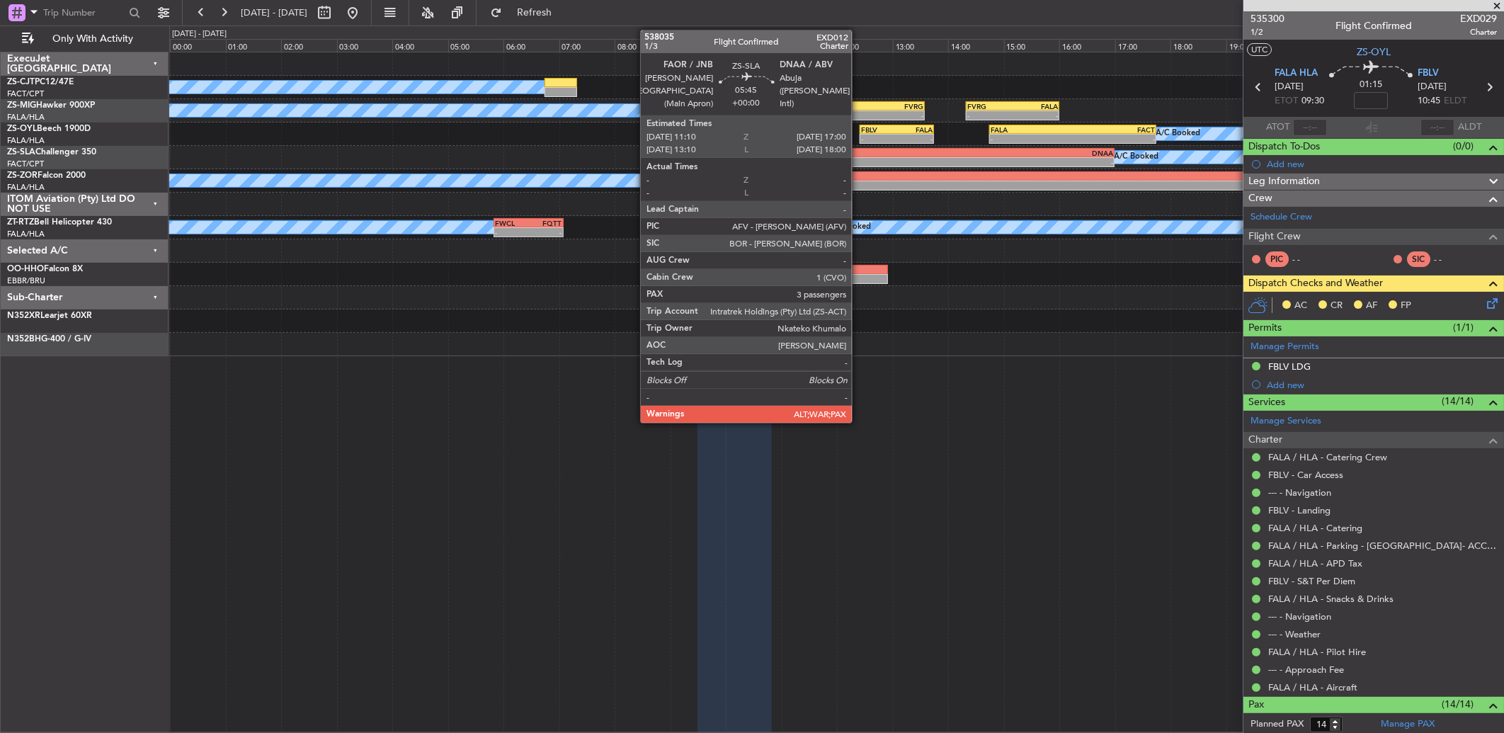
click at [859, 157] on div "- -" at bounding box center [952, 162] width 325 height 10
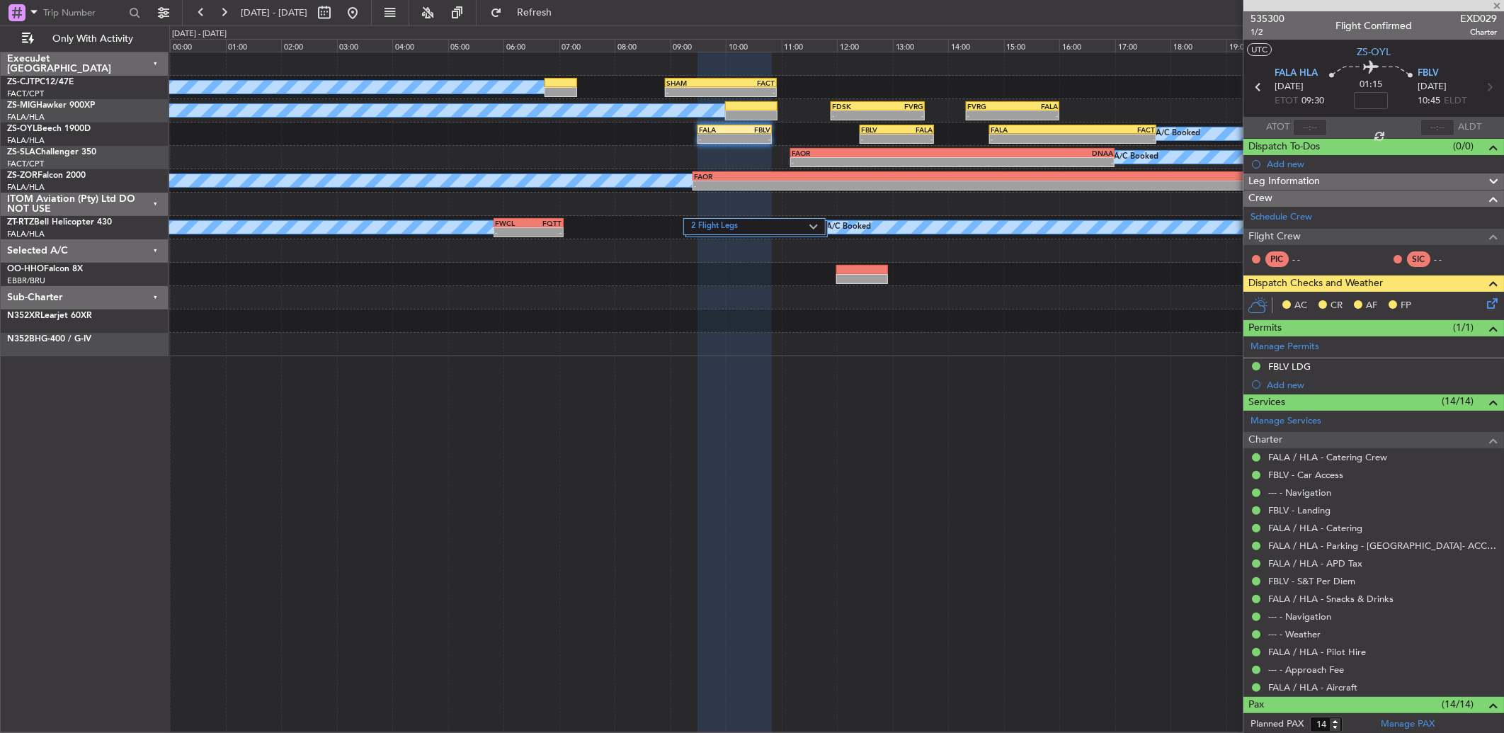
type input "3"
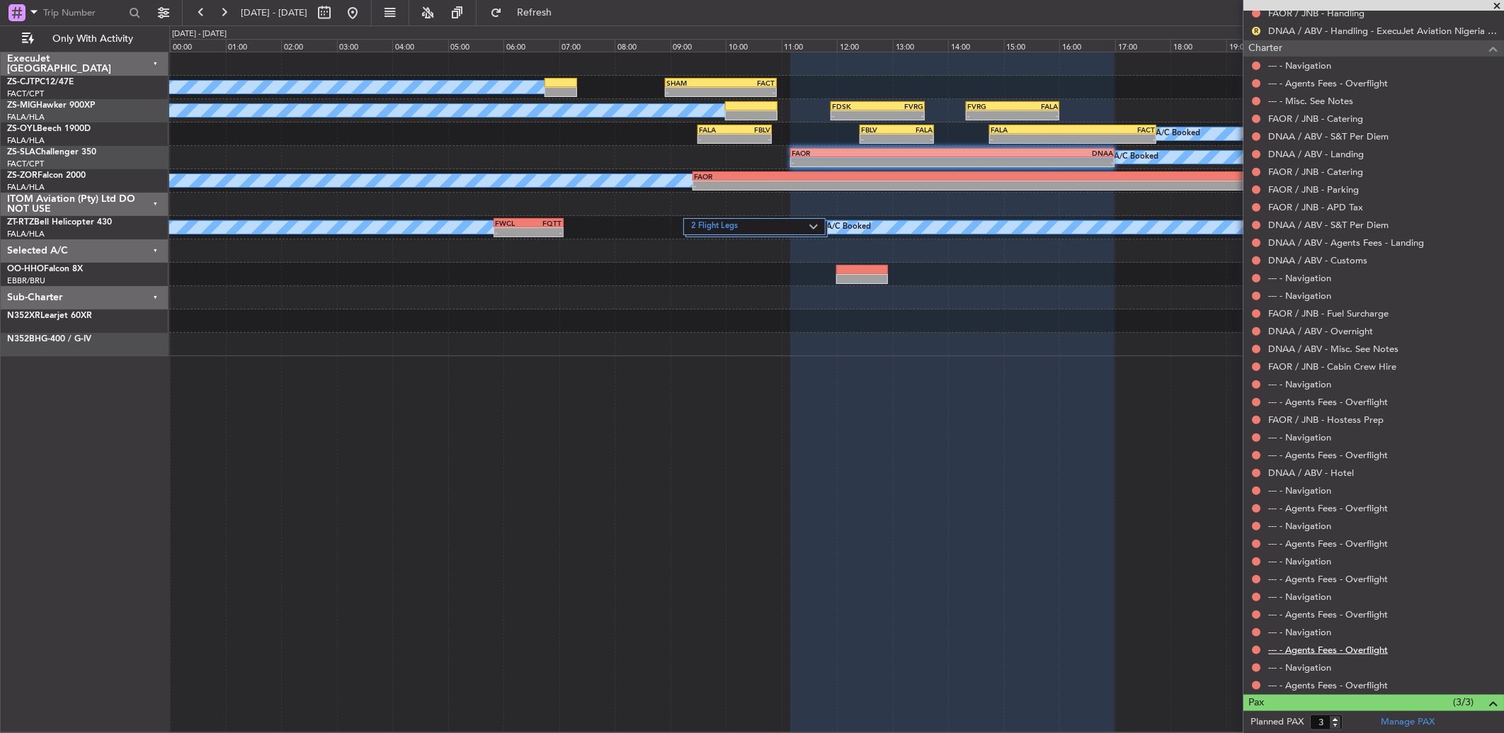
scroll to position [708, 0]
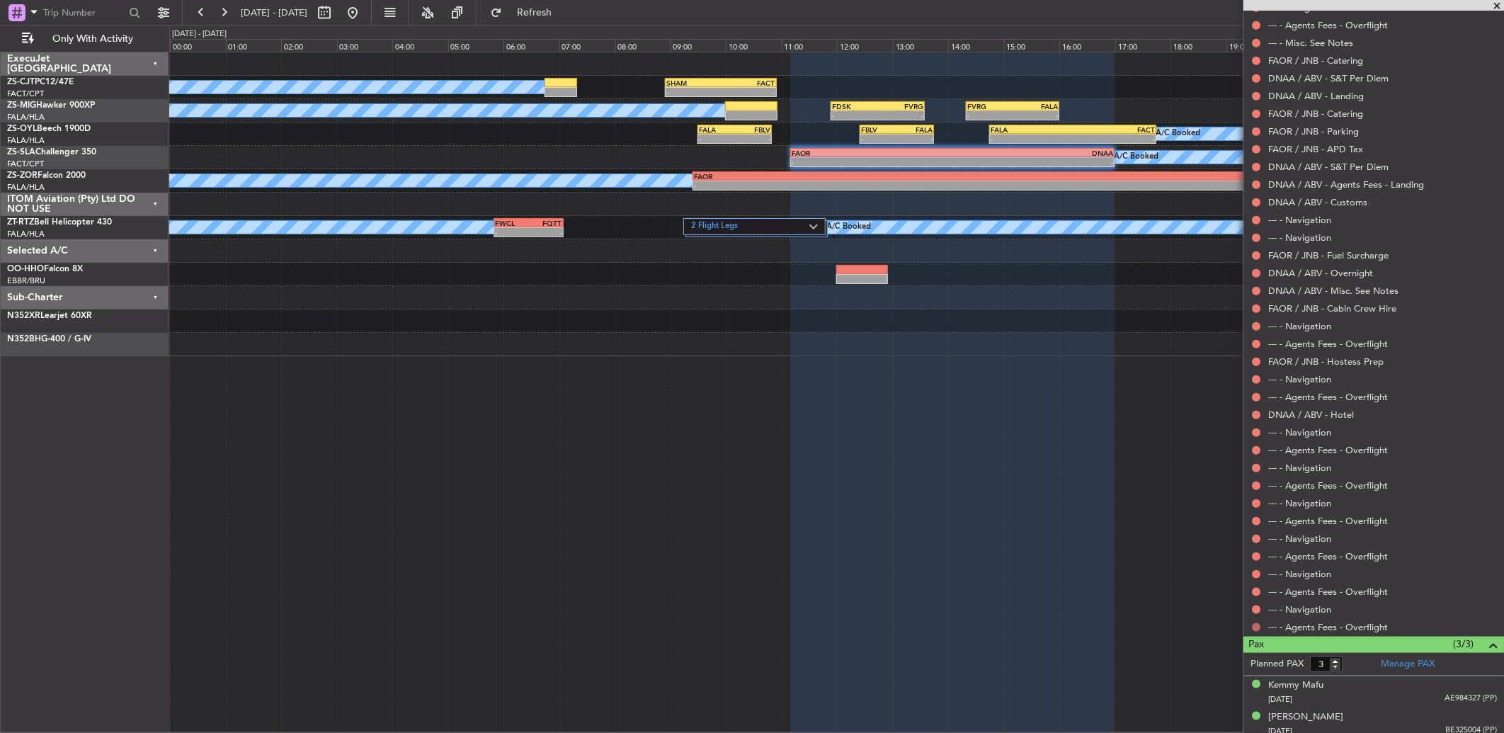
click at [1258, 624] on button at bounding box center [1256, 627] width 8 height 8
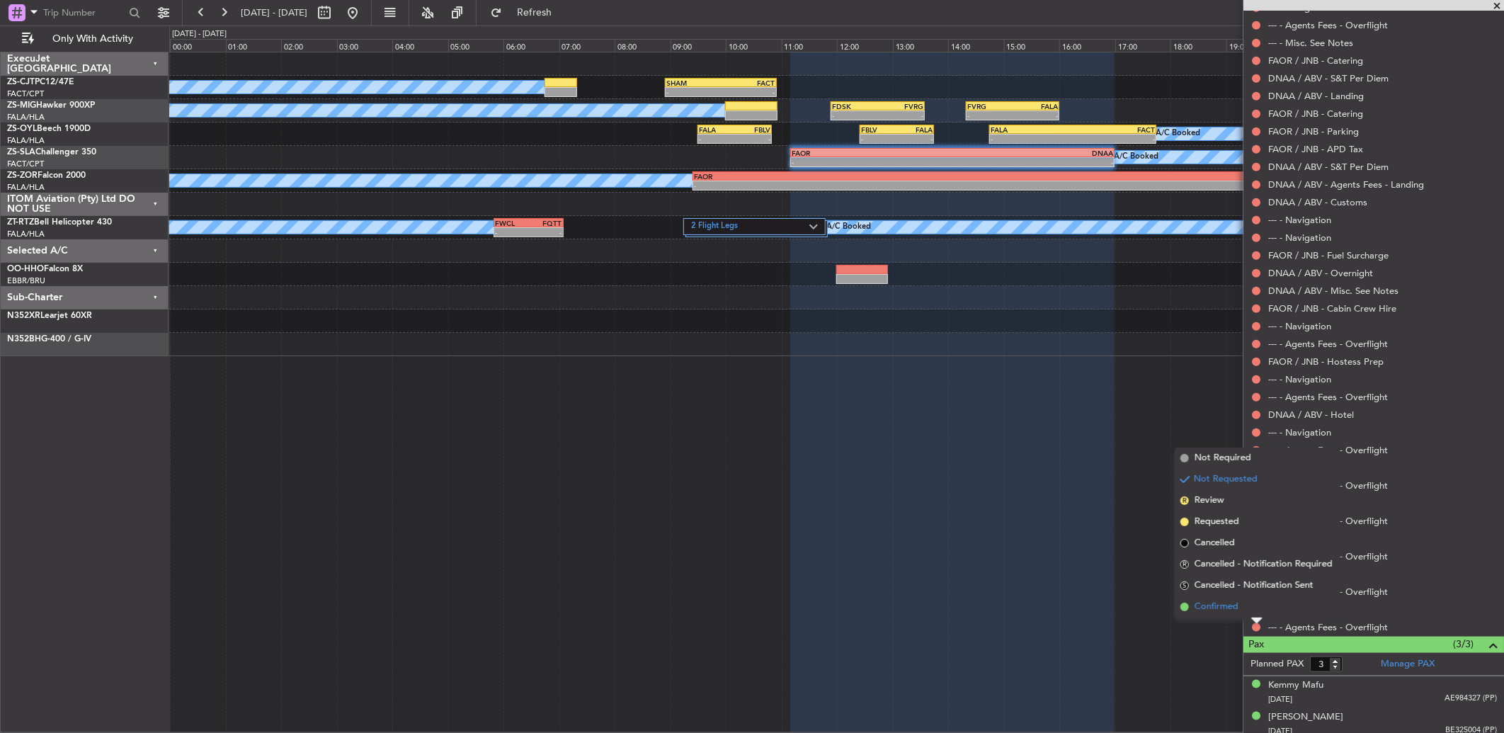
click at [1255, 612] on li "Confirmed" at bounding box center [1256, 606] width 164 height 21
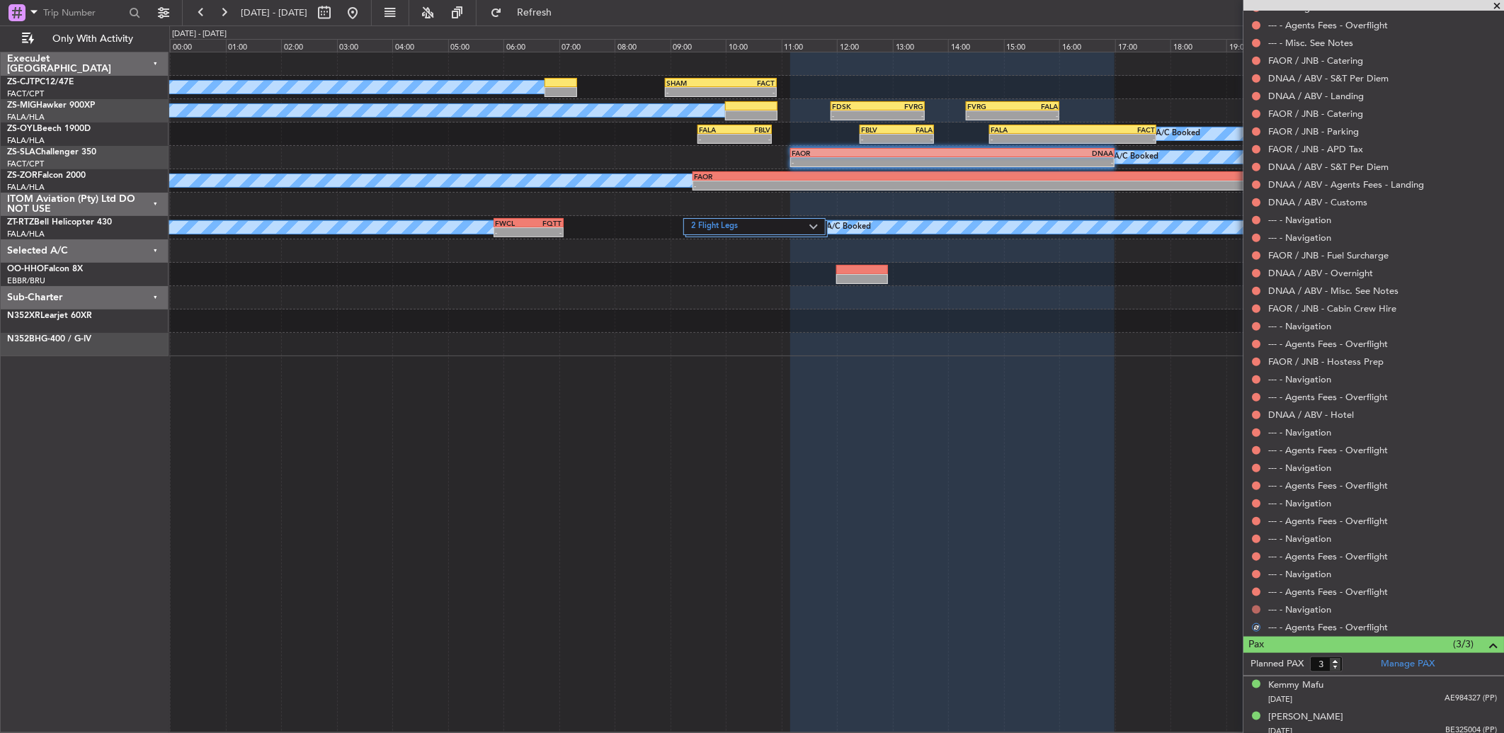
click at [1255, 607] on button at bounding box center [1256, 609] width 8 height 8
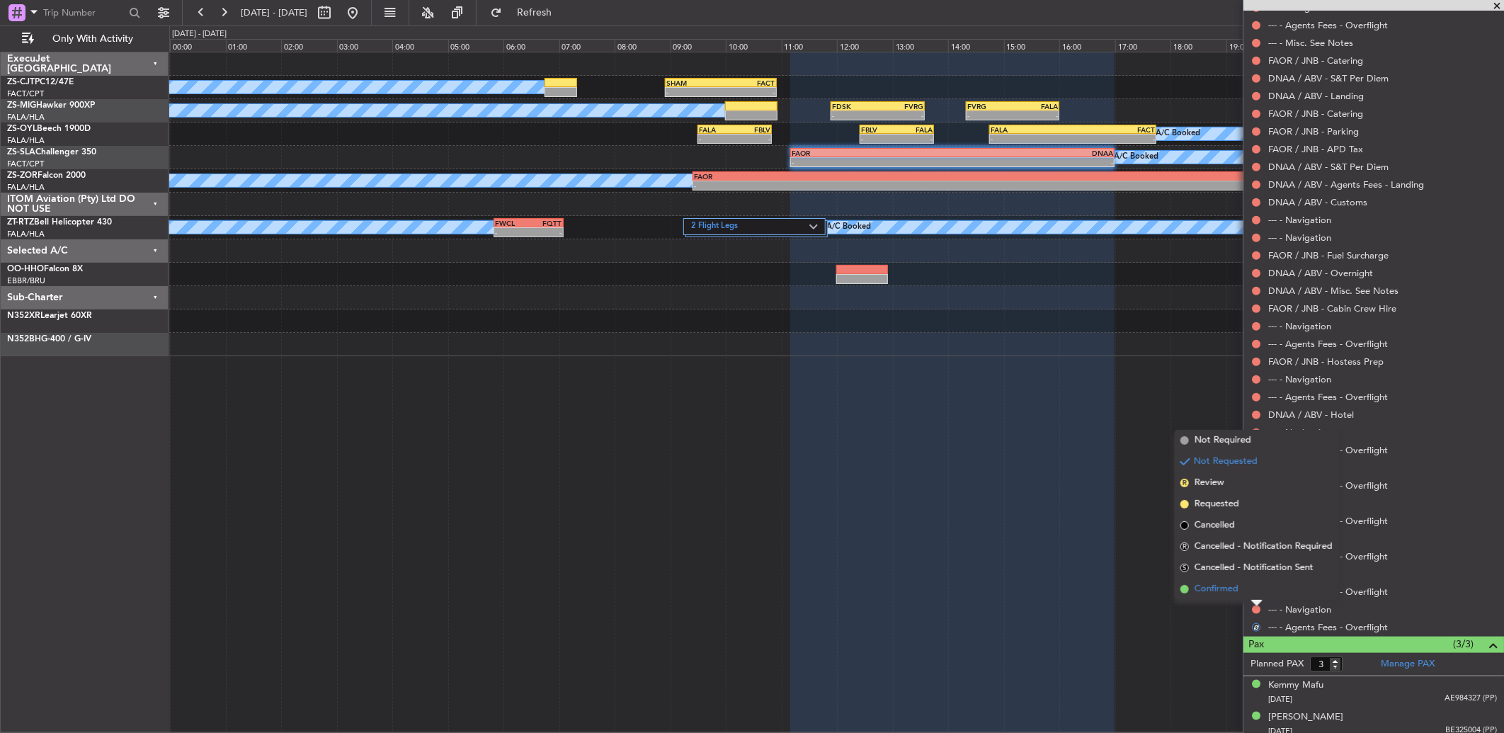
click at [1256, 591] on li "Confirmed" at bounding box center [1256, 588] width 164 height 21
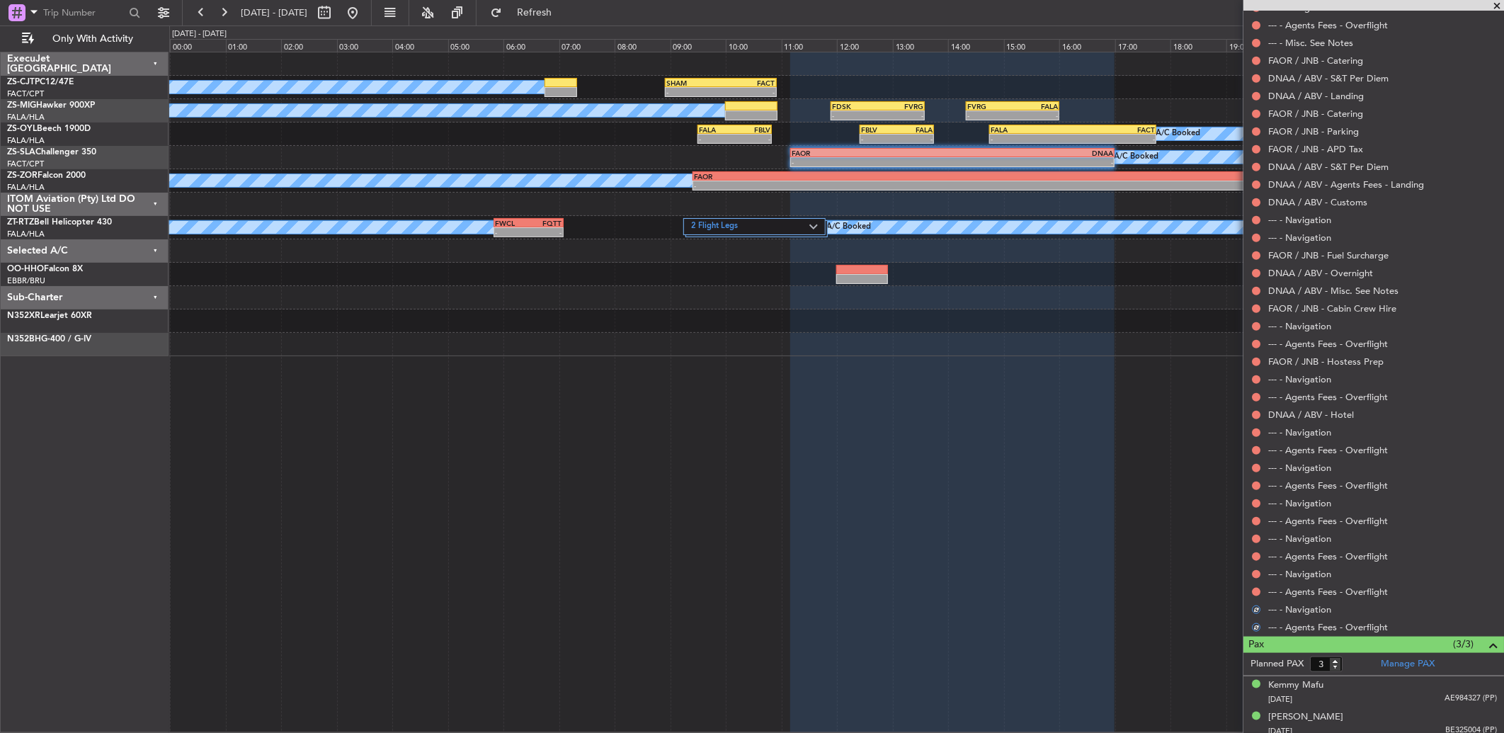
click at [1256, 591] on button at bounding box center [1256, 592] width 8 height 8
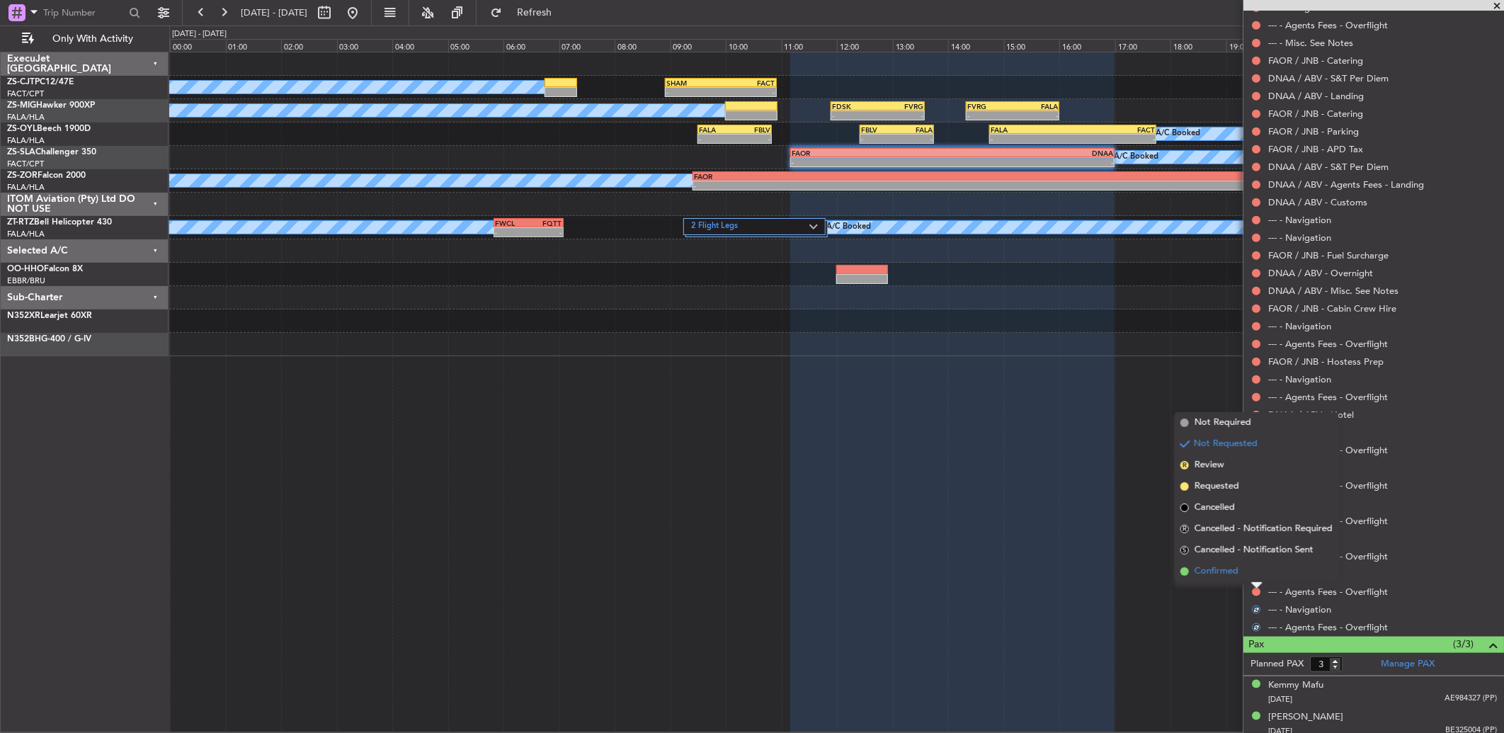
click at [1255, 575] on li "Confirmed" at bounding box center [1256, 571] width 164 height 21
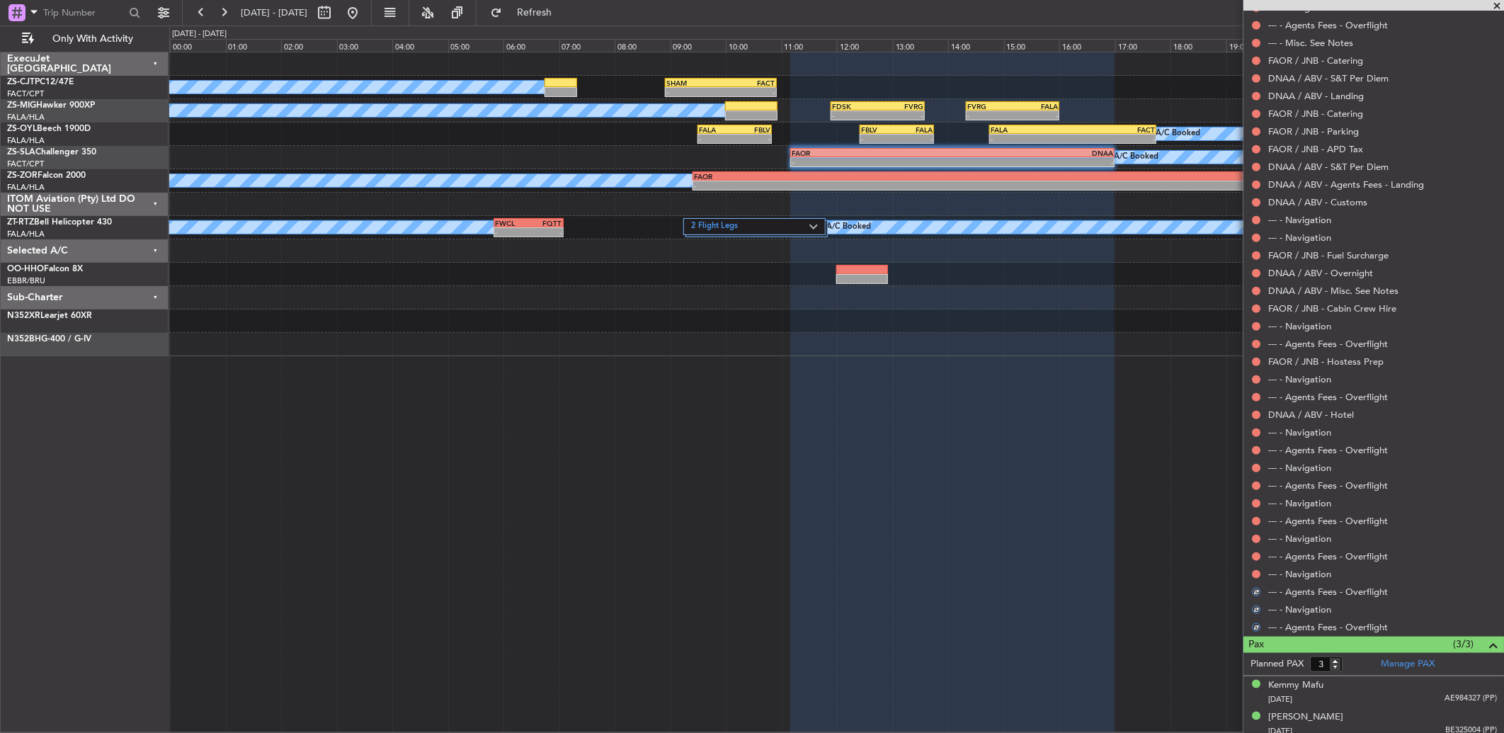
click at [1255, 575] on button at bounding box center [1256, 574] width 8 height 8
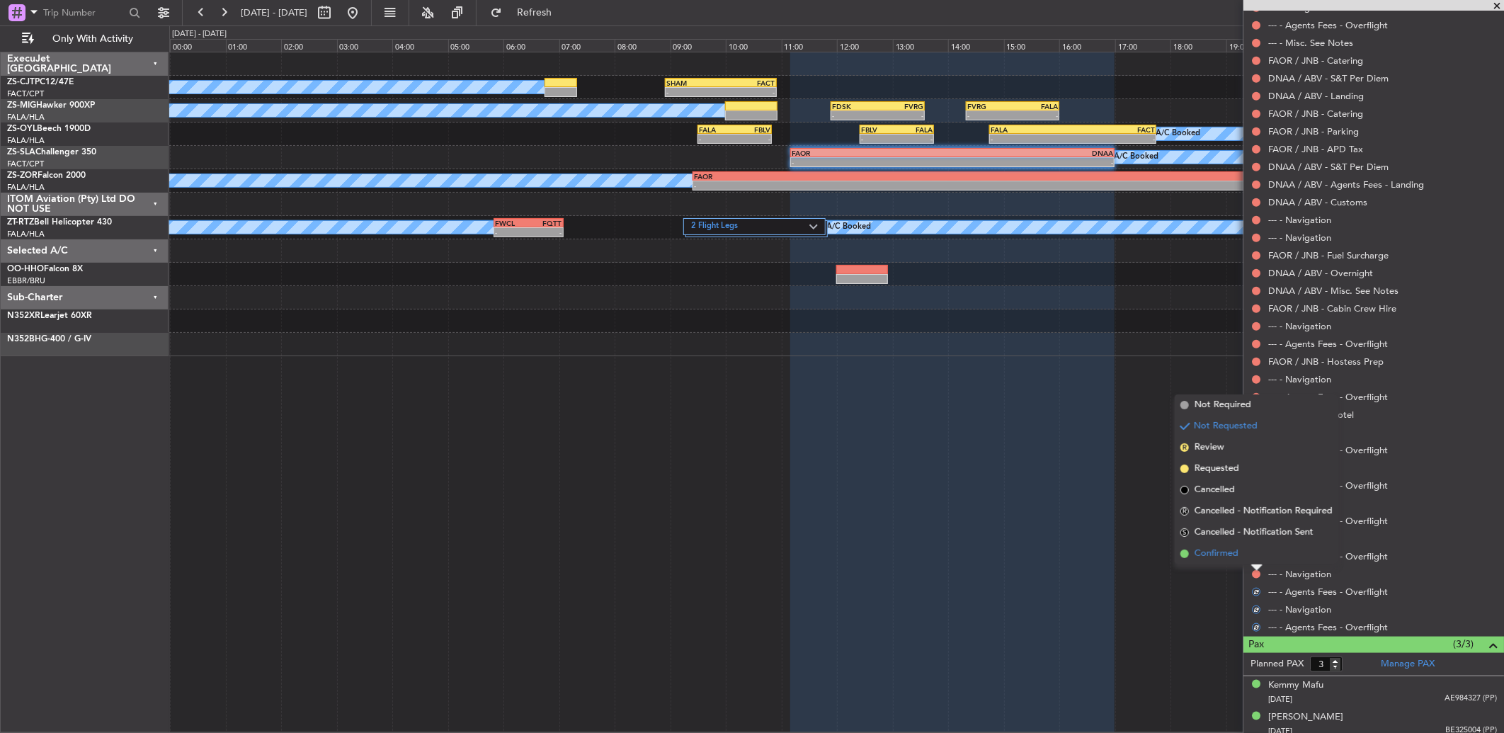
click at [1254, 560] on li "Confirmed" at bounding box center [1256, 553] width 164 height 21
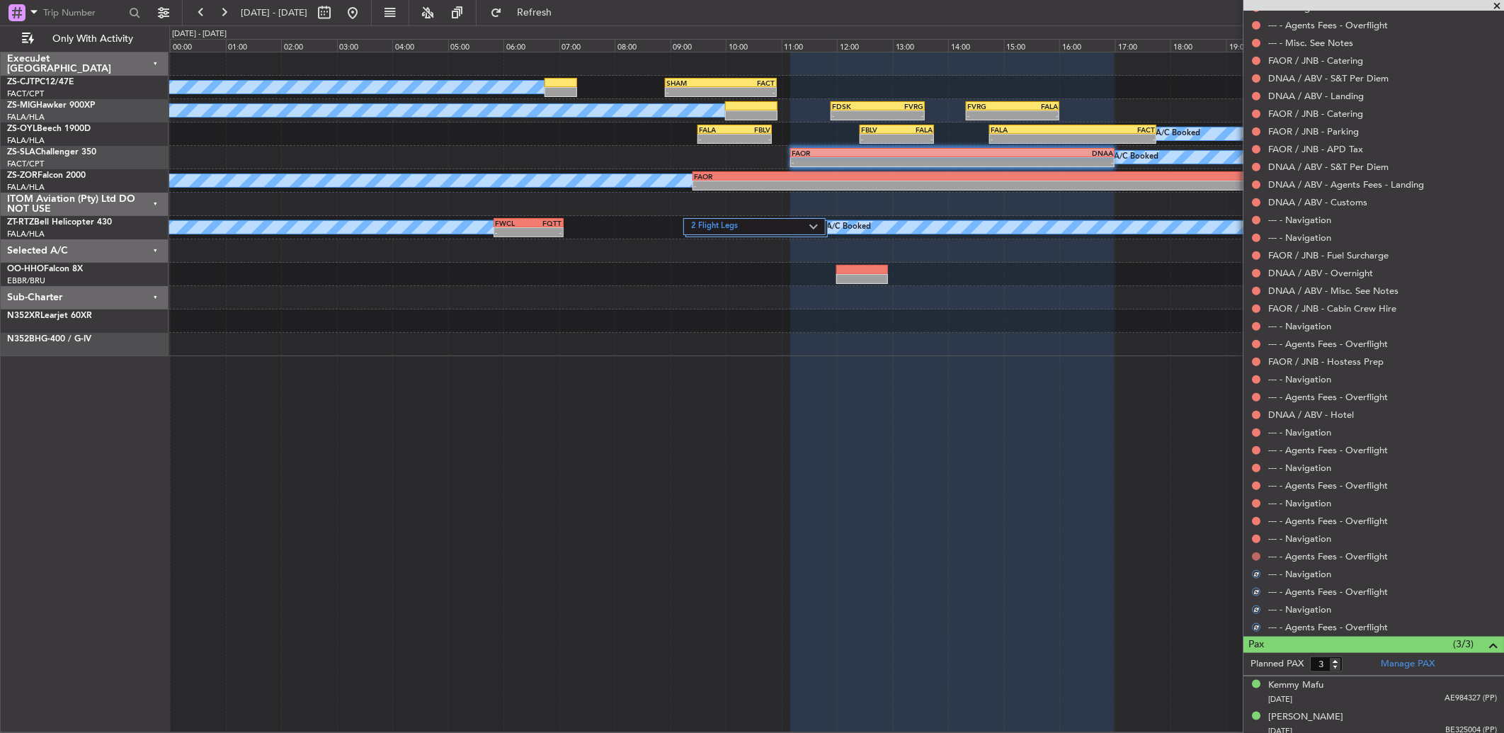
click at [1254, 554] on button at bounding box center [1256, 556] width 8 height 8
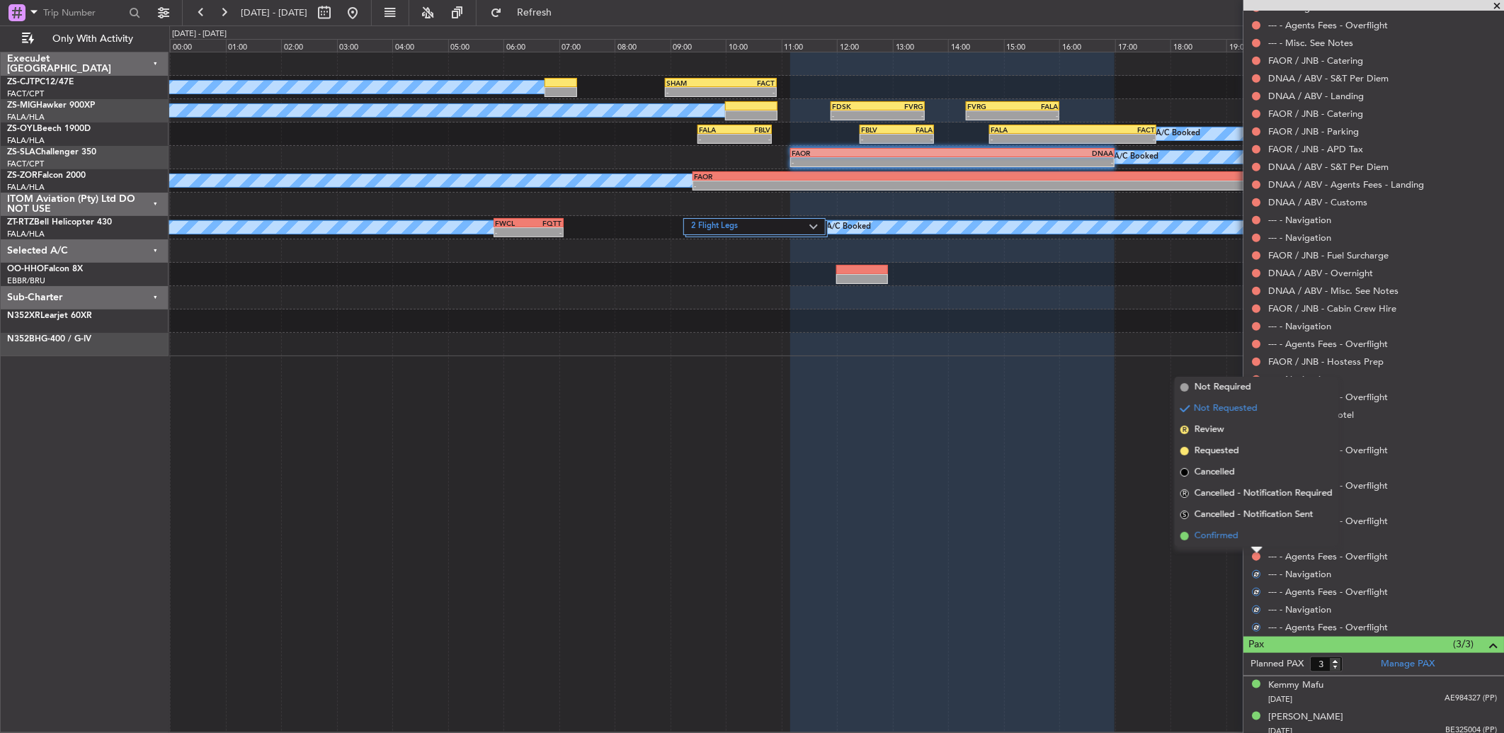
click at [1254, 542] on li "Confirmed" at bounding box center [1256, 535] width 164 height 21
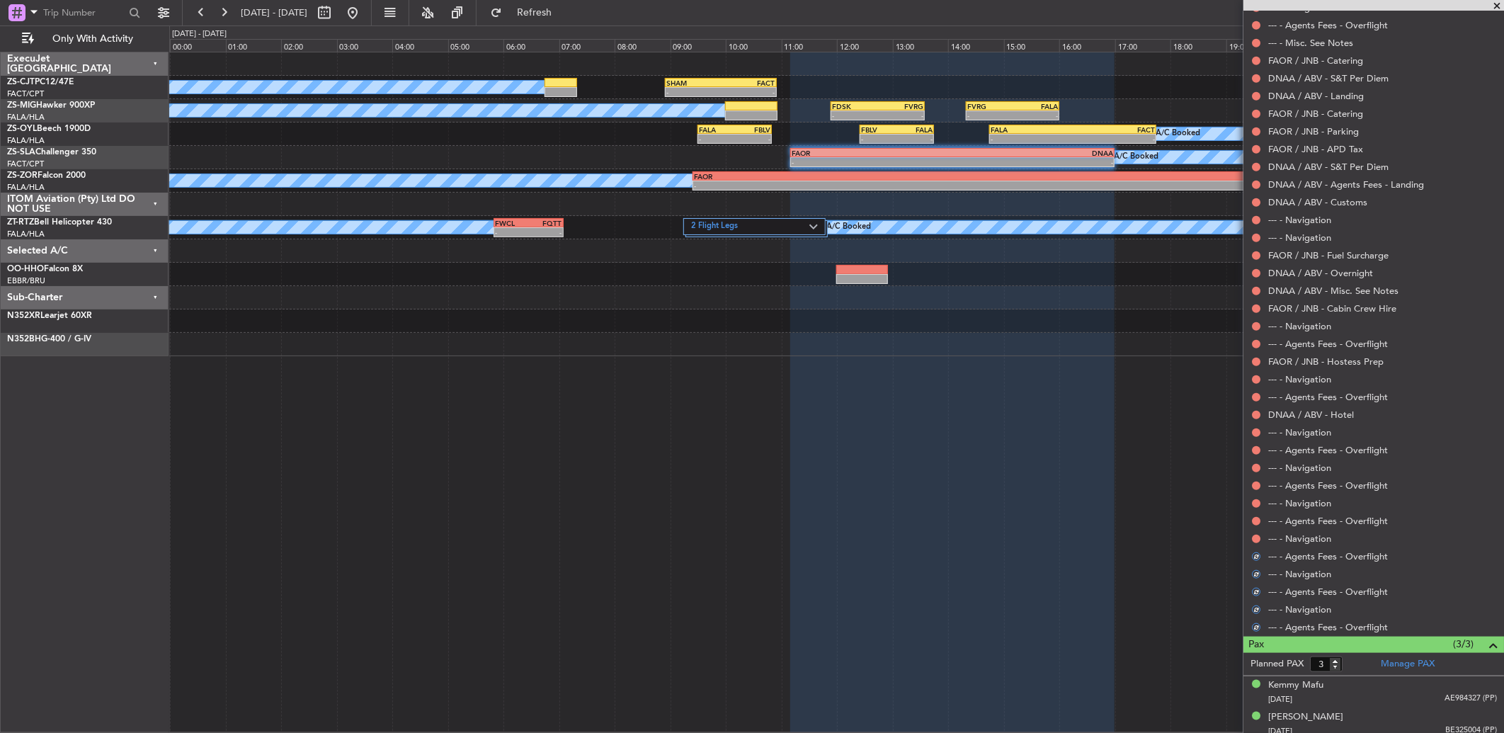
click at [1254, 542] on button at bounding box center [1256, 538] width 8 height 8
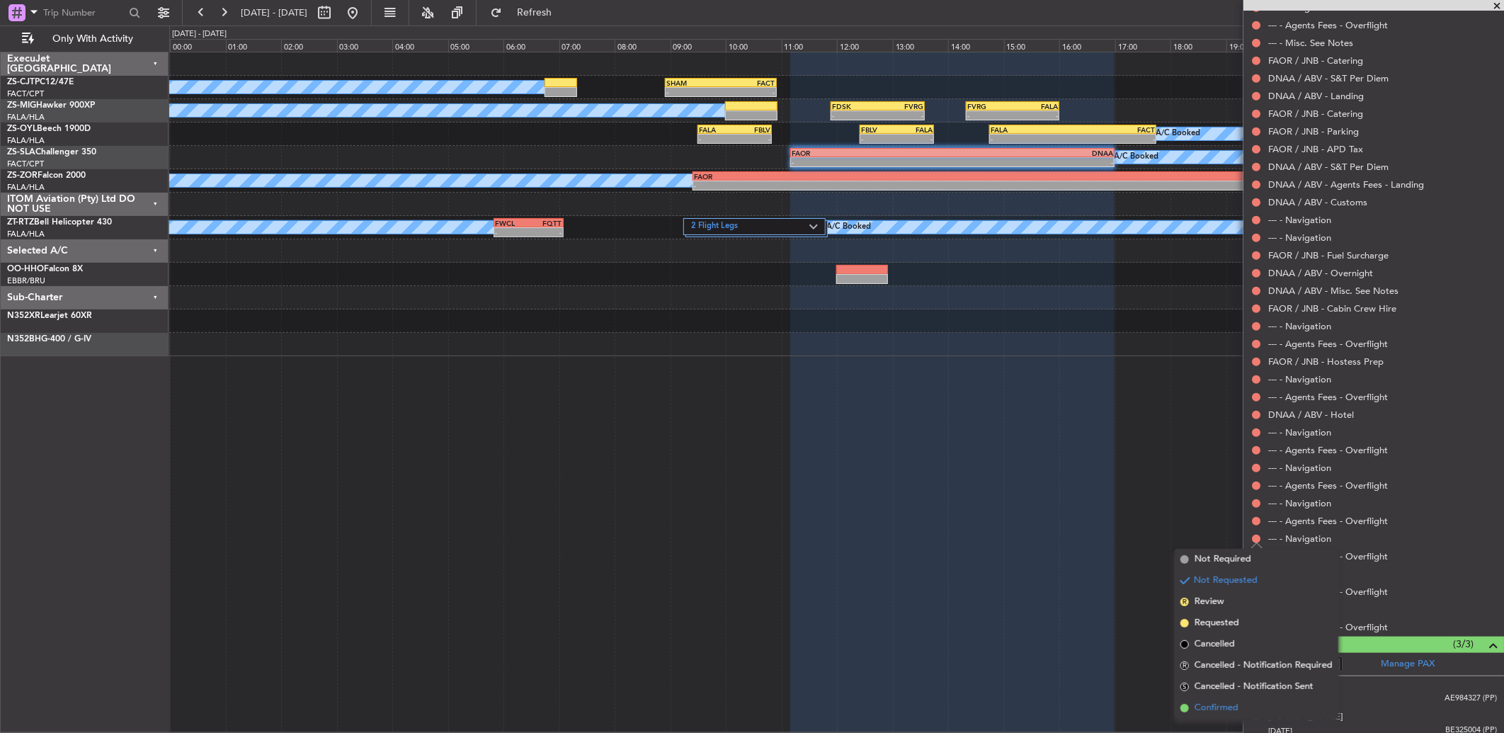
click at [1254, 701] on li "Confirmed" at bounding box center [1256, 707] width 164 height 21
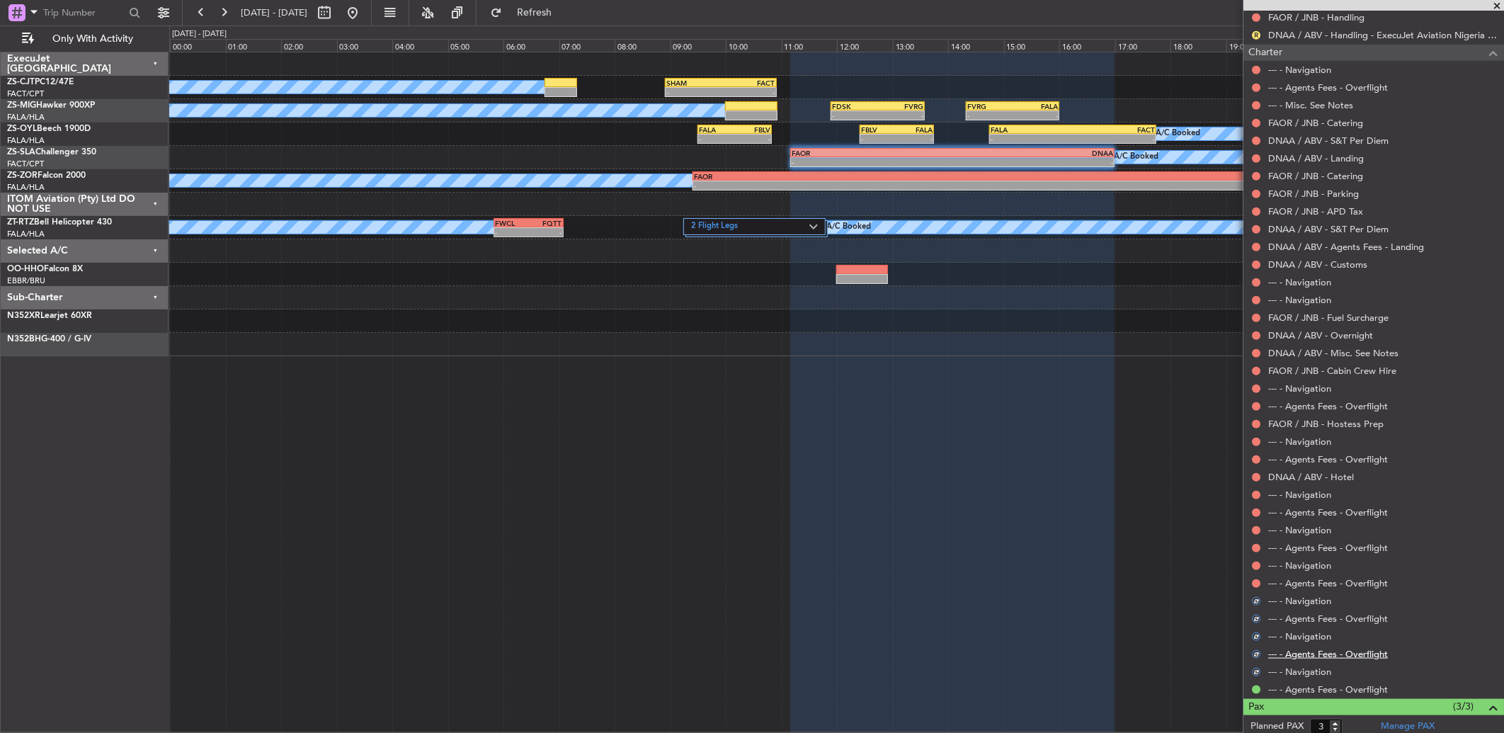
scroll to position [550, 0]
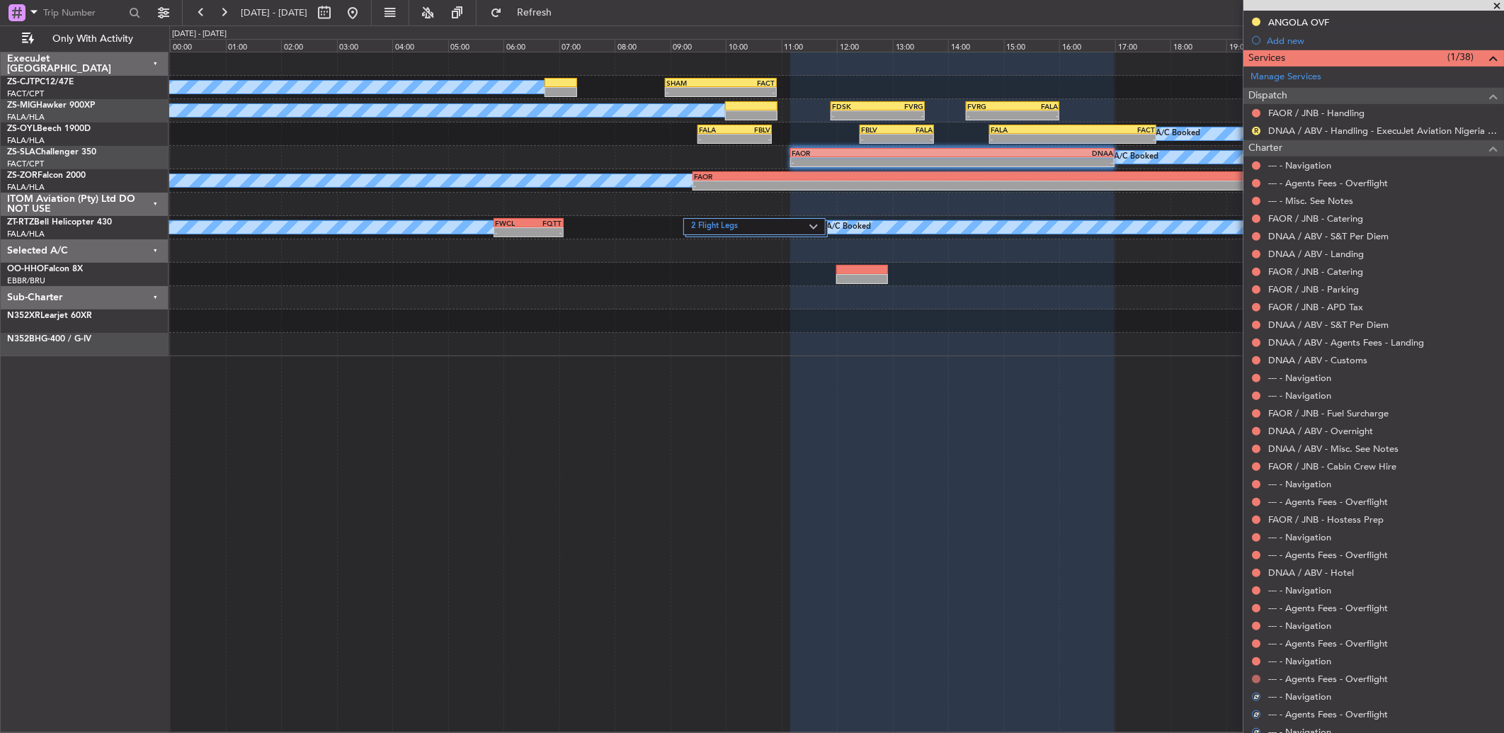
click at [1255, 680] on button at bounding box center [1256, 679] width 8 height 8
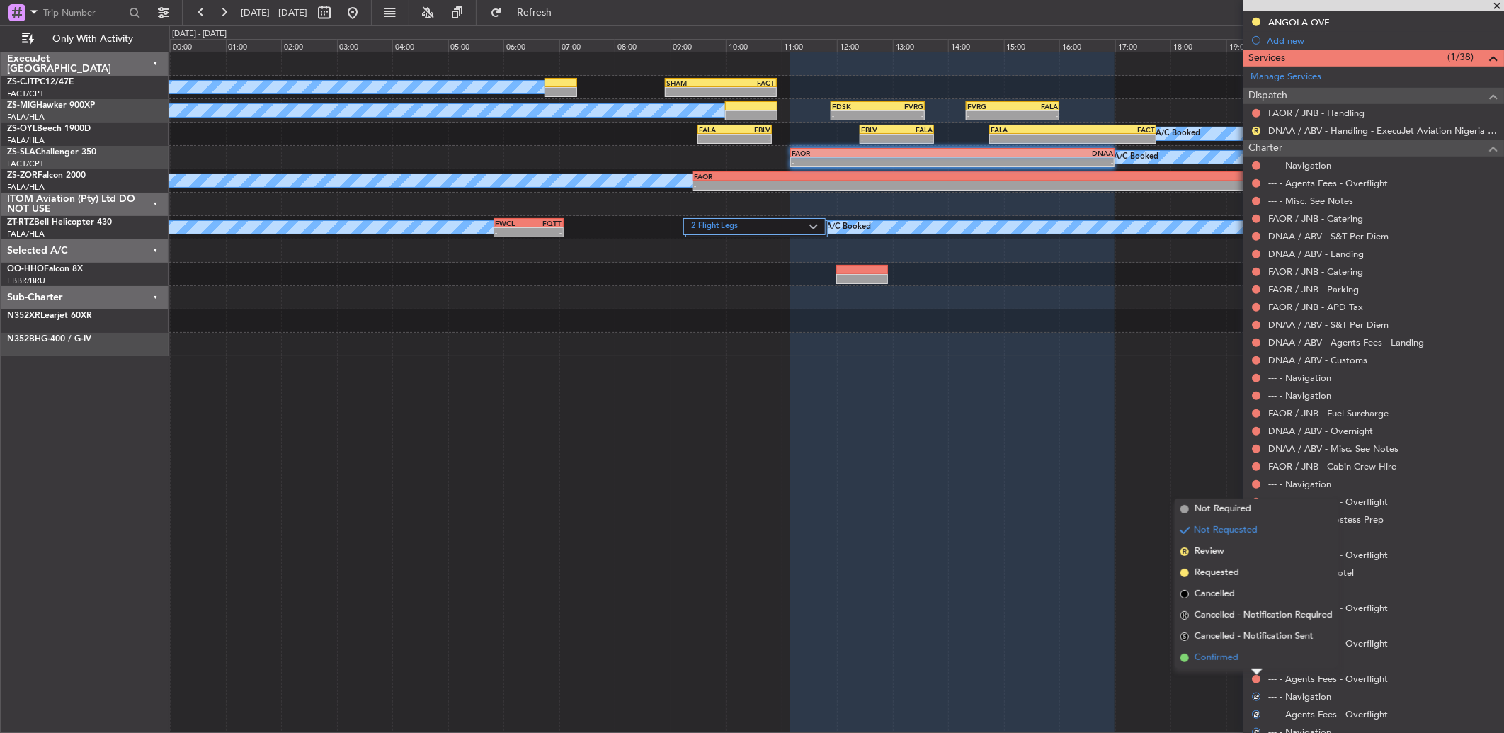
click at [1259, 649] on li "Confirmed" at bounding box center [1256, 657] width 164 height 21
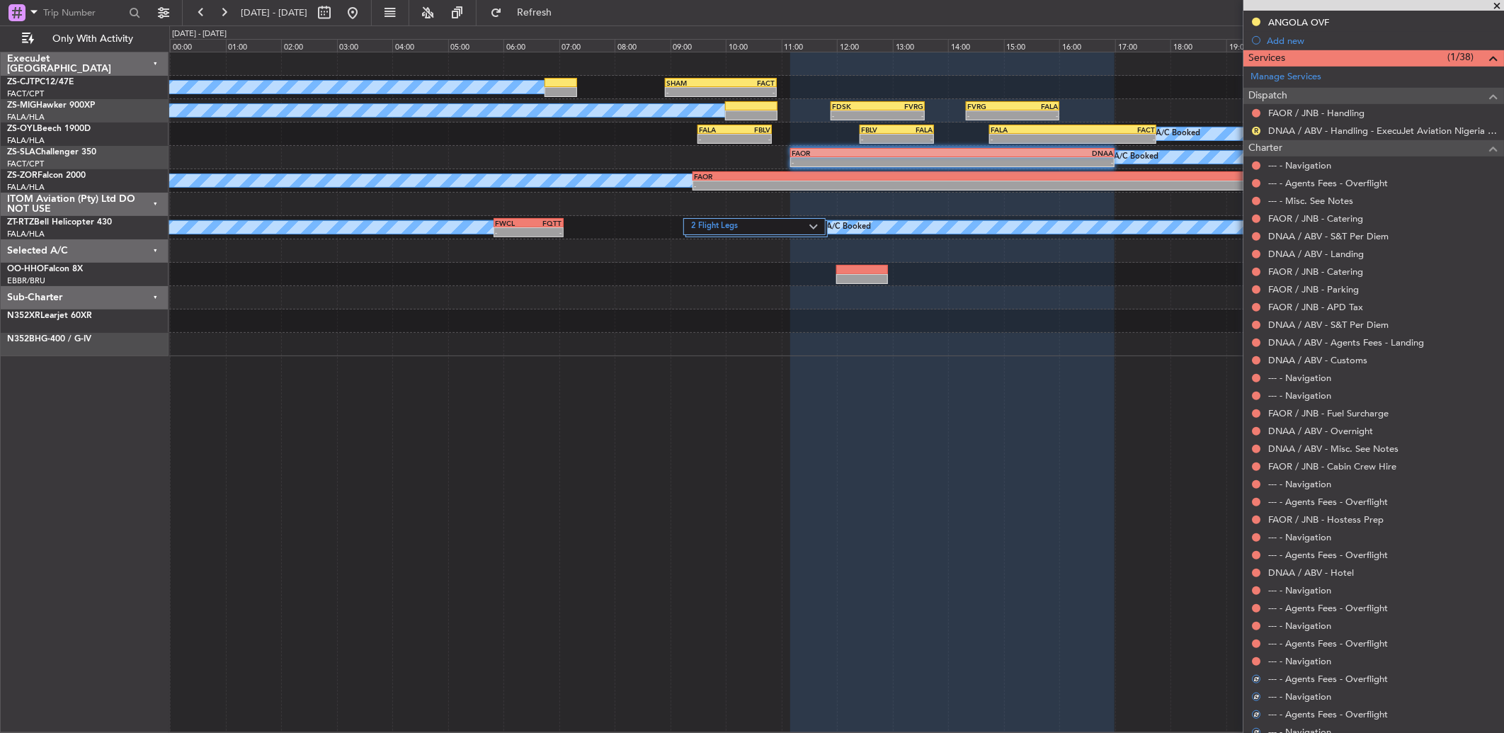
click at [1259, 649] on div "--- - Agents Fees - Overflight" at bounding box center [1373, 643] width 261 height 18
drag, startPoint x: 1259, startPoint y: 649, endPoint x: 1259, endPoint y: 658, distance: 9.2
click at [1259, 663] on div at bounding box center [1255, 661] width 11 height 11
click at [1257, 660] on button at bounding box center [1256, 661] width 8 height 8
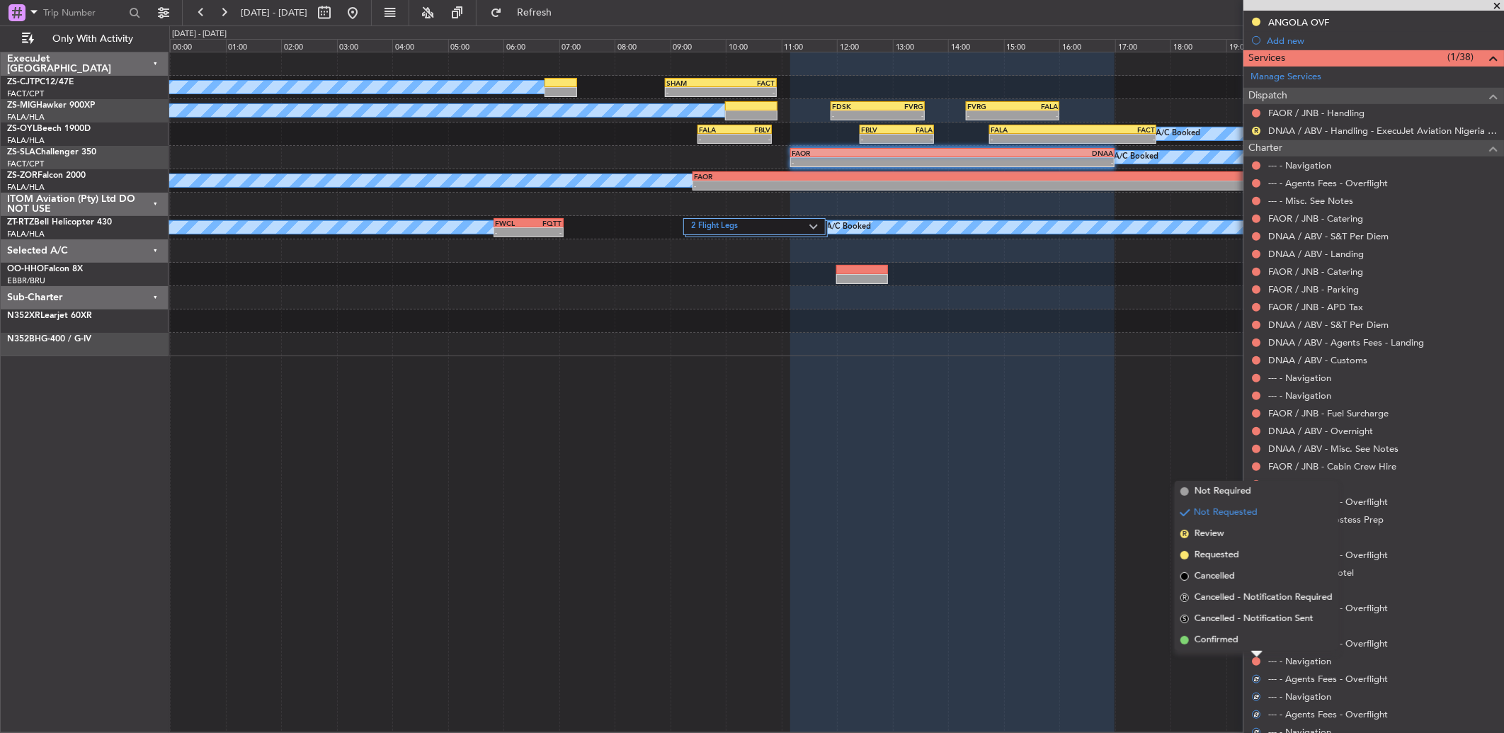
click at [1257, 641] on li "Confirmed" at bounding box center [1256, 639] width 164 height 21
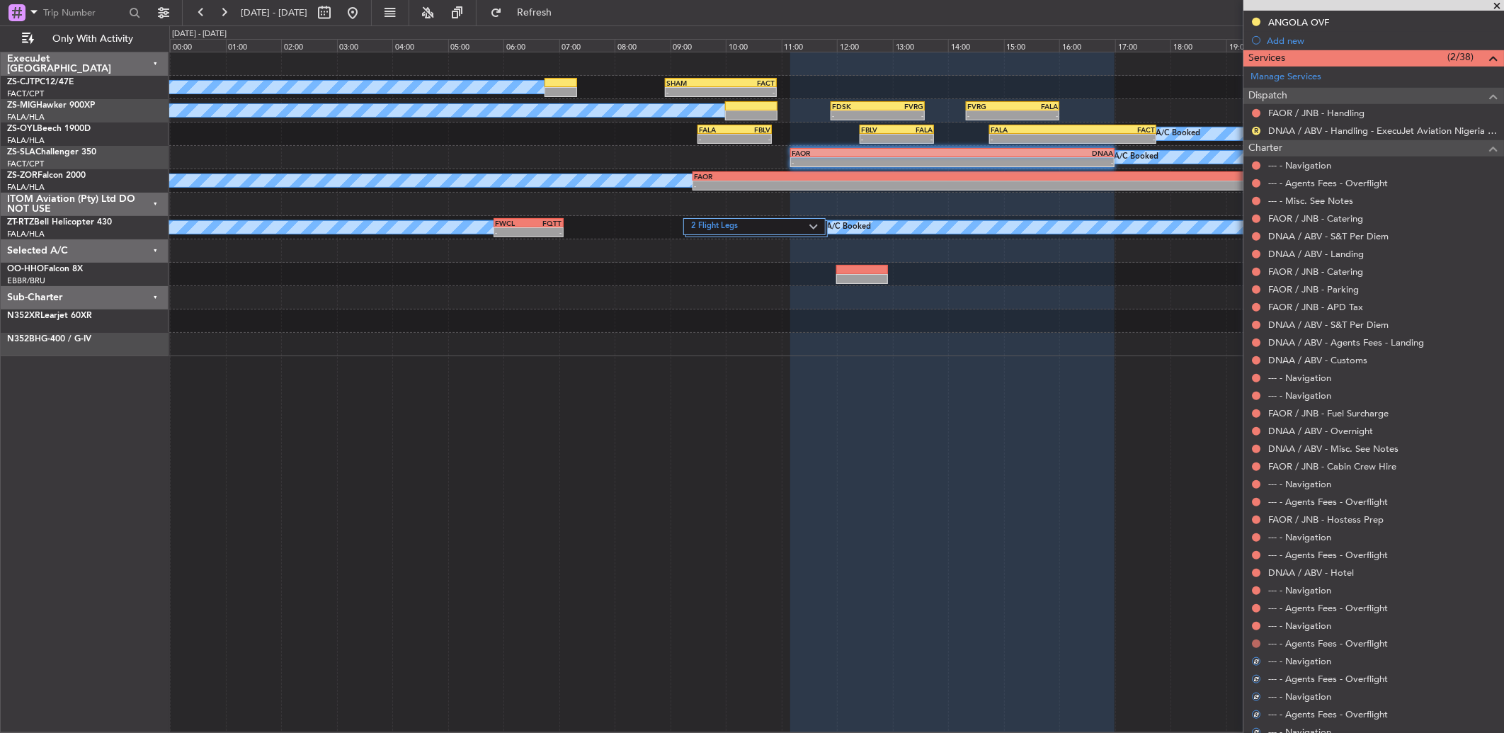
click at [1257, 641] on button at bounding box center [1256, 643] width 8 height 8
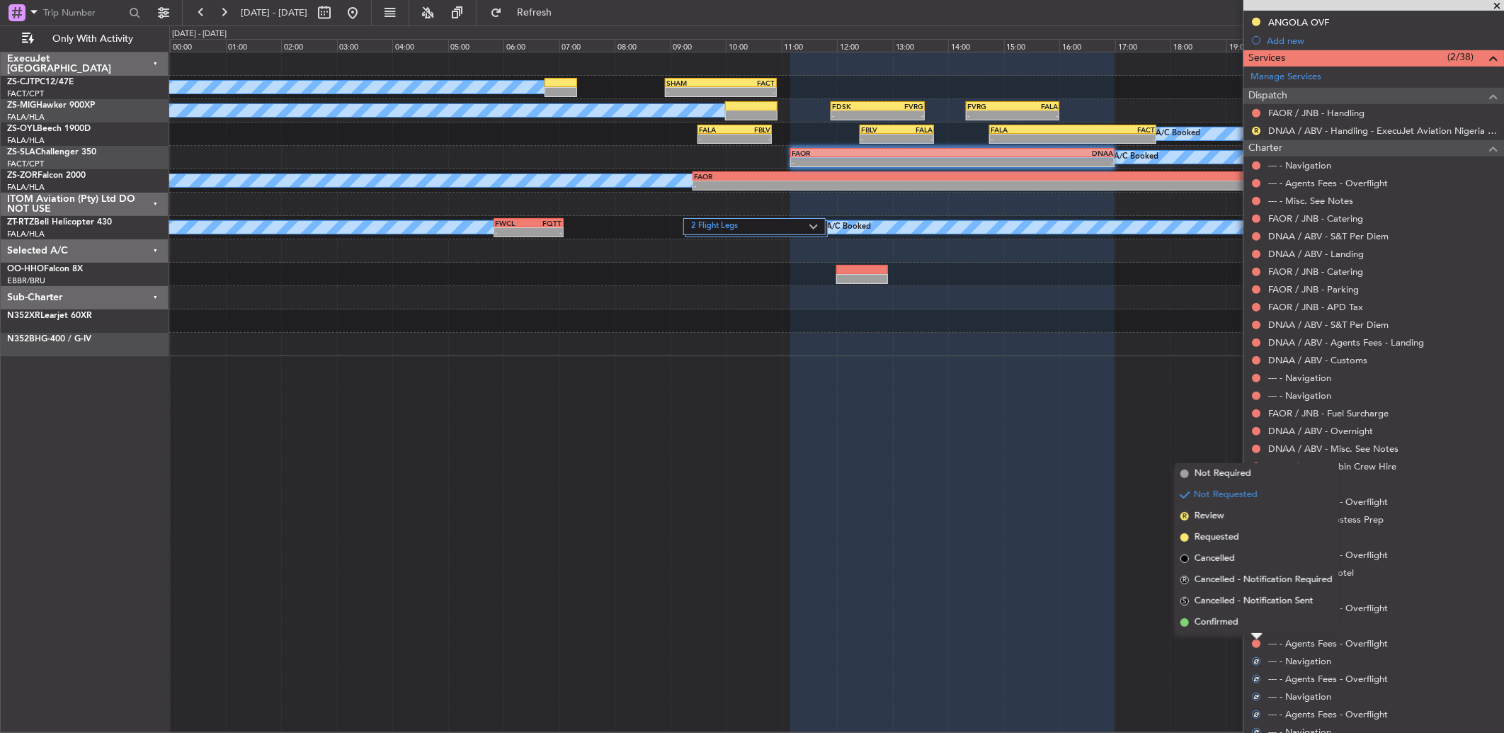
drag, startPoint x: 1257, startPoint y: 641, endPoint x: 1253, endPoint y: 625, distance: 16.1
click at [1254, 625] on li "Confirmed" at bounding box center [1256, 622] width 164 height 21
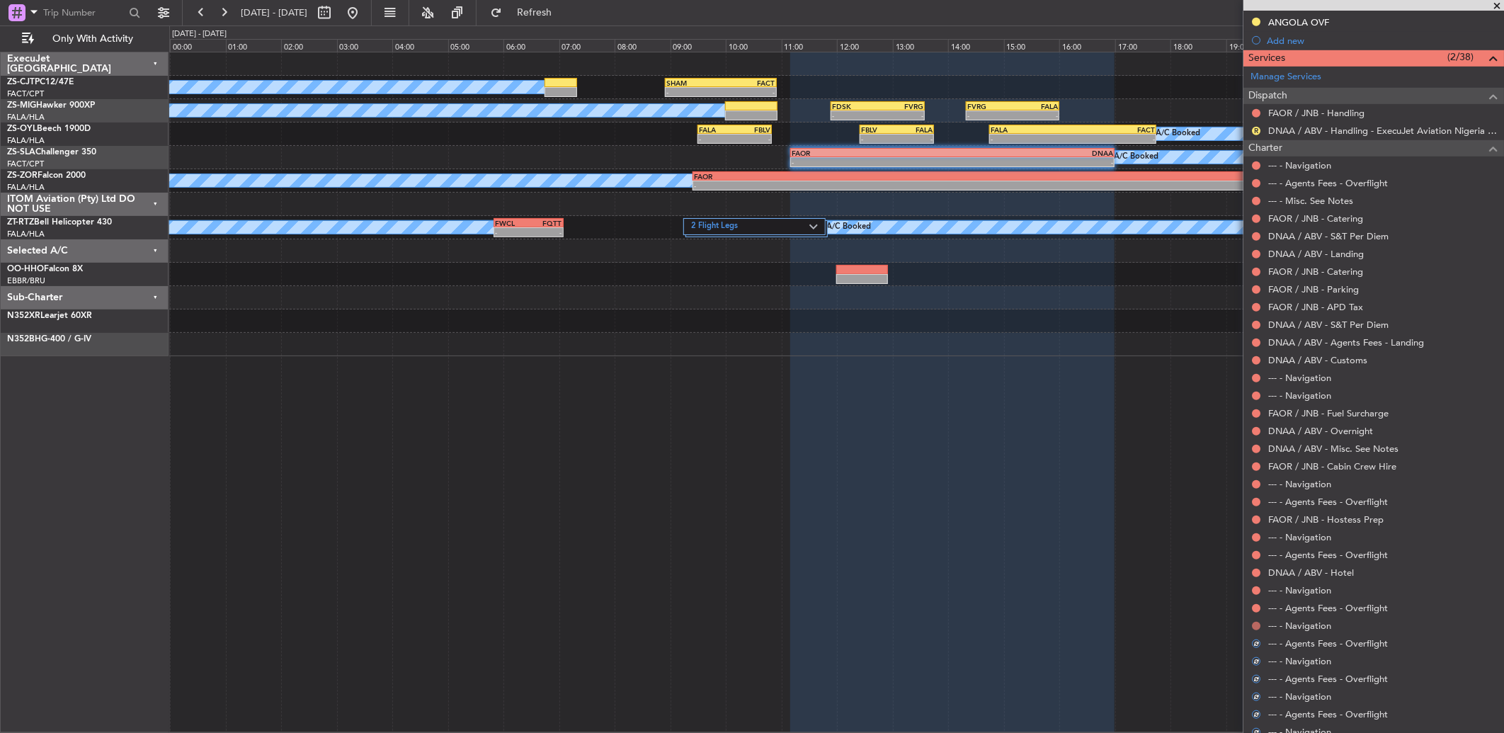
click at [1254, 626] on button at bounding box center [1256, 626] width 8 height 8
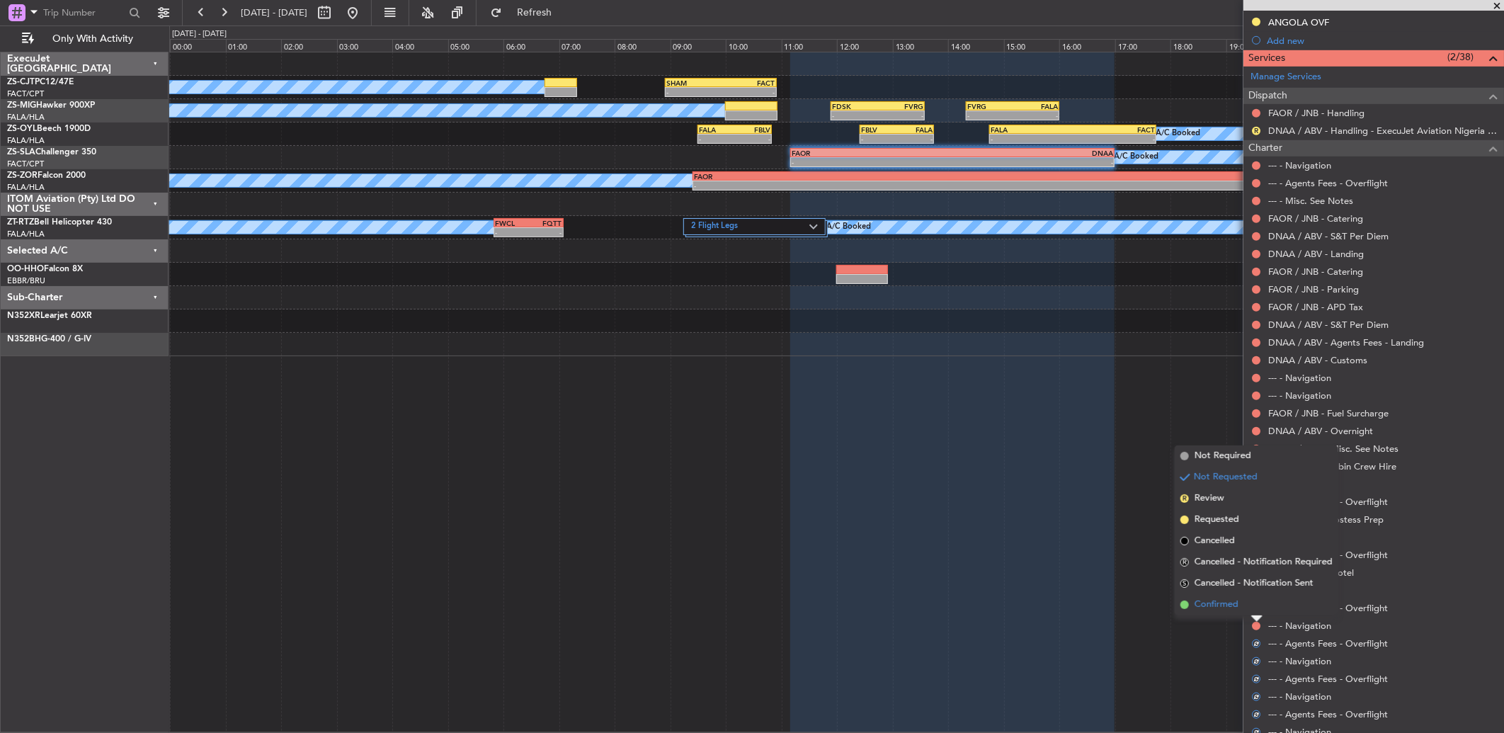
click at [1253, 605] on li "Confirmed" at bounding box center [1256, 604] width 164 height 21
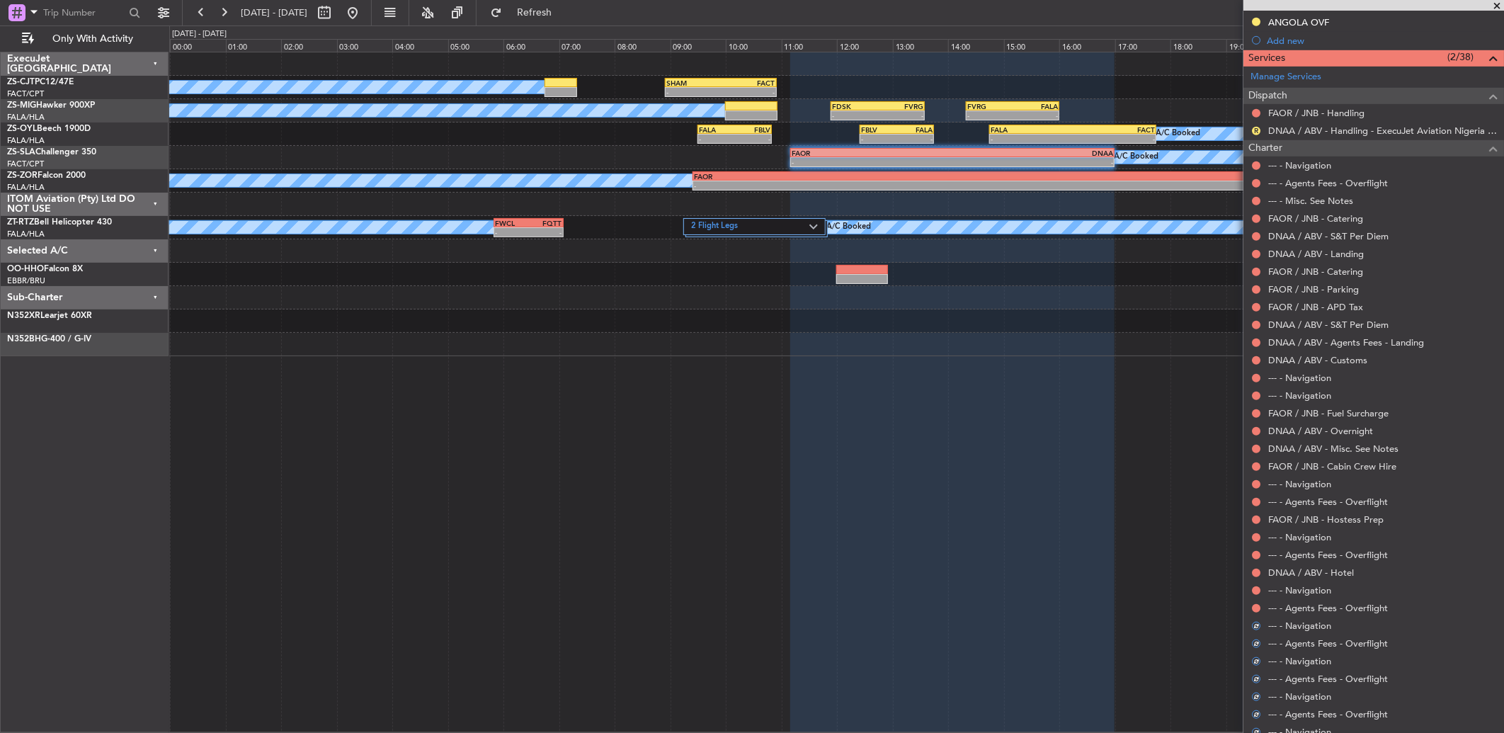
click at [1253, 605] on button at bounding box center [1256, 608] width 8 height 8
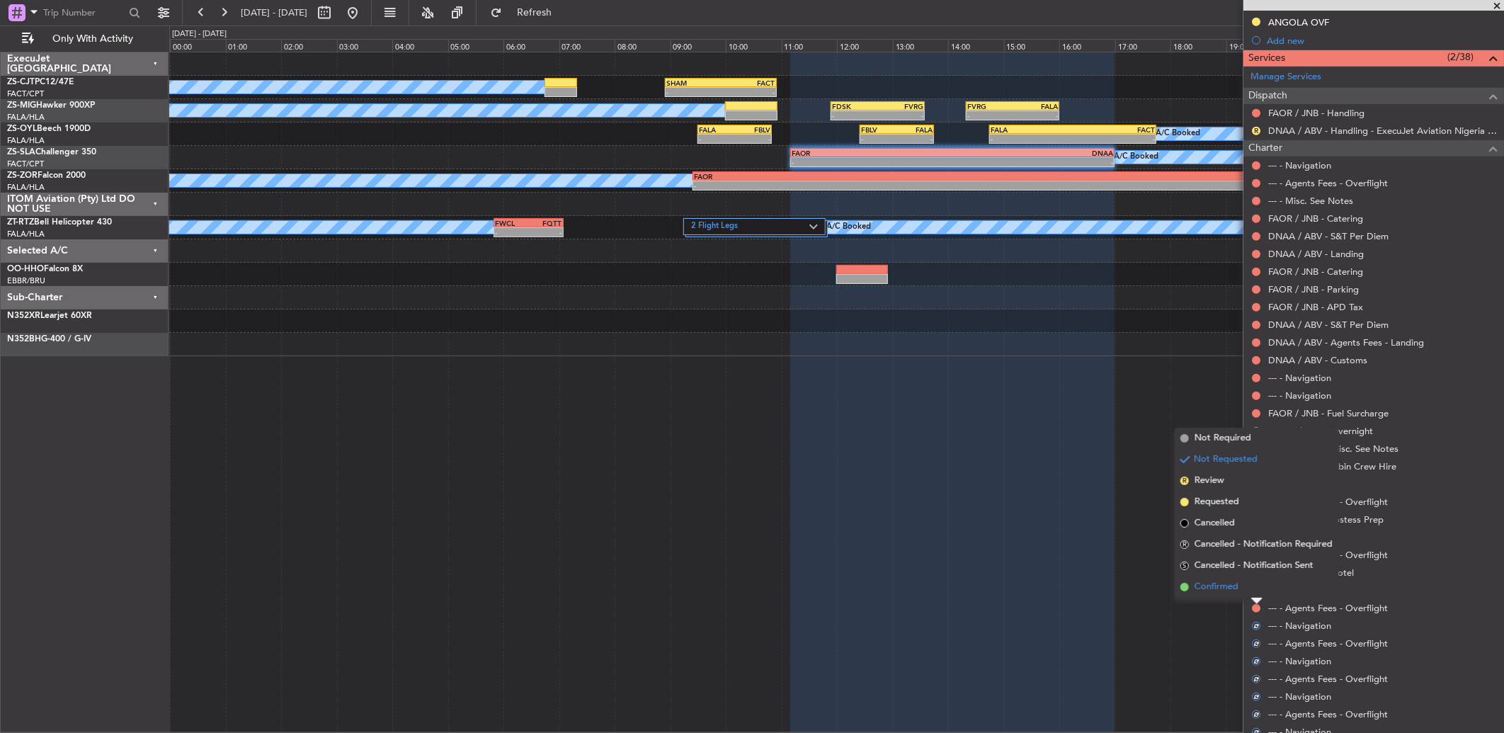
drag, startPoint x: 1253, startPoint y: 605, endPoint x: 1251, endPoint y: 595, distance: 10.1
click at [1251, 595] on li "Confirmed" at bounding box center [1256, 586] width 164 height 21
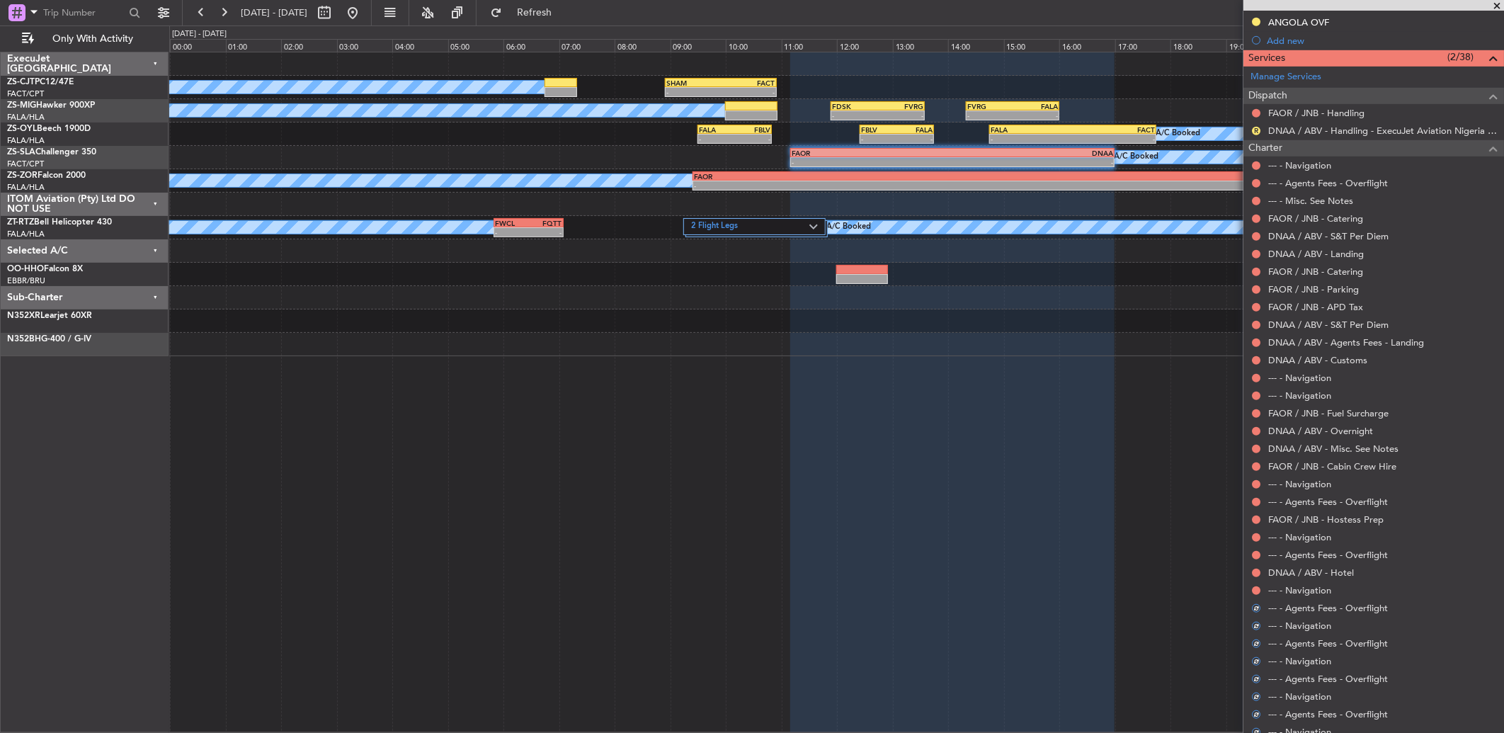
click at [1254, 593] on div at bounding box center [1255, 590] width 11 height 11
click at [1256, 585] on div at bounding box center [1255, 590] width 11 height 11
click at [1256, 589] on button at bounding box center [1256, 590] width 8 height 8
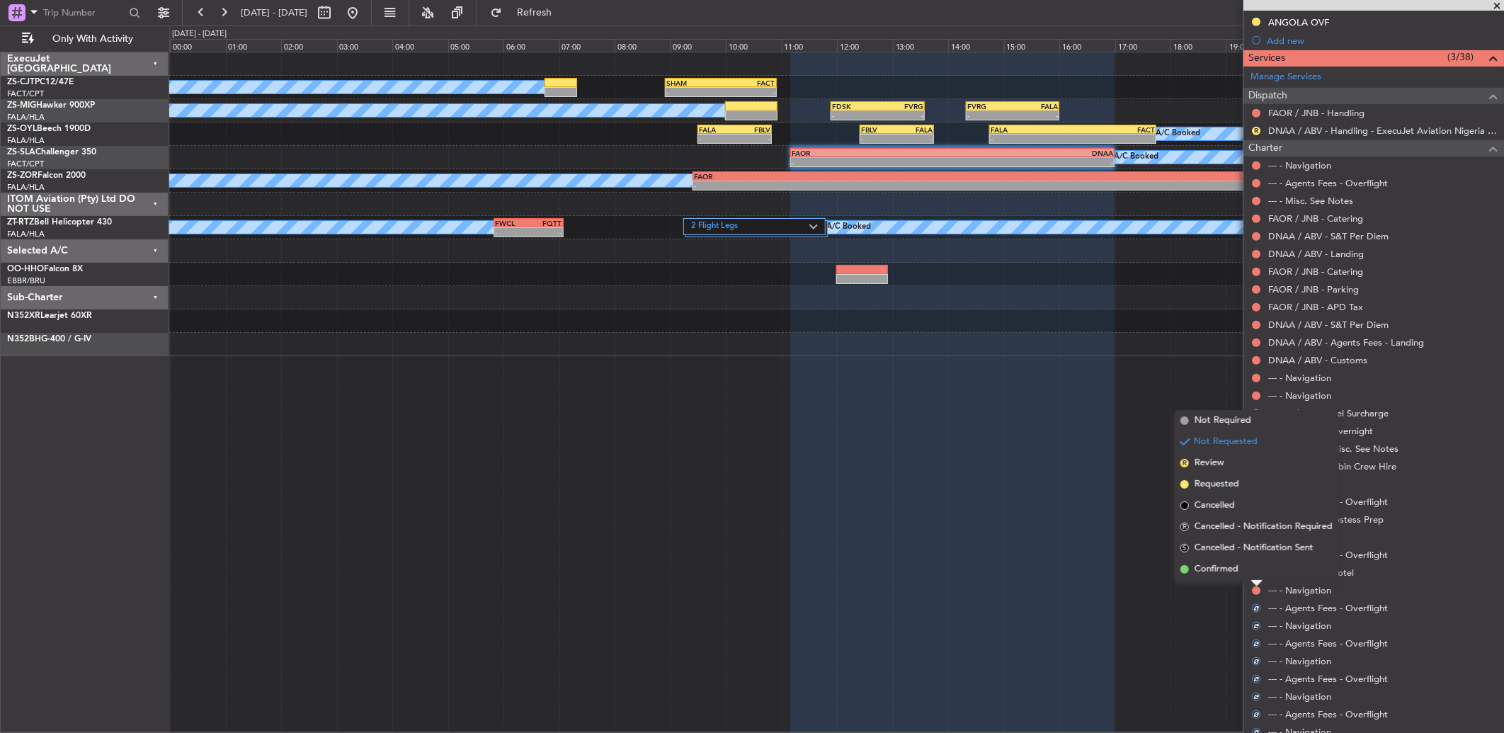
click at [1252, 572] on li "Confirmed" at bounding box center [1256, 569] width 164 height 21
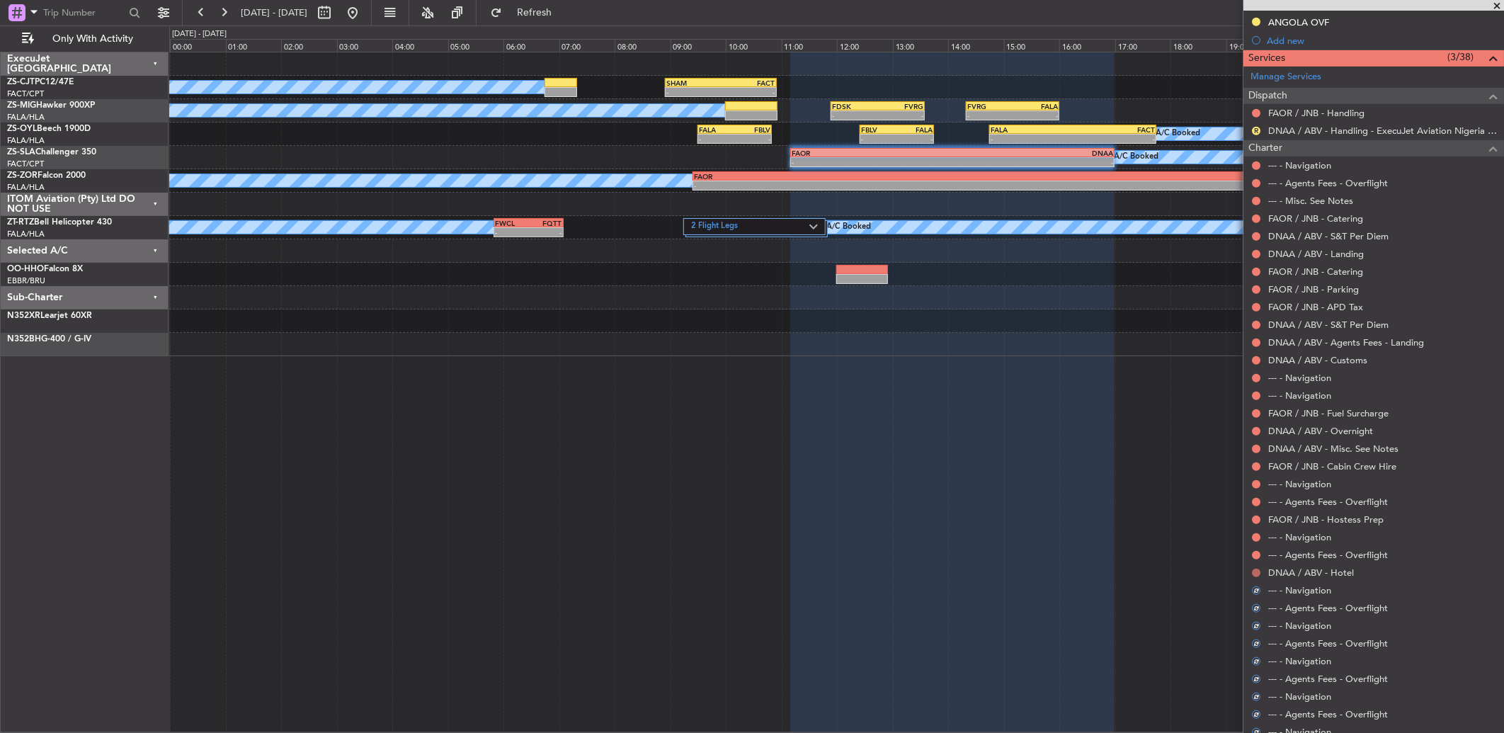
click at [1252, 572] on button at bounding box center [1256, 572] width 8 height 8
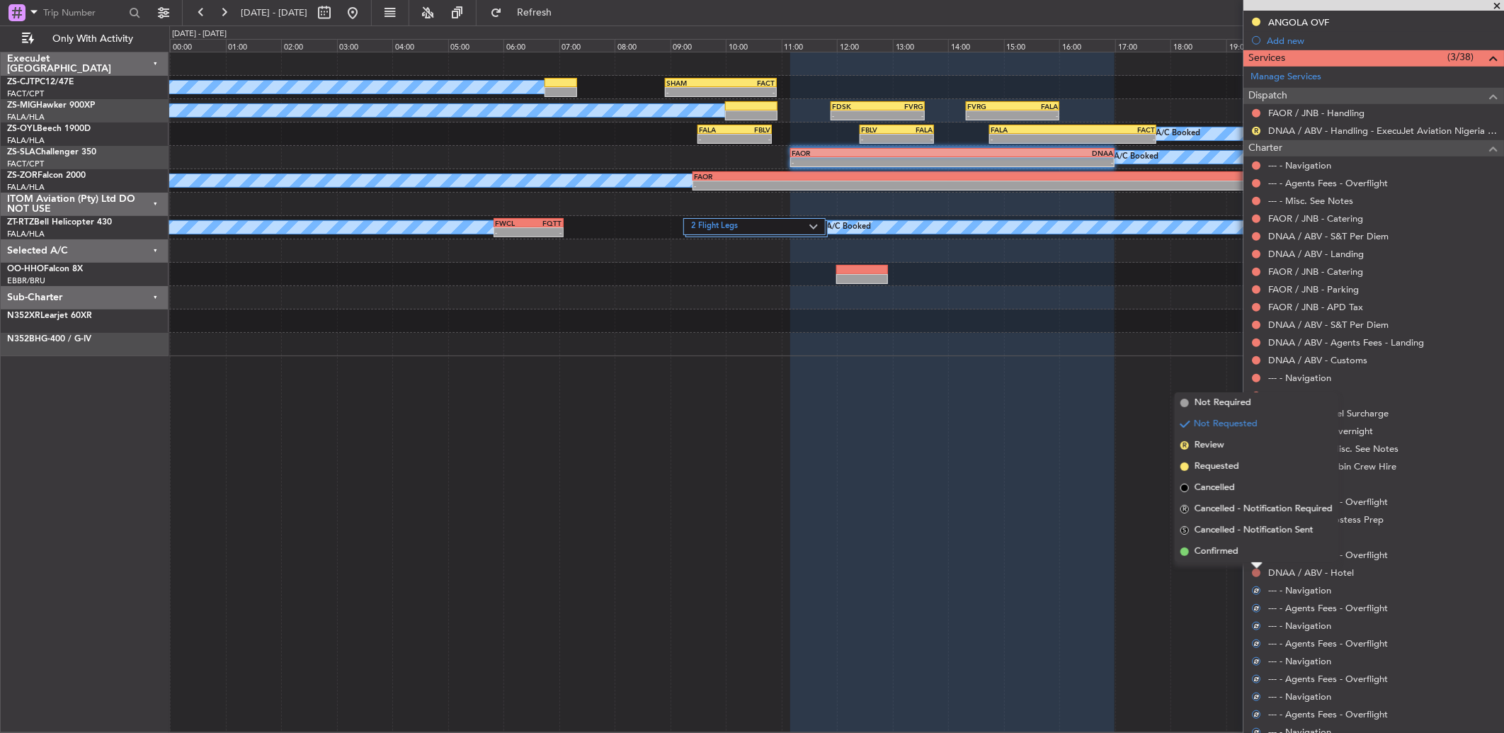
click at [1250, 555] on li "Confirmed" at bounding box center [1256, 551] width 164 height 21
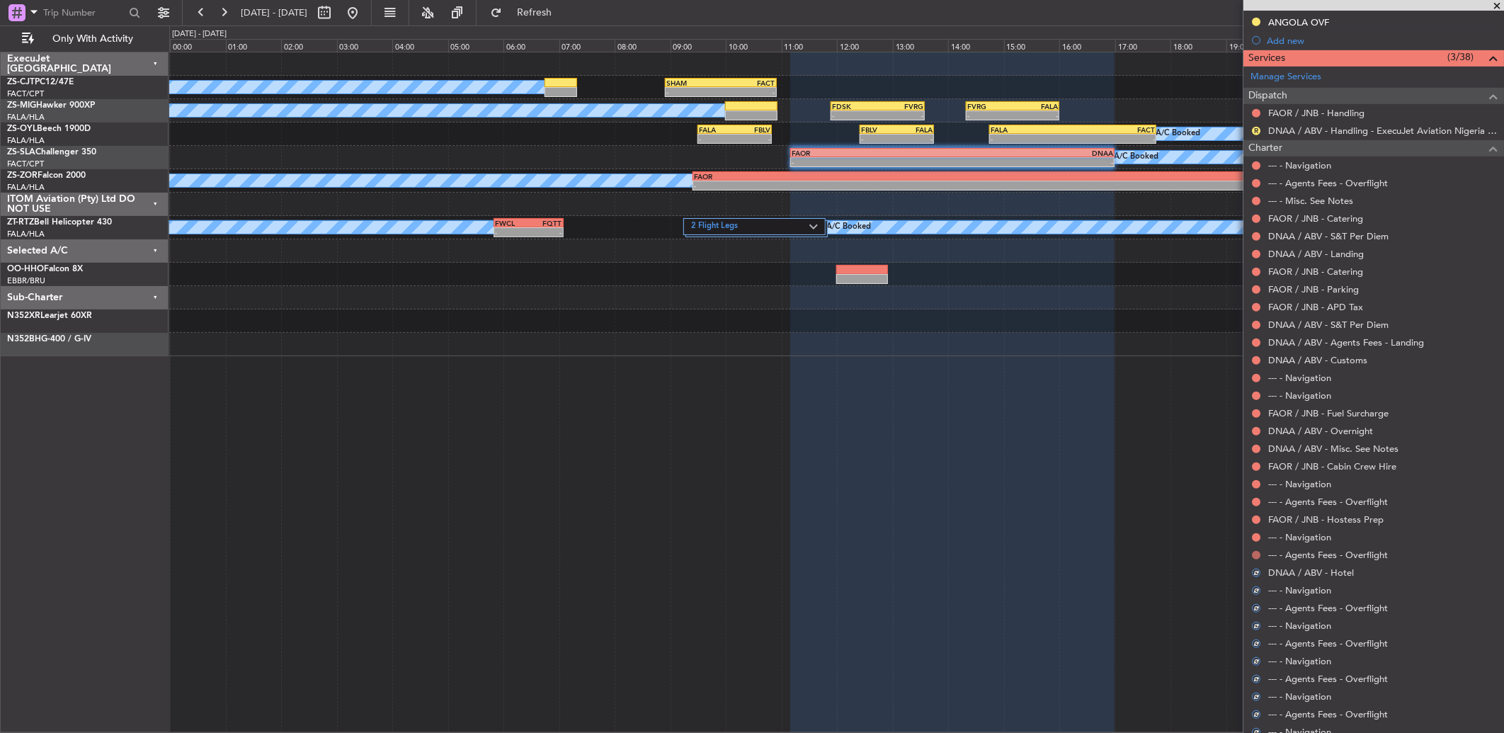
click at [1256, 554] on button at bounding box center [1256, 555] width 8 height 8
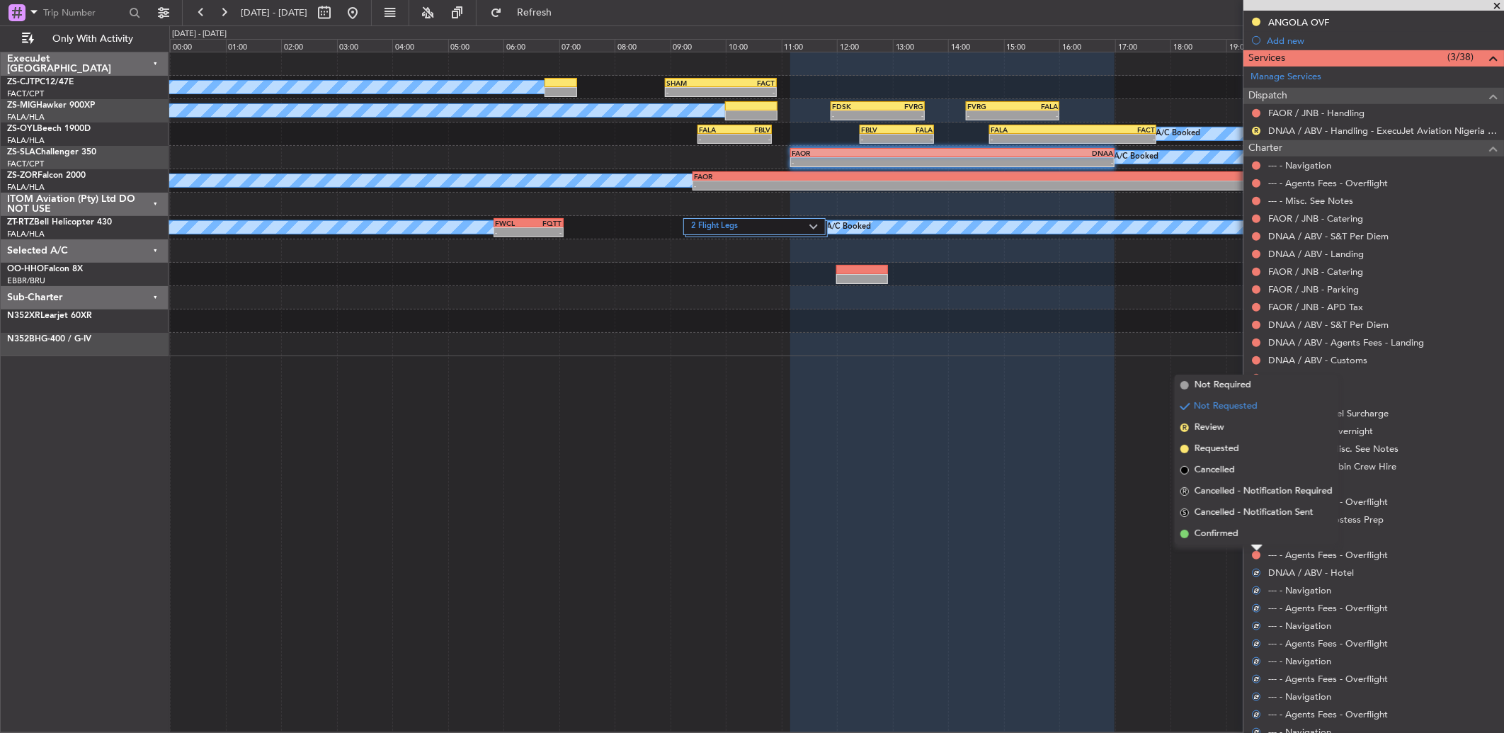
click at [1247, 532] on li "Confirmed" at bounding box center [1256, 533] width 164 height 21
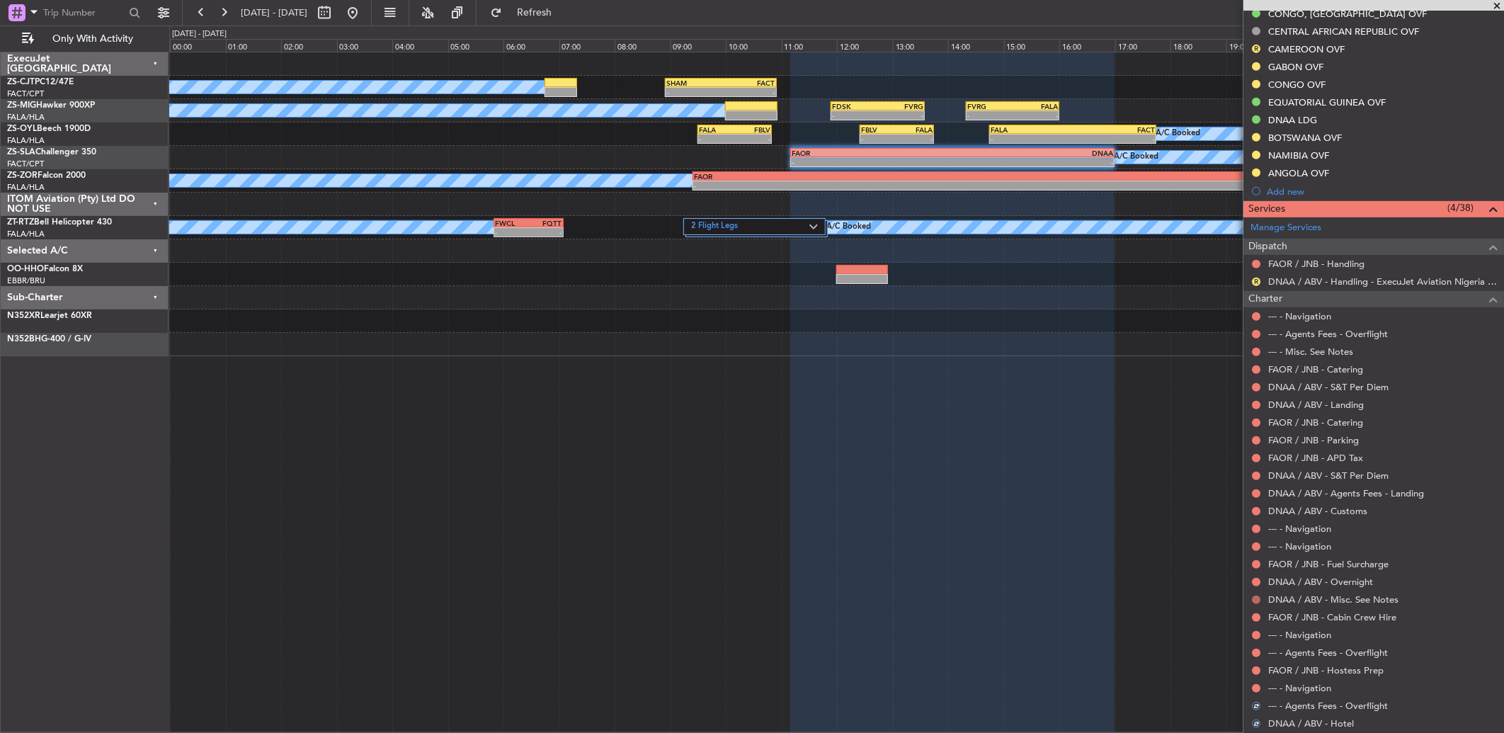
scroll to position [393, 0]
click at [1254, 692] on button at bounding box center [1256, 694] width 8 height 8
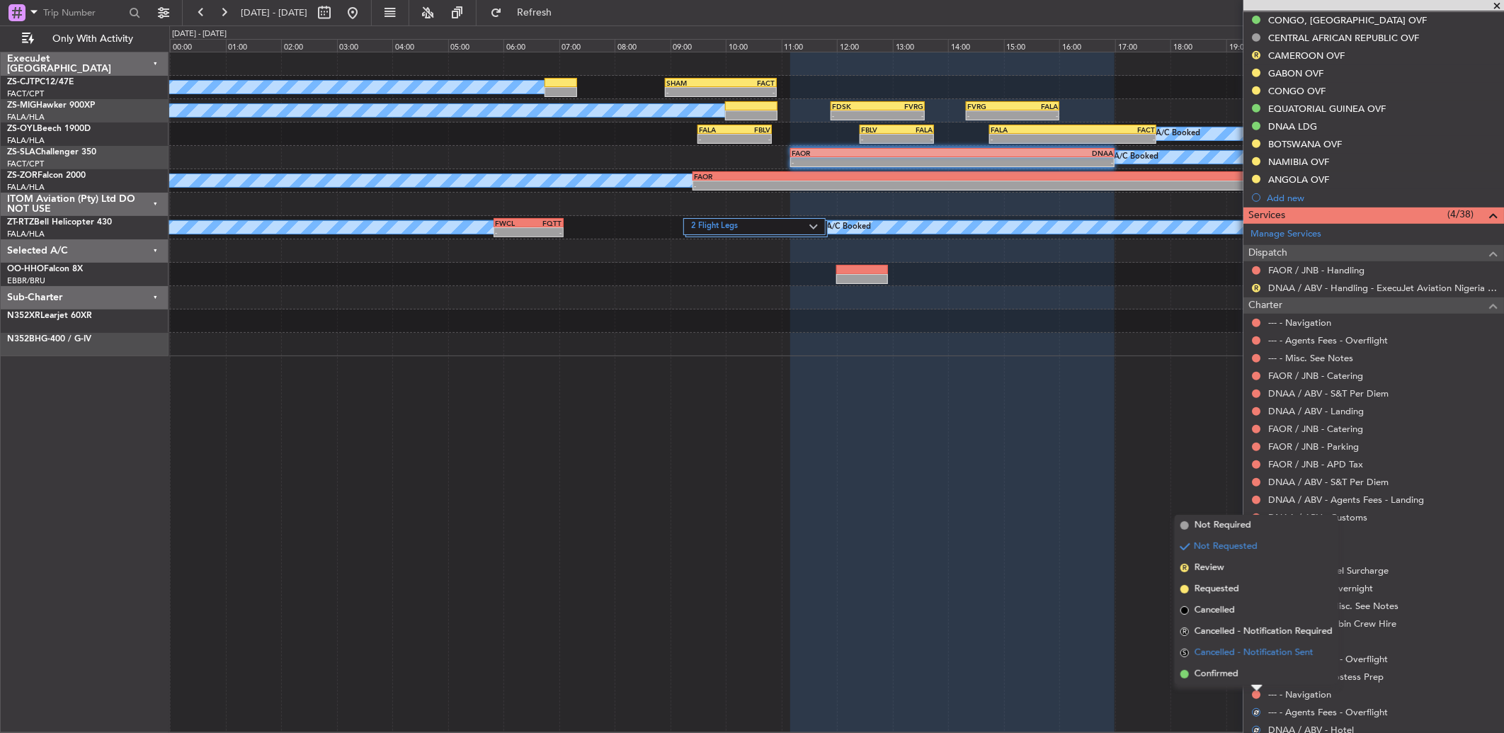
click at [1261, 646] on span "Cancelled - Notification Sent" at bounding box center [1253, 653] width 119 height 14
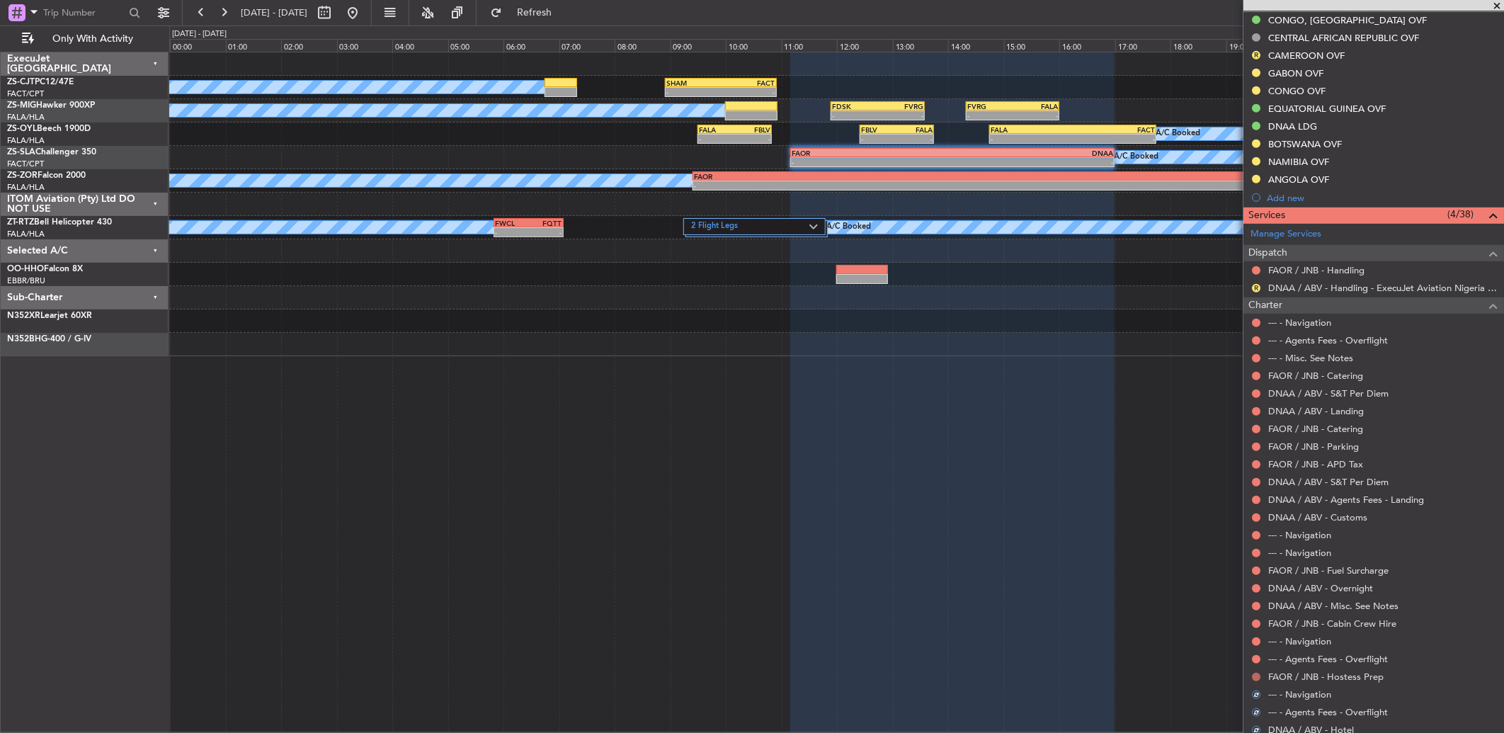
click at [1253, 675] on button at bounding box center [1256, 677] width 8 height 8
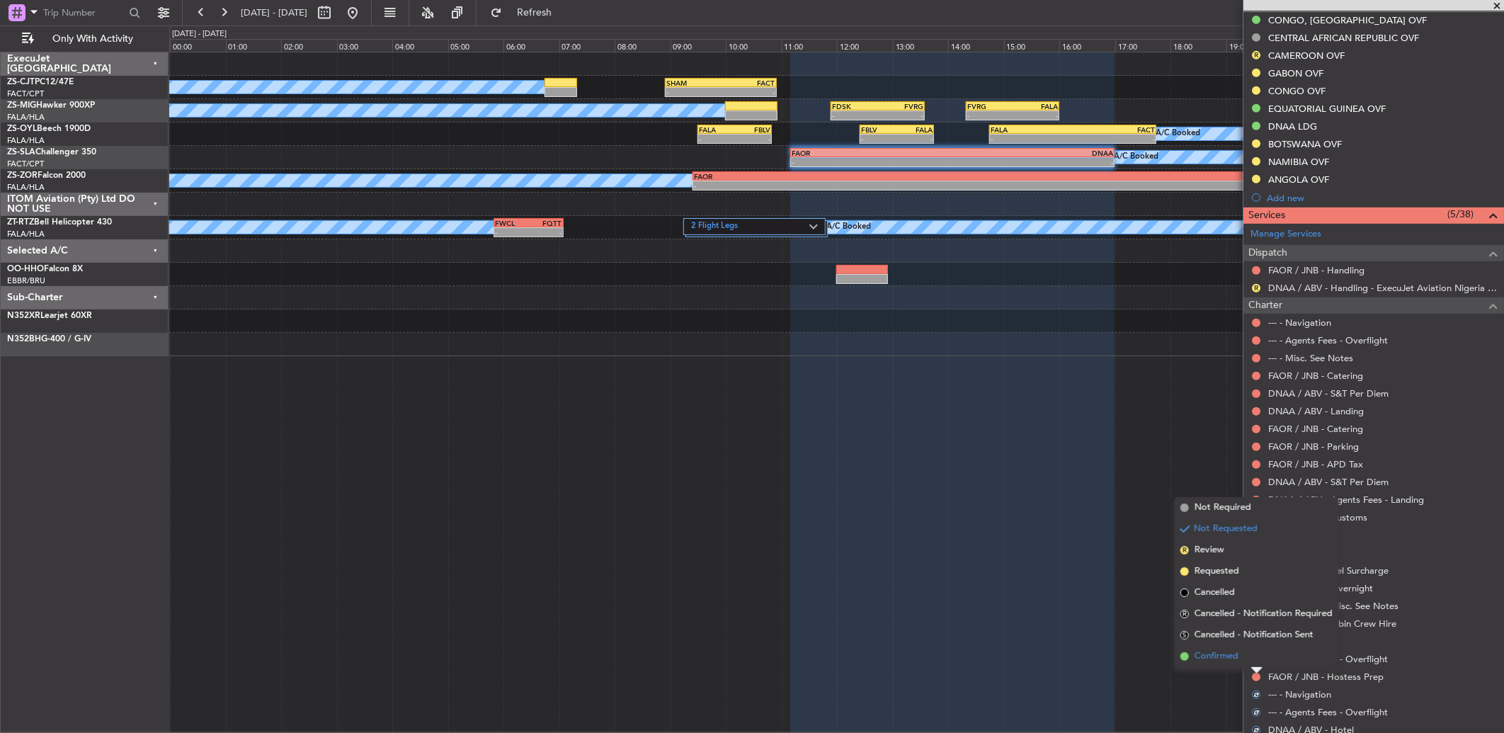
click at [1254, 648] on li "Confirmed" at bounding box center [1256, 656] width 164 height 21
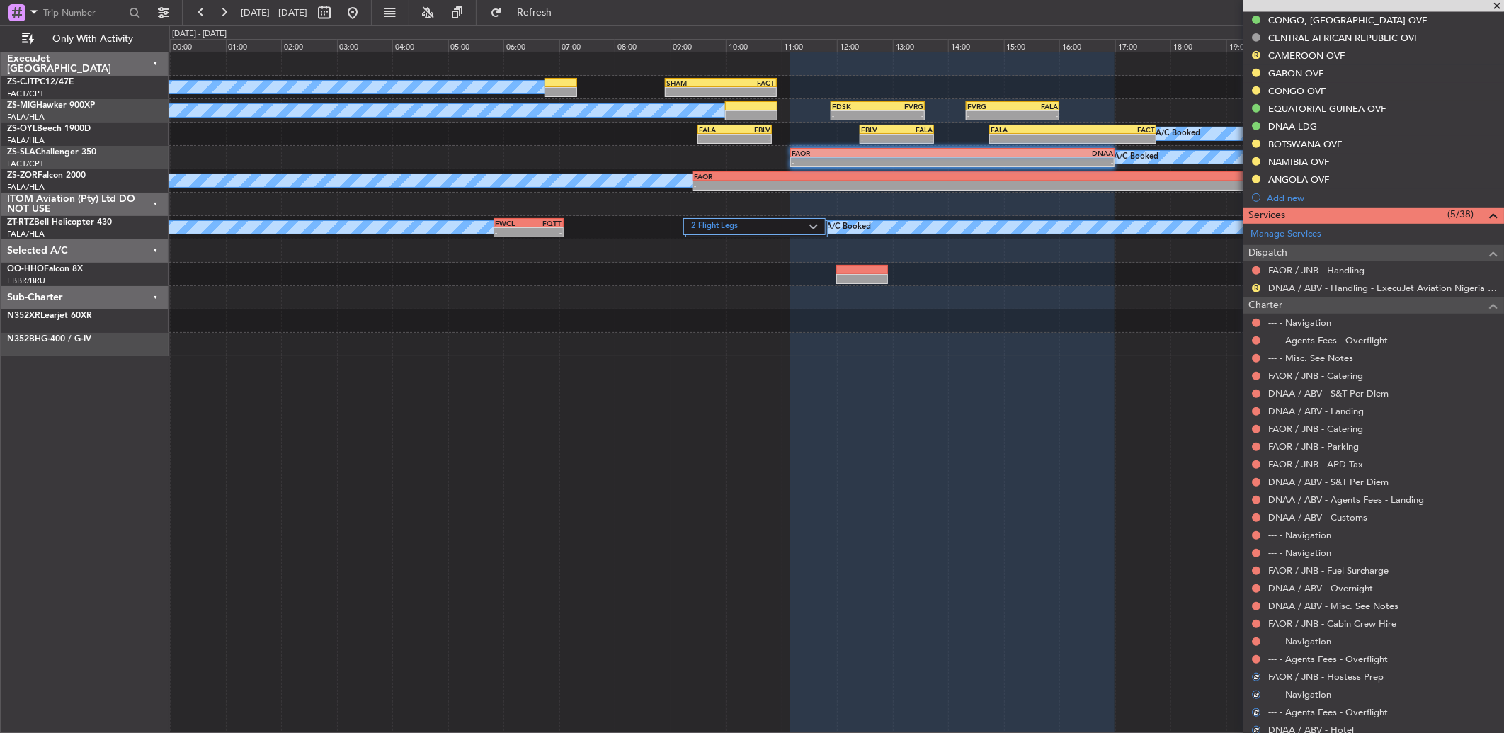
click at [1254, 653] on div at bounding box center [1255, 658] width 11 height 11
click at [1254, 663] on mat-tooltip-component "Not Requested" at bounding box center [1256, 682] width 80 height 38
click at [1254, 656] on button at bounding box center [1256, 659] width 8 height 8
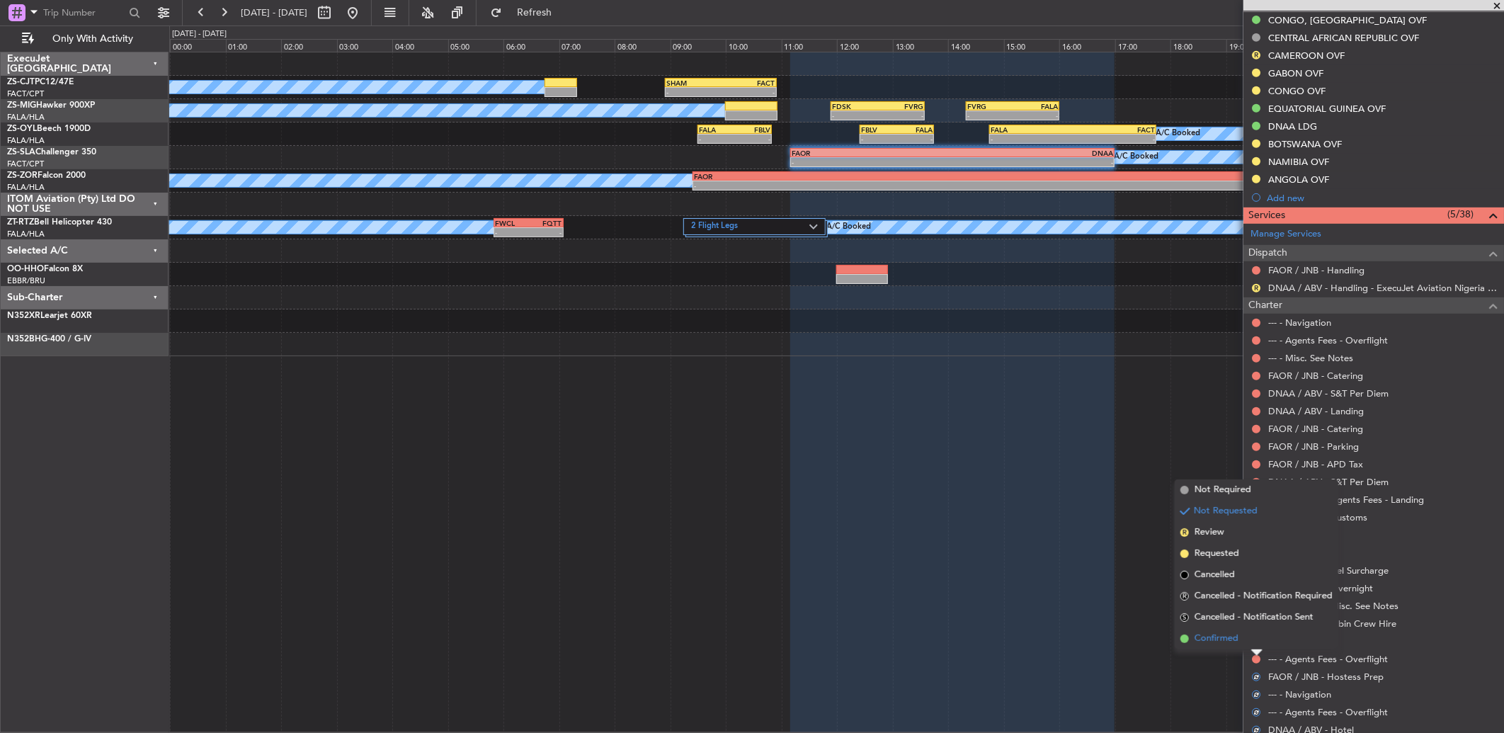
click at [1253, 637] on li "Confirmed" at bounding box center [1256, 638] width 164 height 21
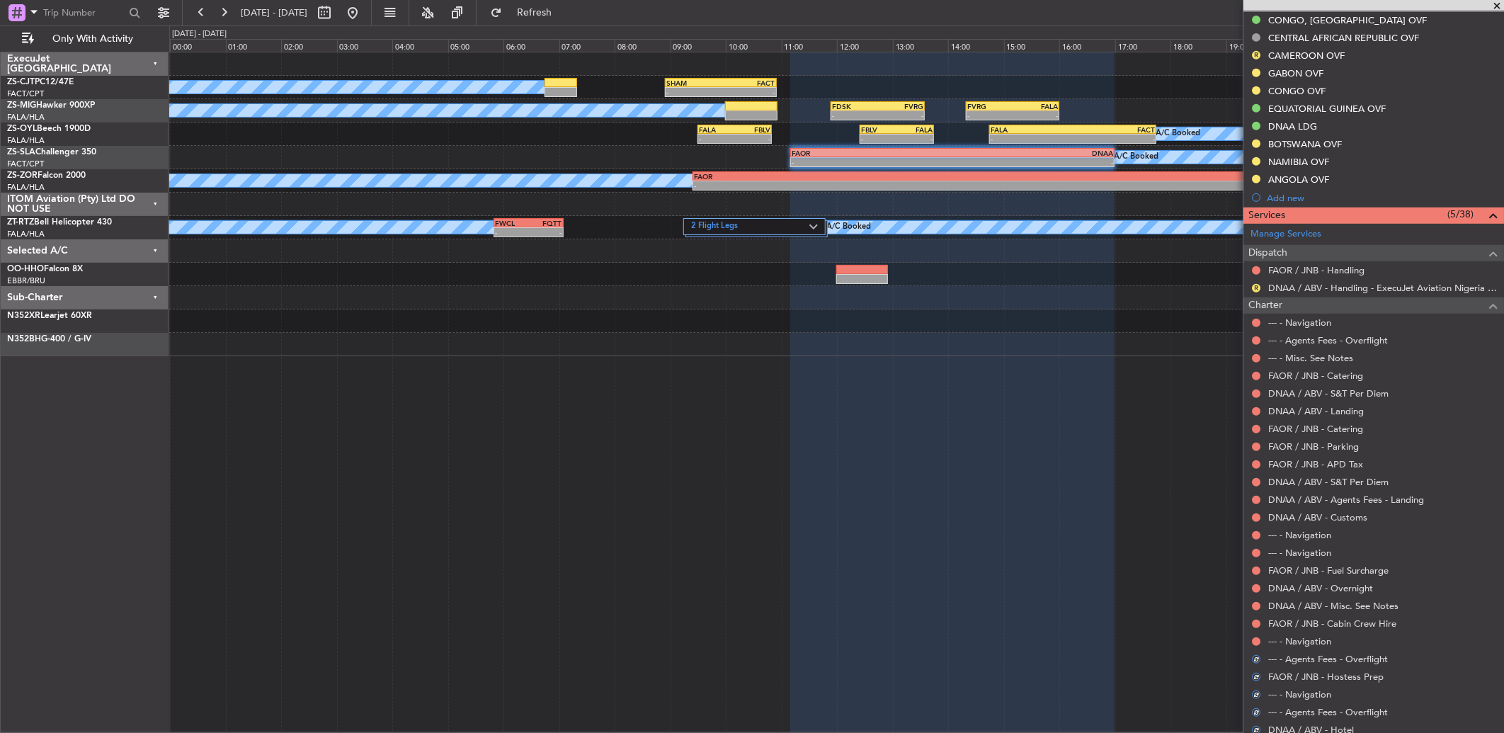
click at [1262, 643] on div "--- - Navigation" at bounding box center [1373, 641] width 261 height 18
click at [1257, 642] on button at bounding box center [1256, 641] width 8 height 8
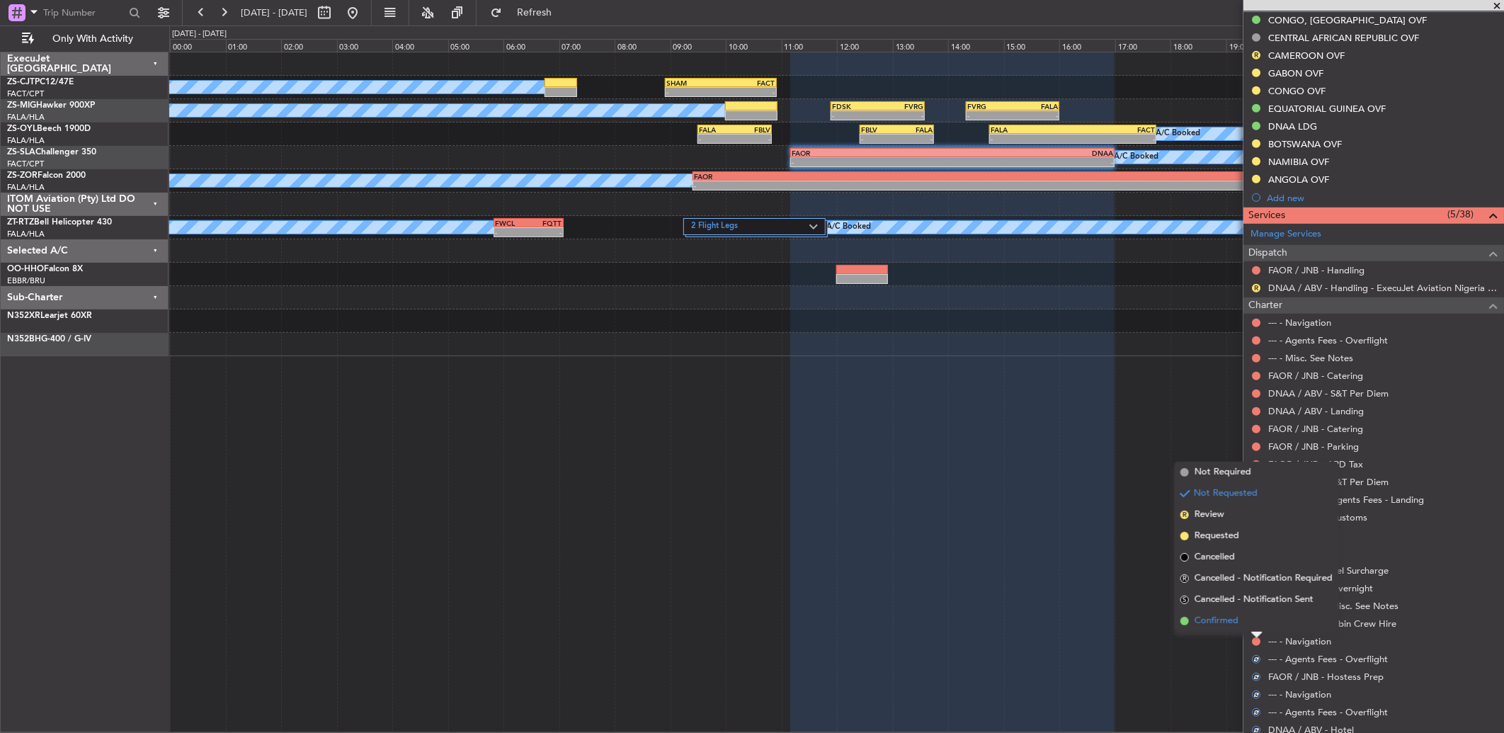
click at [1254, 621] on li "Confirmed" at bounding box center [1256, 620] width 164 height 21
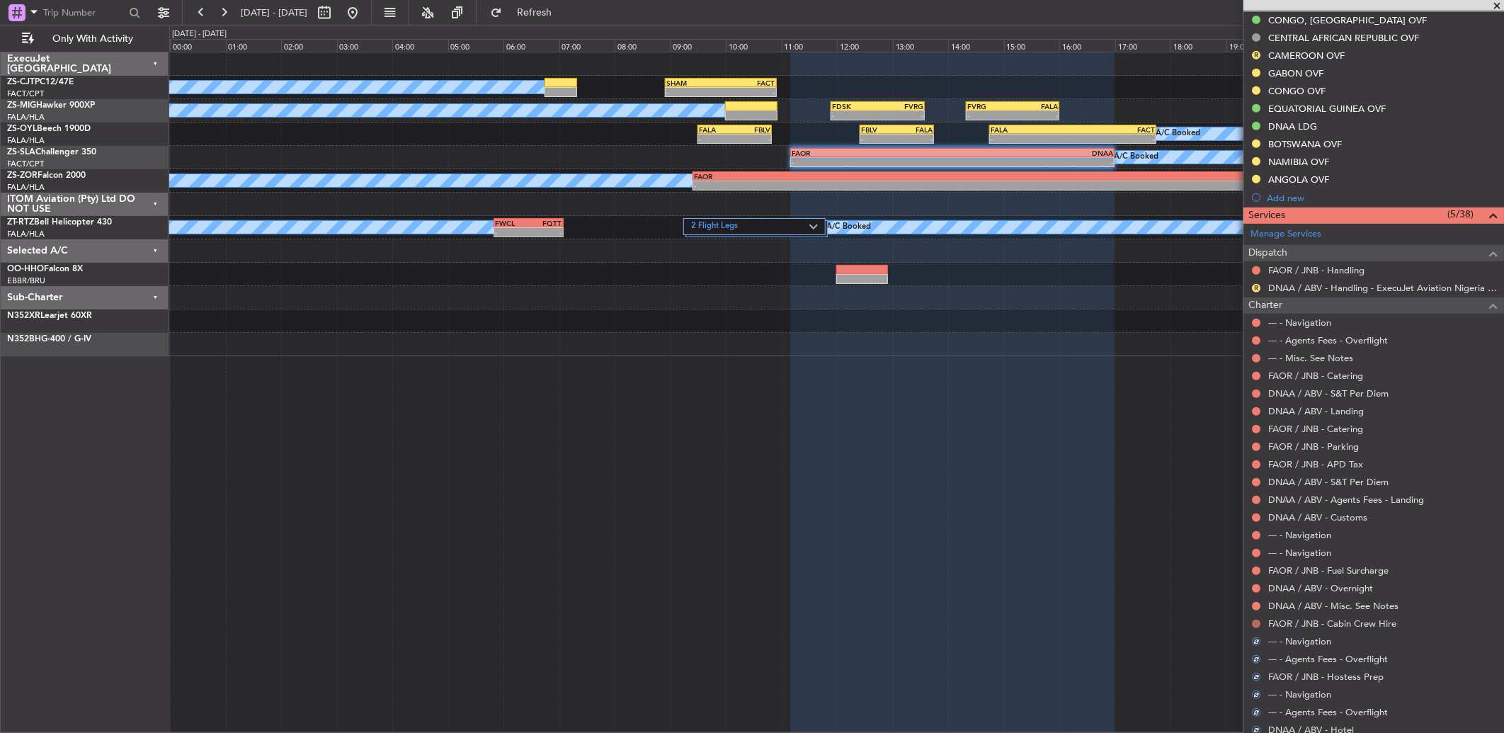
click at [1254, 623] on button at bounding box center [1256, 623] width 8 height 8
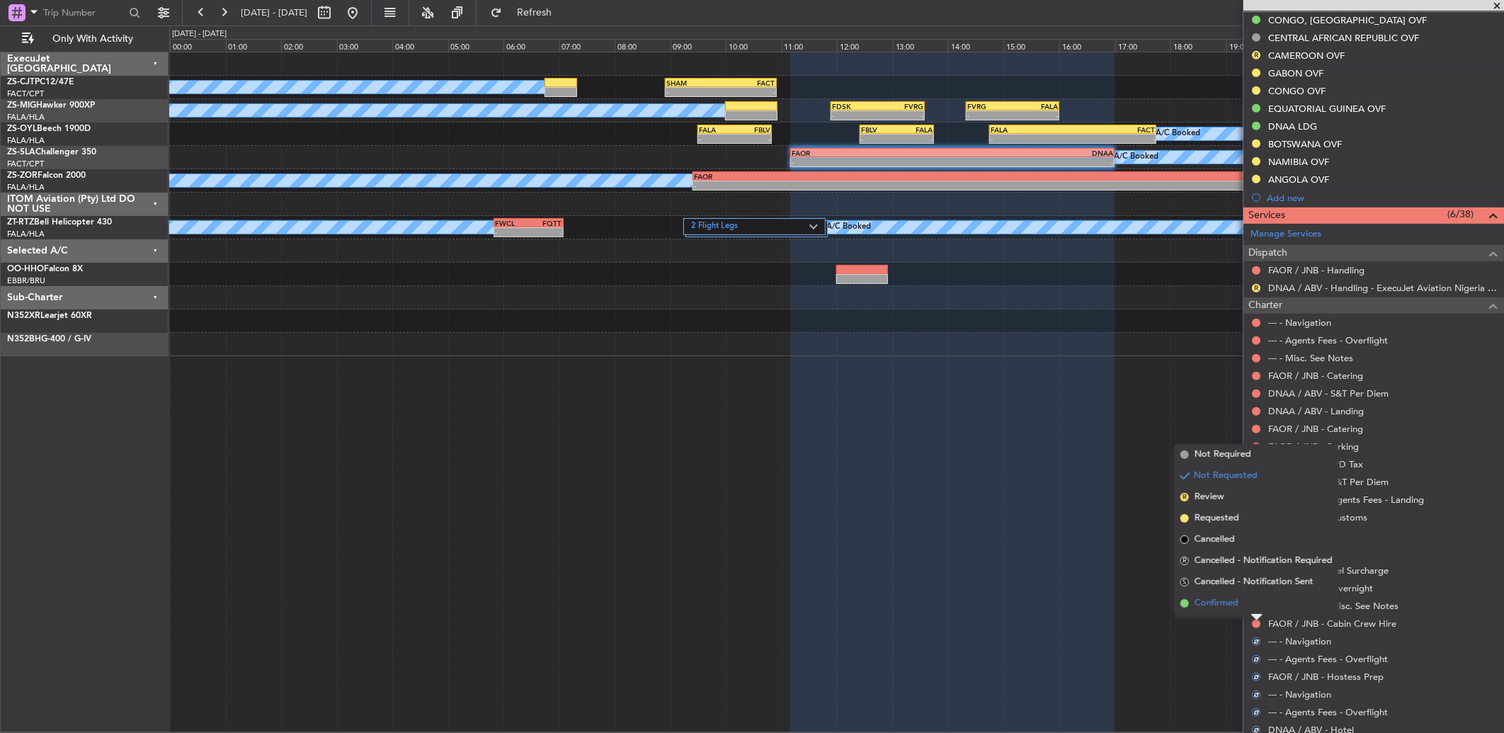
click at [1250, 603] on li "Confirmed" at bounding box center [1256, 603] width 164 height 21
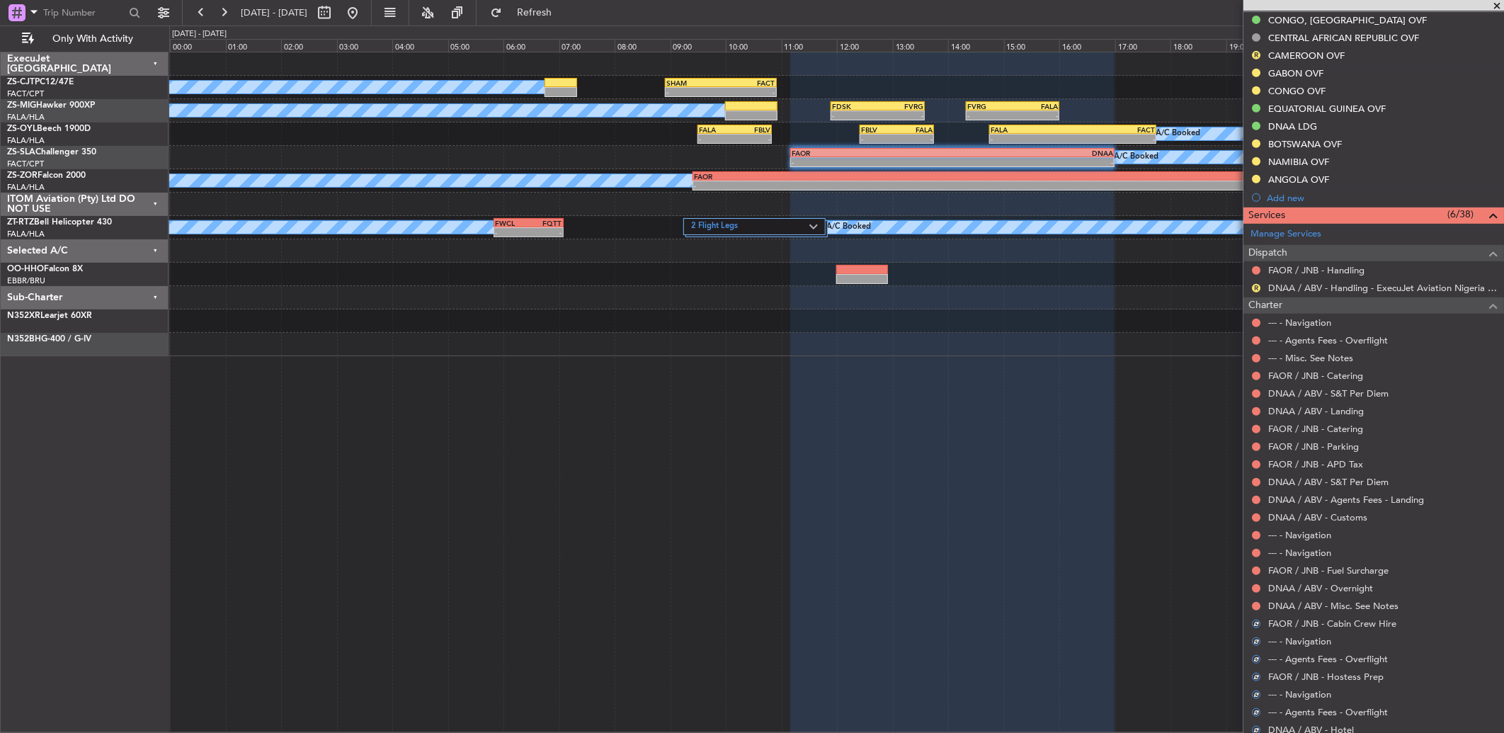
click at [1250, 603] on div at bounding box center [1255, 605] width 11 height 11
click at [1255, 605] on button at bounding box center [1256, 606] width 8 height 8
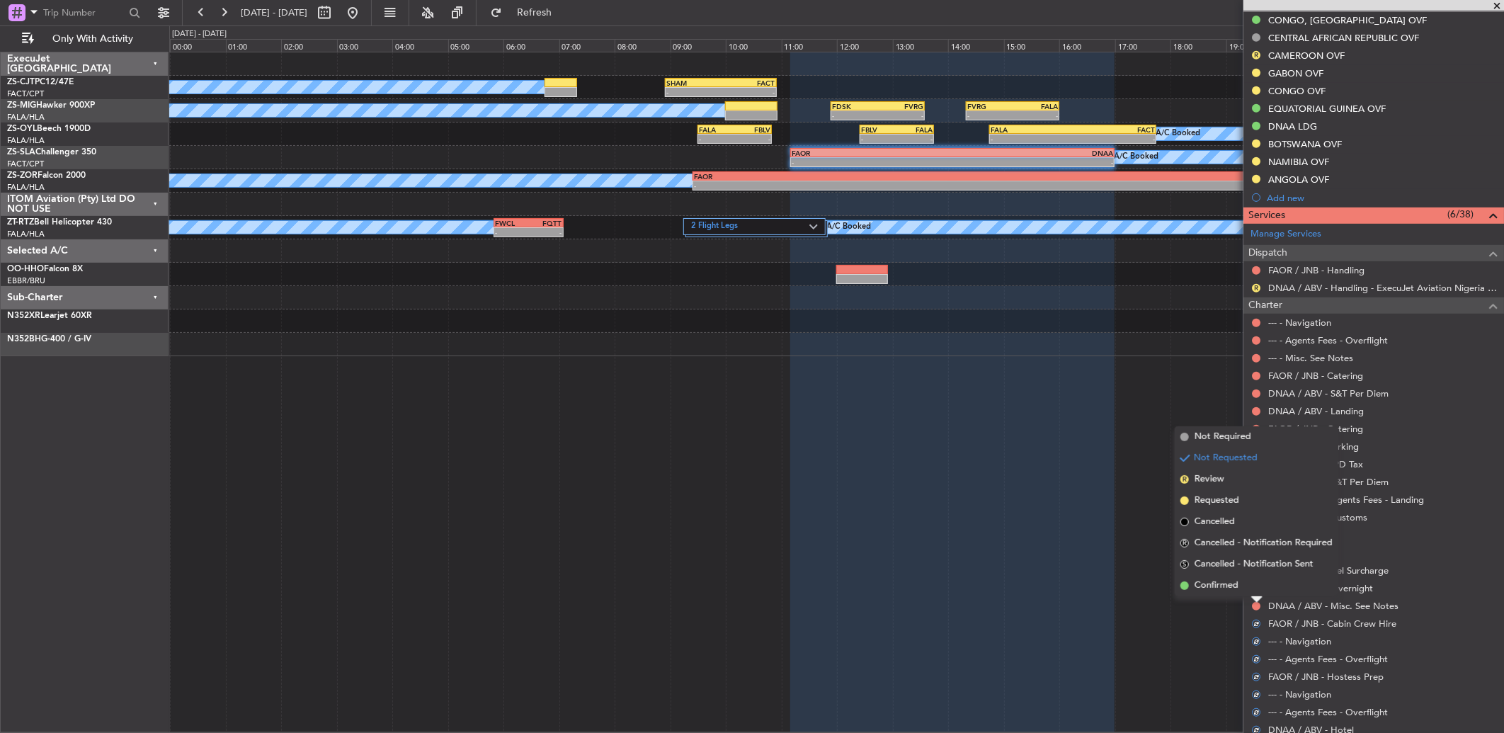
click at [1256, 597] on div at bounding box center [1256, 600] width 11 height 6
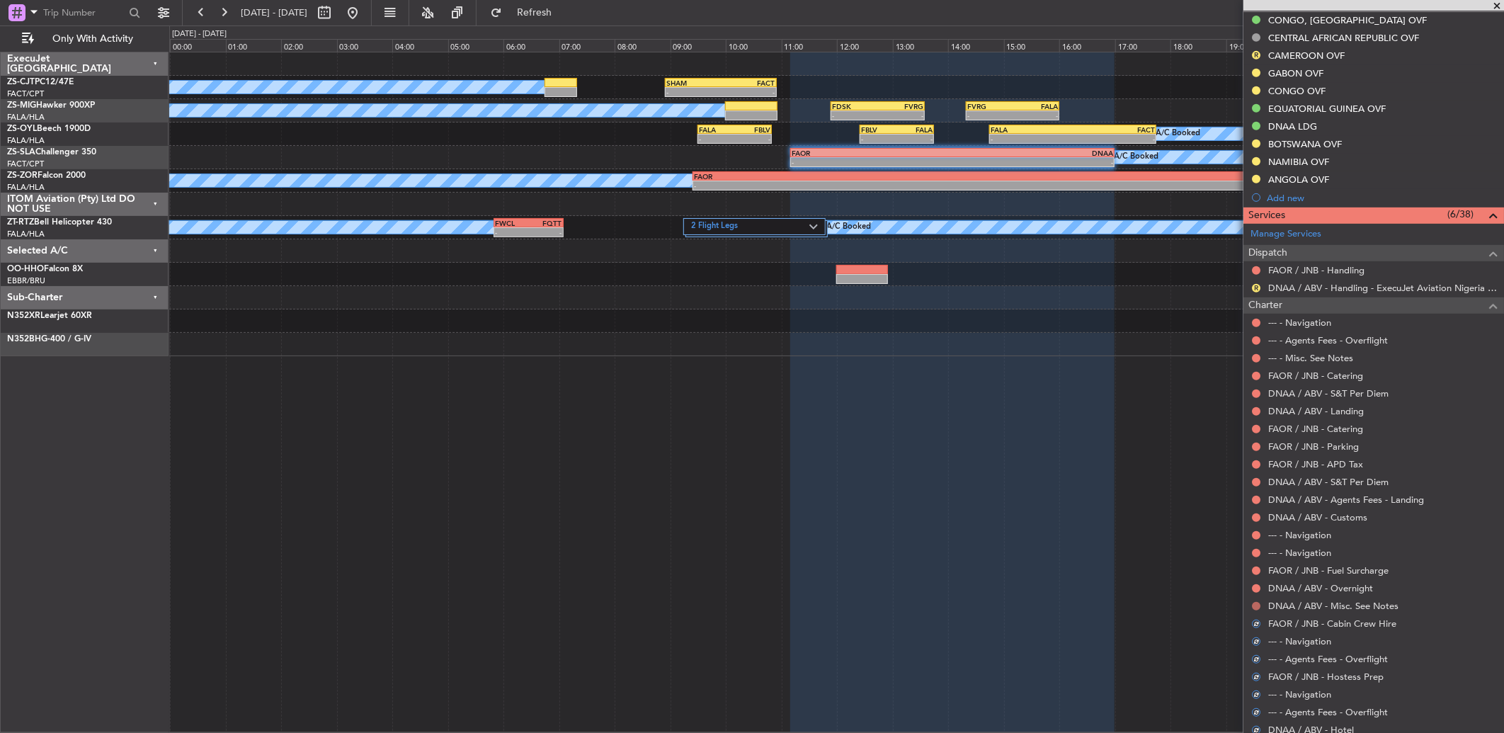
click at [1257, 604] on button at bounding box center [1256, 606] width 8 height 8
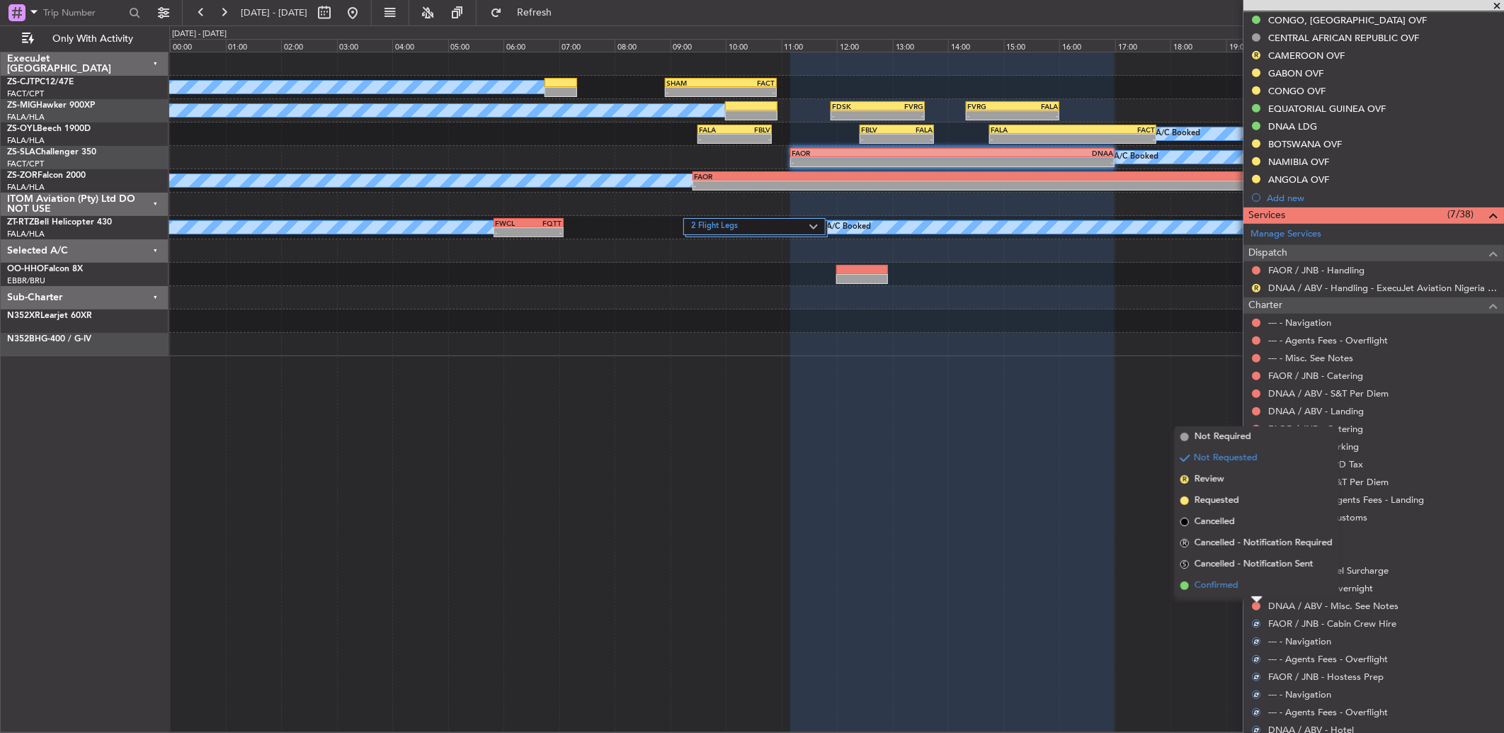
click at [1250, 588] on li "Confirmed" at bounding box center [1256, 585] width 164 height 21
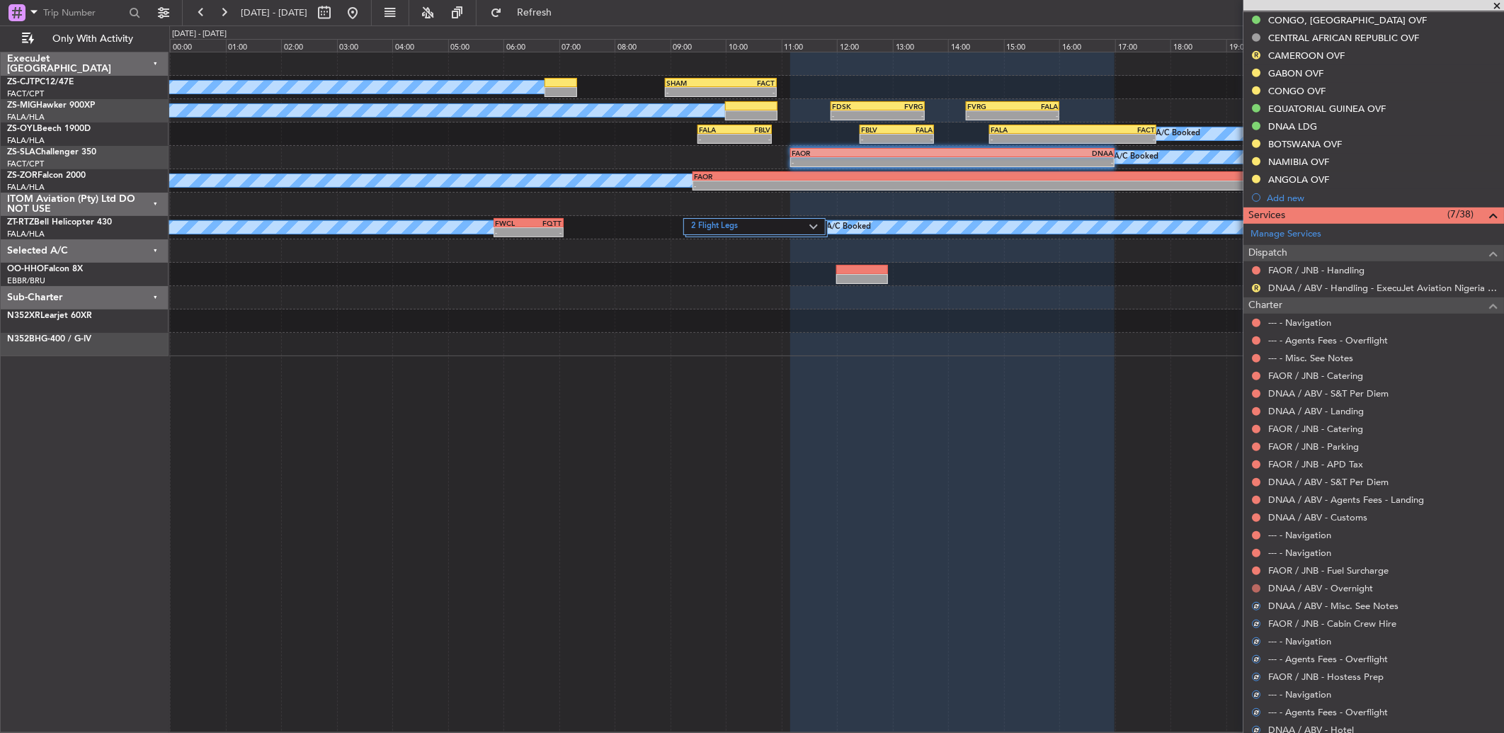
click at [1254, 588] on button at bounding box center [1256, 588] width 8 height 8
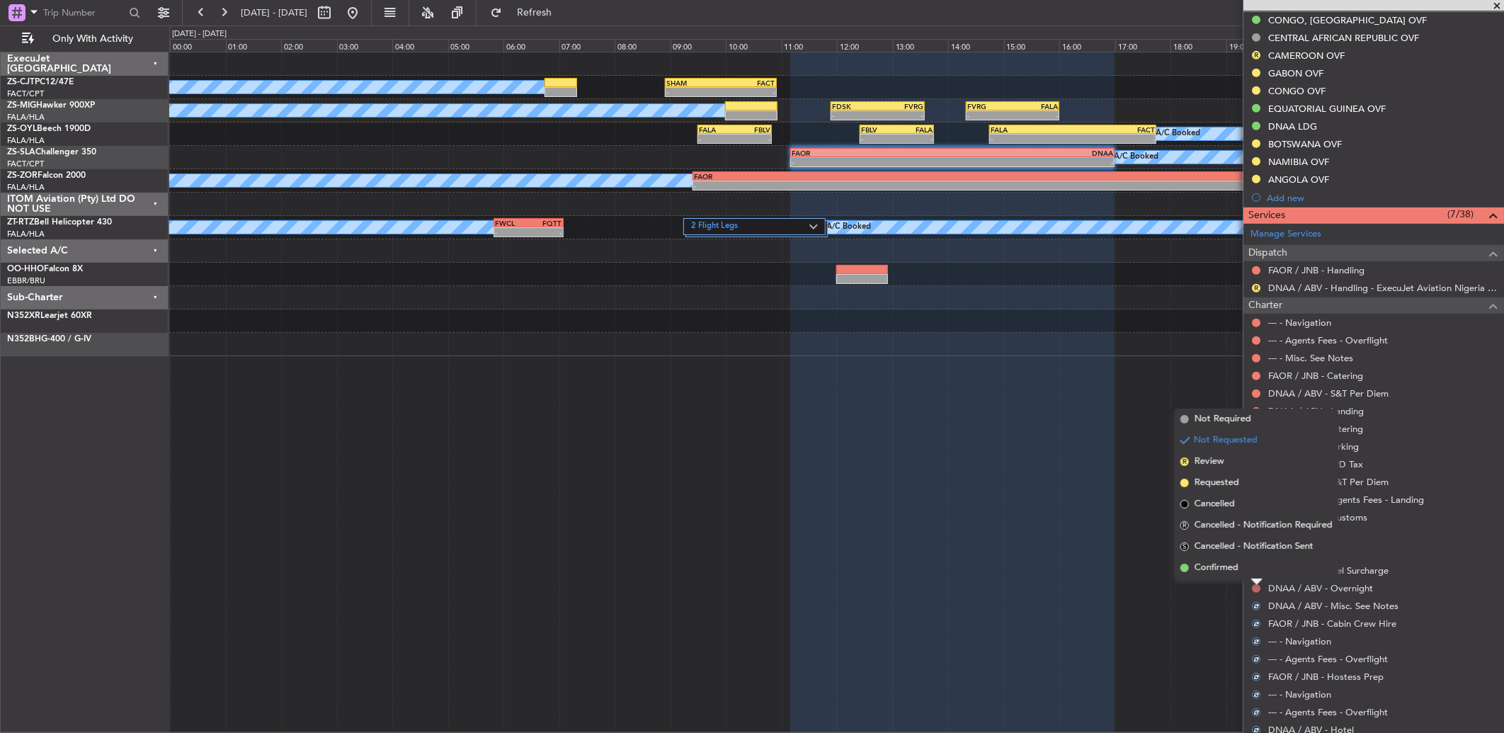
click at [1255, 570] on li "Confirmed" at bounding box center [1256, 567] width 164 height 21
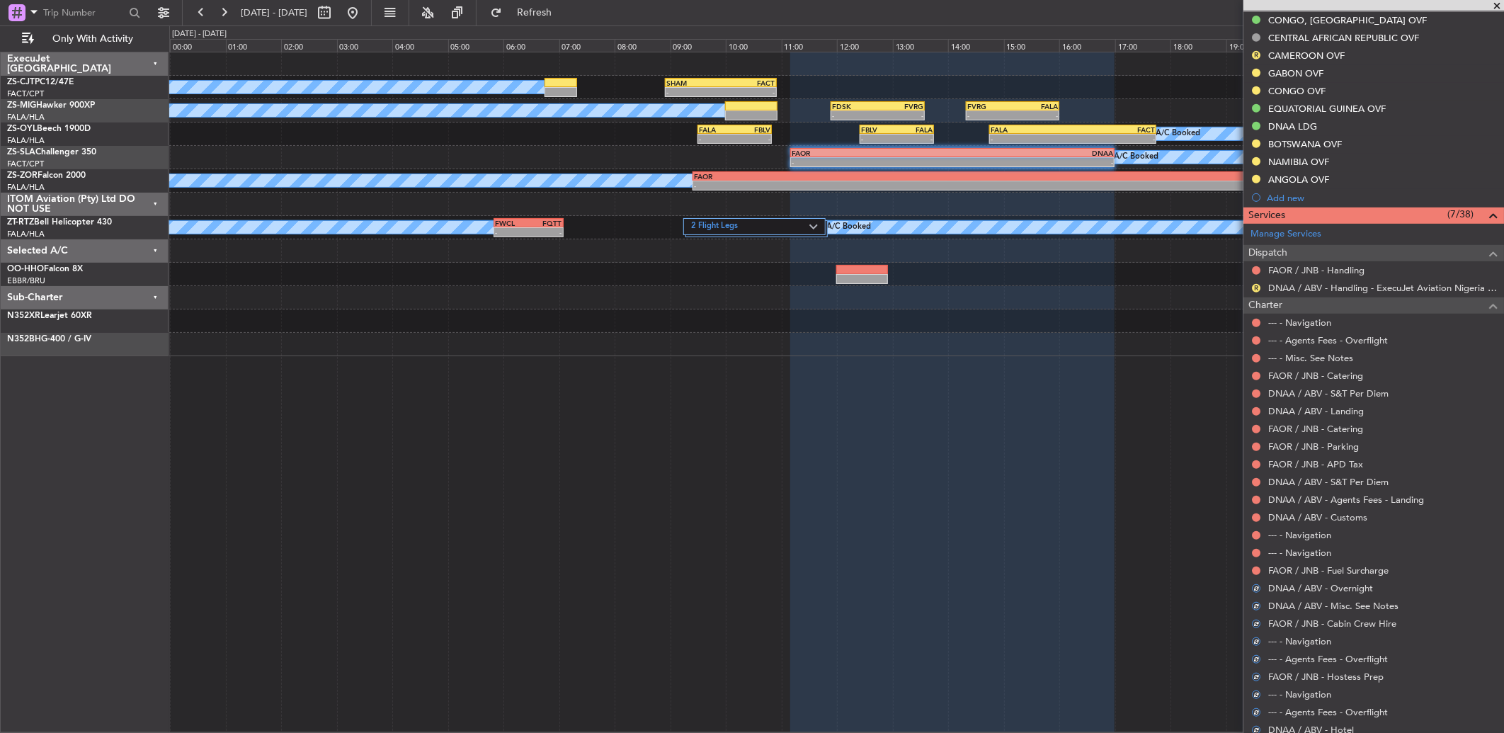
click at [1255, 570] on button at bounding box center [1256, 570] width 8 height 8
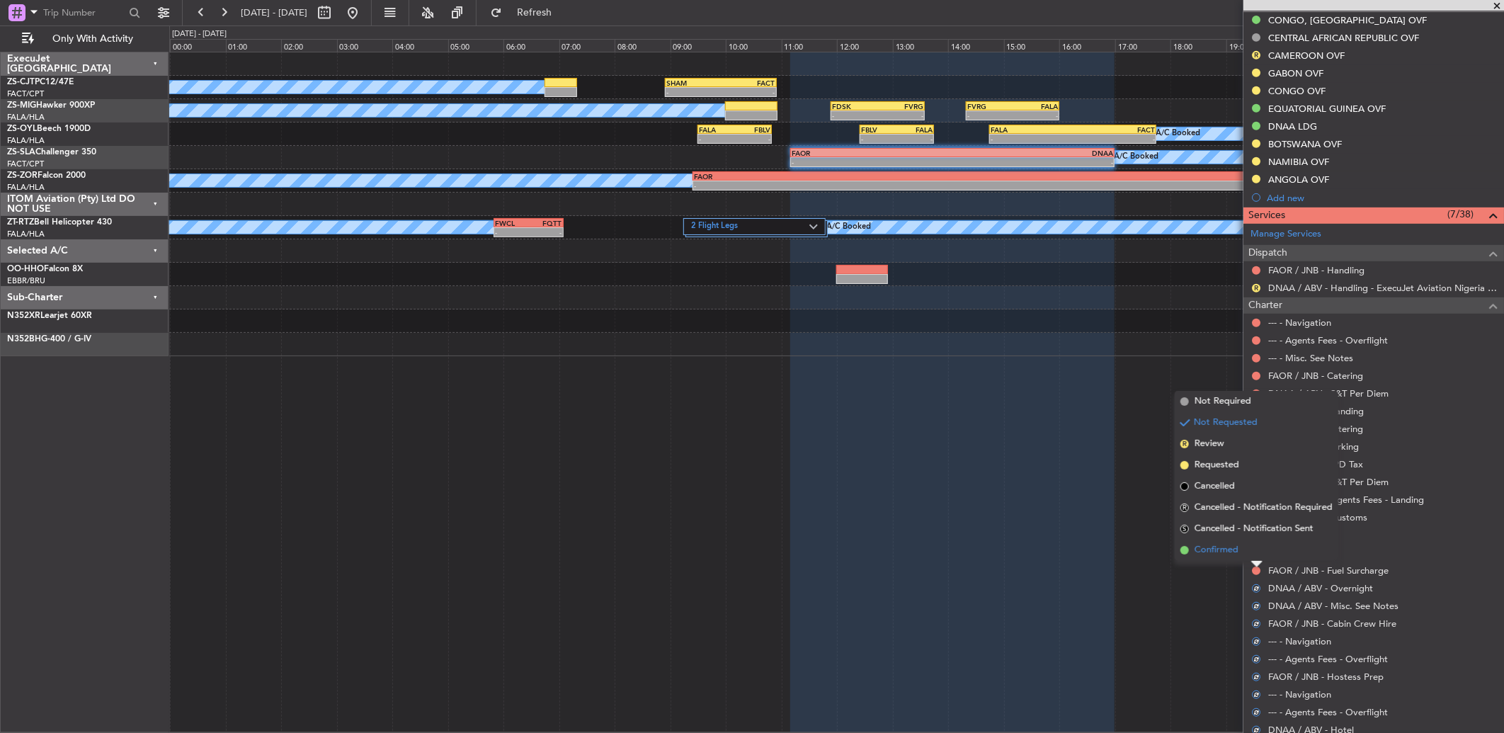
click at [1254, 555] on li "Confirmed" at bounding box center [1256, 549] width 164 height 21
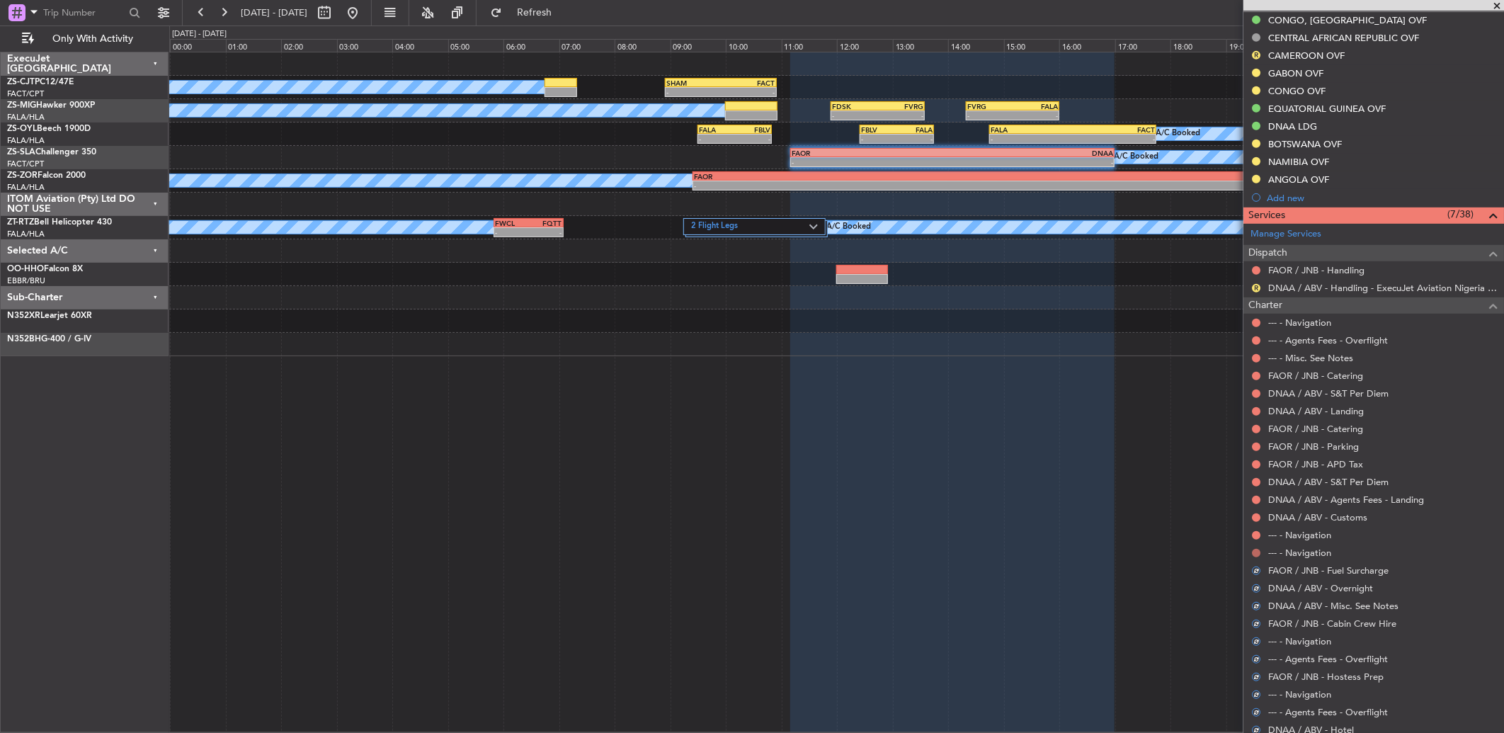
click at [1254, 554] on button at bounding box center [1256, 553] width 8 height 8
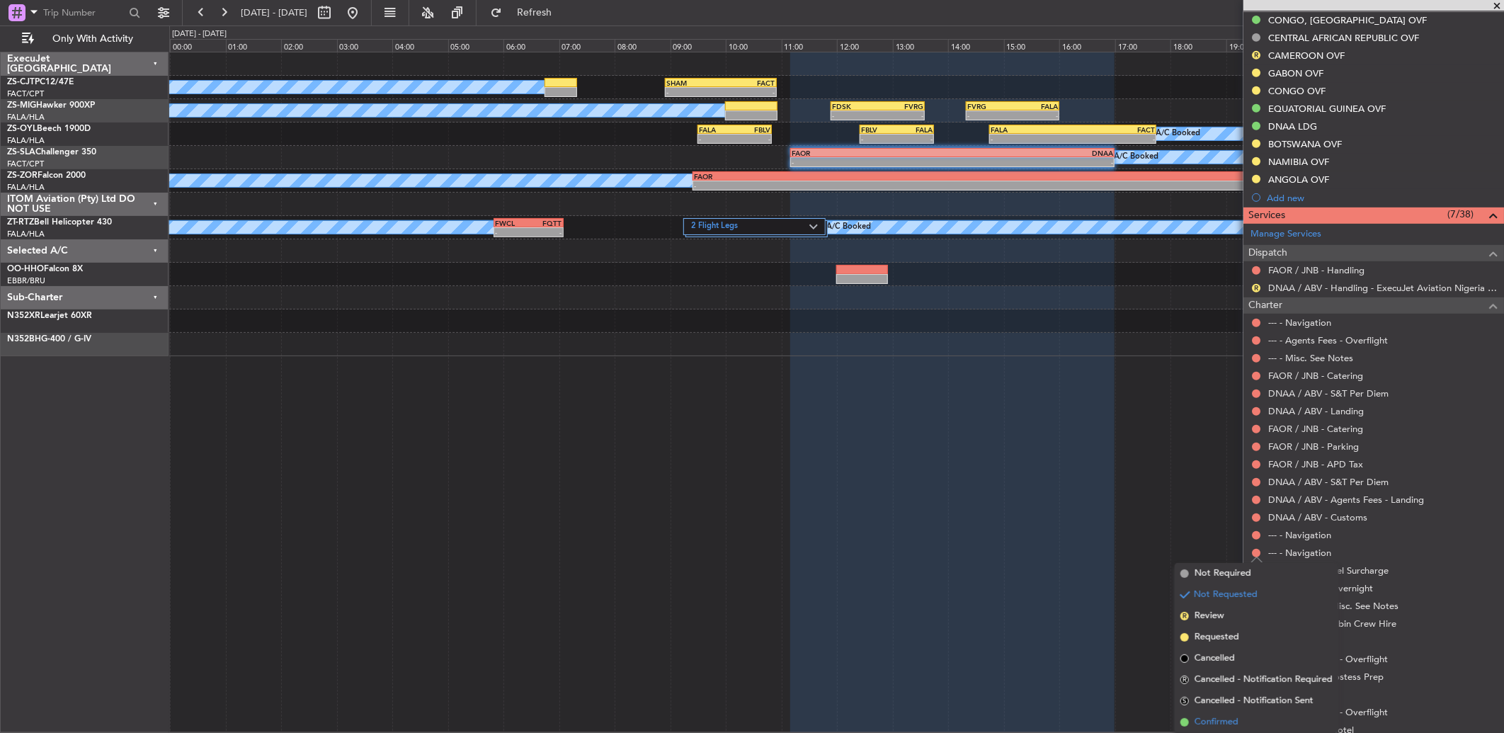
click at [1244, 731] on li "Confirmed" at bounding box center [1256, 721] width 164 height 21
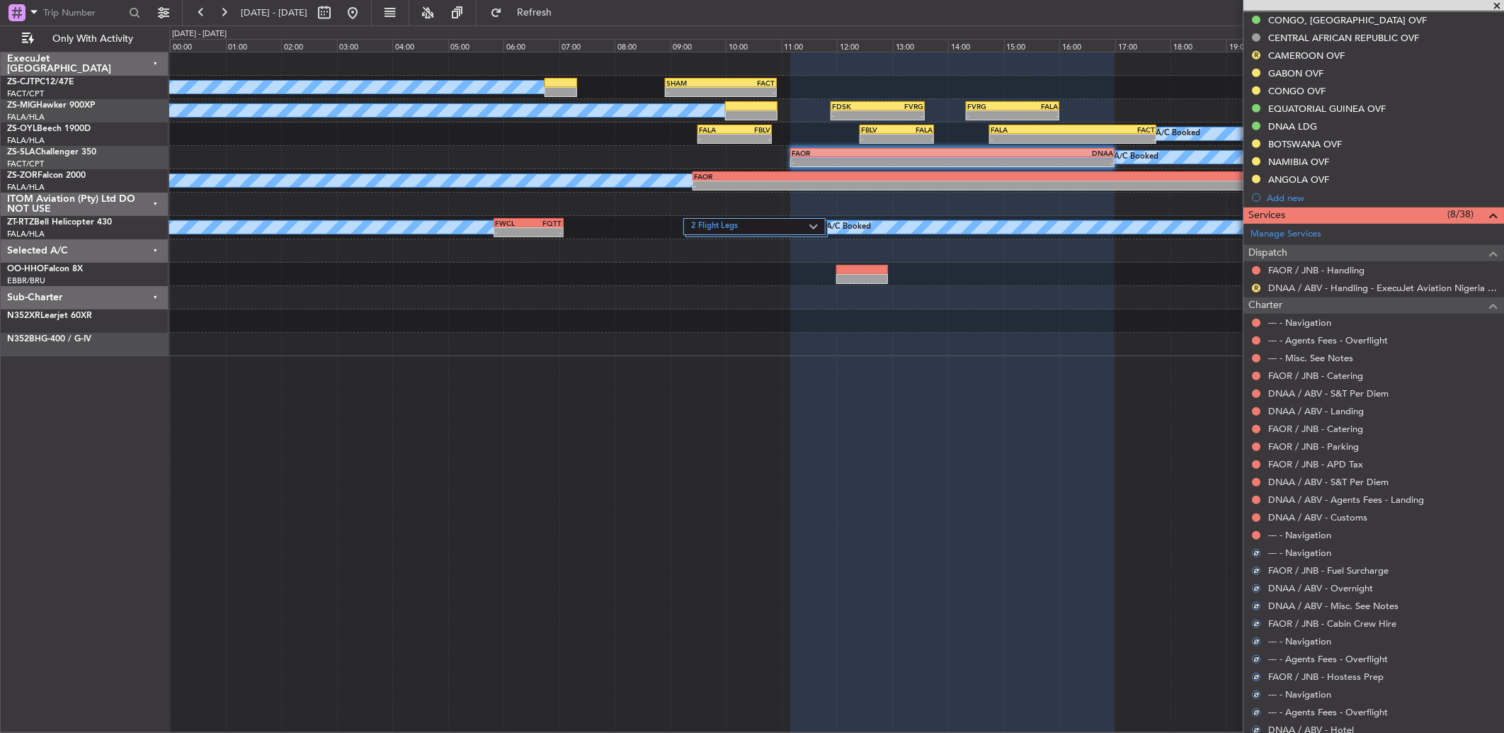
scroll to position [314, 0]
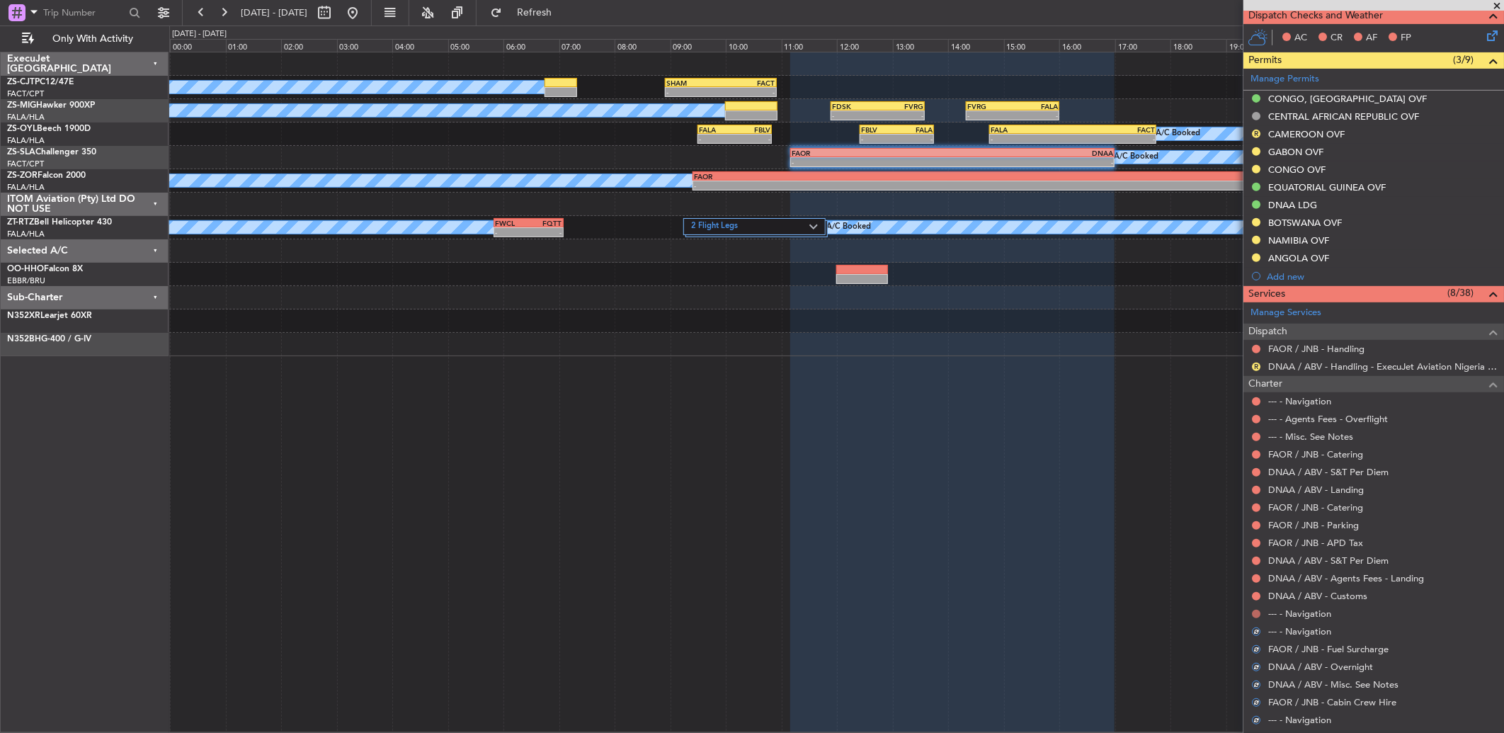
click at [1253, 612] on button at bounding box center [1256, 614] width 8 height 8
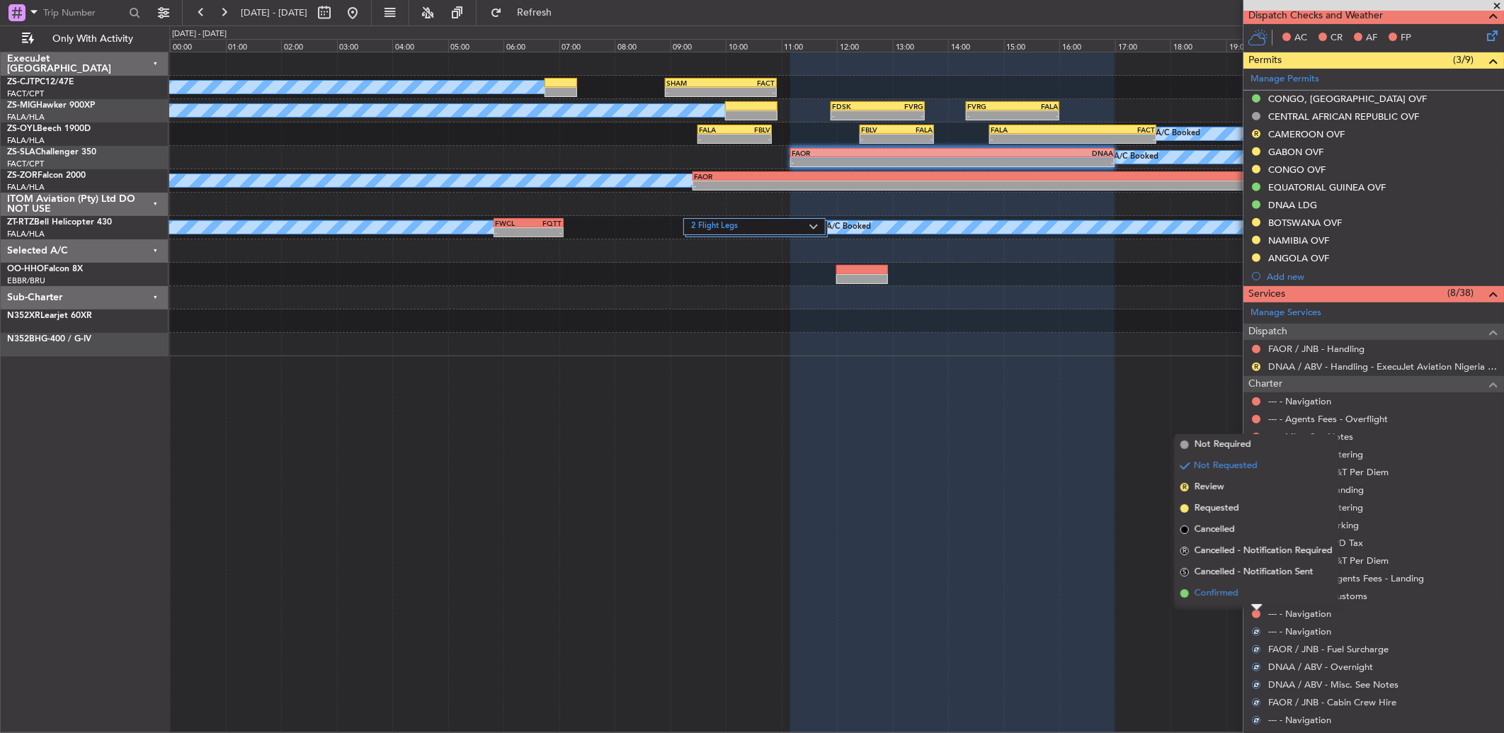
click at [1253, 590] on li "Confirmed" at bounding box center [1256, 593] width 164 height 21
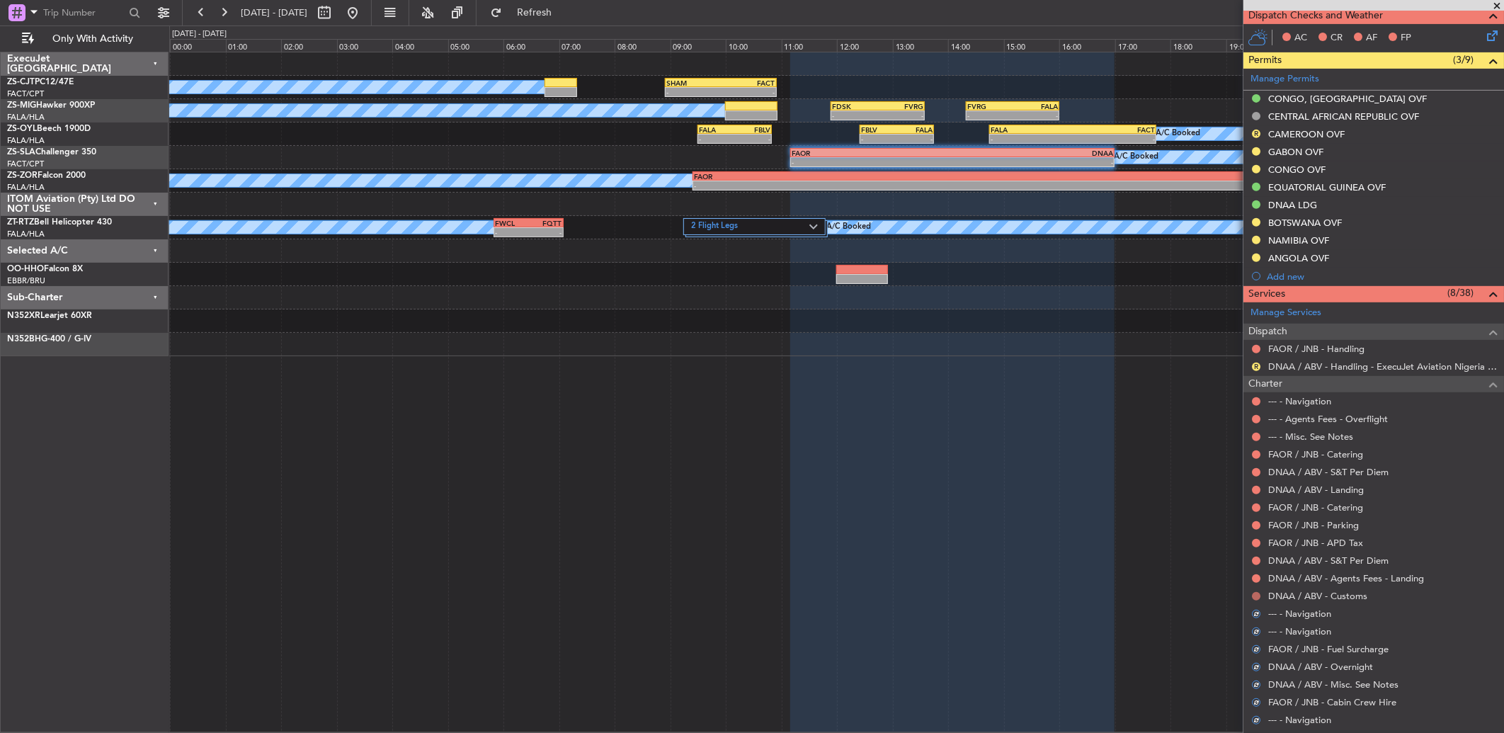
click at [1254, 593] on button at bounding box center [1256, 596] width 8 height 8
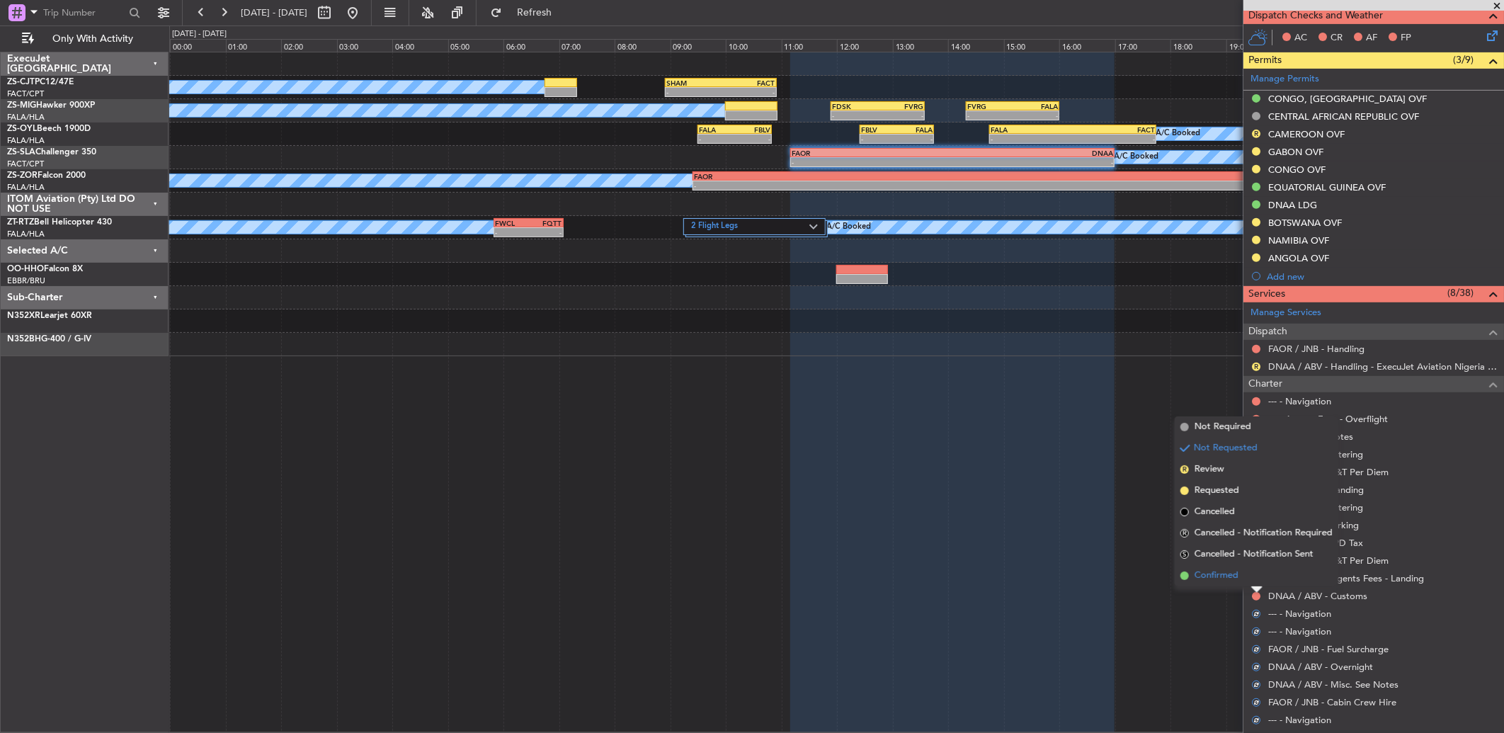
click at [1253, 572] on li "Confirmed" at bounding box center [1256, 575] width 164 height 21
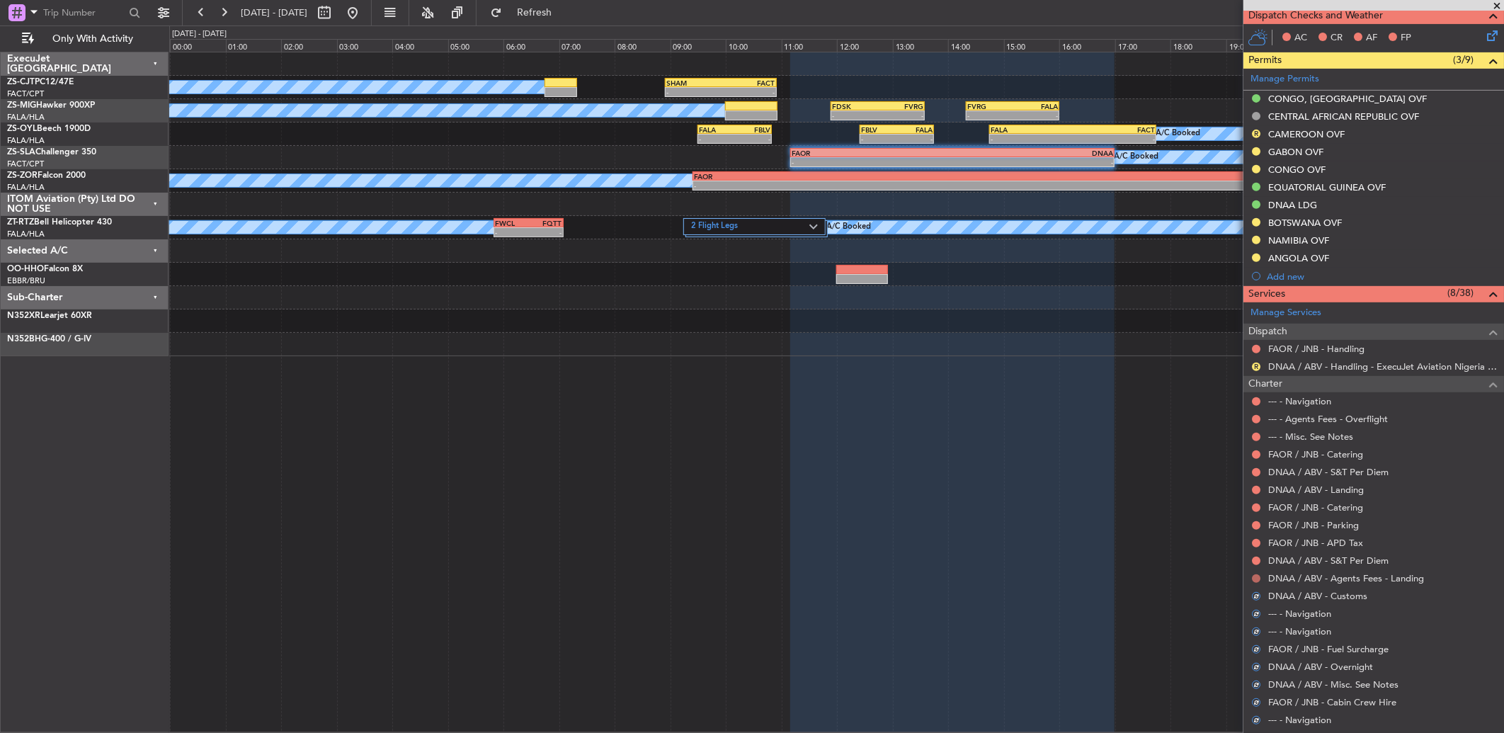
click at [1254, 583] on mat-tooltip-component "Not Requested" at bounding box center [1256, 602] width 80 height 38
click at [1255, 574] on button at bounding box center [1256, 578] width 8 height 8
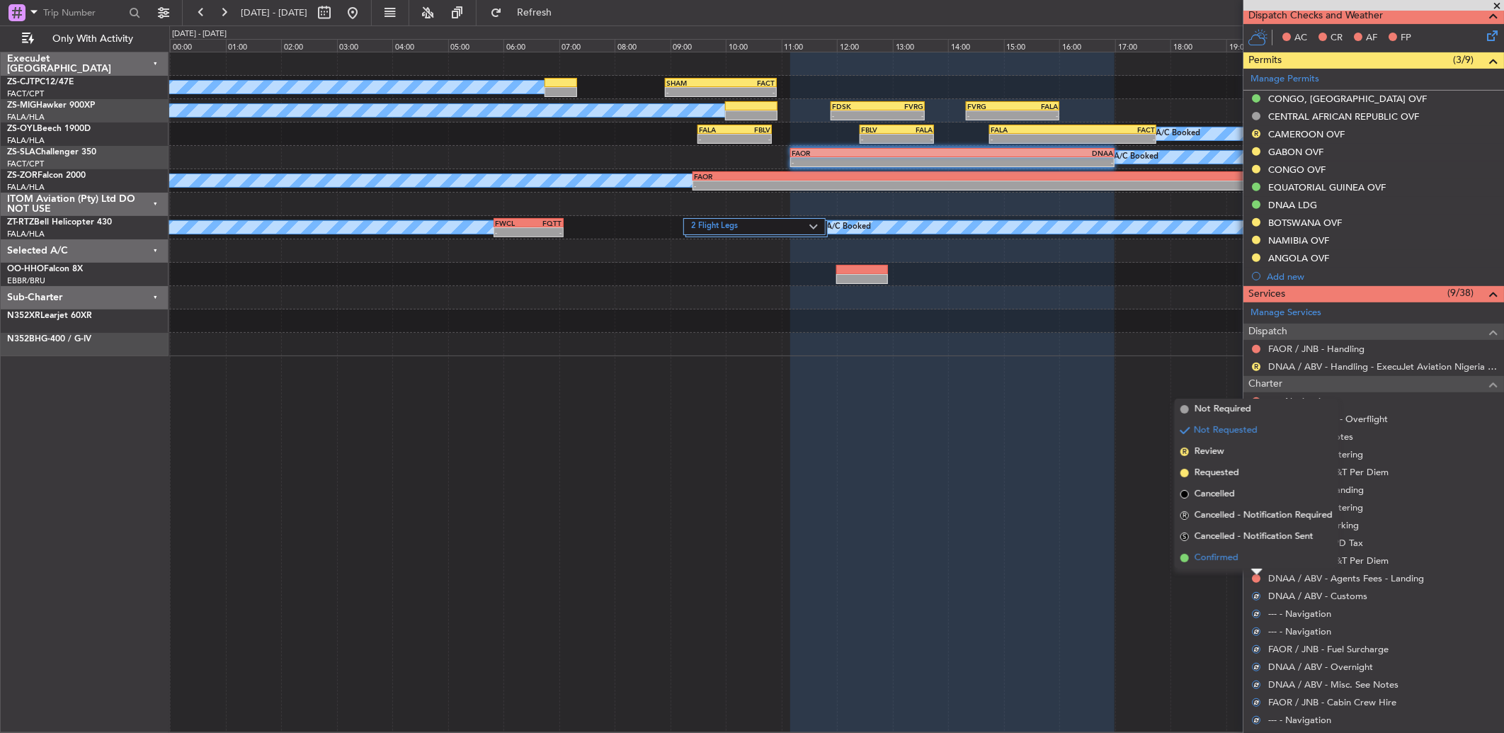
click at [1233, 560] on span "Confirmed" at bounding box center [1216, 558] width 44 height 14
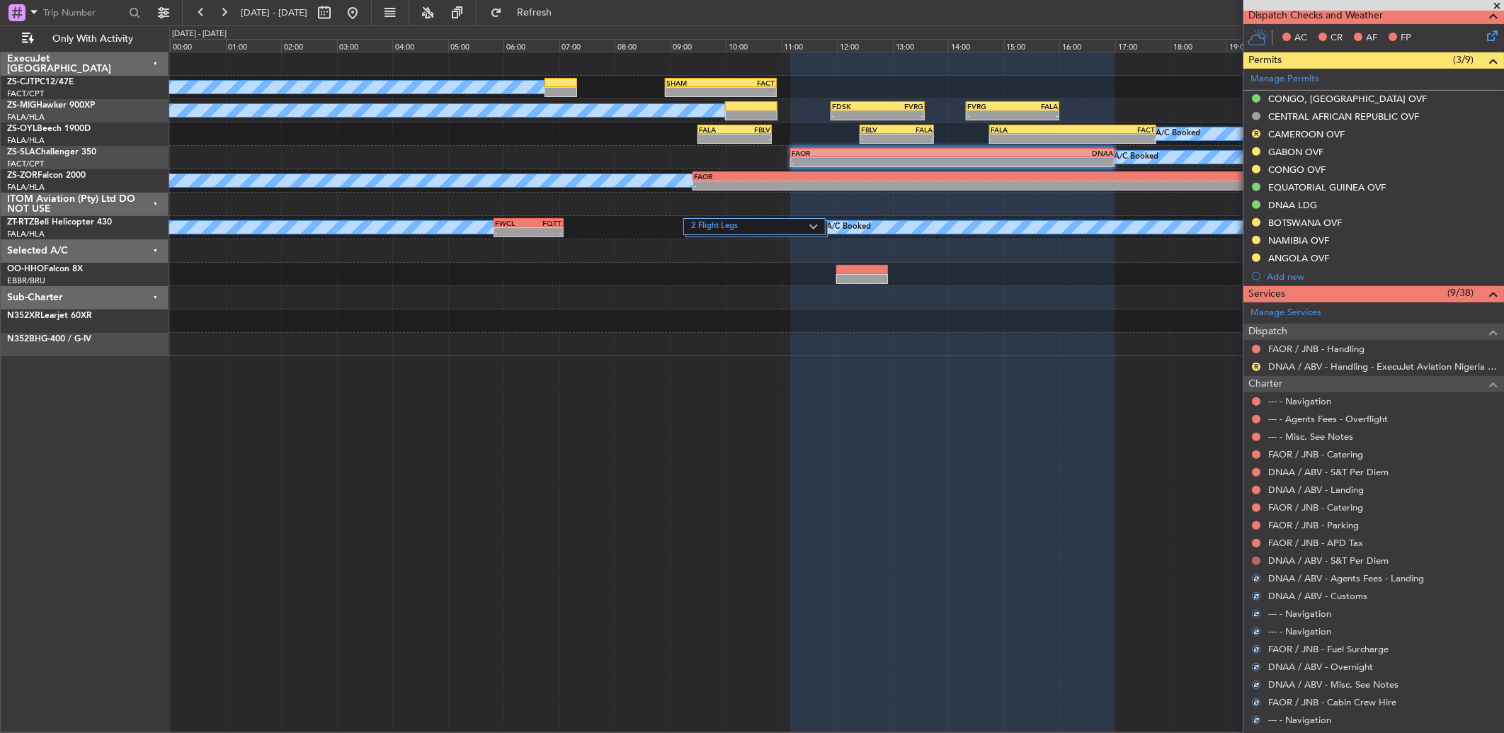
click at [1257, 557] on button at bounding box center [1256, 560] width 8 height 8
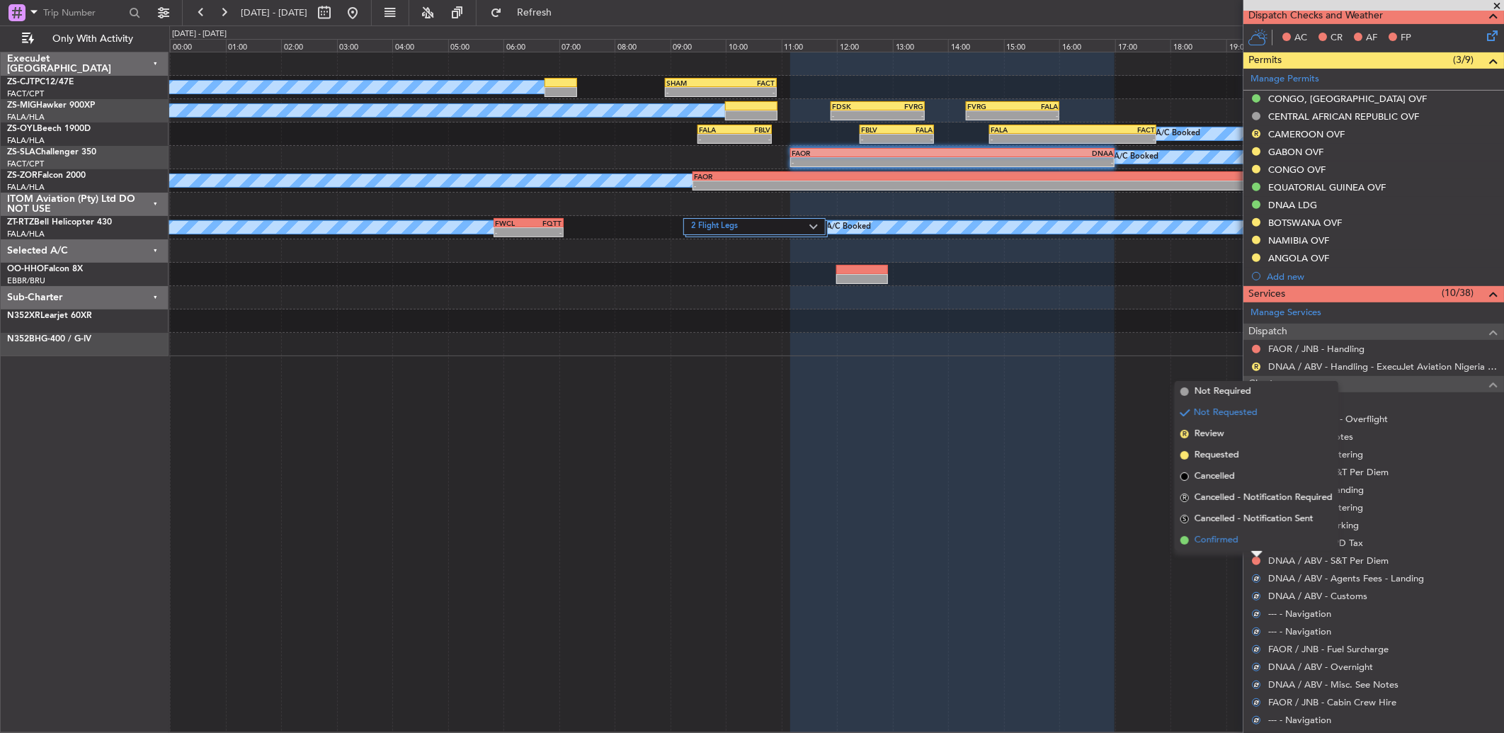
click at [1248, 540] on li "Confirmed" at bounding box center [1256, 540] width 164 height 21
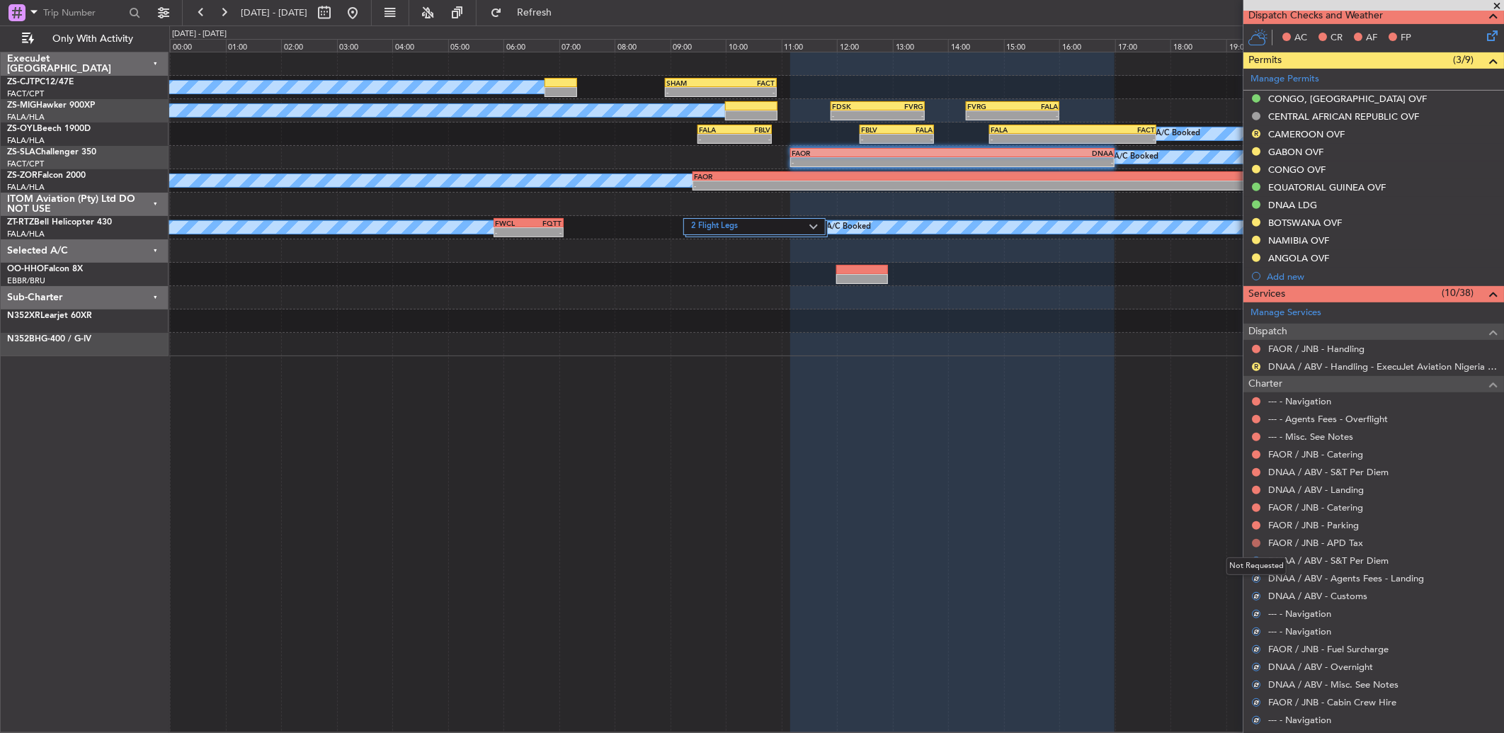
click at [1256, 542] on button at bounding box center [1256, 543] width 8 height 8
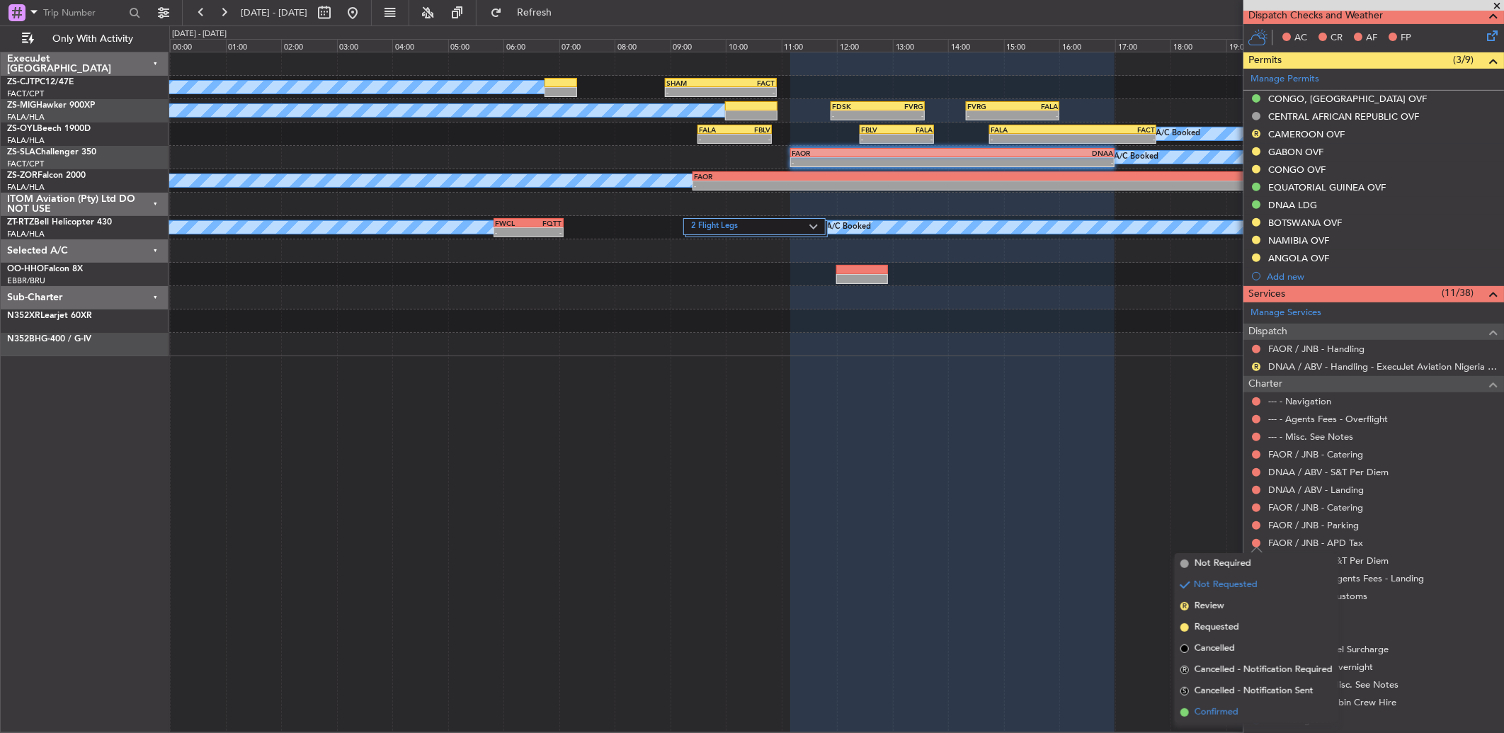
click at [1234, 702] on li "Confirmed" at bounding box center [1256, 712] width 164 height 21
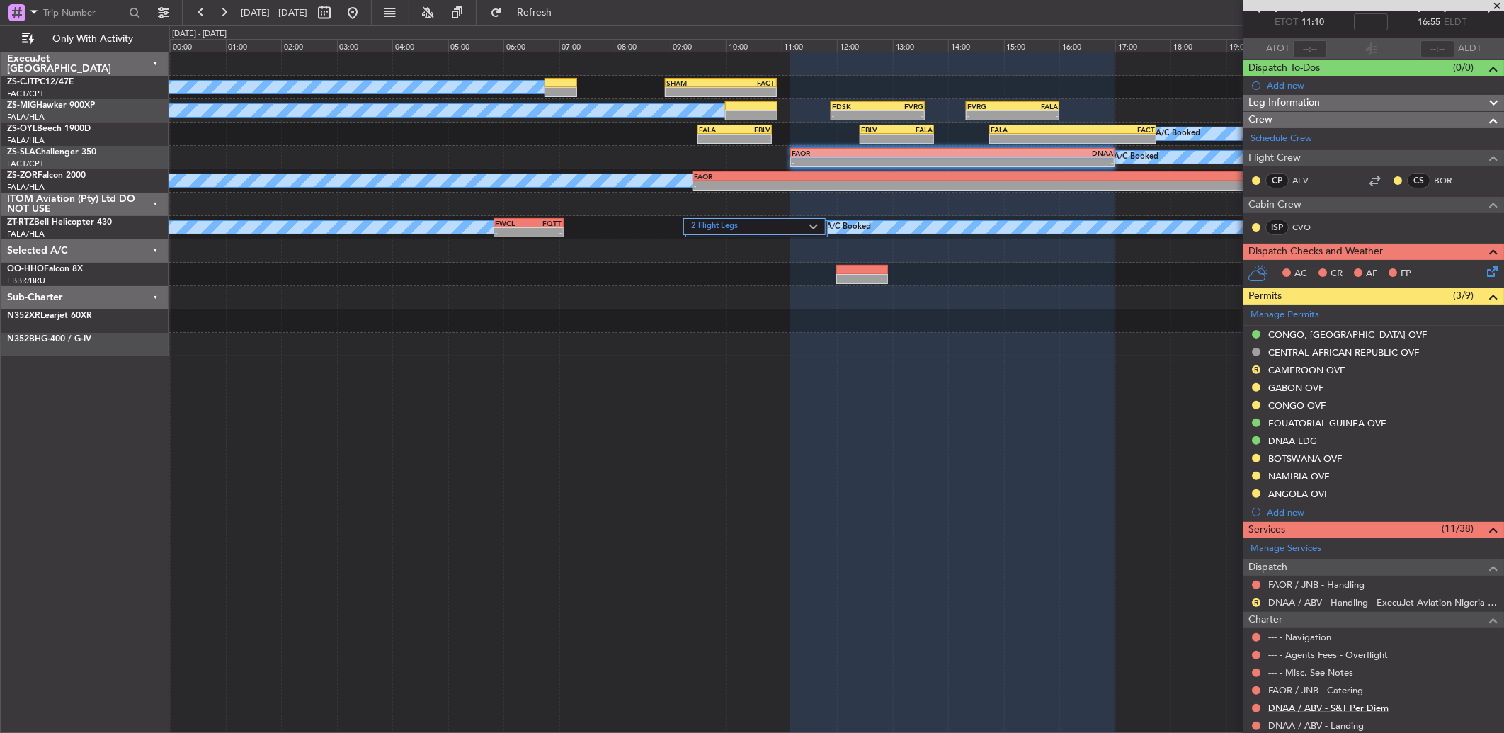
scroll to position [157, 0]
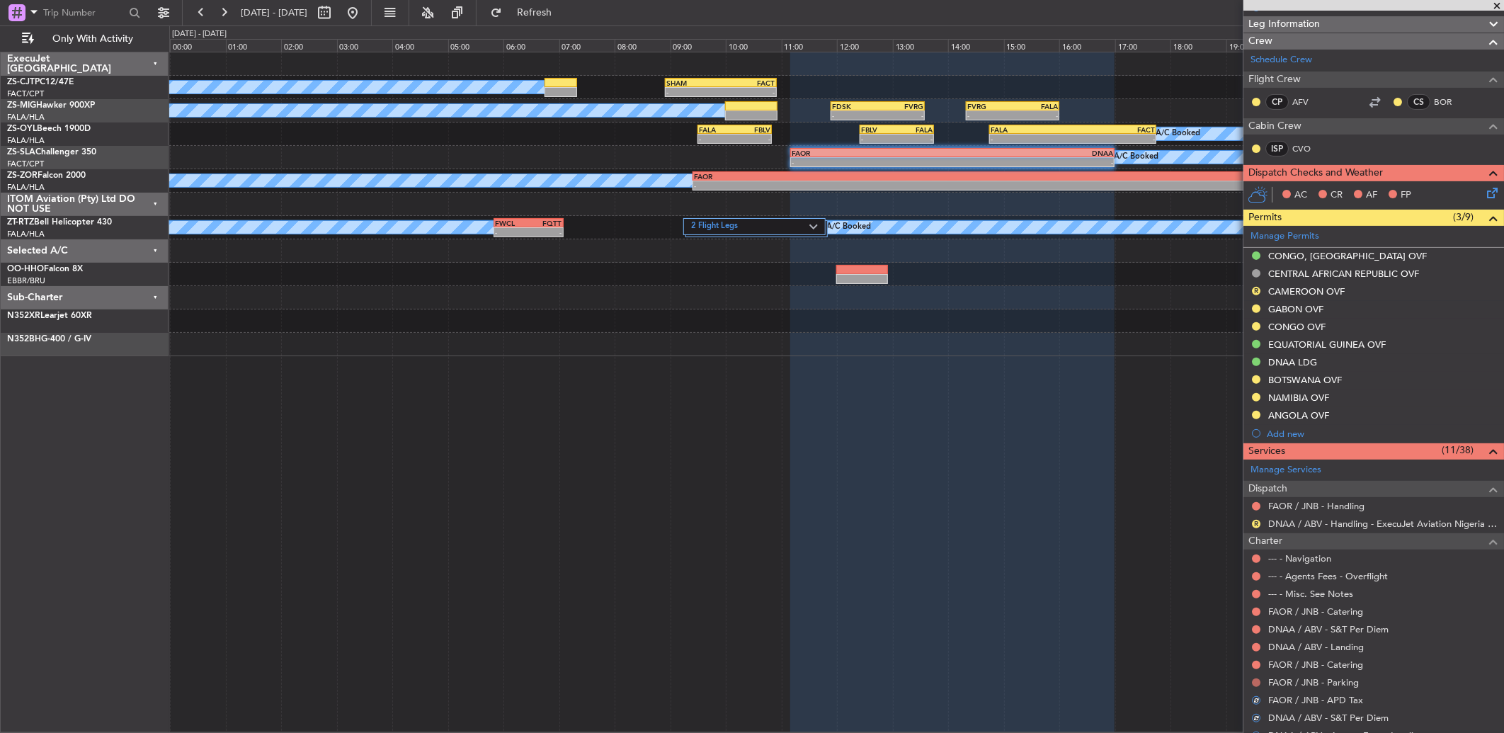
click at [1252, 680] on button at bounding box center [1256, 682] width 8 height 8
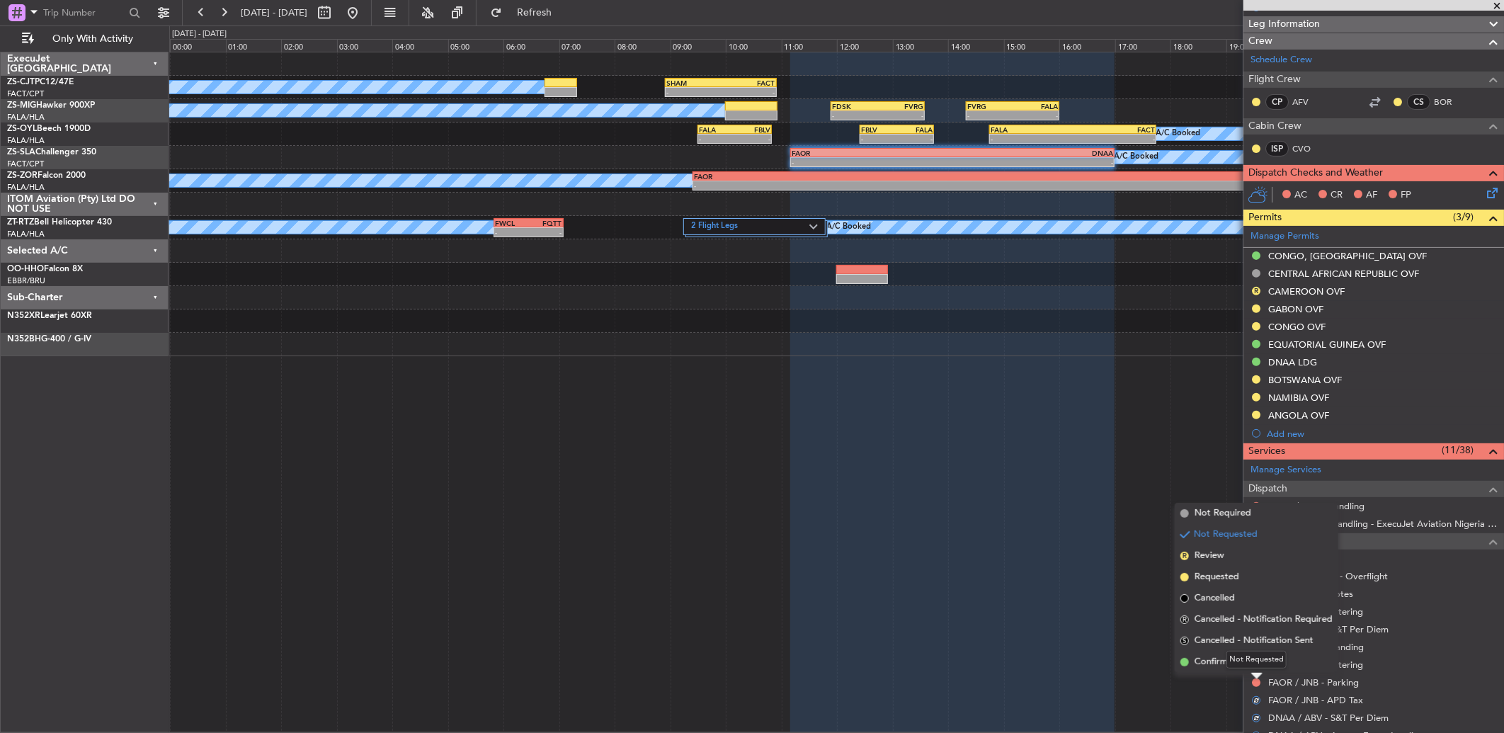
click at [1252, 667] on div "Not Requested" at bounding box center [1256, 660] width 60 height 18
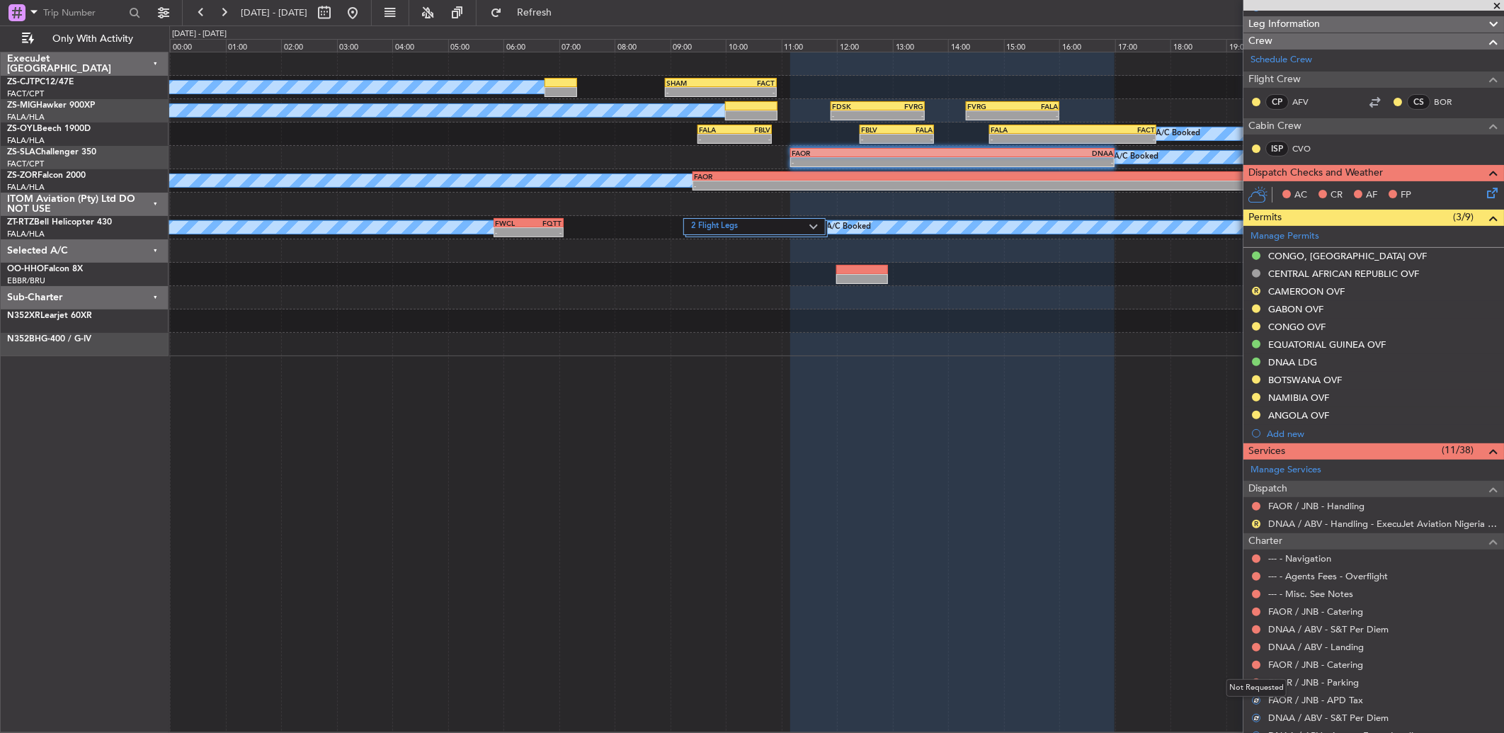
click at [1257, 682] on div "Not Requested" at bounding box center [1256, 688] width 60 height 18
click at [1255, 684] on button at bounding box center [1256, 682] width 8 height 8
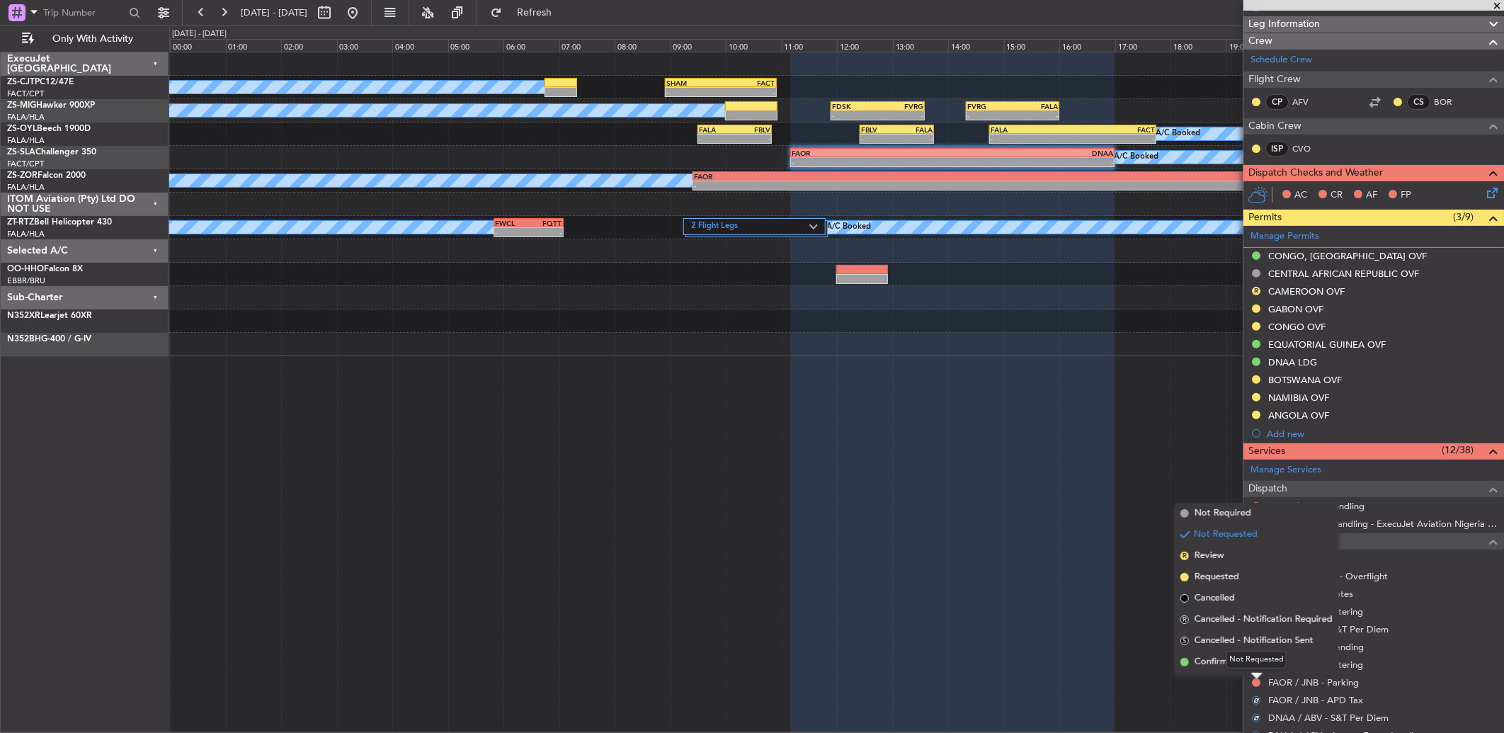
click at [1252, 663] on div "Not Requested" at bounding box center [1256, 660] width 60 height 18
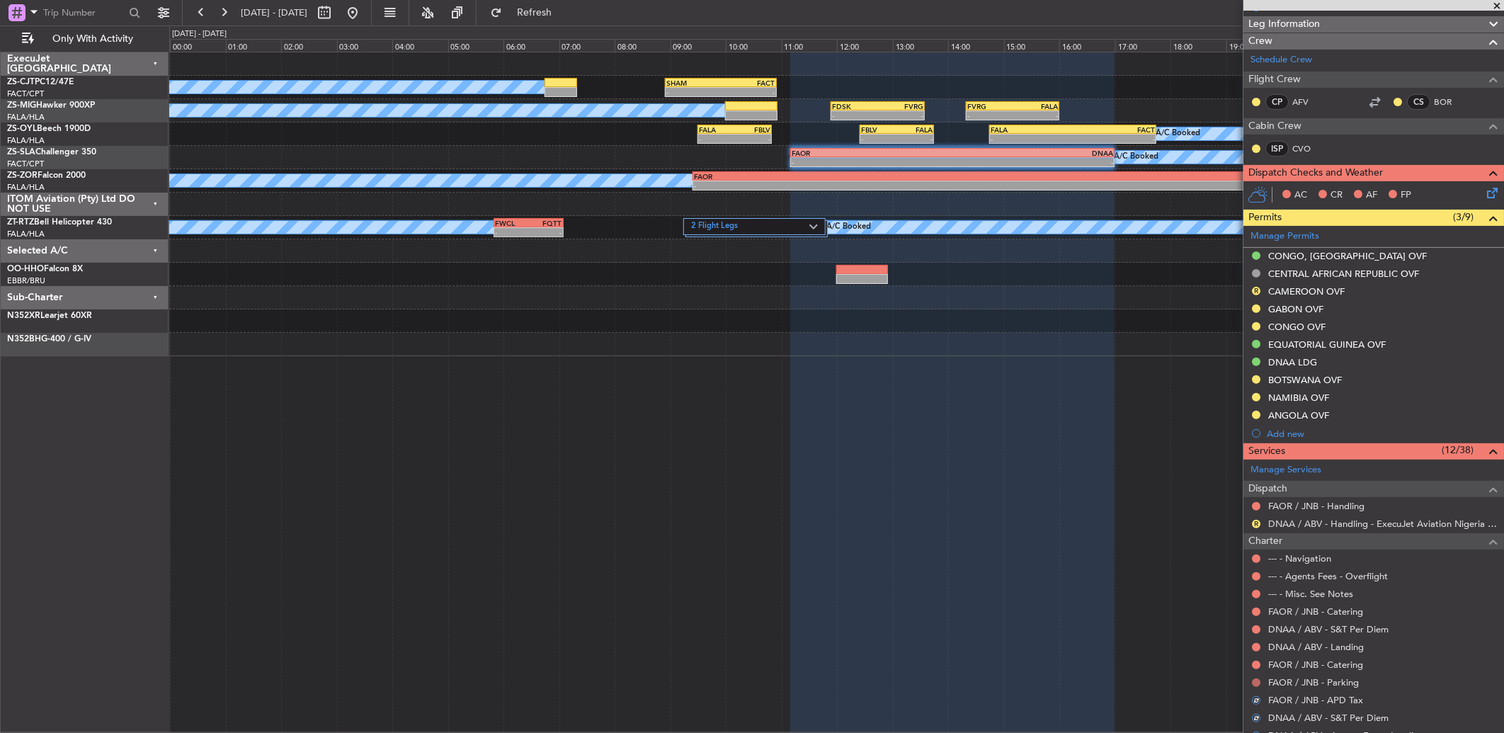
click at [1257, 683] on button at bounding box center [1256, 682] width 8 height 8
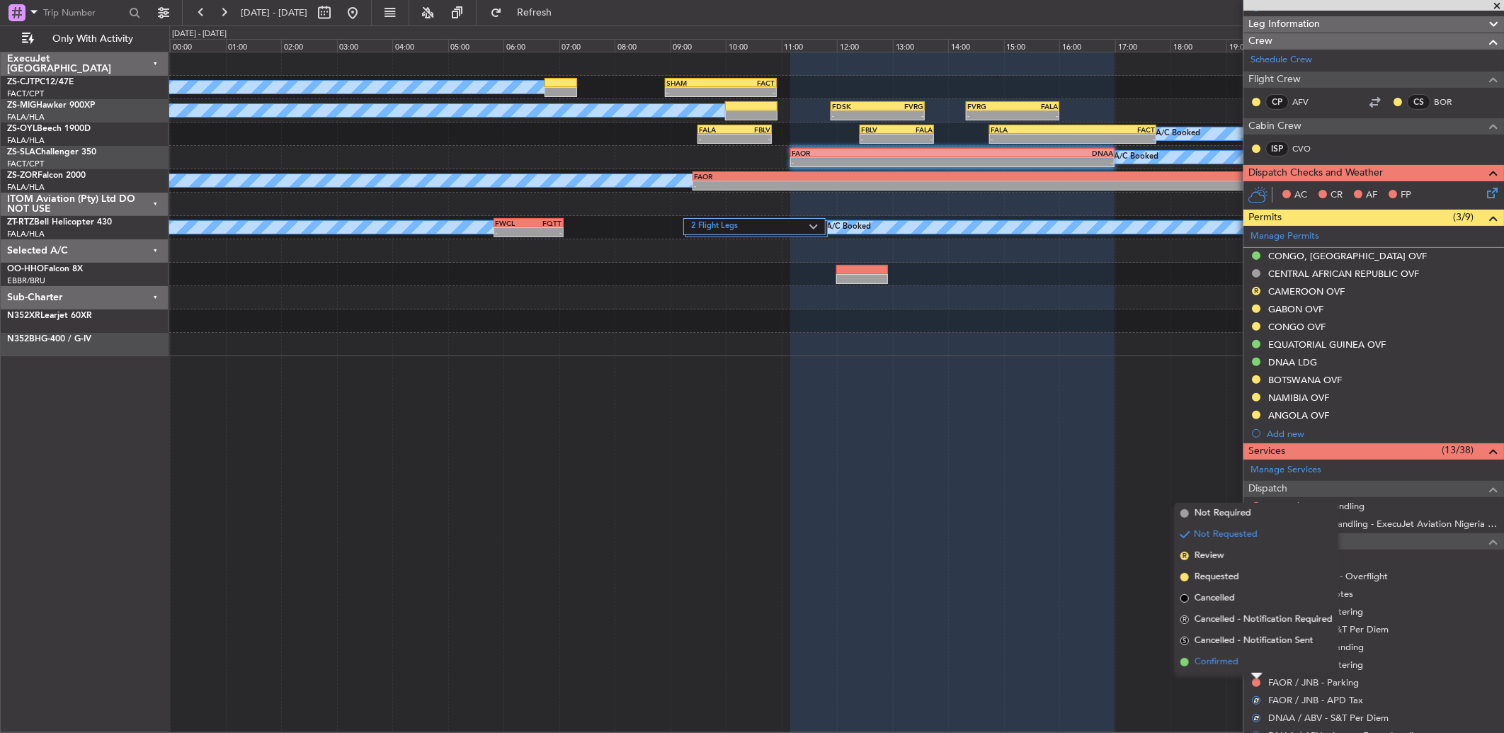
click at [1194, 661] on span "Confirmed" at bounding box center [1216, 662] width 44 height 14
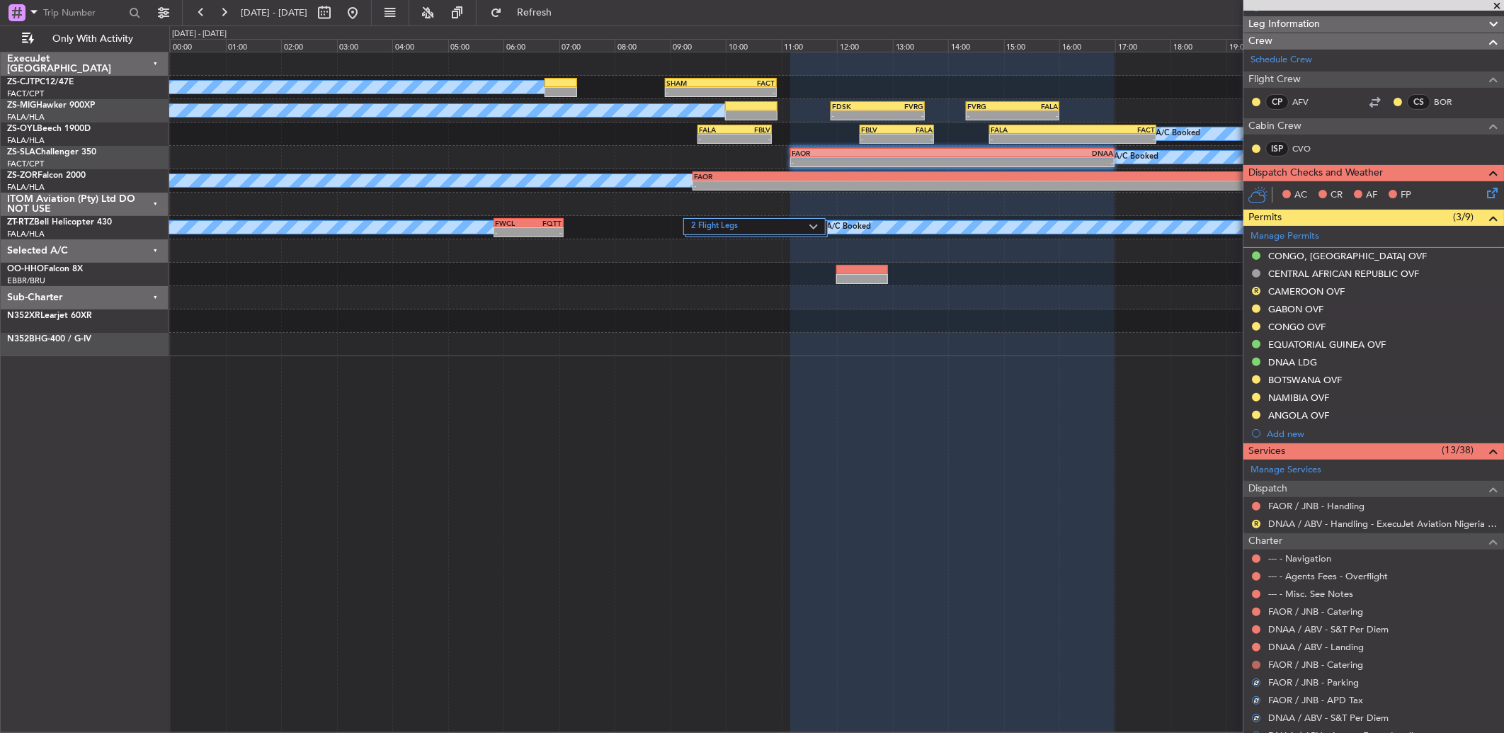
click at [1258, 665] on button at bounding box center [1256, 664] width 8 height 8
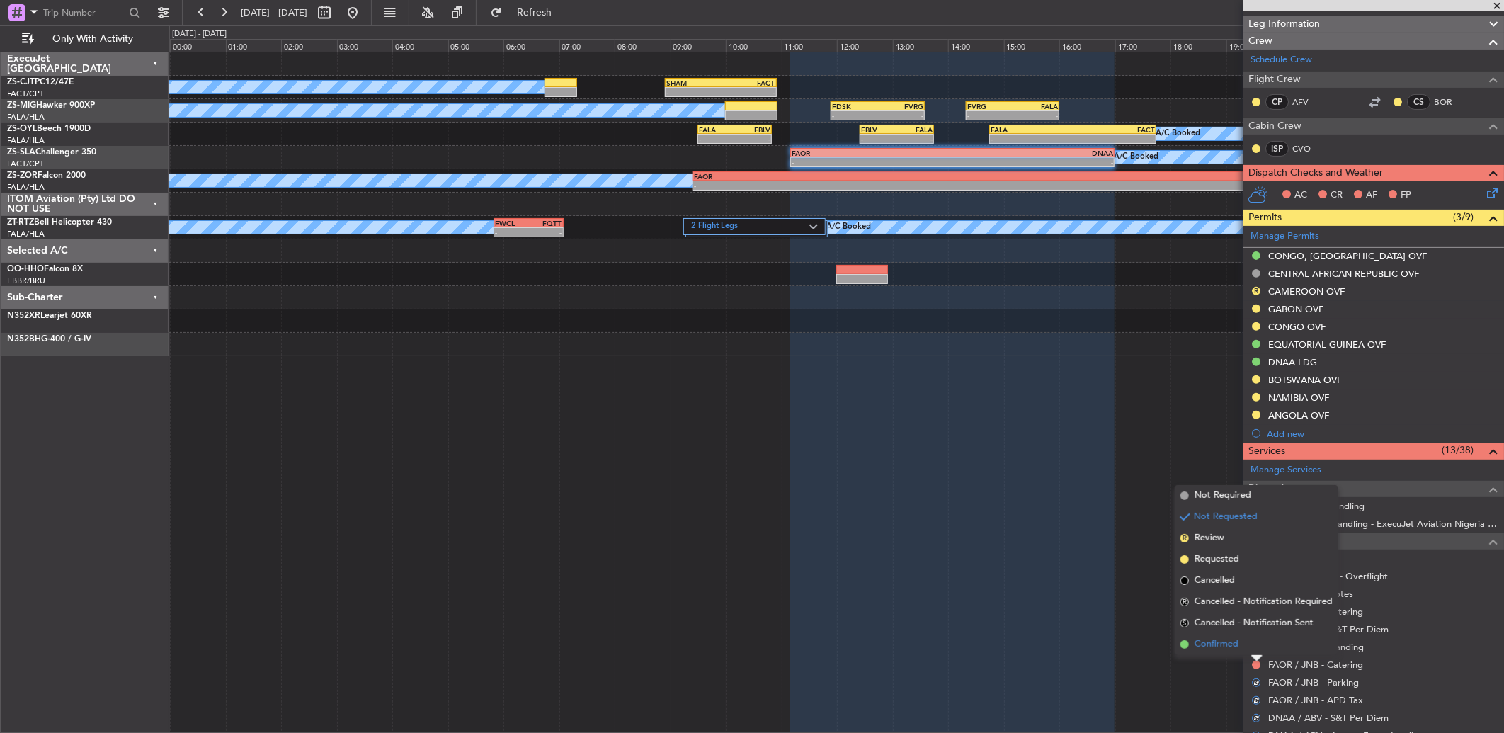
click at [1230, 648] on span "Confirmed" at bounding box center [1216, 644] width 44 height 14
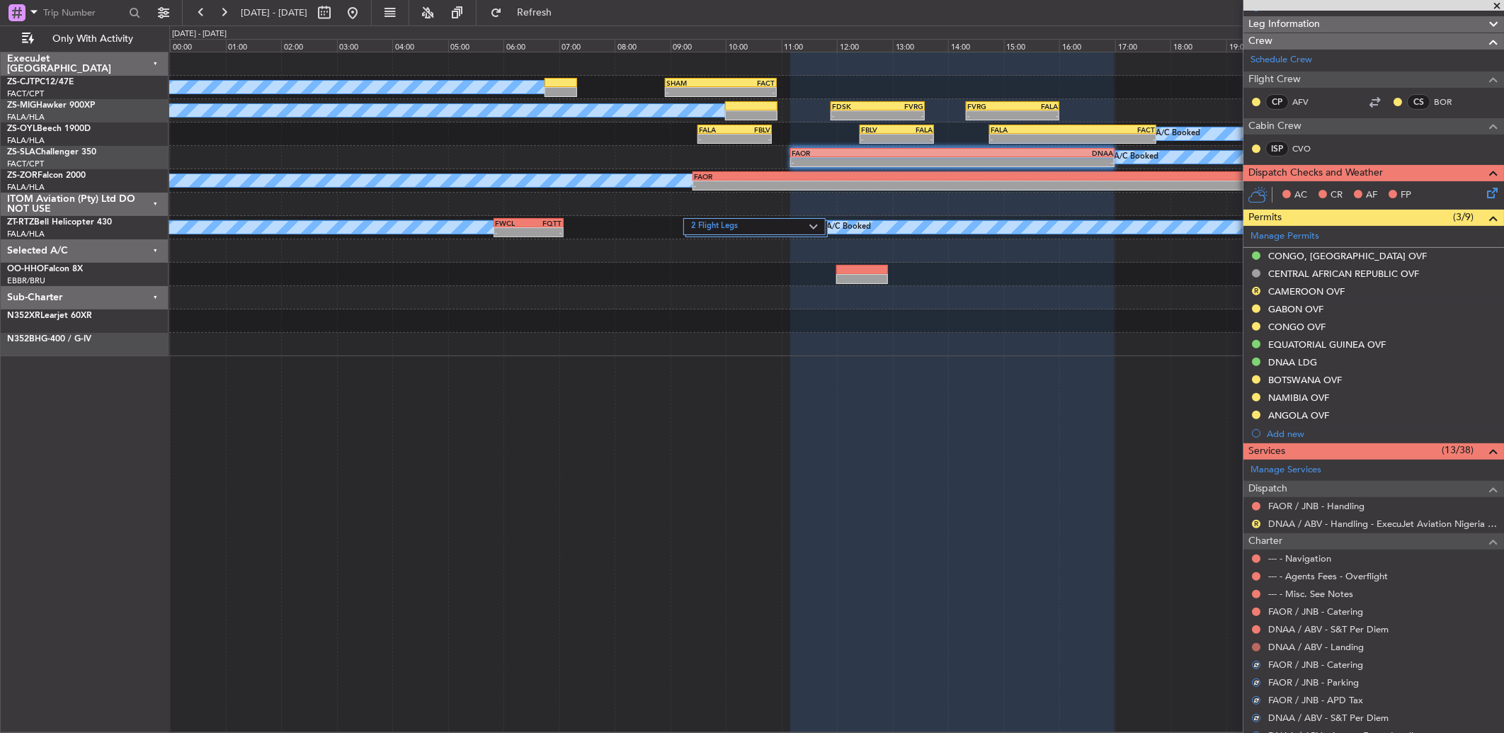
click at [1254, 646] on button at bounding box center [1256, 647] width 8 height 8
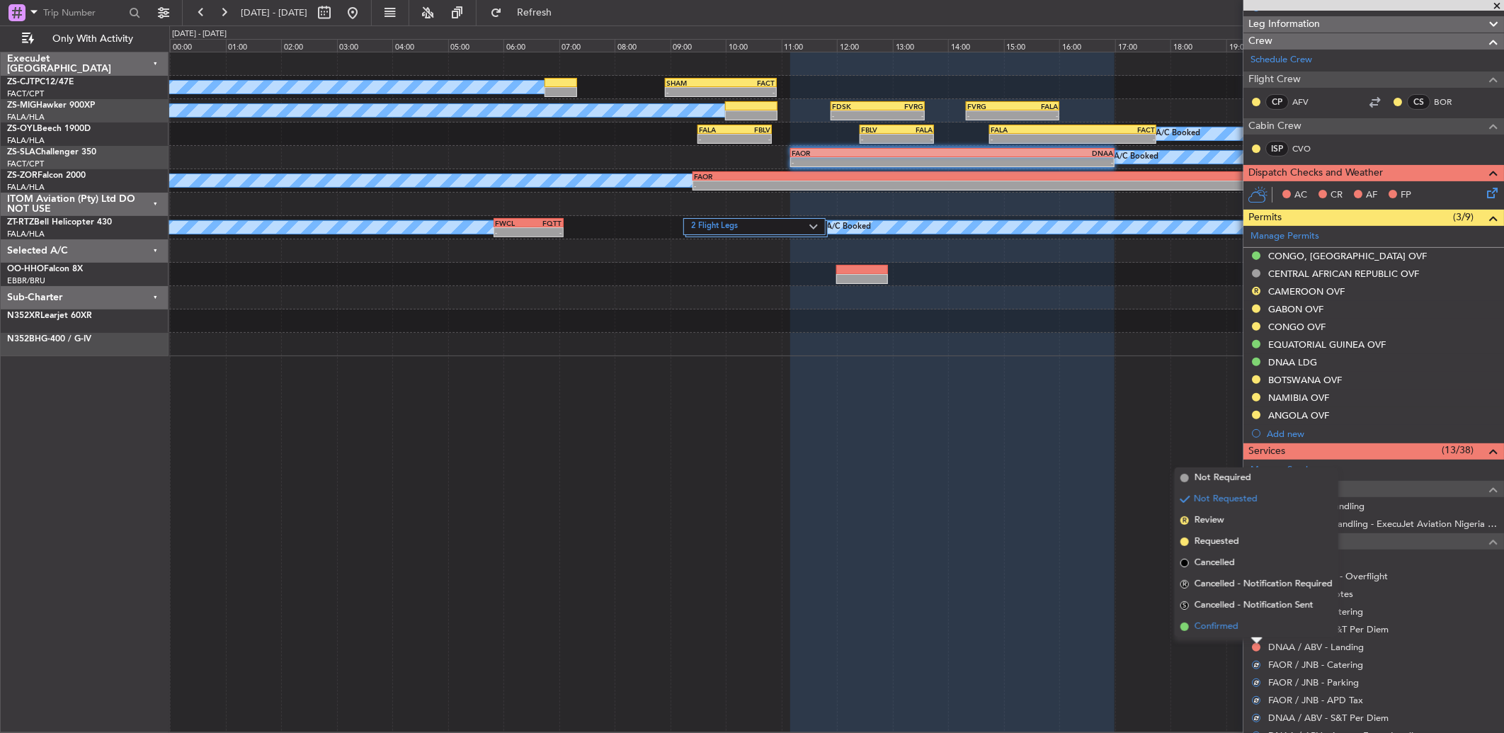
click at [1252, 623] on li "Confirmed" at bounding box center [1256, 626] width 164 height 21
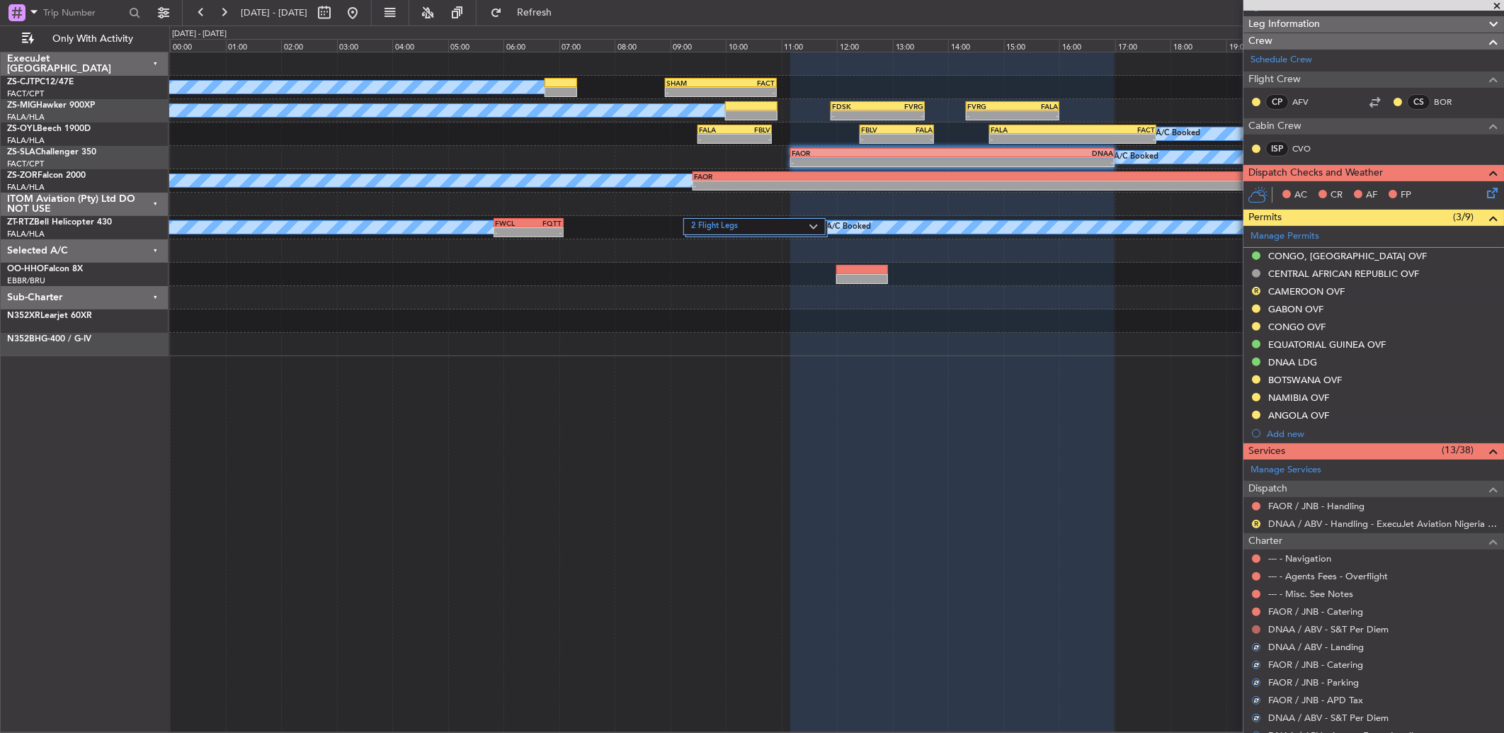
click at [1258, 627] on button at bounding box center [1256, 629] width 8 height 8
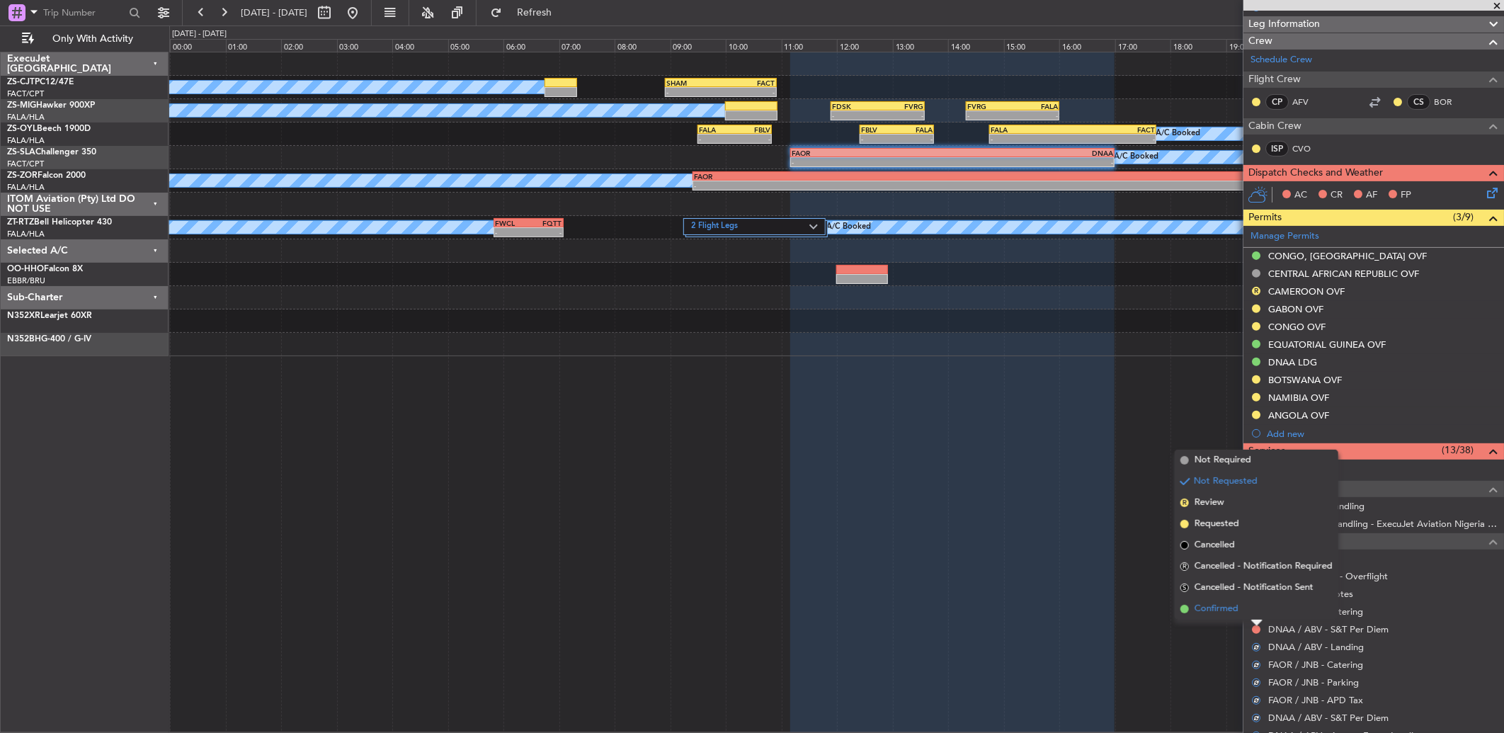
click at [1249, 611] on li "Confirmed" at bounding box center [1256, 608] width 164 height 21
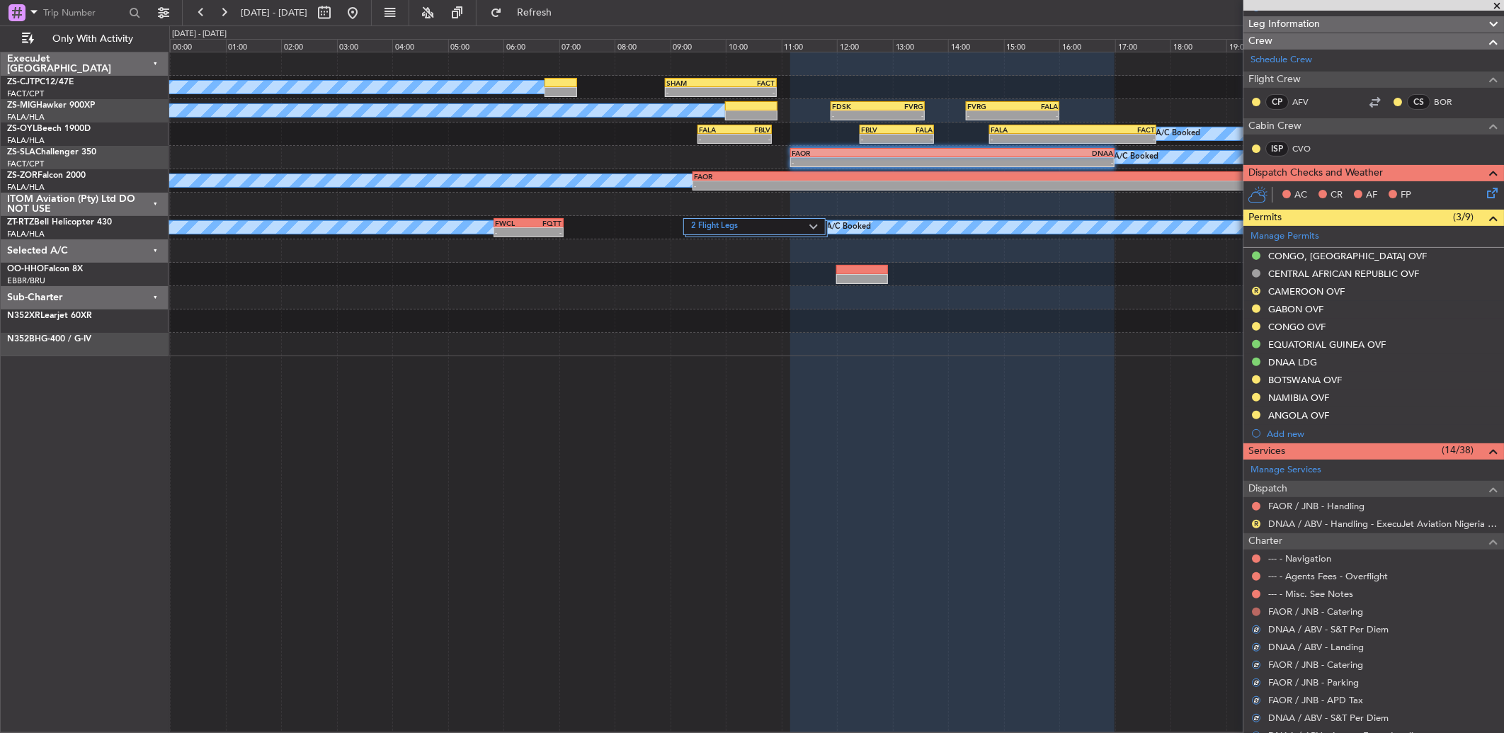
click at [1256, 610] on button at bounding box center [1256, 611] width 8 height 8
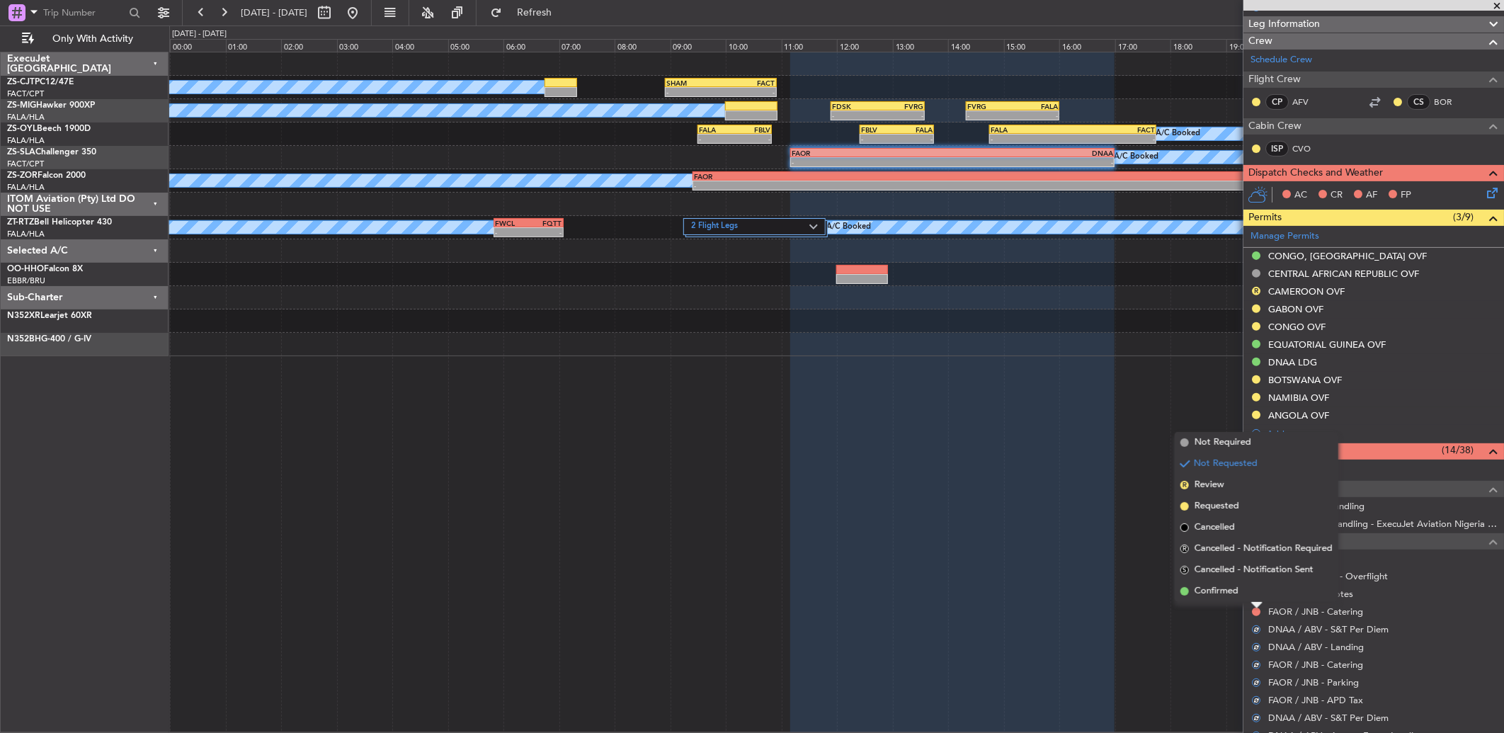
click at [1255, 595] on li "Confirmed" at bounding box center [1256, 590] width 164 height 21
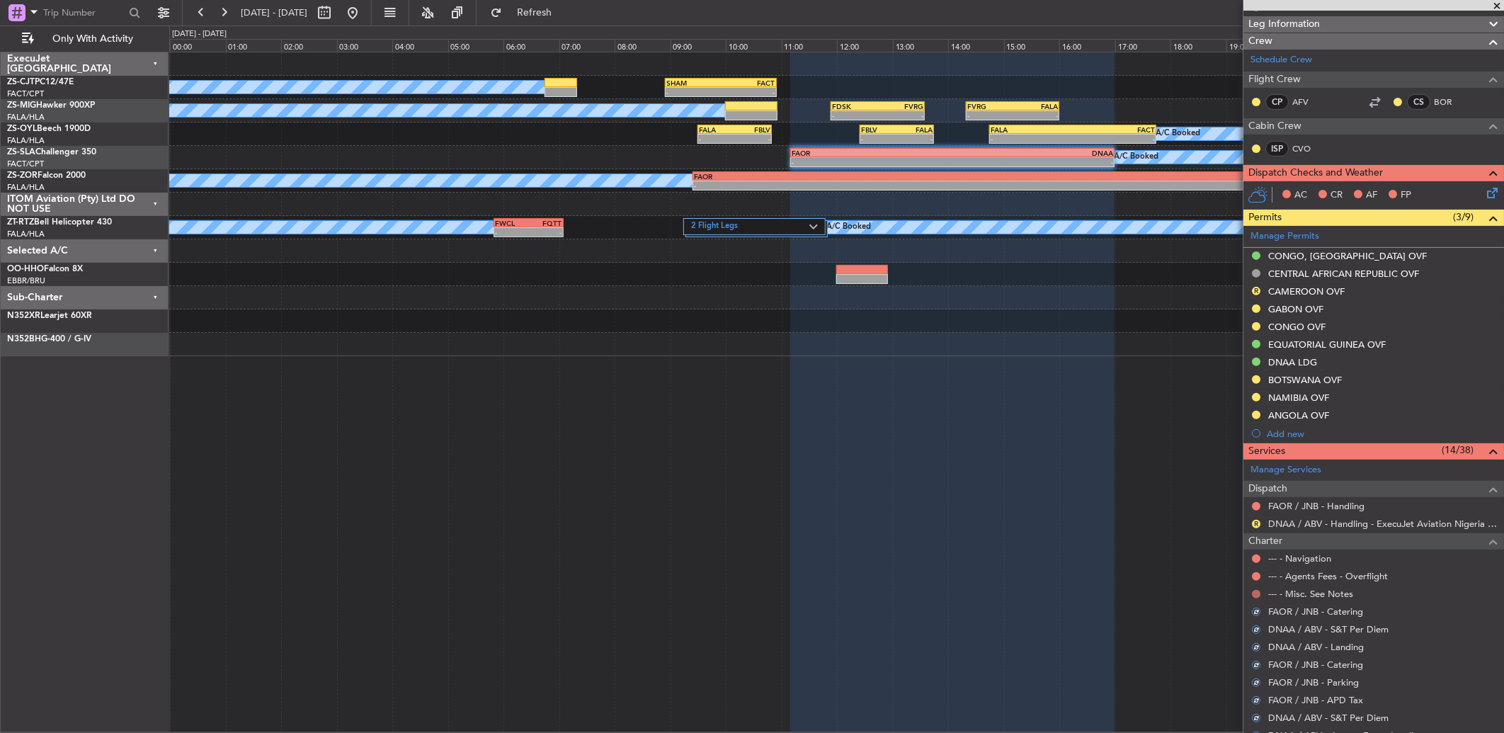
click at [1255, 592] on button at bounding box center [1256, 594] width 8 height 8
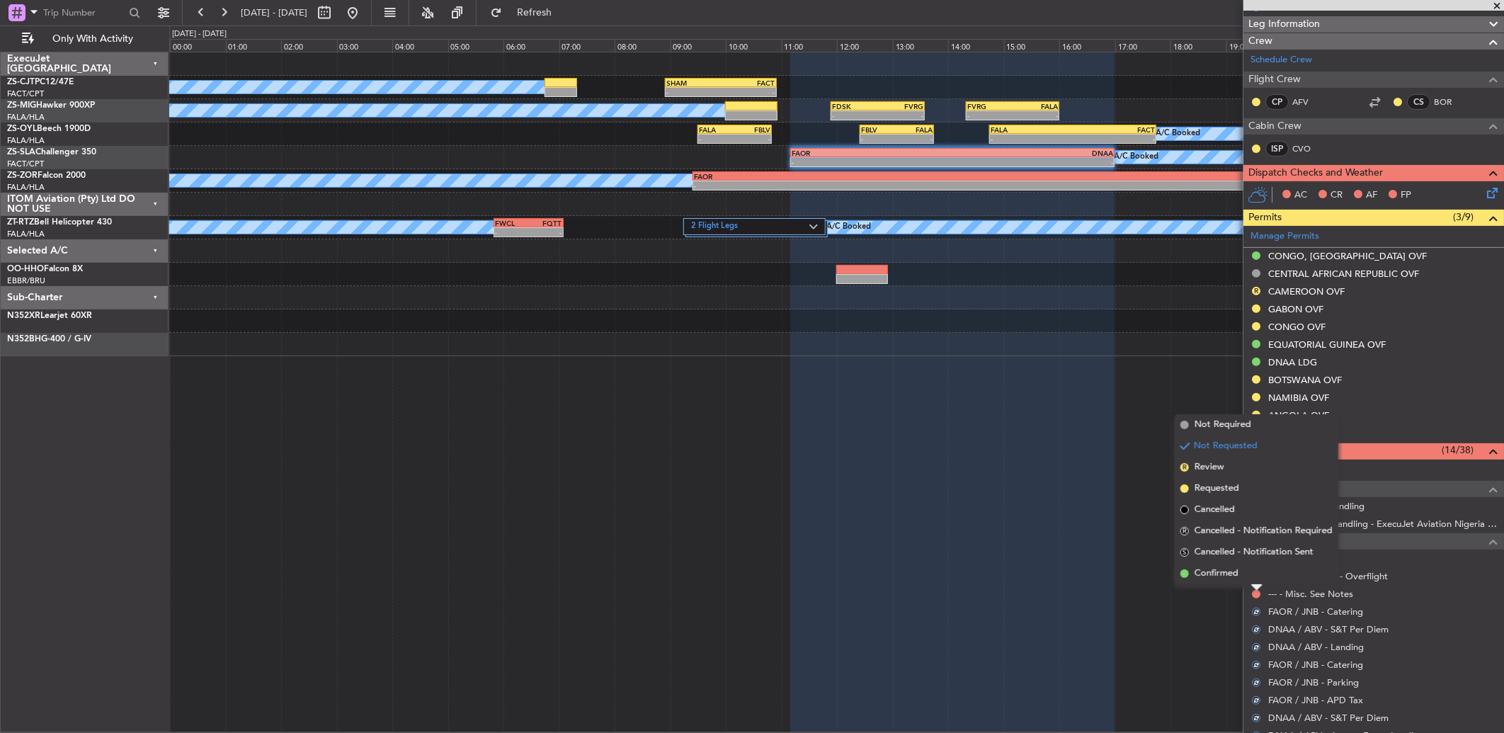
click at [1249, 573] on li "Confirmed" at bounding box center [1256, 573] width 164 height 21
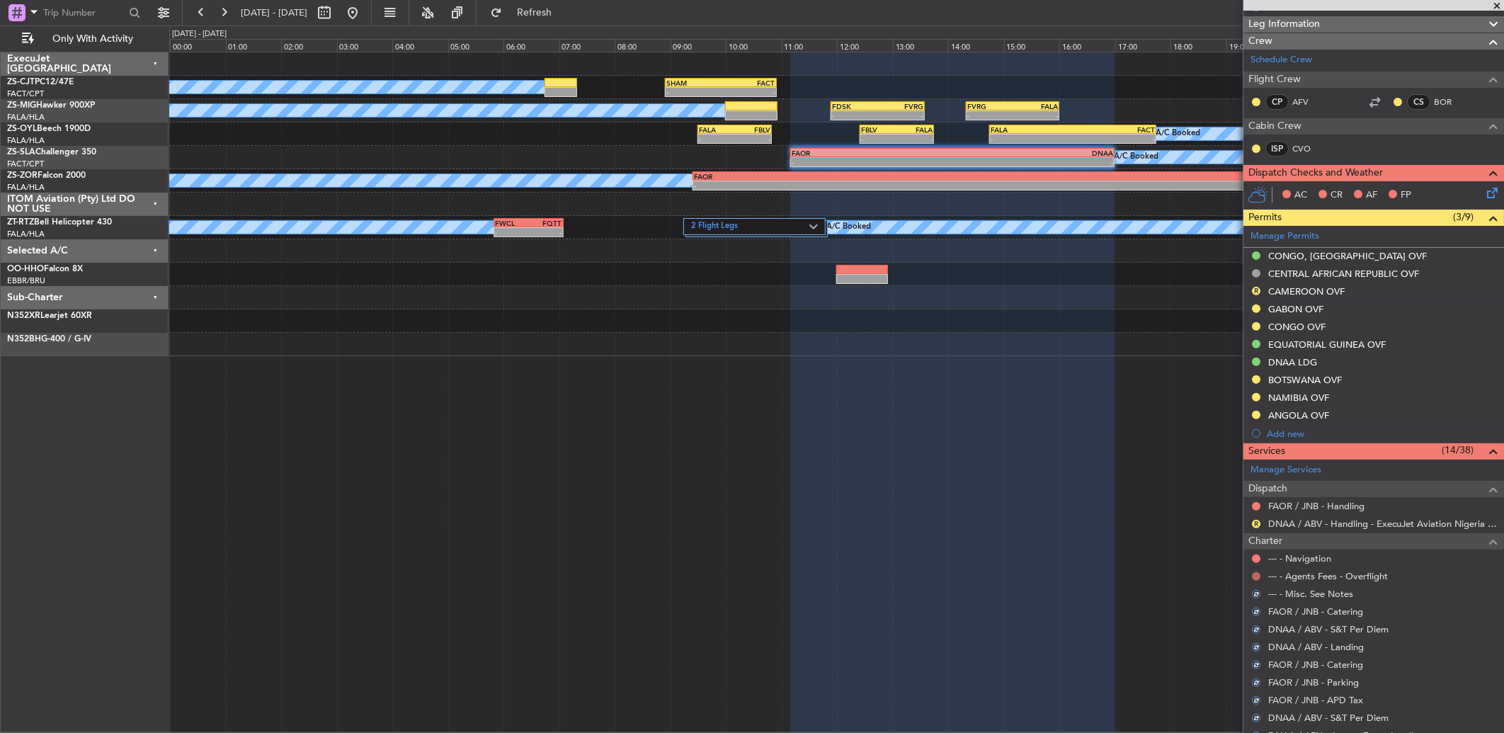
click at [1254, 576] on button at bounding box center [1256, 576] width 8 height 8
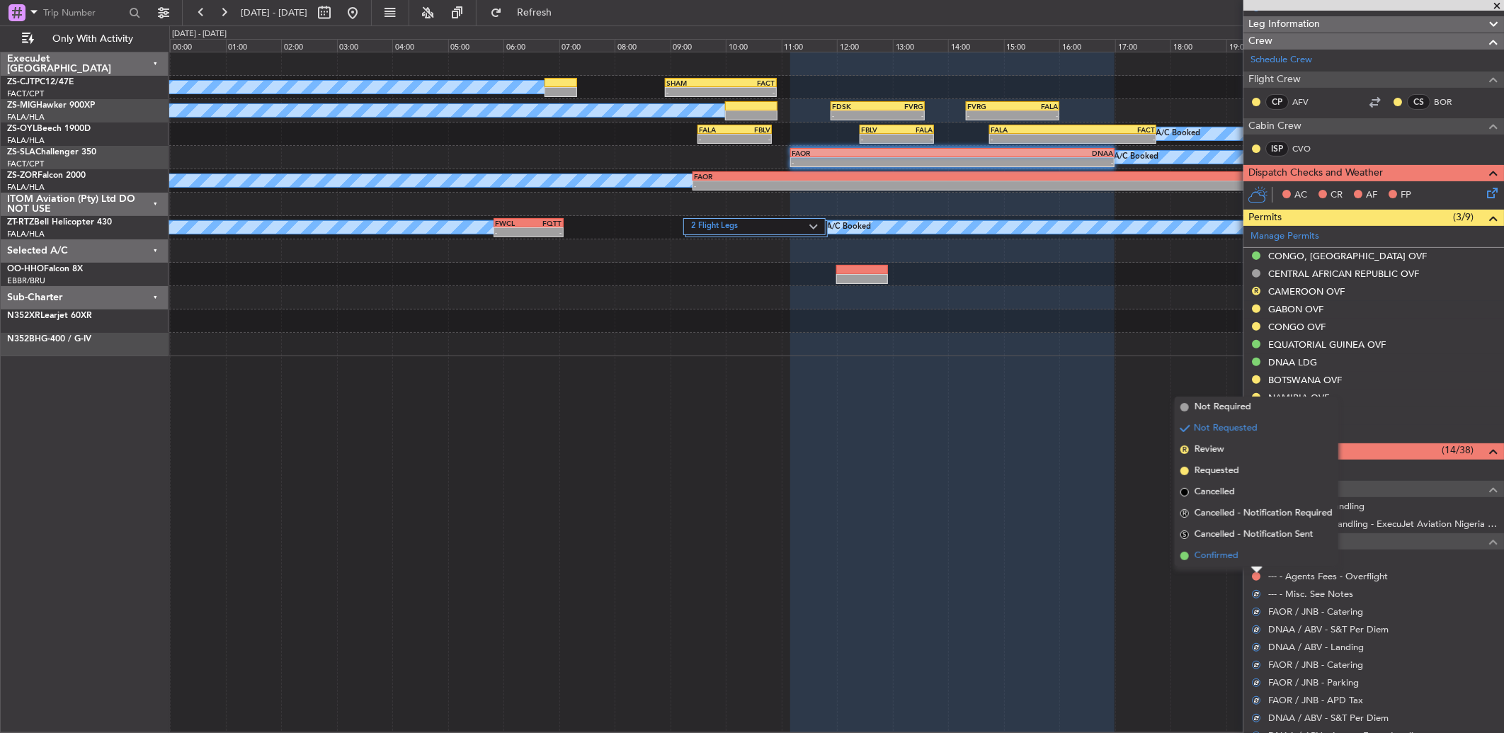
click at [1255, 562] on li "Confirmed" at bounding box center [1256, 555] width 164 height 21
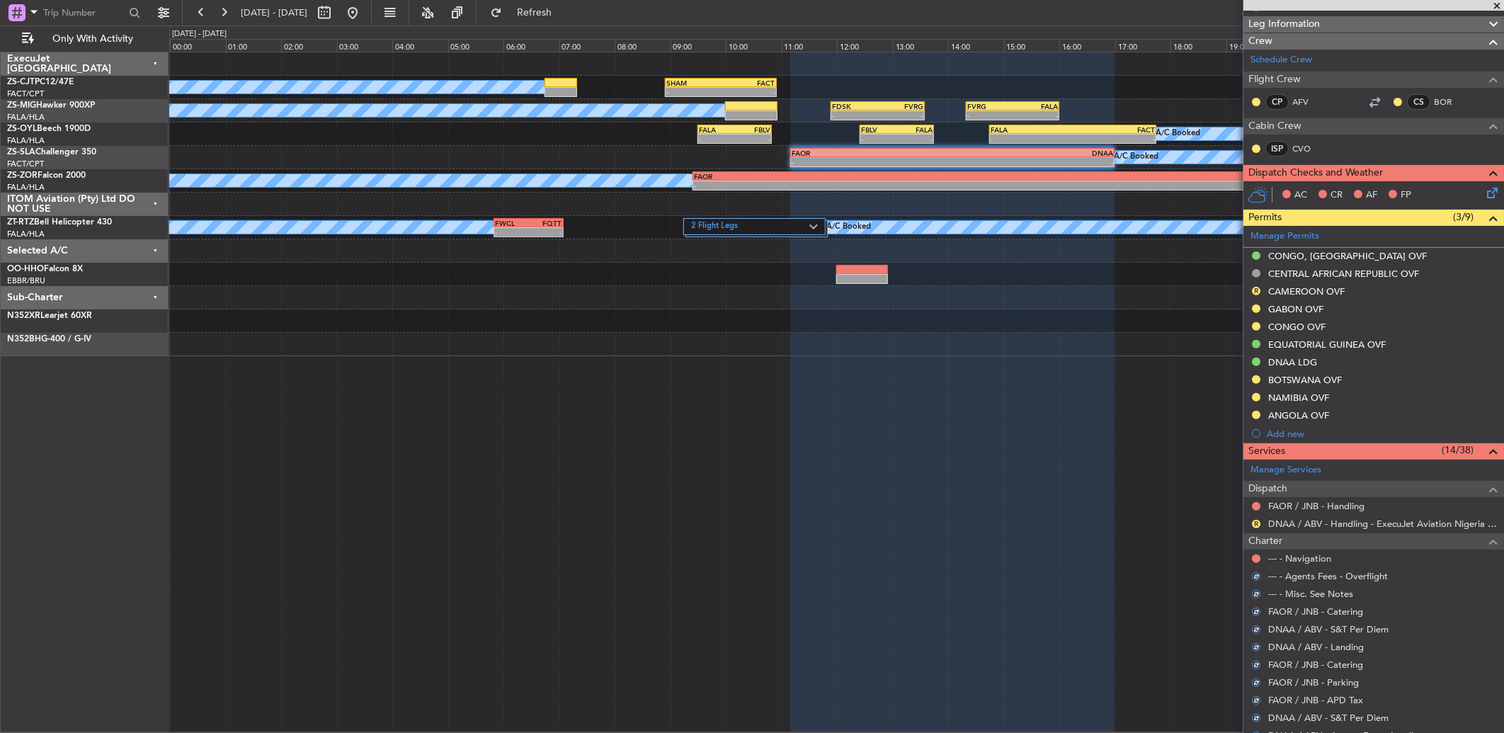
click at [1254, 553] on div at bounding box center [1255, 558] width 11 height 11
click at [1254, 561] on button at bounding box center [1256, 558] width 8 height 8
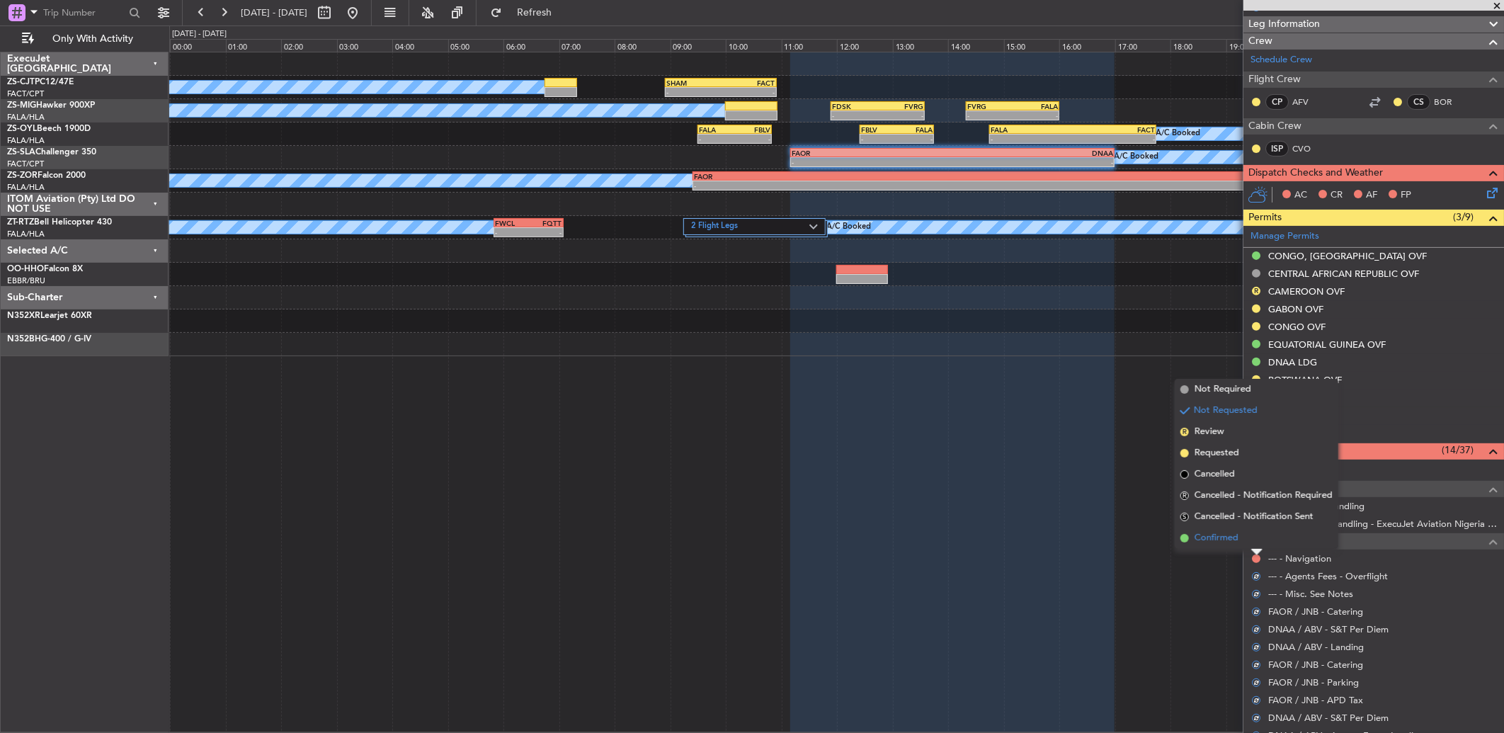
click at [1249, 542] on li "Confirmed" at bounding box center [1256, 537] width 164 height 21
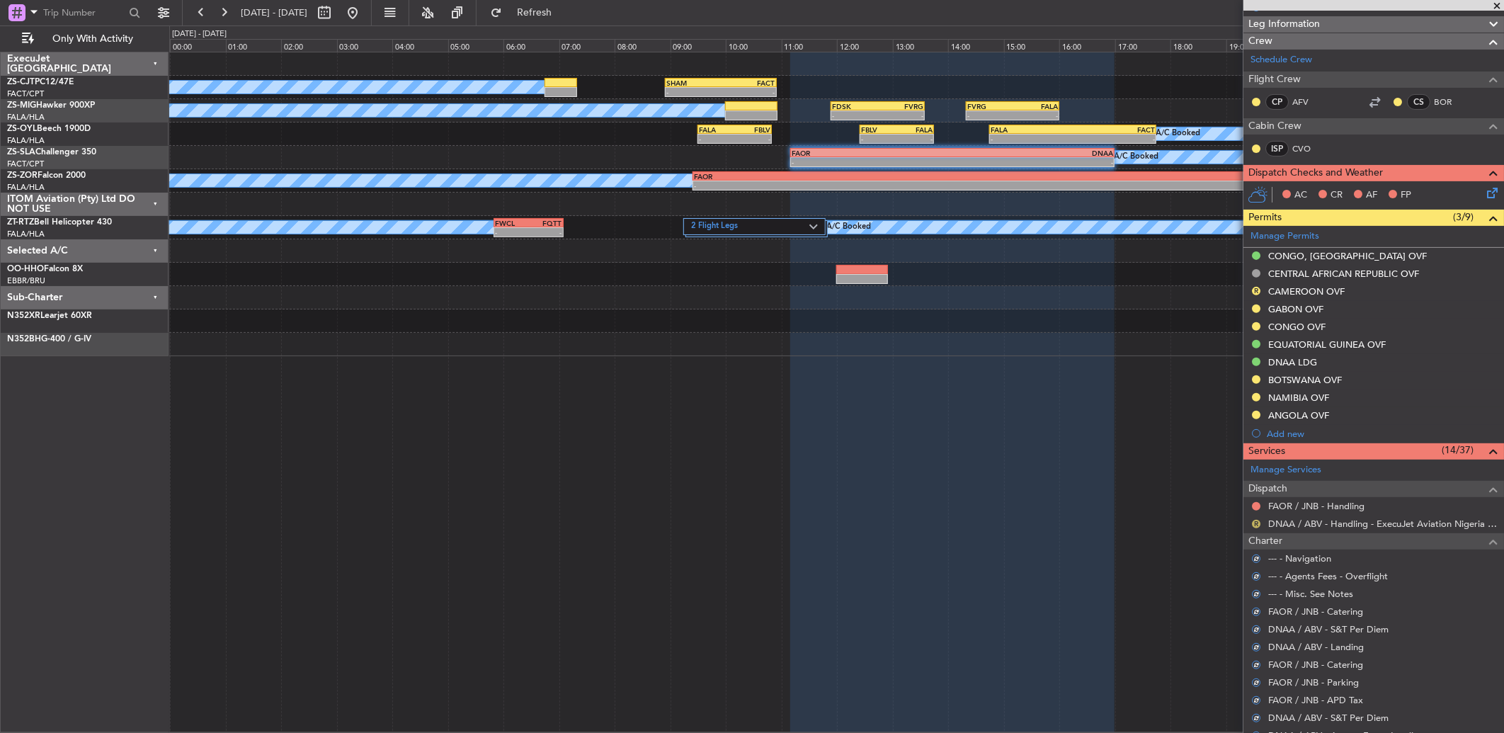
click at [1256, 527] on body "05 Oct 2025 - 06 Oct 2025 Refresh Quick Links Only With Activity A/C Booked - -…" at bounding box center [752, 366] width 1504 height 733
click at [1253, 520] on button "R" at bounding box center [1256, 524] width 8 height 8
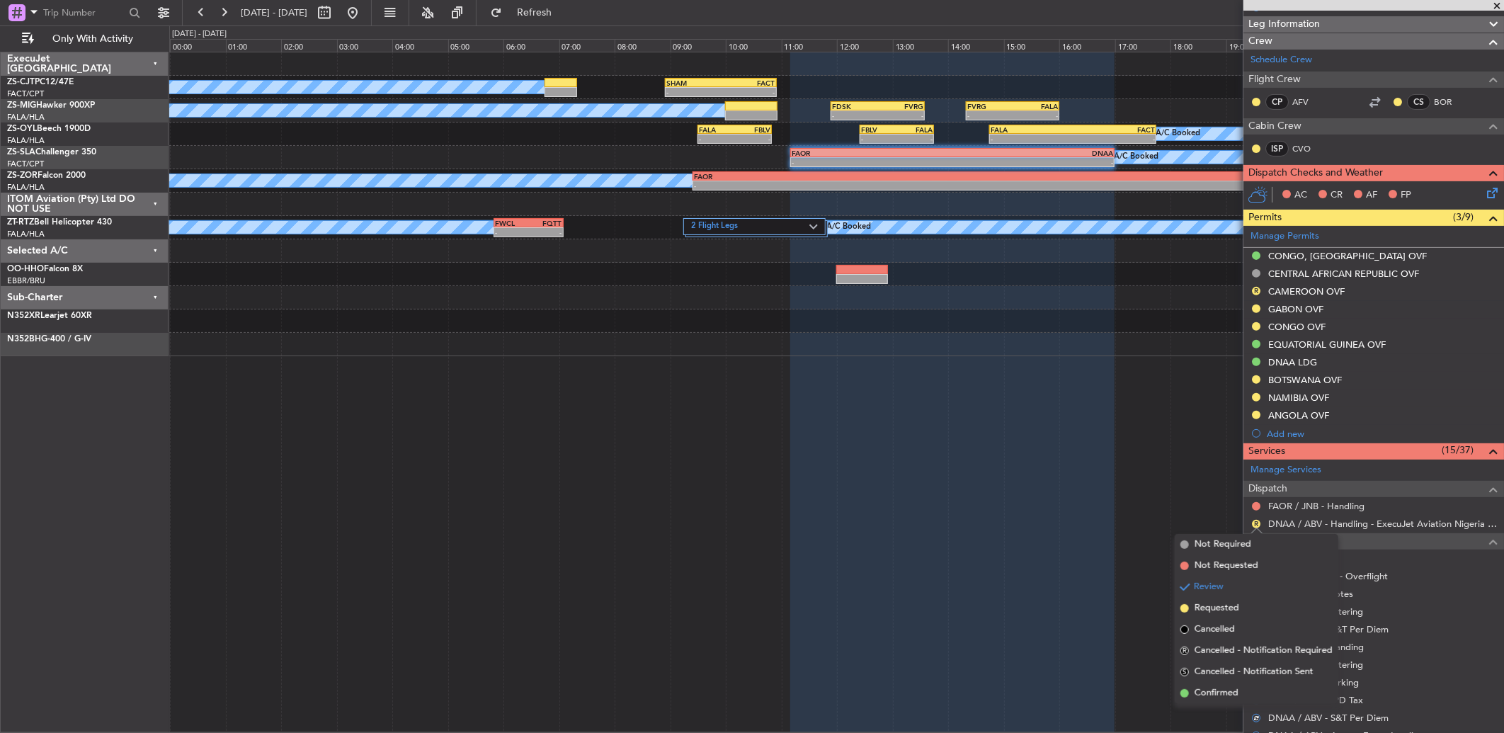
drag, startPoint x: 1270, startPoint y: 696, endPoint x: 1265, endPoint y: 610, distance: 85.8
click at [1269, 696] on li "Confirmed" at bounding box center [1256, 692] width 164 height 21
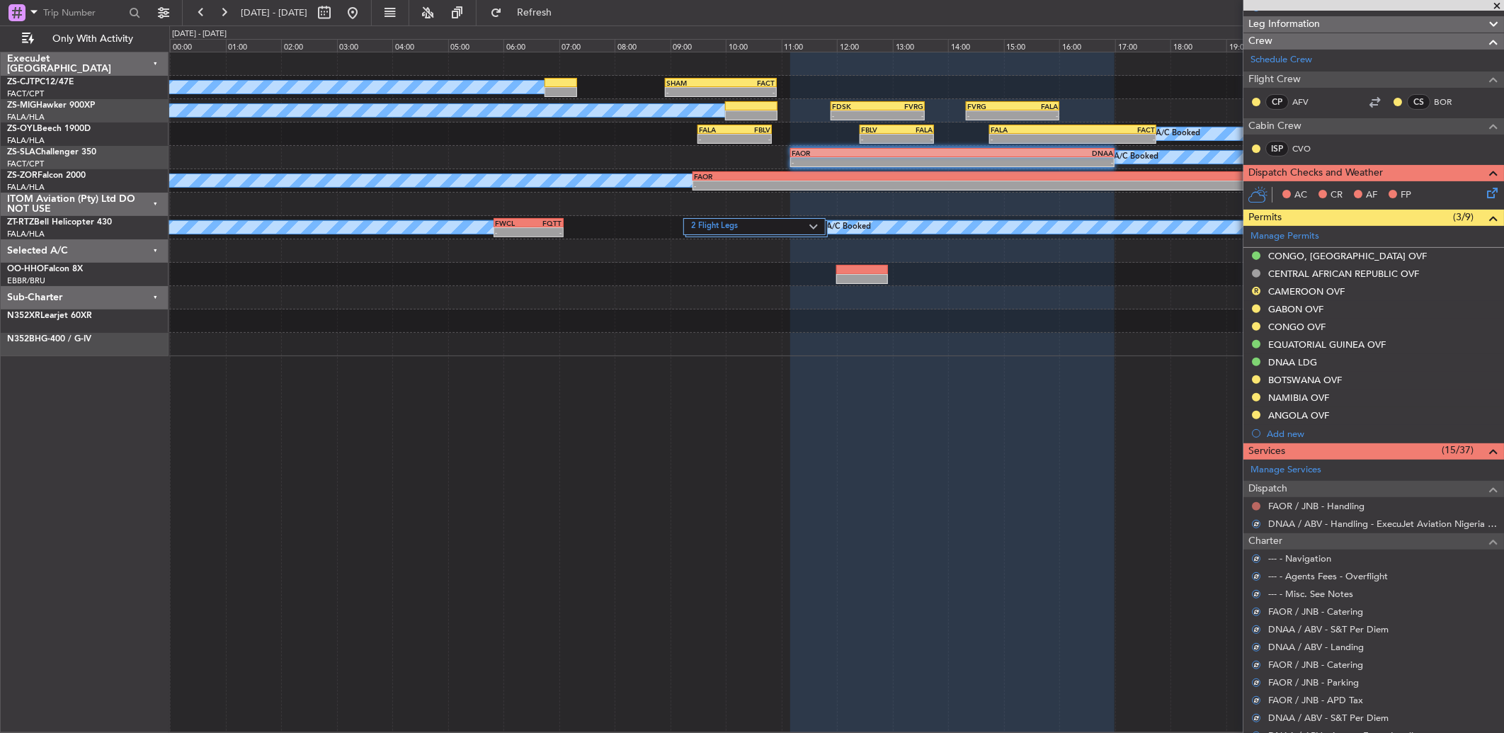
click at [1257, 507] on button at bounding box center [1256, 506] width 8 height 8
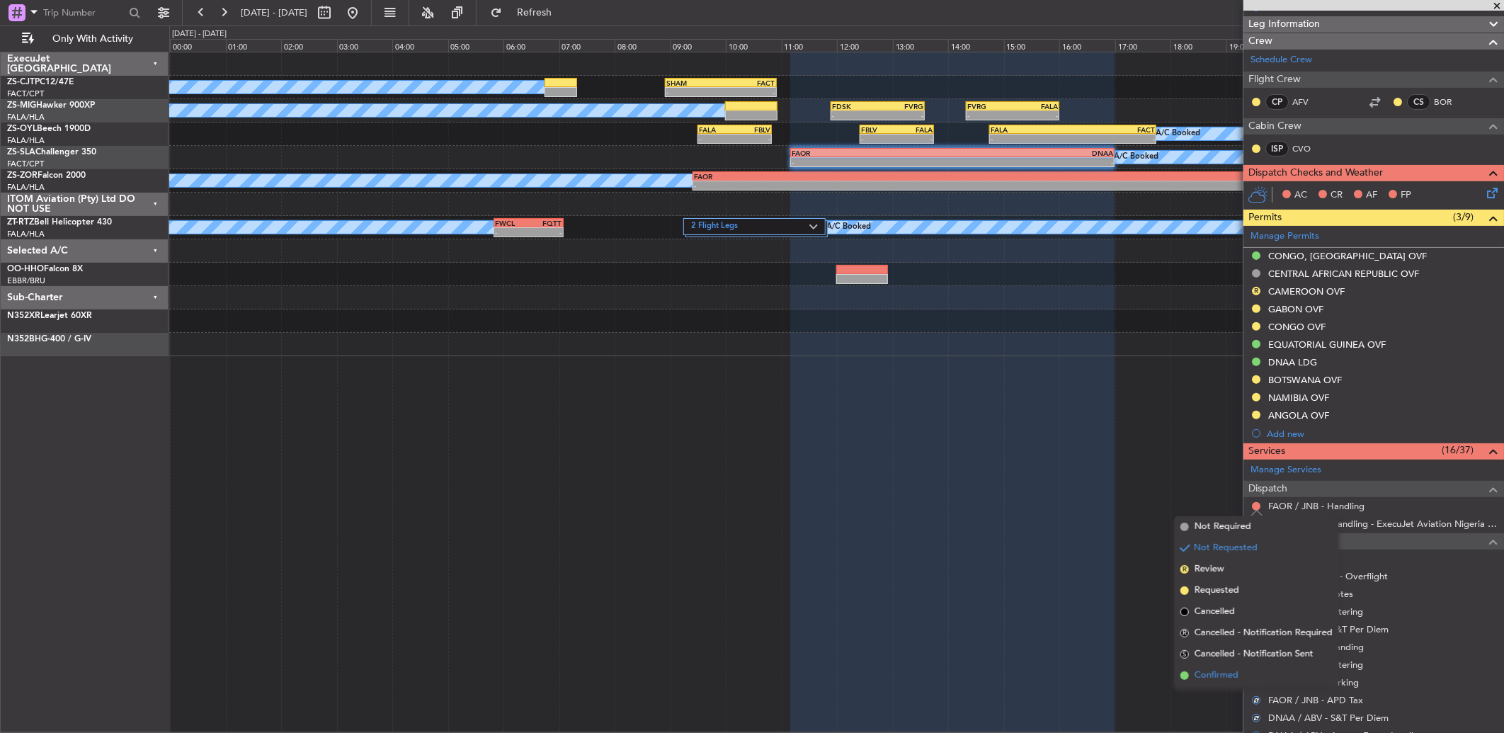
click at [1258, 677] on li "Confirmed" at bounding box center [1256, 675] width 164 height 21
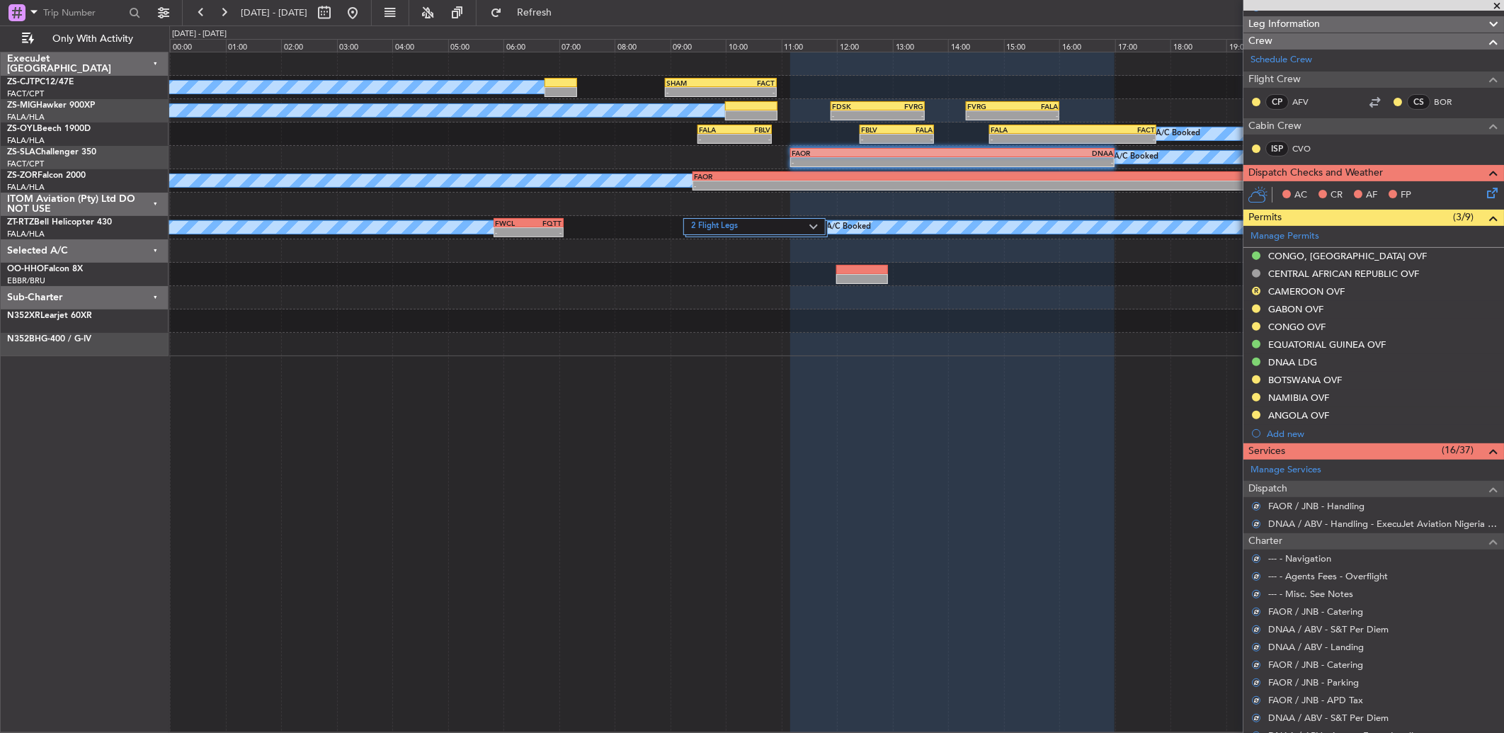
scroll to position [629, 0]
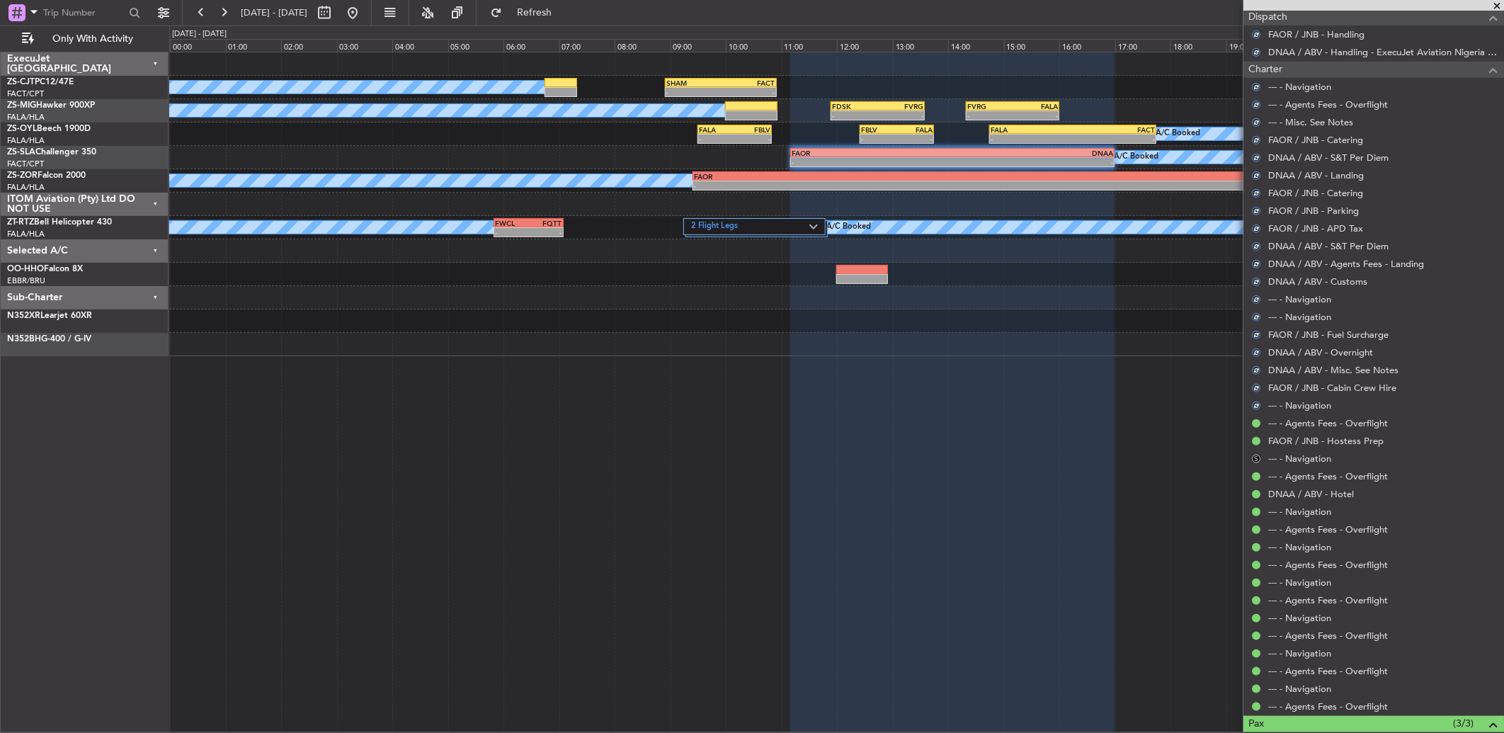
click at [1260, 458] on button "S" at bounding box center [1256, 458] width 8 height 8
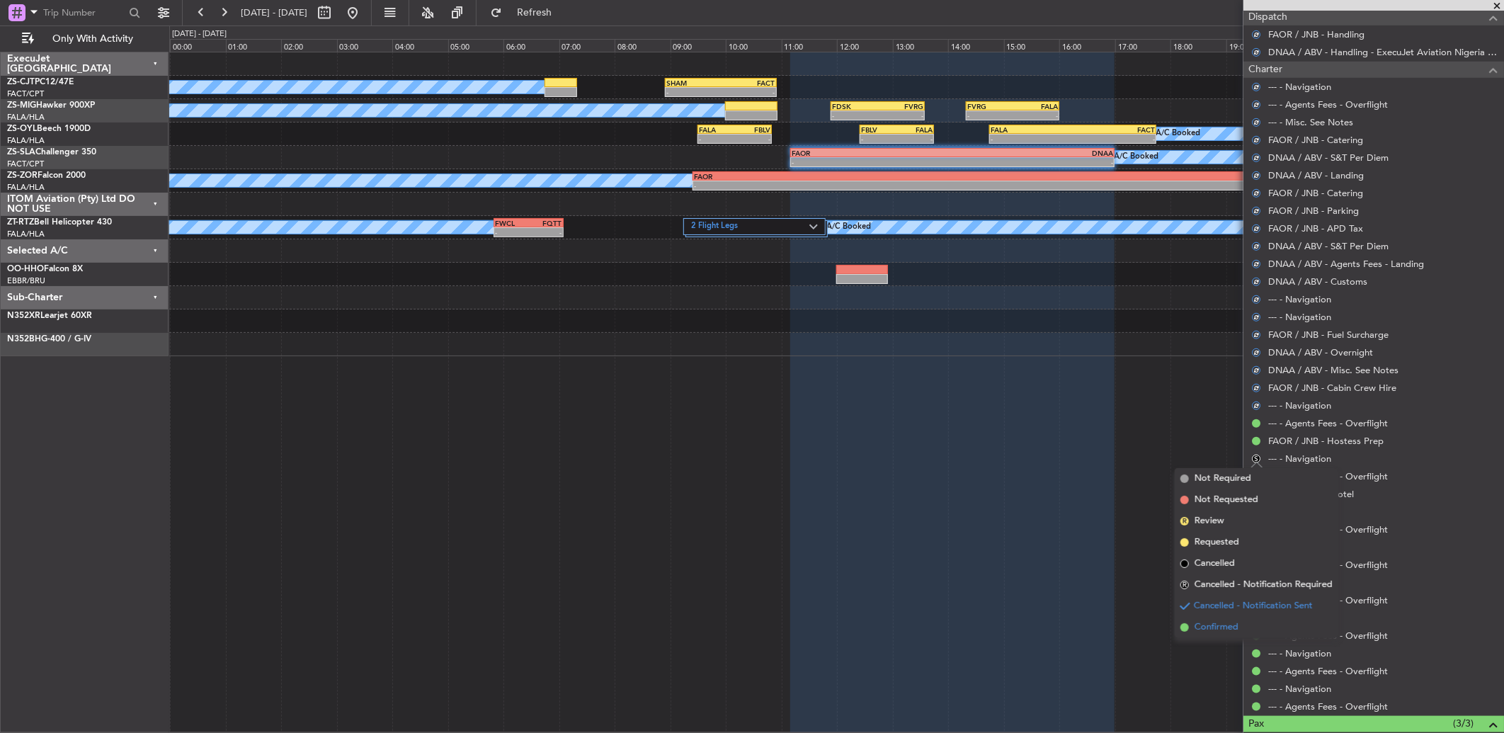
click at [1220, 627] on span "Confirmed" at bounding box center [1216, 627] width 44 height 14
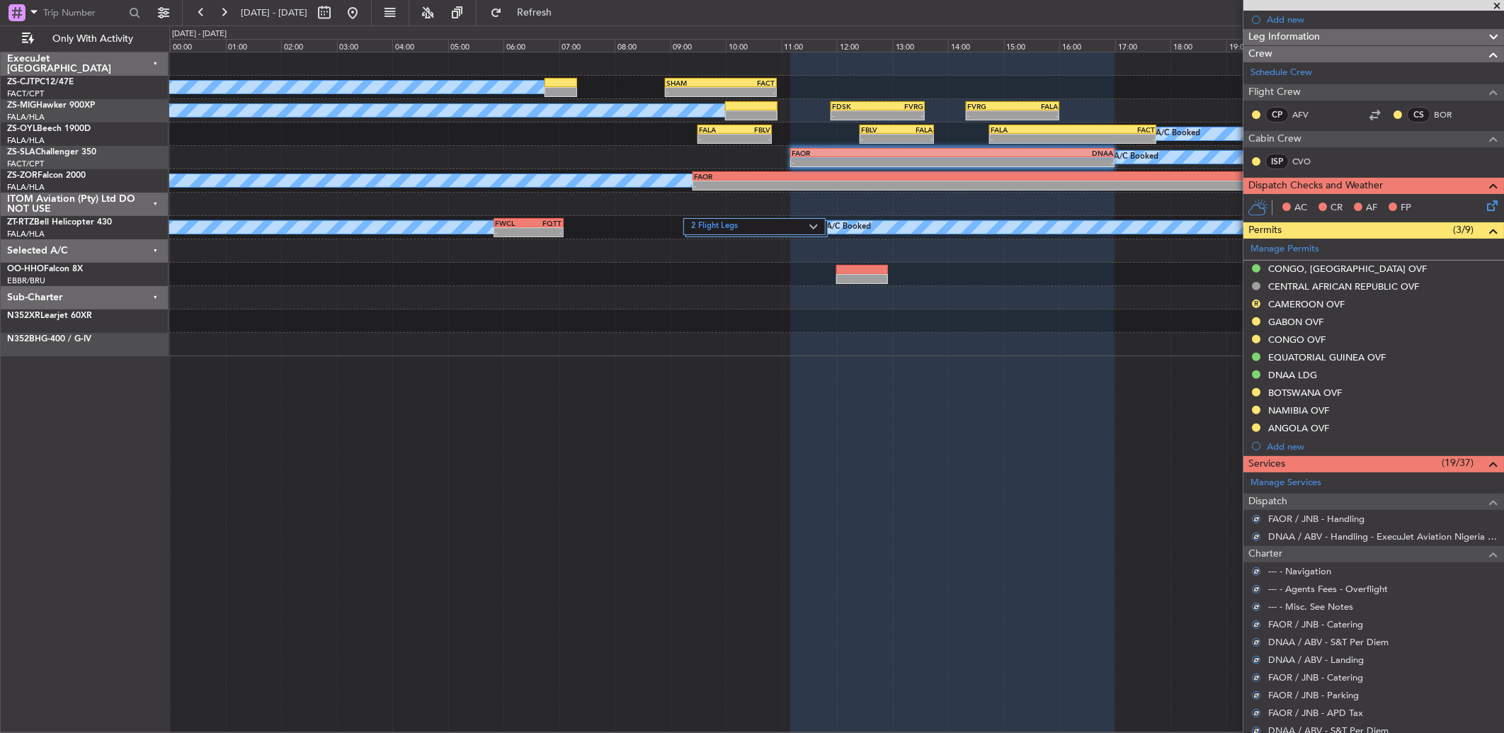
scroll to position [0, 0]
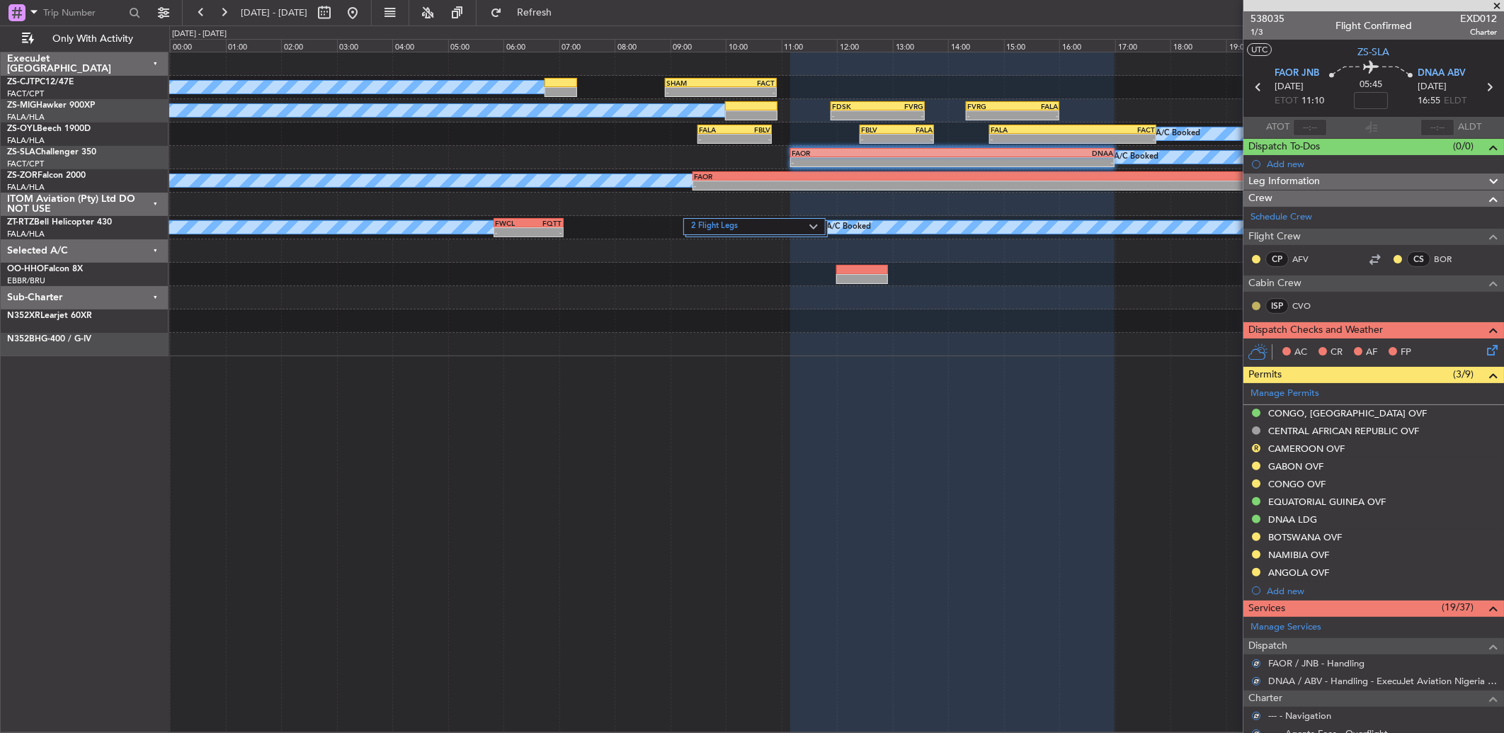
click at [1255, 306] on button at bounding box center [1256, 306] width 8 height 8
drag, startPoint x: 1257, startPoint y: 350, endPoint x: 1257, endPoint y: 327, distance: 22.7
click at [1258, 350] on span "Acknowledged" at bounding box center [1259, 347] width 62 height 14
click at [1257, 261] on button at bounding box center [1256, 259] width 8 height 8
click at [1260, 307] on span "Acknowledged" at bounding box center [1259, 300] width 62 height 14
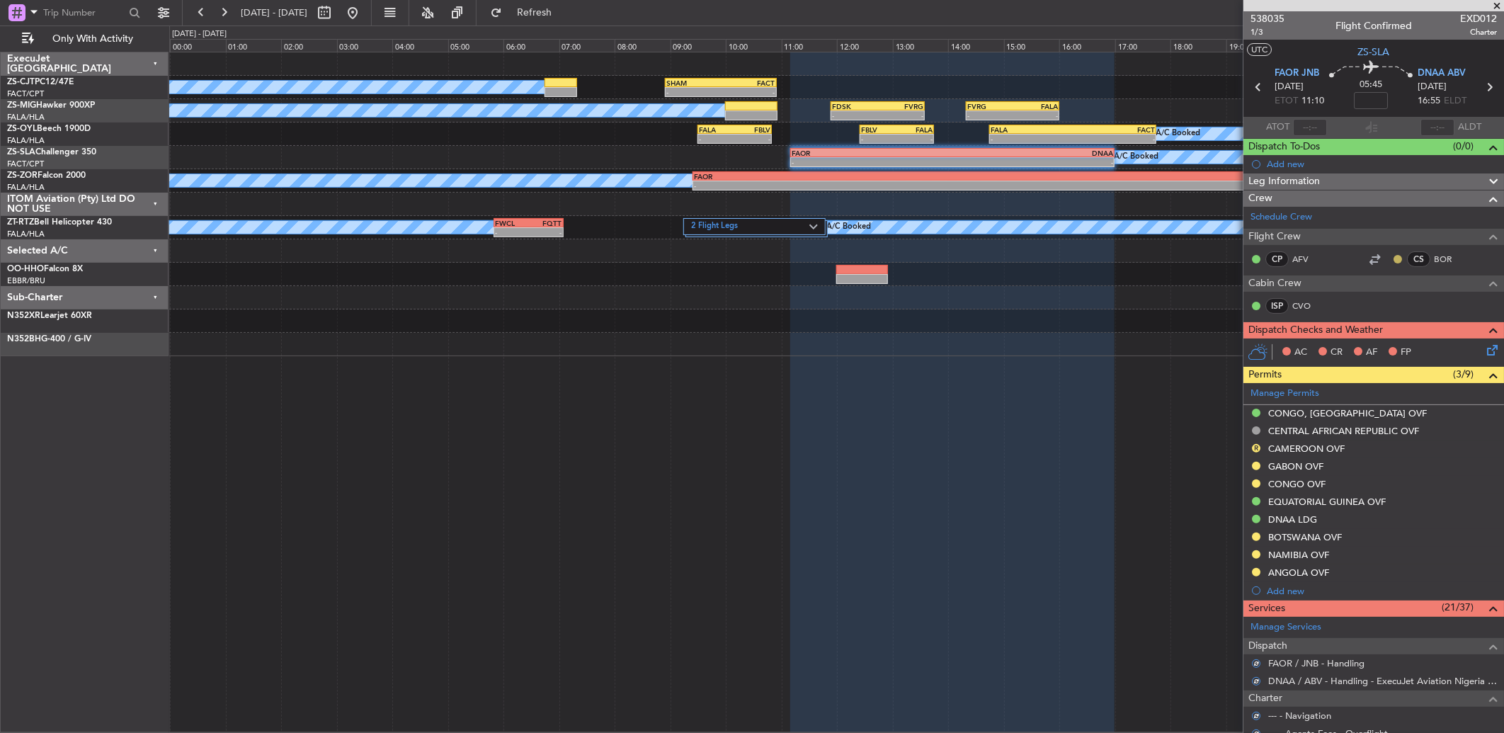
click at [1393, 258] on button at bounding box center [1397, 259] width 8 height 8
click at [1374, 297] on span "Acknowledged" at bounding box center [1389, 300] width 62 height 14
click at [1484, 345] on icon at bounding box center [1489, 347] width 11 height 11
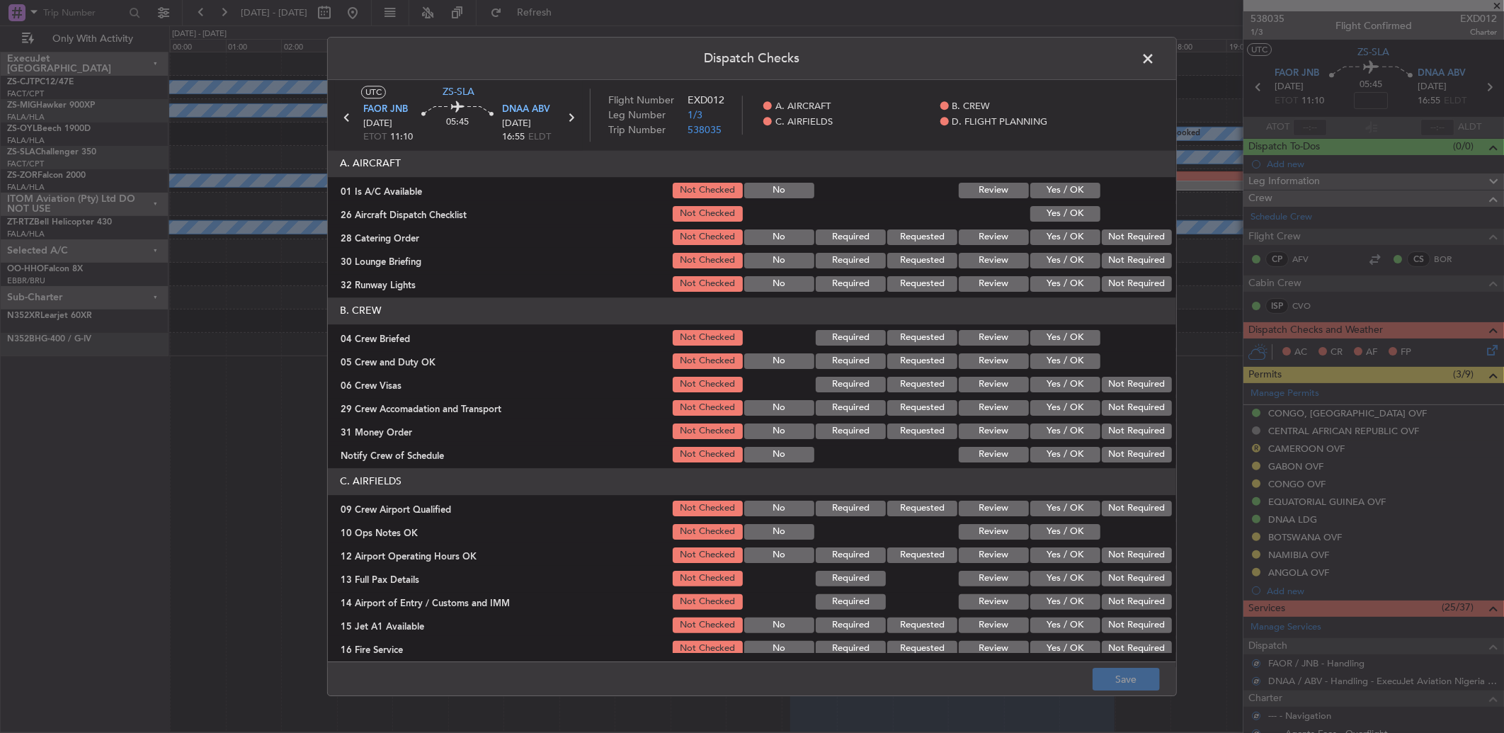
click at [1068, 188] on button "Yes / OK" at bounding box center [1065, 191] width 70 height 16
click at [1076, 199] on div "Yes / OK" at bounding box center [1063, 191] width 71 height 20
click at [1084, 212] on button "Yes / OK" at bounding box center [1065, 214] width 70 height 16
click at [1112, 237] on button "Not Required" at bounding box center [1136, 237] width 70 height 16
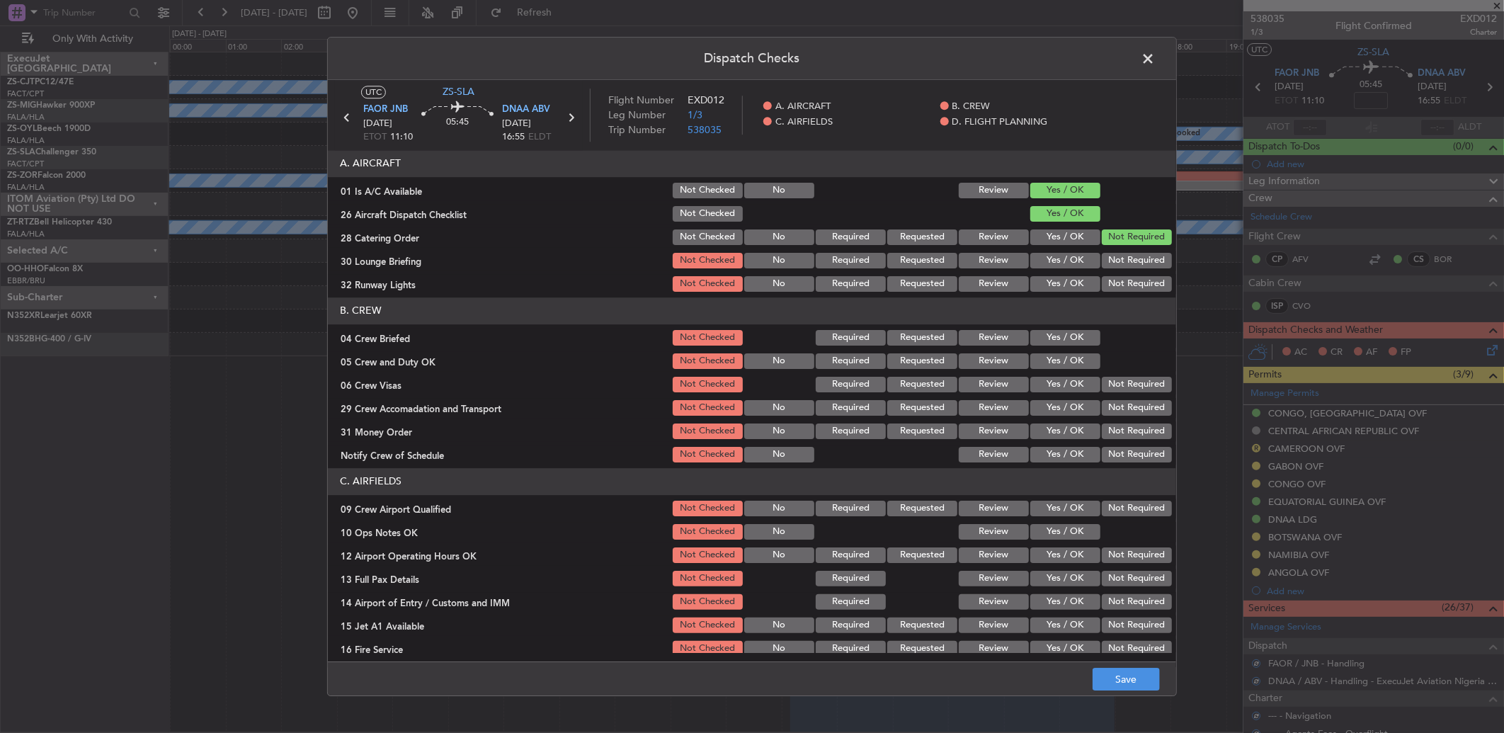
drag, startPoint x: 1114, startPoint y: 248, endPoint x: 1113, endPoint y: 265, distance: 16.3
click at [1114, 251] on section "A. AIRCRAFT 01 Is A/C Available Not Checked No Review Yes / OK 26 Aircraft Disp…" at bounding box center [752, 222] width 848 height 144
click at [1114, 265] on button "Not Required" at bounding box center [1136, 261] width 70 height 16
click at [1113, 280] on section "A. AIRCRAFT 01 Is A/C Available Not Checked No Review Yes / OK 26 Aircraft Disp…" at bounding box center [752, 222] width 848 height 144
drag, startPoint x: 1112, startPoint y: 285, endPoint x: 1078, endPoint y: 338, distance: 63.6
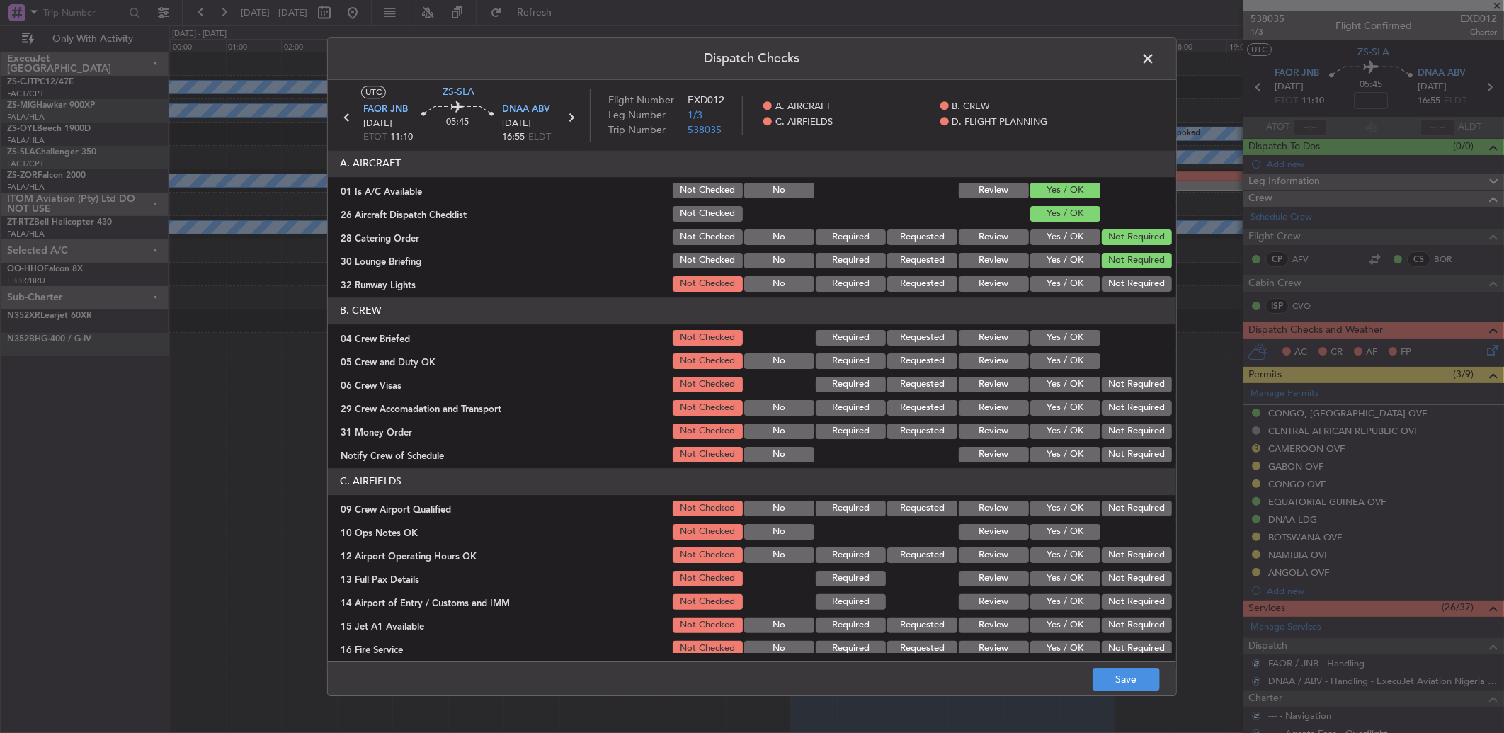
click at [1111, 321] on header "B. CREW" at bounding box center [752, 310] width 848 height 27
click at [1044, 334] on button "Yes / OK" at bounding box center [1065, 338] width 70 height 16
click at [1051, 356] on button "Yes / OK" at bounding box center [1065, 361] width 70 height 16
click at [1051, 359] on button "Yes / OK" at bounding box center [1065, 361] width 70 height 16
click at [1123, 272] on section "A. AIRCRAFT 01 Is A/C Available Not Checked No Review Yes / OK 26 Aircraft Disp…" at bounding box center [752, 222] width 848 height 144
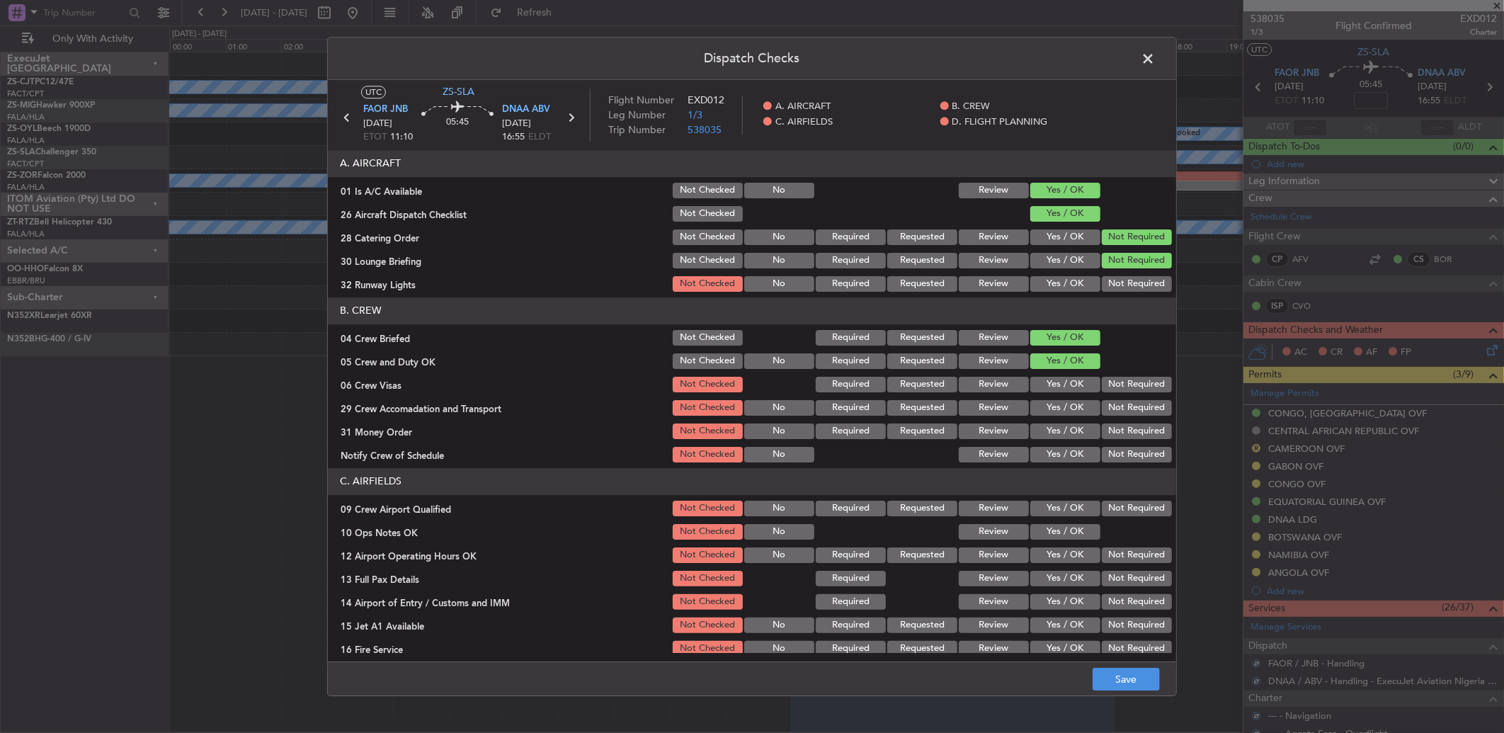
click at [1116, 294] on article "A. AIRCRAFT 01 Is A/C Available Not Checked No Review Yes / OK 26 Aircraft Disp…" at bounding box center [752, 401] width 848 height 503
click at [1109, 283] on button "Not Required" at bounding box center [1136, 284] width 70 height 16
click at [1071, 384] on button "Yes / OK" at bounding box center [1065, 385] width 70 height 16
click at [1119, 398] on div "Not Required" at bounding box center [1134, 408] width 71 height 20
click at [1121, 384] on button "Not Required" at bounding box center [1136, 385] width 70 height 16
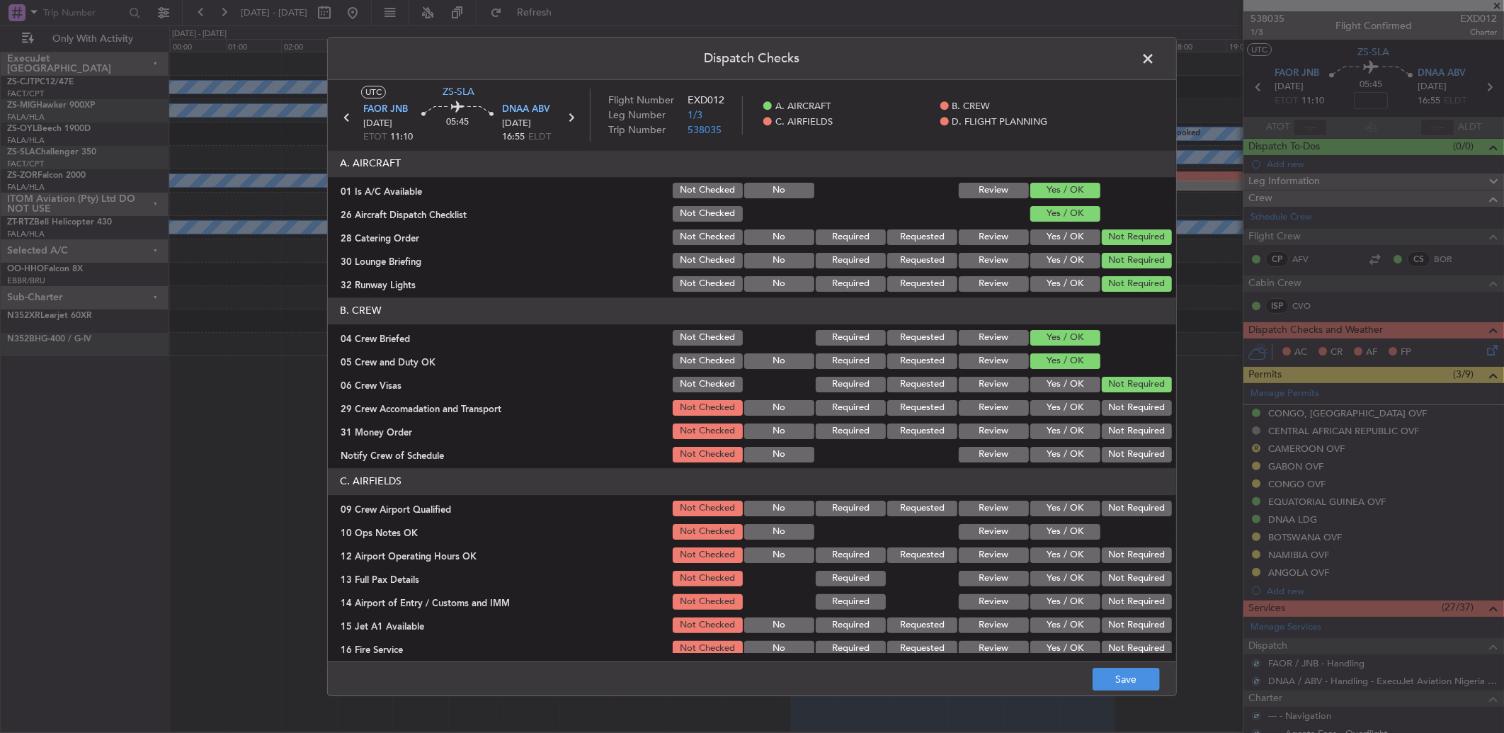
click at [1121, 408] on button "Not Required" at bounding box center [1136, 408] width 70 height 16
drag, startPoint x: 1120, startPoint y: 413, endPoint x: 1119, endPoint y: 427, distance: 13.5
click at [1120, 414] on button "Not Required" at bounding box center [1136, 408] width 70 height 16
click at [1117, 464] on section "B. CREW 04 Crew Briefed Not Checked Required Requested Review Yes / OK 05 Crew …" at bounding box center [752, 380] width 848 height 167
click at [1117, 436] on button "Not Required" at bounding box center [1136, 431] width 70 height 16
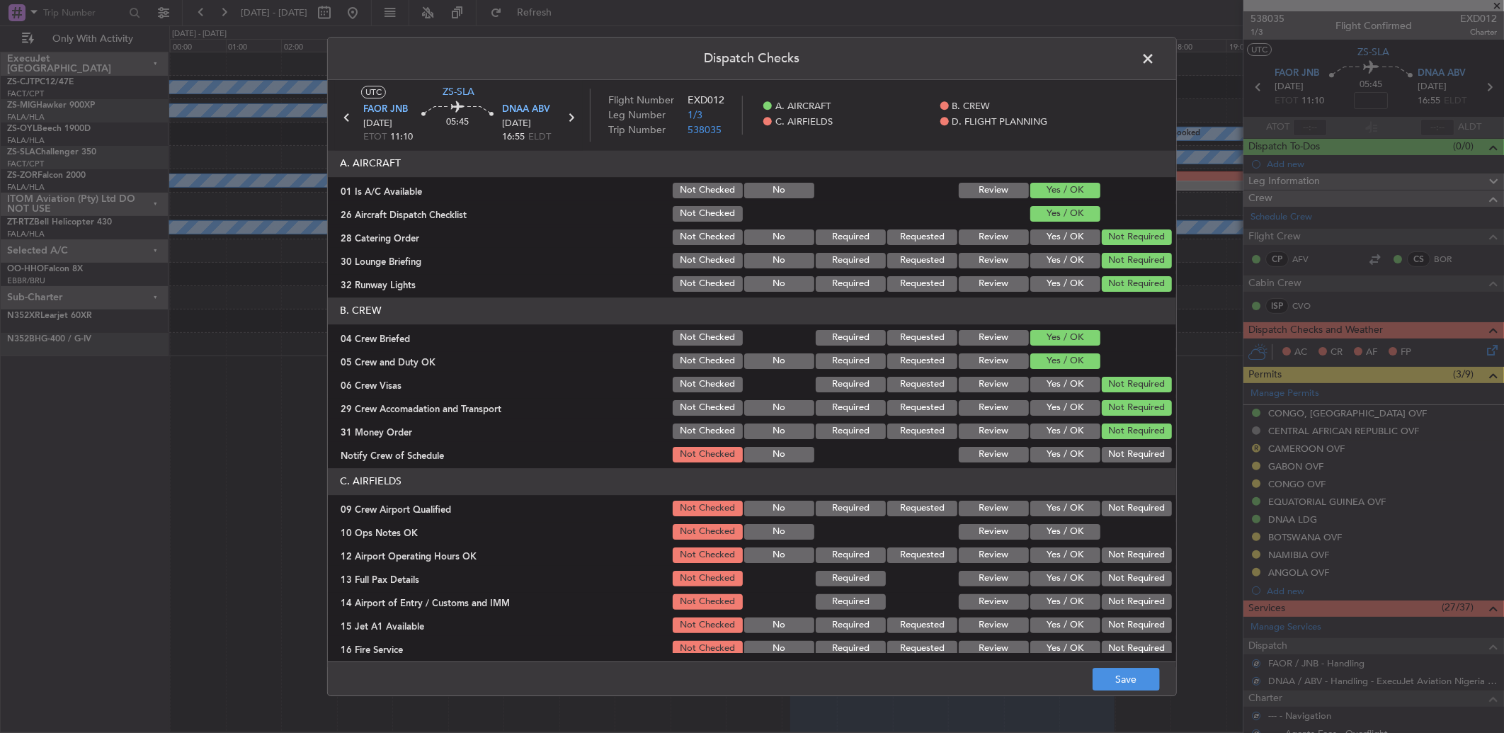
click at [1117, 445] on section "B. CREW 04 Crew Briefed Not Checked Required Requested Review Yes / OK 05 Crew …" at bounding box center [752, 380] width 848 height 167
drag, startPoint x: 1116, startPoint y: 452, endPoint x: 1114, endPoint y: 483, distance: 31.3
click at [1116, 453] on button "Not Required" at bounding box center [1136, 455] width 70 height 16
drag, startPoint x: 1112, startPoint y: 500, endPoint x: 1096, endPoint y: 513, distance: 21.1
click at [1112, 500] on button "Not Required" at bounding box center [1136, 508] width 70 height 16
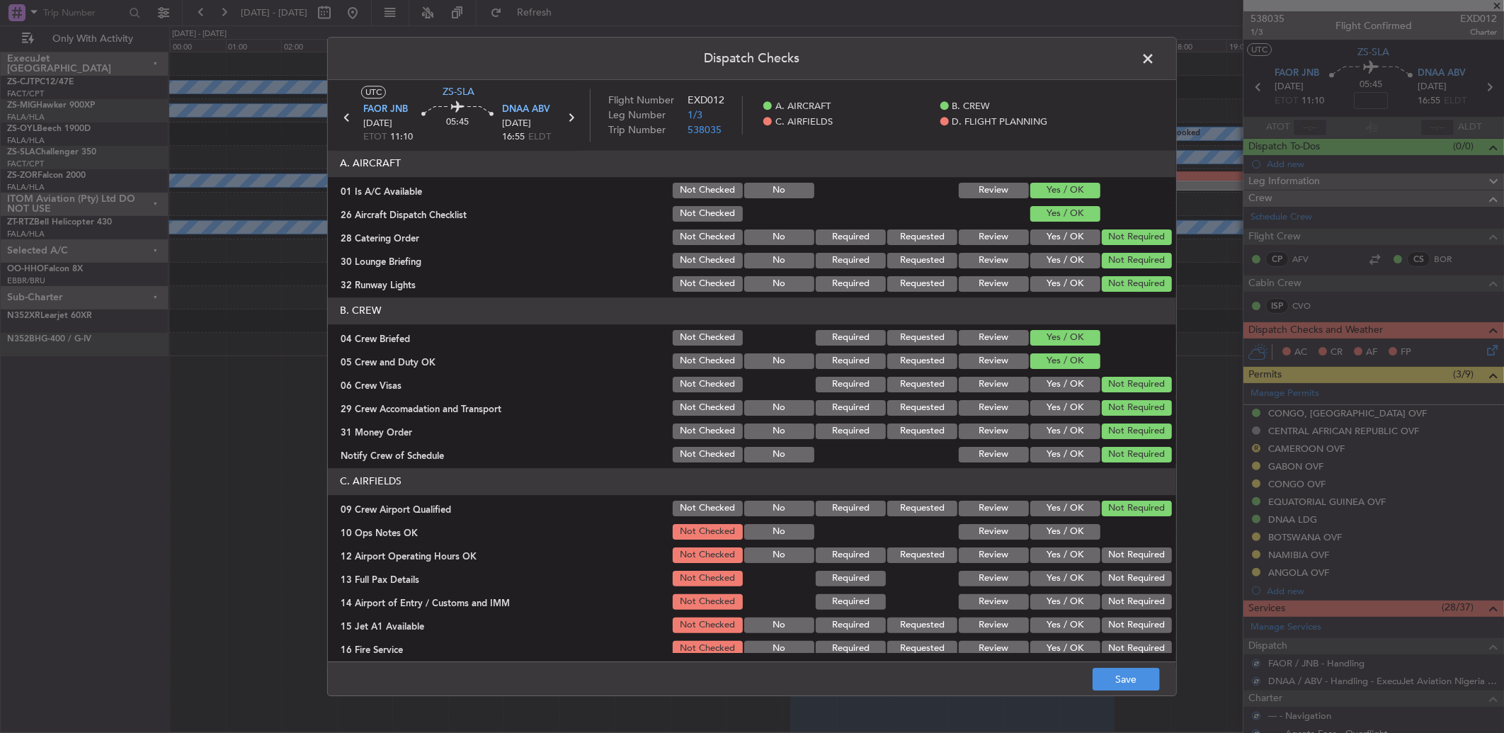
click at [1084, 527] on button "Yes / OK" at bounding box center [1065, 532] width 70 height 16
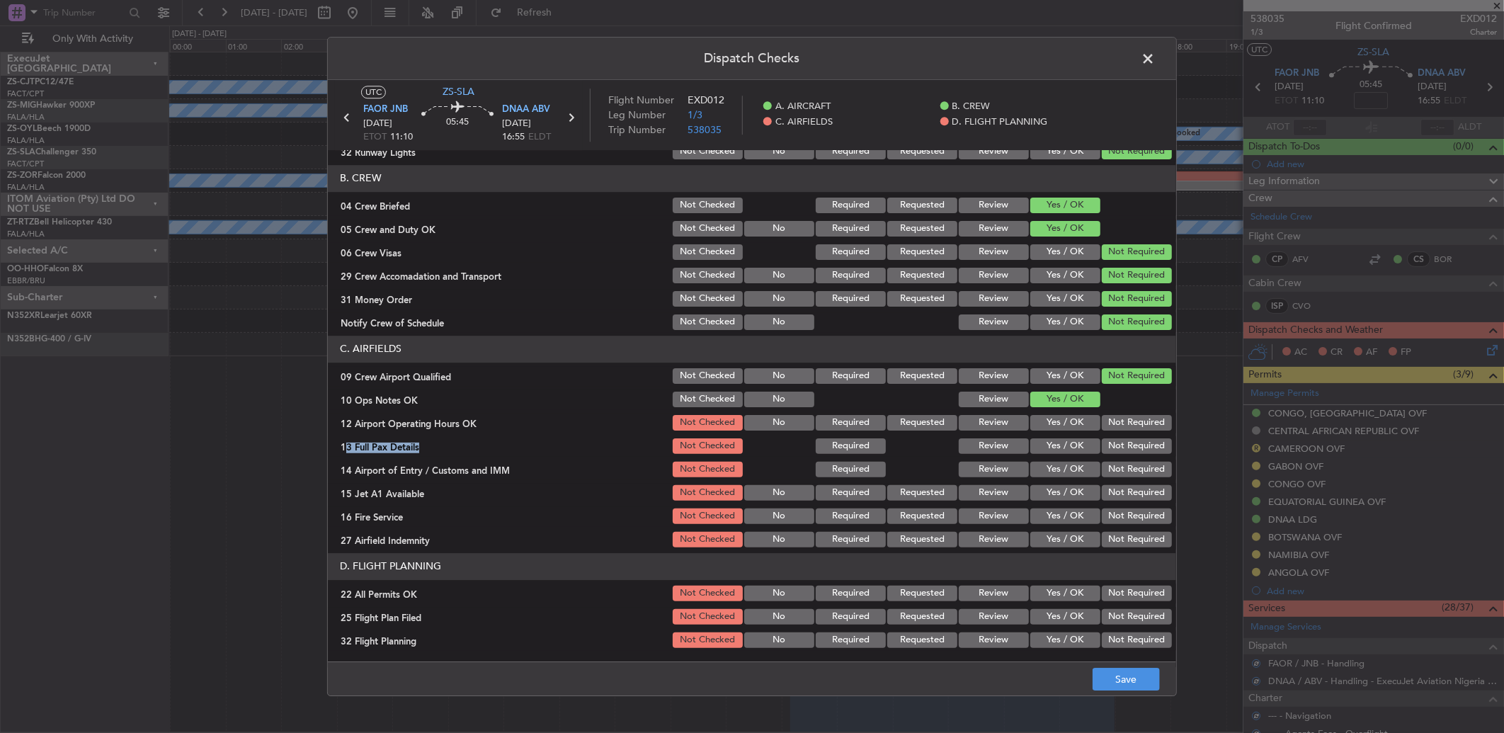
click at [1129, 433] on section "C. AIRFIELDS 09 Crew Airport Qualified Not Checked No Required Requested Review…" at bounding box center [752, 443] width 848 height 214
drag, startPoint x: 1129, startPoint y: 433, endPoint x: 1126, endPoint y: 446, distance: 13.2
click at [1129, 425] on button "Not Required" at bounding box center [1136, 423] width 70 height 16
click at [1126, 446] on button "Not Required" at bounding box center [1136, 446] width 70 height 16
click at [1126, 449] on button "Not Required" at bounding box center [1136, 446] width 70 height 16
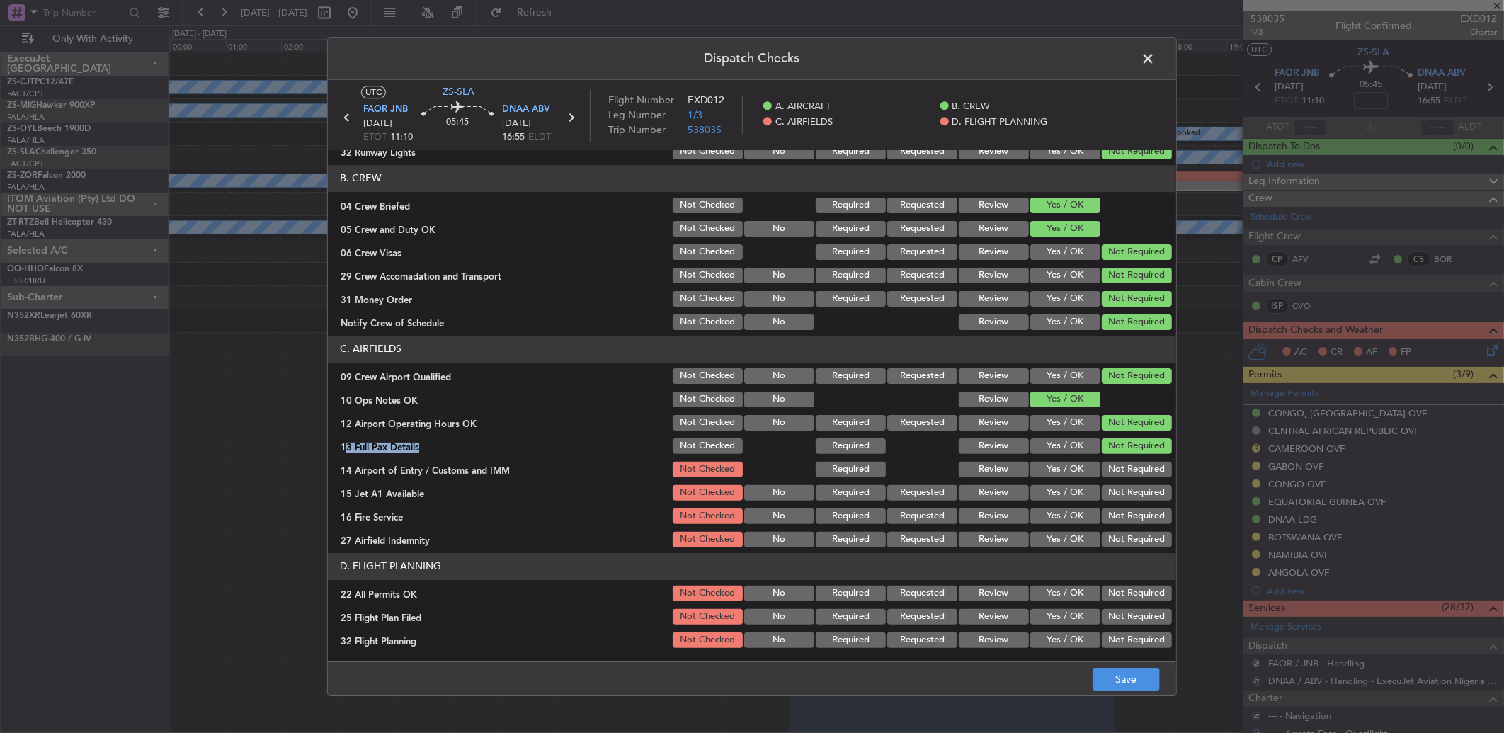
click at [1126, 466] on button "Not Required" at bounding box center [1136, 470] width 70 height 16
click at [1126, 477] on div "Not Required" at bounding box center [1134, 469] width 71 height 20
drag, startPoint x: 1126, startPoint y: 480, endPoint x: 1126, endPoint y: 489, distance: 9.2
click at [1126, 483] on section "C. AIRFIELDS 09 Crew Airport Qualified Not Checked No Required Requested Review…" at bounding box center [752, 443] width 848 height 214
click at [1126, 499] on button "Not Required" at bounding box center [1136, 493] width 70 height 16
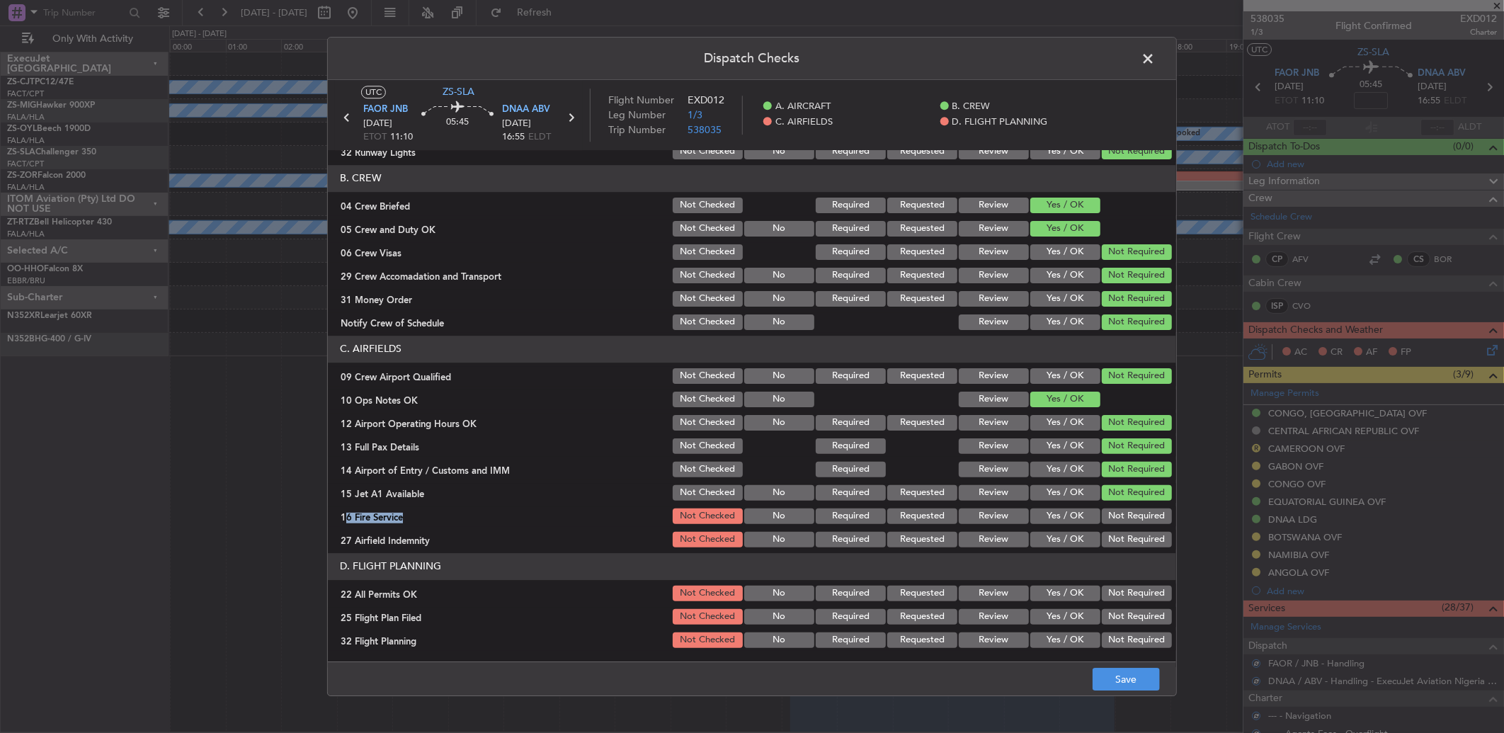
click at [1123, 505] on section "C. AIRFIELDS 09 Crew Airport Qualified Not Checked No Required Requested Review…" at bounding box center [752, 443] width 848 height 214
click at [1121, 510] on button "Not Required" at bounding box center [1136, 516] width 70 height 16
click at [1118, 539] on button "Not Required" at bounding box center [1136, 540] width 70 height 16
click at [1116, 590] on button "Not Required" at bounding box center [1136, 593] width 70 height 16
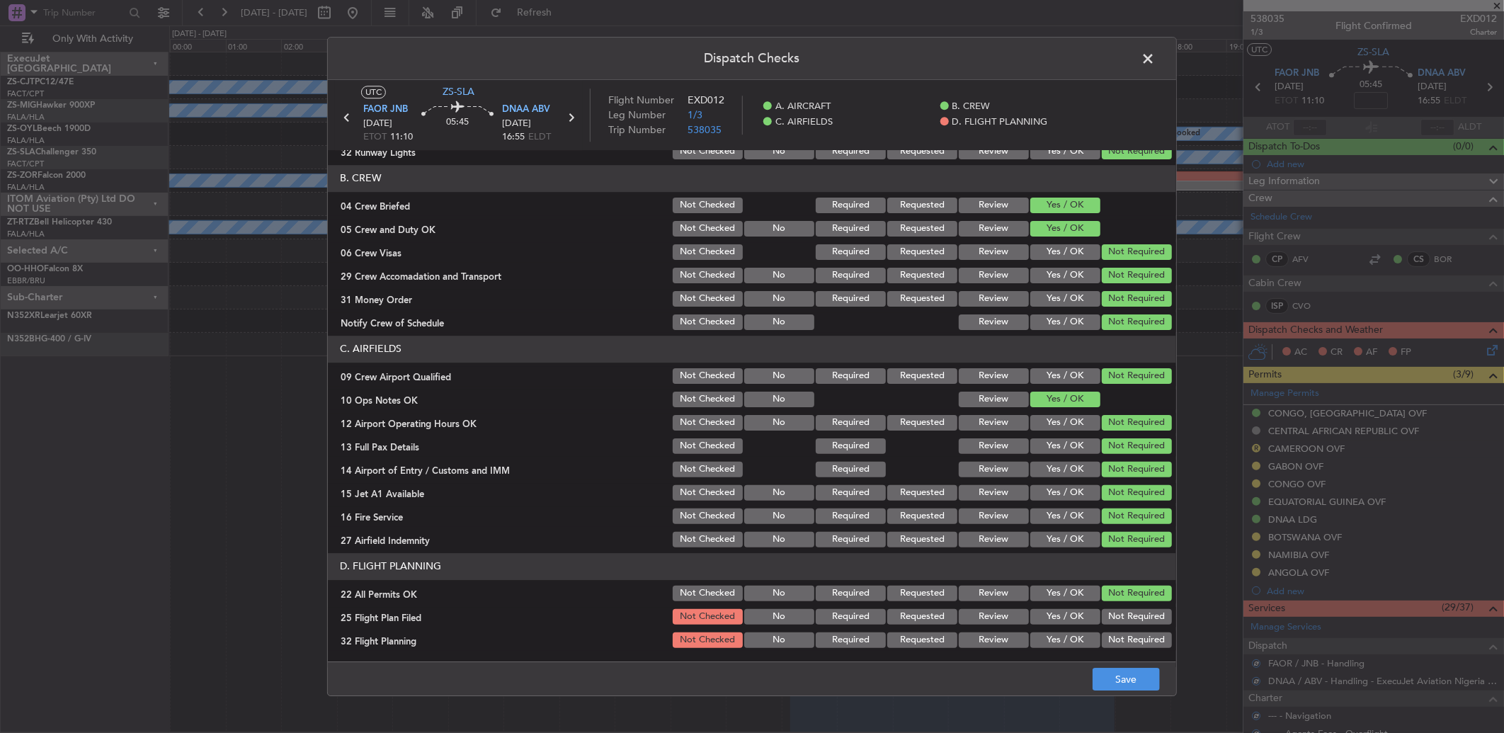
click at [1028, 614] on div "Yes / OK" at bounding box center [1063, 617] width 71 height 20
click at [1007, 627] on section "D. FLIGHT PLANNING 22 All Permits OK Not Checked No Required Requested Review Y…" at bounding box center [752, 601] width 848 height 97
click at [1000, 612] on button "Review" at bounding box center [993, 617] width 70 height 16
drag, startPoint x: 1000, startPoint y: 639, endPoint x: 1011, endPoint y: 648, distance: 14.5
click at [1000, 641] on button "Review" at bounding box center [993, 640] width 70 height 16
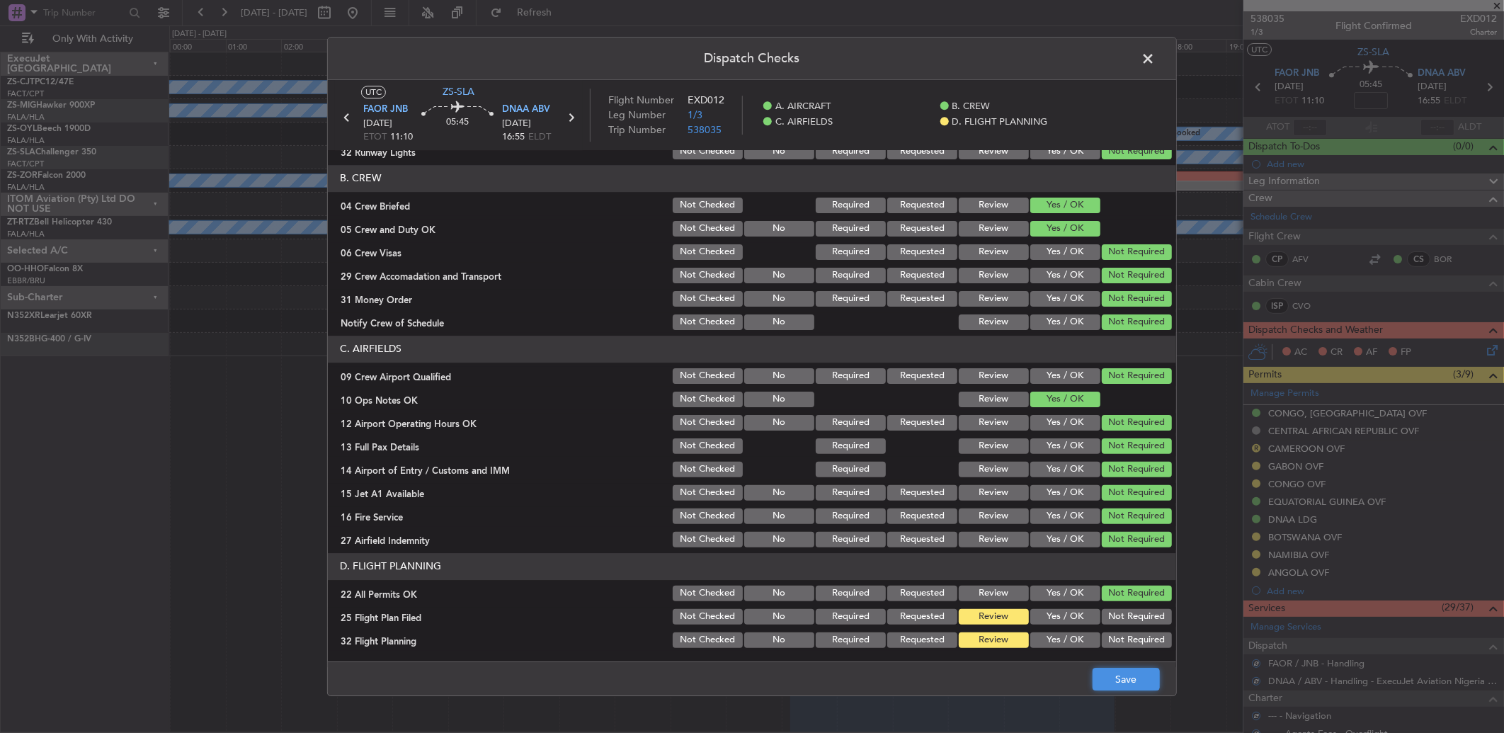
drag, startPoint x: 1114, startPoint y: 689, endPoint x: 1097, endPoint y: 673, distance: 22.5
click at [1114, 688] on button "Save" at bounding box center [1125, 679] width 67 height 23
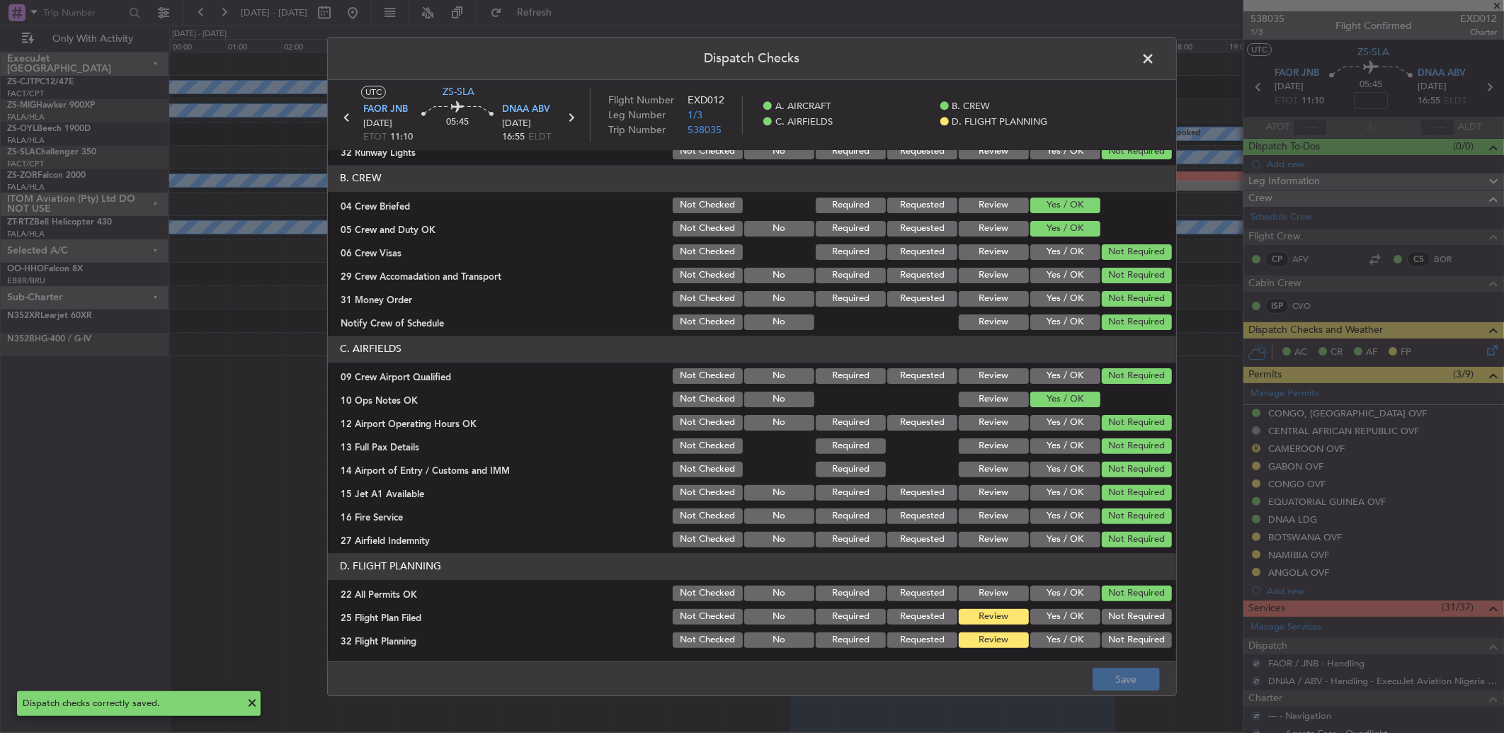
click at [1155, 58] on span at bounding box center [1155, 62] width 0 height 28
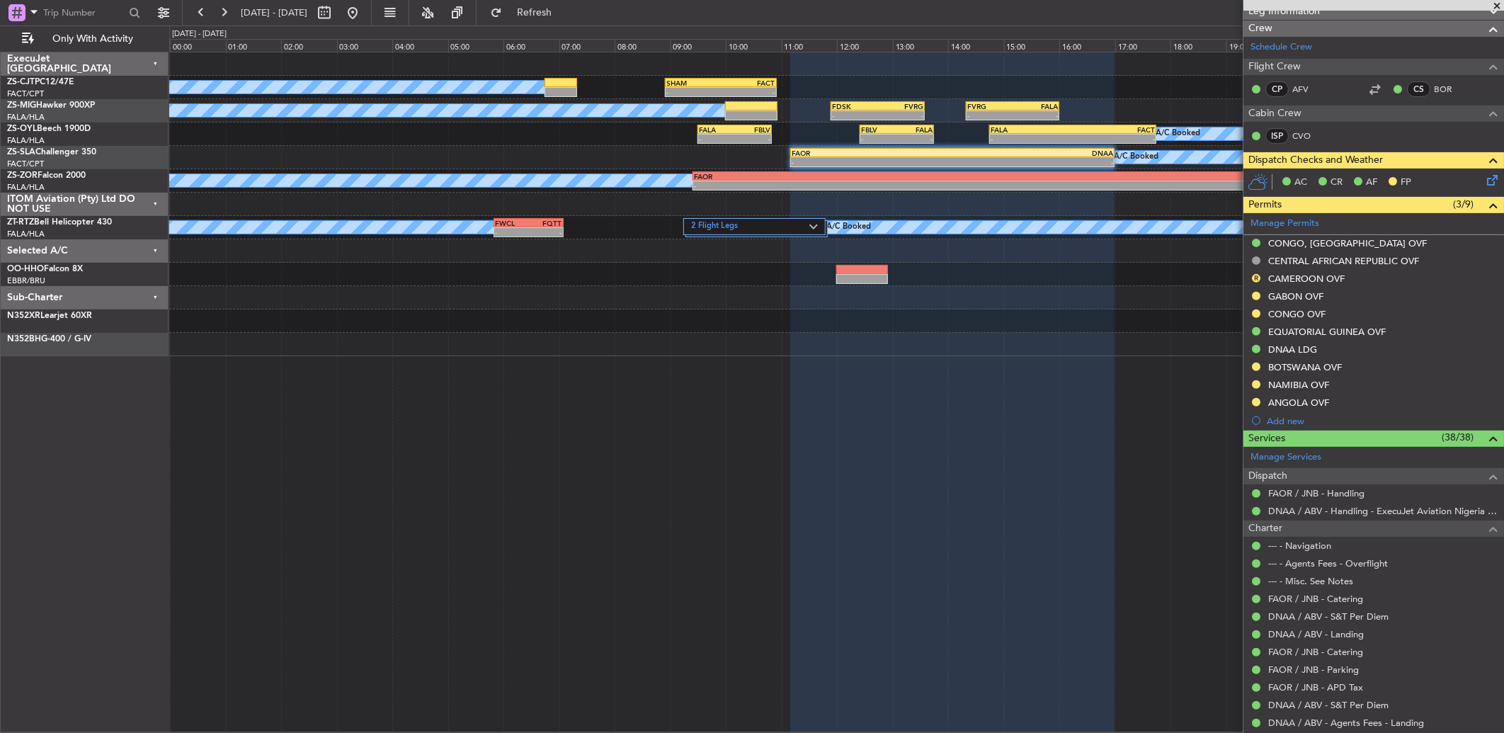
scroll to position [0, 0]
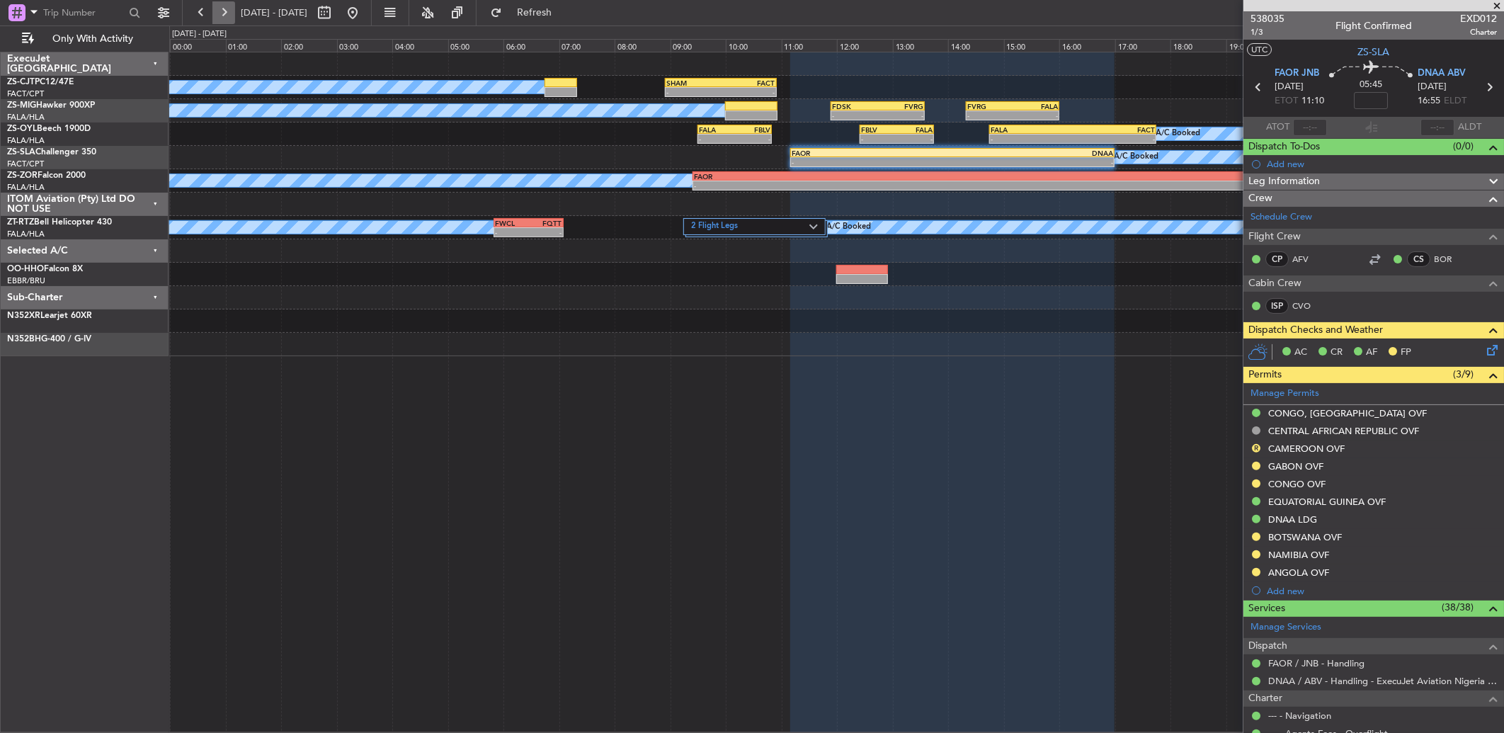
click at [224, 11] on button at bounding box center [223, 12] width 23 height 23
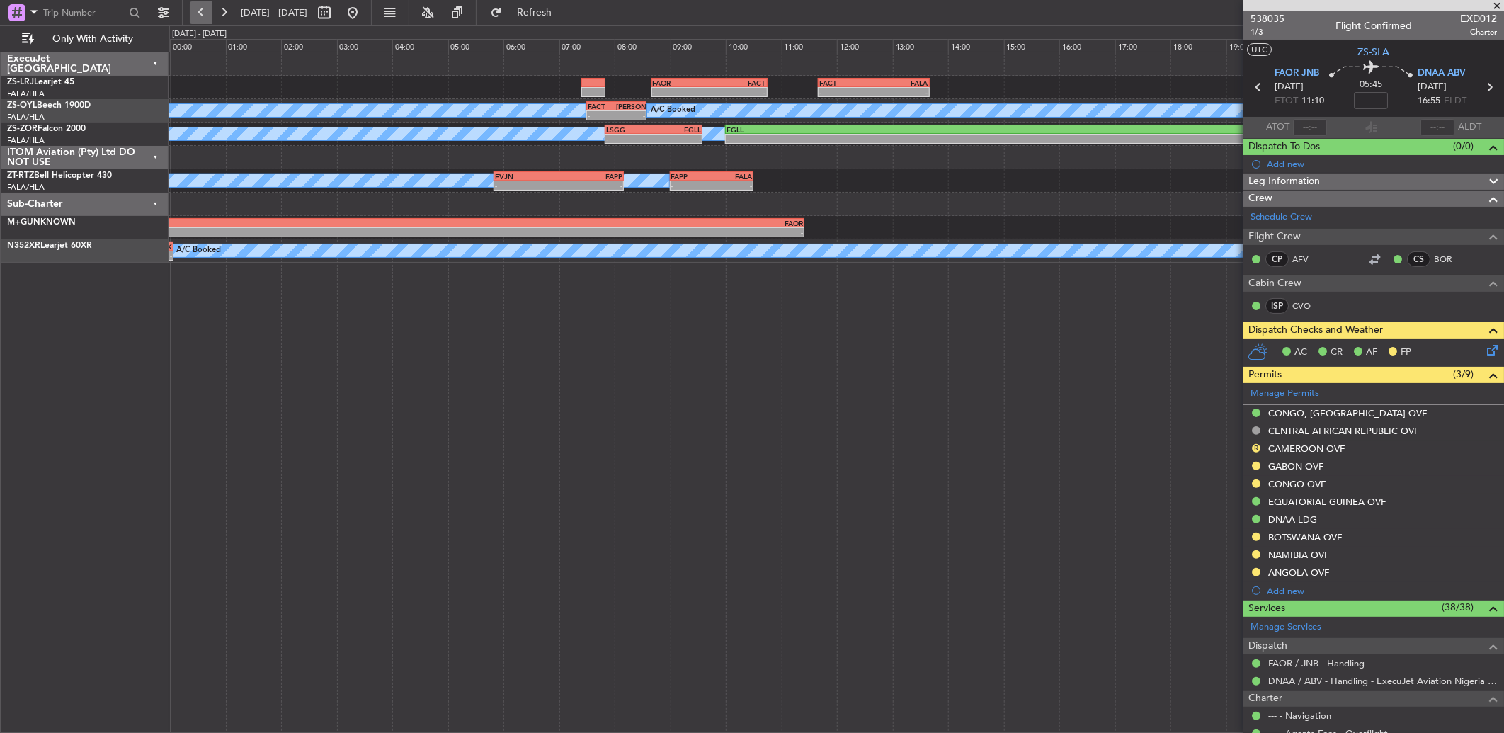
click at [200, 12] on button at bounding box center [201, 12] width 23 height 23
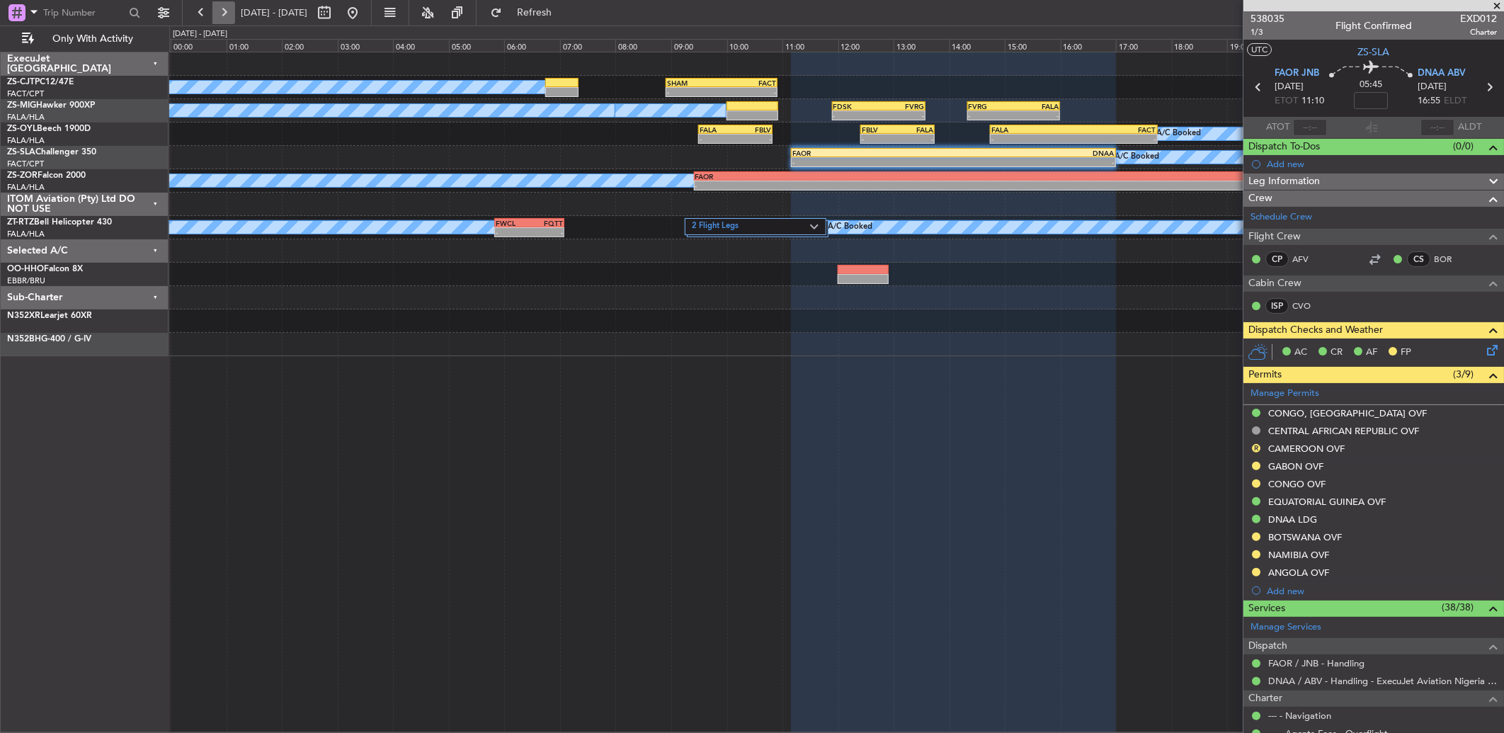
click at [217, 13] on button at bounding box center [223, 12] width 23 height 23
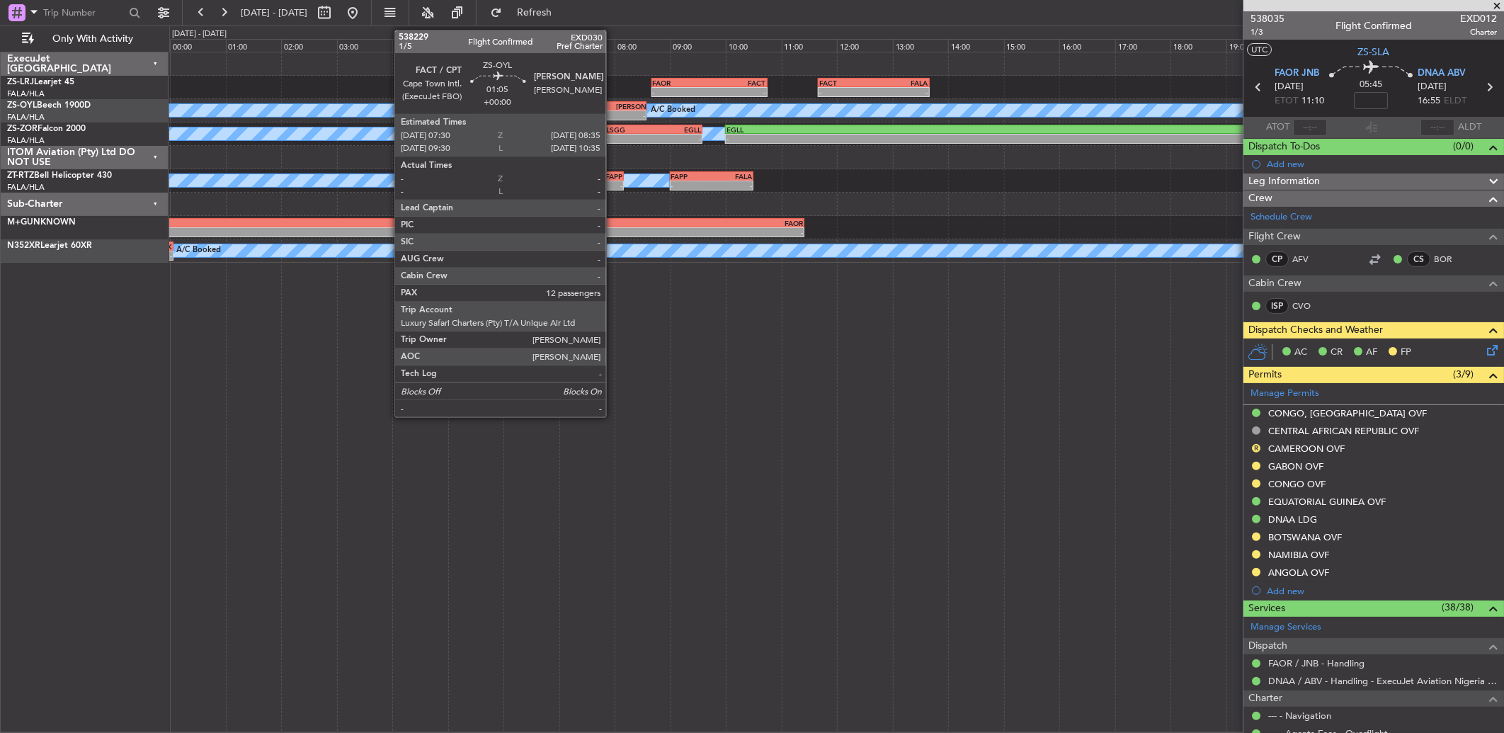
click at [613, 101] on div "FACT 07:30 Z FAGG 08:35 Z" at bounding box center [616, 106] width 61 height 10
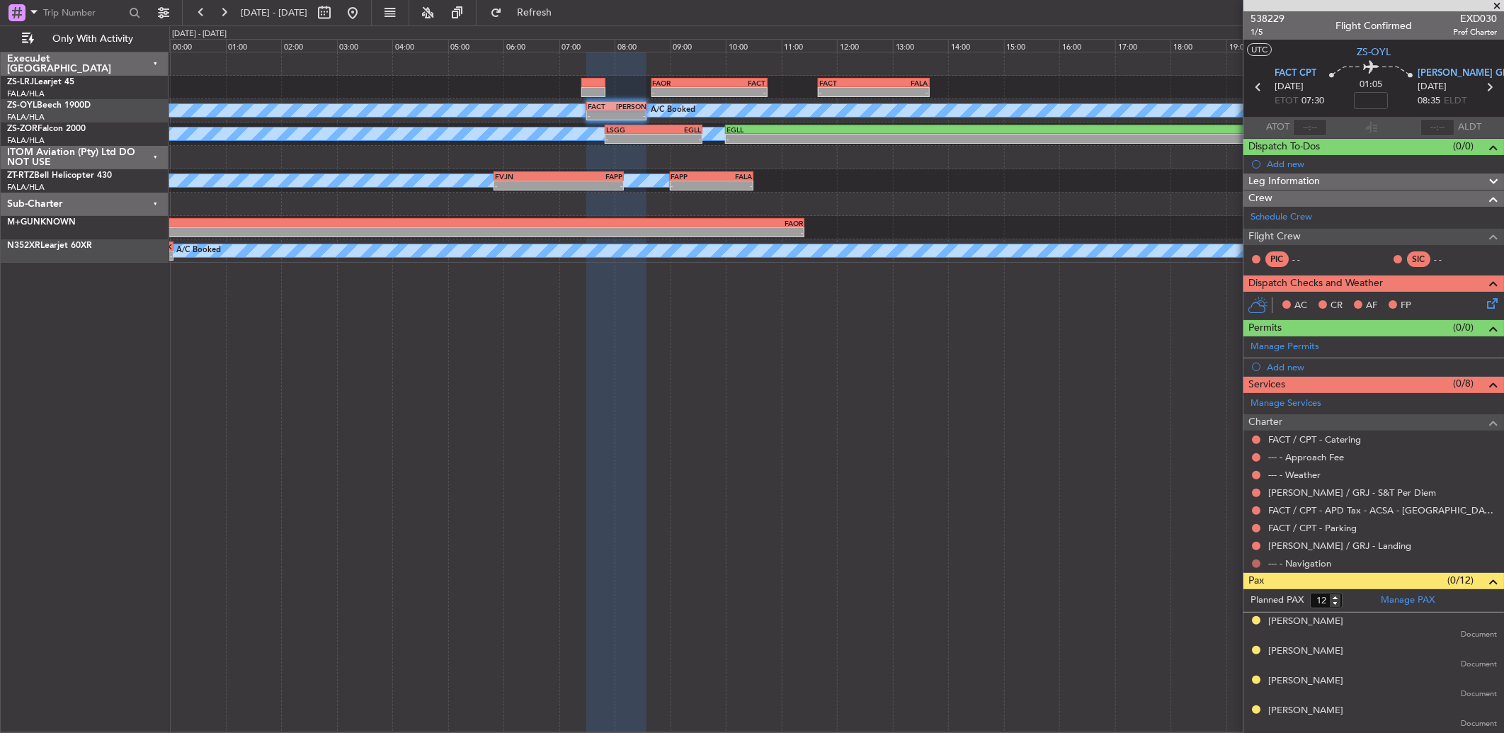
click at [1257, 563] on button at bounding box center [1256, 563] width 8 height 8
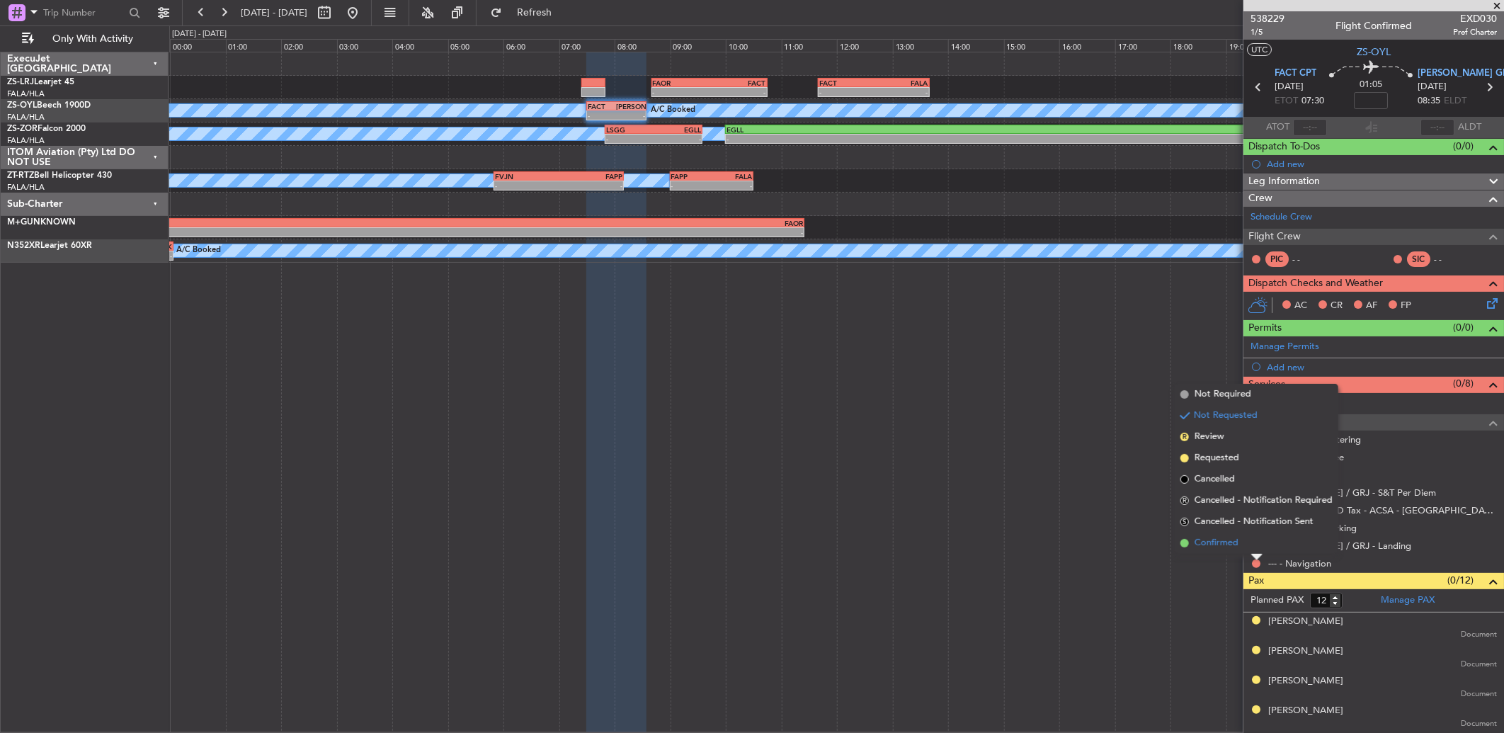
click at [1244, 544] on li "Confirmed" at bounding box center [1256, 542] width 164 height 21
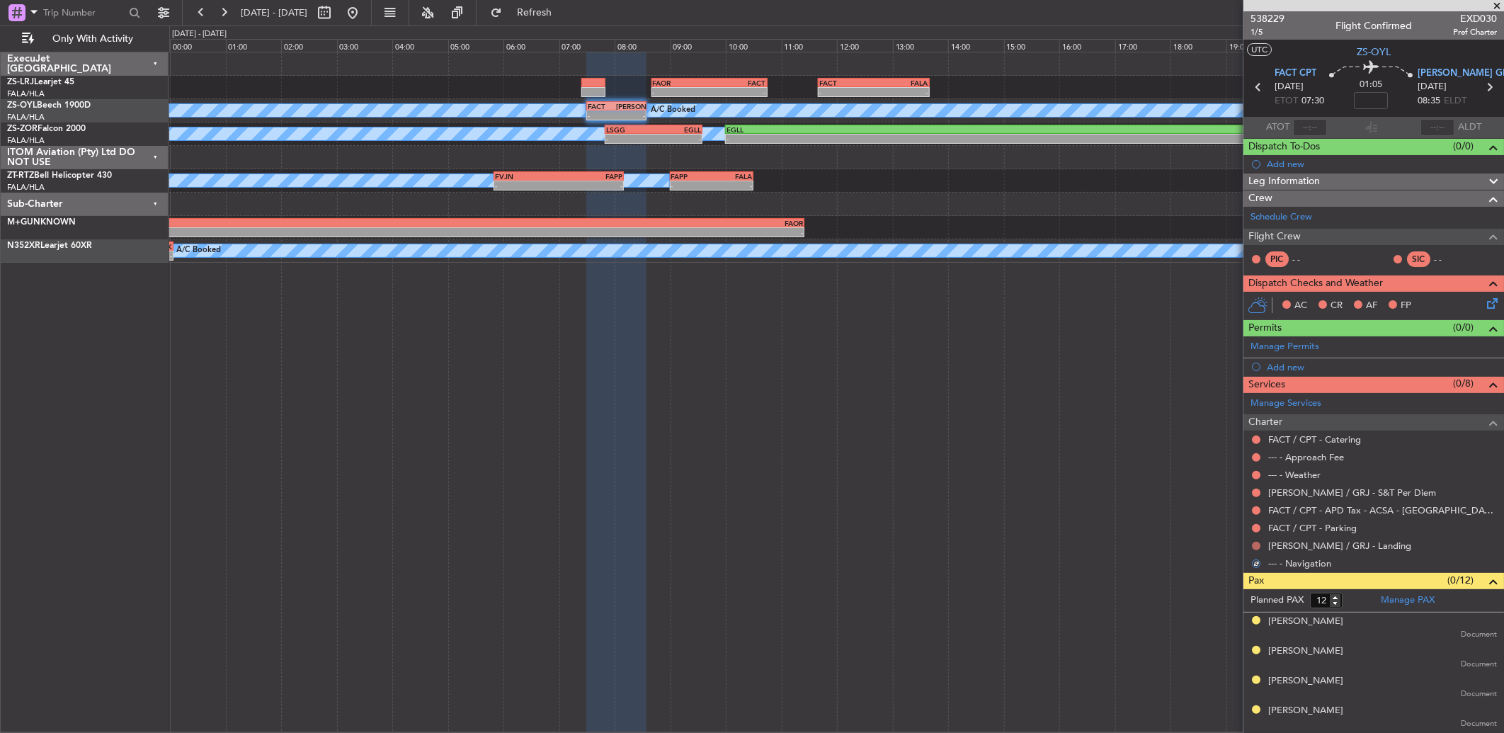
click at [1256, 546] on button at bounding box center [1256, 546] width 8 height 8
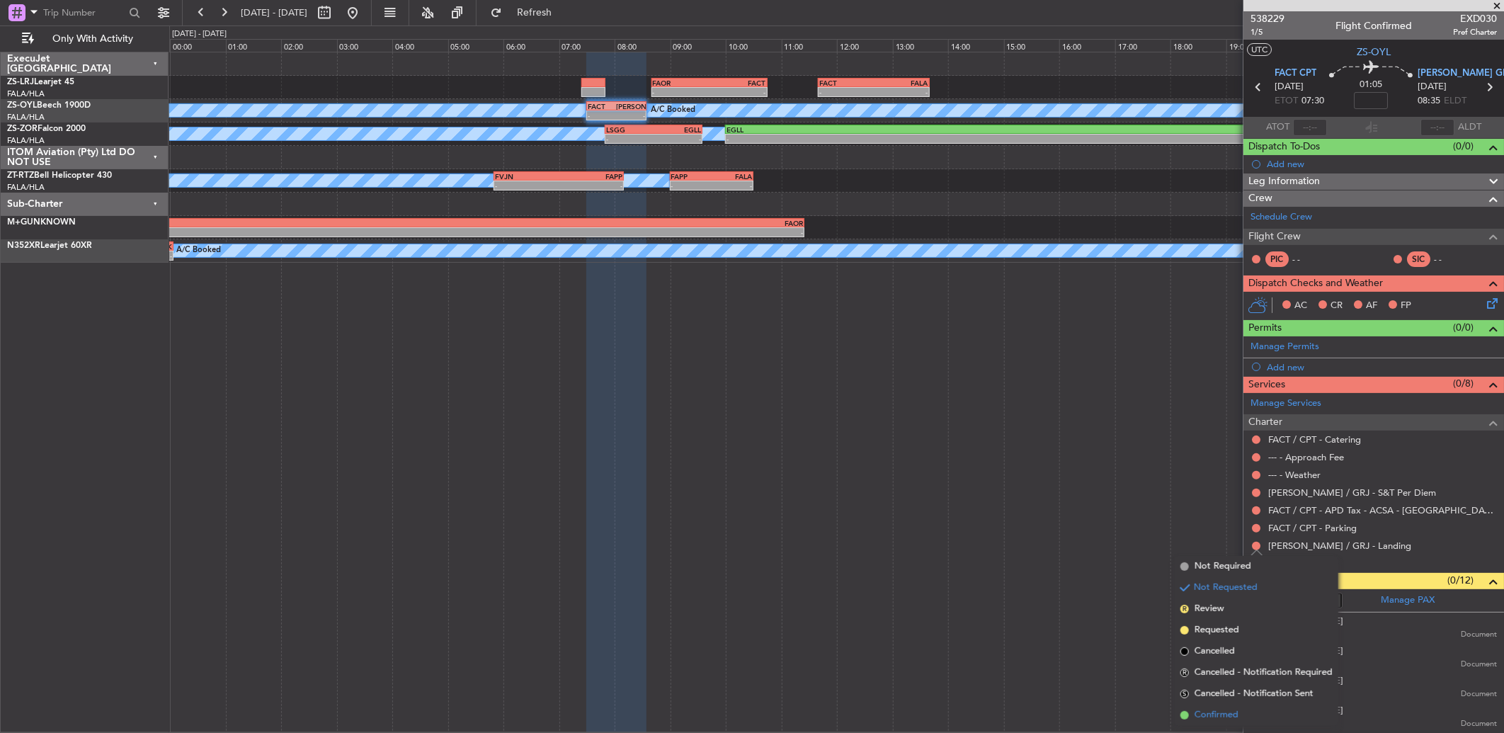
click at [1206, 711] on span "Confirmed" at bounding box center [1216, 715] width 44 height 14
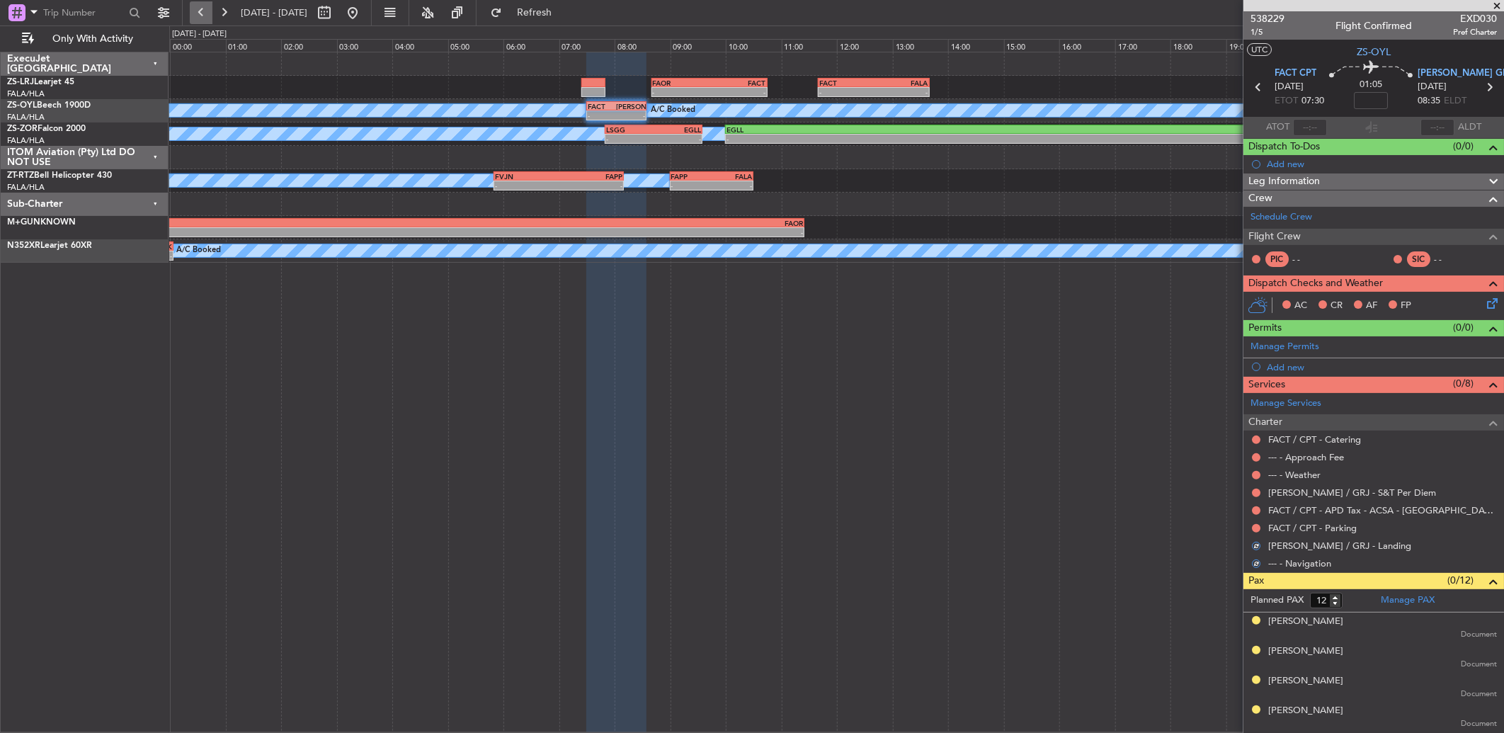
click at [199, 11] on button at bounding box center [201, 12] width 23 height 23
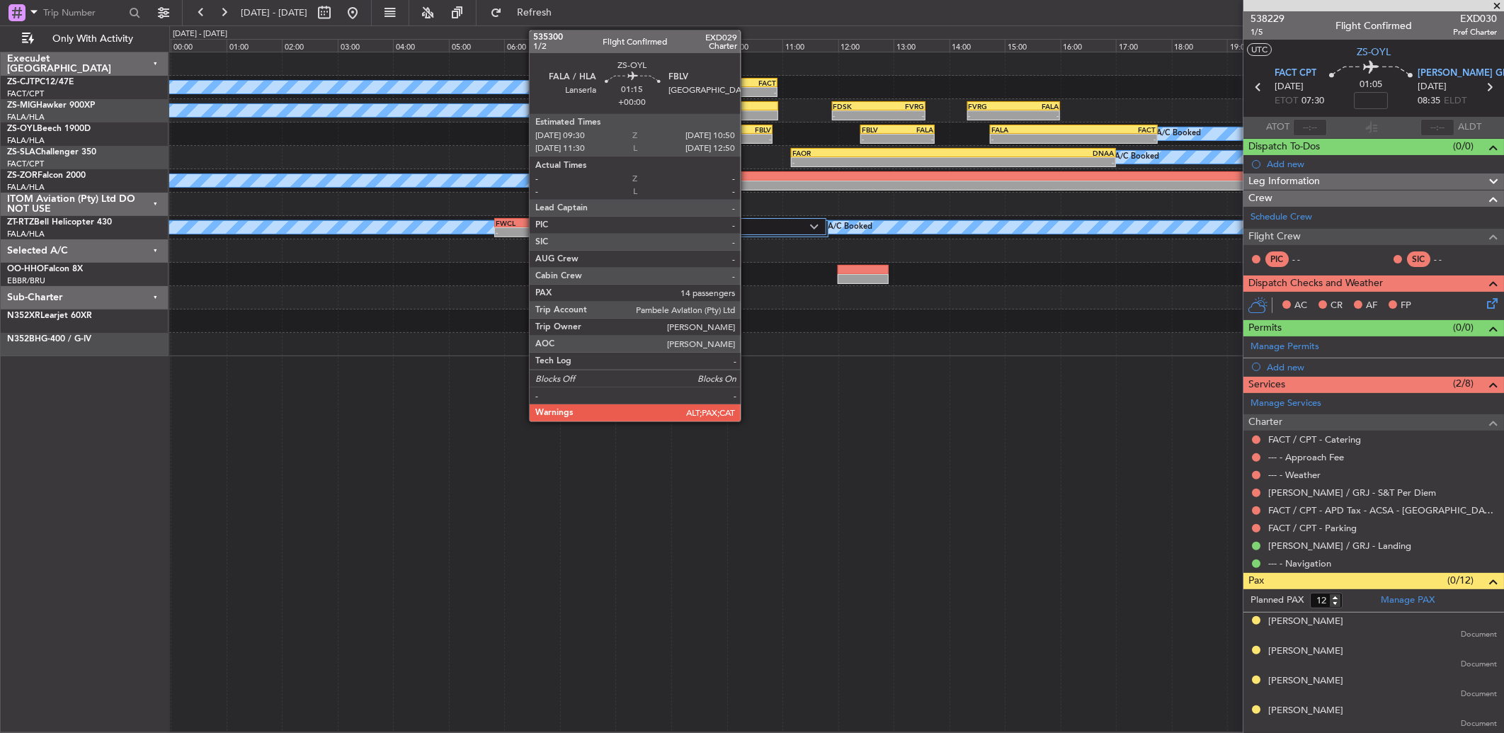
click at [748, 128] on div "FBLV" at bounding box center [754, 129] width 36 height 8
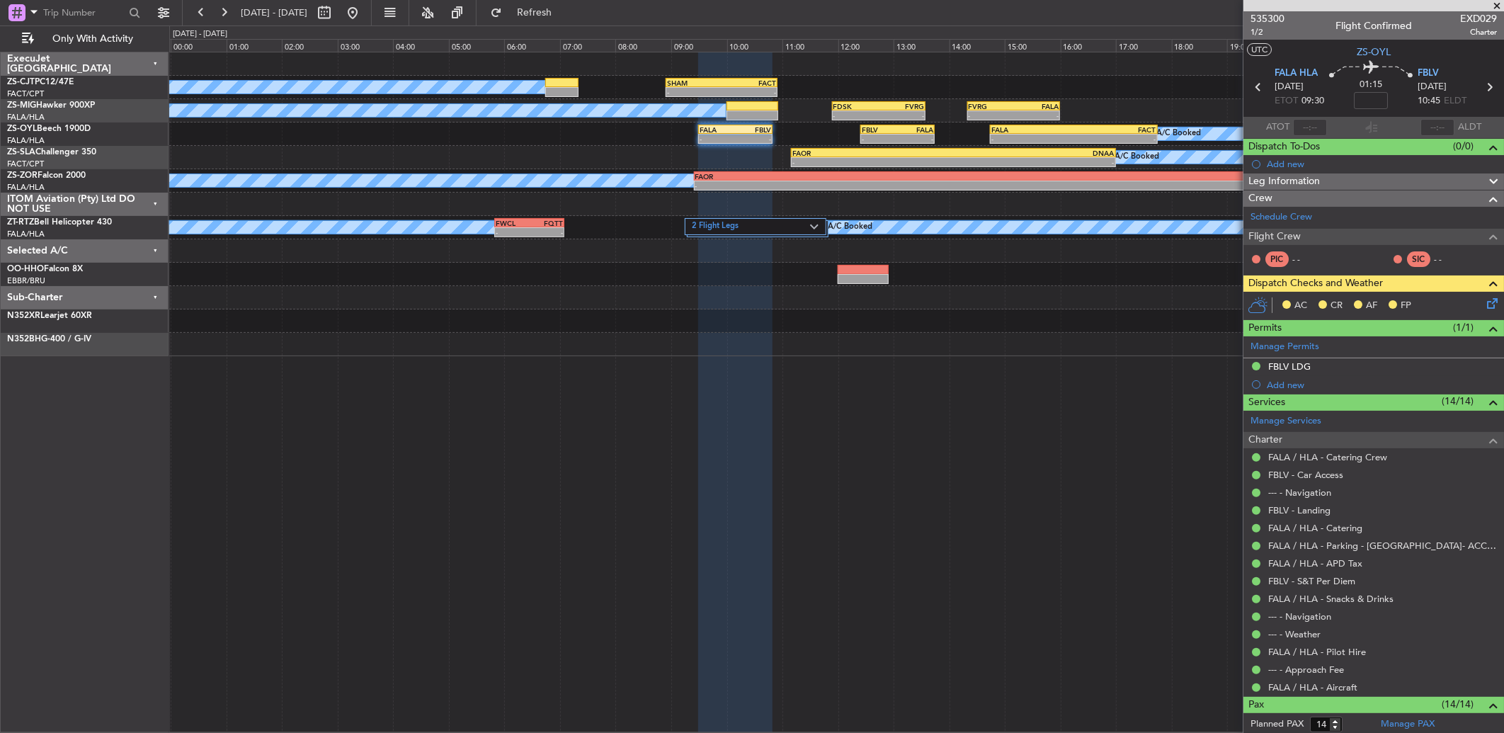
click at [1484, 307] on icon at bounding box center [1489, 300] width 11 height 11
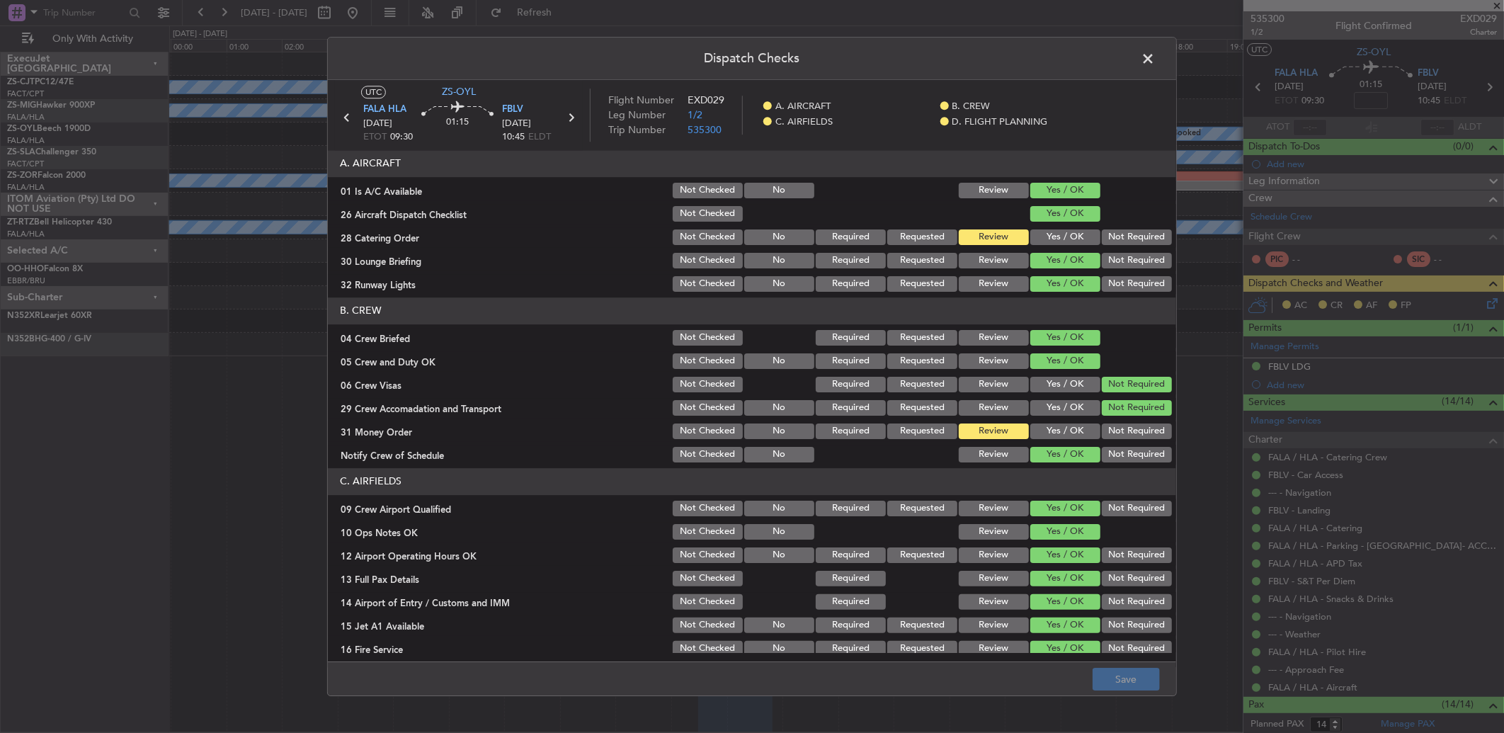
click at [1155, 65] on span at bounding box center [1155, 62] width 0 height 28
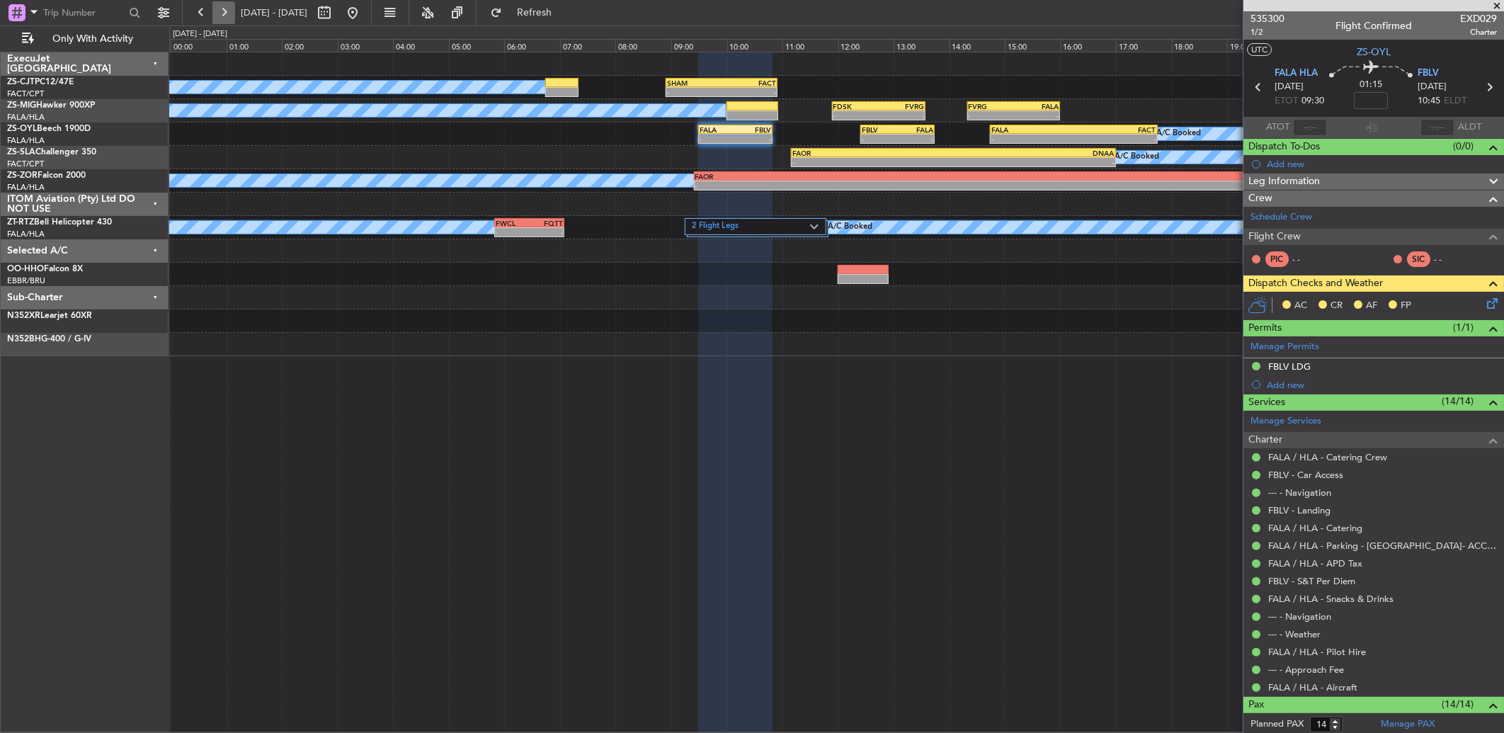
click at [229, 11] on button at bounding box center [223, 12] width 23 height 23
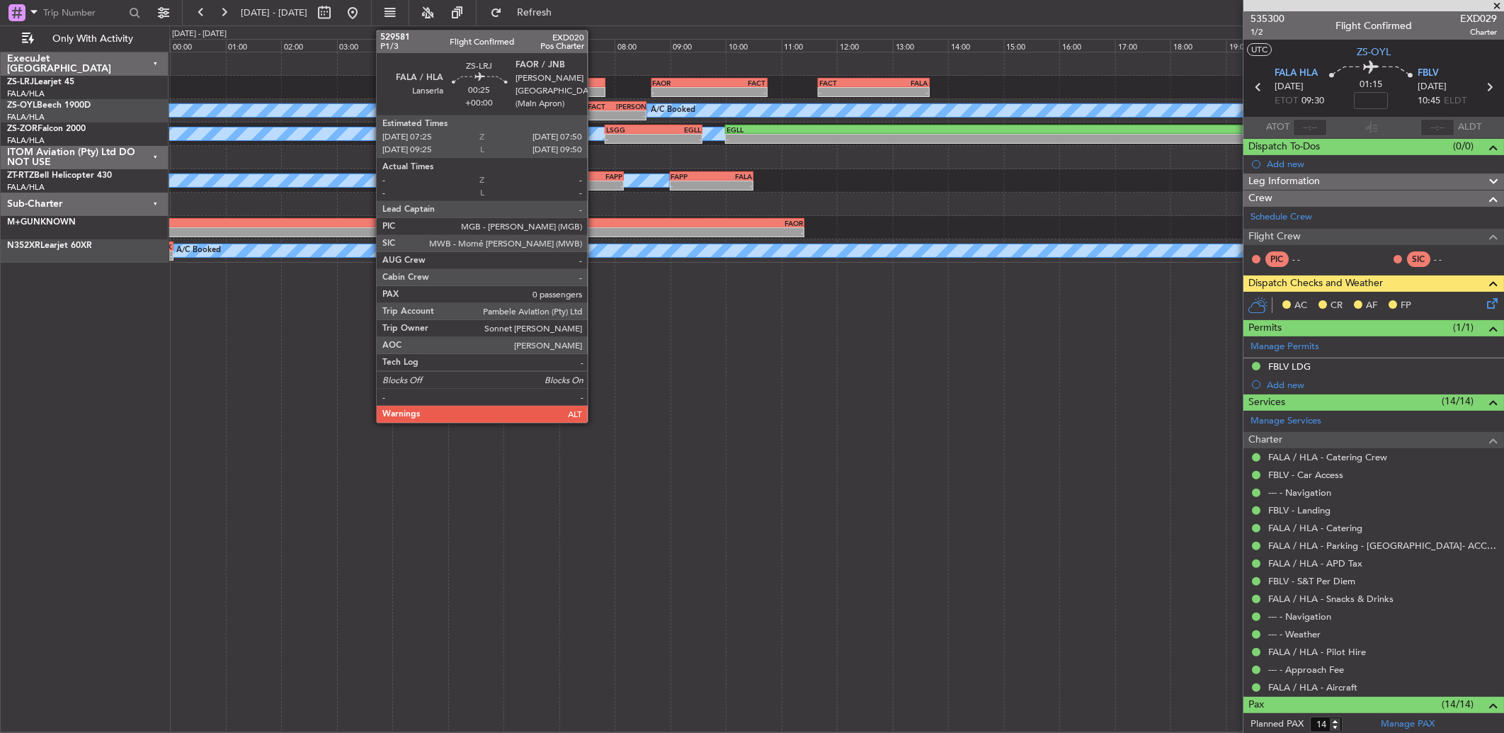
click at [595, 87] on div at bounding box center [592, 92] width 23 height 10
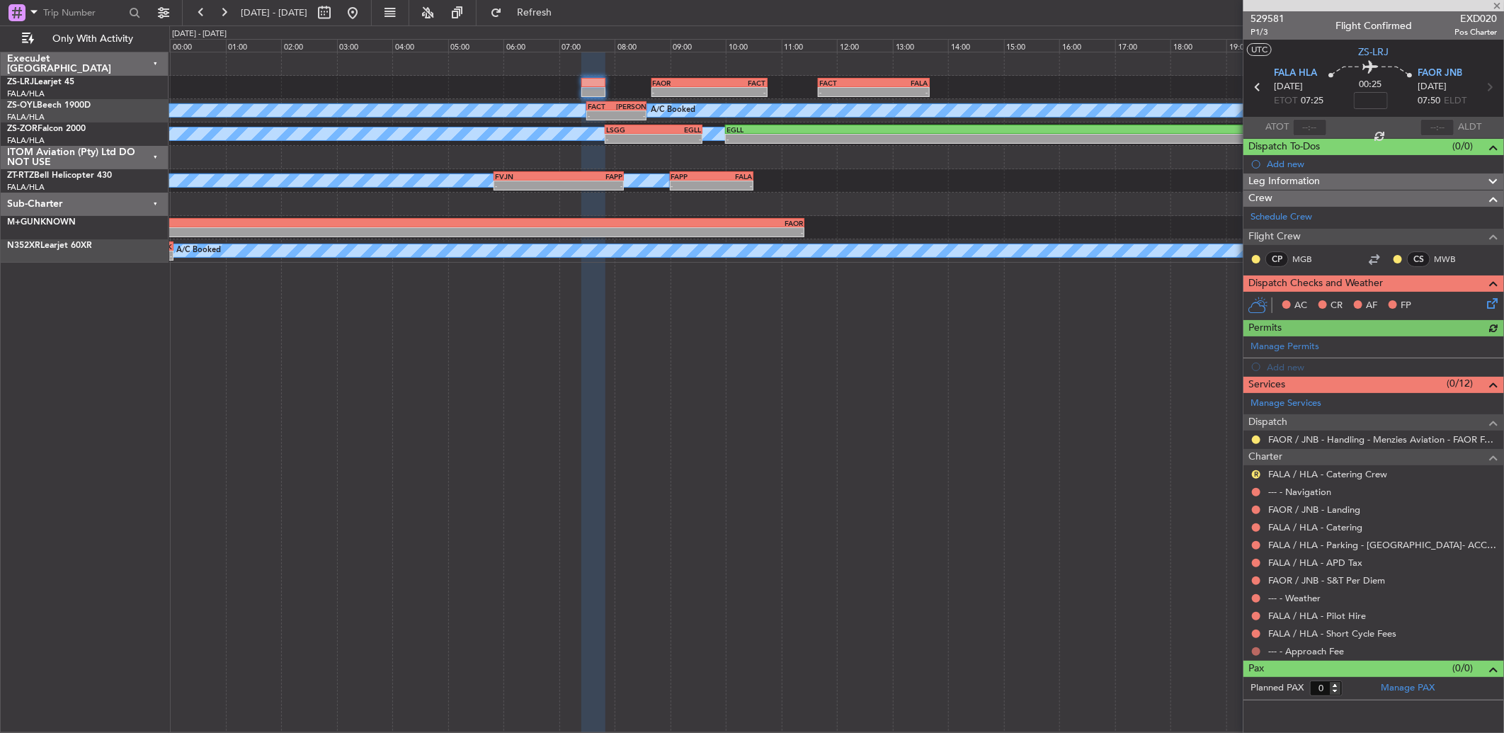
click at [1255, 653] on button at bounding box center [1256, 651] width 8 height 8
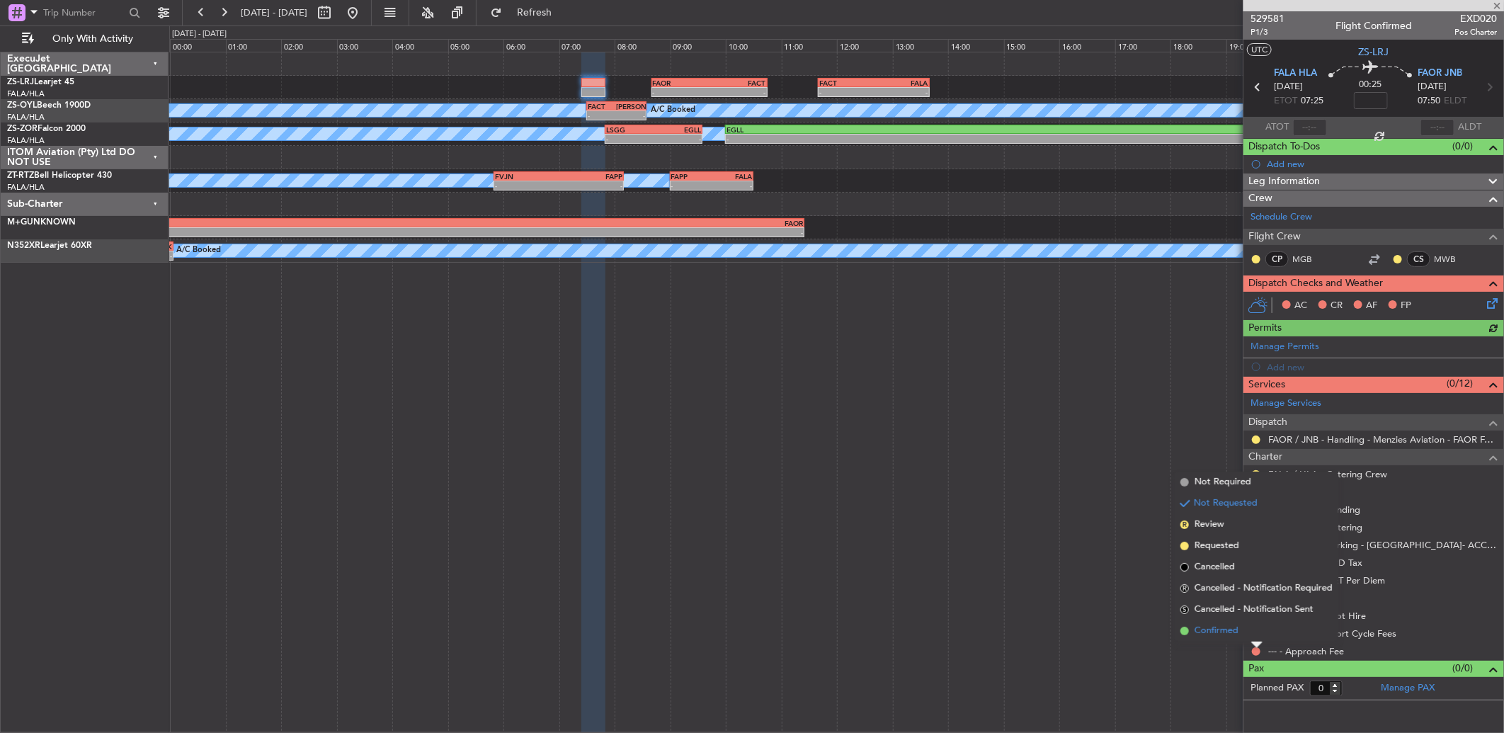
click at [1251, 631] on li "Confirmed" at bounding box center [1256, 630] width 164 height 21
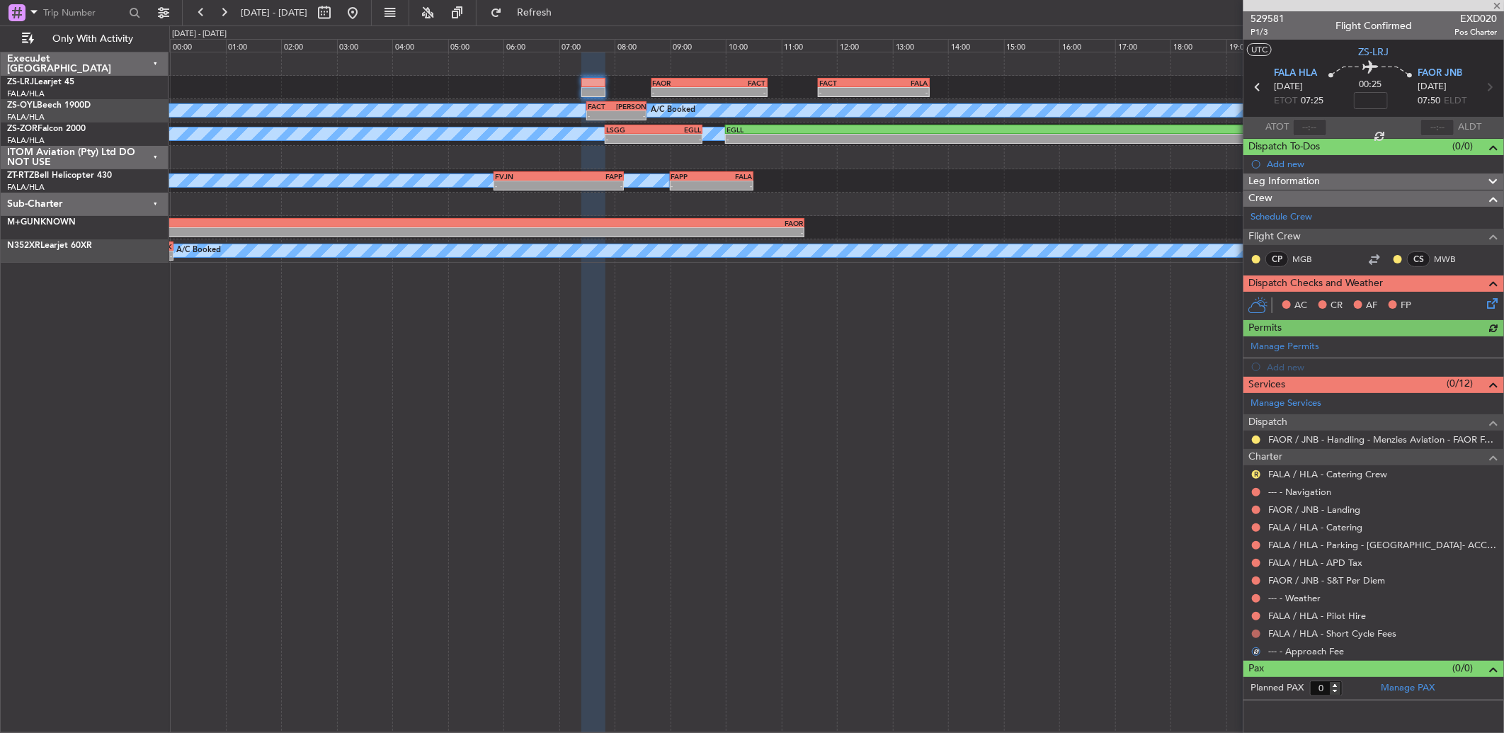
click at [1257, 636] on button at bounding box center [1256, 633] width 8 height 8
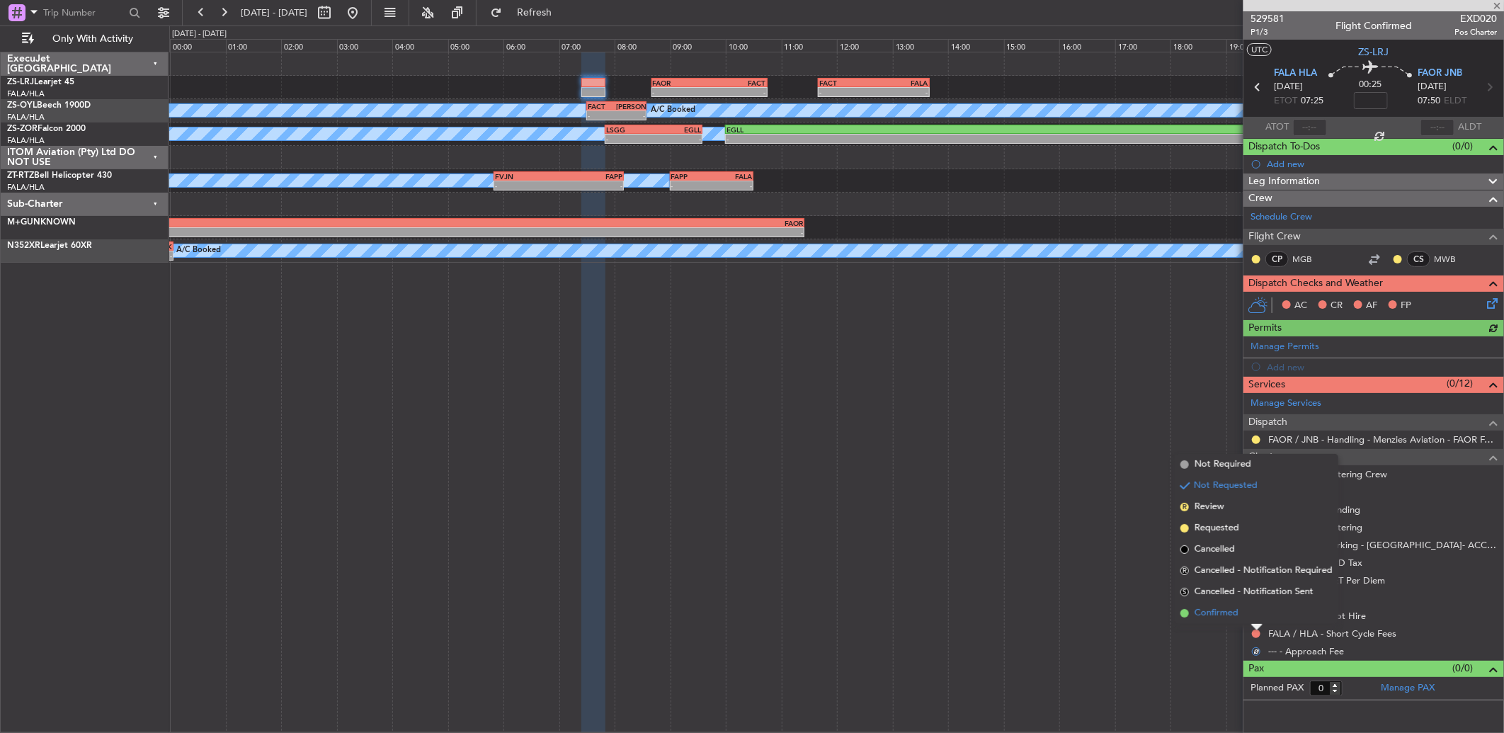
click at [1257, 617] on li "Confirmed" at bounding box center [1256, 612] width 164 height 21
click at [1257, 617] on button at bounding box center [1256, 616] width 8 height 8
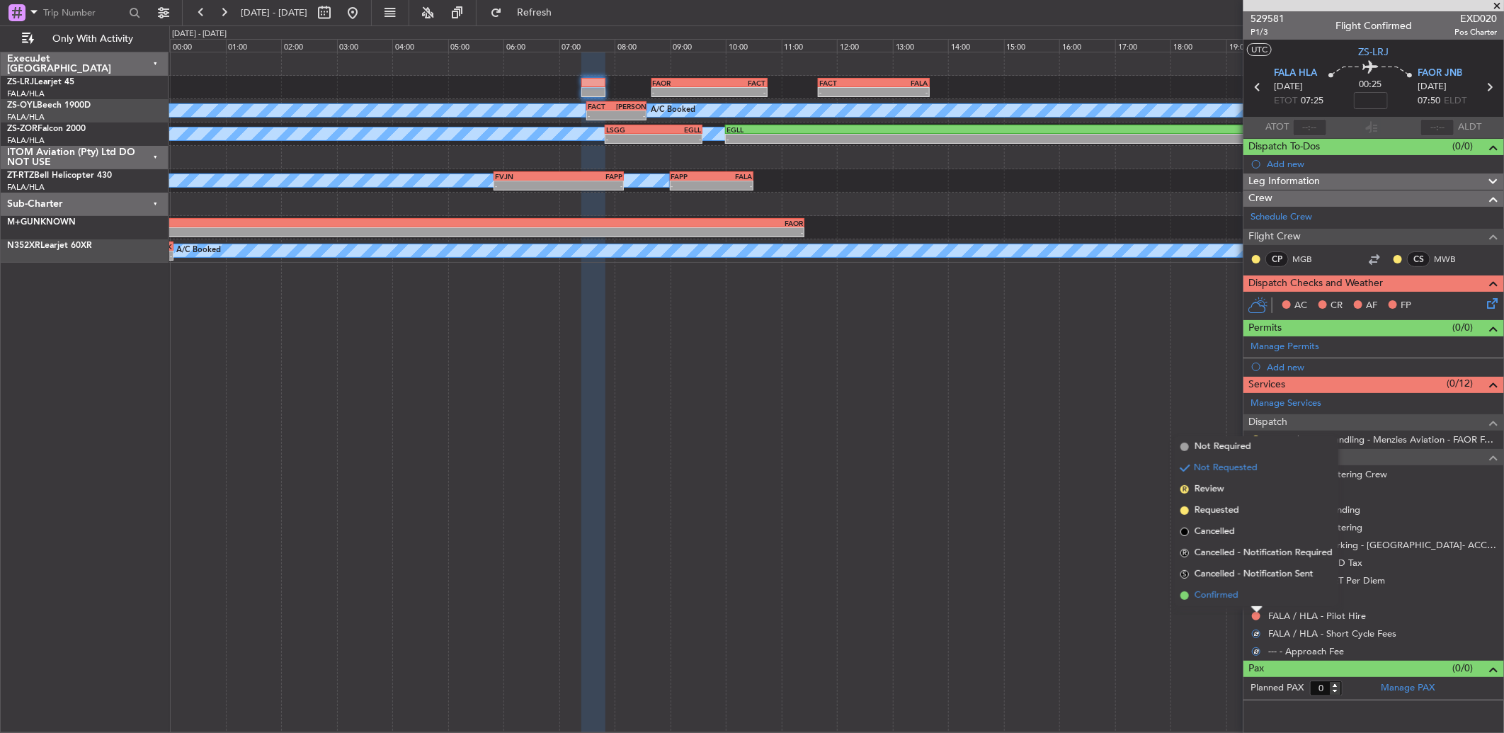
click at [1257, 597] on li "Confirmed" at bounding box center [1256, 595] width 164 height 21
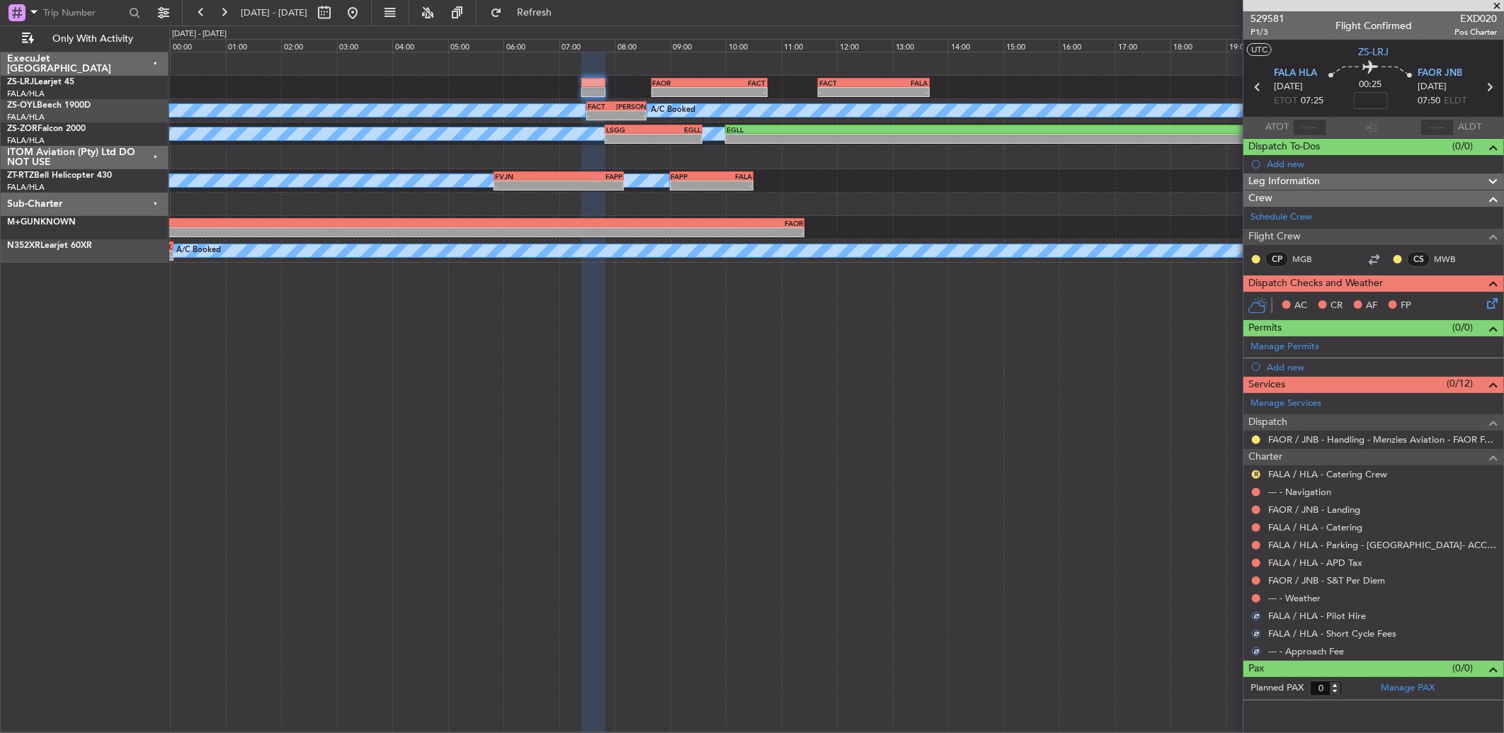
click at [1257, 597] on button at bounding box center [1256, 598] width 8 height 8
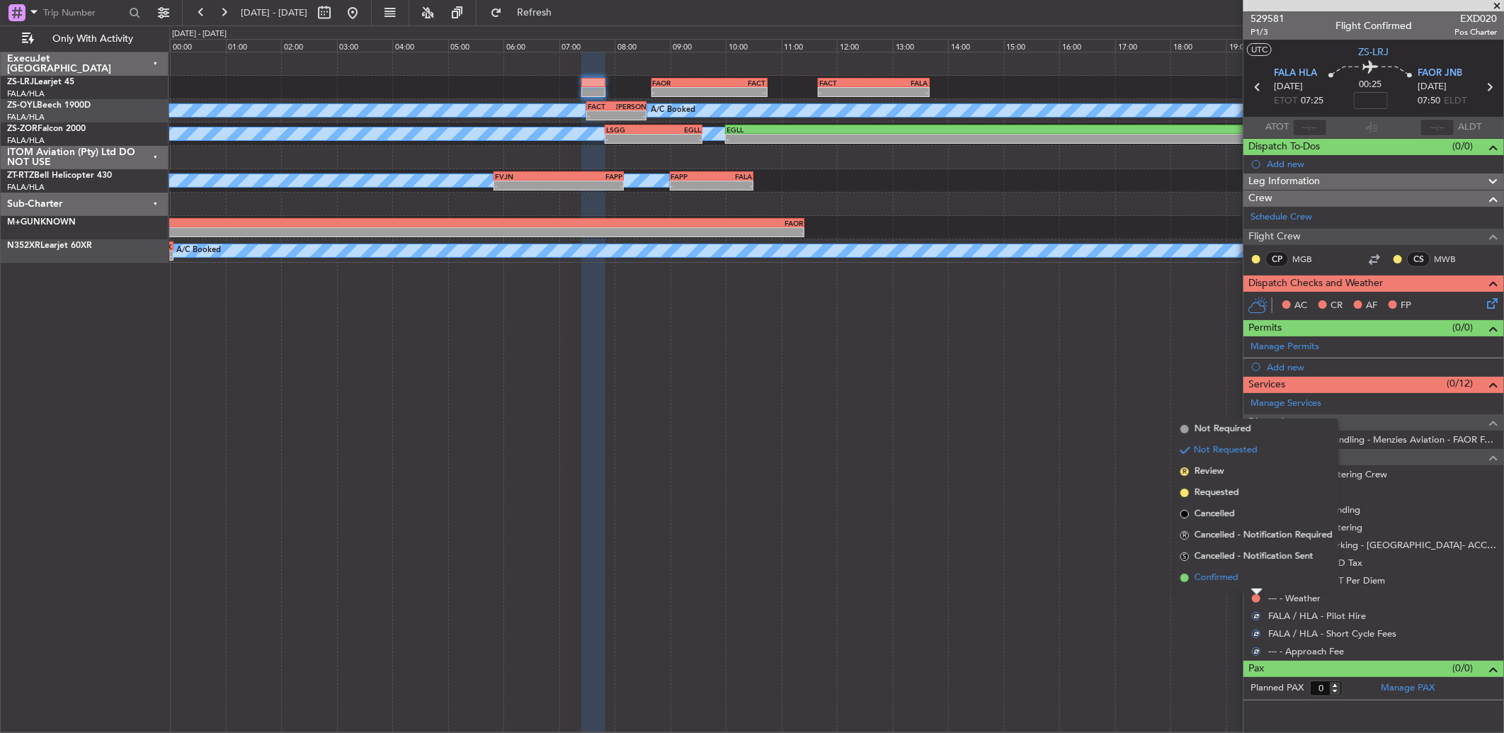
click at [1257, 578] on li "Confirmed" at bounding box center [1256, 577] width 164 height 21
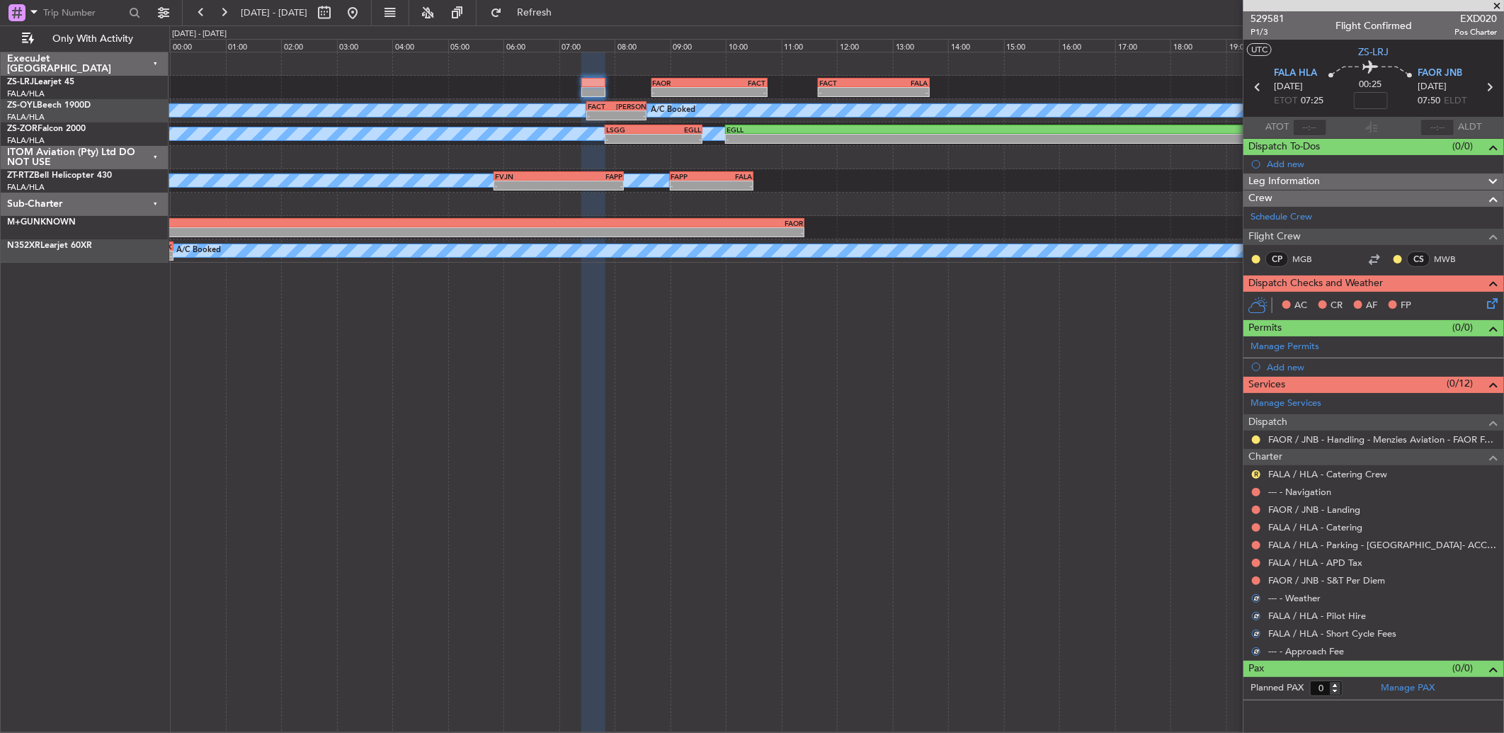
click at [1257, 578] on button at bounding box center [1256, 580] width 8 height 8
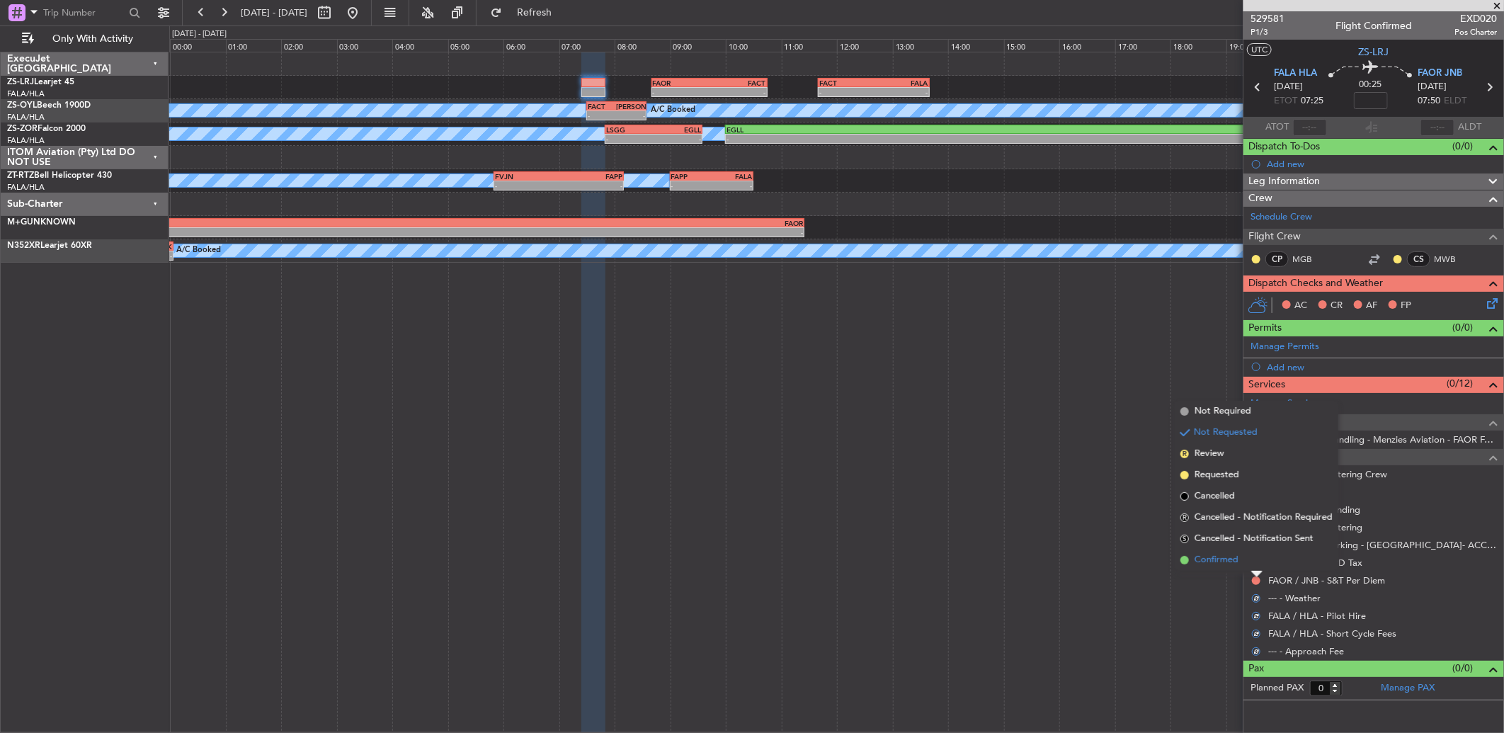
click at [1256, 568] on li "Confirmed" at bounding box center [1256, 559] width 164 height 21
click at [1256, 568] on div at bounding box center [1255, 562] width 11 height 11
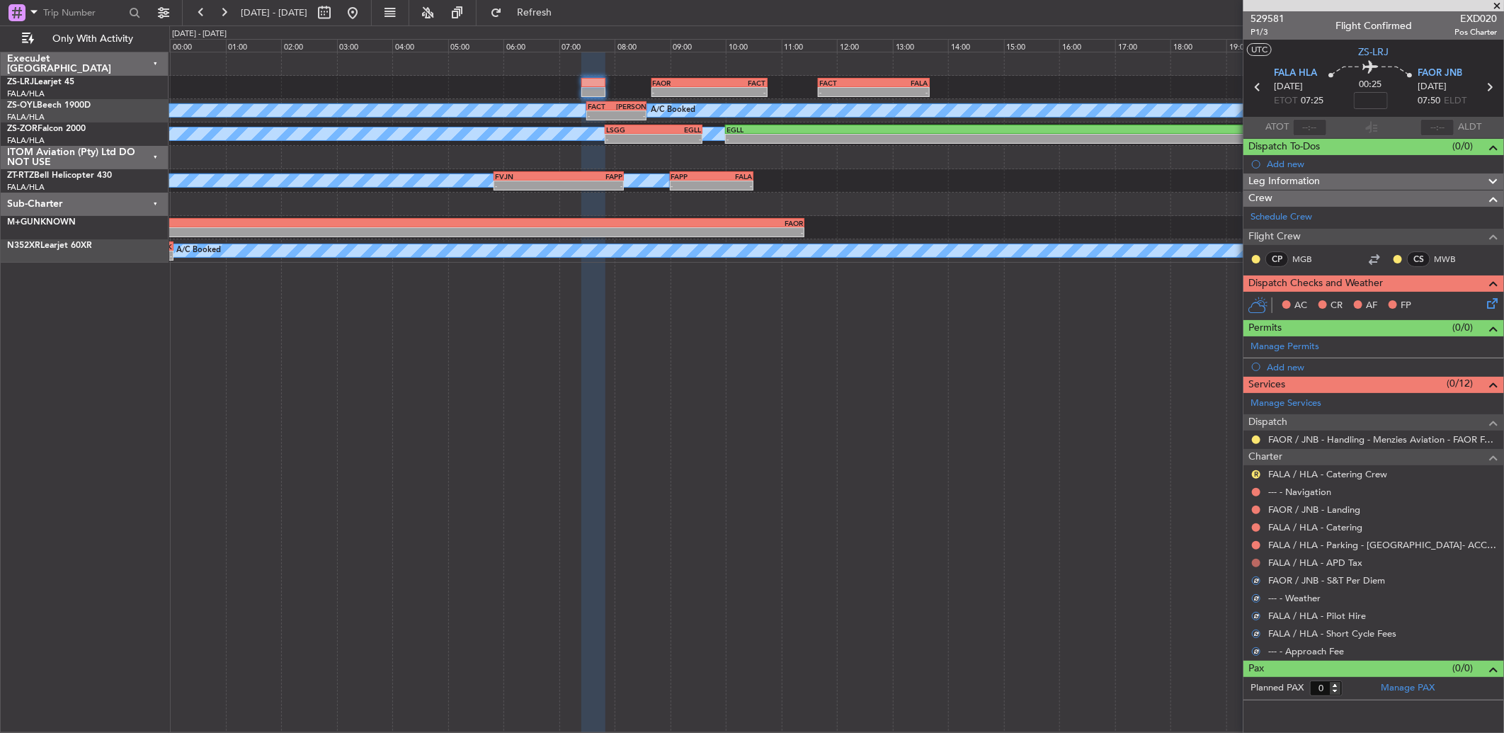
drag, startPoint x: 1256, startPoint y: 568, endPoint x: 1256, endPoint y: 560, distance: 7.8
click at [1256, 560] on button at bounding box center [1256, 563] width 8 height 8
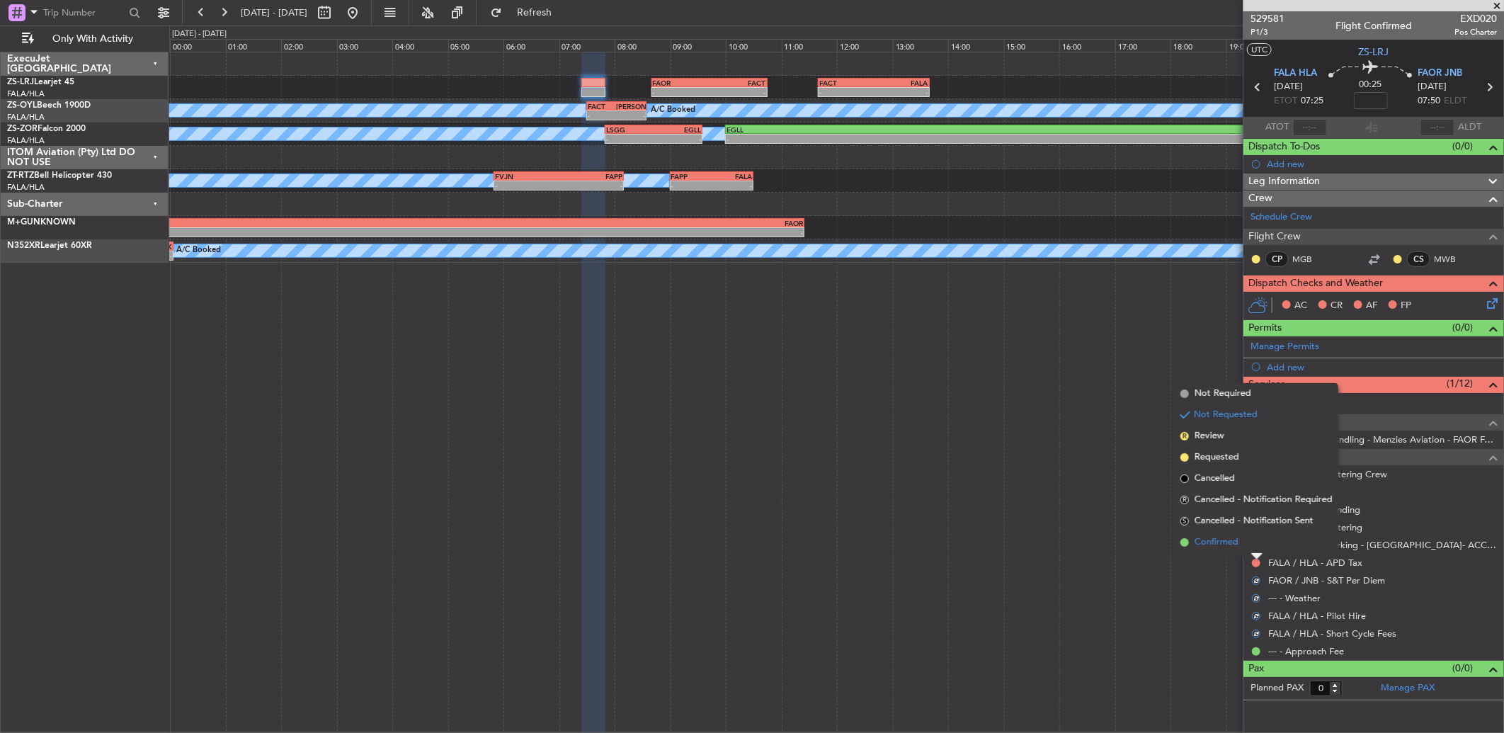
click at [1247, 540] on li "Confirmed" at bounding box center [1256, 542] width 164 height 21
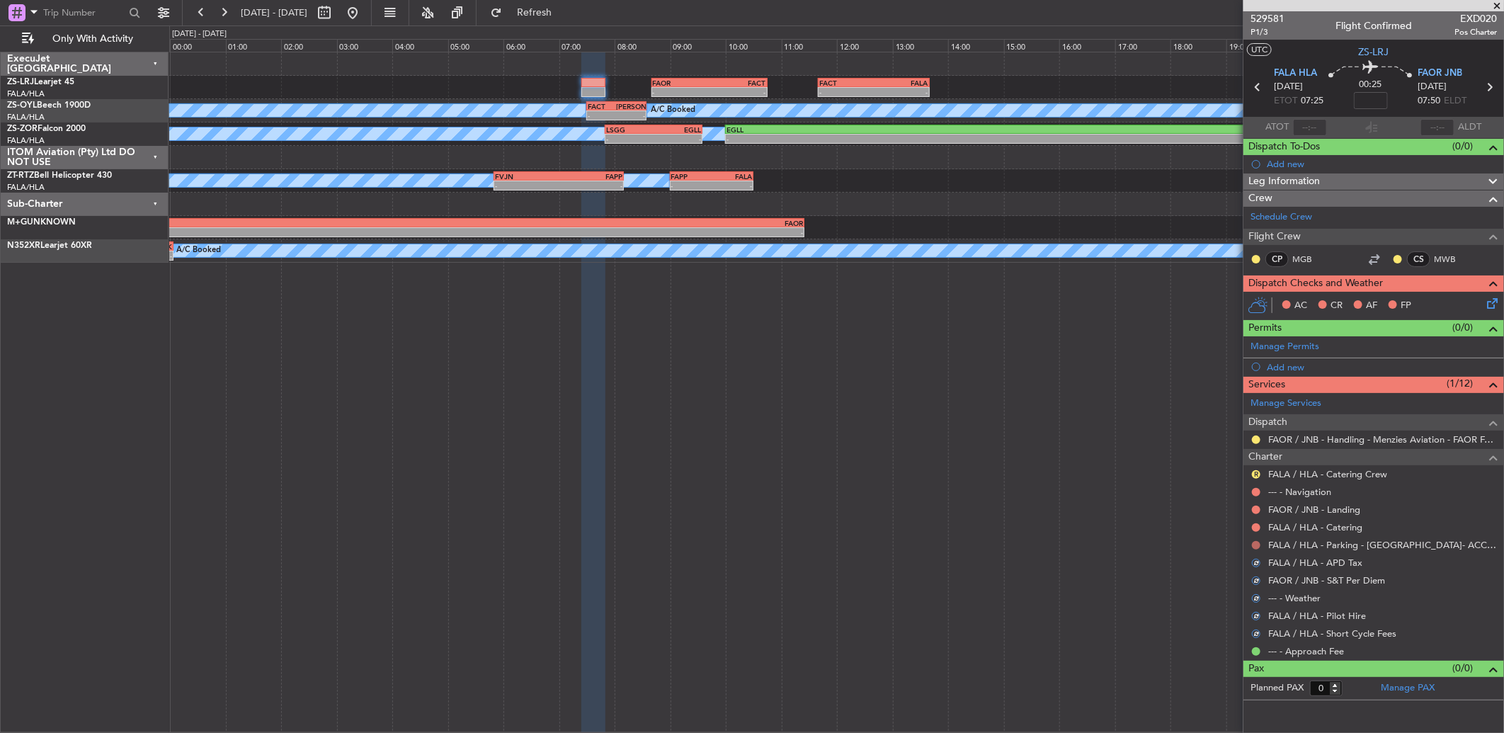
click at [1257, 543] on button at bounding box center [1256, 545] width 8 height 8
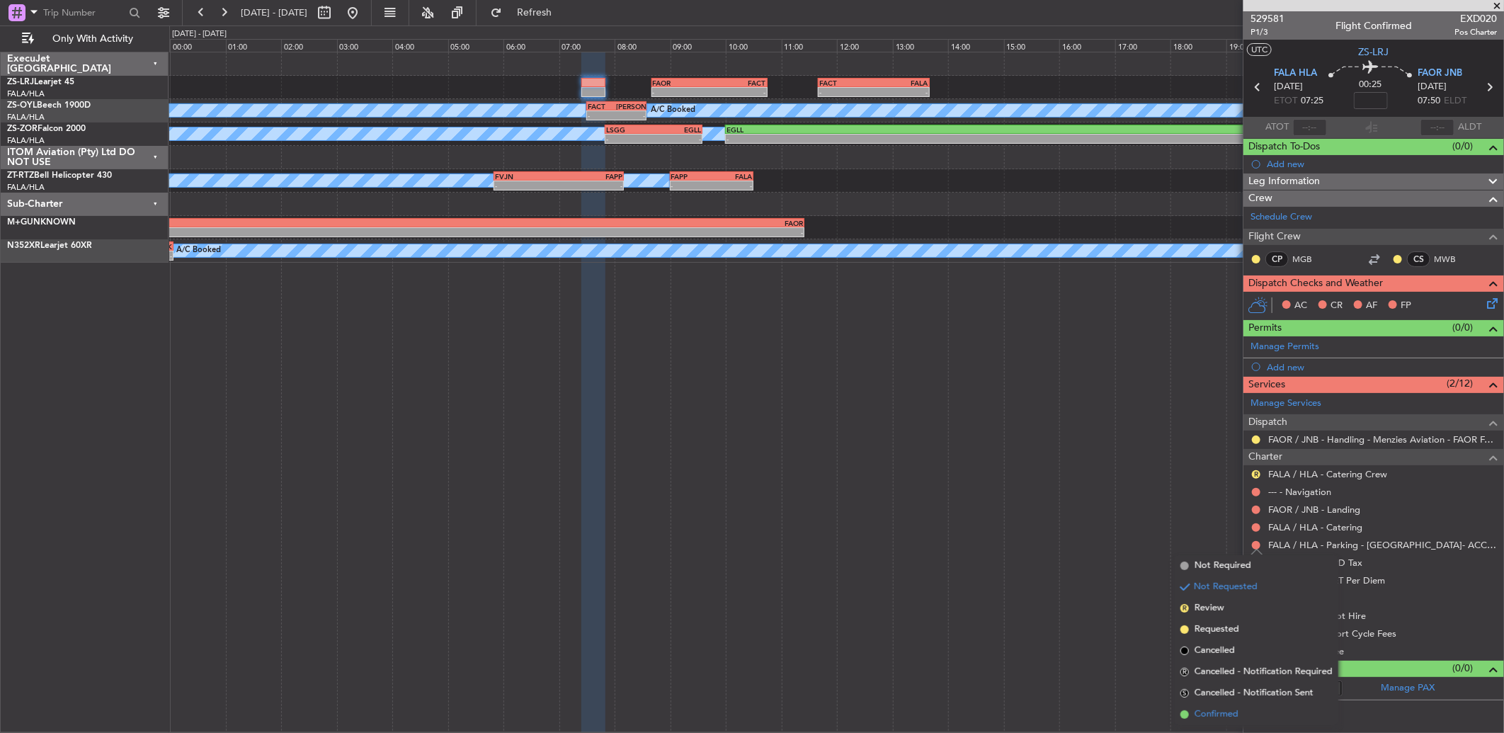
click at [1186, 712] on span at bounding box center [1184, 714] width 8 height 8
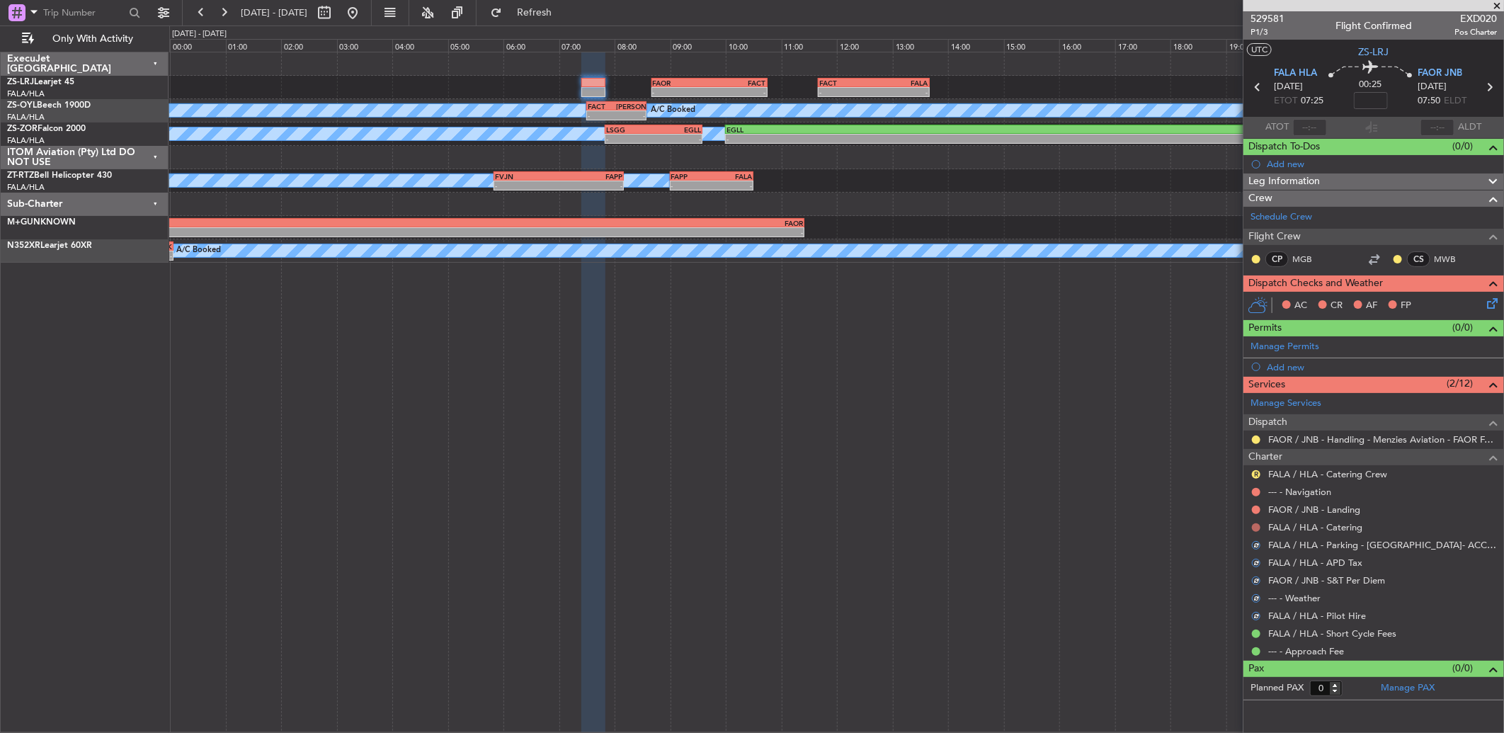
click at [1252, 527] on button at bounding box center [1256, 527] width 8 height 8
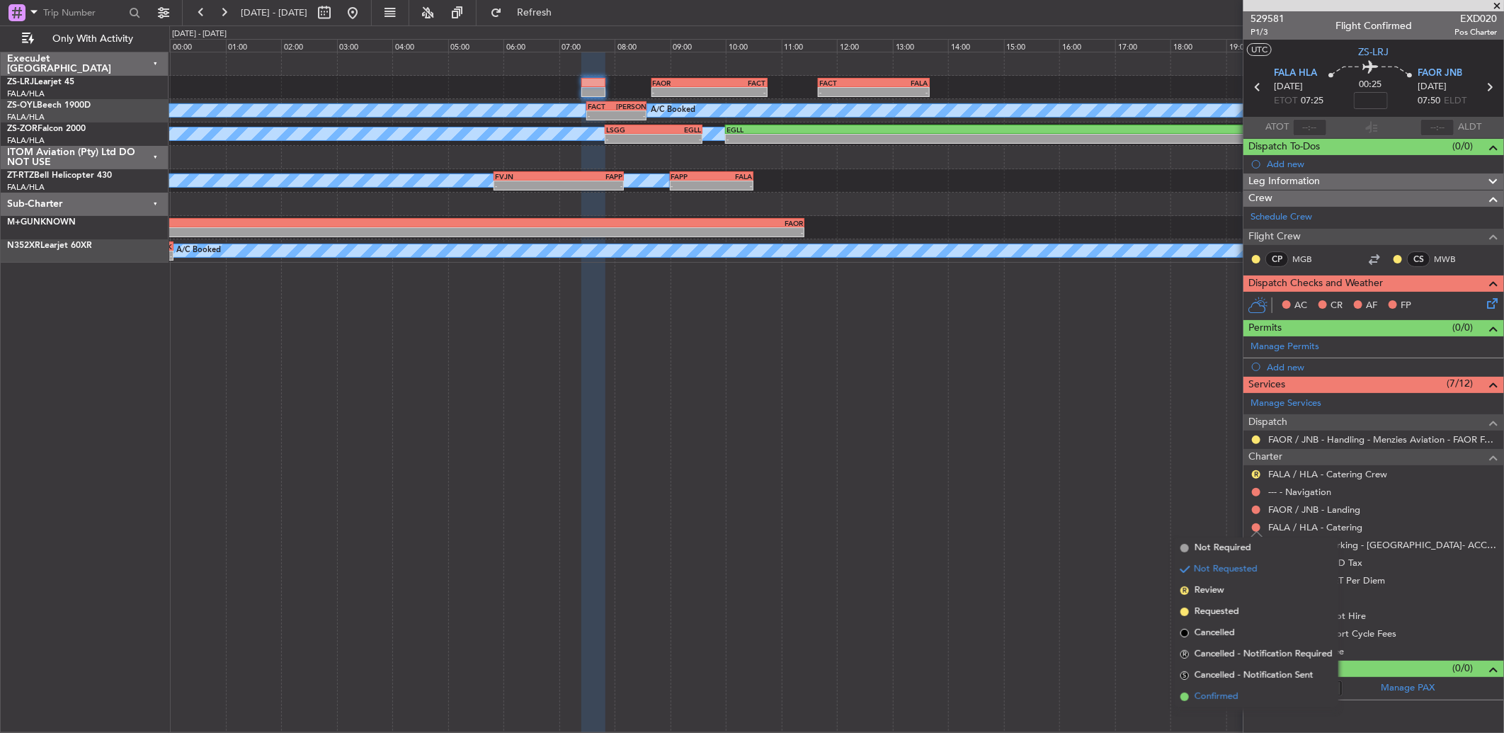
click at [1215, 698] on span "Confirmed" at bounding box center [1216, 696] width 44 height 14
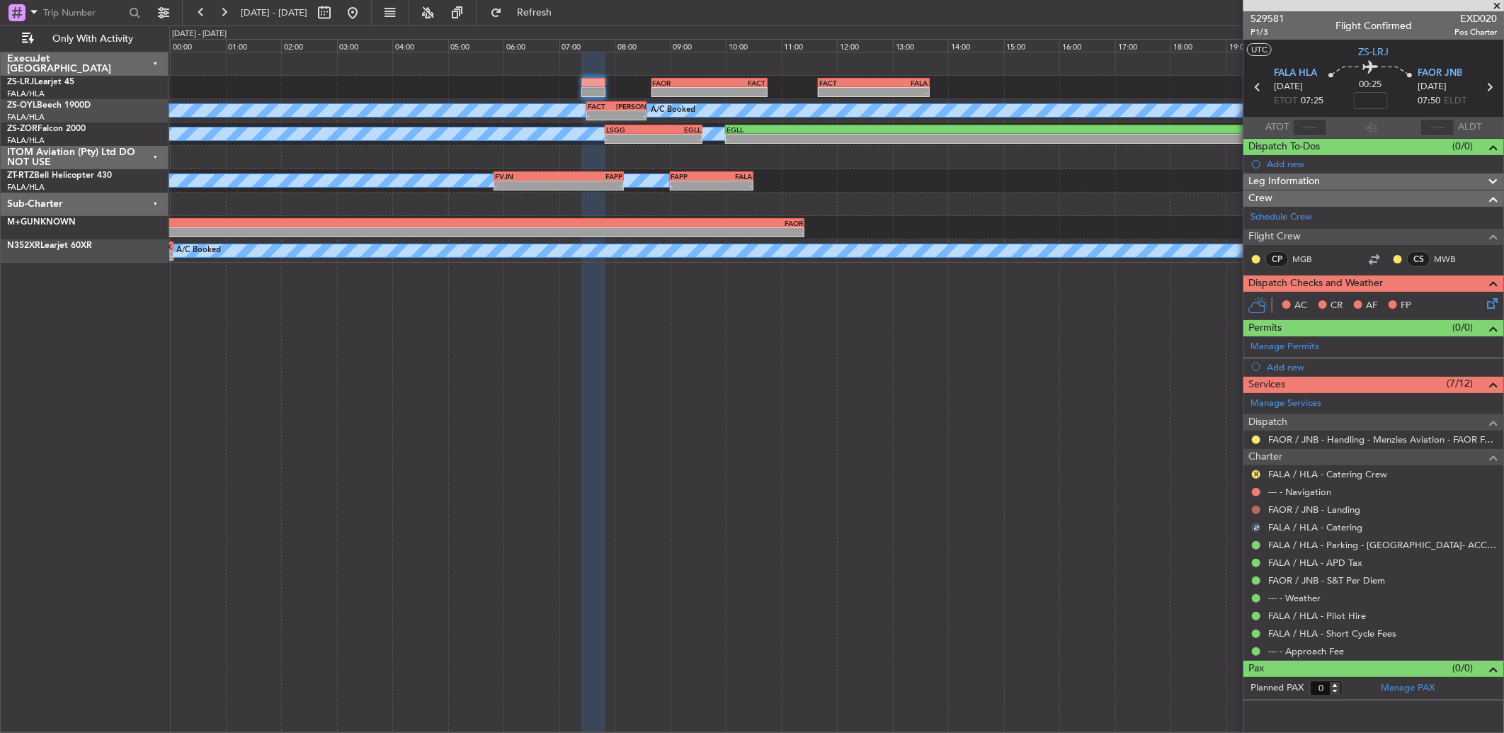
click at [1253, 510] on button at bounding box center [1256, 509] width 8 height 8
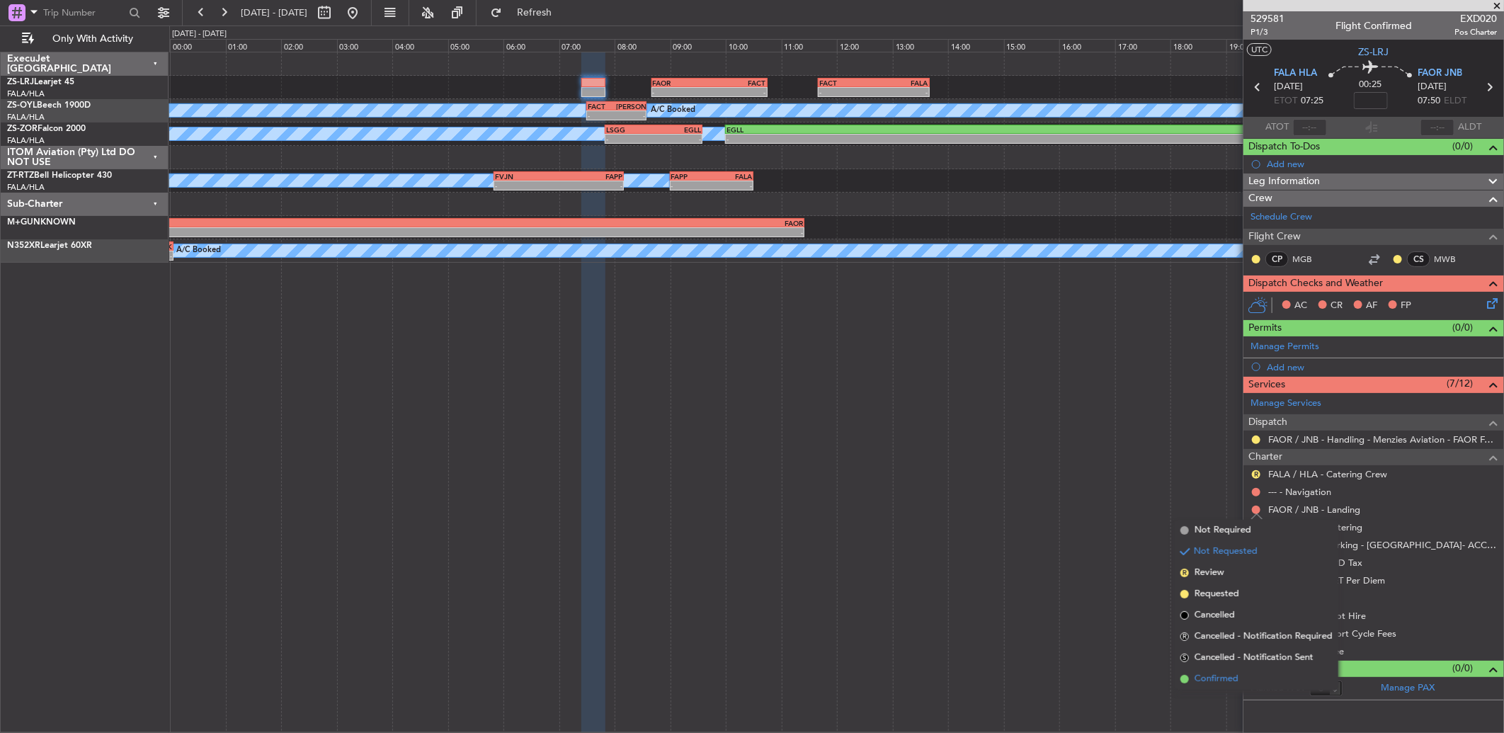
click at [1199, 680] on span "Confirmed" at bounding box center [1216, 679] width 44 height 14
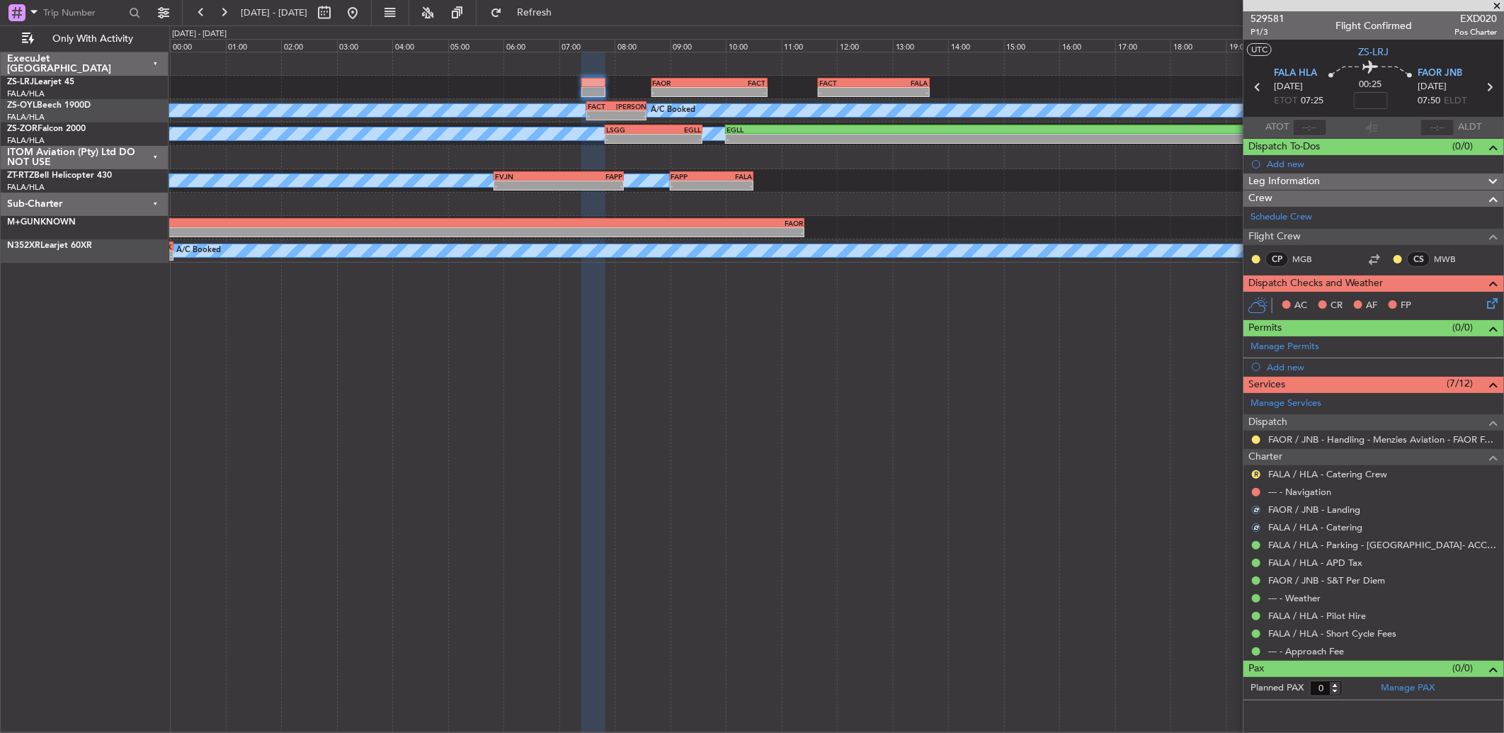
drag, startPoint x: 1249, startPoint y: 491, endPoint x: 1252, endPoint y: 500, distance: 9.4
click at [1250, 493] on div at bounding box center [1255, 491] width 11 height 11
click at [1256, 490] on button at bounding box center [1256, 492] width 8 height 8
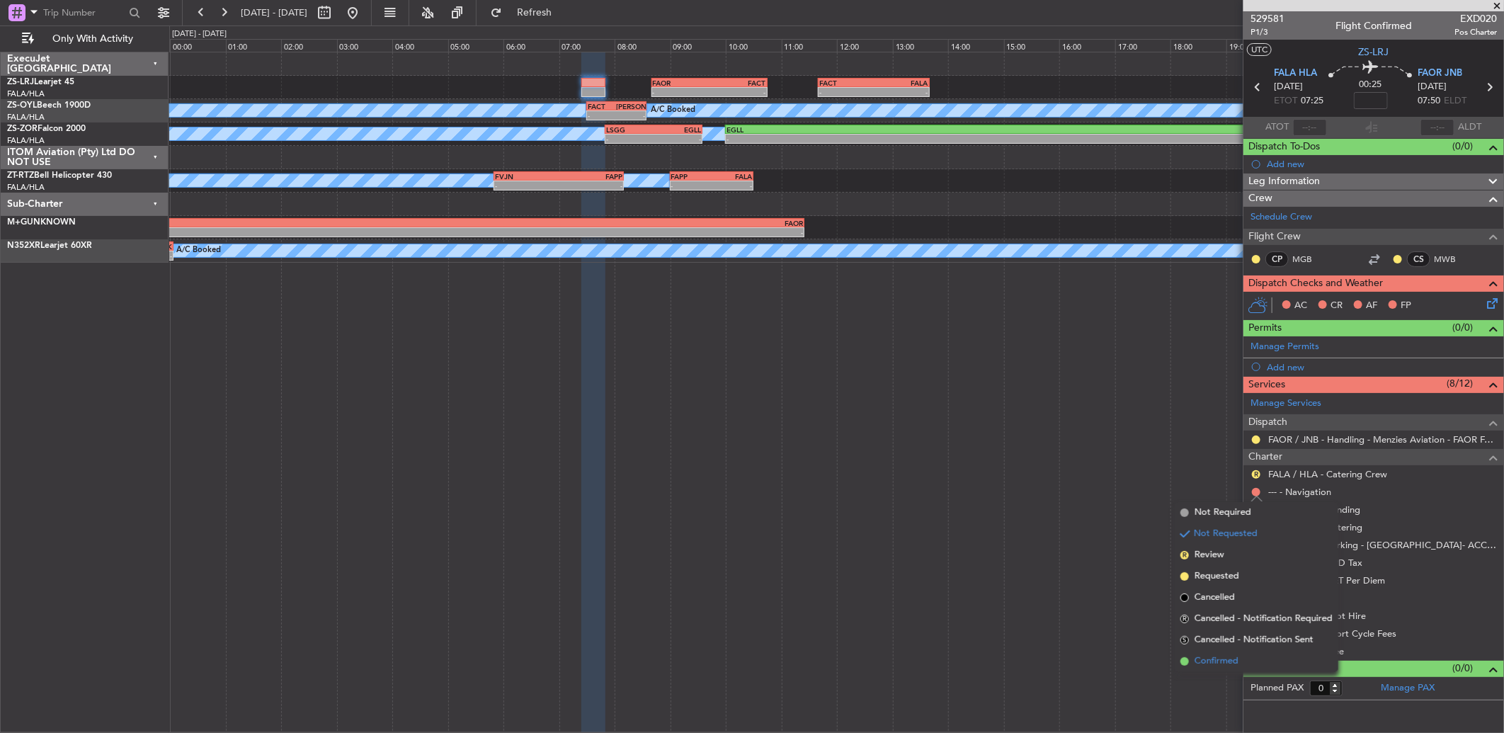
click at [1230, 654] on span "Confirmed" at bounding box center [1216, 661] width 44 height 14
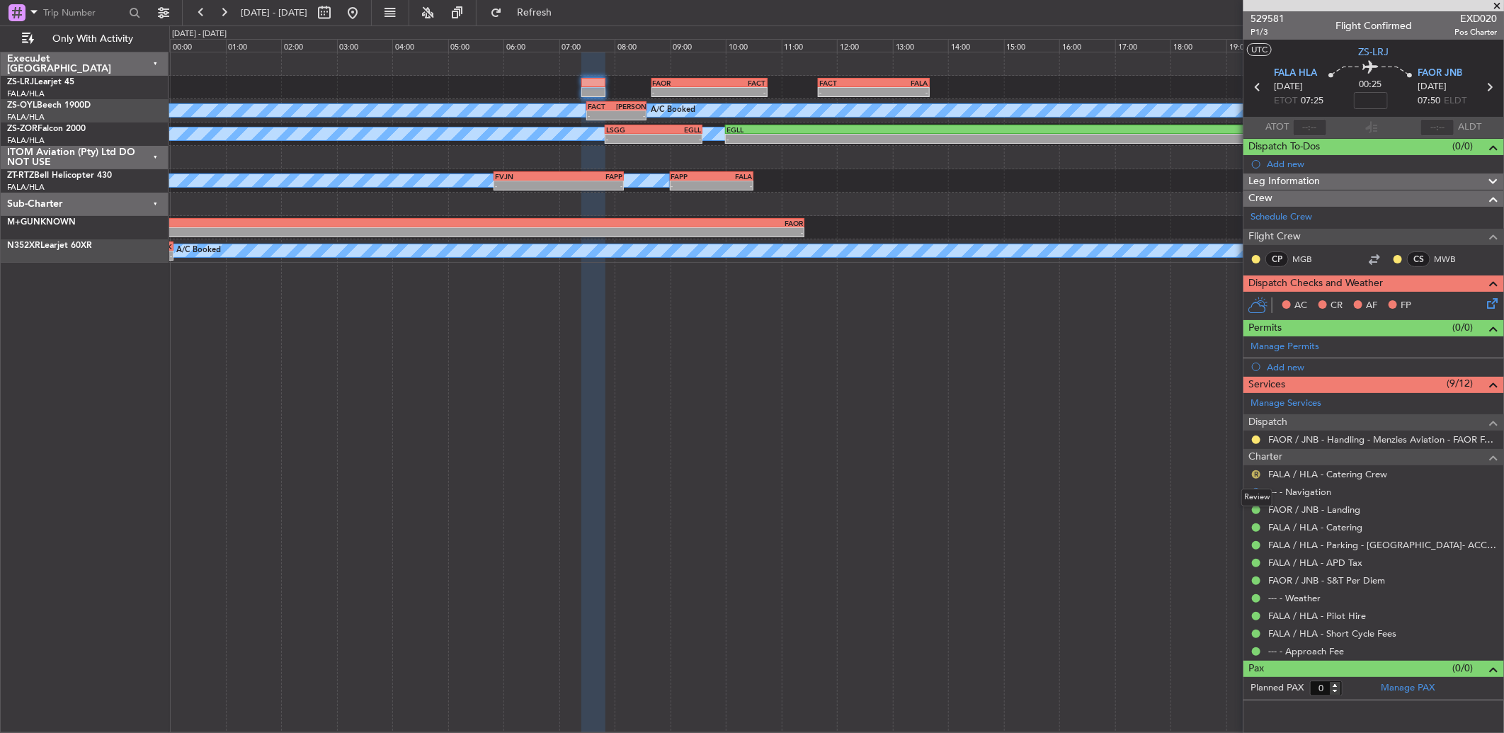
click at [1258, 472] on button "R" at bounding box center [1256, 474] width 8 height 8
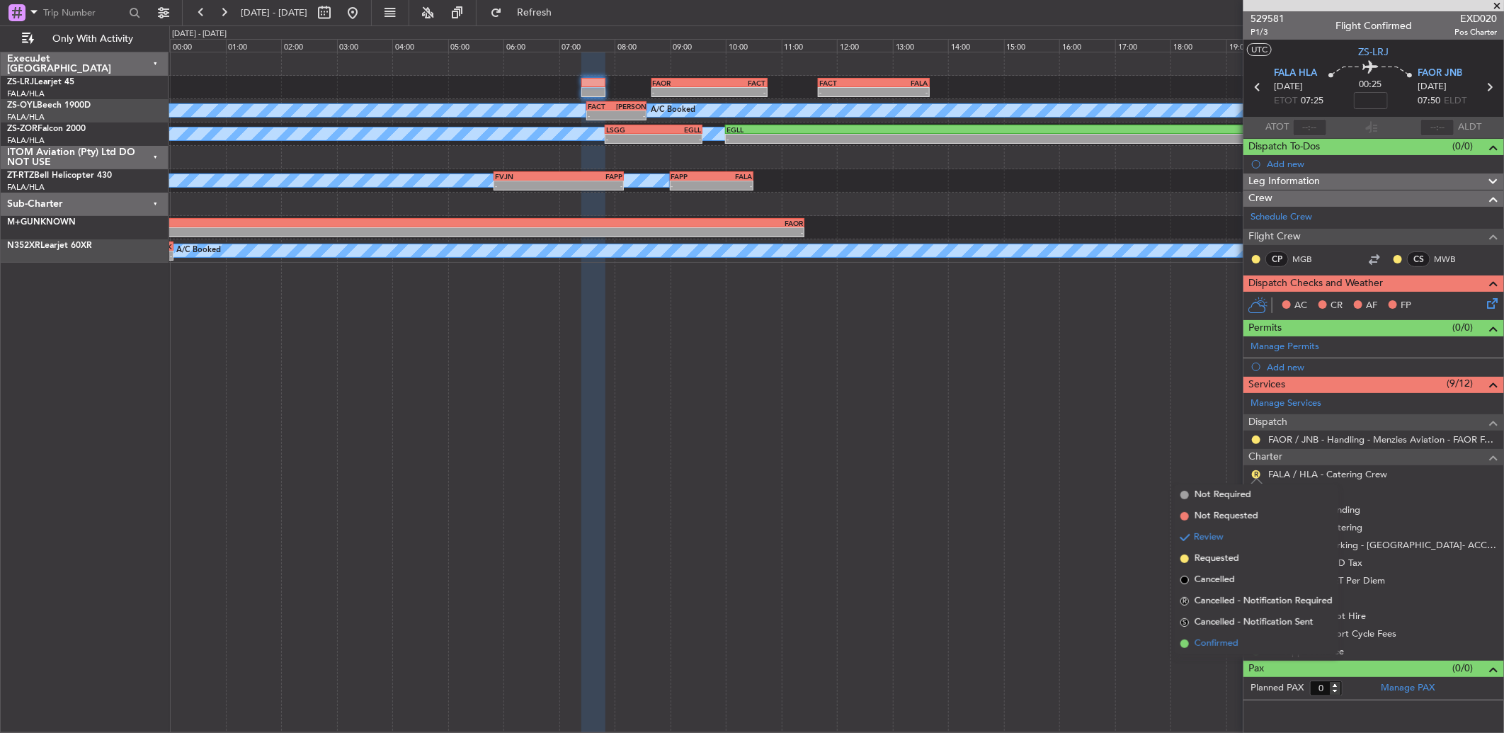
click at [1208, 642] on span "Confirmed" at bounding box center [1216, 643] width 44 height 14
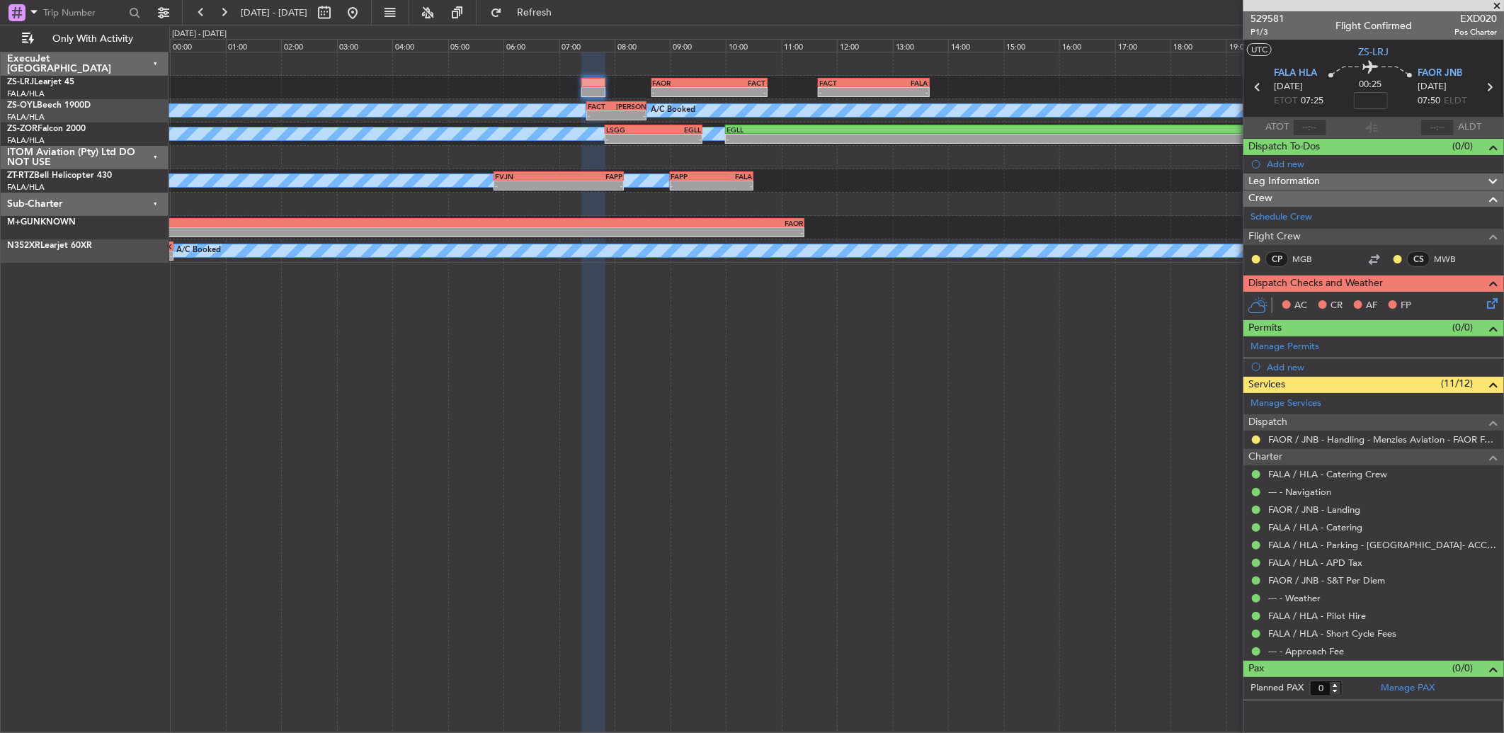
click at [1251, 259] on div at bounding box center [1255, 258] width 11 height 11
click at [1253, 258] on button at bounding box center [1256, 259] width 8 height 8
click at [1258, 300] on span "Acknowledged" at bounding box center [1259, 300] width 62 height 14
click at [1393, 256] on button at bounding box center [1397, 259] width 8 height 8
click at [1385, 303] on span "Acknowledged" at bounding box center [1401, 300] width 62 height 14
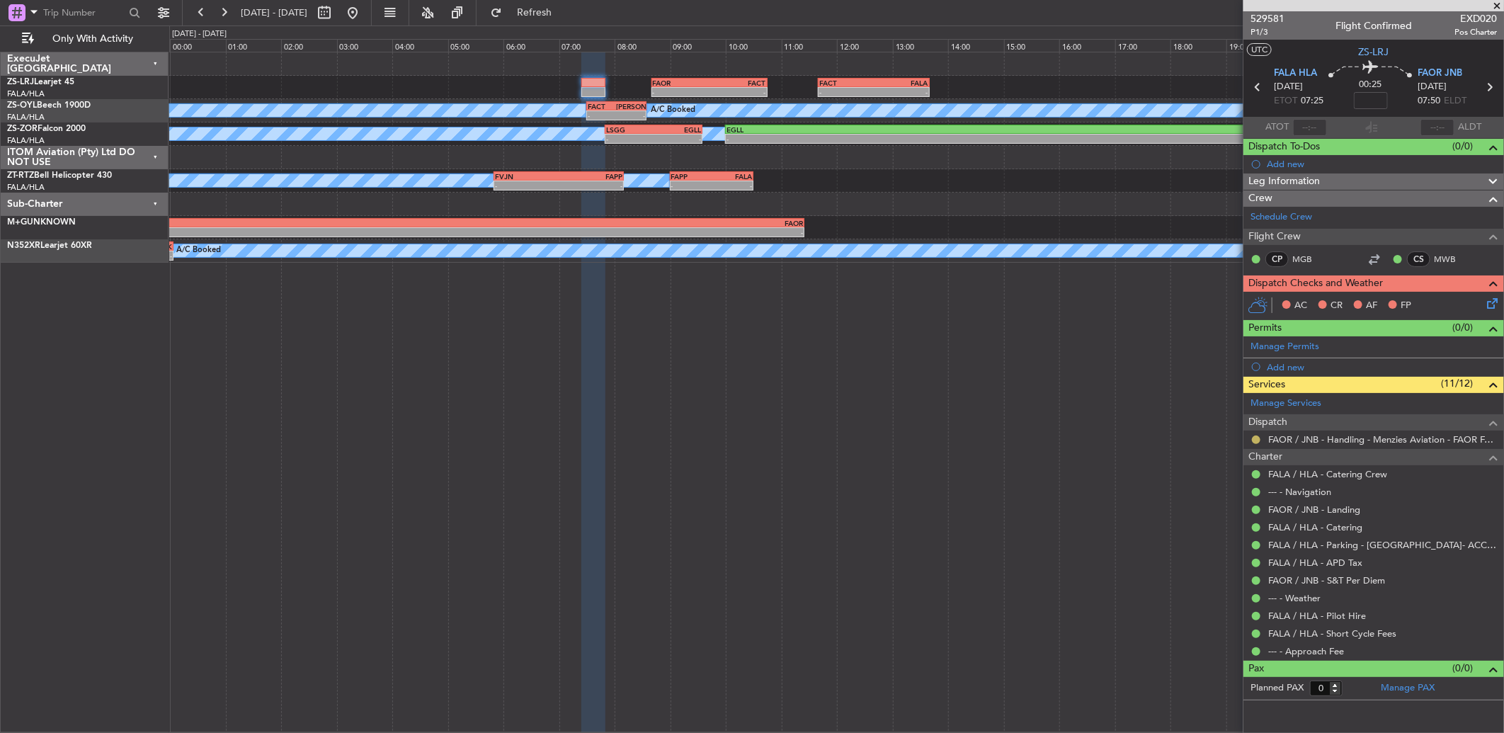
click at [1254, 437] on button at bounding box center [1256, 439] width 8 height 8
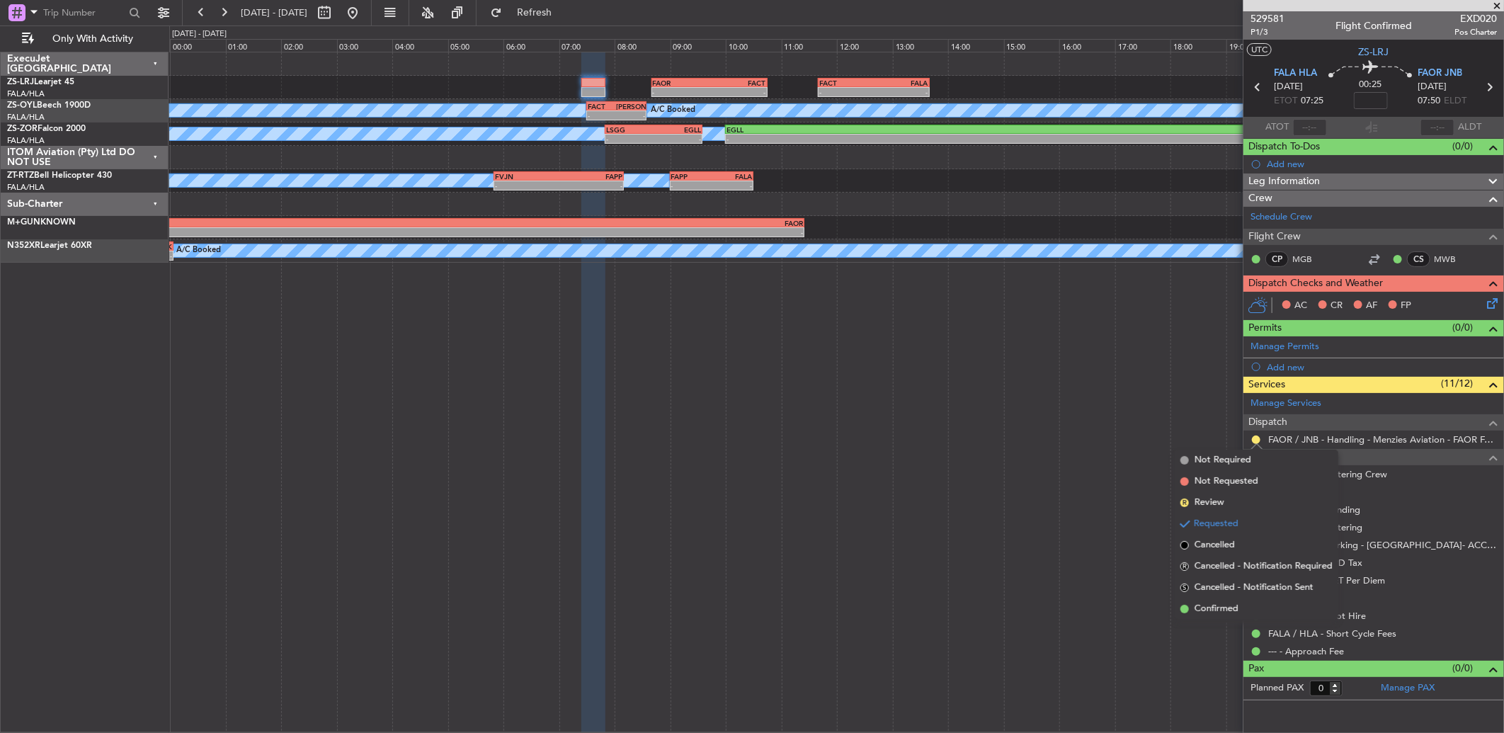
click at [1243, 609] on li "Confirmed" at bounding box center [1256, 608] width 164 height 21
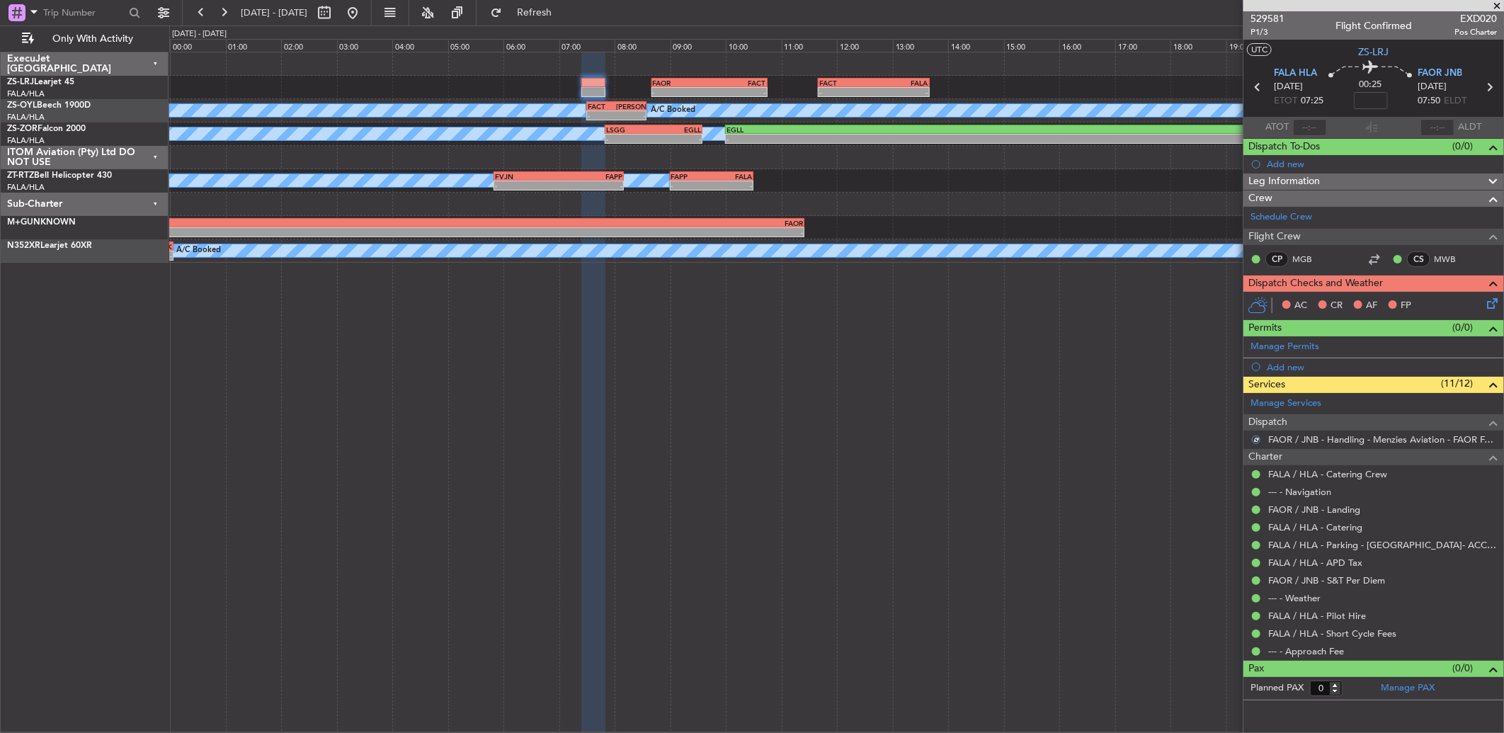
click at [1490, 300] on icon at bounding box center [1489, 300] width 11 height 11
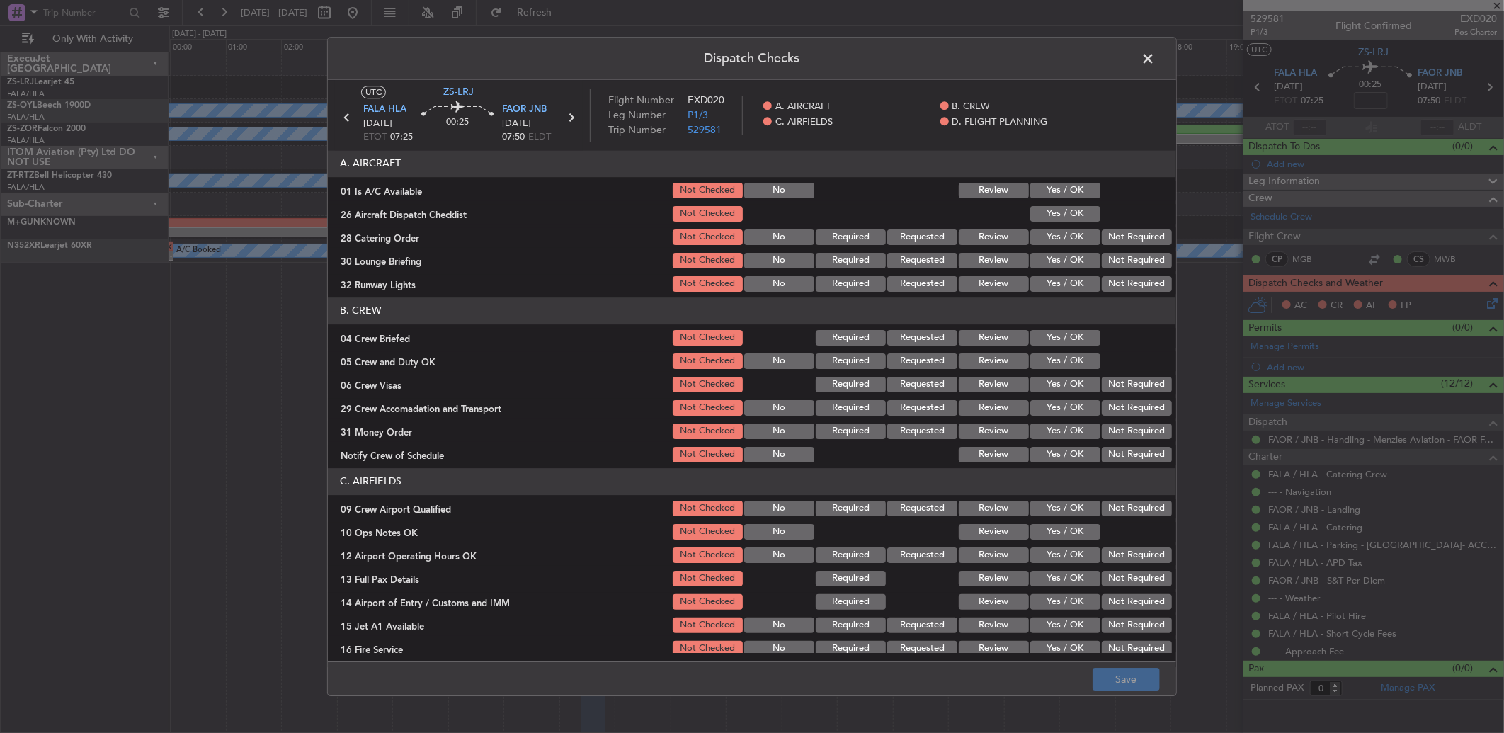
click at [1059, 192] on button "Yes / OK" at bounding box center [1065, 191] width 70 height 16
click at [1062, 212] on button "Yes / OK" at bounding box center [1065, 214] width 70 height 16
click at [981, 239] on button "Review" at bounding box center [993, 237] width 70 height 16
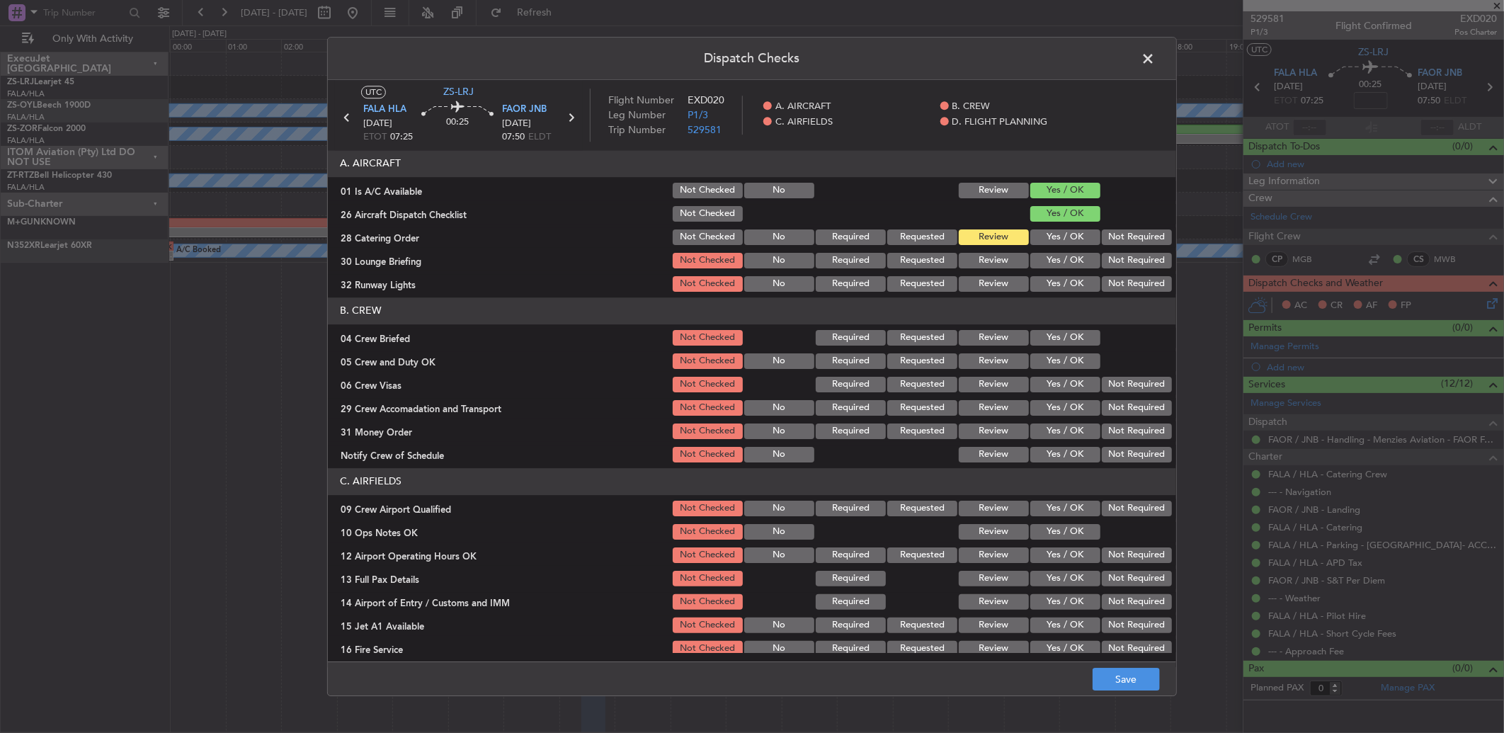
click at [1030, 263] on button "Yes / OK" at bounding box center [1065, 261] width 70 height 16
click at [1030, 282] on button "Yes / OK" at bounding box center [1065, 284] width 70 height 16
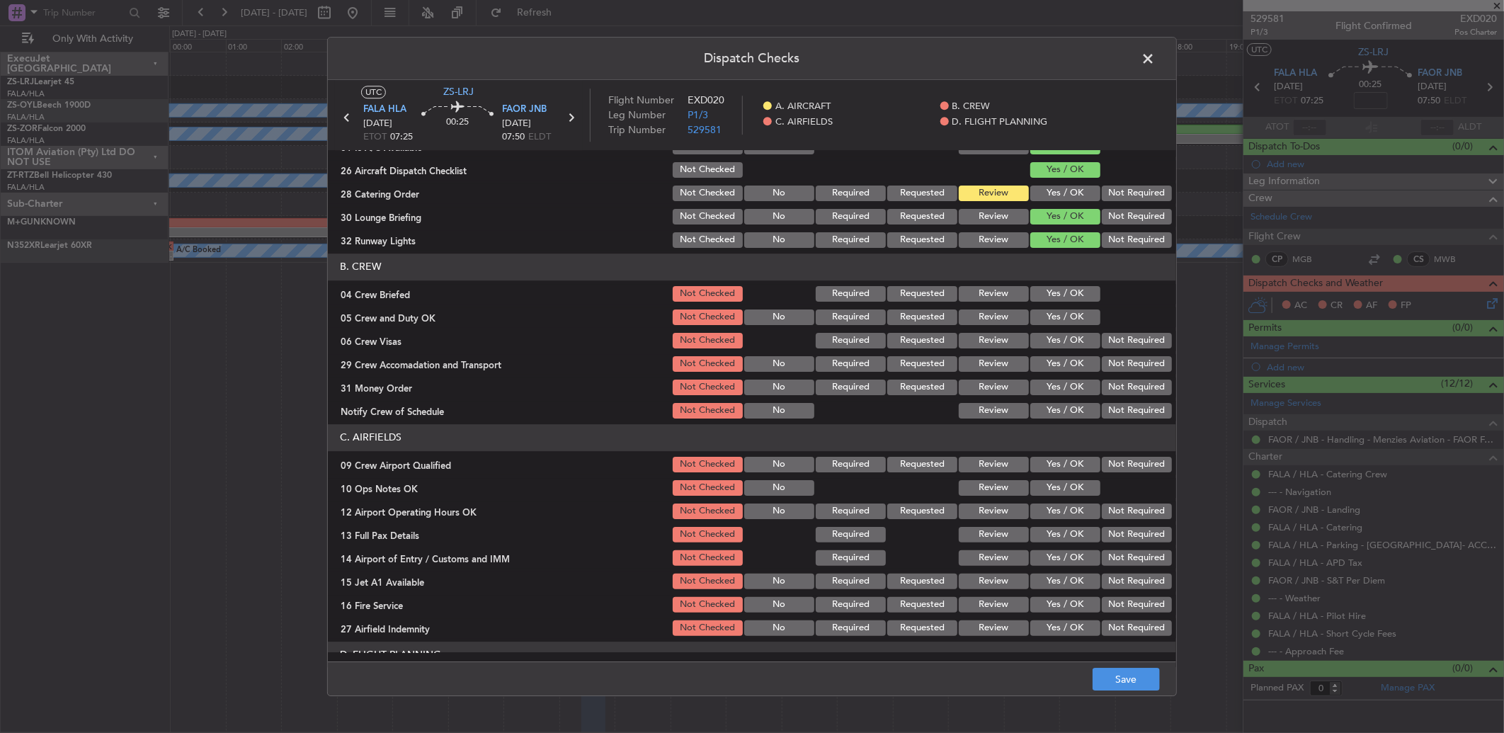
scroll to position [132, 0]
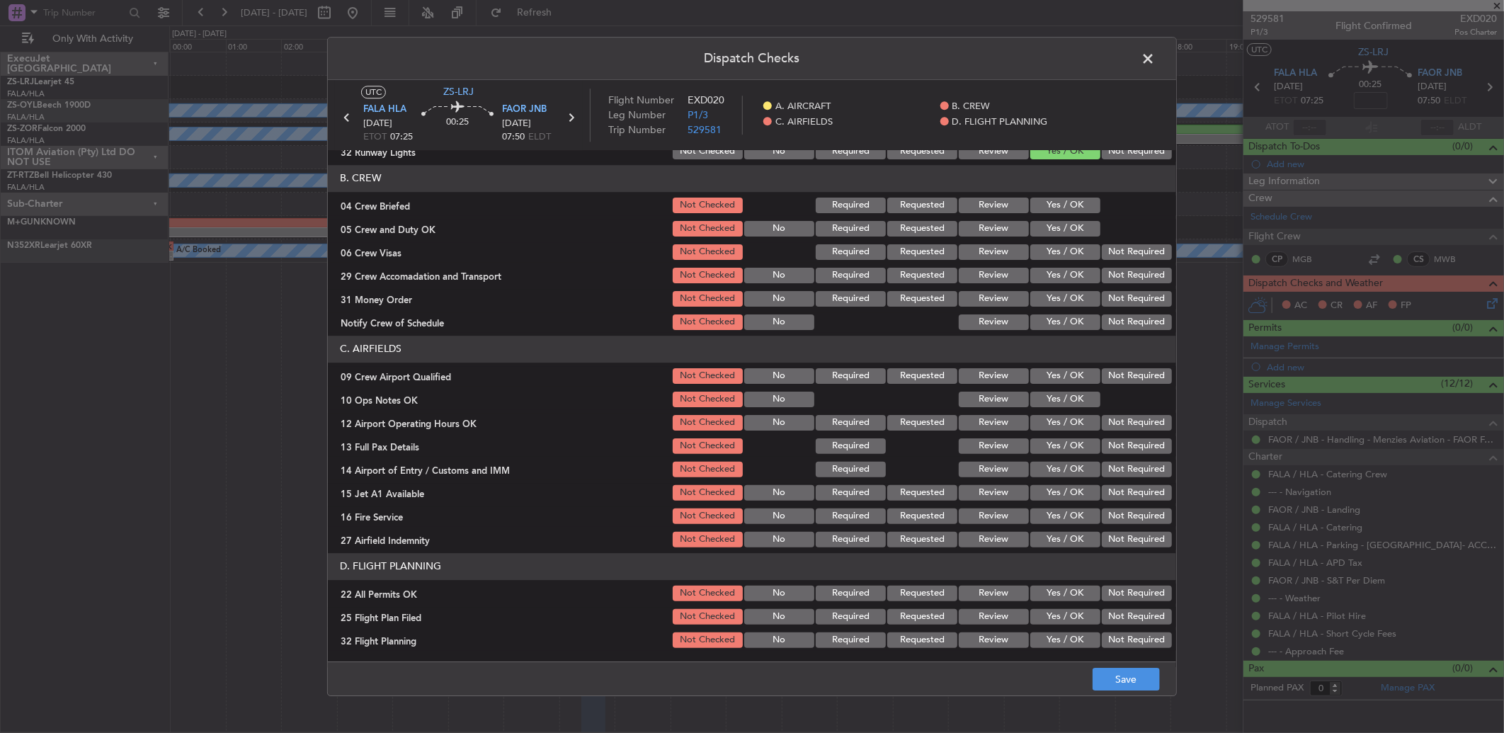
click at [988, 200] on button "Review" at bounding box center [993, 206] width 70 height 16
click at [1031, 231] on button "Yes / OK" at bounding box center [1065, 229] width 70 height 16
click at [1127, 251] on button "Not Required" at bounding box center [1136, 252] width 70 height 16
drag, startPoint x: 1127, startPoint y: 265, endPoint x: 1127, endPoint y: 277, distance: 11.3
click at [1127, 267] on section "B. CREW 04 Crew Briefed Not Checked Required Requested Review Yes / OK 05 Crew …" at bounding box center [752, 248] width 848 height 167
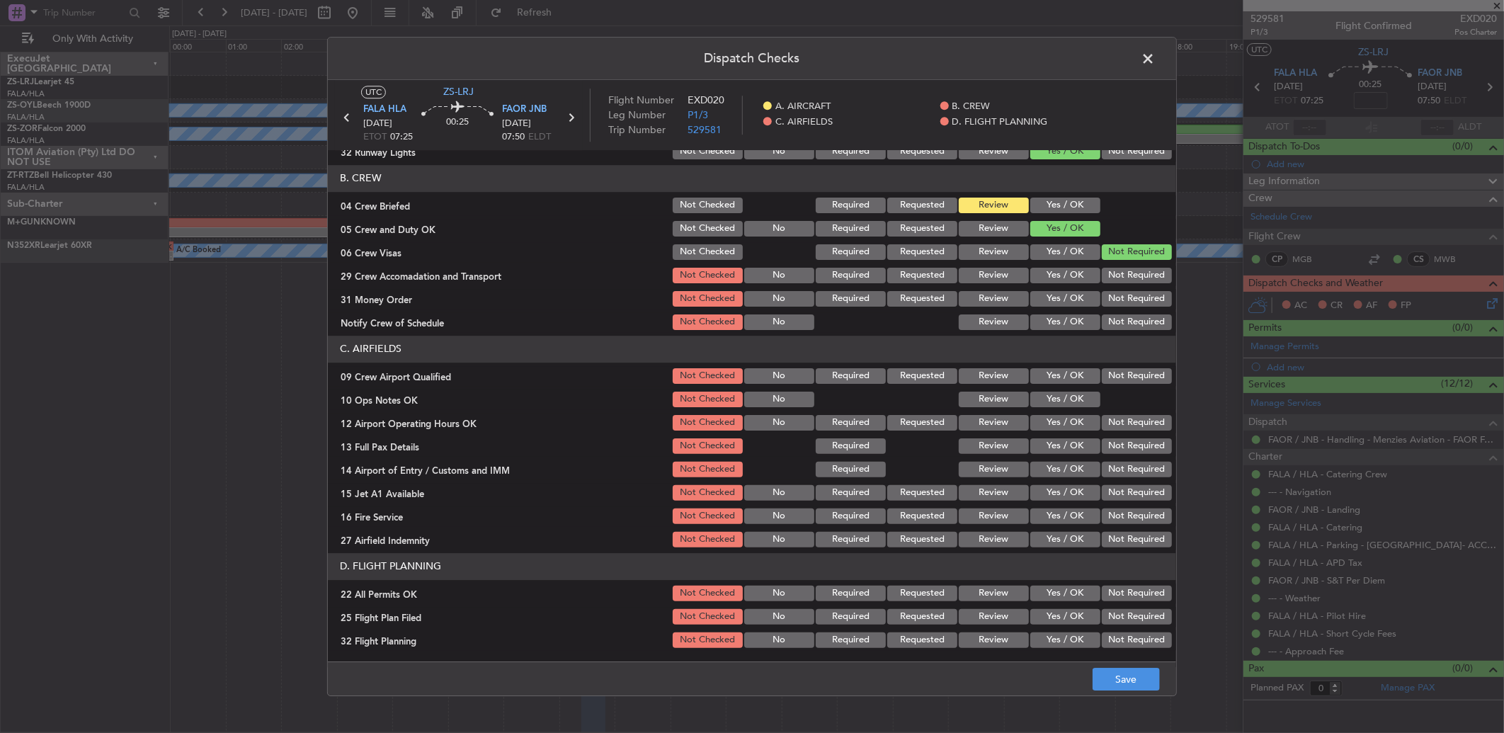
click at [1124, 280] on button "Not Required" at bounding box center [1136, 276] width 70 height 16
click at [996, 304] on button "Review" at bounding box center [993, 299] width 70 height 16
click at [1035, 328] on button "Yes / OK" at bounding box center [1065, 322] width 70 height 16
click at [1057, 377] on button "Yes / OK" at bounding box center [1065, 376] width 70 height 16
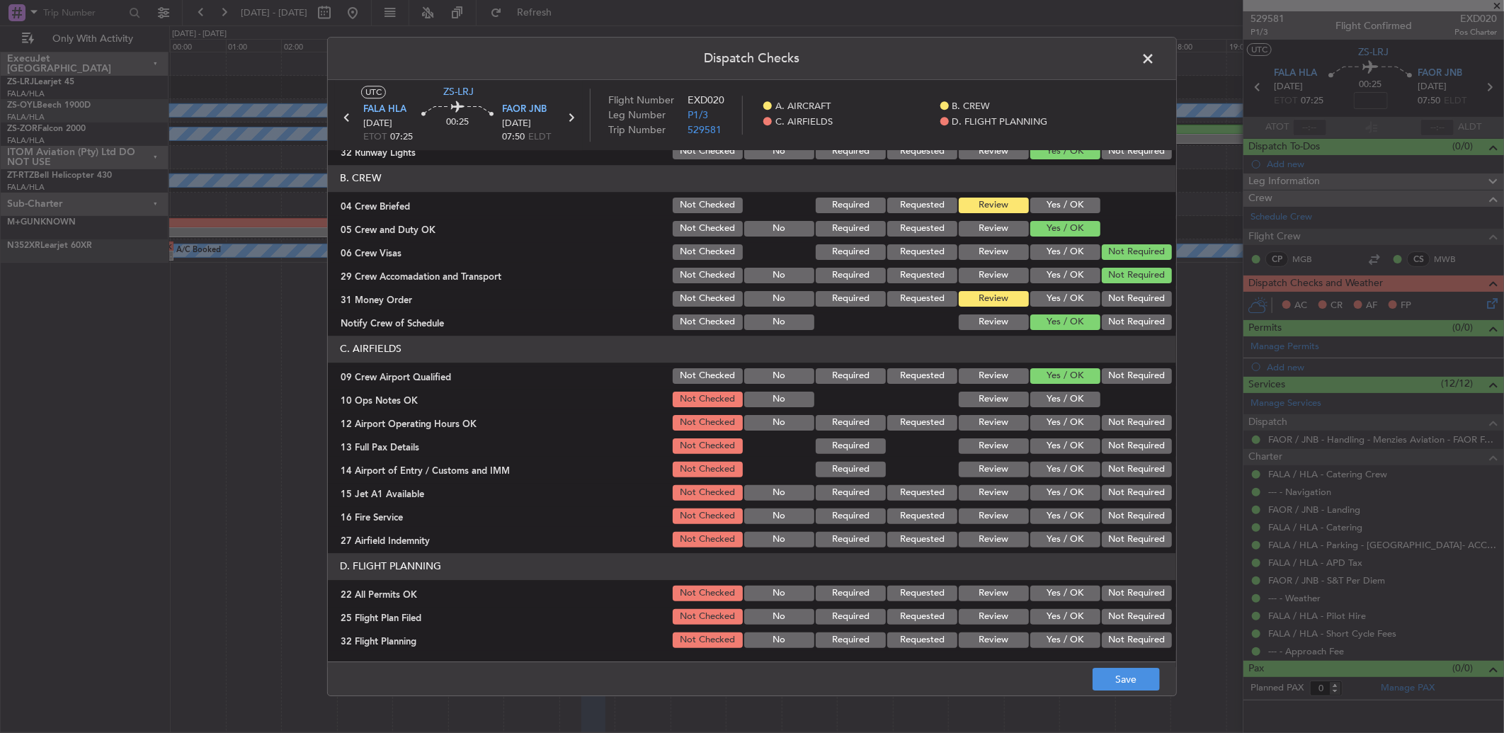
click at [1066, 397] on button "Yes / OK" at bounding box center [1065, 399] width 70 height 16
click at [1137, 429] on button "Not Required" at bounding box center [1136, 423] width 70 height 16
click at [1133, 457] on section "C. AIRFIELDS 09 Crew Airport Qualified Not Checked No Required Requested Review…" at bounding box center [752, 443] width 848 height 214
click at [1049, 450] on button "Yes / OK" at bounding box center [1065, 446] width 70 height 16
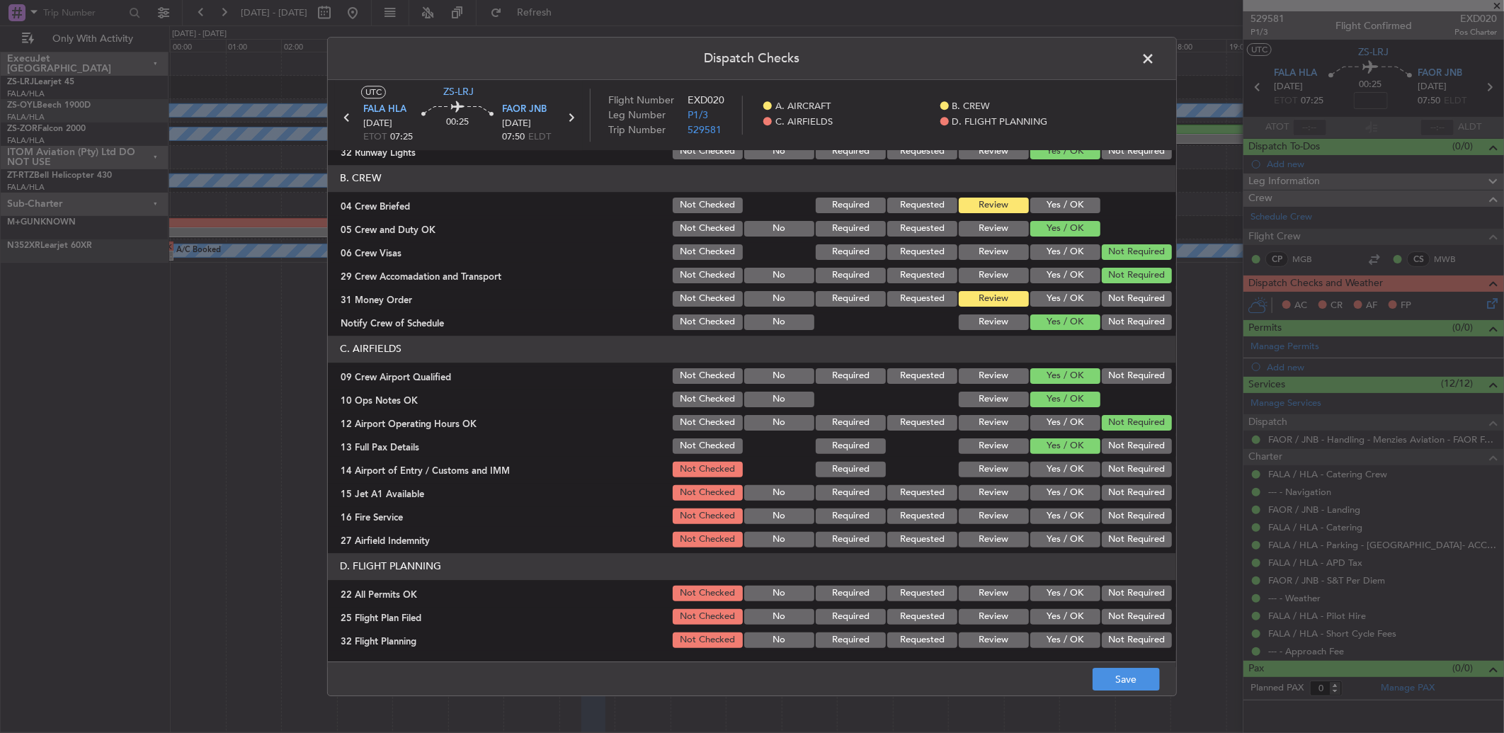
click at [1057, 464] on button "Yes / OK" at bounding box center [1065, 470] width 70 height 16
click at [1057, 485] on button "Yes / OK" at bounding box center [1065, 493] width 70 height 16
click at [1064, 520] on button "Yes / OK" at bounding box center [1065, 516] width 70 height 16
click at [1126, 540] on button "Not Required" at bounding box center [1136, 540] width 70 height 16
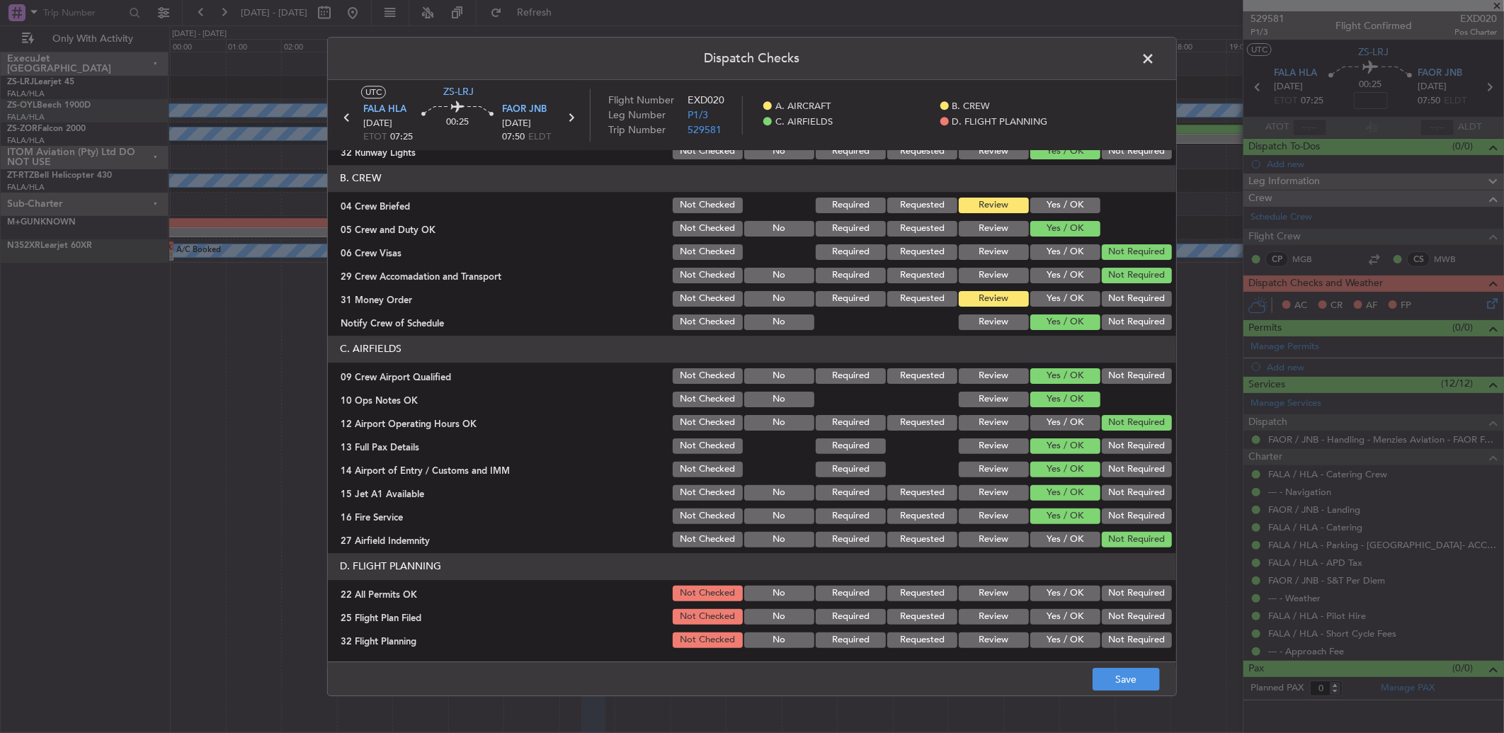
click at [1108, 586] on button "Not Required" at bounding box center [1136, 593] width 70 height 16
click at [958, 618] on button "Review" at bounding box center [993, 617] width 70 height 16
click at [968, 641] on section "D. FLIGHT PLANNING 22 All Permits OK Not Checked No Required Requested Review Y…" at bounding box center [752, 601] width 848 height 97
click at [980, 641] on button "Review" at bounding box center [993, 640] width 70 height 16
drag, startPoint x: 1134, startPoint y: 677, endPoint x: 1127, endPoint y: 673, distance: 7.9
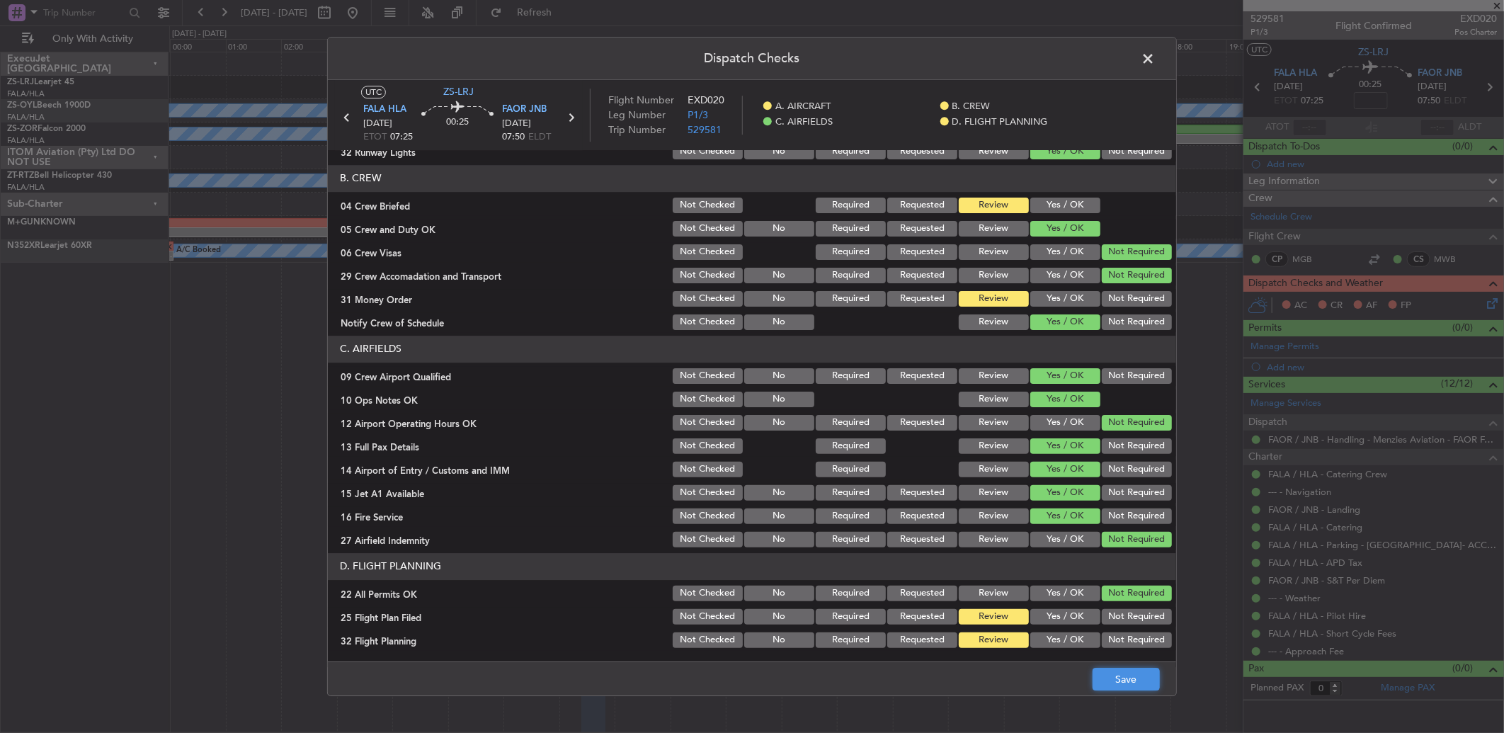
click at [1130, 680] on button "Save" at bounding box center [1125, 679] width 67 height 23
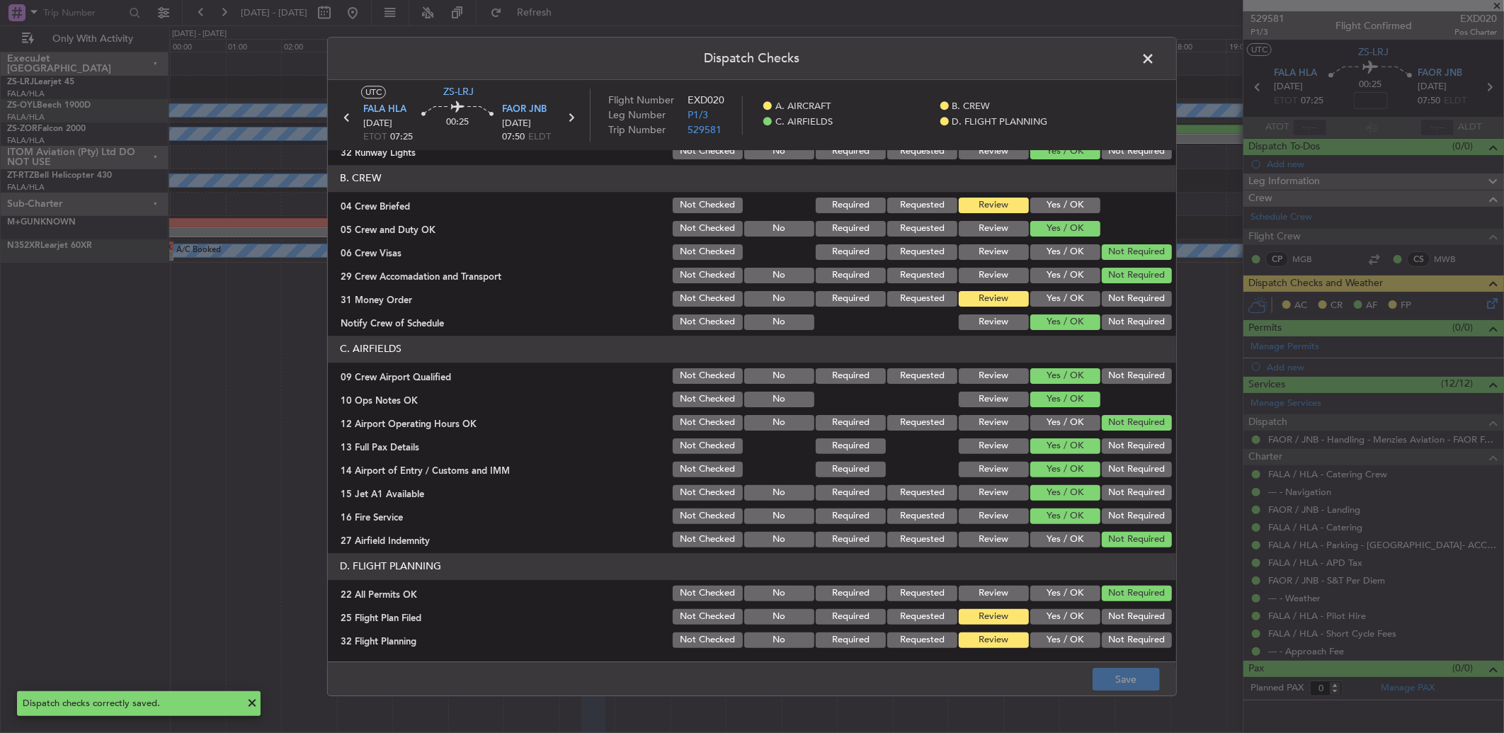
click at [1155, 57] on span at bounding box center [1155, 62] width 0 height 28
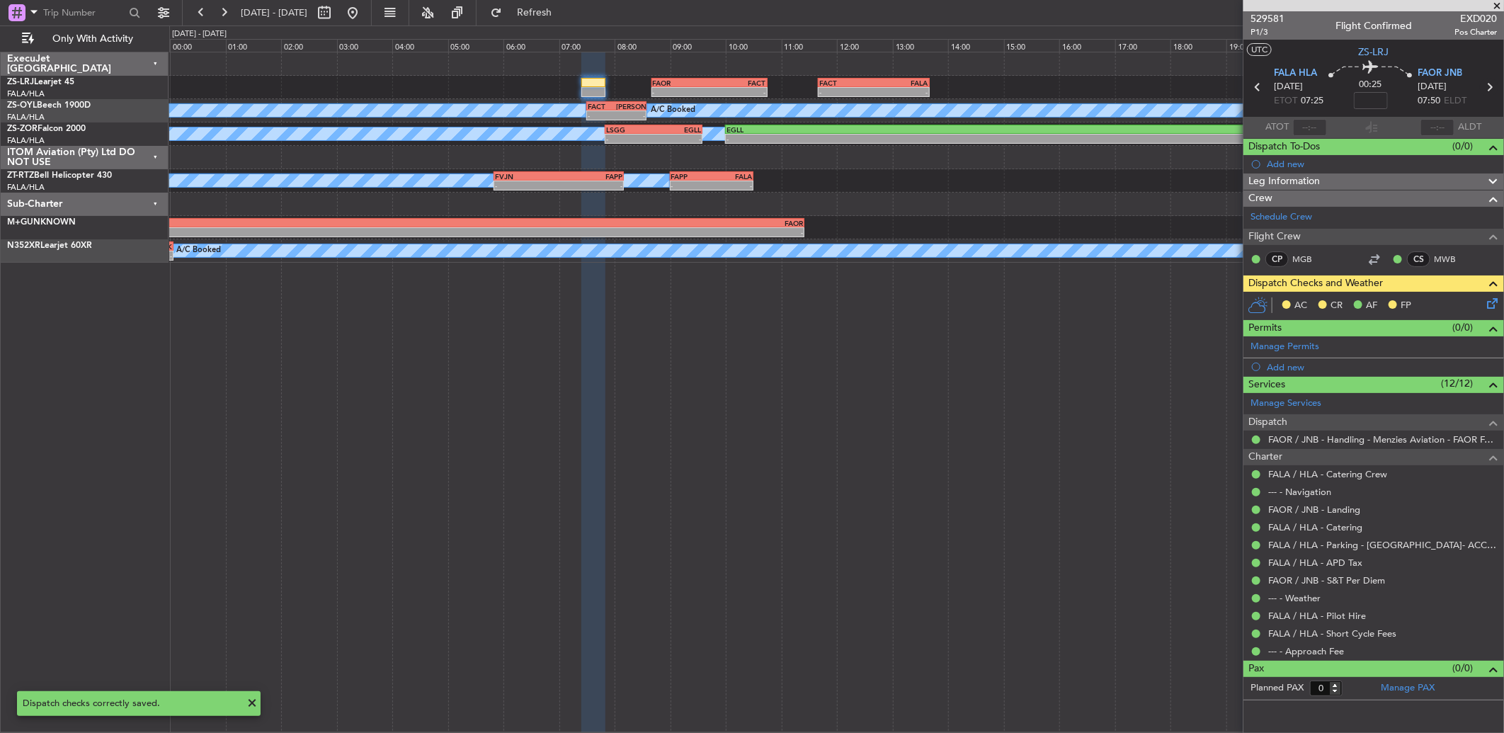
click at [1490, 83] on icon at bounding box center [1489, 87] width 18 height 18
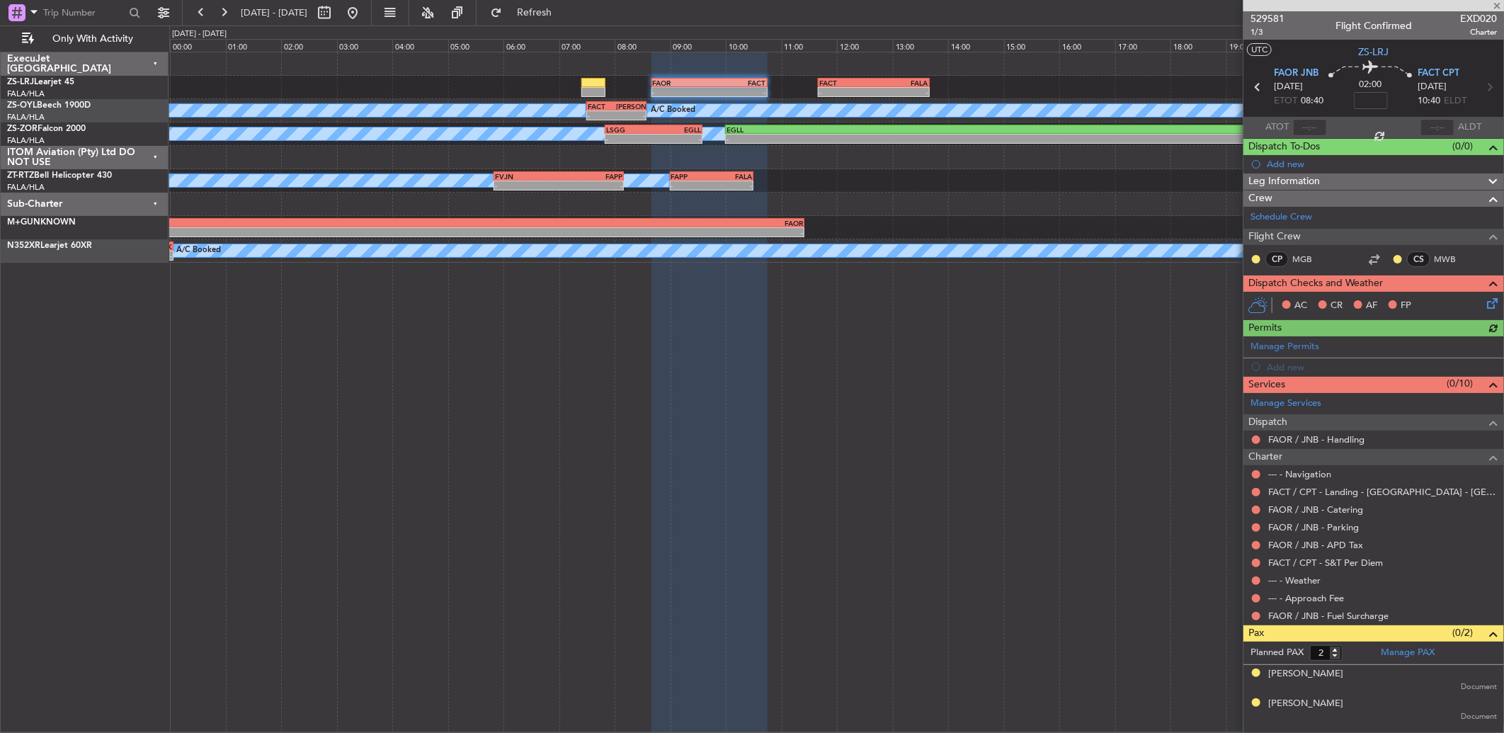
drag, startPoint x: 1255, startPoint y: 612, endPoint x: 1266, endPoint y: 612, distance: 10.6
click at [1256, 612] on button at bounding box center [1256, 616] width 8 height 8
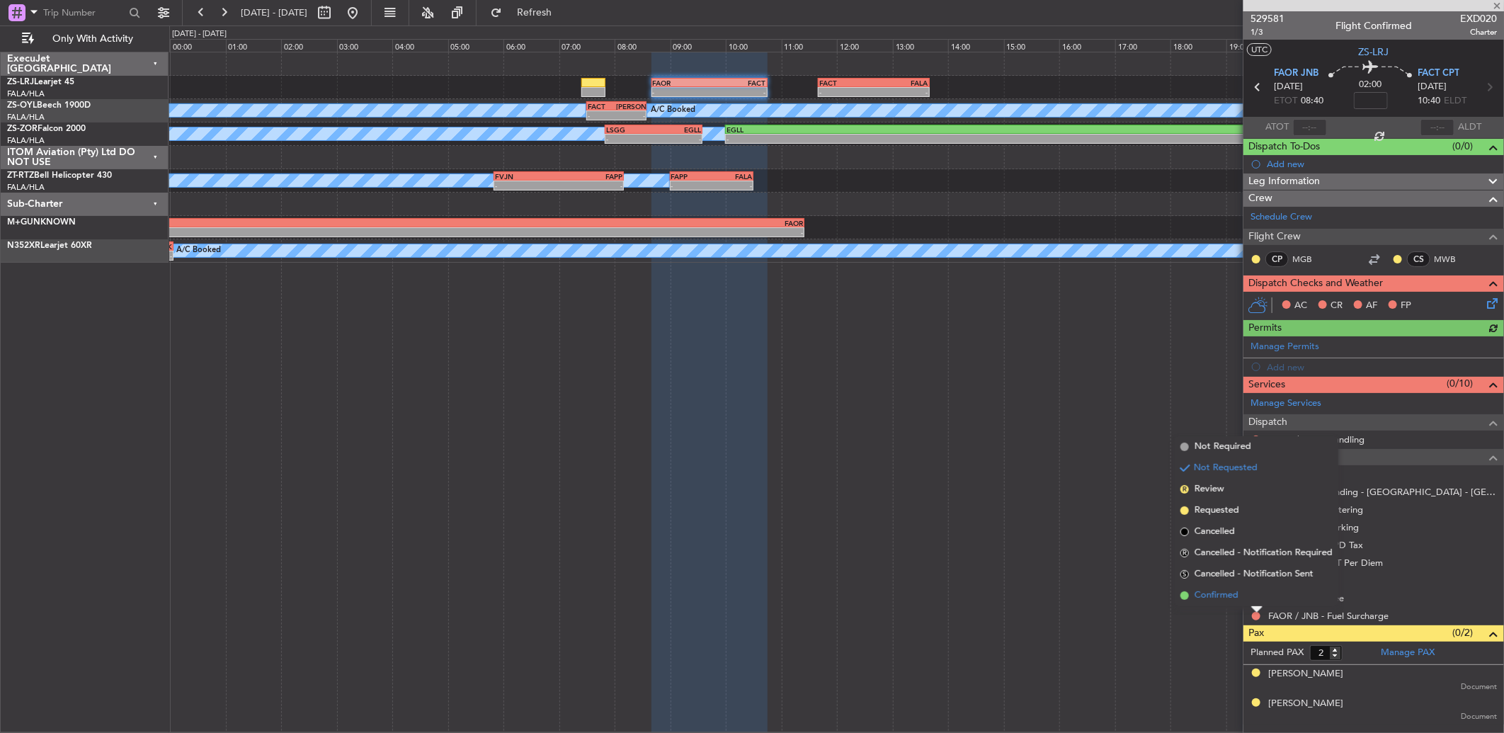
click at [1259, 593] on li "Confirmed" at bounding box center [1256, 595] width 164 height 21
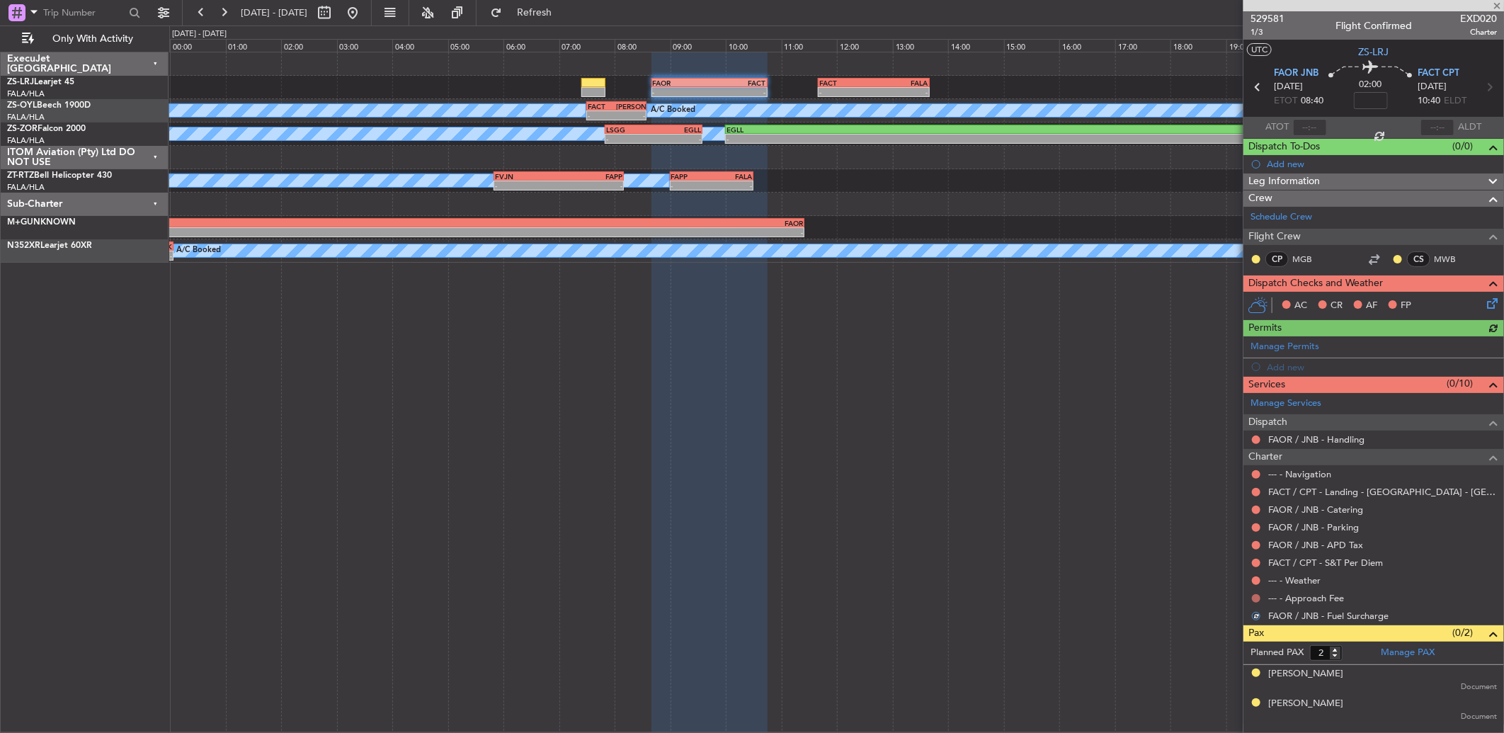
click at [1258, 594] on button at bounding box center [1256, 598] width 8 height 8
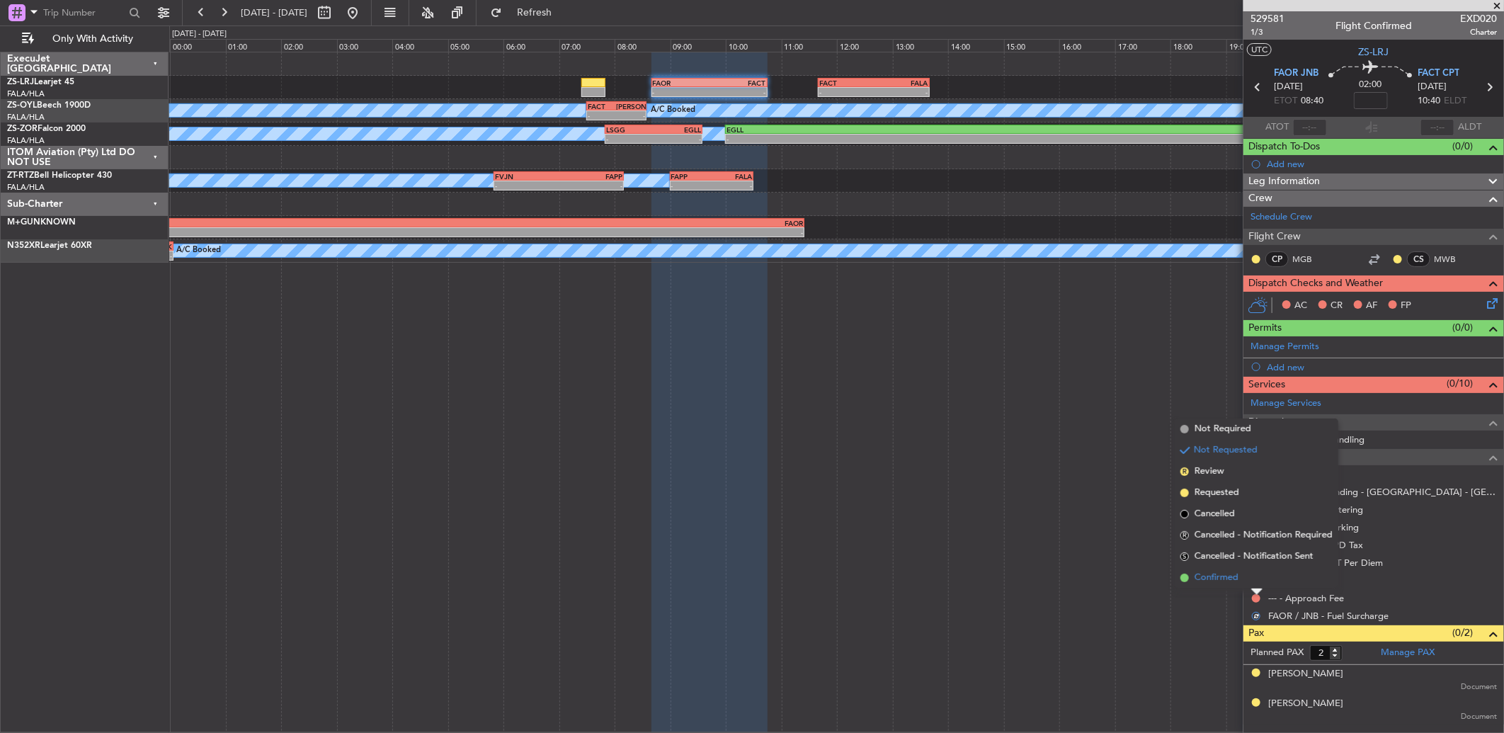
click at [1257, 581] on li "Confirmed" at bounding box center [1256, 577] width 164 height 21
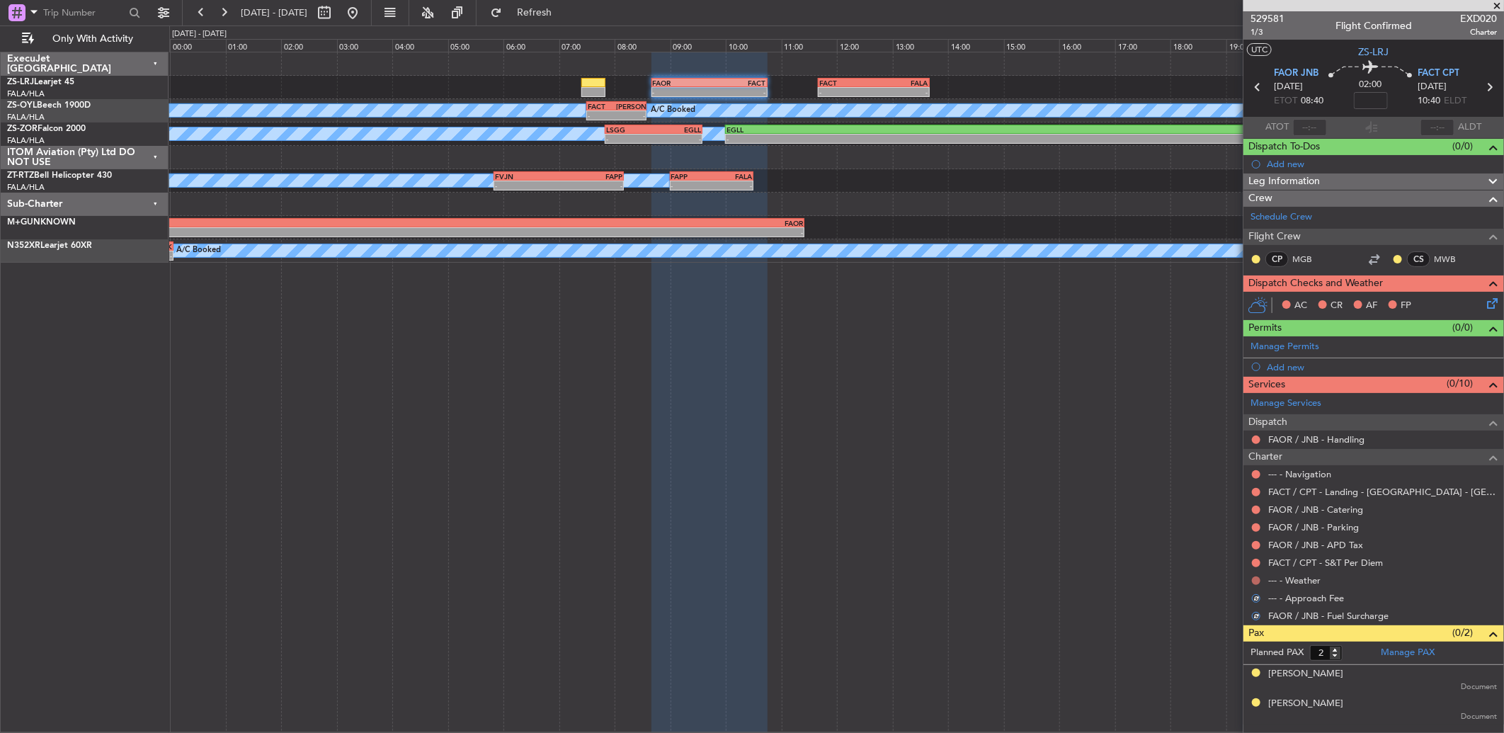
click at [1255, 578] on button at bounding box center [1256, 580] width 8 height 8
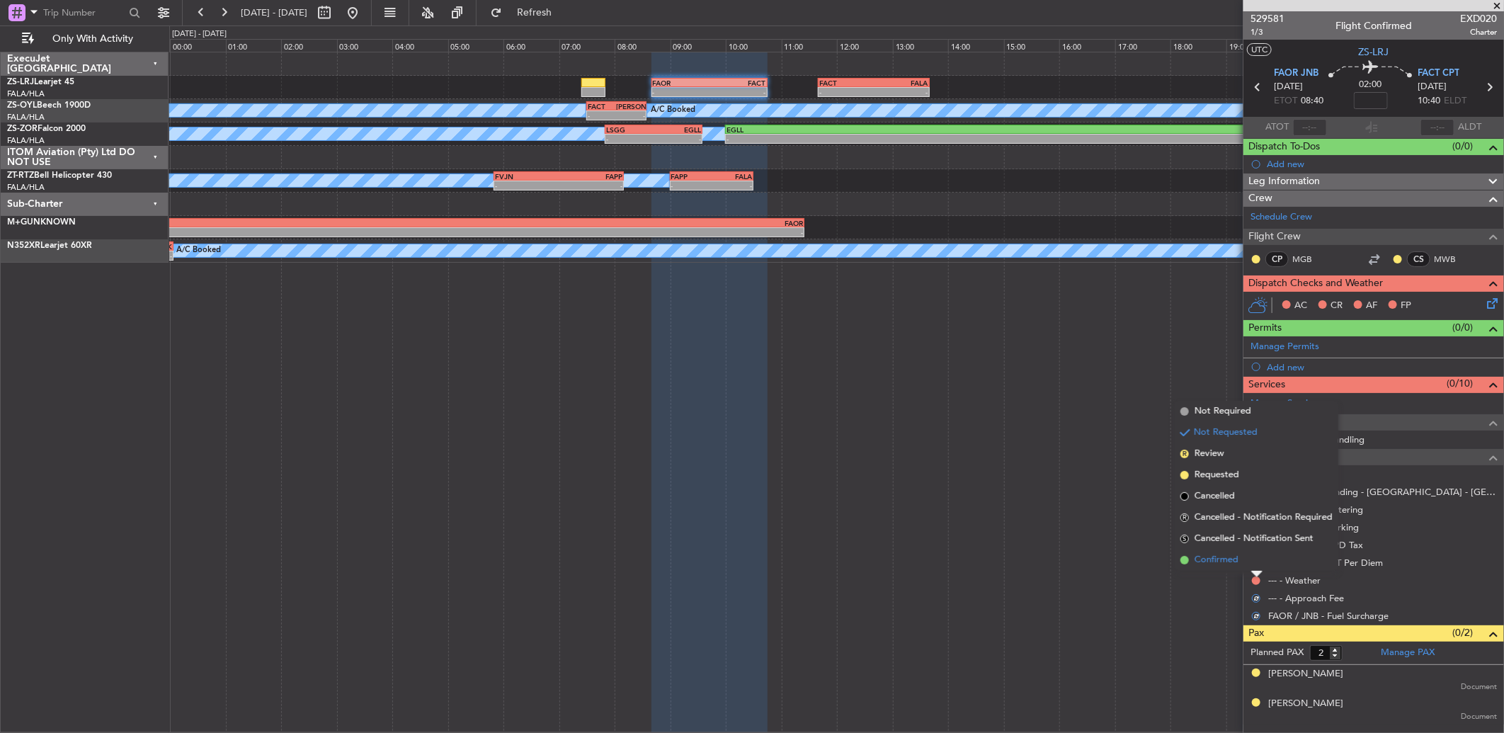
click at [1257, 563] on li "Confirmed" at bounding box center [1256, 559] width 164 height 21
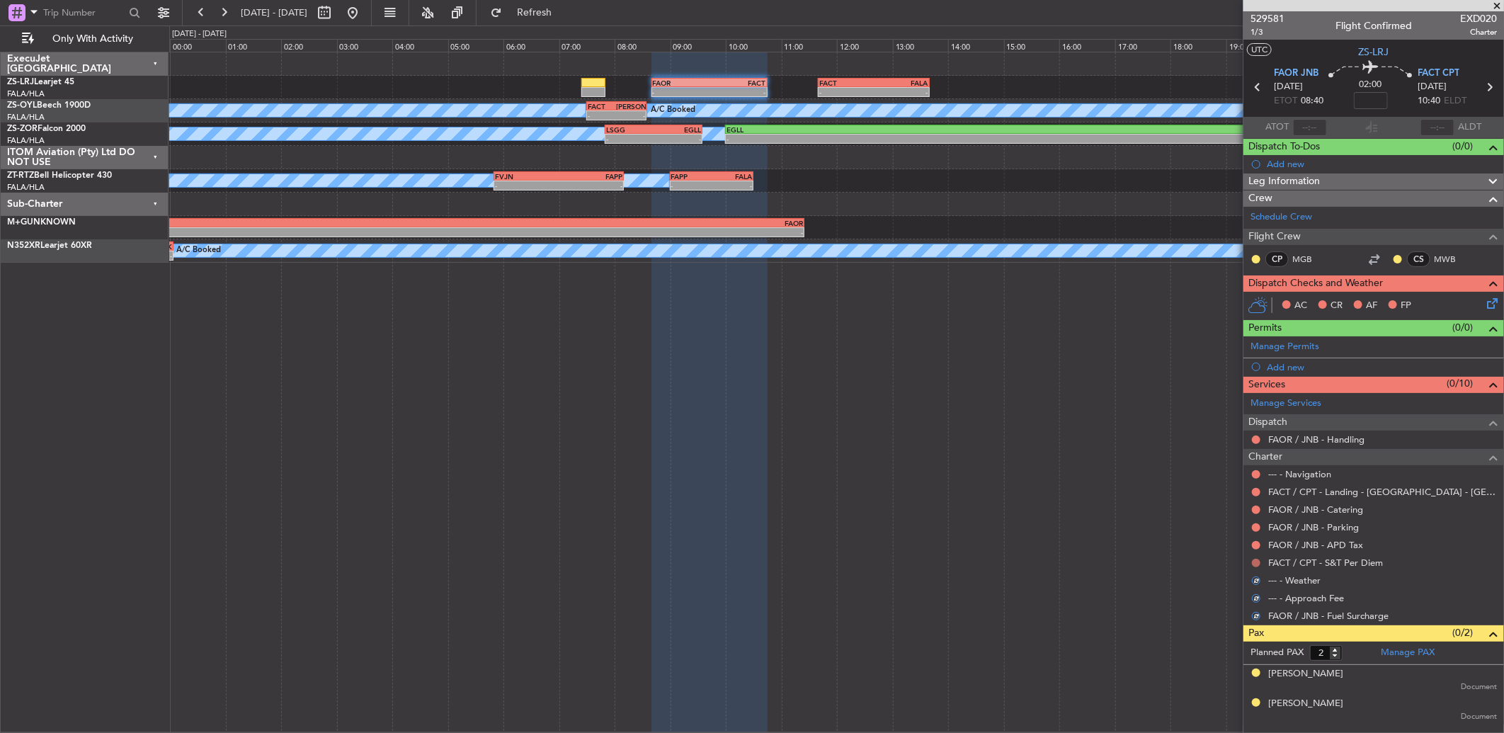
click at [1255, 562] on button at bounding box center [1256, 563] width 8 height 8
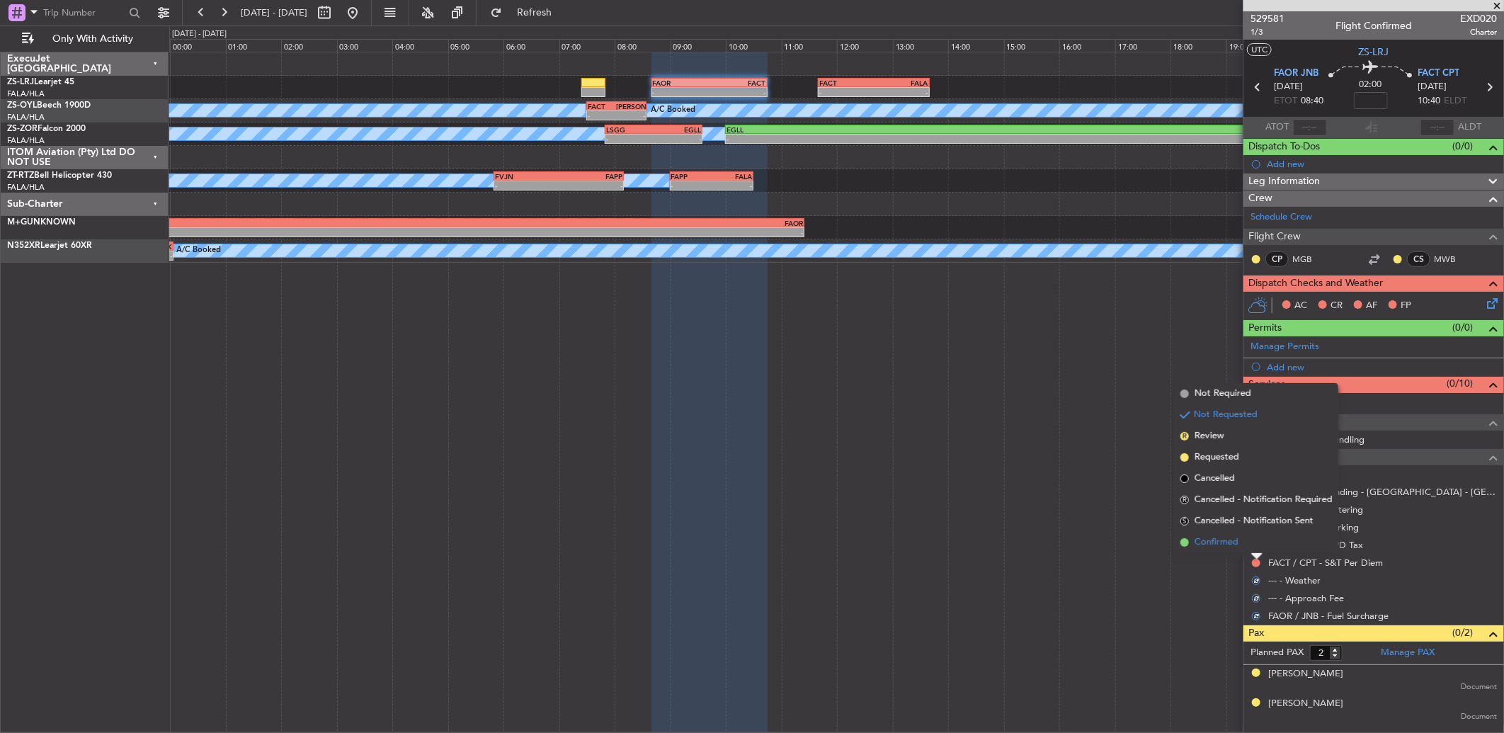
click at [1256, 542] on li "Confirmed" at bounding box center [1256, 542] width 164 height 21
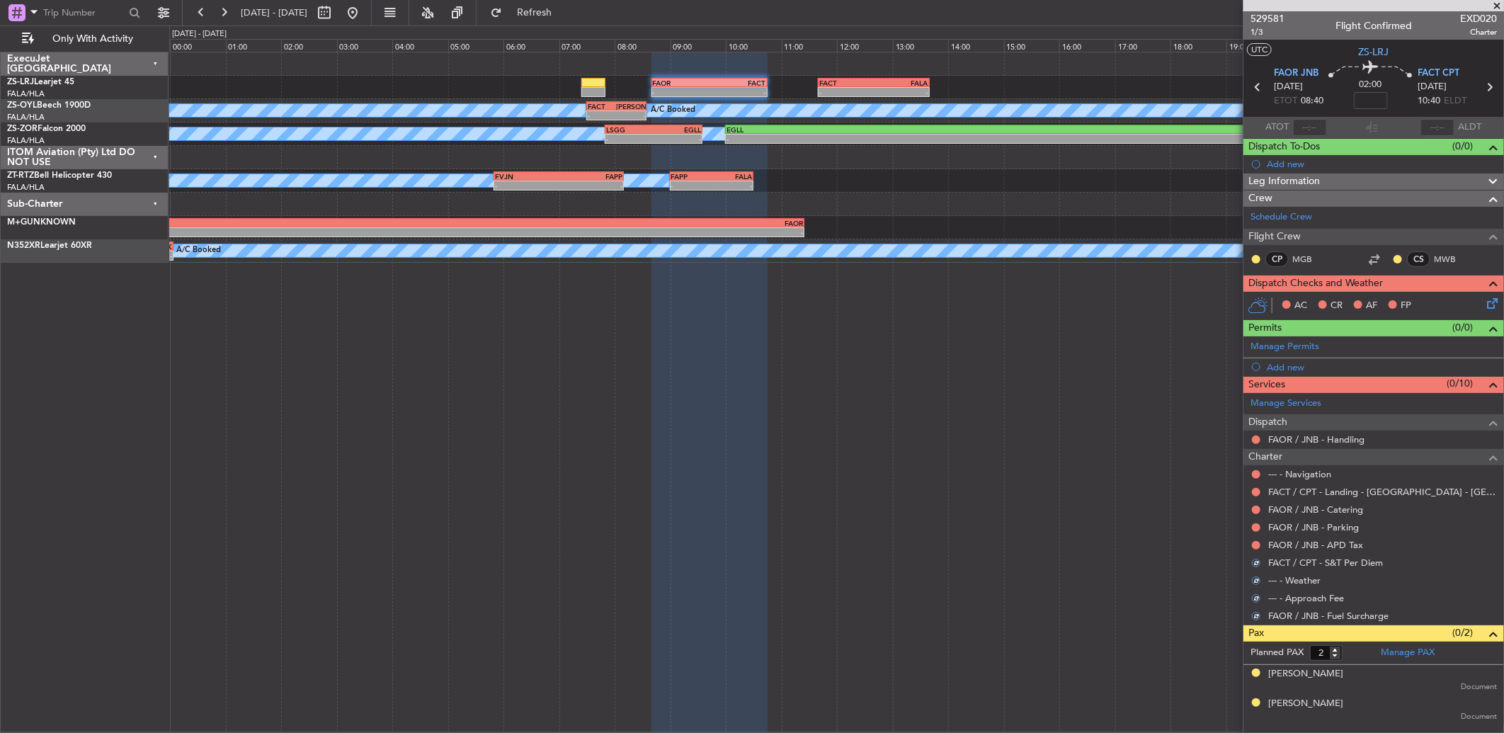
click at [1256, 542] on button at bounding box center [1256, 545] width 8 height 8
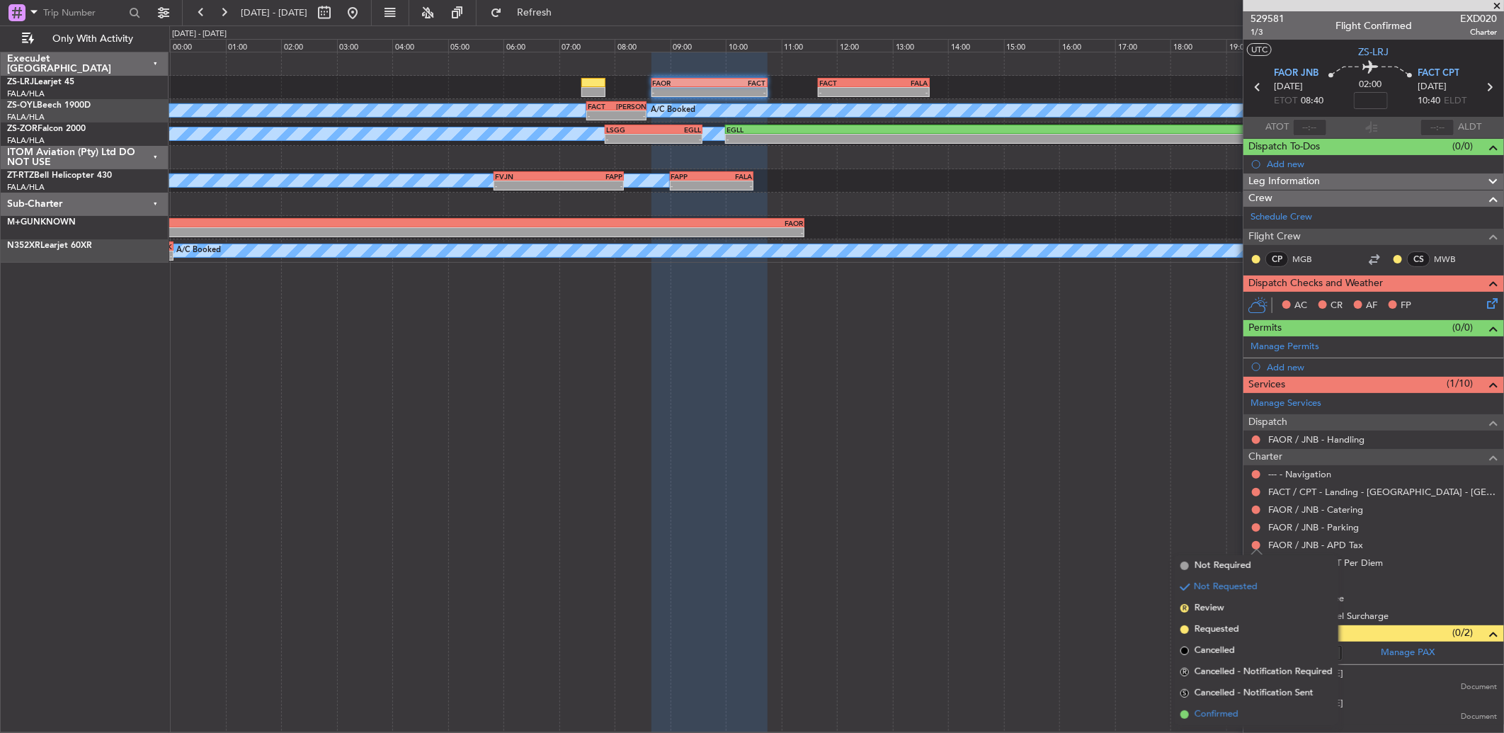
click at [1258, 711] on li "Confirmed" at bounding box center [1256, 714] width 164 height 21
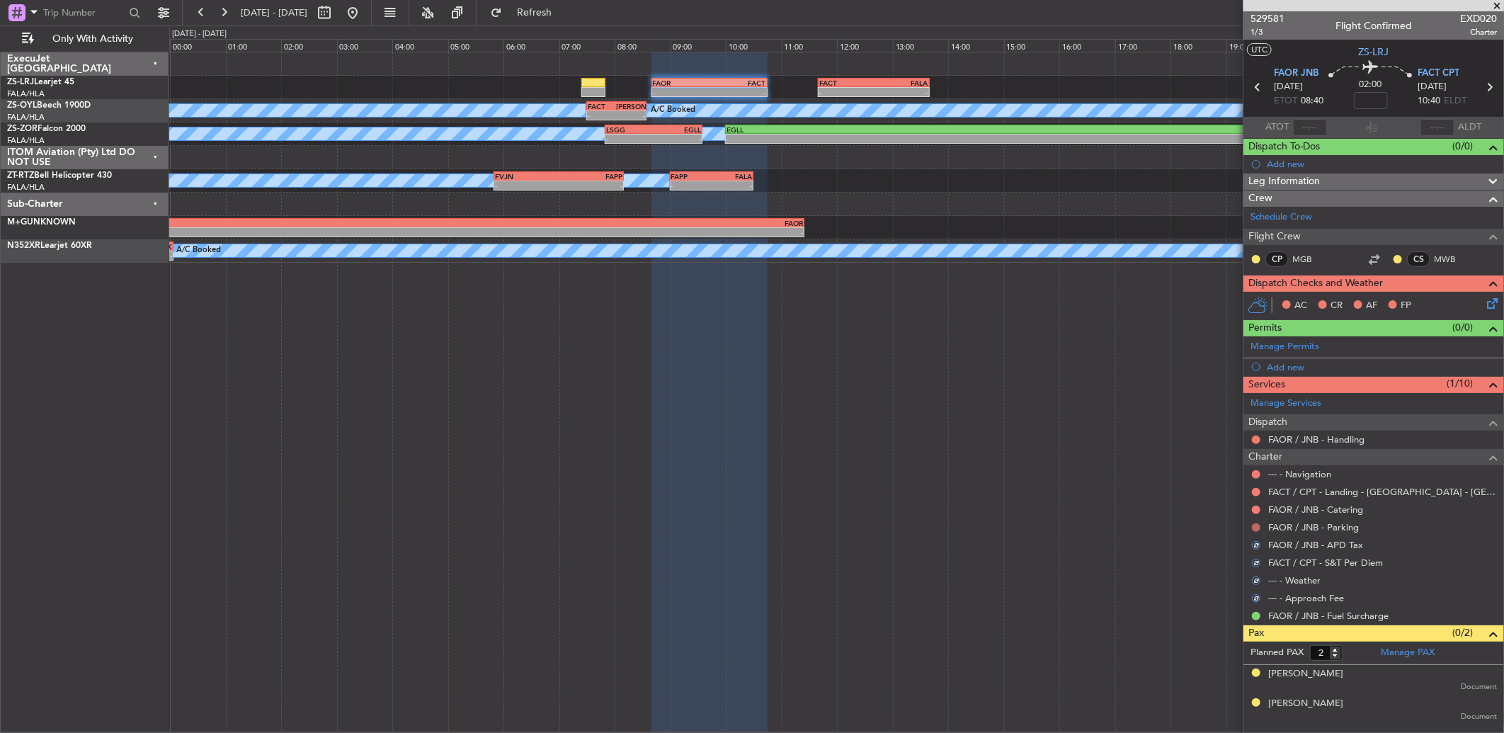
click at [1254, 528] on button at bounding box center [1256, 527] width 8 height 8
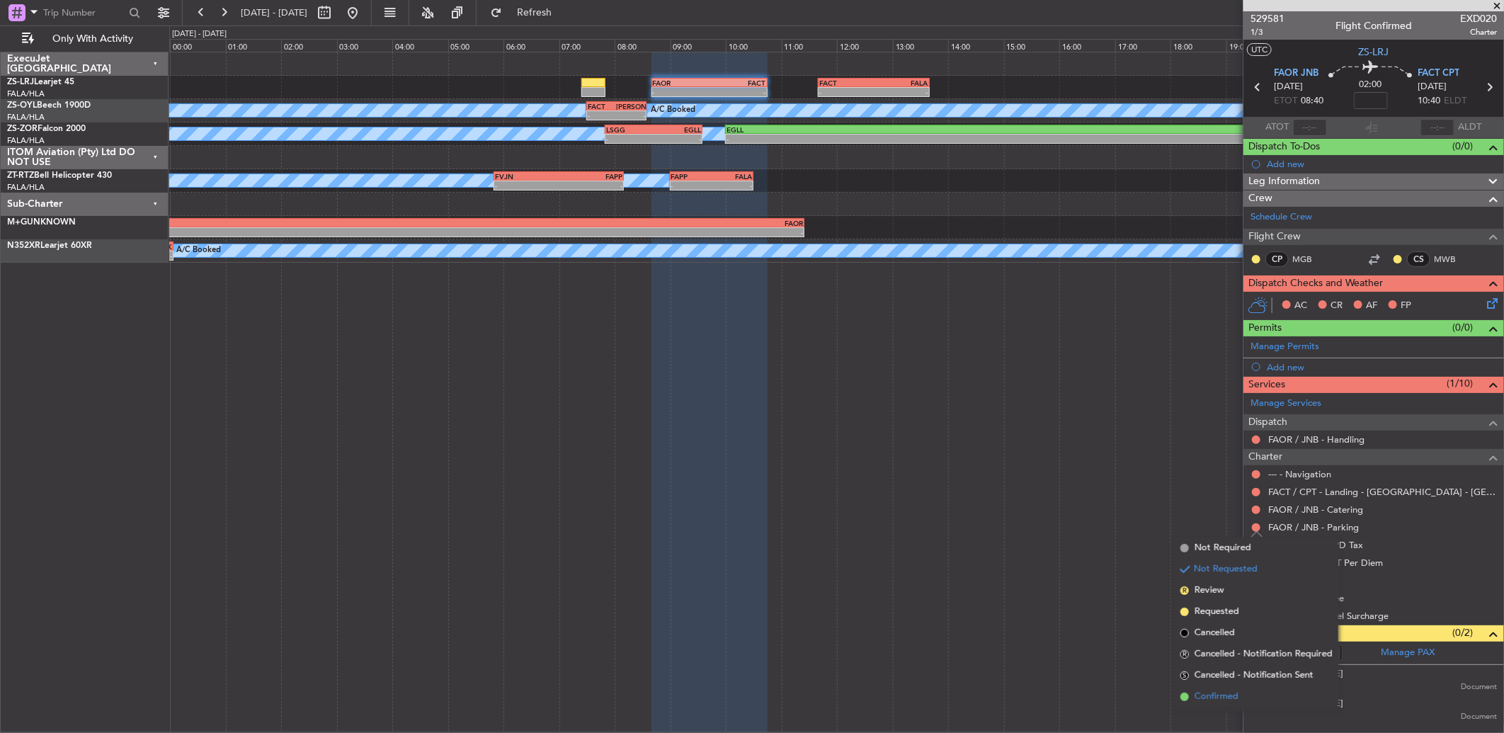
click at [1225, 687] on li "Confirmed" at bounding box center [1256, 696] width 164 height 21
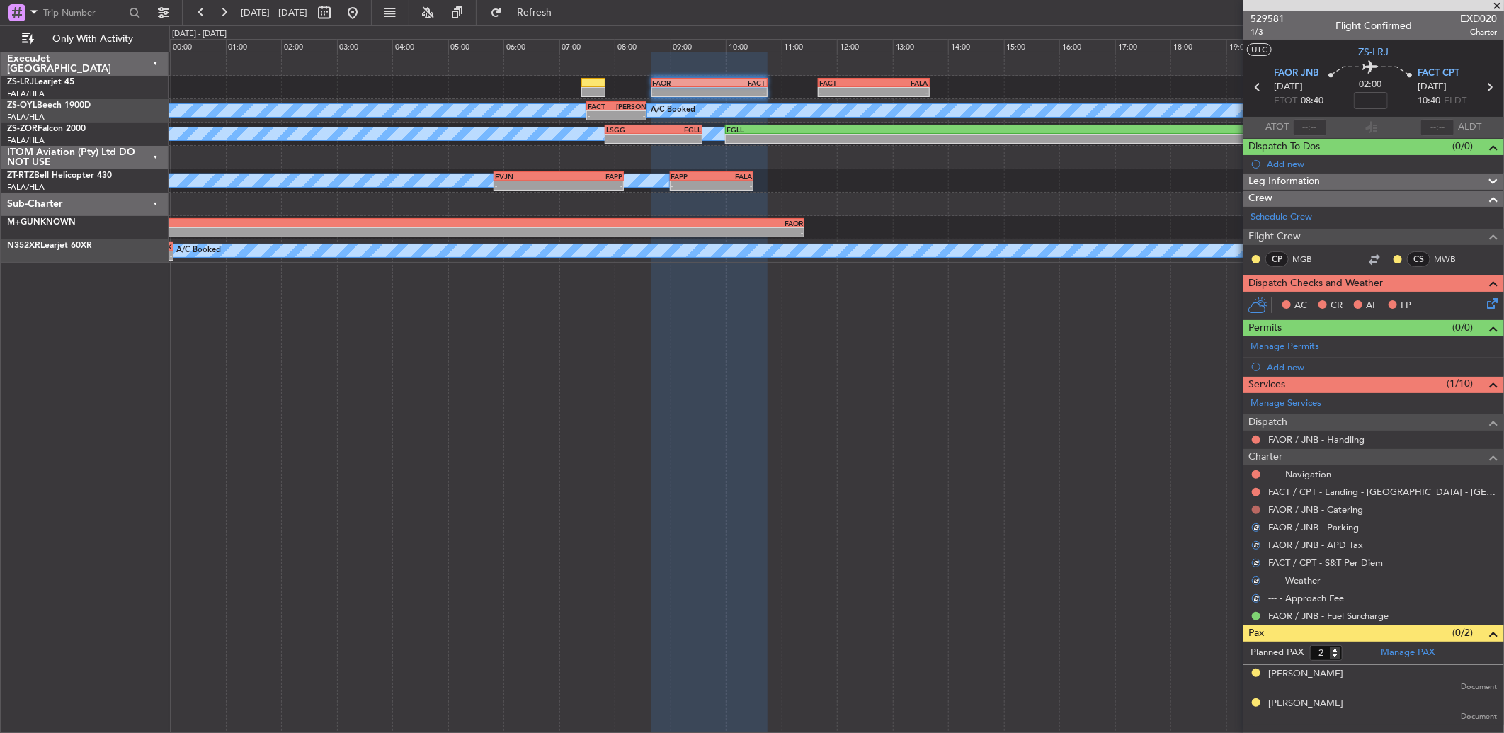
click at [1253, 512] on button at bounding box center [1256, 509] width 8 height 8
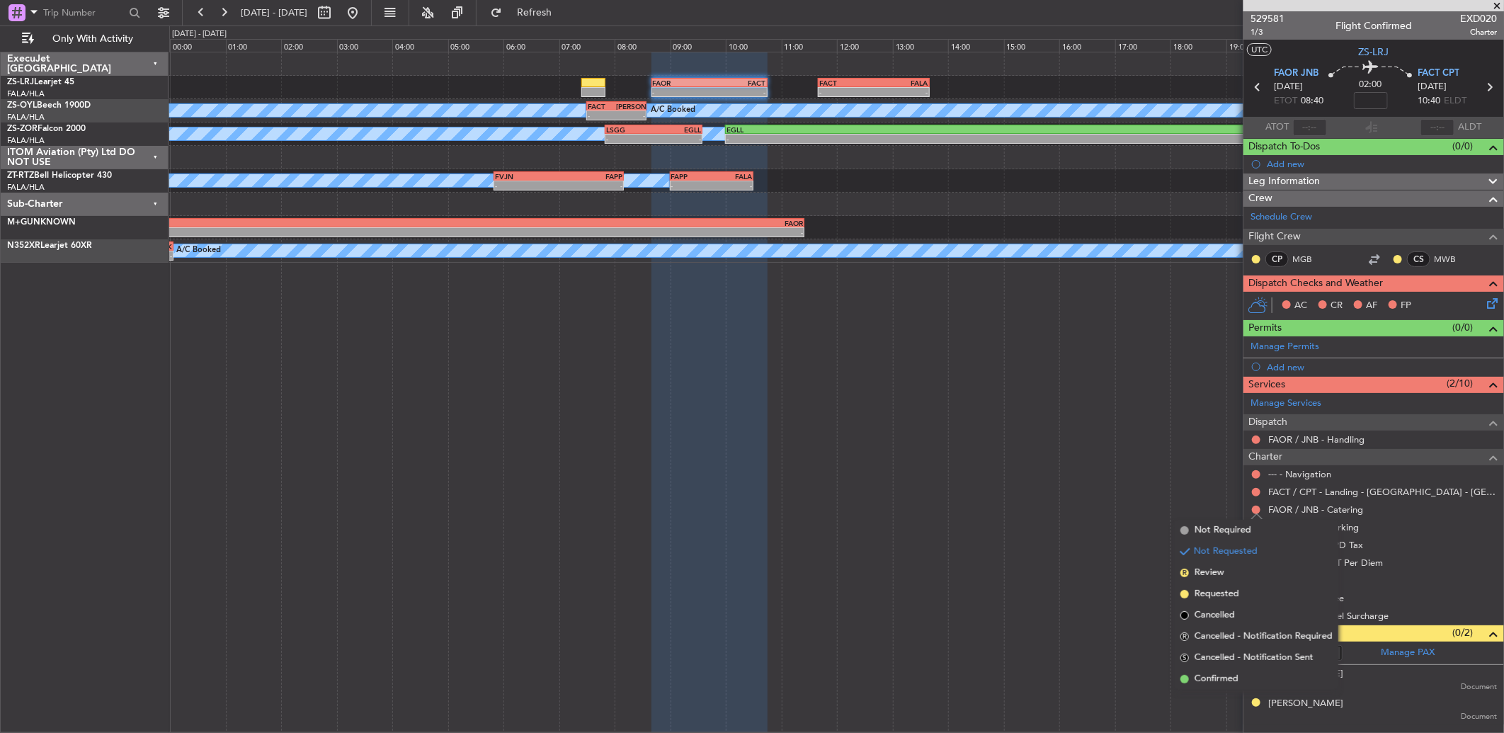
drag, startPoint x: 1244, startPoint y: 676, endPoint x: 1240, endPoint y: 650, distance: 26.5
click at [1240, 673] on li "Confirmed" at bounding box center [1256, 678] width 164 height 21
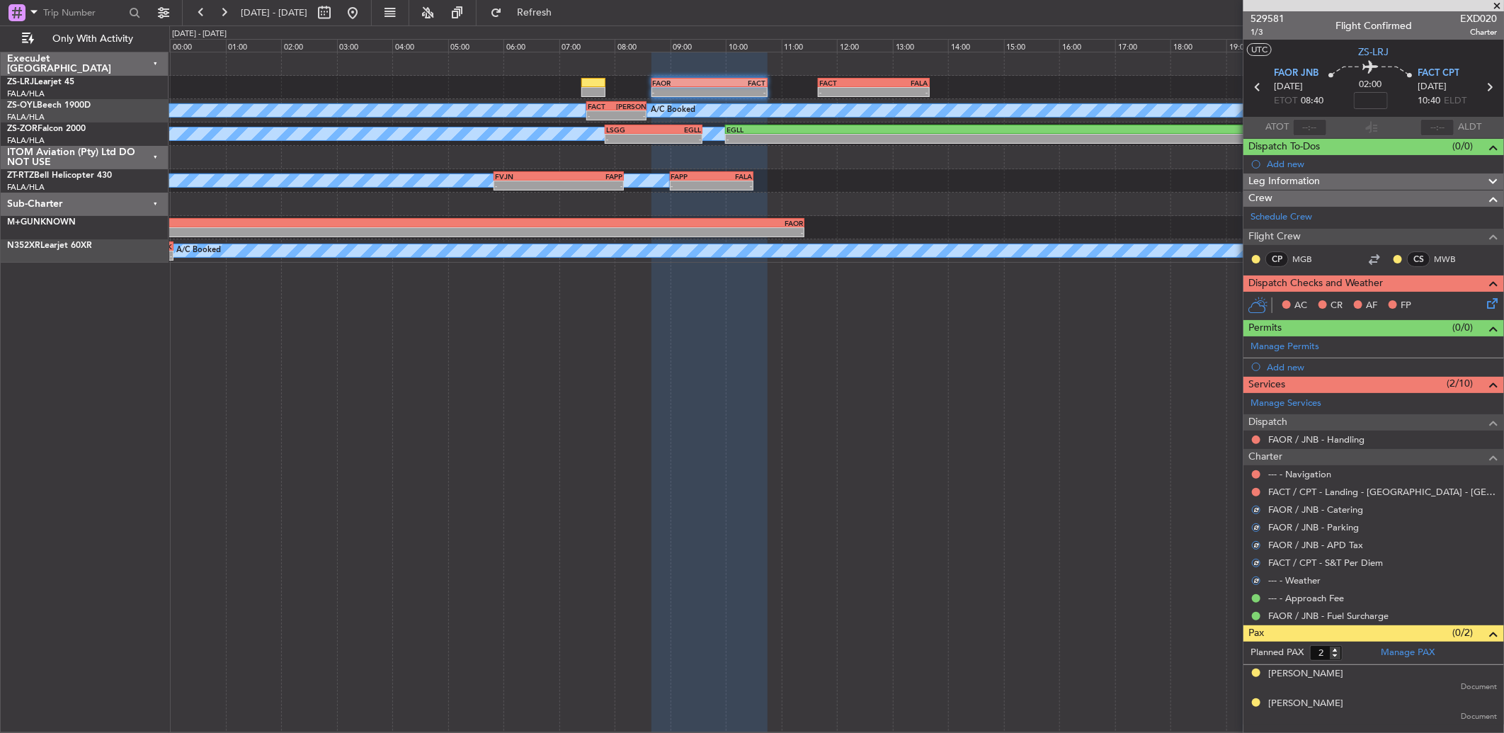
click at [1252, 483] on div "FACT / CPT - Landing - [GEOGRAPHIC_DATA] - [GEOGRAPHIC_DATA] International FACT…" at bounding box center [1373, 492] width 261 height 18
click at [1254, 488] on button at bounding box center [1256, 492] width 8 height 8
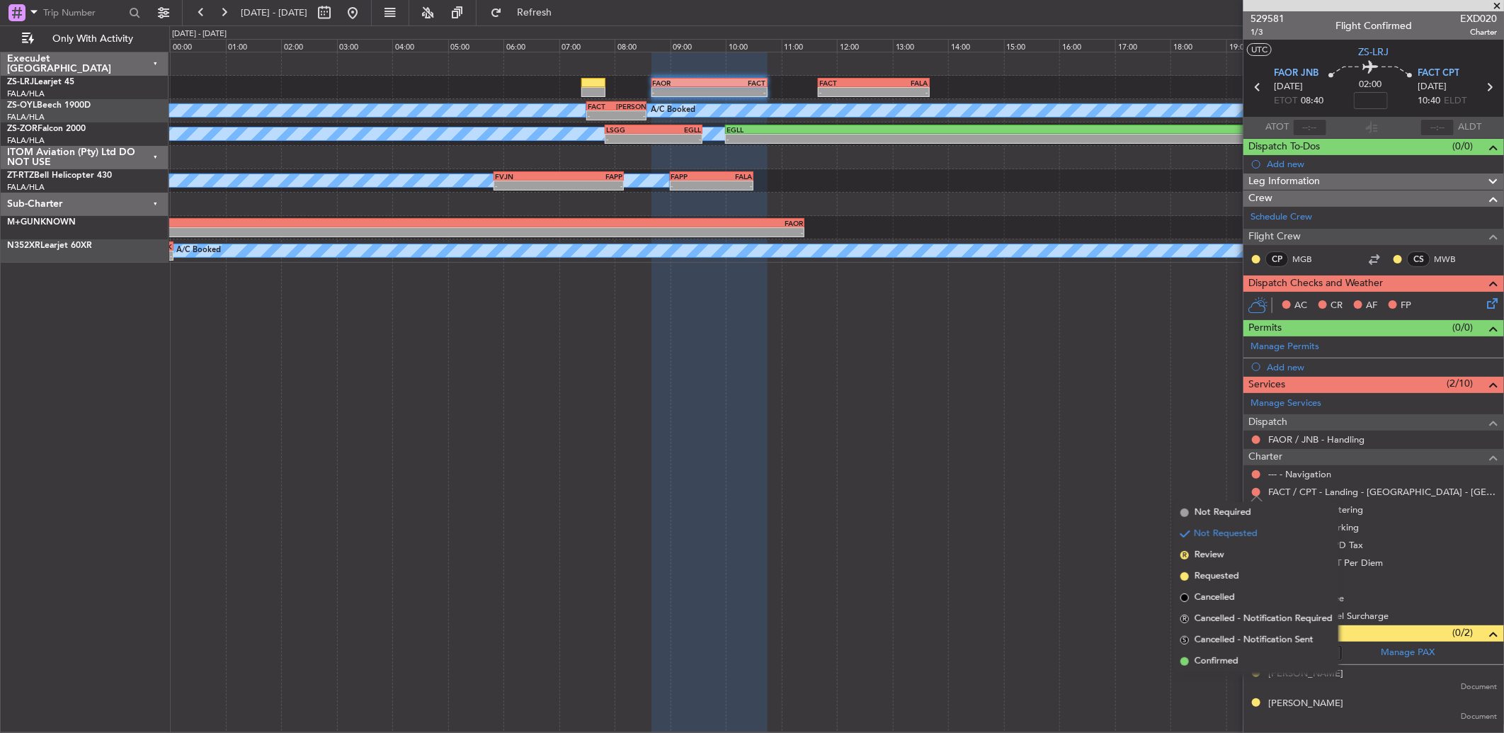
drag, startPoint x: 1247, startPoint y: 659, endPoint x: 1256, endPoint y: 577, distance: 82.6
click at [1246, 653] on li "Confirmed" at bounding box center [1256, 661] width 164 height 21
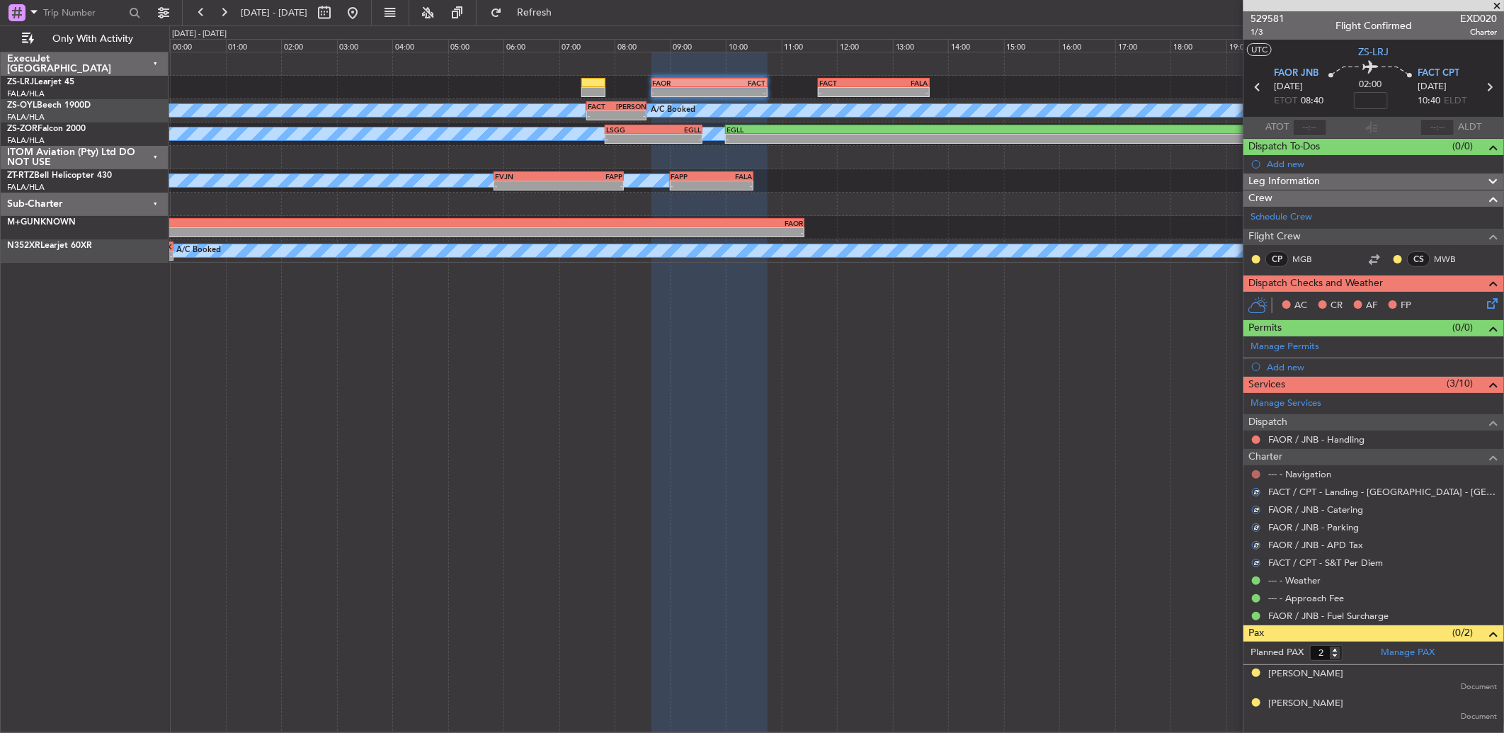
click at [1259, 475] on button at bounding box center [1256, 474] width 8 height 8
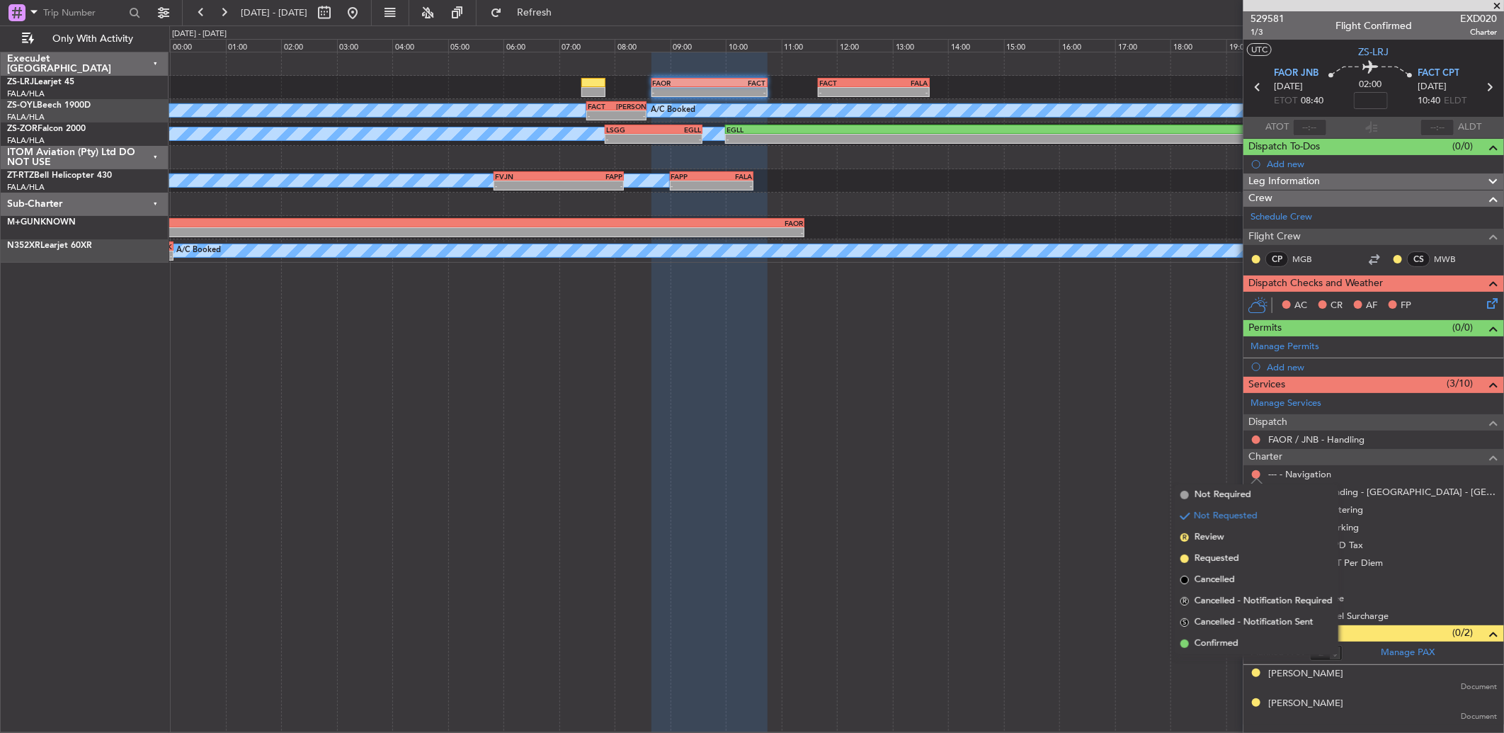
drag, startPoint x: 1236, startPoint y: 648, endPoint x: 1266, endPoint y: 469, distance: 180.9
click at [1235, 646] on span "Confirmed" at bounding box center [1216, 643] width 44 height 14
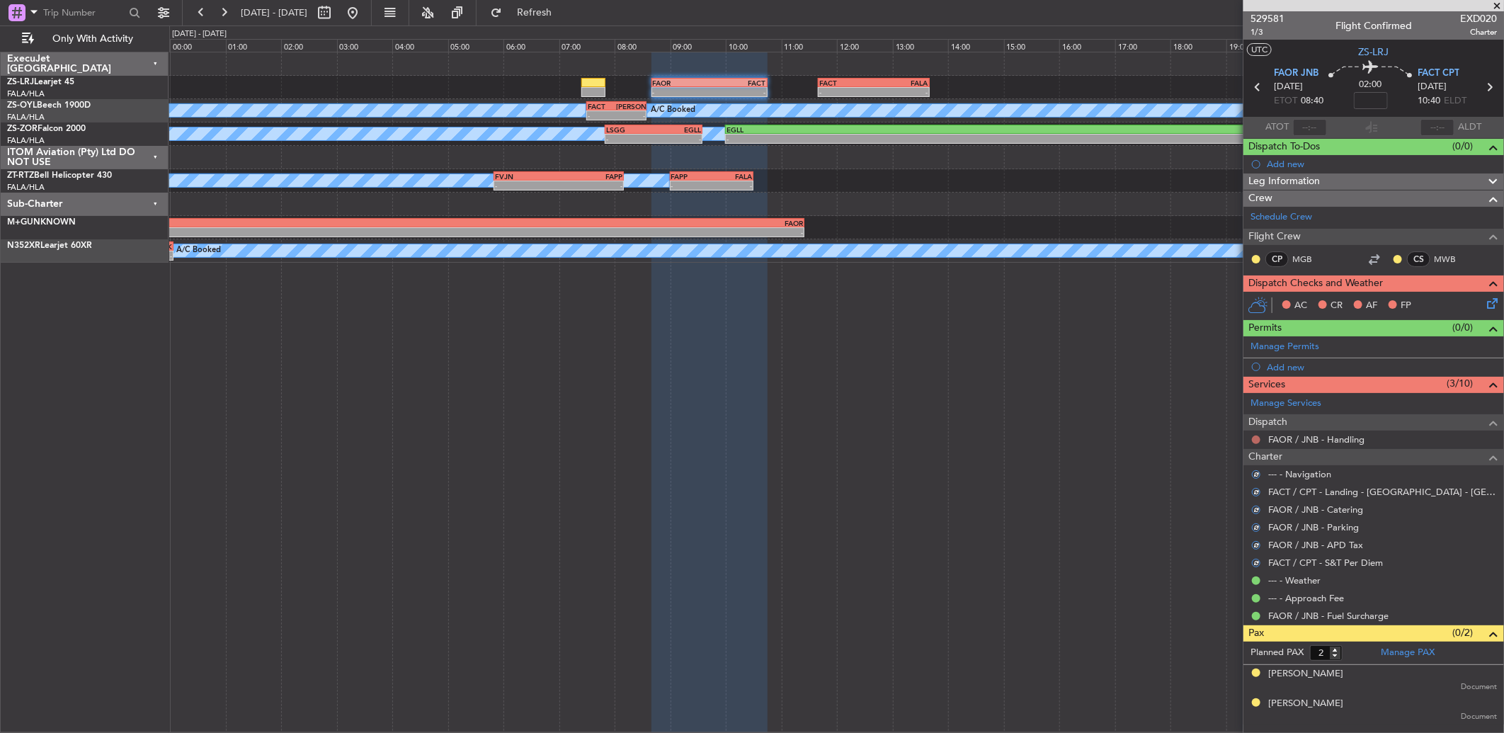
click at [1254, 442] on button at bounding box center [1256, 439] width 8 height 8
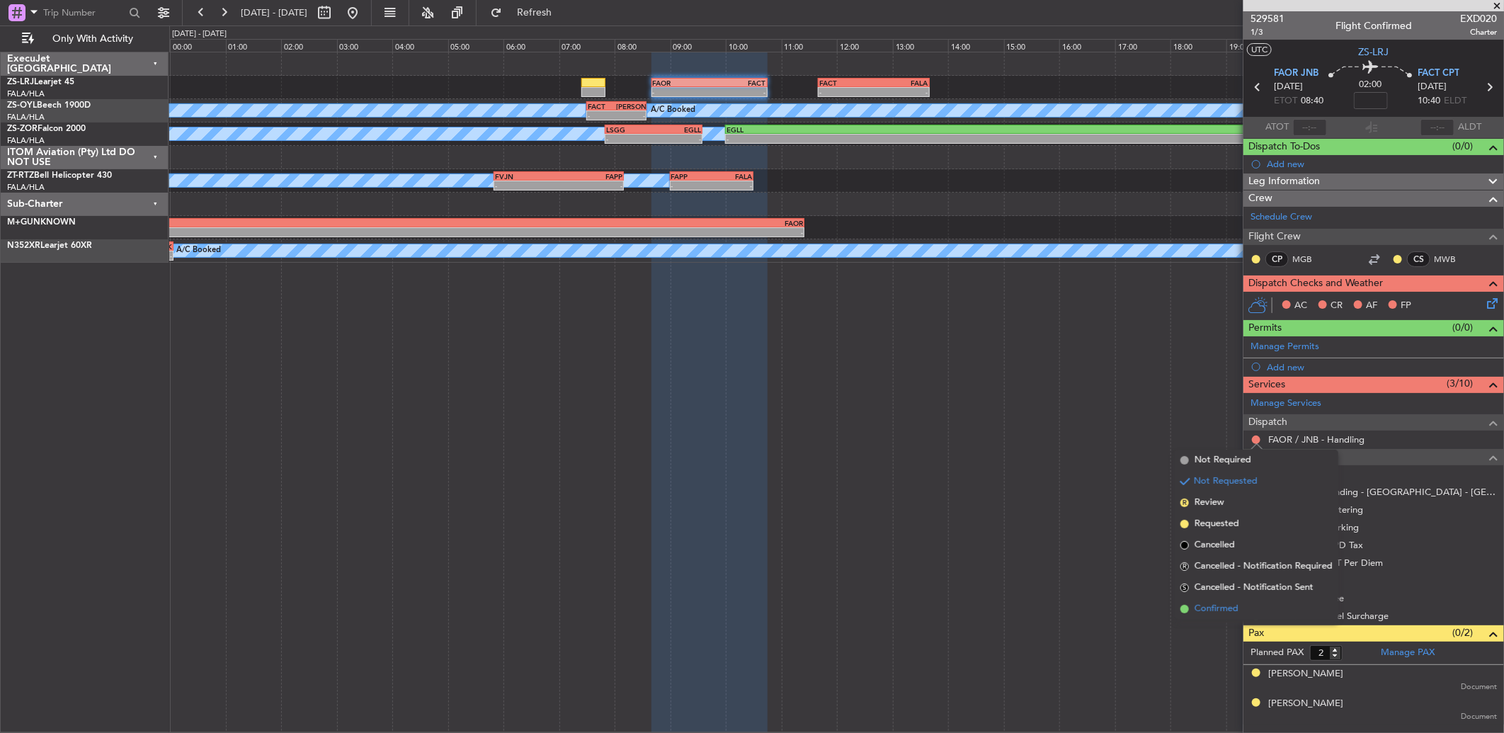
click at [1235, 602] on span "Confirmed" at bounding box center [1216, 609] width 44 height 14
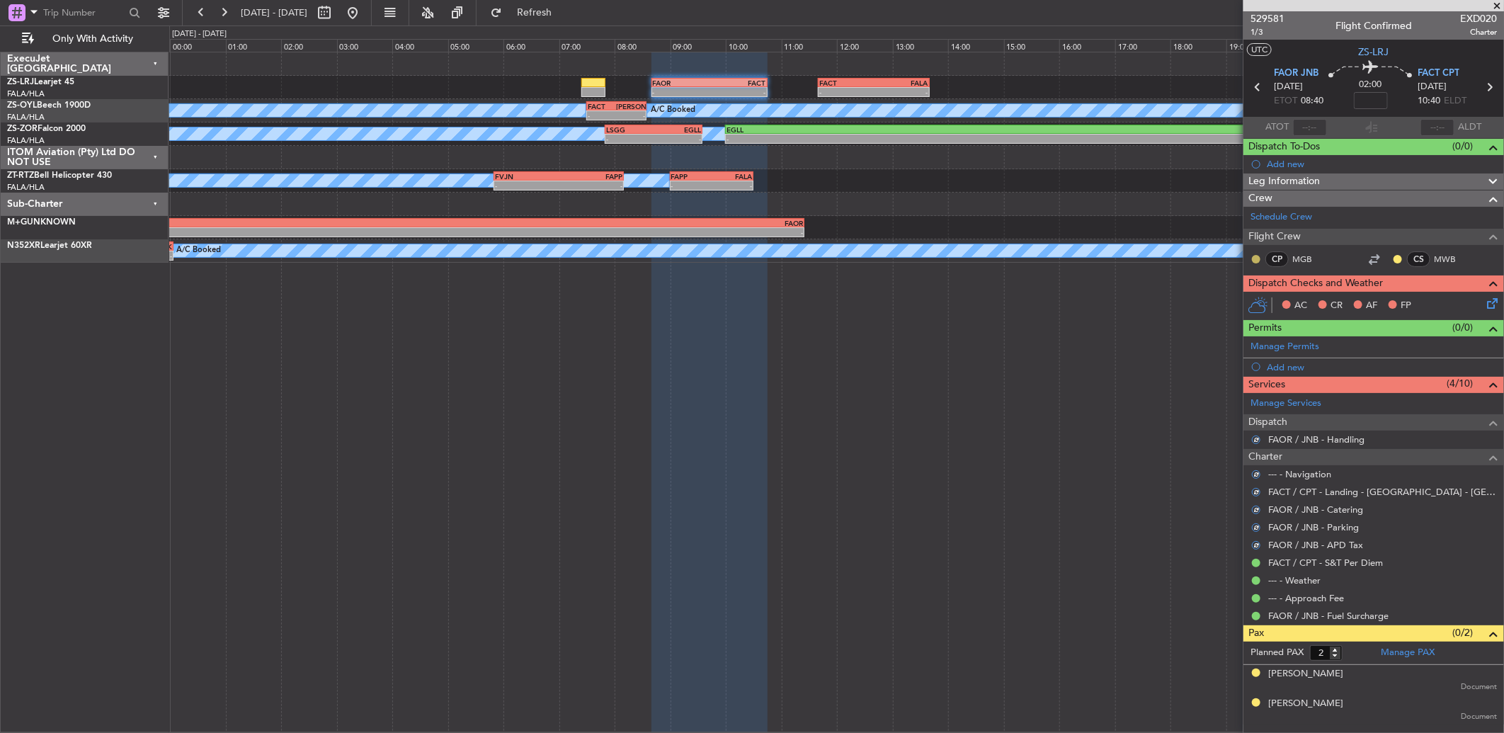
click at [1255, 258] on button at bounding box center [1256, 259] width 8 height 8
click at [1256, 303] on span "Acknowledged" at bounding box center [1259, 300] width 62 height 14
click at [1398, 258] on button at bounding box center [1397, 259] width 8 height 8
click at [1377, 305] on span "Acknowledged" at bounding box center [1401, 300] width 62 height 14
click at [1488, 302] on icon at bounding box center [1489, 300] width 11 height 11
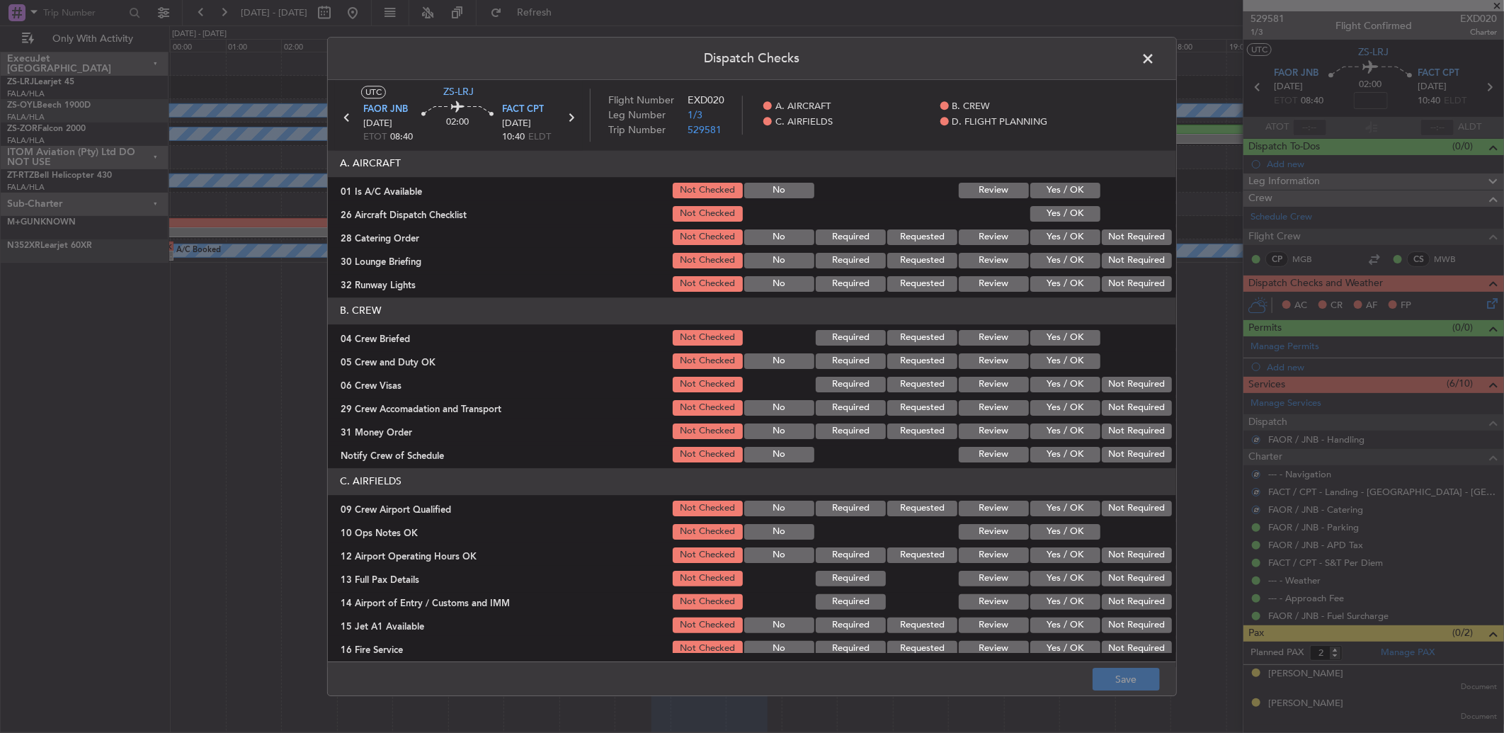
drag, startPoint x: 1078, startPoint y: 186, endPoint x: 1077, endPoint y: 202, distance: 15.6
click at [1080, 187] on button "Yes / OK" at bounding box center [1065, 191] width 70 height 16
click at [1072, 217] on button "Yes / OK" at bounding box center [1065, 214] width 70 height 16
click at [1101, 229] on button "Not Required" at bounding box center [1136, 237] width 70 height 16
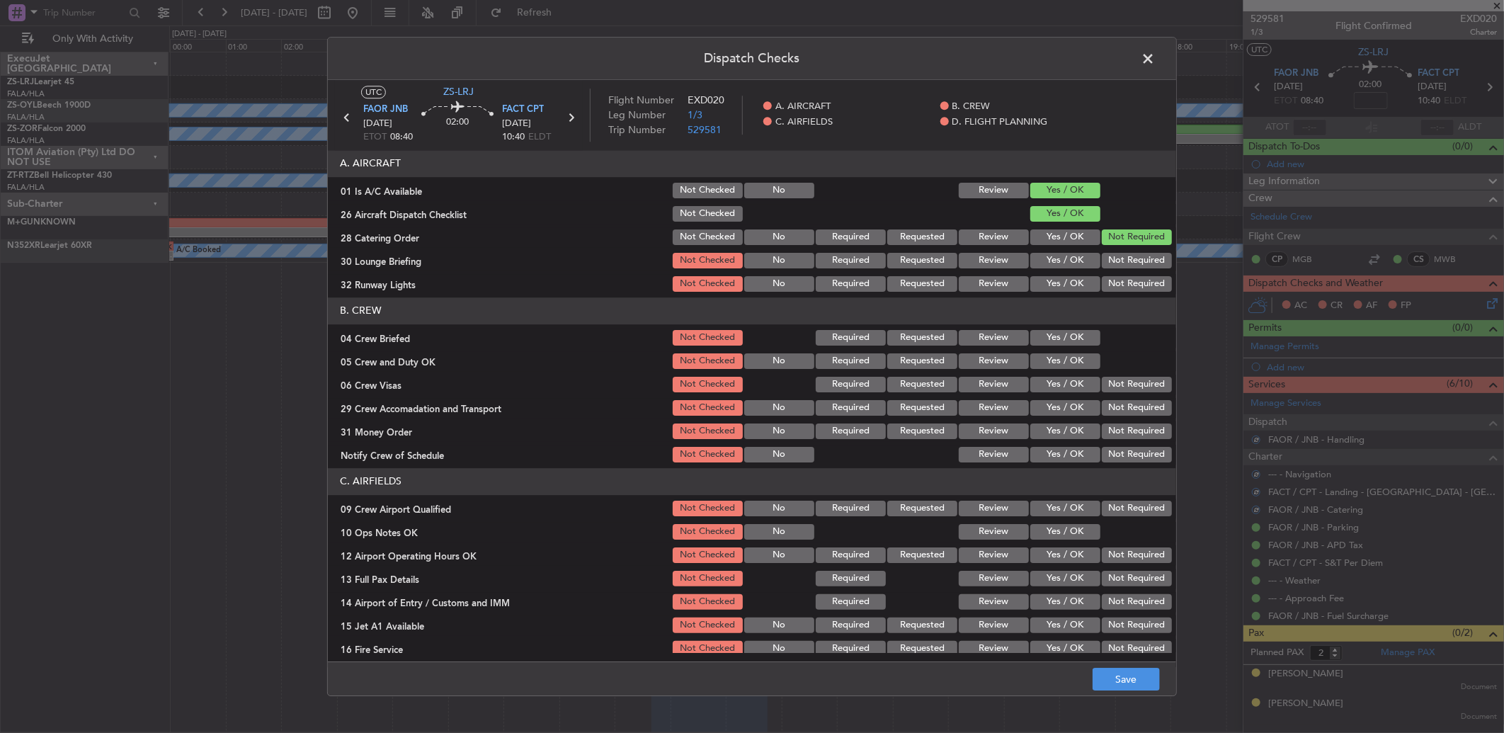
drag, startPoint x: 1109, startPoint y: 239, endPoint x: 1114, endPoint y: 277, distance: 38.5
click at [1113, 248] on section "A. AIRCRAFT 01 Is A/C Available Not Checked No Review Yes / OK 26 Aircraft Disp…" at bounding box center [752, 222] width 848 height 144
click at [1114, 277] on div "Not Required" at bounding box center [1134, 284] width 71 height 20
drag, startPoint x: 1114, startPoint y: 282, endPoint x: 1107, endPoint y: 273, distance: 10.6
click at [1114, 283] on button "Not Required" at bounding box center [1136, 284] width 70 height 16
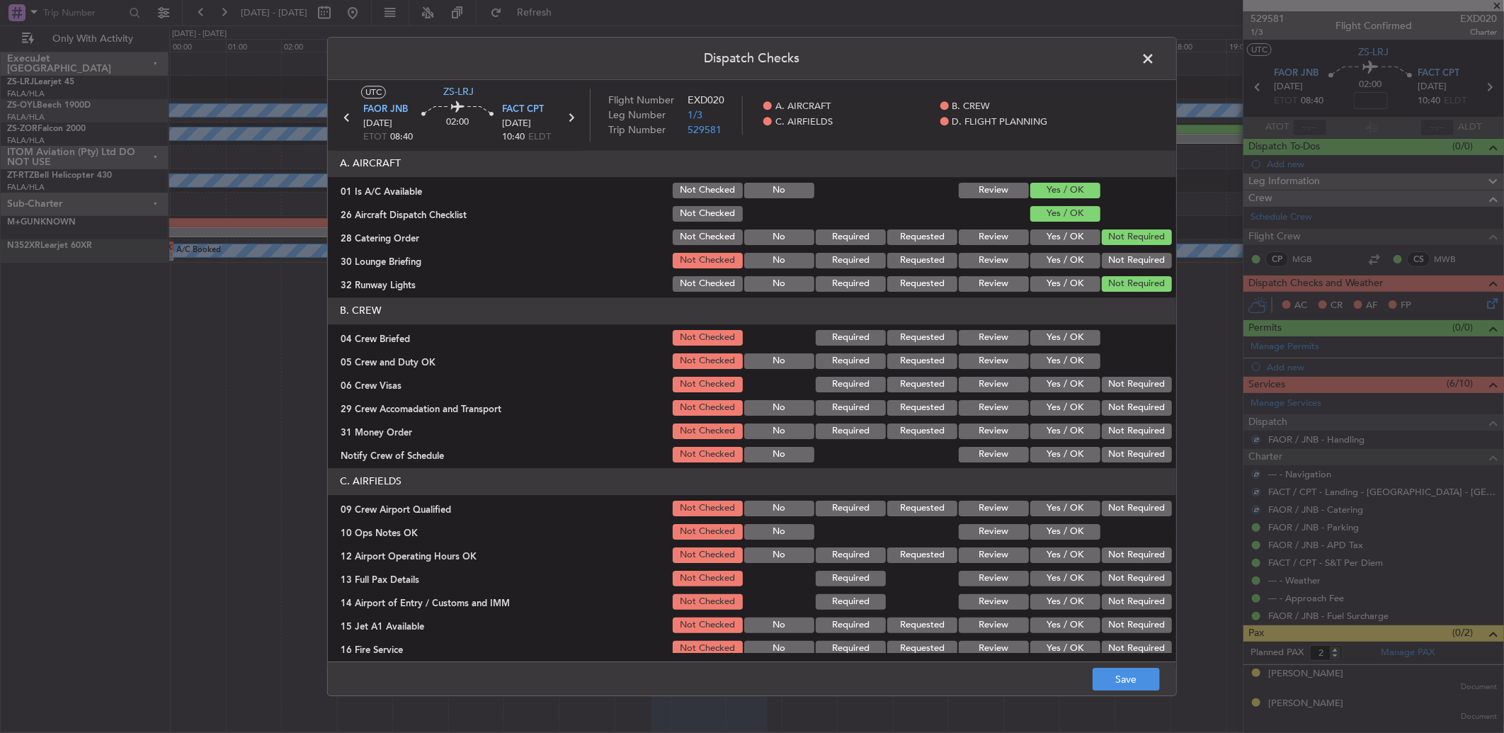
click at [1106, 255] on button "Not Required" at bounding box center [1136, 261] width 70 height 16
drag, startPoint x: 1080, startPoint y: 337, endPoint x: 1076, endPoint y: 348, distance: 11.2
click at [1078, 340] on button "Yes / OK" at bounding box center [1065, 338] width 70 height 16
click at [1075, 360] on div "Yes / OK" at bounding box center [1063, 361] width 71 height 20
click at [1075, 362] on button "Yes / OK" at bounding box center [1065, 361] width 70 height 16
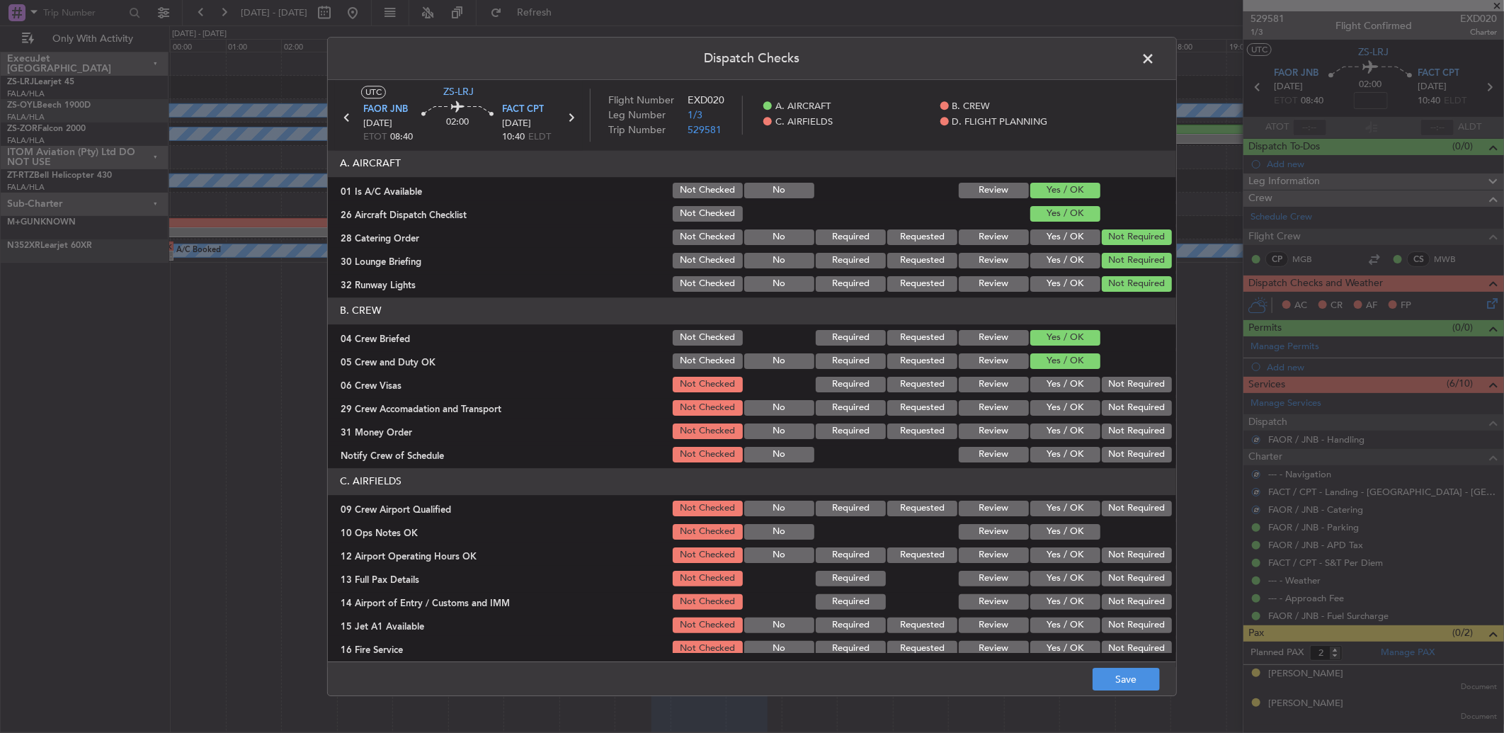
click at [1108, 385] on button "Not Required" at bounding box center [1136, 385] width 70 height 16
click at [1114, 395] on section "B. CREW 04 Crew Briefed Not Checked Required Requested Review Yes / OK 05 Crew …" at bounding box center [752, 380] width 848 height 167
click at [1115, 416] on div "Not Required" at bounding box center [1134, 408] width 71 height 20
drag, startPoint x: 1115, startPoint y: 419, endPoint x: 1114, endPoint y: 432, distance: 12.8
click at [1115, 423] on section "B. CREW 04 Crew Briefed Not Checked Required Requested Review Yes / OK 05 Crew …" at bounding box center [752, 380] width 848 height 167
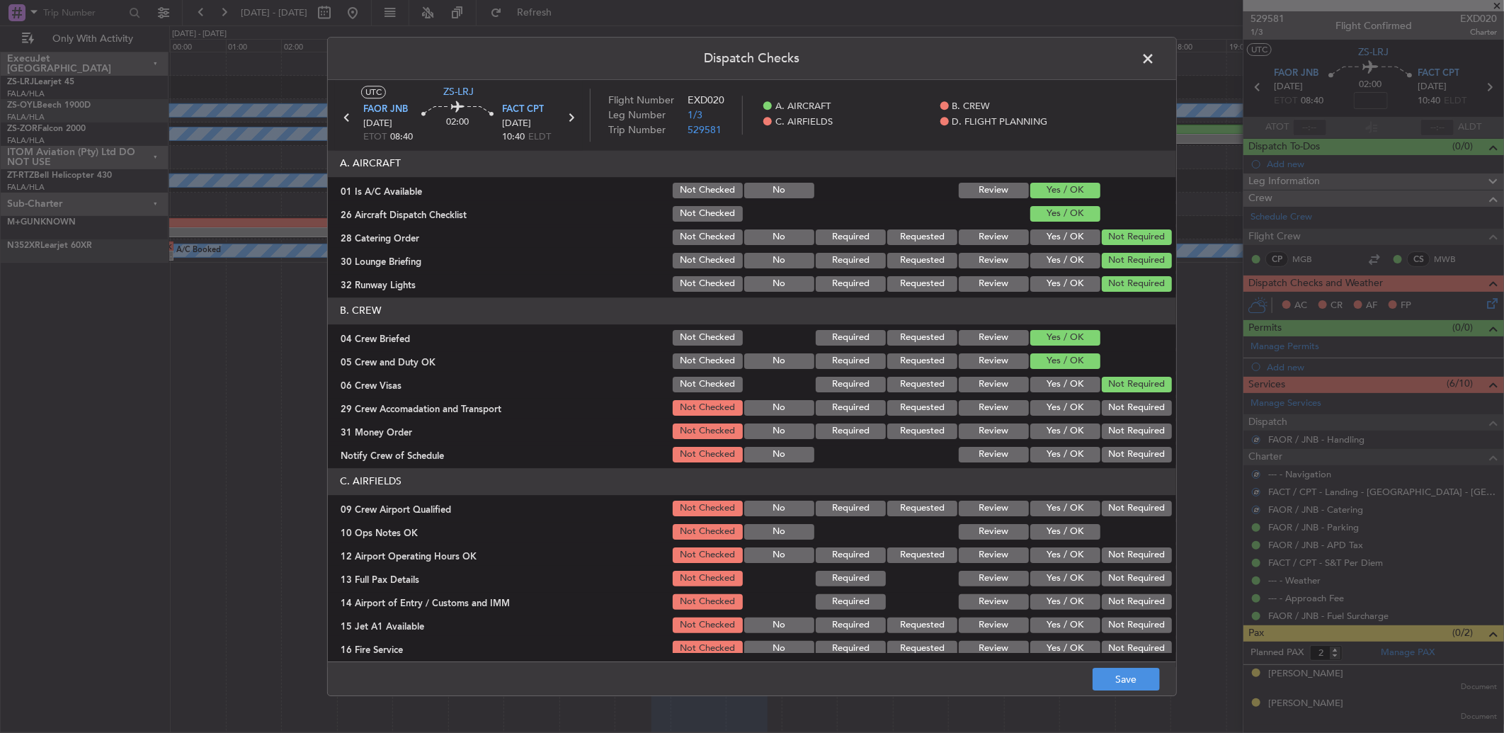
click at [1114, 450] on button "Not Required" at bounding box center [1136, 455] width 70 height 16
click at [1108, 402] on button "Not Required" at bounding box center [1136, 408] width 70 height 16
click at [1109, 420] on section "B. CREW 04 Crew Briefed Not Checked Required Requested Review Yes / OK 05 Crew …" at bounding box center [752, 380] width 848 height 167
drag, startPoint x: 1109, startPoint y: 420, endPoint x: 1109, endPoint y: 429, distance: 8.5
click at [1109, 423] on button "Not Required" at bounding box center [1136, 431] width 70 height 16
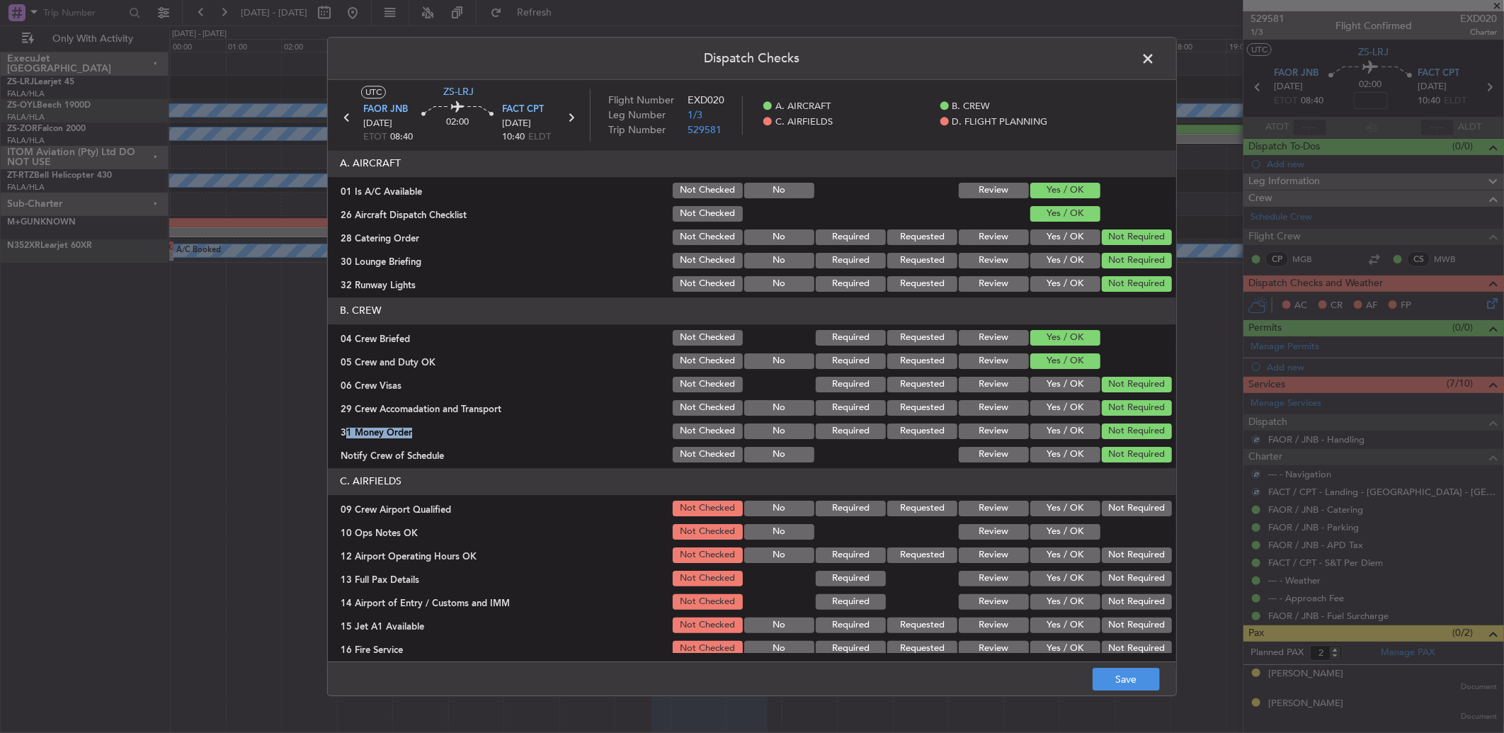
drag, startPoint x: 1116, startPoint y: 510, endPoint x: 1109, endPoint y: 480, distance: 31.3
click at [1116, 510] on button "Not Required" at bounding box center [1136, 508] width 70 height 16
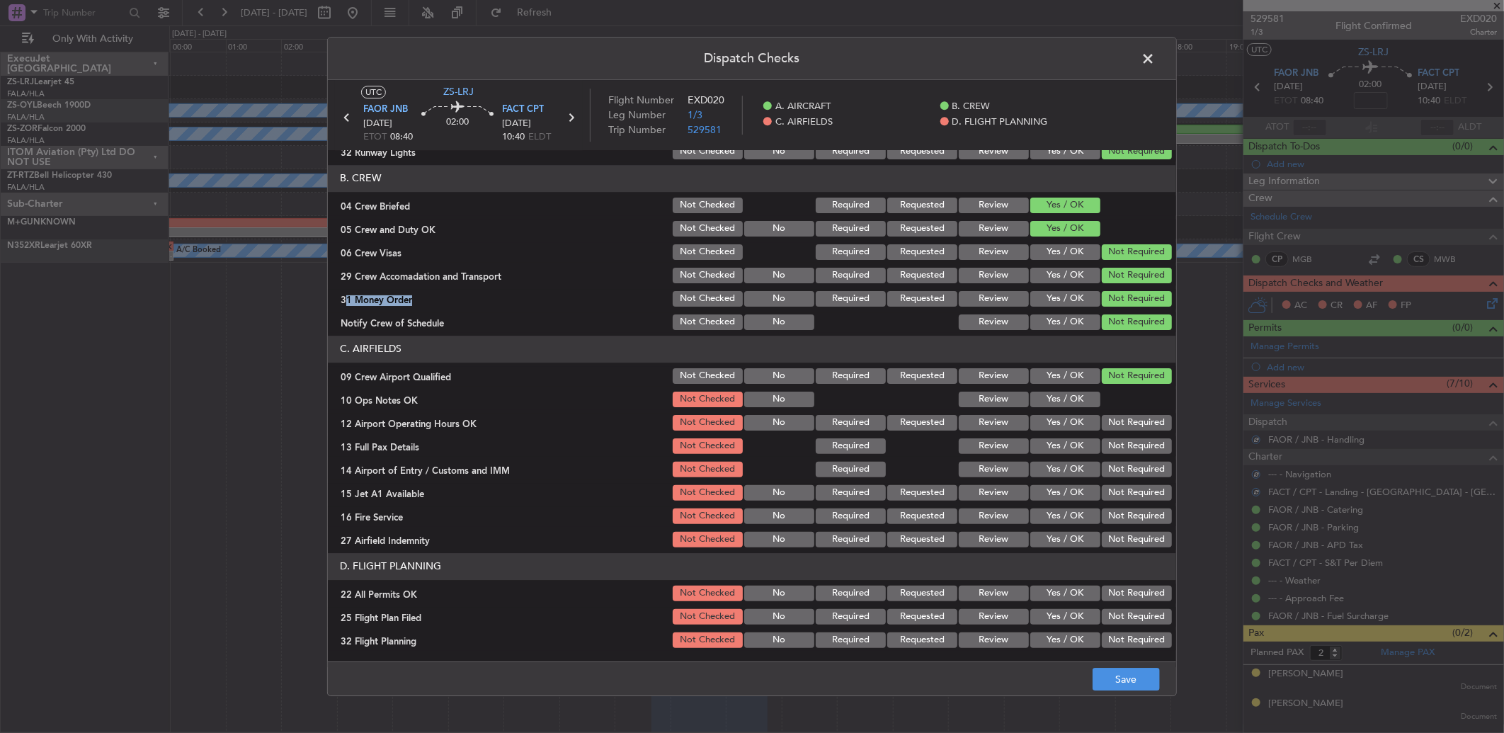
click at [1051, 396] on button "Yes / OK" at bounding box center [1065, 399] width 70 height 16
drag, startPoint x: 1081, startPoint y: 407, endPoint x: 1098, endPoint y: 422, distance: 22.6
click at [1087, 414] on section "C. AIRFIELDS 09 Crew Airport Qualified Not Checked No Required Requested Review…" at bounding box center [752, 443] width 848 height 214
drag, startPoint x: 1102, startPoint y: 423, endPoint x: 1111, endPoint y: 428, distance: 10.8
click at [1104, 423] on button "Not Required" at bounding box center [1136, 423] width 70 height 16
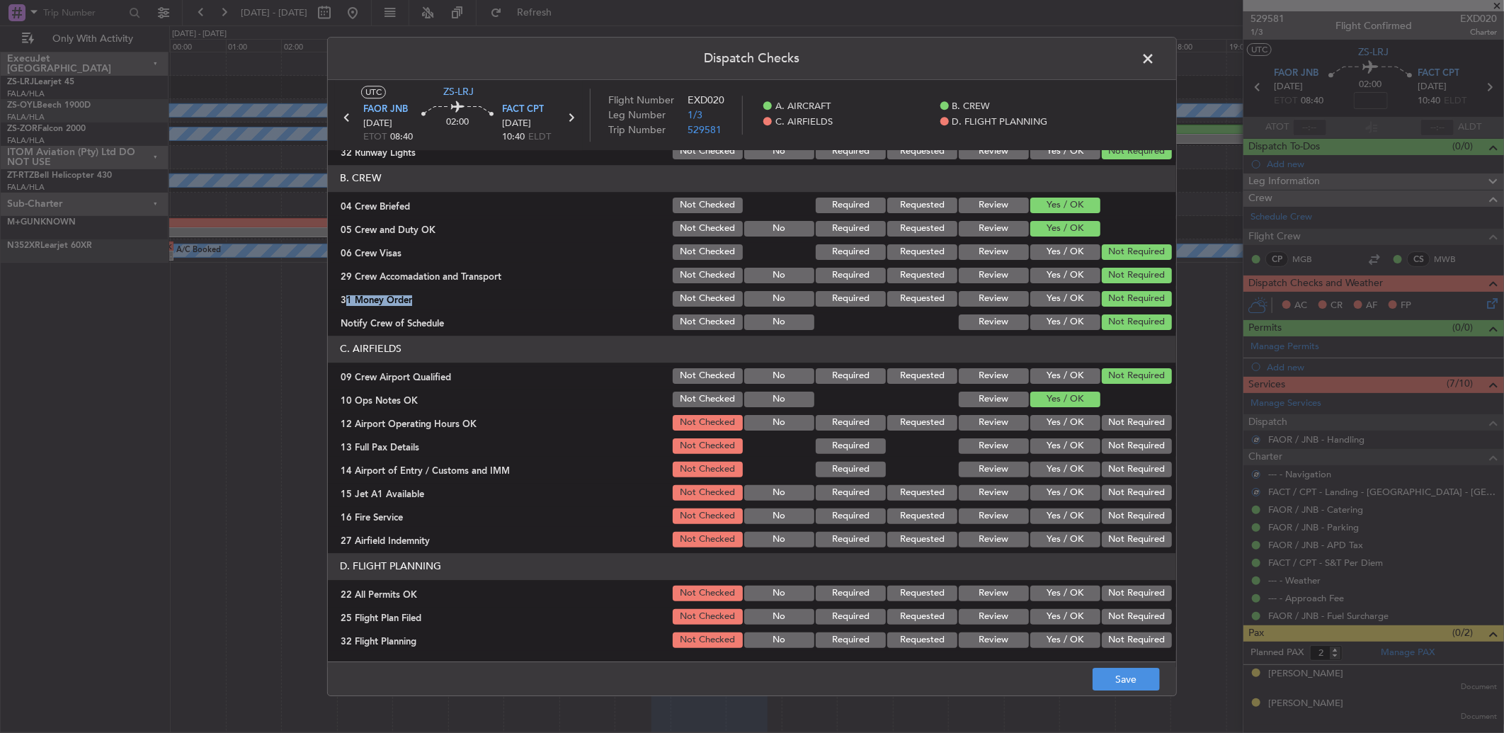
click at [1111, 429] on button "Not Required" at bounding box center [1136, 423] width 70 height 16
click at [1113, 444] on button "Not Required" at bounding box center [1136, 446] width 70 height 16
click at [1113, 447] on button "Not Required" at bounding box center [1136, 446] width 70 height 16
click at [1109, 494] on section "C. AIRFIELDS 09 Crew Airport Qualified Not Checked No Required Requested Review…" at bounding box center [752, 443] width 848 height 214
click at [1107, 493] on button "Not Required" at bounding box center [1136, 493] width 70 height 16
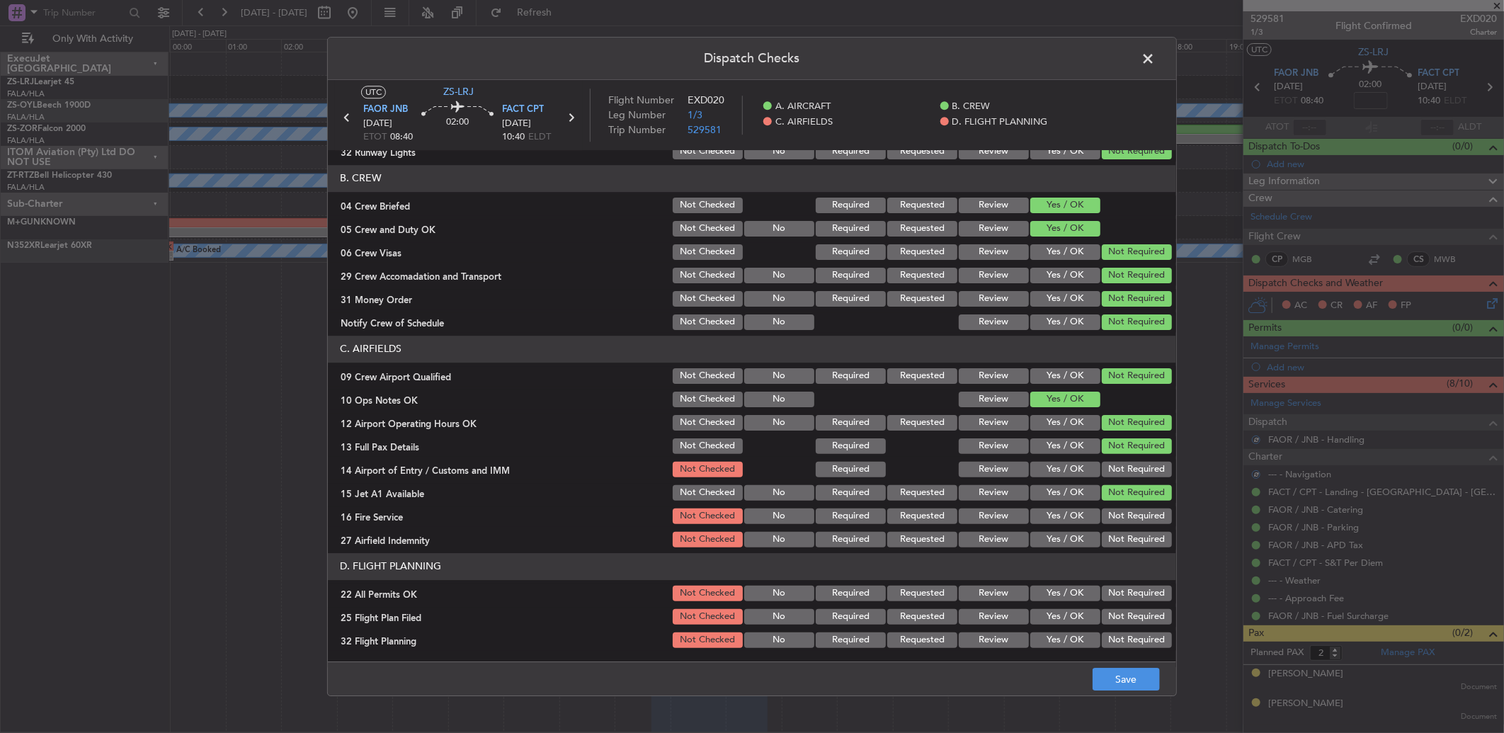
click at [1107, 483] on div "Not Required" at bounding box center [1134, 493] width 71 height 20
click at [1108, 470] on button "Not Required" at bounding box center [1136, 470] width 70 height 16
click at [1118, 511] on button "Not Required" at bounding box center [1136, 516] width 70 height 16
click at [1115, 513] on button "Not Required" at bounding box center [1136, 516] width 70 height 16
click at [1115, 540] on button "Not Required" at bounding box center [1136, 540] width 70 height 16
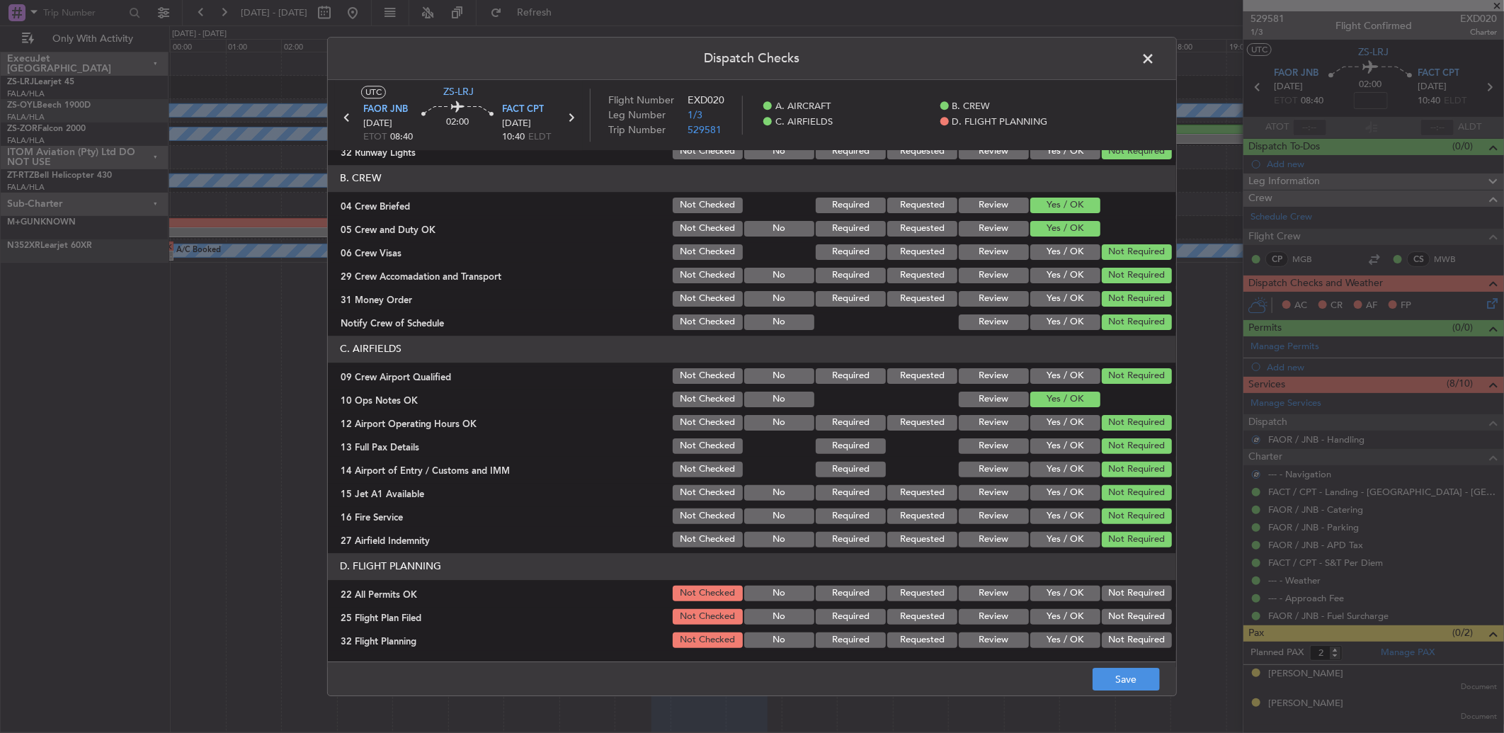
drag, startPoint x: 1116, startPoint y: 593, endPoint x: 1095, endPoint y: 607, distance: 25.3
click at [1114, 593] on button "Not Required" at bounding box center [1136, 593] width 70 height 16
click at [1005, 619] on button "Review" at bounding box center [993, 617] width 70 height 16
drag, startPoint x: 1006, startPoint y: 644, endPoint x: 1052, endPoint y: 660, distance: 48.6
click at [1006, 646] on button "Review" at bounding box center [993, 640] width 70 height 16
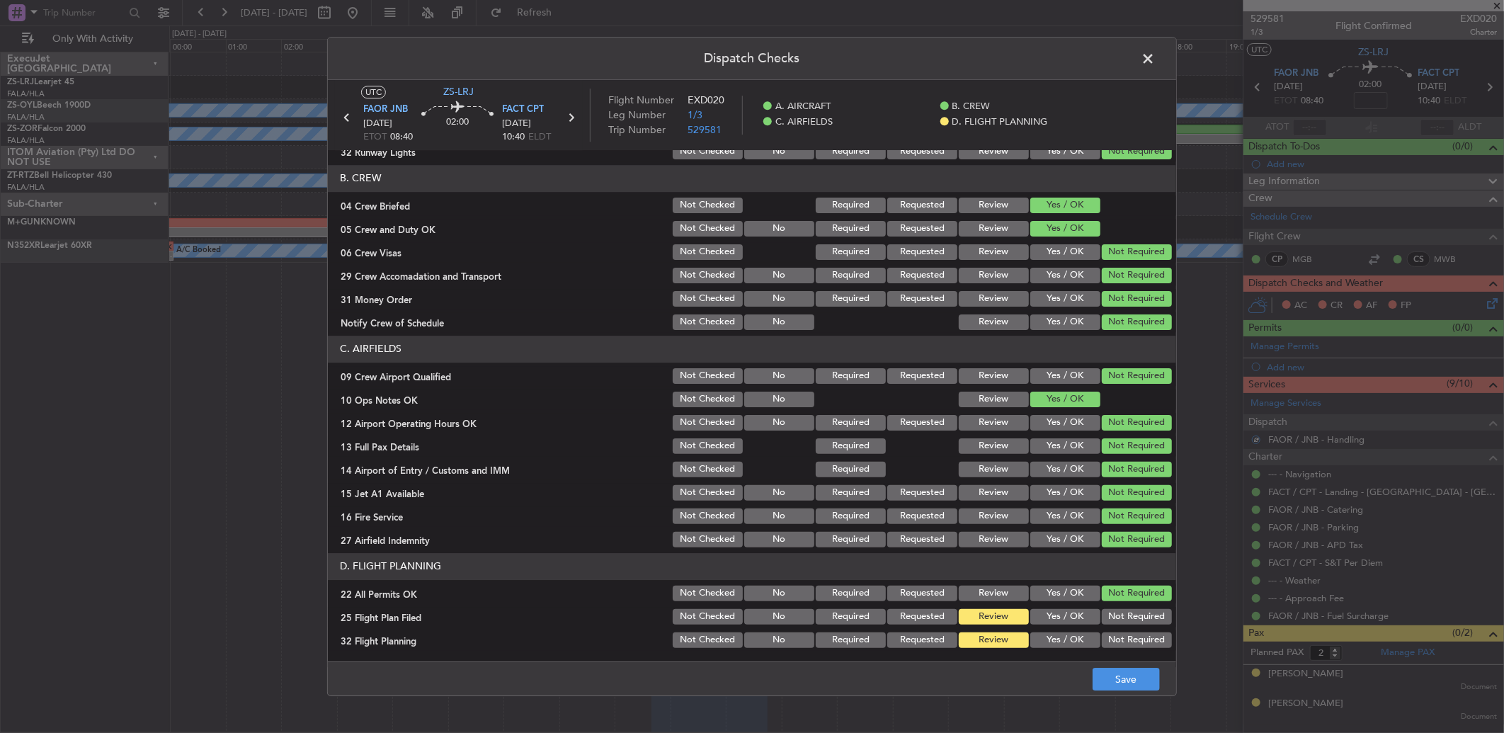
drag, startPoint x: 1203, startPoint y: 699, endPoint x: 1190, endPoint y: 694, distance: 14.3
click at [1203, 699] on div "Dispatch Checks UTC ZS-LRJ FAOR JNB 06/10/2025 ETOT 08:40 02:00 FACT CPT 06/10/…" at bounding box center [752, 366] width 1504 height 733
click at [1121, 674] on button "Save" at bounding box center [1125, 679] width 67 height 23
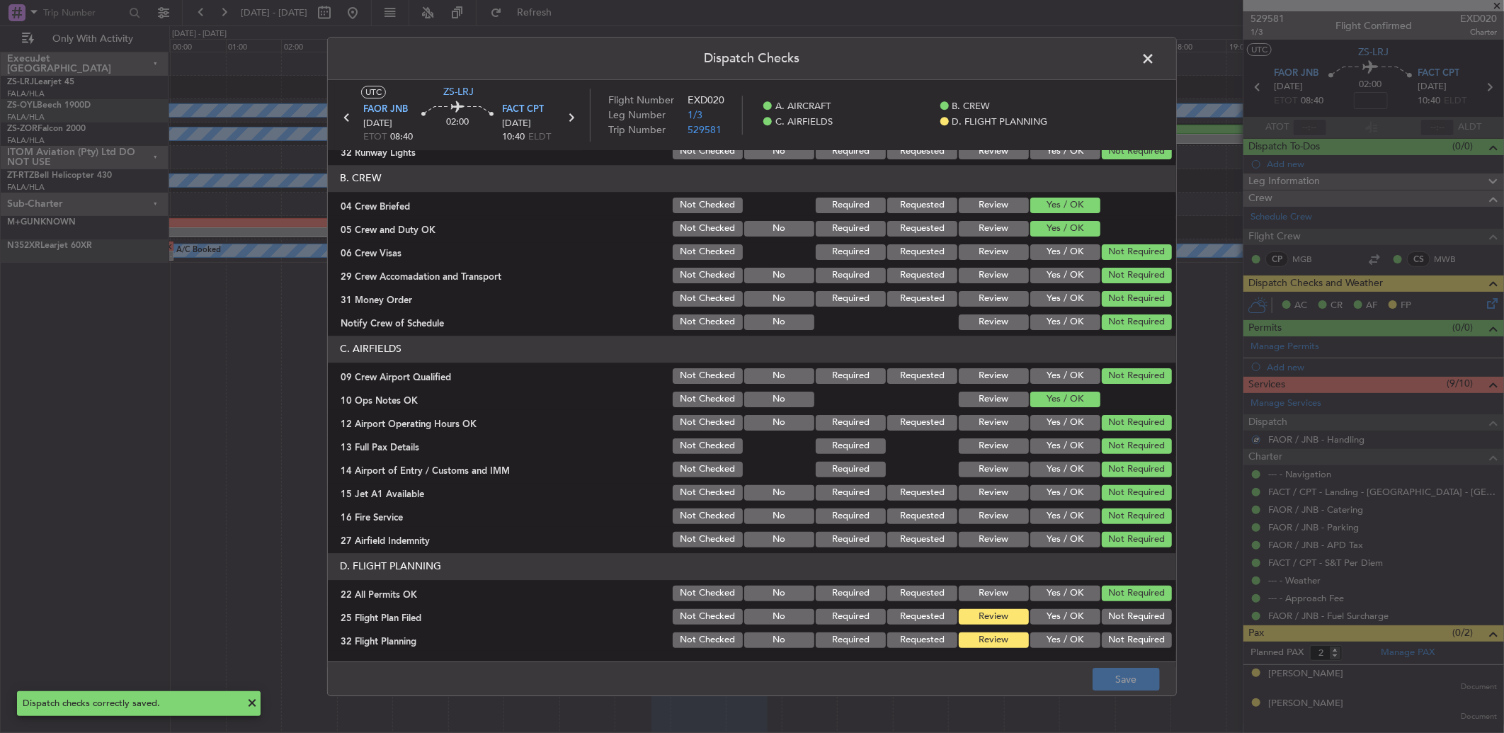
click at [1155, 64] on span at bounding box center [1155, 62] width 0 height 28
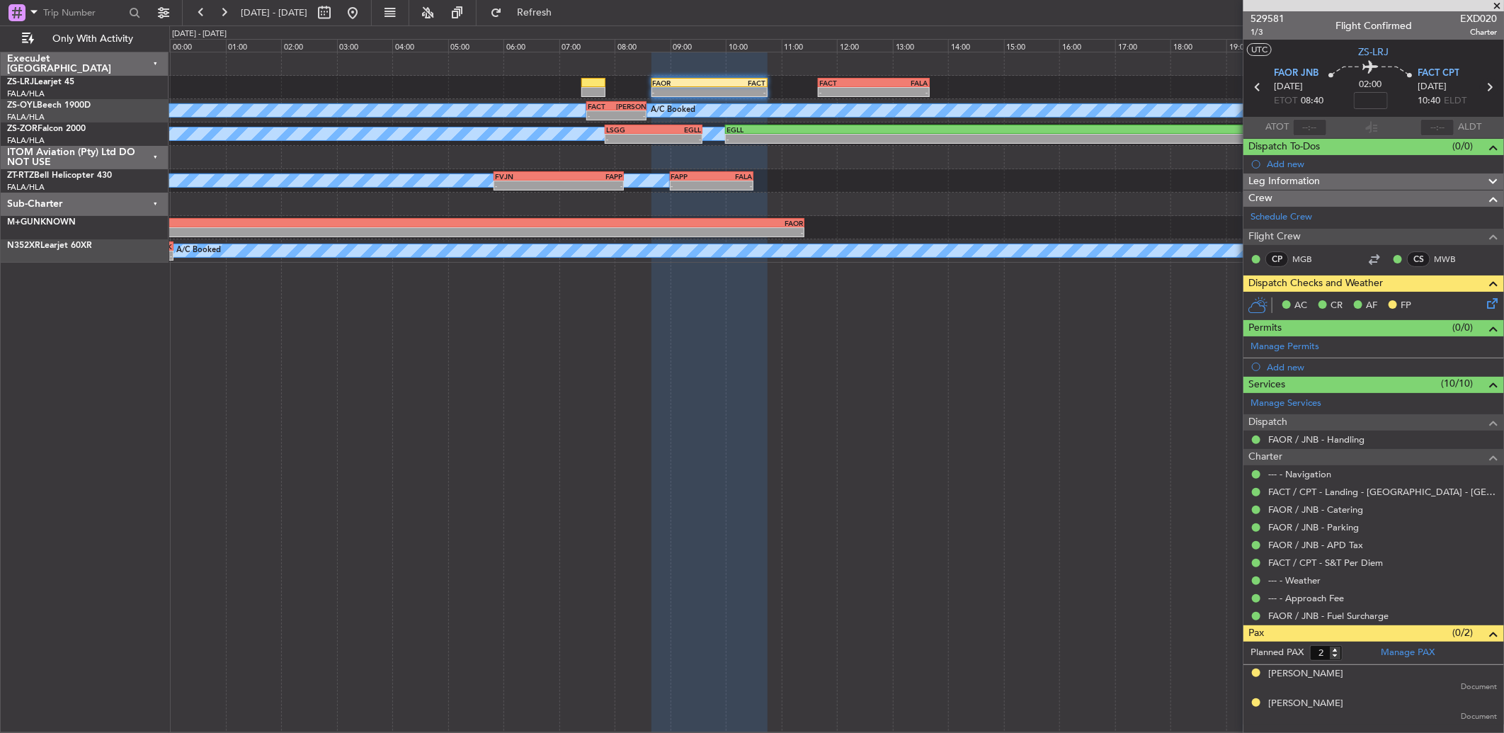
click at [1488, 91] on icon at bounding box center [1489, 87] width 18 height 18
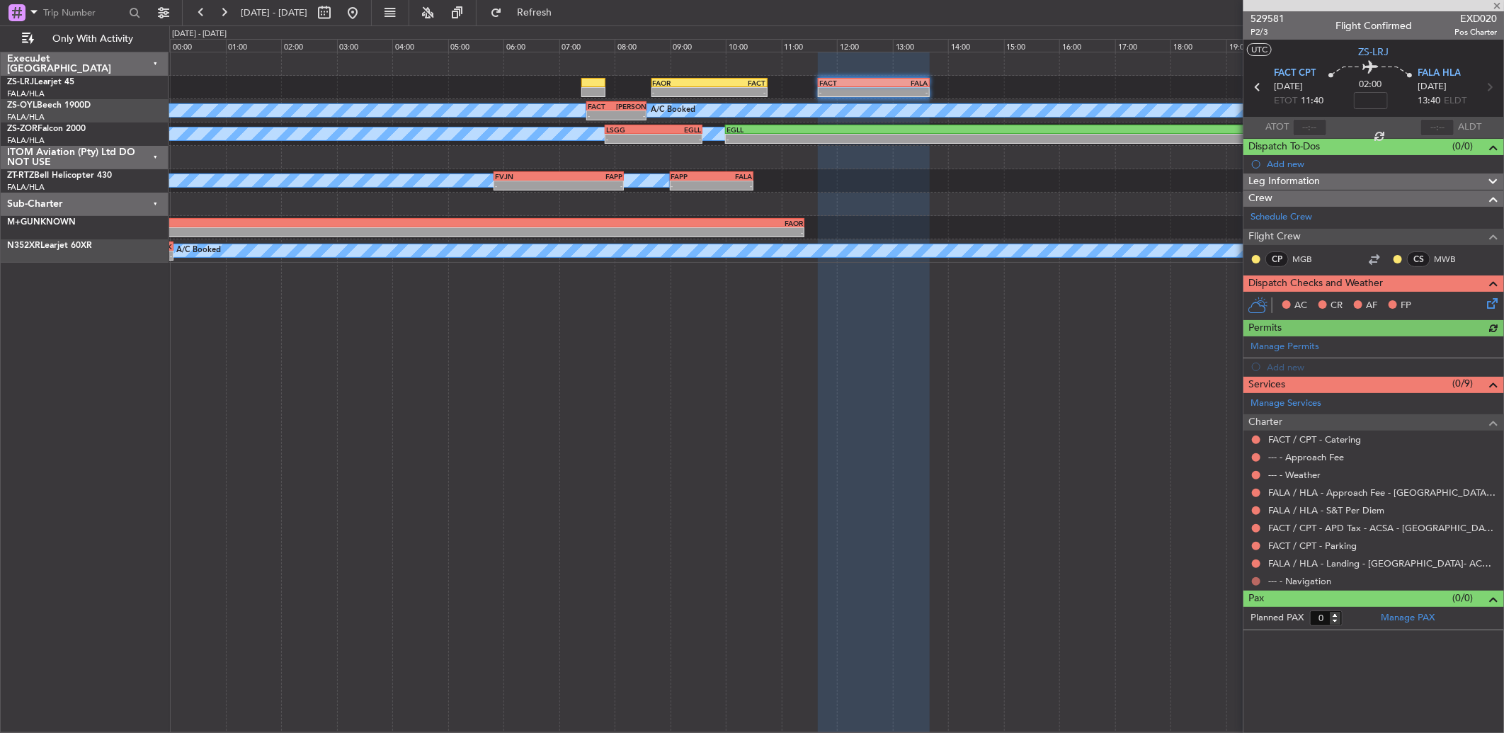
click at [1252, 581] on button at bounding box center [1256, 581] width 8 height 8
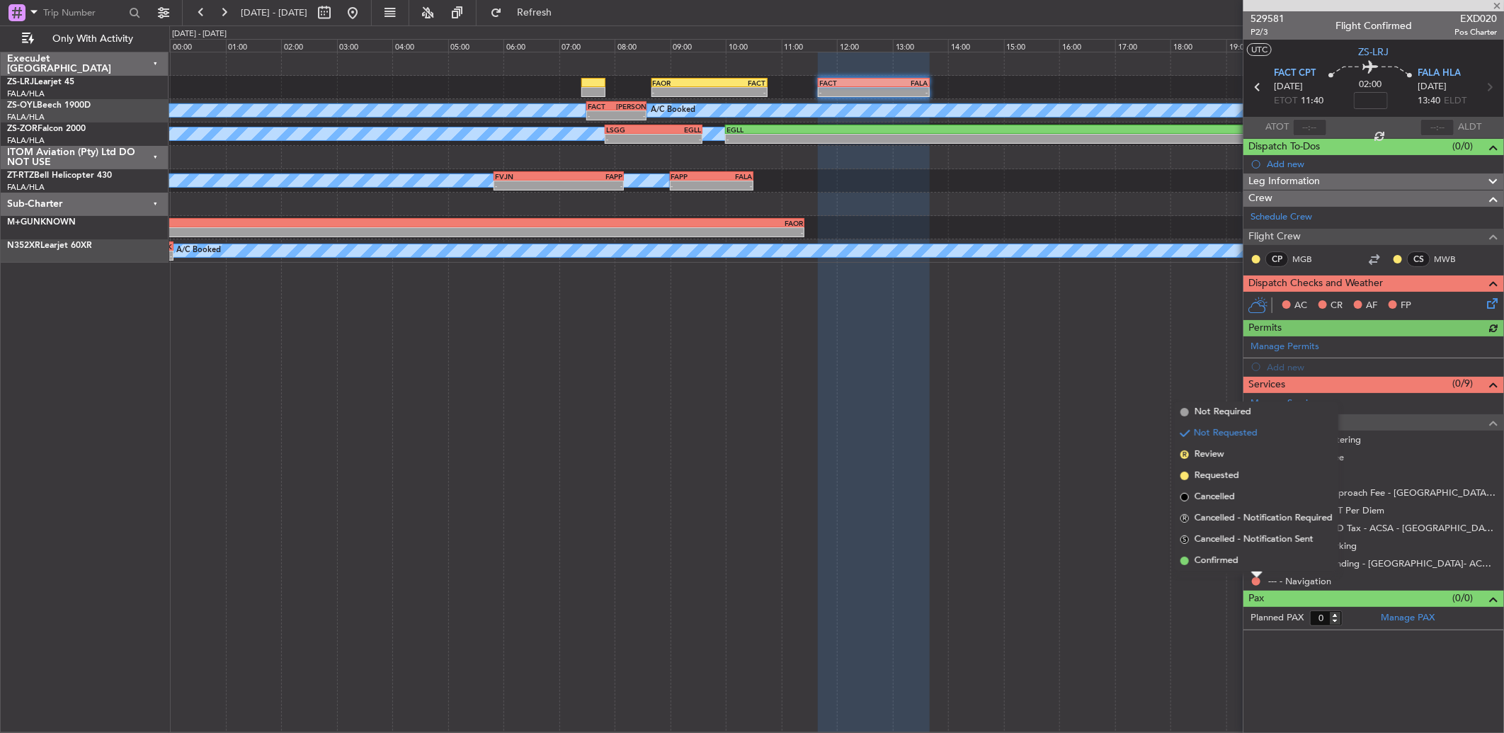
click at [1248, 559] on li "Confirmed" at bounding box center [1256, 560] width 164 height 21
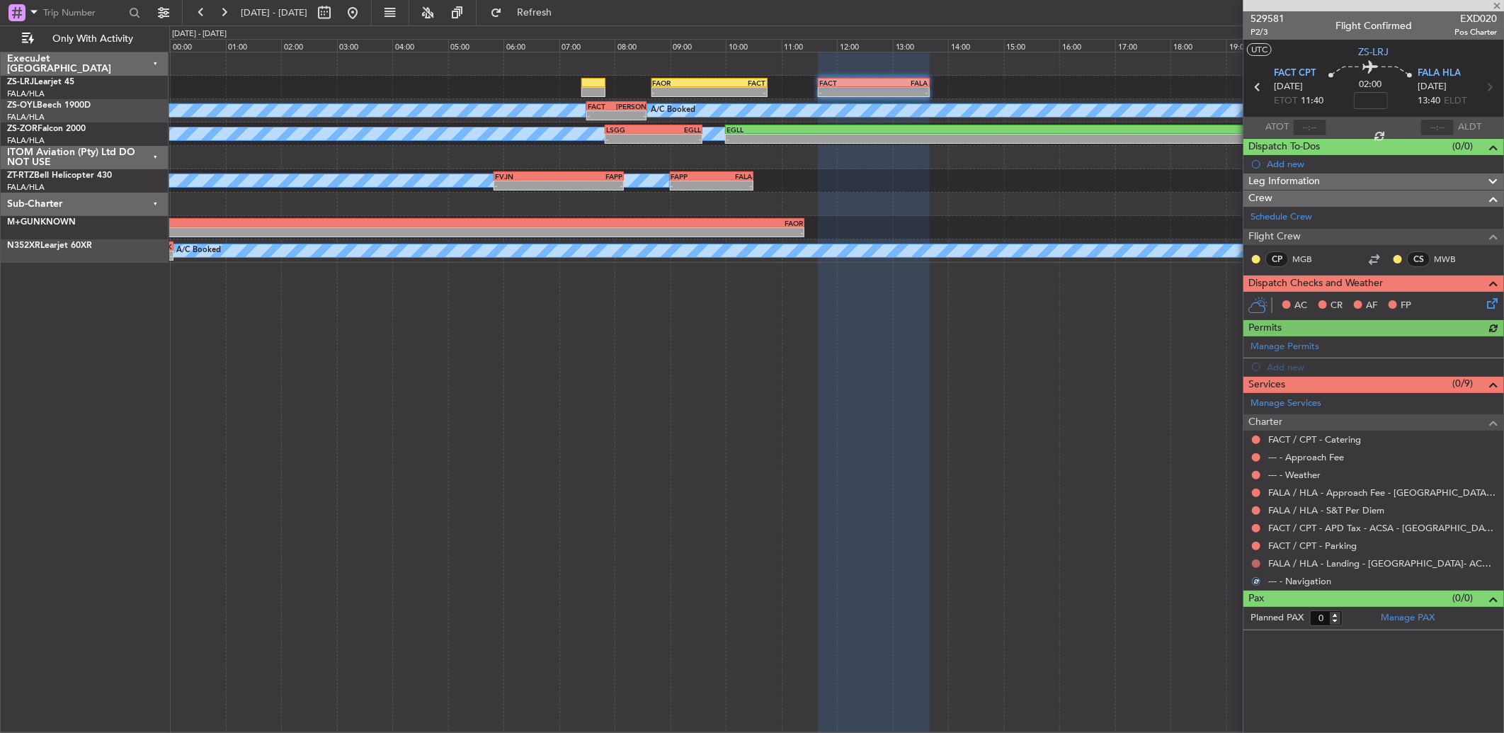
click at [1257, 568] on mat-tooltip-component "Not Requested" at bounding box center [1256, 587] width 80 height 38
click at [1256, 561] on button at bounding box center [1256, 563] width 8 height 8
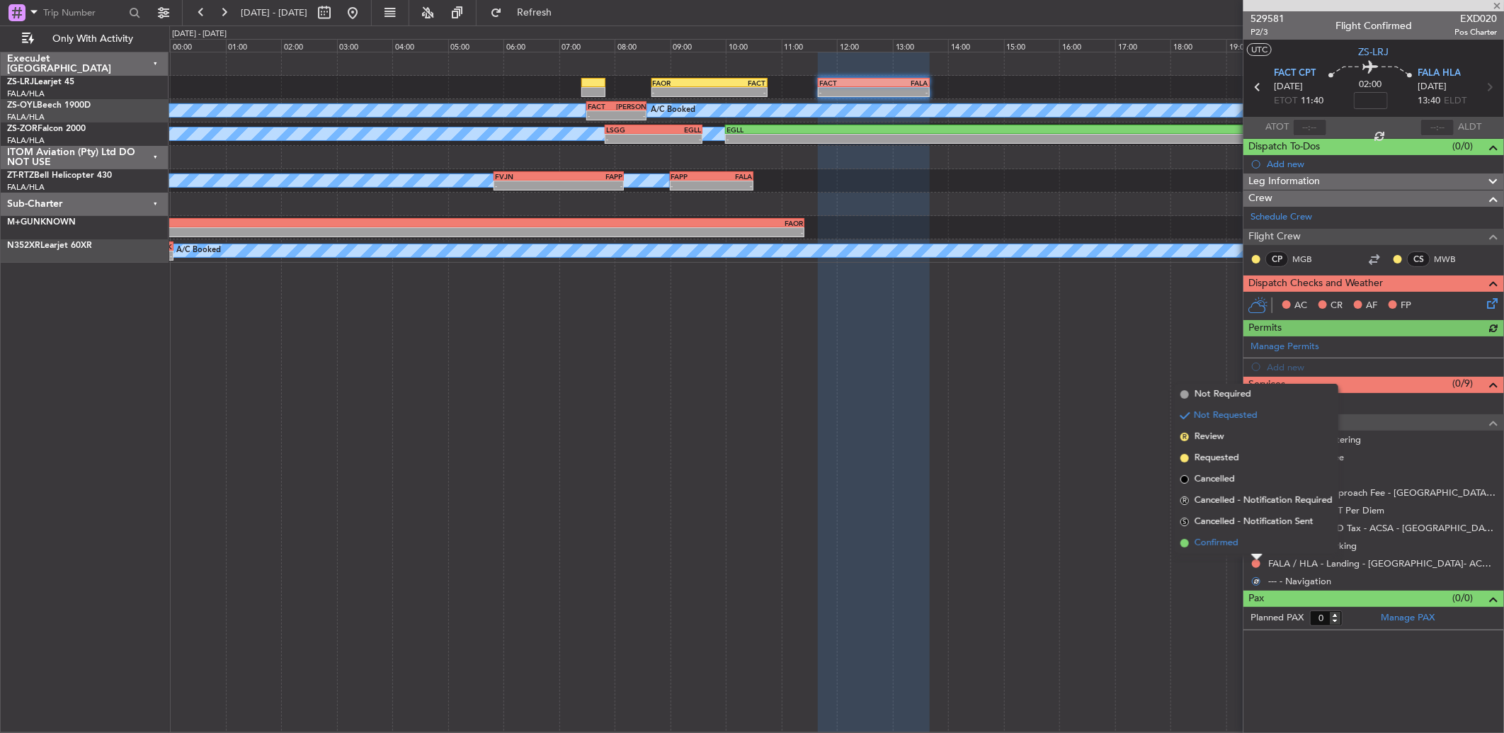
click at [1256, 547] on li "Confirmed" at bounding box center [1256, 542] width 164 height 21
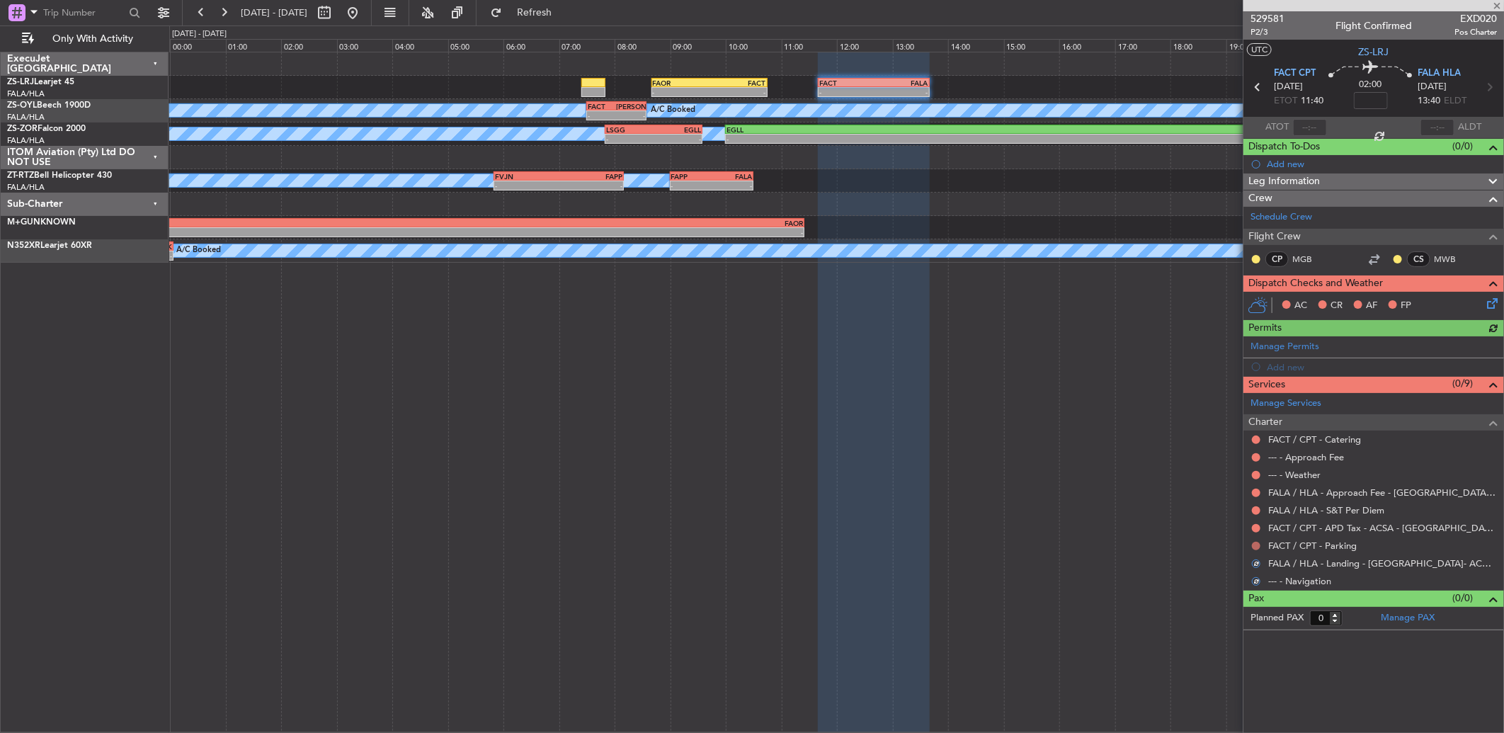
click at [1257, 547] on button at bounding box center [1256, 546] width 8 height 8
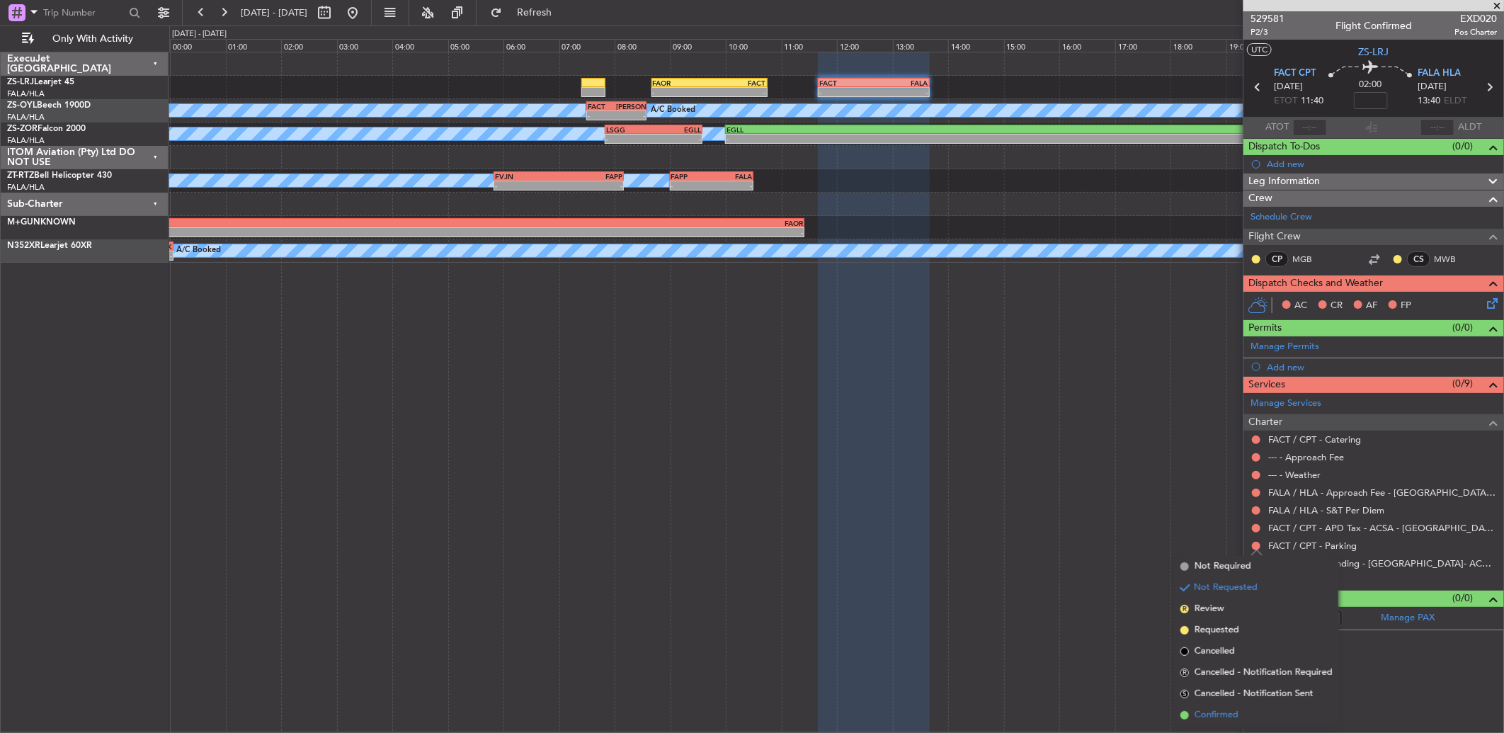
click at [1219, 709] on span "Confirmed" at bounding box center [1216, 715] width 44 height 14
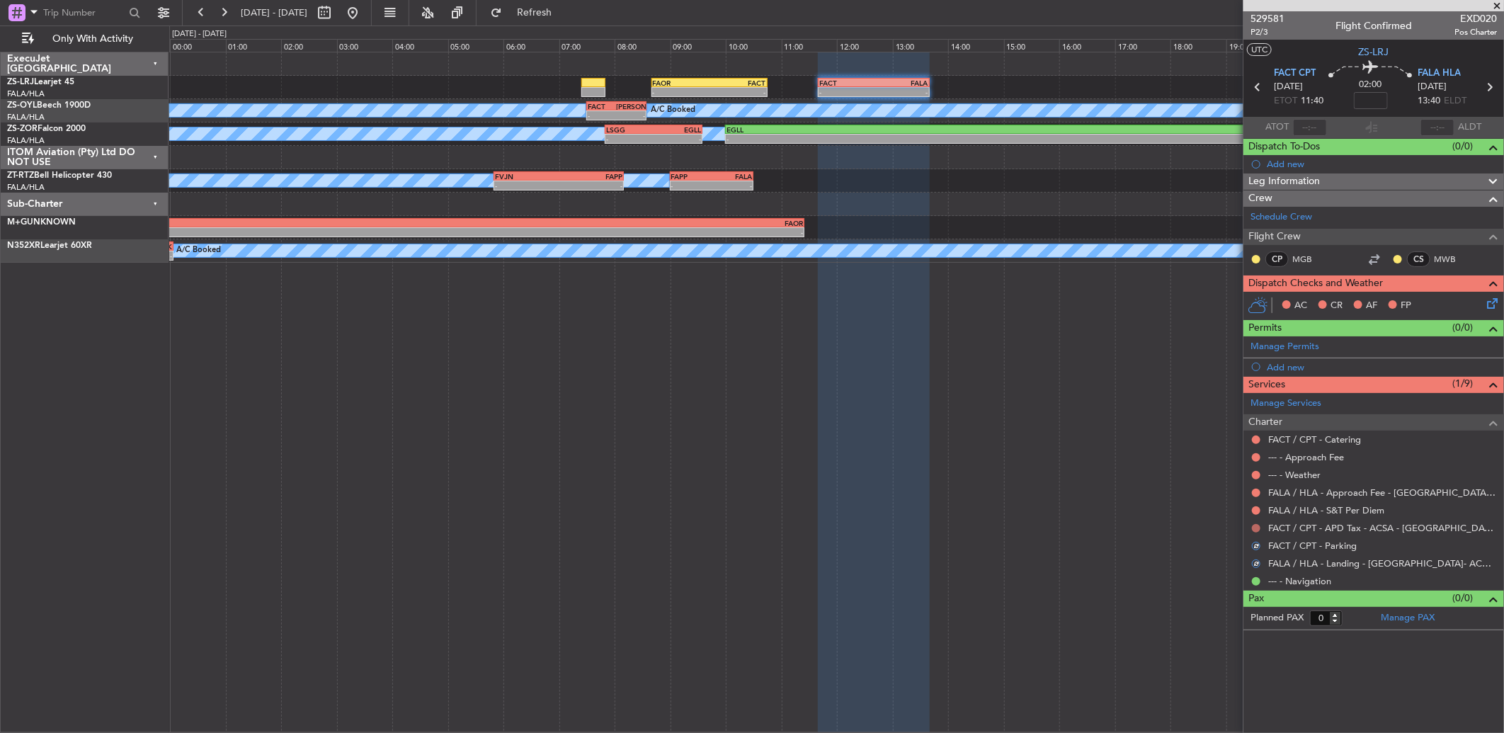
click at [1253, 527] on button at bounding box center [1256, 528] width 8 height 8
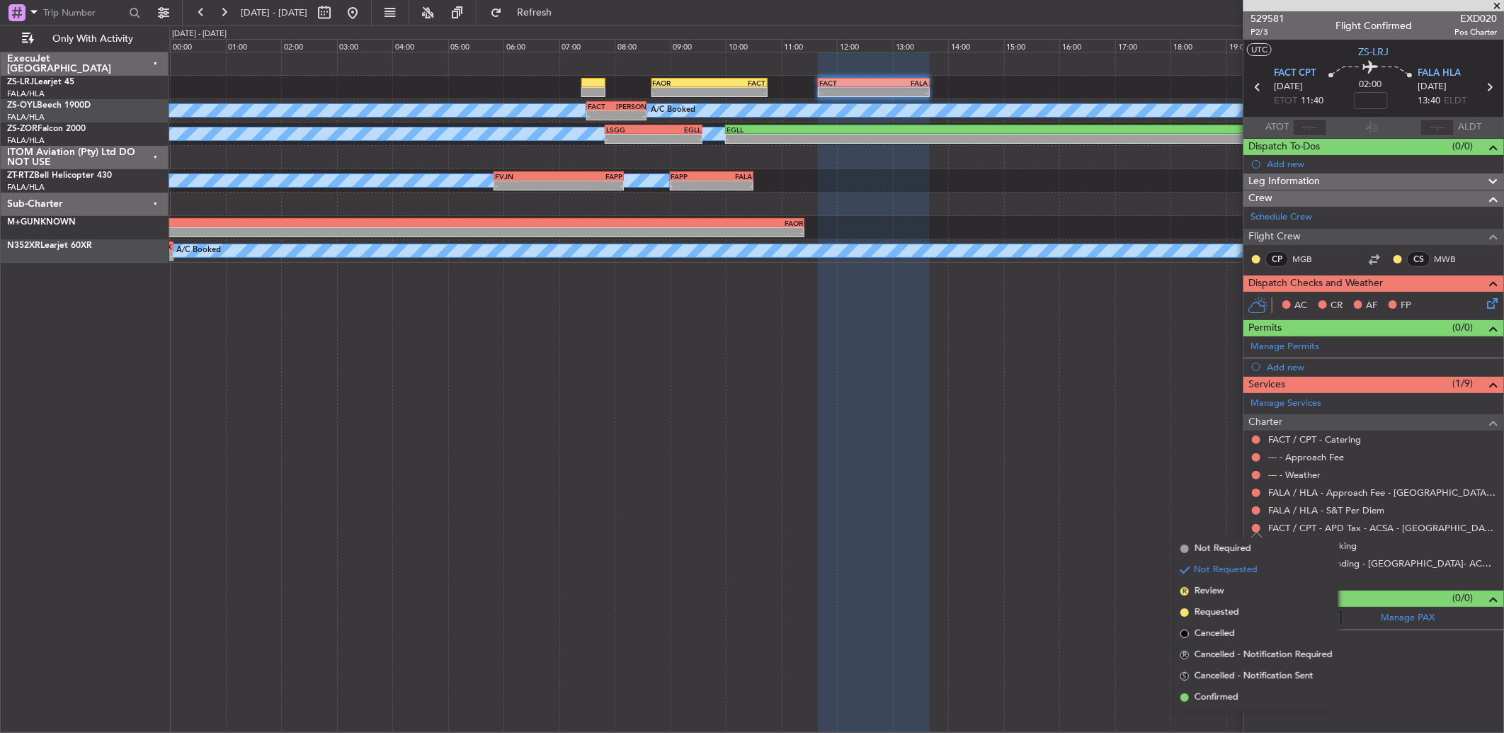
click at [1225, 697] on span "Confirmed" at bounding box center [1216, 697] width 44 height 14
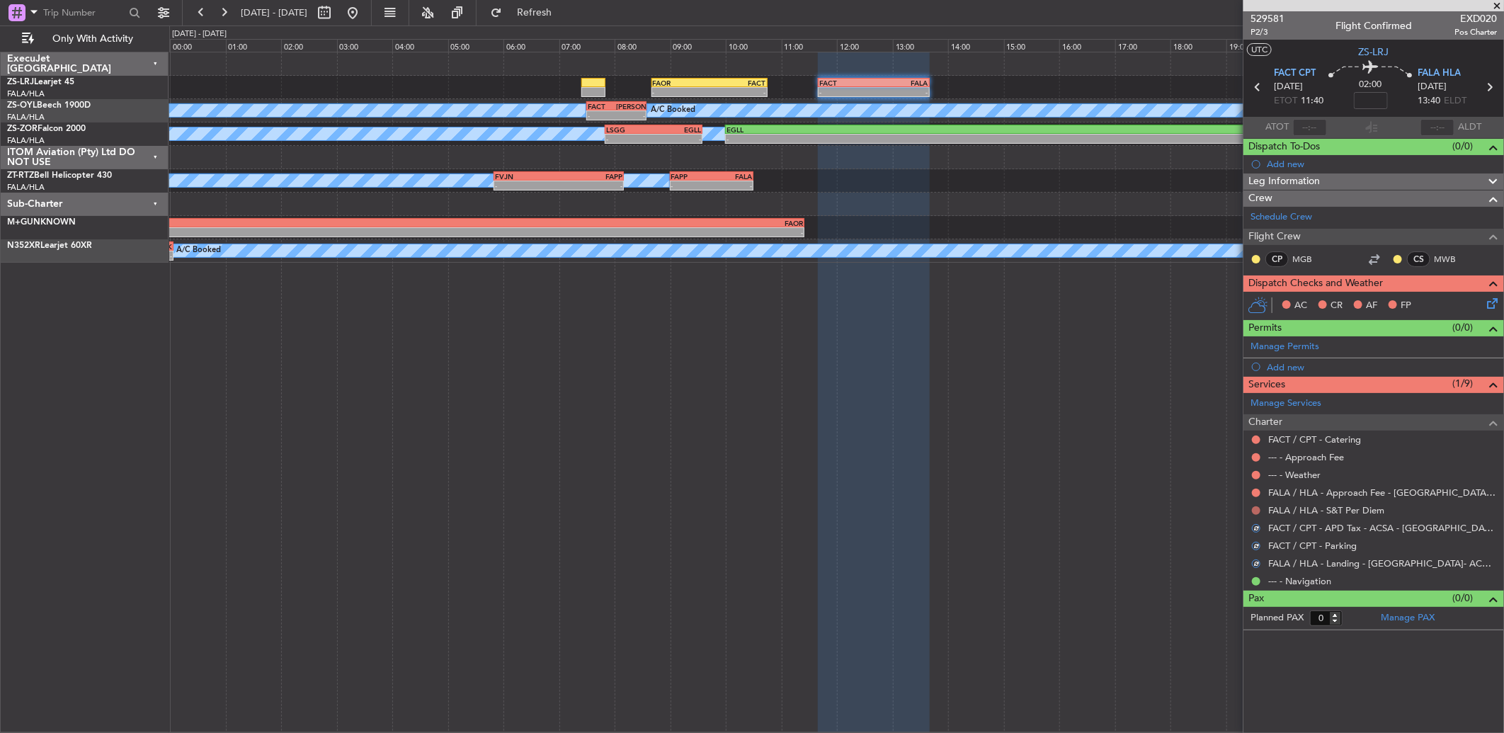
click at [1254, 511] on button at bounding box center [1256, 510] width 8 height 8
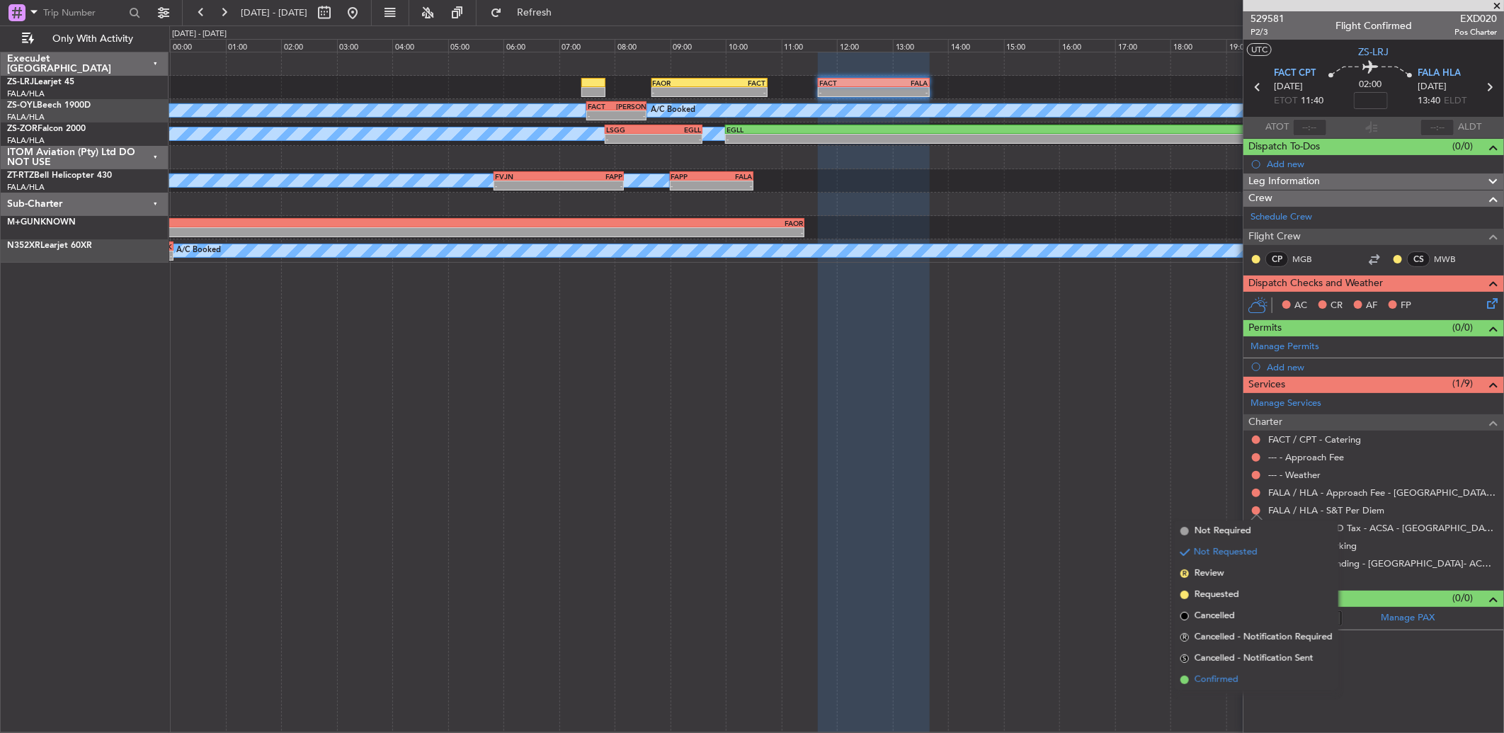
click at [1241, 681] on li "Confirmed" at bounding box center [1256, 679] width 164 height 21
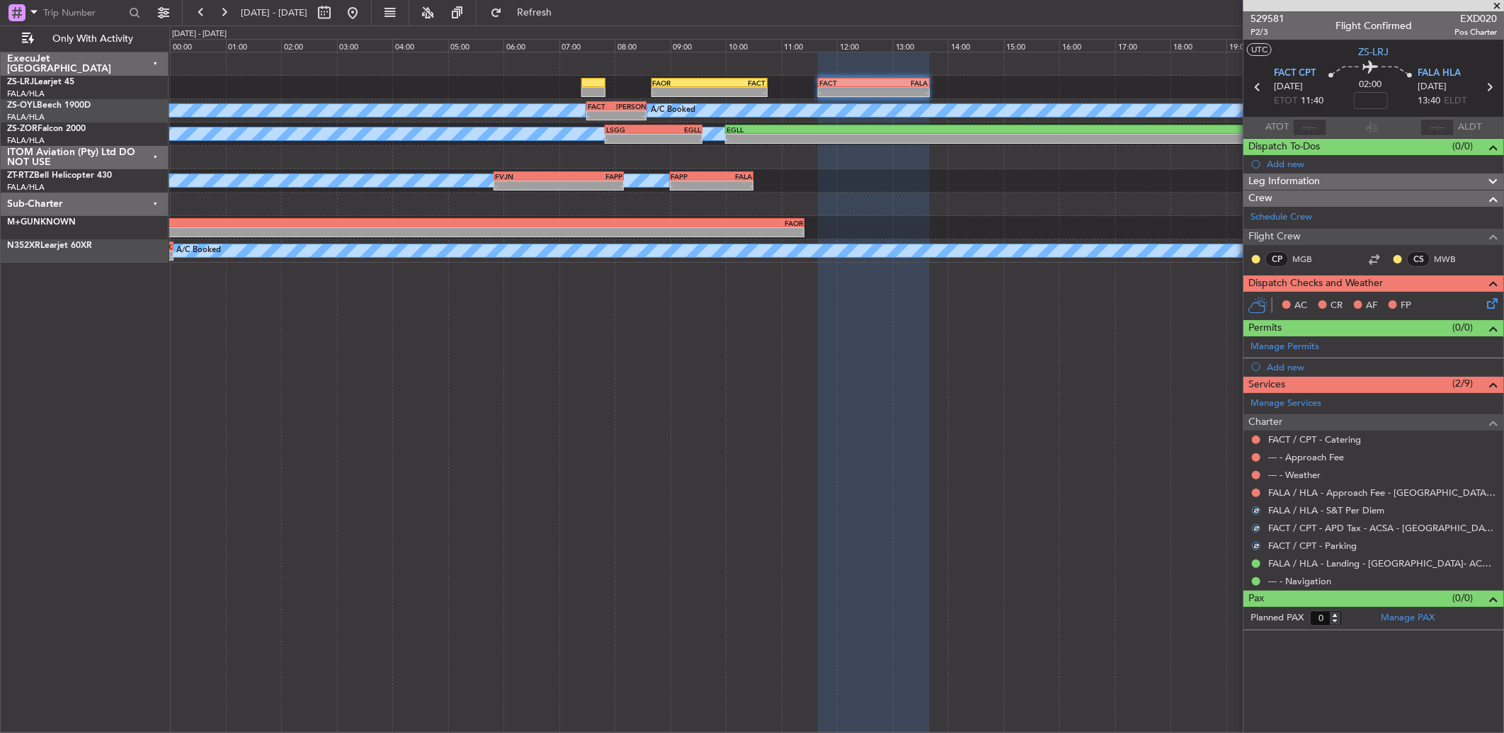
drag, startPoint x: 1253, startPoint y: 489, endPoint x: 1257, endPoint y: 512, distance: 22.9
click at [1253, 493] on button at bounding box center [1256, 492] width 8 height 8
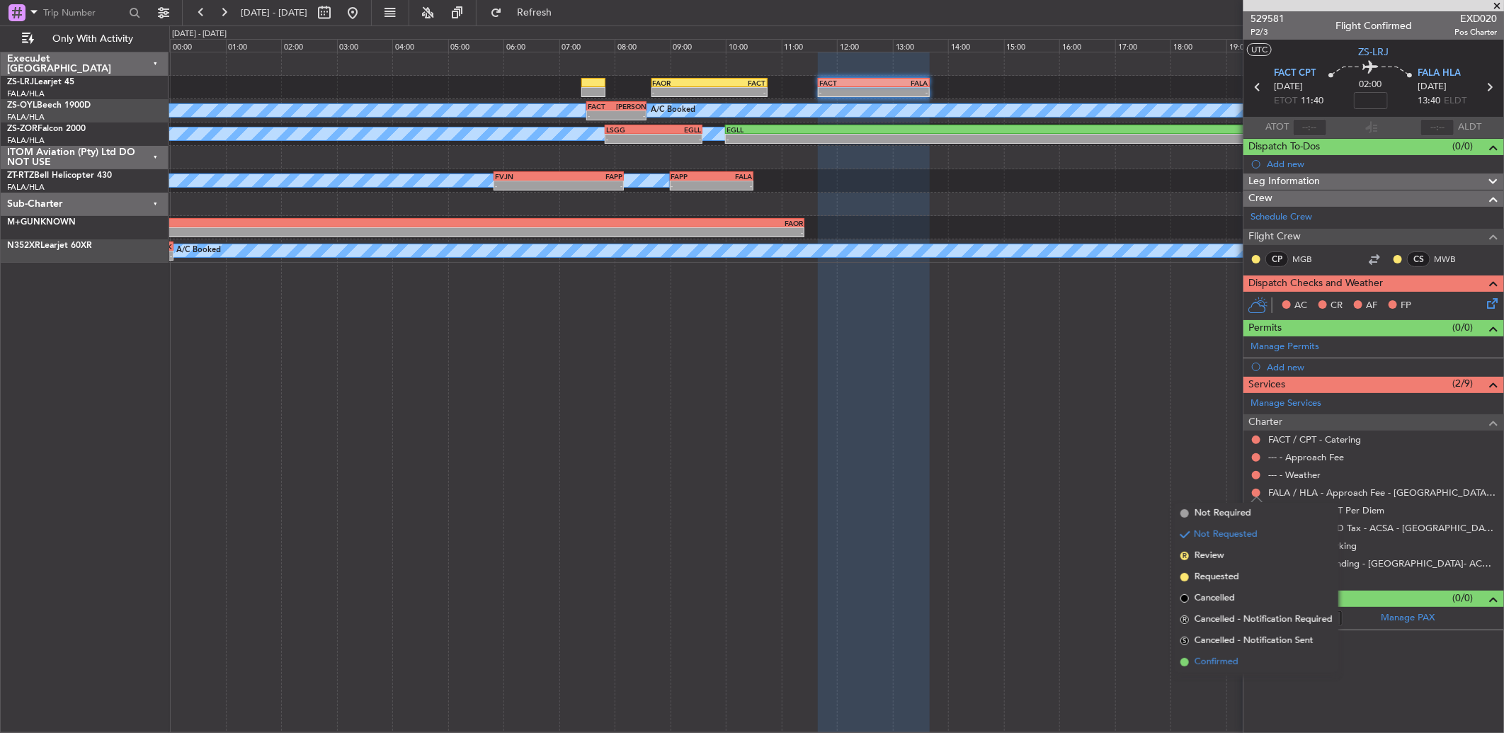
click at [1230, 660] on span "Confirmed" at bounding box center [1216, 662] width 44 height 14
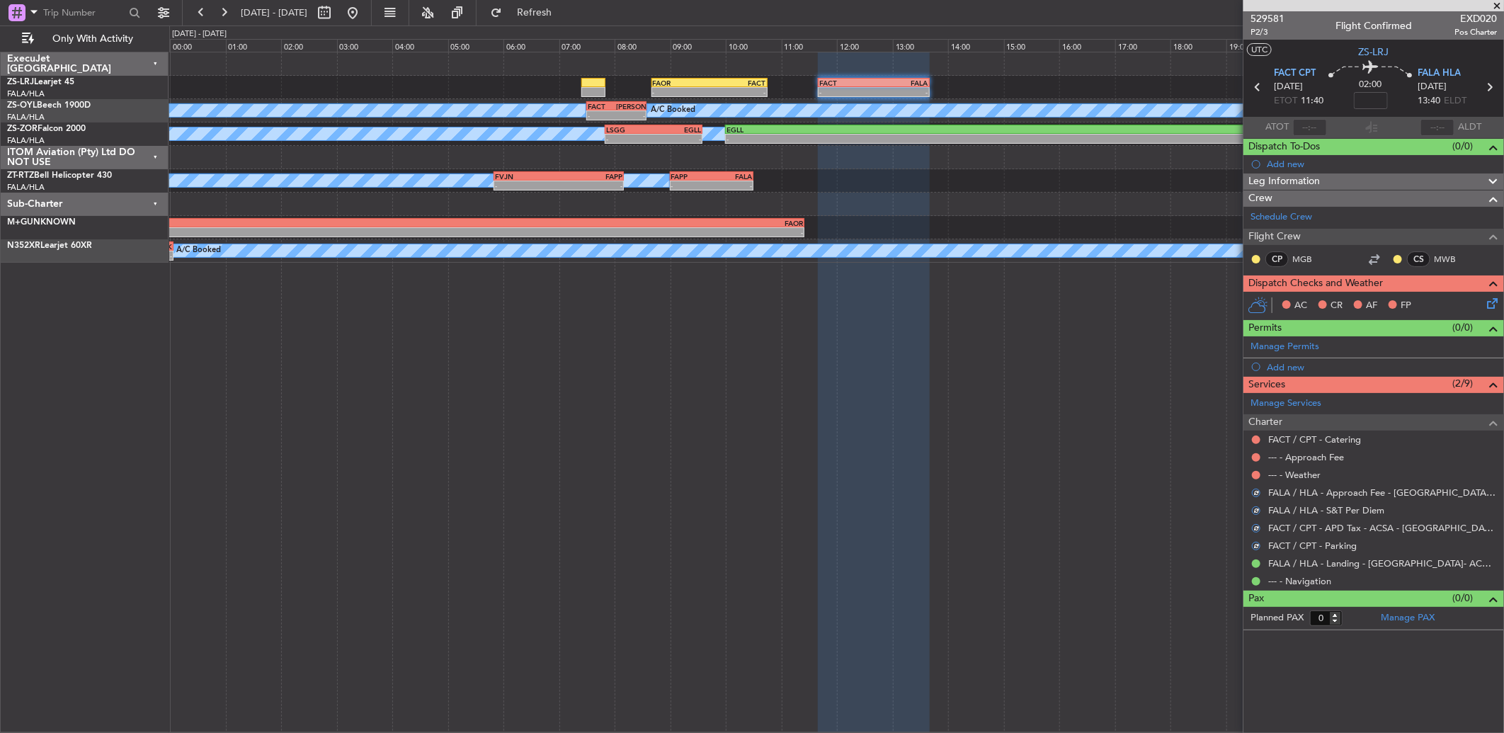
drag, startPoint x: 1253, startPoint y: 471, endPoint x: 1263, endPoint y: 505, distance: 35.4
click at [1257, 473] on button at bounding box center [1256, 475] width 8 height 8
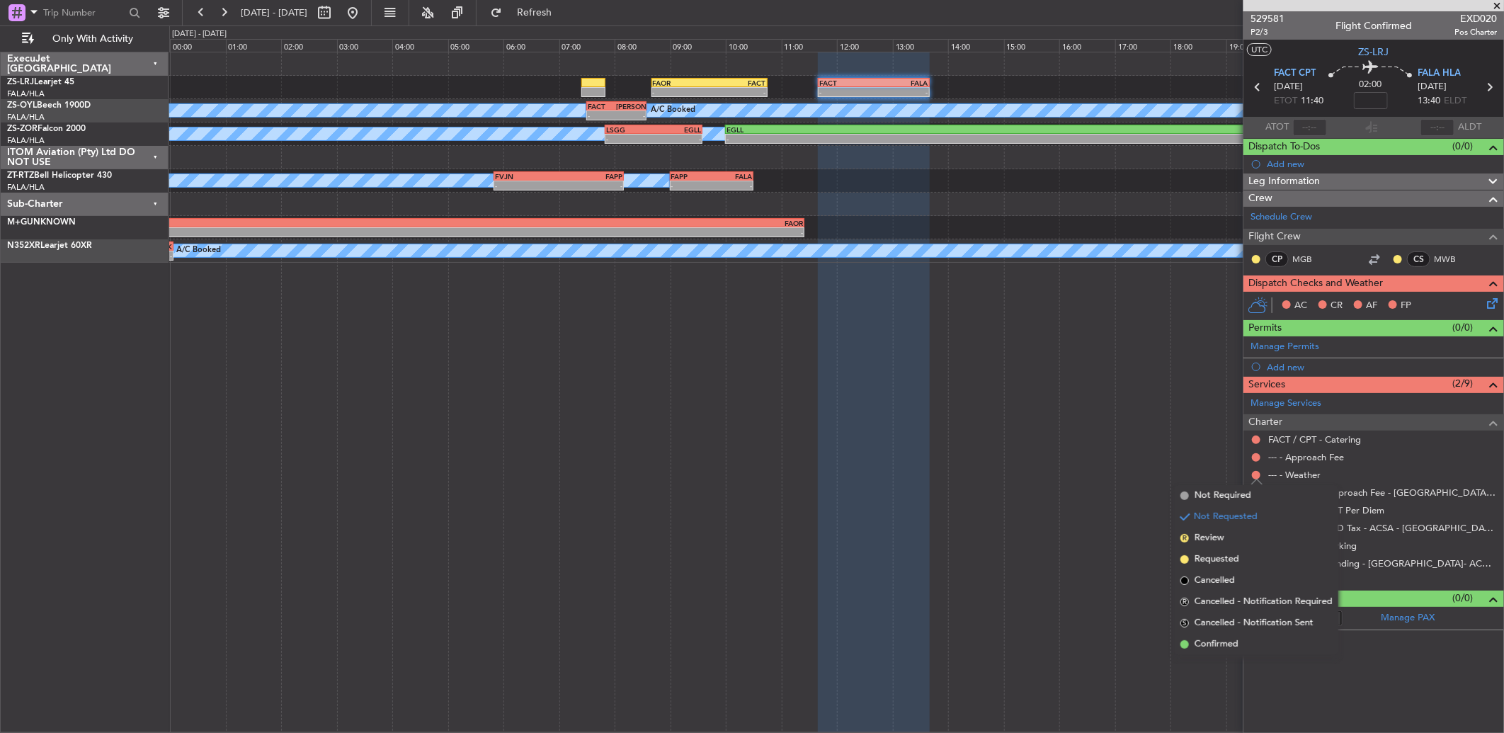
click at [1255, 636] on li "Confirmed" at bounding box center [1256, 644] width 164 height 21
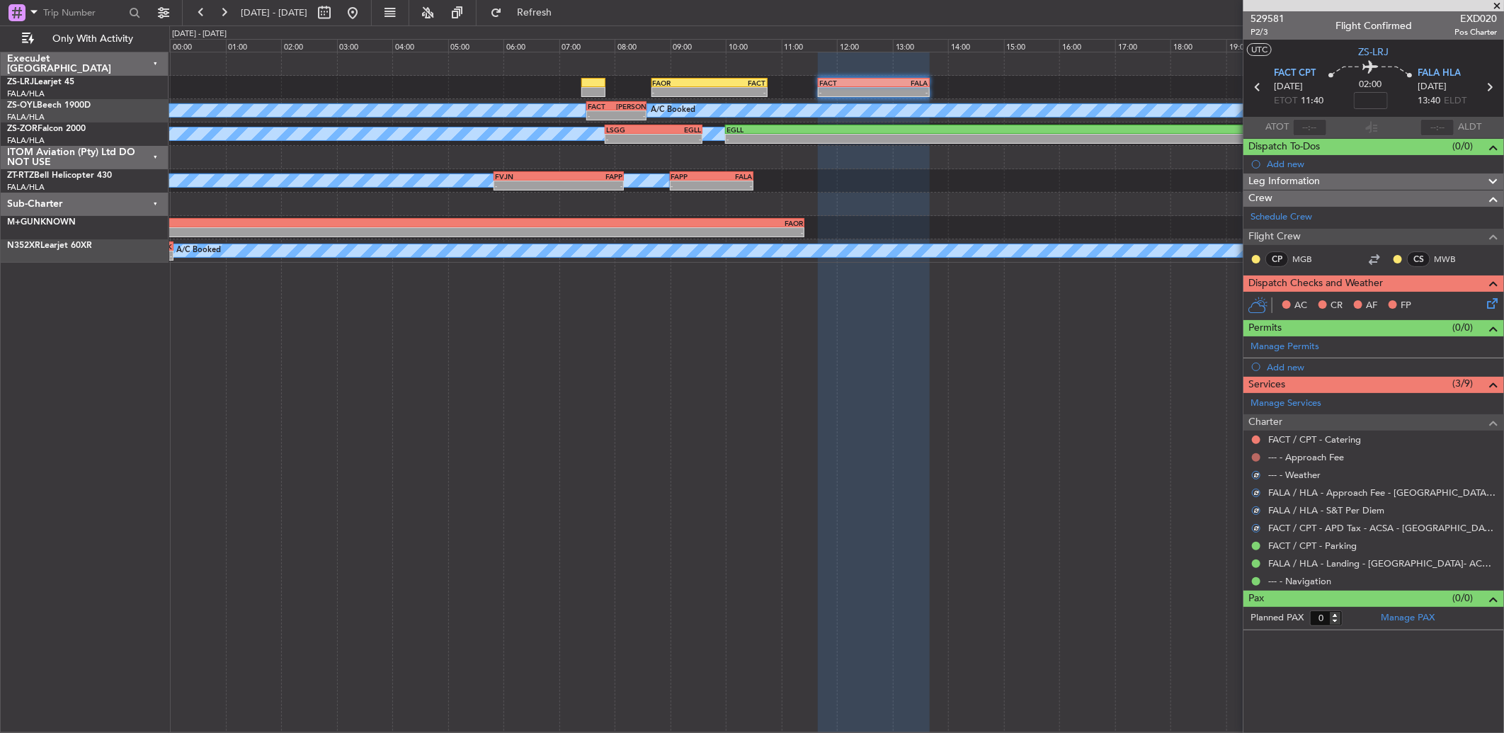
click at [1256, 457] on button at bounding box center [1256, 457] width 8 height 8
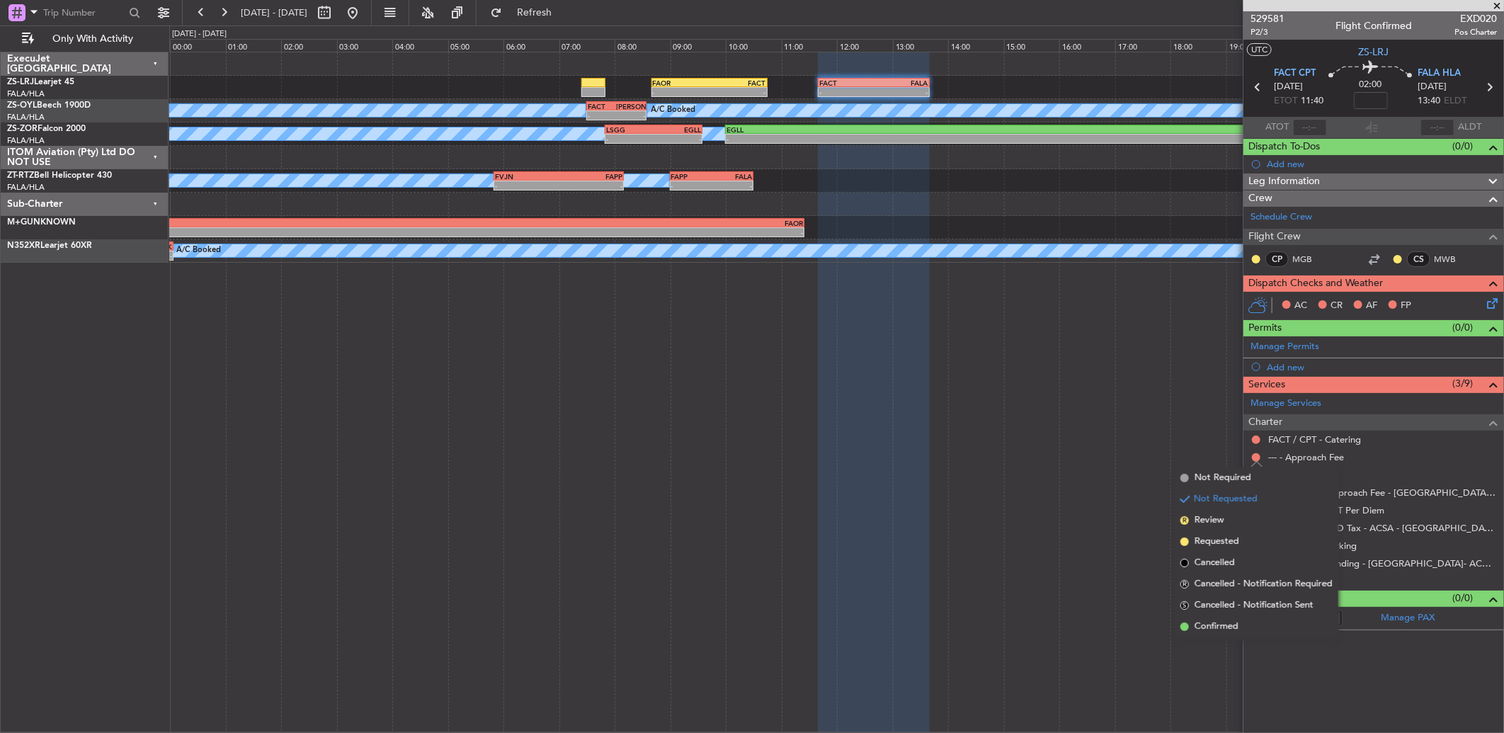
drag, startPoint x: 1242, startPoint y: 619, endPoint x: 1239, endPoint y: 565, distance: 54.6
click at [1240, 618] on li "Confirmed" at bounding box center [1256, 626] width 164 height 21
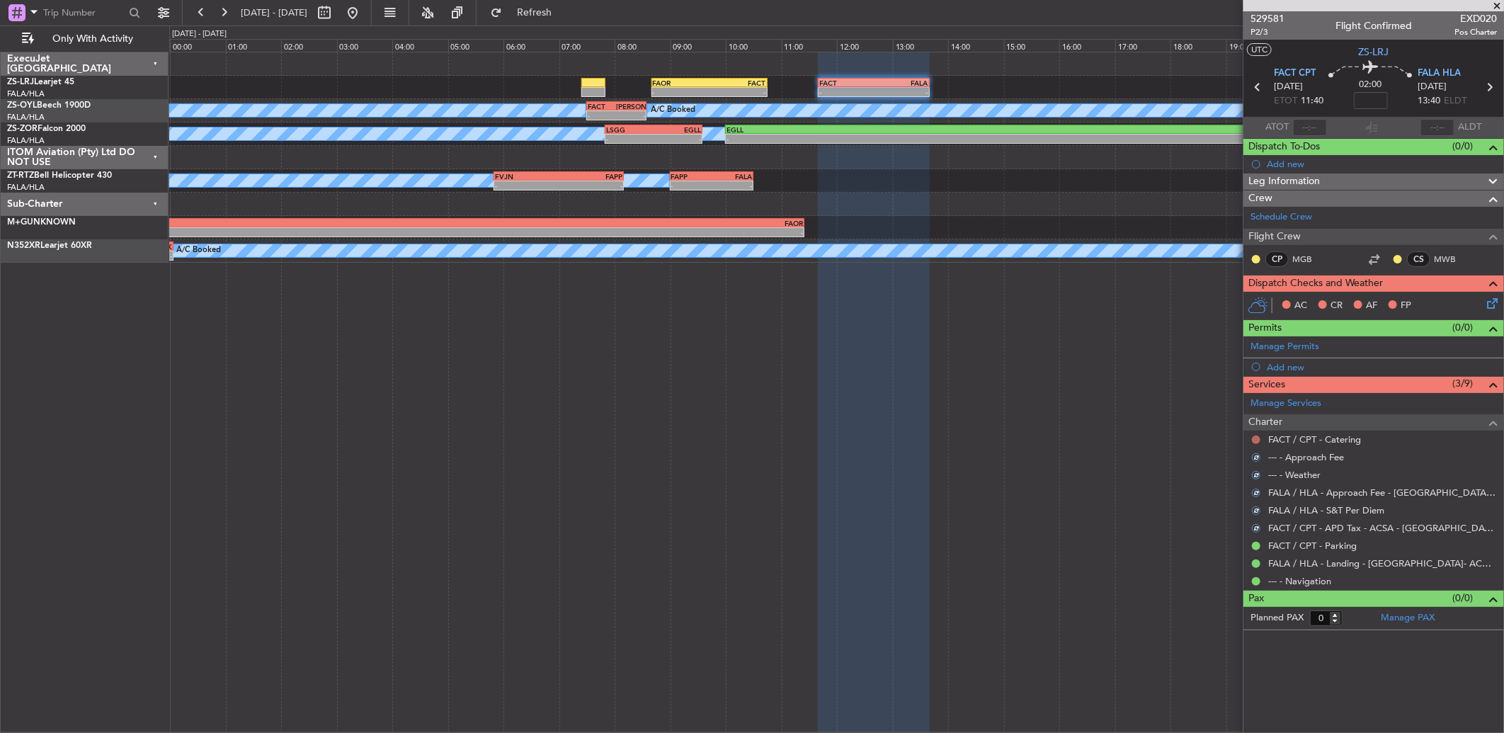
click at [1253, 437] on button at bounding box center [1256, 439] width 8 height 8
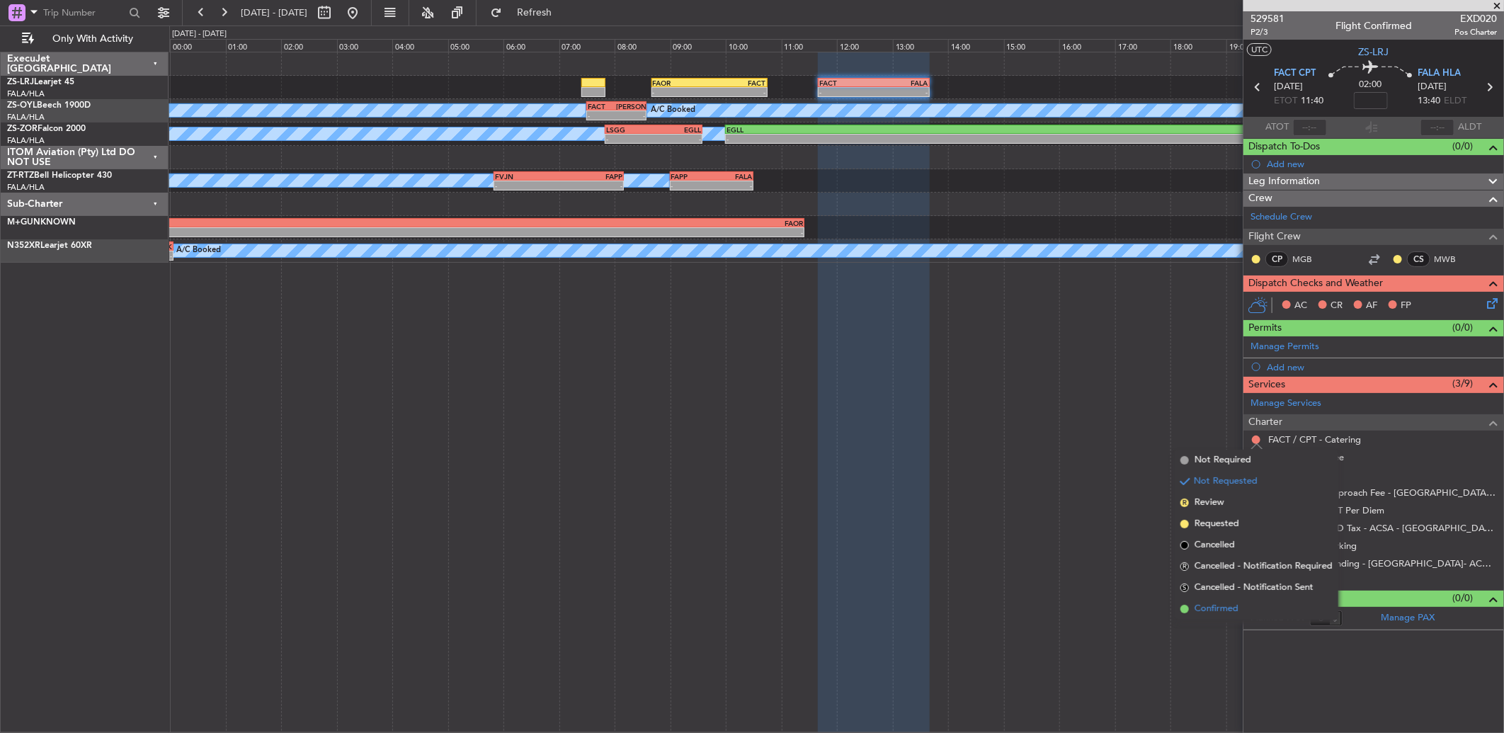
click at [1235, 607] on span "Confirmed" at bounding box center [1216, 609] width 44 height 14
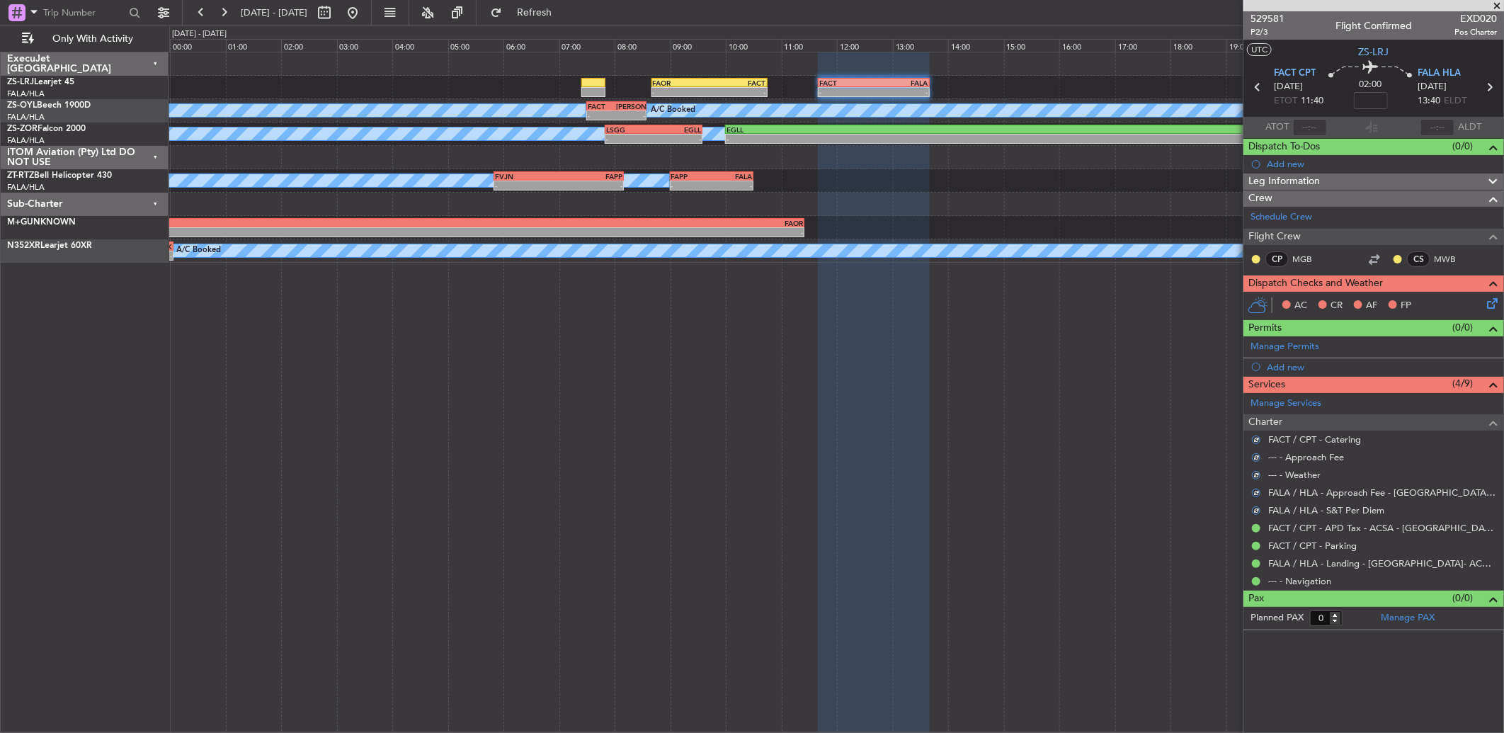
click at [1403, 258] on div at bounding box center [1397, 258] width 11 height 11
drag, startPoint x: 1395, startPoint y: 257, endPoint x: 1395, endPoint y: 270, distance: 12.7
click at [1396, 256] on button at bounding box center [1397, 259] width 8 height 8
click at [1367, 303] on li "Acknowledged" at bounding box center [1397, 300] width 95 height 21
click at [1271, 255] on div "CP" at bounding box center [1276, 259] width 23 height 16
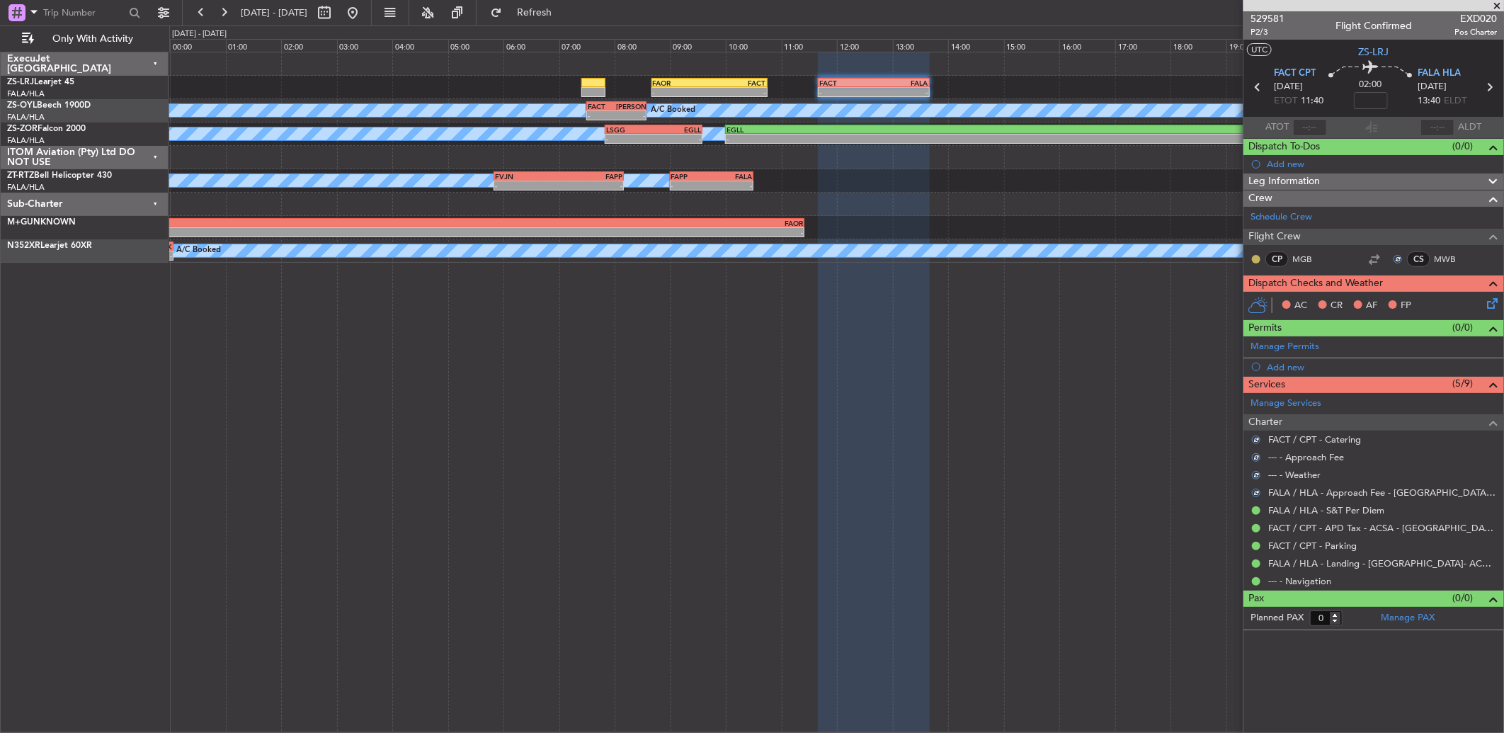
click at [1254, 258] on button at bounding box center [1256, 259] width 8 height 8
click at [1257, 302] on body "06 Oct 2025 - 07 Oct 2025 Refresh Quick Links Only With Activity - - FAOR 08:40…" at bounding box center [752, 366] width 1504 height 733
drag, startPoint x: 1257, startPoint y: 299, endPoint x: 1258, endPoint y: 258, distance: 41.1
click at [1257, 258] on button at bounding box center [1256, 259] width 8 height 8
click at [1230, 299] on span "Acknowledged" at bounding box center [1259, 300] width 62 height 14
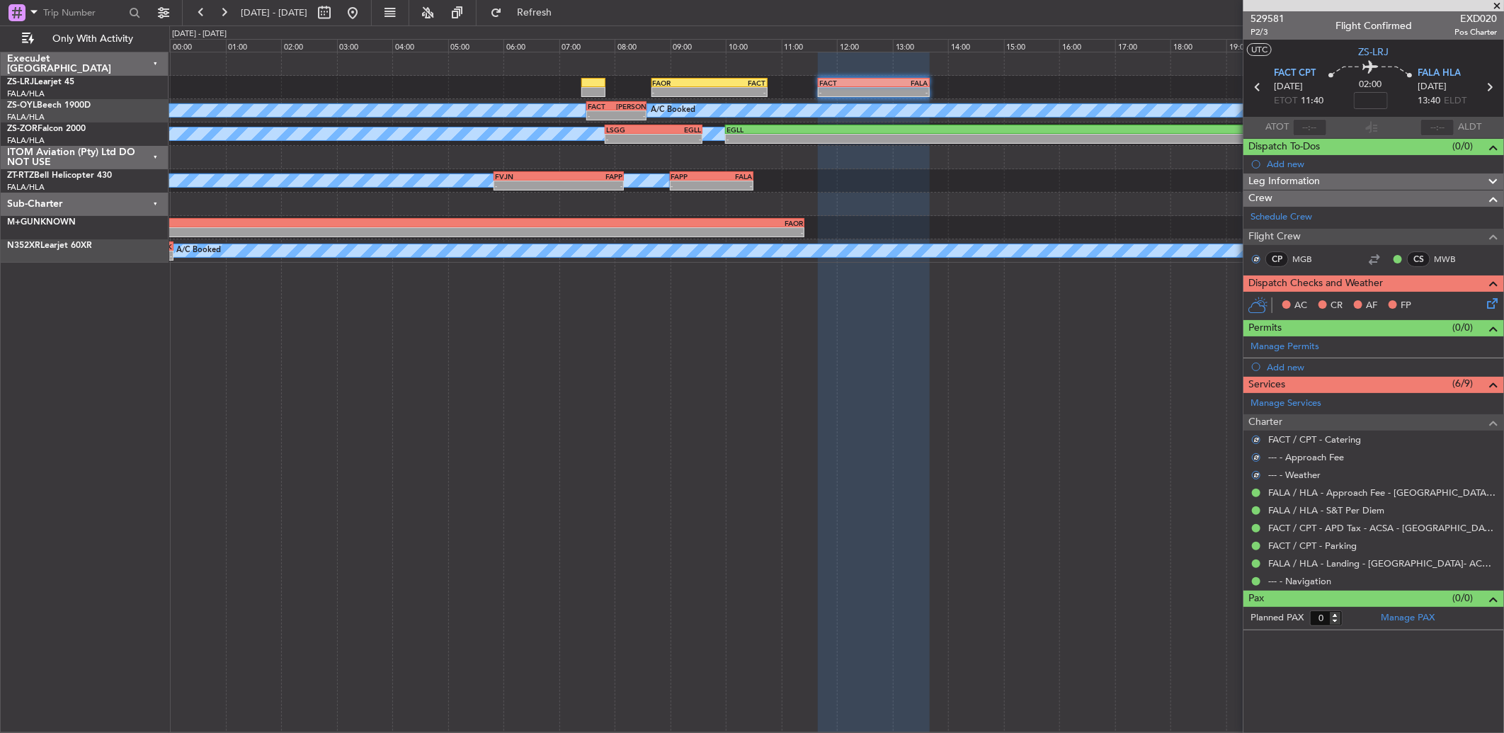
click at [1489, 307] on icon at bounding box center [1489, 300] width 11 height 11
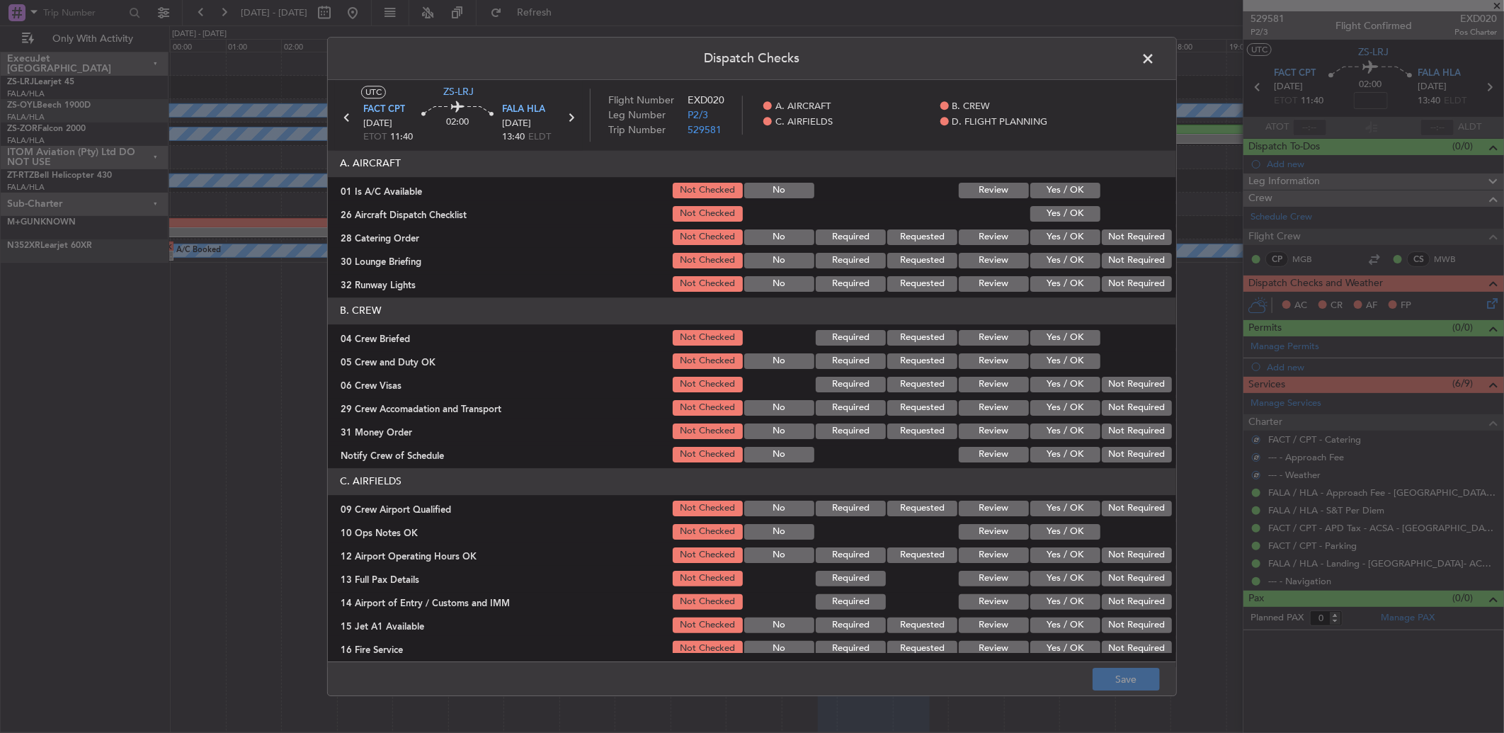
click at [1070, 195] on button "Yes / OK" at bounding box center [1065, 191] width 70 height 16
click at [1067, 234] on button "Yes / OK" at bounding box center [1065, 237] width 70 height 16
click at [1071, 218] on button "Yes / OK" at bounding box center [1065, 214] width 70 height 16
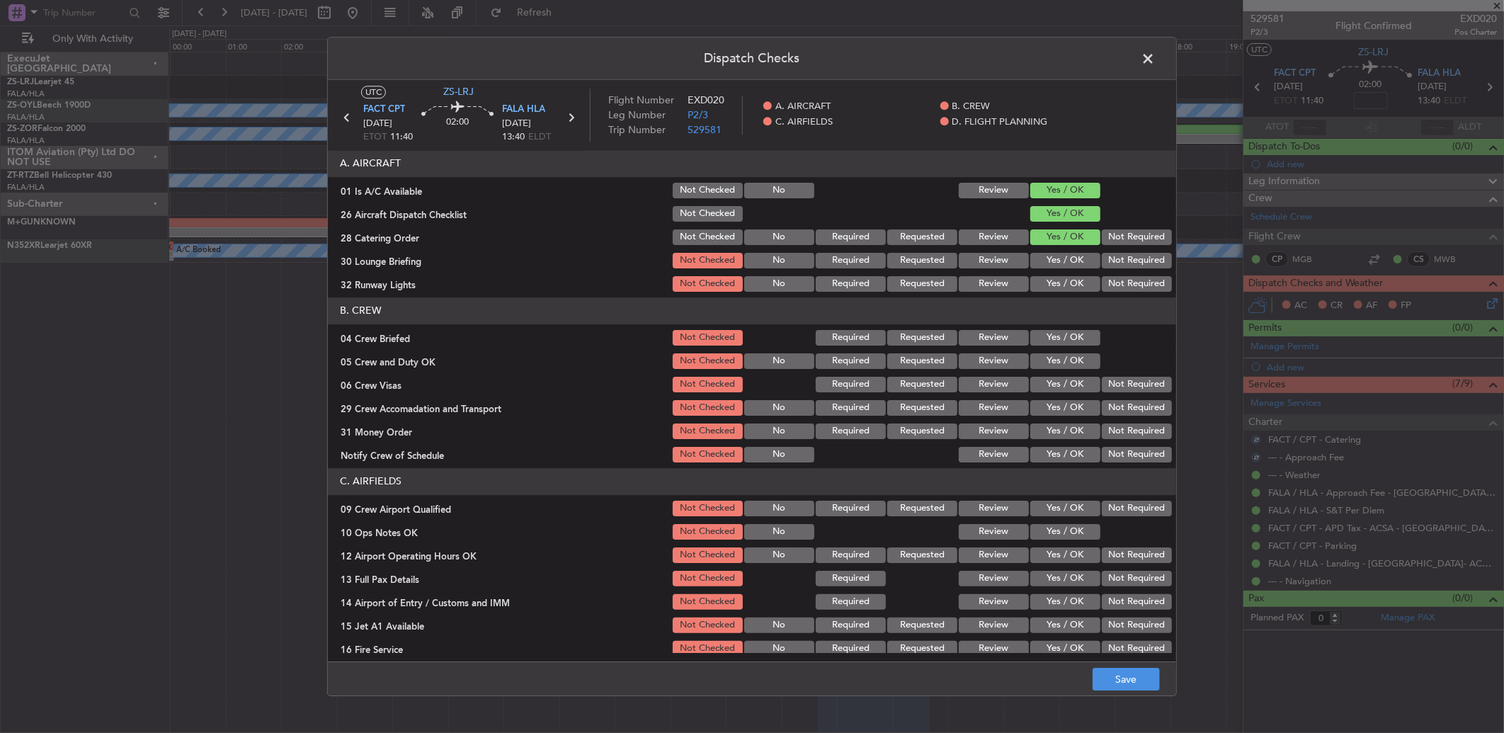
drag, startPoint x: 1104, startPoint y: 238, endPoint x: 1115, endPoint y: 251, distance: 17.1
click at [1105, 238] on button "Not Required" at bounding box center [1136, 237] width 70 height 16
click at [1116, 253] on section "A. AIRCRAFT 01 Is A/C Available Not Checked No Review Yes / OK 26 Aircraft Disp…" at bounding box center [752, 222] width 848 height 144
click at [1121, 277] on div "Not Required" at bounding box center [1134, 284] width 71 height 20
drag, startPoint x: 1114, startPoint y: 261, endPoint x: 1117, endPoint y: 274, distance: 13.7
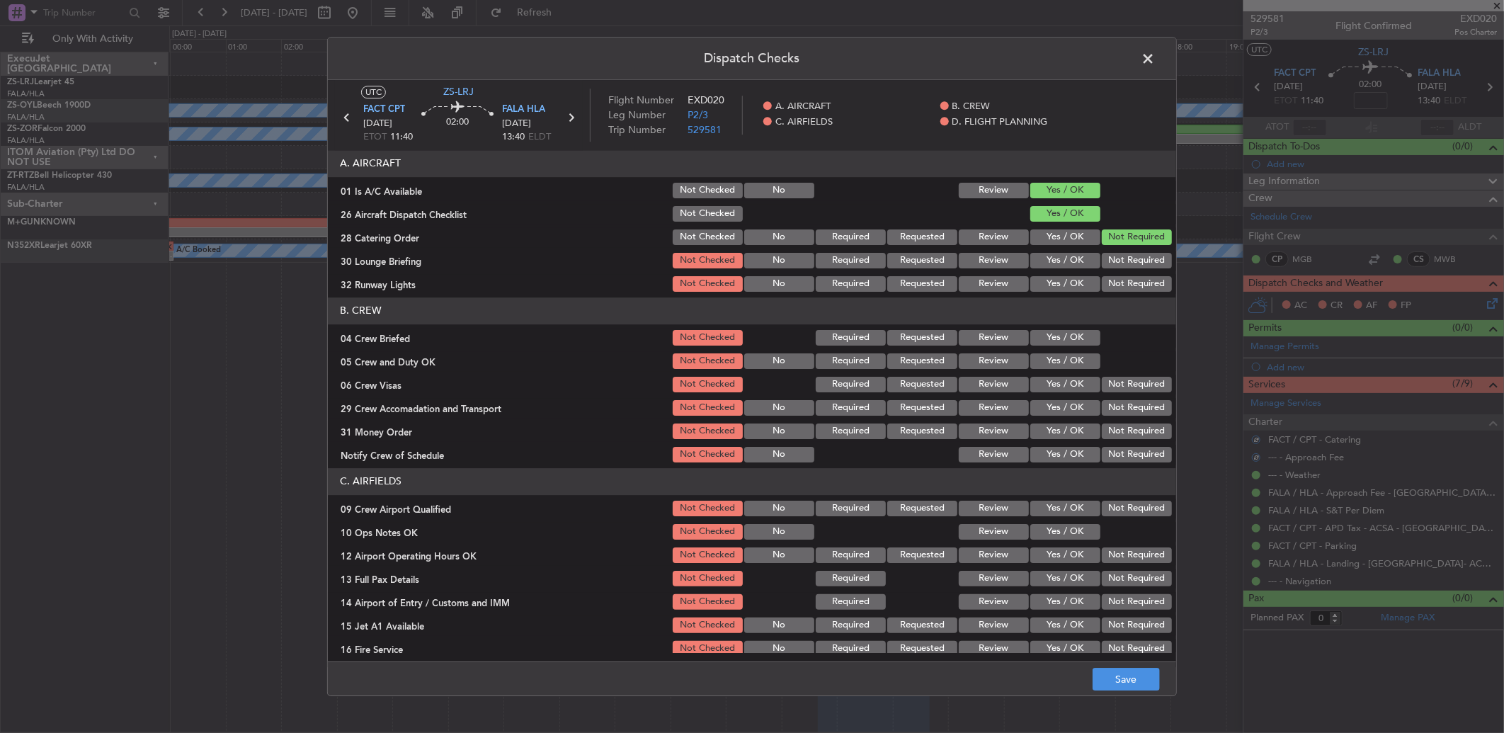
click at [1115, 261] on button "Not Required" at bounding box center [1136, 261] width 70 height 16
click at [1117, 280] on button "Not Required" at bounding box center [1136, 284] width 70 height 16
drag, startPoint x: 1117, startPoint y: 283, endPoint x: 1108, endPoint y: 294, distance: 14.6
click at [1117, 285] on button "Not Required" at bounding box center [1136, 284] width 70 height 16
drag, startPoint x: 1077, startPoint y: 333, endPoint x: 1078, endPoint y: 349, distance: 16.3
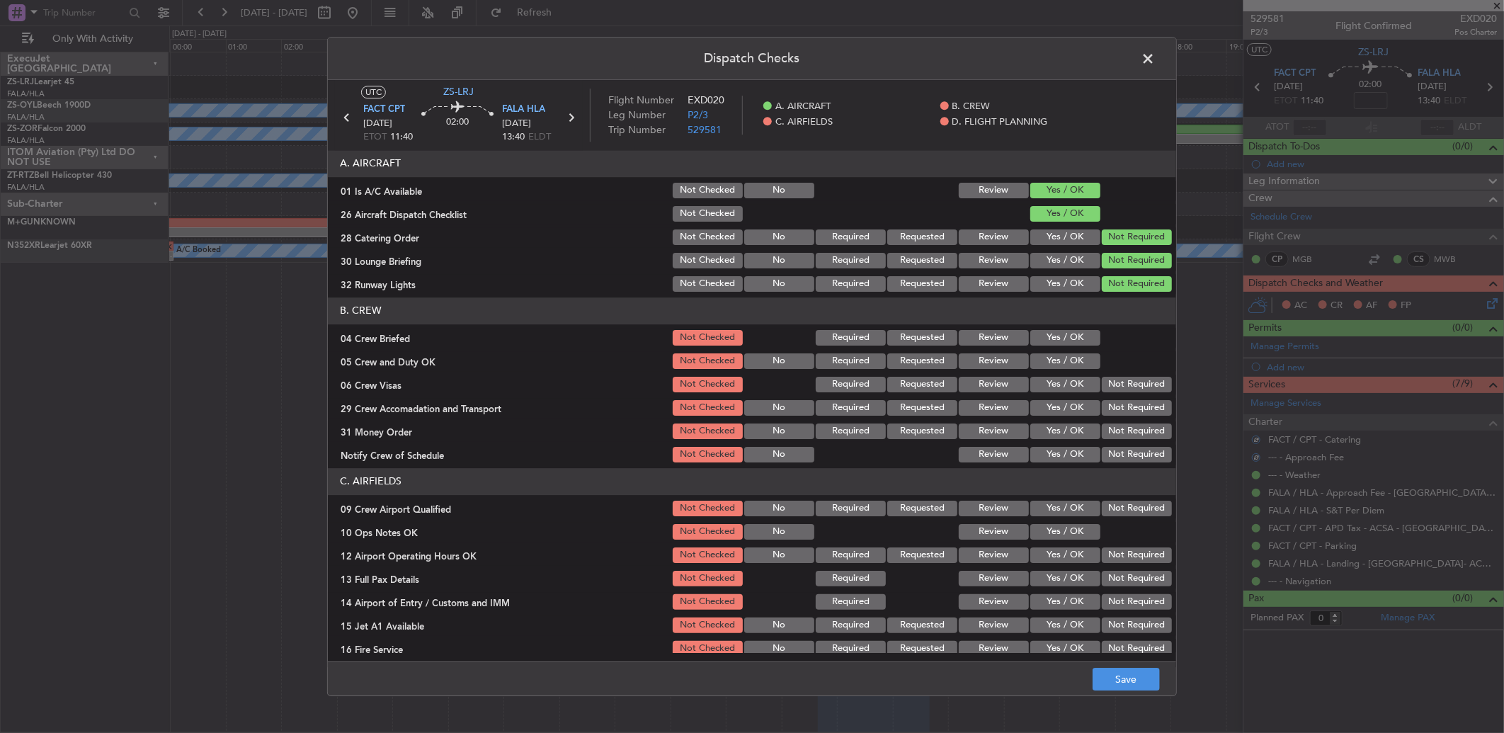
click at [1077, 337] on button "Yes / OK" at bounding box center [1065, 338] width 70 height 16
click at [1082, 357] on button "Yes / OK" at bounding box center [1065, 361] width 70 height 16
click at [1081, 362] on button "Yes / OK" at bounding box center [1065, 361] width 70 height 16
click at [1107, 379] on button "Not Required" at bounding box center [1136, 385] width 70 height 16
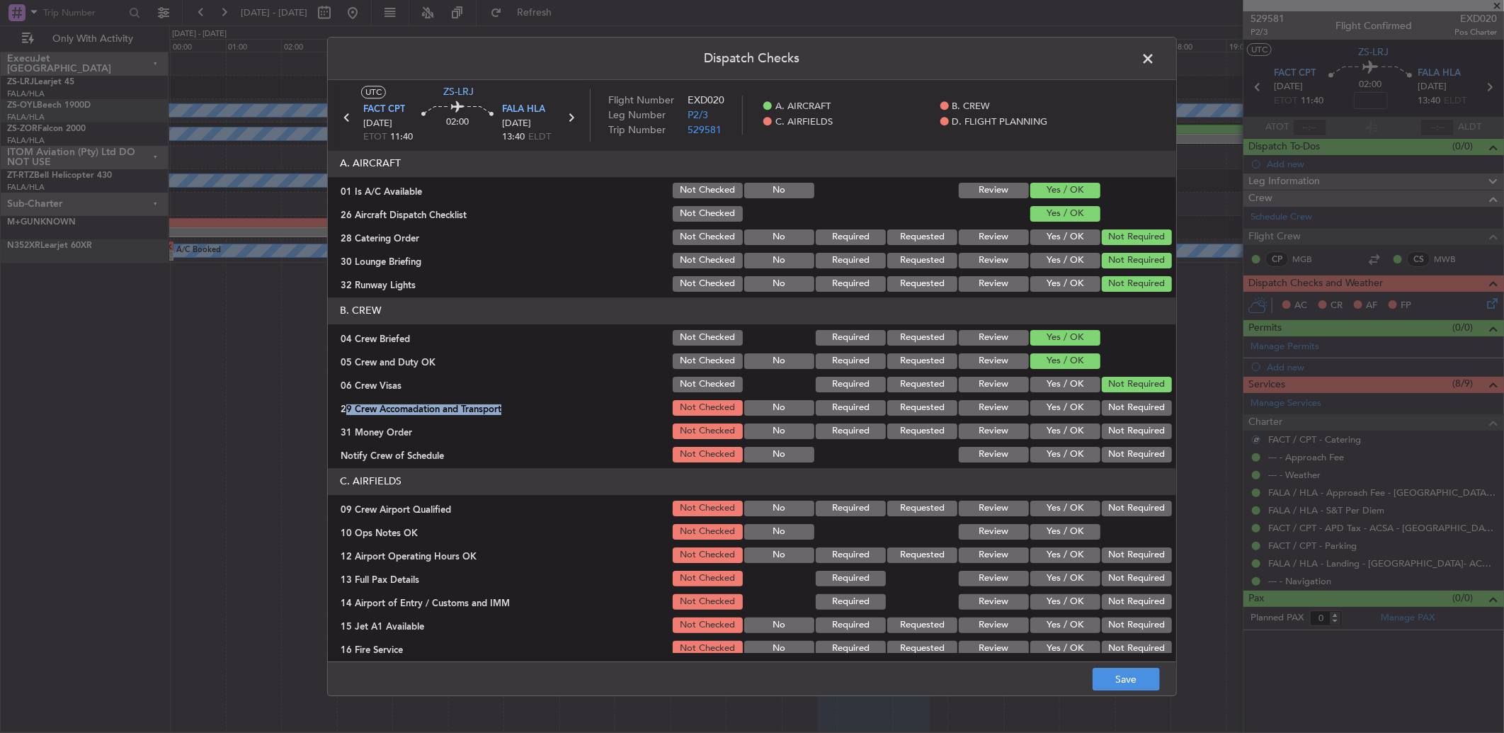
click at [1108, 396] on section "B. CREW 04 Crew Briefed Not Checked Required Requested Review Yes / OK 05 Crew …" at bounding box center [752, 380] width 848 height 167
drag, startPoint x: 1108, startPoint y: 396, endPoint x: 1108, endPoint y: 405, distance: 8.5
click at [1108, 402] on button "Not Required" at bounding box center [1136, 408] width 70 height 16
drag, startPoint x: 1108, startPoint y: 407, endPoint x: 1107, endPoint y: 418, distance: 11.3
click at [1108, 408] on button "Not Required" at bounding box center [1136, 408] width 70 height 16
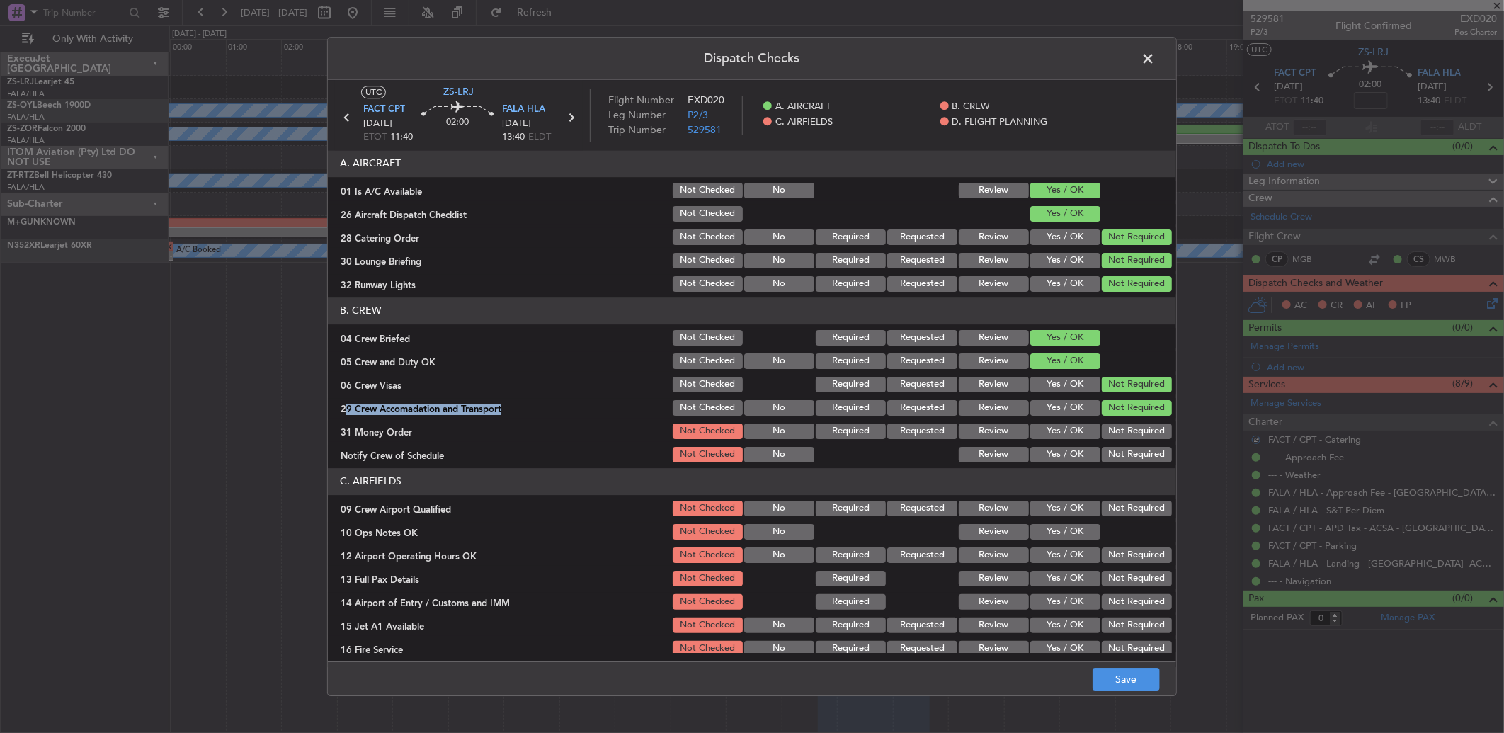
click at [1107, 433] on button "Not Required" at bounding box center [1136, 431] width 70 height 16
click at [1107, 434] on button "Not Required" at bounding box center [1136, 431] width 70 height 16
drag, startPoint x: 1107, startPoint y: 434, endPoint x: 1107, endPoint y: 450, distance: 16.3
click at [1107, 447] on section "B. CREW 04 Crew Briefed Not Checked Required Requested Review Yes / OK 05 Crew …" at bounding box center [752, 380] width 848 height 167
click at [1107, 450] on button "Not Required" at bounding box center [1136, 455] width 70 height 16
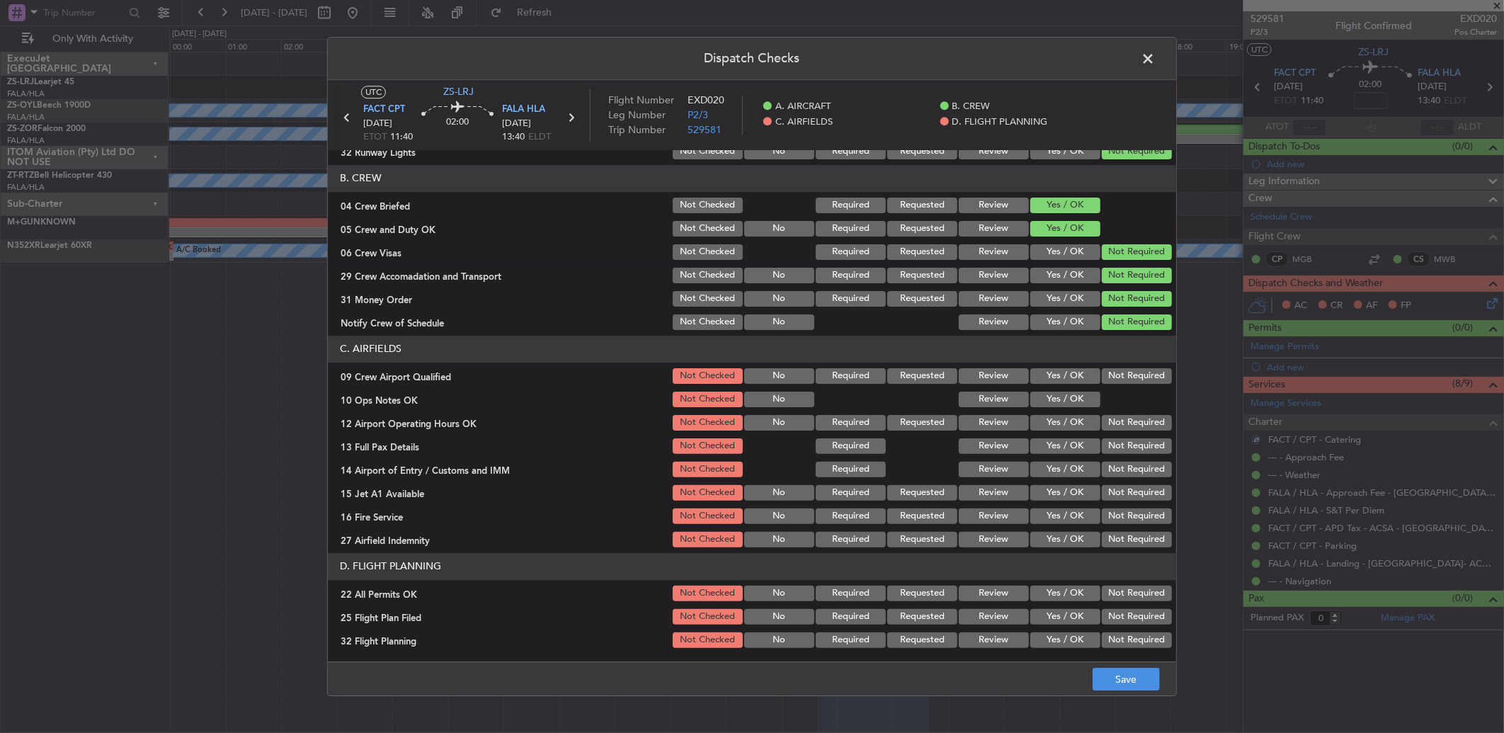
drag, startPoint x: 1115, startPoint y: 368, endPoint x: 1090, endPoint y: 383, distance: 28.9
click at [1113, 372] on button "Not Required" at bounding box center [1136, 376] width 70 height 16
click at [1063, 401] on button "Yes / OK" at bounding box center [1065, 399] width 70 height 16
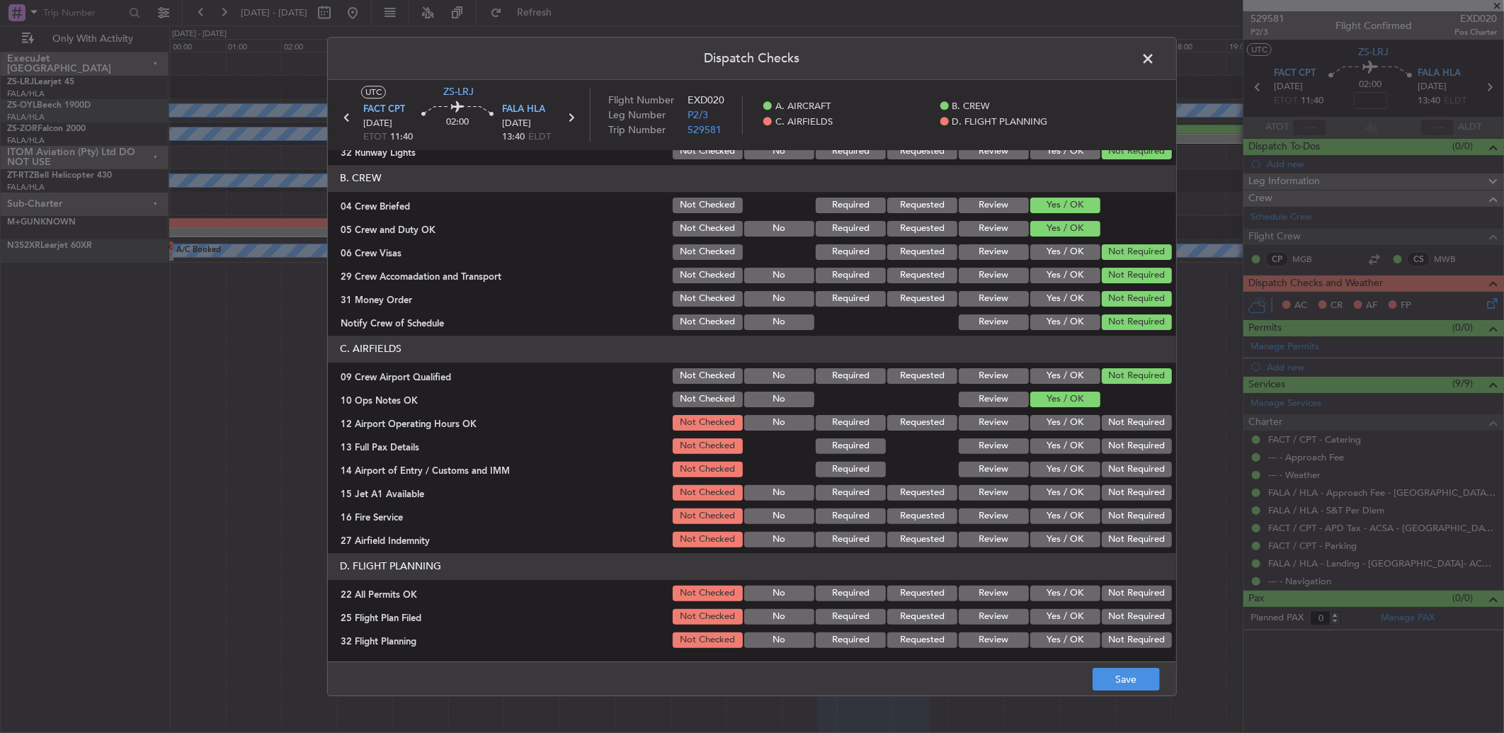
drag, startPoint x: 1107, startPoint y: 418, endPoint x: 1114, endPoint y: 422, distance: 8.3
click at [1110, 420] on button "Not Required" at bounding box center [1136, 423] width 70 height 16
click at [1116, 425] on button "Not Required" at bounding box center [1136, 423] width 70 height 16
drag, startPoint x: 1116, startPoint y: 439, endPoint x: 1115, endPoint y: 450, distance: 10.6
click at [1116, 442] on section "C. AIRFIELDS 09 Crew Airport Qualified Not Checked No Required Requested Review…" at bounding box center [752, 443] width 848 height 214
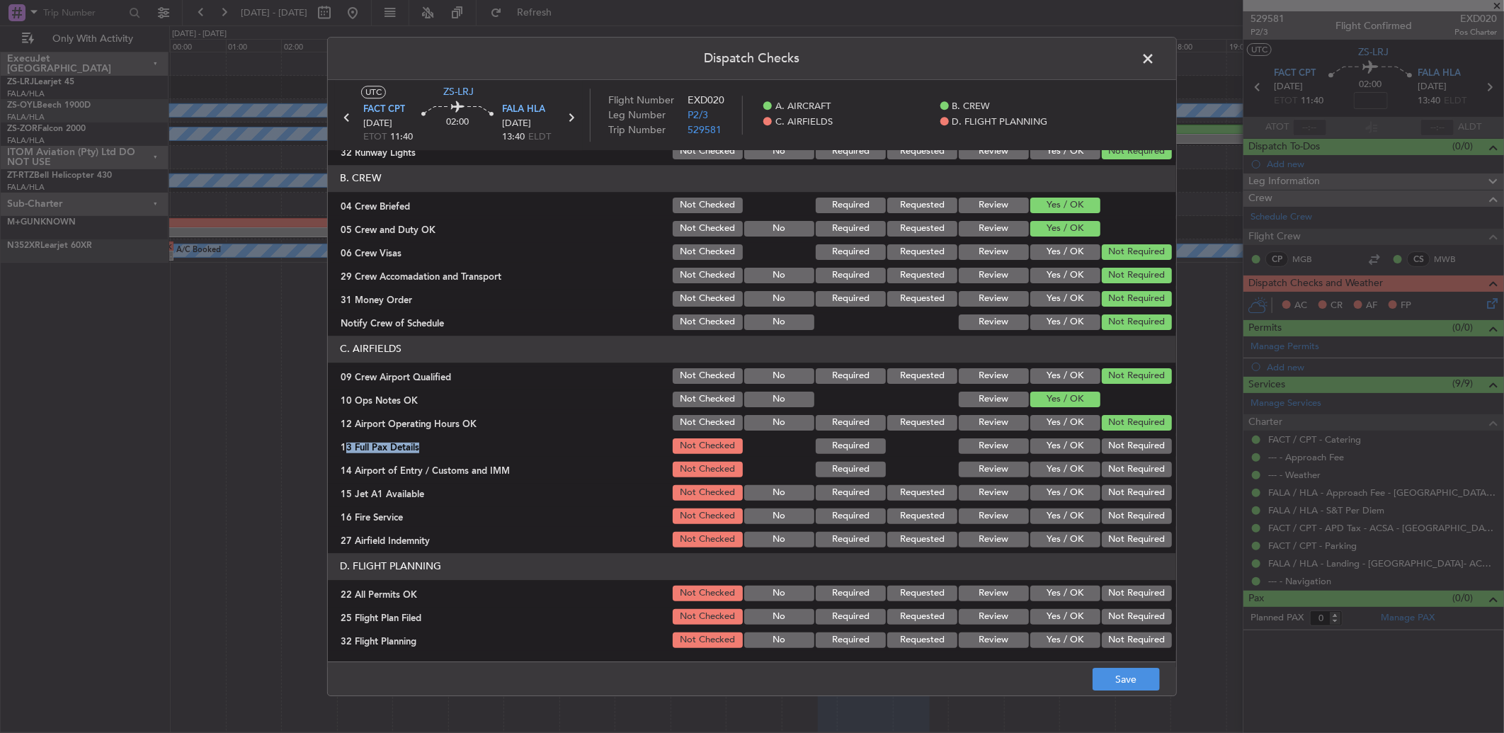
click at [1115, 451] on button "Not Required" at bounding box center [1136, 446] width 70 height 16
click at [1115, 457] on section "C. AIRFIELDS 09 Crew Airport Qualified Not Checked No Required Requested Review…" at bounding box center [752, 443] width 848 height 214
click at [1114, 459] on div "Not Required" at bounding box center [1134, 469] width 71 height 20
click at [1114, 466] on button "Not Required" at bounding box center [1136, 470] width 70 height 16
click at [1113, 470] on button "Not Required" at bounding box center [1136, 470] width 70 height 16
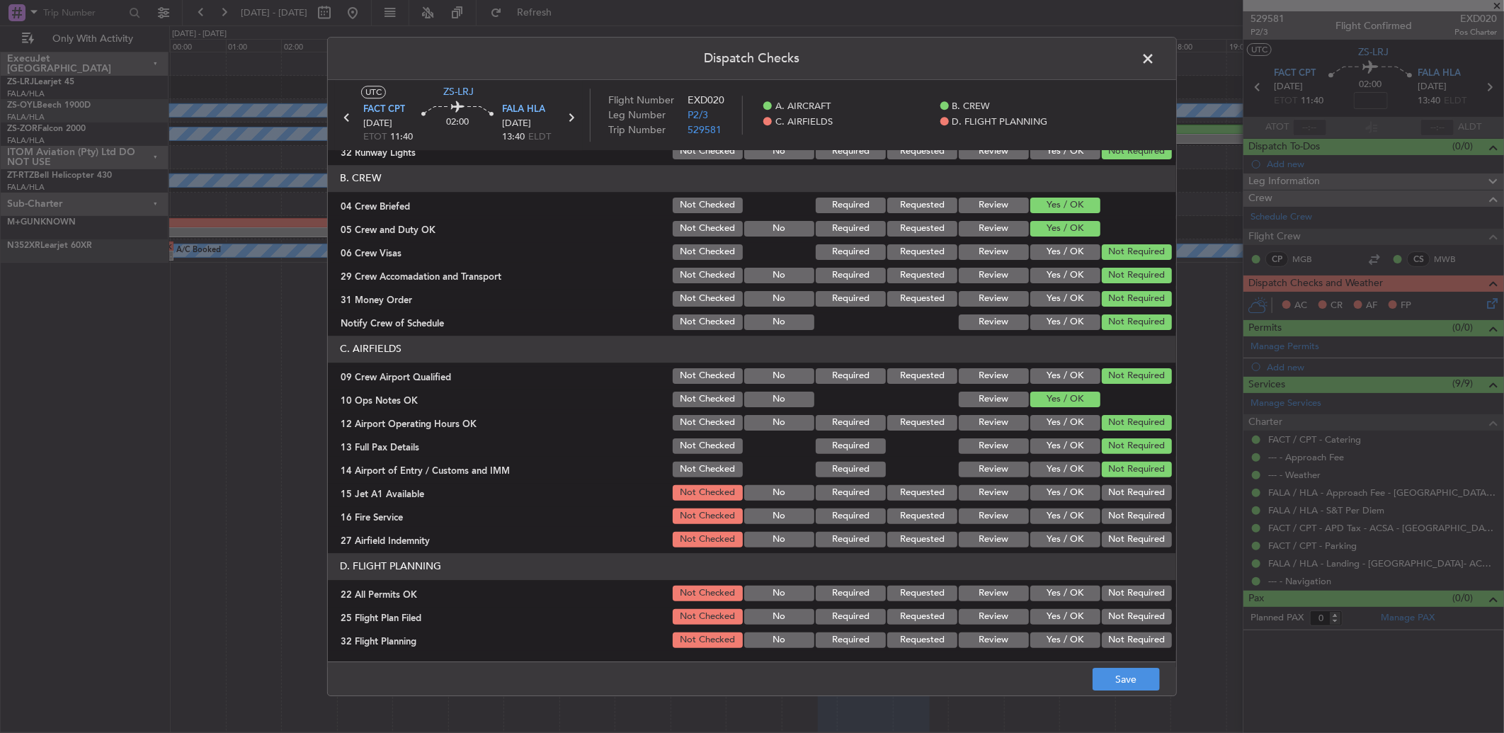
click at [1114, 479] on section "C. AIRFIELDS 09 Crew Airport Qualified Not Checked No Required Requested Review…" at bounding box center [752, 443] width 848 height 214
click at [1114, 489] on button "Not Required" at bounding box center [1136, 493] width 70 height 16
click at [1113, 503] on section "C. AIRFIELDS 09 Crew Airport Qualified Not Checked No Required Requested Review…" at bounding box center [752, 443] width 848 height 214
click at [1107, 513] on button "Not Required" at bounding box center [1136, 516] width 70 height 16
click at [1104, 525] on section "C. AIRFIELDS 09 Crew Airport Qualified Not Checked No Required Requested Review…" at bounding box center [752, 443] width 848 height 214
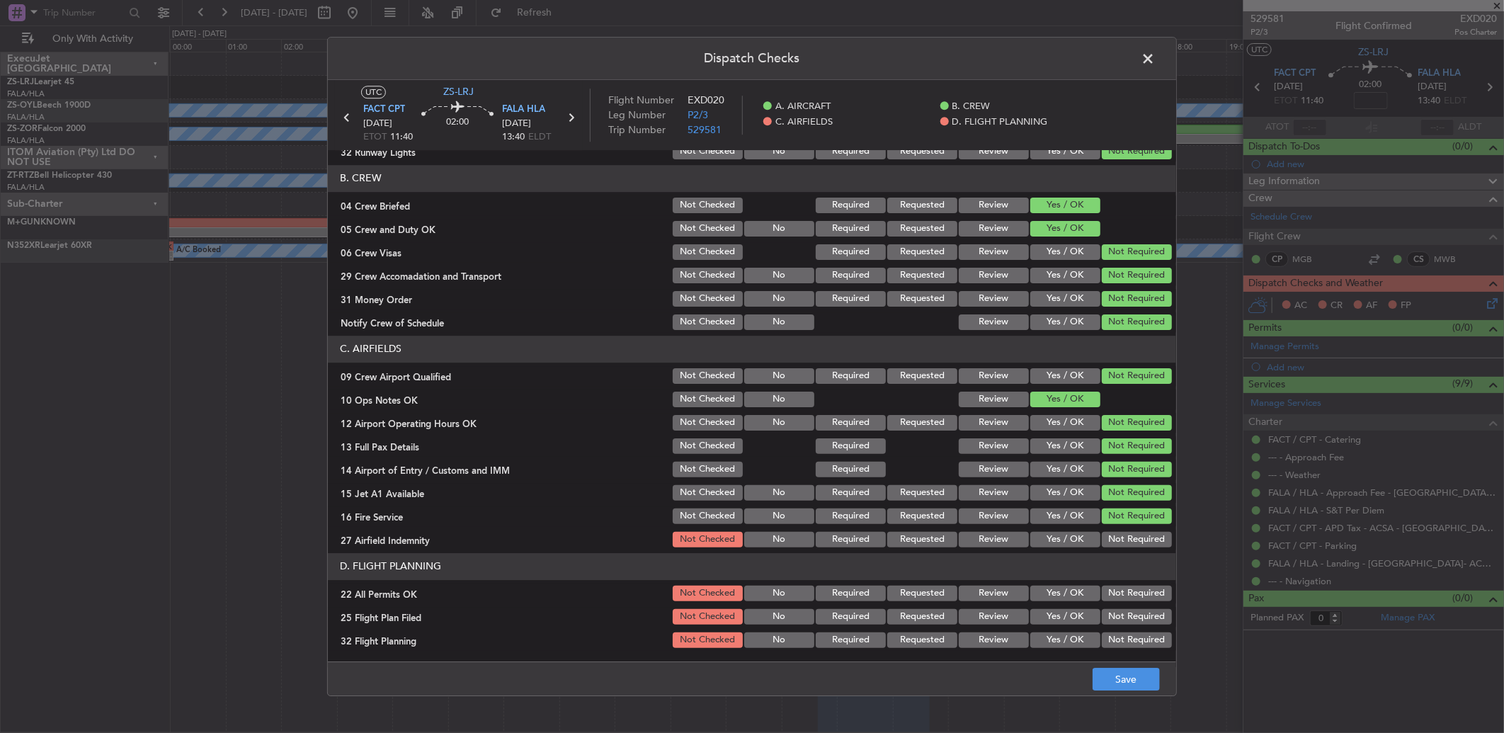
click at [1104, 543] on button "Not Required" at bounding box center [1136, 540] width 70 height 16
drag, startPoint x: 1114, startPoint y: 585, endPoint x: 1108, endPoint y: 598, distance: 14.2
click at [1114, 590] on button "Not Required" at bounding box center [1136, 593] width 70 height 16
click at [988, 619] on button "Review" at bounding box center [993, 617] width 70 height 16
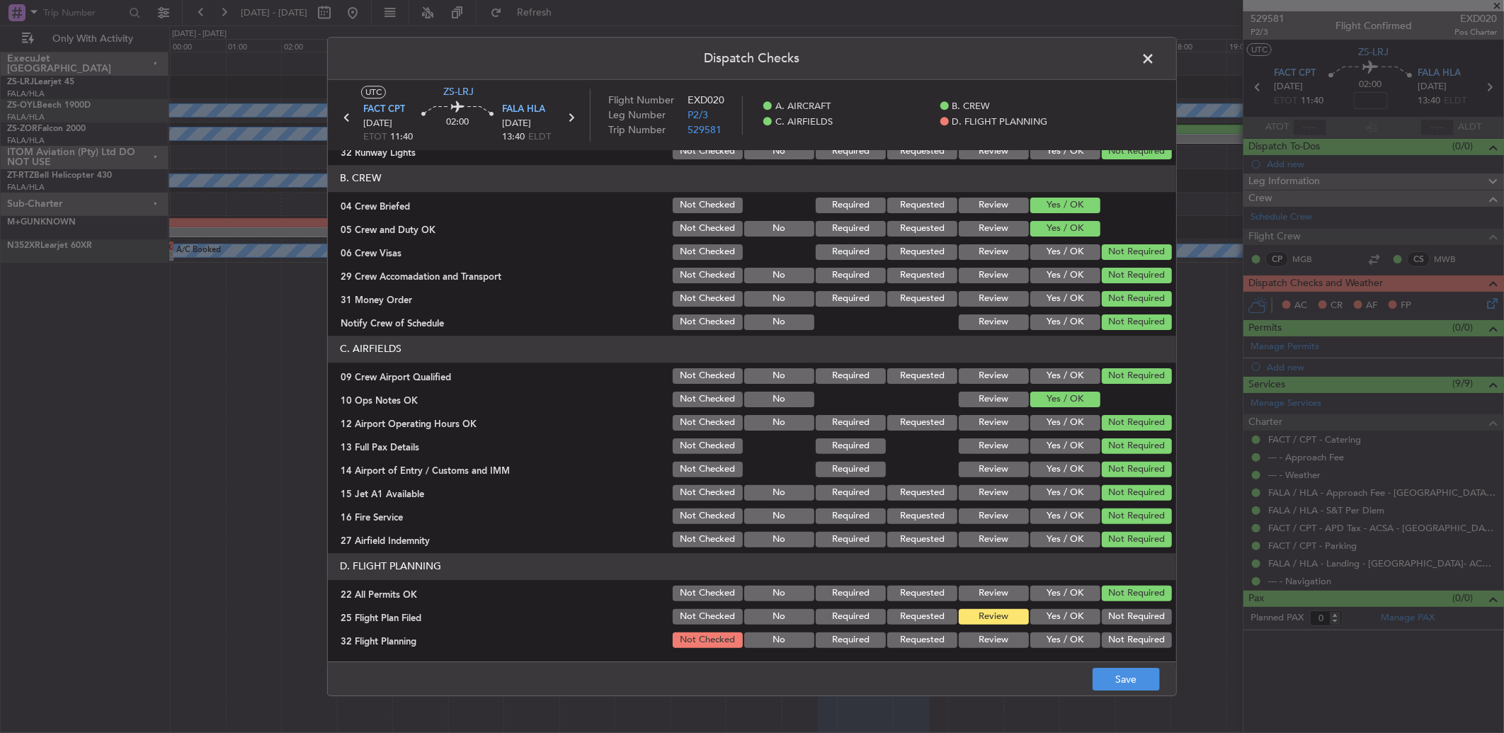
click at [988, 637] on button "Review" at bounding box center [993, 640] width 70 height 16
drag, startPoint x: 1087, startPoint y: 676, endPoint x: 1095, endPoint y: 680, distance: 8.9
click at [1087, 677] on footer "Save" at bounding box center [752, 678] width 848 height 34
click at [1100, 680] on button "Save" at bounding box center [1125, 679] width 67 height 23
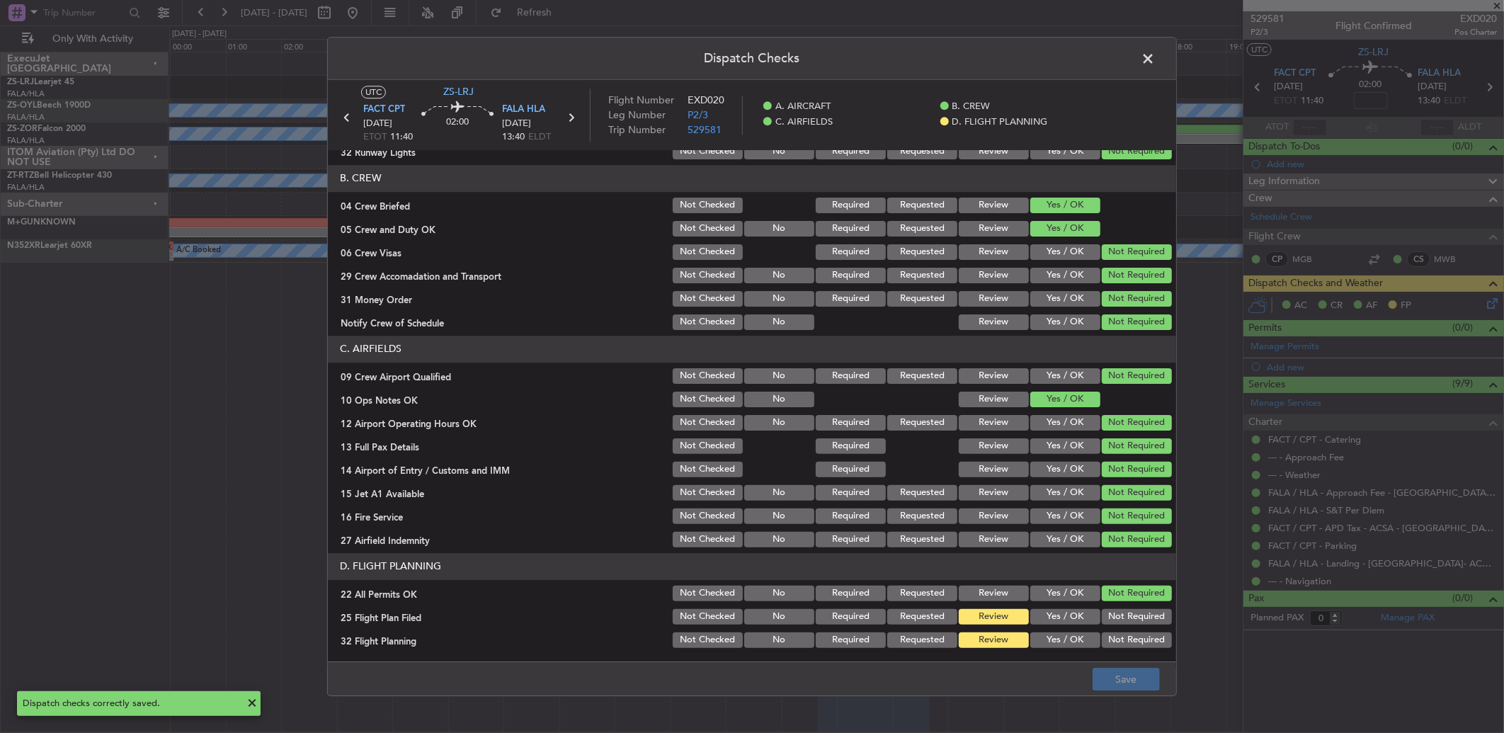
click at [1155, 68] on span at bounding box center [1155, 62] width 0 height 28
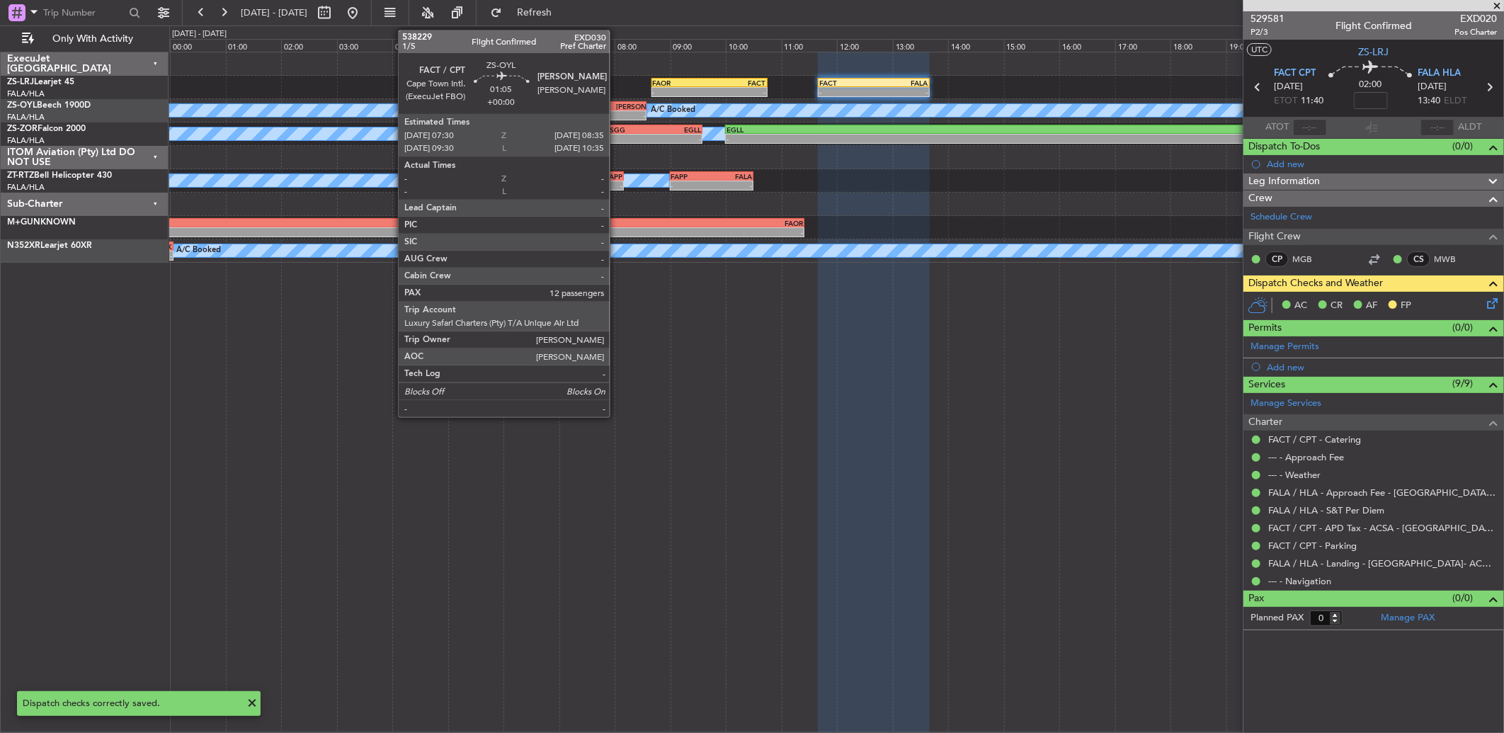
click at [617, 110] on div "08:35 Z" at bounding box center [631, 114] width 29 height 8
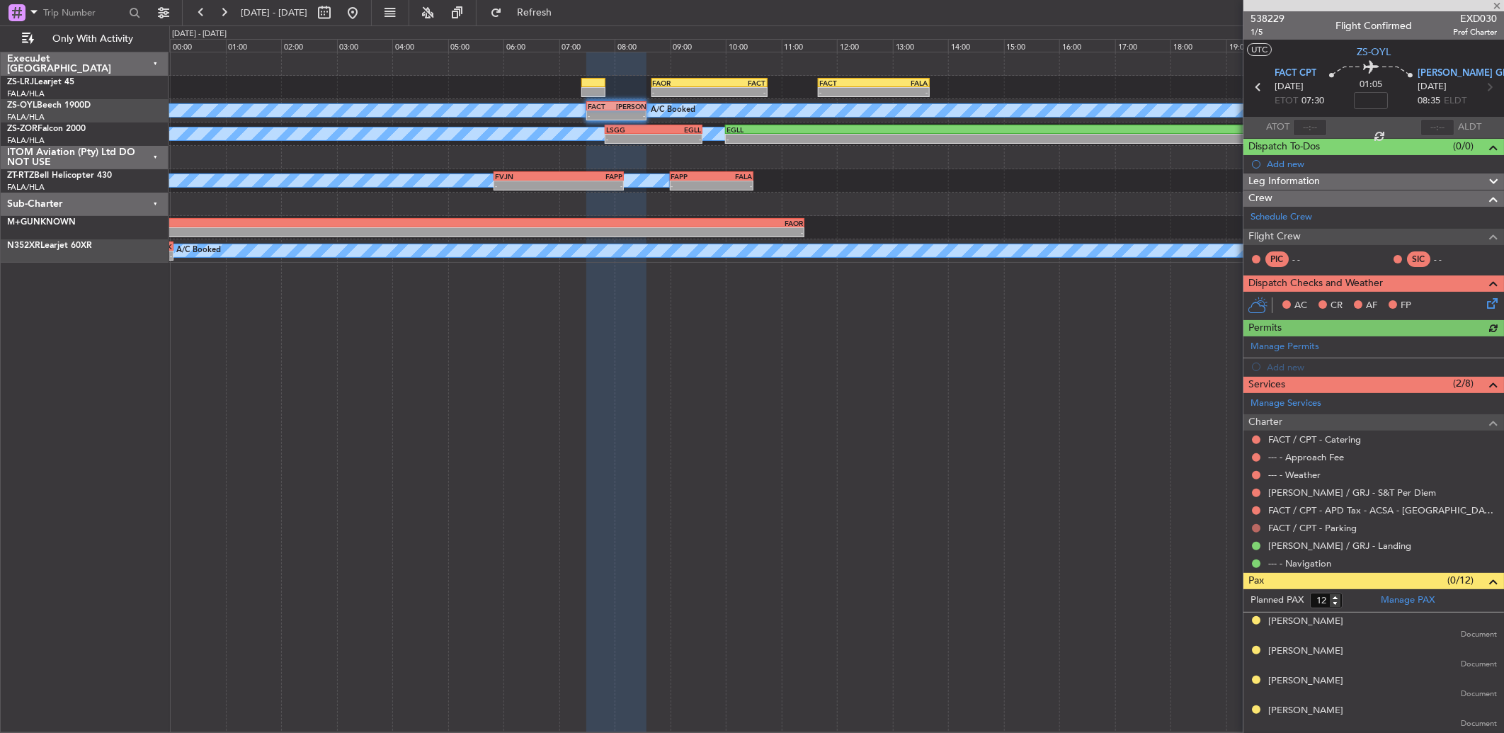
click at [1259, 526] on div at bounding box center [1255, 527] width 11 height 11
click at [1255, 526] on button at bounding box center [1256, 528] width 8 height 8
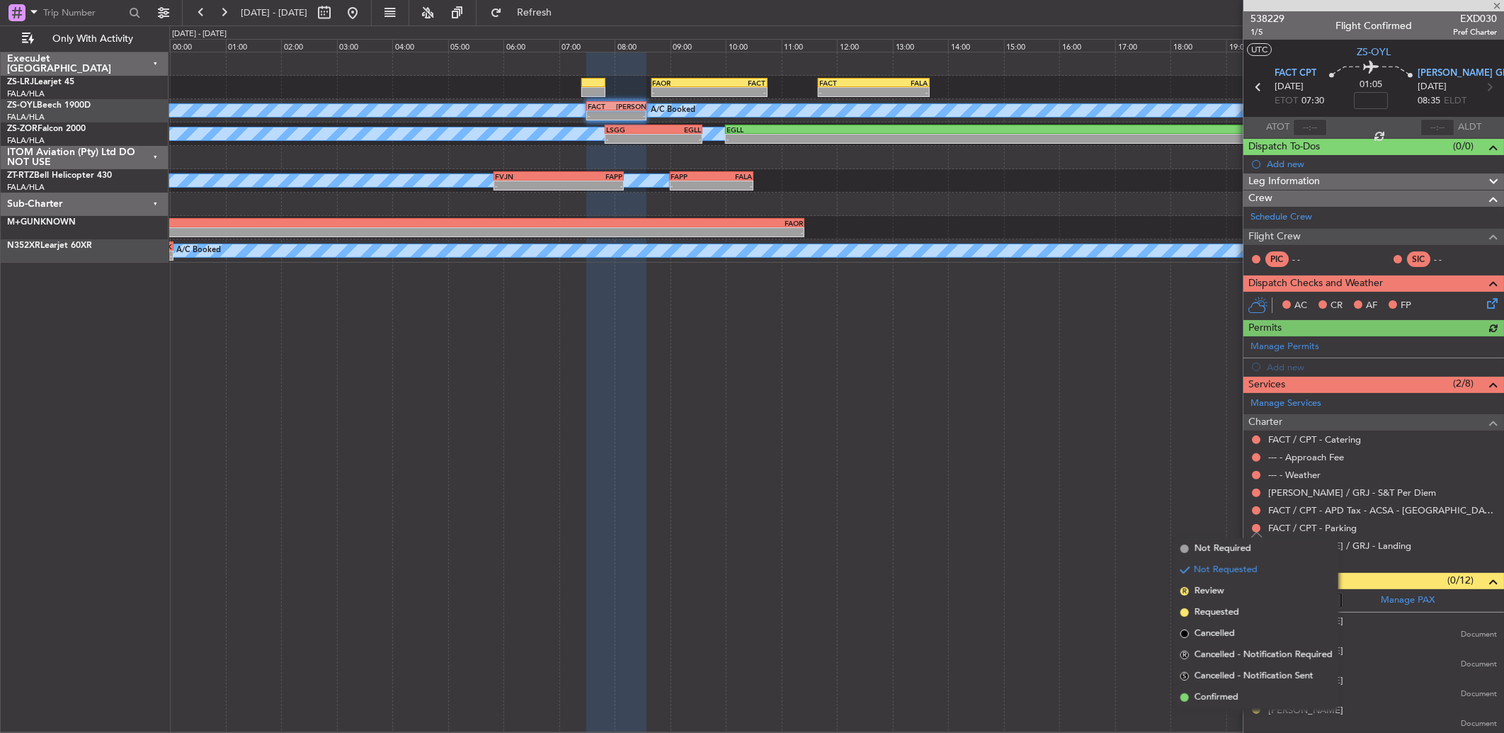
click at [1215, 704] on span "Confirmed" at bounding box center [1216, 697] width 44 height 14
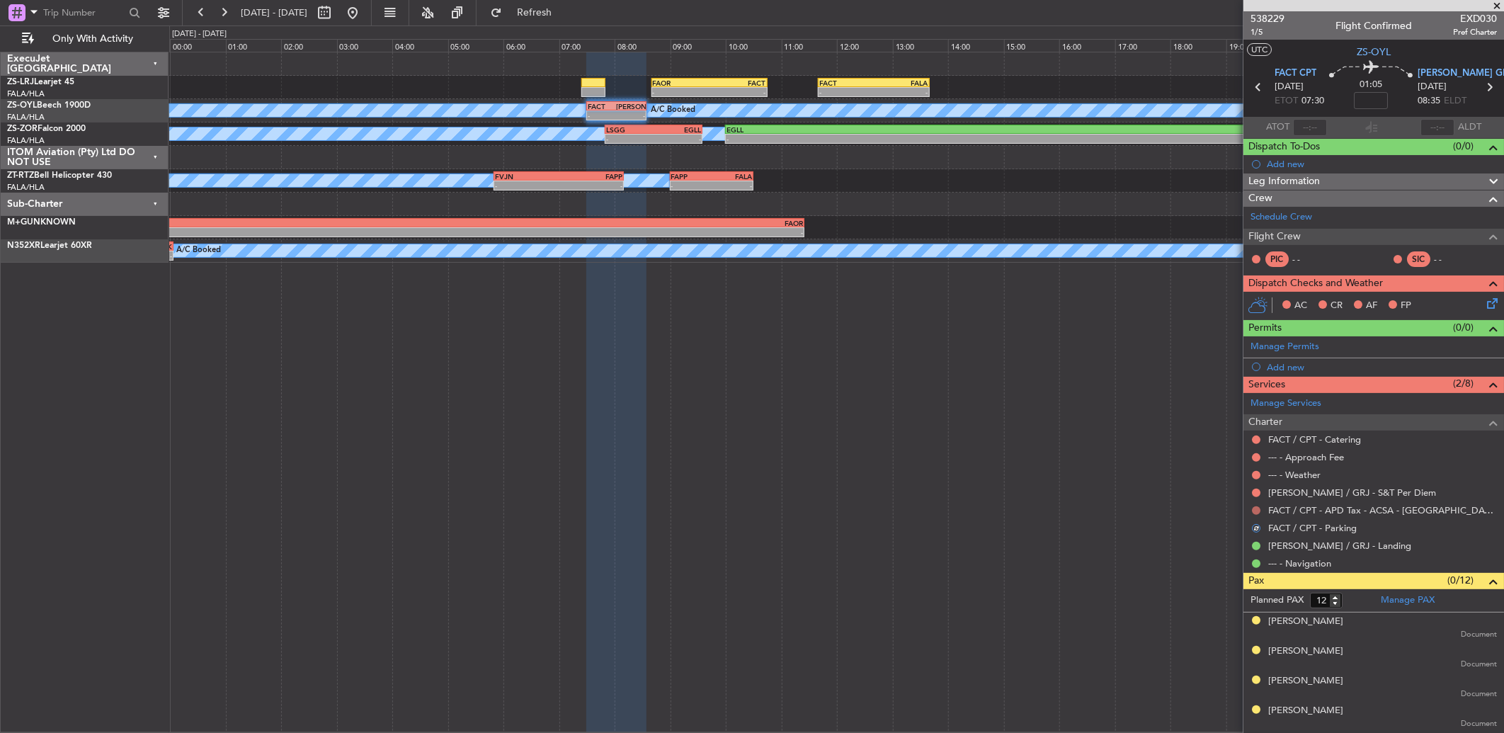
click at [1256, 513] on button at bounding box center [1256, 510] width 8 height 8
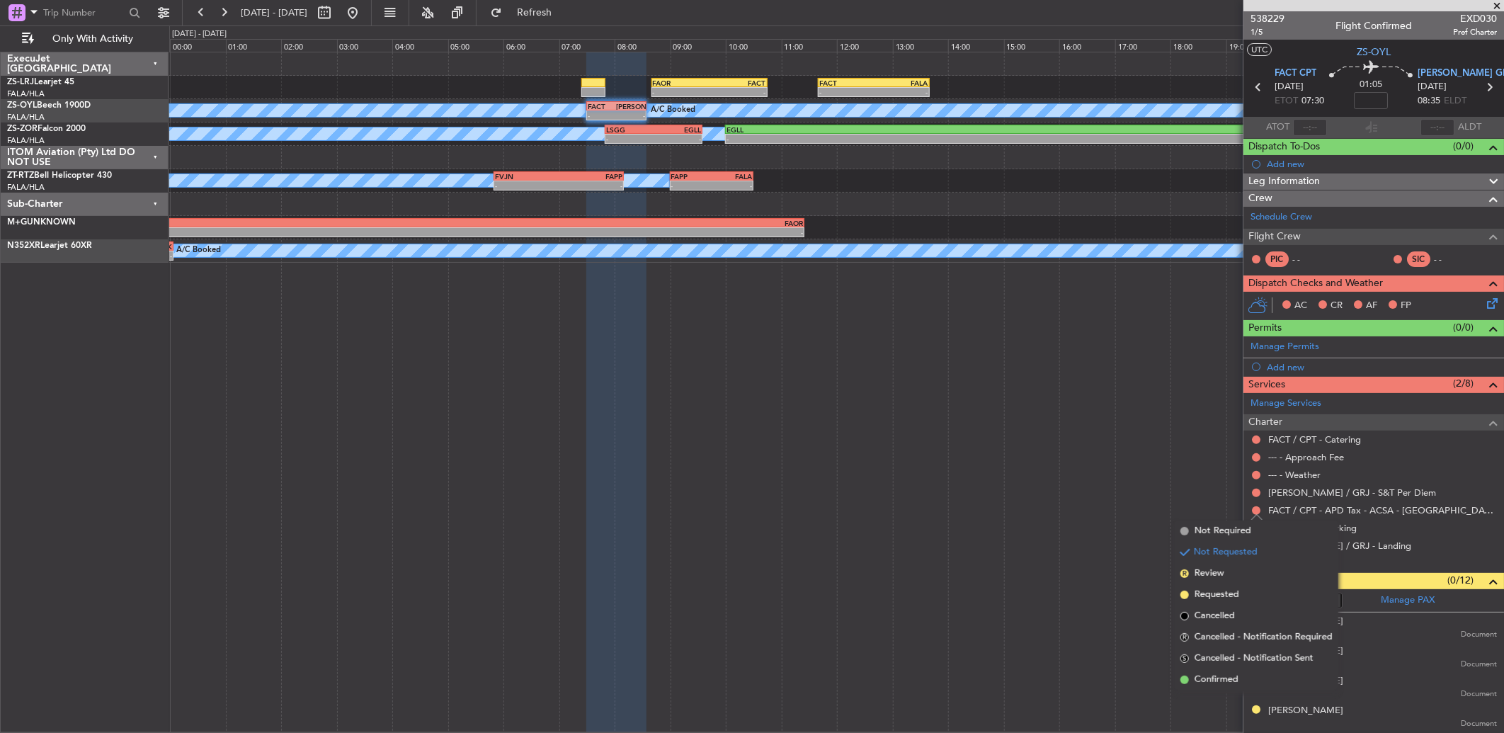
drag, startPoint x: 1235, startPoint y: 675, endPoint x: 1268, endPoint y: 554, distance: 124.7
click at [1236, 671] on li "Confirmed" at bounding box center [1256, 679] width 164 height 21
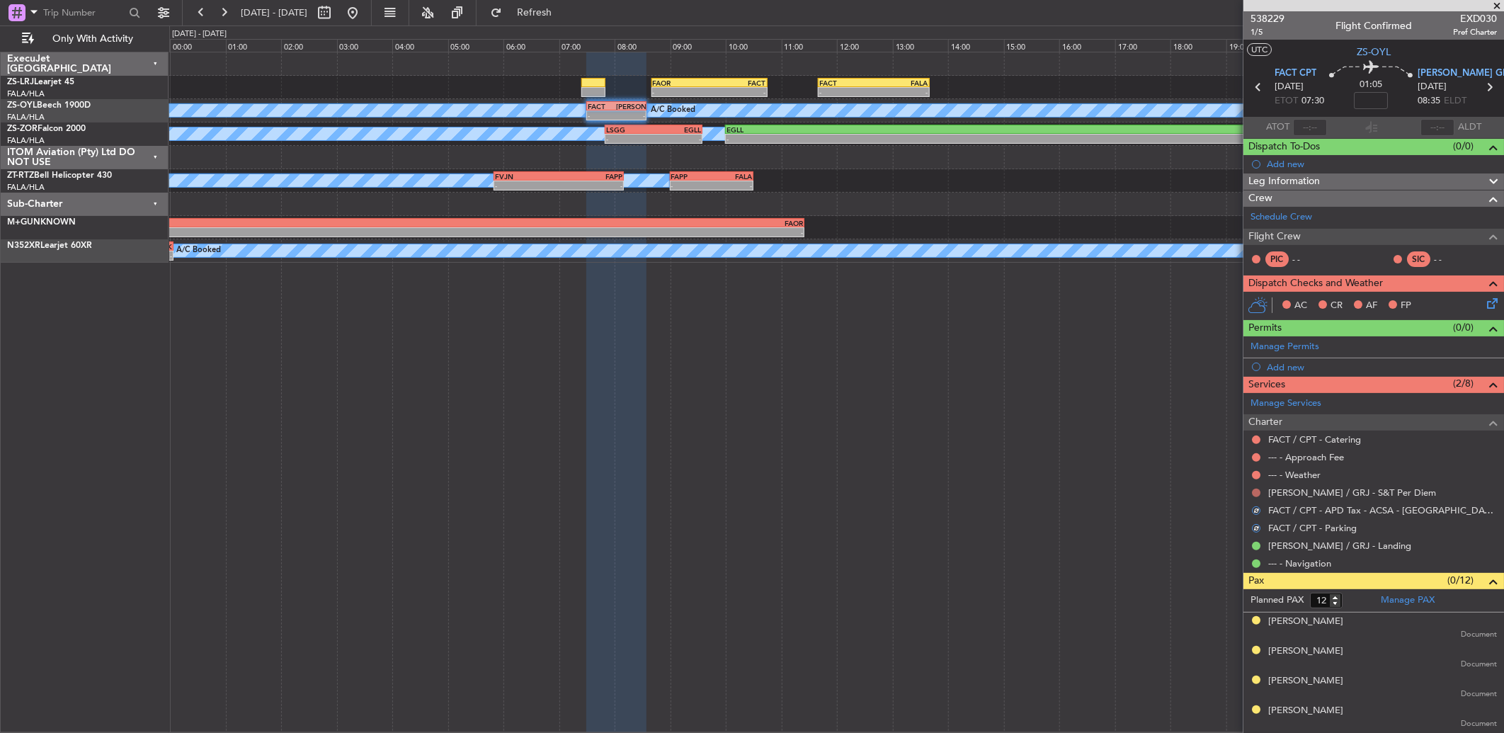
click at [1252, 491] on div at bounding box center [1255, 492] width 11 height 11
click at [1255, 492] on button at bounding box center [1256, 492] width 8 height 8
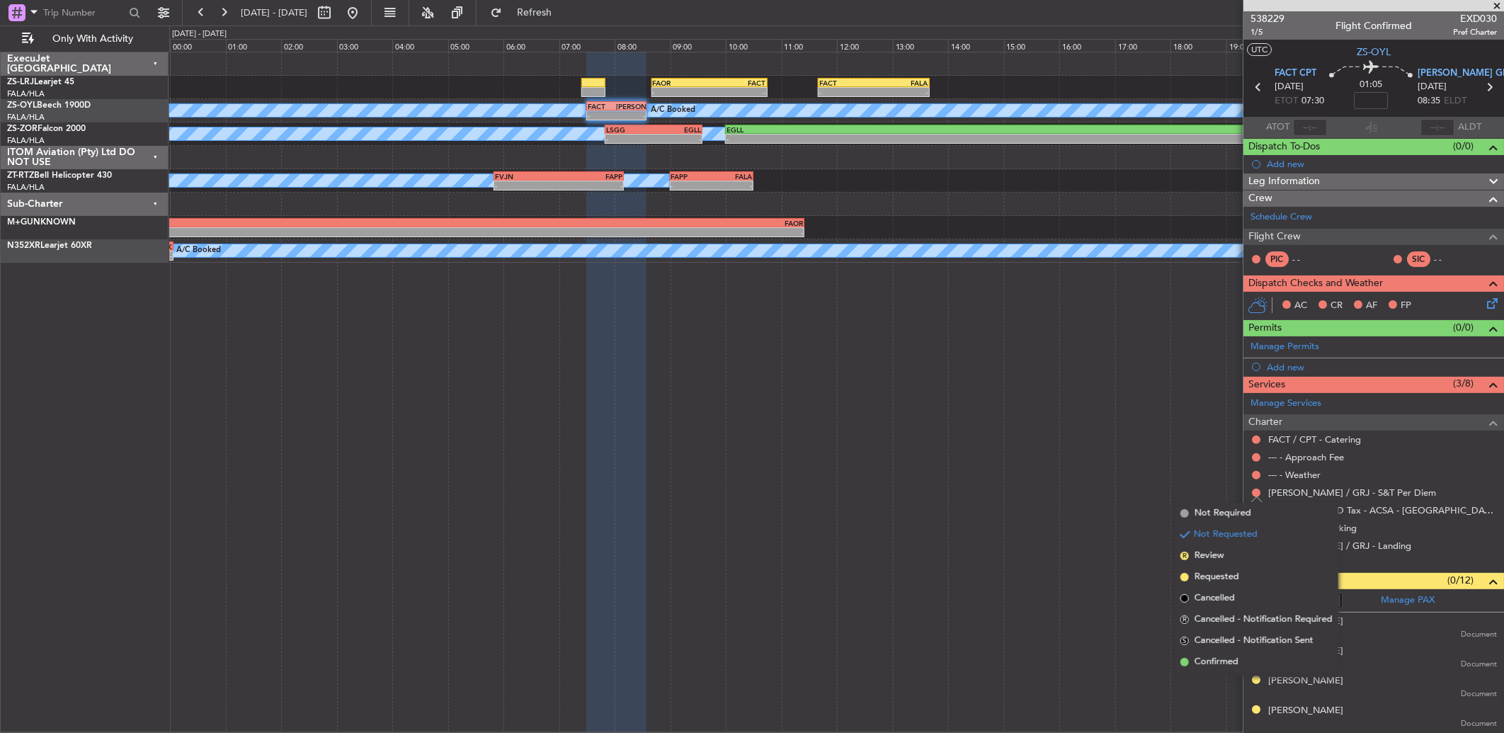
click at [1230, 658] on span "Confirmed" at bounding box center [1216, 662] width 44 height 14
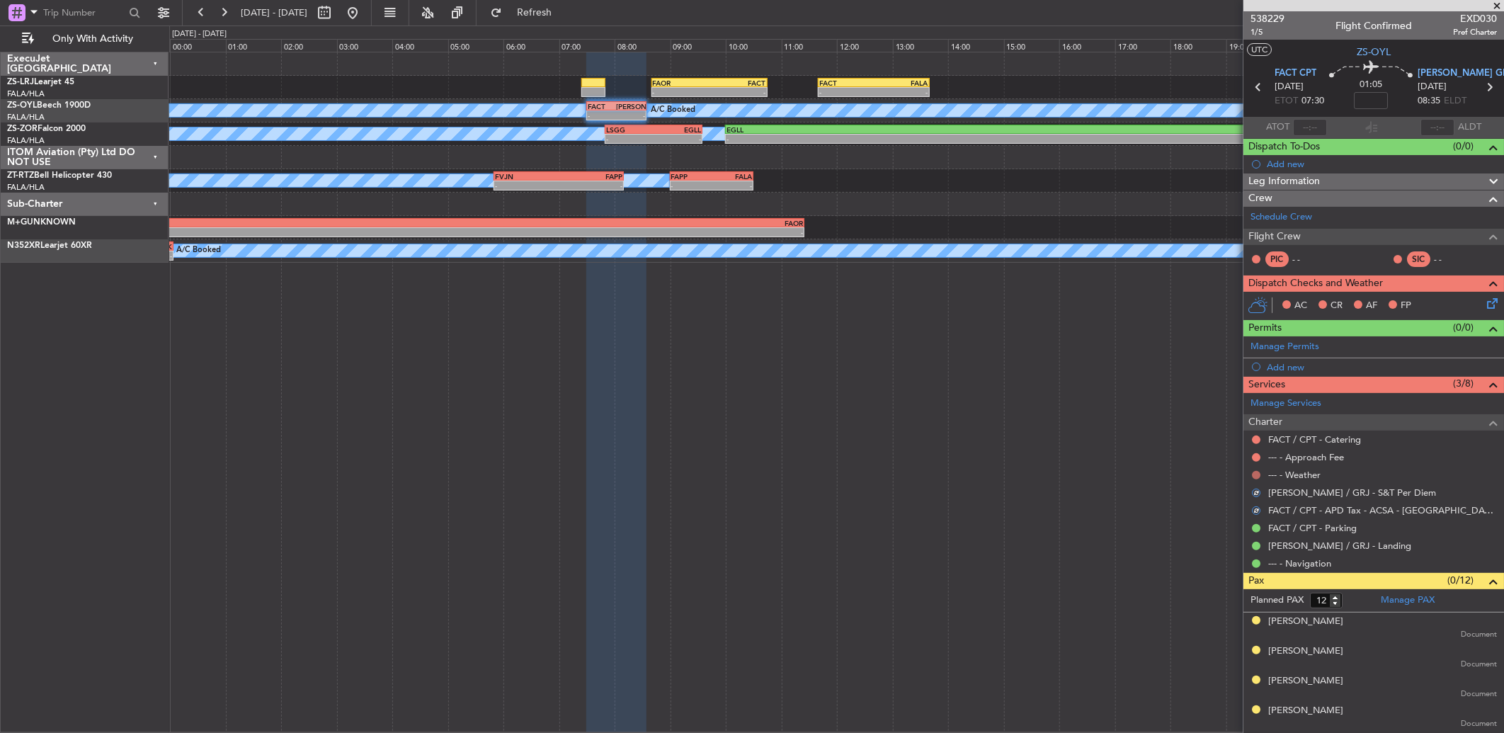
click at [1254, 473] on button at bounding box center [1256, 475] width 8 height 8
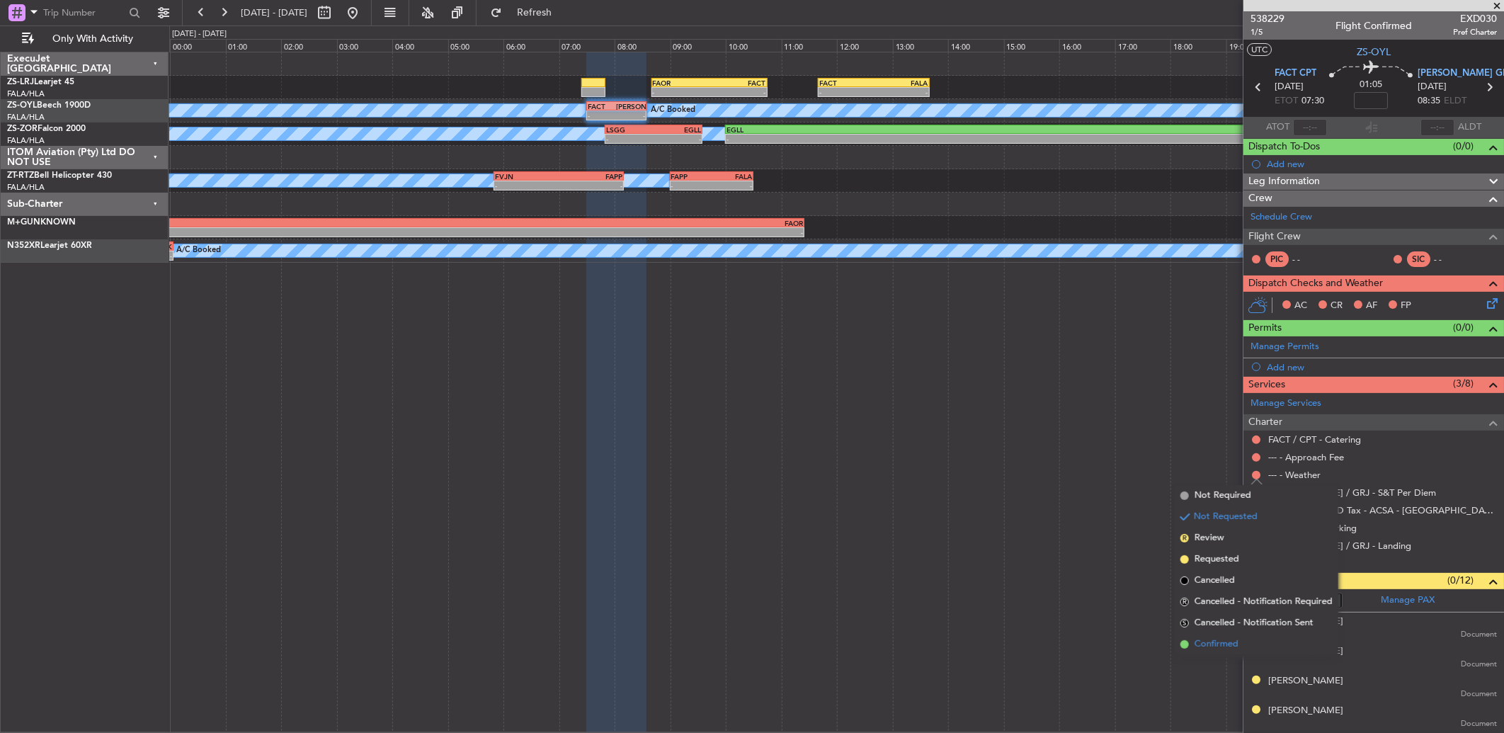
click at [1223, 644] on span "Confirmed" at bounding box center [1216, 644] width 44 height 14
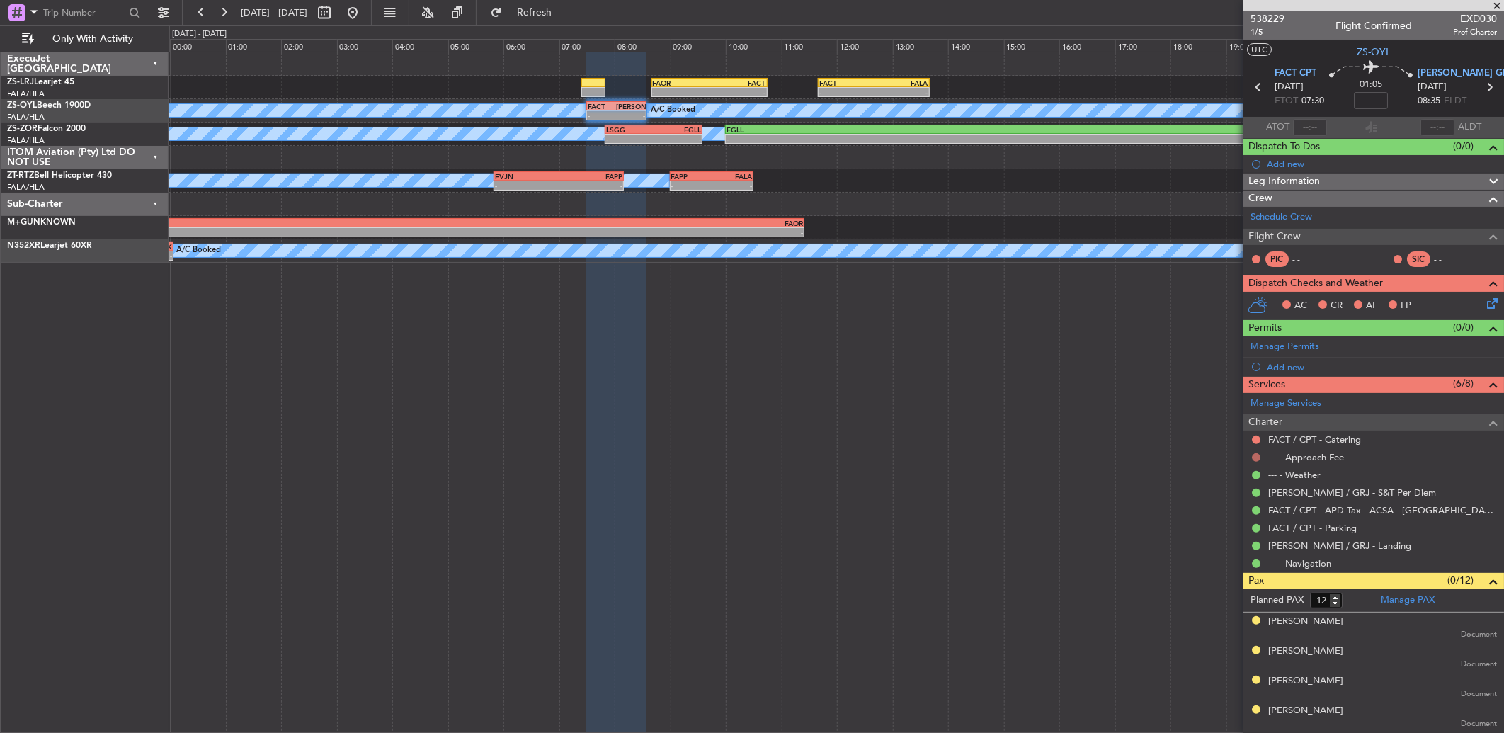
click at [1257, 456] on button at bounding box center [1256, 457] width 8 height 8
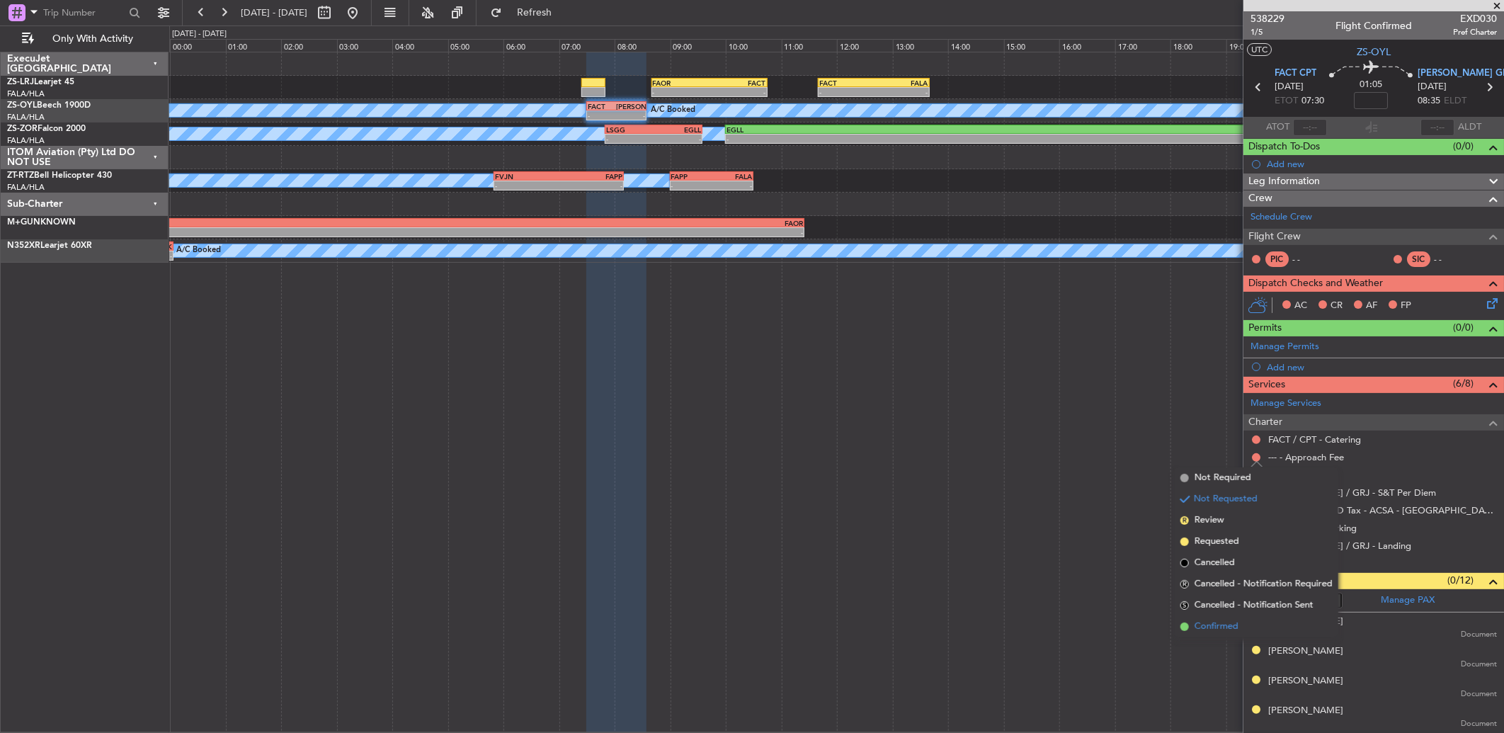
click at [1211, 620] on span "Confirmed" at bounding box center [1216, 626] width 44 height 14
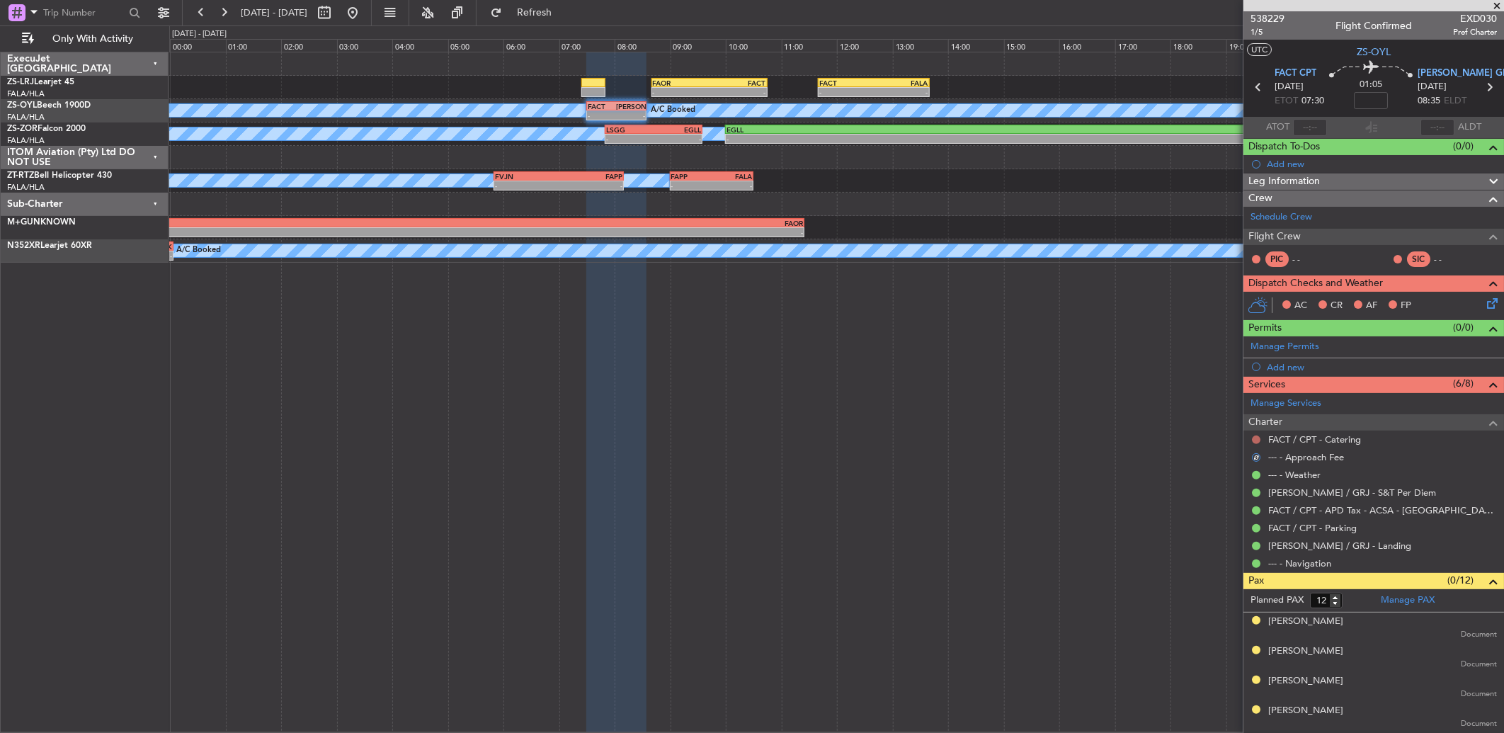
click at [1256, 437] on button at bounding box center [1256, 439] width 8 height 8
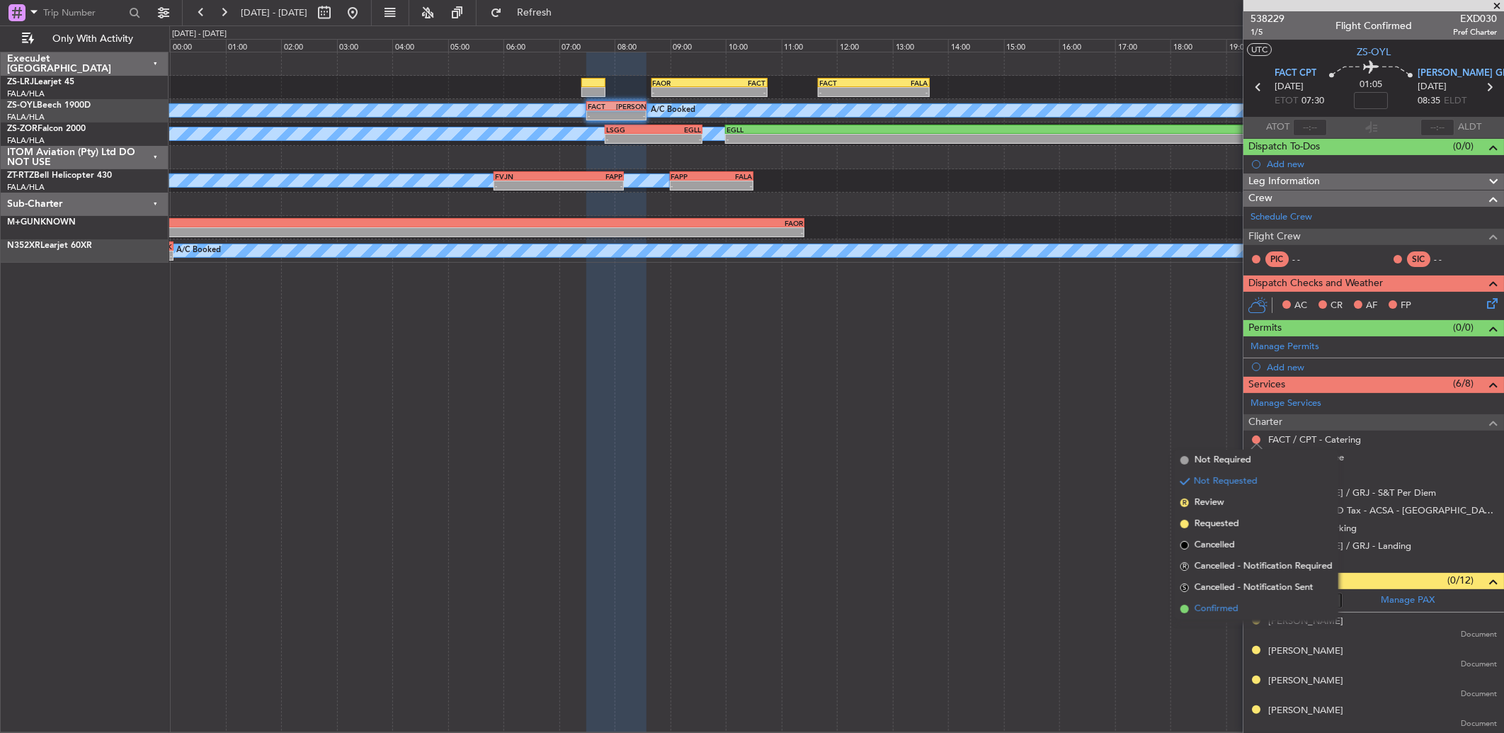
click at [1240, 613] on li "Confirmed" at bounding box center [1256, 608] width 164 height 21
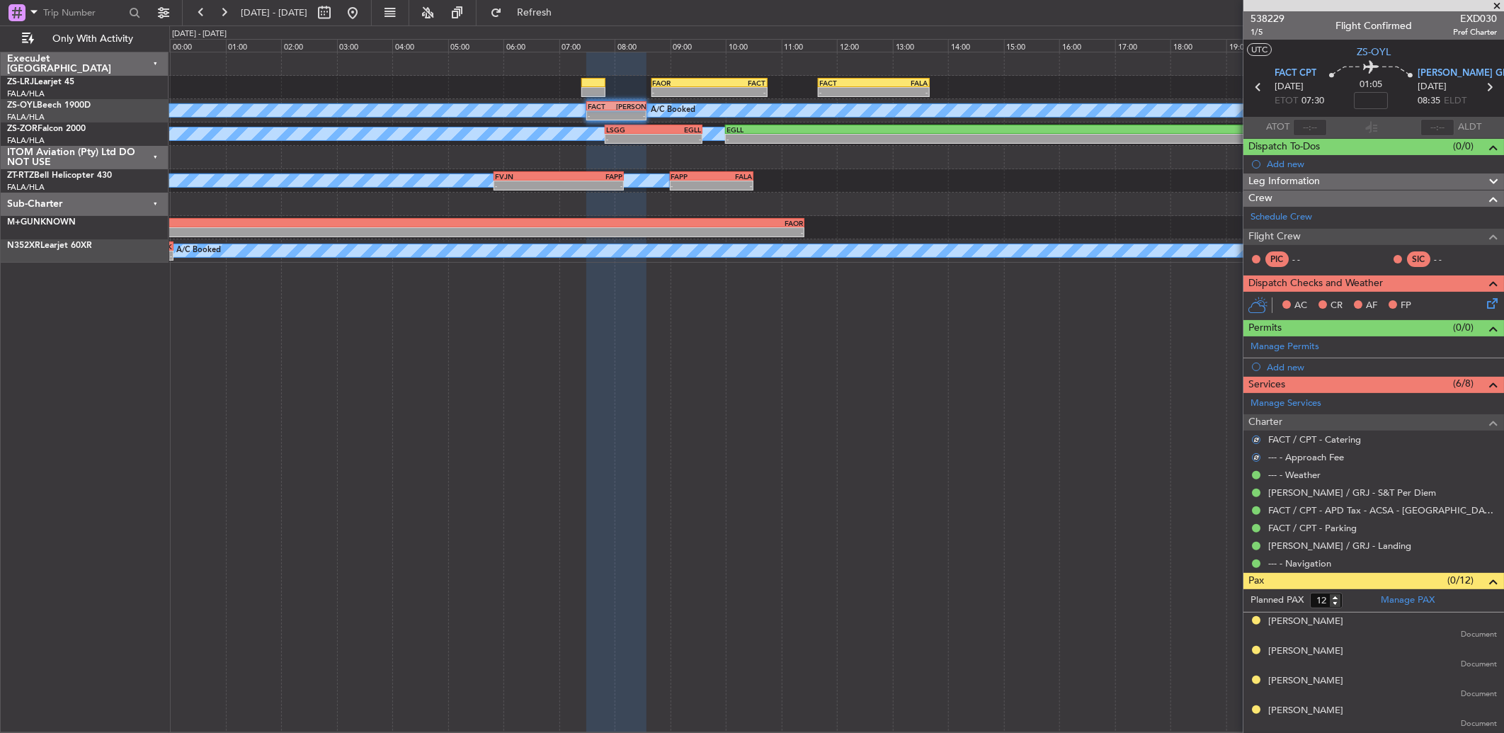
click at [1484, 305] on icon at bounding box center [1489, 300] width 11 height 11
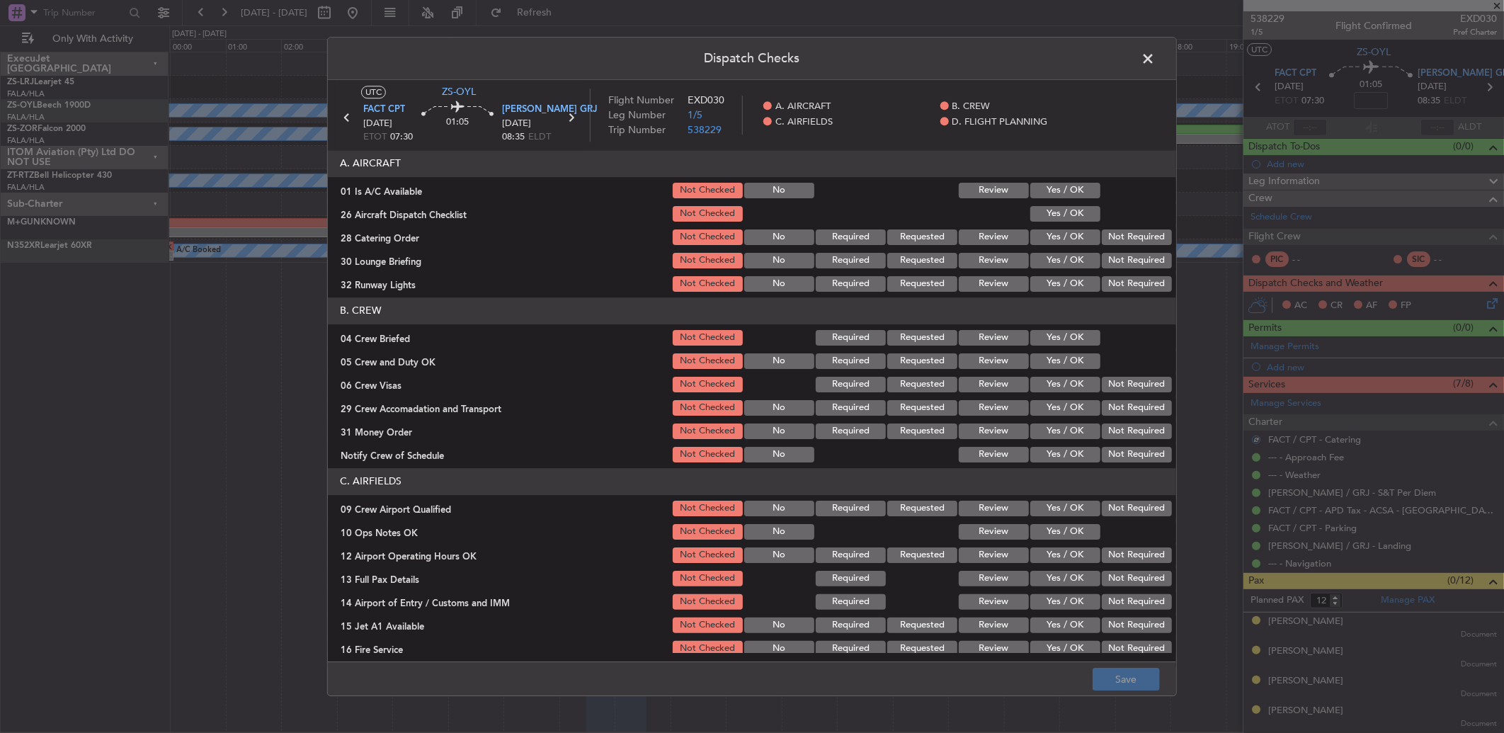
click at [1055, 186] on button "Yes / OK" at bounding box center [1065, 191] width 70 height 16
click at [1056, 214] on button "Yes / OK" at bounding box center [1065, 214] width 70 height 16
click at [1060, 214] on button "Yes / OK" at bounding box center [1065, 214] width 70 height 16
click at [1130, 245] on div "Not Required" at bounding box center [1134, 237] width 71 height 20
click at [1134, 248] on section "A. AIRCRAFT 01 Is A/C Available Not Checked No Review Yes / OK 26 Aircraft Disp…" at bounding box center [752, 222] width 848 height 144
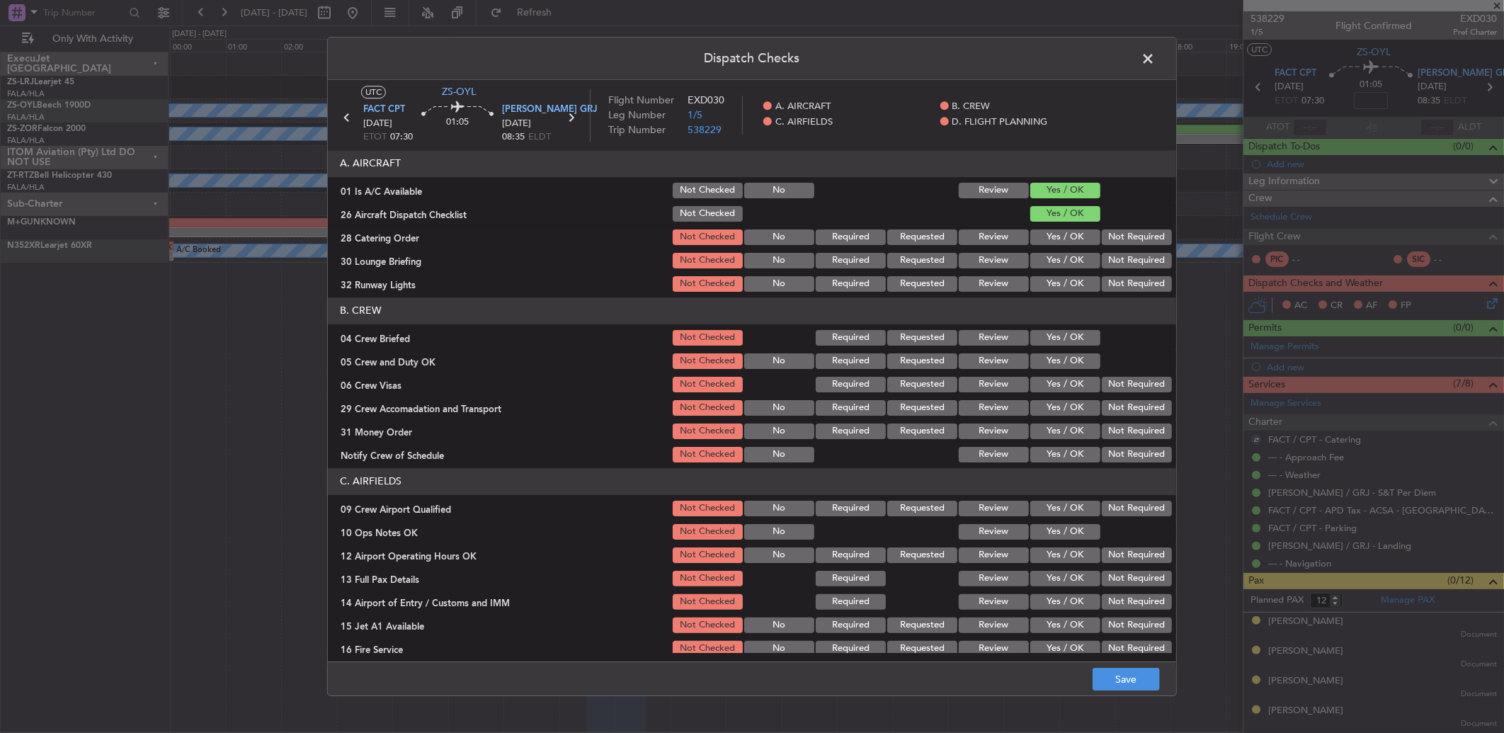
click at [1134, 263] on button "Not Required" at bounding box center [1136, 261] width 70 height 16
click at [1131, 236] on button "Not Required" at bounding box center [1136, 237] width 70 height 16
click at [1126, 252] on section "A. AIRCRAFT 01 Is A/C Available Not Checked No Review Yes / OK 26 Aircraft Disp…" at bounding box center [752, 222] width 848 height 144
click at [1123, 282] on button "Not Required" at bounding box center [1136, 284] width 70 height 16
click at [1117, 295] on article "A. AIRCRAFT 01 Is A/C Available Not Checked No Review Yes / OK 26 Aircraft Disp…" at bounding box center [752, 401] width 848 height 503
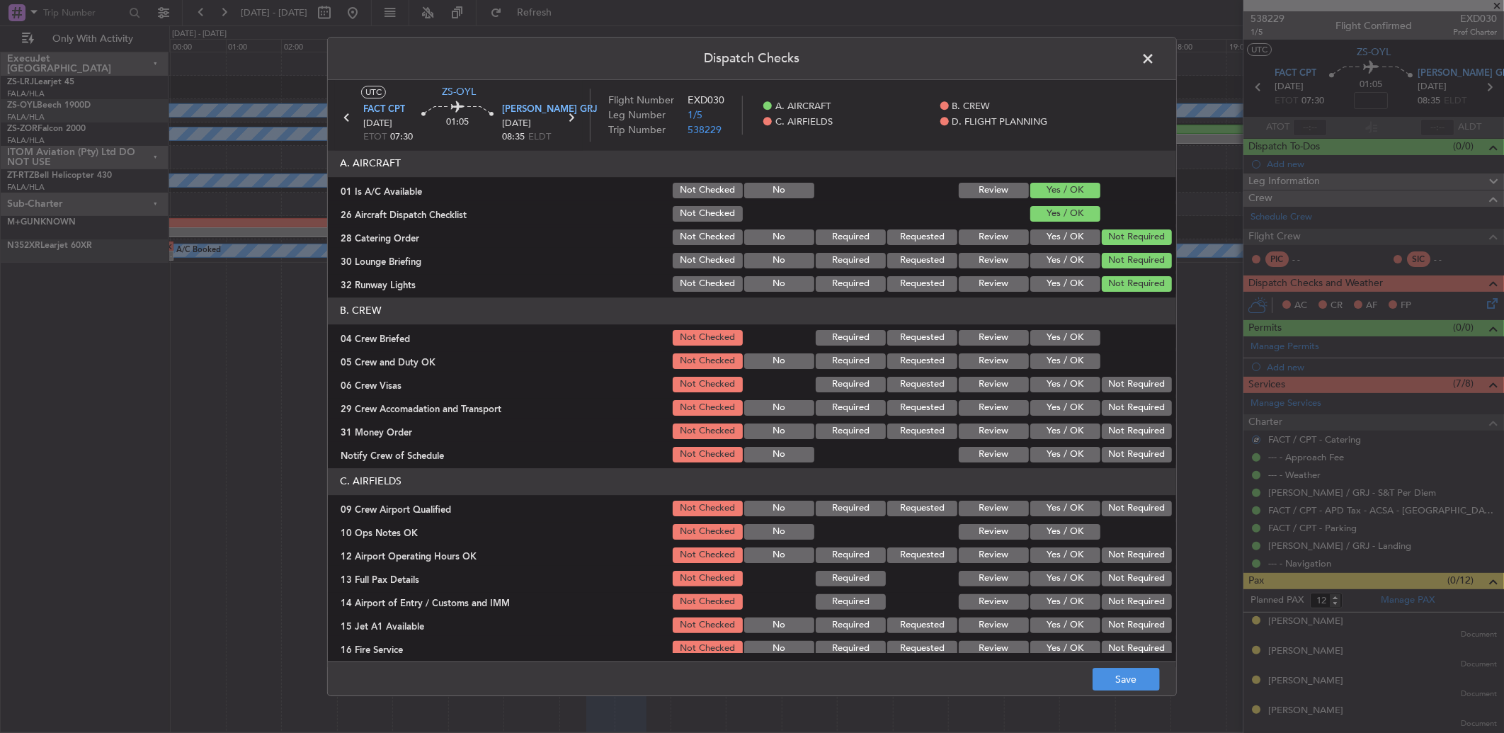
click at [1038, 336] on button "Yes / OK" at bounding box center [1065, 338] width 70 height 16
drag, startPoint x: 1046, startPoint y: 360, endPoint x: 1073, endPoint y: 372, distance: 29.5
click at [1049, 364] on button "Yes / OK" at bounding box center [1065, 361] width 70 height 16
click at [1109, 378] on button "Not Required" at bounding box center [1136, 385] width 70 height 16
click at [1111, 405] on section "B. CREW 04 Crew Briefed Not Checked Required Requested Review Yes / OK 05 Crew …" at bounding box center [752, 380] width 848 height 167
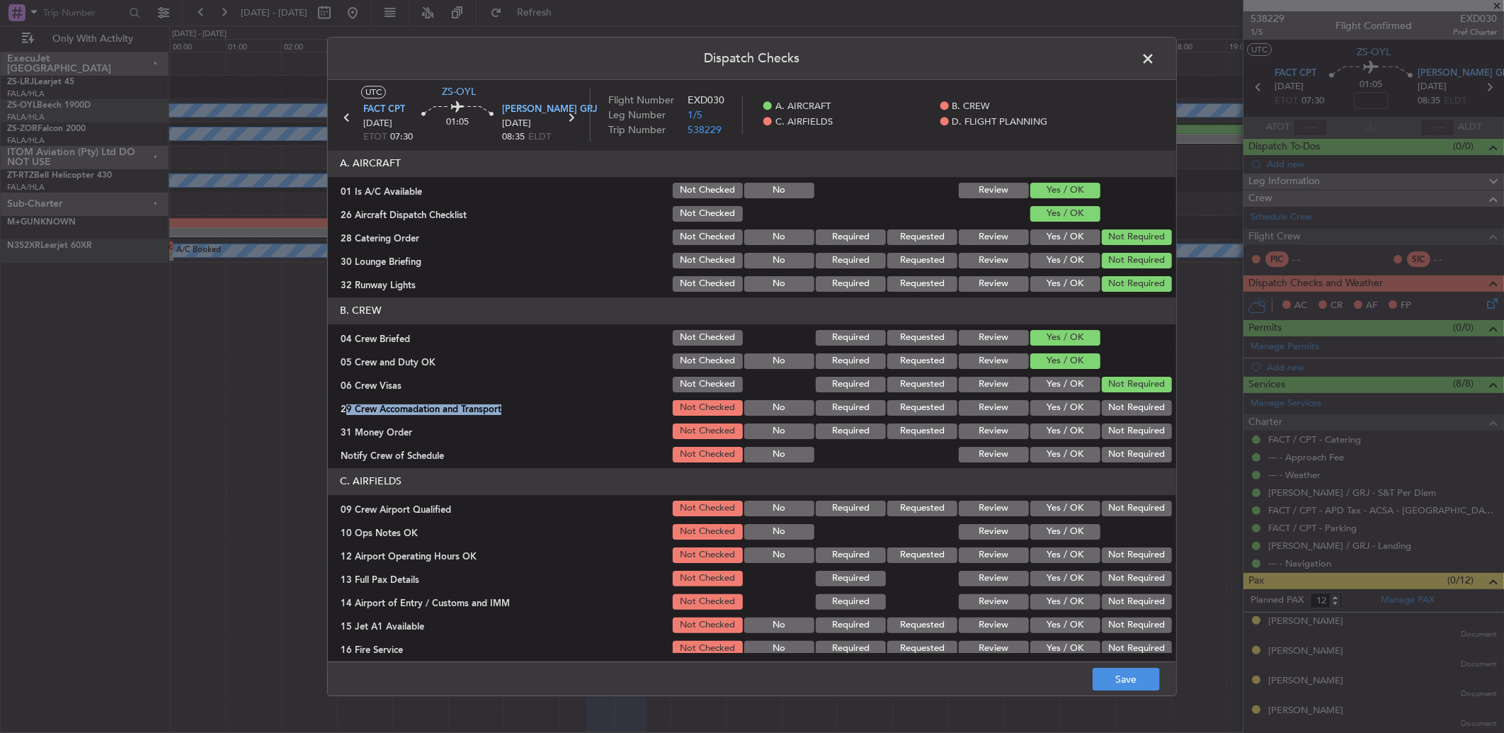
drag, startPoint x: 1111, startPoint y: 408, endPoint x: 1114, endPoint y: 416, distance: 8.8
click at [1114, 414] on button "Not Required" at bounding box center [1136, 408] width 70 height 16
drag, startPoint x: 1109, startPoint y: 435, endPoint x: 1109, endPoint y: 457, distance: 21.9
click at [1109, 437] on button "Not Required" at bounding box center [1136, 431] width 70 height 16
click at [1109, 460] on button "Not Required" at bounding box center [1136, 455] width 70 height 16
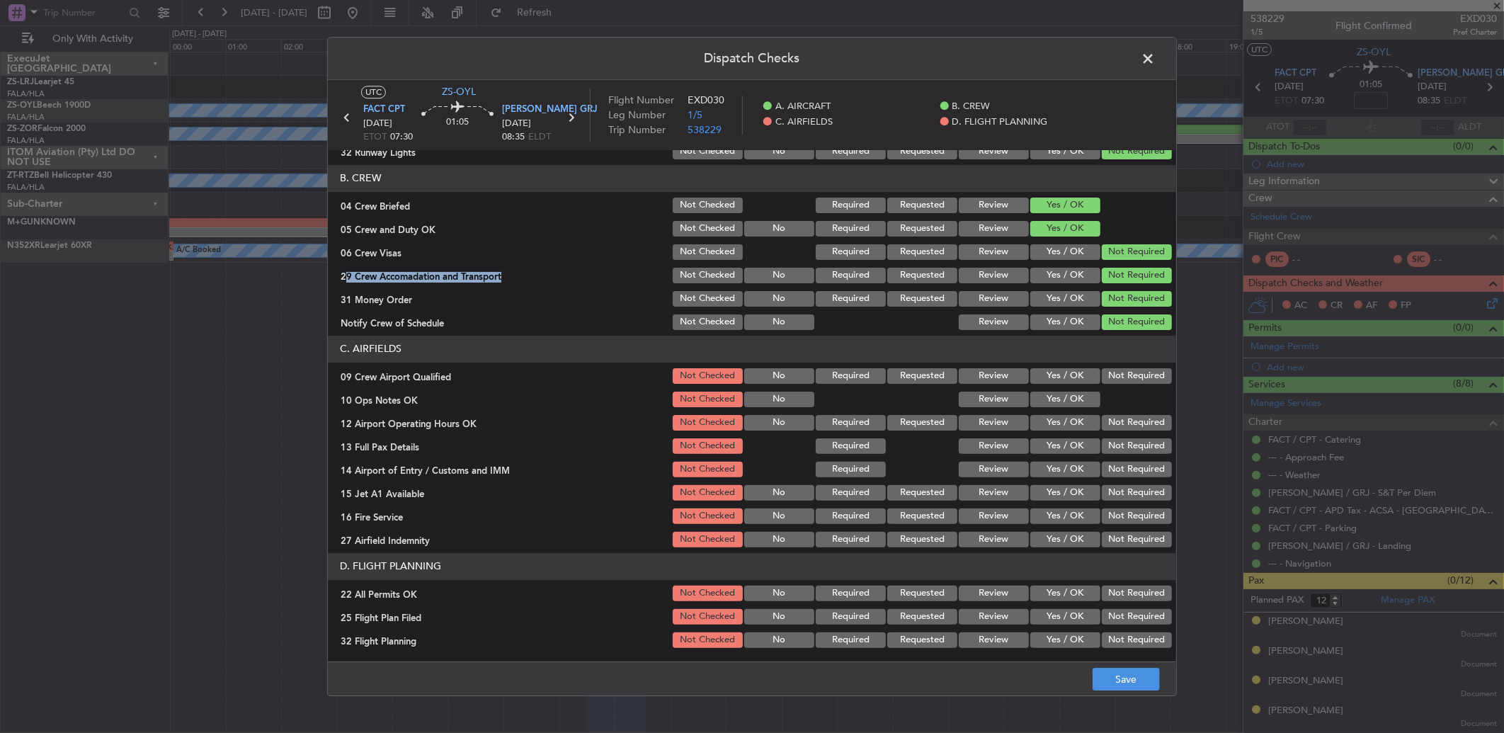
click at [1113, 376] on button "Not Required" at bounding box center [1136, 376] width 70 height 16
click at [1074, 400] on button "Yes / OK" at bounding box center [1065, 399] width 70 height 16
click at [1113, 423] on button "Not Required" at bounding box center [1136, 423] width 70 height 16
click at [1121, 443] on section "C. AIRFIELDS 09 Crew Airport Qualified Not Checked No Required Requested Review…" at bounding box center [752, 443] width 848 height 214
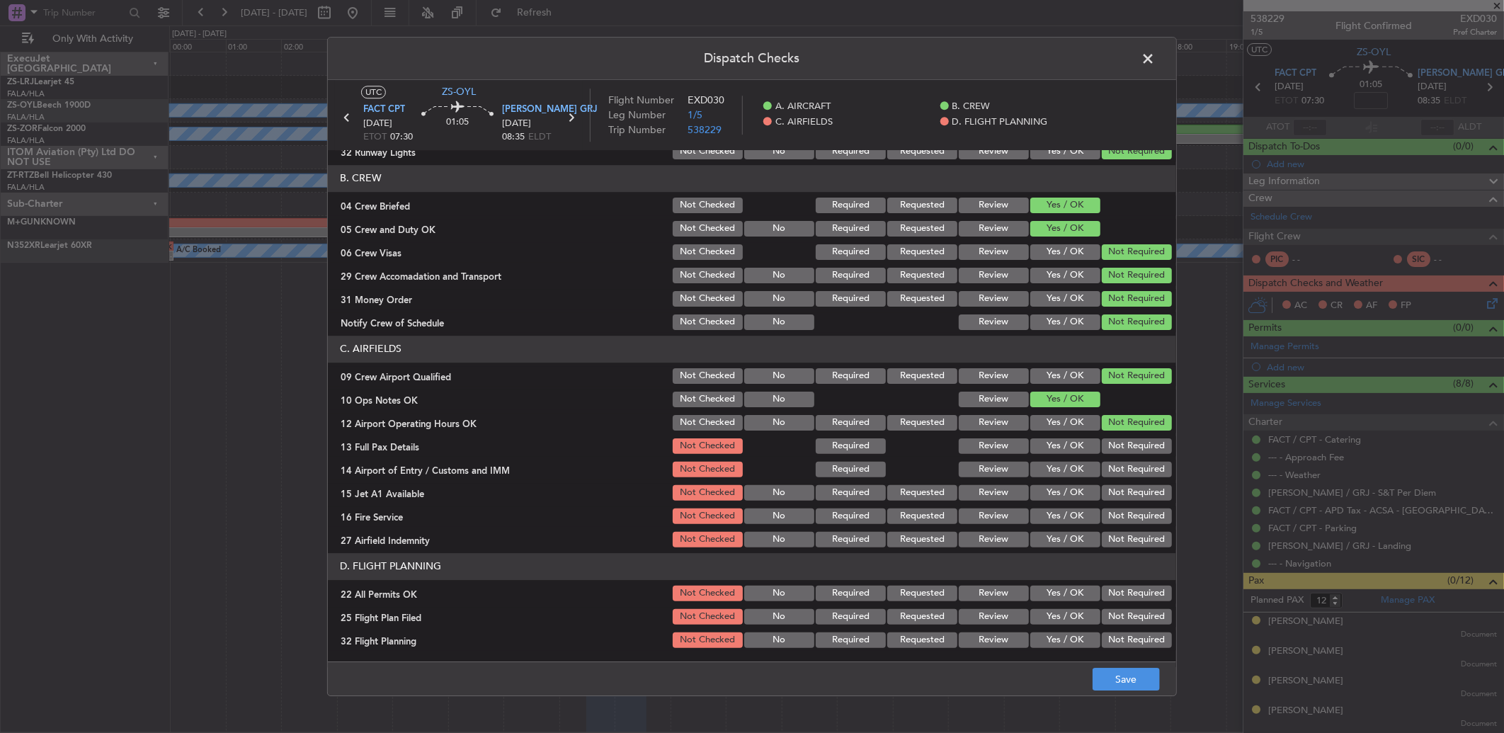
click at [1121, 462] on section "C. AIRFIELDS 09 Crew Airport Qualified Not Checked No Required Requested Review…" at bounding box center [752, 443] width 848 height 214
click at [1121, 467] on button "Not Required" at bounding box center [1136, 470] width 70 height 16
click at [1114, 447] on button "Not Required" at bounding box center [1136, 446] width 70 height 16
click at [1119, 486] on section "C. AIRFIELDS 09 Crew Airport Qualified Not Checked No Required Requested Review…" at bounding box center [752, 443] width 848 height 214
click at [1118, 493] on button "Not Required" at bounding box center [1136, 493] width 70 height 16
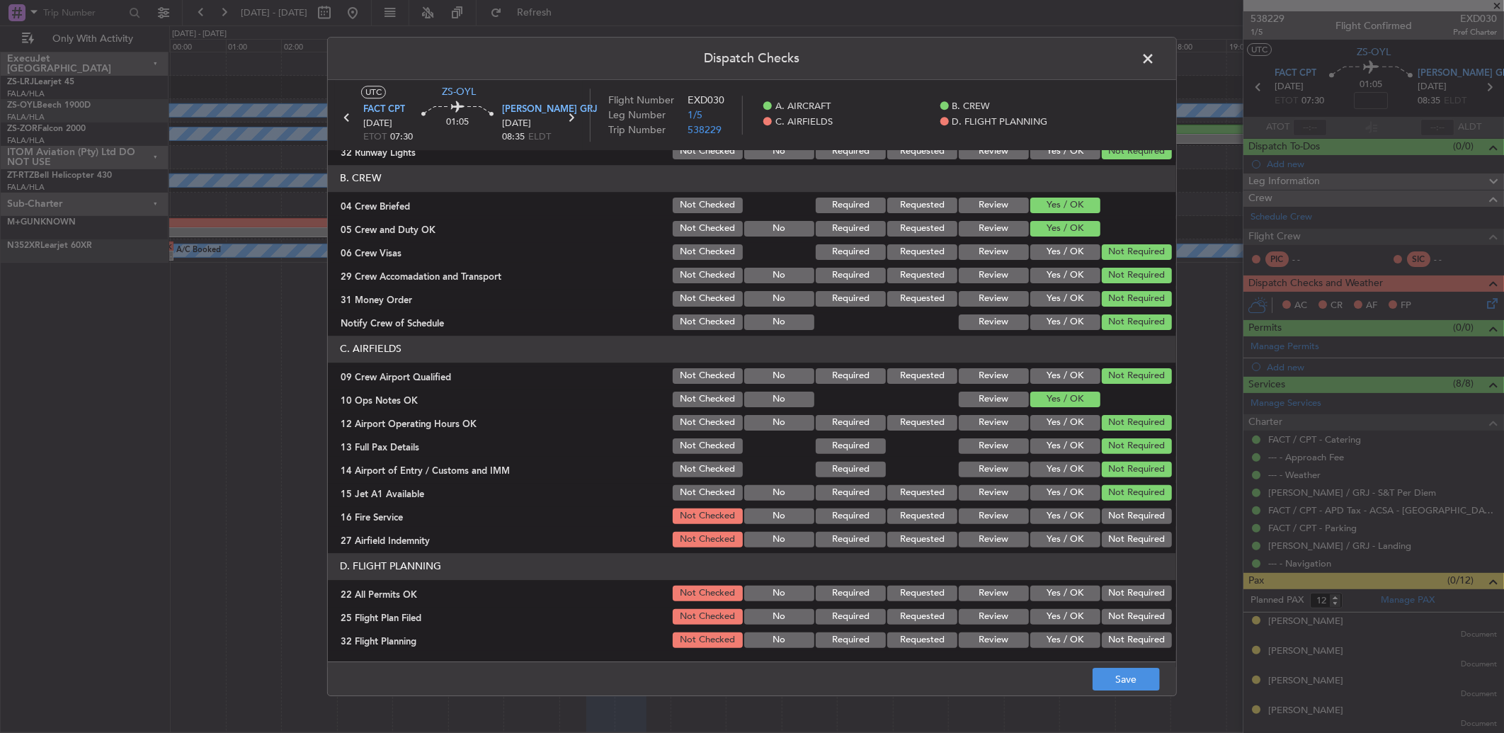
click at [1118, 518] on section "C. AIRFIELDS 09 Crew Airport Qualified Not Checked No Required Requested Review…" at bounding box center [752, 443] width 848 height 214
click at [1117, 531] on section "C. AIRFIELDS 09 Crew Airport Qualified Not Checked No Required Requested Review…" at bounding box center [752, 443] width 848 height 214
click at [1110, 521] on button "Not Required" at bounding box center [1136, 516] width 70 height 16
drag, startPoint x: 1116, startPoint y: 549, endPoint x: 1112, endPoint y: 539, distance: 11.4
click at [1114, 549] on article "A. AIRCRAFT 01 Is A/C Available Not Checked No Review Yes / OK 26 Aircraft Disp…" at bounding box center [752, 401] width 848 height 503
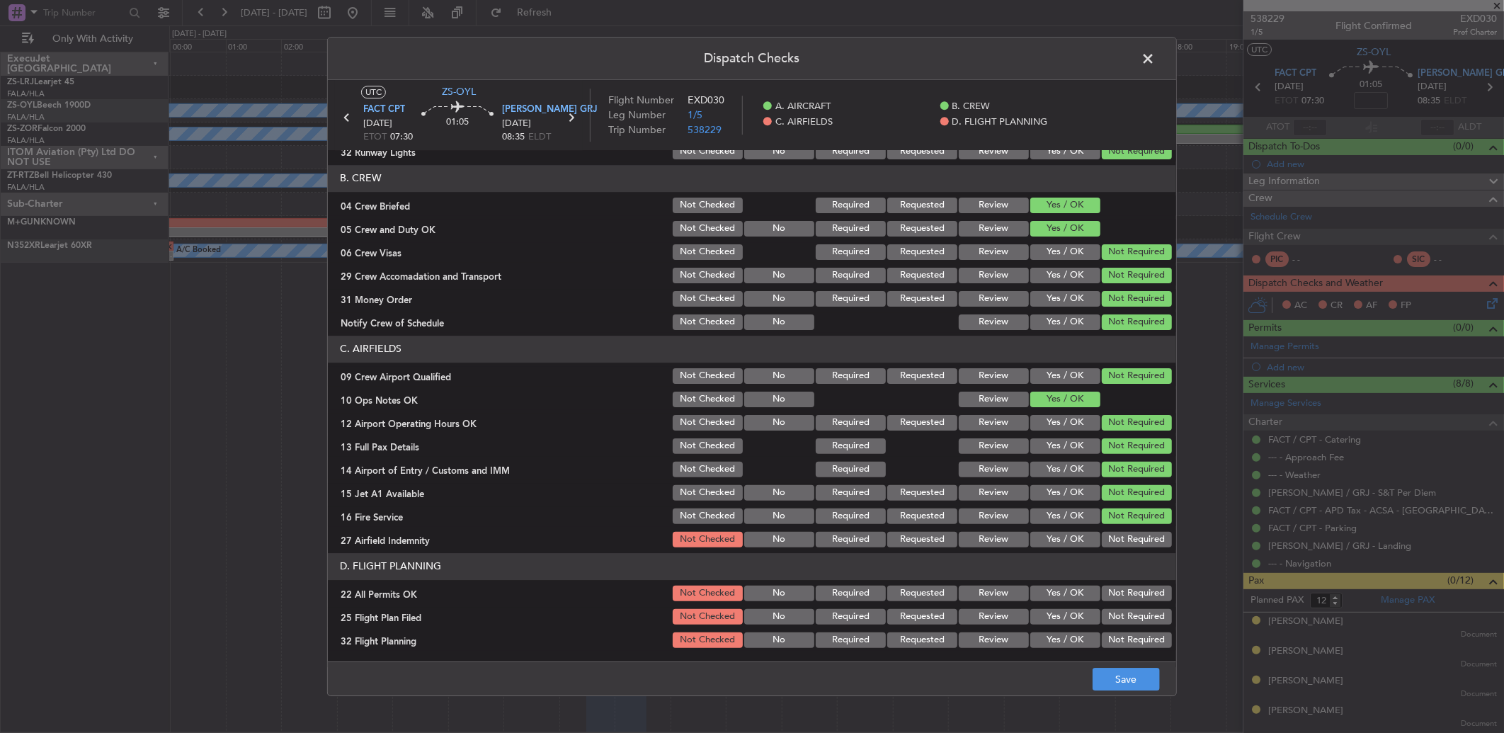
drag, startPoint x: 1112, startPoint y: 539, endPoint x: 1119, endPoint y: 568, distance: 30.6
click at [1115, 539] on button "Not Required" at bounding box center [1136, 540] width 70 height 16
drag, startPoint x: 1116, startPoint y: 576, endPoint x: 1109, endPoint y: 585, distance: 11.8
click at [1111, 583] on section "D. FLIGHT PLANNING 22 All Permits OK Not Checked No Required Requested Review Y…" at bounding box center [752, 601] width 848 height 97
drag, startPoint x: 1109, startPoint y: 585, endPoint x: 1099, endPoint y: 597, distance: 15.5
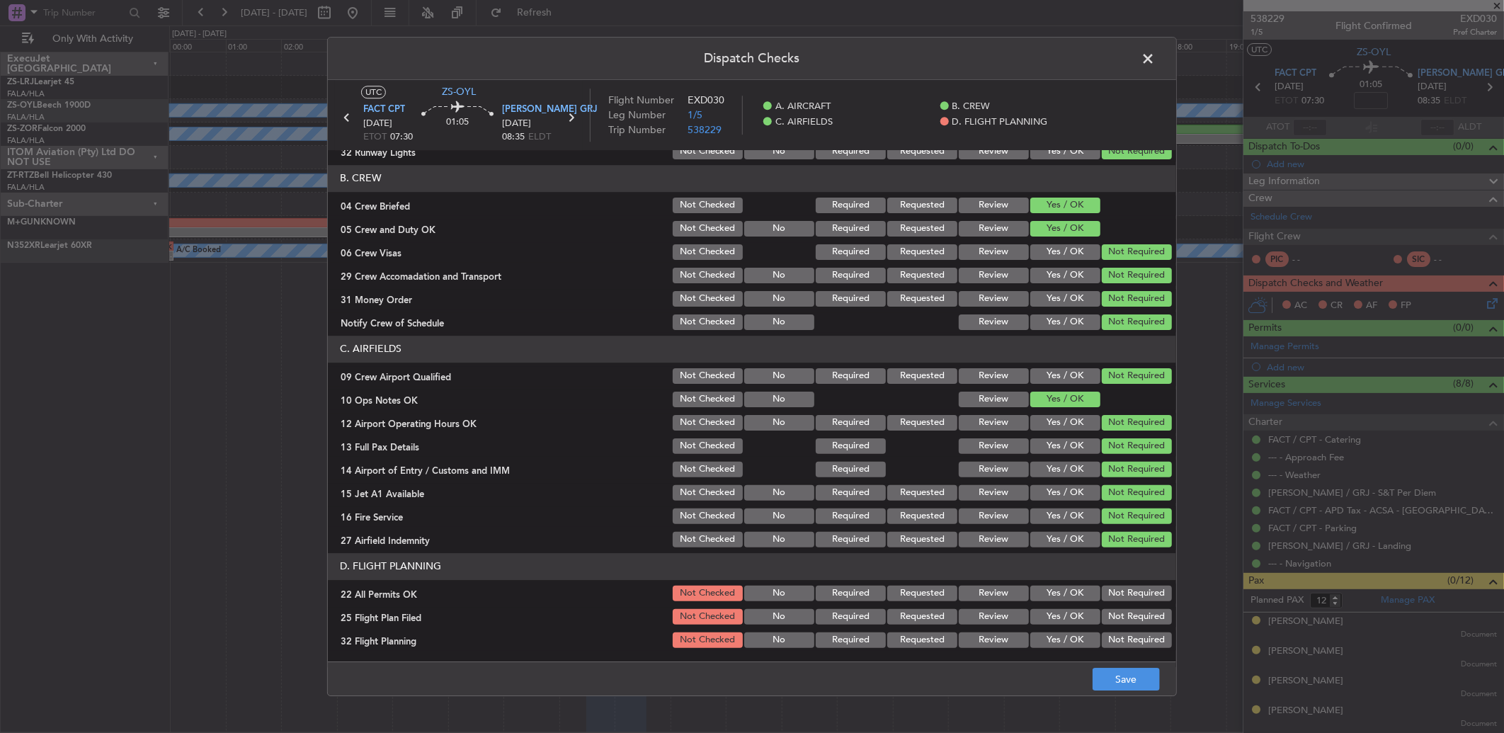
click at [1101, 595] on button "Not Required" at bounding box center [1136, 593] width 70 height 16
click at [975, 613] on button "Review" at bounding box center [993, 617] width 70 height 16
click at [985, 632] on section "D. FLIGHT PLANNING 22 All Permits OK Not Checked No Required Requested Review Y…" at bounding box center [752, 601] width 848 height 97
drag, startPoint x: 986, startPoint y: 634, endPoint x: 1111, endPoint y: 677, distance: 132.3
click at [1000, 645] on button "Review" at bounding box center [993, 640] width 70 height 16
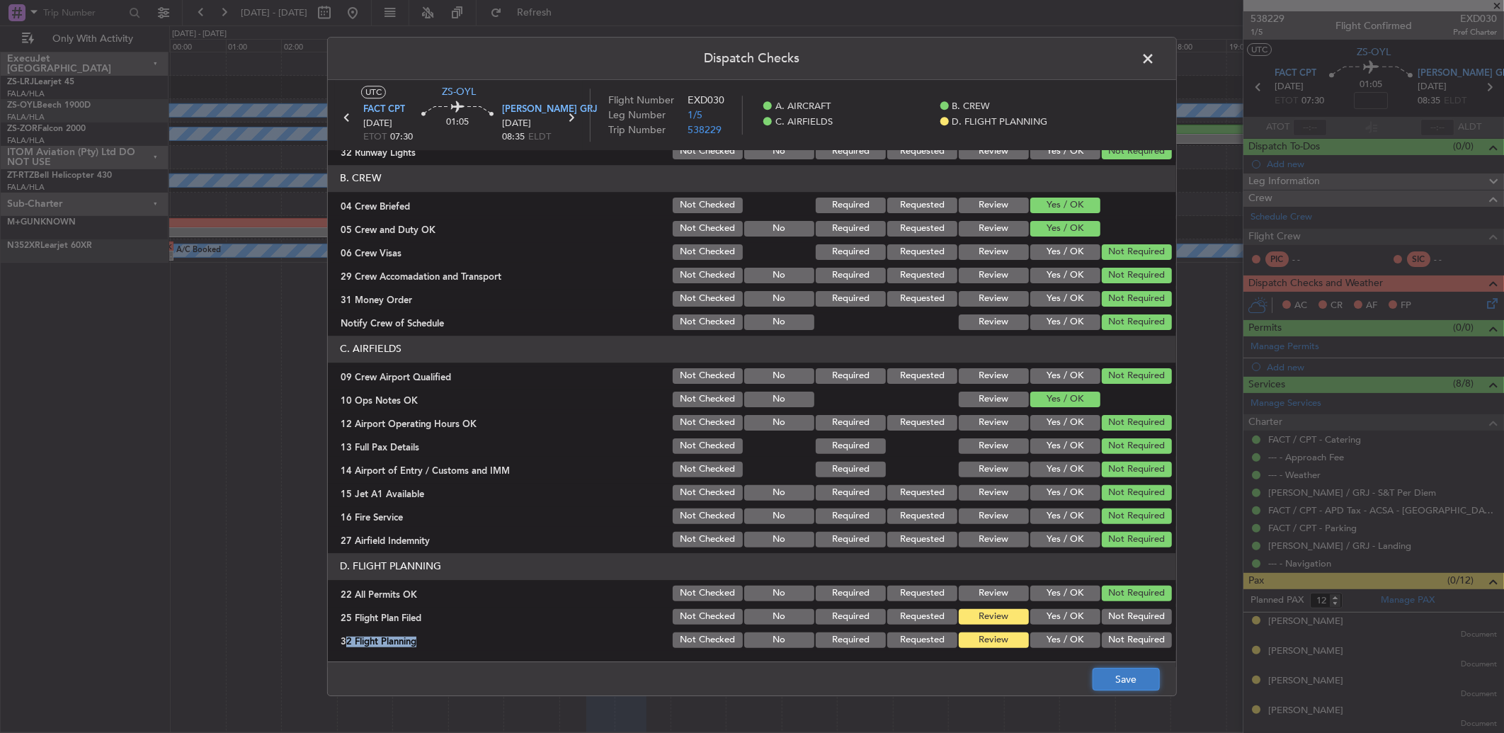
click at [1140, 687] on button "Save" at bounding box center [1125, 679] width 67 height 23
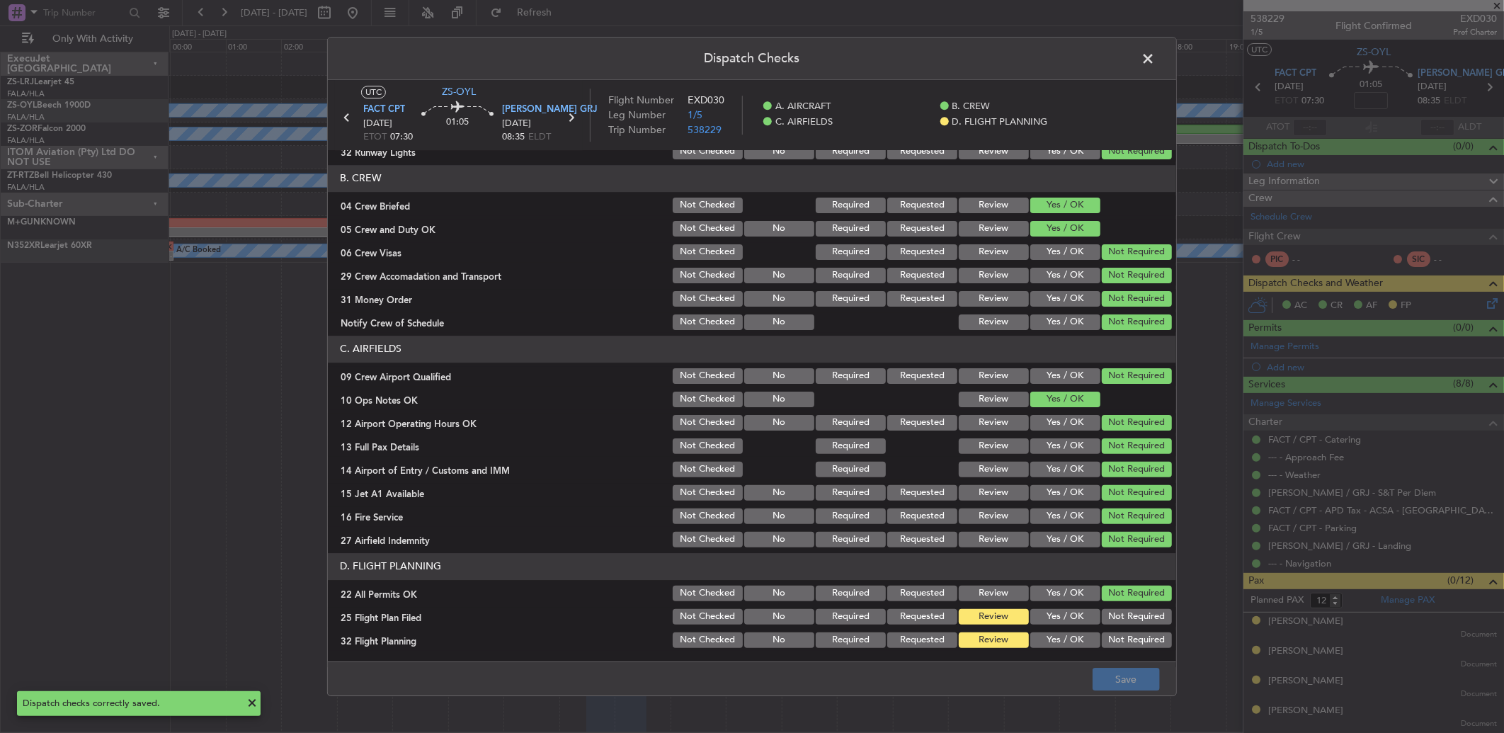
drag, startPoint x: 1144, startPoint y: 60, endPoint x: 1144, endPoint y: 78, distance: 17.7
click at [1155, 60] on span at bounding box center [1155, 62] width 0 height 28
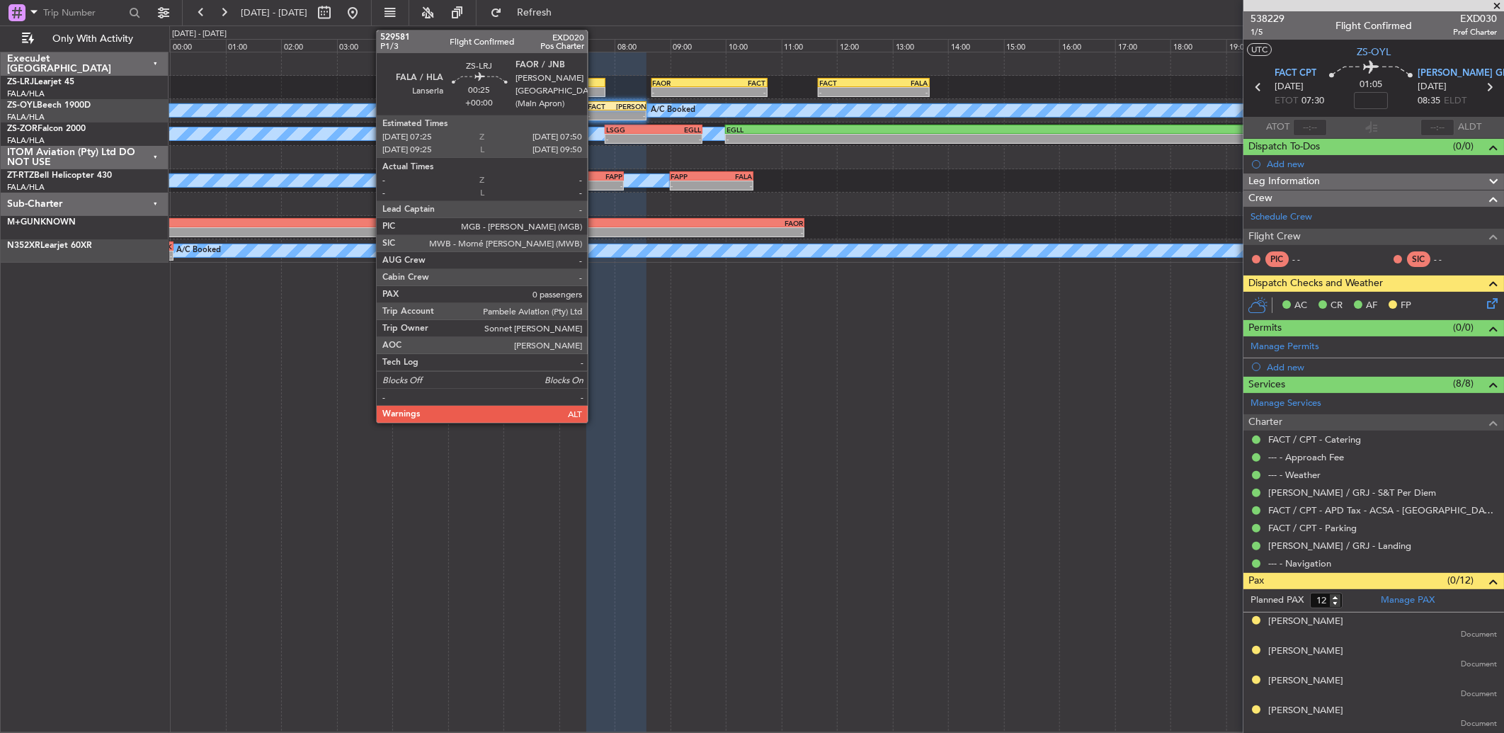
click at [593, 80] on div at bounding box center [592, 83] width 23 height 10
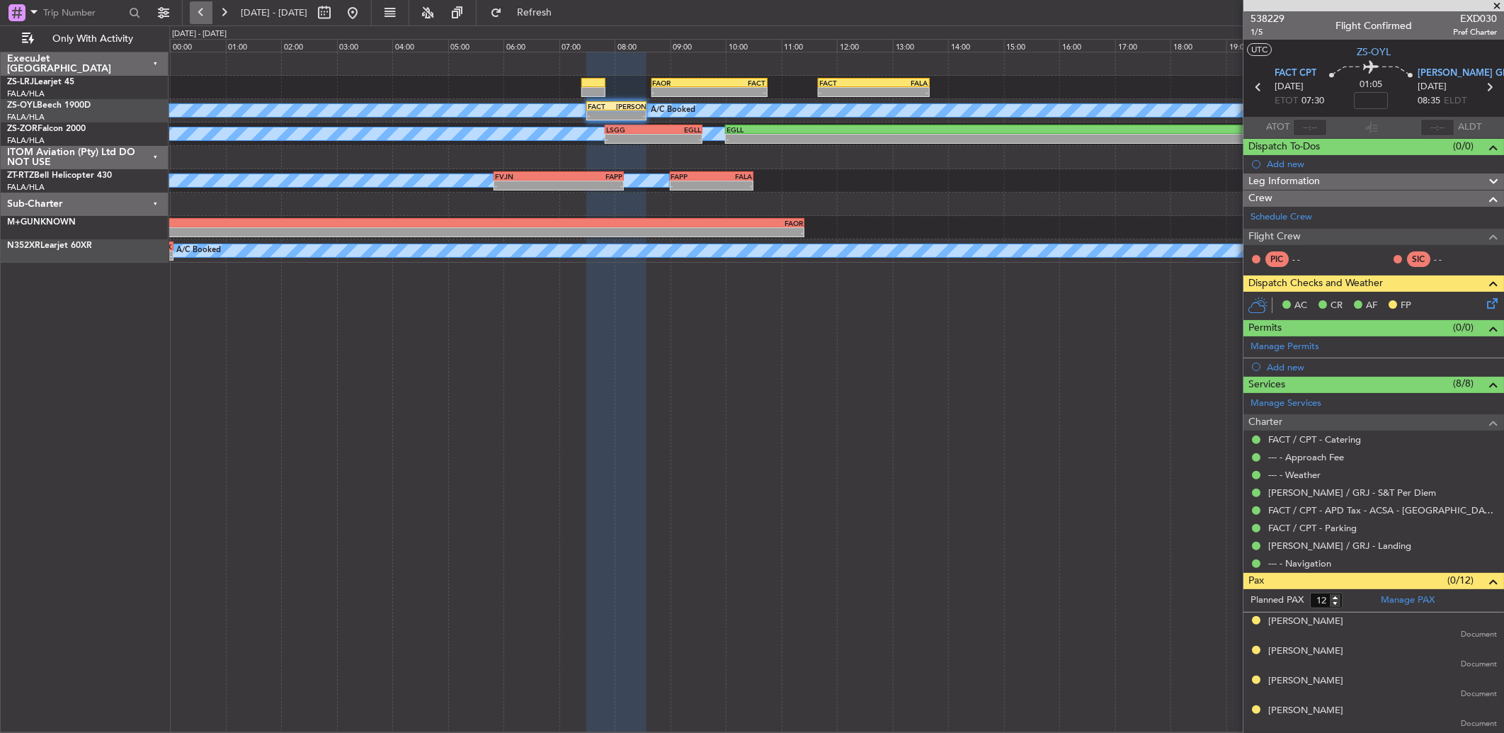
click at [197, 18] on button at bounding box center [201, 12] width 23 height 23
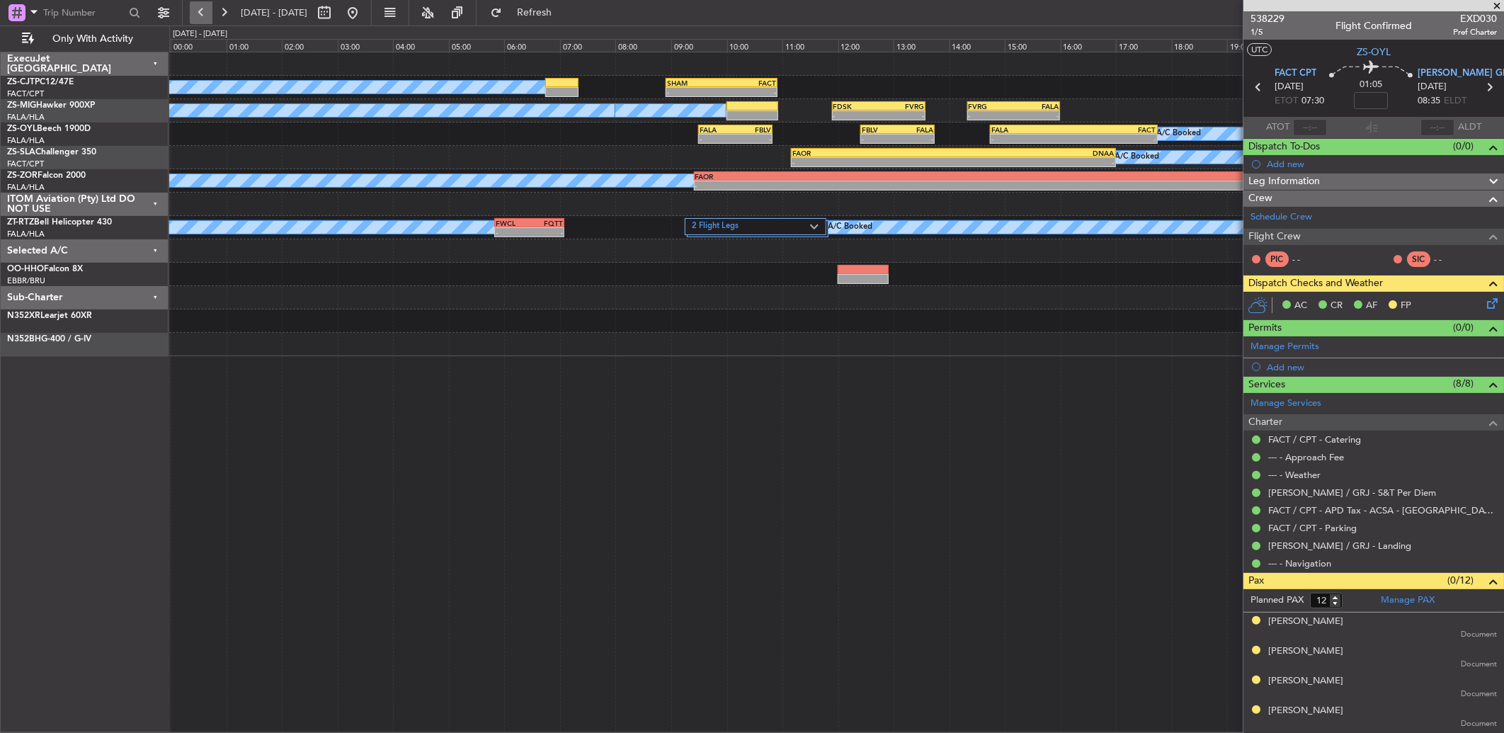
click at [197, 18] on button at bounding box center [201, 12] width 23 height 23
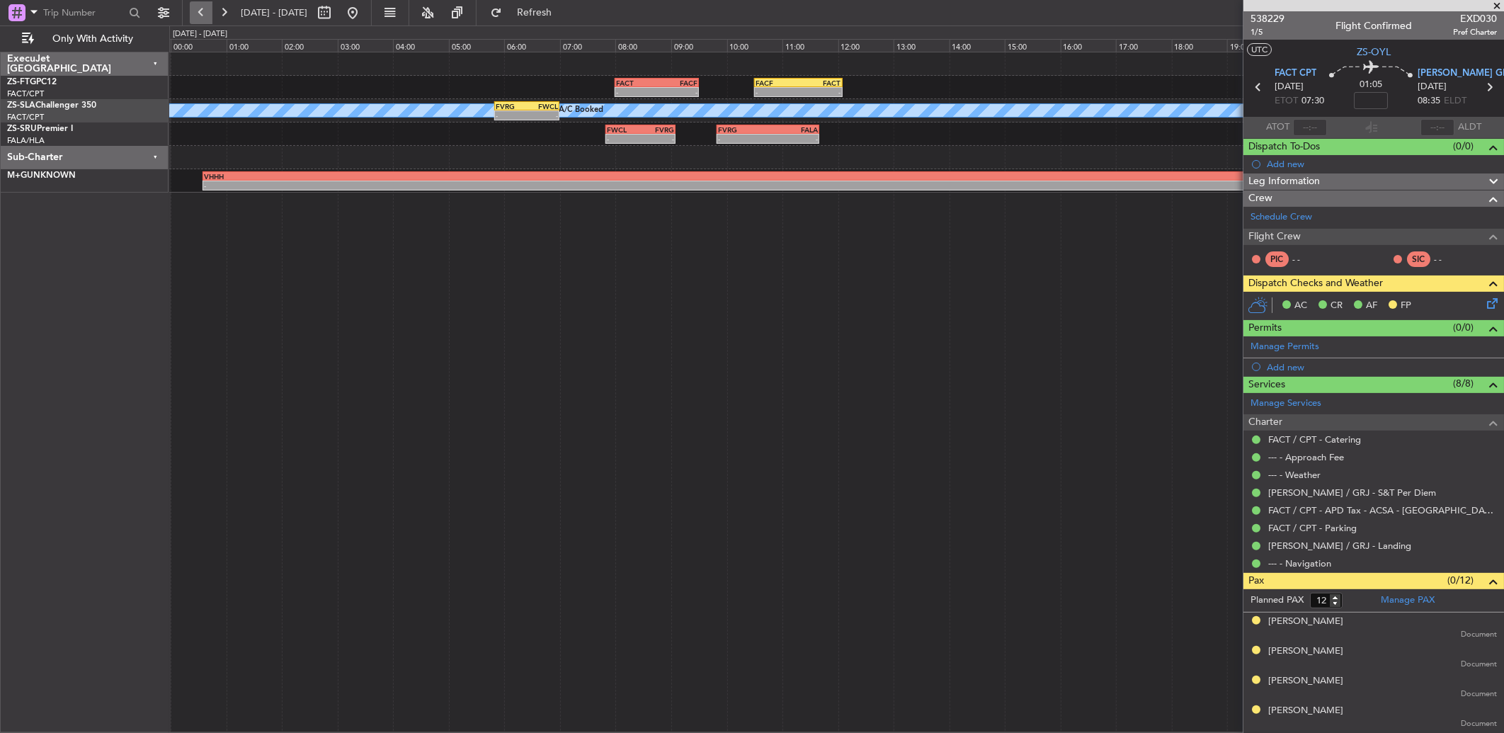
click at [197, 11] on button at bounding box center [201, 12] width 23 height 23
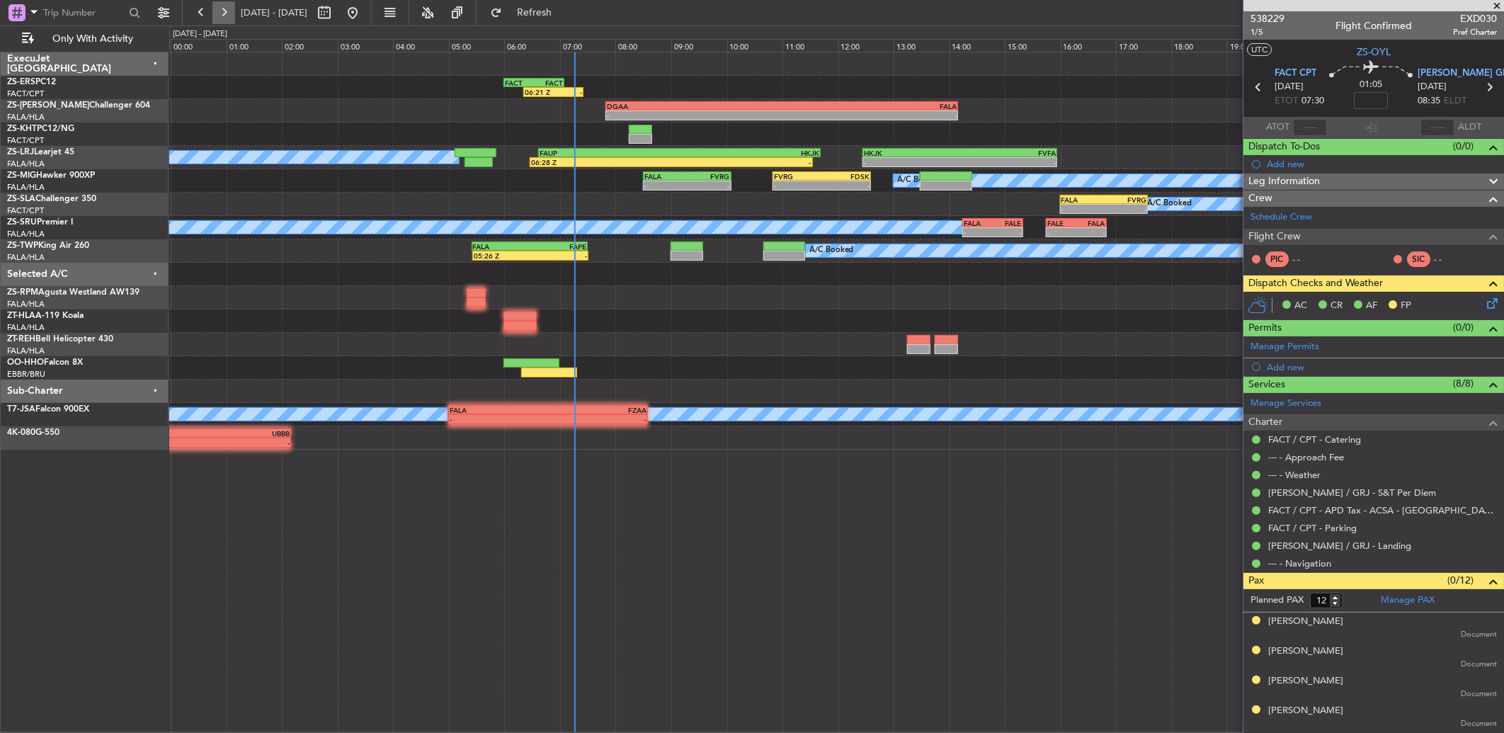
click at [228, 14] on button at bounding box center [223, 12] width 23 height 23
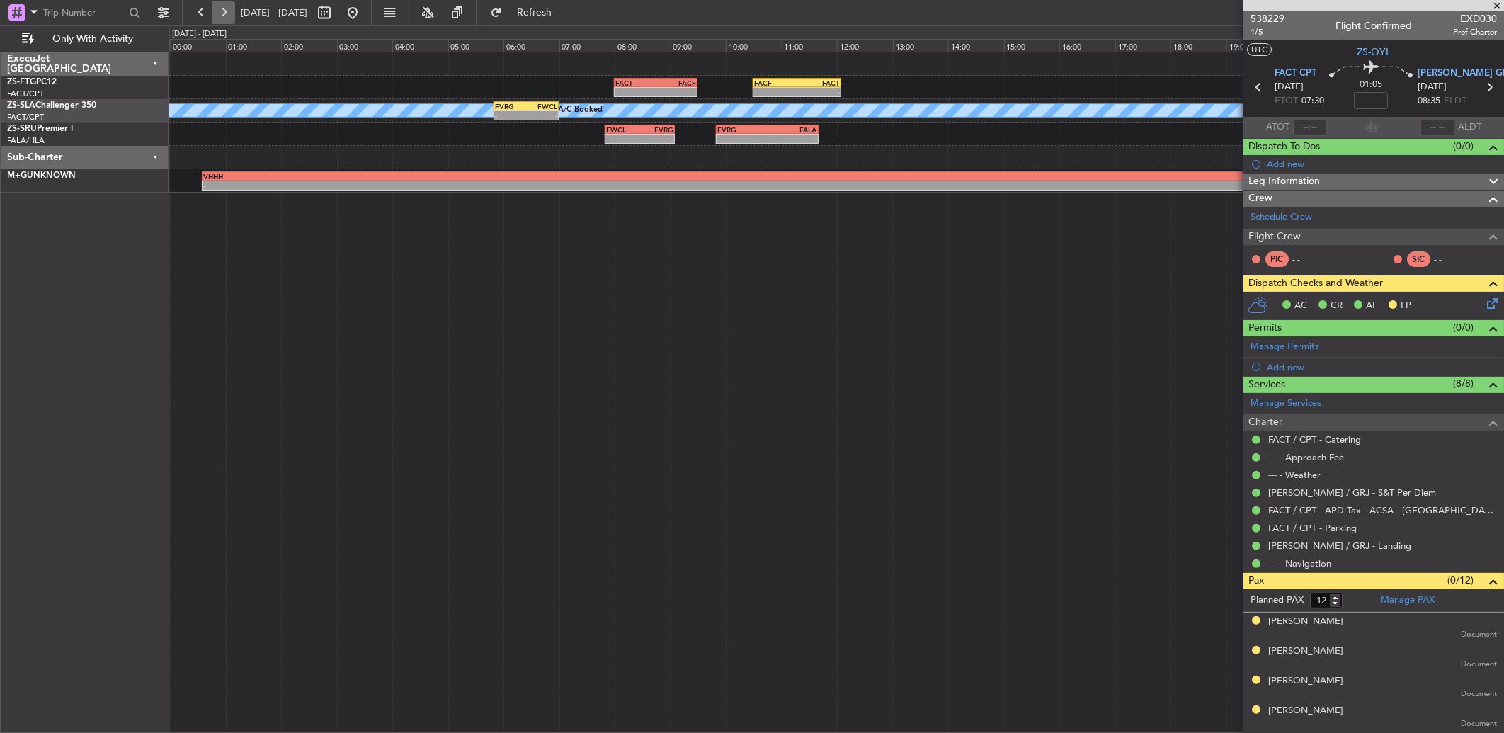
click at [232, 11] on button at bounding box center [223, 12] width 23 height 23
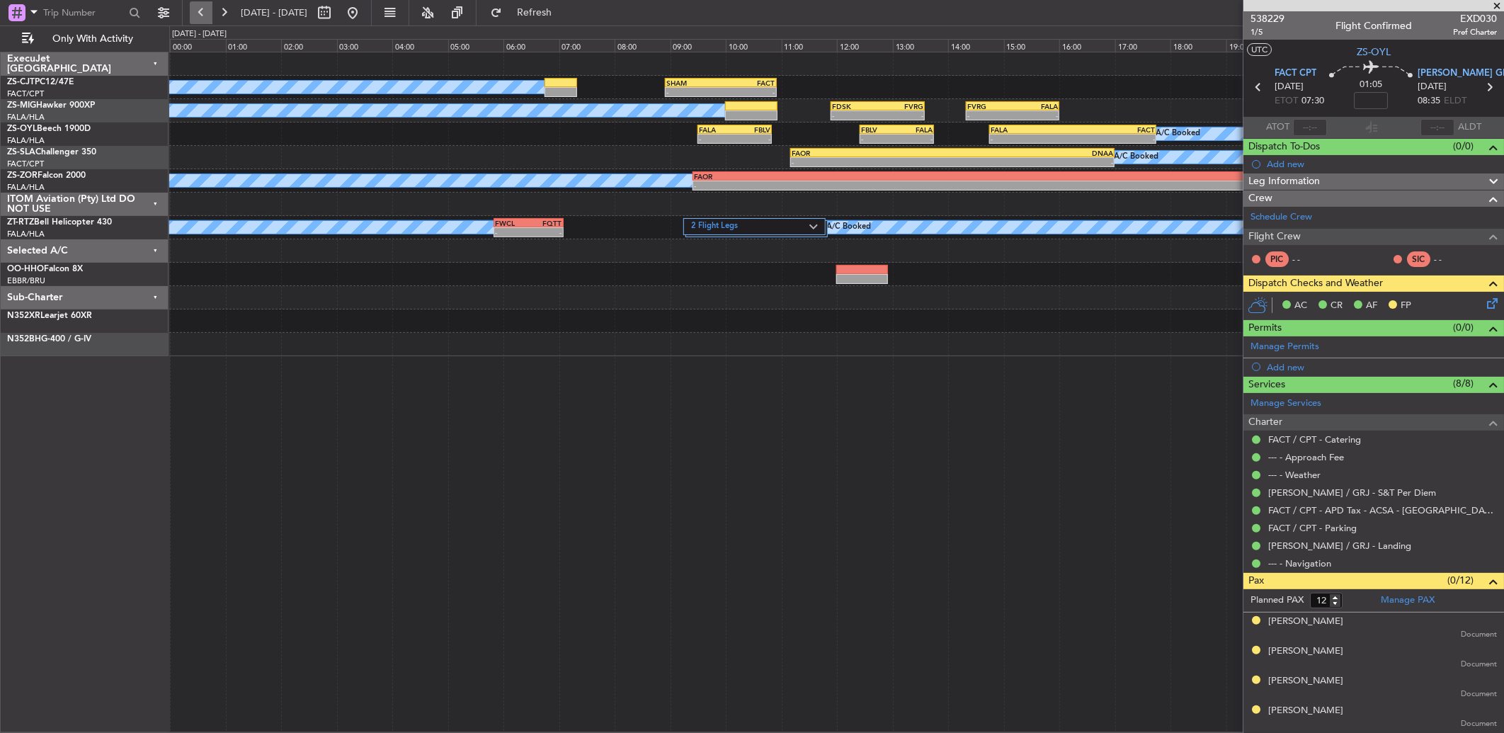
click at [211, 16] on button at bounding box center [201, 12] width 23 height 23
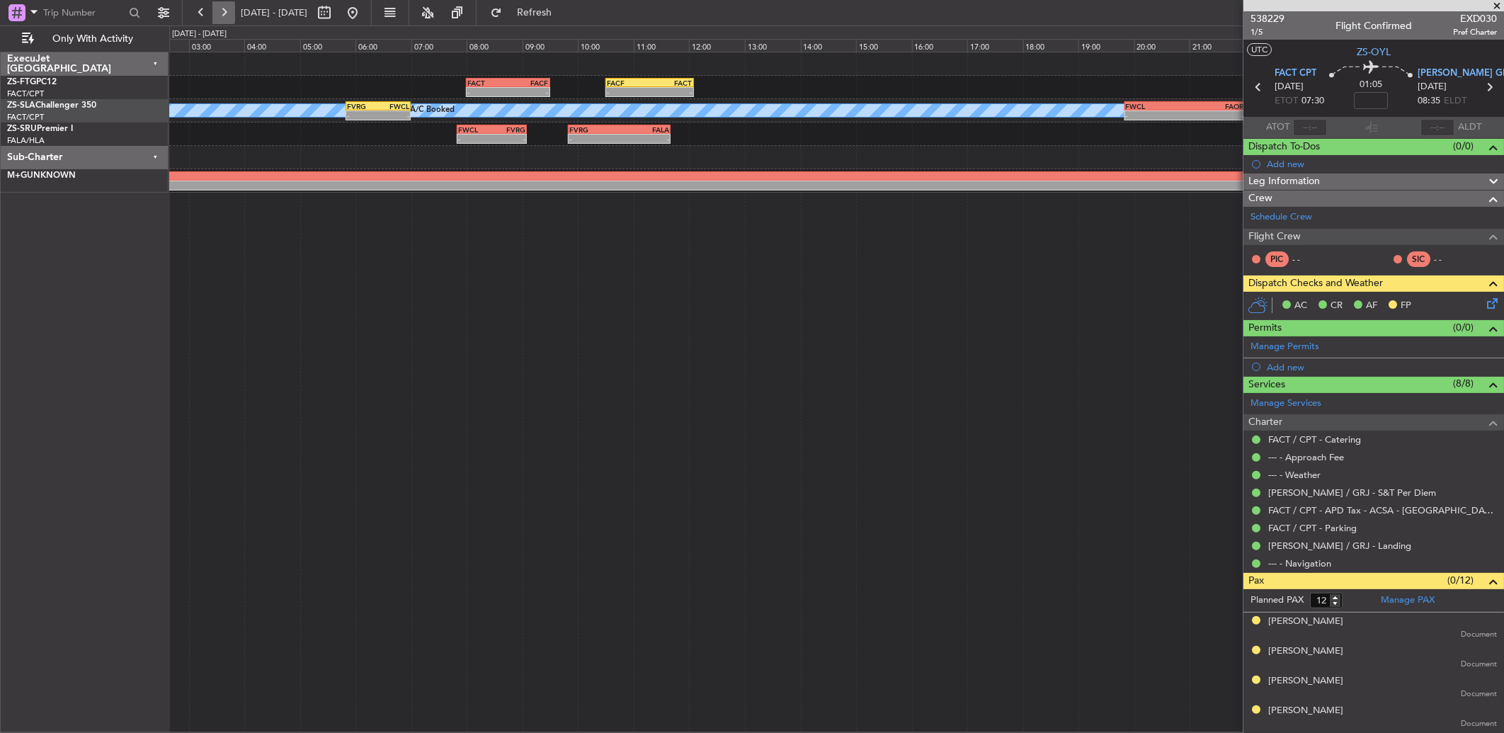
click at [220, 11] on button at bounding box center [223, 12] width 23 height 23
click at [222, 11] on button at bounding box center [223, 12] width 23 height 23
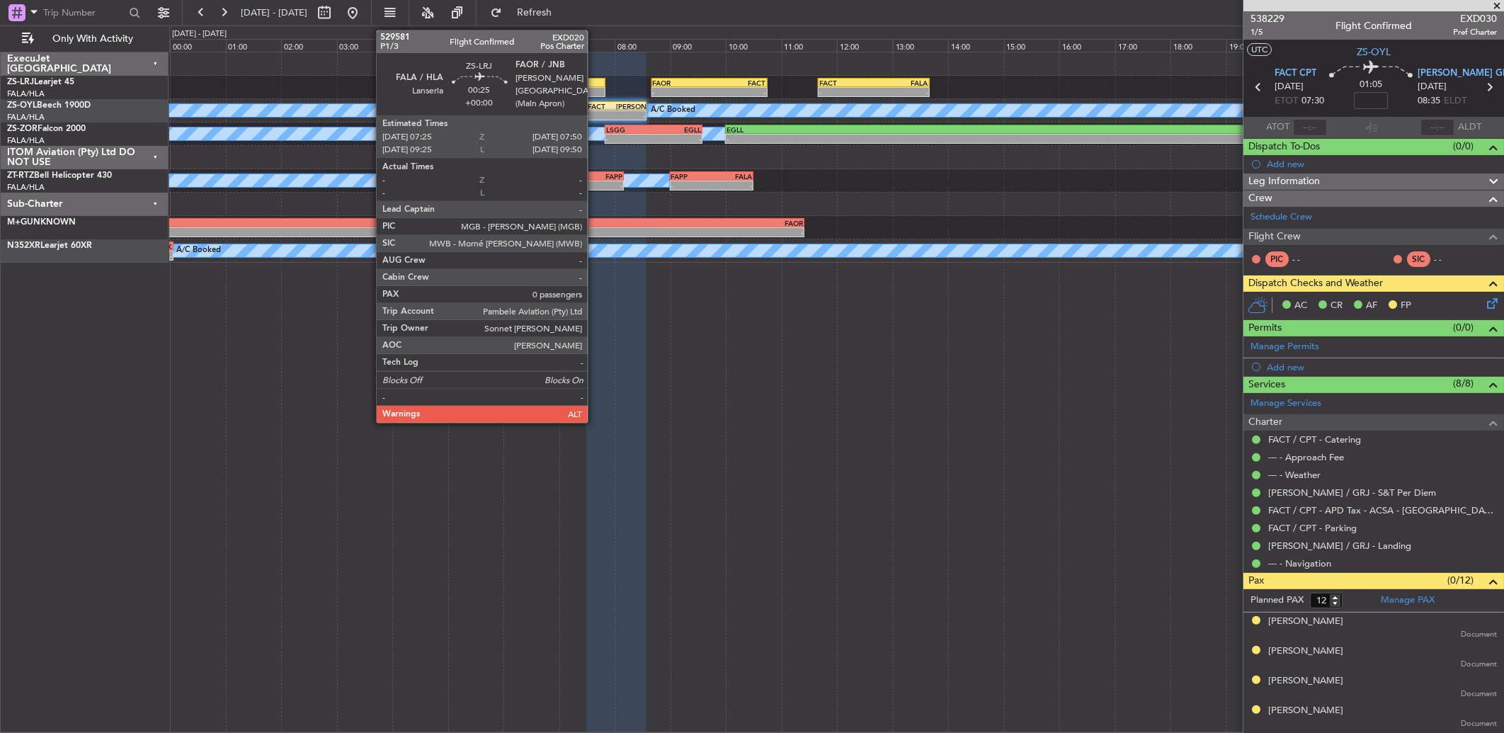
click at [595, 82] on div at bounding box center [592, 83] width 23 height 10
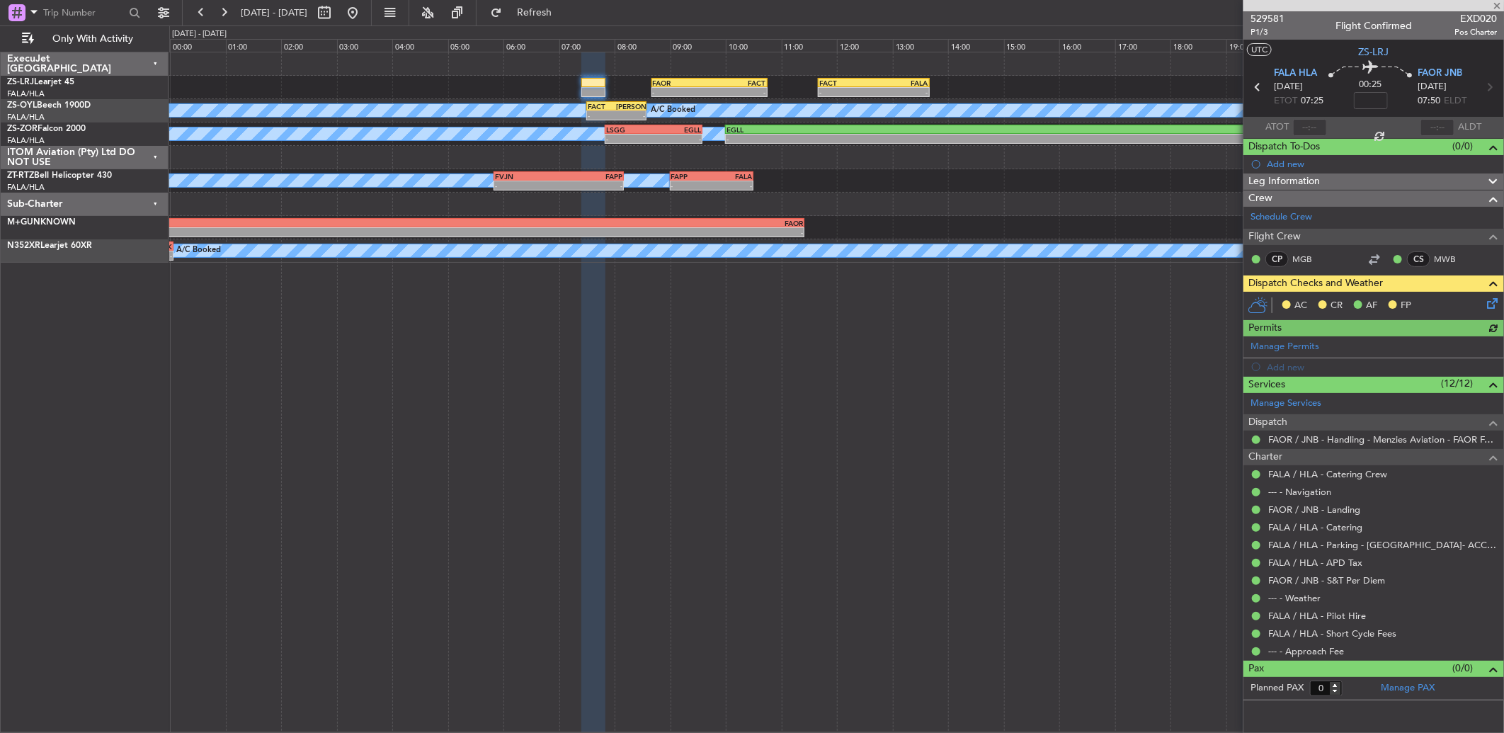
click at [1490, 299] on icon at bounding box center [1489, 300] width 11 height 11
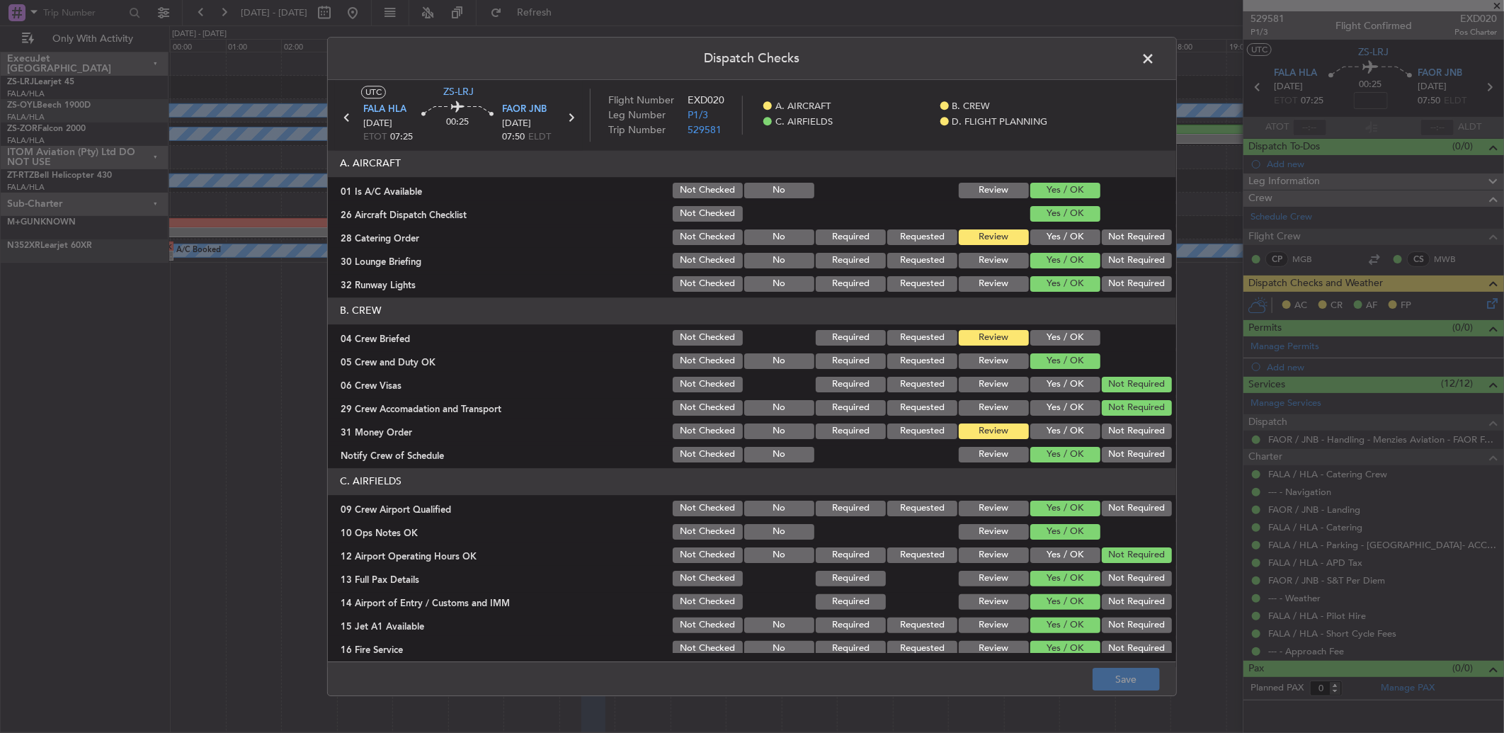
click at [1053, 334] on button "Yes / OK" at bounding box center [1065, 338] width 70 height 16
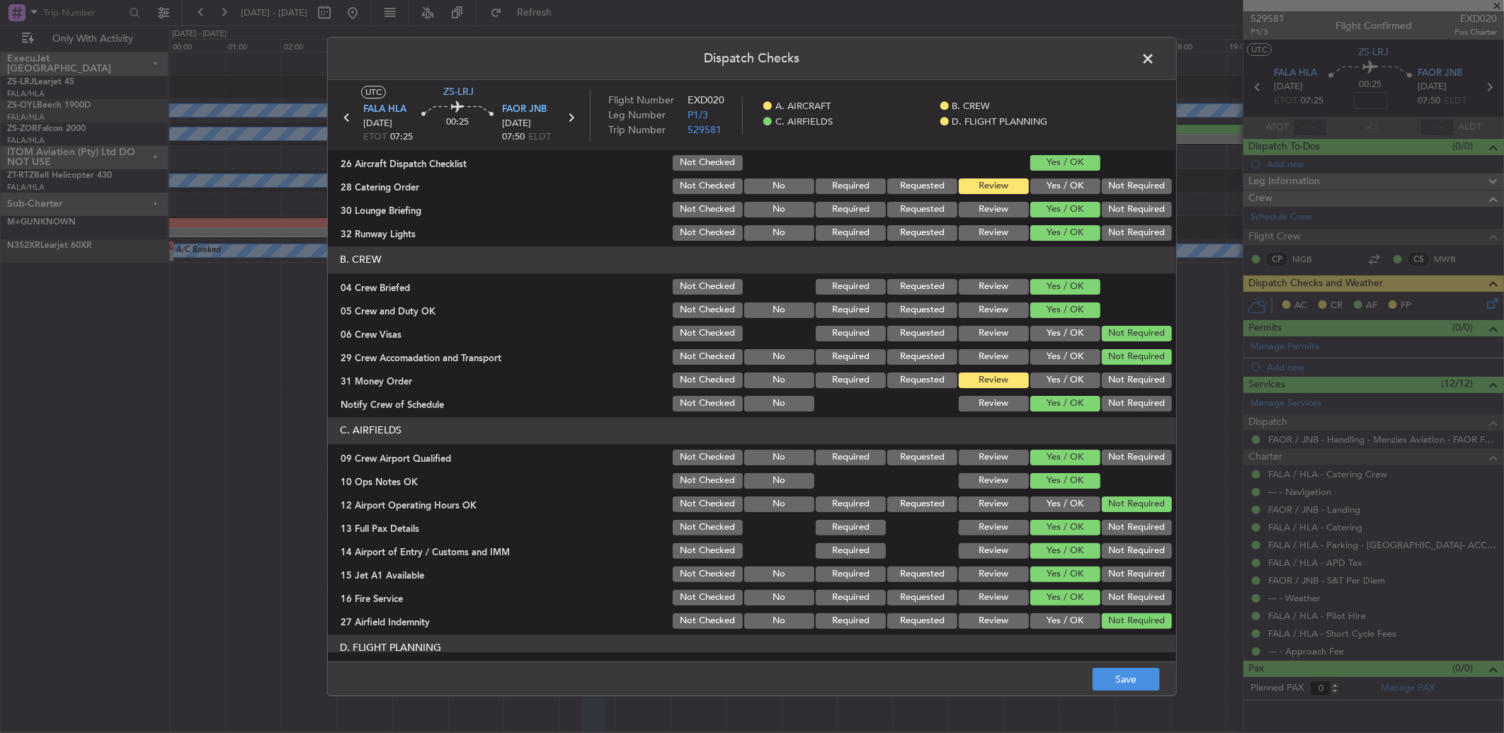
scroll to position [0, 0]
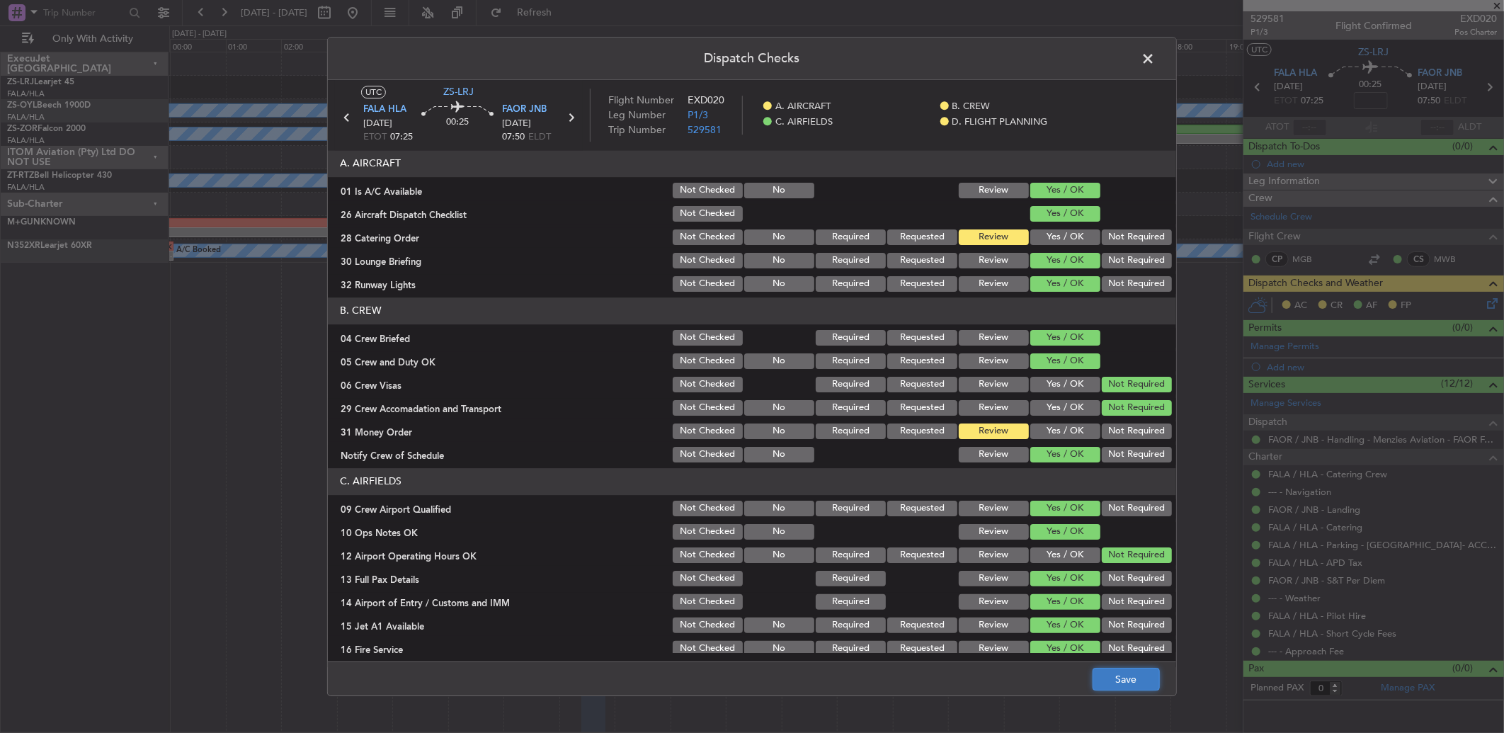
click at [1150, 681] on button "Save" at bounding box center [1125, 679] width 67 height 23
click at [1155, 62] on span at bounding box center [1155, 62] width 0 height 28
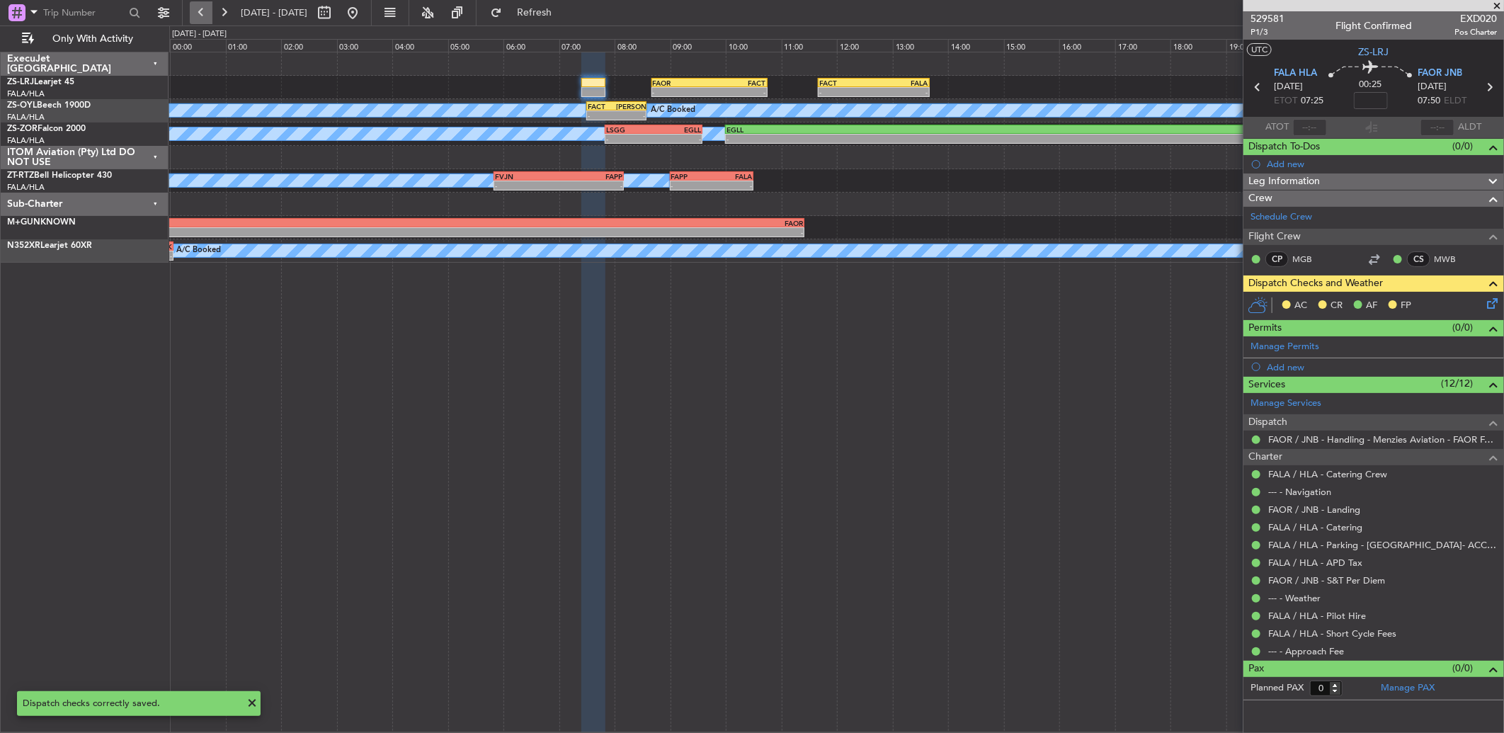
click at [204, 1] on button at bounding box center [201, 12] width 23 height 23
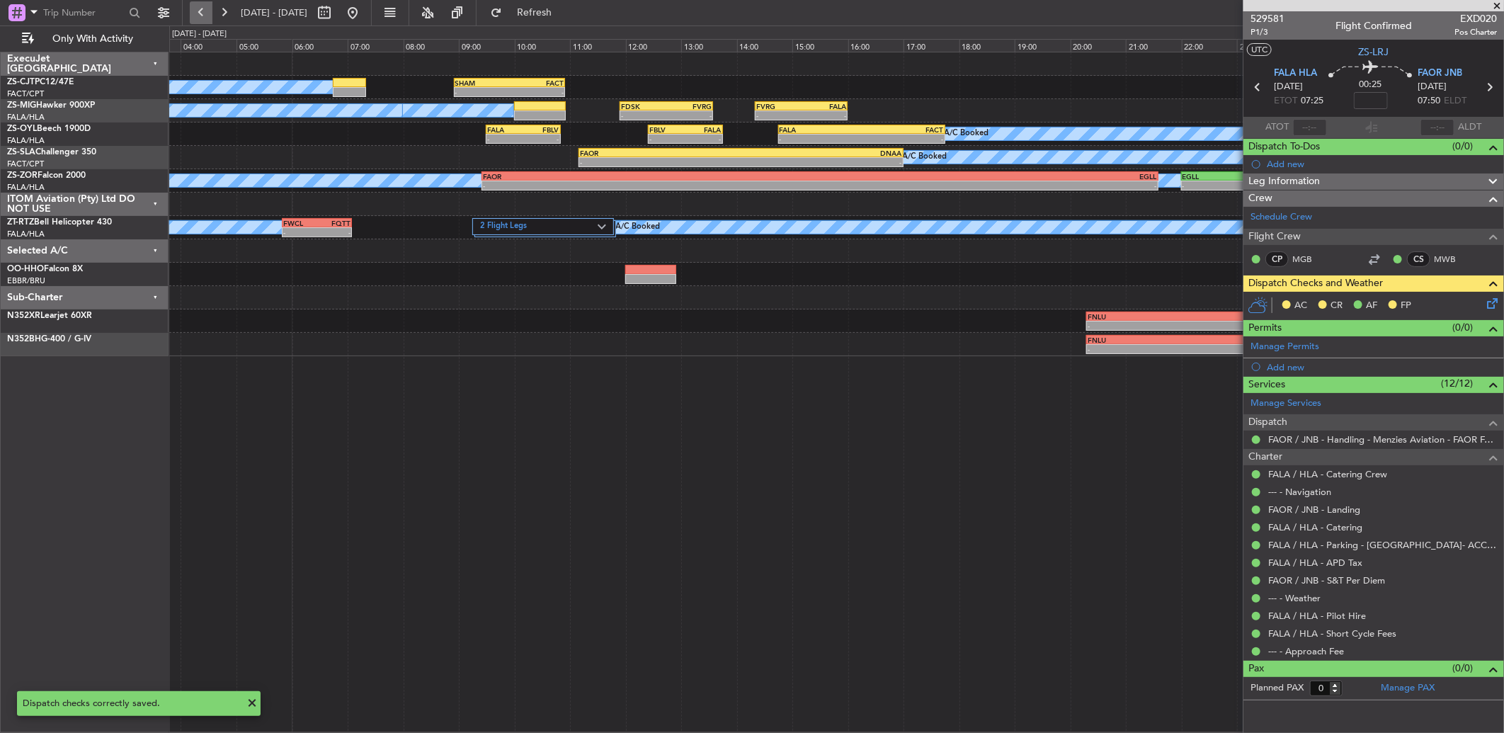
click at [204, 1] on button at bounding box center [201, 12] width 23 height 23
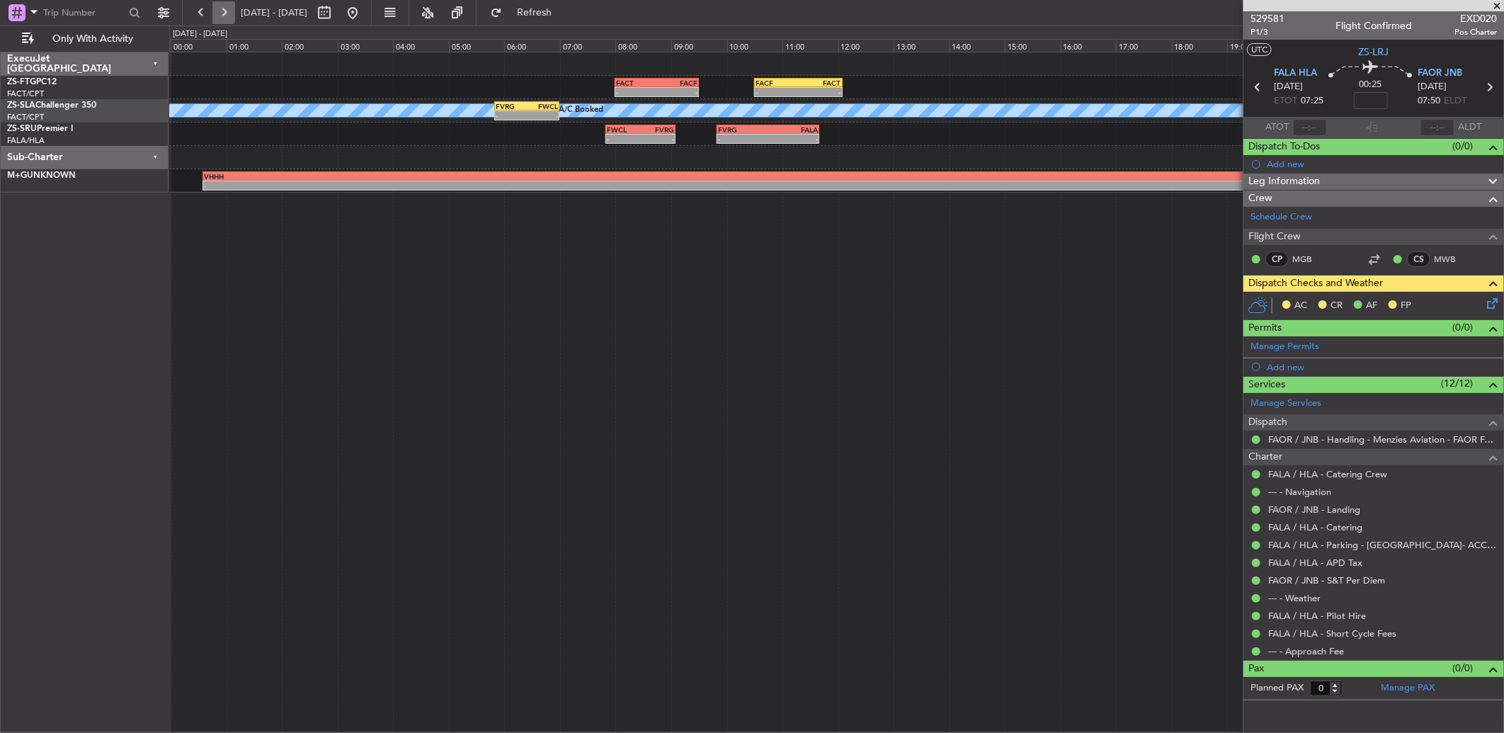
click at [229, 8] on button at bounding box center [223, 12] width 23 height 23
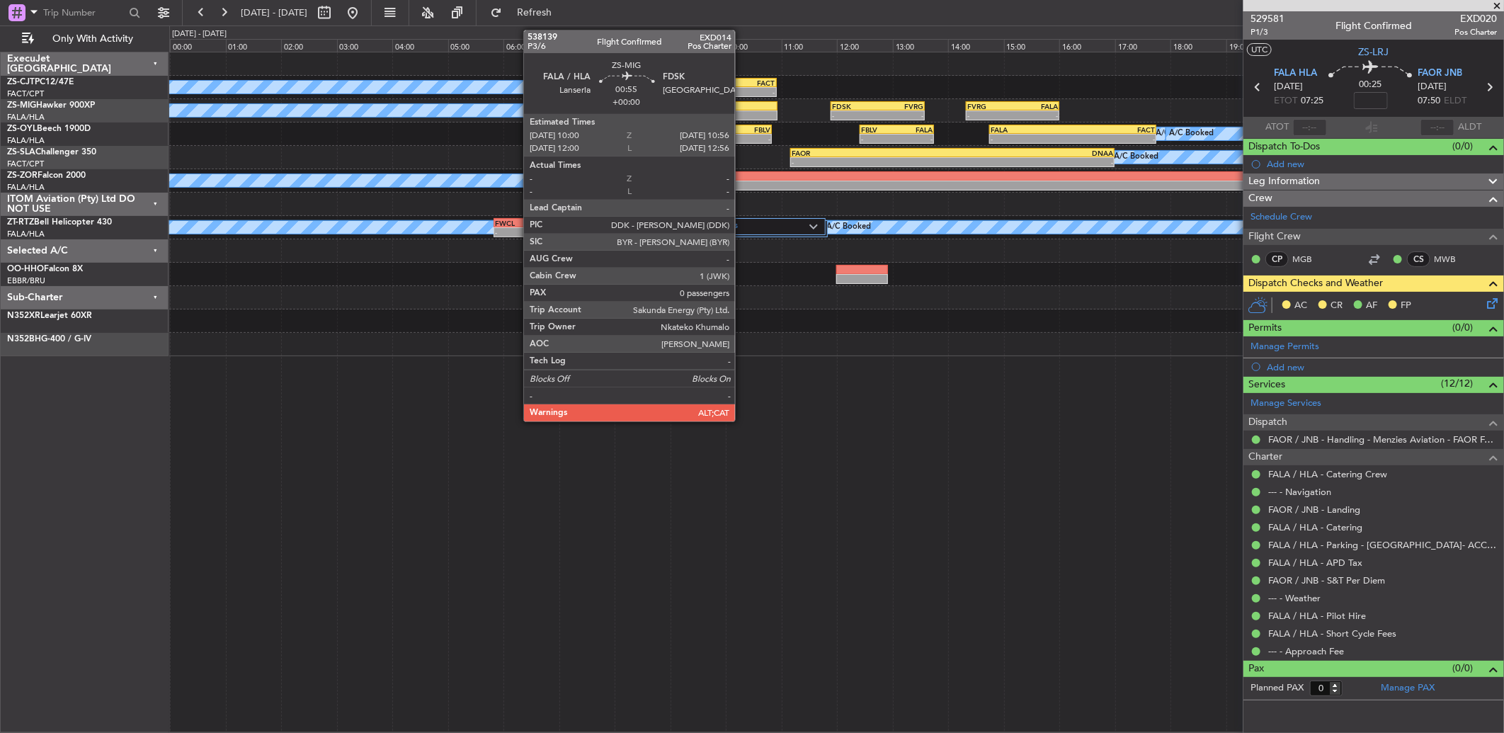
click at [742, 104] on div at bounding box center [751, 106] width 52 height 10
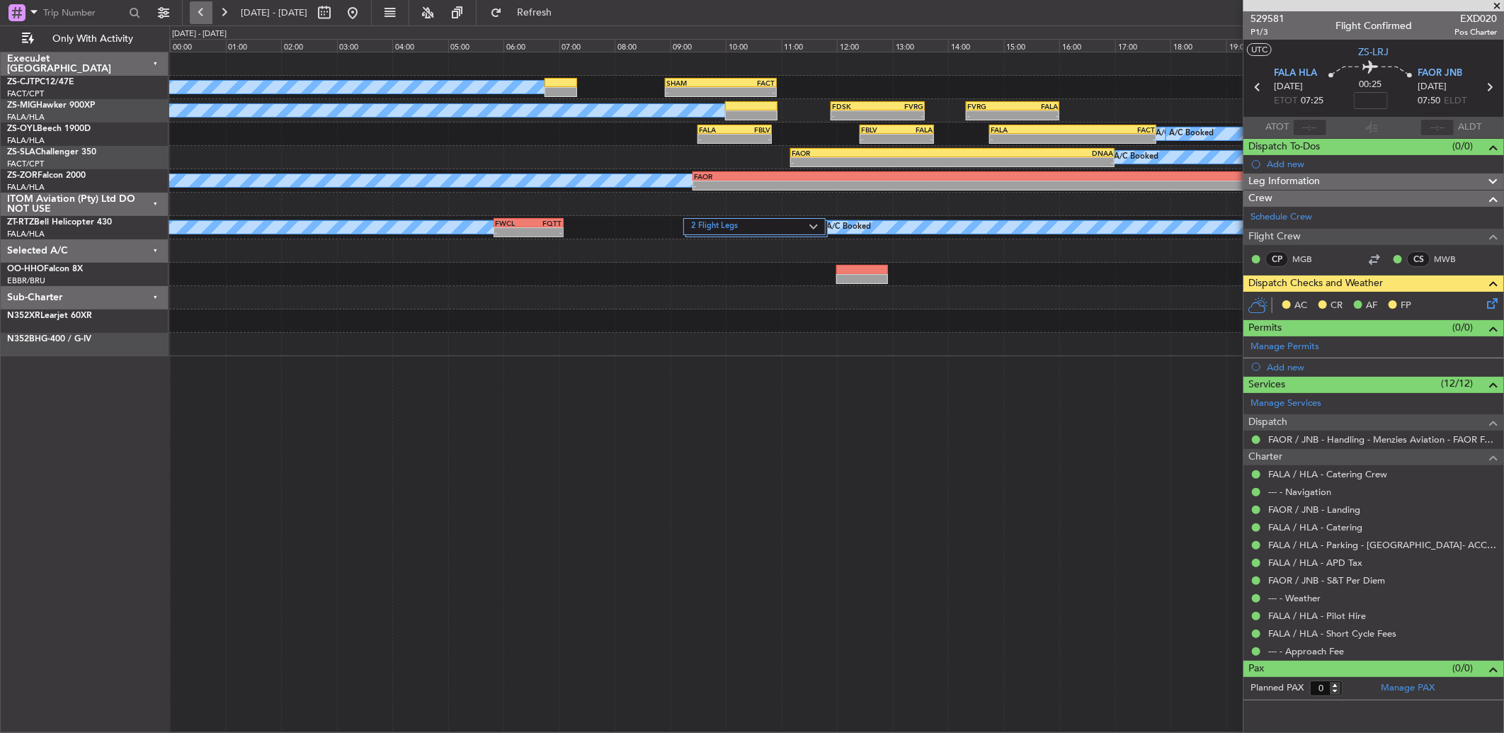
click at [200, 16] on button at bounding box center [201, 12] width 23 height 23
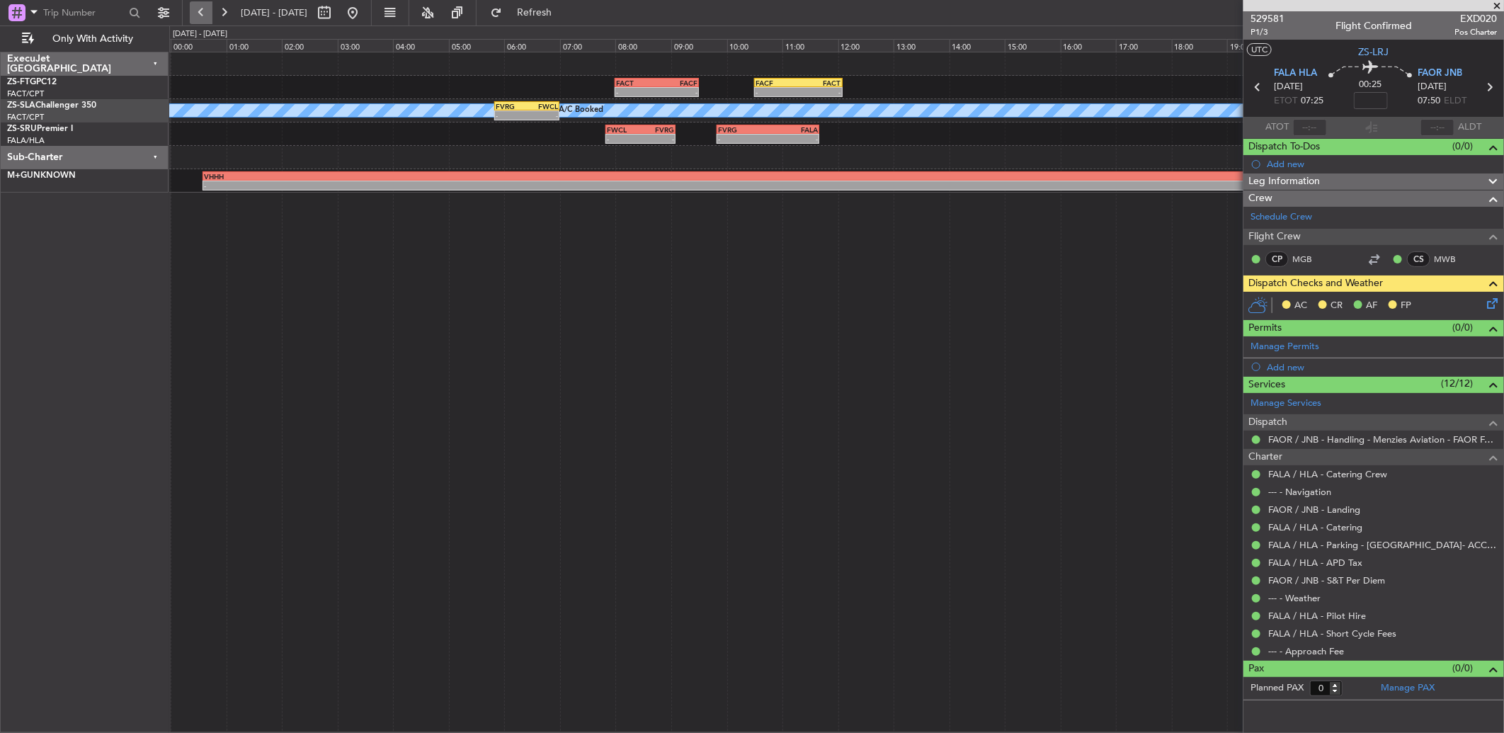
click at [199, 8] on button at bounding box center [201, 12] width 23 height 23
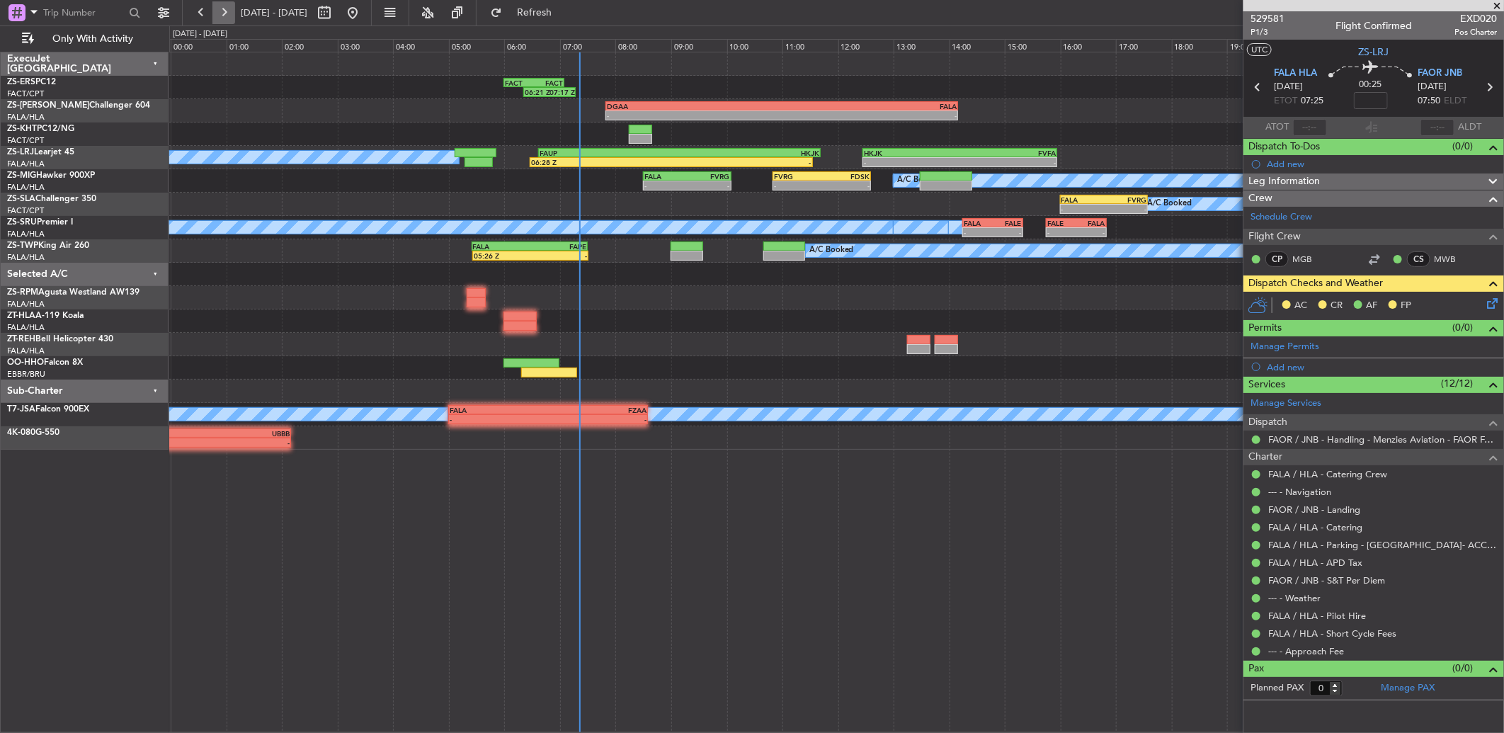
click at [223, 10] on button at bounding box center [223, 12] width 23 height 23
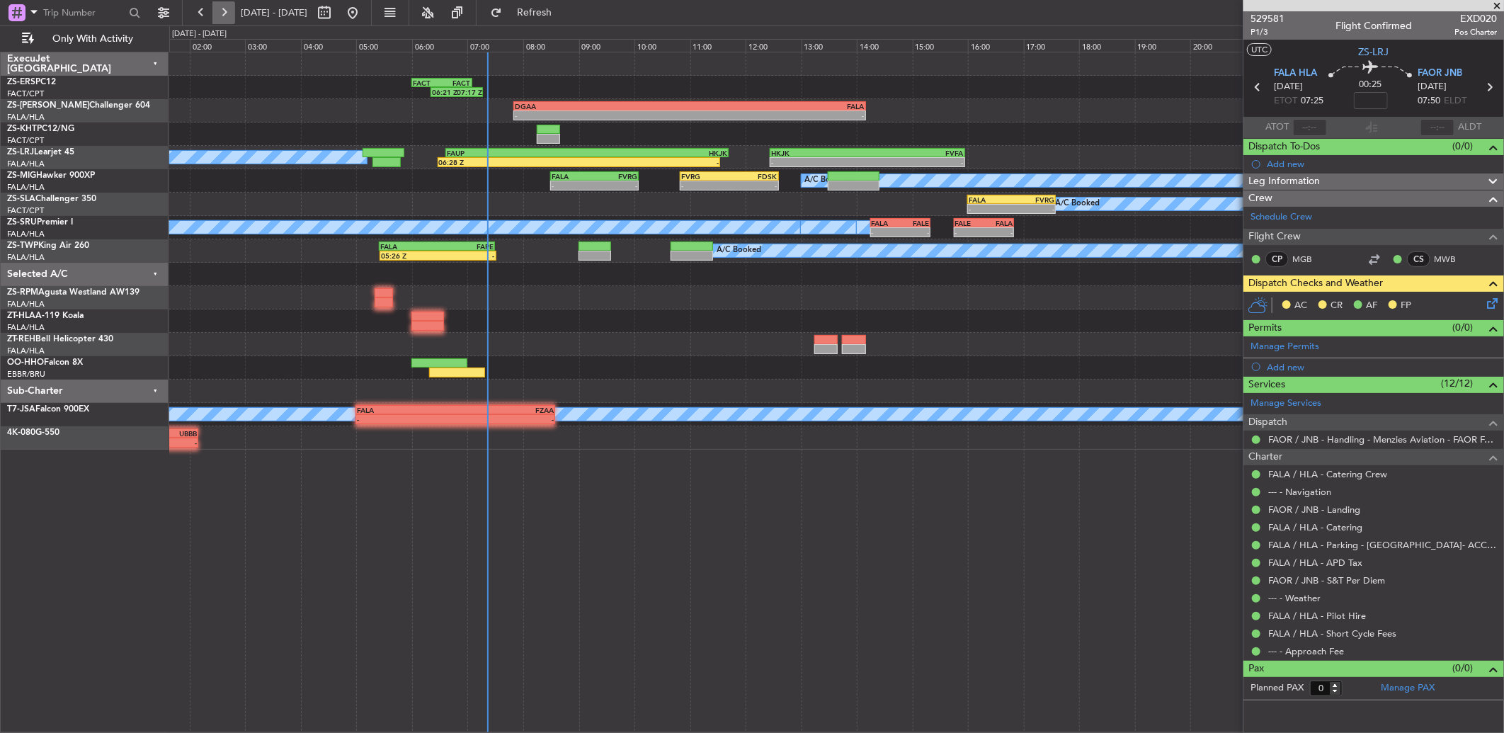
click at [223, 10] on button at bounding box center [223, 12] width 23 height 23
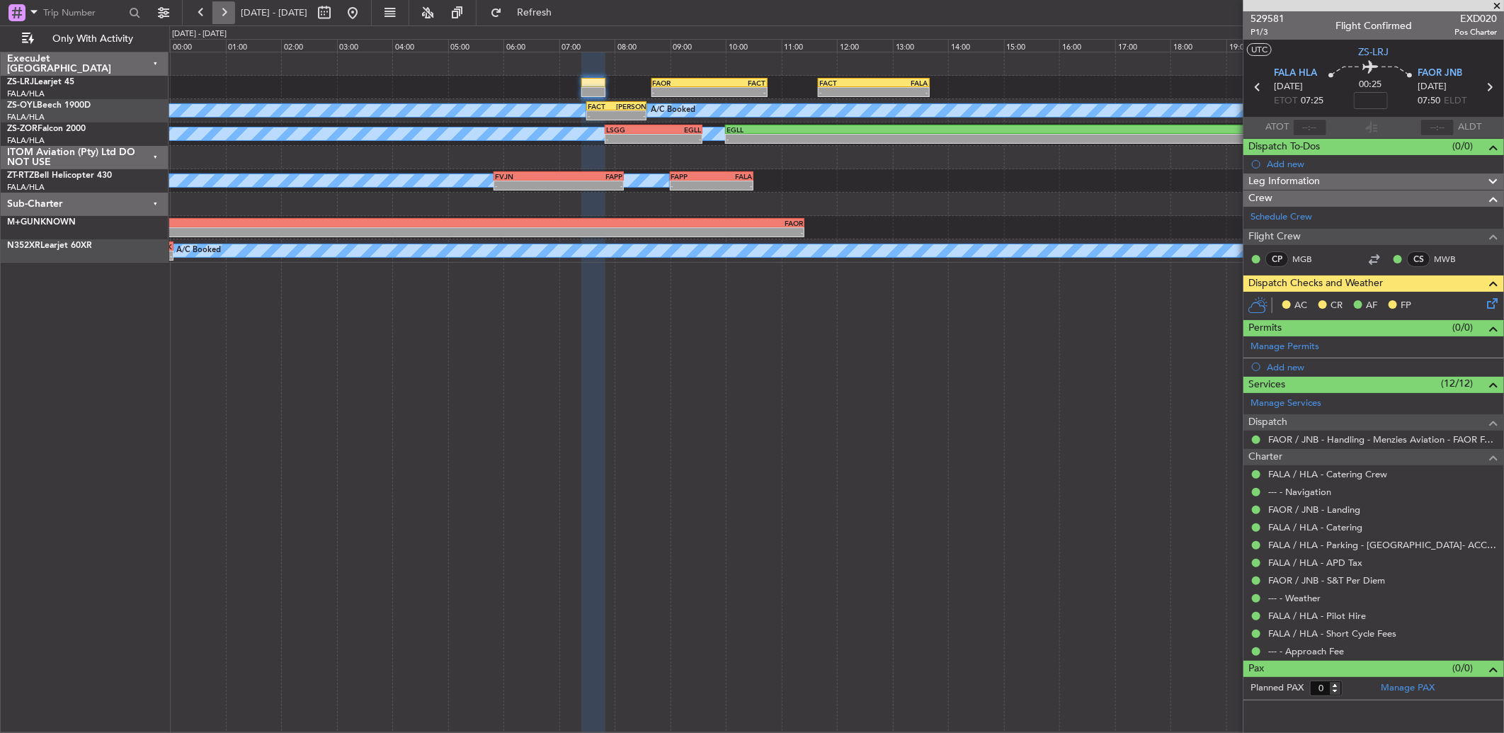
click at [214, 18] on button at bounding box center [223, 12] width 23 height 23
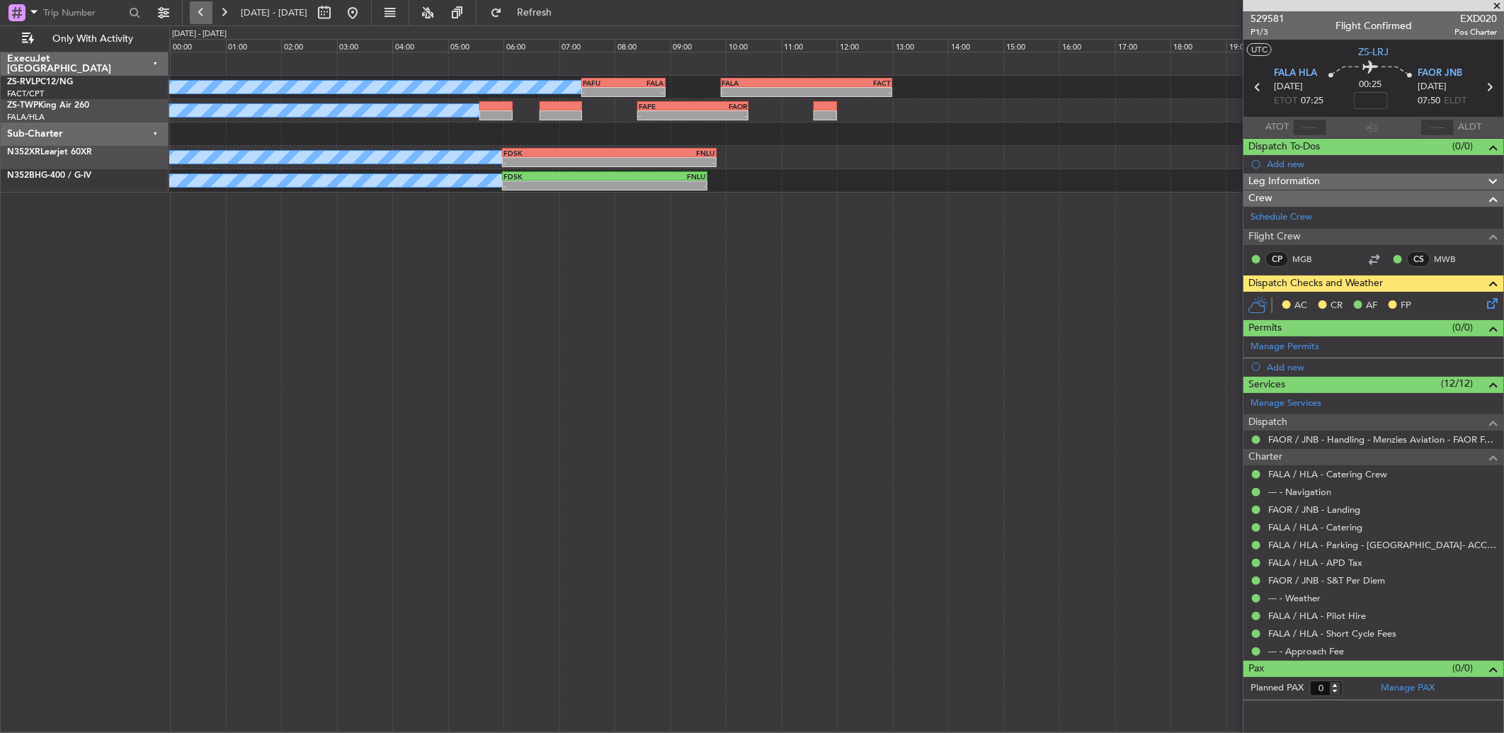
click at [207, 8] on button at bounding box center [201, 12] width 23 height 23
click at [207, 9] on button at bounding box center [201, 12] width 23 height 23
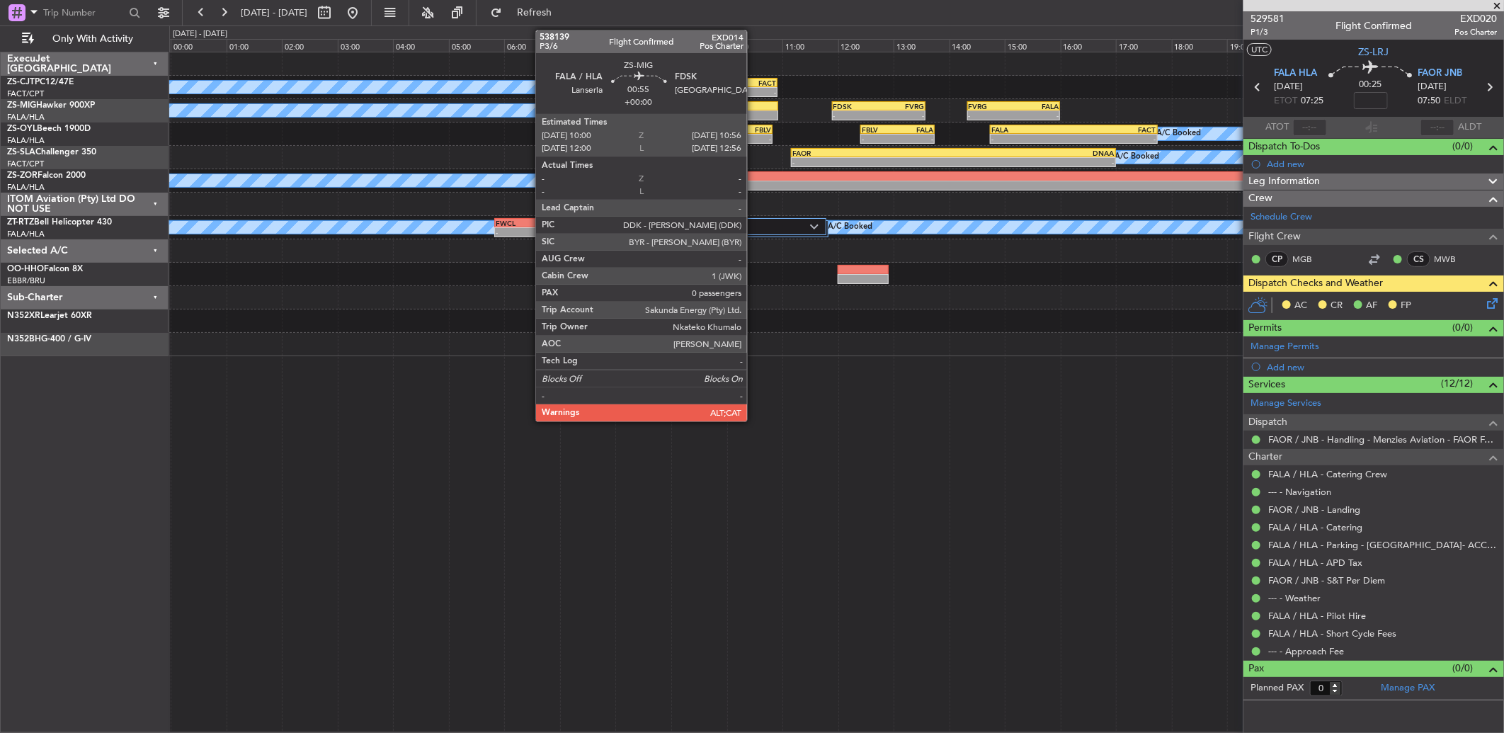
click at [754, 102] on div at bounding box center [752, 106] width 52 height 10
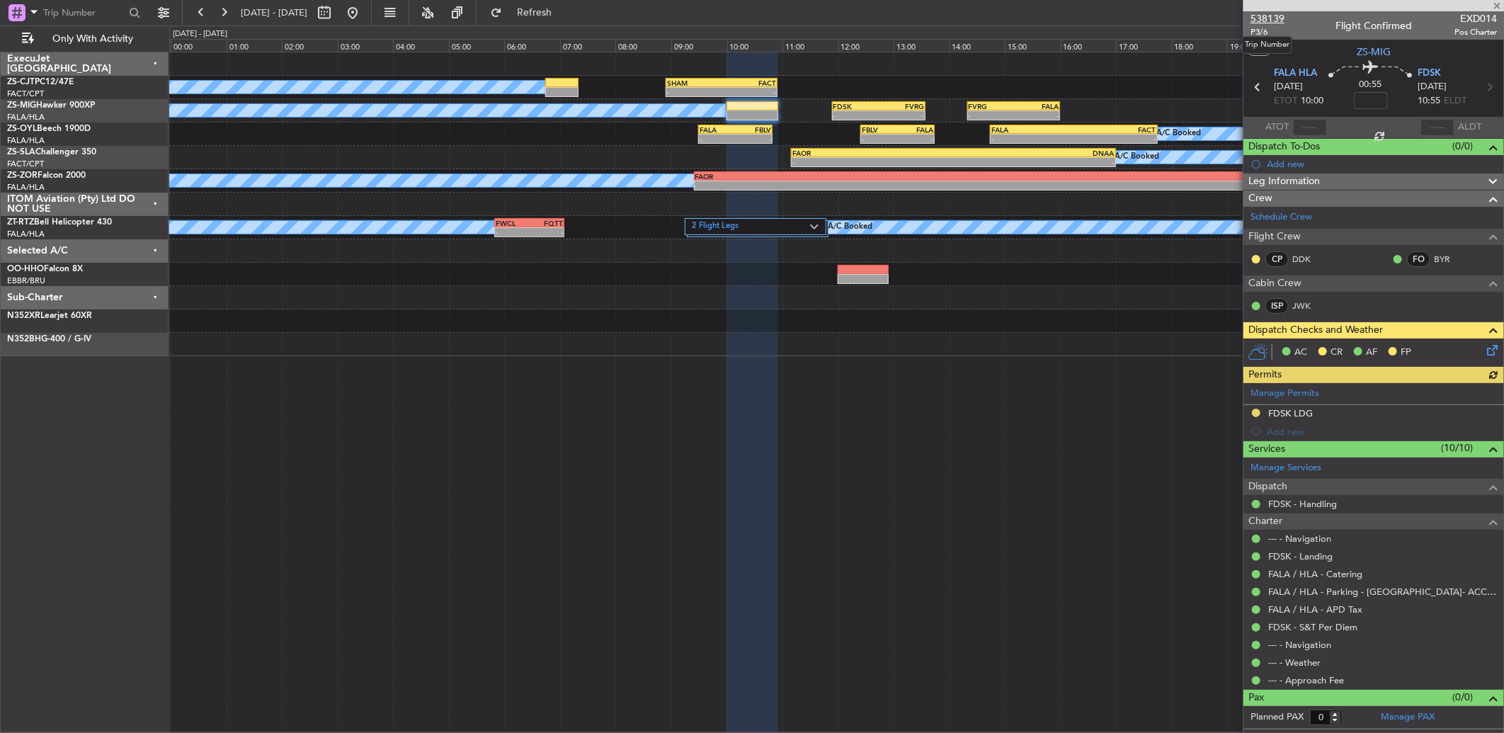
click at [1265, 18] on span "538139" at bounding box center [1267, 18] width 34 height 15
click at [1485, 348] on icon at bounding box center [1489, 347] width 11 height 11
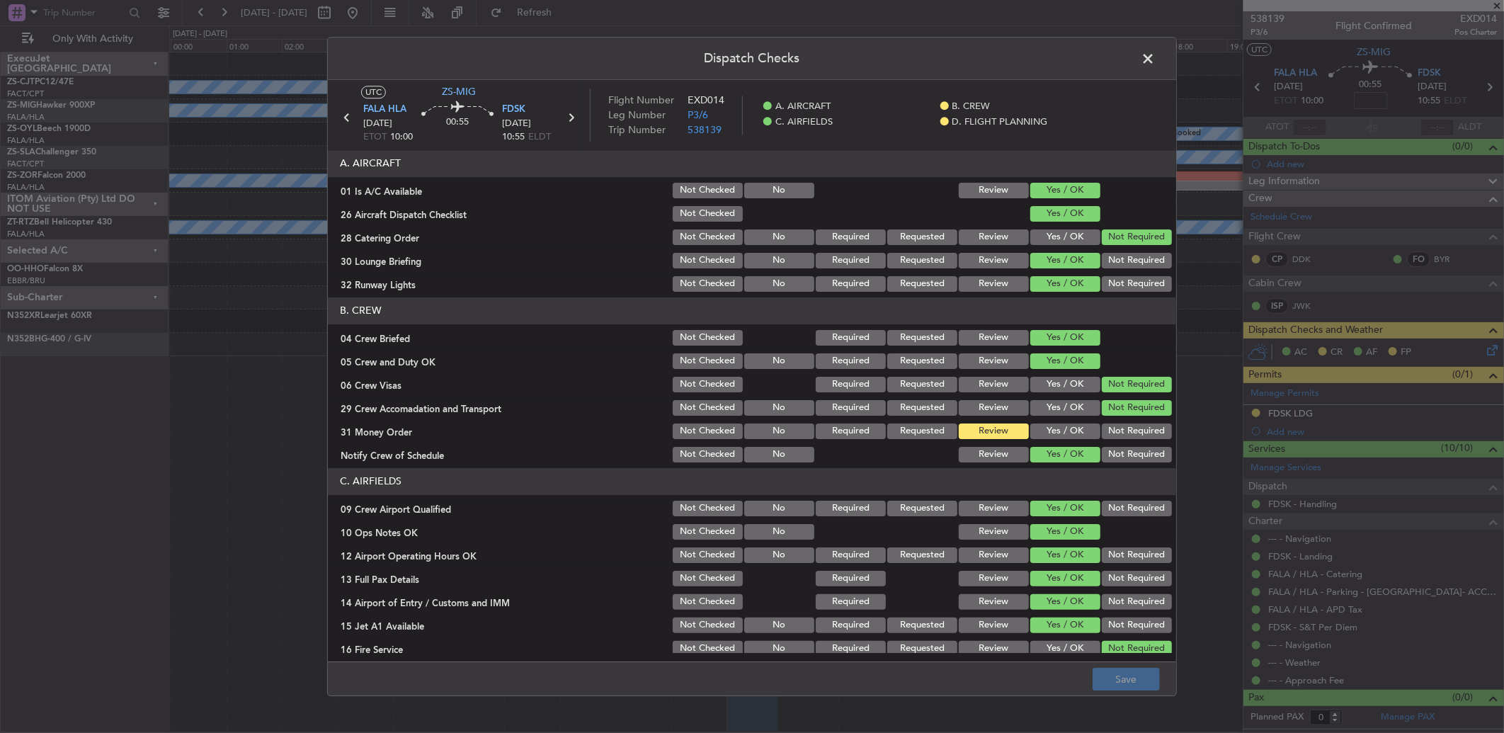
click at [1155, 62] on span at bounding box center [1155, 62] width 0 height 28
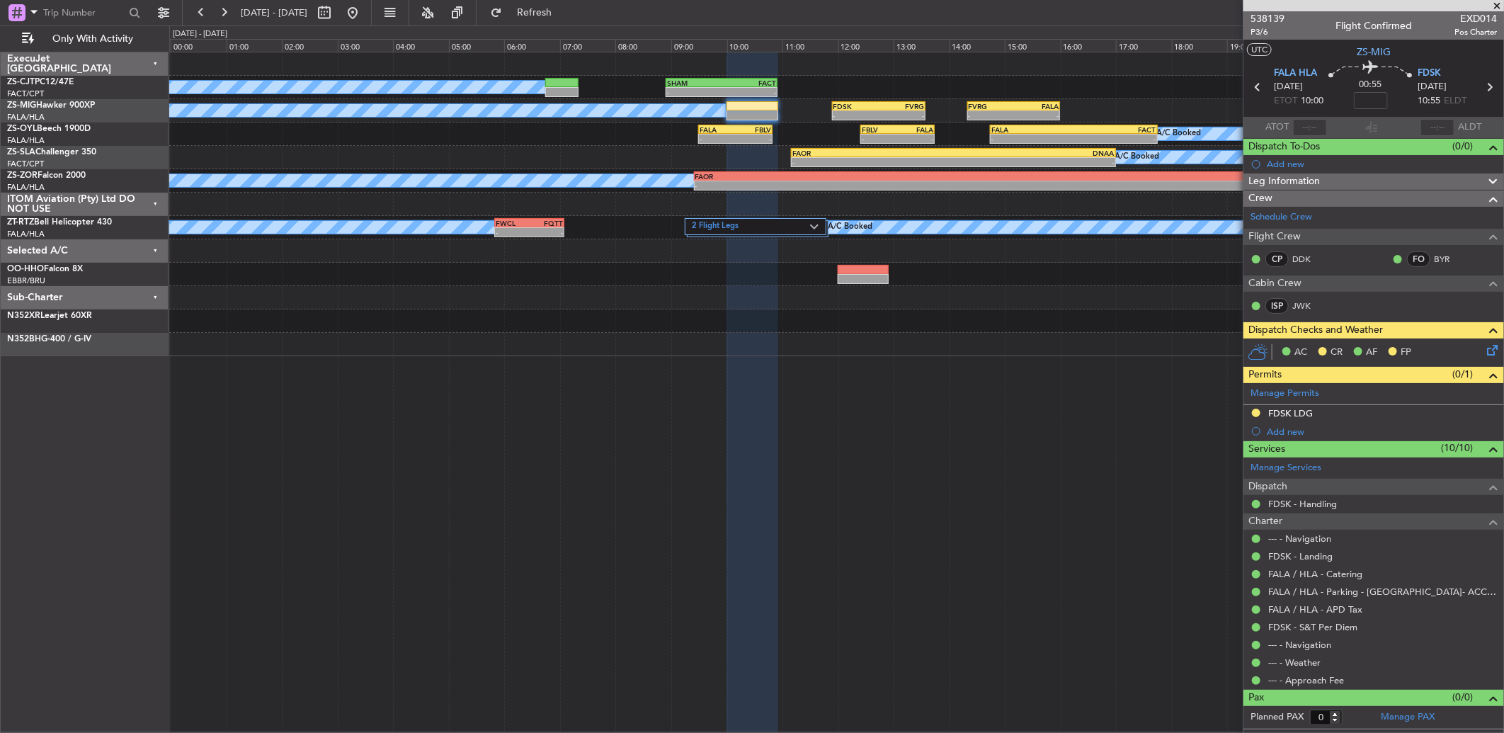
click at [1488, 350] on icon at bounding box center [1489, 347] width 11 height 11
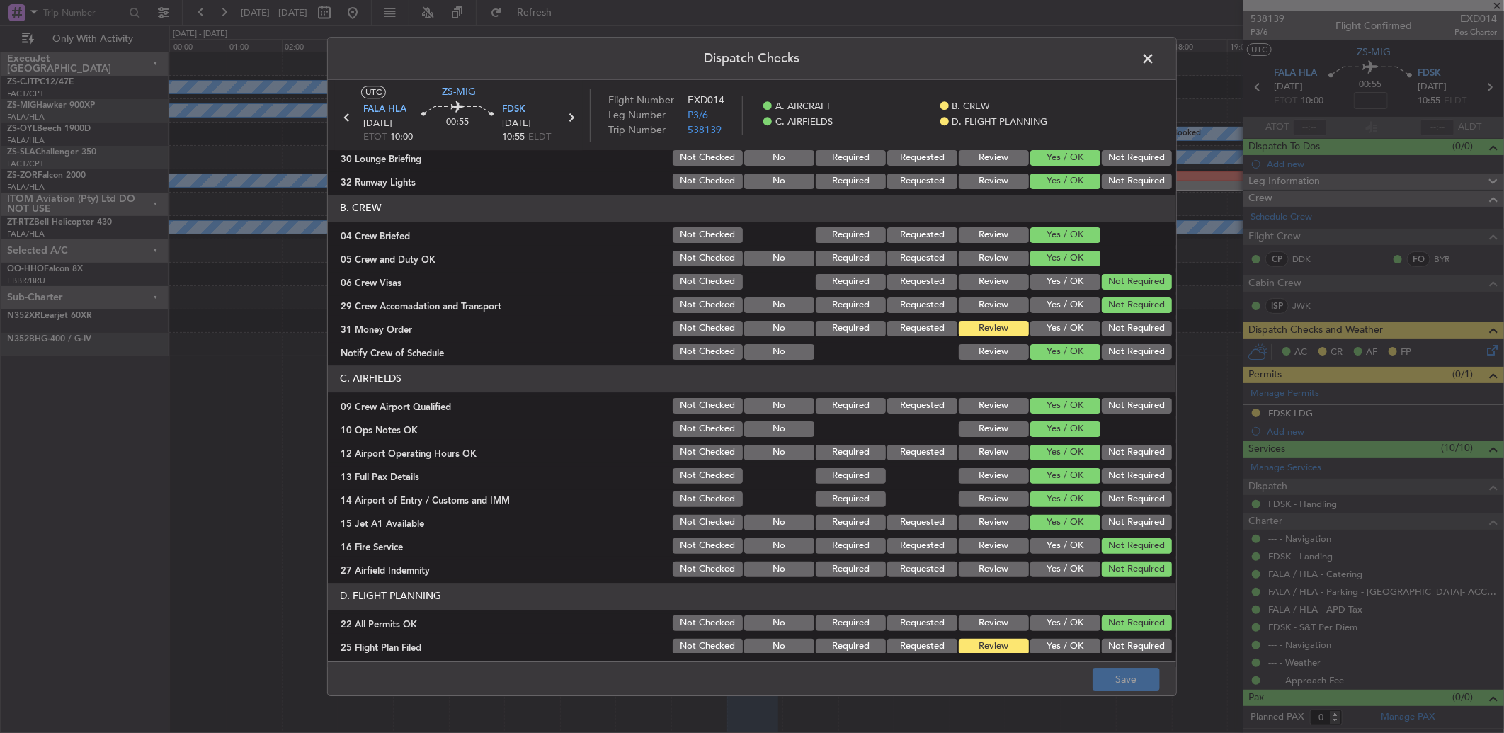
scroll to position [132, 0]
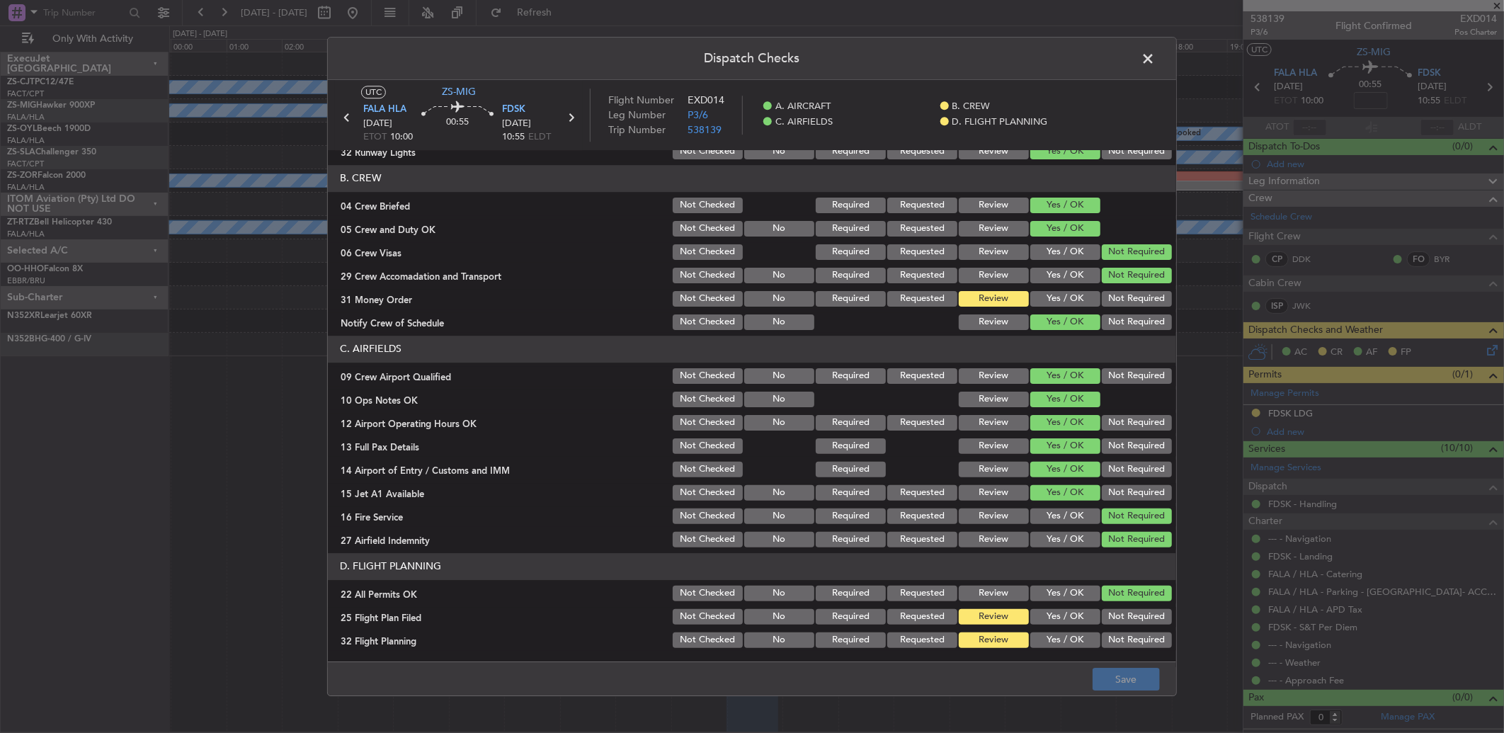
click at [1036, 296] on button "Yes / OK" at bounding box center [1065, 299] width 70 height 16
click at [1155, 60] on span at bounding box center [1155, 62] width 0 height 28
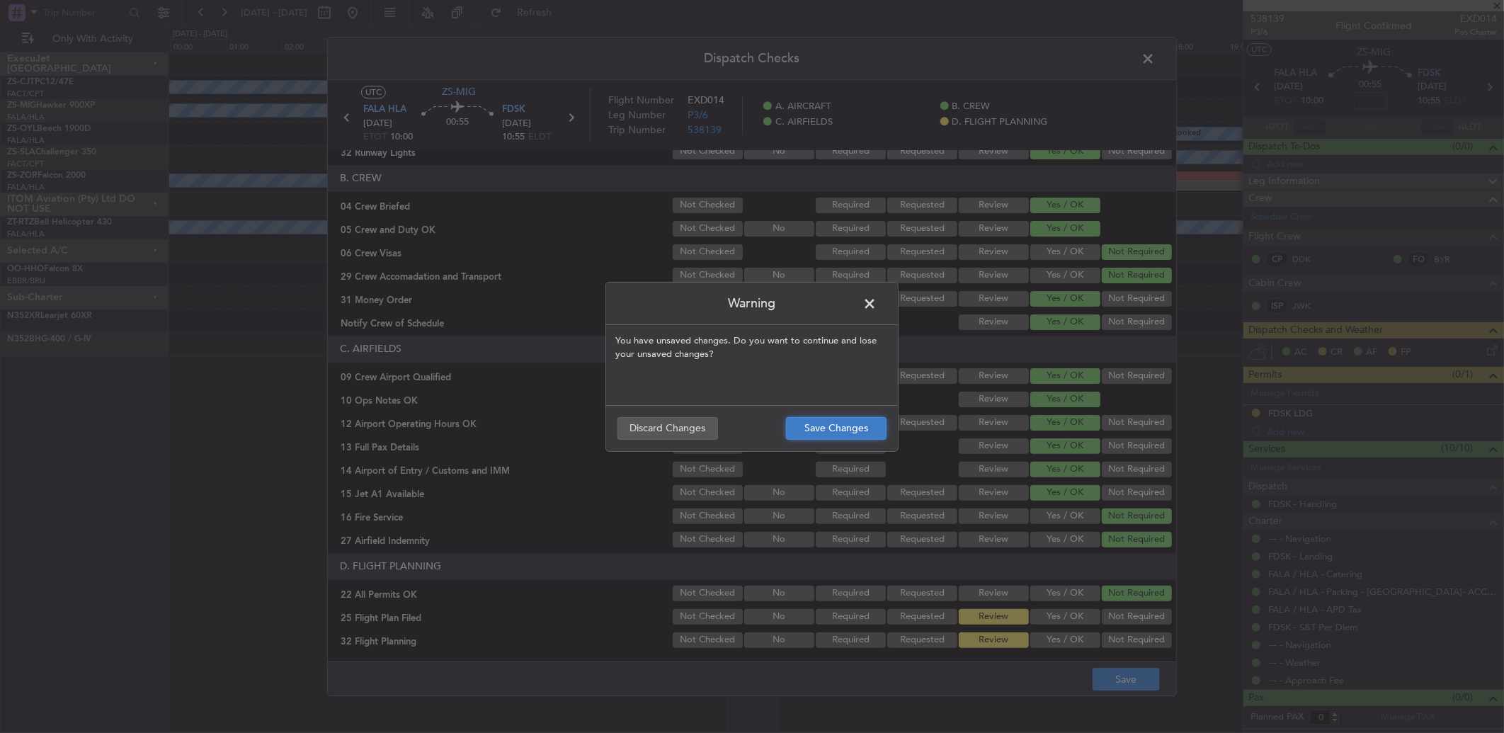
click at [847, 422] on button "Save Changes" at bounding box center [836, 428] width 101 height 23
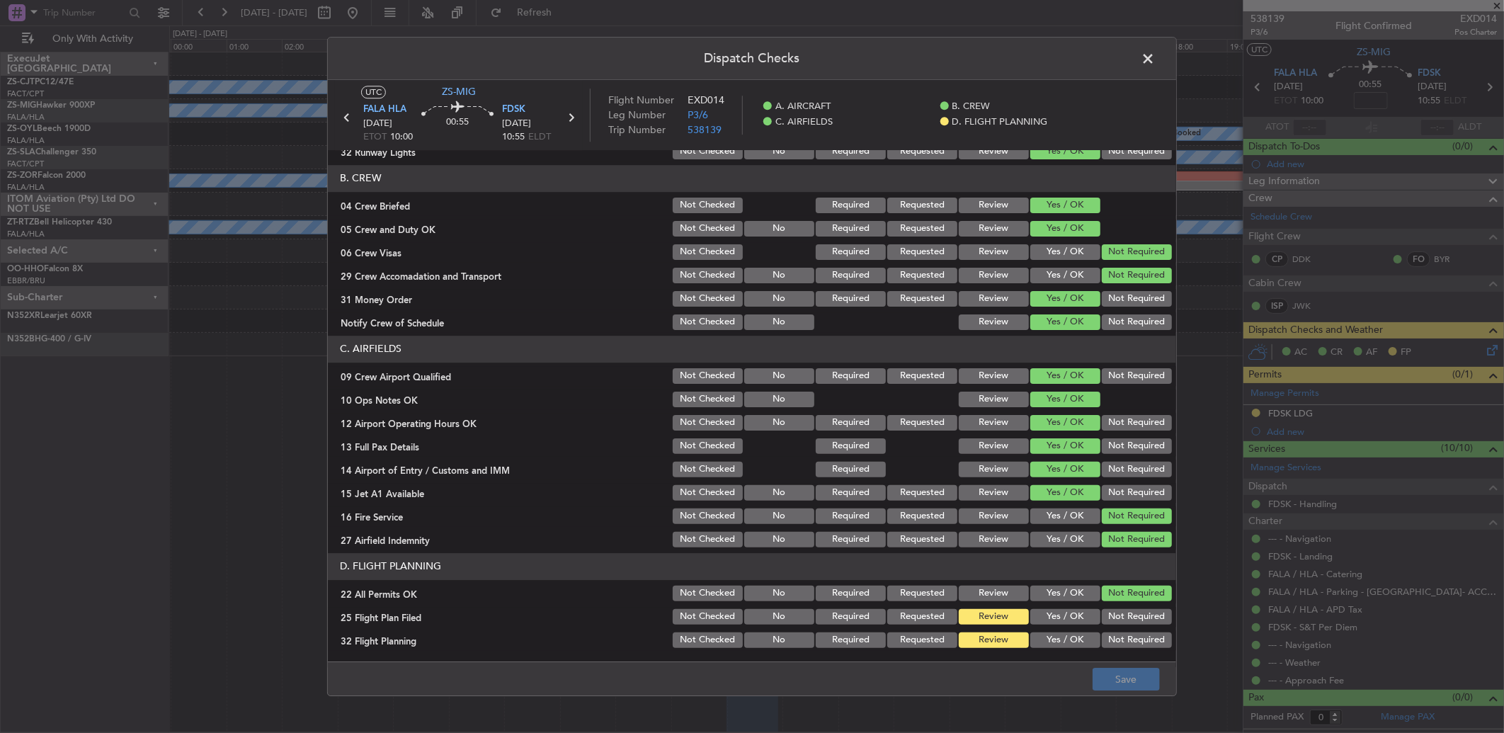
click at [1155, 58] on span at bounding box center [1155, 62] width 0 height 28
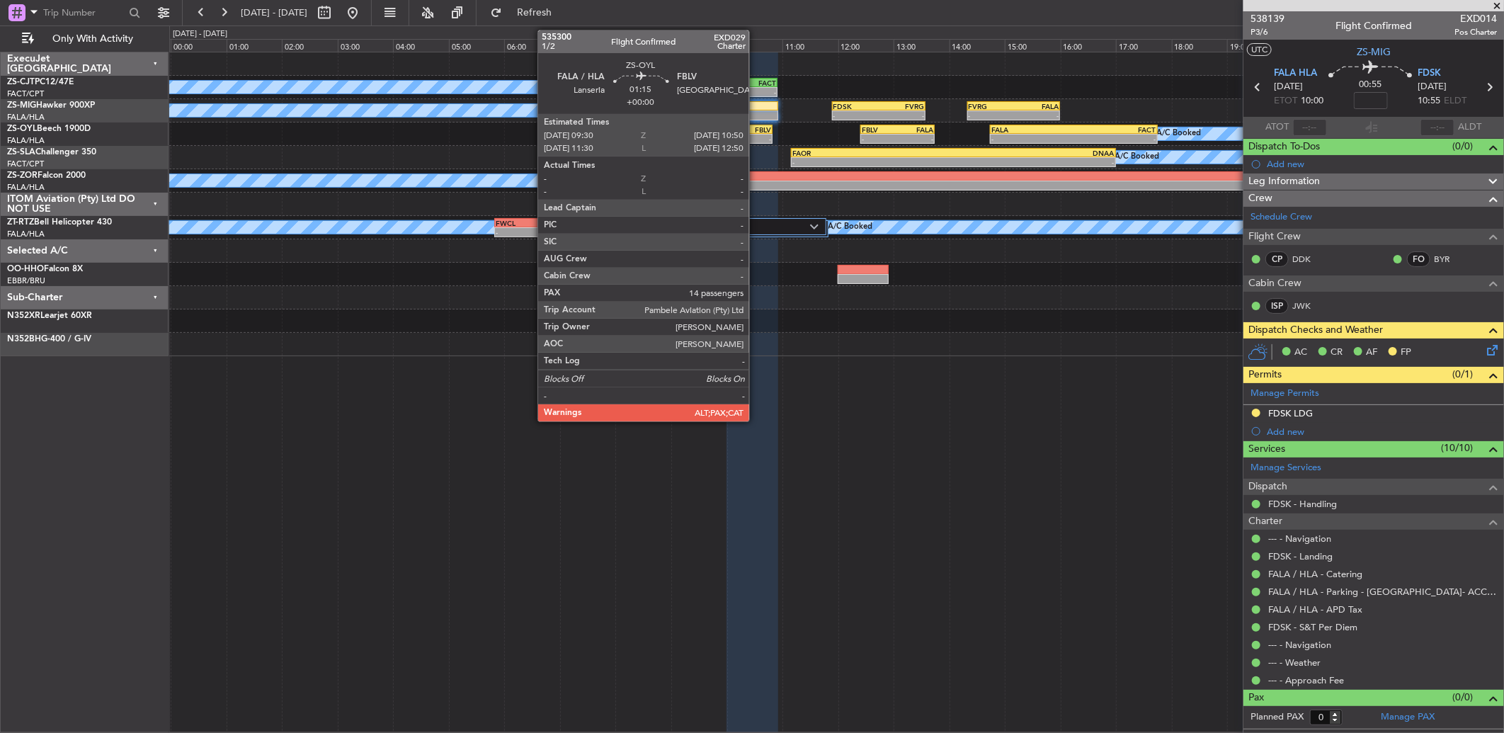
click at [756, 130] on div "FBLV" at bounding box center [754, 129] width 36 height 8
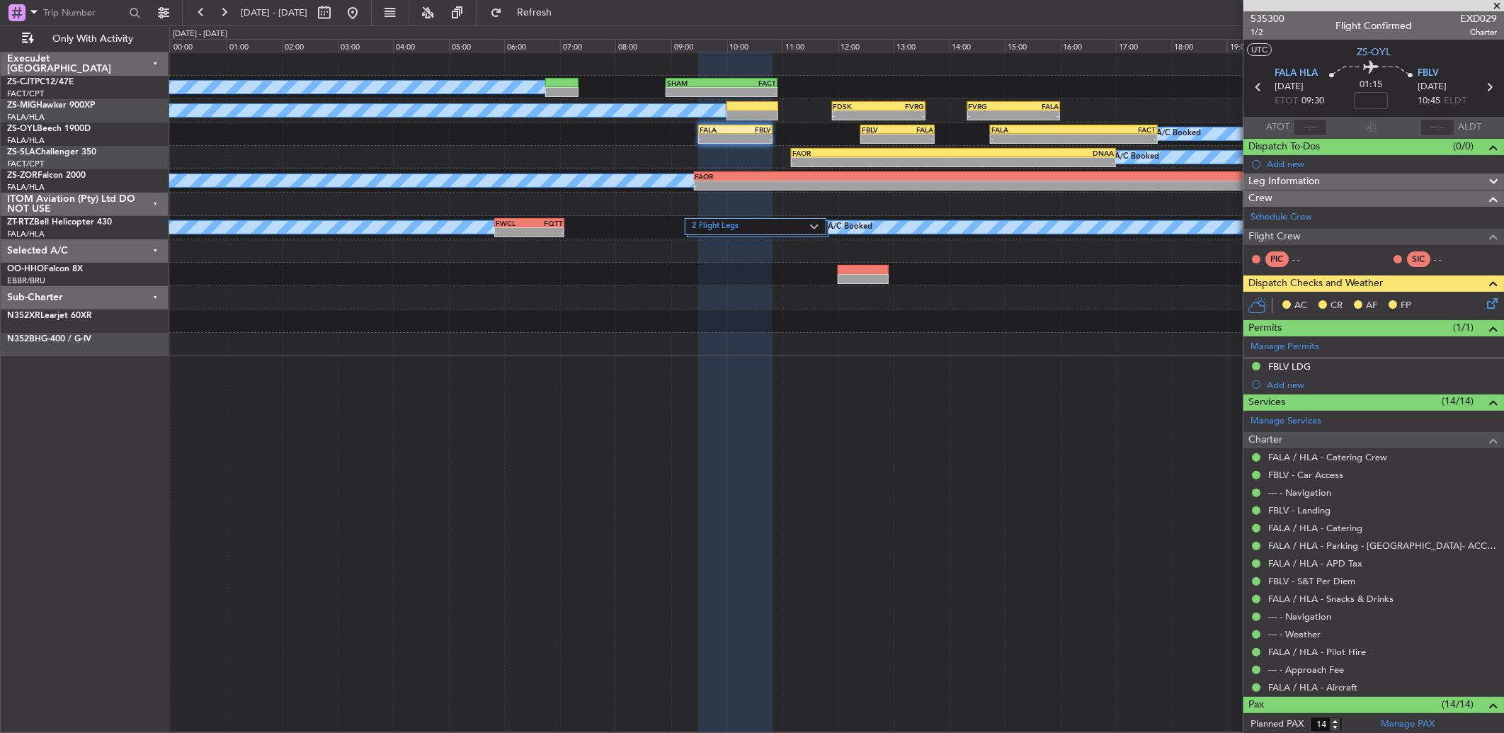
click at [1484, 306] on icon at bounding box center [1489, 300] width 11 height 11
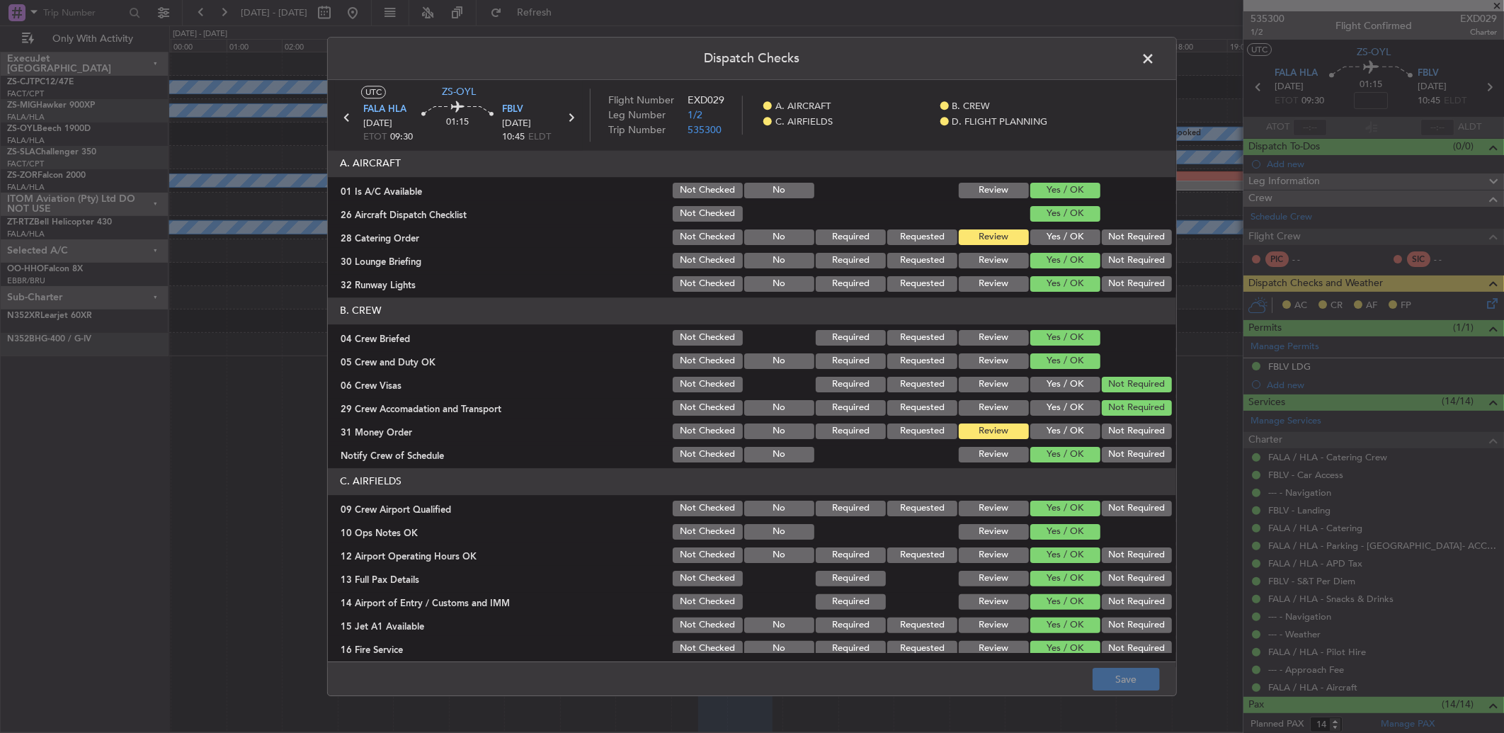
drag, startPoint x: 1154, startPoint y: 55, endPoint x: 1136, endPoint y: 61, distance: 18.8
click at [1155, 55] on span at bounding box center [1155, 62] width 0 height 28
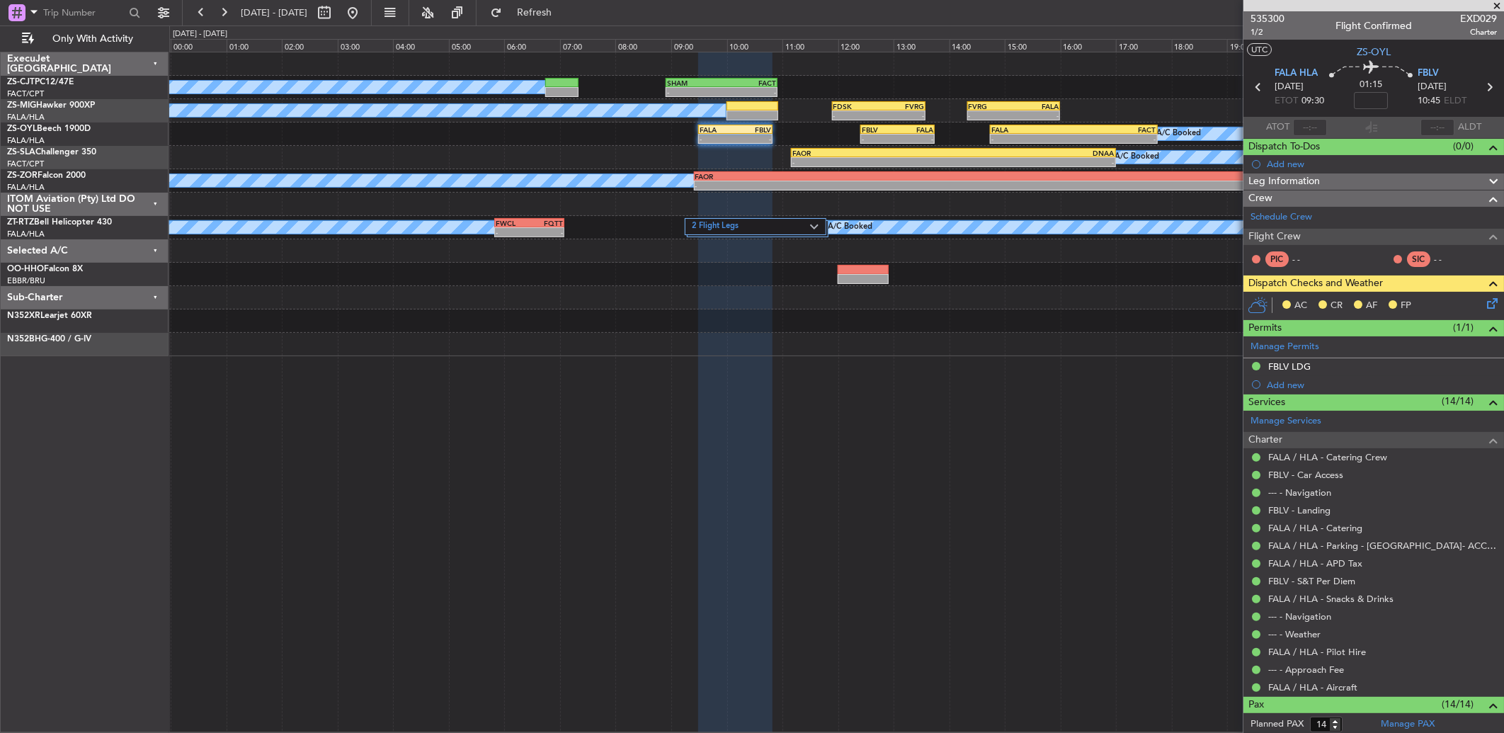
drag, startPoint x: 1494, startPoint y: 5, endPoint x: 472, endPoint y: 122, distance: 1028.2
click at [1494, 6] on span at bounding box center [1496, 6] width 14 height 13
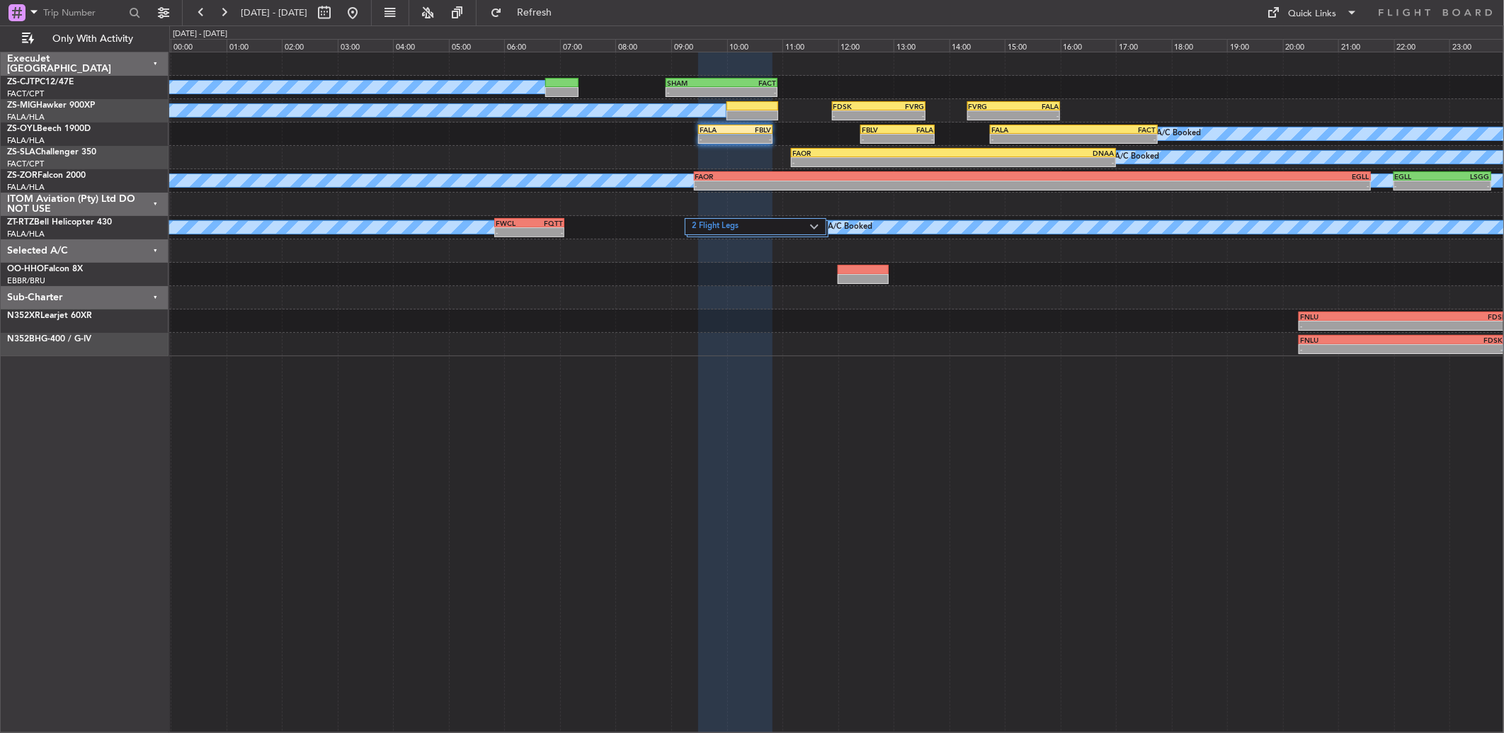
type input "0"
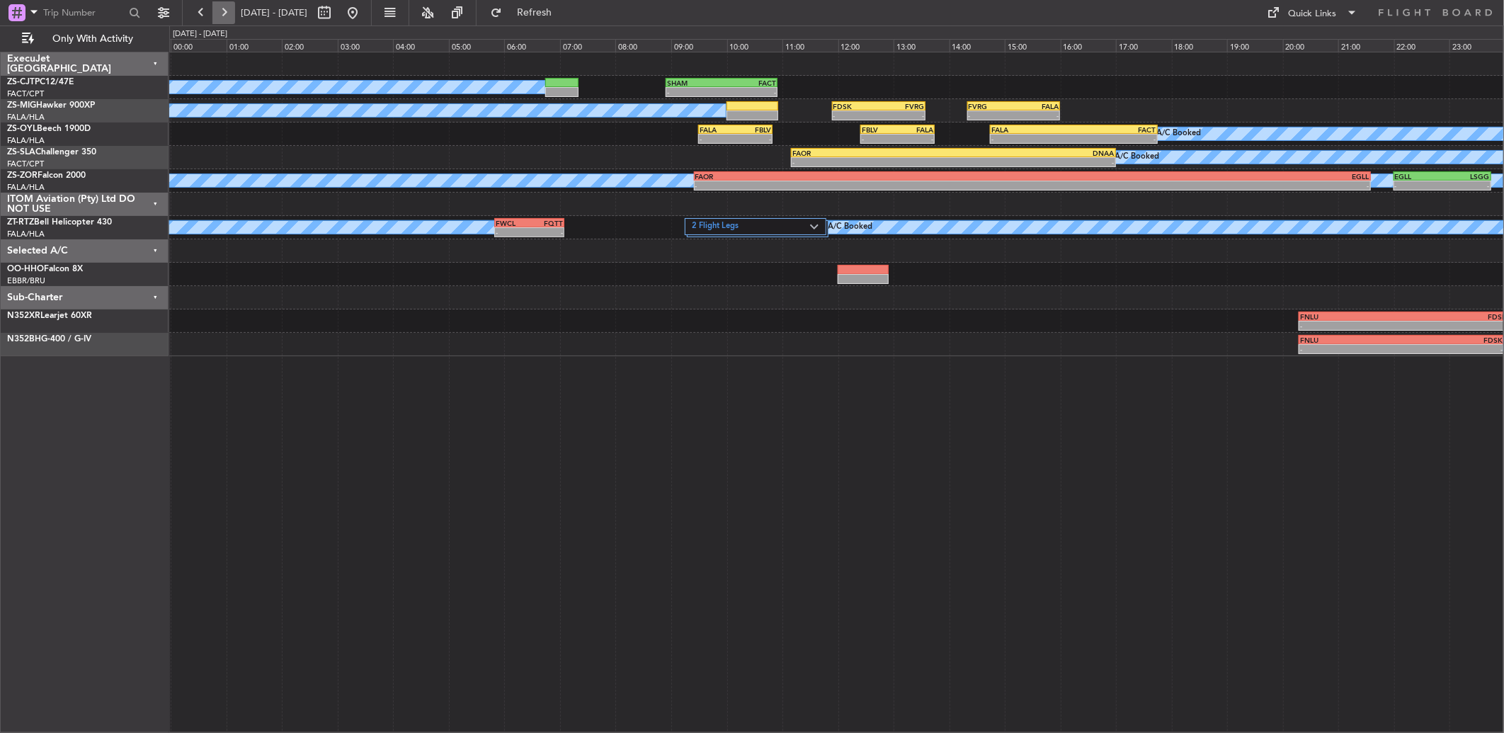
click at [219, 8] on button at bounding box center [223, 12] width 23 height 23
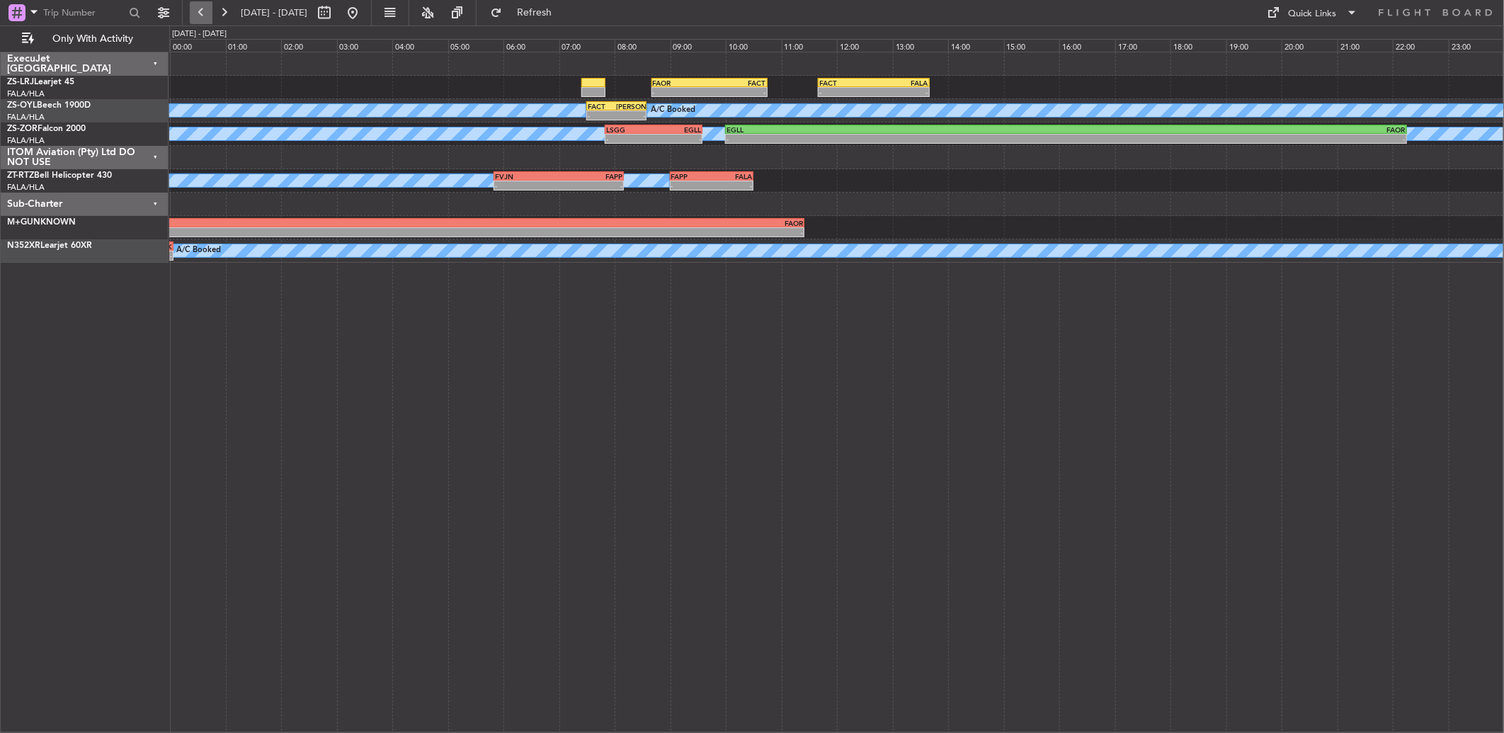
click at [192, 11] on button at bounding box center [201, 12] width 23 height 23
click at [190, 11] on button at bounding box center [201, 12] width 23 height 23
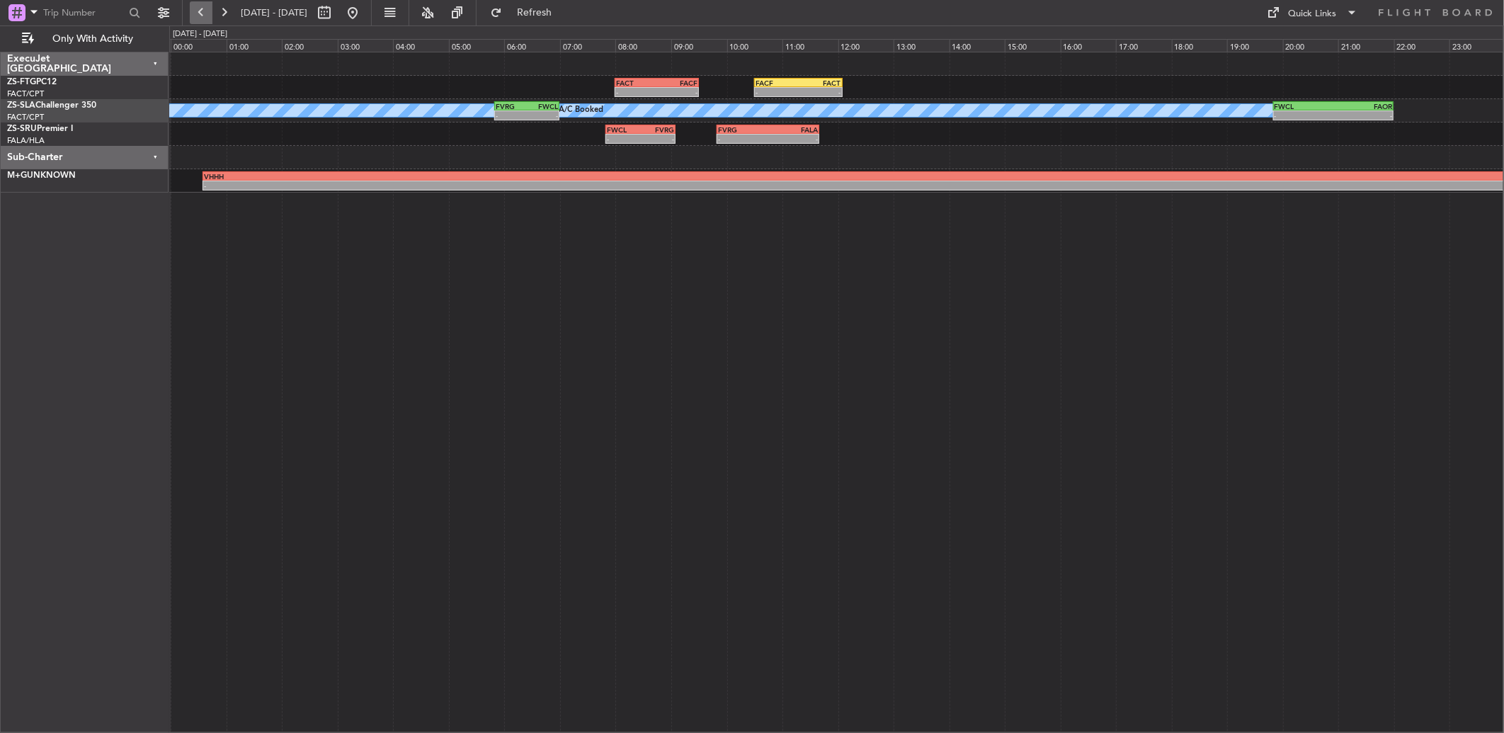
click at [193, 11] on button at bounding box center [201, 12] width 23 height 23
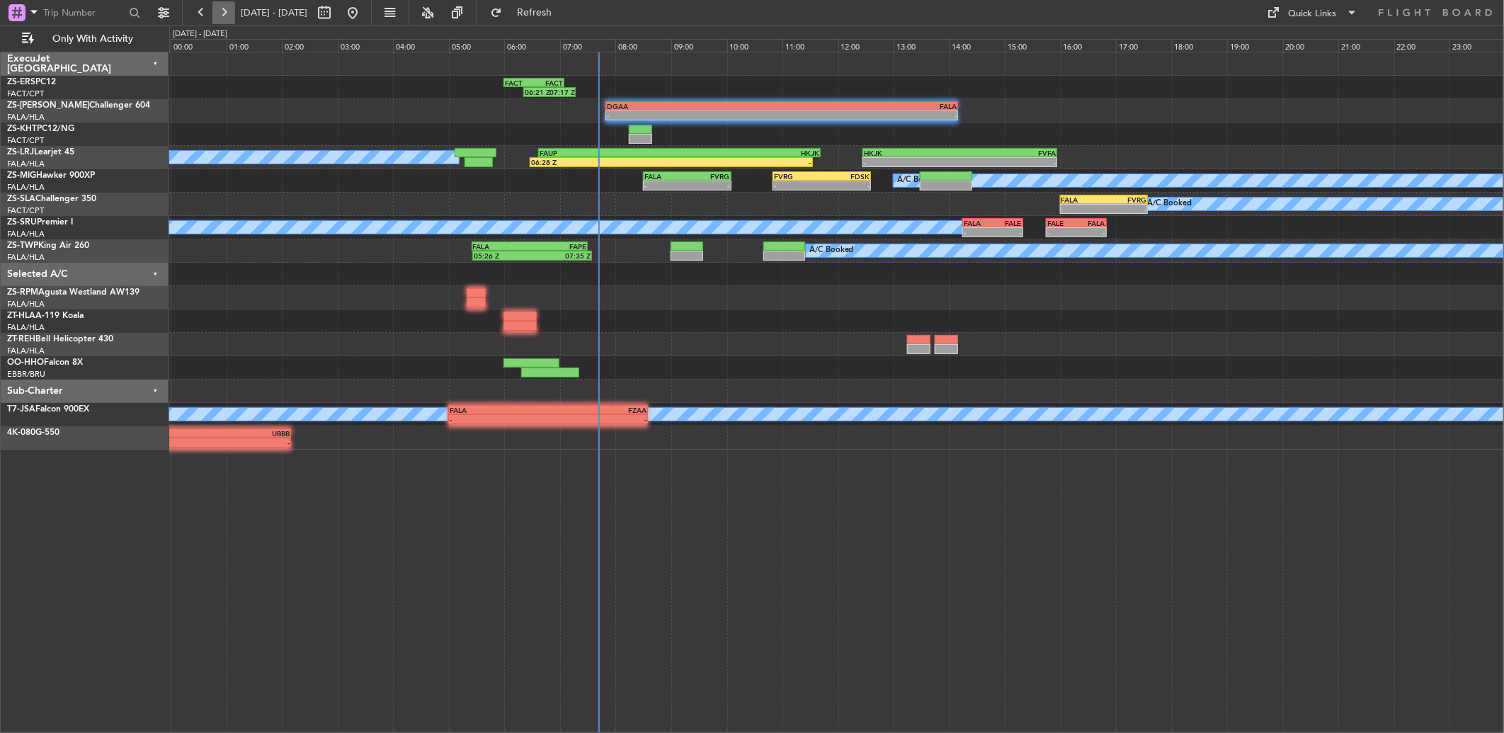
click at [224, 15] on button at bounding box center [223, 12] width 23 height 23
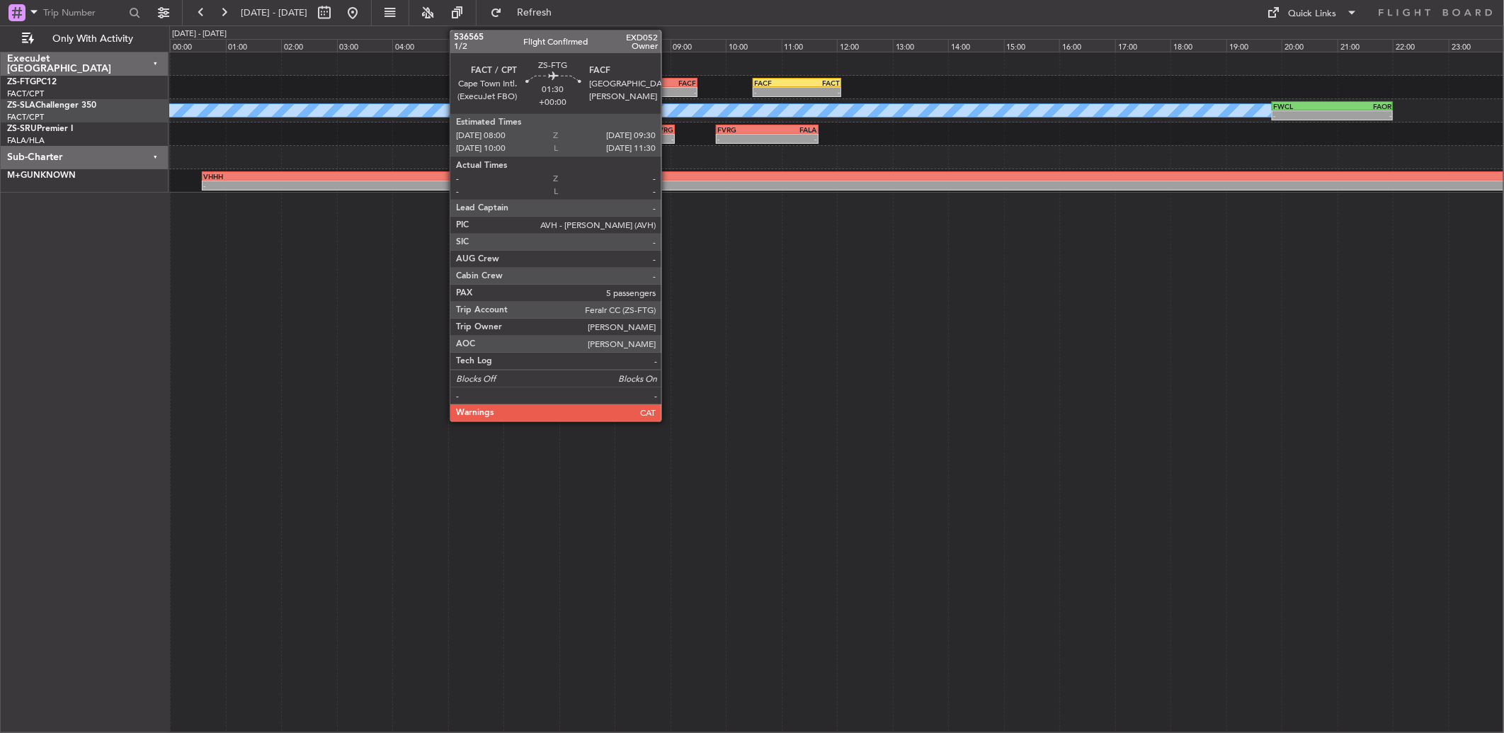
click at [668, 81] on div "FACF" at bounding box center [676, 83] width 40 height 8
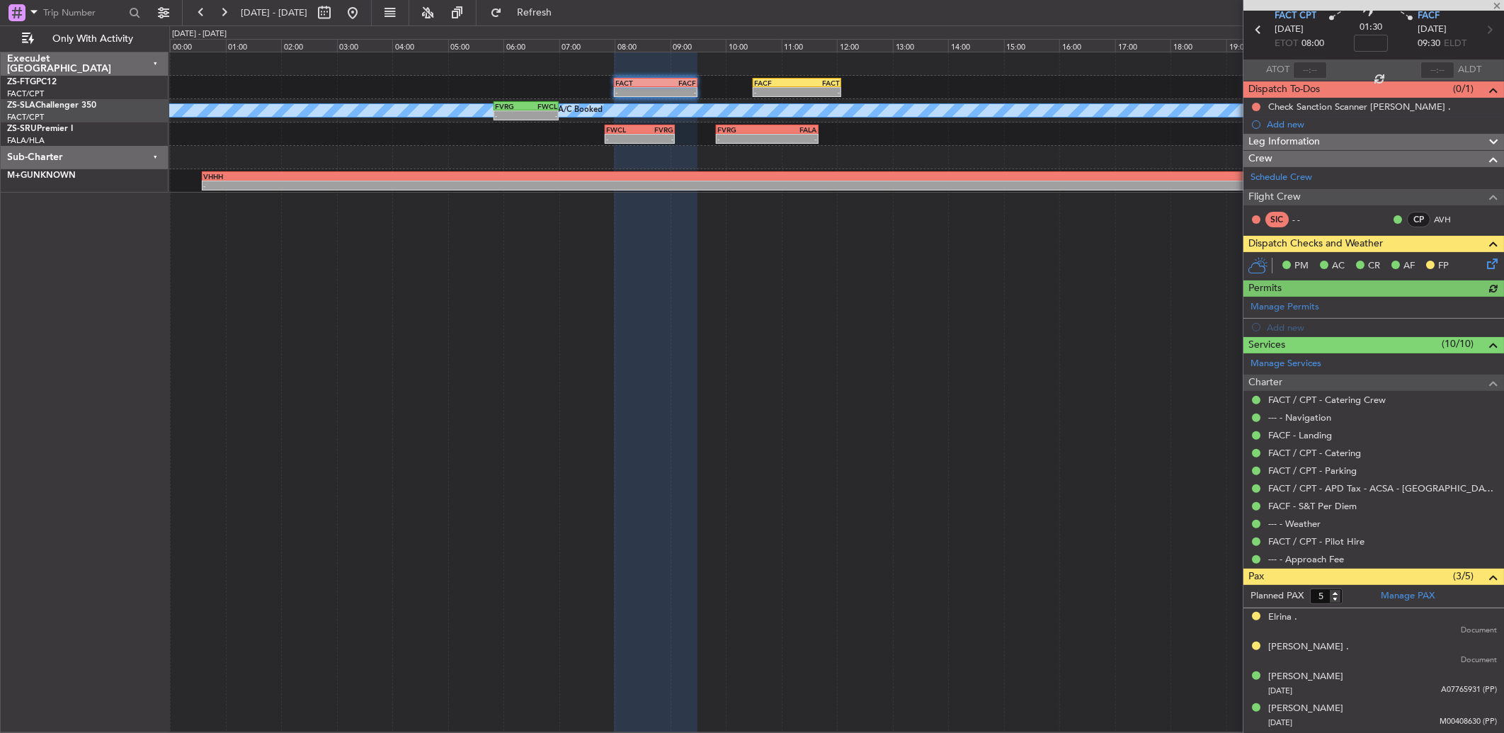
scroll to position [87, 0]
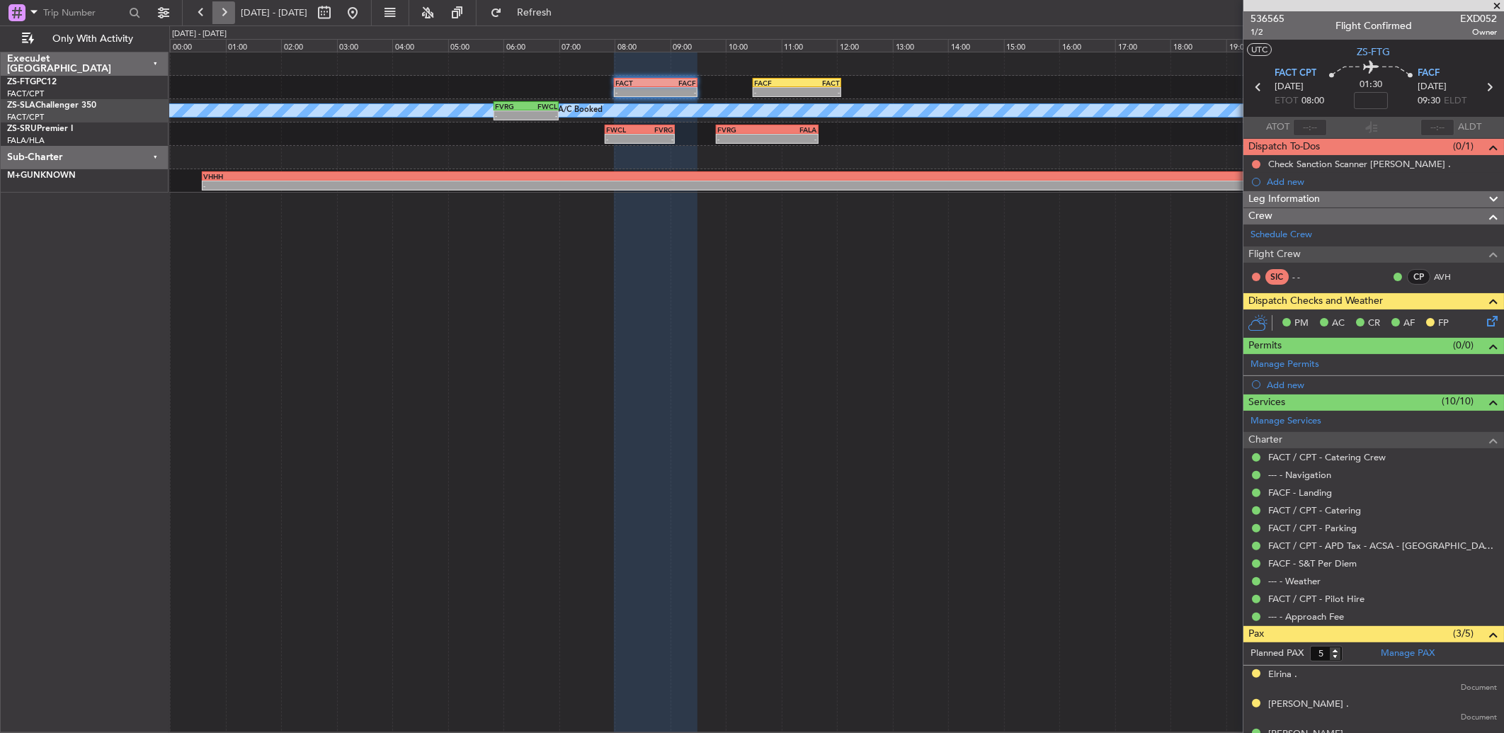
click at [222, 16] on button at bounding box center [223, 12] width 23 height 23
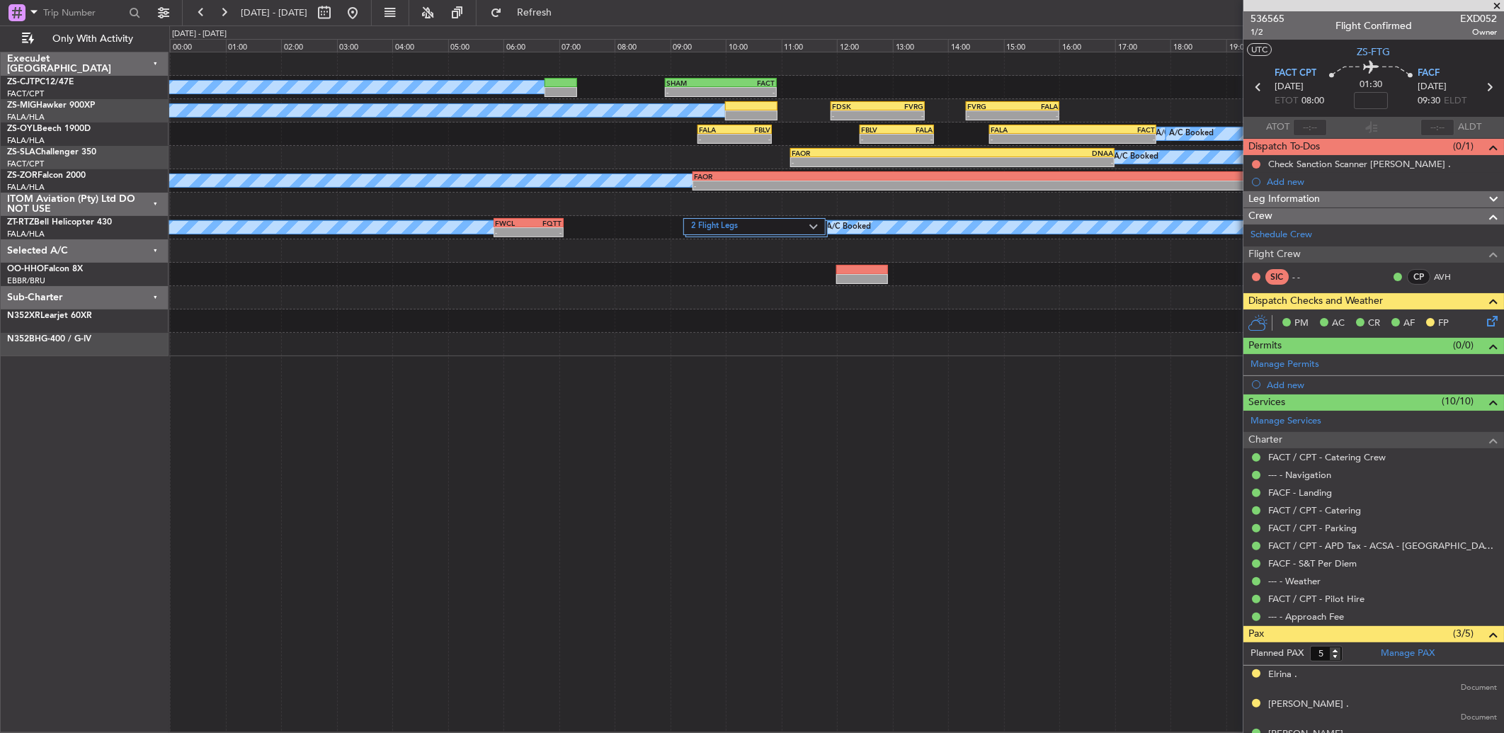
click at [1499, 5] on span at bounding box center [1496, 6] width 14 height 13
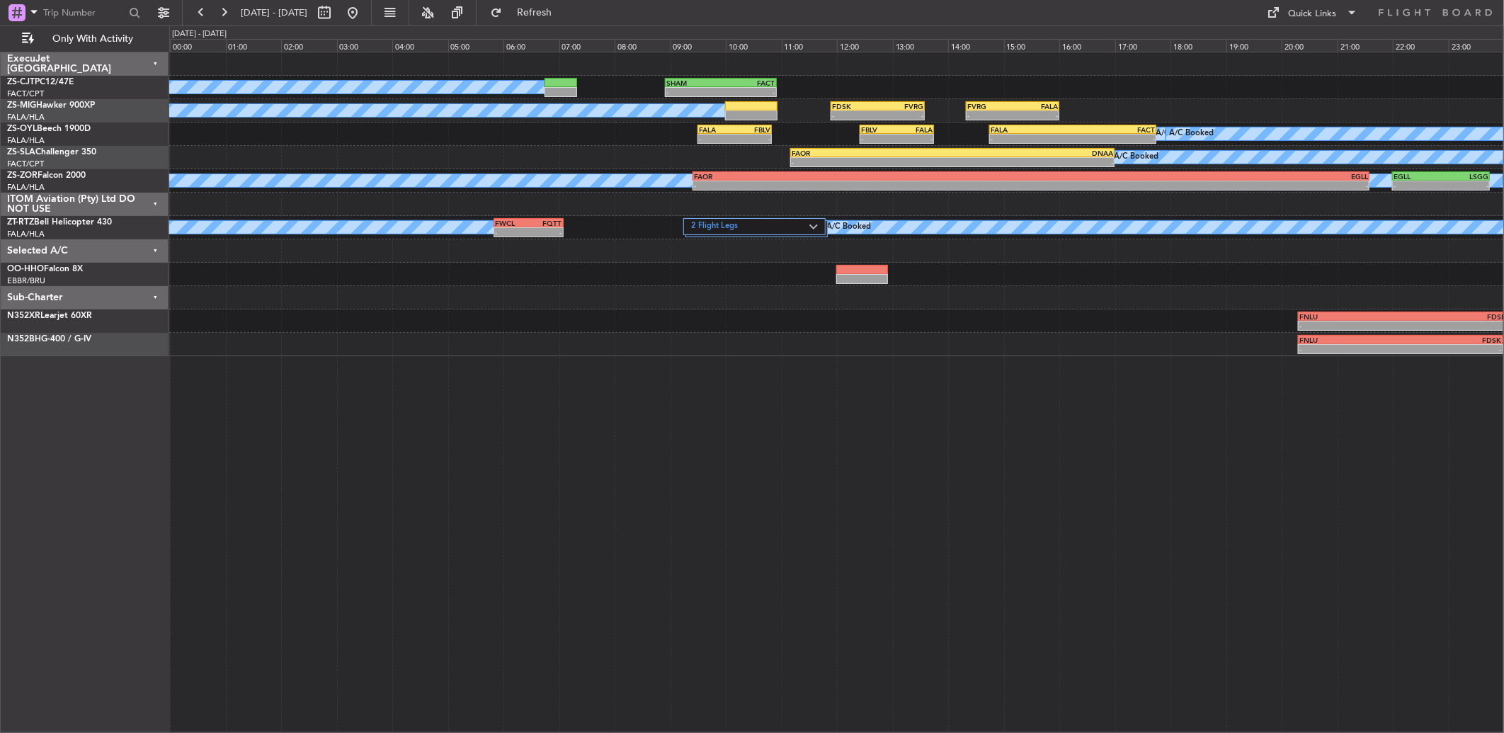
type input "0"
click at [207, 22] on button at bounding box center [201, 12] width 23 height 23
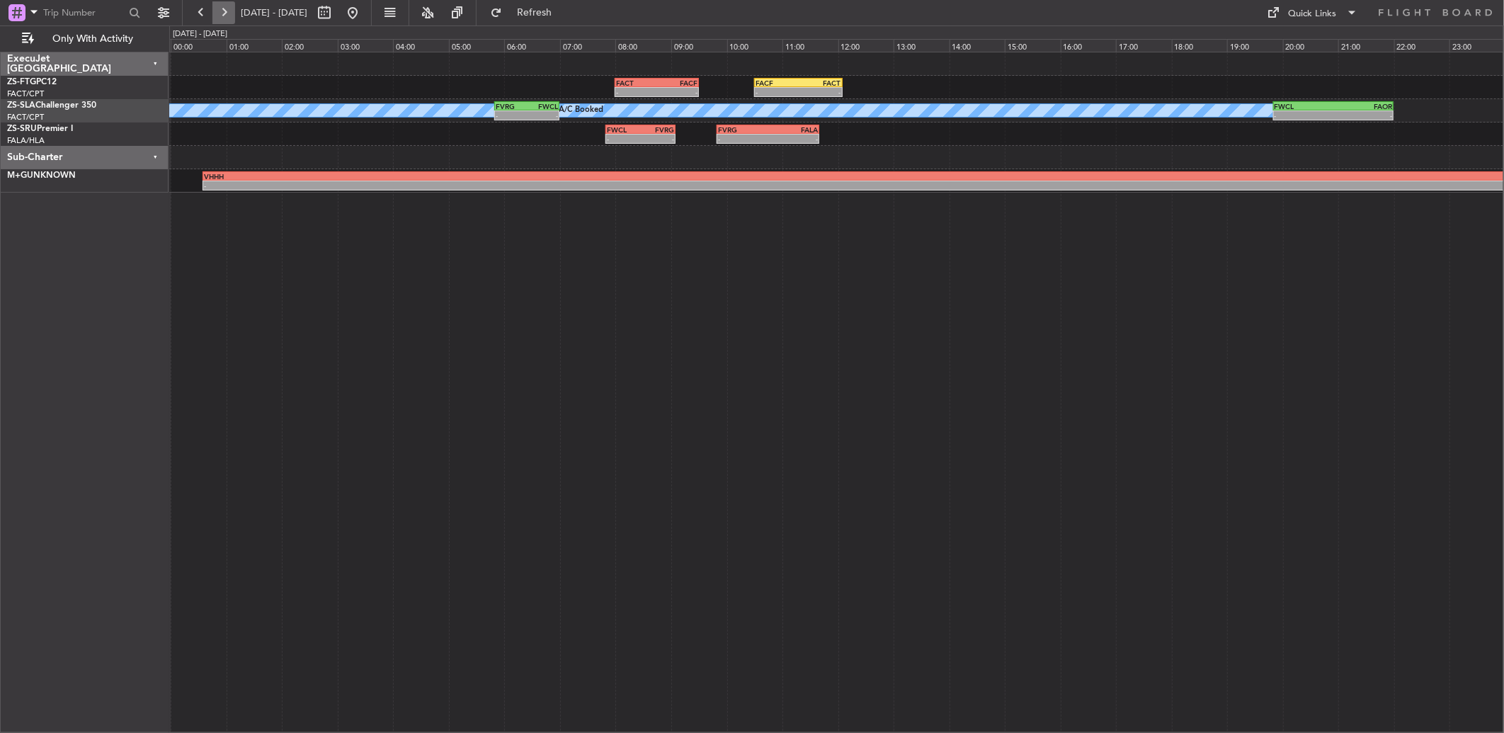
click at [219, 14] on button at bounding box center [223, 12] width 23 height 23
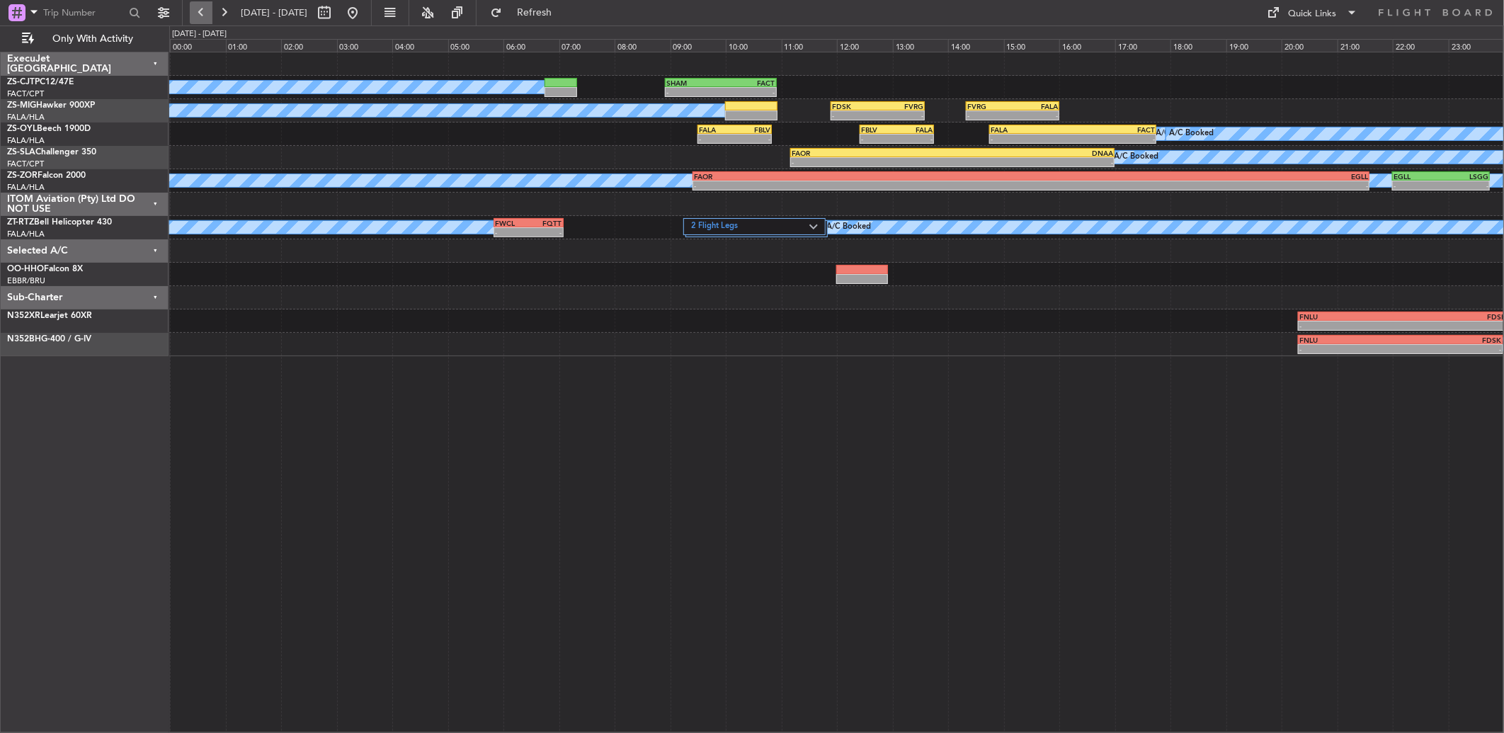
click at [207, 13] on button at bounding box center [201, 12] width 23 height 23
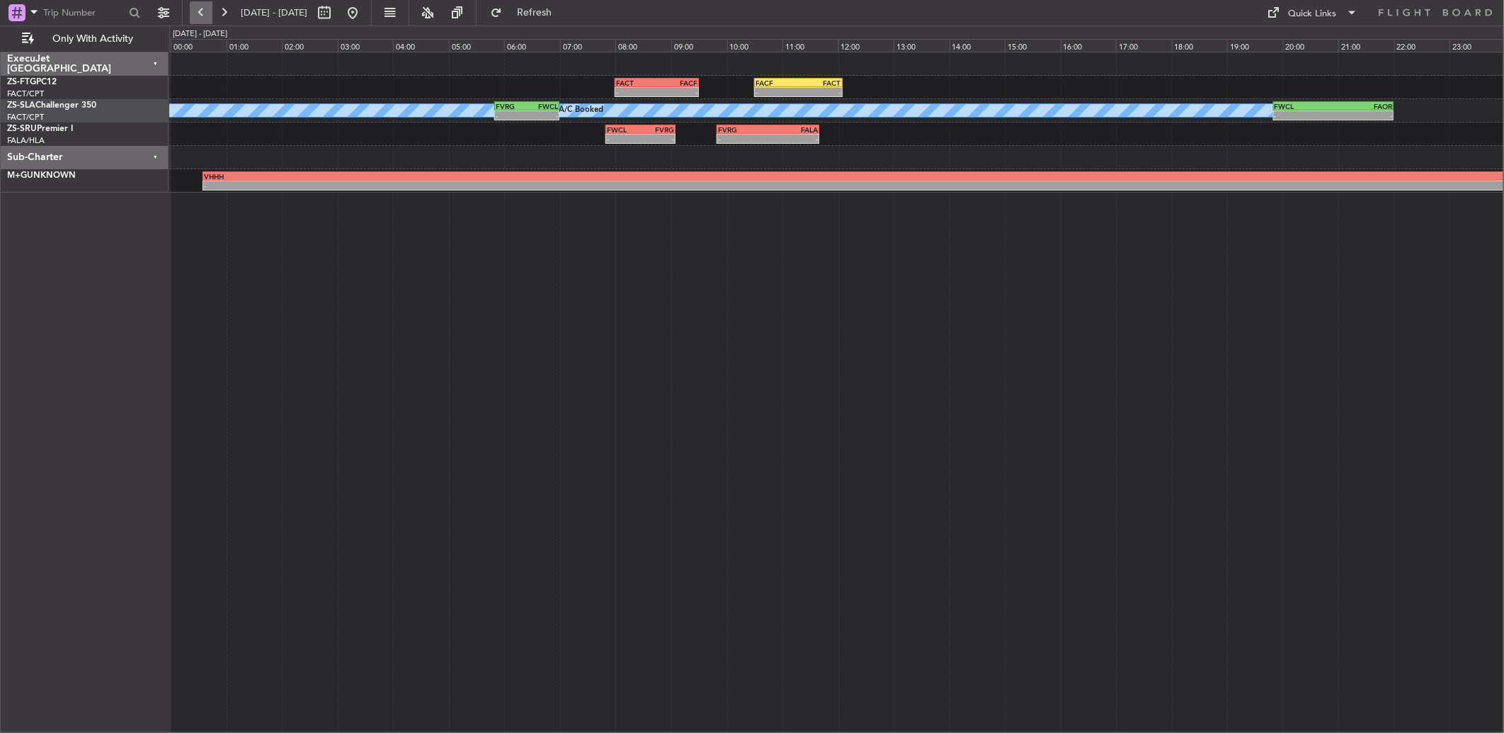
click at [202, 14] on button at bounding box center [201, 12] width 23 height 23
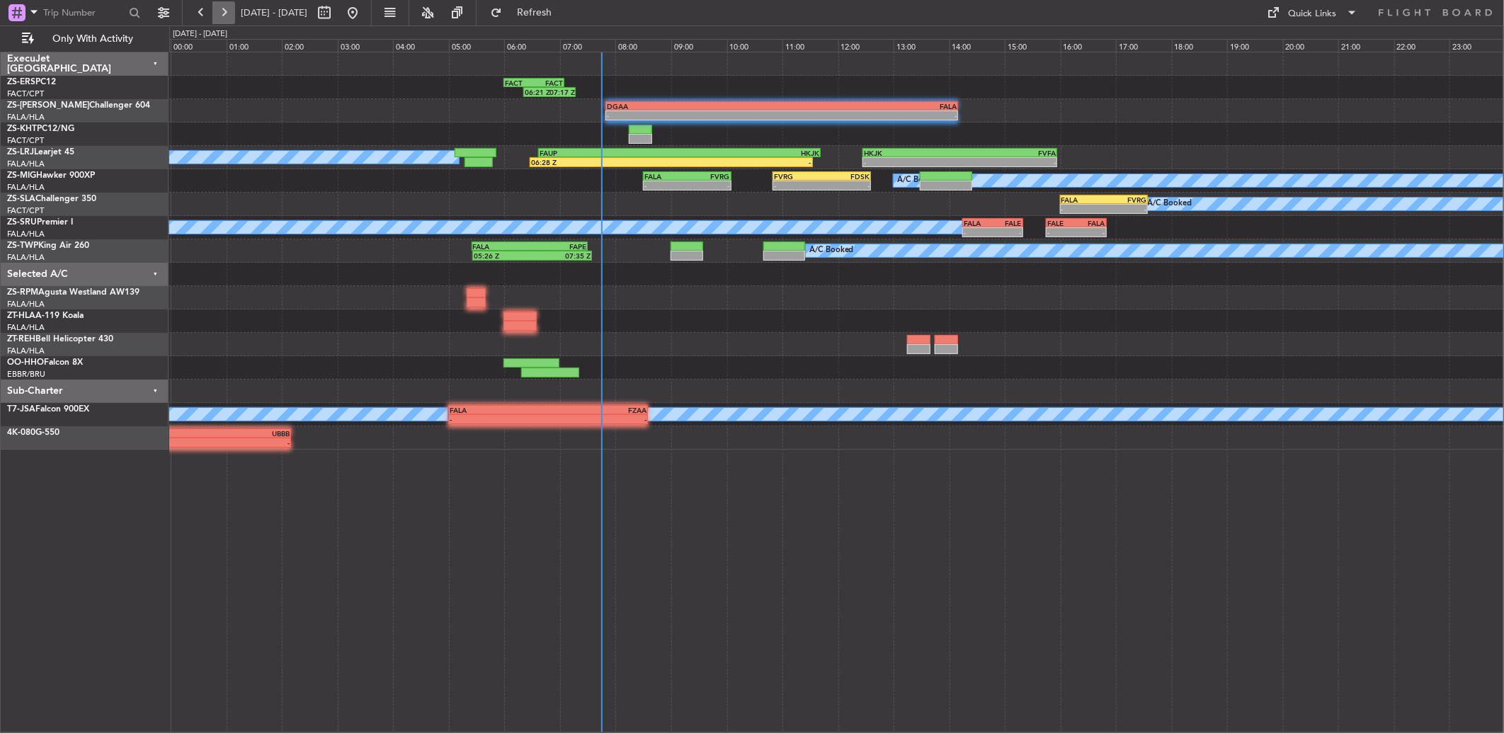
click at [217, 23] on button at bounding box center [223, 12] width 23 height 23
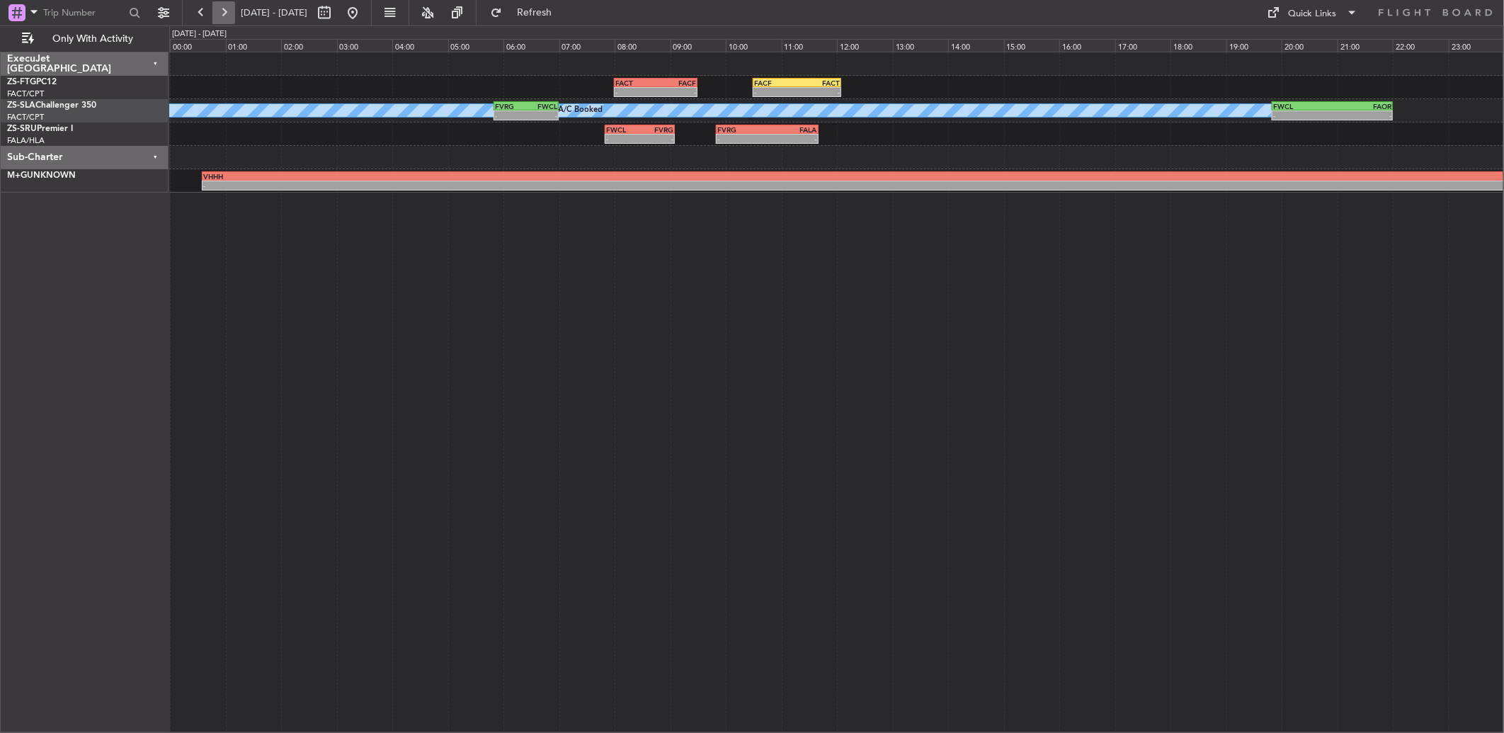
click at [224, 9] on button at bounding box center [223, 12] width 23 height 23
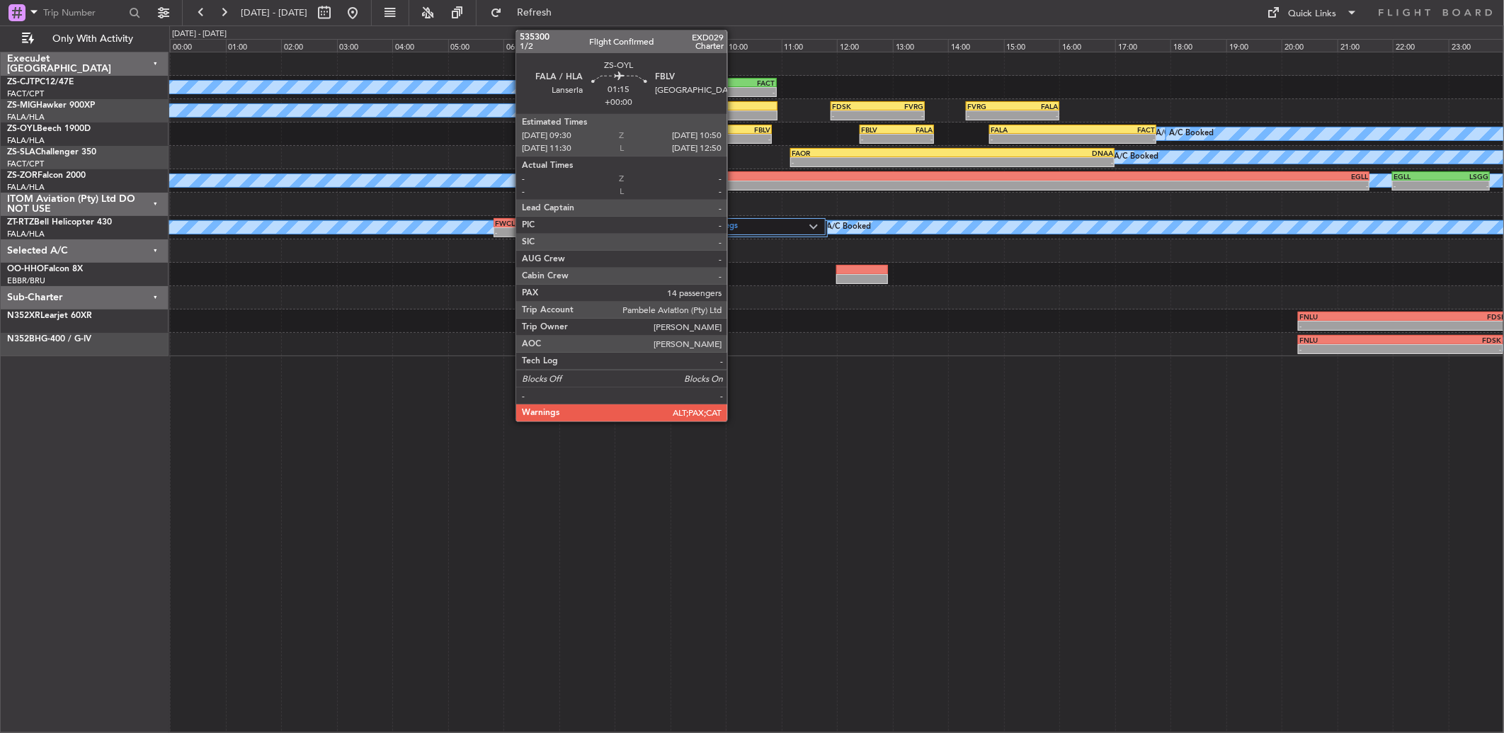
click at [735, 135] on div "-" at bounding box center [753, 139] width 36 height 8
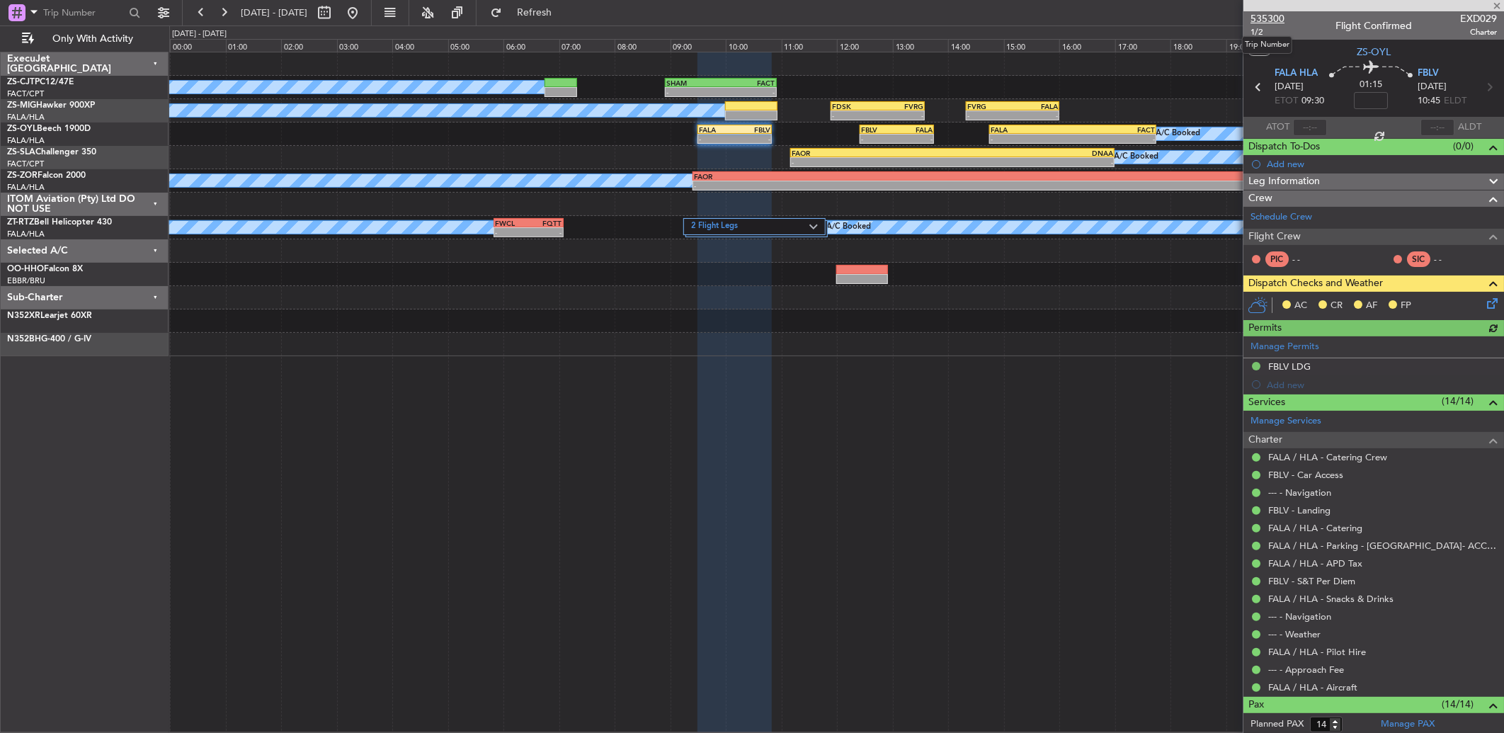
click at [1262, 18] on span "535300" at bounding box center [1267, 18] width 34 height 15
click at [1484, 307] on icon at bounding box center [1489, 300] width 11 height 11
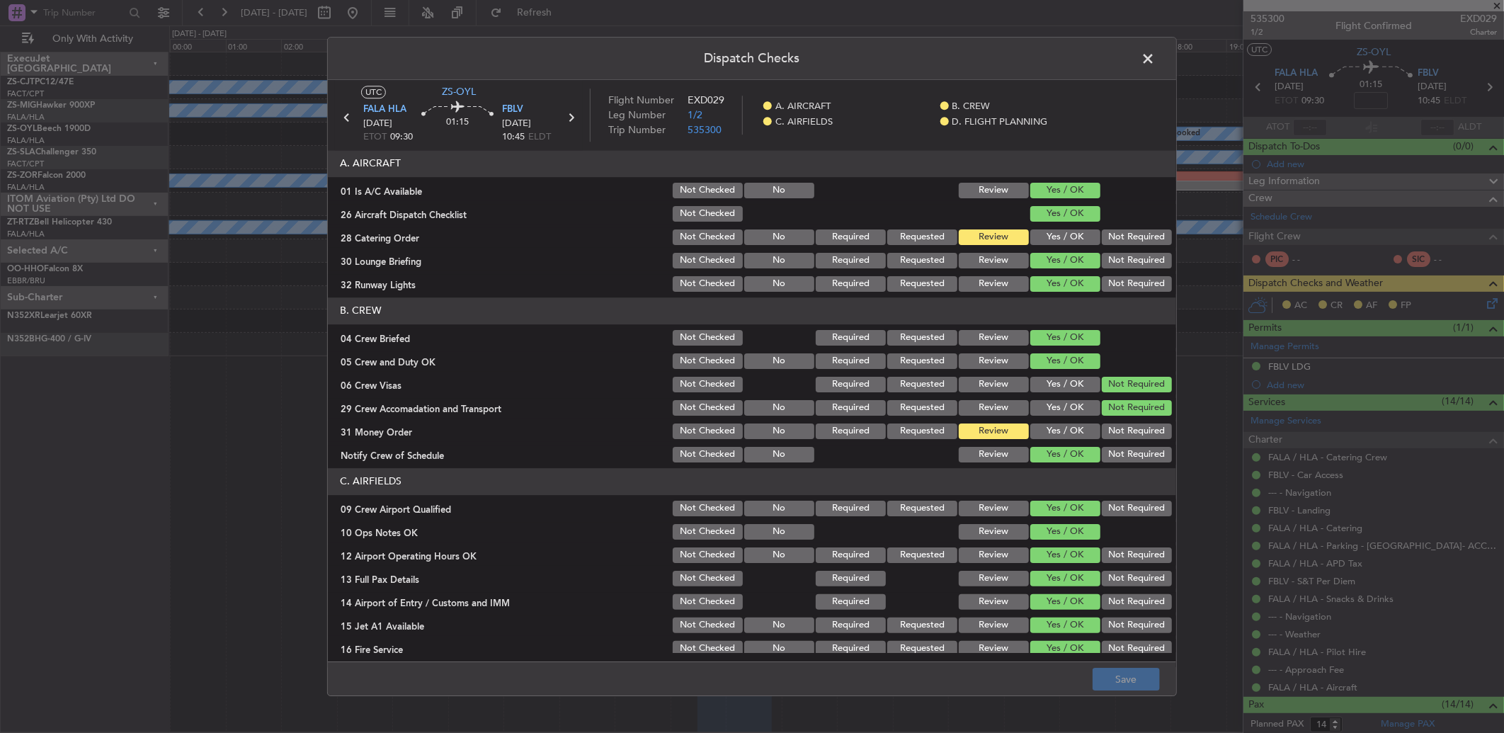
click at [1041, 236] on button "Yes / OK" at bounding box center [1065, 237] width 70 height 16
click at [1072, 432] on button "Yes / OK" at bounding box center [1065, 431] width 70 height 16
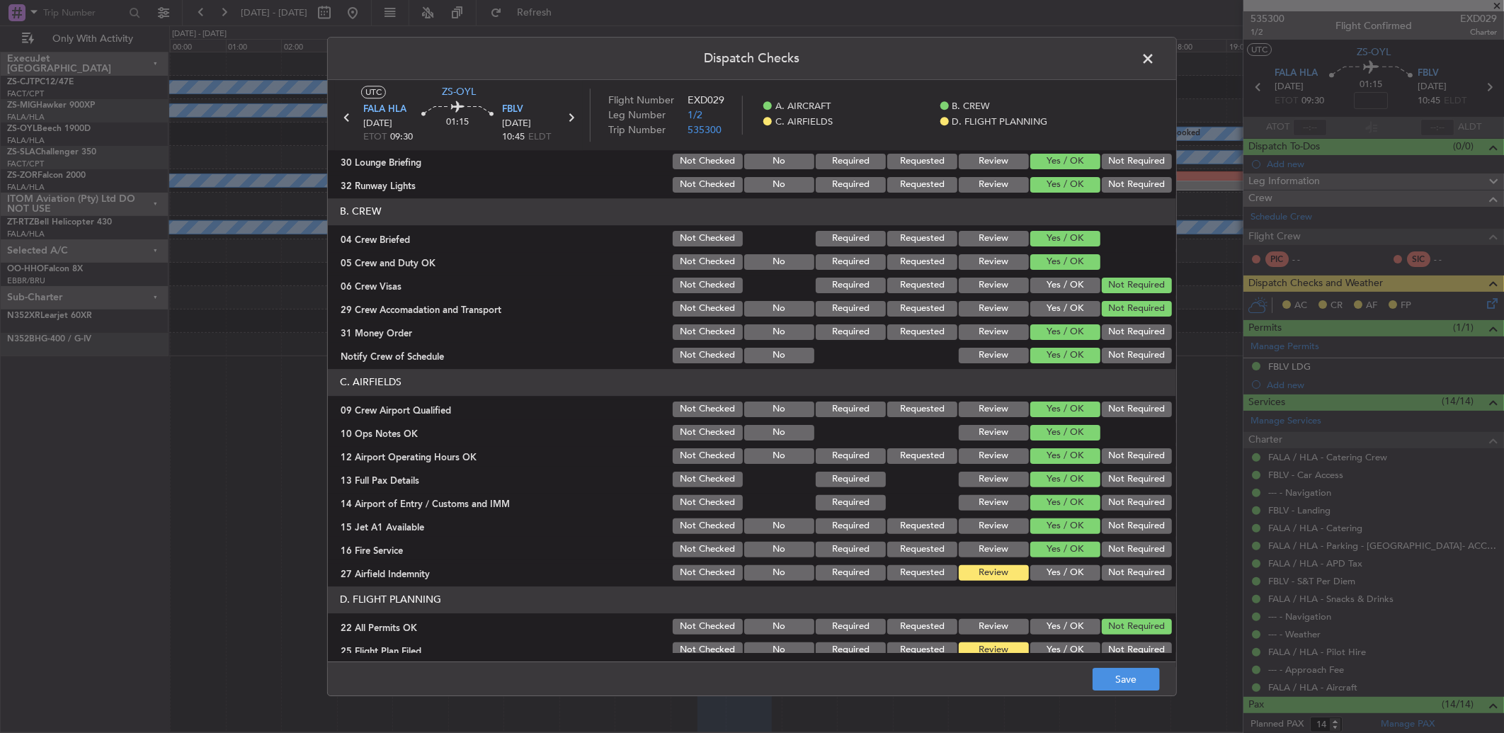
scroll to position [132, 0]
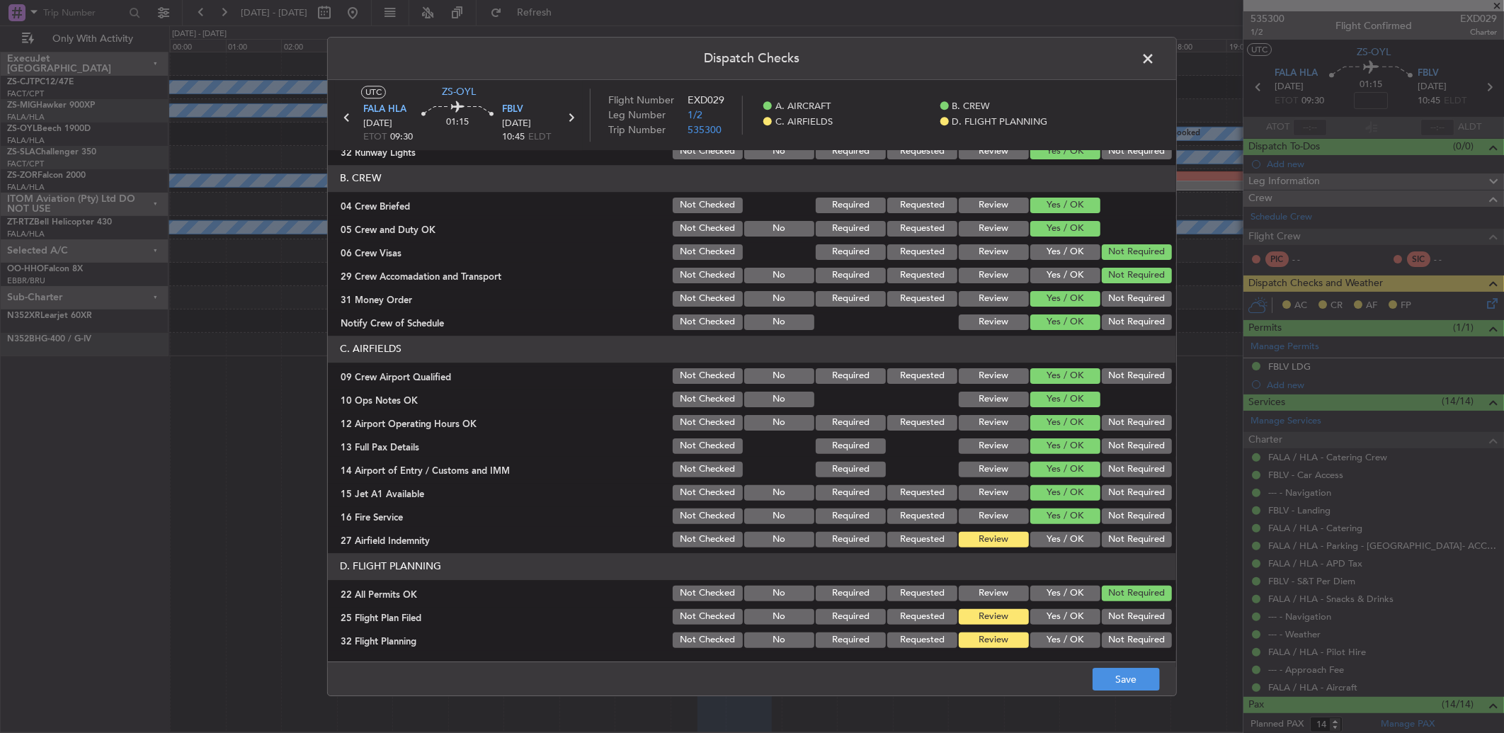
drag, startPoint x: 1076, startPoint y: 533, endPoint x: 1080, endPoint y: 551, distance: 18.0
click at [1076, 536] on button "Yes / OK" at bounding box center [1065, 540] width 70 height 16
click at [1109, 518] on button "Not Required" at bounding box center [1136, 516] width 70 height 16
click at [1119, 660] on main "UTC ZS-OYL FALA HLA [DATE] ETOT 09:30 01:15 FBLV [DATE] 10:45 ELDT Flight Numbe…" at bounding box center [752, 374] width 848 height 588
click at [1123, 671] on button "Save" at bounding box center [1125, 679] width 67 height 23
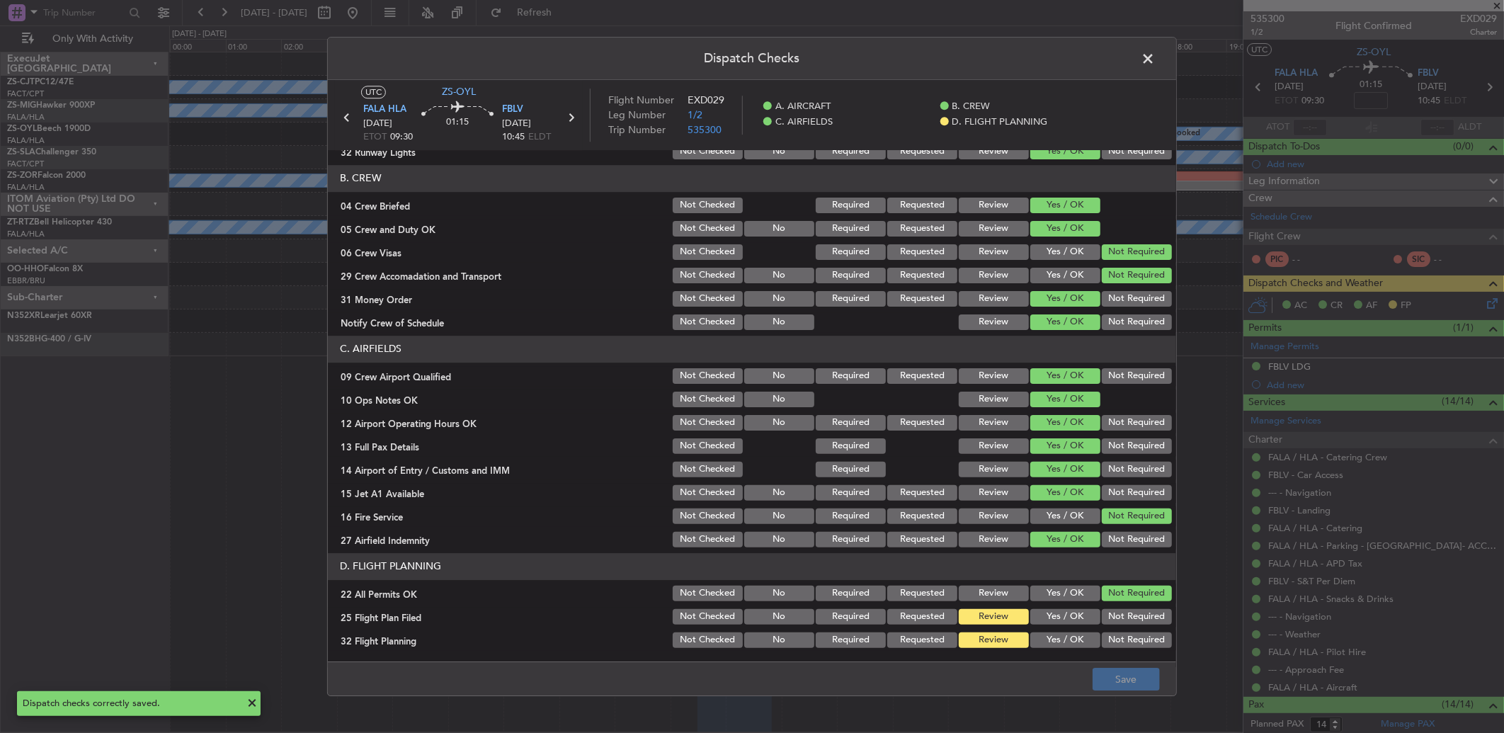
click at [1155, 52] on span at bounding box center [1155, 62] width 0 height 28
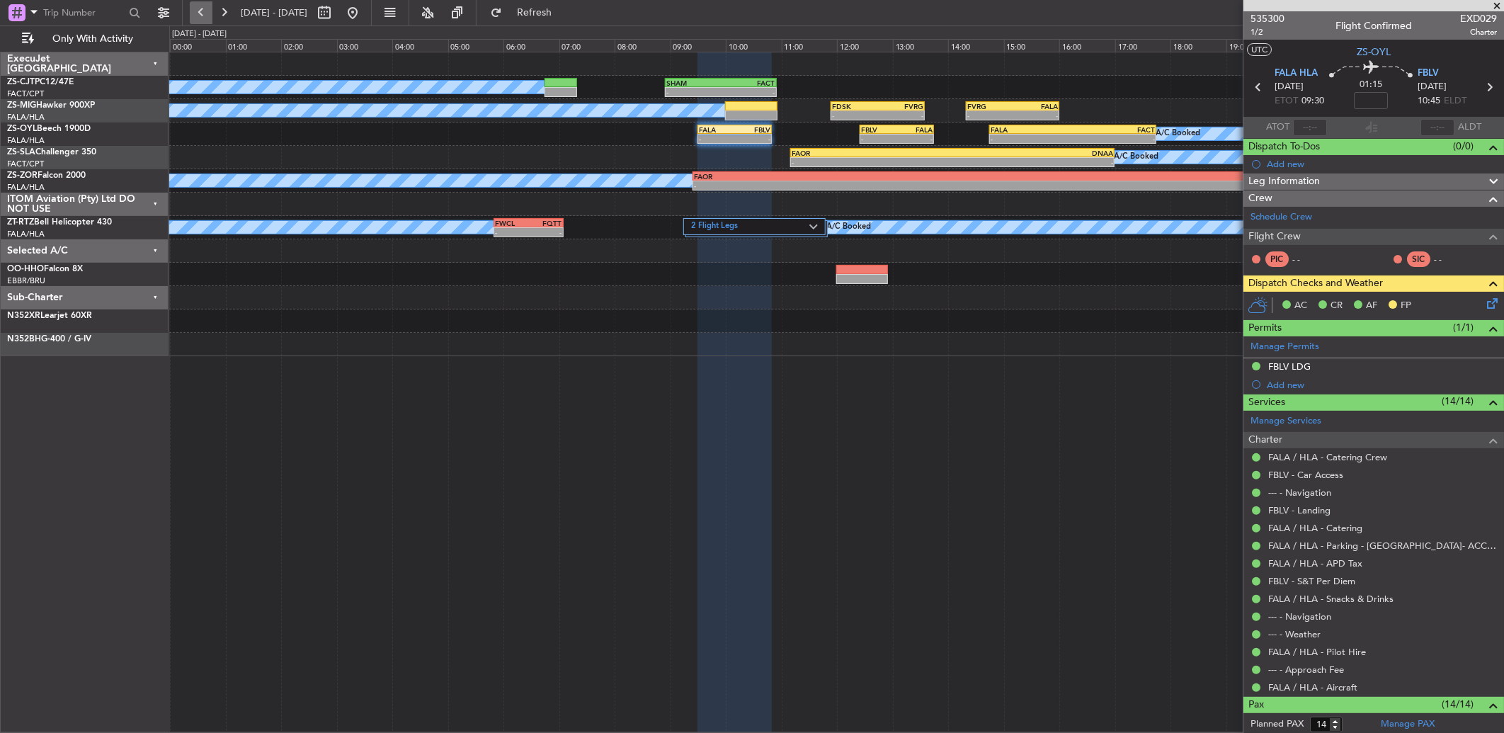
click at [202, 10] on button at bounding box center [201, 12] width 23 height 23
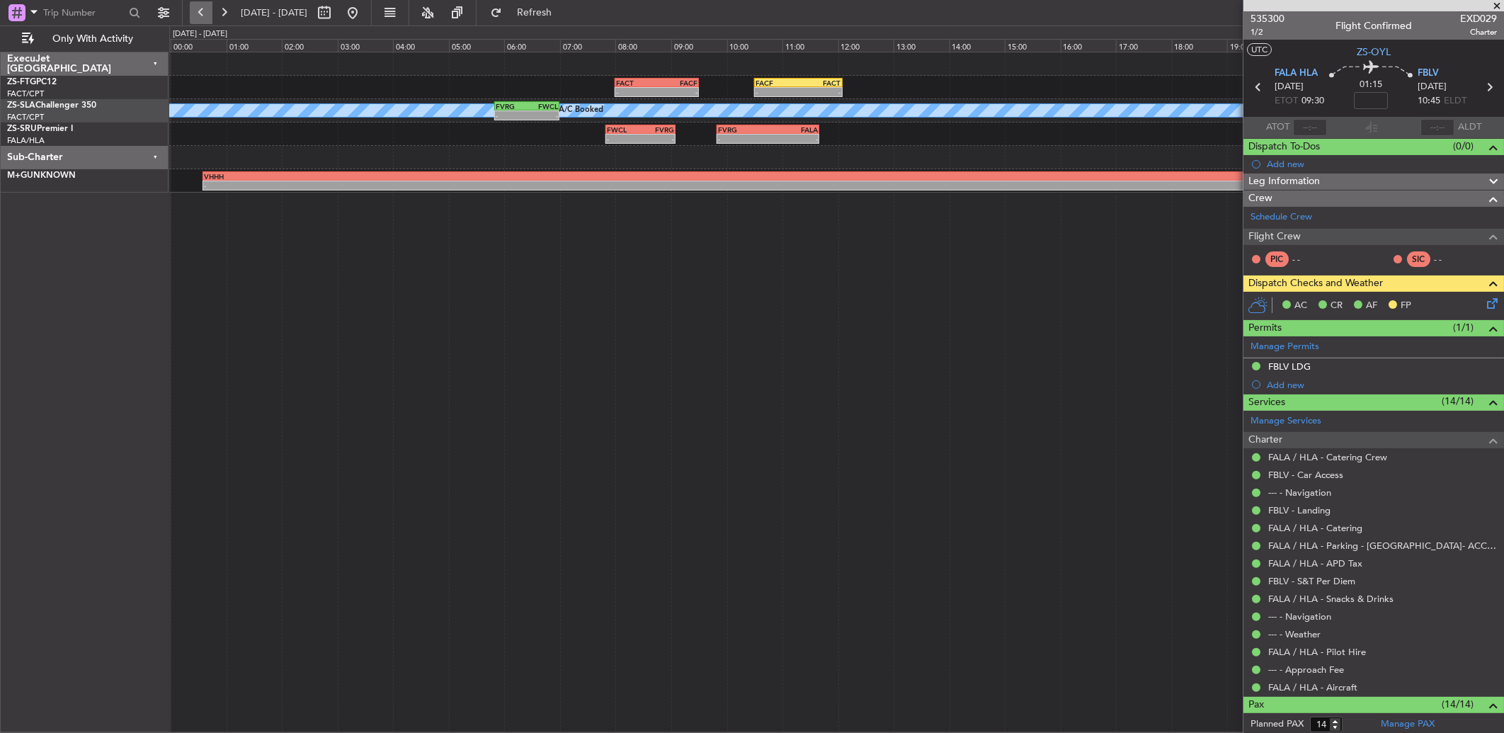
click at [202, 11] on button at bounding box center [201, 12] width 23 height 23
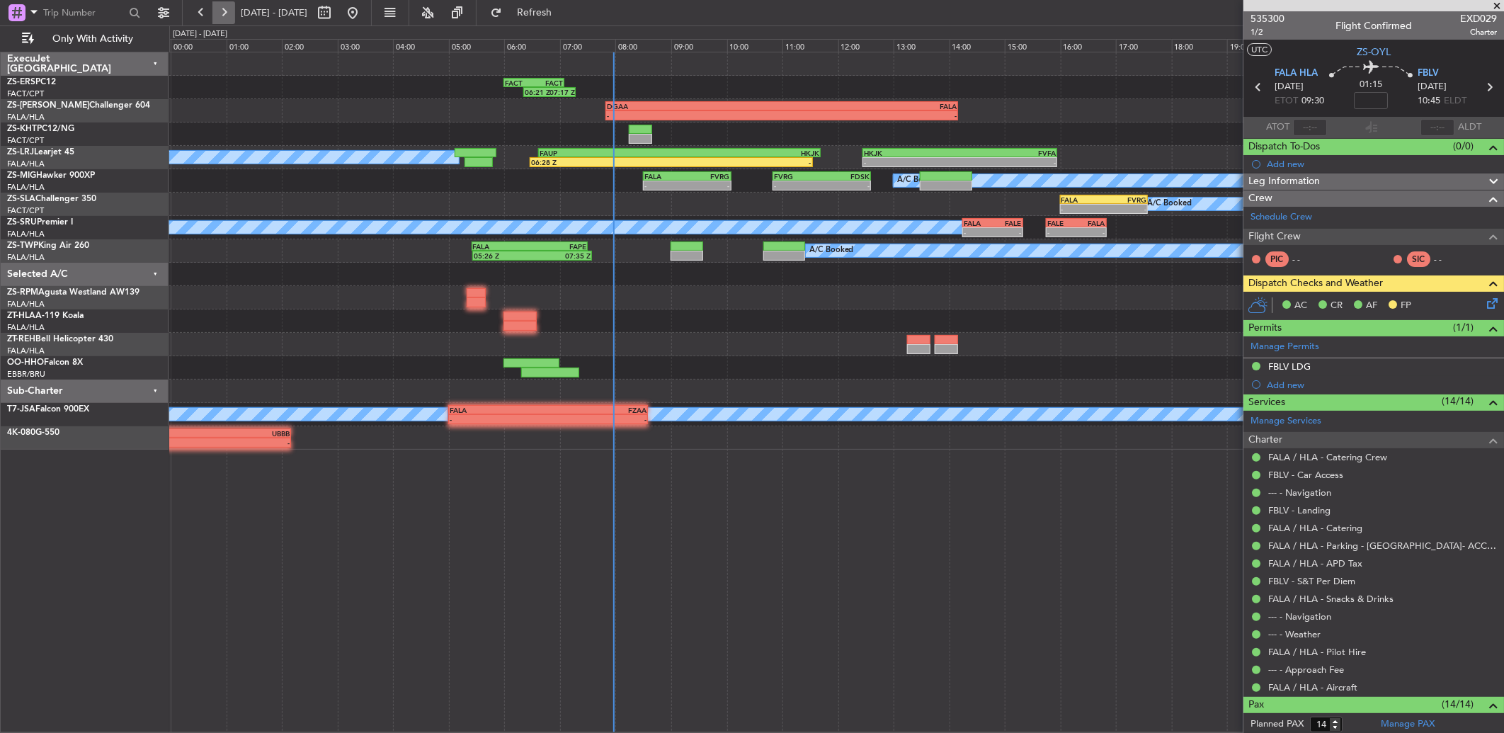
click at [222, 11] on button at bounding box center [223, 12] width 23 height 23
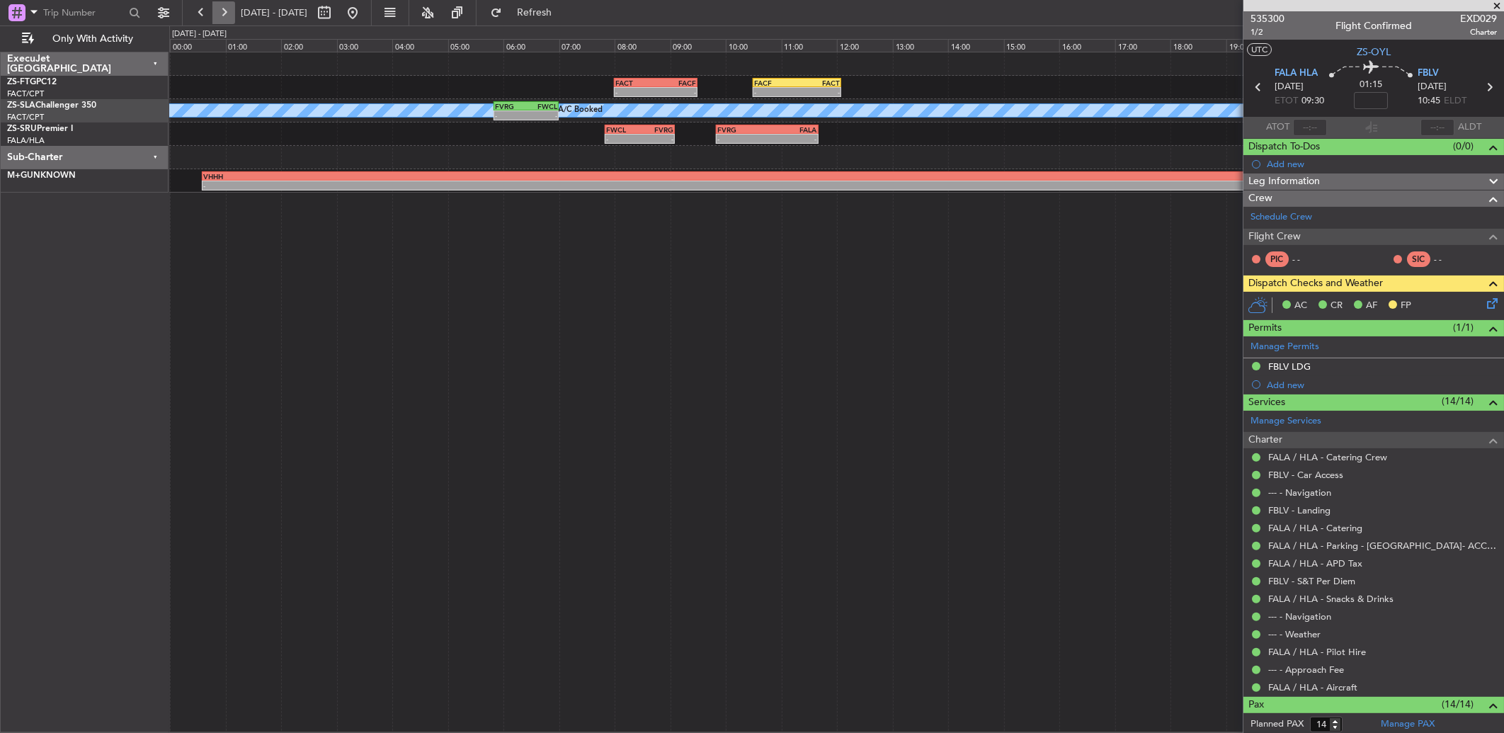
click at [222, 11] on button at bounding box center [223, 12] width 23 height 23
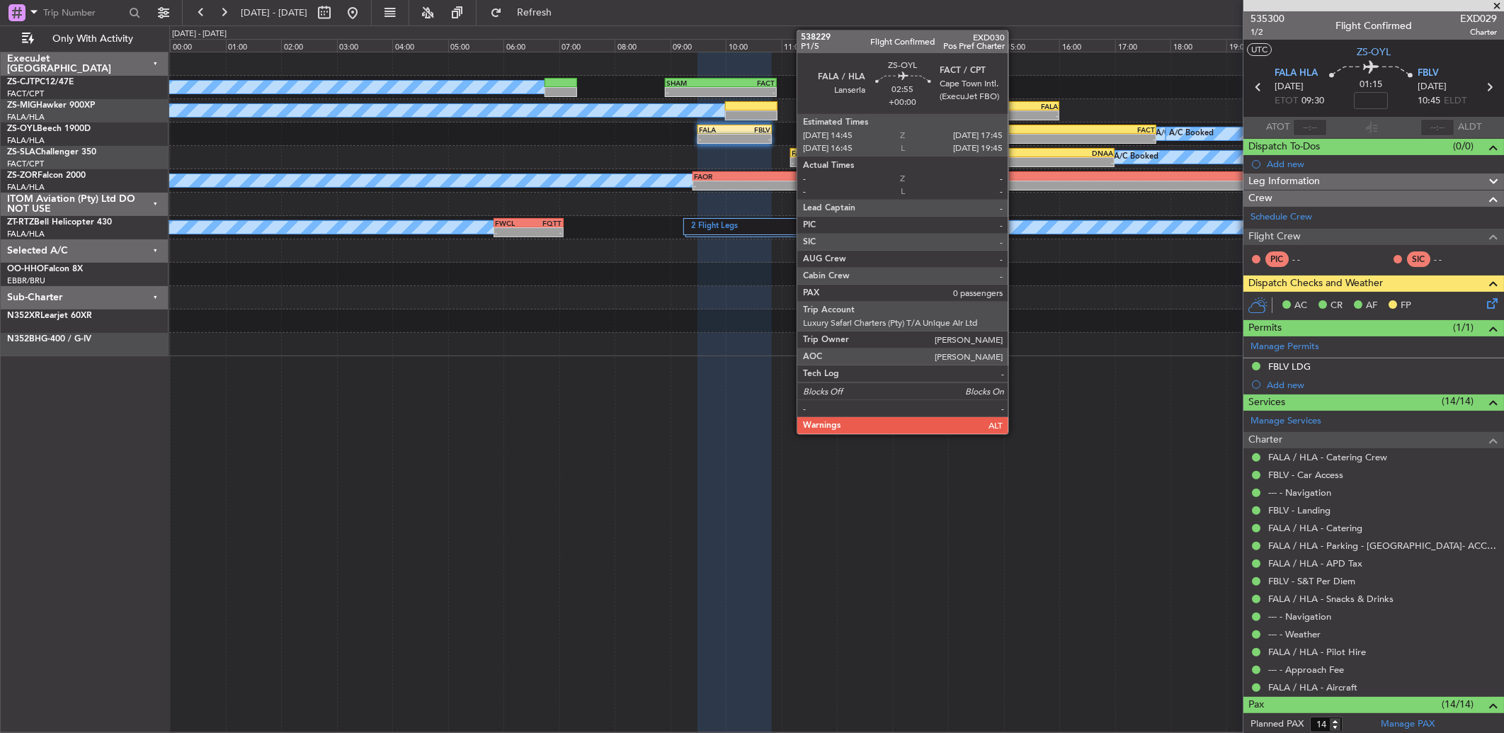
click at [1024, 125] on div "FALA" at bounding box center [1031, 129] width 82 height 8
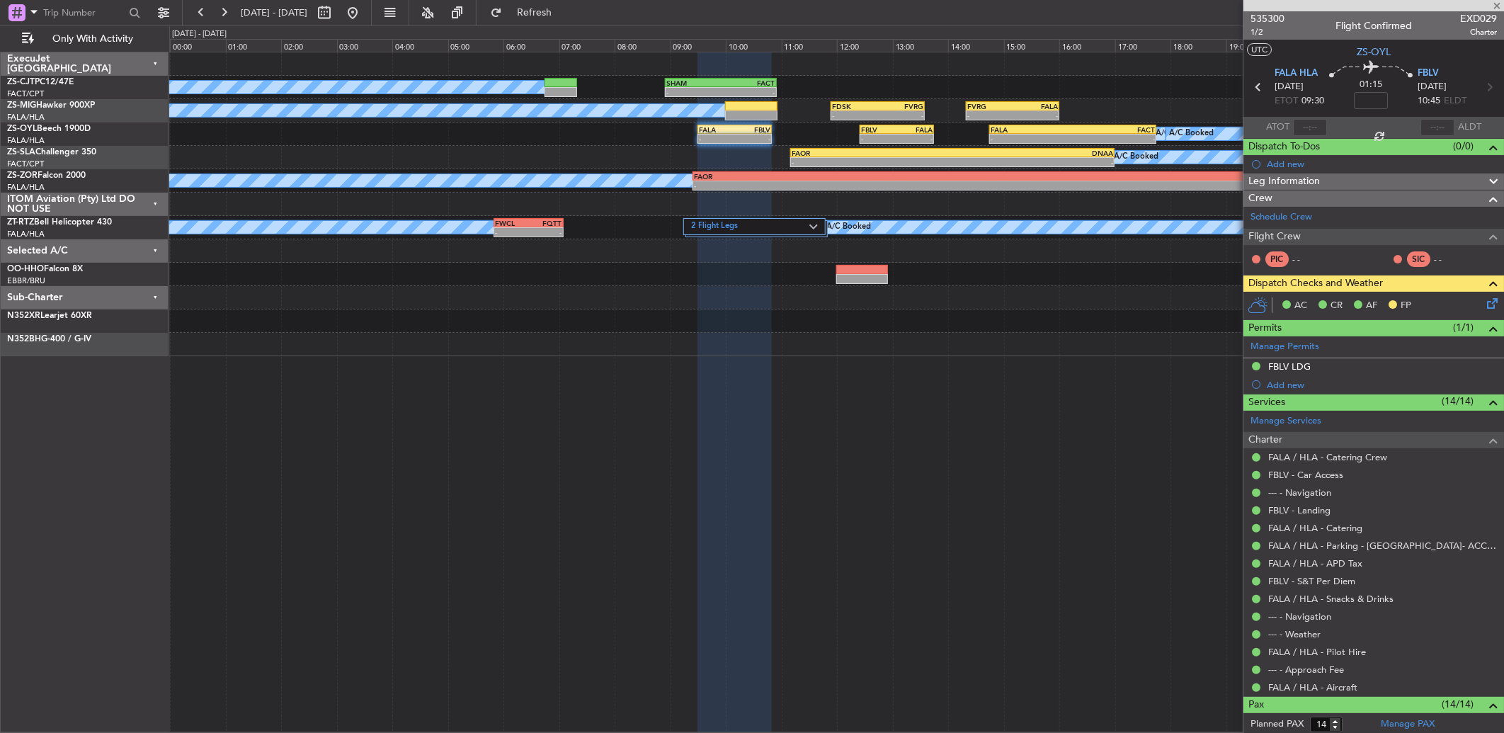
type input "0"
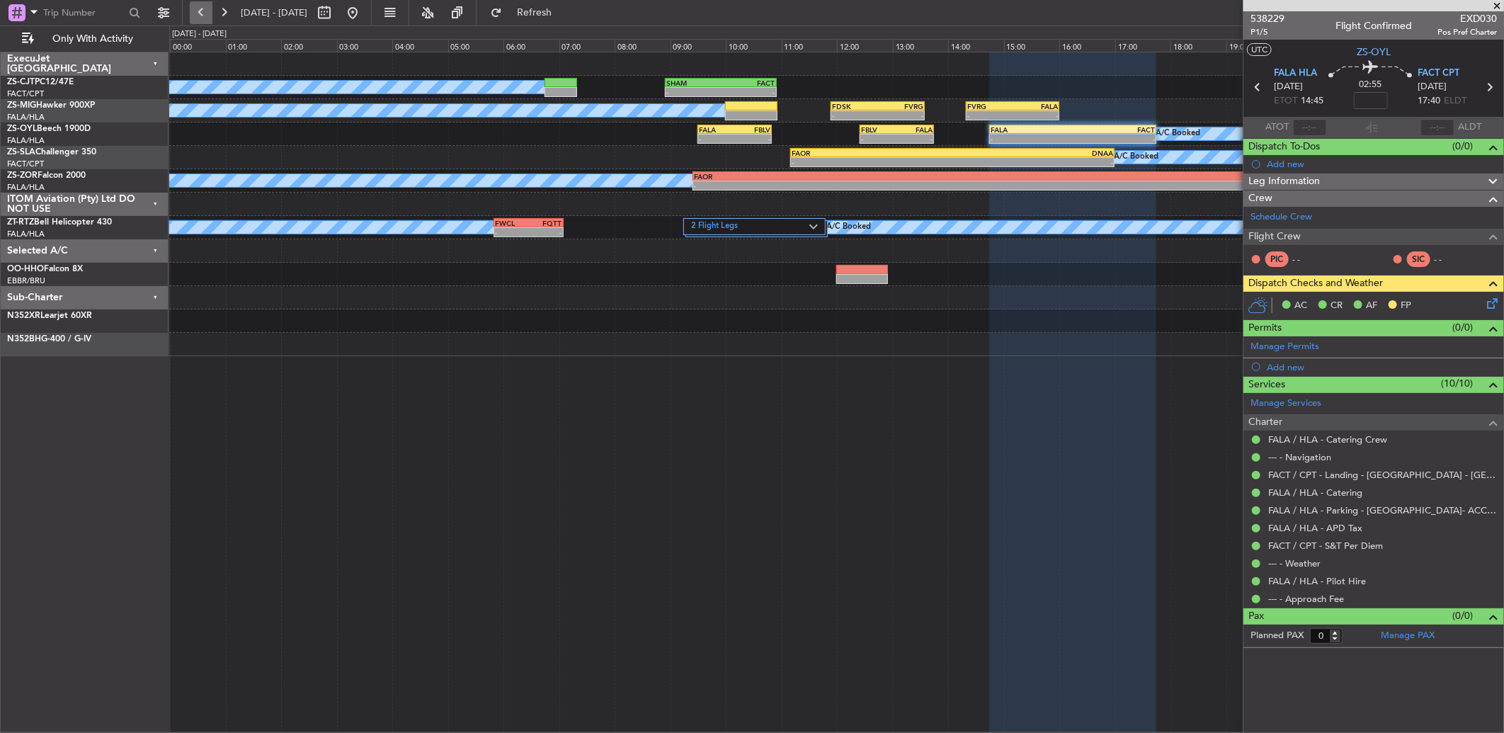
click at [207, 5] on button at bounding box center [201, 12] width 23 height 23
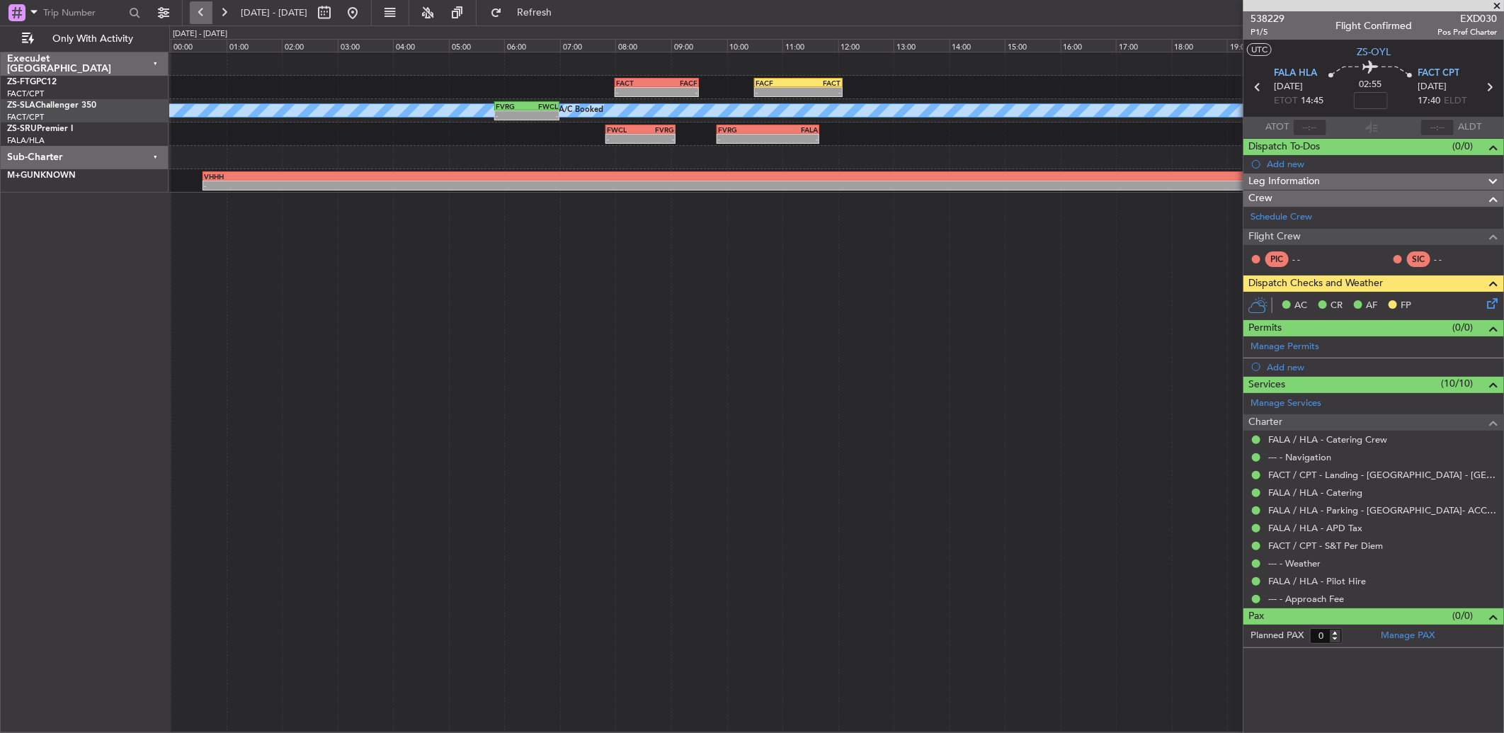
click at [207, 8] on button at bounding box center [201, 12] width 23 height 23
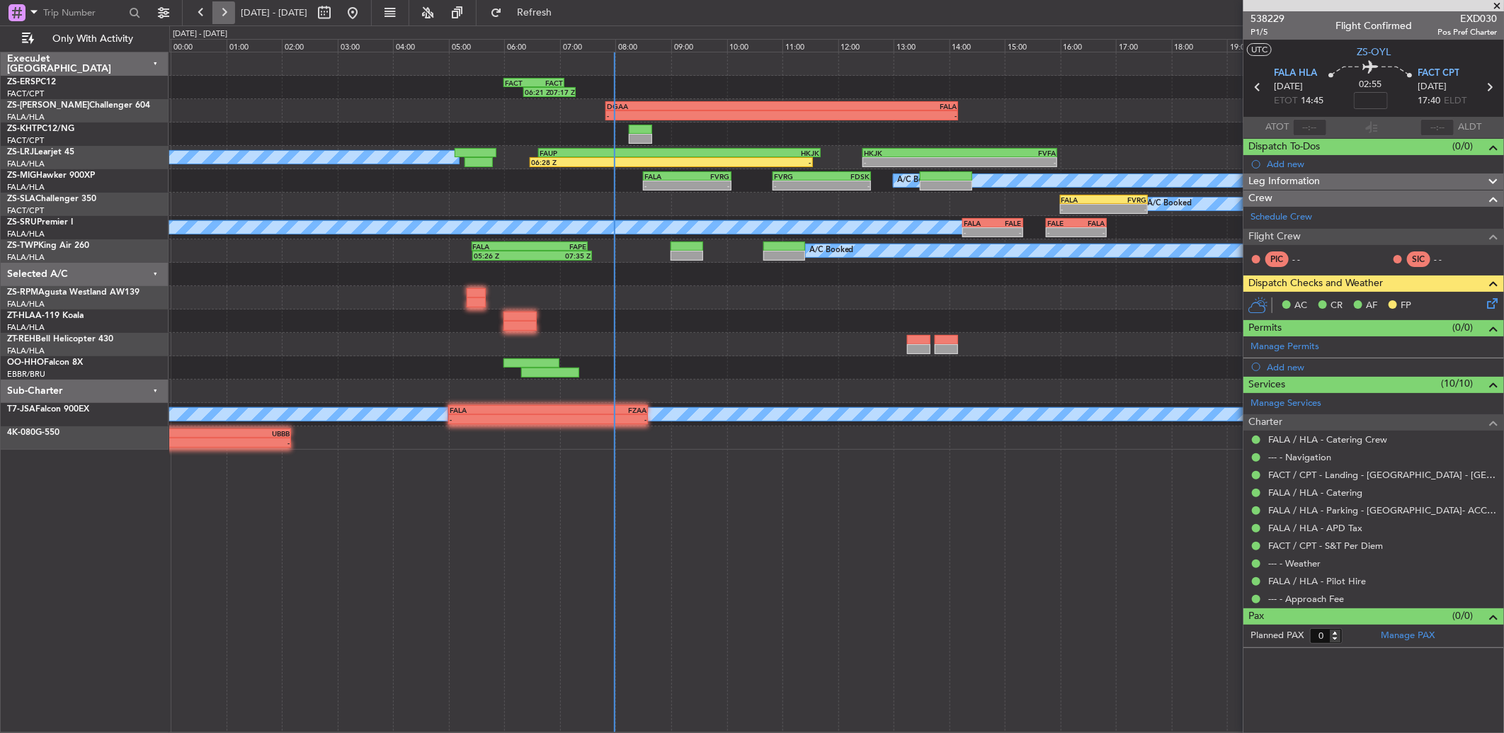
click at [217, 12] on button at bounding box center [223, 12] width 23 height 23
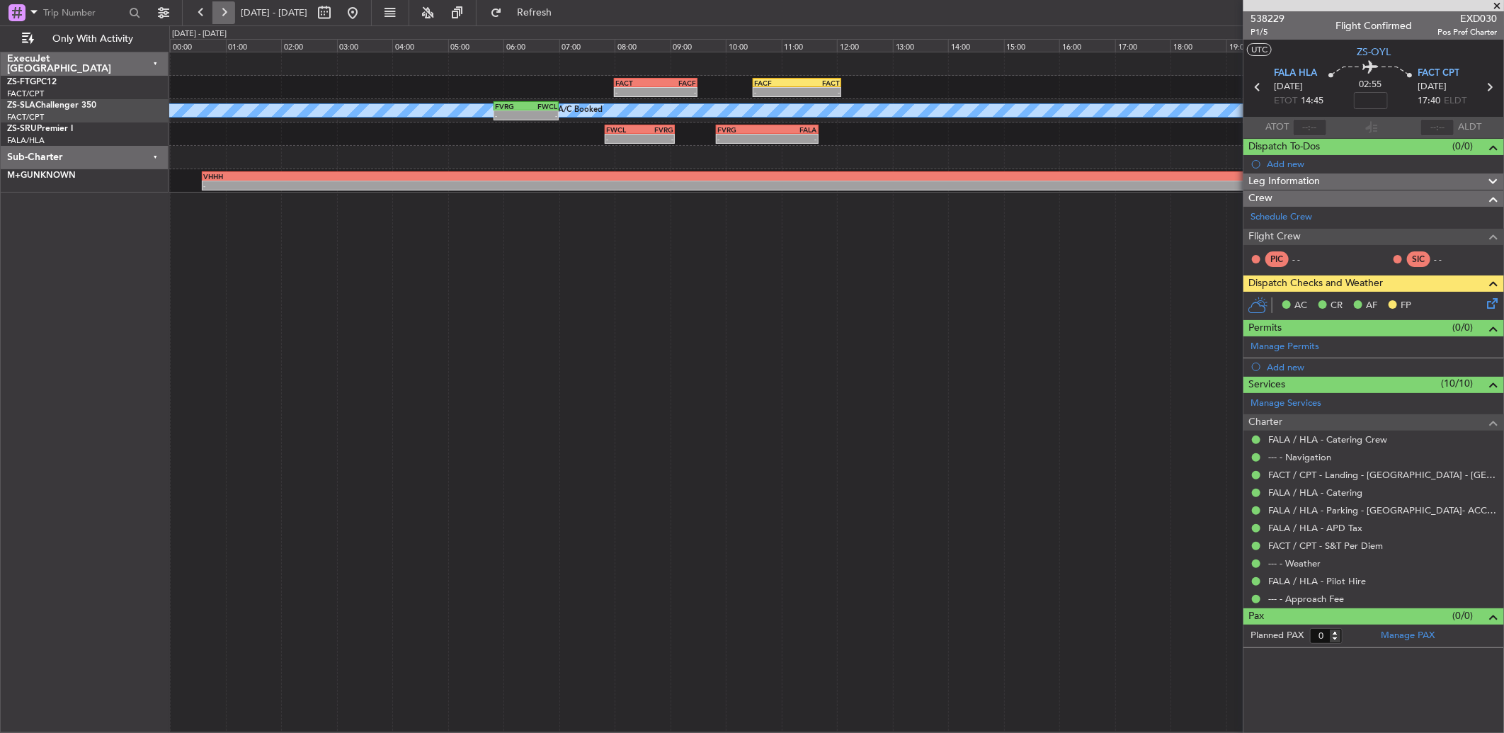
click at [229, 10] on button at bounding box center [223, 12] width 23 height 23
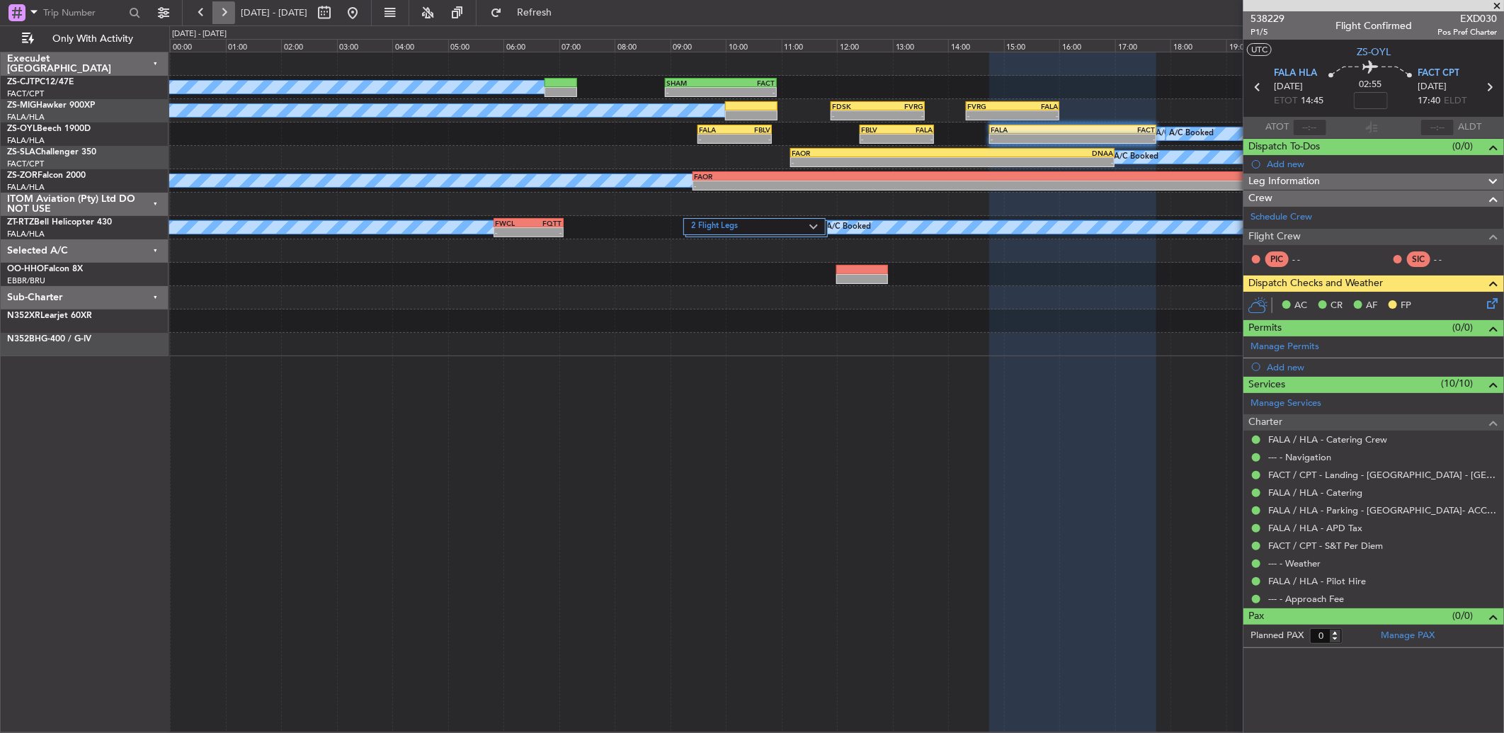
click at [234, 8] on button at bounding box center [223, 12] width 23 height 23
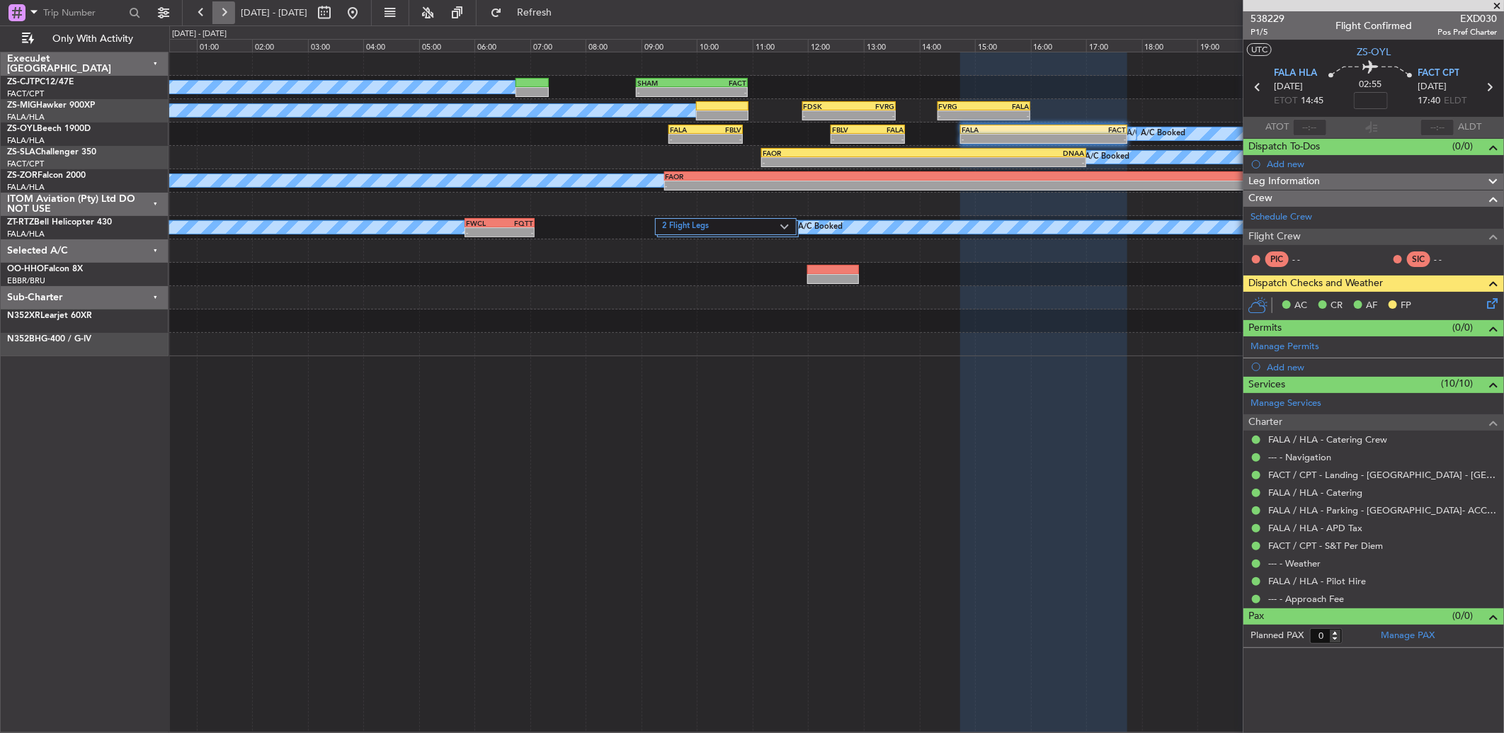
click at [234, 8] on button at bounding box center [223, 12] width 23 height 23
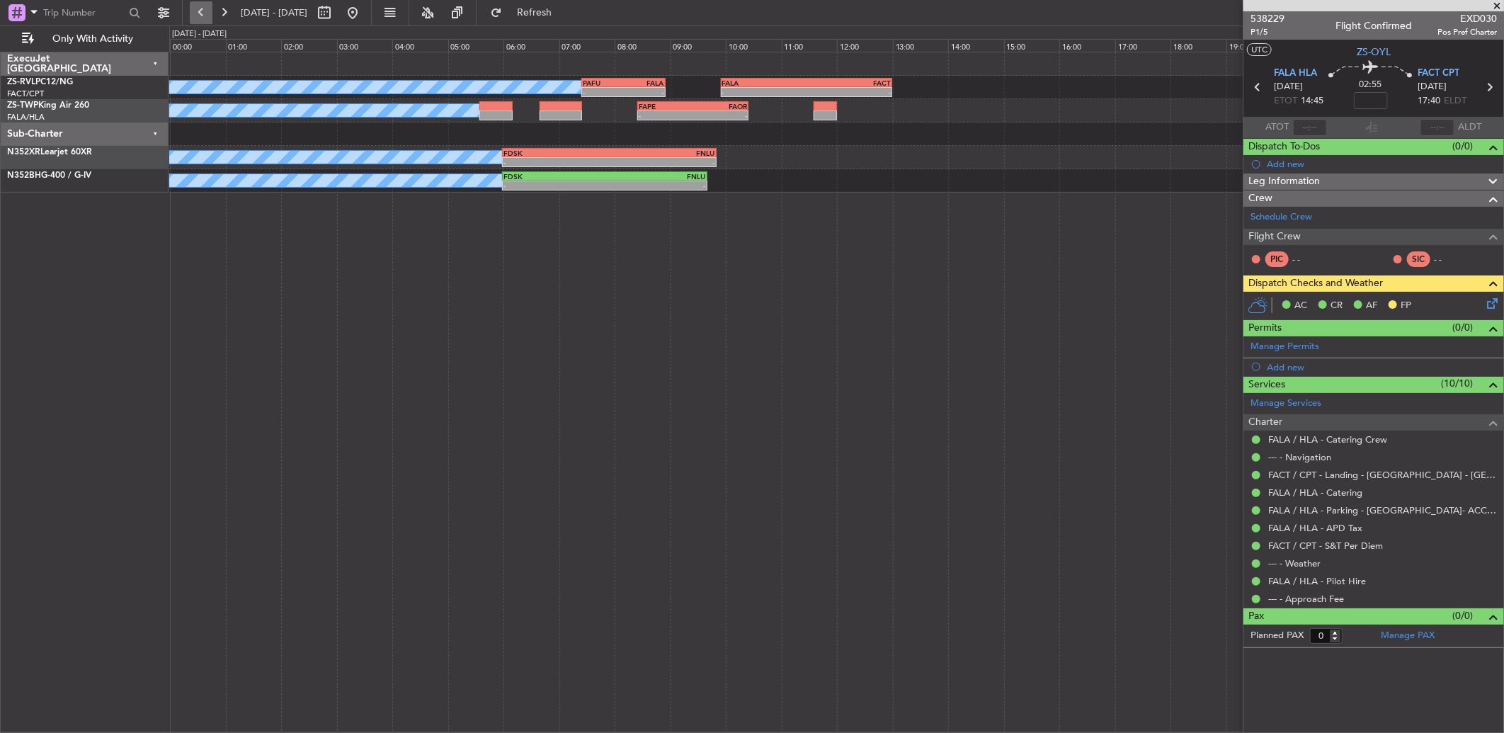
click at [197, 16] on button at bounding box center [201, 12] width 23 height 23
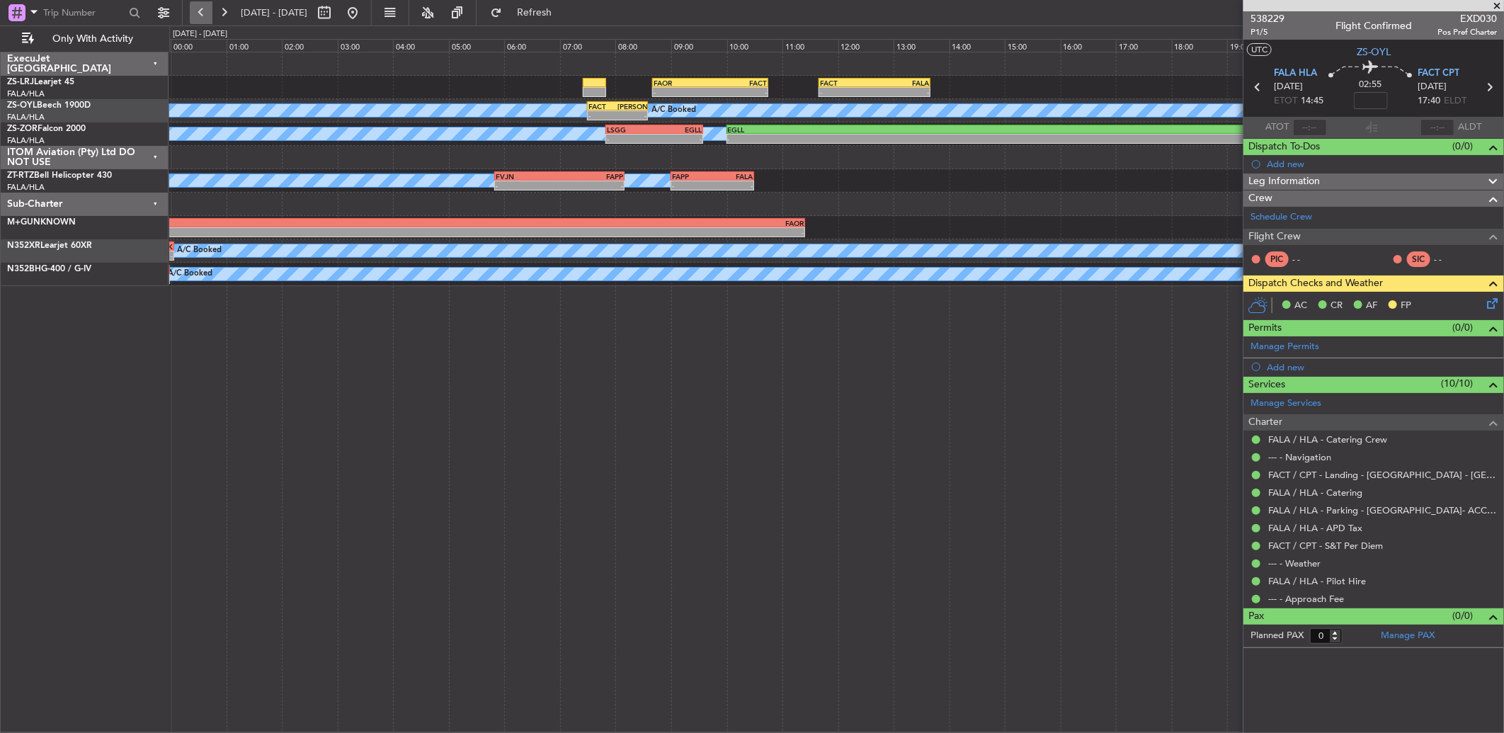
click at [197, 16] on button at bounding box center [201, 12] width 23 height 23
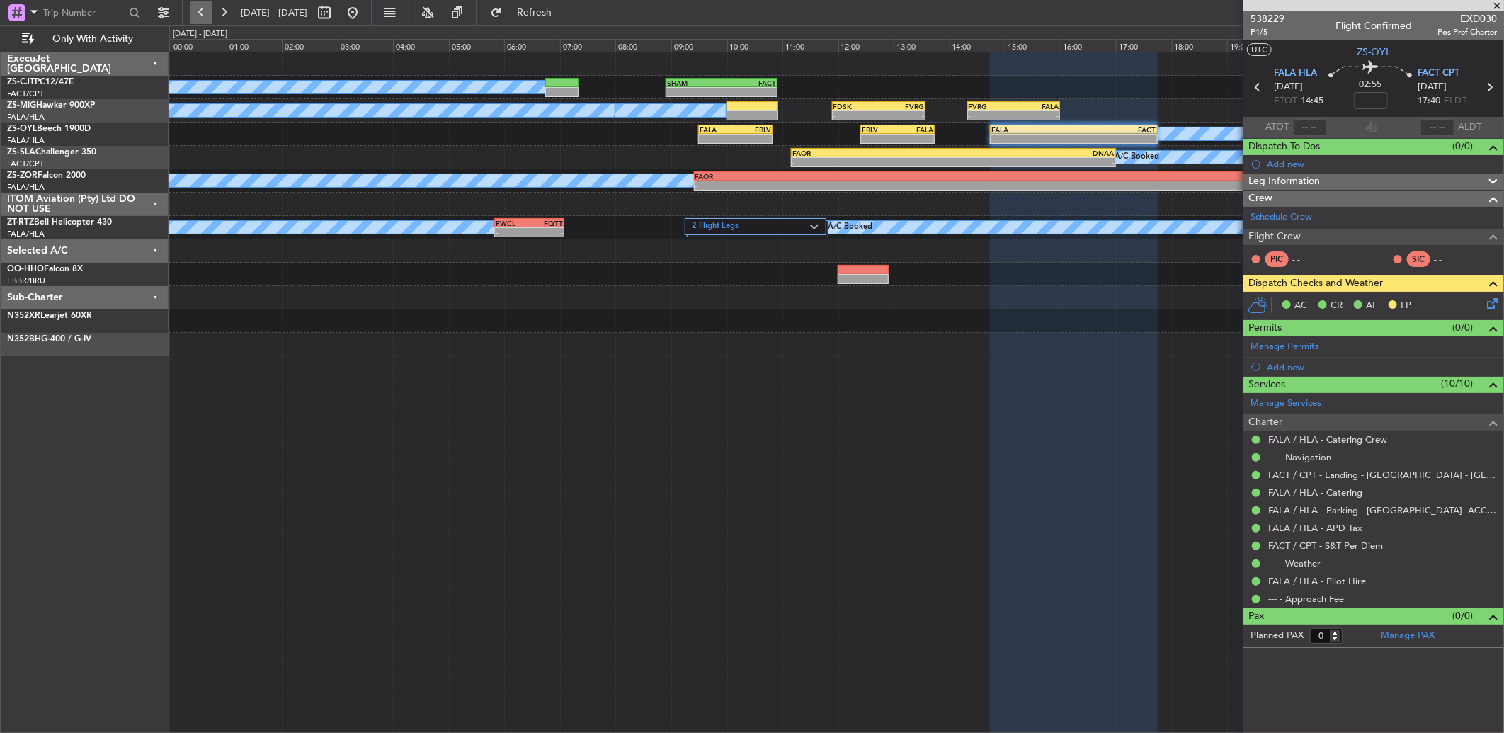
click at [197, 16] on button at bounding box center [201, 12] width 23 height 23
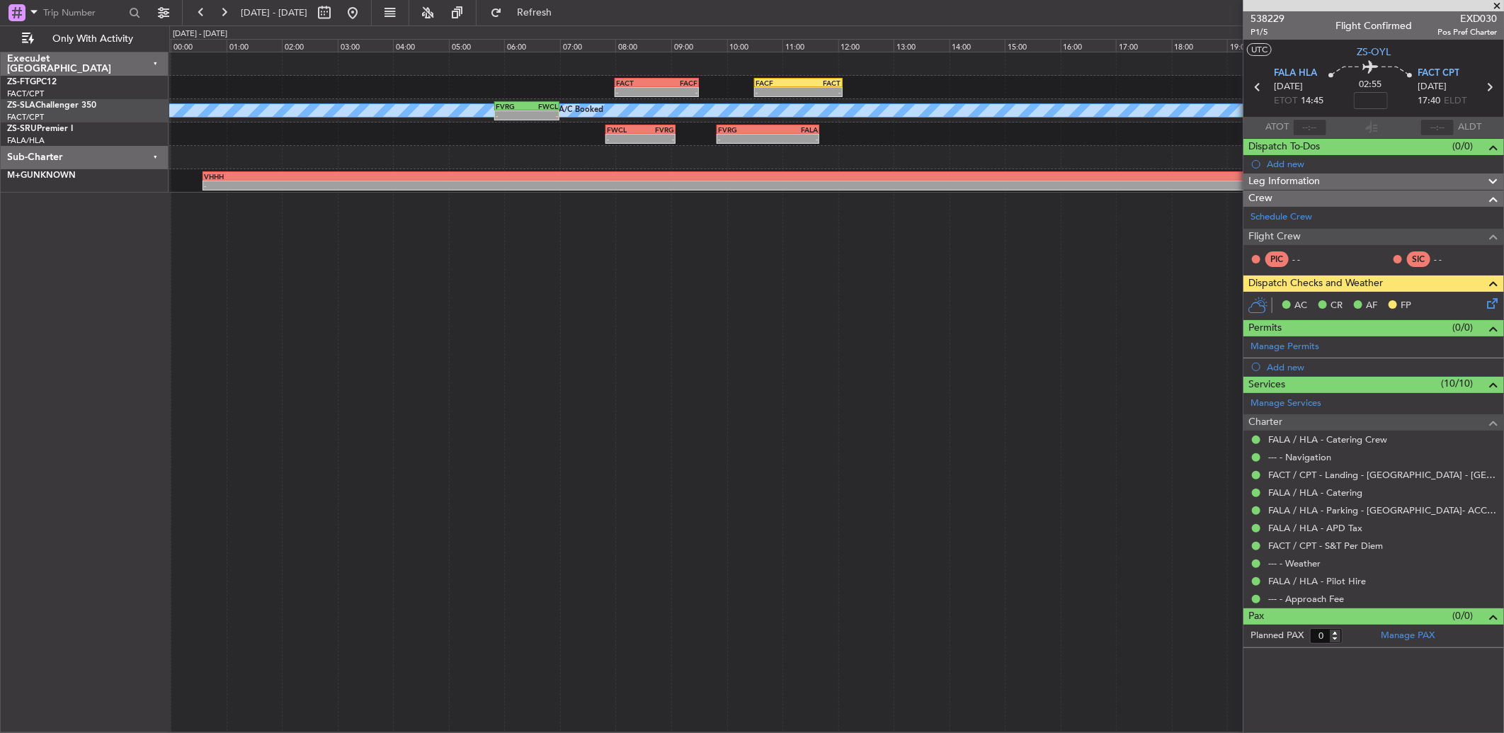
click at [235, 13] on span "[DATE] - [DATE]" at bounding box center [274, 12] width 78 height 23
click at [235, 11] on span "[DATE] - [DATE]" at bounding box center [274, 12] width 78 height 23
click at [225, 9] on button at bounding box center [223, 12] width 23 height 23
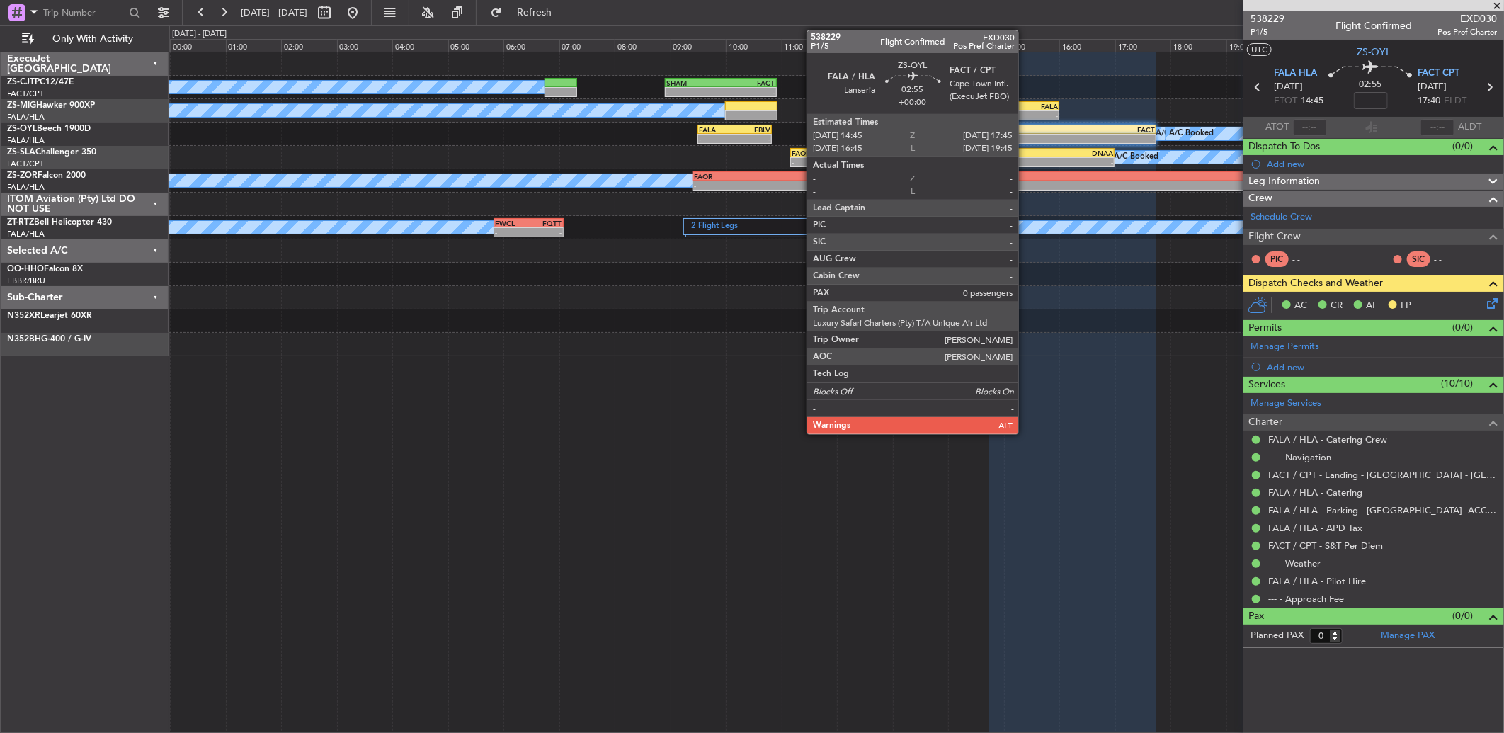
click at [1025, 132] on div "FALA" at bounding box center [1031, 129] width 82 height 8
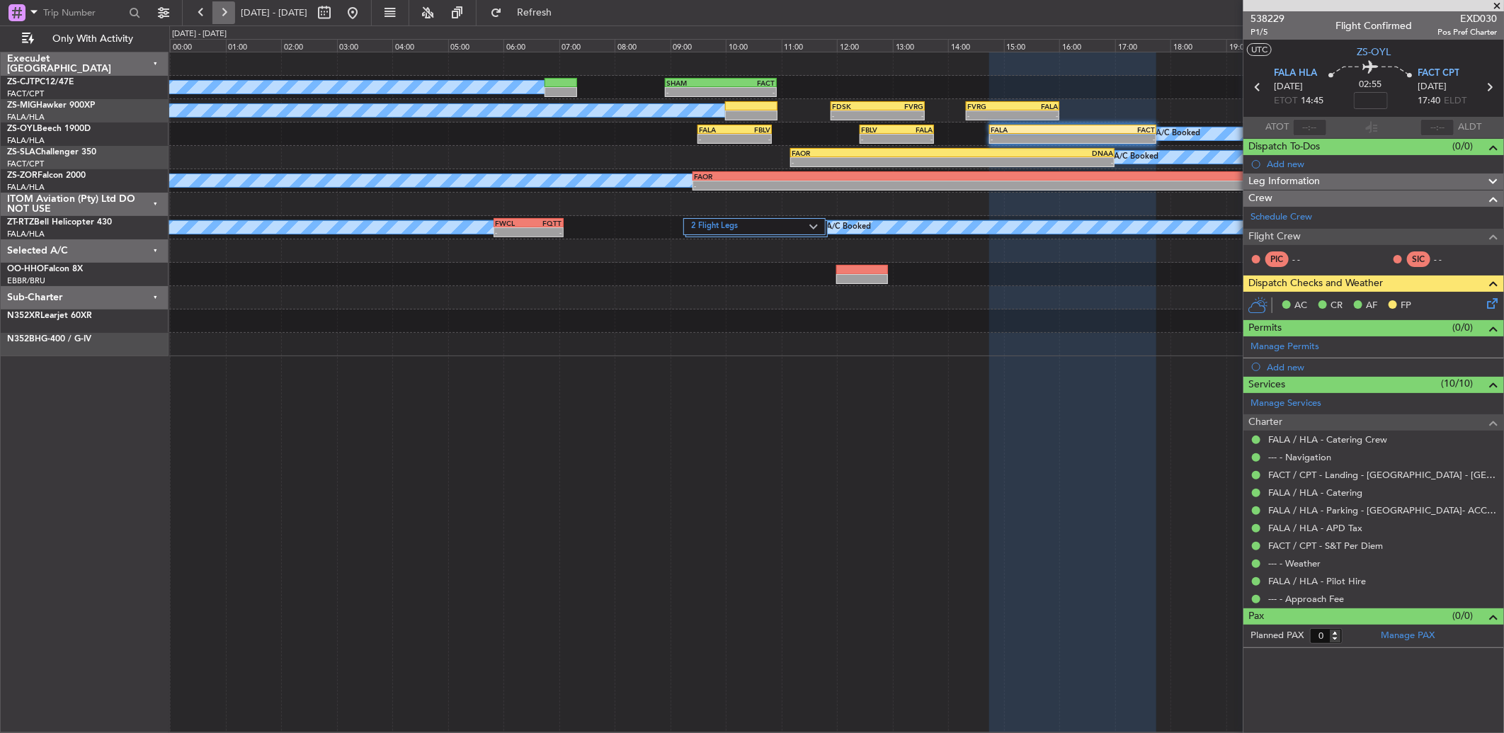
click at [230, 11] on button at bounding box center [223, 12] width 23 height 23
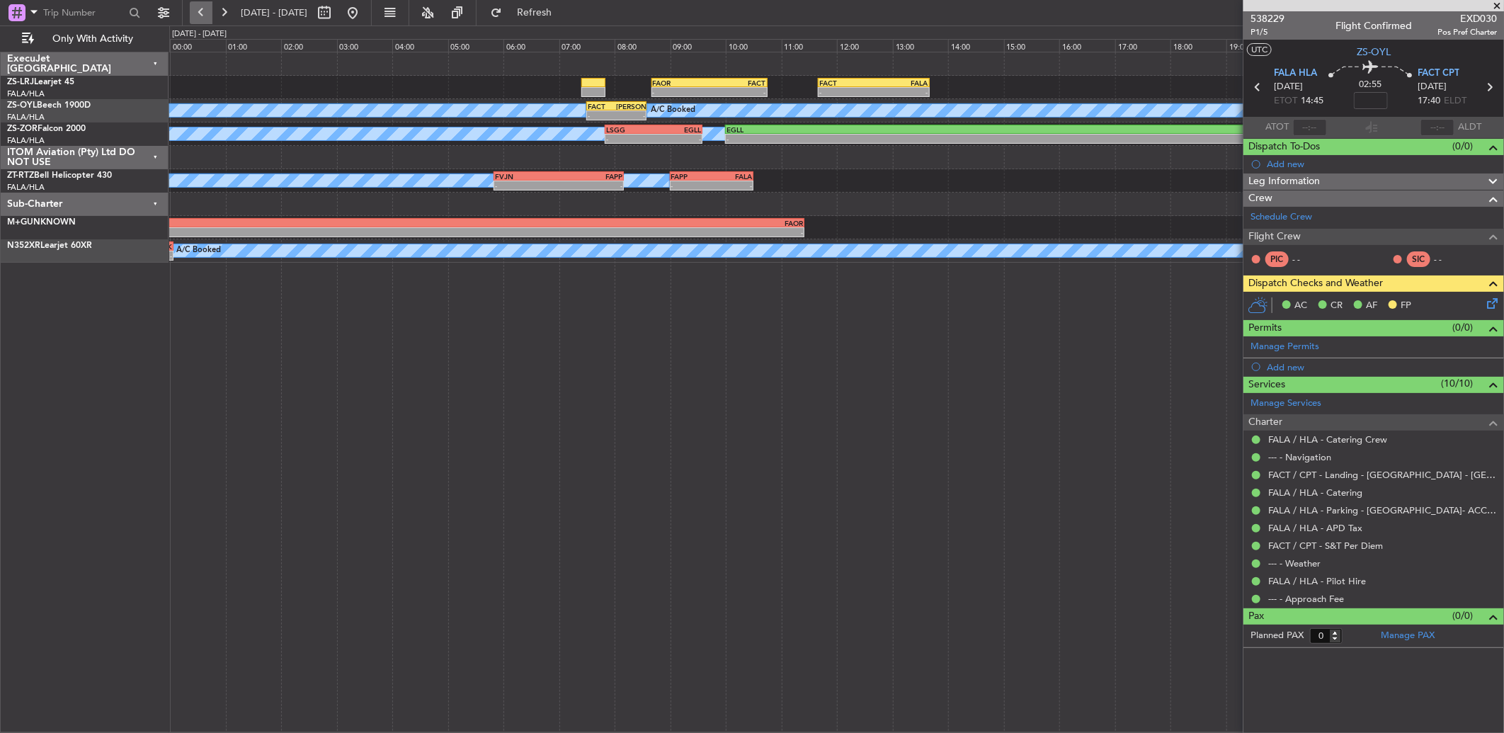
click at [196, 11] on button at bounding box center [201, 12] width 23 height 23
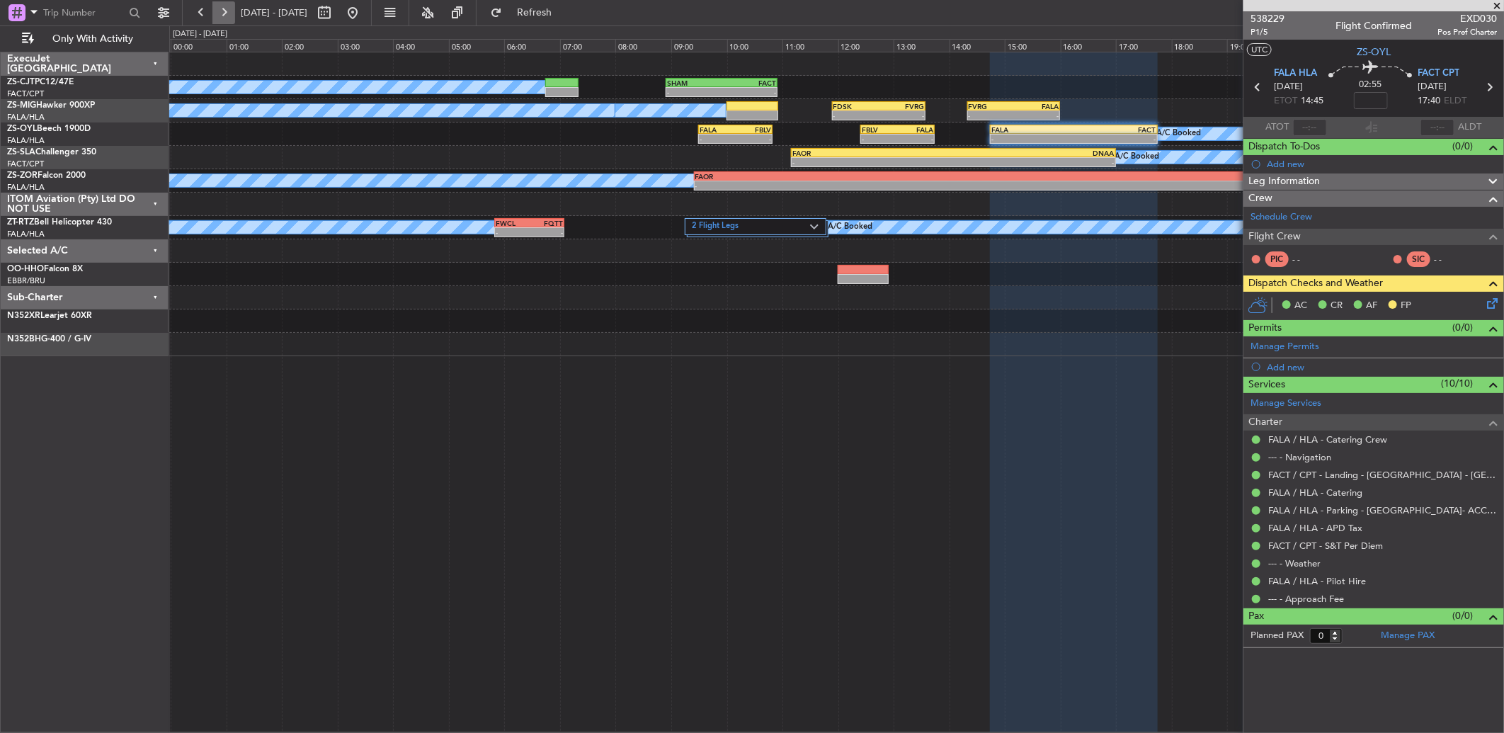
click at [215, 5] on button at bounding box center [223, 12] width 23 height 23
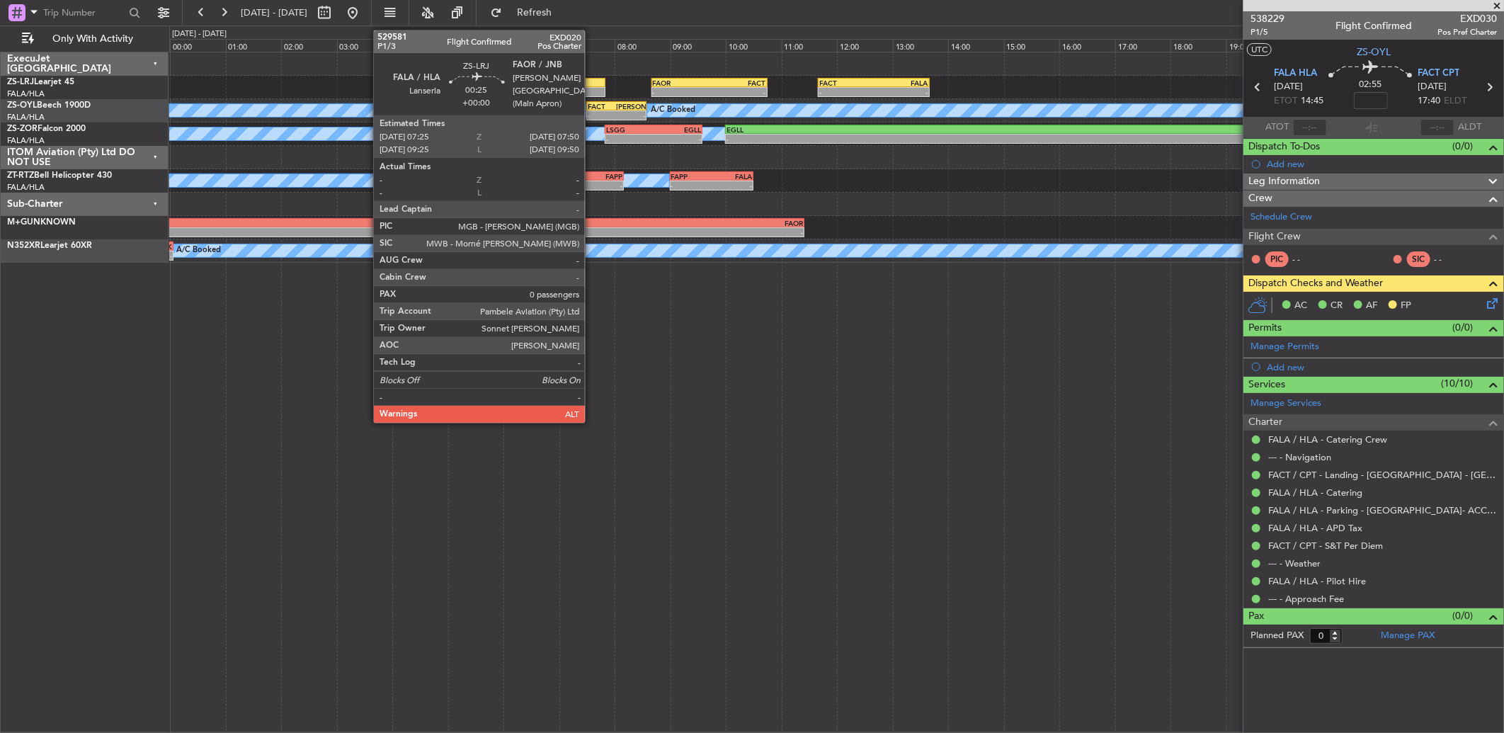
click at [595, 93] on div at bounding box center [592, 92] width 23 height 10
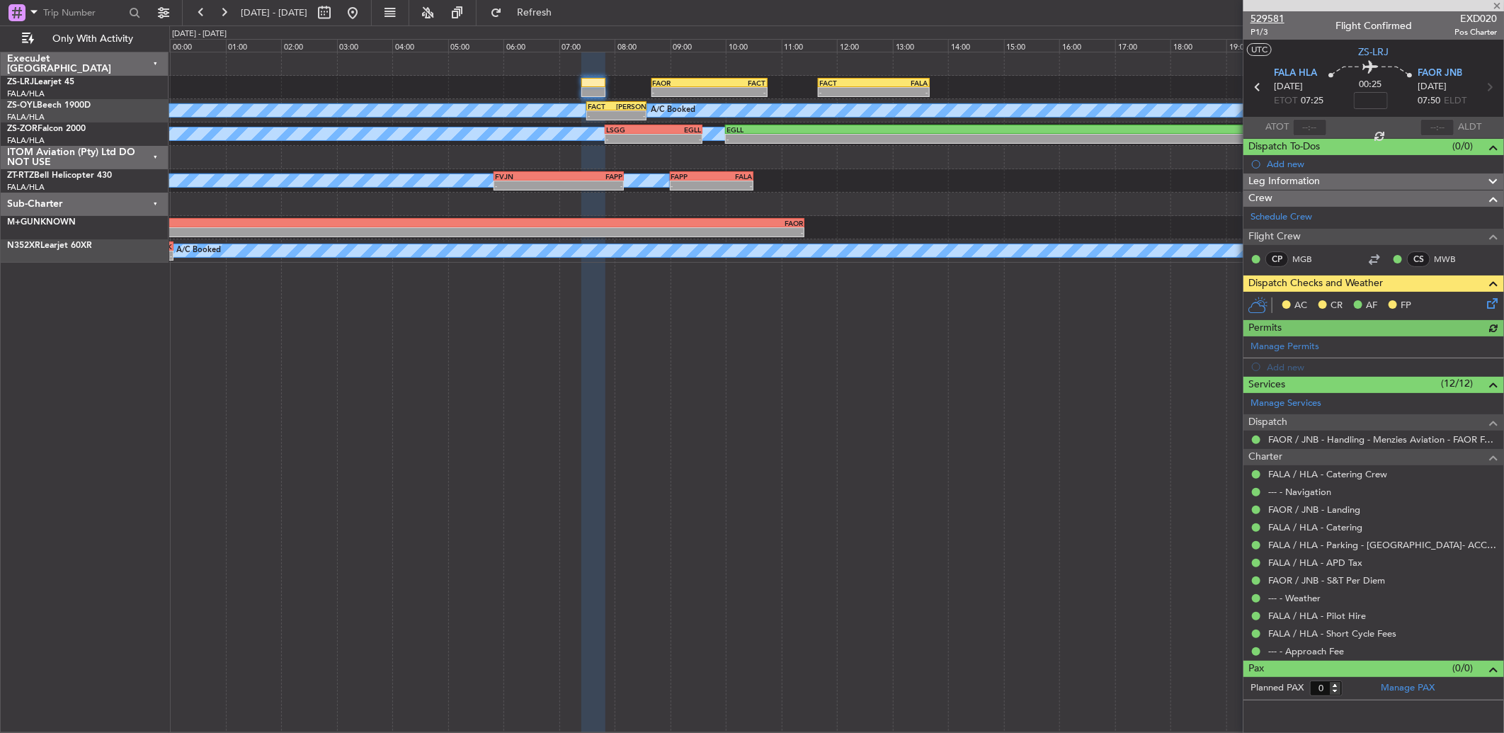
click at [1269, 18] on span "529581" at bounding box center [1267, 18] width 34 height 15
click at [207, 10] on button at bounding box center [201, 12] width 23 height 23
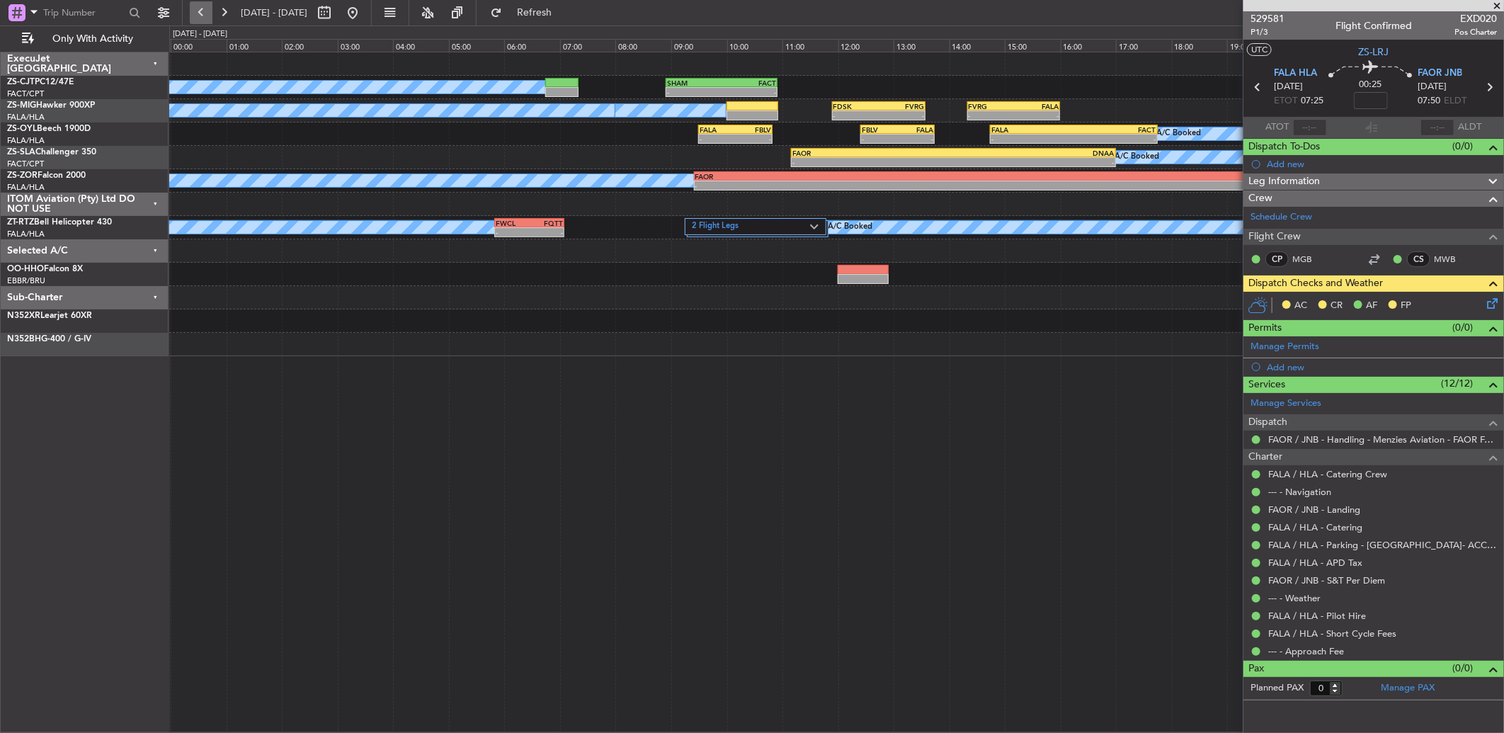
click at [193, 13] on button at bounding box center [201, 12] width 23 height 23
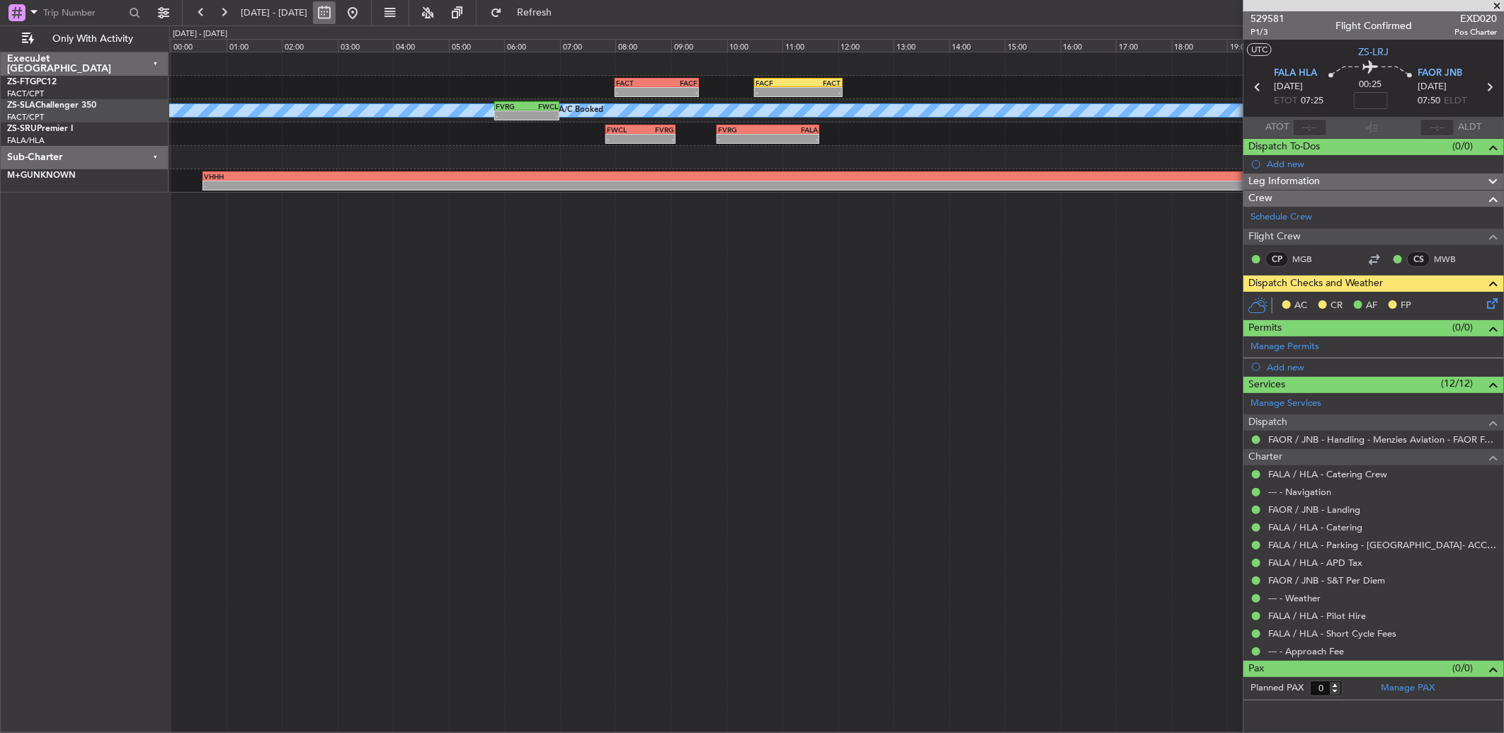
click at [336, 12] on button at bounding box center [324, 12] width 23 height 23
select select "10"
select select "2025"
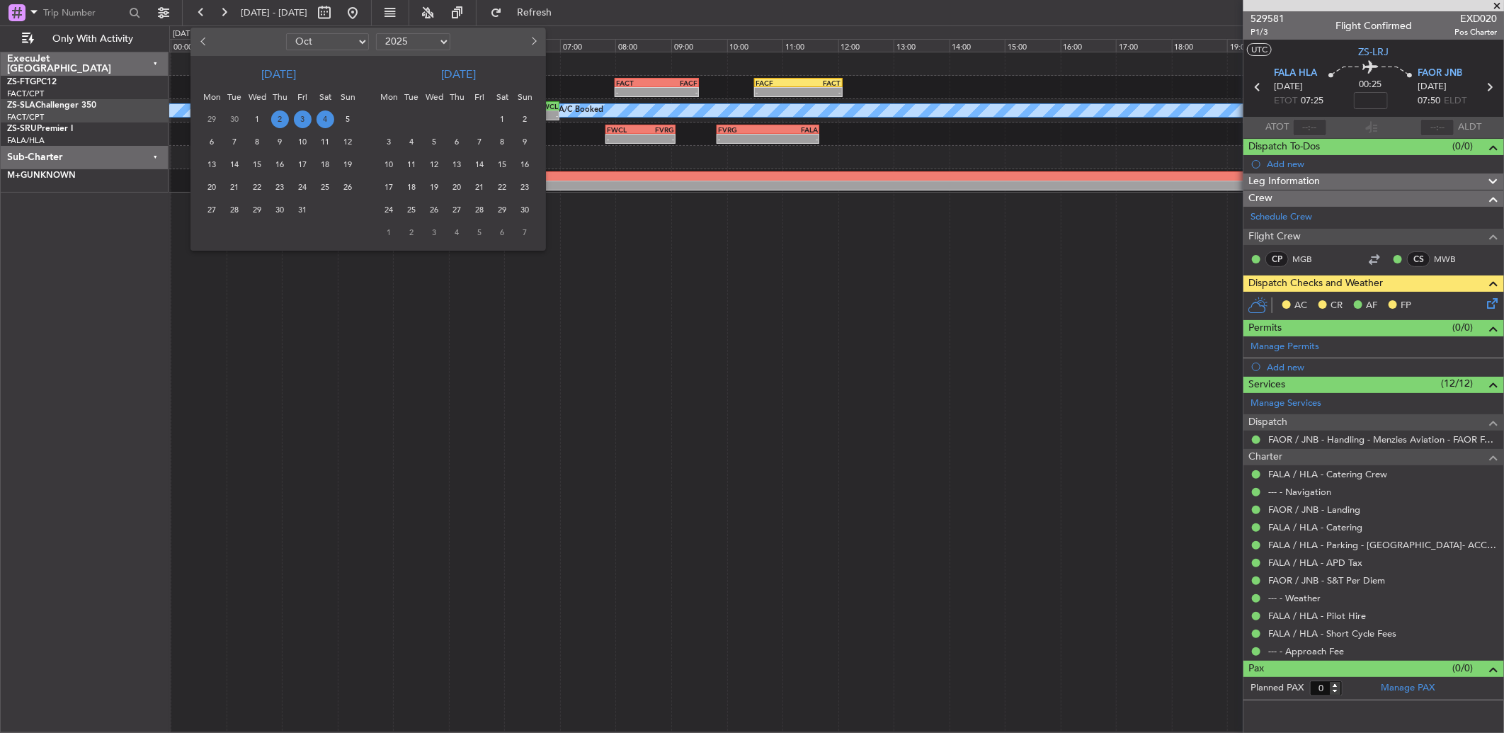
click at [282, 118] on span "2" at bounding box center [280, 119] width 18 height 18
click at [829, 351] on div at bounding box center [752, 366] width 1504 height 733
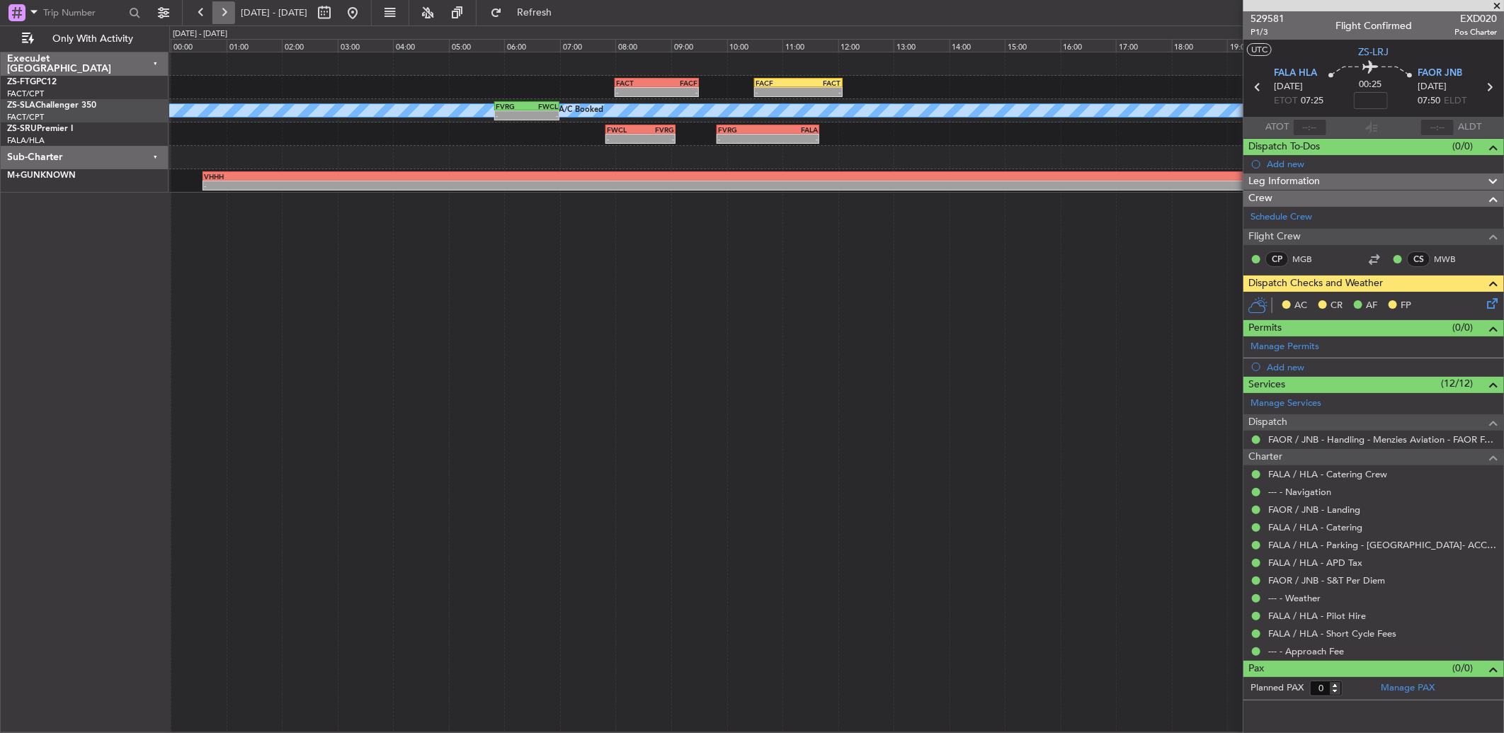
click at [229, 15] on button at bounding box center [223, 12] width 23 height 23
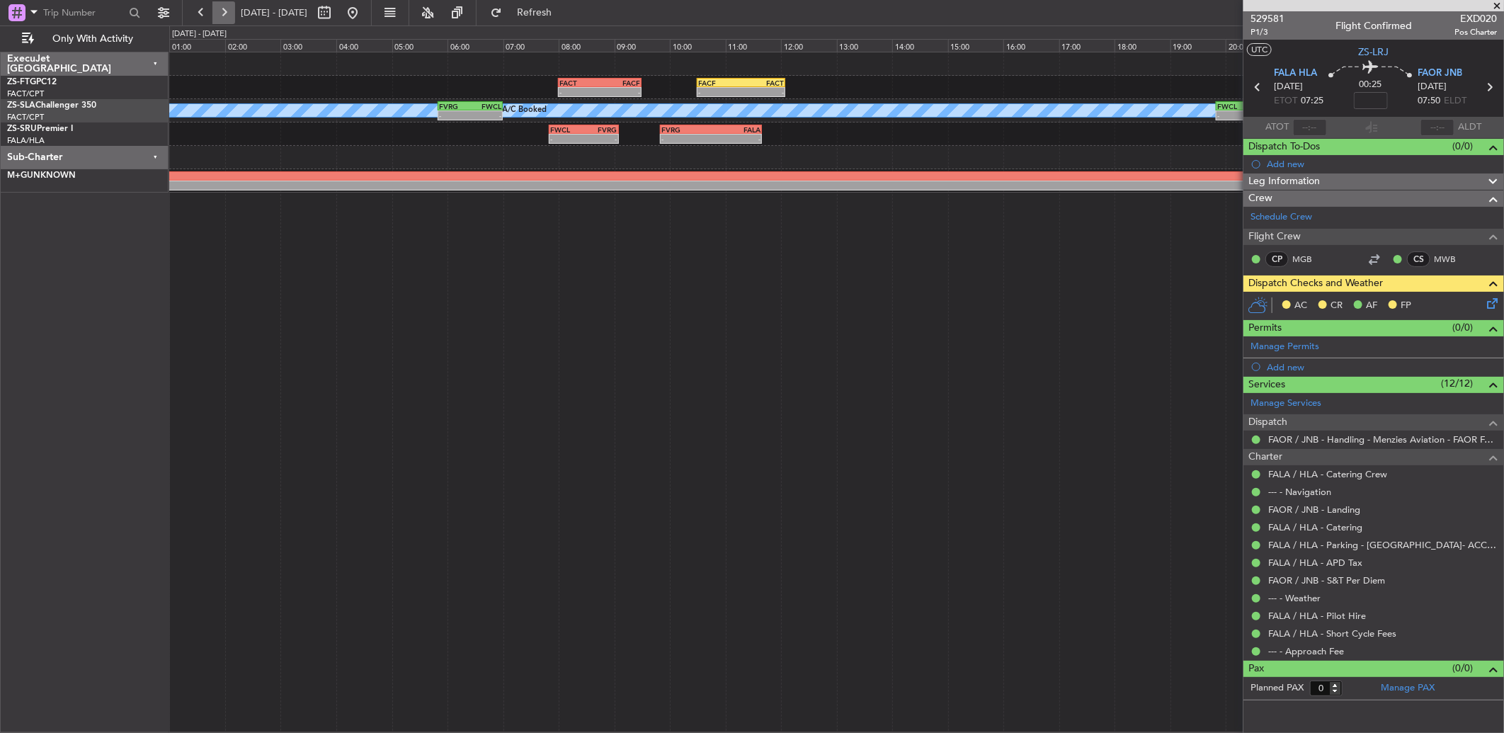
click at [229, 15] on button at bounding box center [223, 12] width 23 height 23
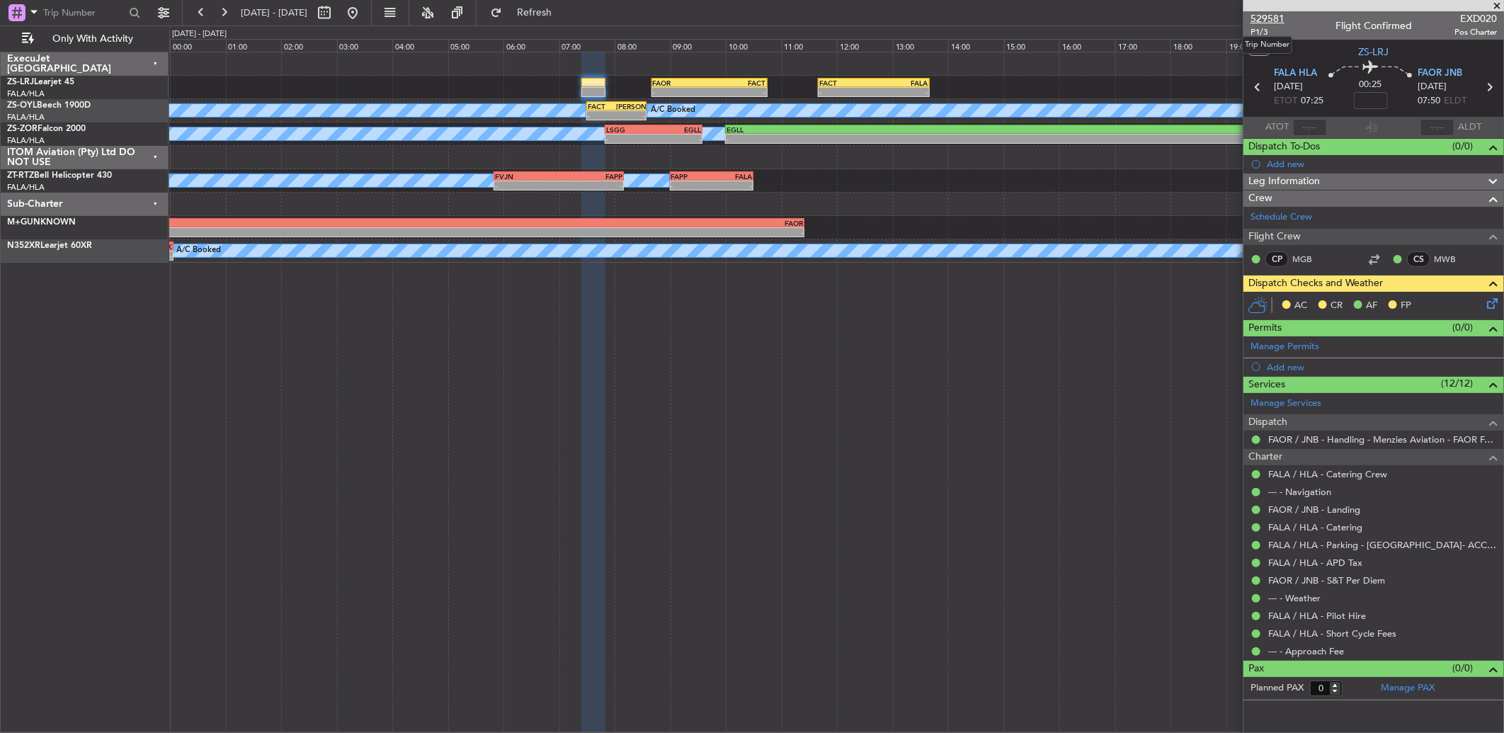
click at [1255, 19] on span "529581" at bounding box center [1267, 18] width 34 height 15
click at [196, 16] on button at bounding box center [201, 12] width 23 height 23
click at [198, 18] on button at bounding box center [201, 12] width 23 height 23
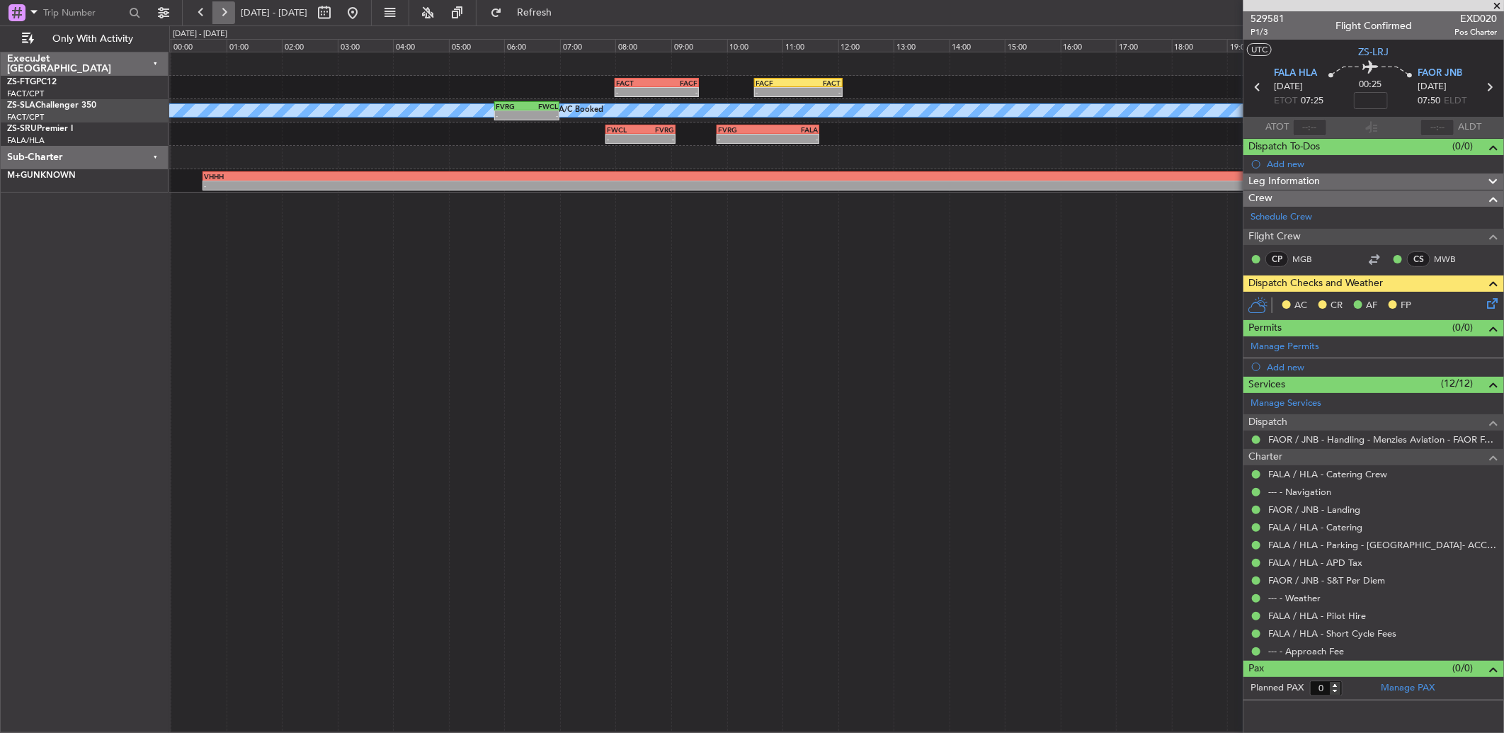
click at [218, 8] on button at bounding box center [223, 12] width 23 height 23
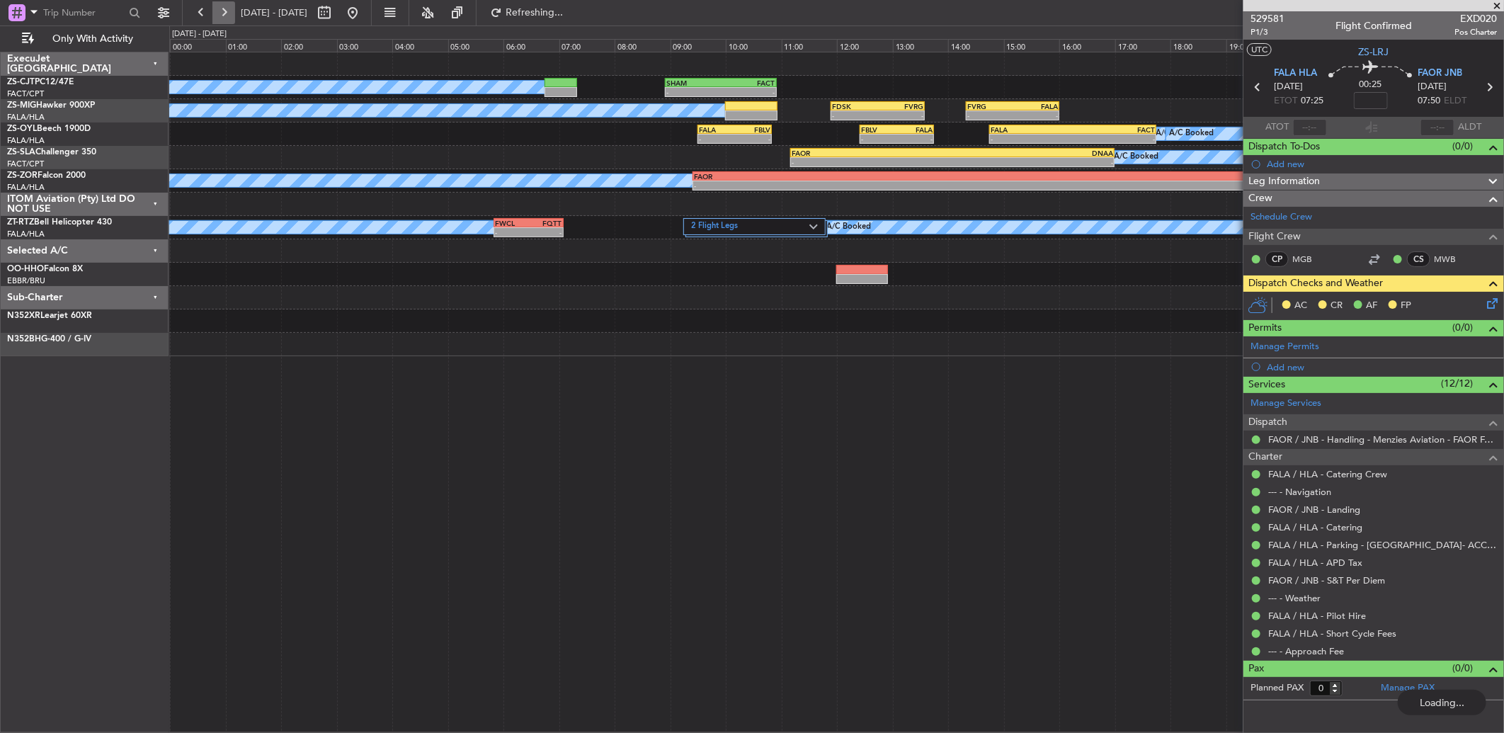
click at [227, 11] on button at bounding box center [223, 12] width 23 height 23
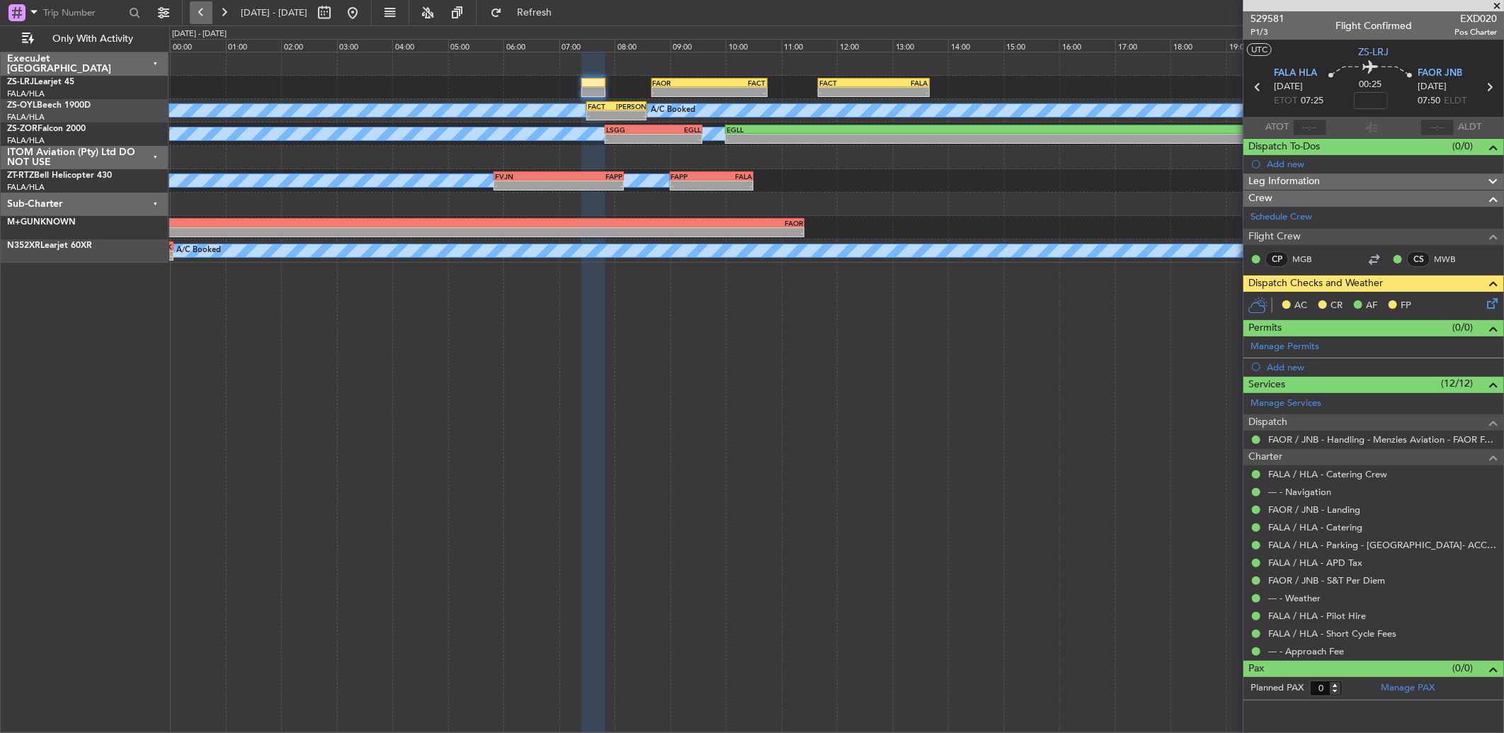
click at [192, 20] on button at bounding box center [201, 12] width 23 height 23
click at [198, 20] on button at bounding box center [201, 12] width 23 height 23
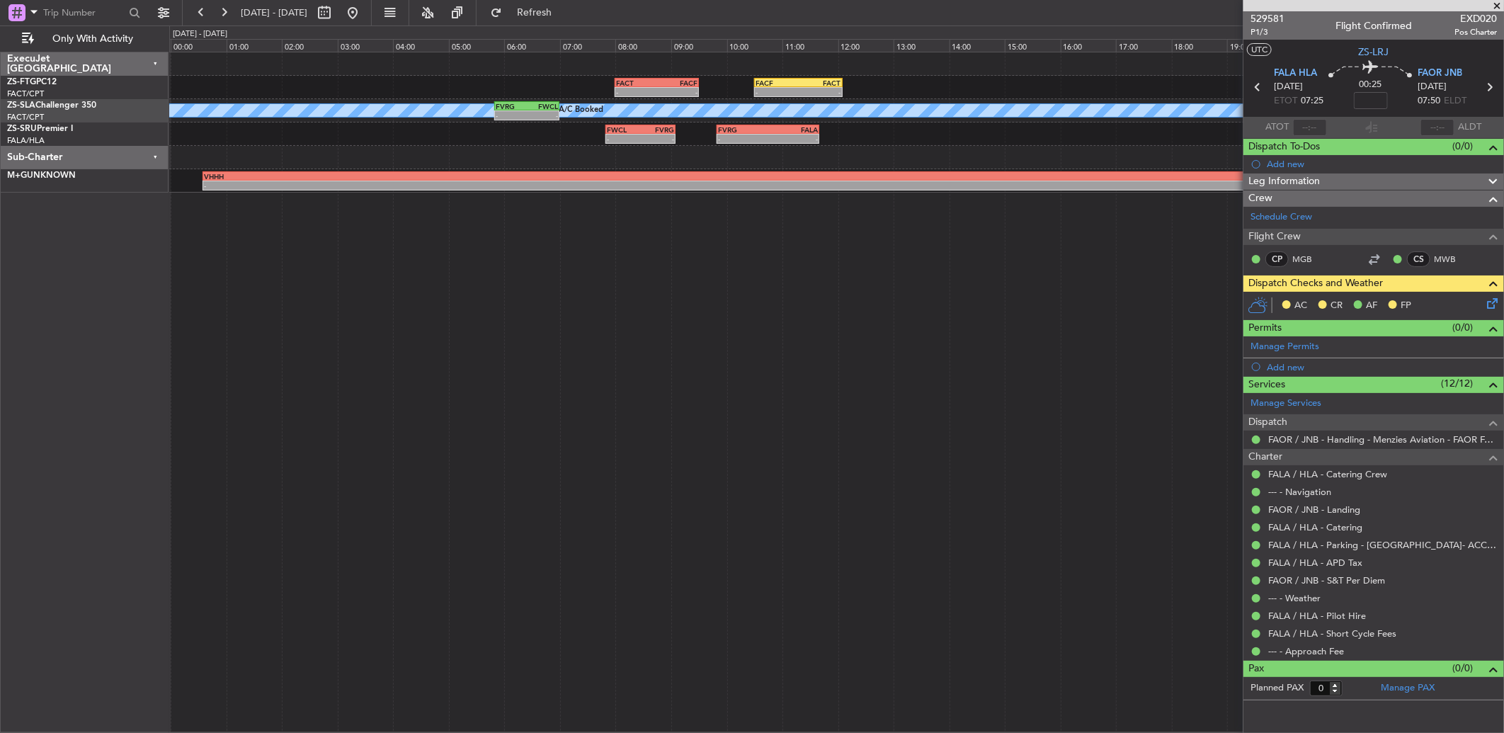
click at [1484, 297] on icon at bounding box center [1489, 300] width 11 height 11
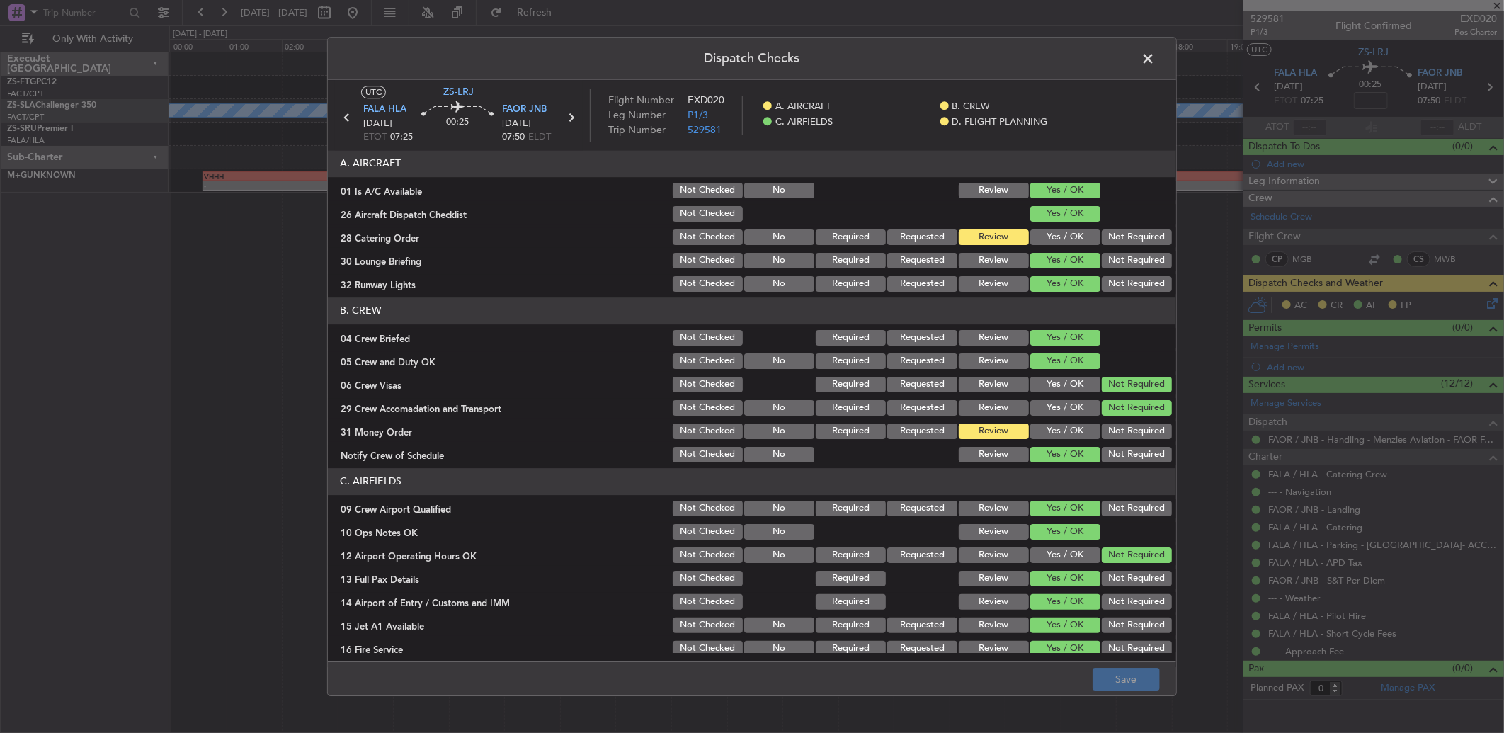
click at [1070, 231] on button "Yes / OK" at bounding box center [1065, 237] width 70 height 16
click at [1071, 430] on button "Yes / OK" at bounding box center [1065, 431] width 70 height 16
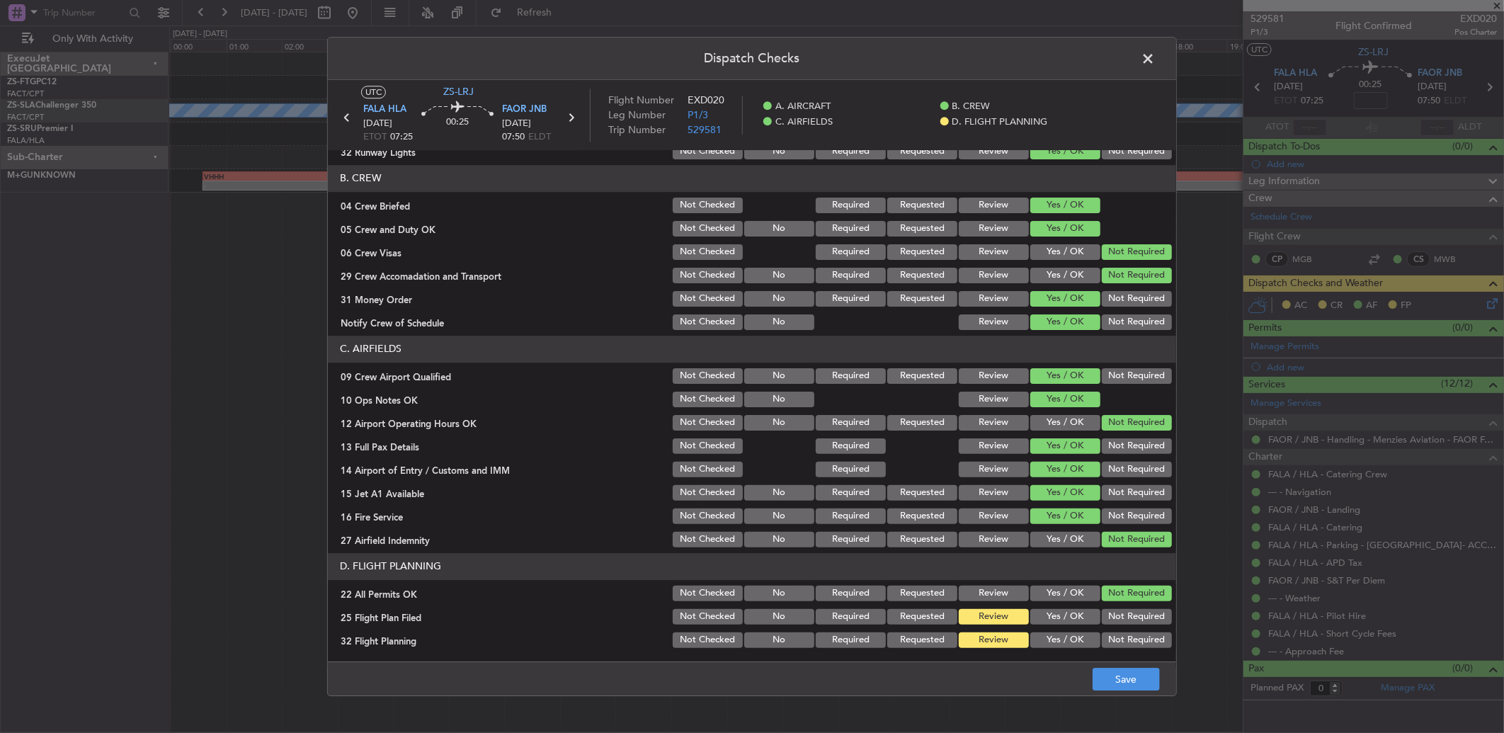
click at [1155, 55] on span at bounding box center [1155, 62] width 0 height 28
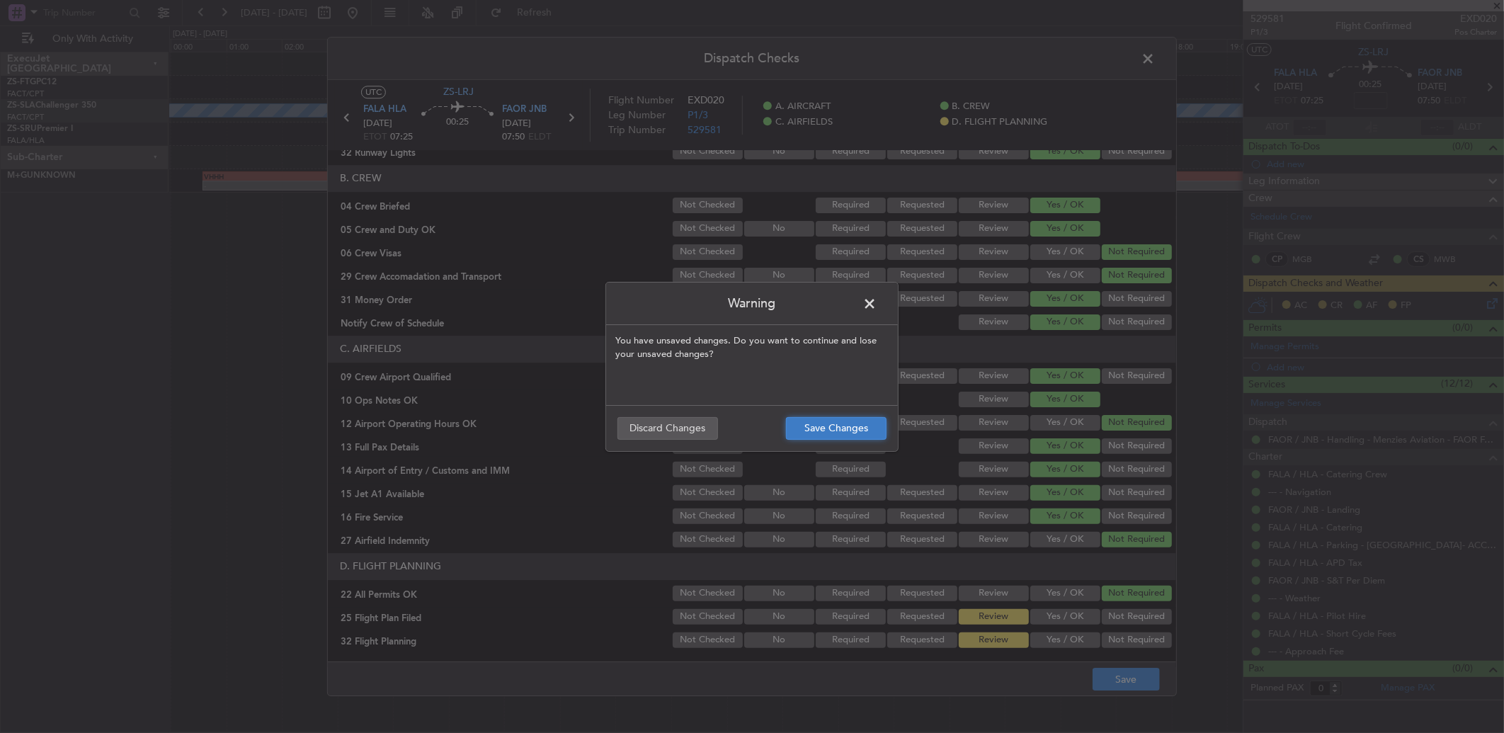
click at [847, 423] on button "Save Changes" at bounding box center [836, 428] width 101 height 23
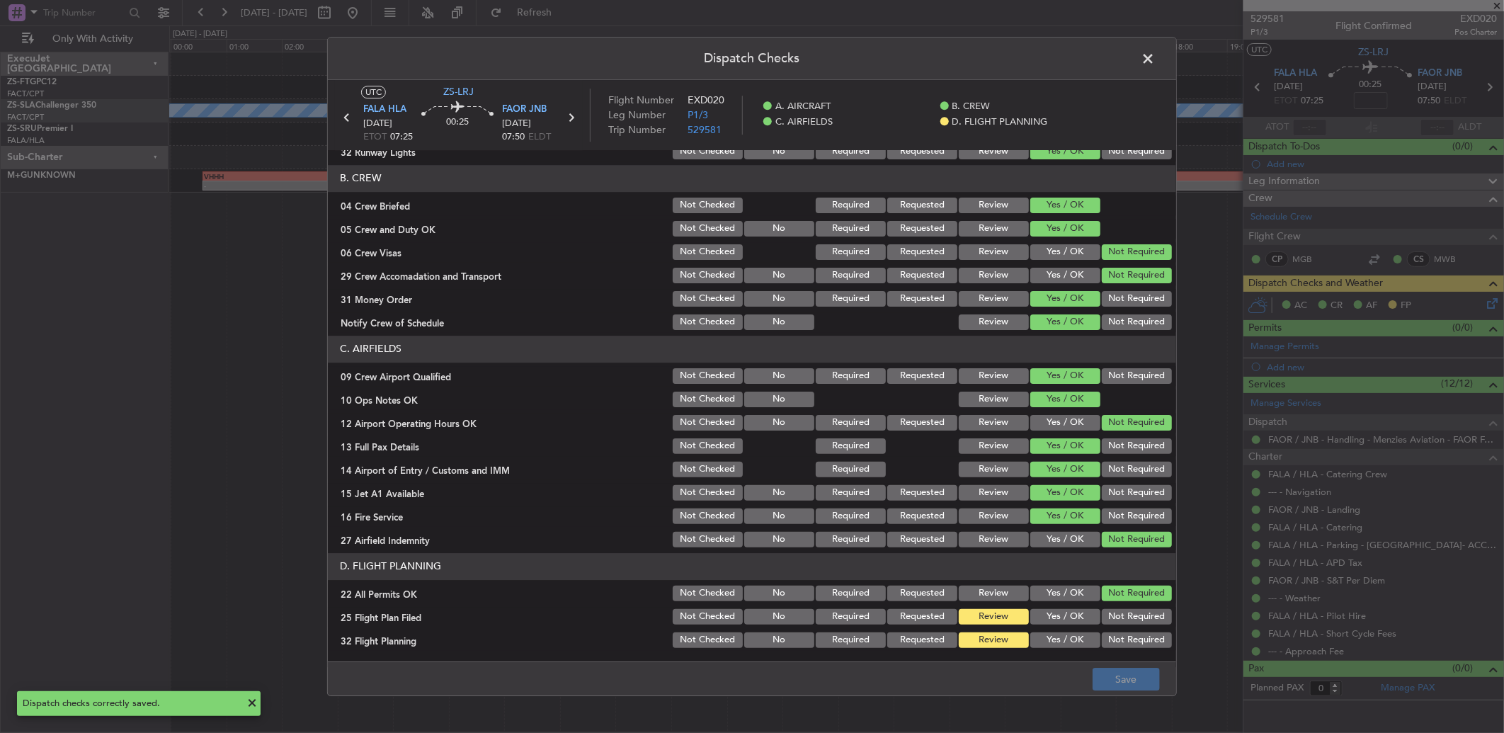
click at [1155, 61] on span at bounding box center [1155, 62] width 0 height 28
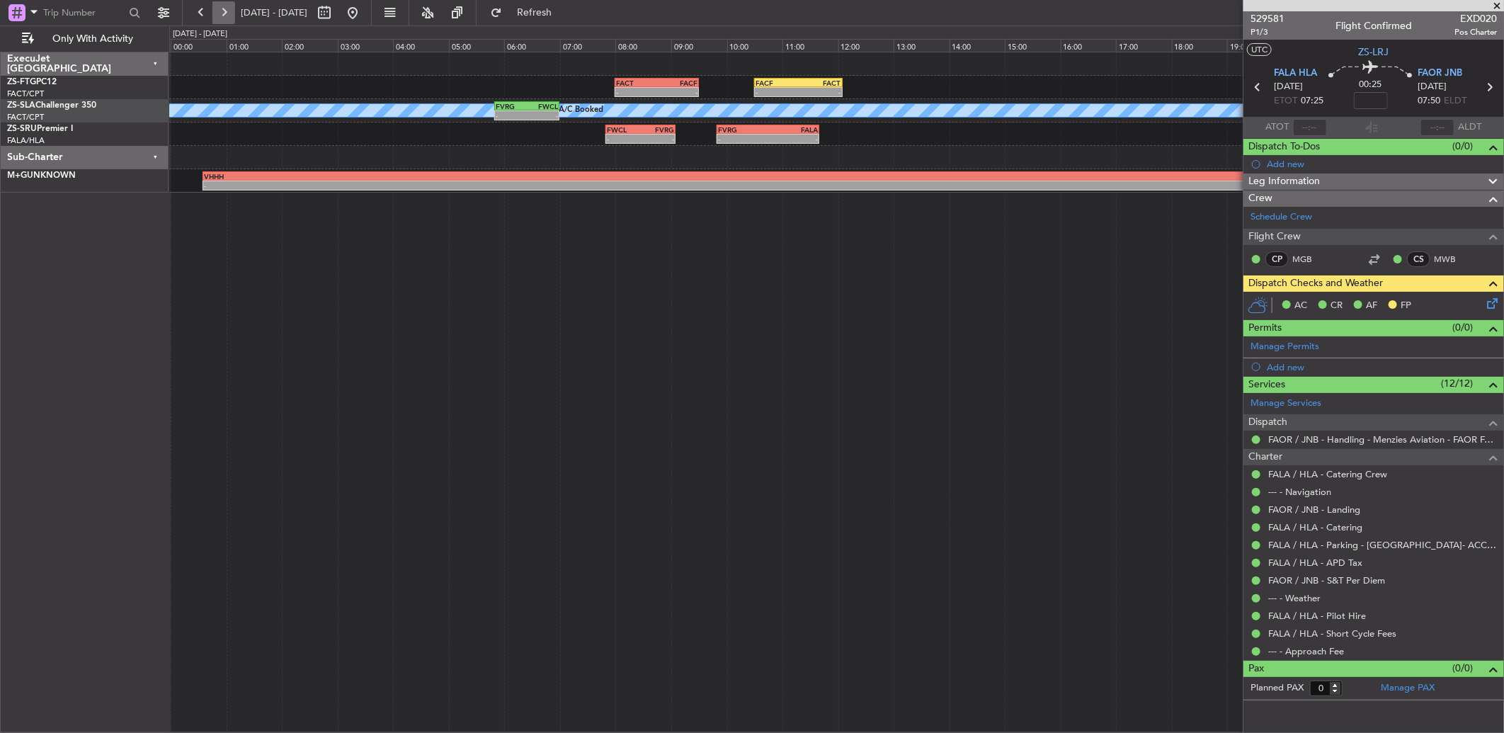
click at [217, 8] on button at bounding box center [223, 12] width 23 height 23
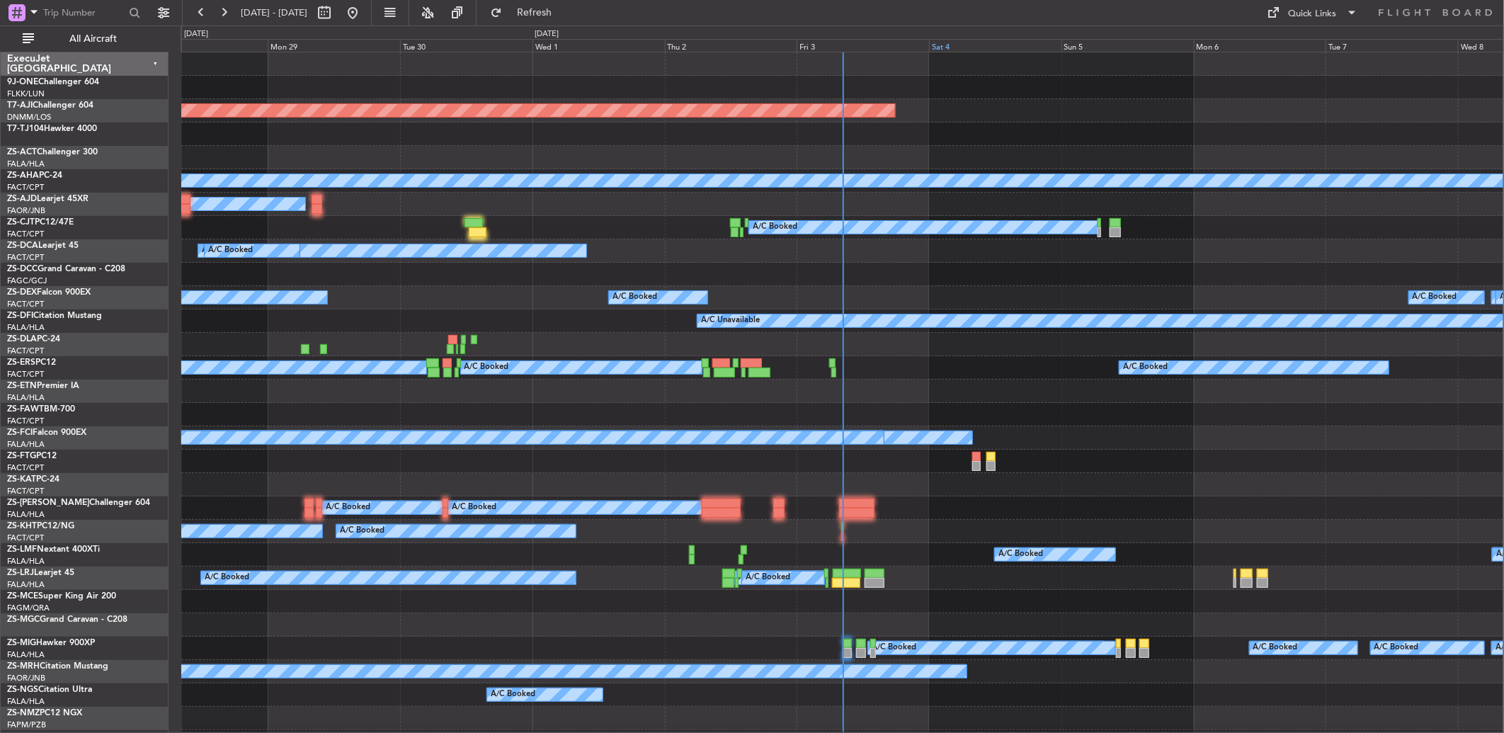
click at [947, 48] on div "Sat 4" at bounding box center [995, 45] width 132 height 13
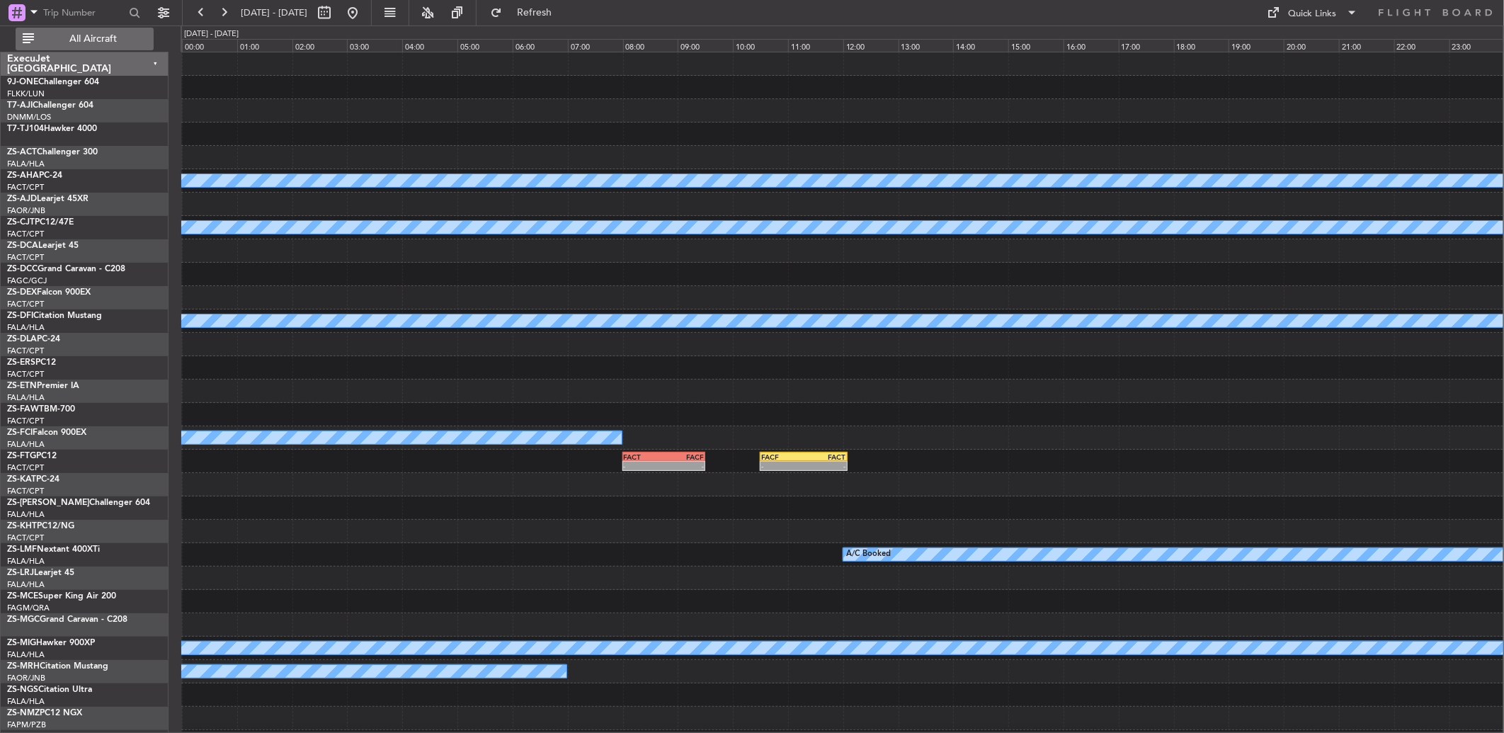
click at [69, 39] on span "All Aircraft" at bounding box center [93, 39] width 113 height 10
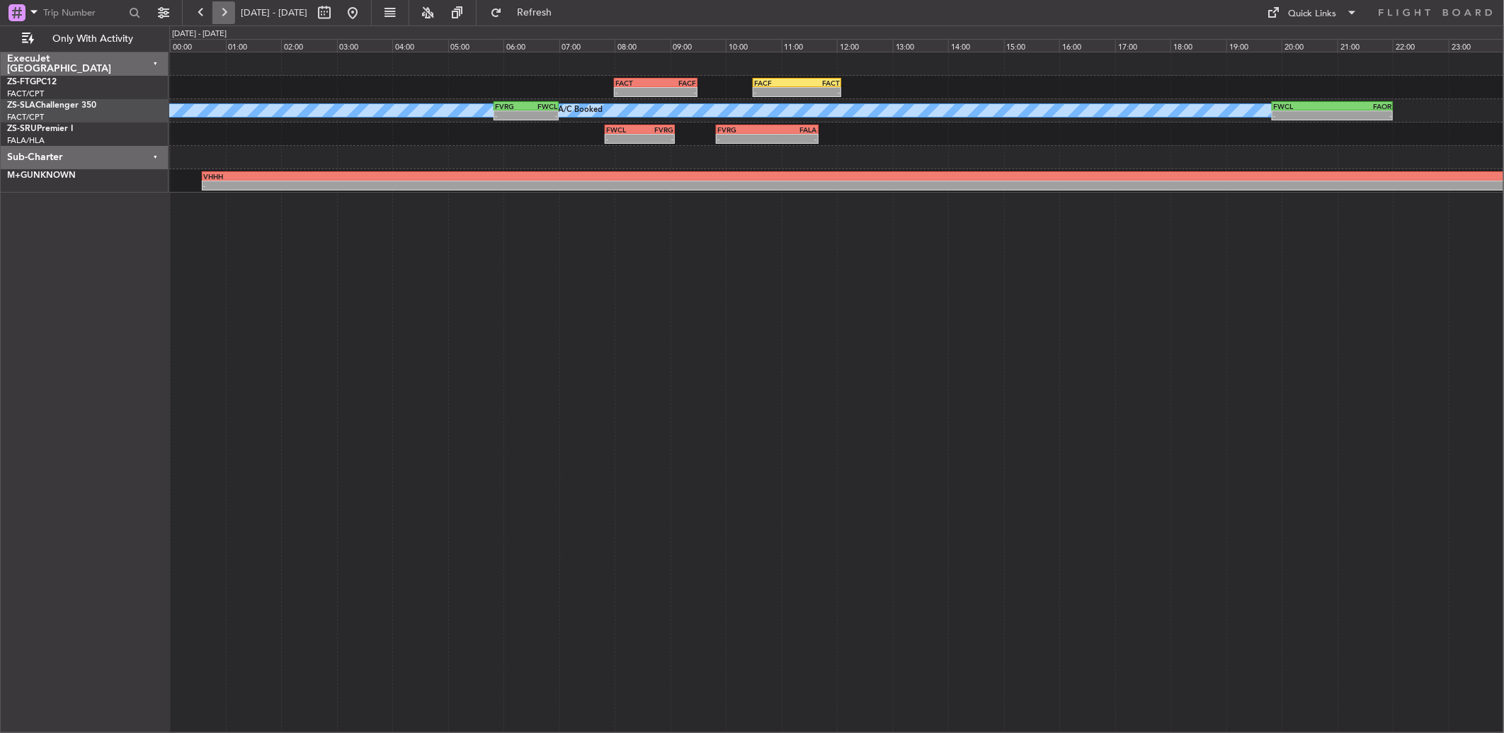
click at [222, 6] on button at bounding box center [223, 12] width 23 height 23
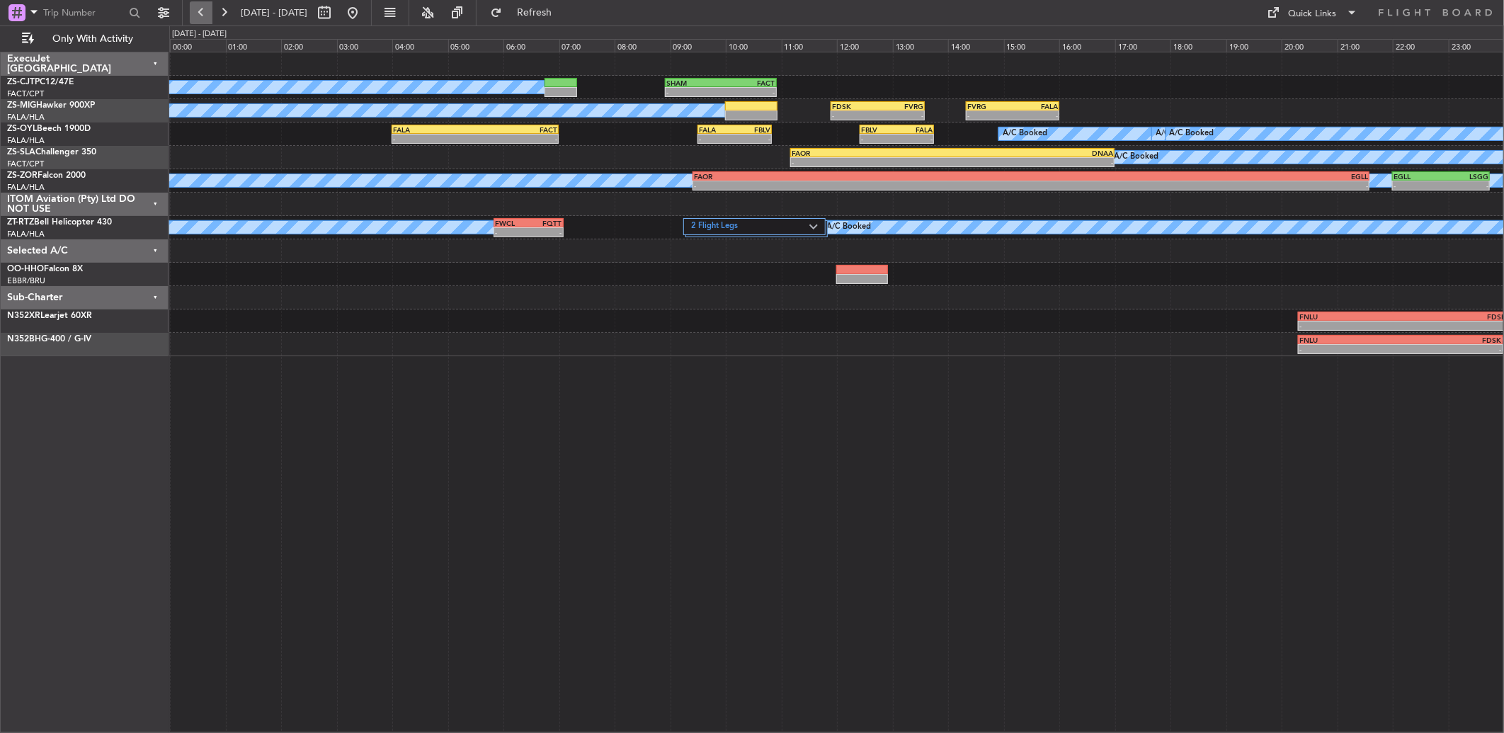
click at [200, 11] on button at bounding box center [201, 12] width 23 height 23
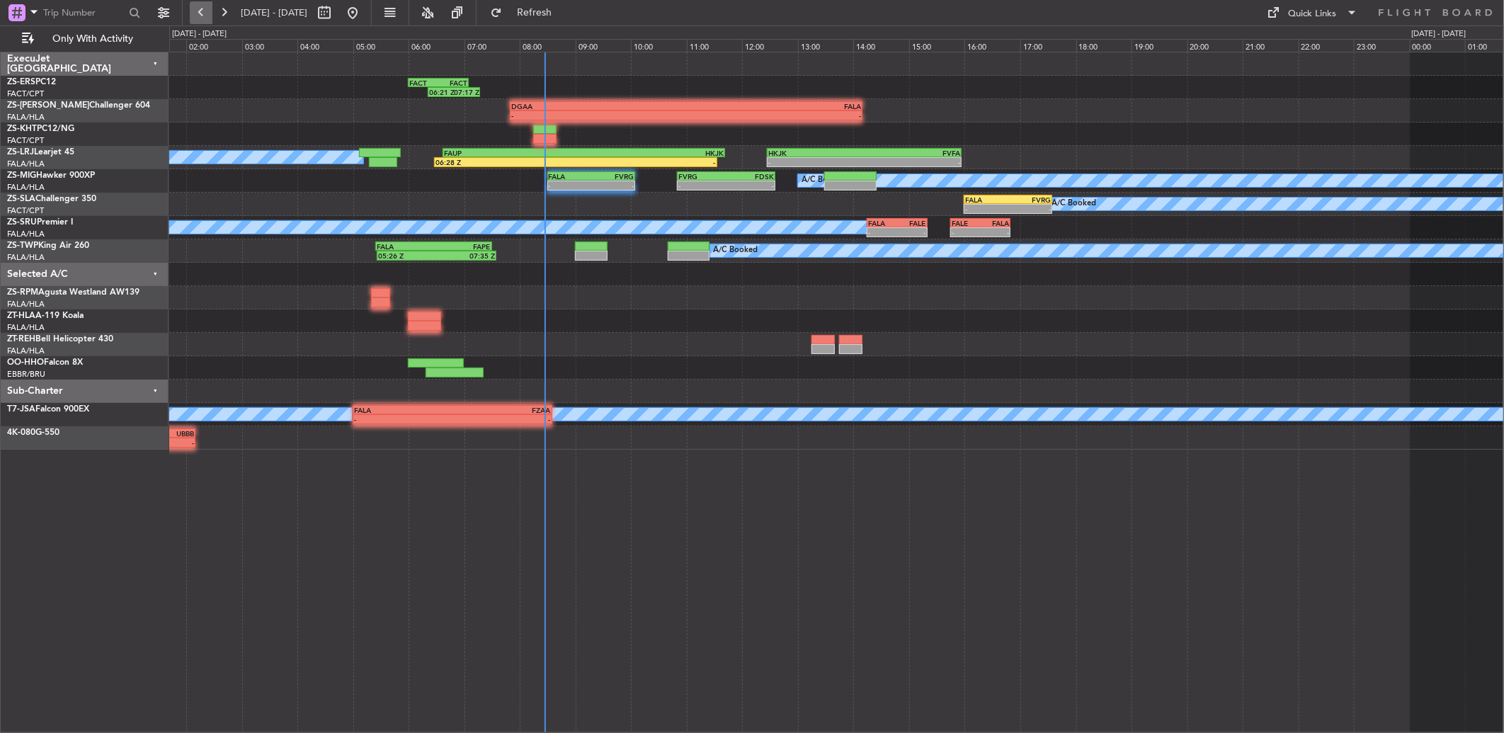
click at [200, 11] on button at bounding box center [201, 12] width 23 height 23
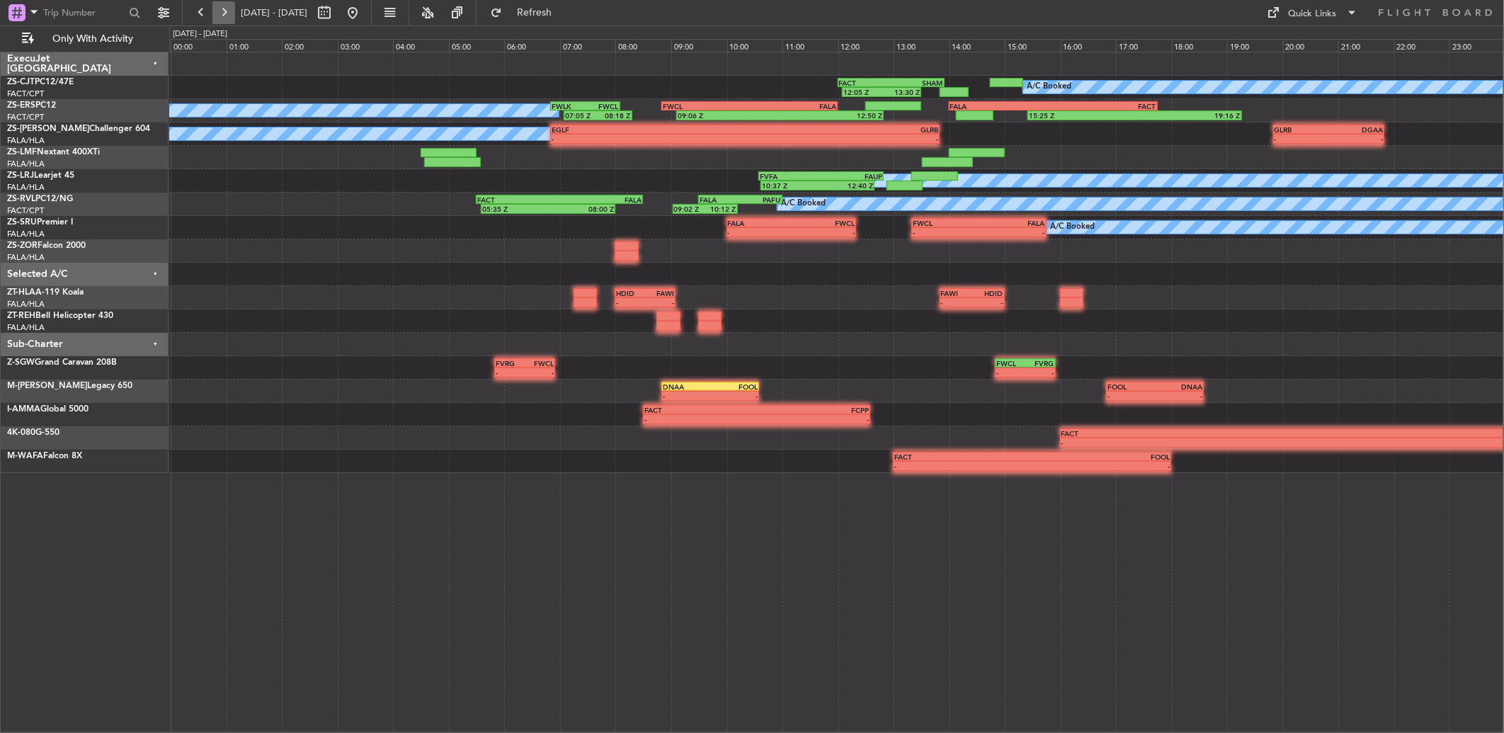
click at [229, 11] on button at bounding box center [223, 12] width 23 height 23
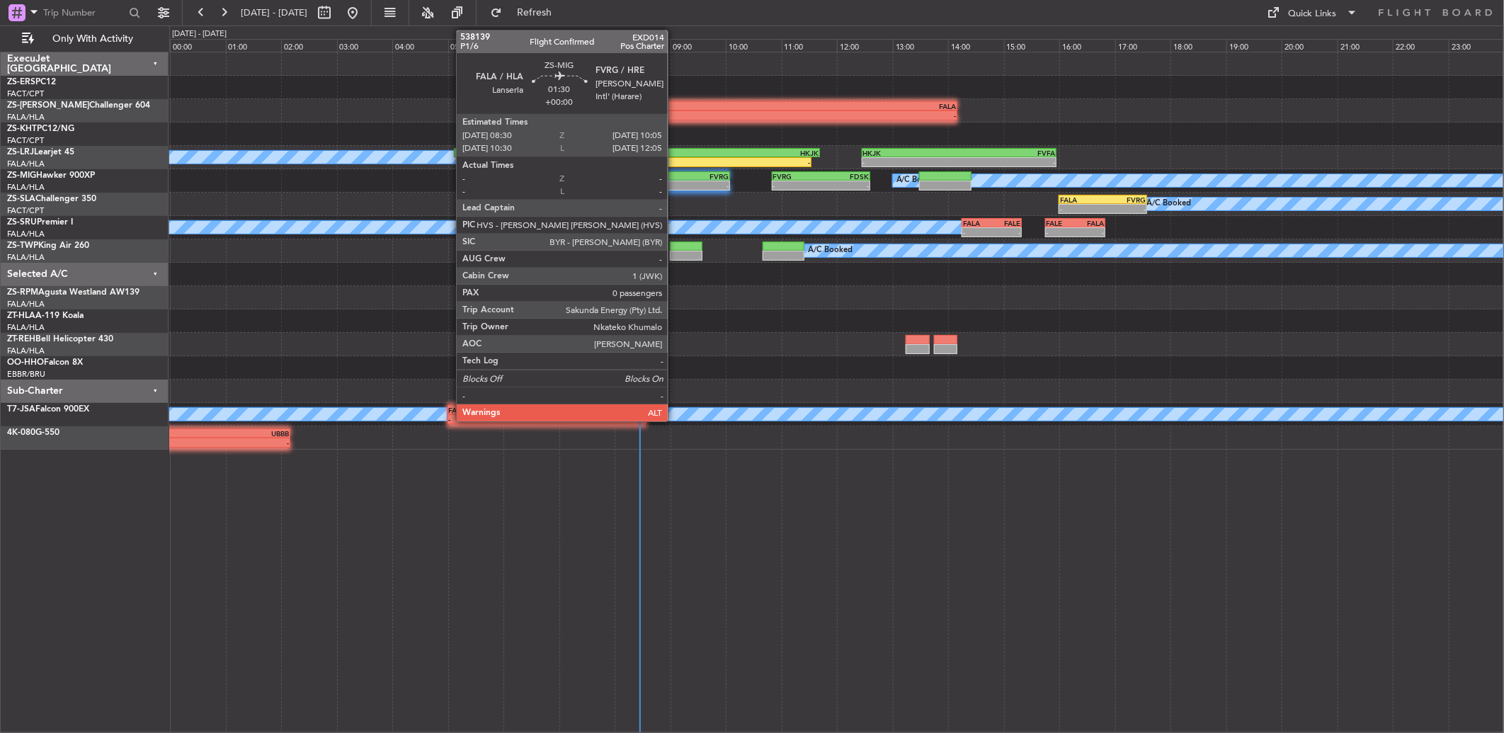
click at [675, 178] on div "FALA" at bounding box center [664, 176] width 42 height 8
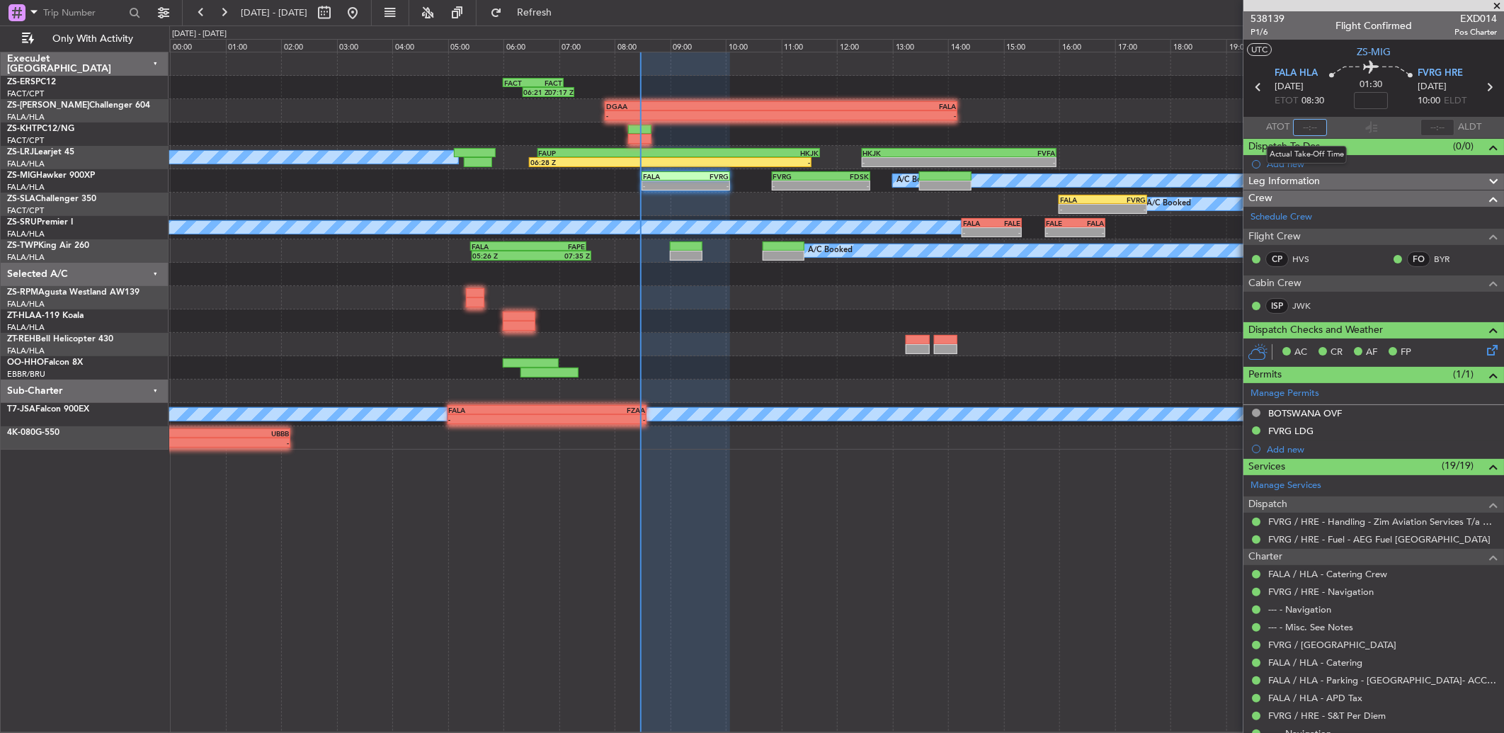
click at [1311, 125] on input "text" at bounding box center [1310, 127] width 34 height 17
type input "08:27"
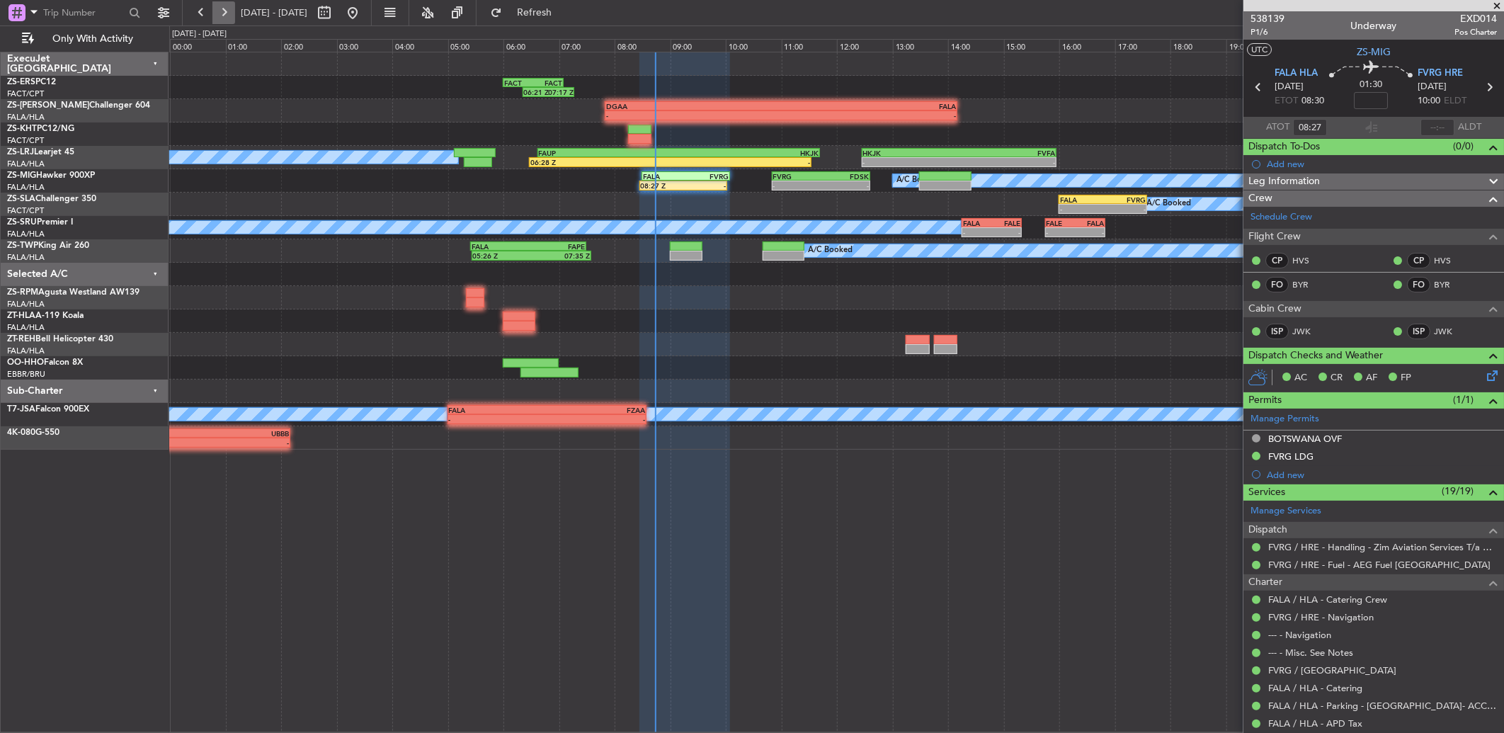
click at [217, 9] on button at bounding box center [223, 12] width 23 height 23
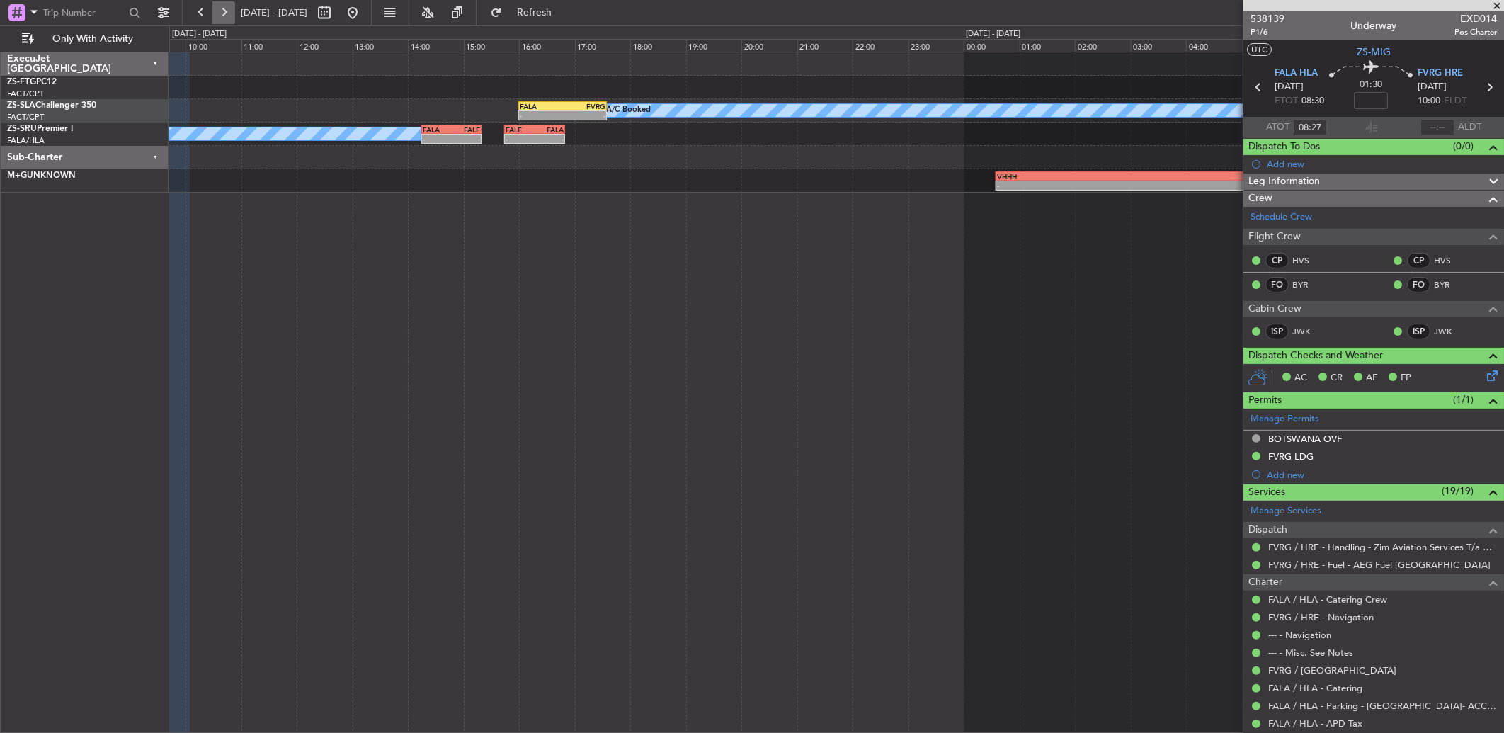
click at [217, 9] on button at bounding box center [223, 12] width 23 height 23
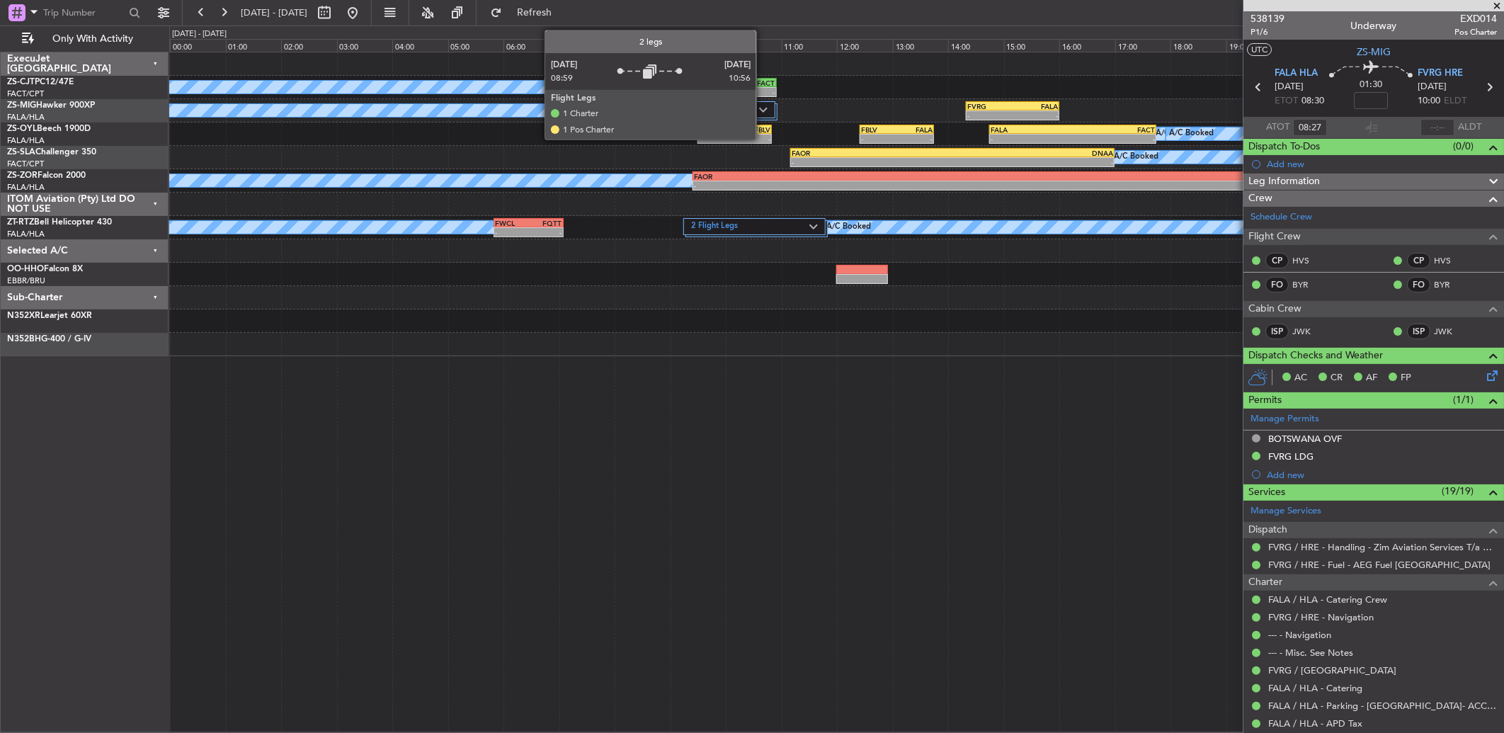
click at [757, 108] on label "2 Flight Legs" at bounding box center [717, 110] width 83 height 12
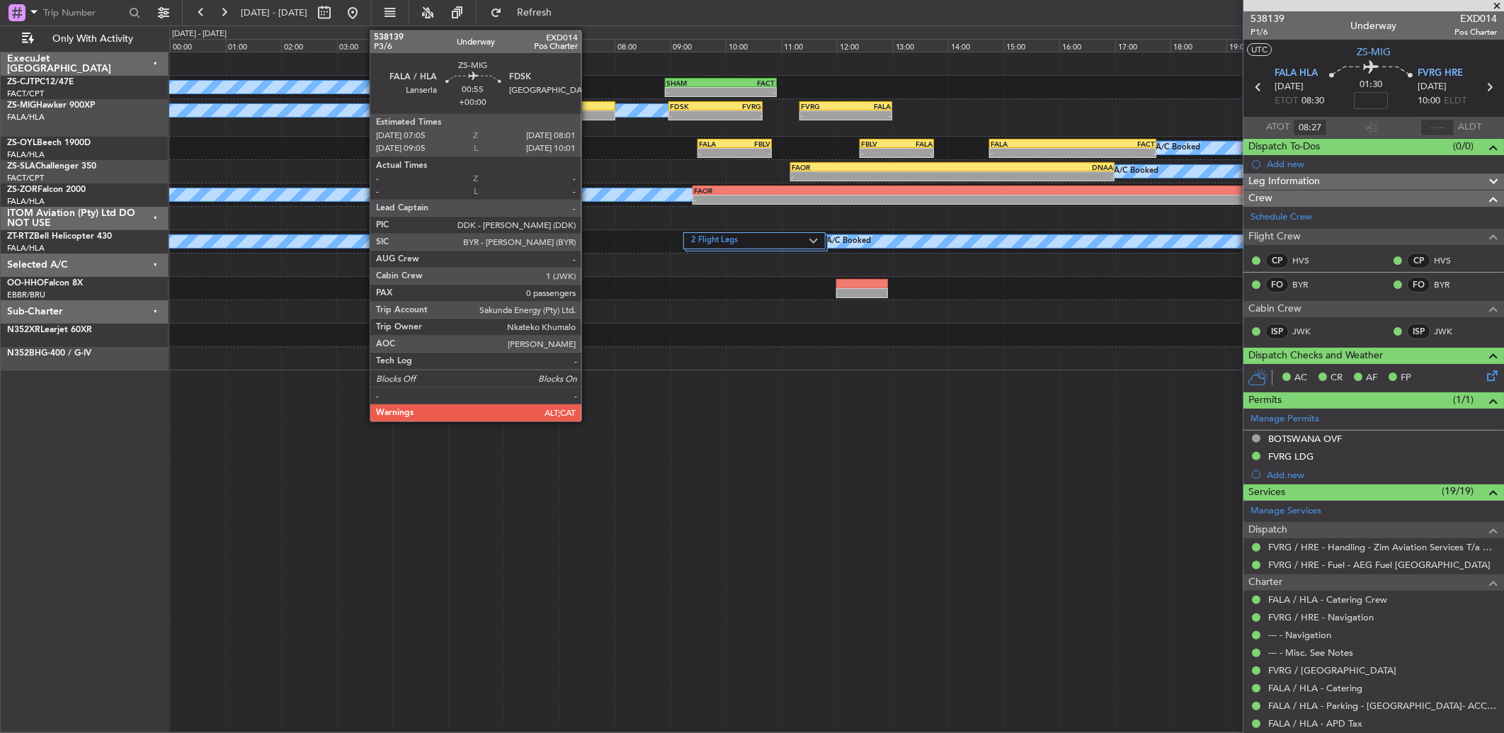
click at [588, 114] on div at bounding box center [589, 115] width 52 height 10
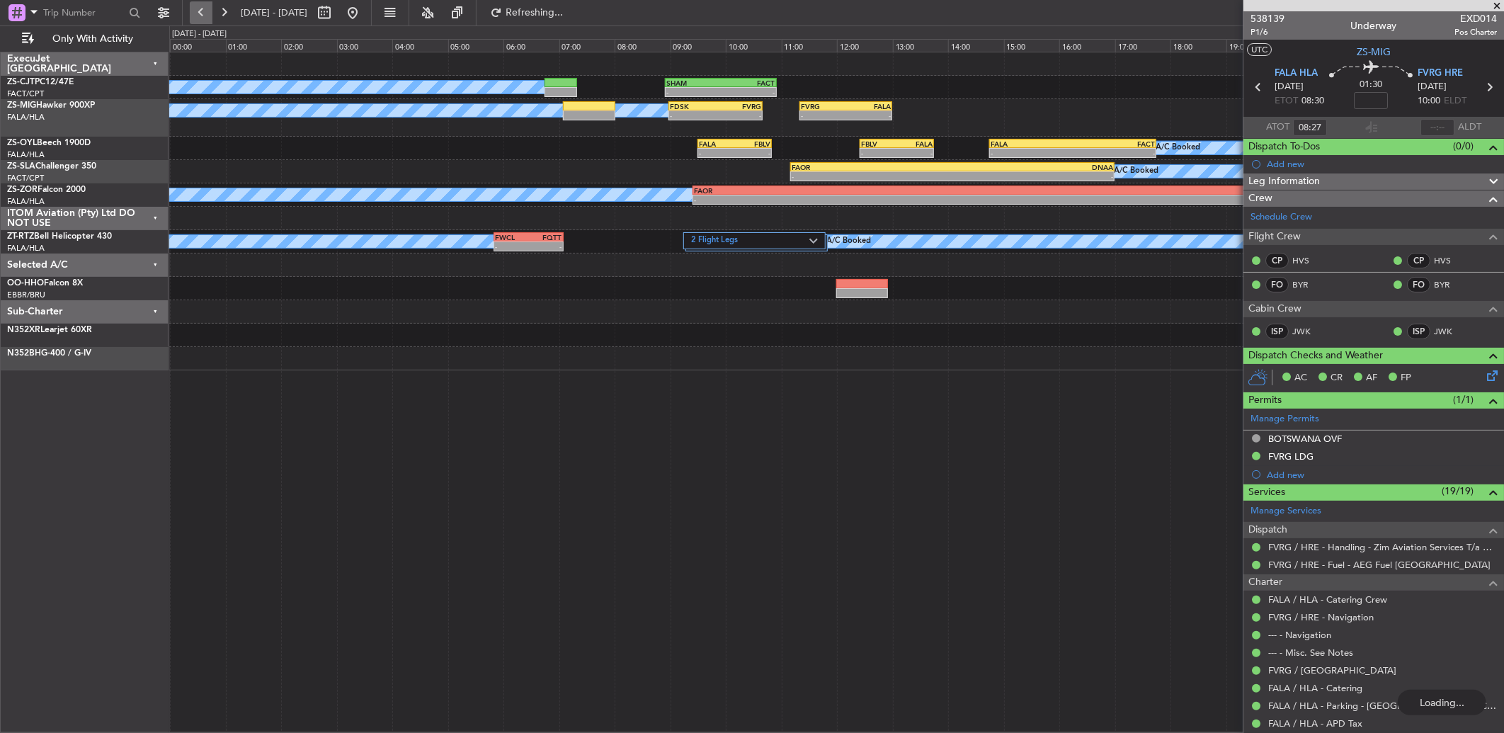
click at [201, 9] on button at bounding box center [201, 12] width 23 height 23
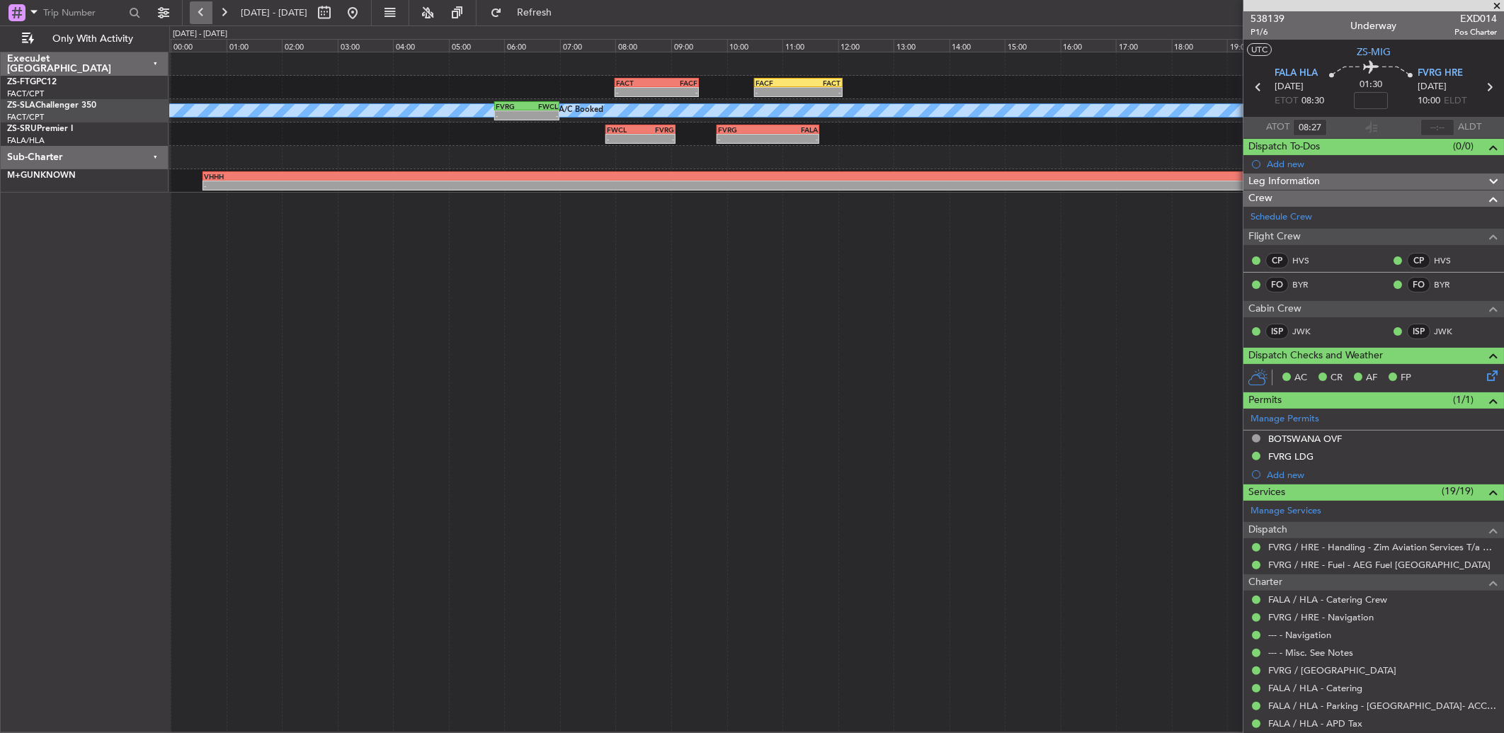
click at [195, 8] on button at bounding box center [201, 12] width 23 height 23
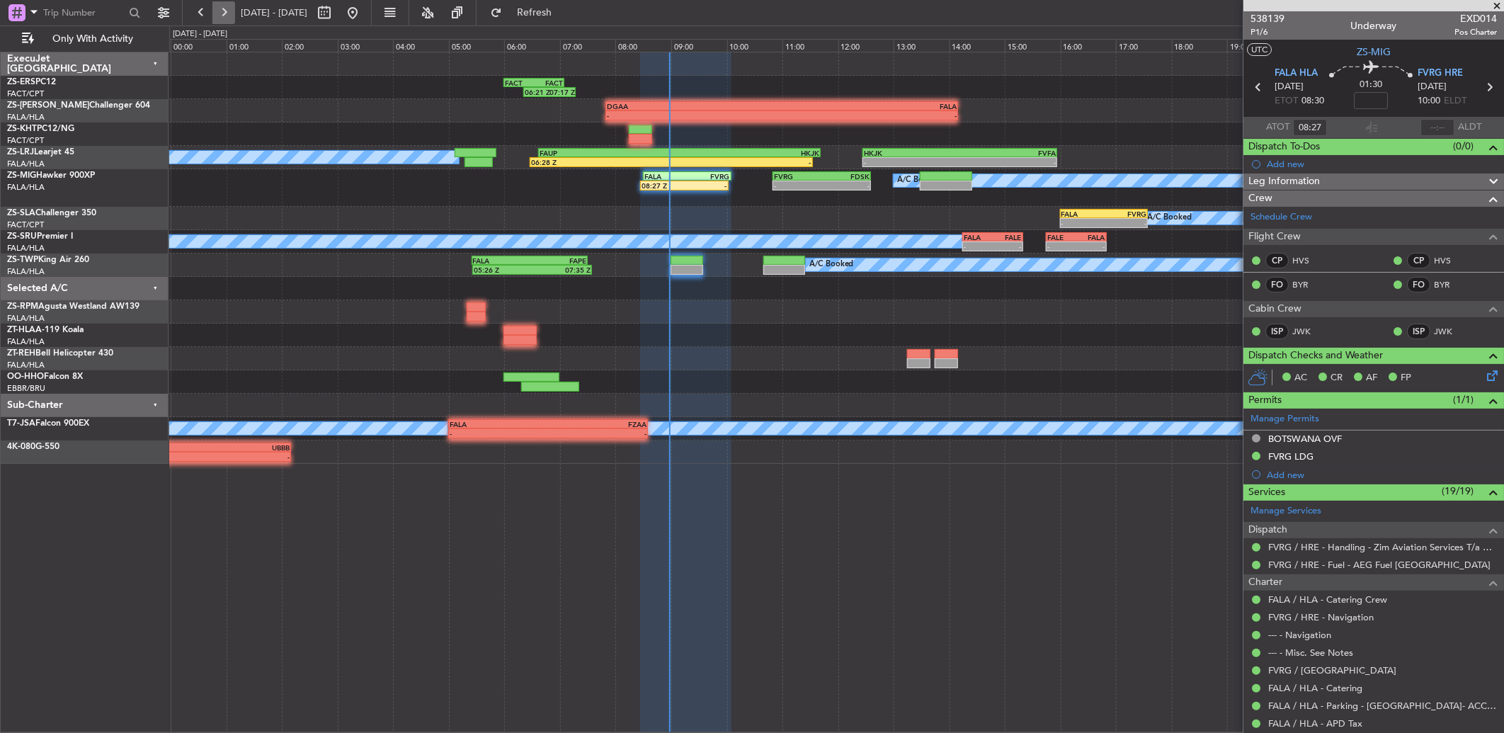
click at [220, 1] on button at bounding box center [223, 12] width 23 height 23
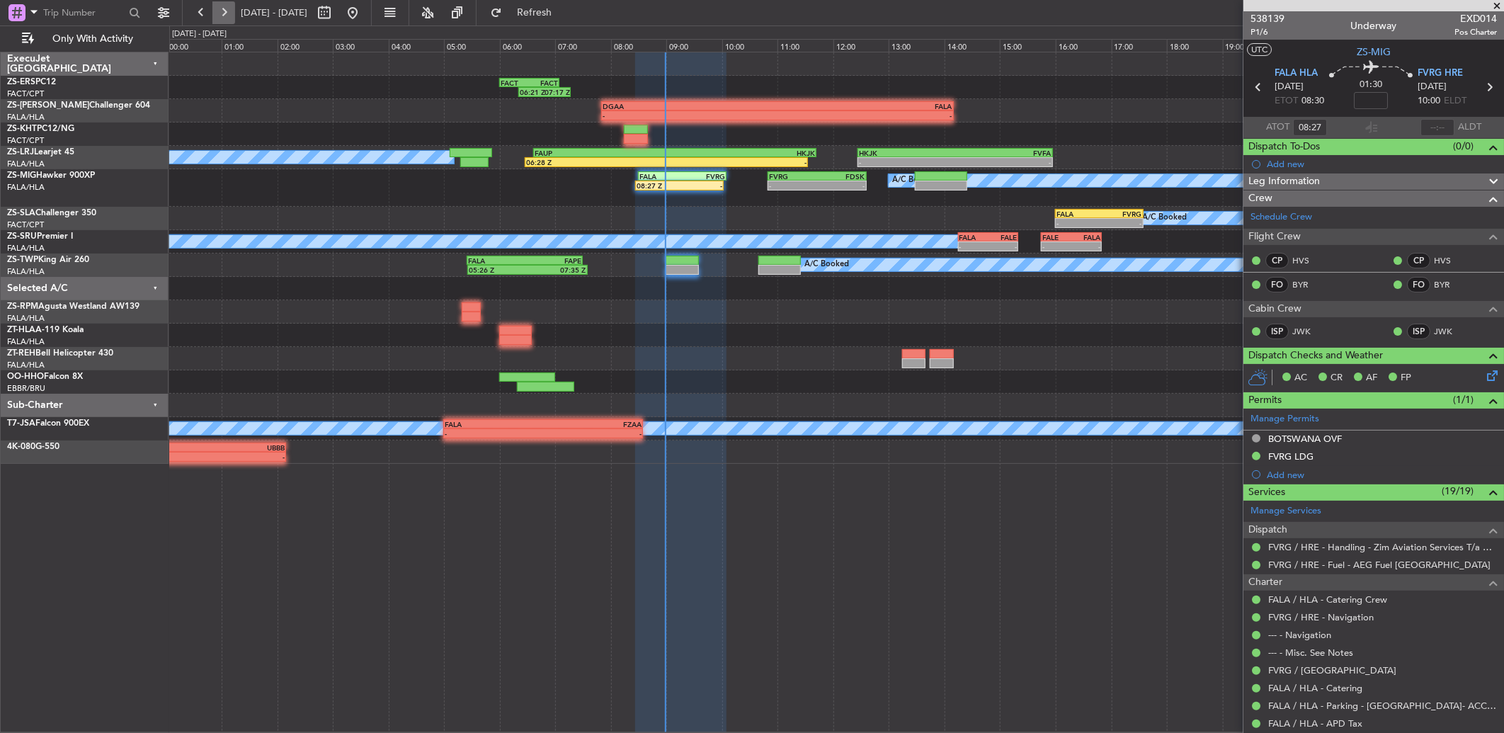
click at [222, 1] on button at bounding box center [223, 12] width 23 height 23
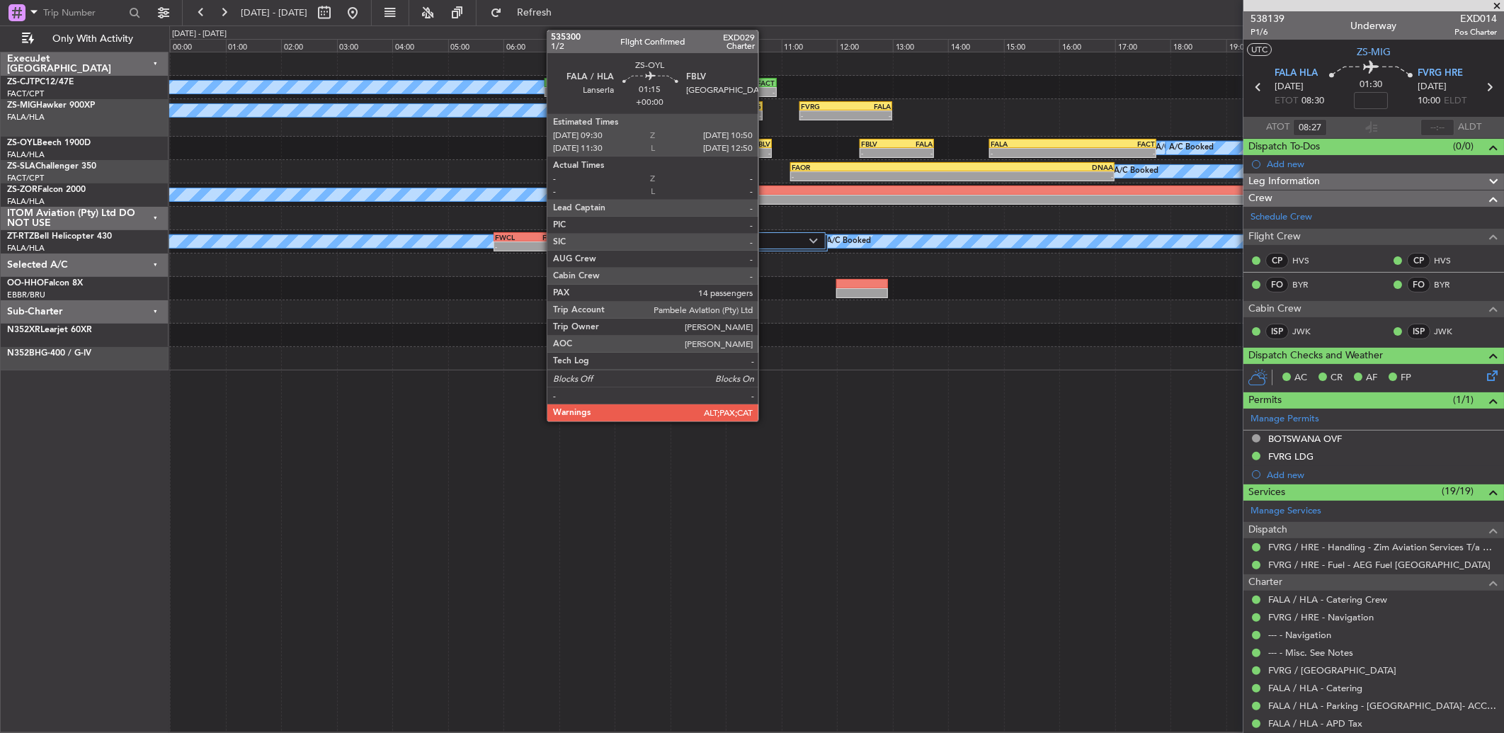
click at [762, 140] on div "FBLV" at bounding box center [753, 143] width 36 height 8
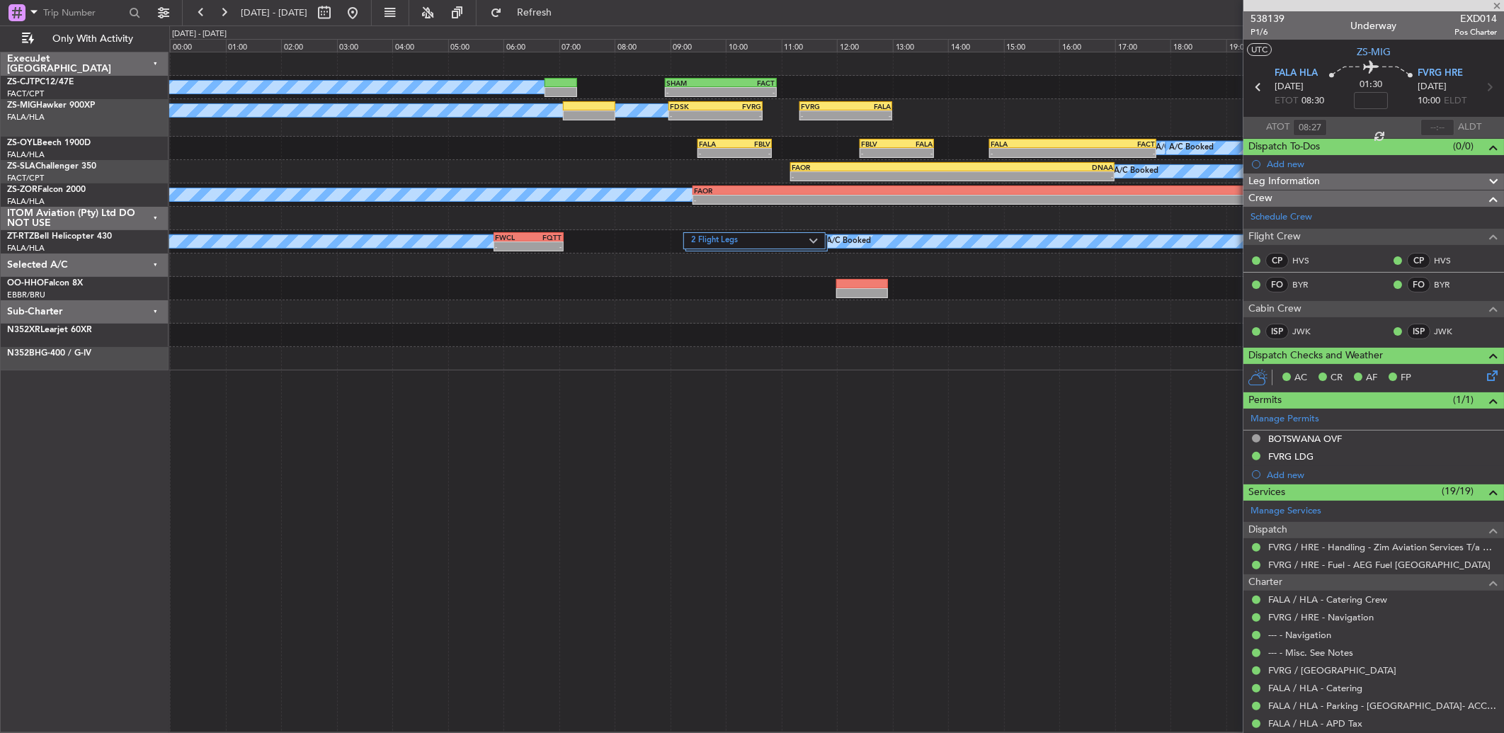
type input "14"
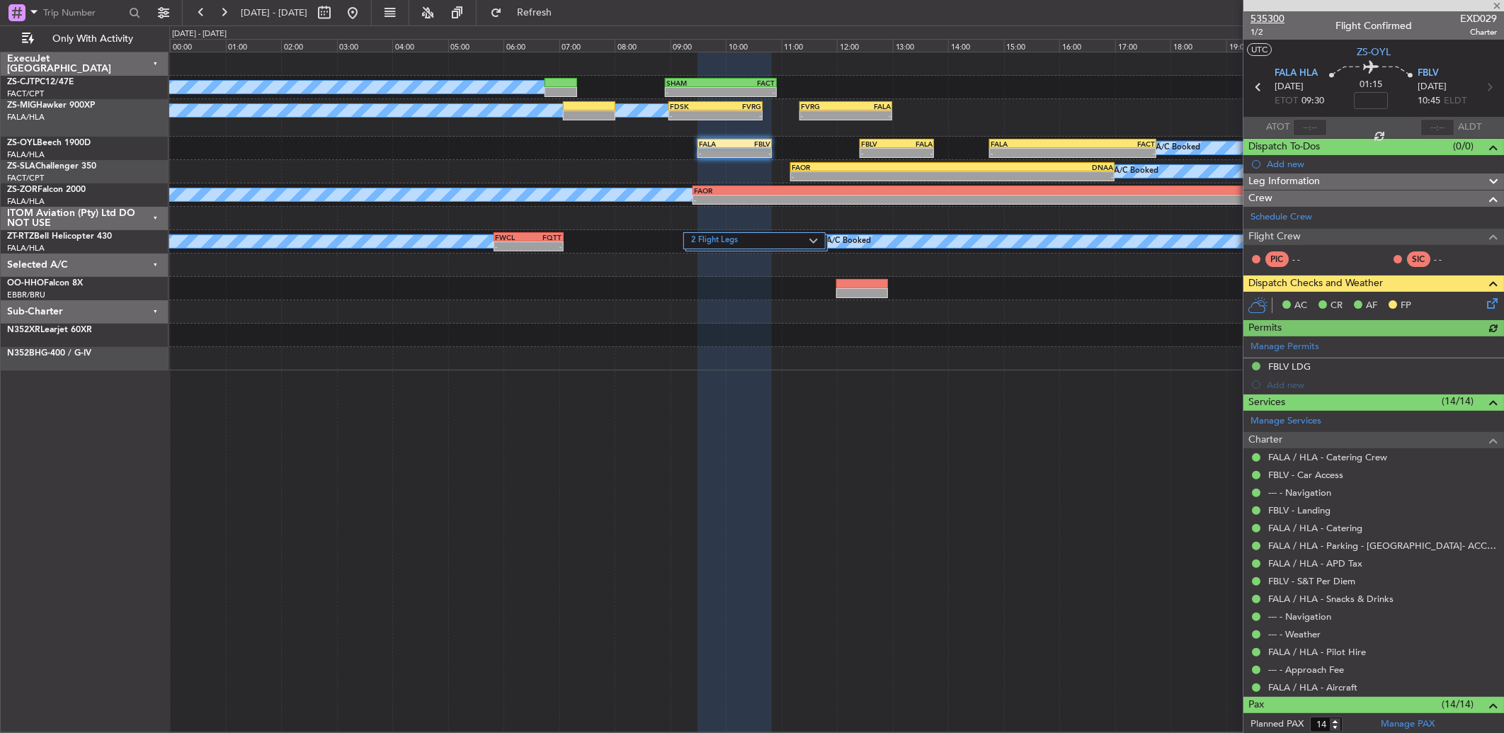
click at [1279, 16] on span "535300" at bounding box center [1267, 18] width 34 height 15
click at [210, 10] on button at bounding box center [201, 12] width 23 height 23
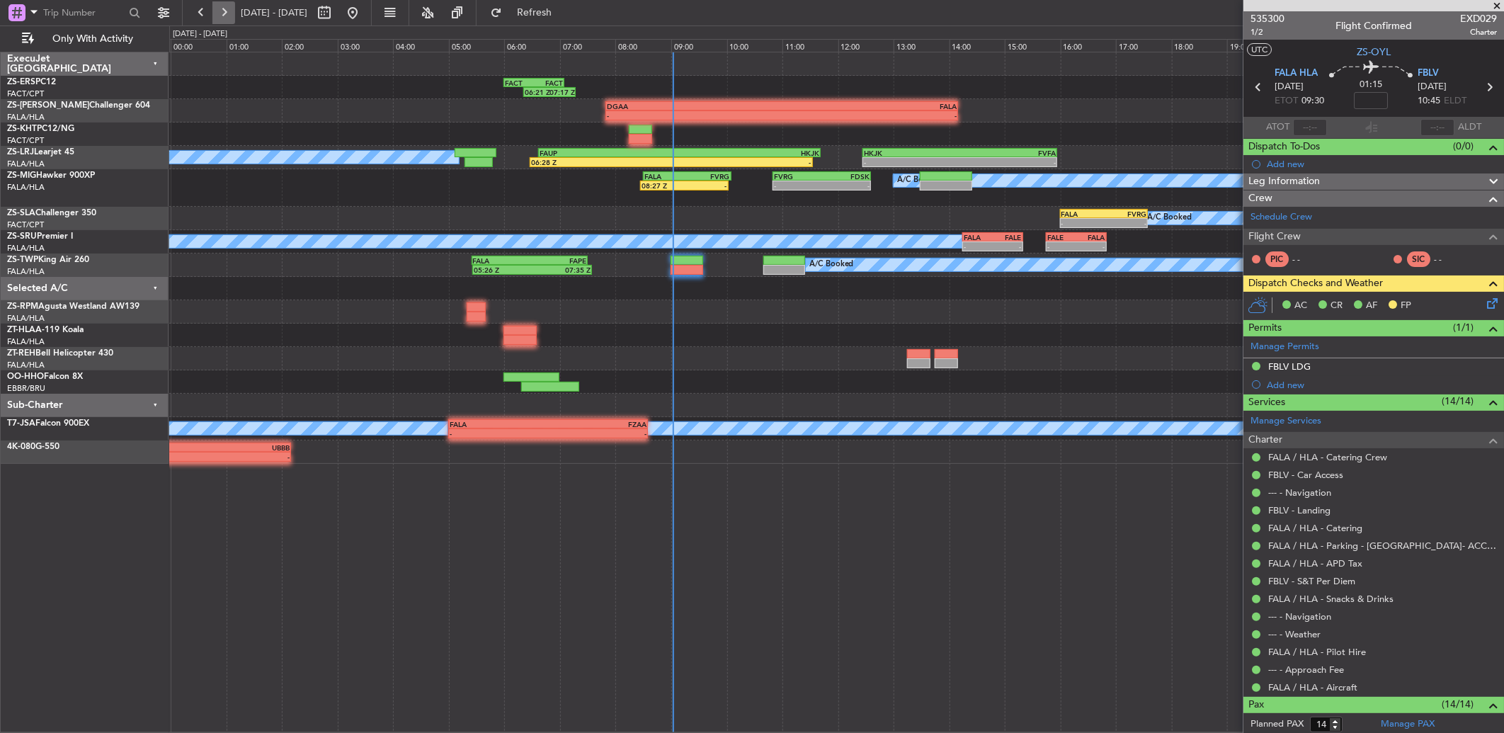
click at [214, 20] on button at bounding box center [223, 12] width 23 height 23
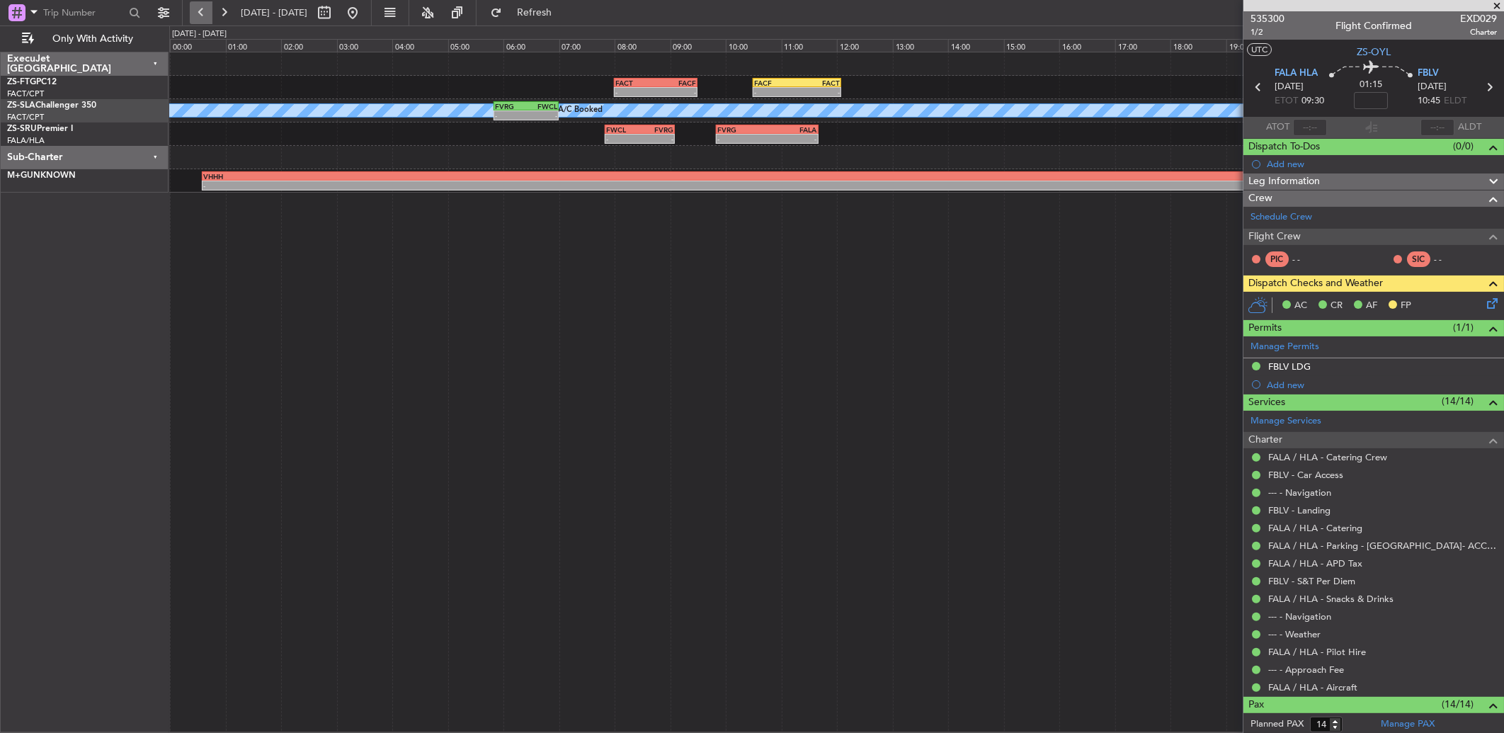
click at [206, 14] on button at bounding box center [201, 12] width 23 height 23
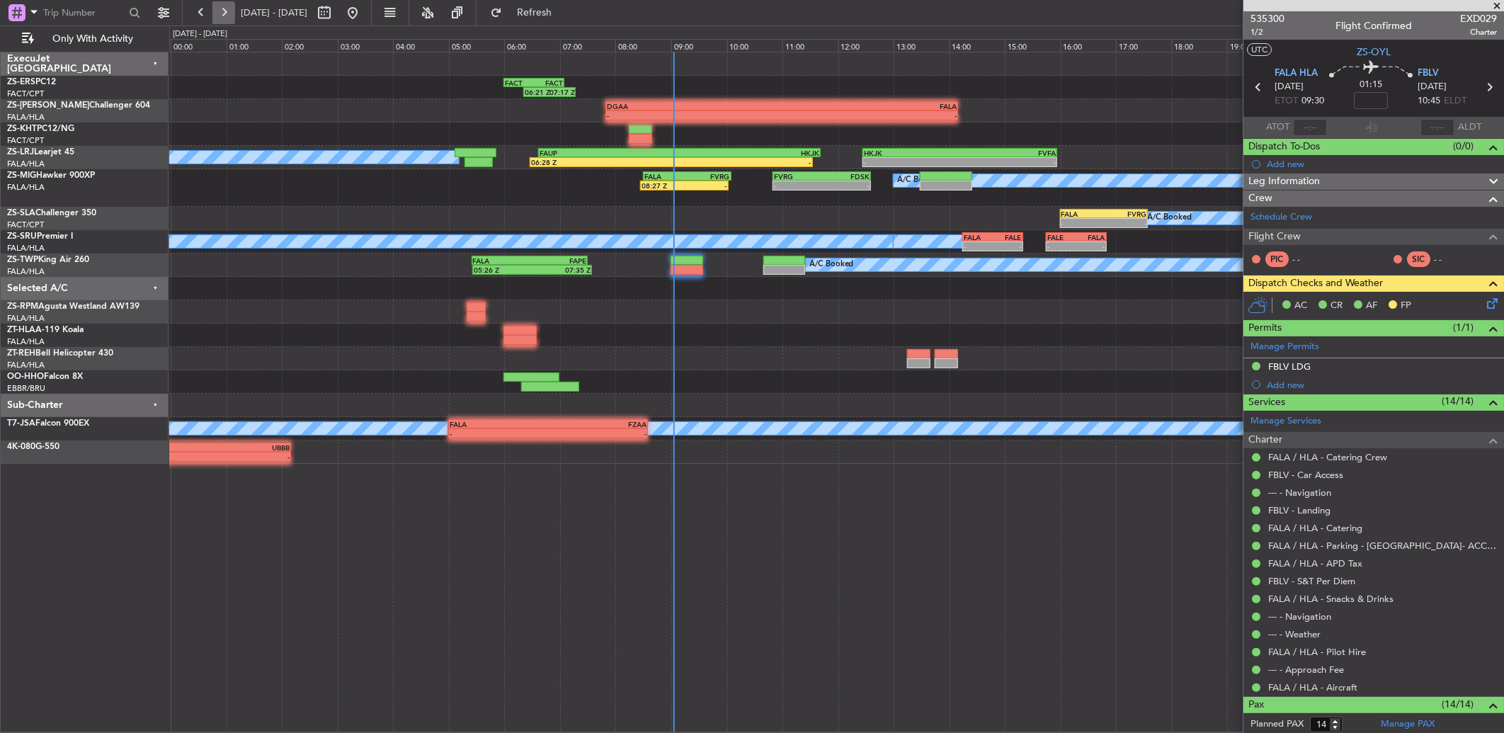
click at [218, 20] on button at bounding box center [223, 12] width 23 height 23
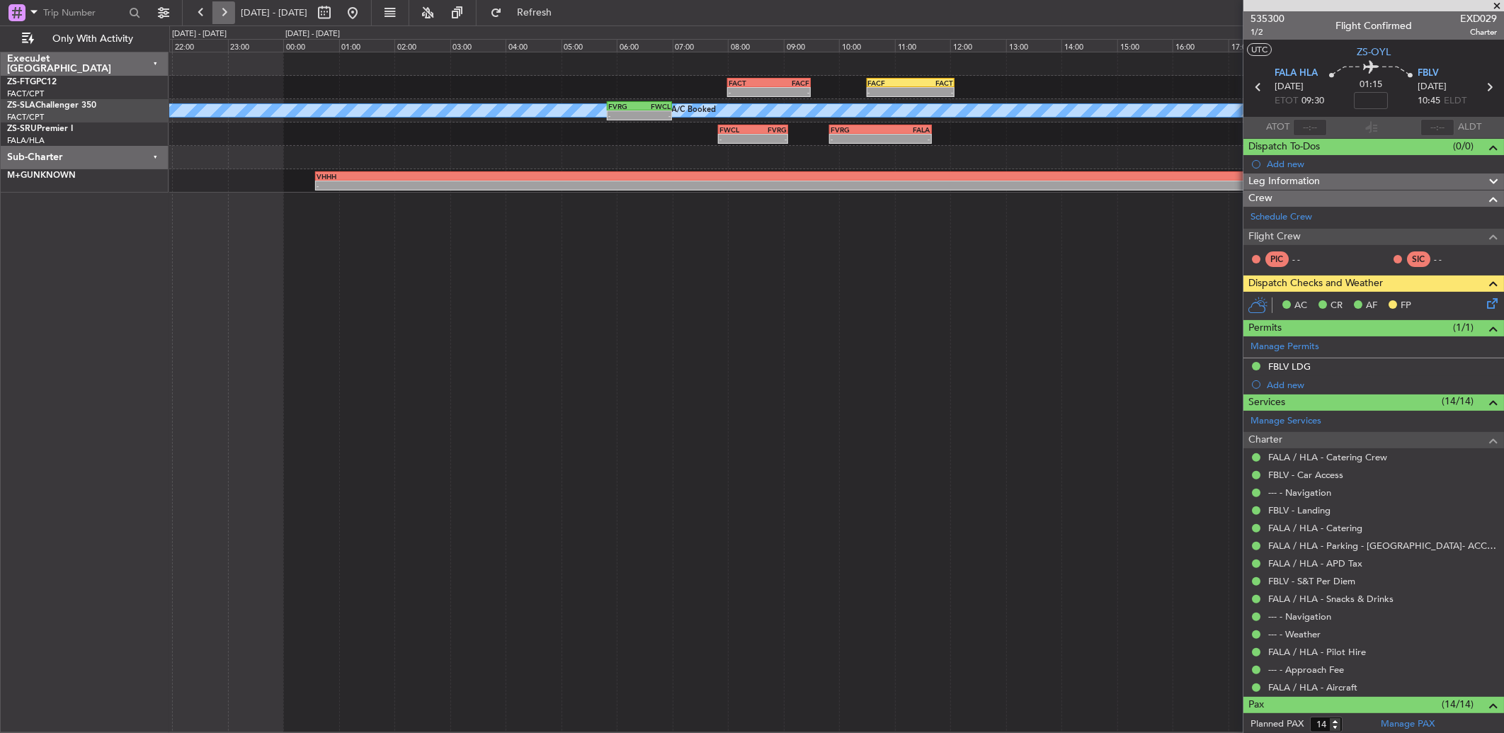
click at [218, 20] on button at bounding box center [223, 12] width 23 height 23
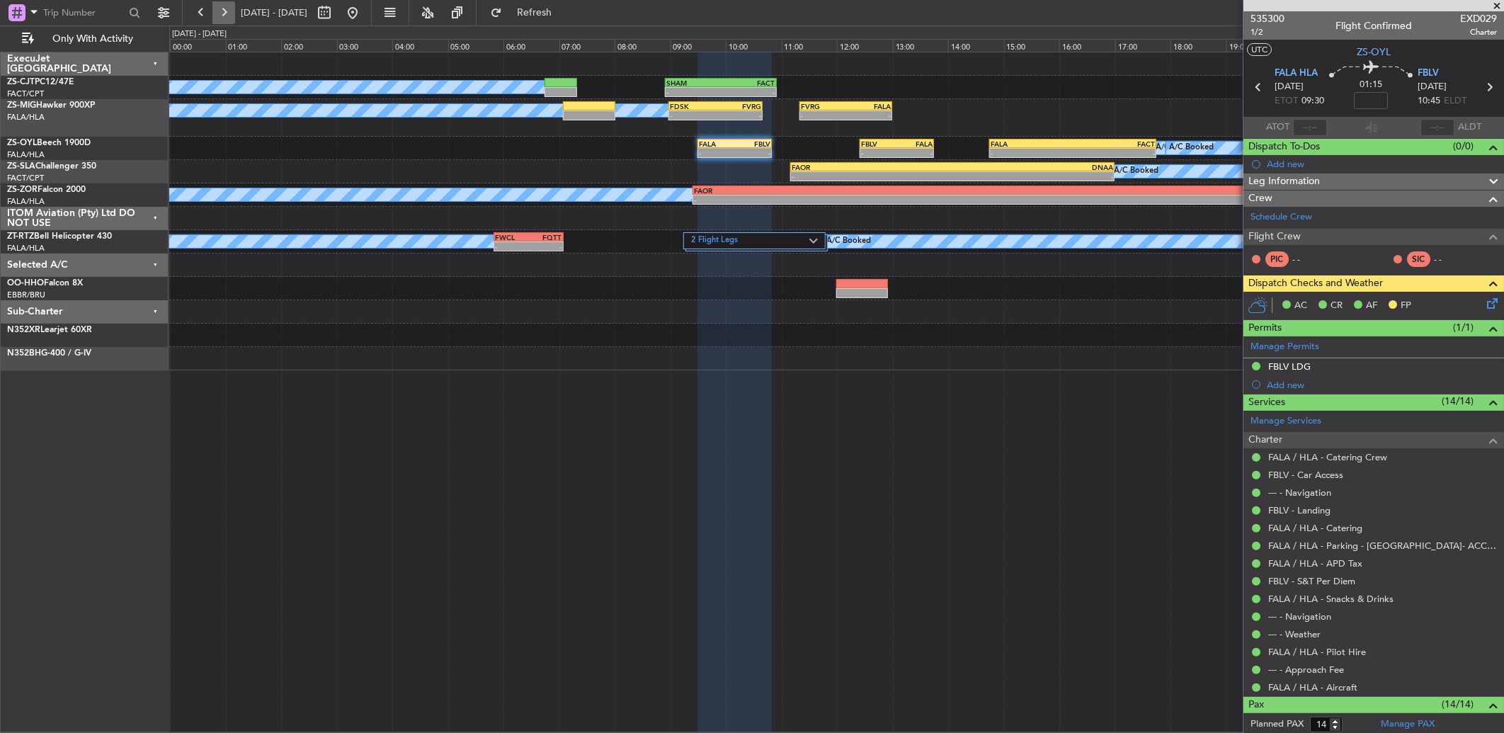
click at [230, 8] on button at bounding box center [223, 12] width 23 height 23
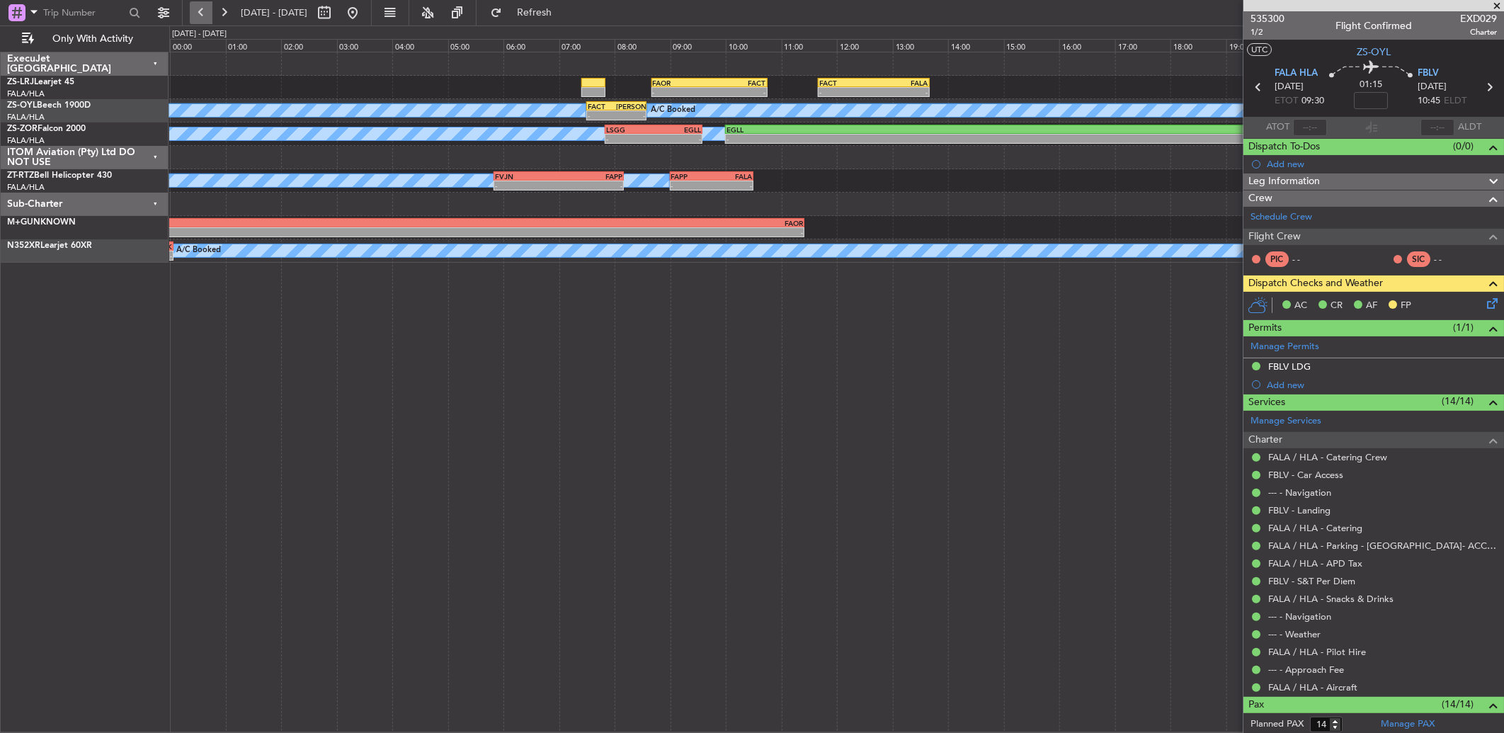
click at [202, 16] on button at bounding box center [201, 12] width 23 height 23
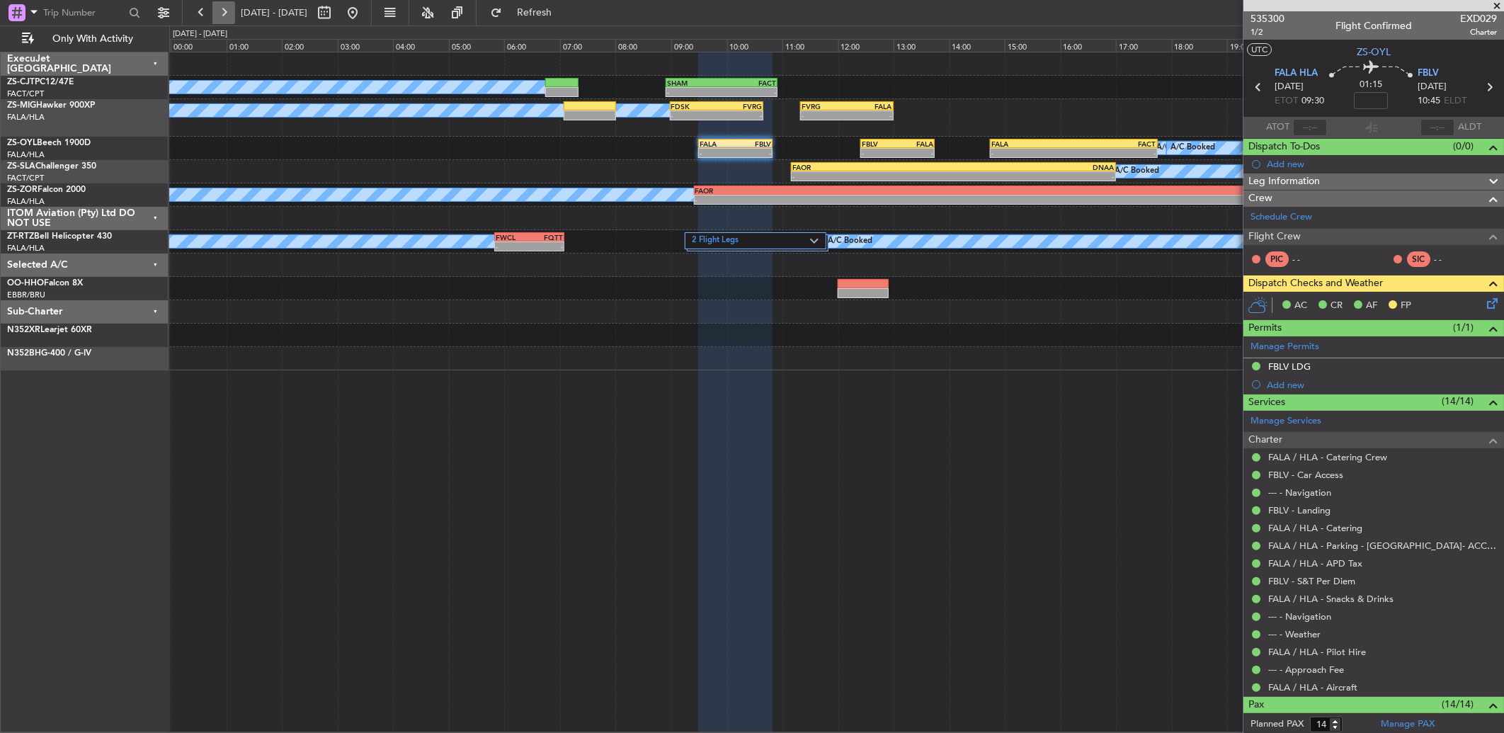
click at [215, 17] on button at bounding box center [223, 12] width 23 height 23
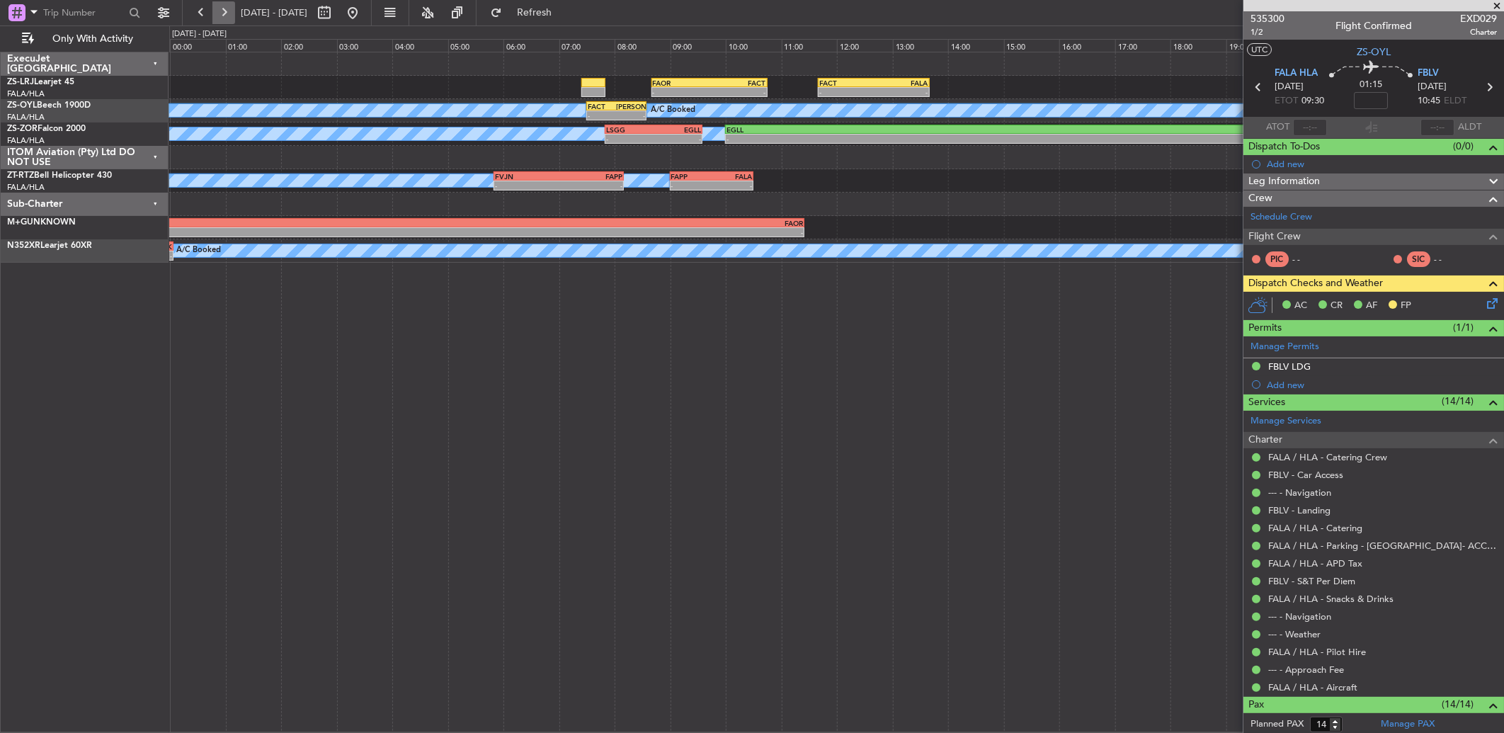
click at [222, 14] on button at bounding box center [223, 12] width 23 height 23
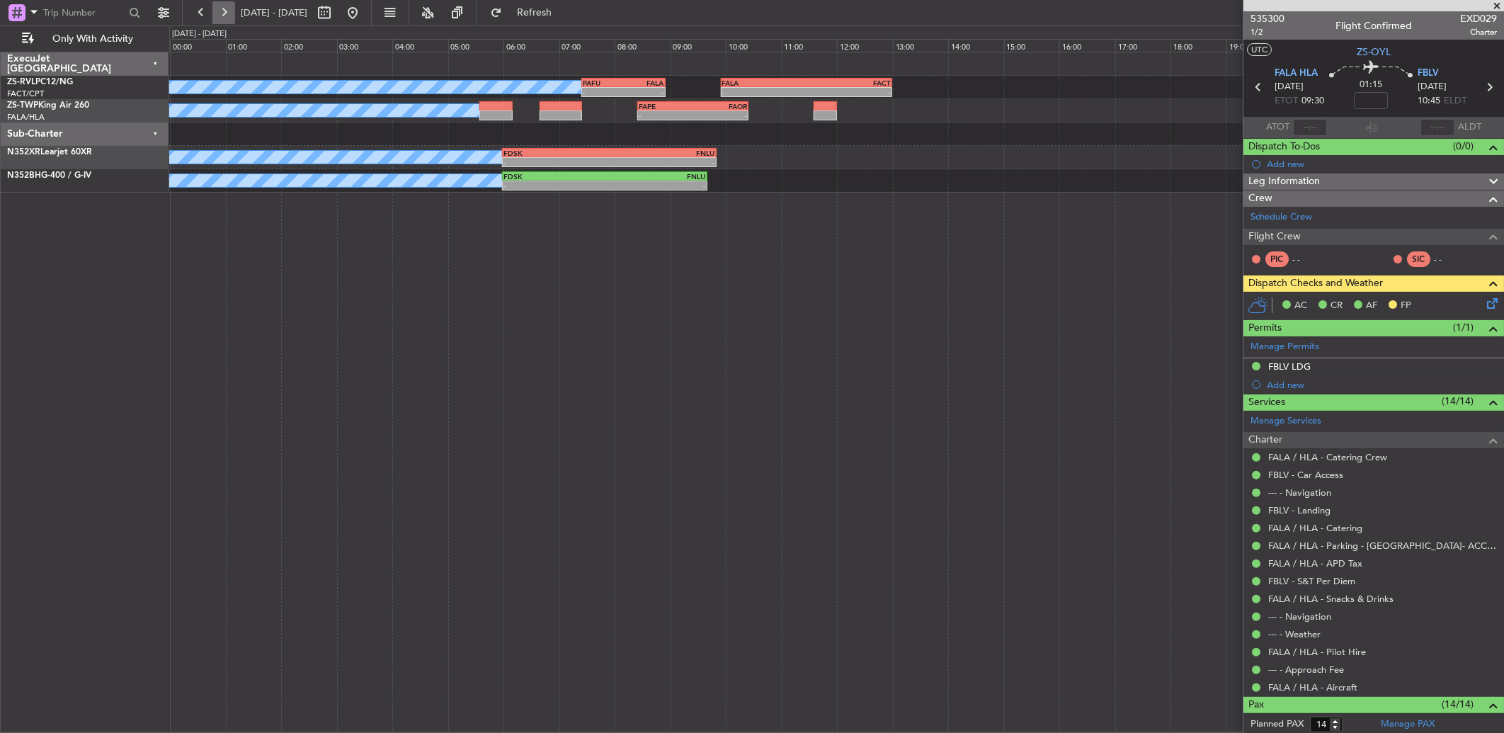
click at [222, 14] on button at bounding box center [223, 12] width 23 height 23
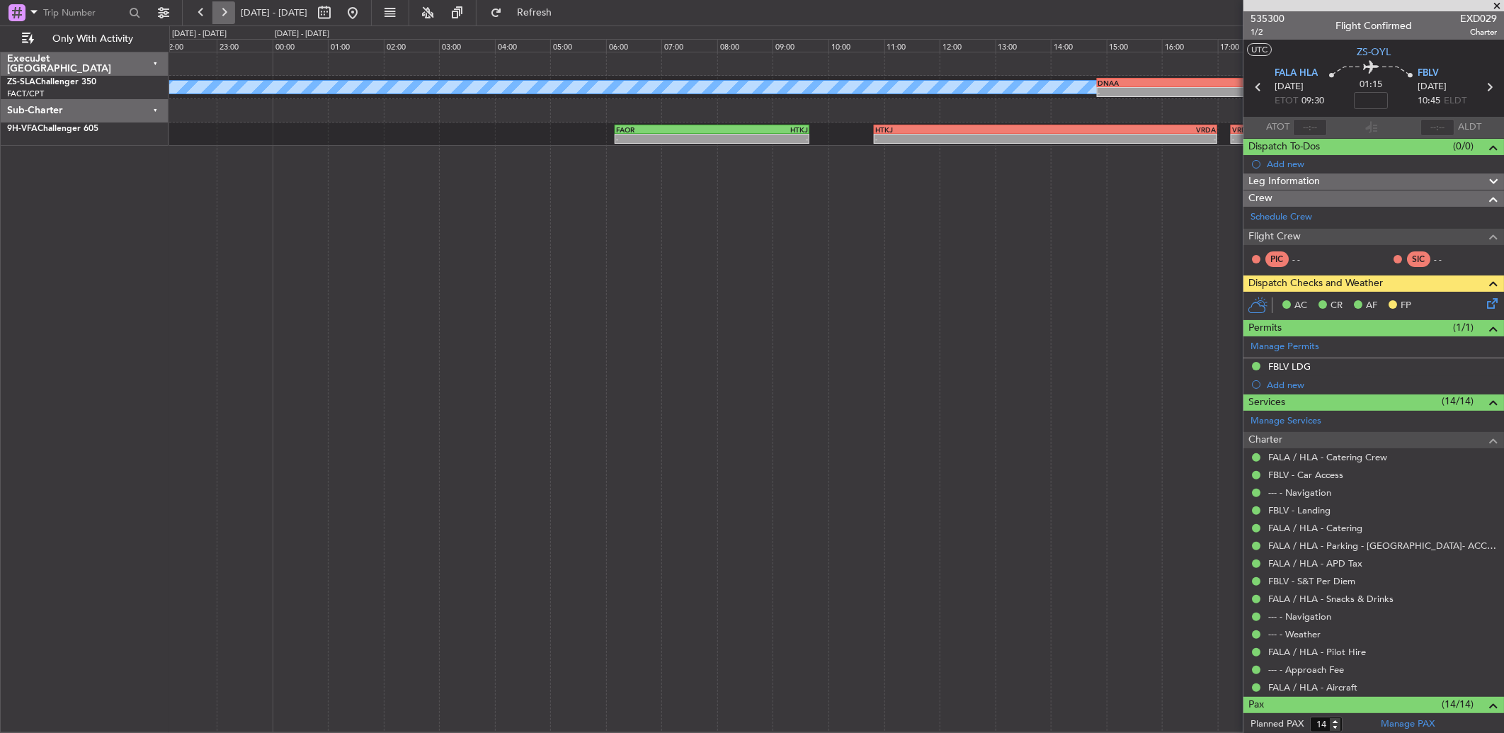
click at [222, 14] on button at bounding box center [223, 12] width 23 height 23
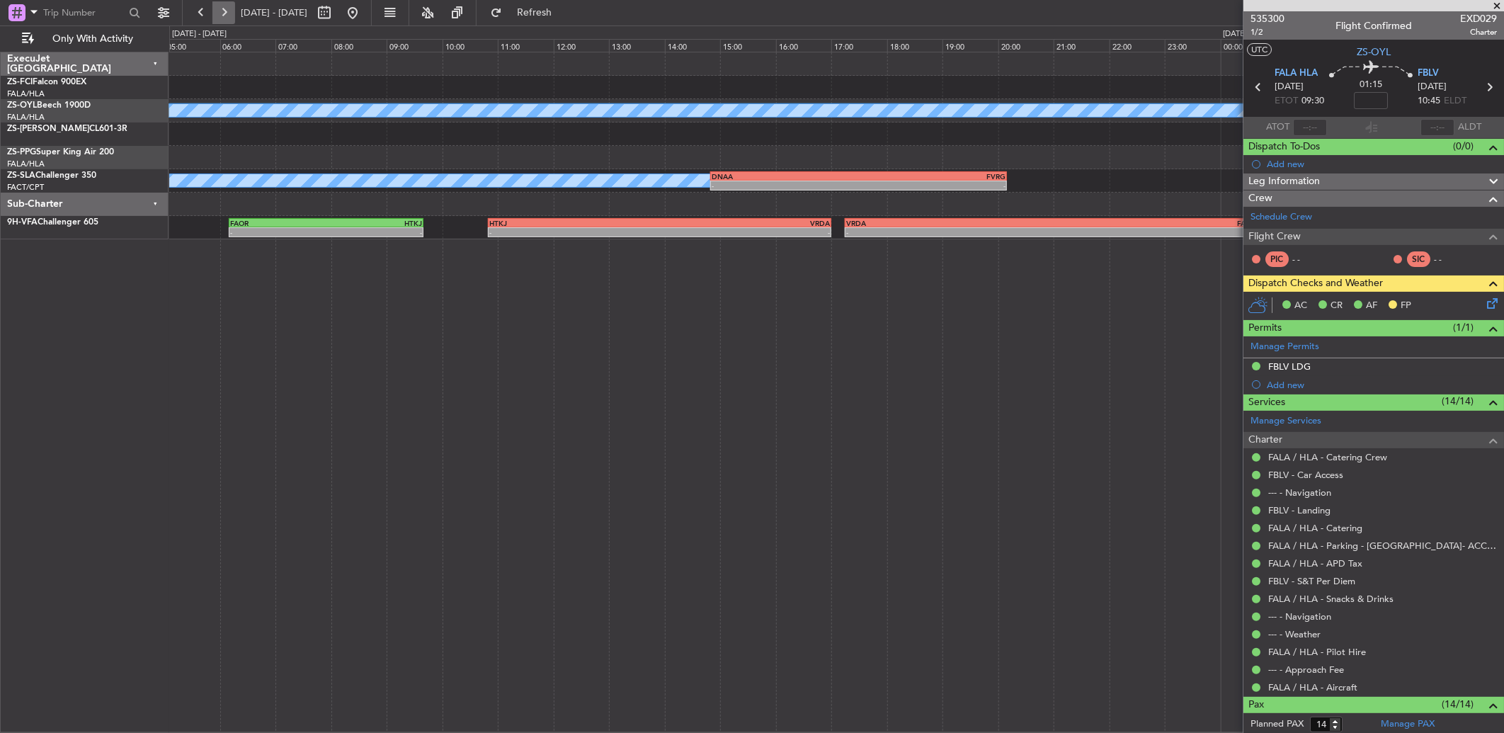
click at [222, 14] on button at bounding box center [223, 12] width 23 height 23
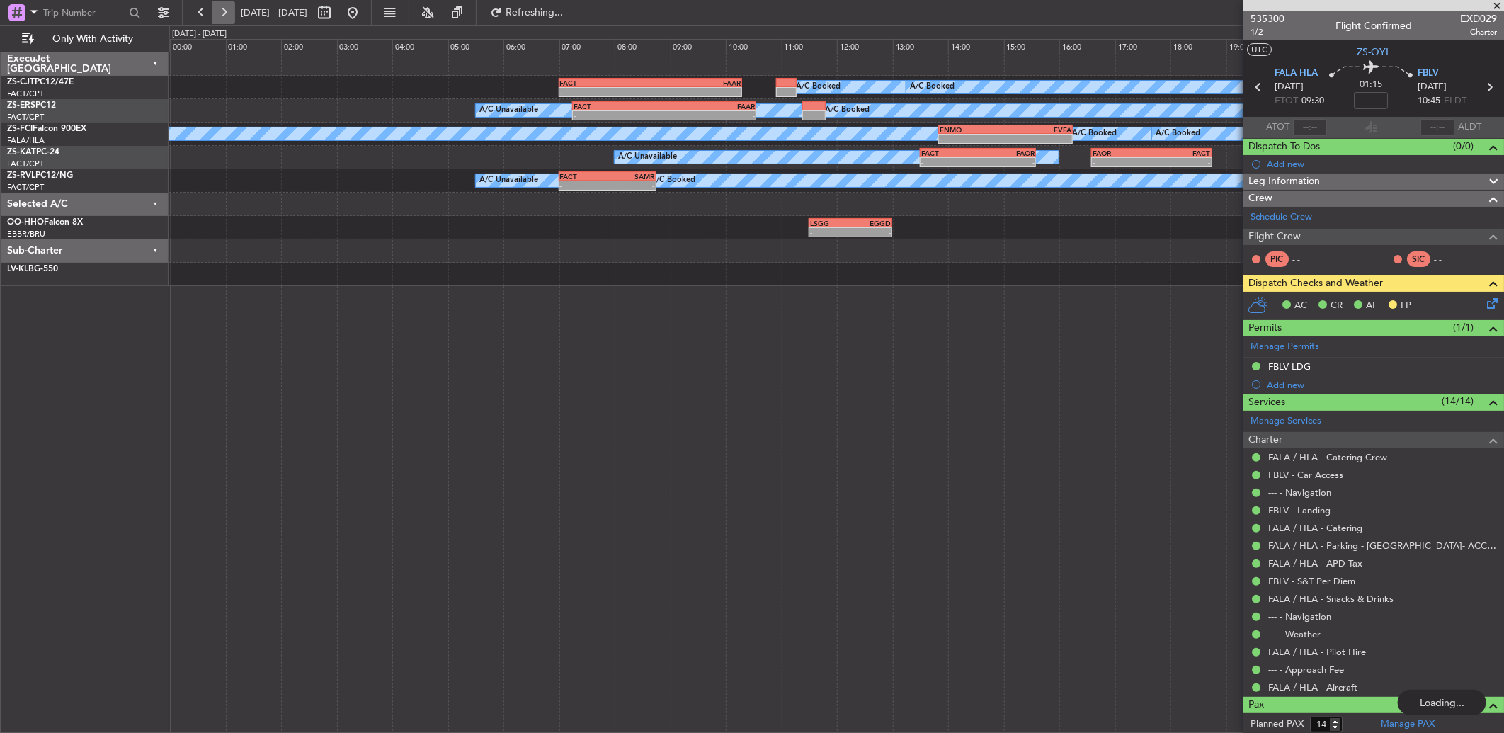
click at [222, 14] on button at bounding box center [223, 12] width 23 height 23
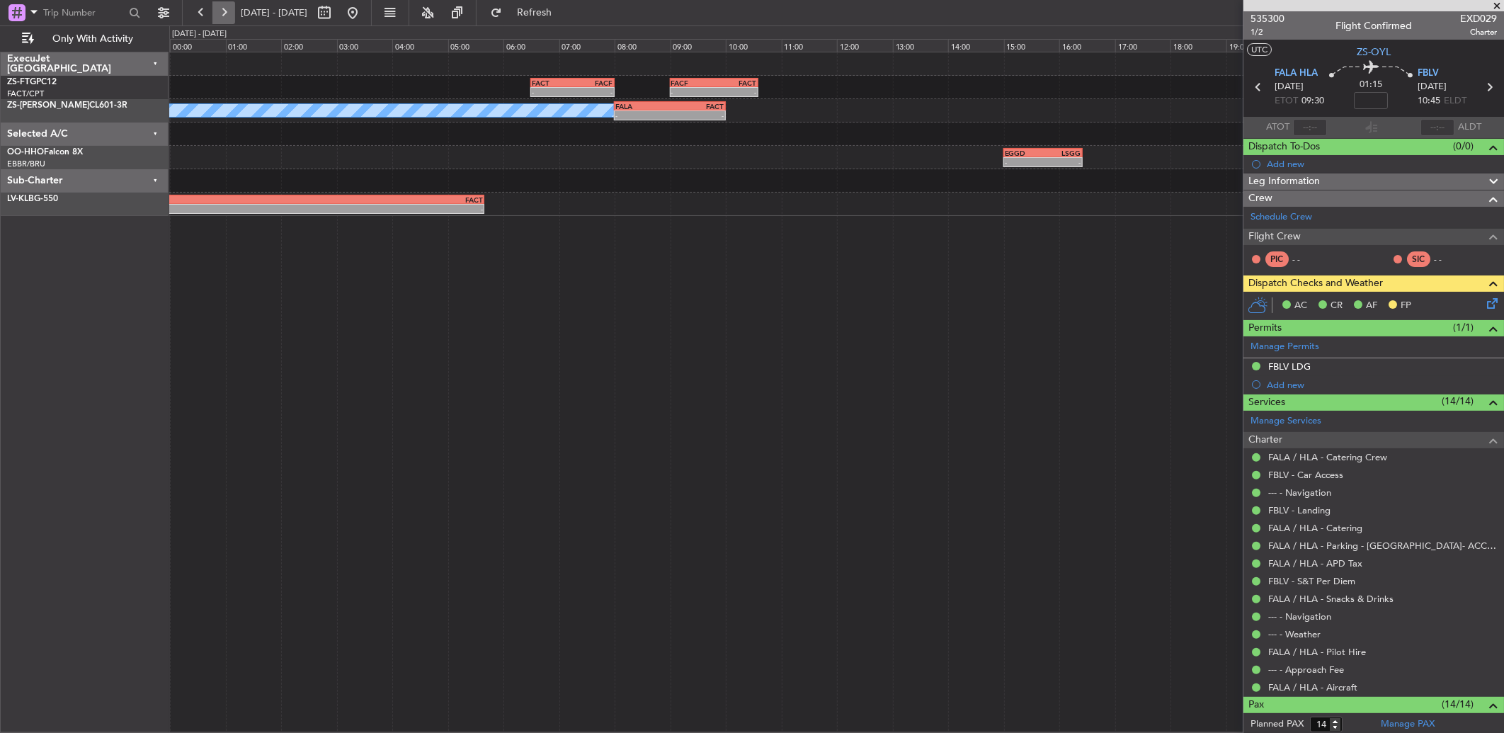
click at [228, 12] on button at bounding box center [223, 12] width 23 height 23
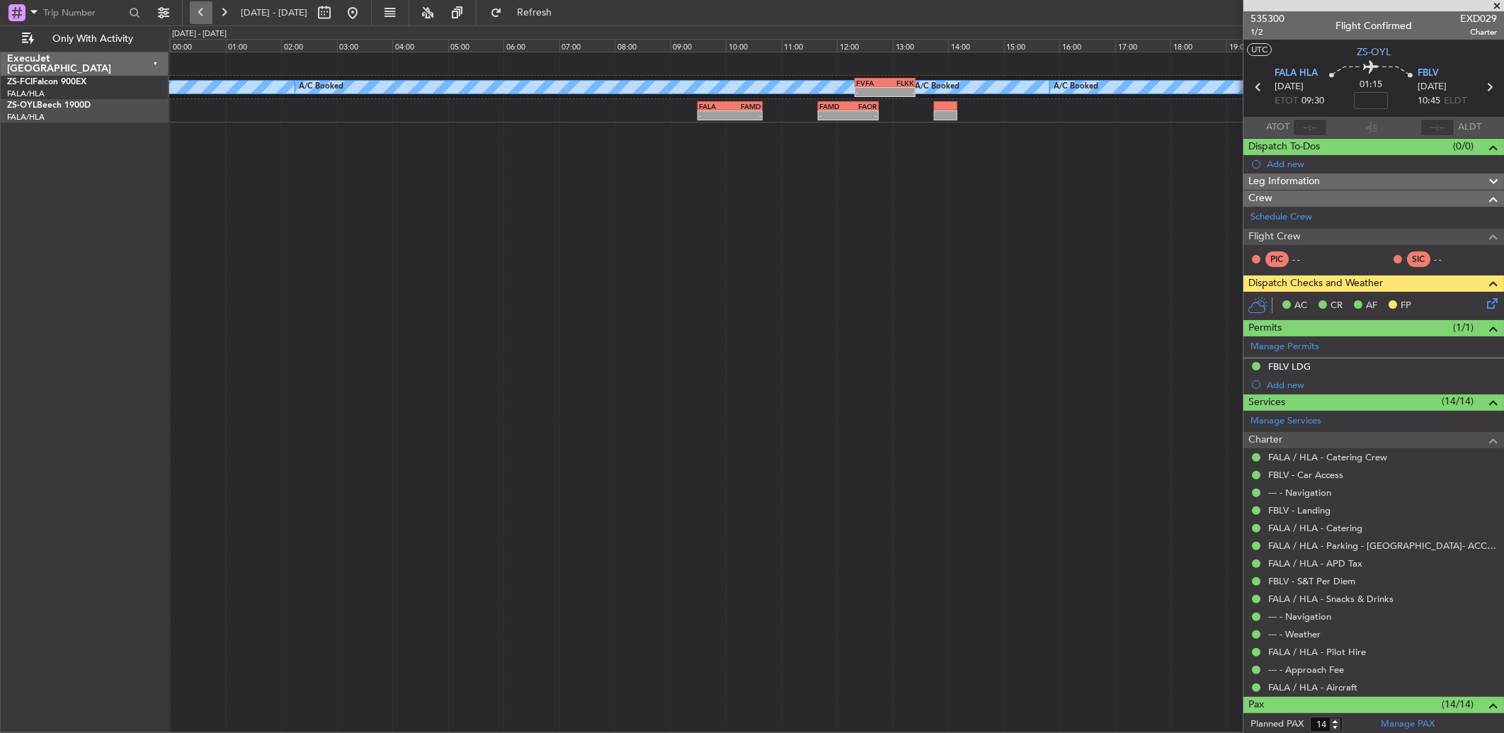
click at [200, 9] on button at bounding box center [201, 12] width 23 height 23
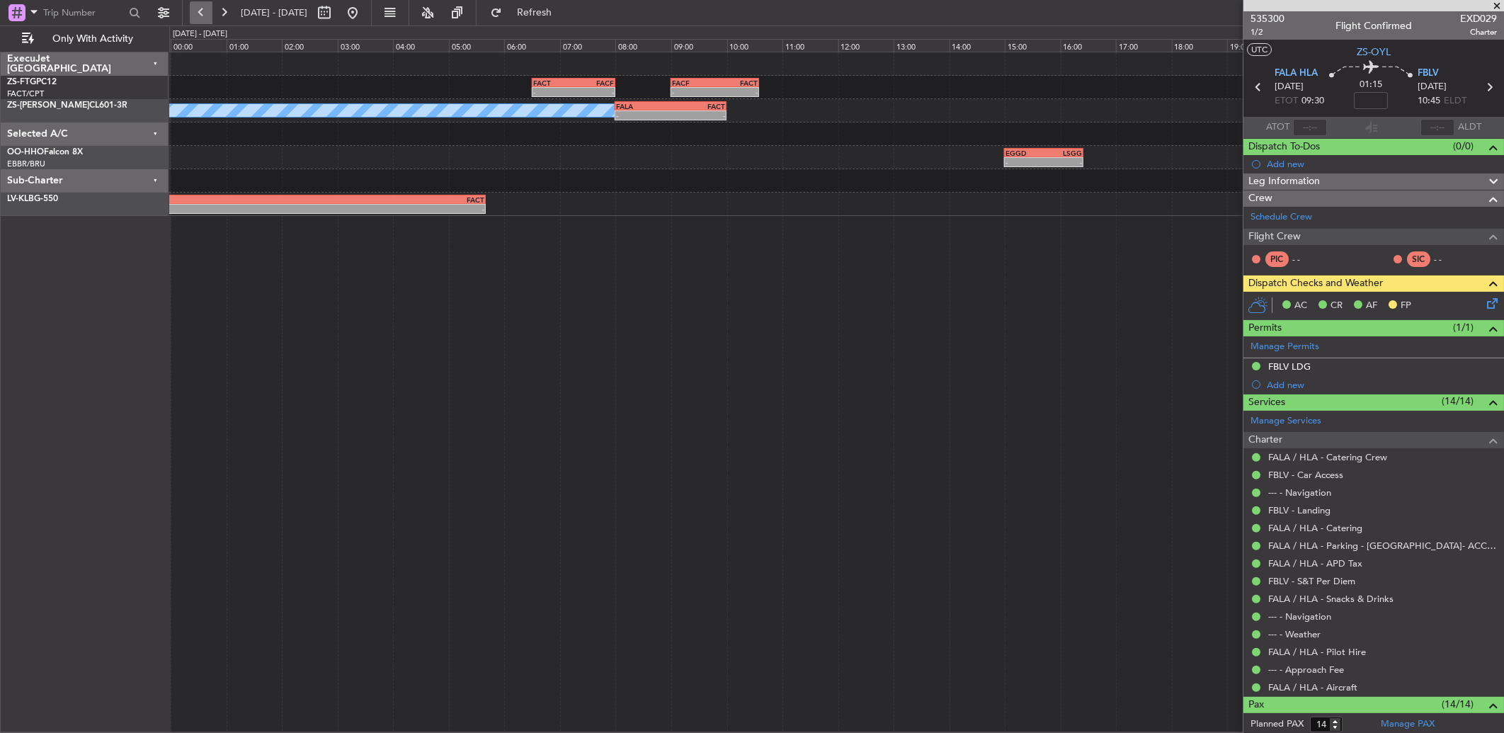
click at [196, 9] on button at bounding box center [201, 12] width 23 height 23
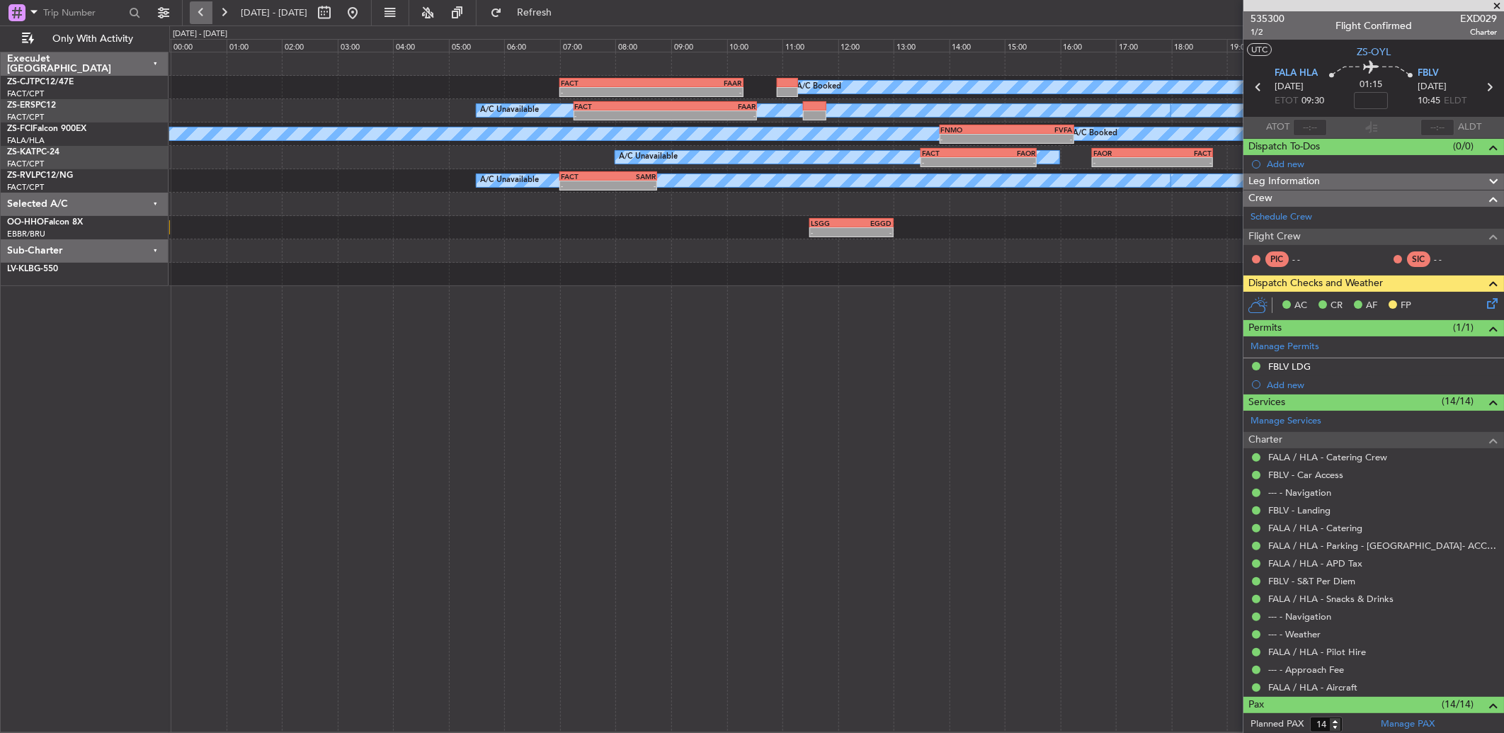
click at [200, 12] on button at bounding box center [201, 12] width 23 height 23
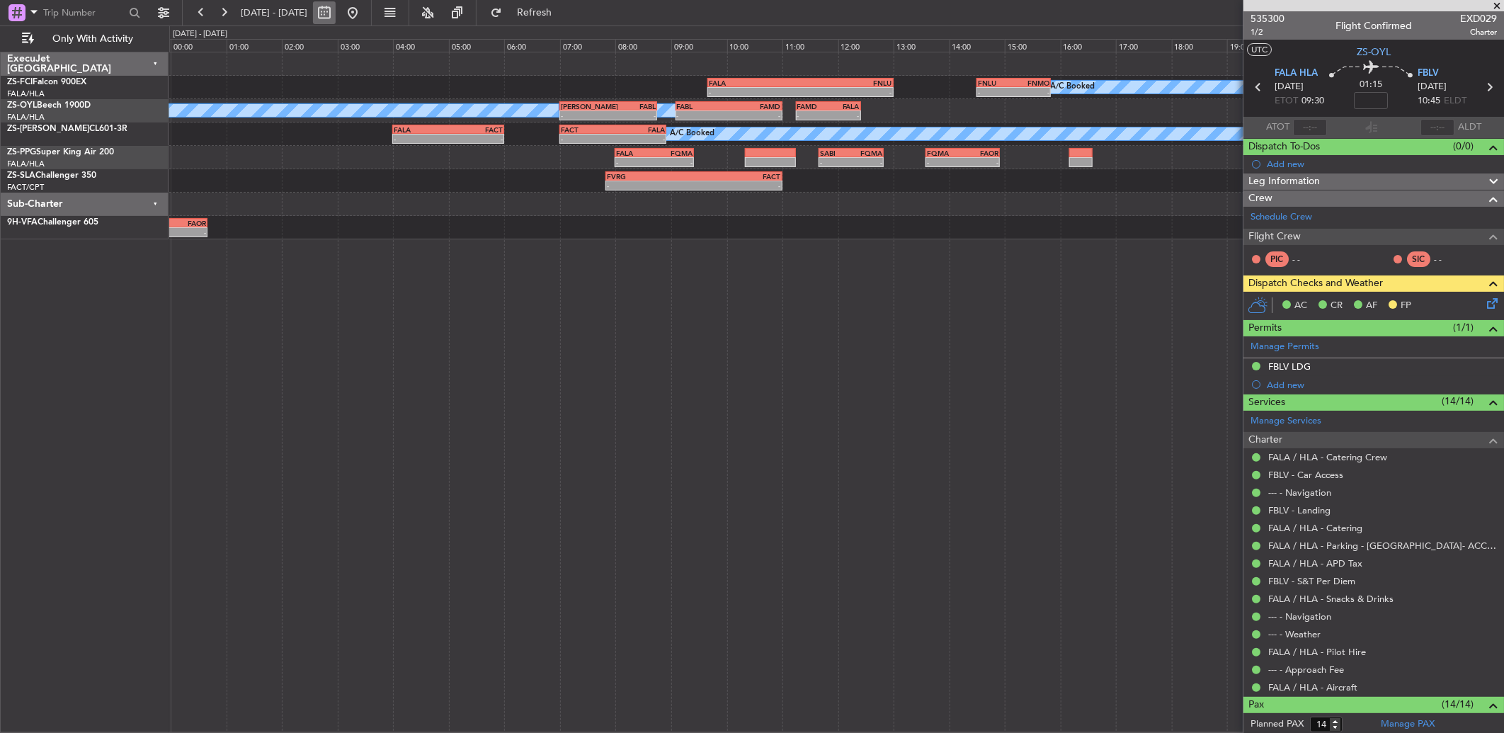
click at [336, 13] on button at bounding box center [324, 12] width 23 height 23
select select "10"
select select "2025"
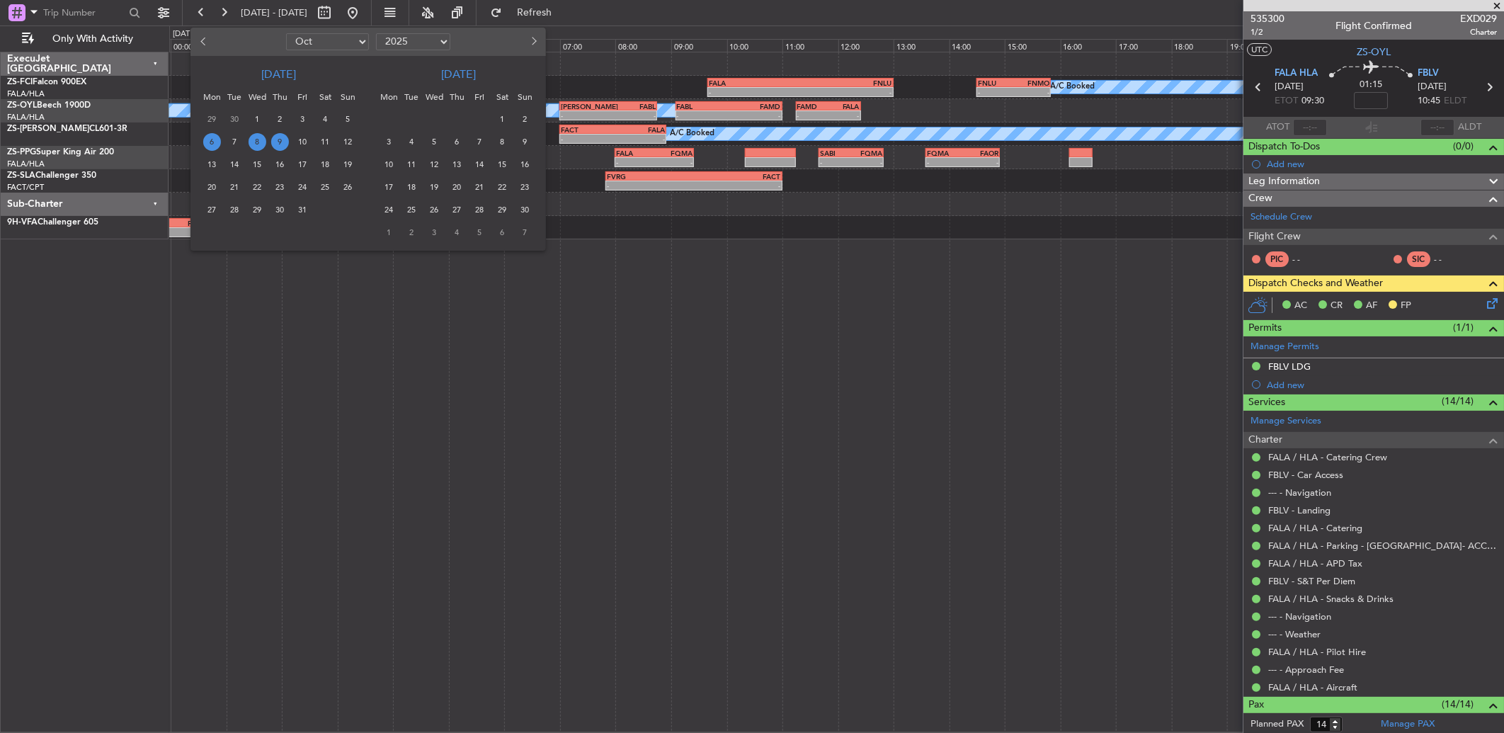
click at [211, 138] on span "6" at bounding box center [212, 142] width 18 height 18
click at [239, 147] on span "7" at bounding box center [235, 142] width 18 height 18
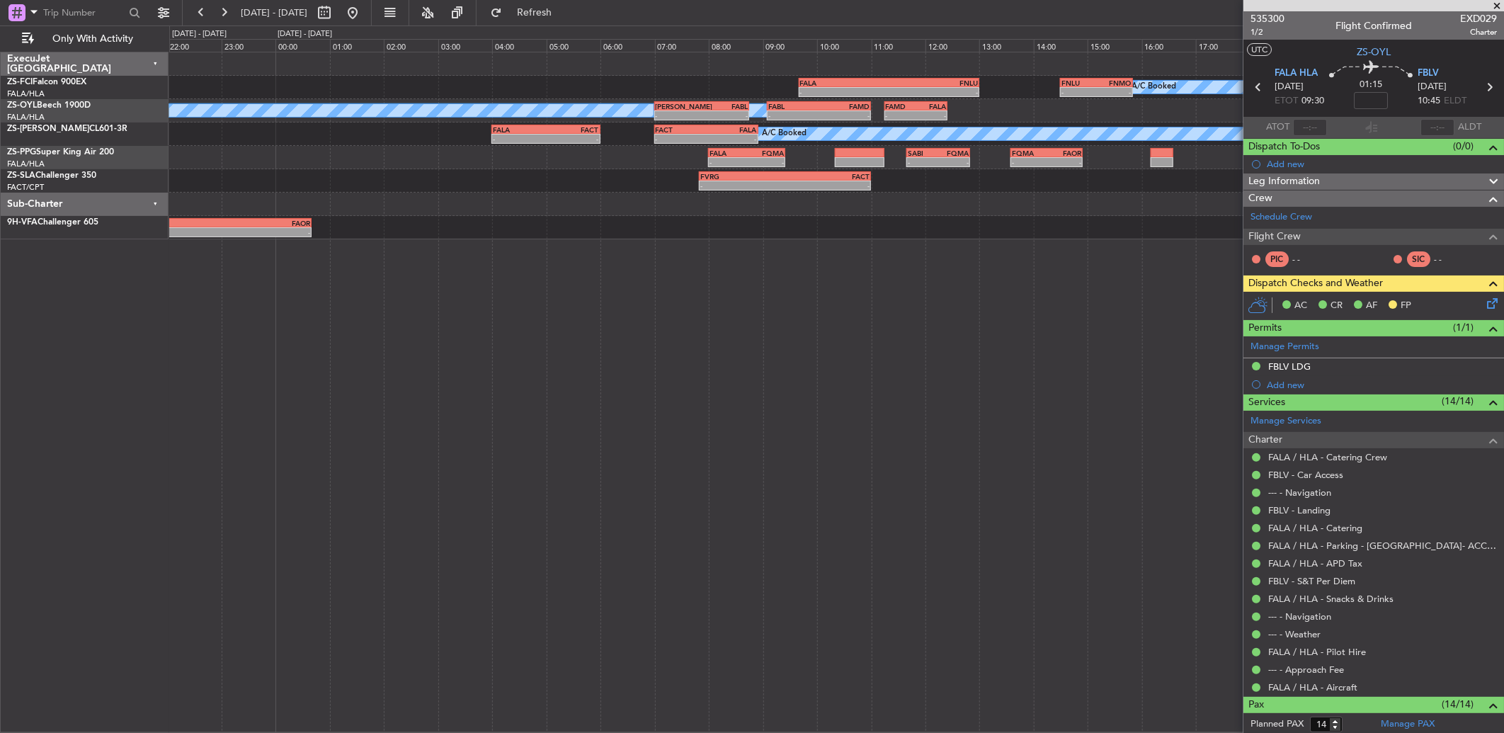
click at [239, 147] on span "7" at bounding box center [235, 142] width 18 height 18
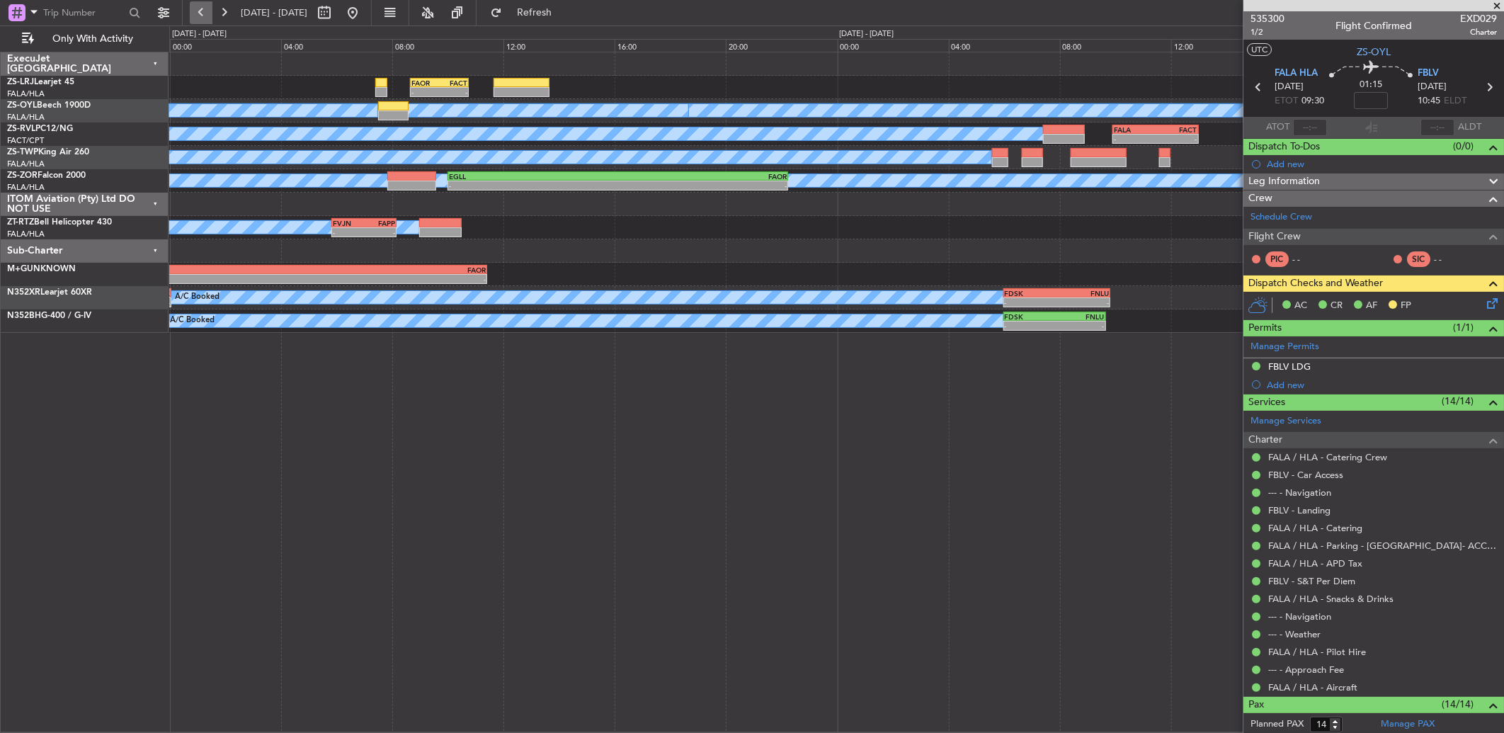
click at [200, 12] on button at bounding box center [201, 12] width 23 height 23
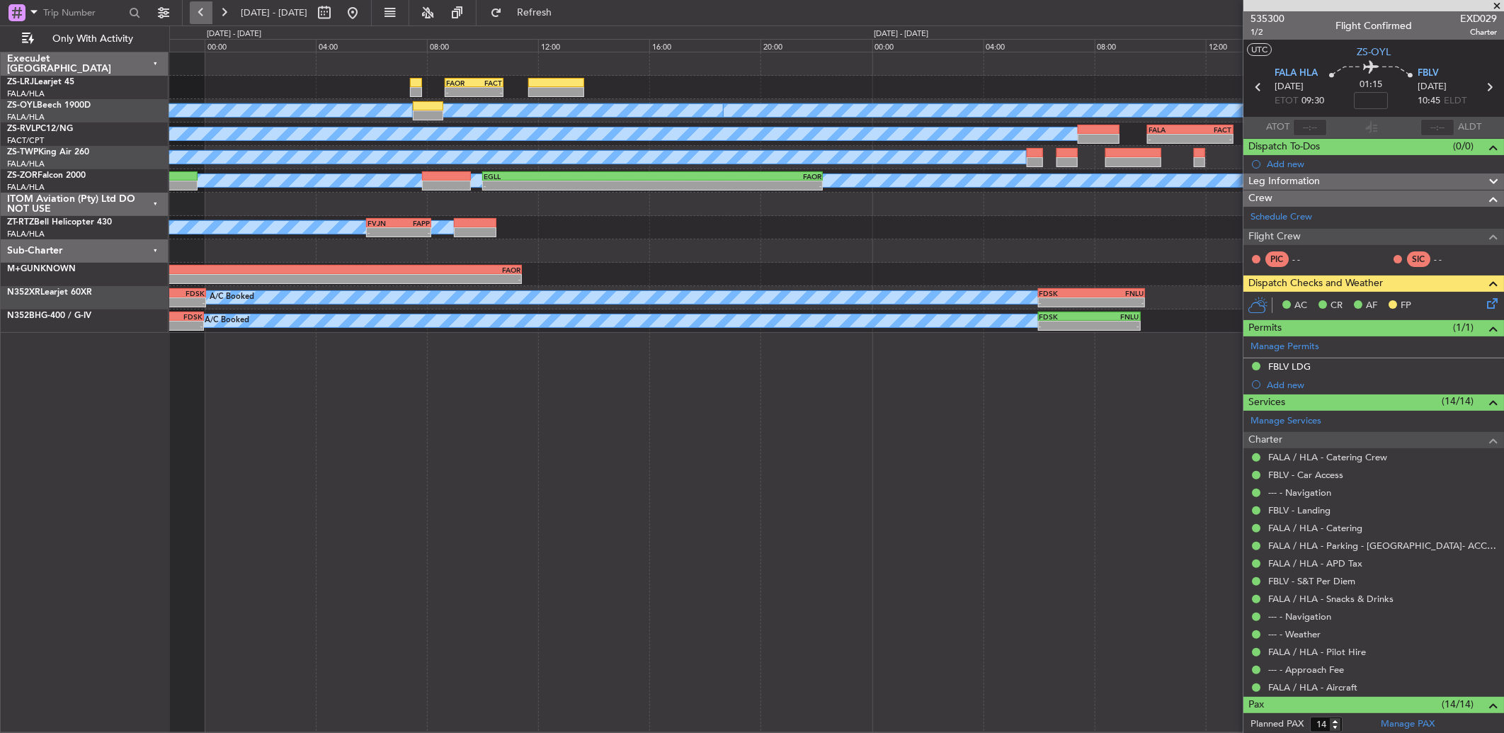
click at [200, 12] on button at bounding box center [201, 12] width 23 height 23
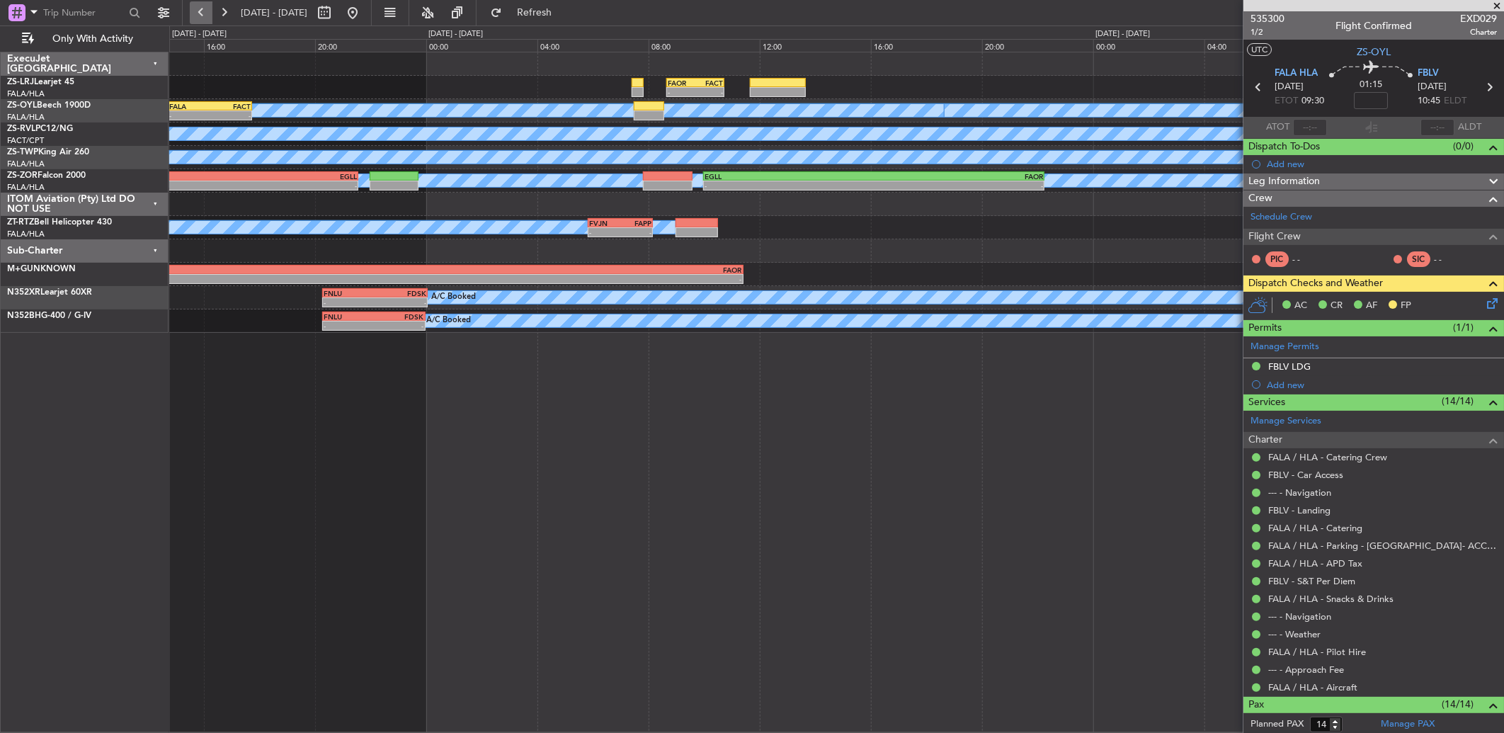
click at [200, 12] on button at bounding box center [201, 12] width 23 height 23
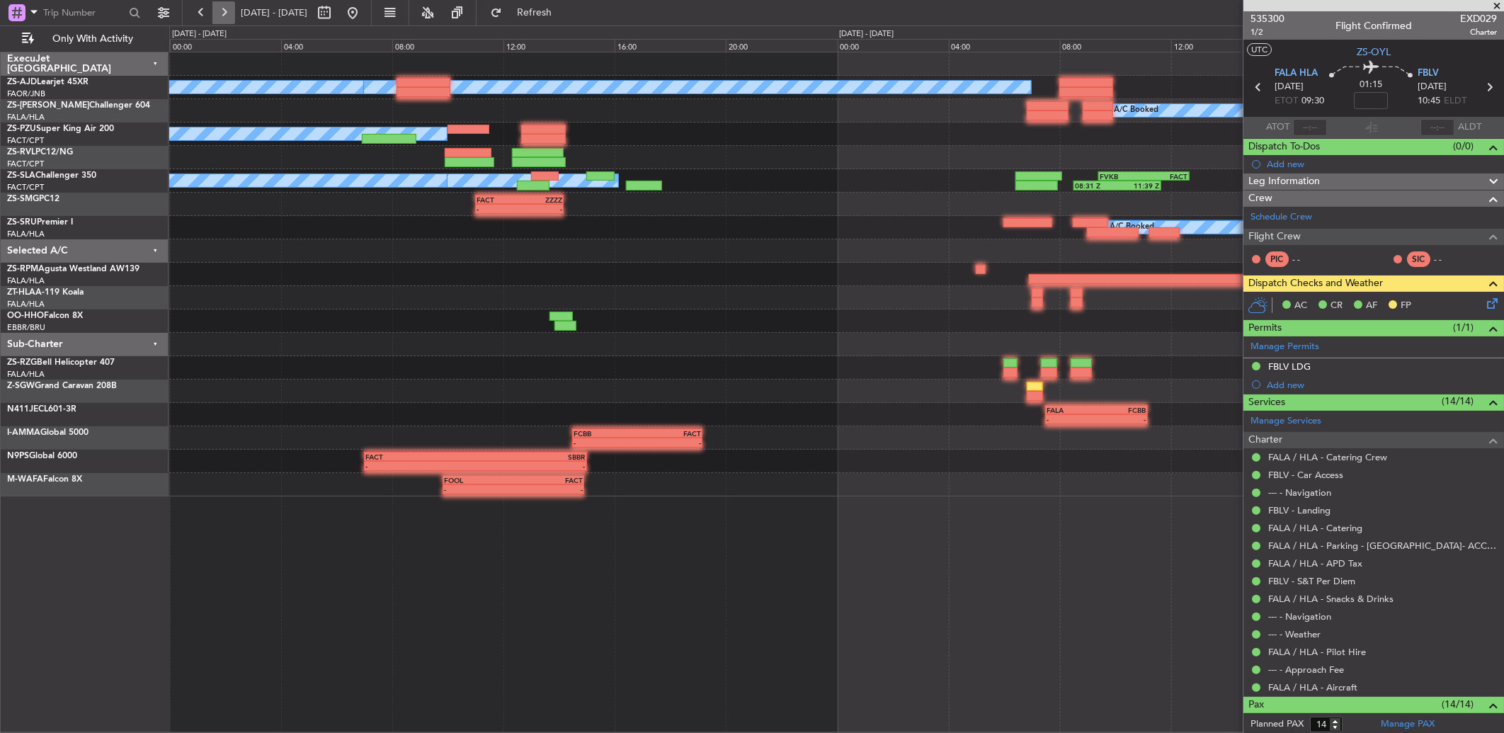
click at [220, 11] on button at bounding box center [223, 12] width 23 height 23
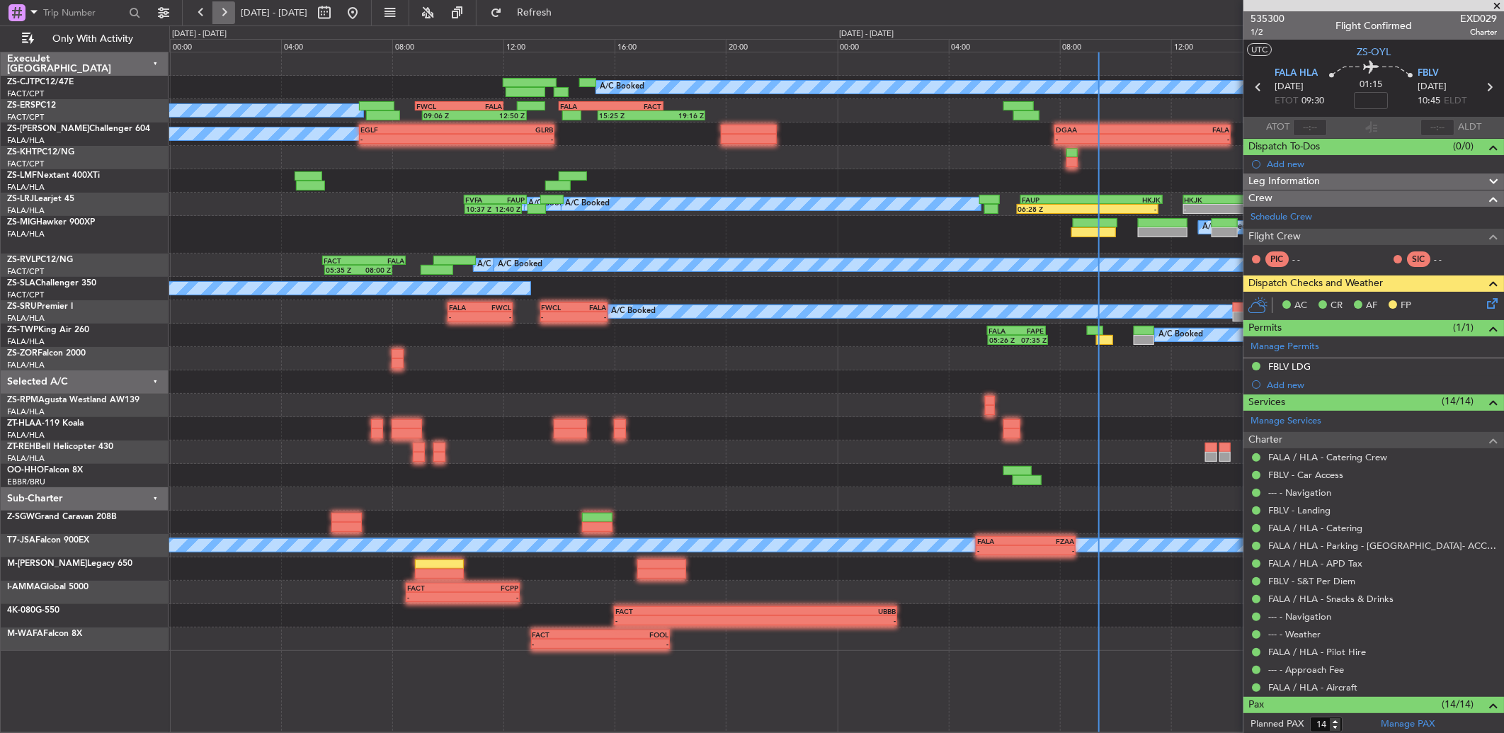
drag, startPoint x: 230, startPoint y: 15, endPoint x: 216, endPoint y: 18, distance: 14.6
click at [231, 15] on button at bounding box center [223, 12] width 23 height 23
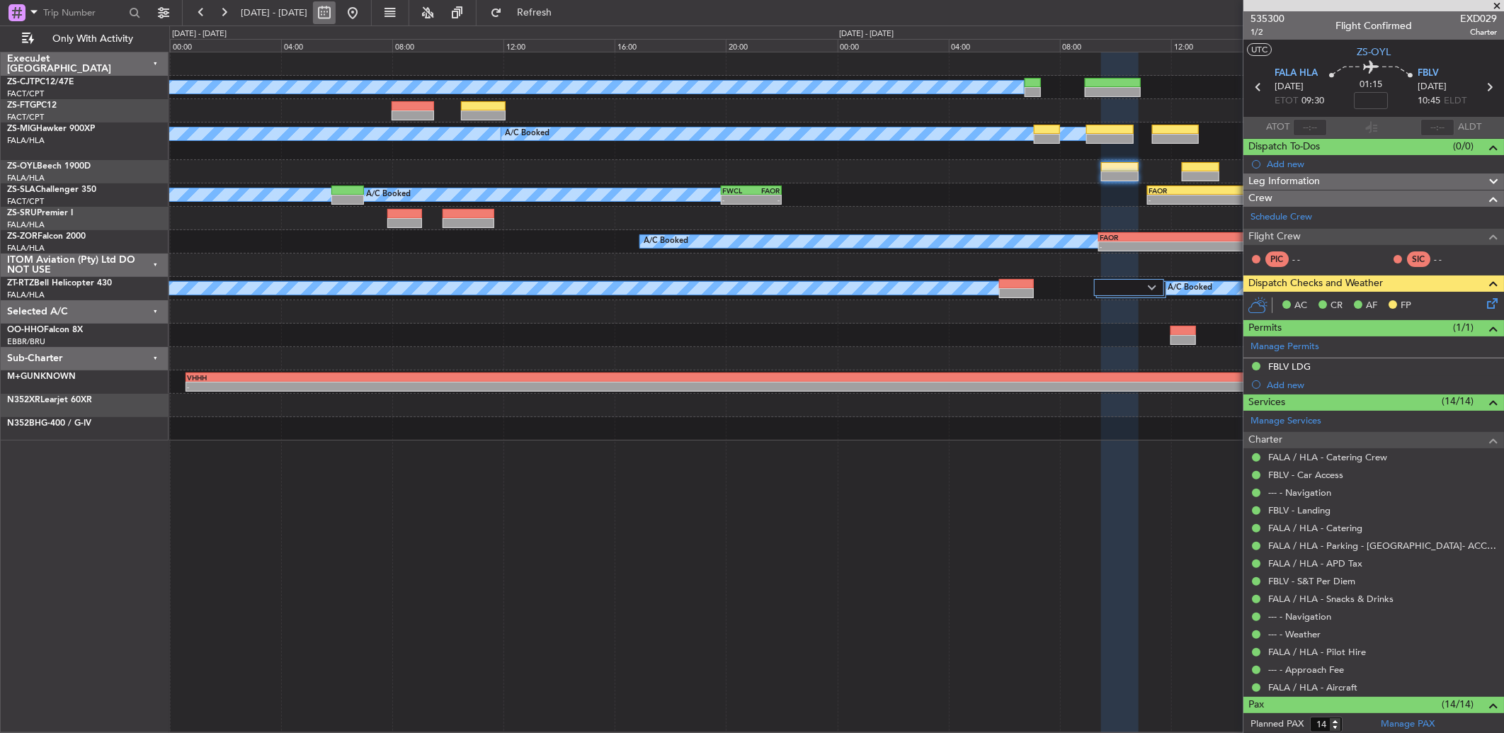
click at [336, 11] on button at bounding box center [324, 12] width 23 height 23
select select "10"
select select "2025"
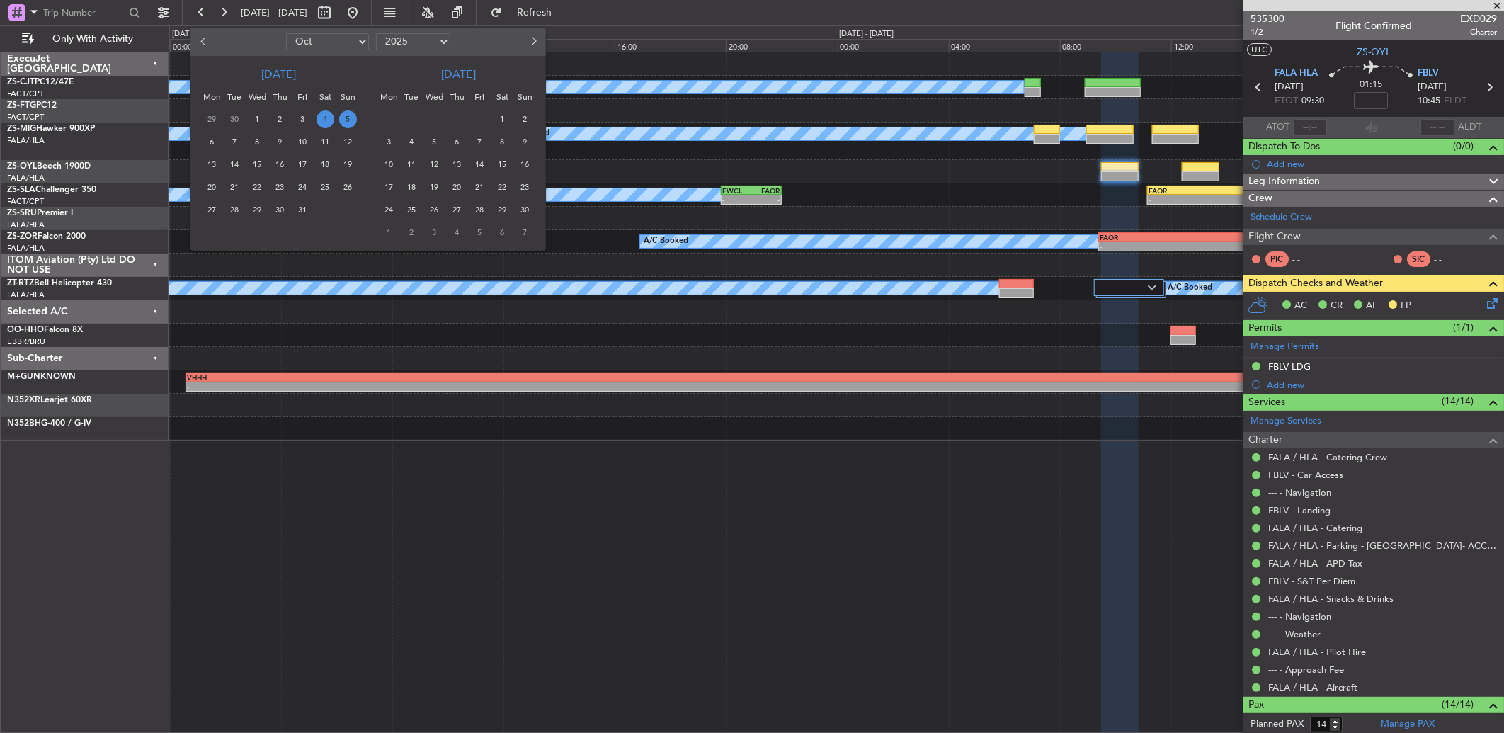
click at [343, 121] on span "5" at bounding box center [348, 119] width 18 height 18
click at [342, 120] on span "5" at bounding box center [348, 119] width 18 height 18
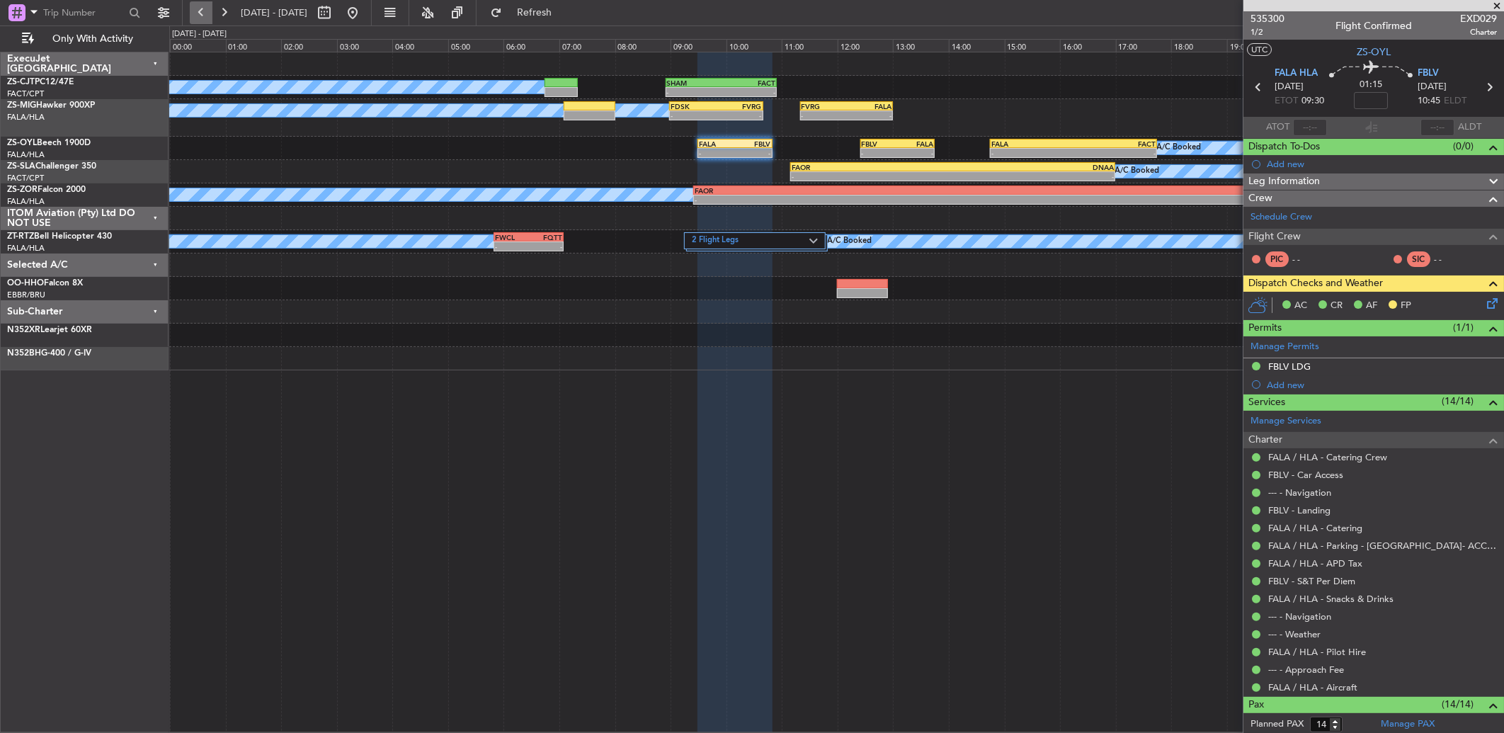
click at [196, 10] on button at bounding box center [201, 12] width 23 height 23
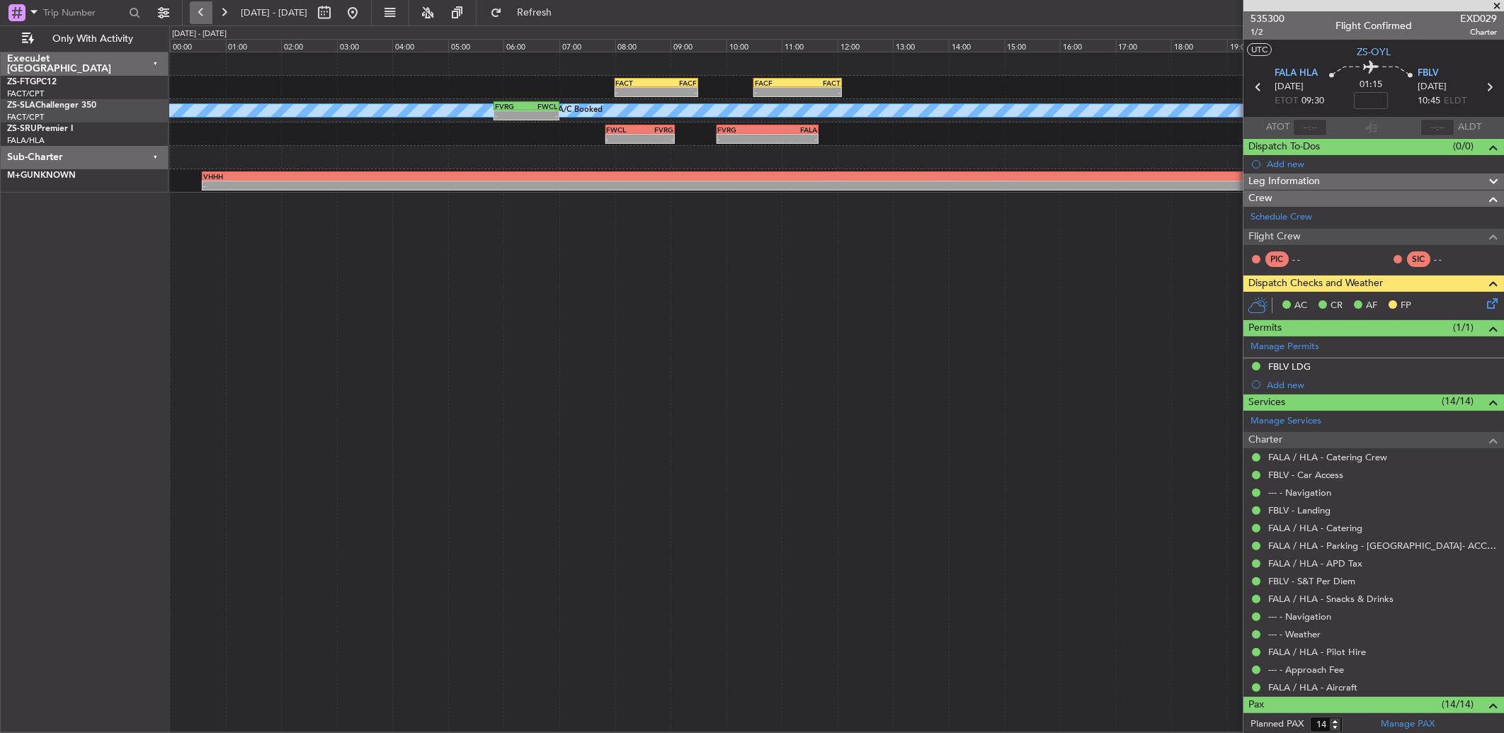
click at [195, 16] on button at bounding box center [201, 12] width 23 height 23
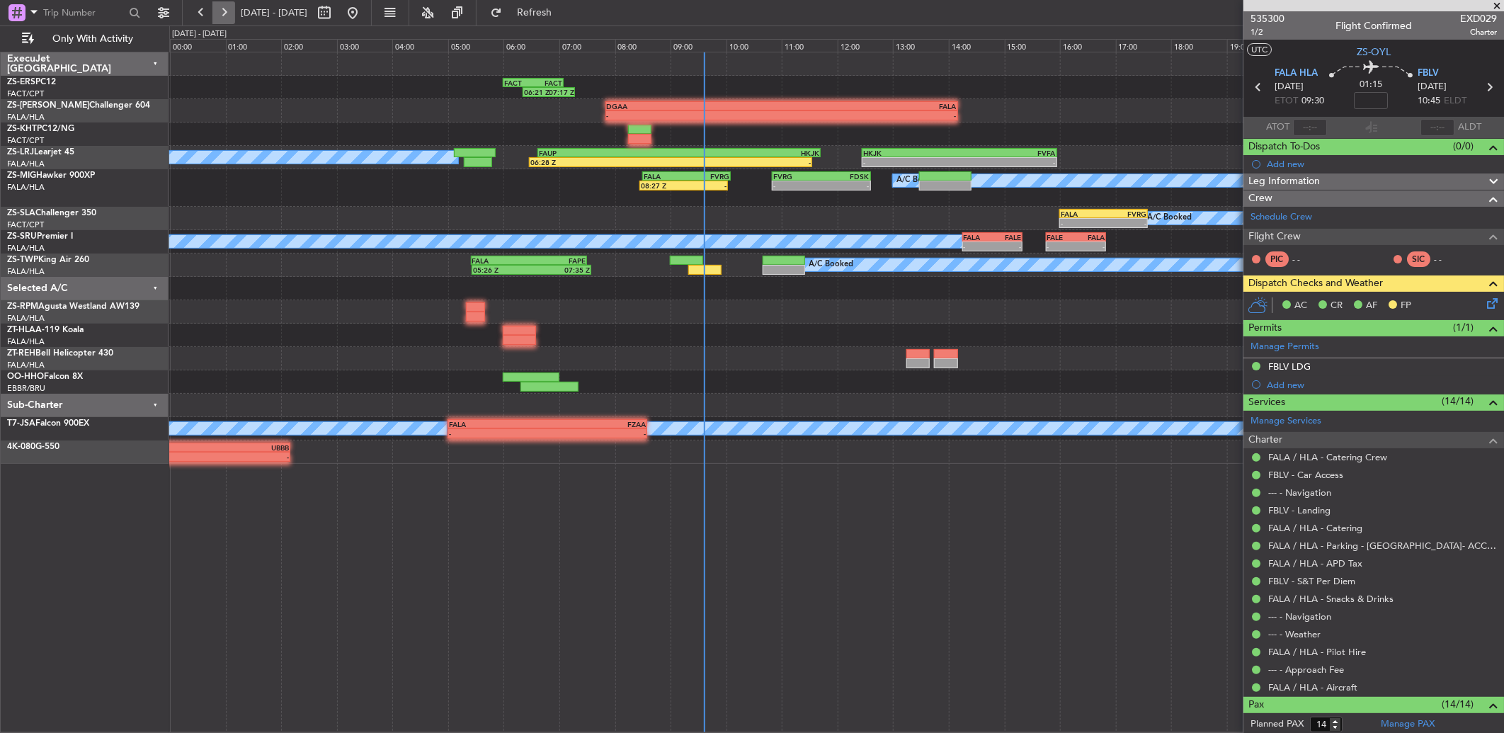
click at [212, 5] on button at bounding box center [223, 12] width 23 height 23
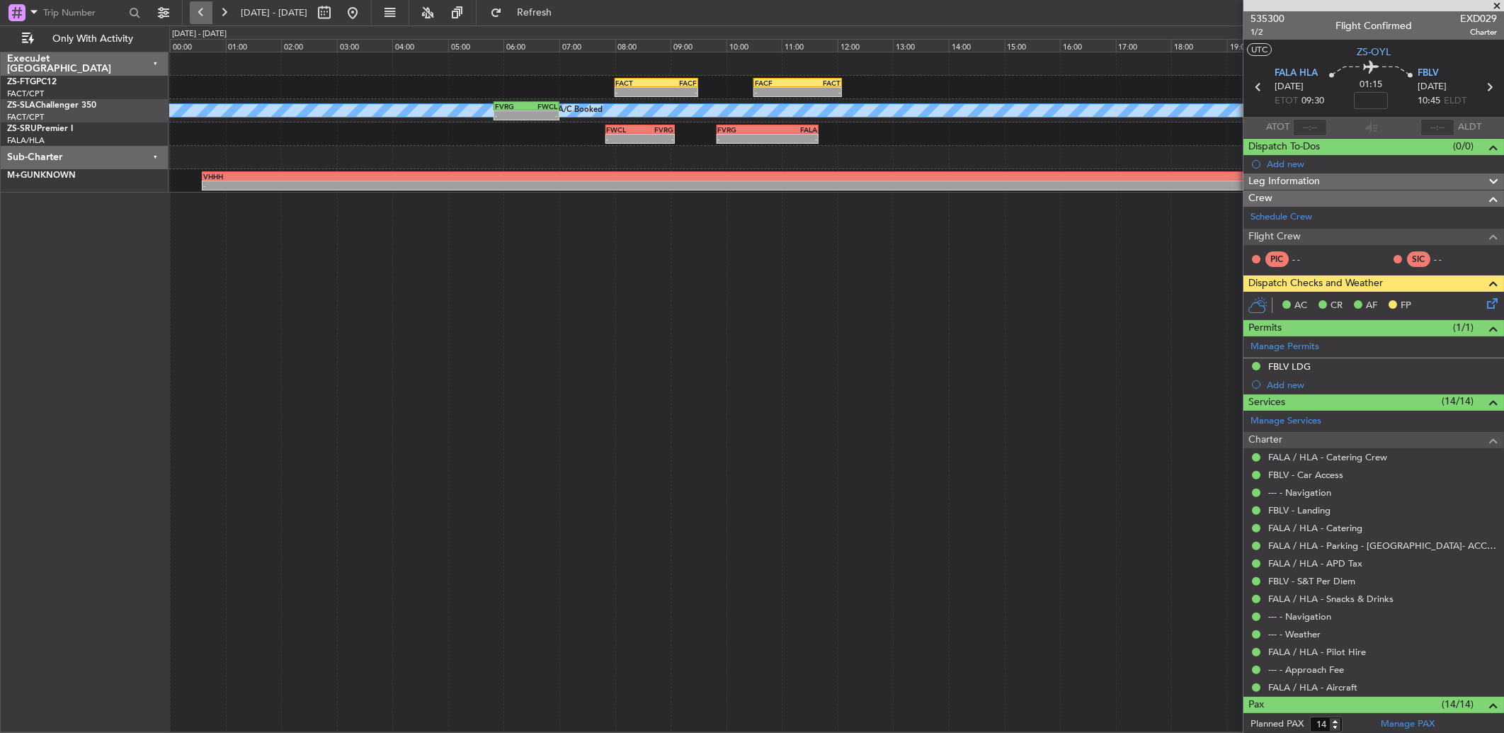
click at [211, 11] on button at bounding box center [201, 12] width 23 height 23
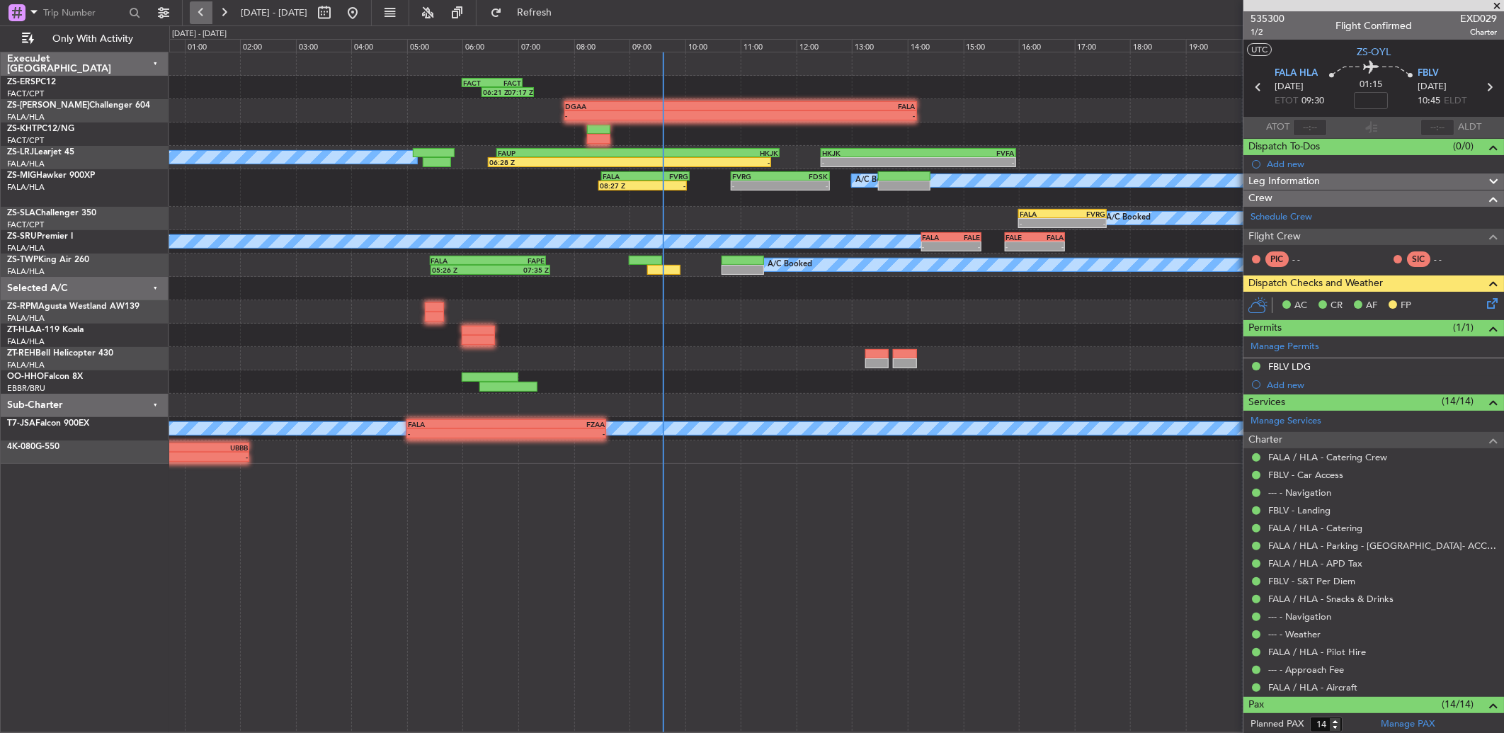
click at [210, 8] on button at bounding box center [201, 12] width 23 height 23
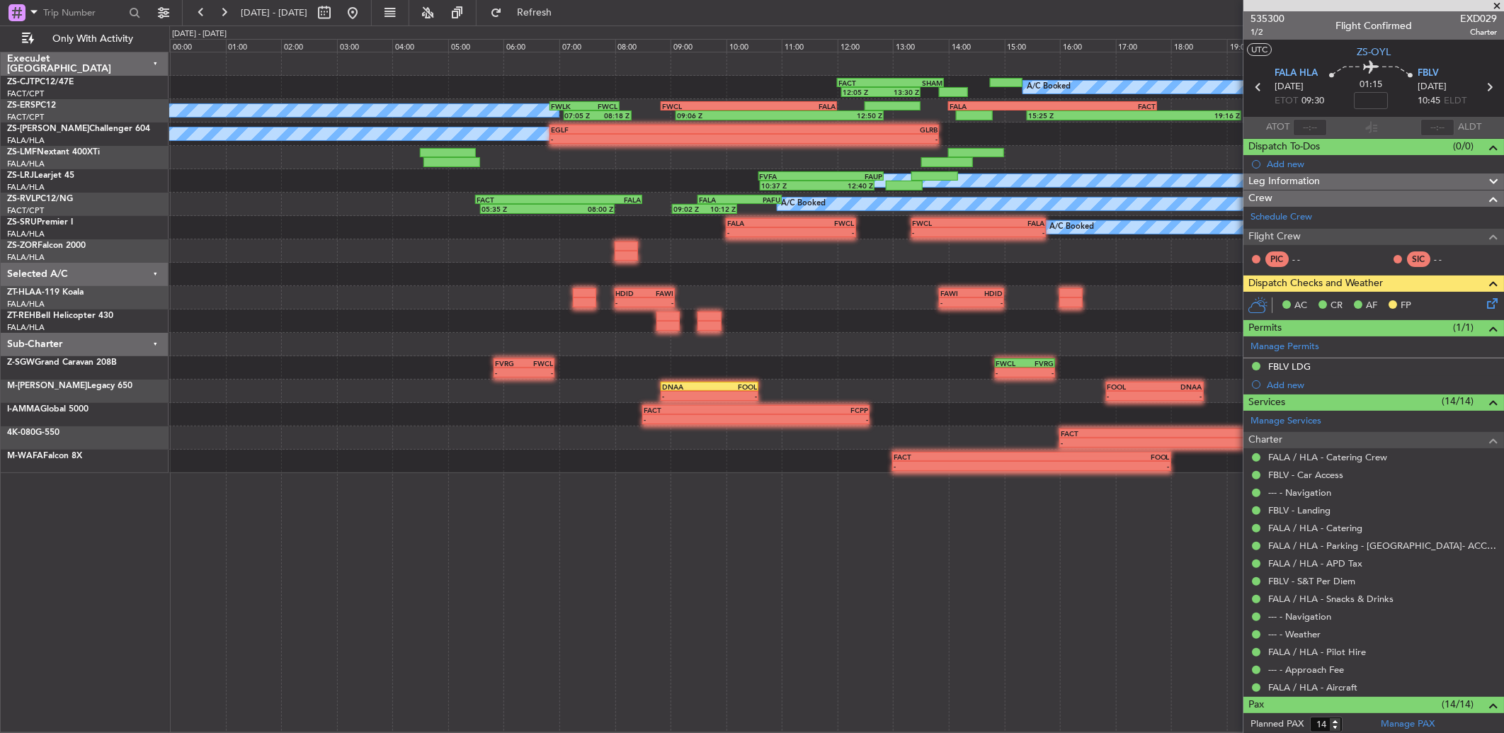
click at [1496, 5] on span at bounding box center [1496, 6] width 14 height 13
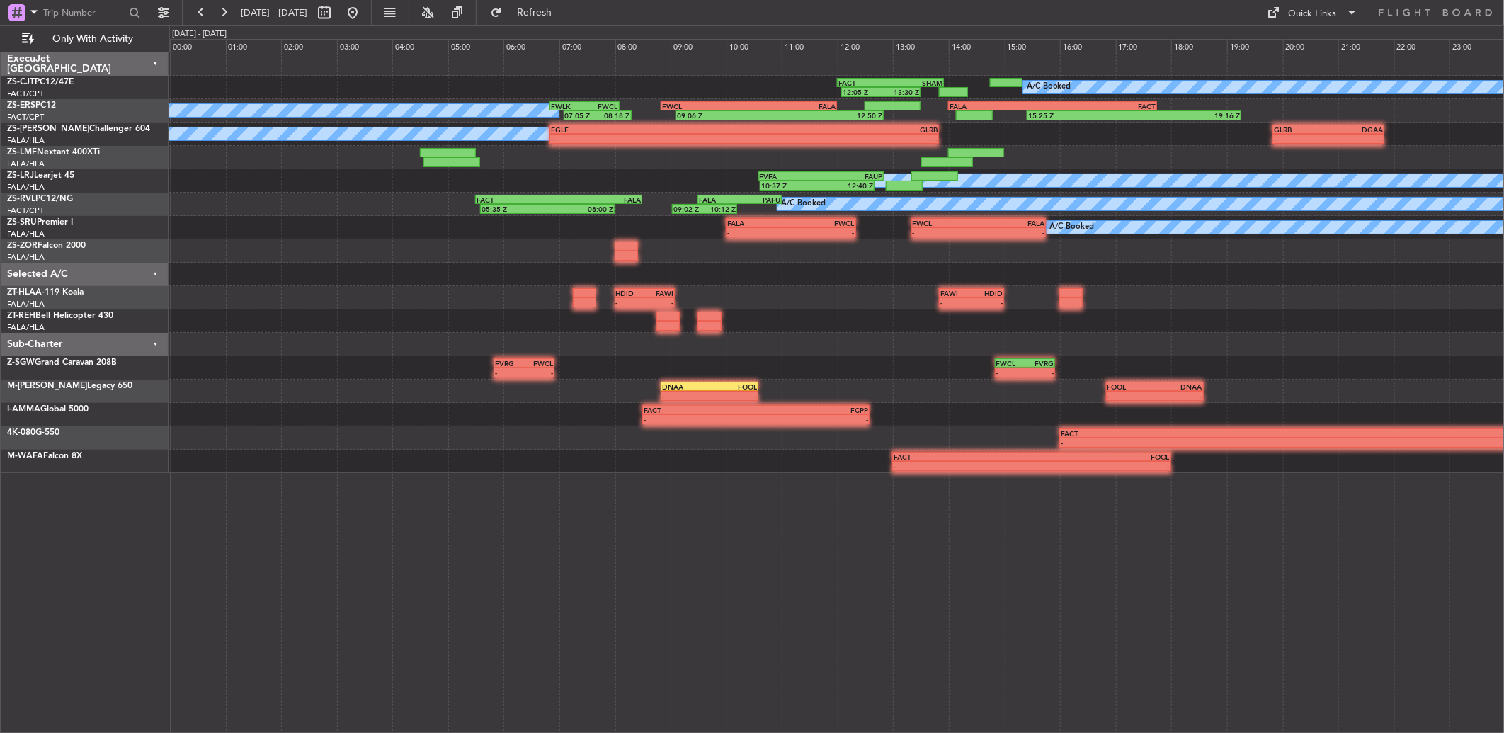
type input "0"
click at [204, 18] on button at bounding box center [201, 12] width 23 height 23
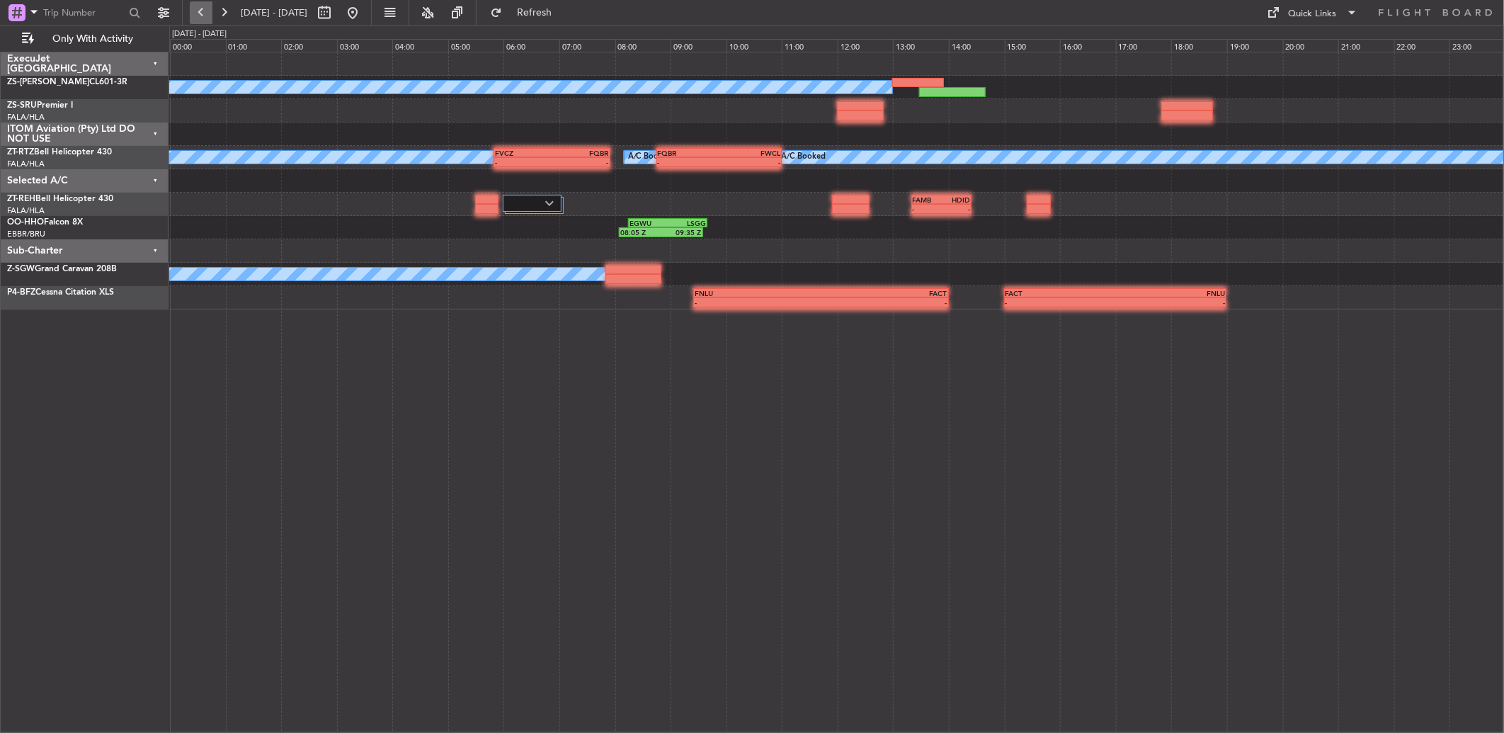
click at [200, 16] on button at bounding box center [201, 12] width 23 height 23
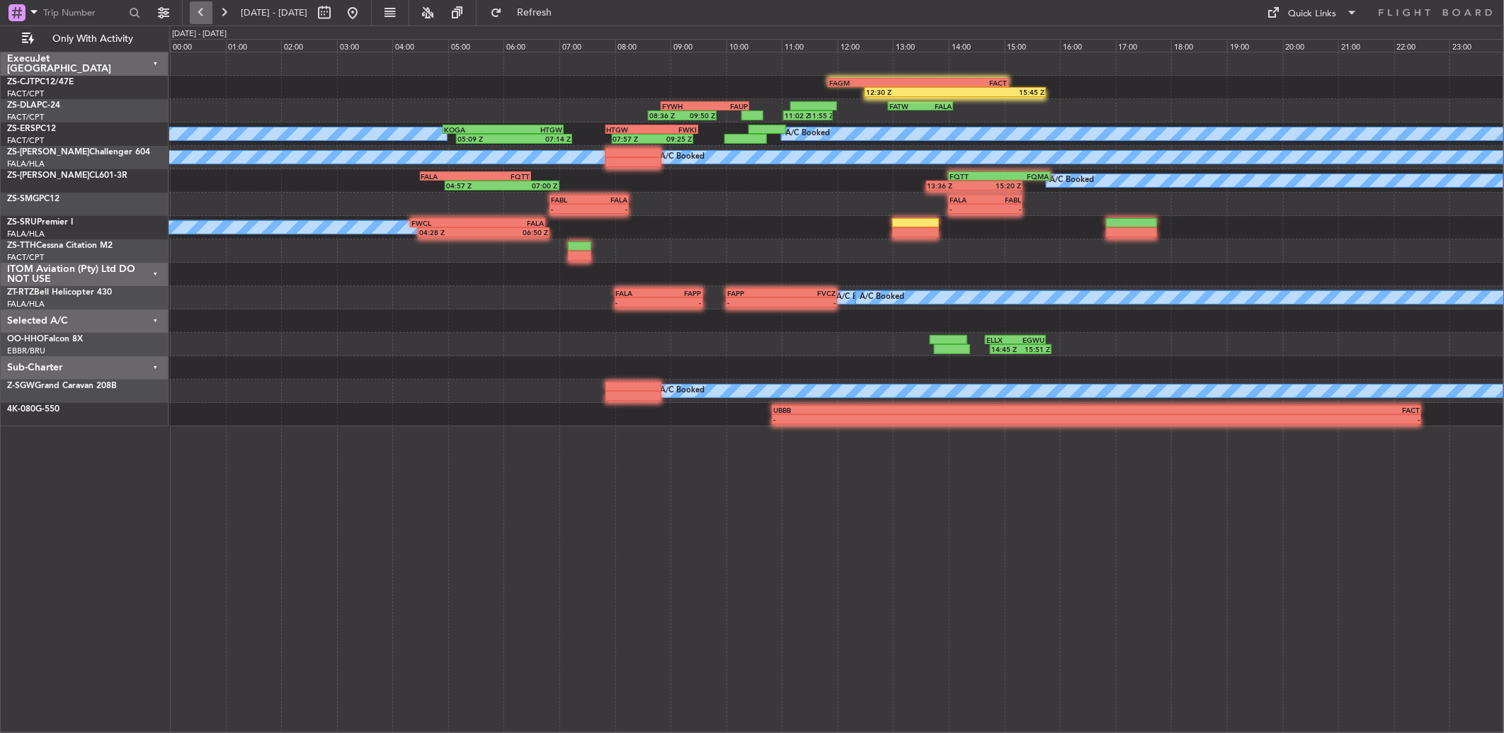
drag, startPoint x: 207, startPoint y: 16, endPoint x: 204, endPoint y: 23, distance: 7.3
click at [206, 19] on button at bounding box center [201, 12] width 23 height 23
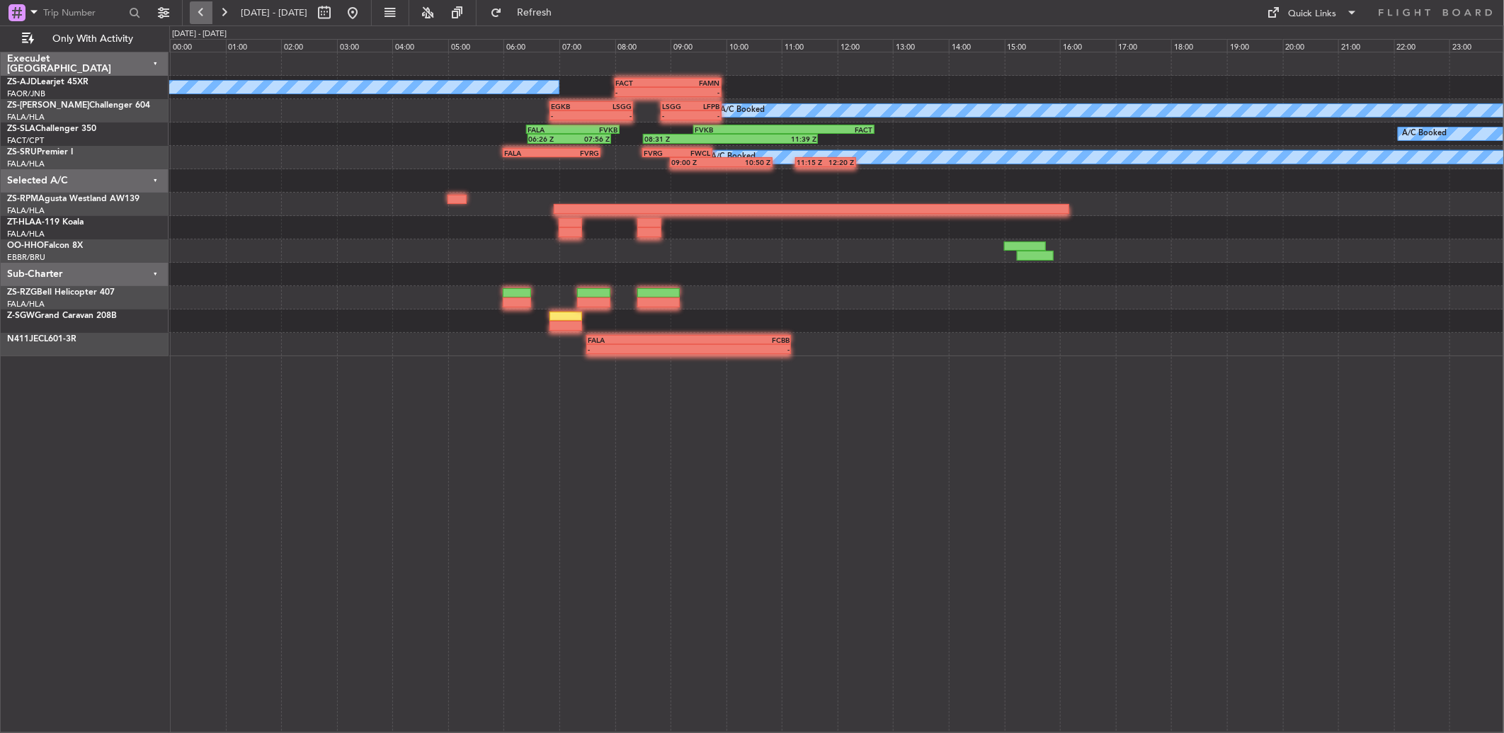
click at [206, 16] on button at bounding box center [201, 12] width 23 height 23
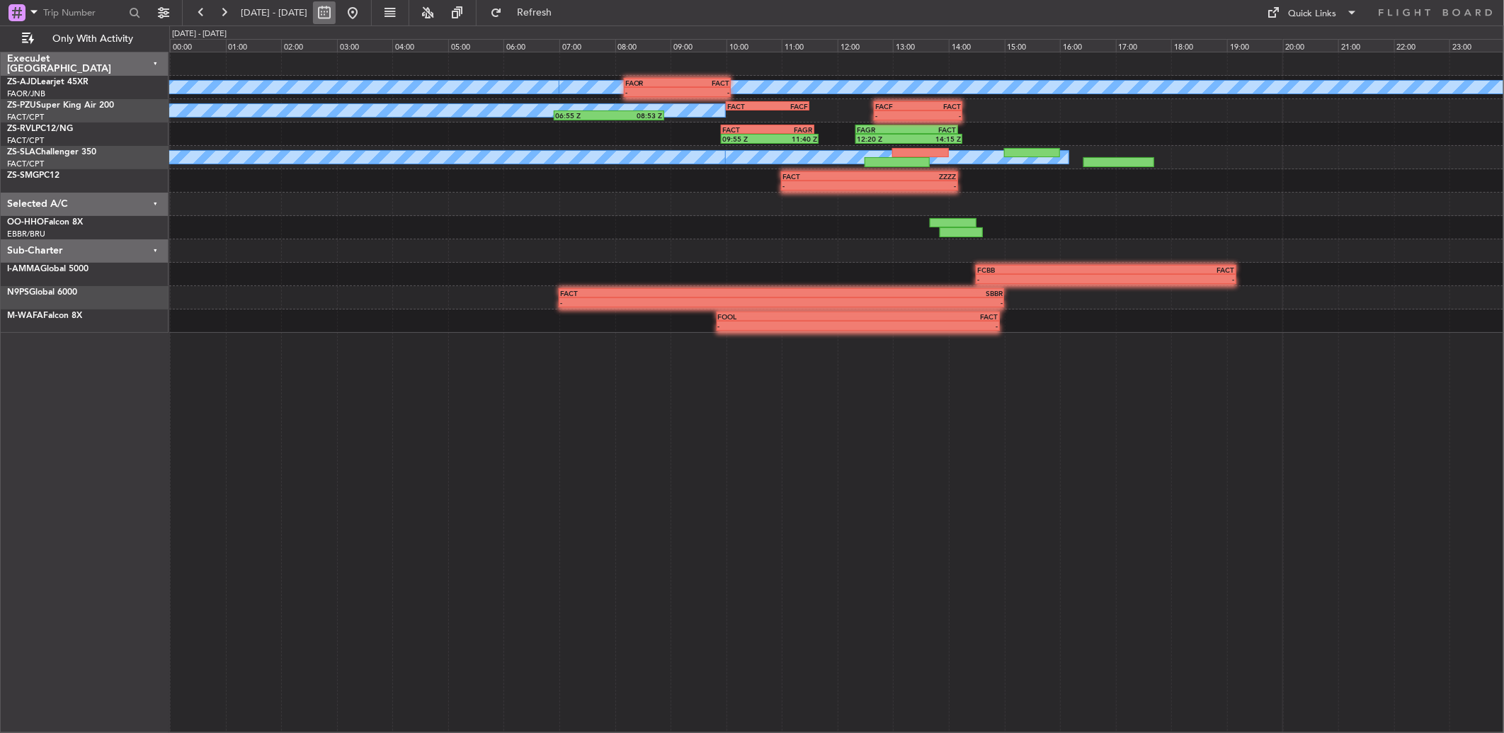
click at [336, 13] on button at bounding box center [324, 12] width 23 height 23
select select "9"
select select "2025"
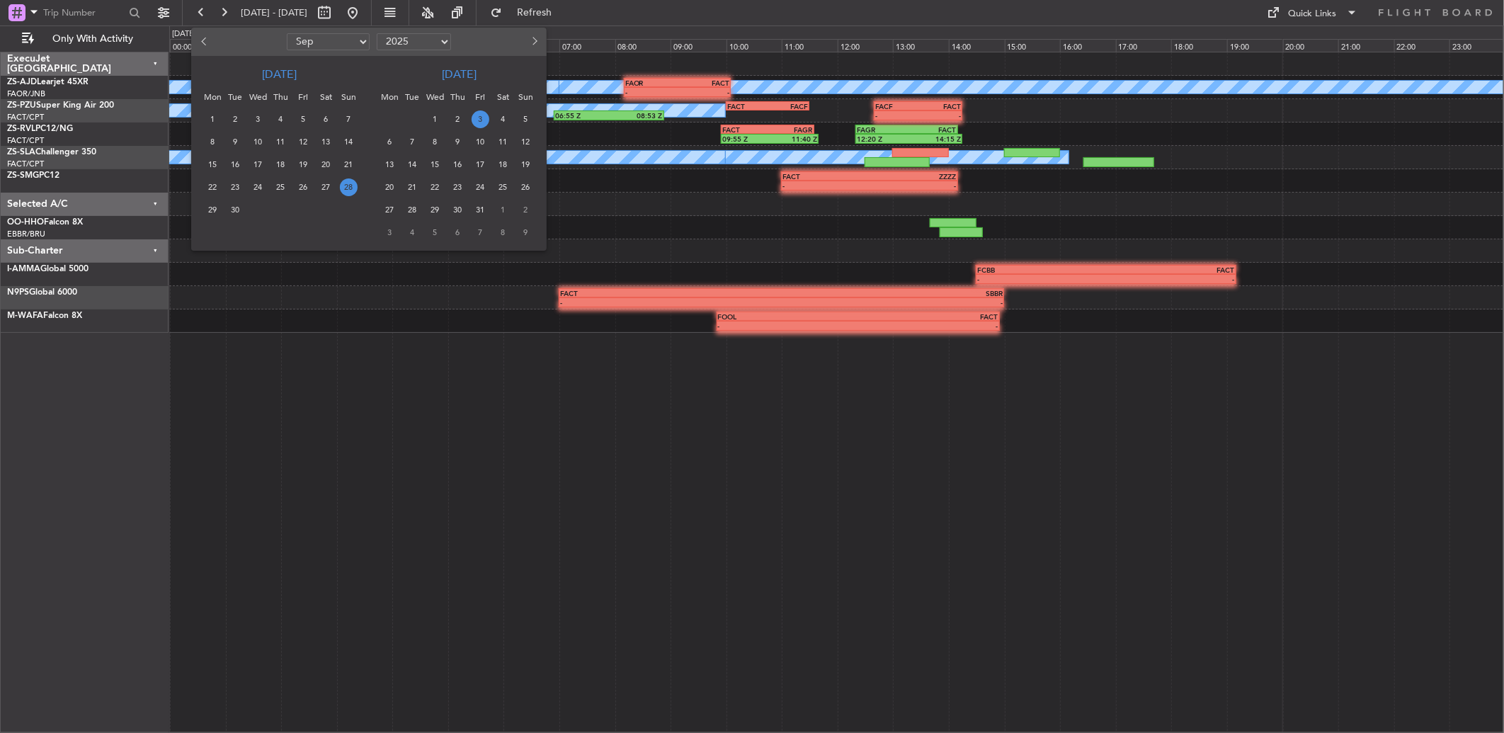
click at [474, 121] on span "3" at bounding box center [480, 119] width 18 height 18
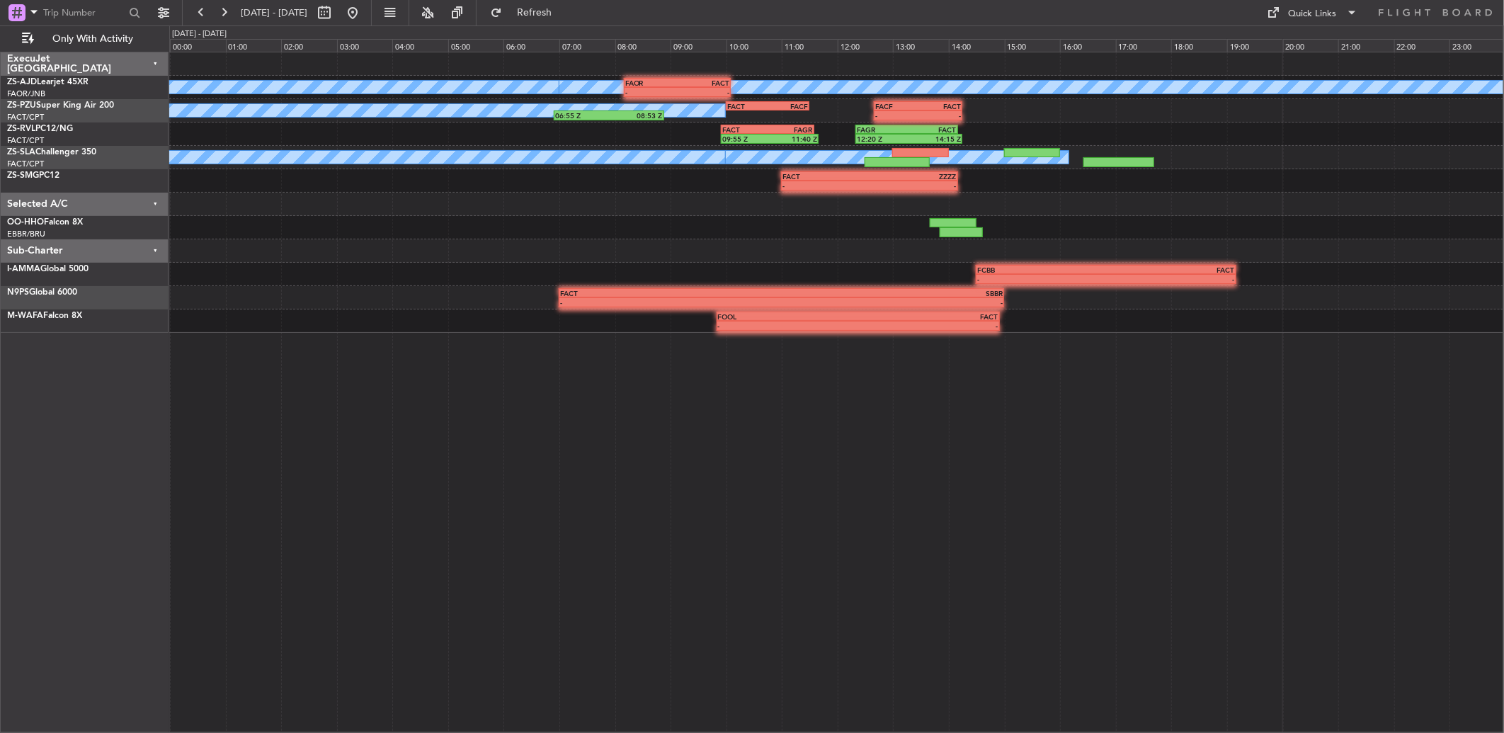
select select "10"
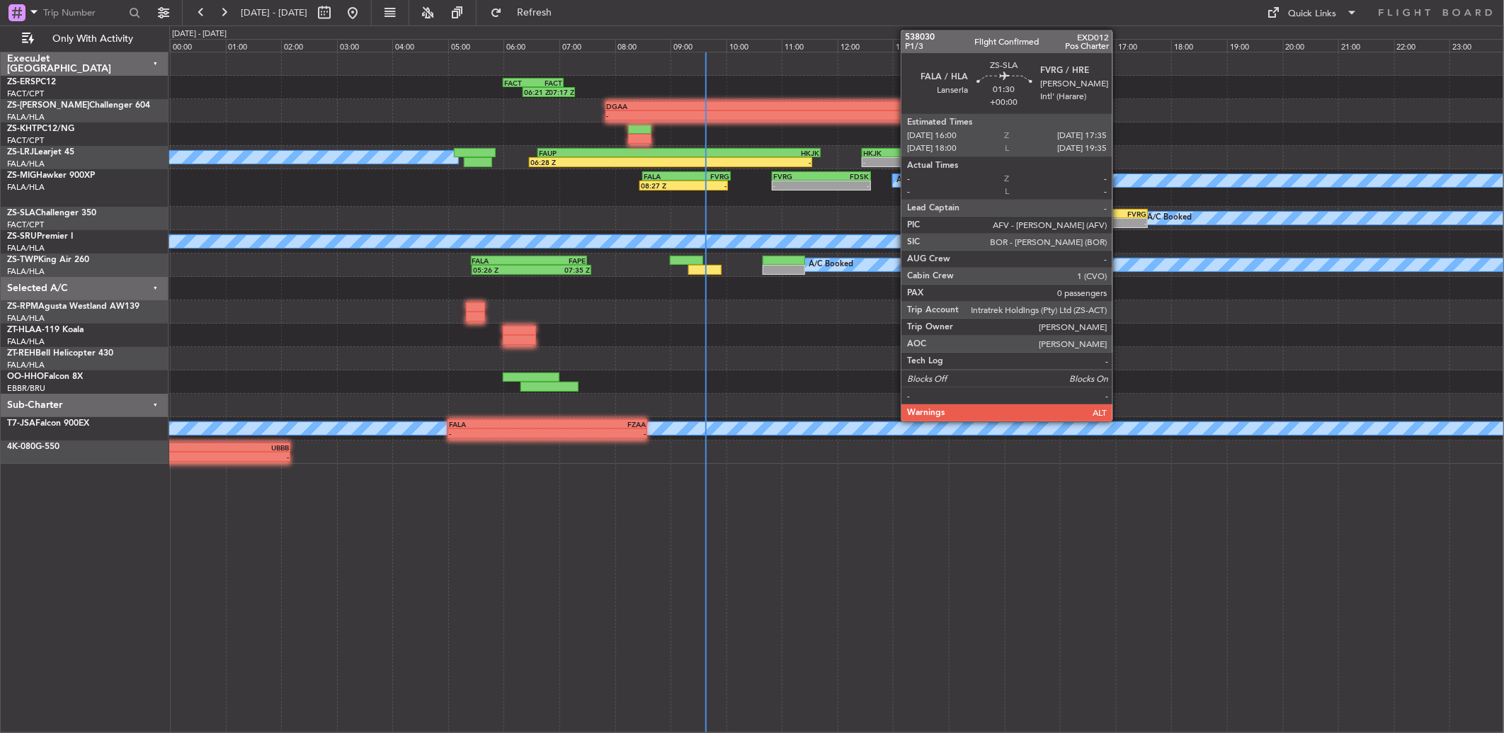
click at [1119, 223] on div "-" at bounding box center [1125, 223] width 42 height 8
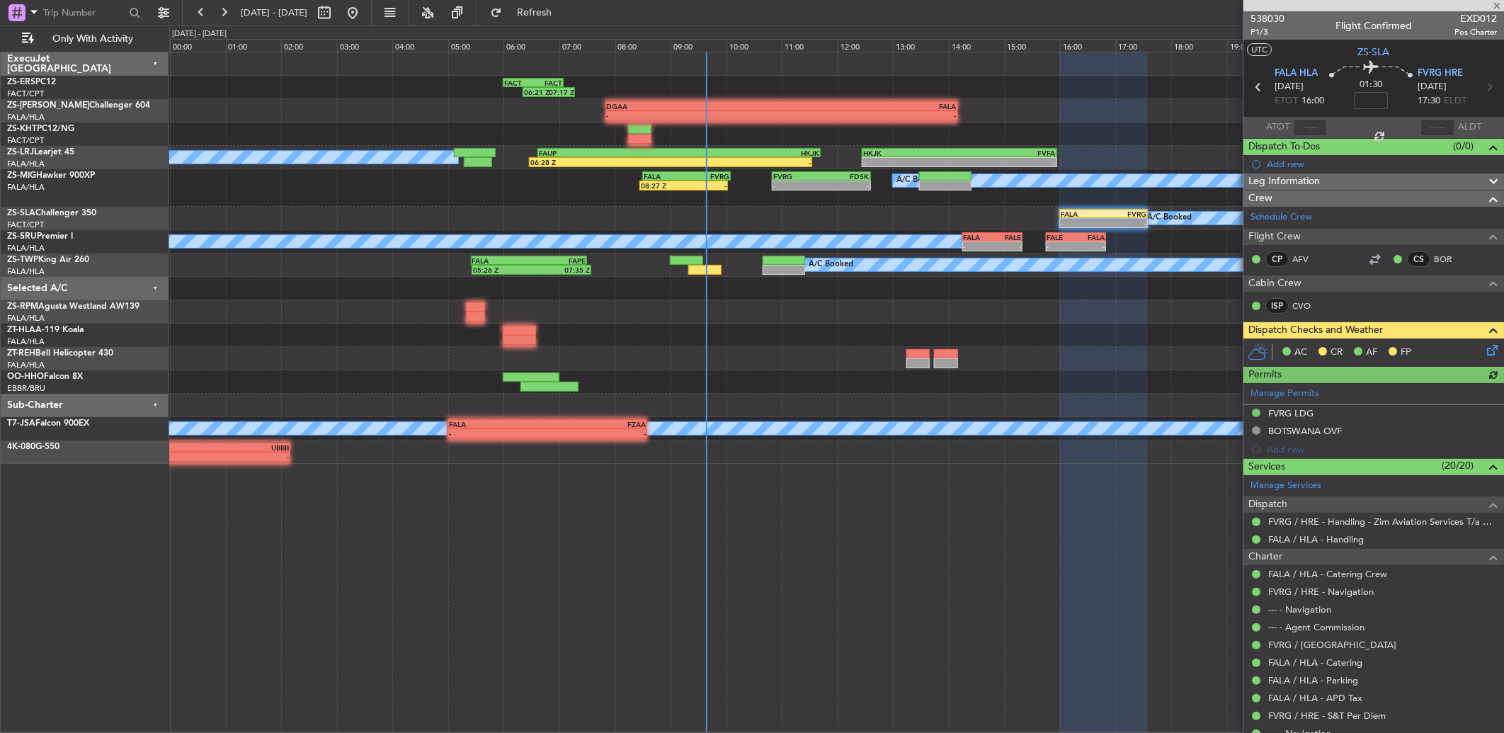
click at [1484, 351] on icon at bounding box center [1489, 347] width 11 height 11
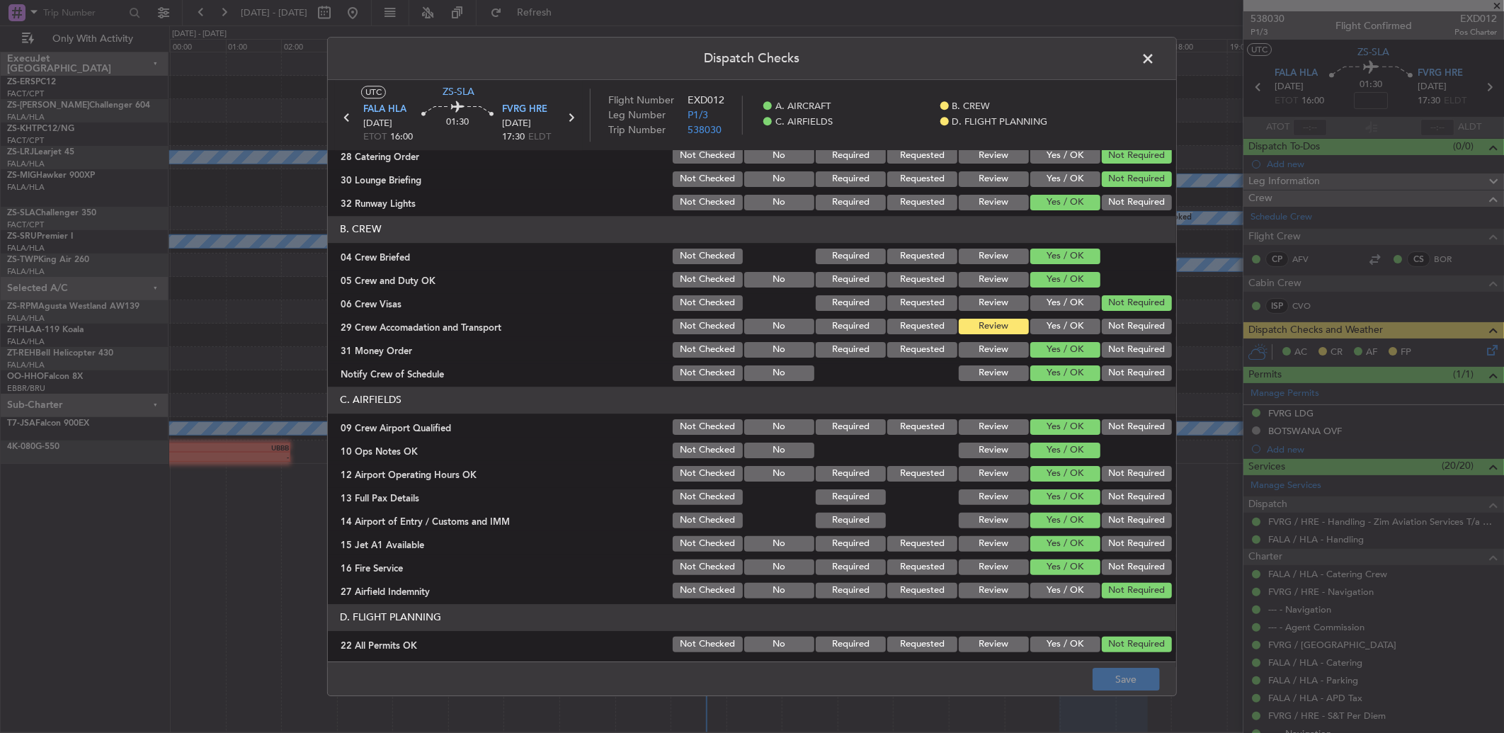
scroll to position [132, 0]
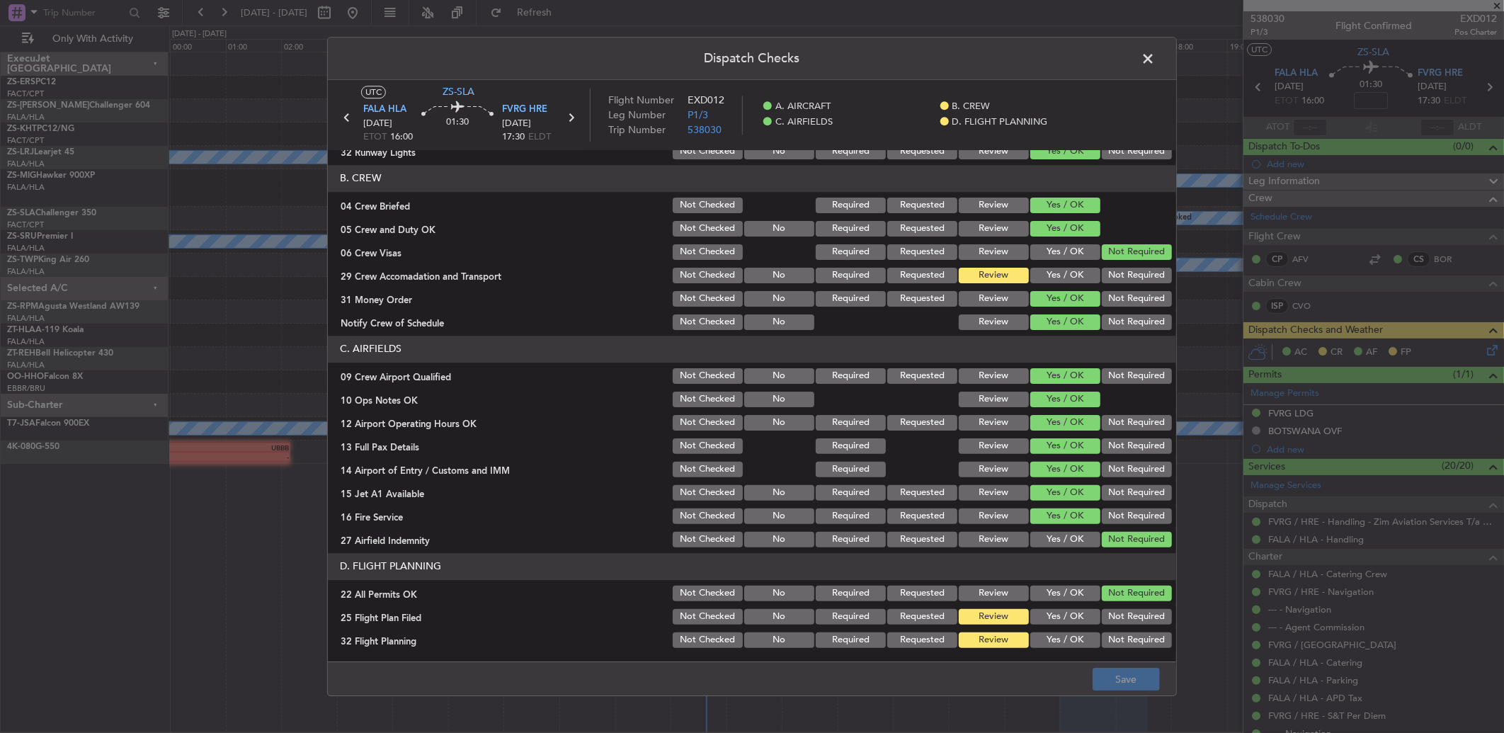
click at [1167, 43] on header "Dispatch Checks" at bounding box center [752, 59] width 848 height 42
click at [1155, 55] on span at bounding box center [1155, 62] width 0 height 28
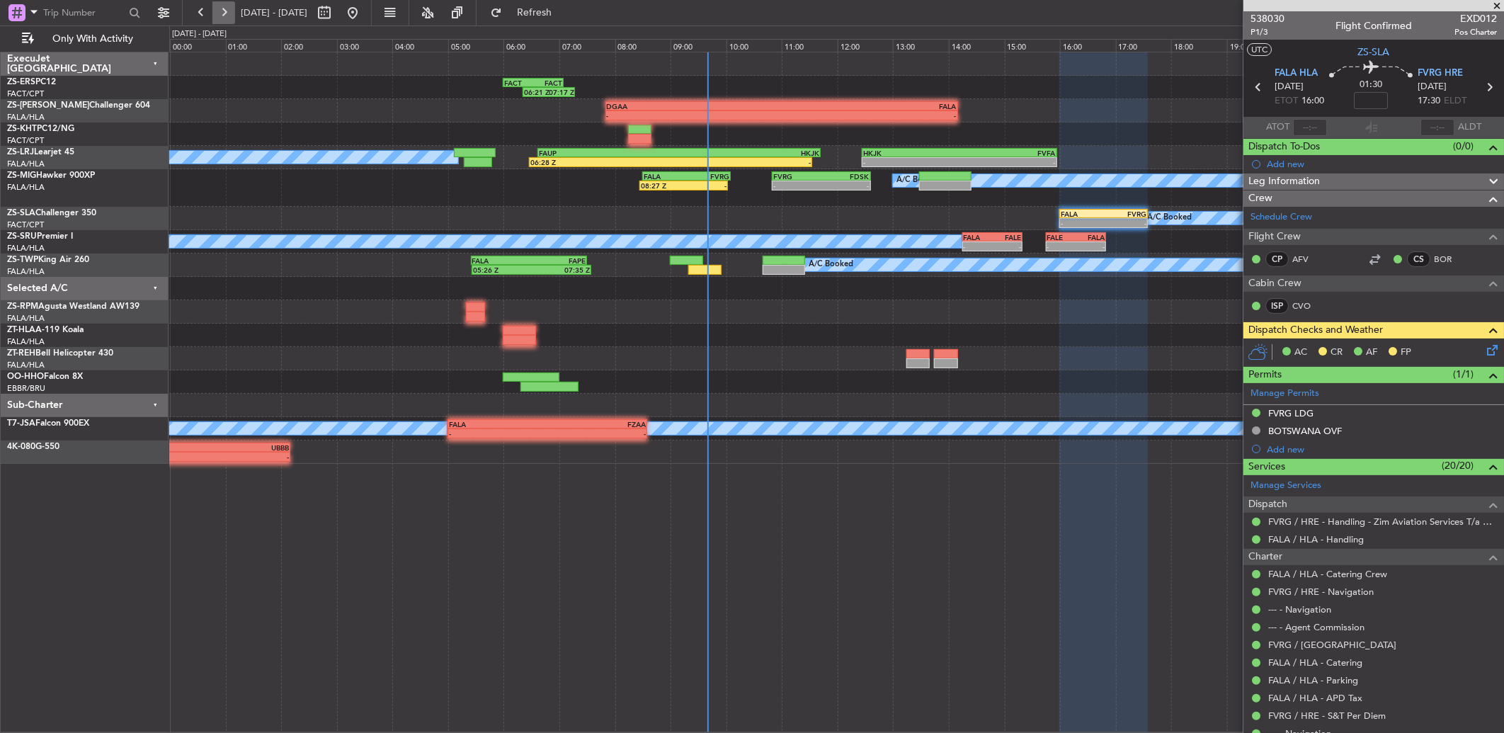
click at [224, 11] on button at bounding box center [223, 12] width 23 height 23
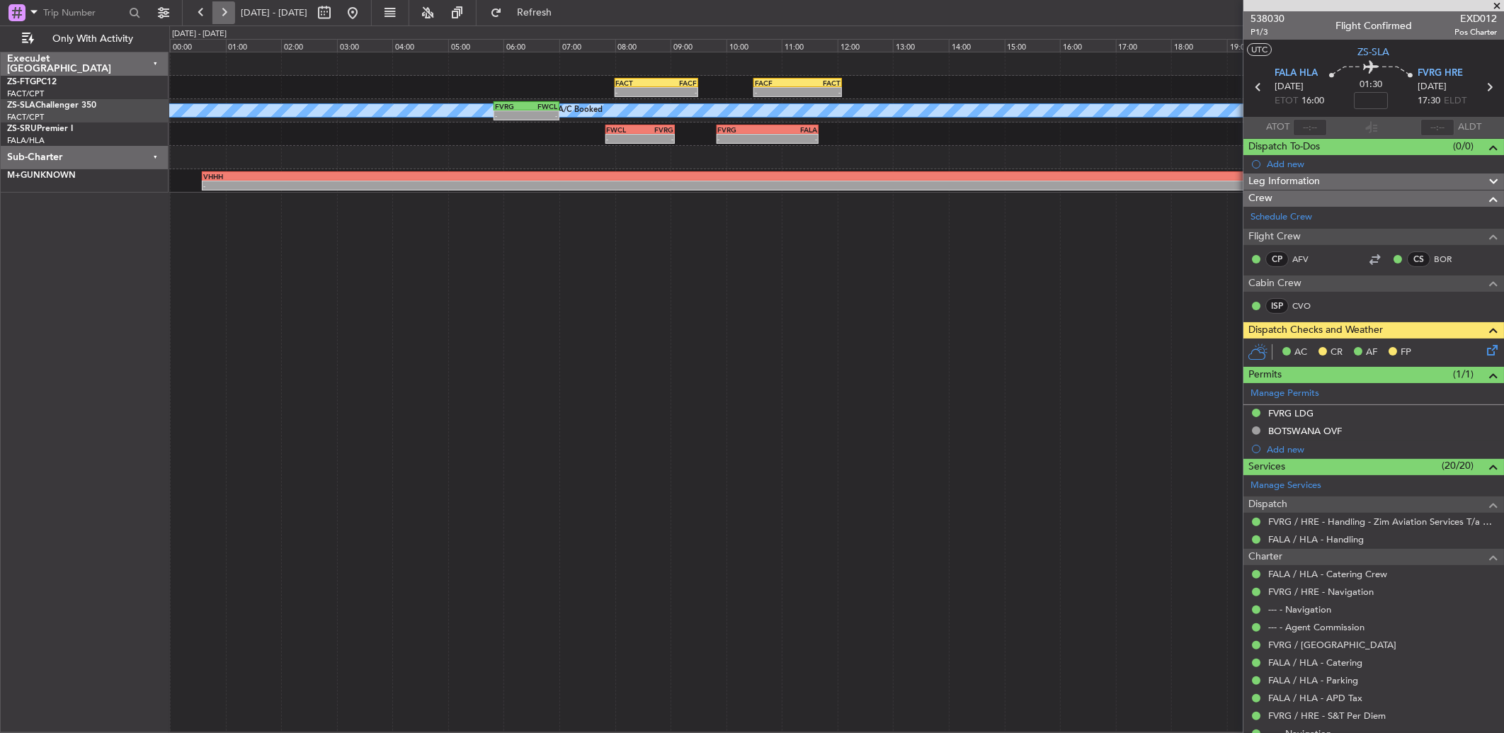
click at [224, 11] on button at bounding box center [223, 12] width 23 height 23
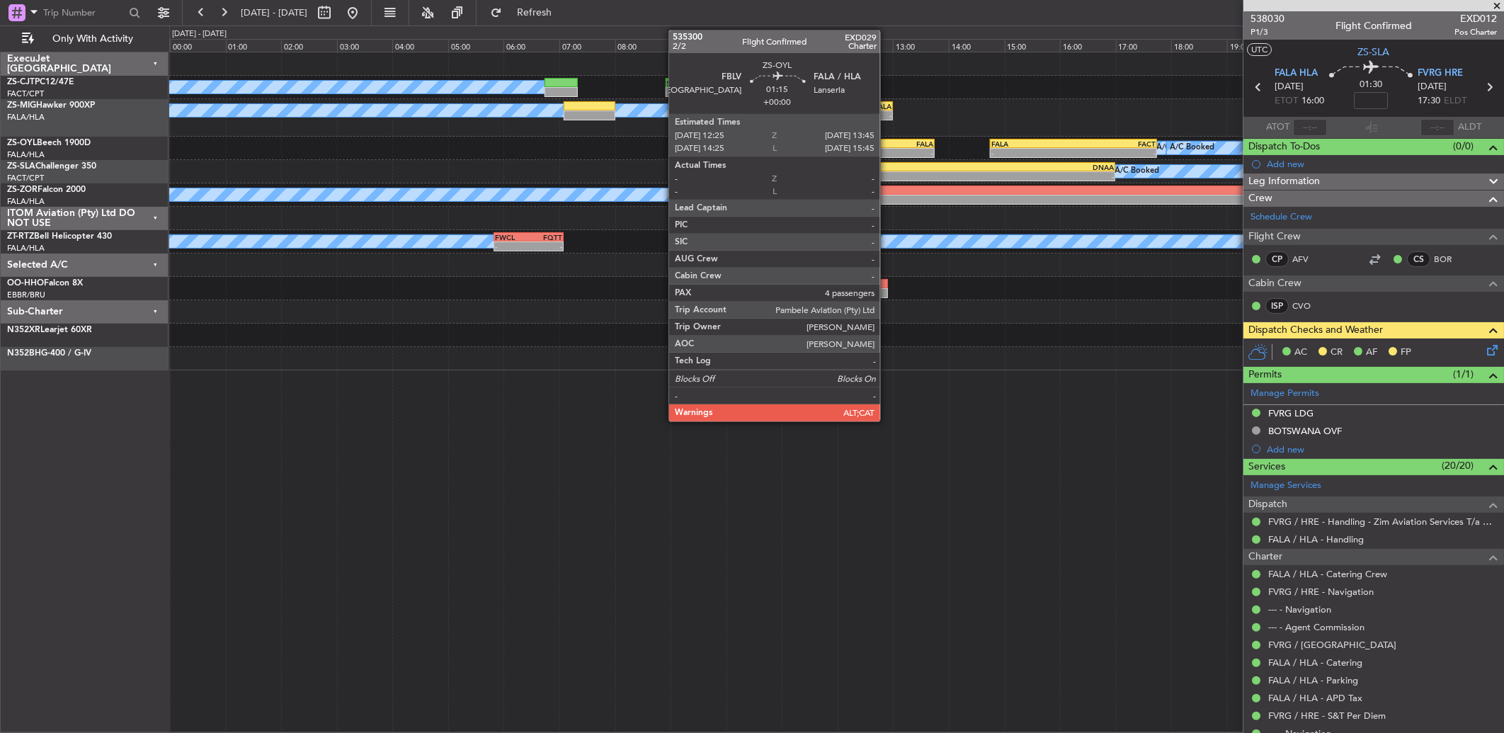
click at [888, 144] on div "FBLV" at bounding box center [880, 143] width 36 height 8
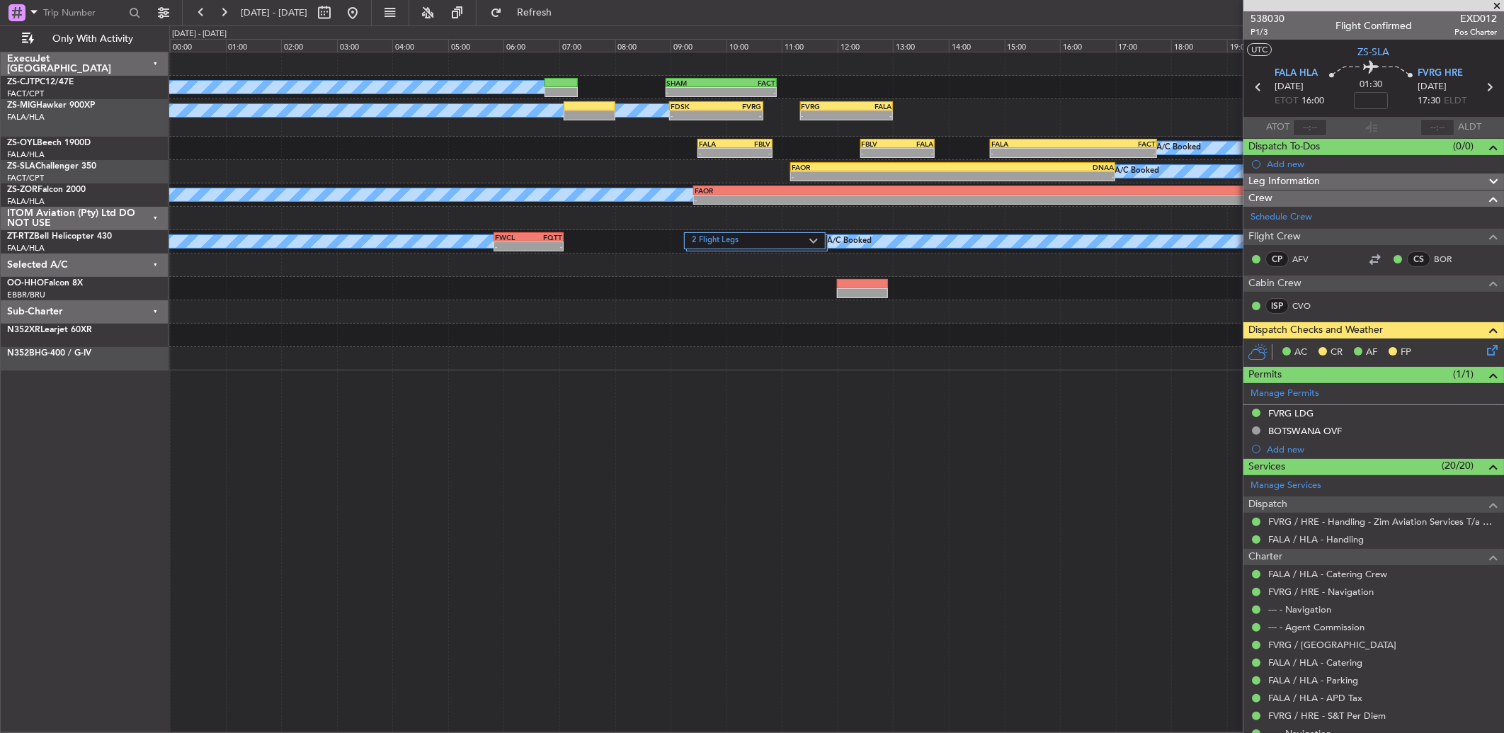
click at [1497, 5] on span at bounding box center [1496, 6] width 14 height 13
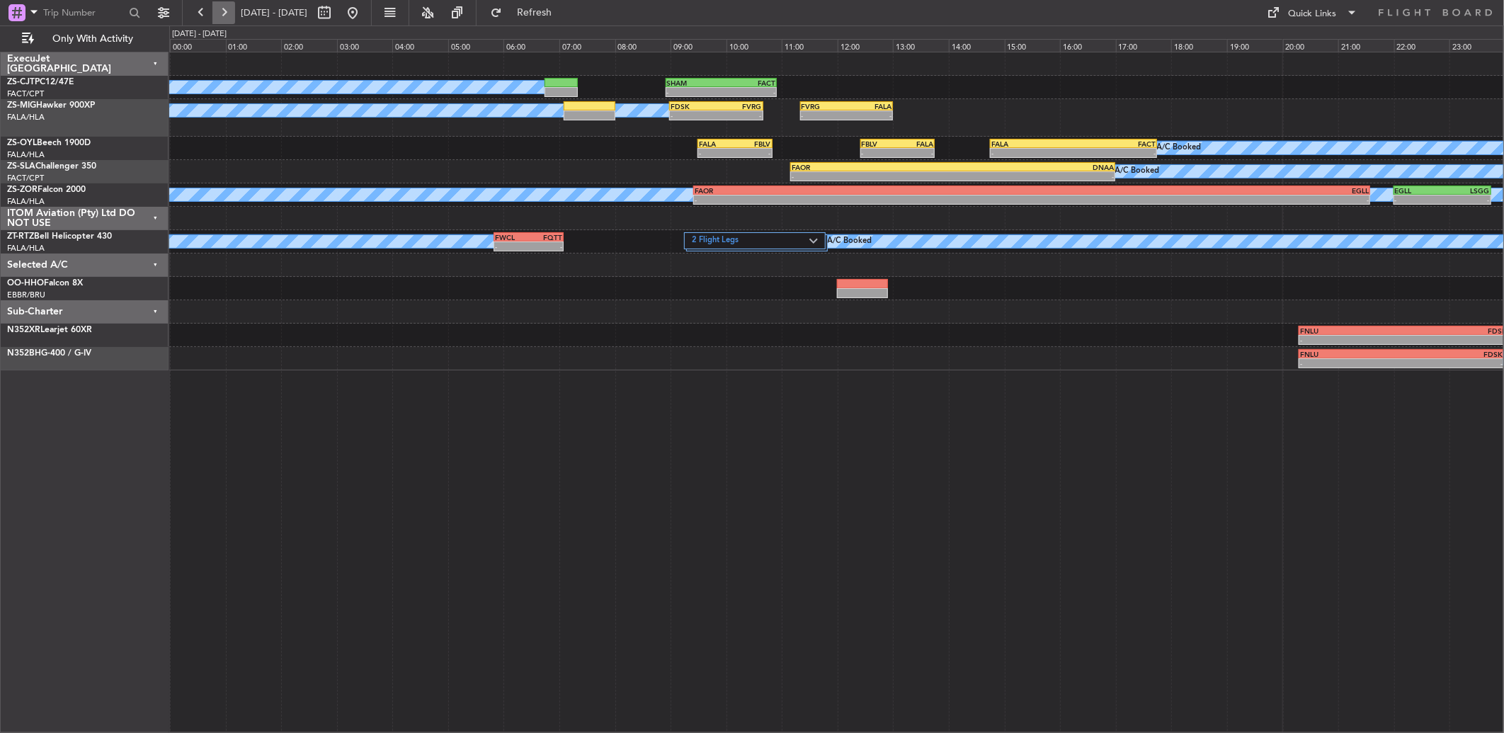
click at [224, 18] on button at bounding box center [223, 12] width 23 height 23
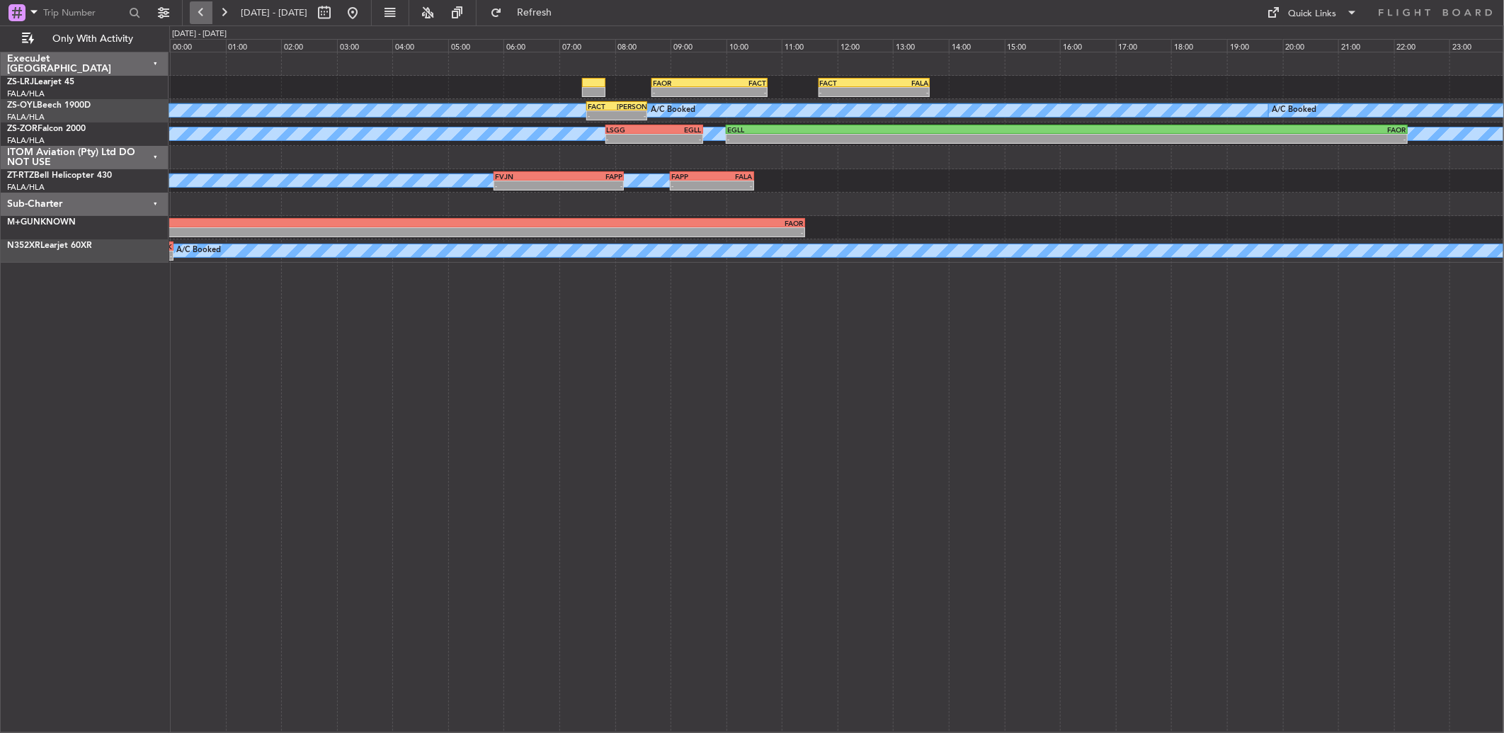
click at [204, 16] on button at bounding box center [201, 12] width 23 height 23
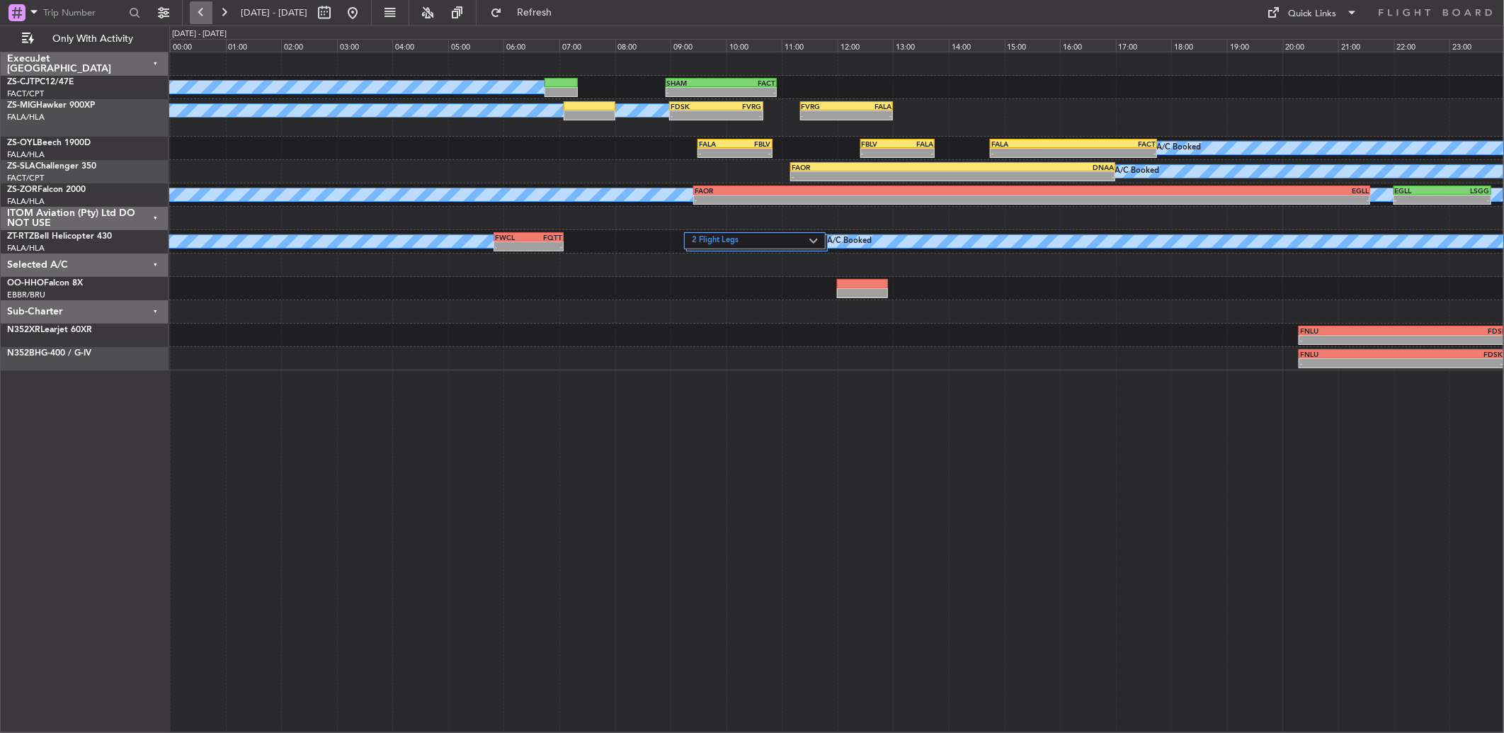
click at [201, 17] on button at bounding box center [201, 12] width 23 height 23
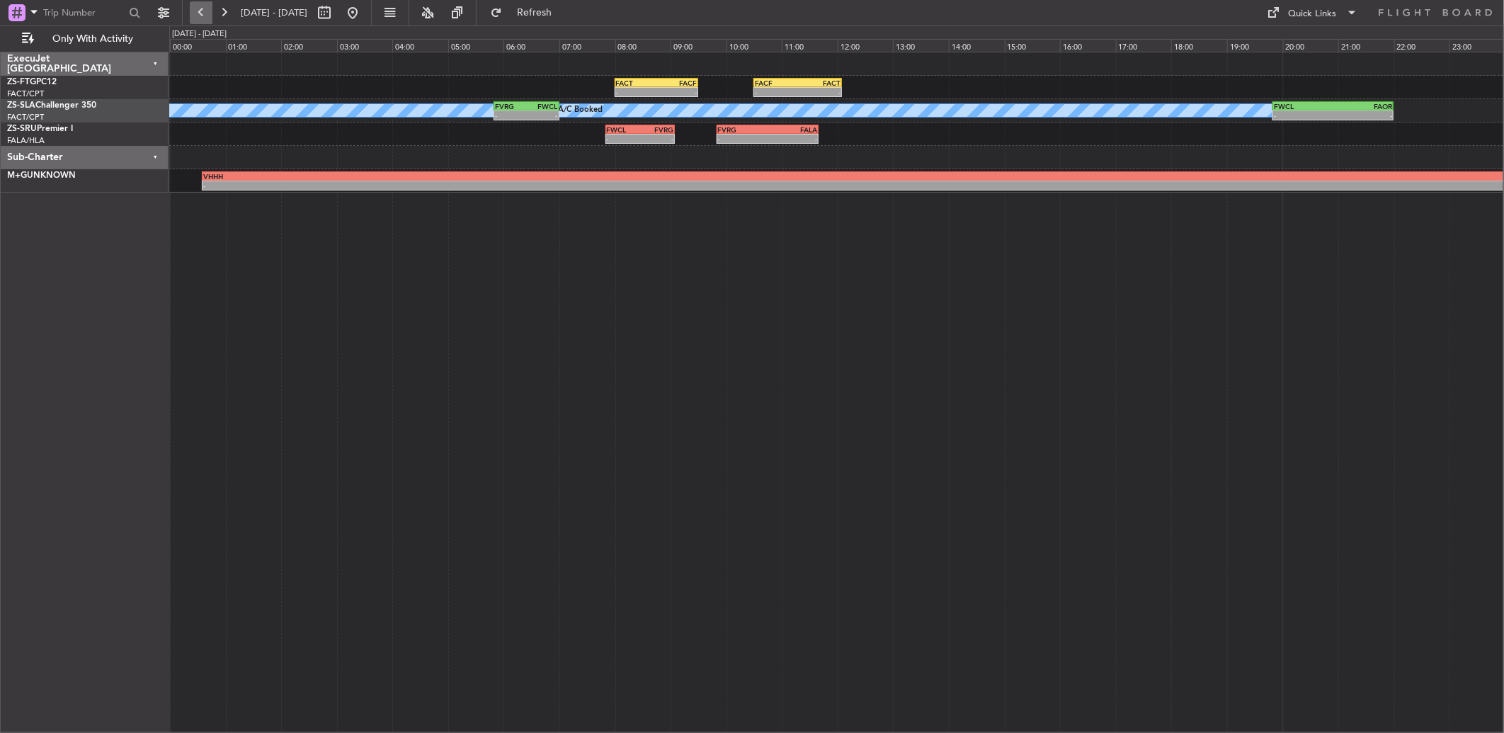
click at [193, 12] on button at bounding box center [201, 12] width 23 height 23
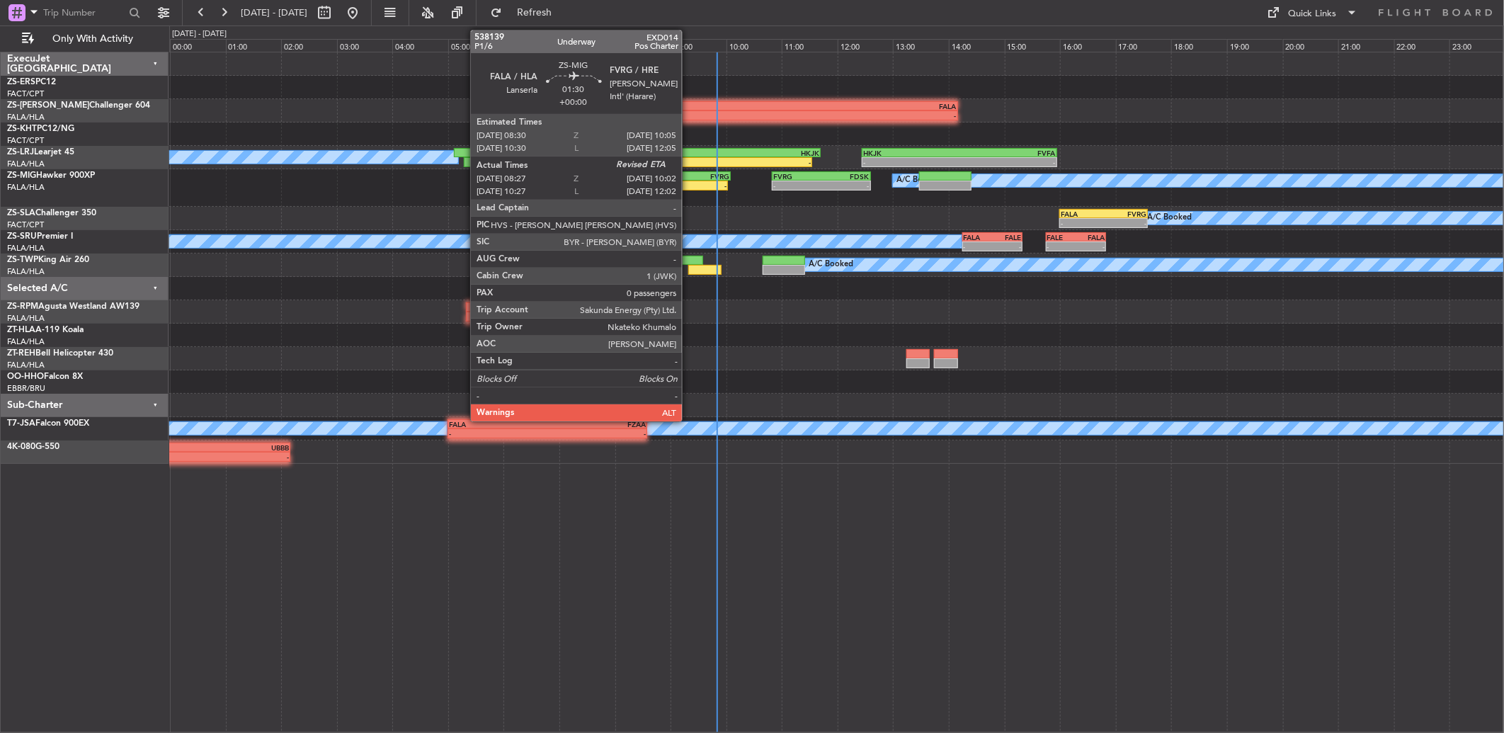
click at [689, 176] on div "FVRG" at bounding box center [707, 176] width 42 height 8
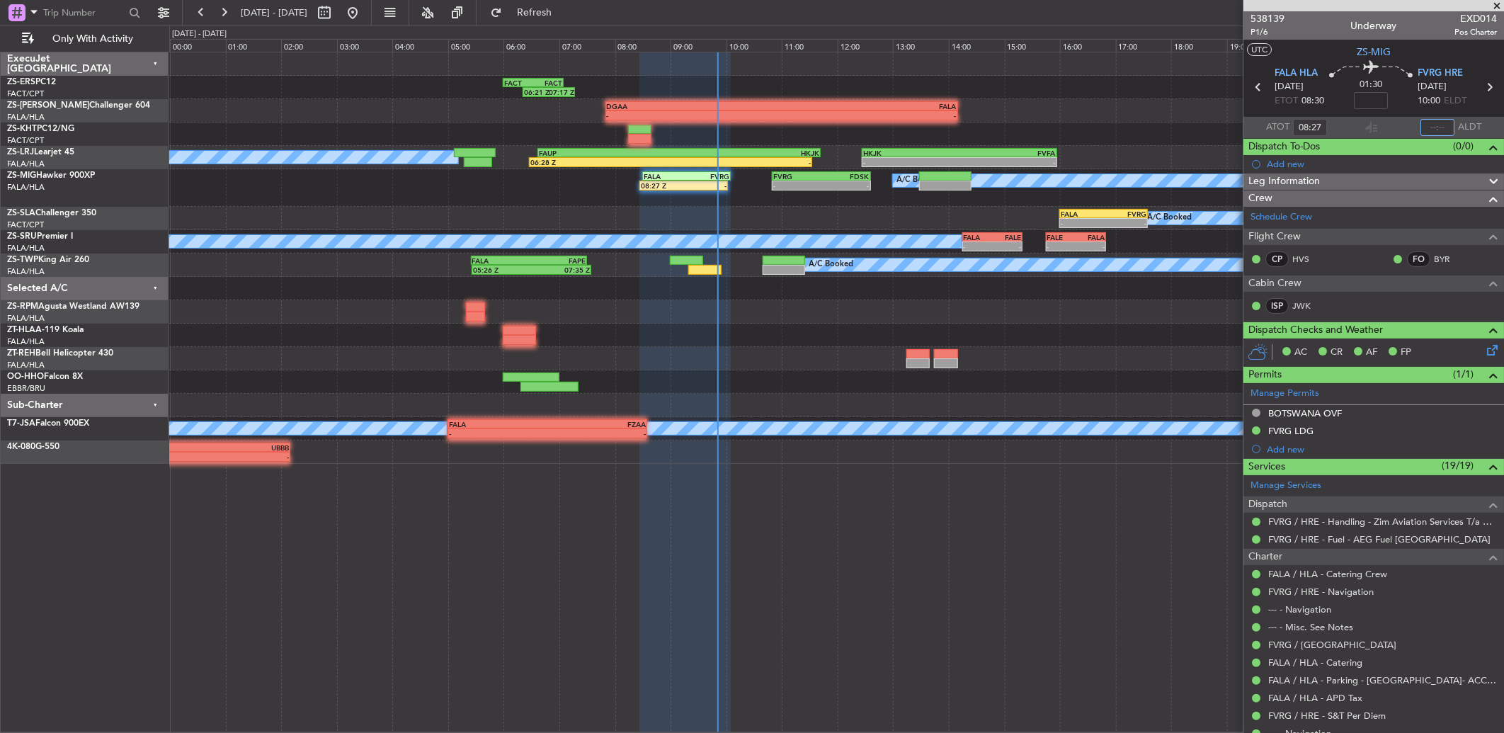
click at [1428, 126] on input "text" at bounding box center [1437, 127] width 34 height 17
type input "09:44"
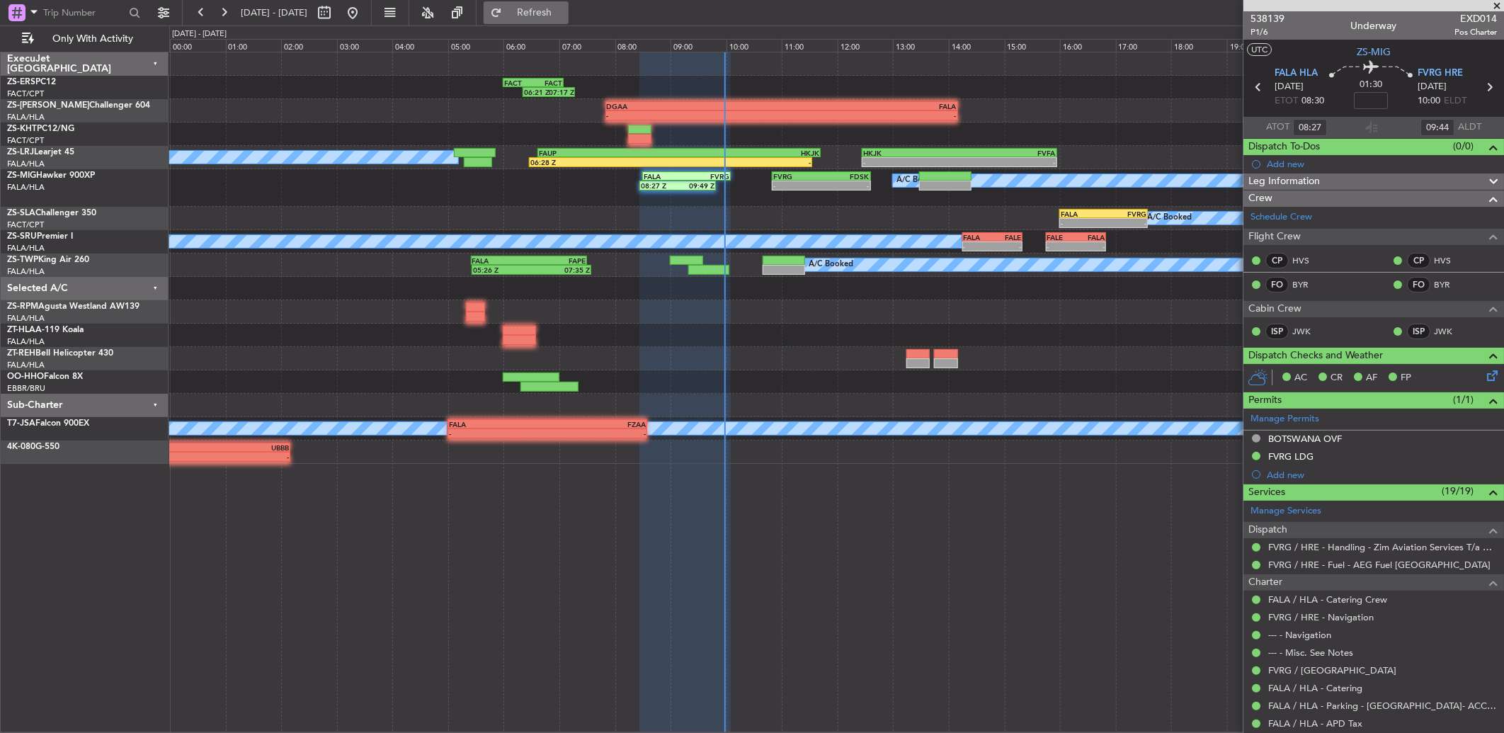
click at [550, 16] on span "Refresh" at bounding box center [534, 13] width 59 height 10
click at [219, 11] on button at bounding box center [223, 12] width 23 height 23
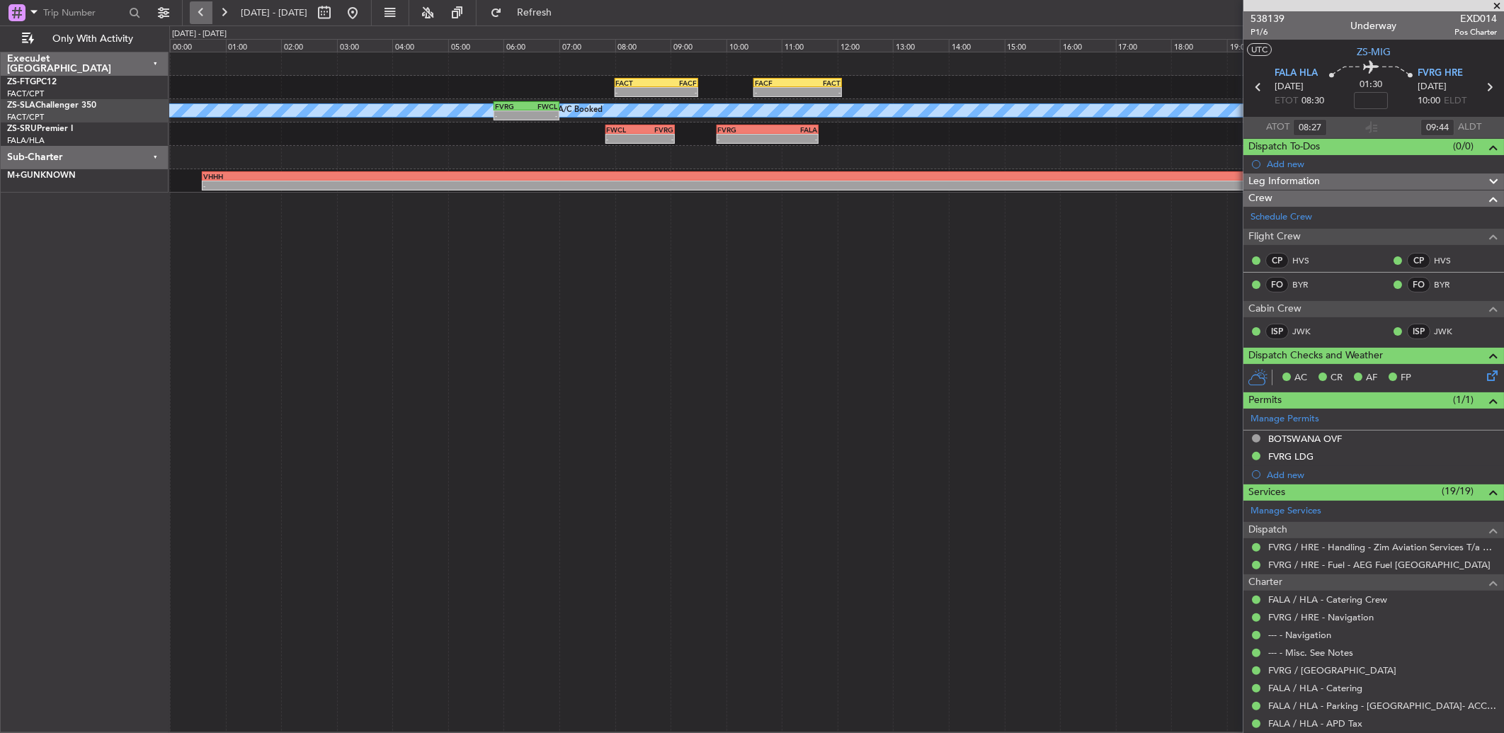
click at [211, 3] on button at bounding box center [201, 12] width 23 height 23
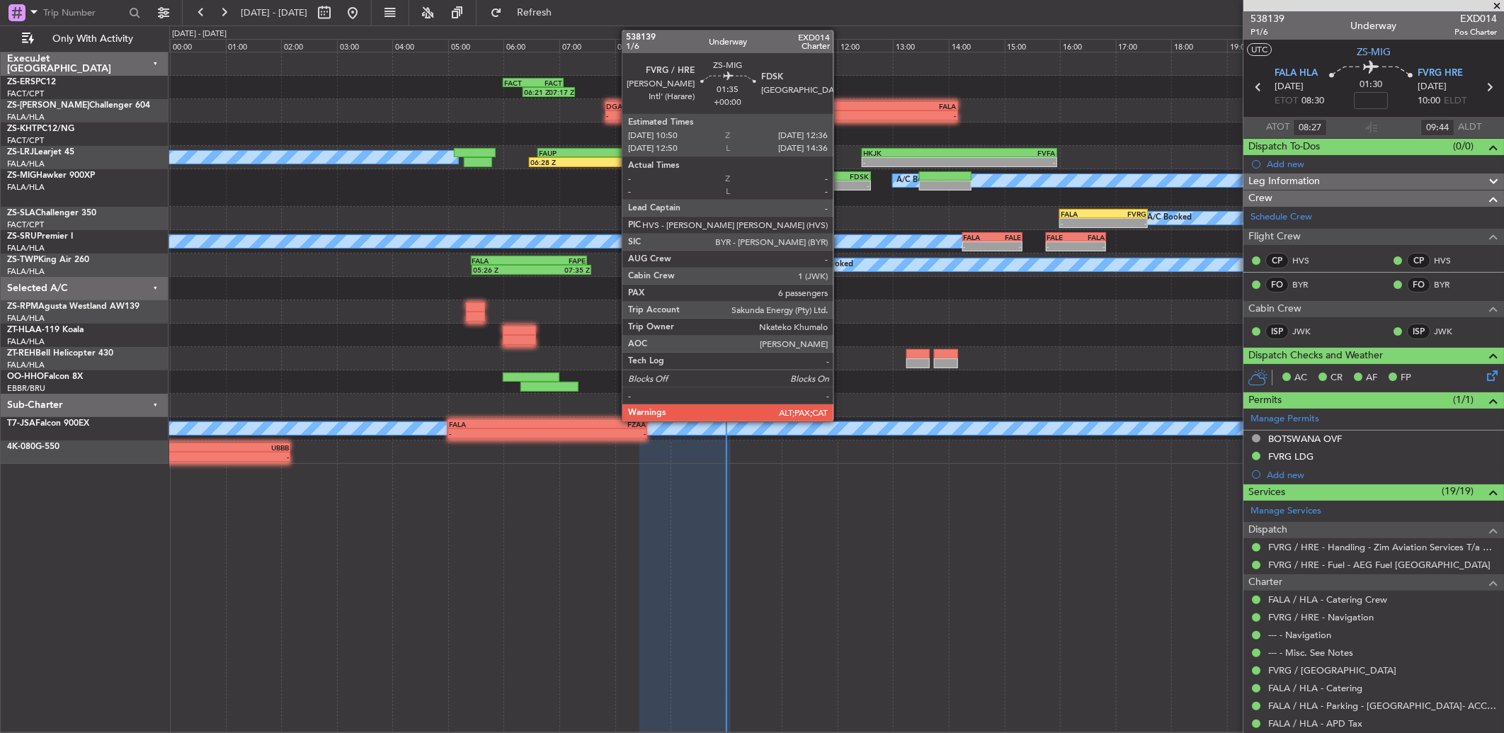
click at [840, 181] on div "- -" at bounding box center [821, 186] width 98 height 10
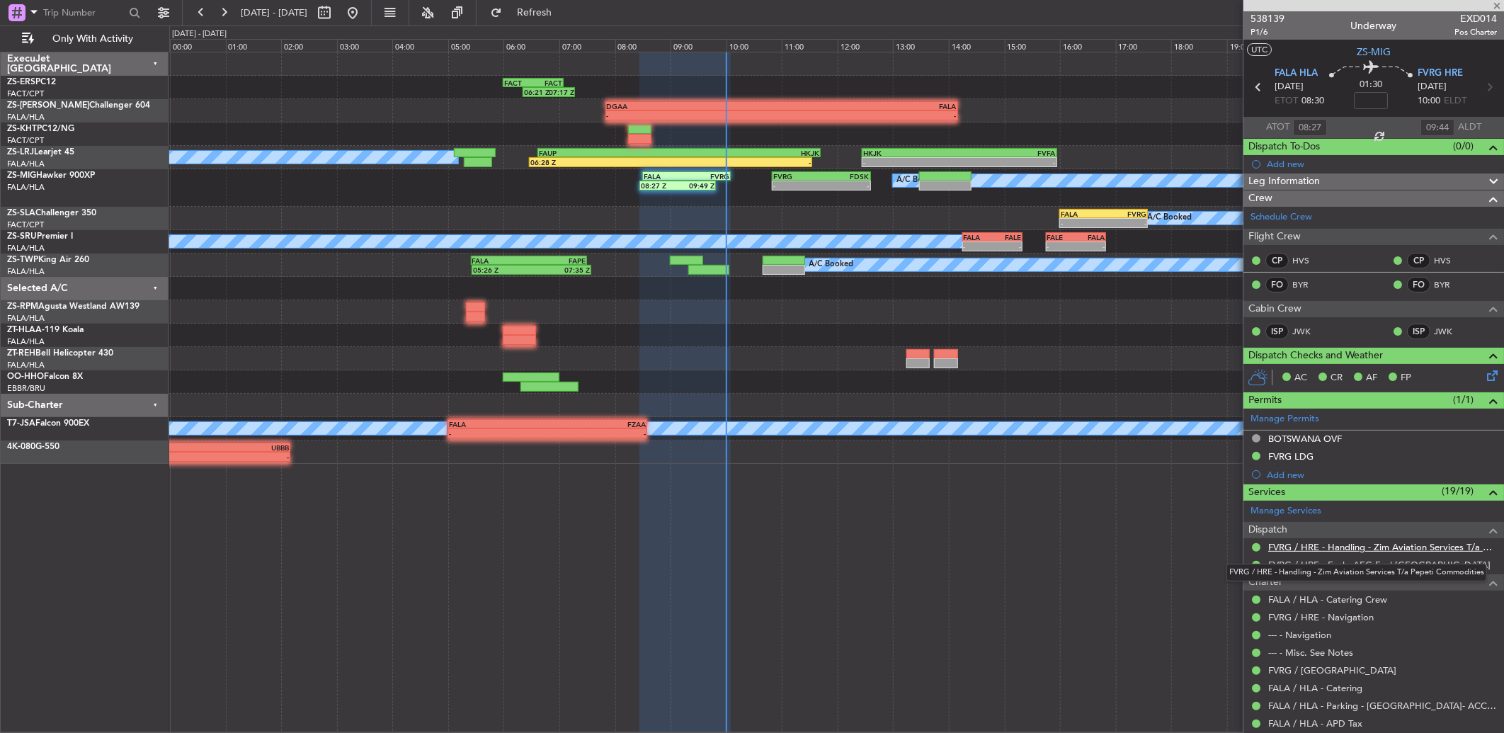
type input "6"
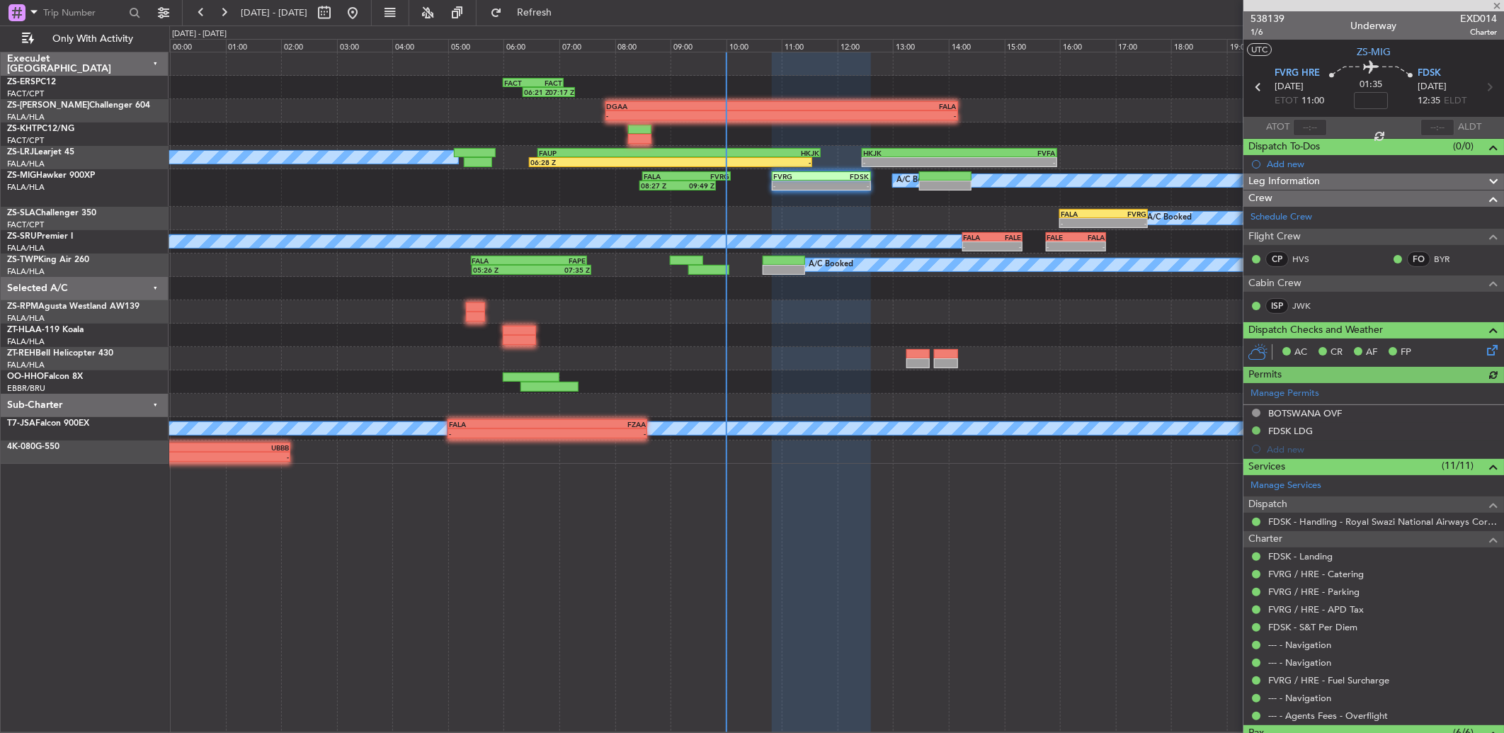
scroll to position [222, 0]
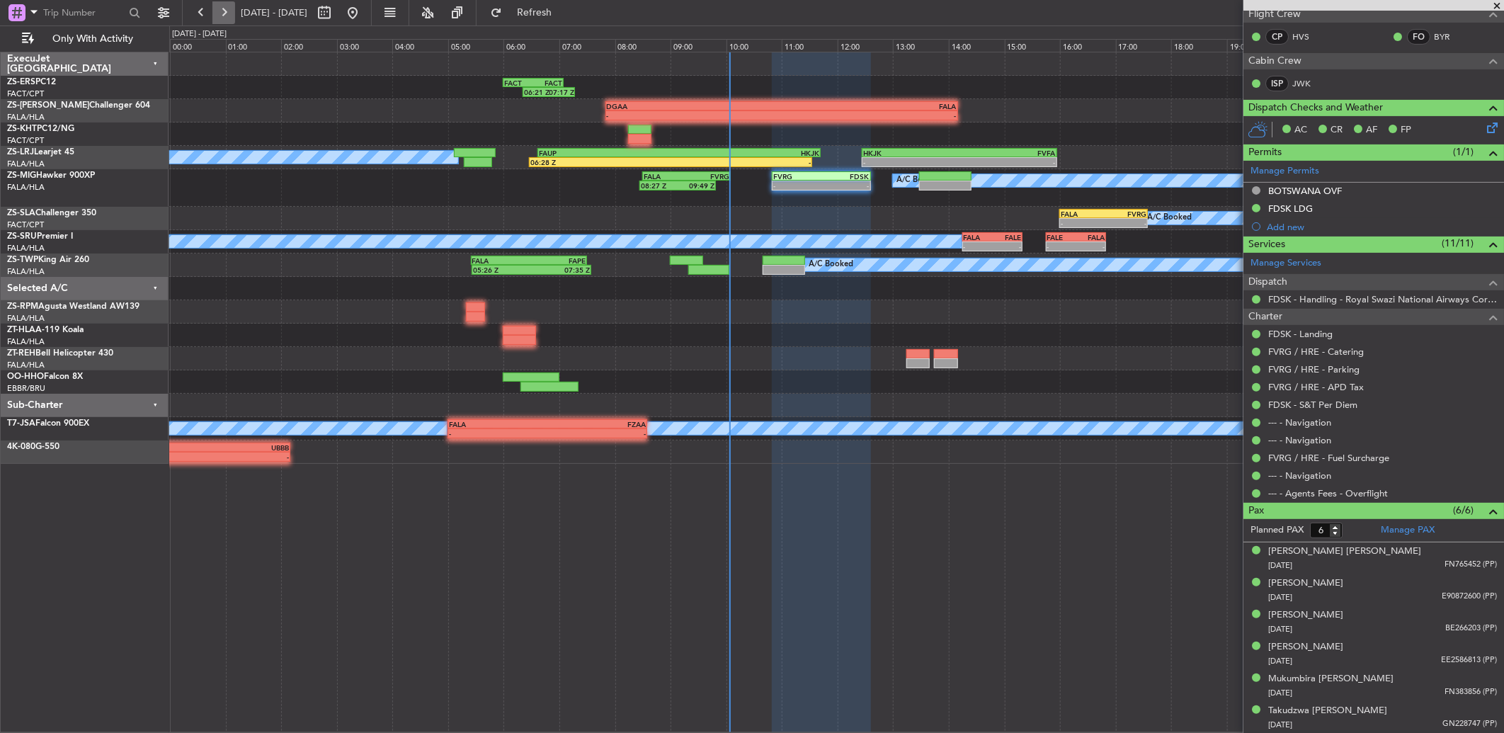
click at [214, 11] on button at bounding box center [223, 12] width 23 height 23
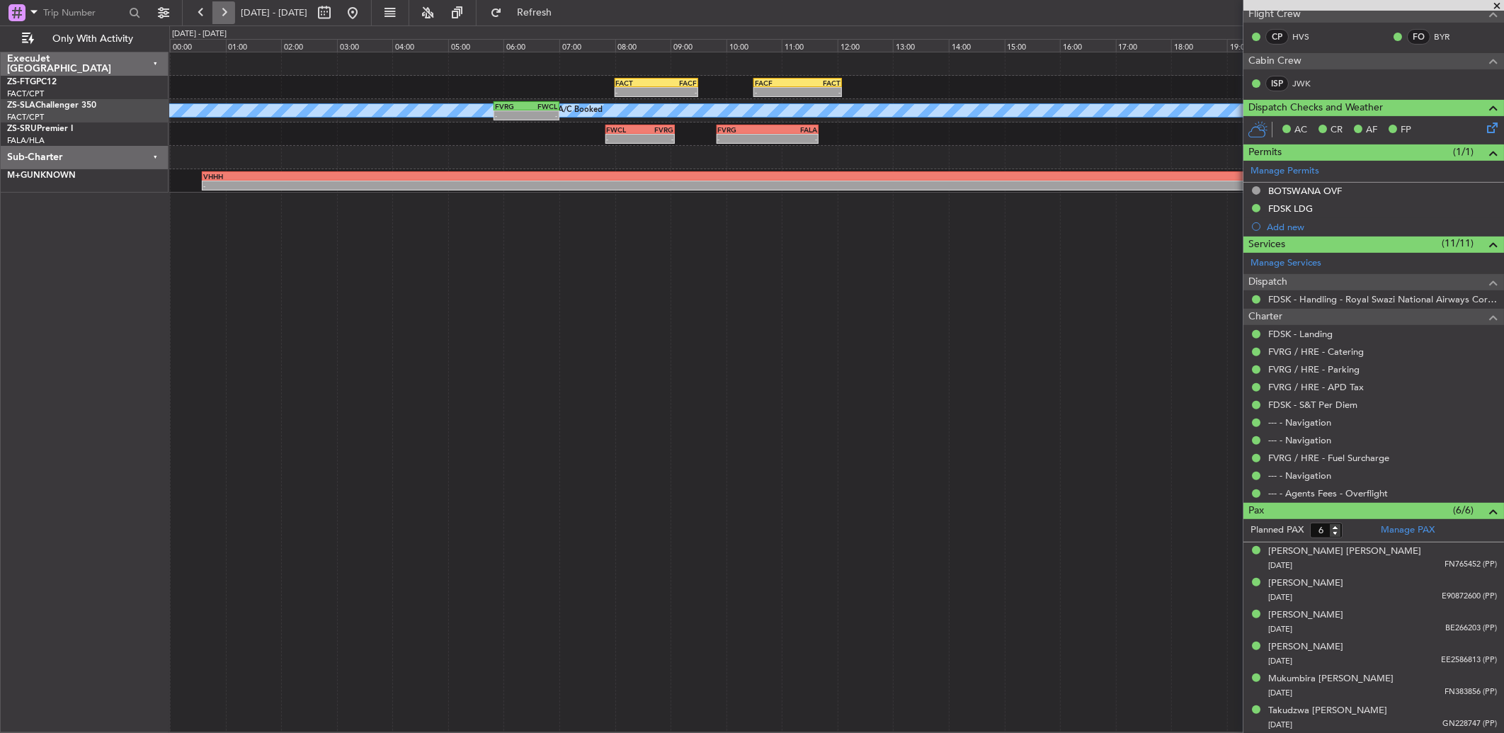
click at [227, 15] on button at bounding box center [223, 12] width 23 height 23
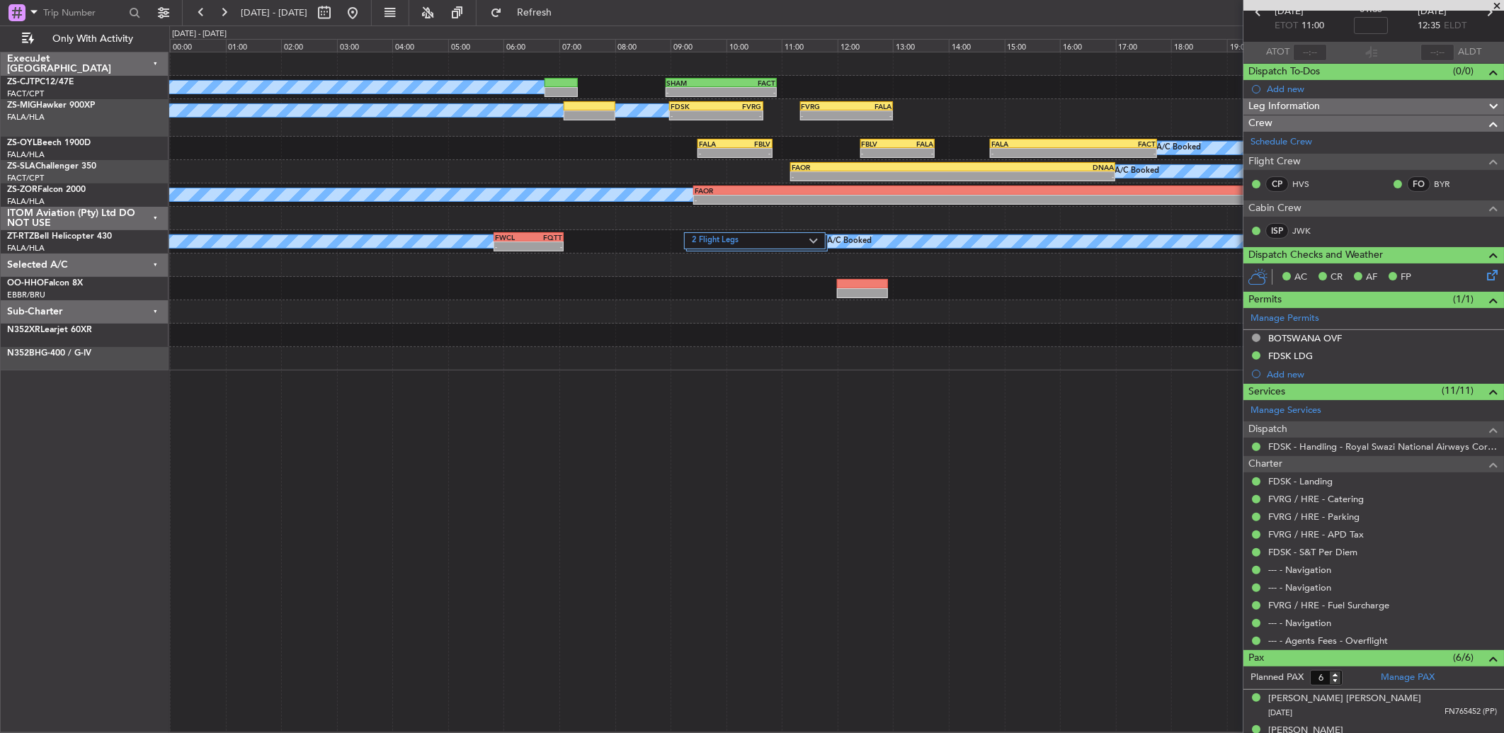
scroll to position [0, 0]
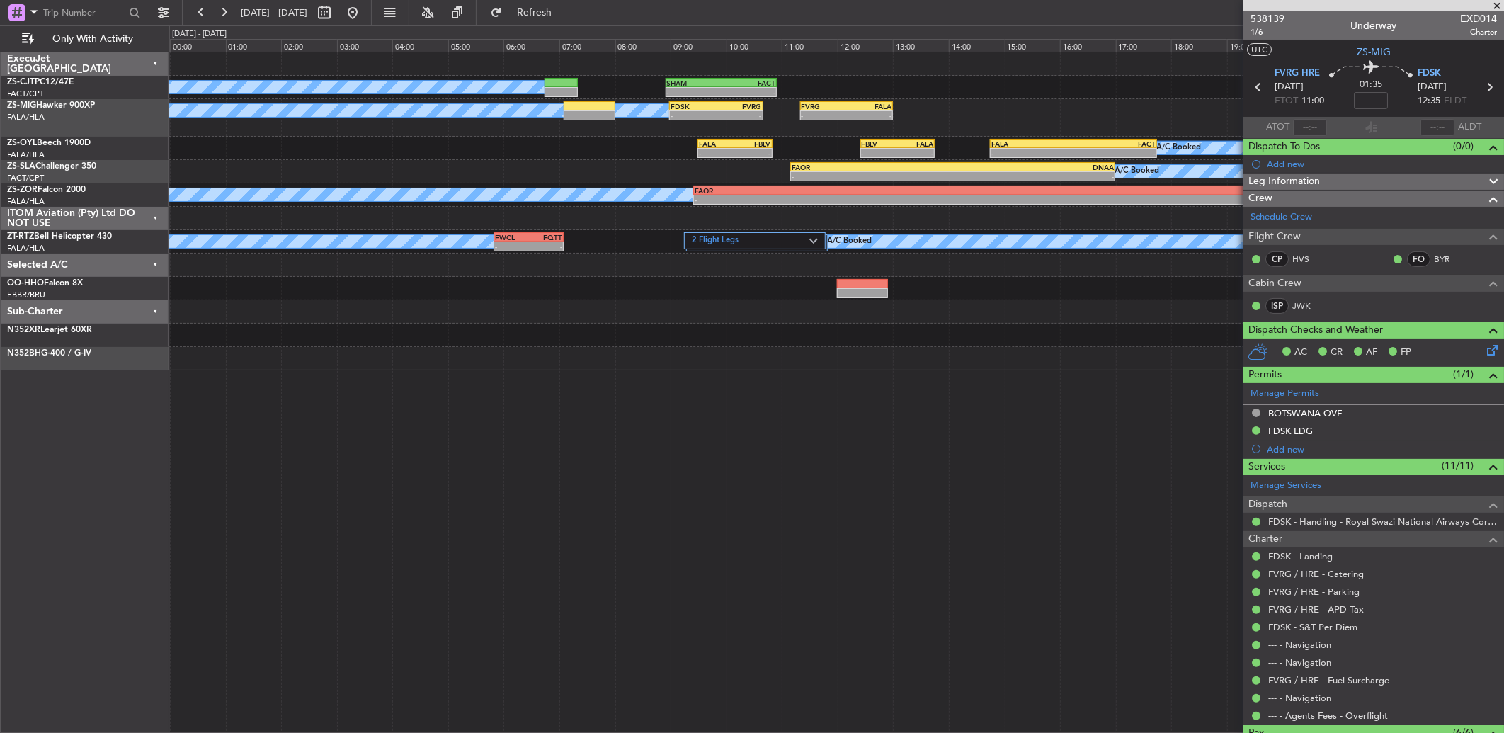
click at [1499, 11] on span at bounding box center [1496, 6] width 14 height 13
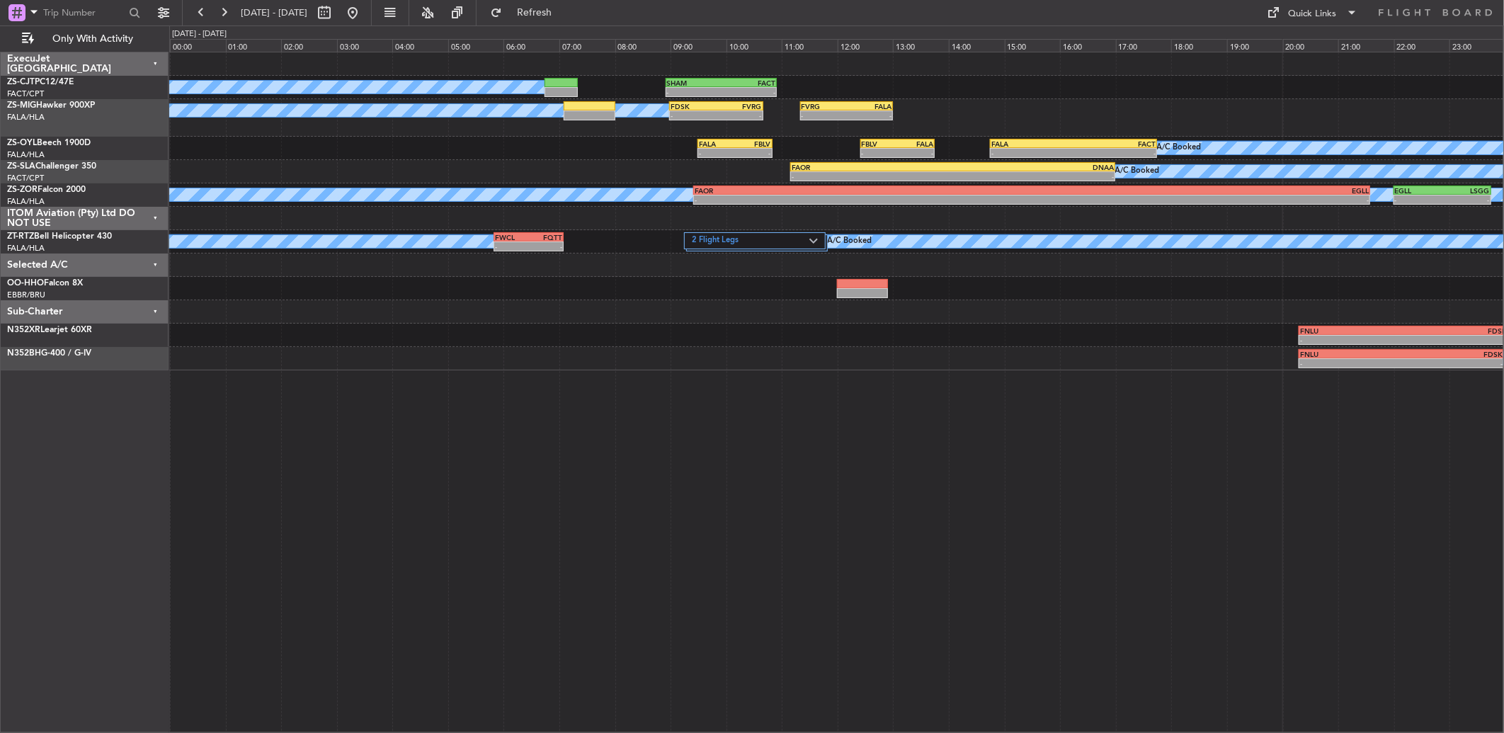
type input "0"
click at [200, 12] on button at bounding box center [201, 12] width 23 height 23
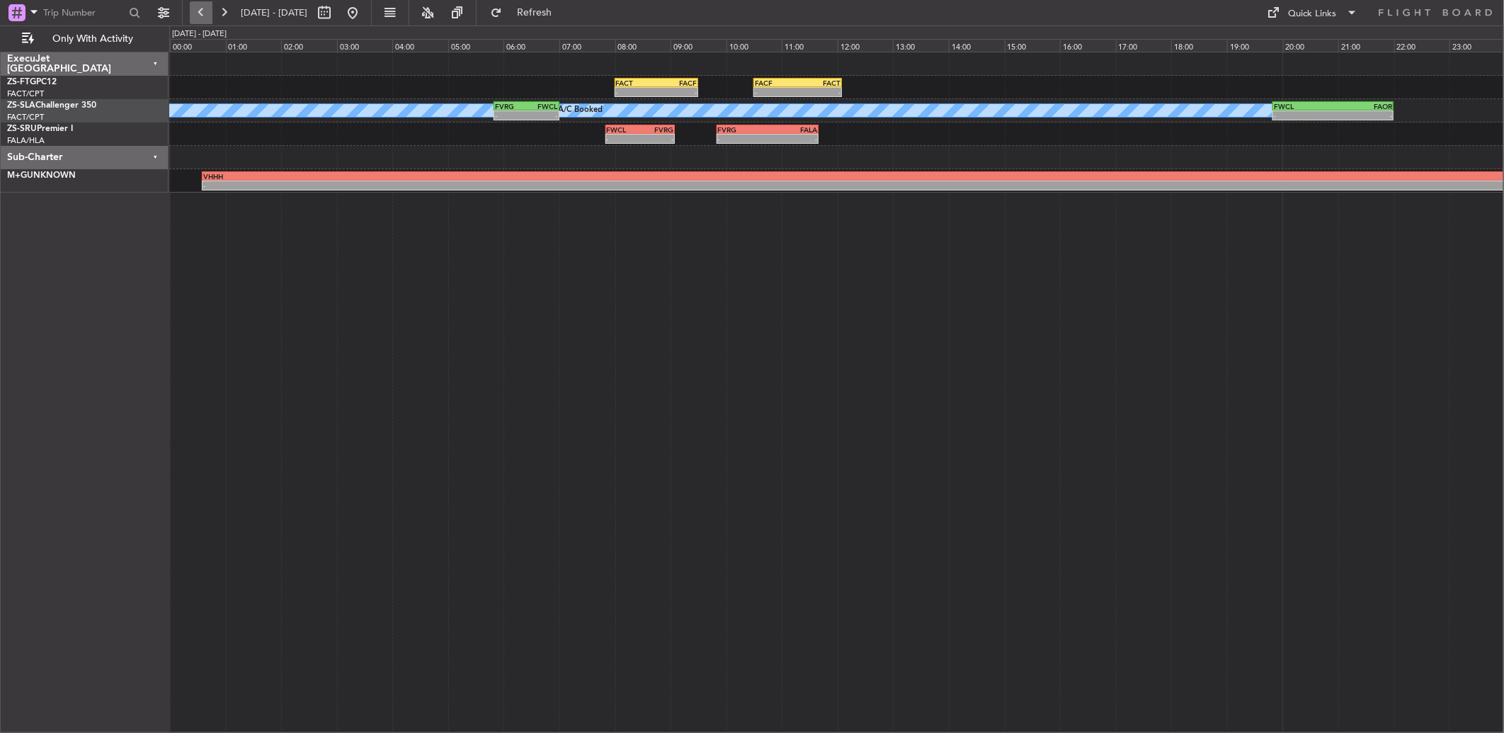
click at [198, 7] on button at bounding box center [201, 12] width 23 height 23
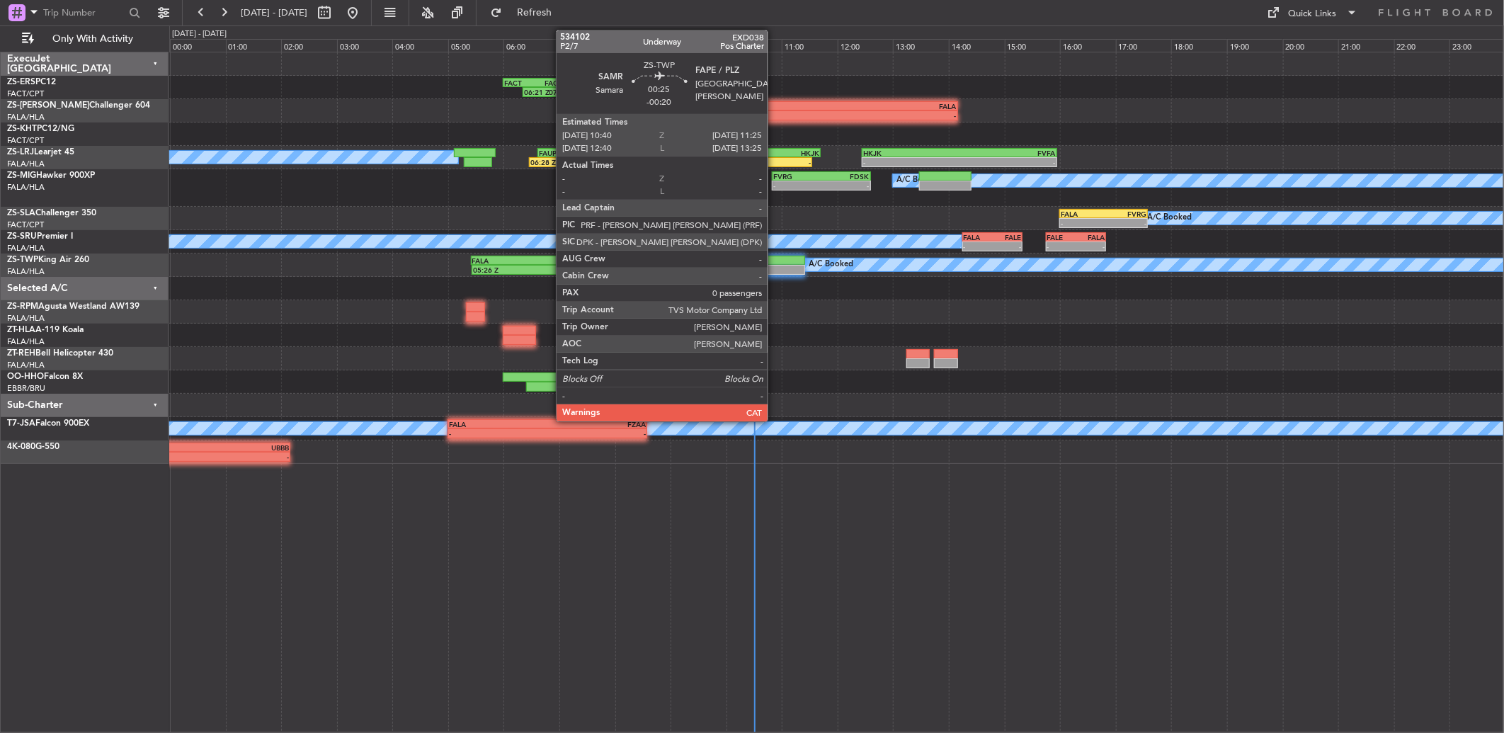
click at [775, 273] on div at bounding box center [783, 270] width 42 height 10
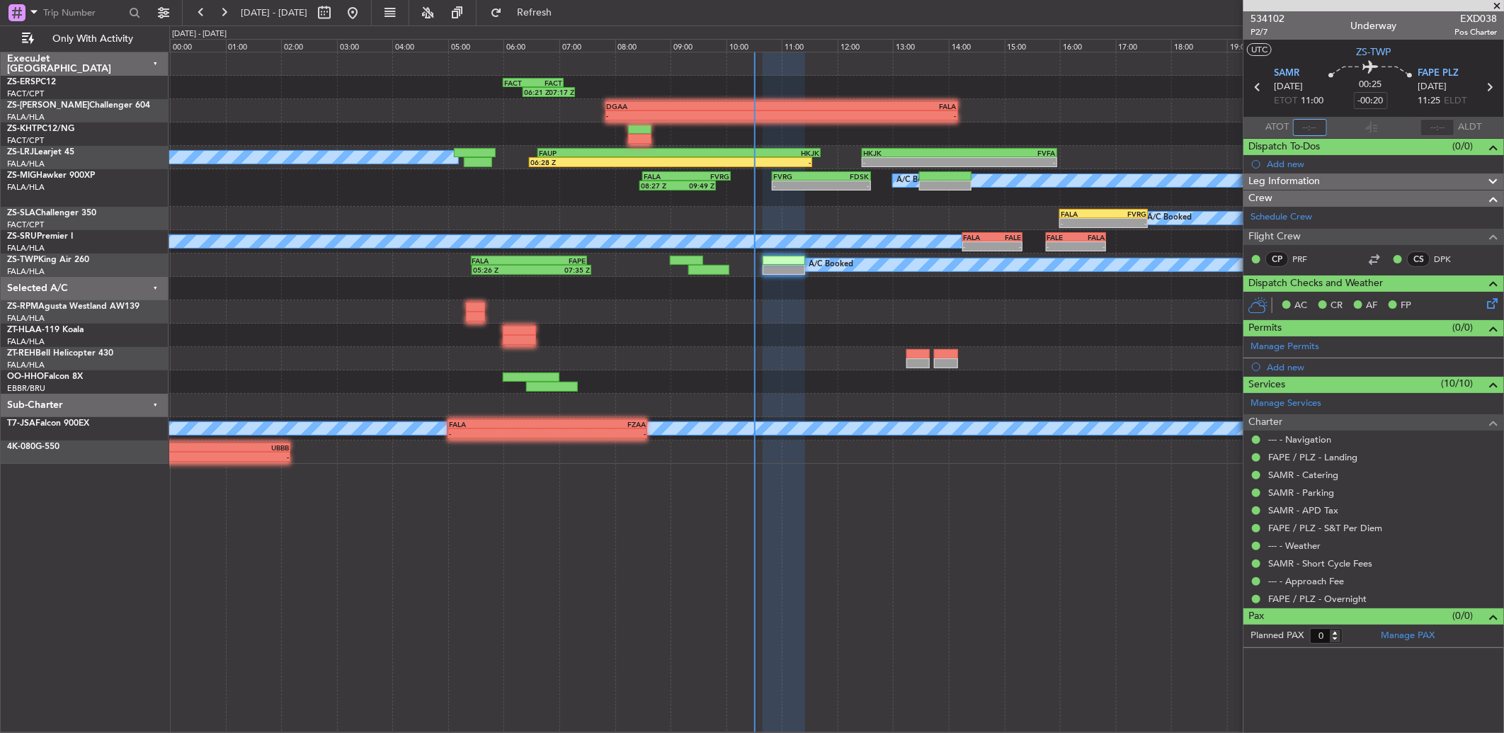
click at [1303, 135] on input "text" at bounding box center [1310, 127] width 34 height 17
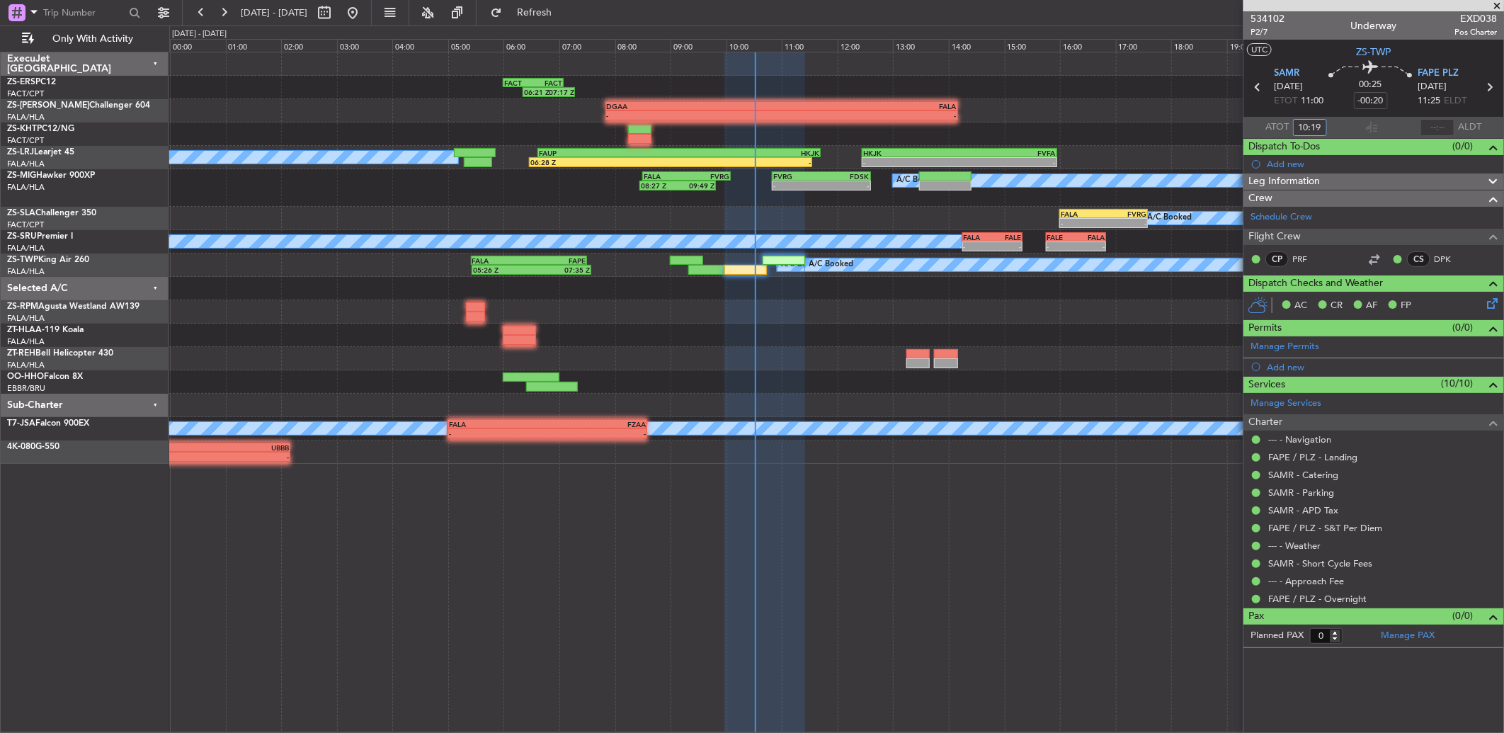
type input "10:19"
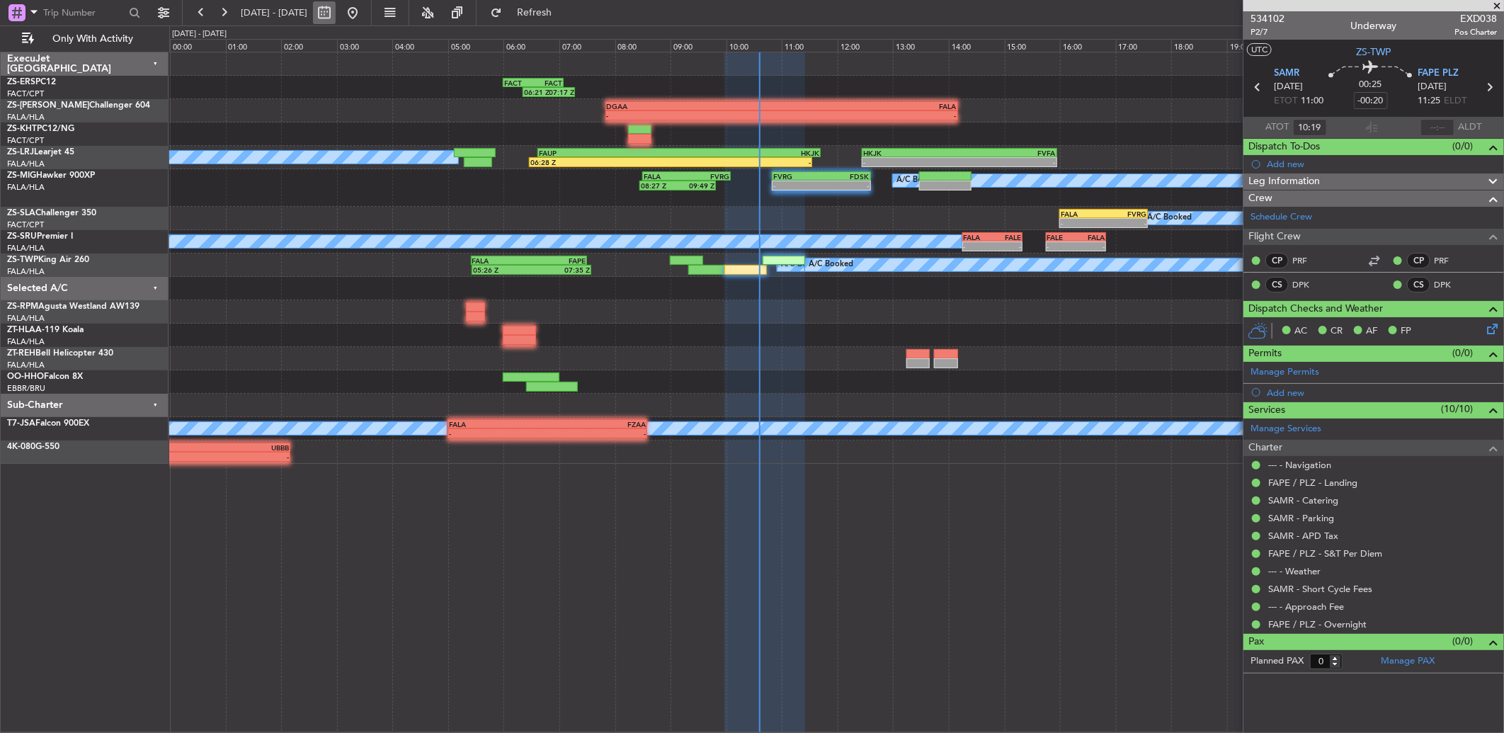
click at [336, 13] on button at bounding box center [324, 12] width 23 height 23
select select "10"
select select "2025"
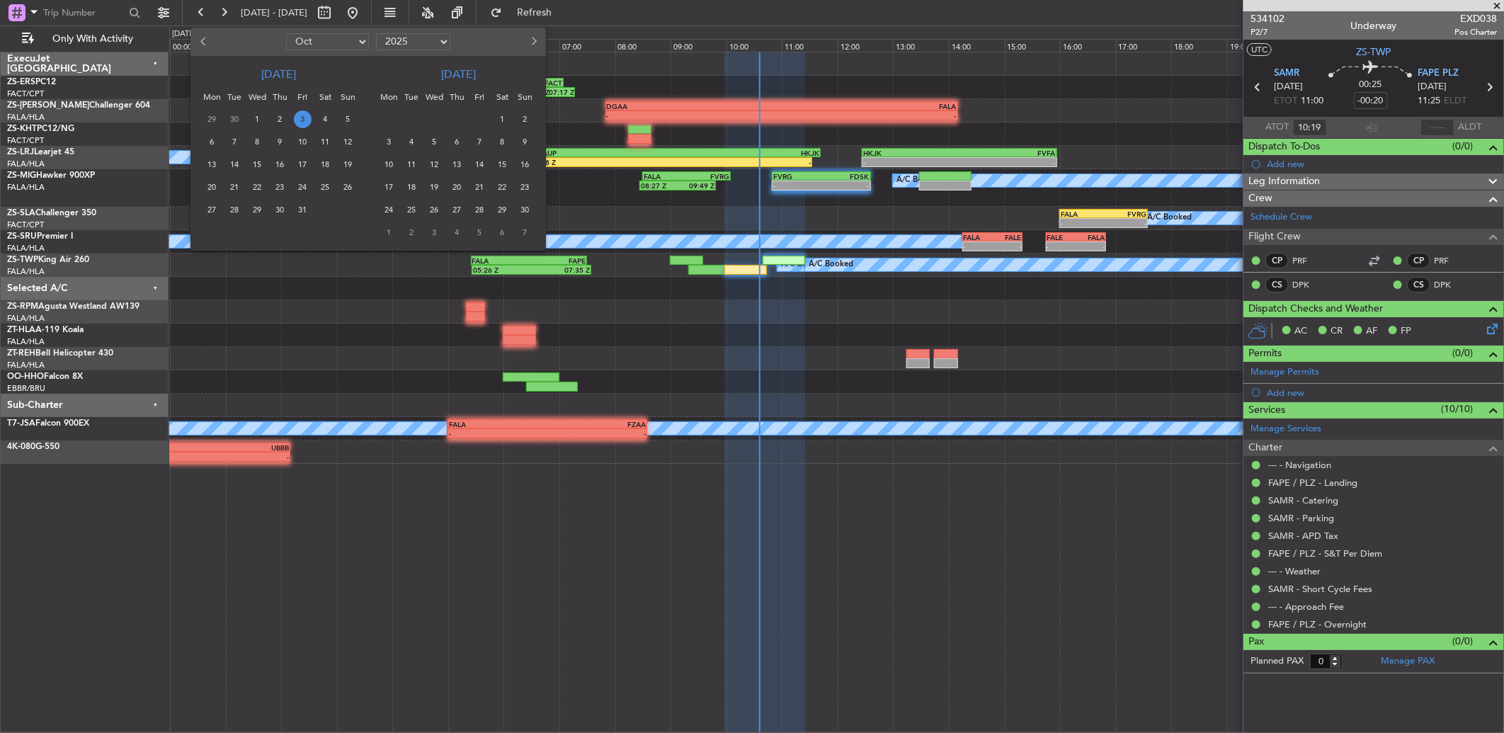
click at [196, 39] on button "Previous month" at bounding box center [204, 41] width 16 height 23
select select "9"
click at [236, 207] on span "30" at bounding box center [235, 210] width 18 height 18
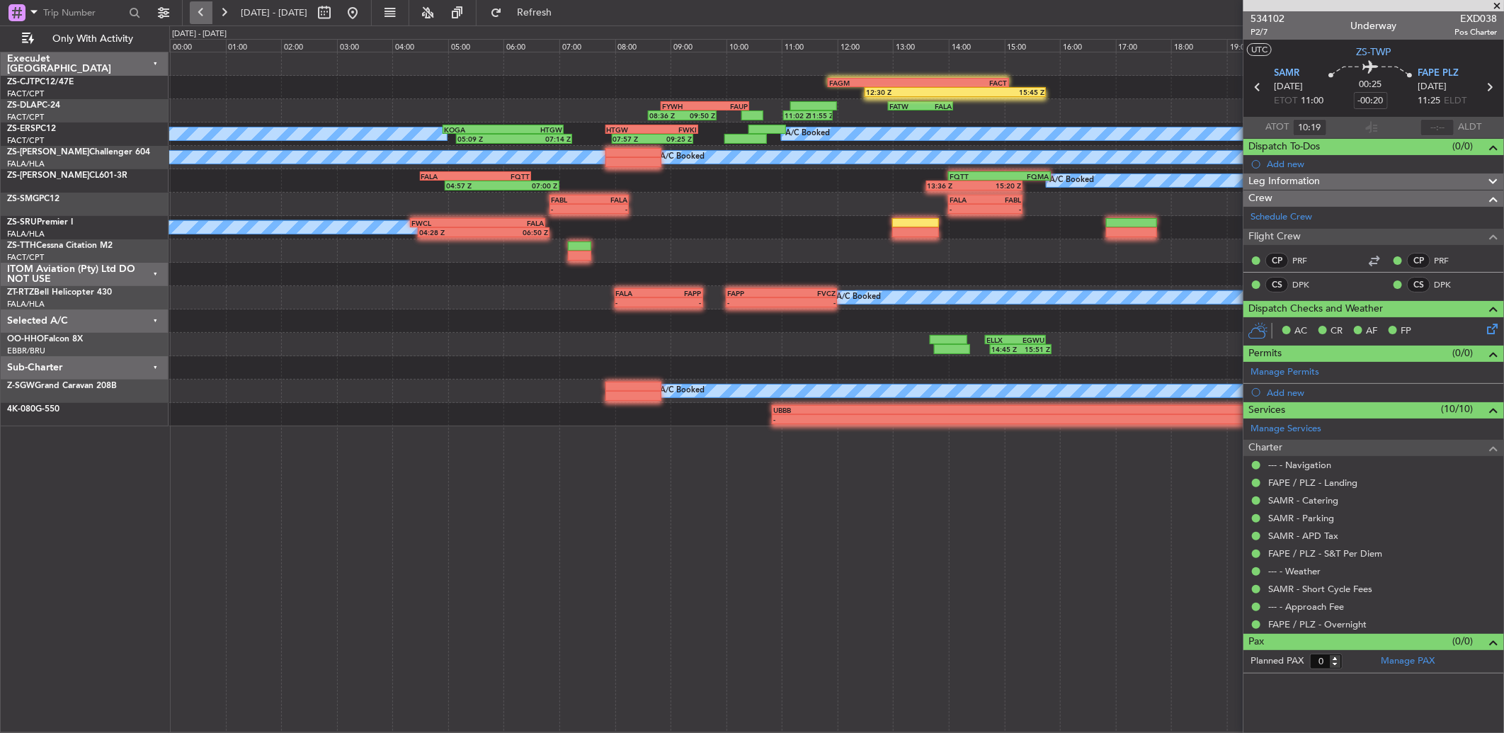
click at [199, 9] on button at bounding box center [201, 12] width 23 height 23
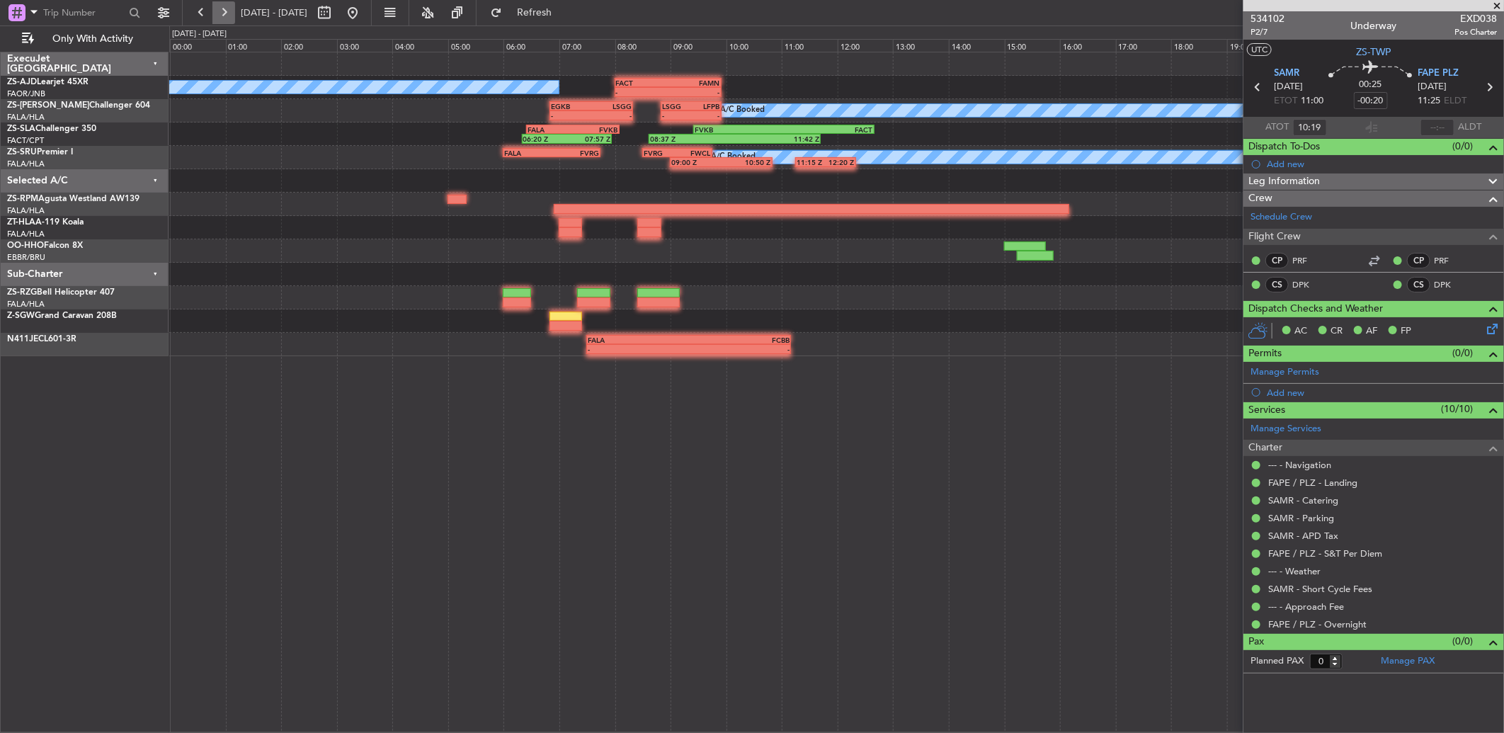
click at [229, 17] on button at bounding box center [223, 12] width 23 height 23
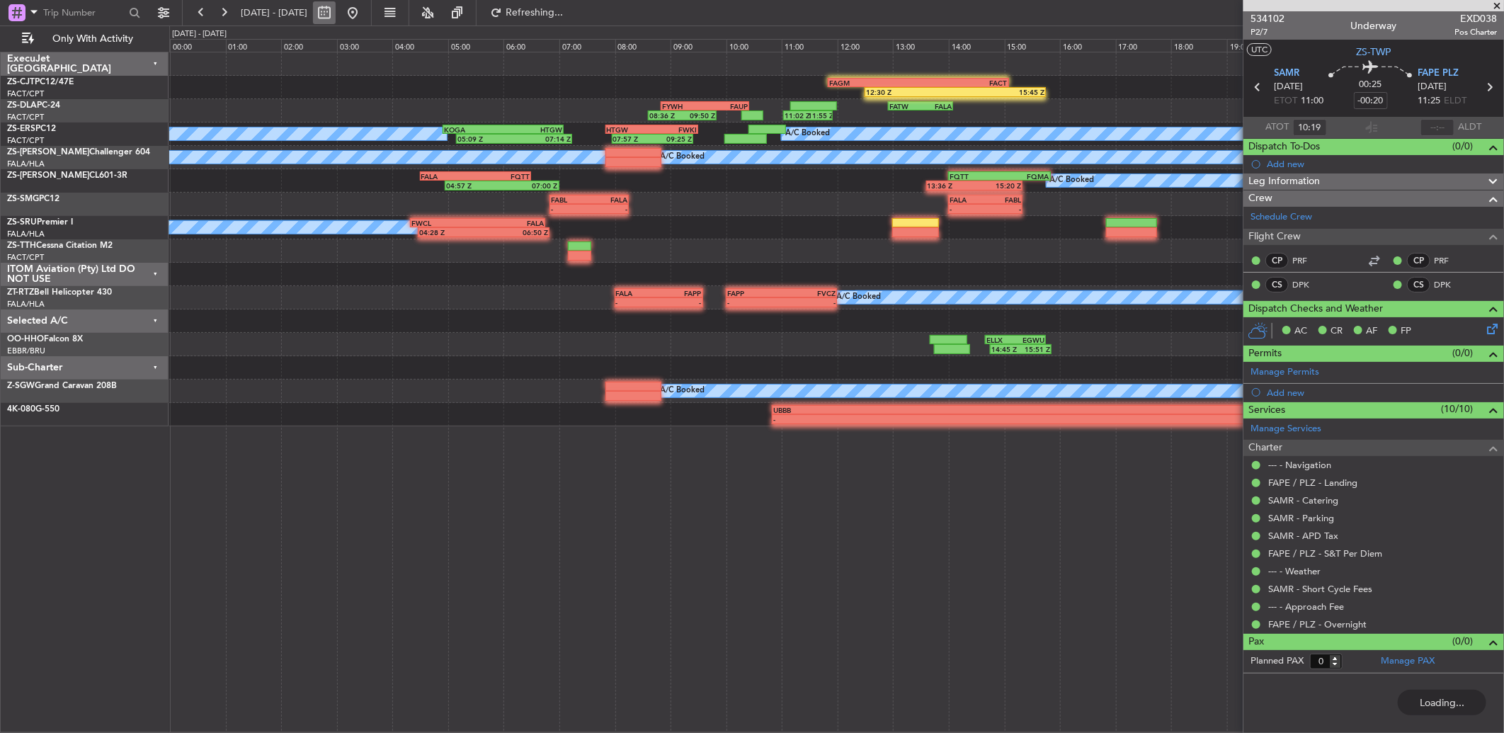
click at [336, 11] on button at bounding box center [324, 12] width 23 height 23
select select "9"
select select "2025"
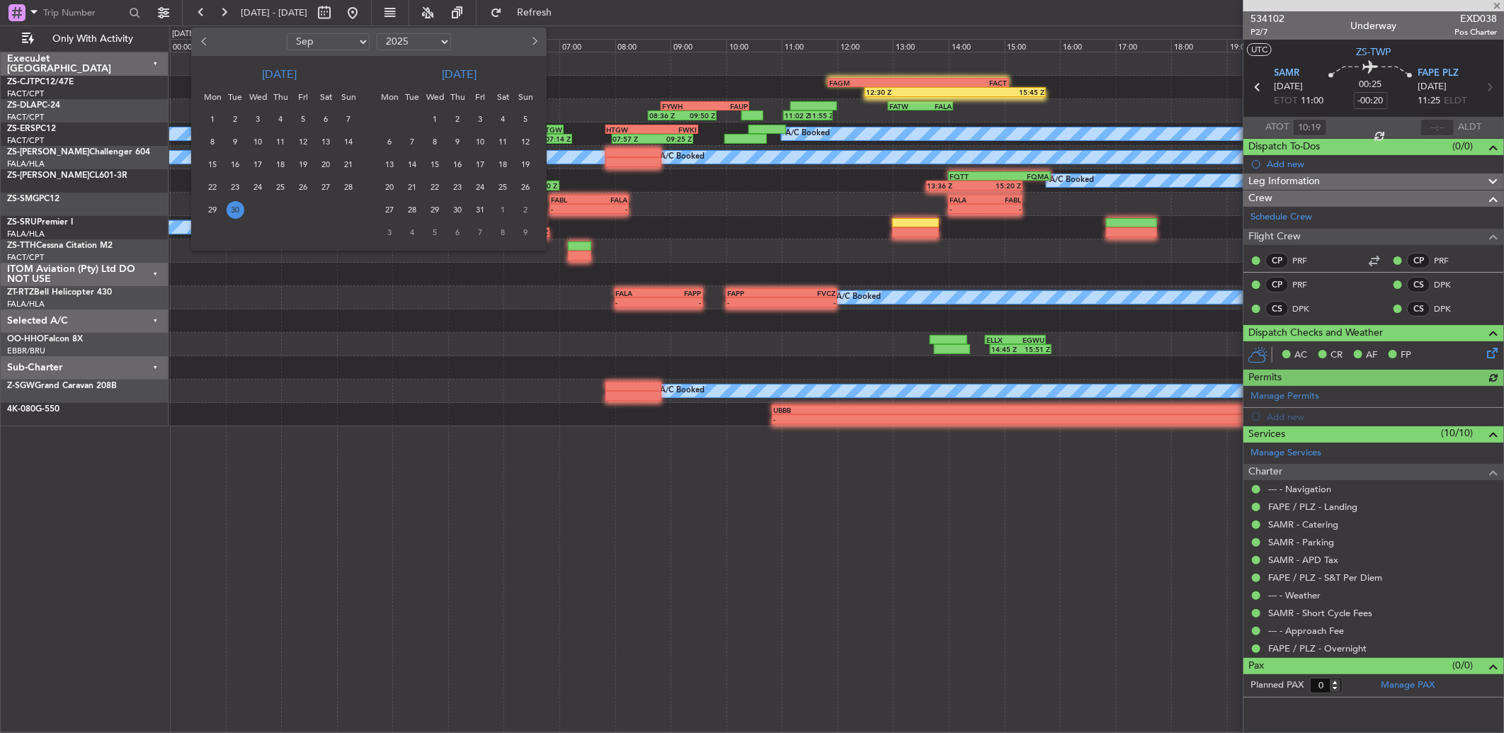
type input "10:43"
click at [328, 184] on span "27" at bounding box center [326, 187] width 18 height 18
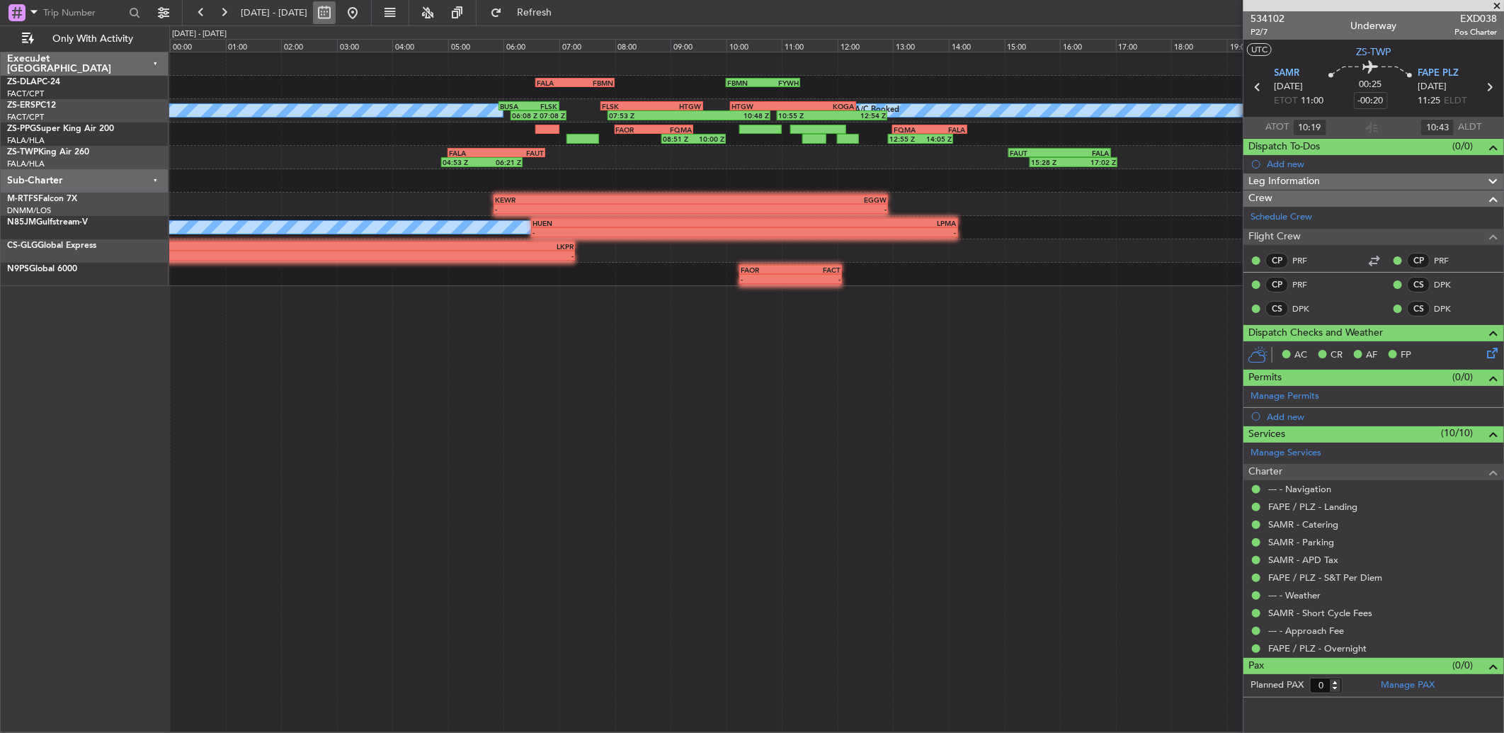
click at [336, 13] on button at bounding box center [324, 12] width 23 height 23
select select "9"
select select "2025"
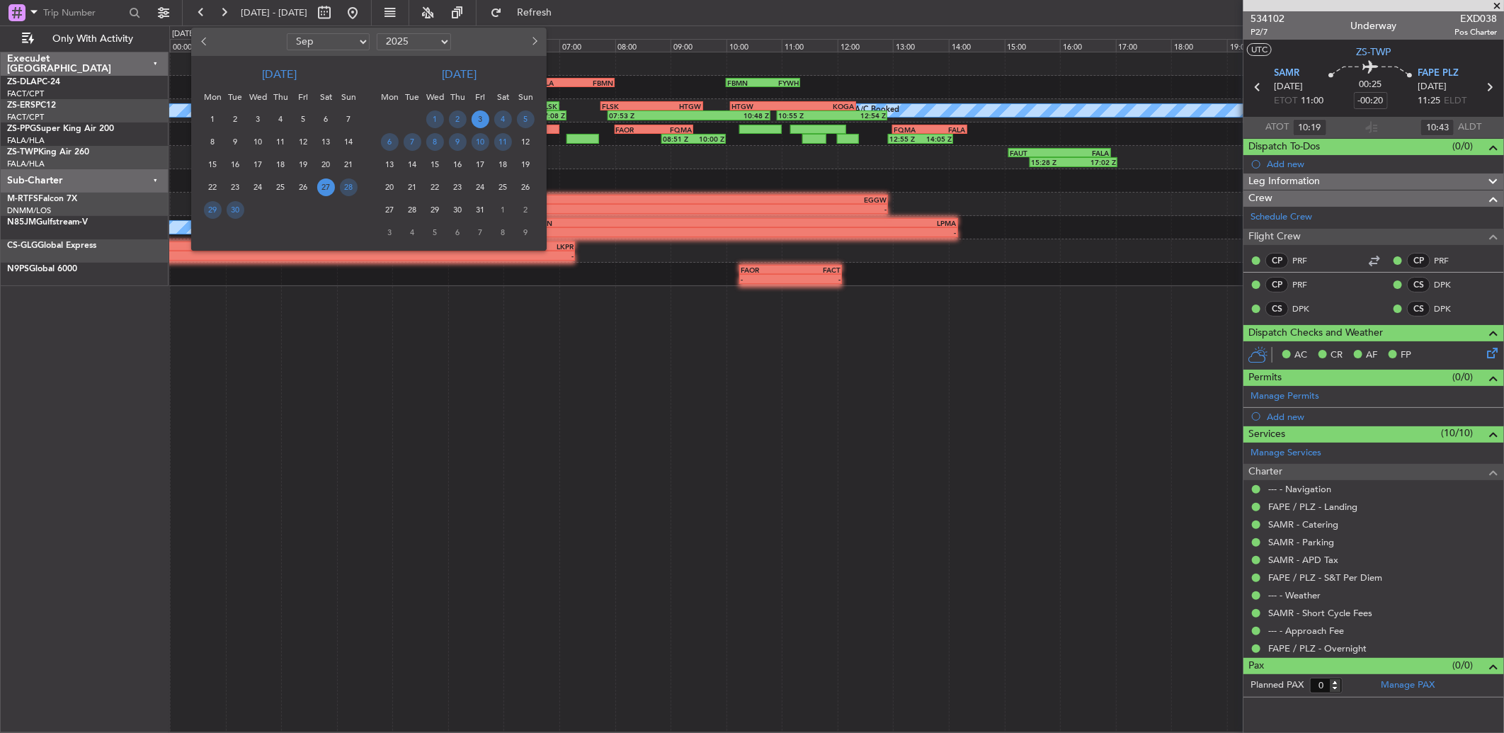
click at [482, 123] on span "3" at bounding box center [480, 119] width 18 height 18
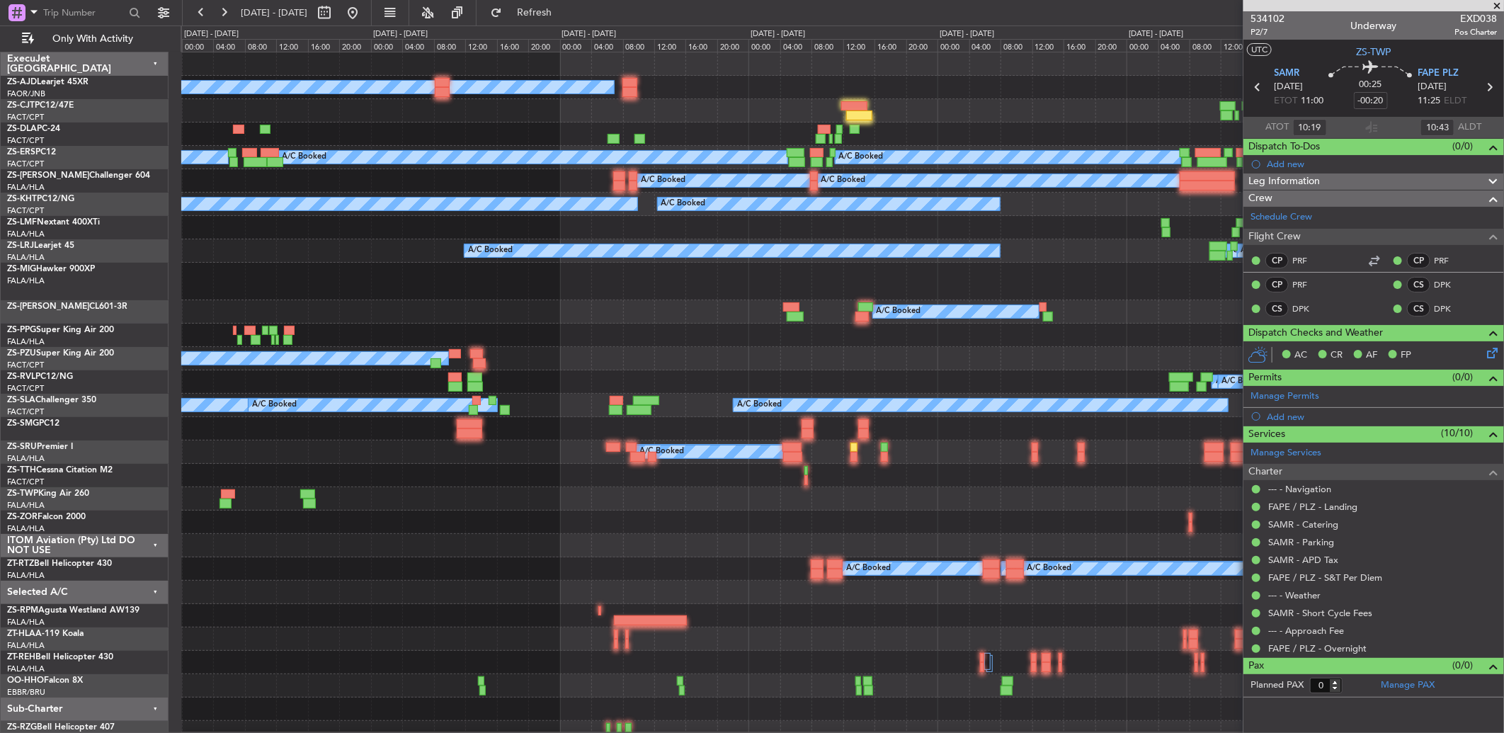
type input "12:19"
type input "12:43"
type input "10:19"
type input "10:43"
click at [1499, 4] on span at bounding box center [1496, 6] width 14 height 13
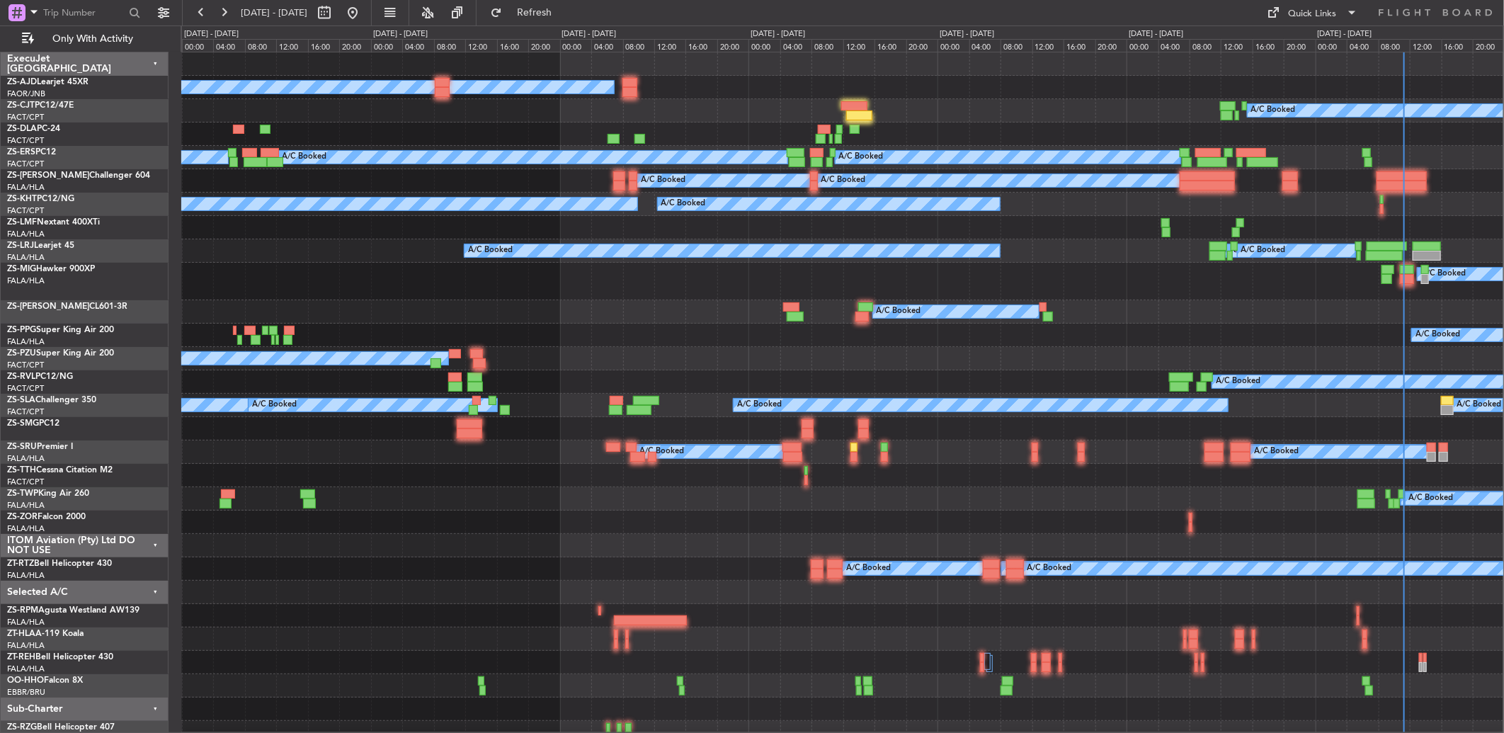
click at [1346, 38] on div "[DATE] - [DATE]" at bounding box center [1344, 34] width 55 height 12
click at [1345, 33] on div "[DATE] - [DATE]" at bounding box center [1344, 34] width 55 height 12
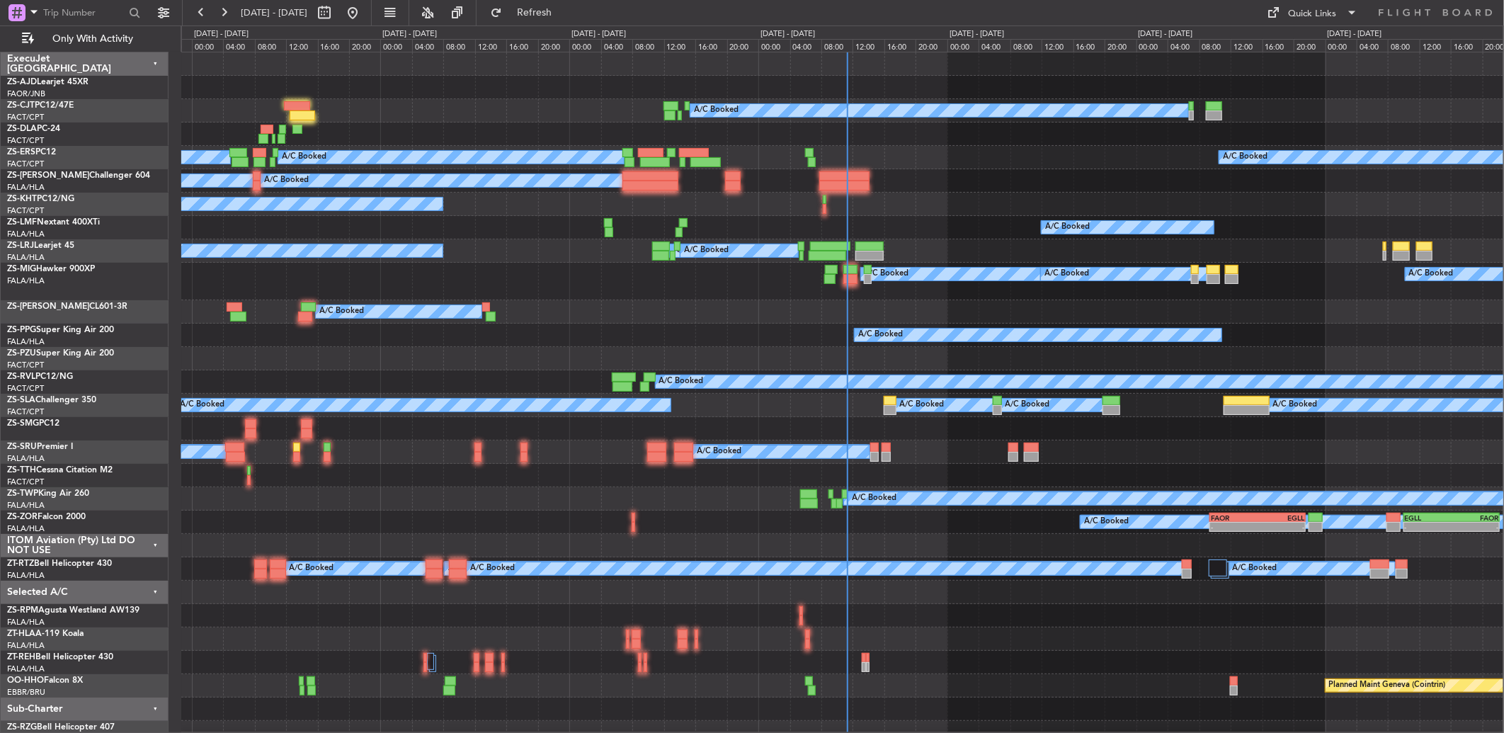
click at [840, 96] on div "A/C Booked A/C Booked" at bounding box center [842, 87] width 1322 height 23
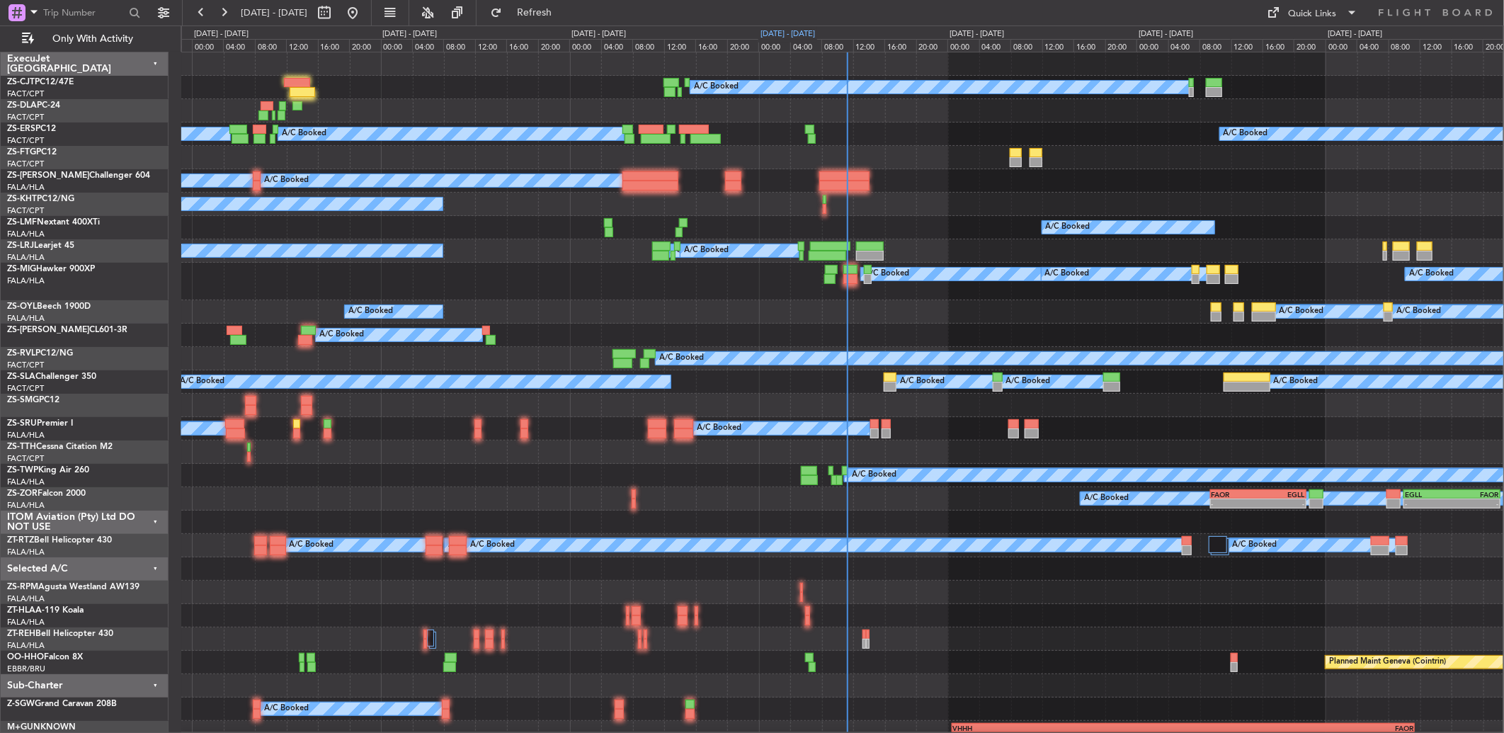
click at [767, 33] on div "[DATE] - [DATE]" at bounding box center [787, 34] width 55 height 12
click at [767, 34] on div "[DATE] - [DATE]" at bounding box center [787, 34] width 55 height 12
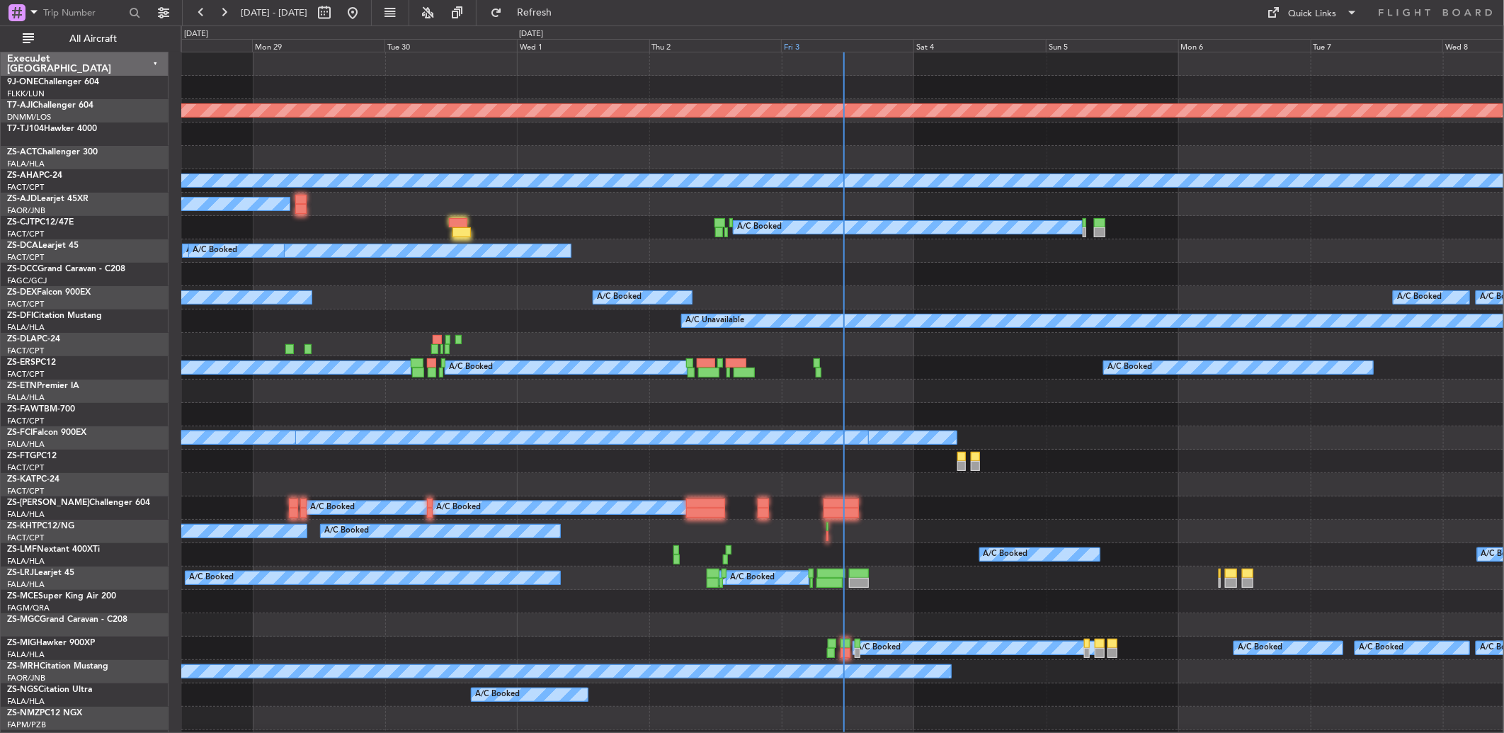
click at [795, 45] on div "Fri 3" at bounding box center [847, 45] width 132 height 13
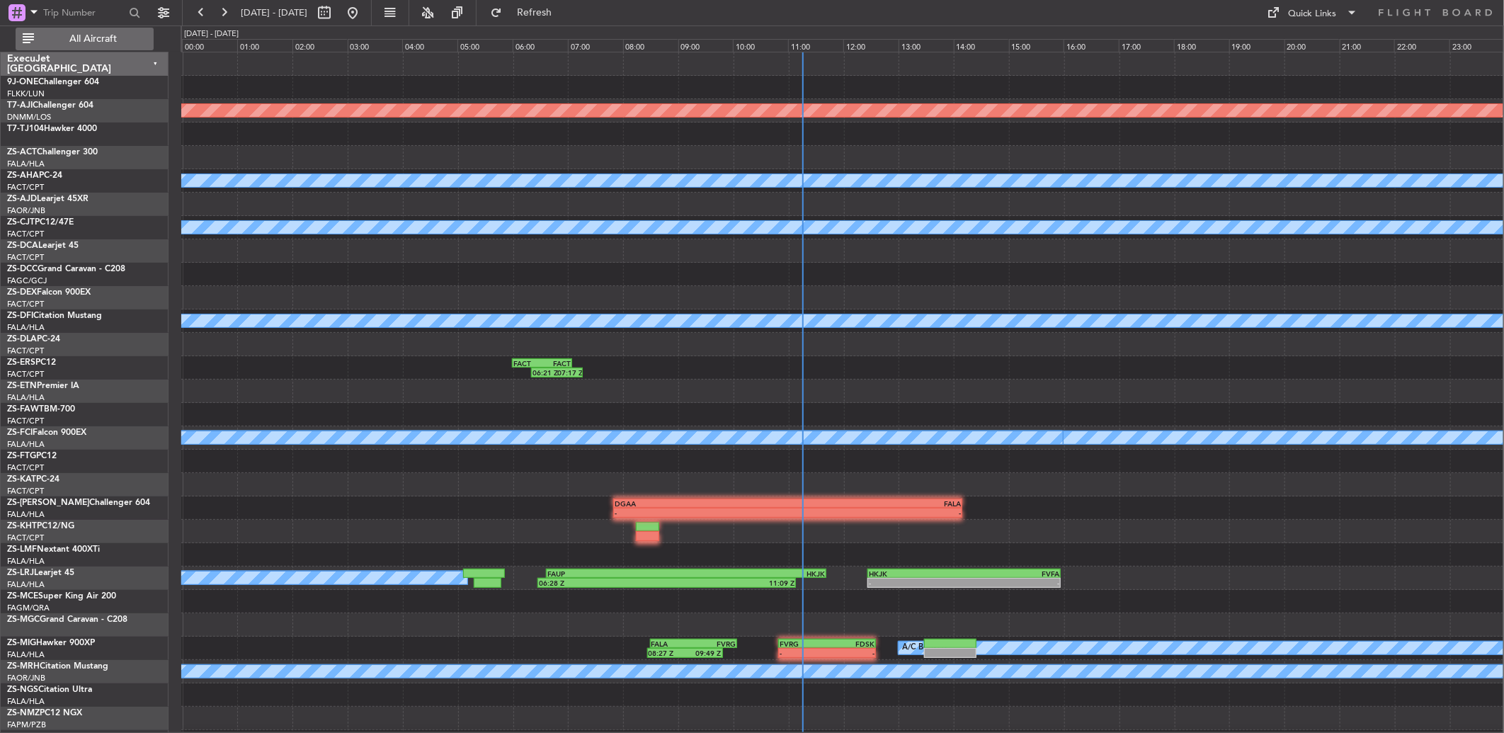
click at [110, 36] on span "All Aircraft" at bounding box center [93, 39] width 113 height 10
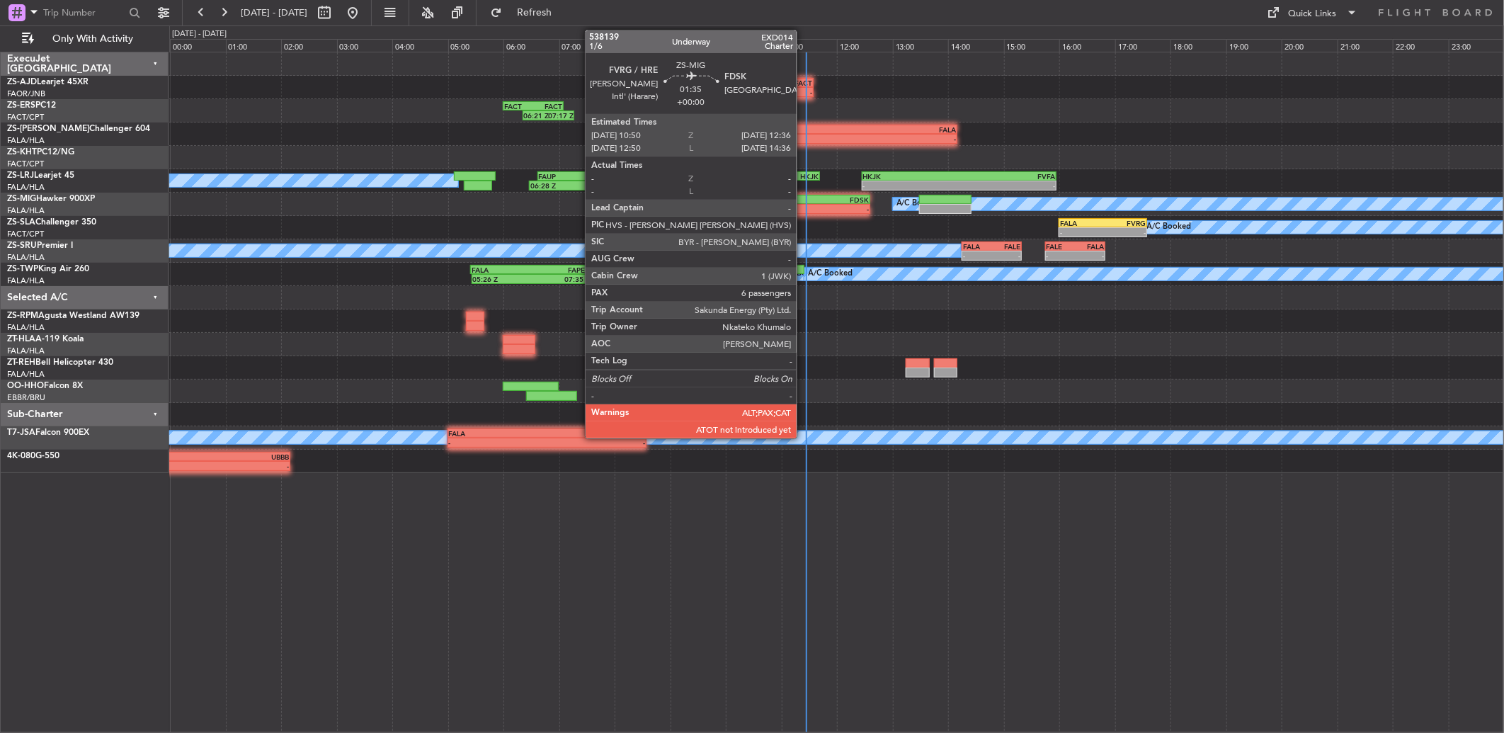
click at [803, 206] on div "-" at bounding box center [797, 209] width 48 height 8
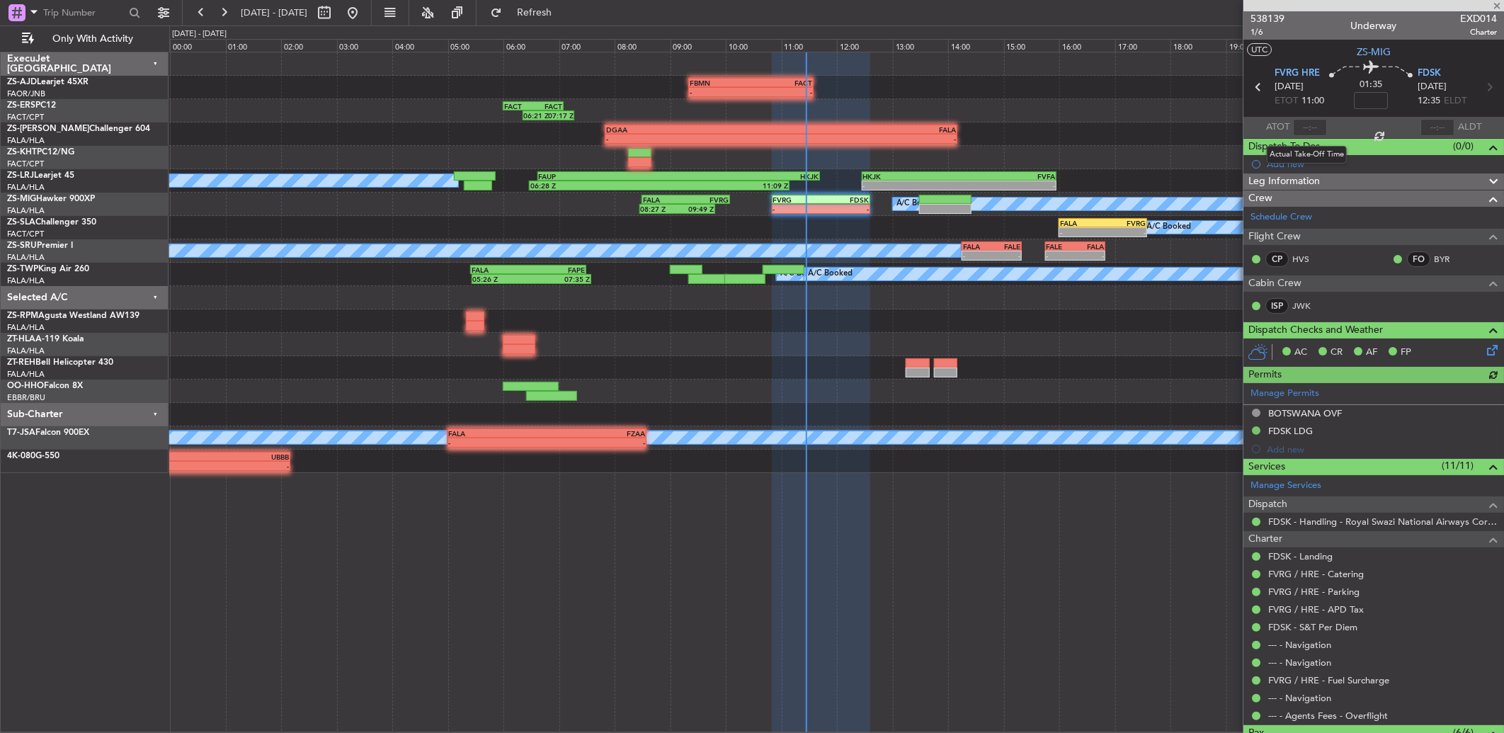
click at [1305, 125] on div at bounding box center [1310, 127] width 34 height 17
click at [1315, 127] on input "text" at bounding box center [1310, 127] width 34 height 17
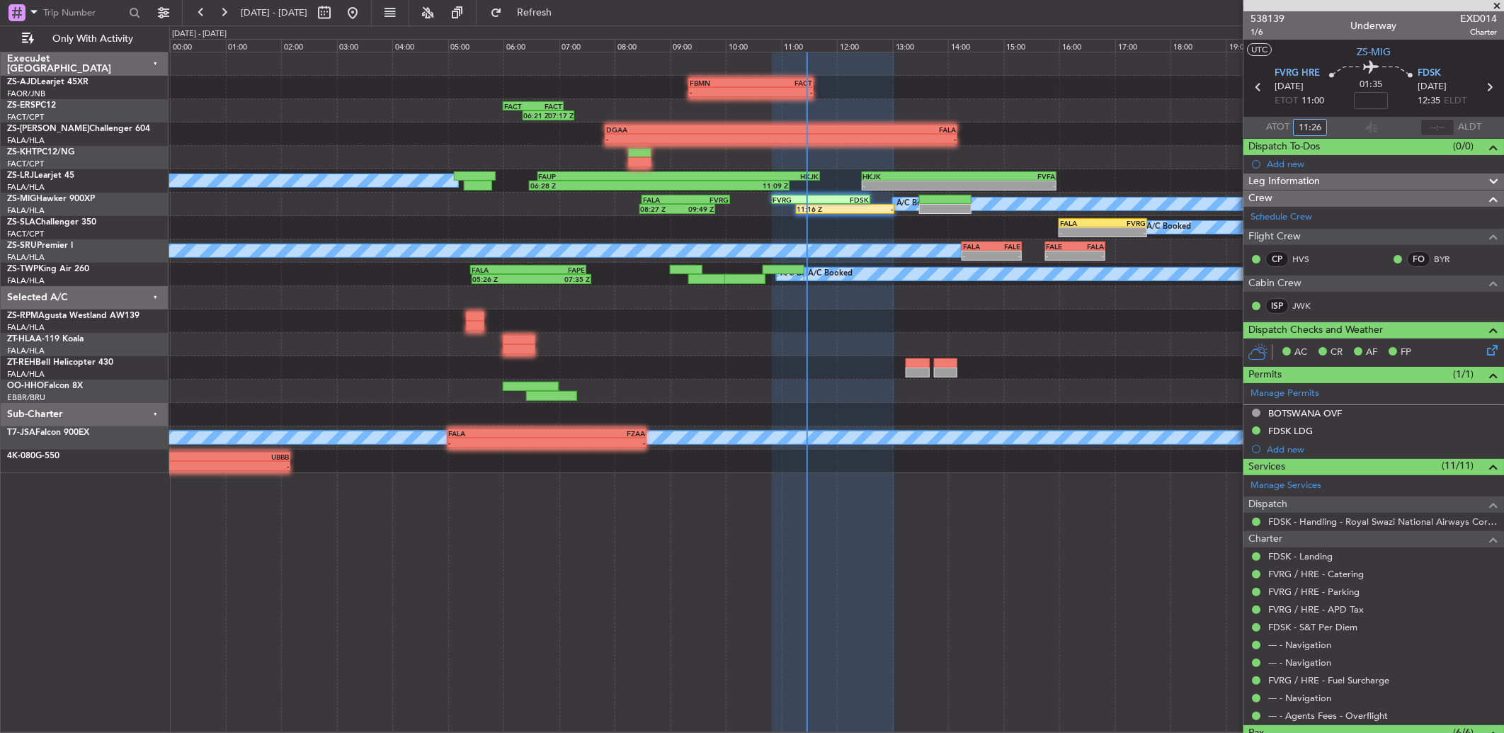
type input "11:26"
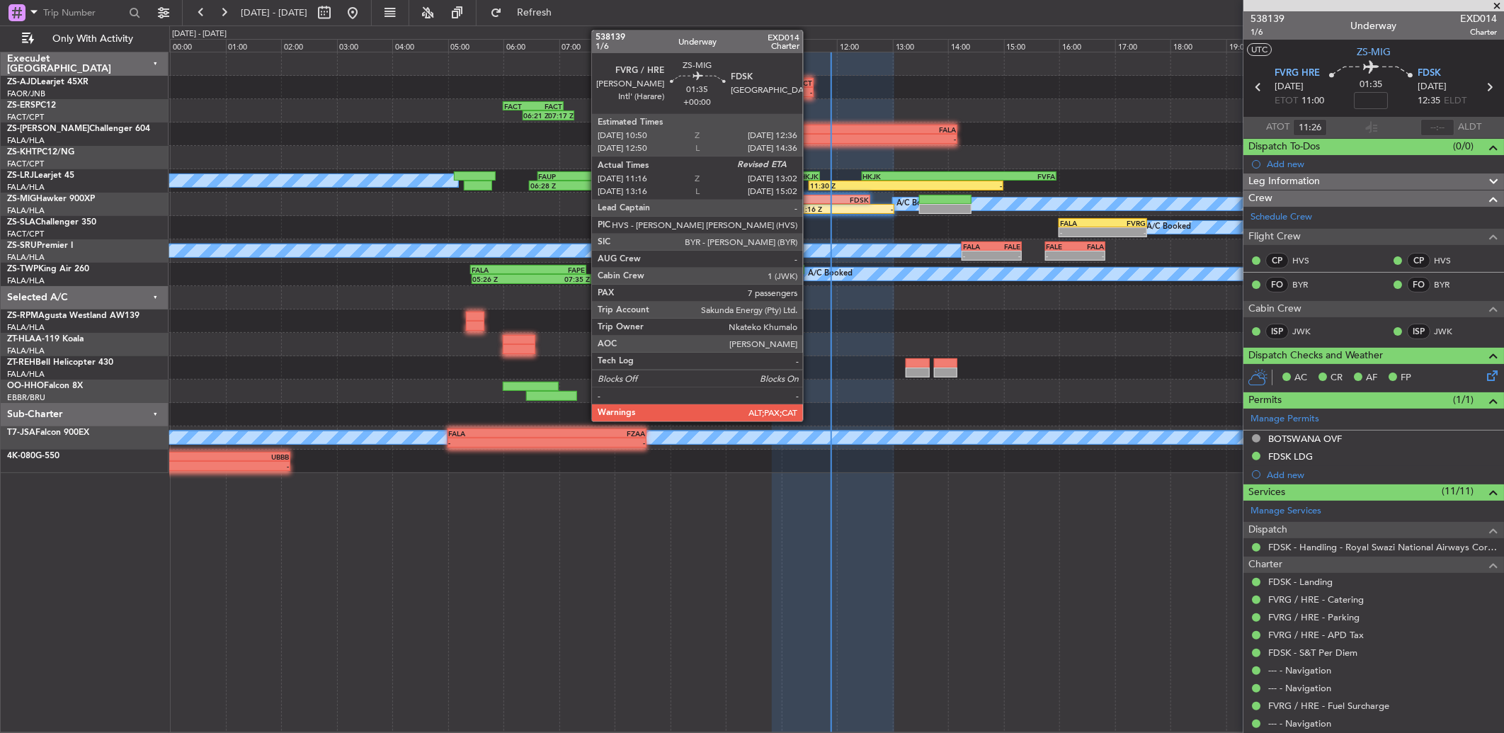
click at [810, 206] on div "A/C Booked 08:27 Z 09:49 Z FALA 08:30 Z FVRG 10:05 Z 11:16 Z - FVRG 10:50 Z FDS…" at bounding box center [836, 204] width 1334 height 23
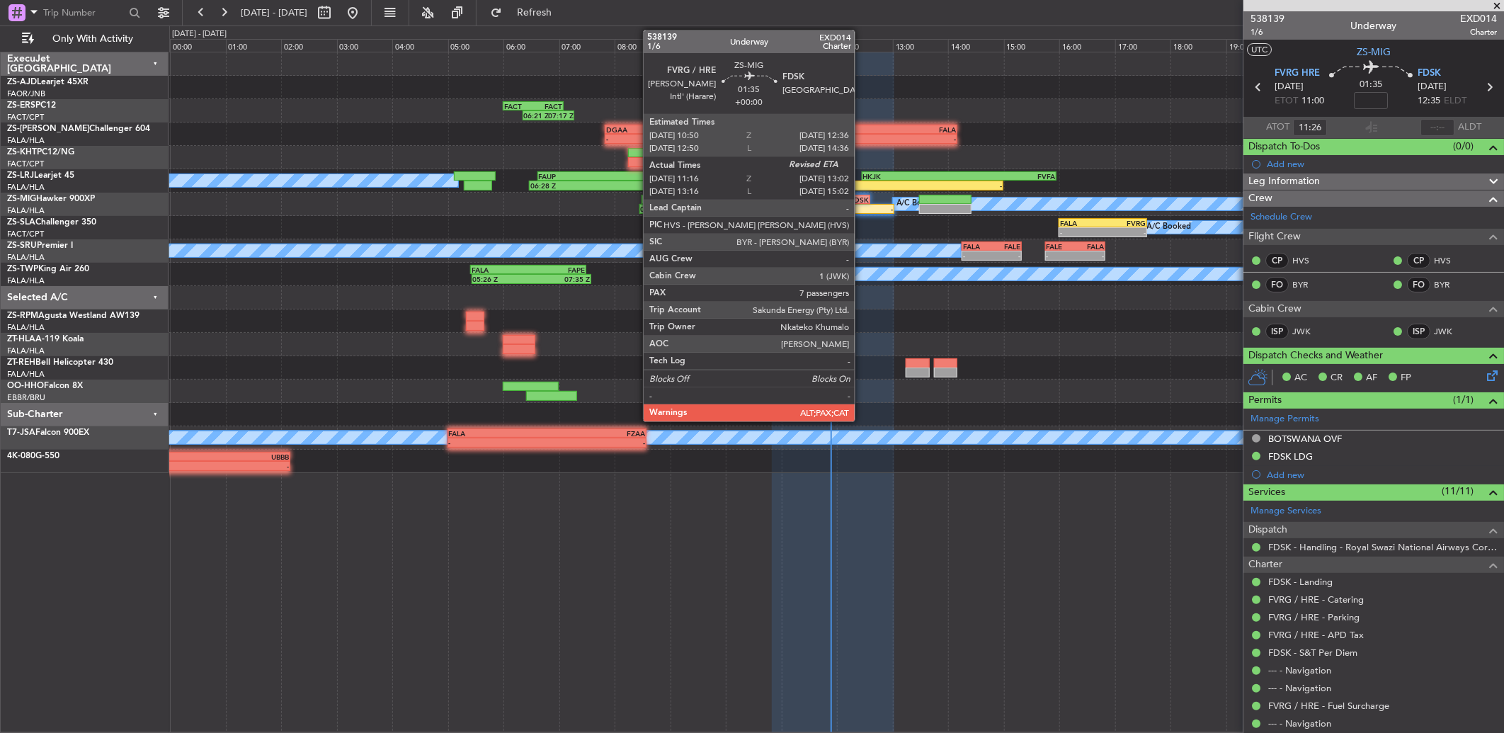
click at [862, 206] on div "-" at bounding box center [869, 209] width 48 height 8
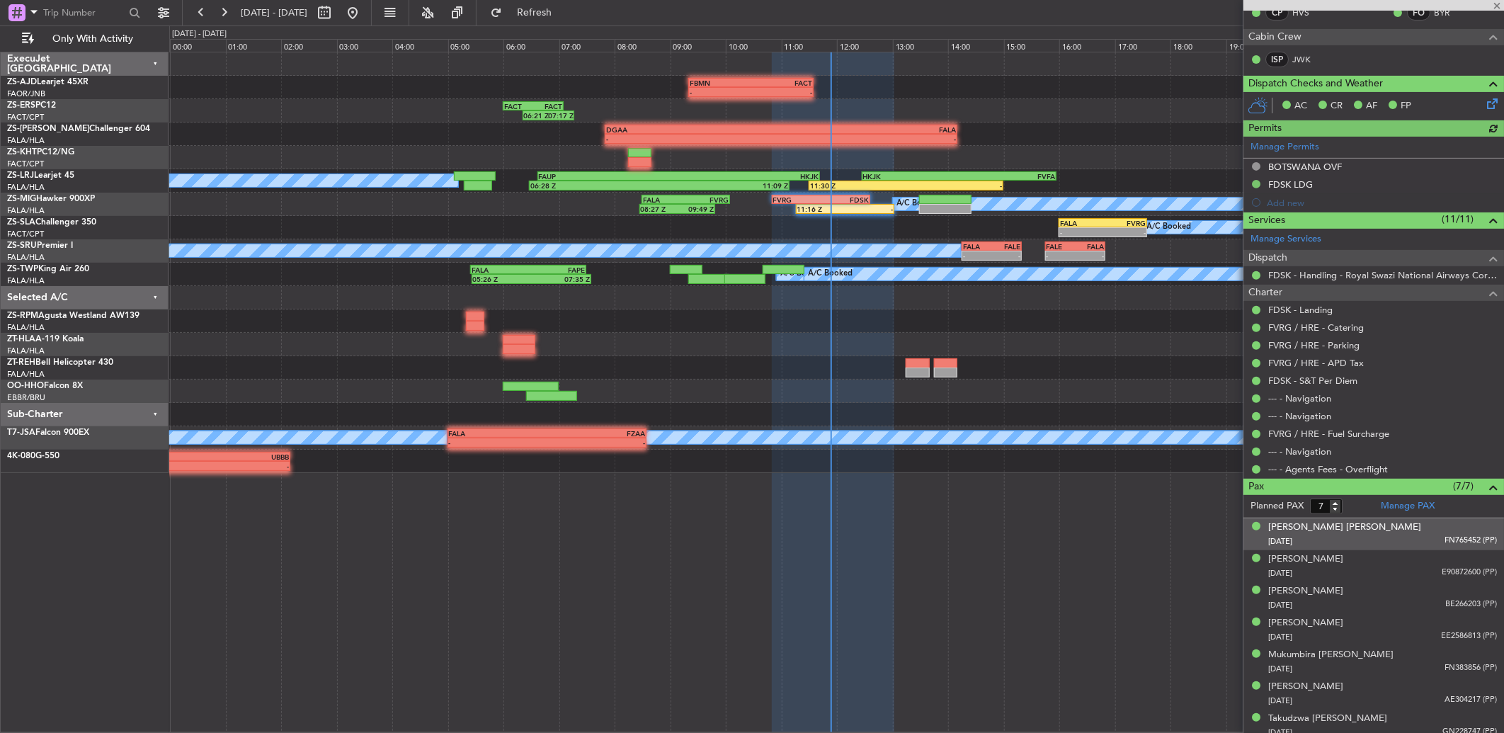
scroll to position [255, 0]
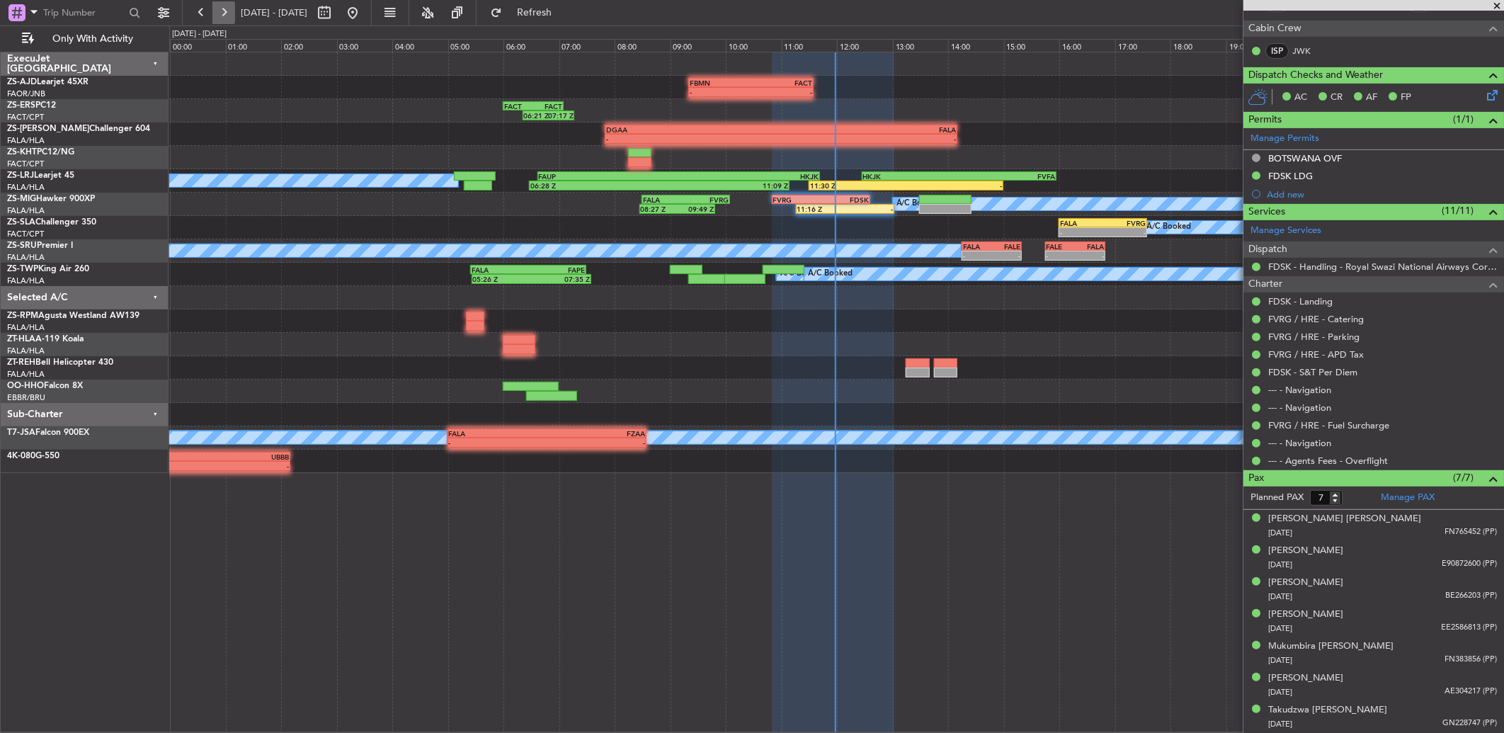
click at [231, 18] on button at bounding box center [223, 12] width 23 height 23
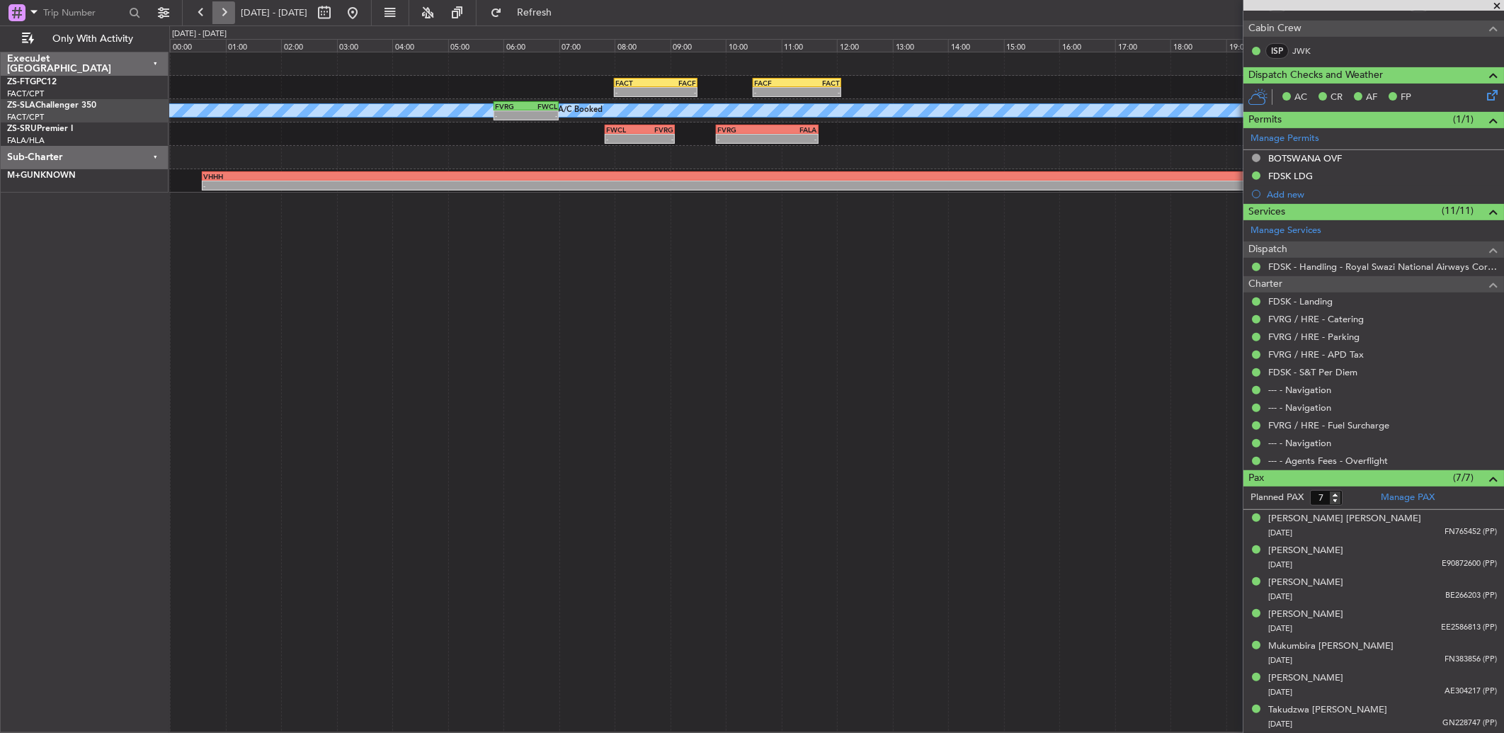
click at [231, 18] on button at bounding box center [223, 12] width 23 height 23
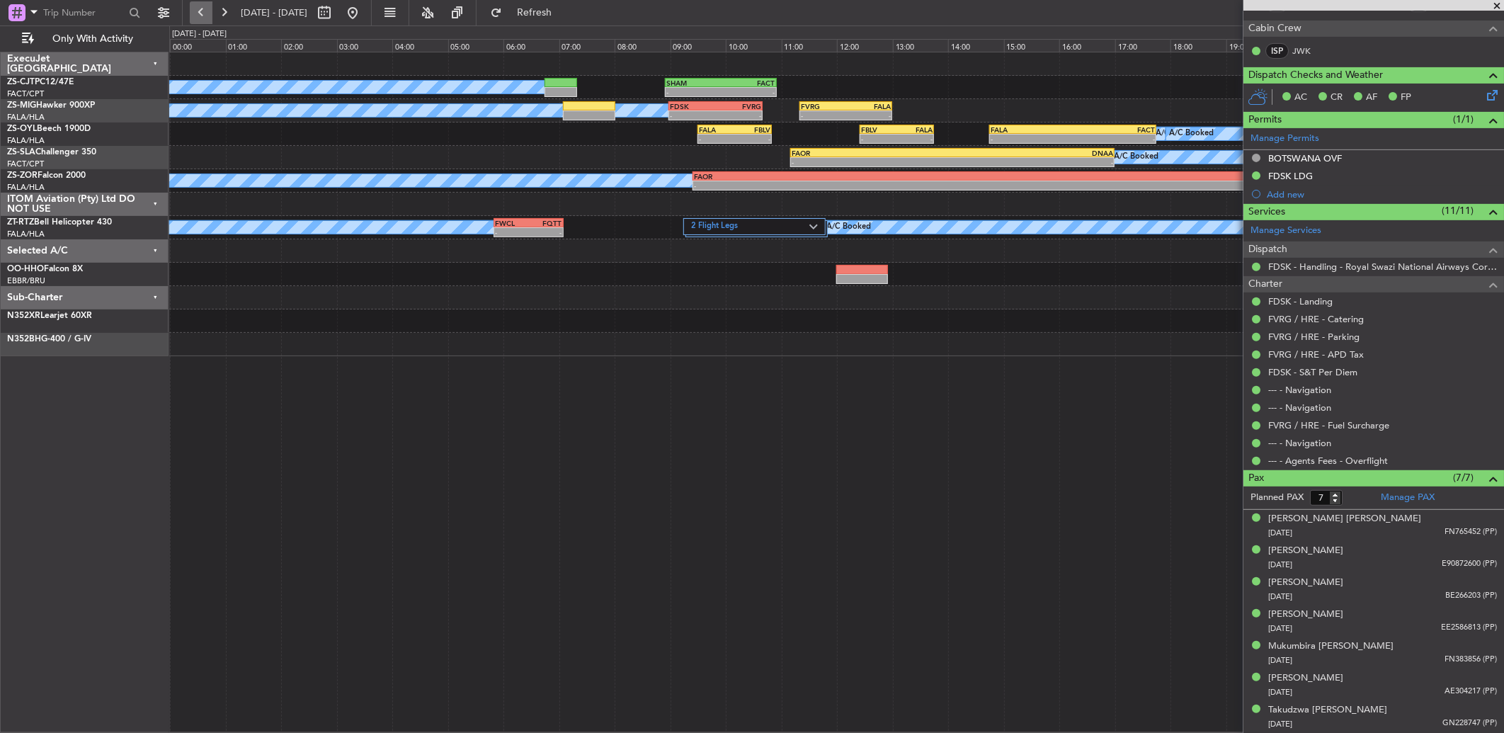
click at [196, 10] on button at bounding box center [201, 12] width 23 height 23
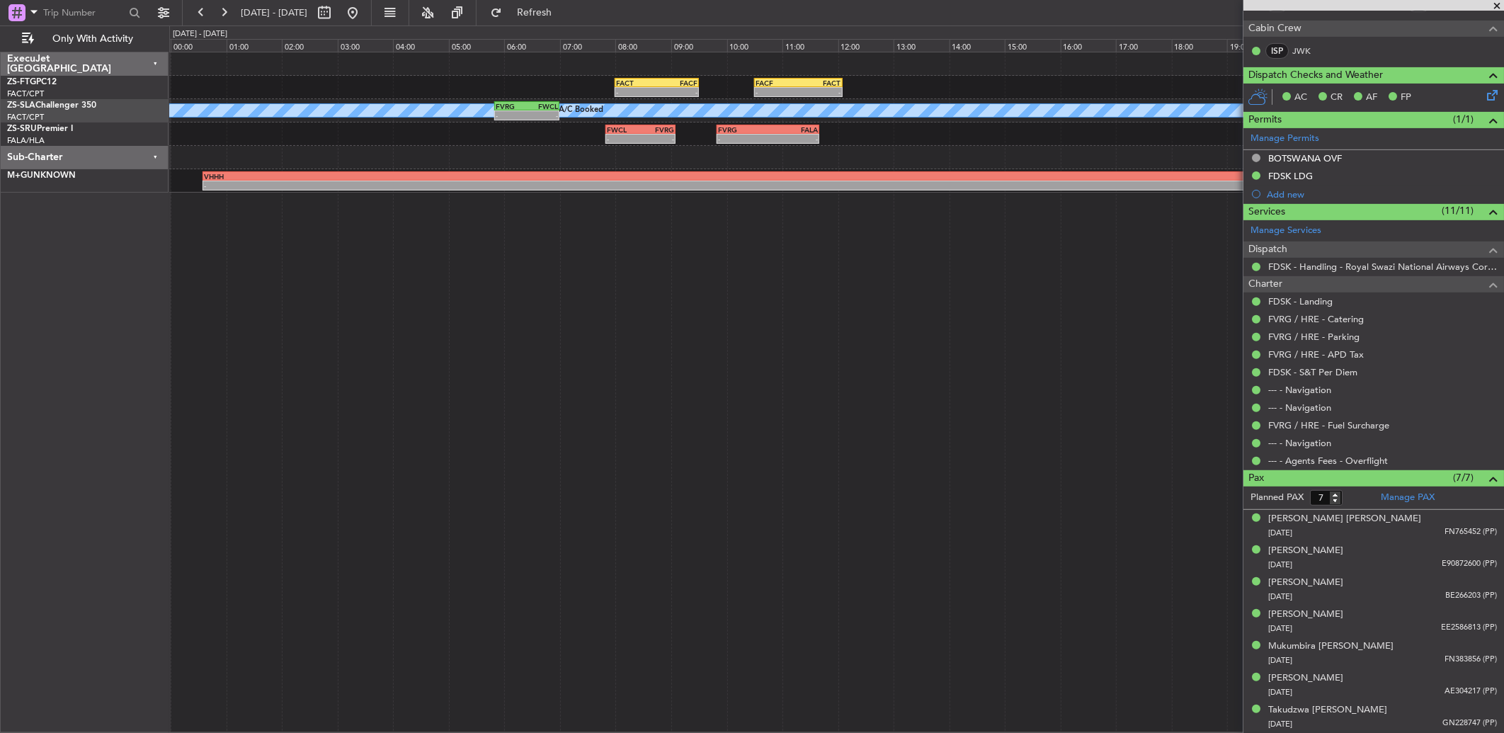
click at [1499, 1] on span at bounding box center [1496, 6] width 14 height 13
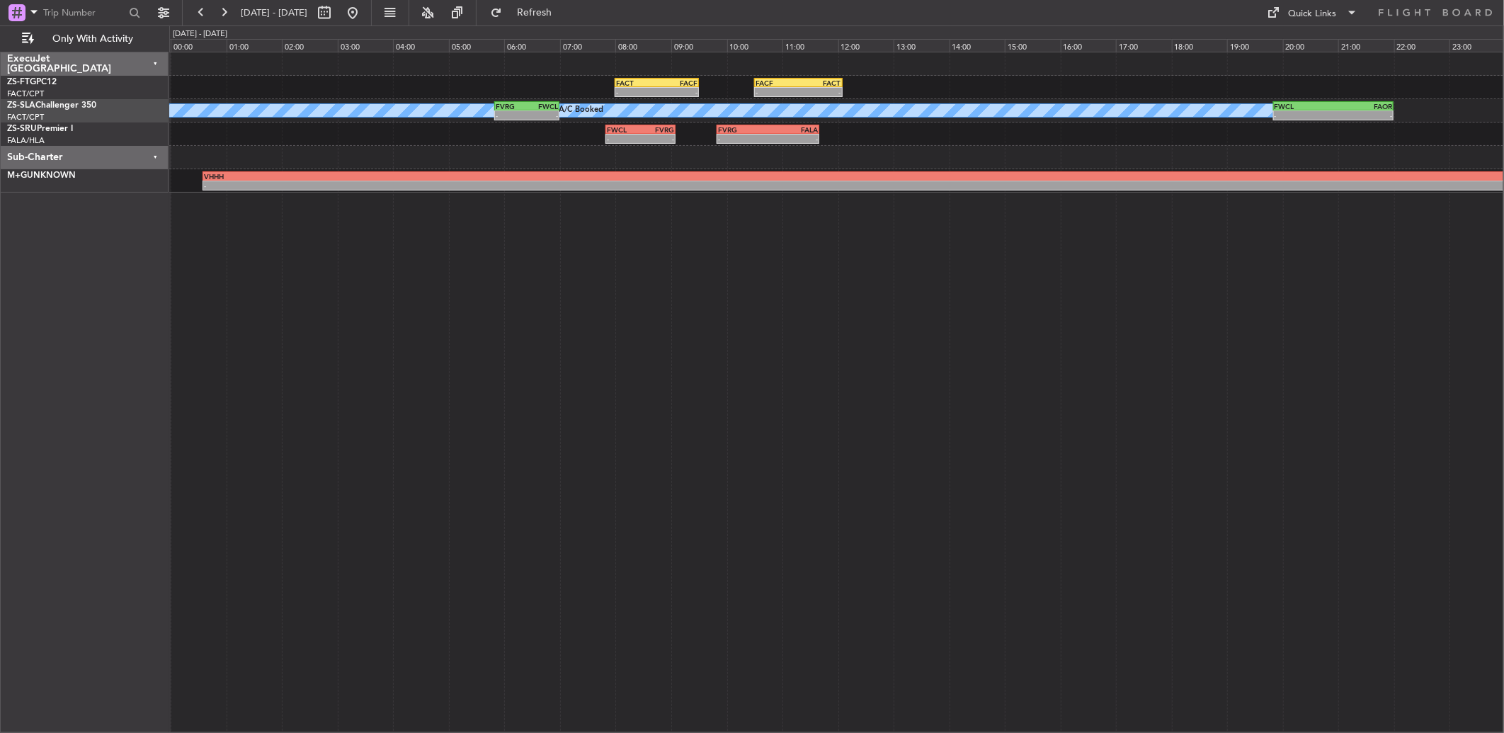
type input "0"
click at [231, 16] on button at bounding box center [223, 12] width 23 height 23
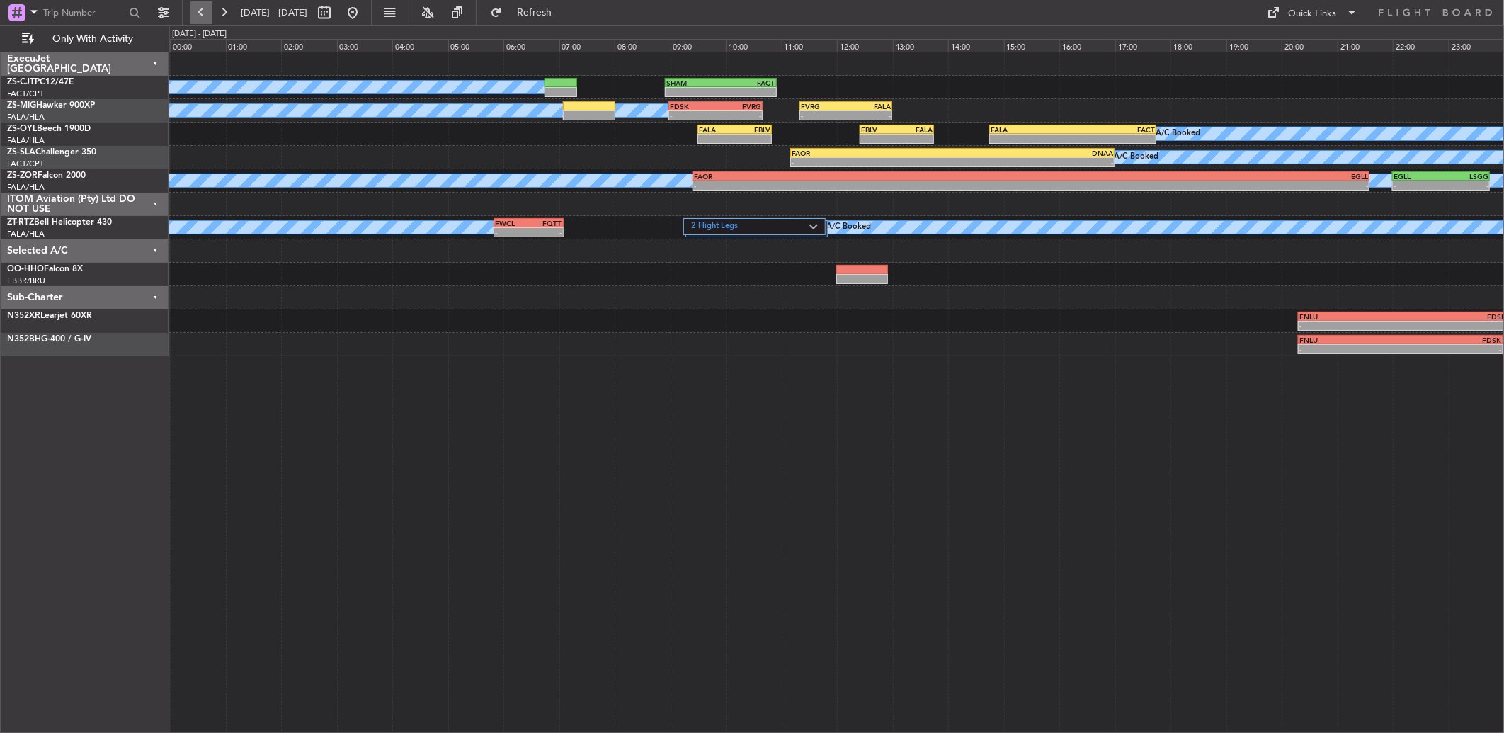
click at [190, 10] on button at bounding box center [201, 12] width 23 height 23
